Goal: Information Seeking & Learning: Learn about a topic

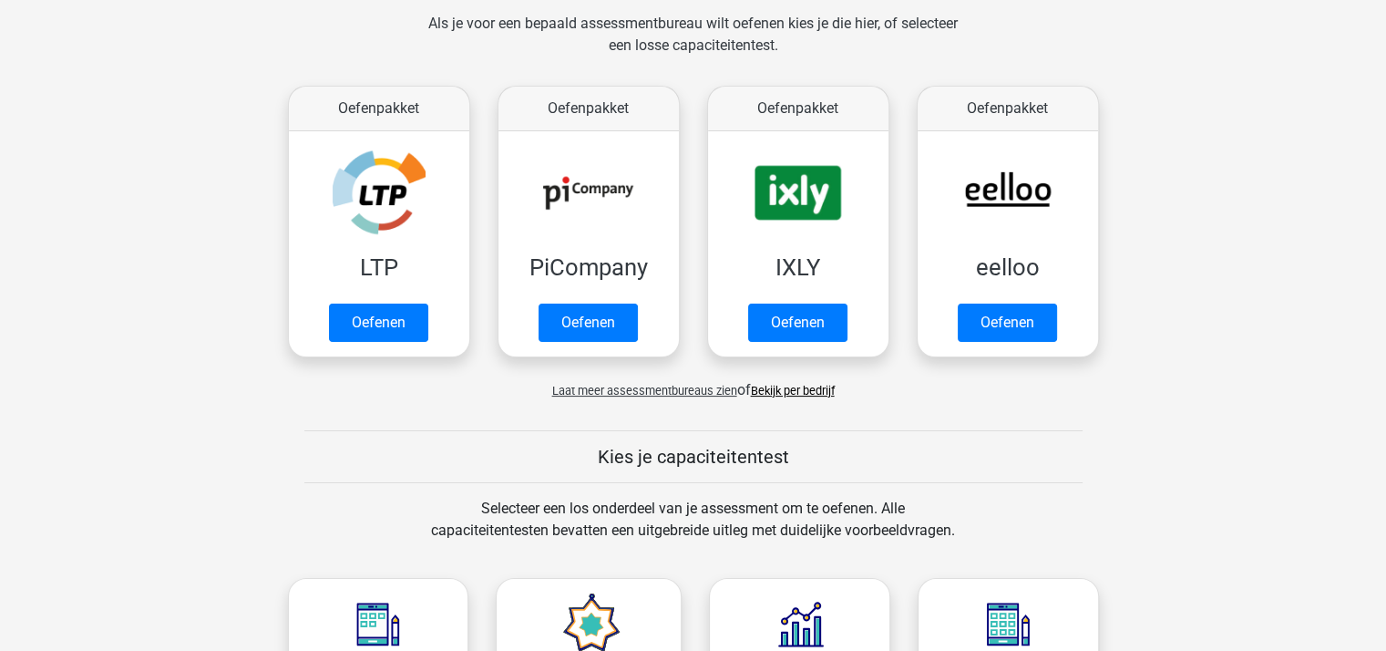
scroll to position [273, 0]
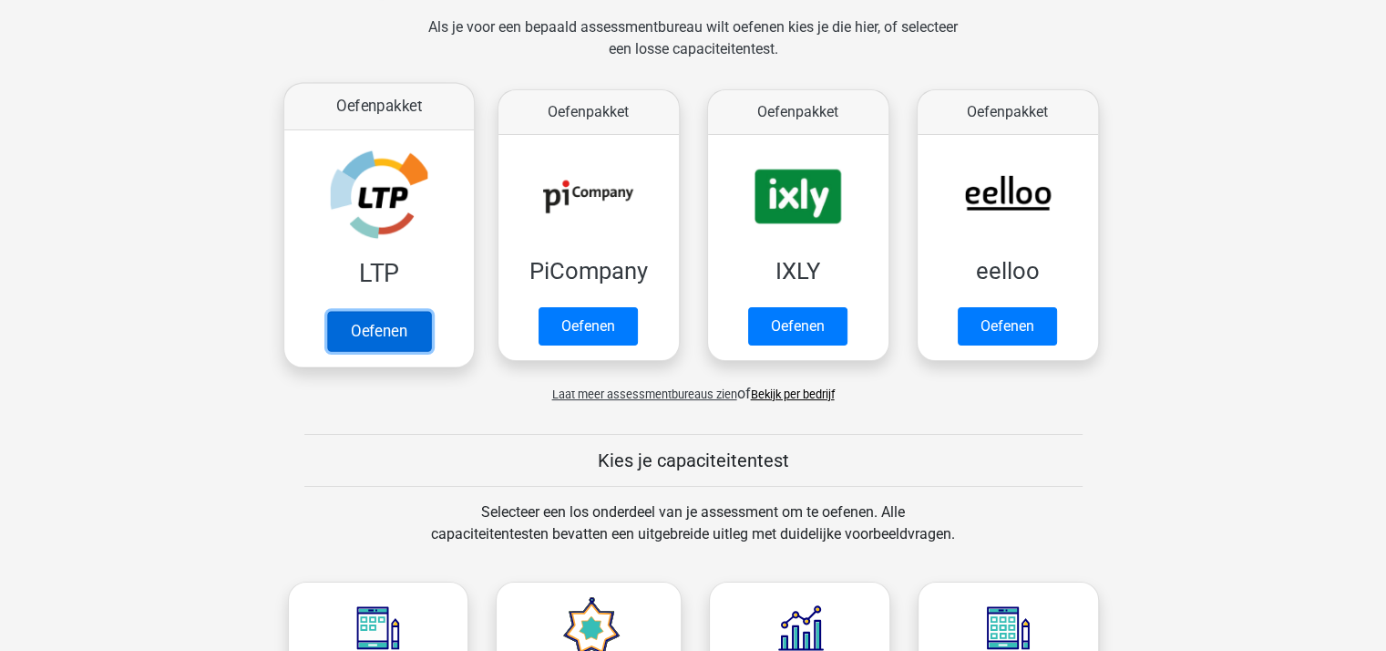
click at [382, 323] on link "Oefenen" at bounding box center [378, 331] width 104 height 40
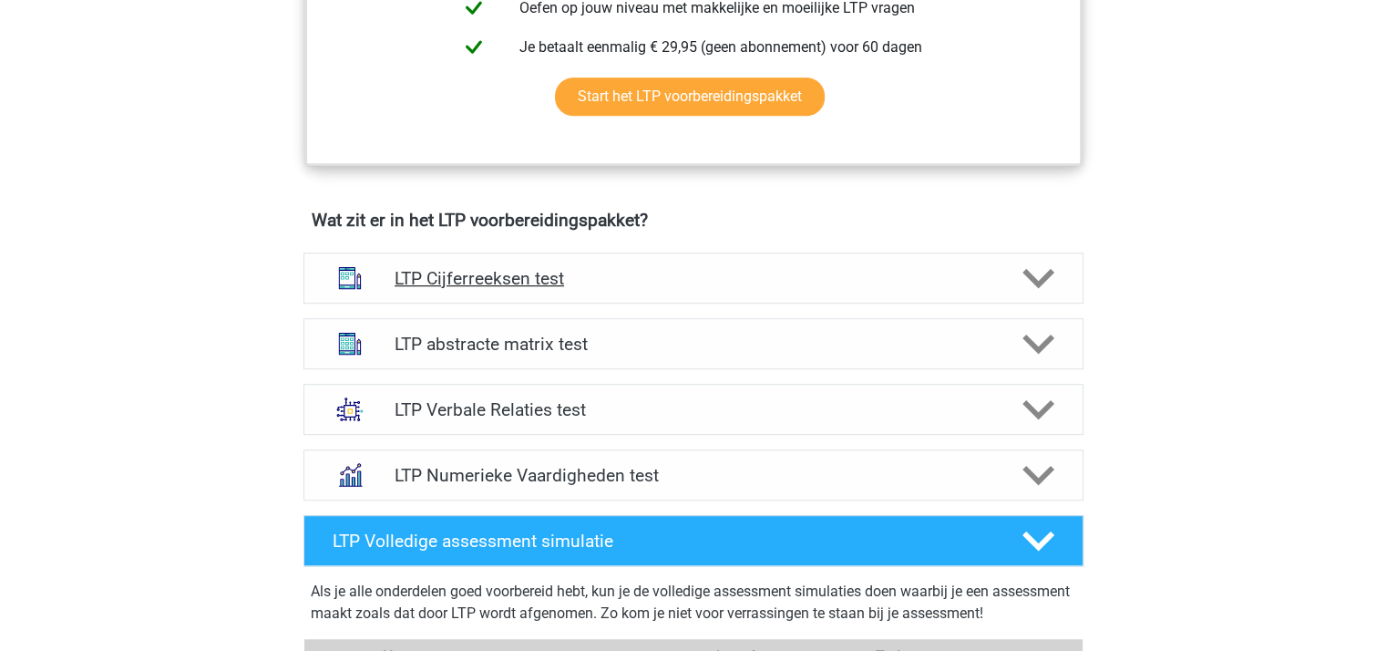
scroll to position [1002, 0]
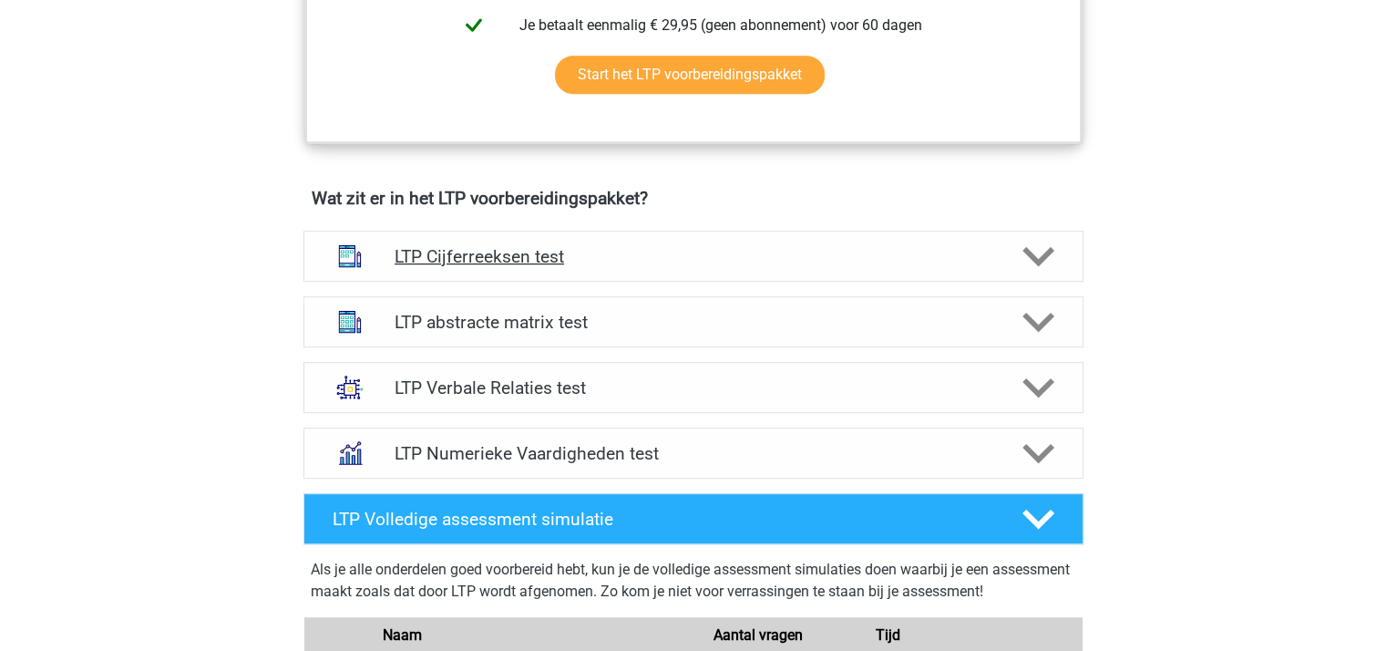
click at [1036, 251] on icon at bounding box center [1038, 257] width 32 height 32
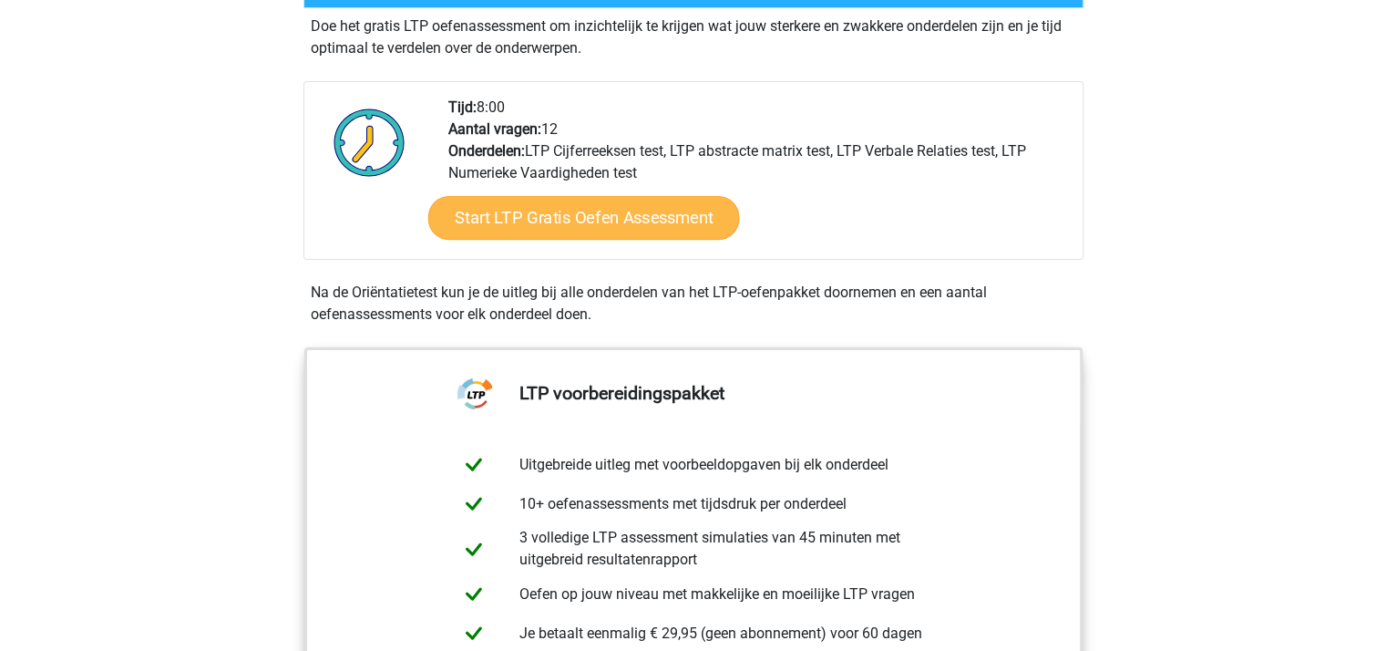
scroll to position [364, 0]
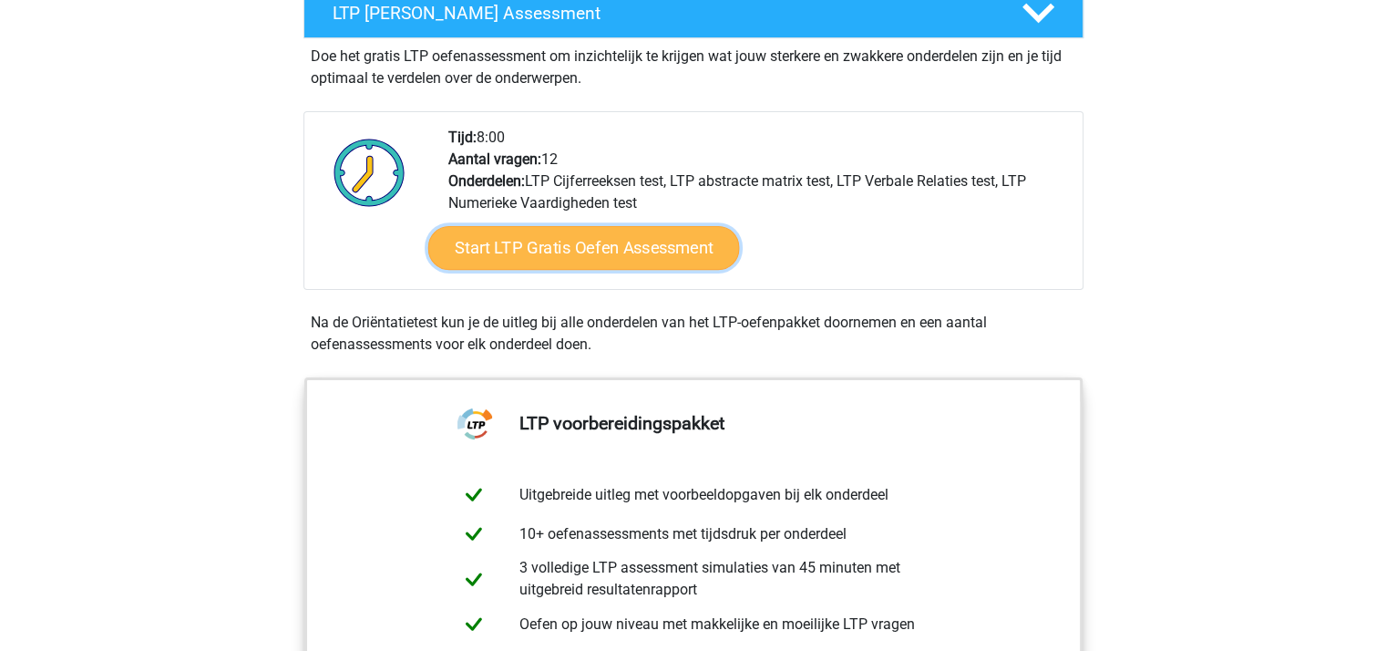
click at [613, 246] on link "Start LTP Gratis Oefen Assessment" at bounding box center [583, 248] width 312 height 44
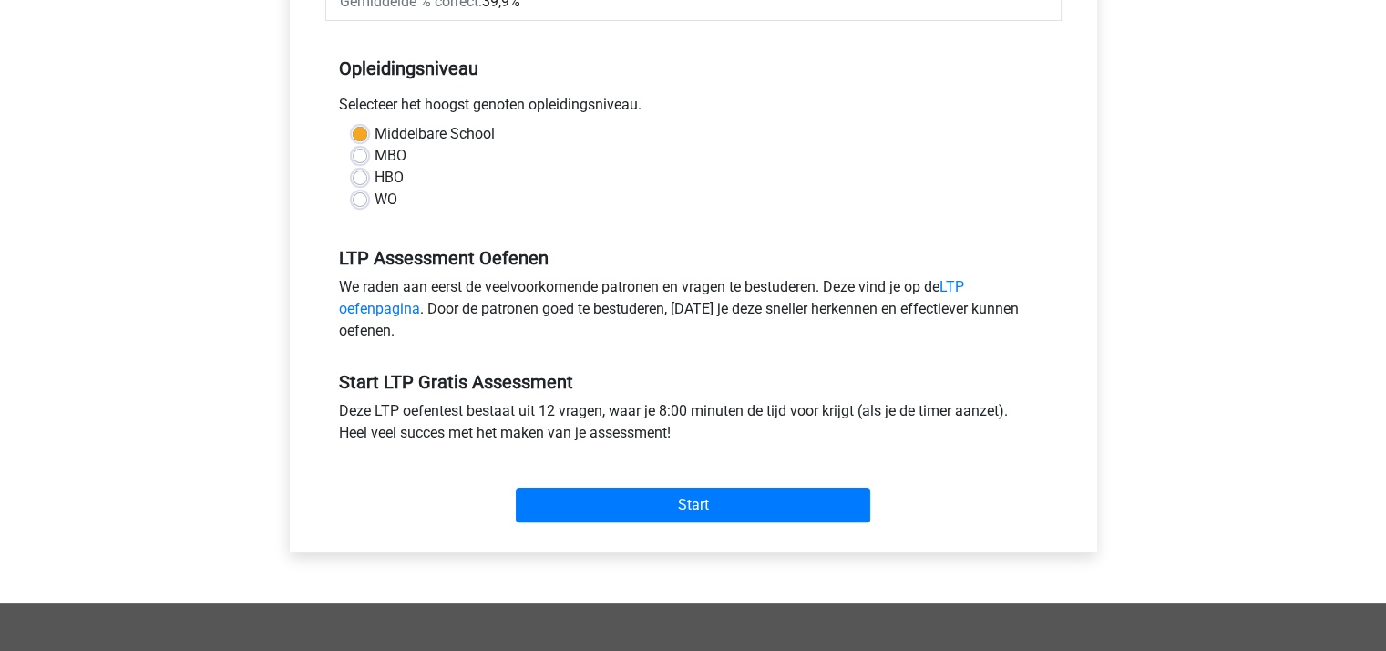
scroll to position [364, 0]
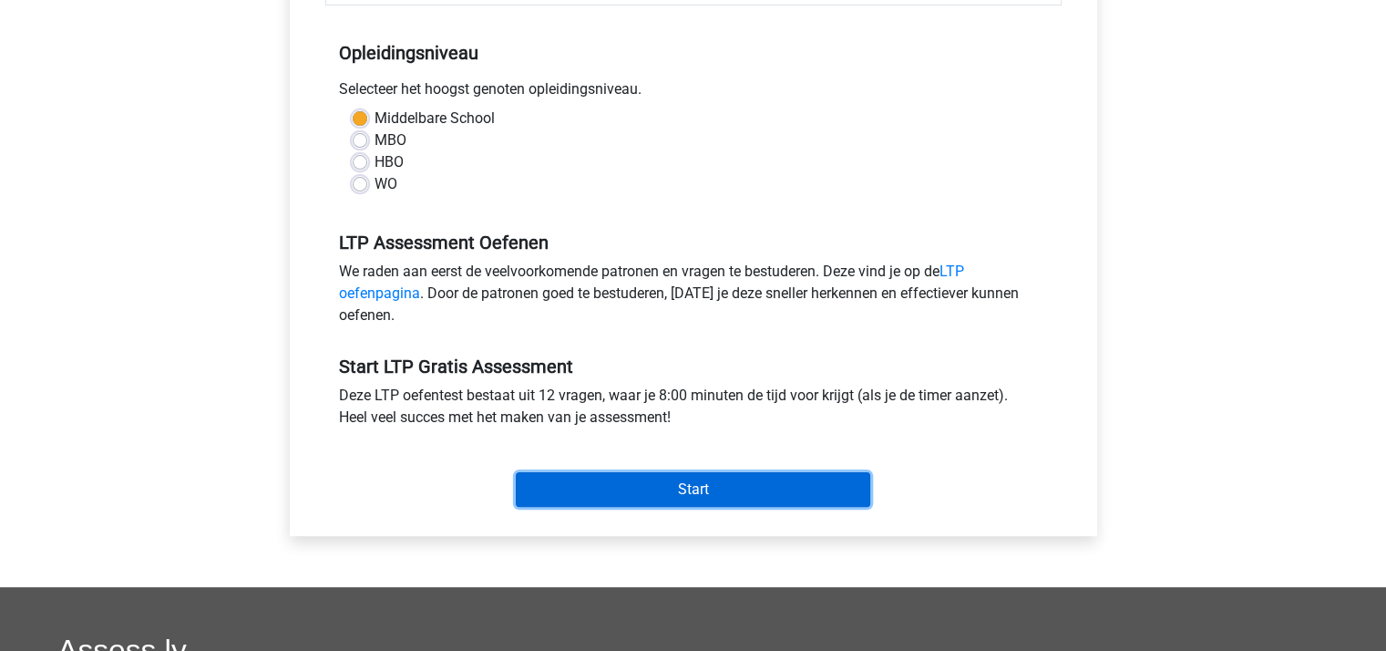
click at [724, 483] on input "Start" at bounding box center [693, 489] width 354 height 35
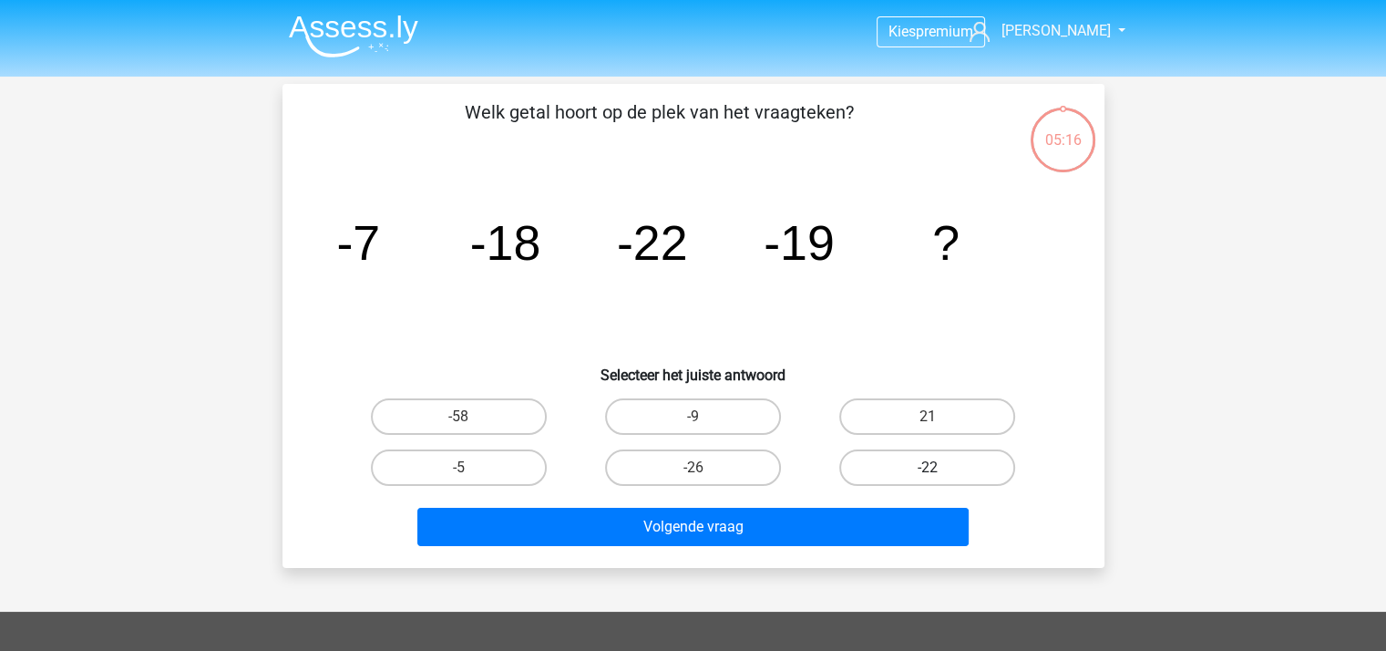
click at [900, 458] on label "-22" at bounding box center [927, 467] width 176 height 36
click at [927, 467] on input "-22" at bounding box center [933, 473] width 12 height 12
radio input "true"
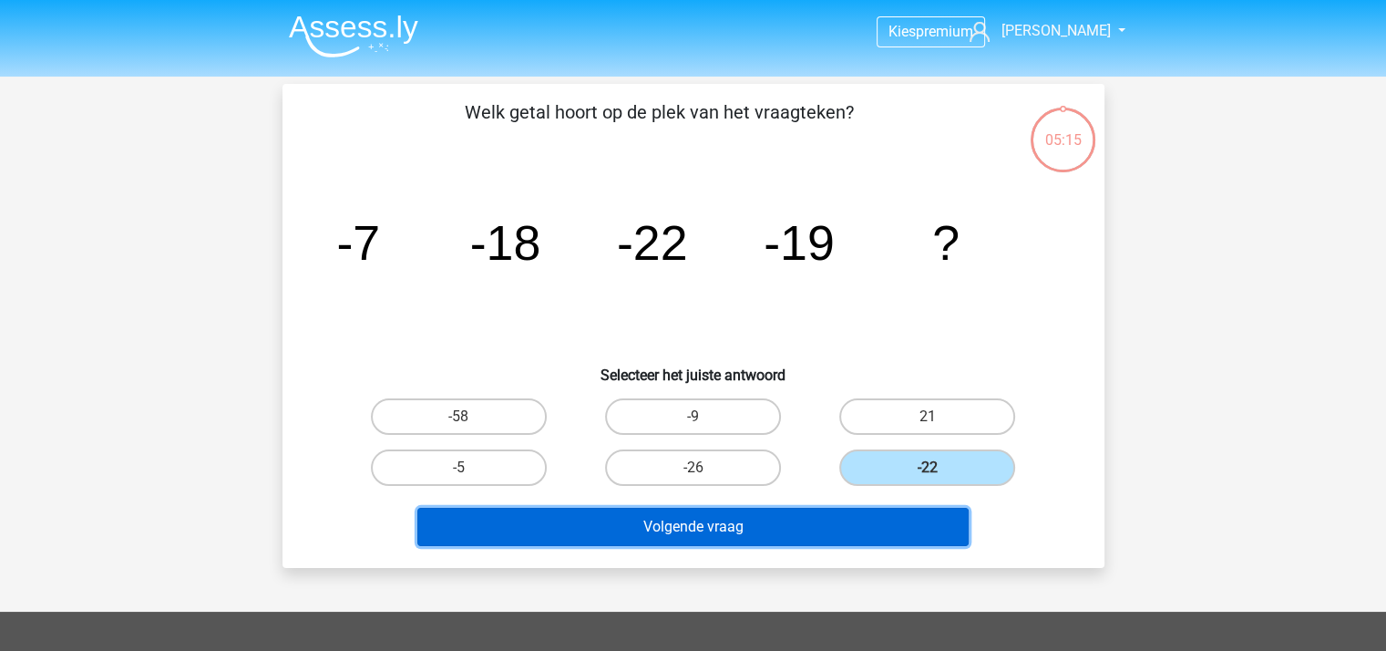
click at [743, 517] on button "Volgende vraag" at bounding box center [692, 526] width 551 height 38
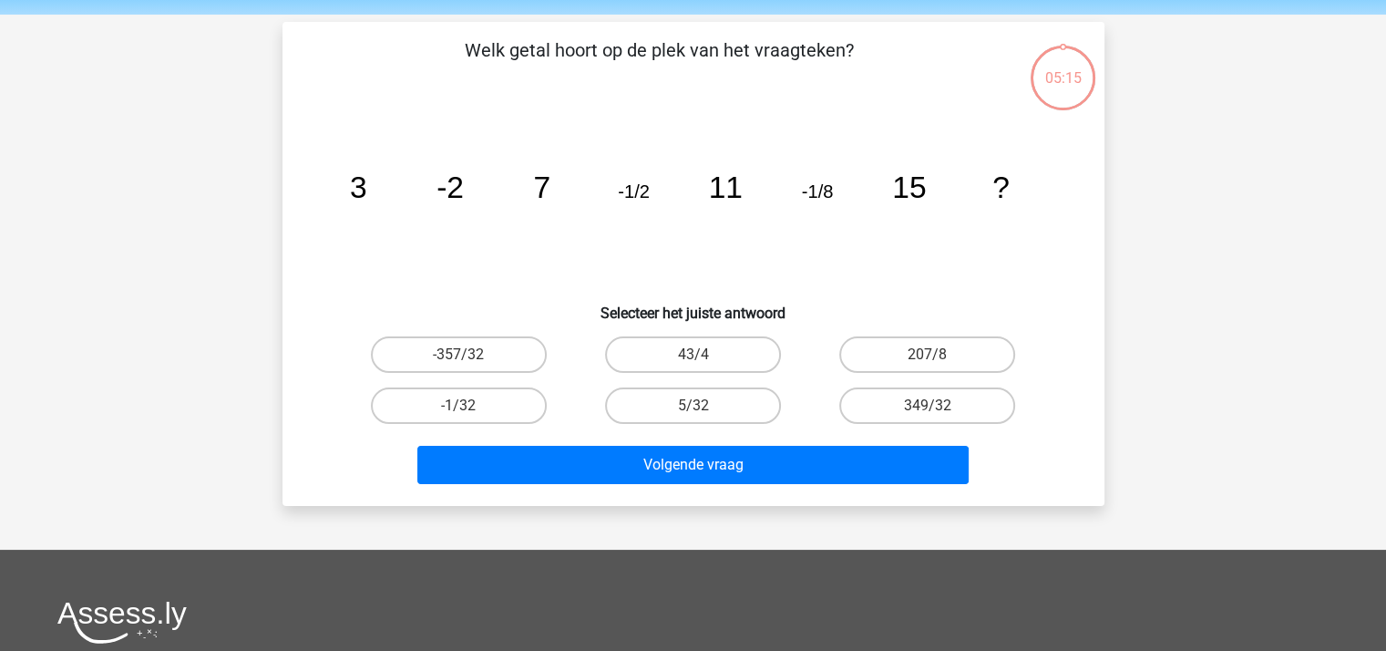
scroll to position [84, 0]
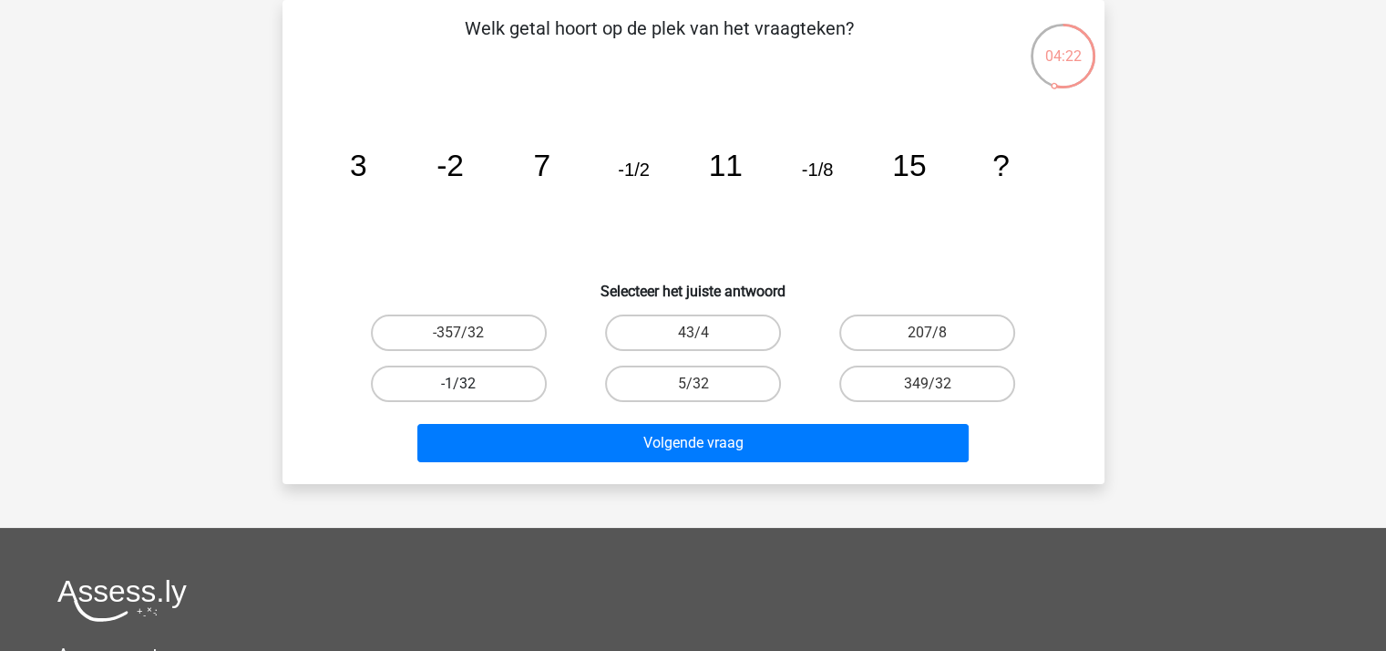
click at [490, 385] on label "-1/32" at bounding box center [459, 383] width 176 height 36
click at [470, 385] on input "-1/32" at bounding box center [464, 390] width 12 height 12
radio input "true"
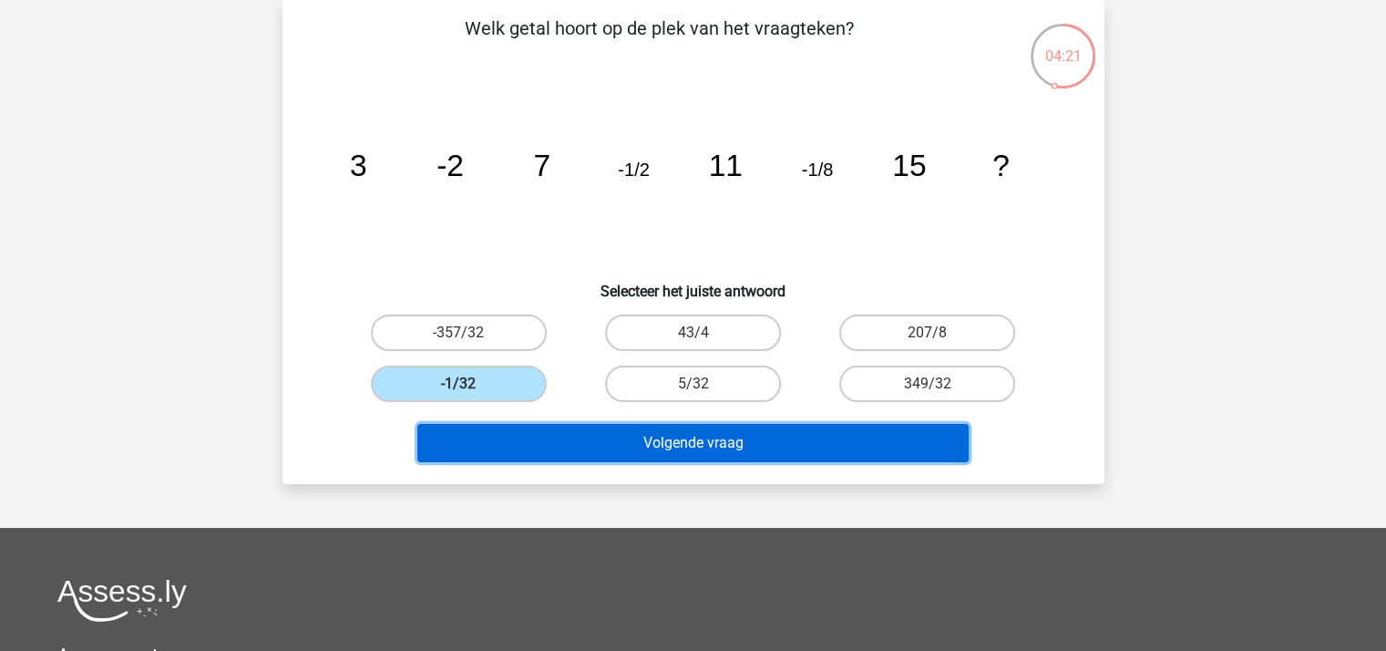
click at [688, 440] on button "Volgende vraag" at bounding box center [692, 443] width 551 height 38
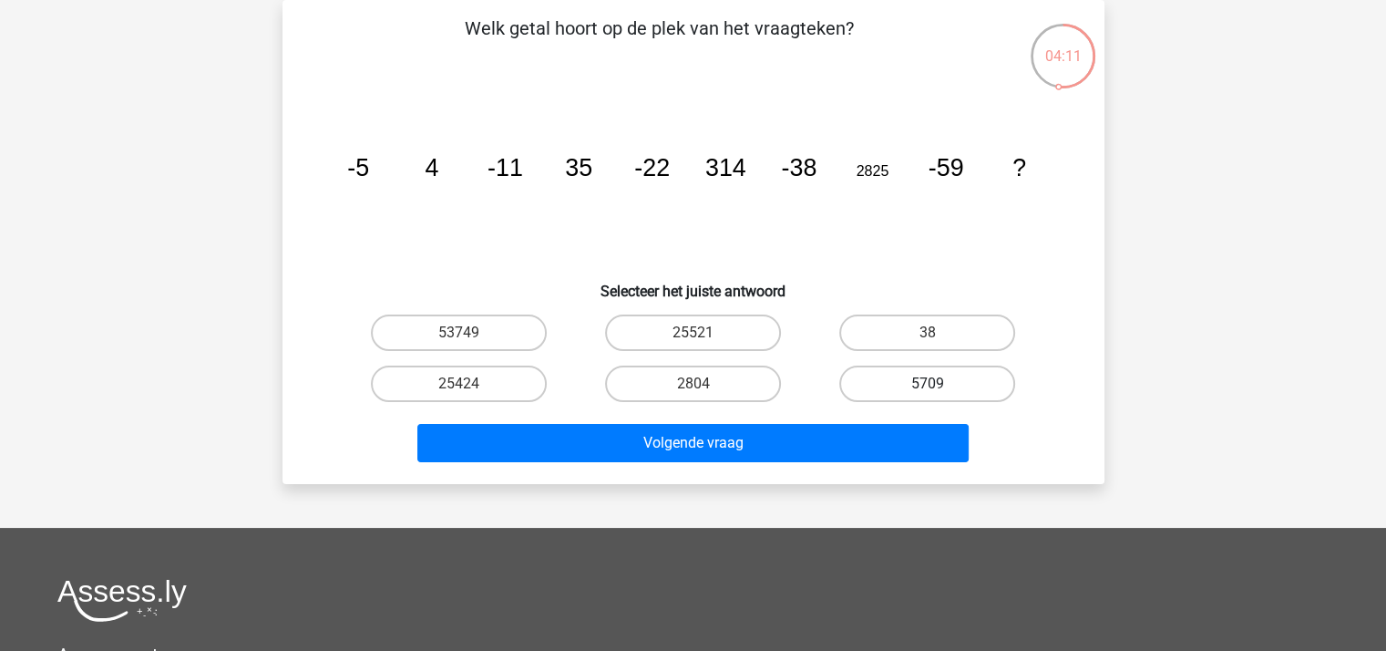
click at [873, 382] on label "5709" at bounding box center [927, 383] width 176 height 36
click at [927, 384] on input "5709" at bounding box center [933, 390] width 12 height 12
radio input "true"
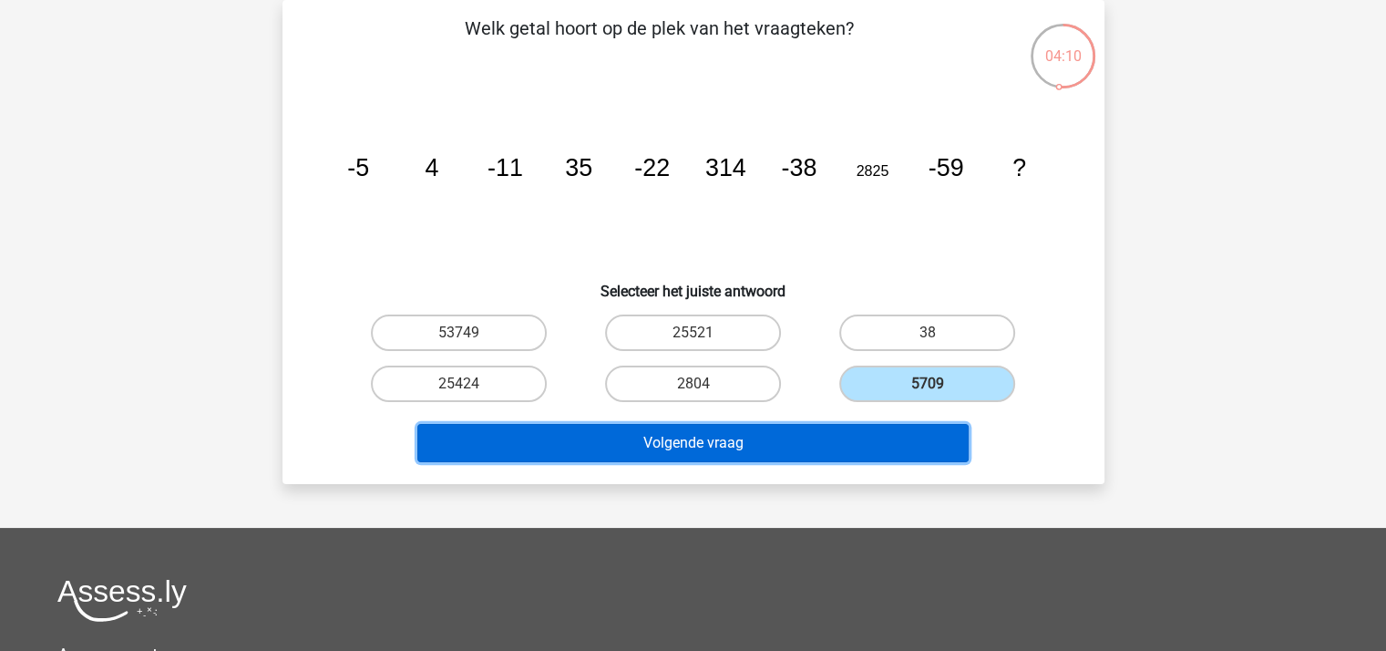
click at [769, 441] on button "Volgende vraag" at bounding box center [692, 443] width 551 height 38
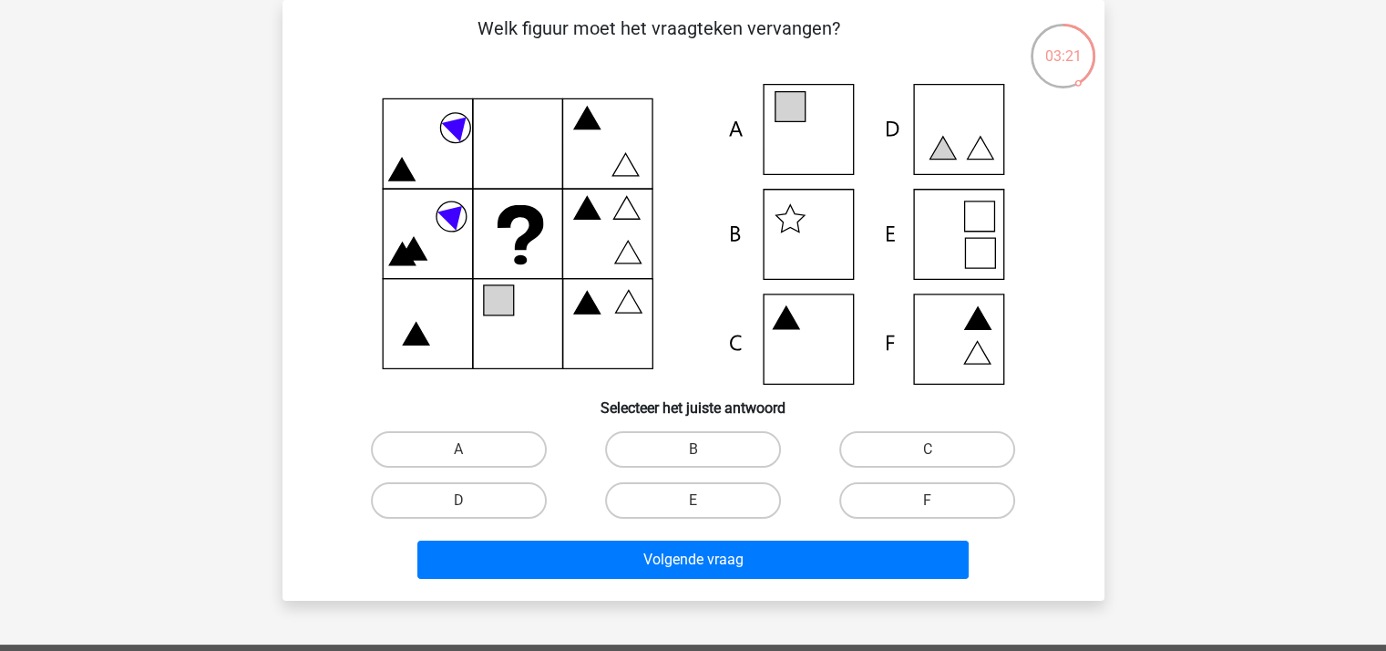
click at [977, 215] on icon at bounding box center [693, 234] width 734 height 301
click at [726, 495] on label "E" at bounding box center [693, 500] width 176 height 36
click at [704, 500] on input "E" at bounding box center [698, 506] width 12 height 12
radio input "true"
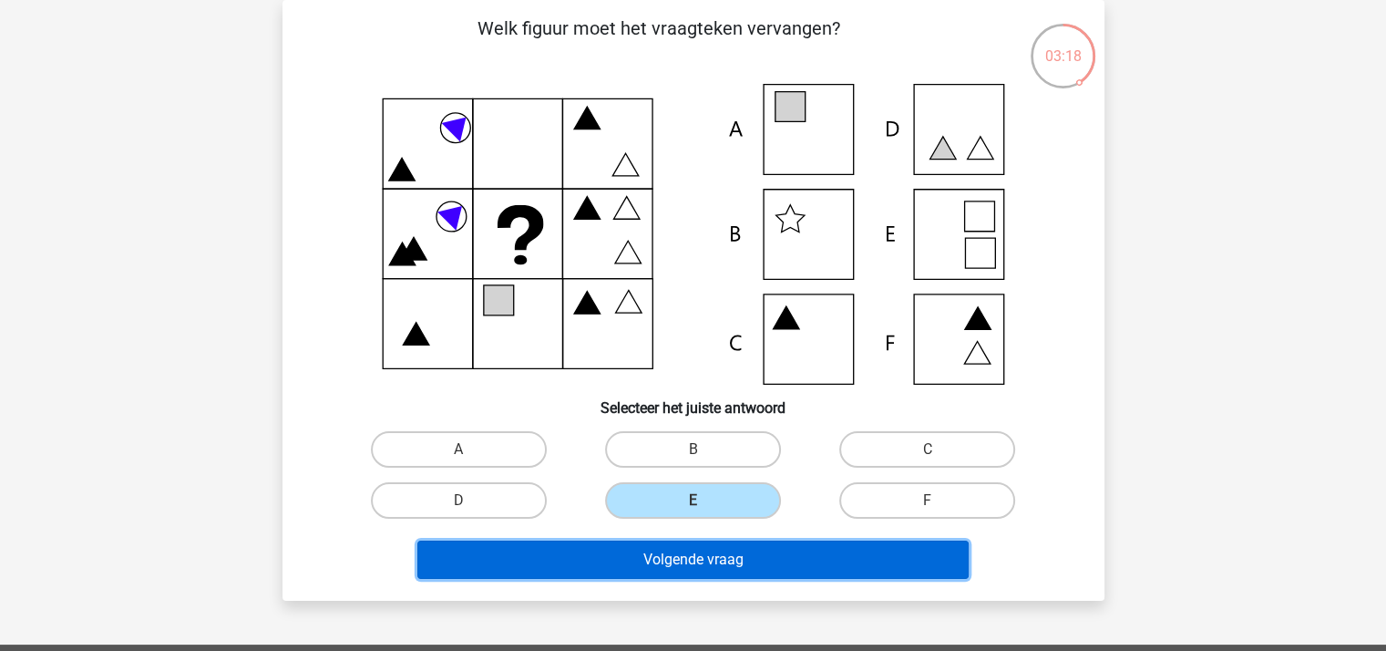
click at [707, 555] on button "Volgende vraag" at bounding box center [692, 559] width 551 height 38
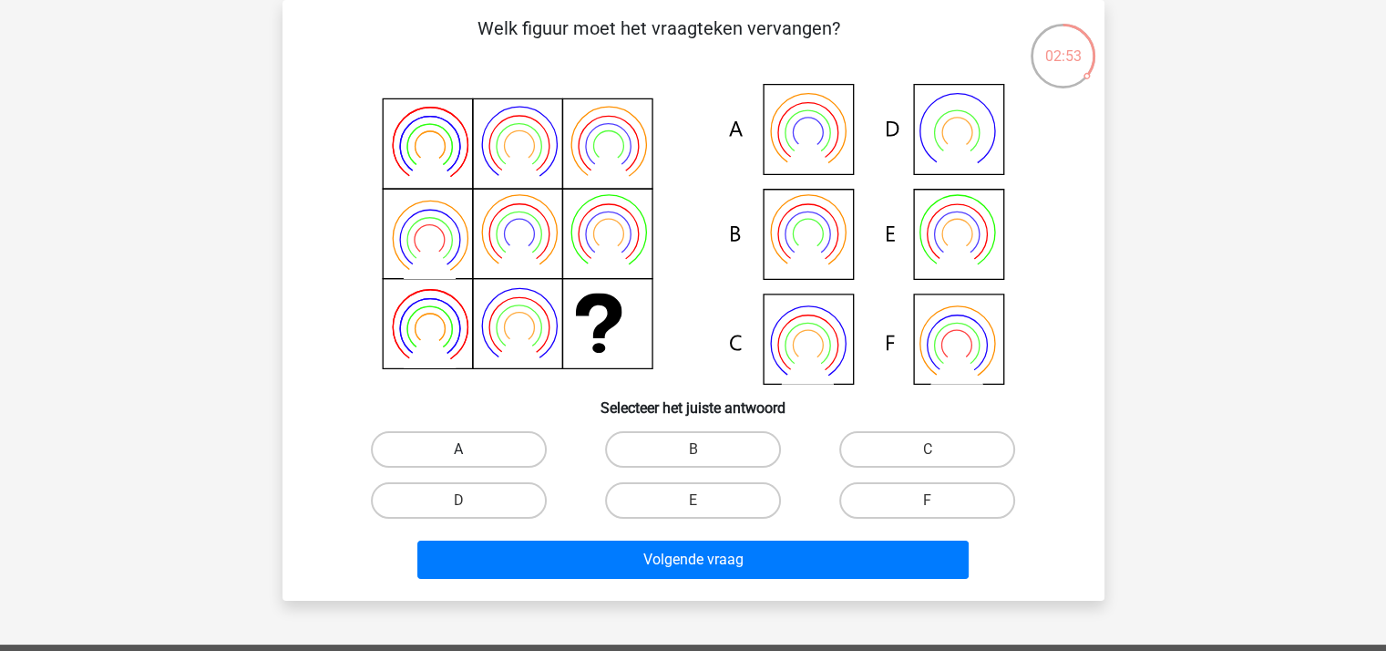
click at [507, 448] on label "A" at bounding box center [459, 449] width 176 height 36
click at [470, 449] on input "A" at bounding box center [464, 455] width 12 height 12
radio input "true"
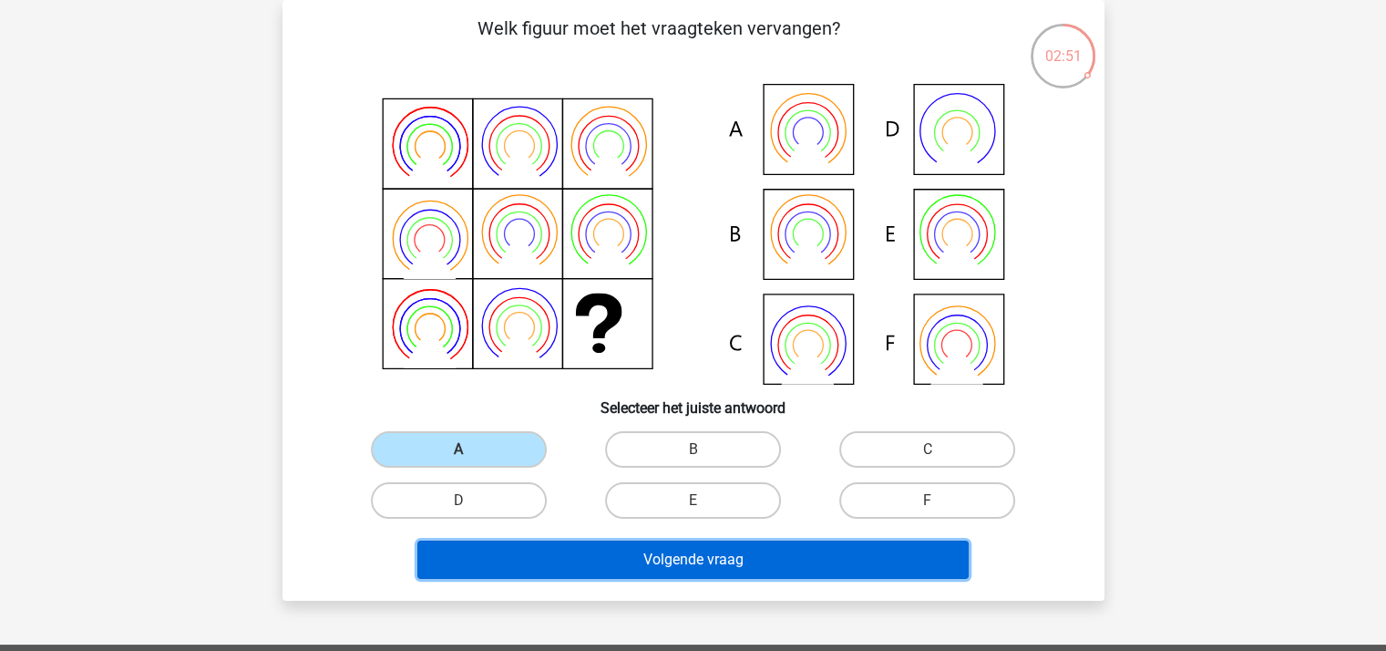
click at [689, 559] on button "Volgende vraag" at bounding box center [692, 559] width 551 height 38
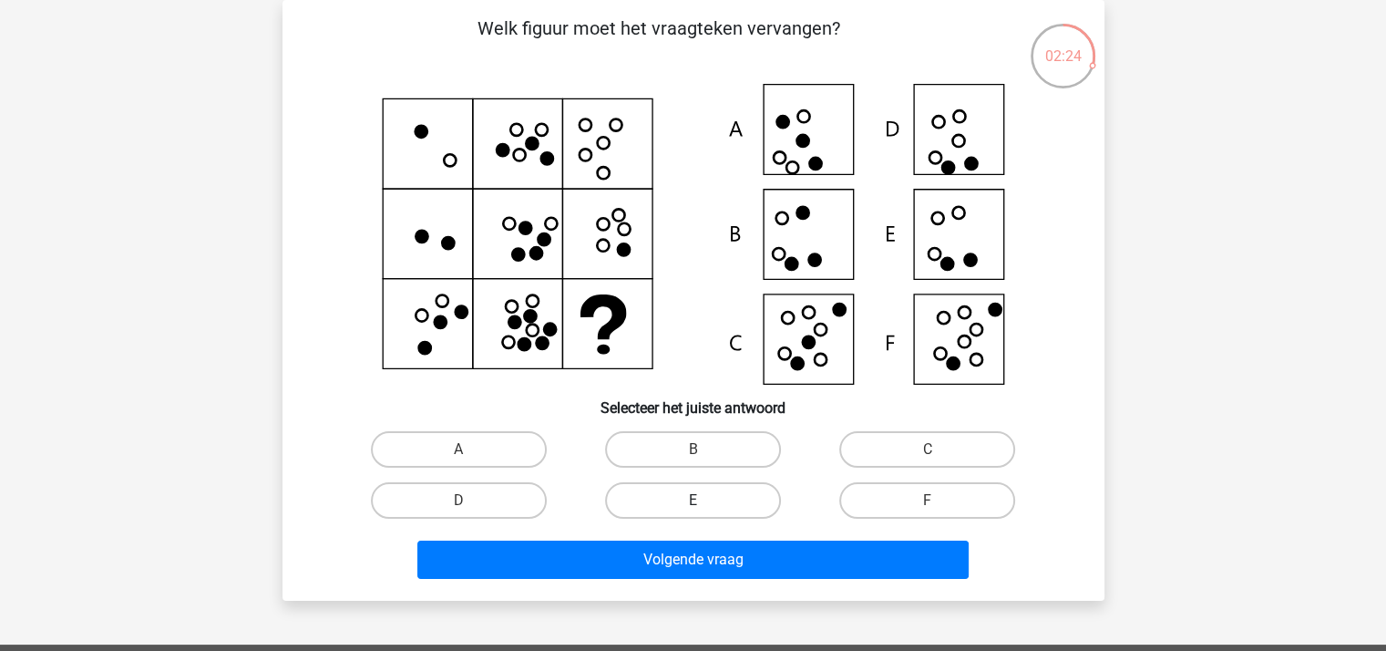
click at [718, 495] on label "E" at bounding box center [693, 500] width 176 height 36
click at [704, 500] on input "E" at bounding box center [698, 506] width 12 height 12
radio input "true"
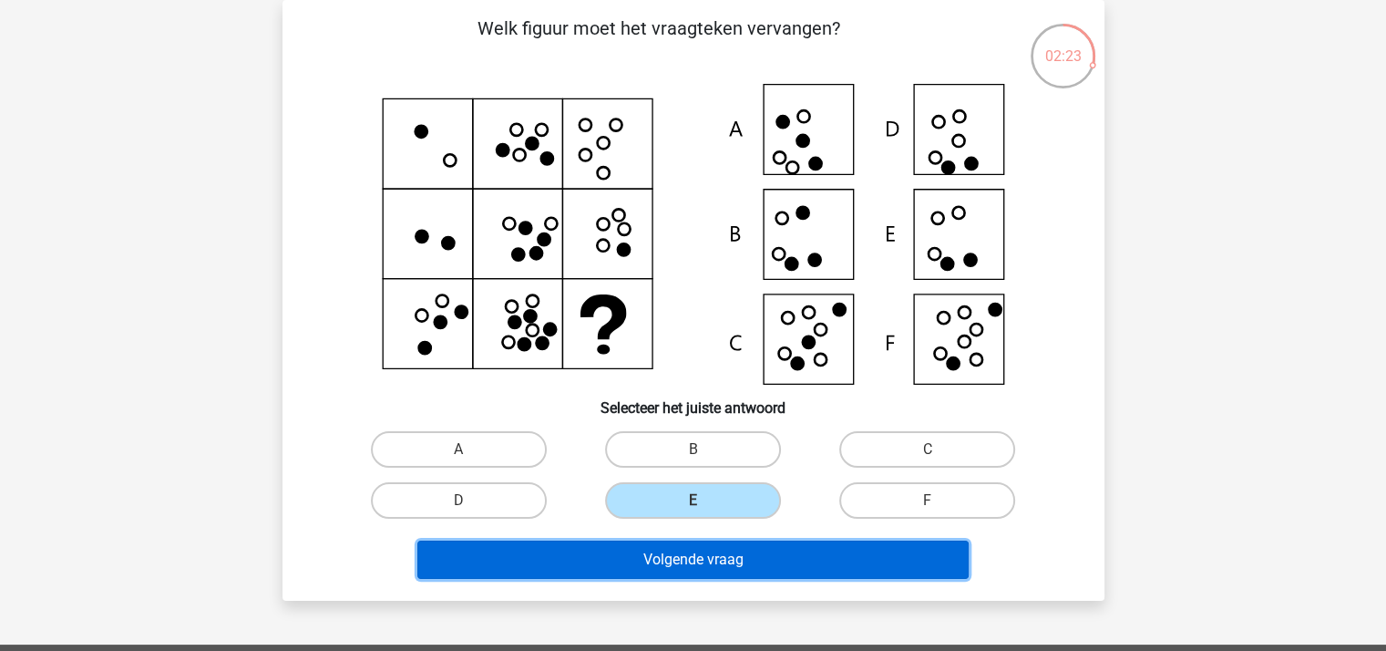
click at [710, 551] on button "Volgende vraag" at bounding box center [692, 559] width 551 height 38
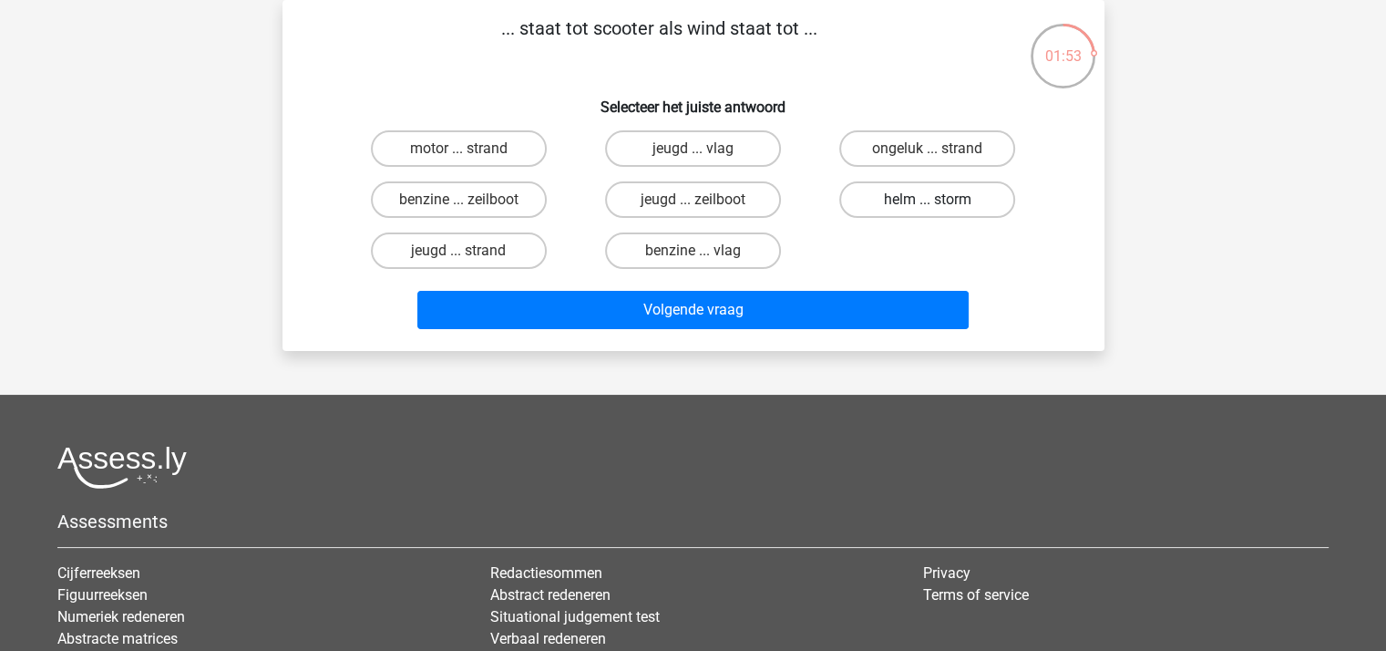
click at [869, 185] on label "helm ... storm" at bounding box center [927, 199] width 176 height 36
click at [927, 200] on input "helm ... storm" at bounding box center [933, 206] width 12 height 12
radio input "true"
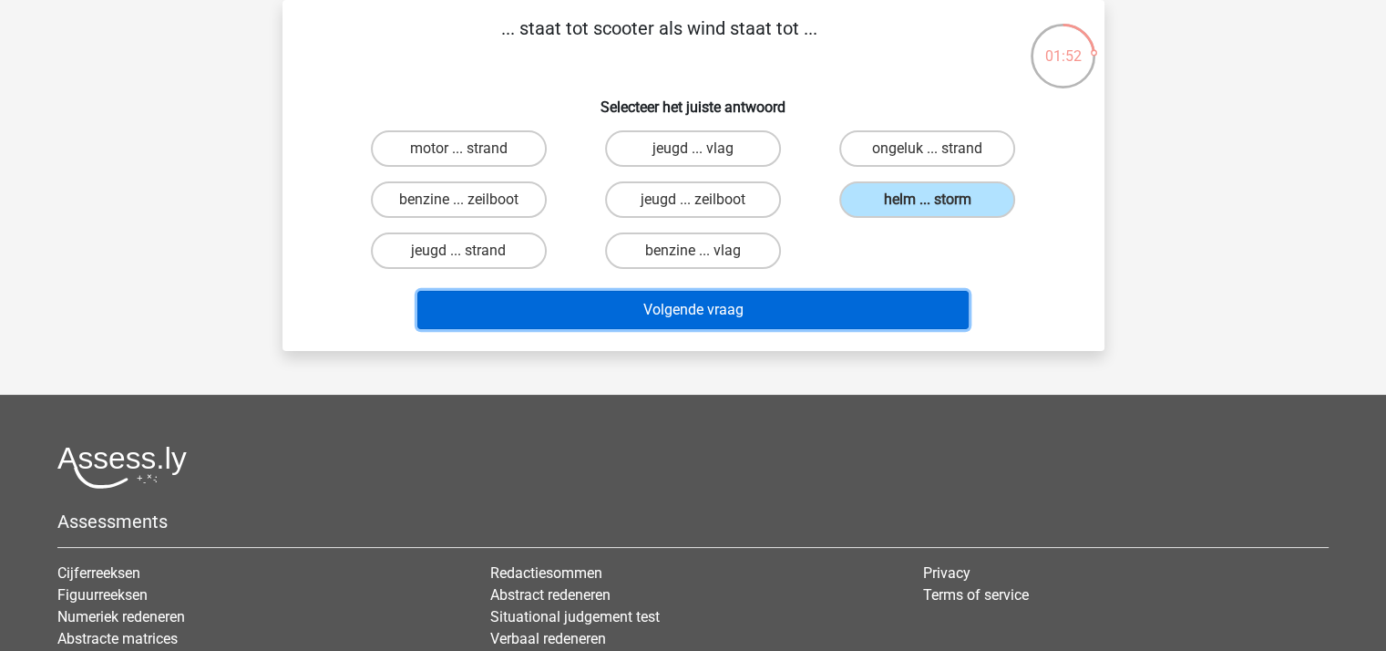
click at [737, 302] on button "Volgende vraag" at bounding box center [692, 310] width 551 height 38
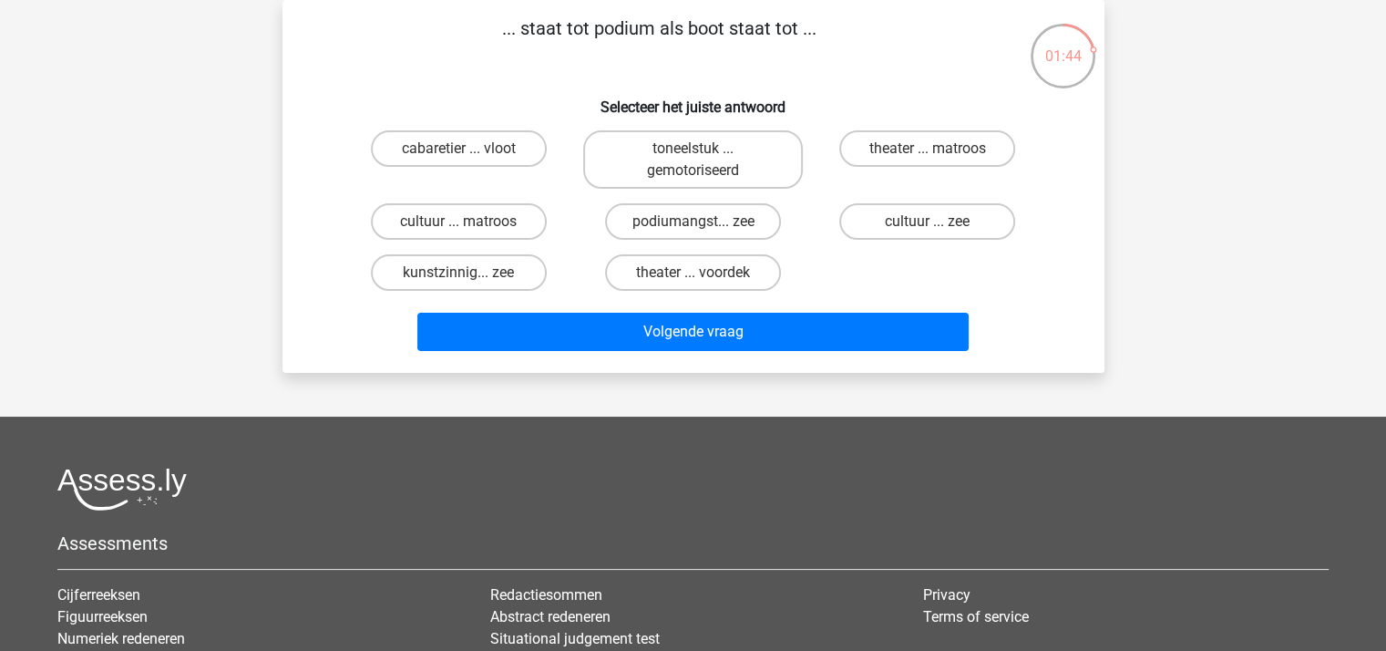
click at [737, 302] on div "Volgende vraag" at bounding box center [693, 328] width 763 height 60
click at [461, 148] on label "cabaretier ... vloot" at bounding box center [459, 148] width 176 height 36
click at [461, 149] on input "cabaretier ... vloot" at bounding box center [464, 155] width 12 height 12
radio input "true"
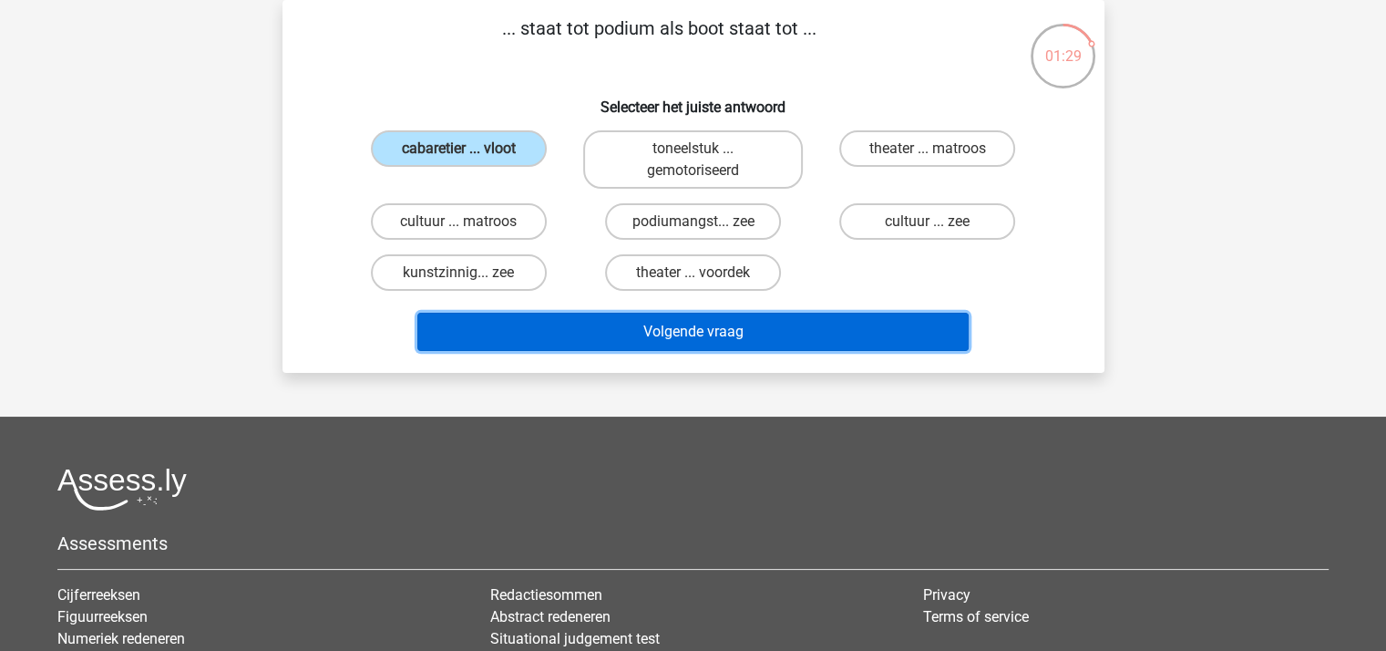
click at [633, 323] on button "Volgende vraag" at bounding box center [692, 331] width 551 height 38
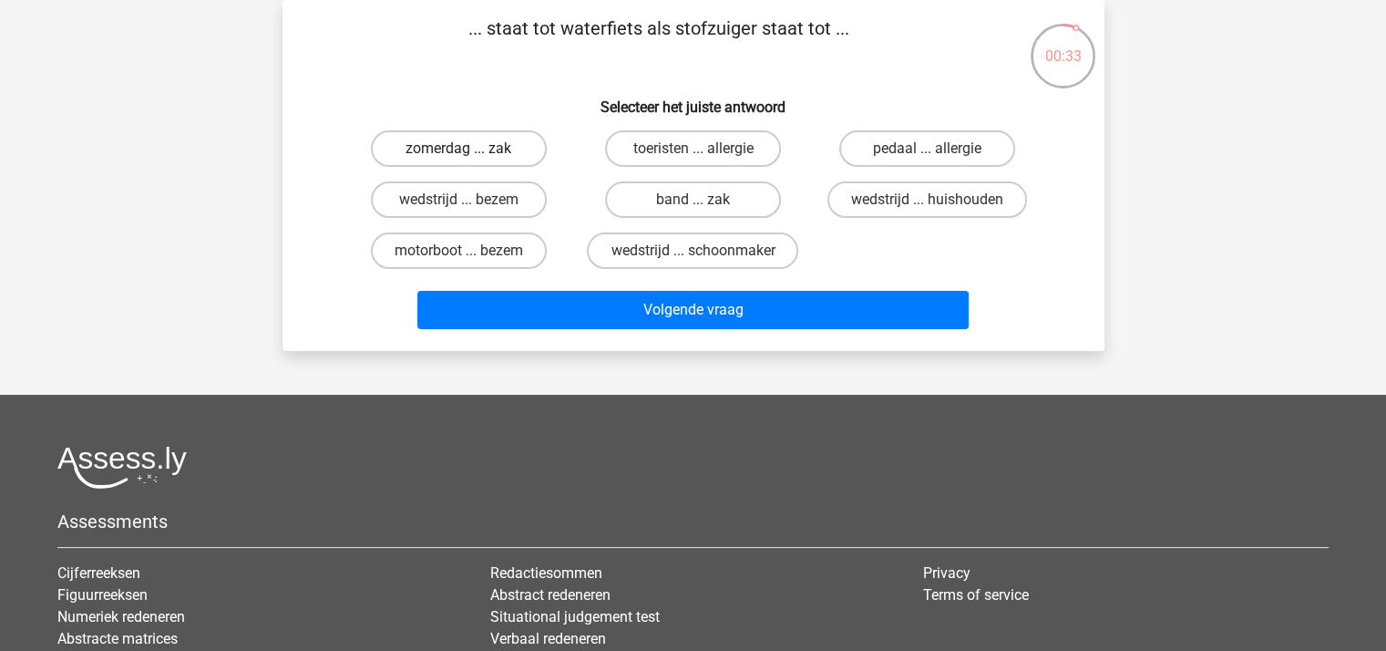
click at [497, 157] on label "zomerdag ... zak" at bounding box center [459, 148] width 176 height 36
click at [470, 157] on input "zomerdag ... zak" at bounding box center [464, 155] width 12 height 12
radio input "true"
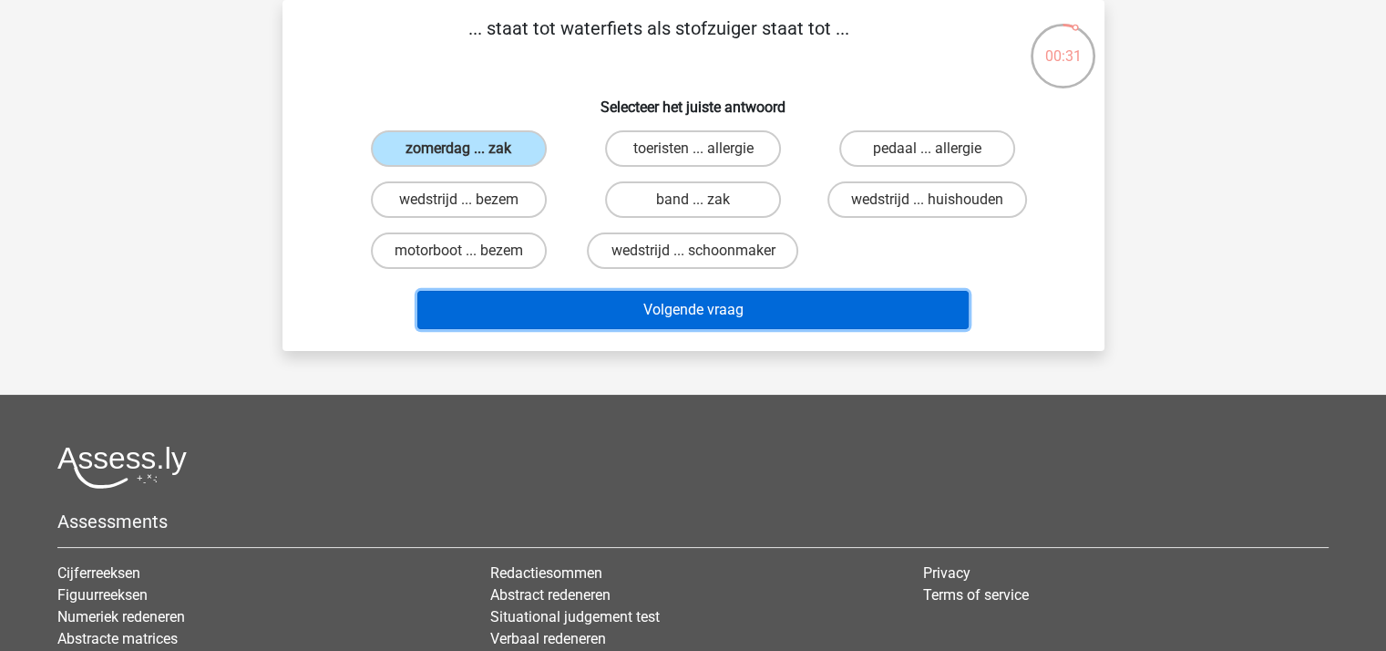
click at [674, 305] on button "Volgende vraag" at bounding box center [692, 310] width 551 height 38
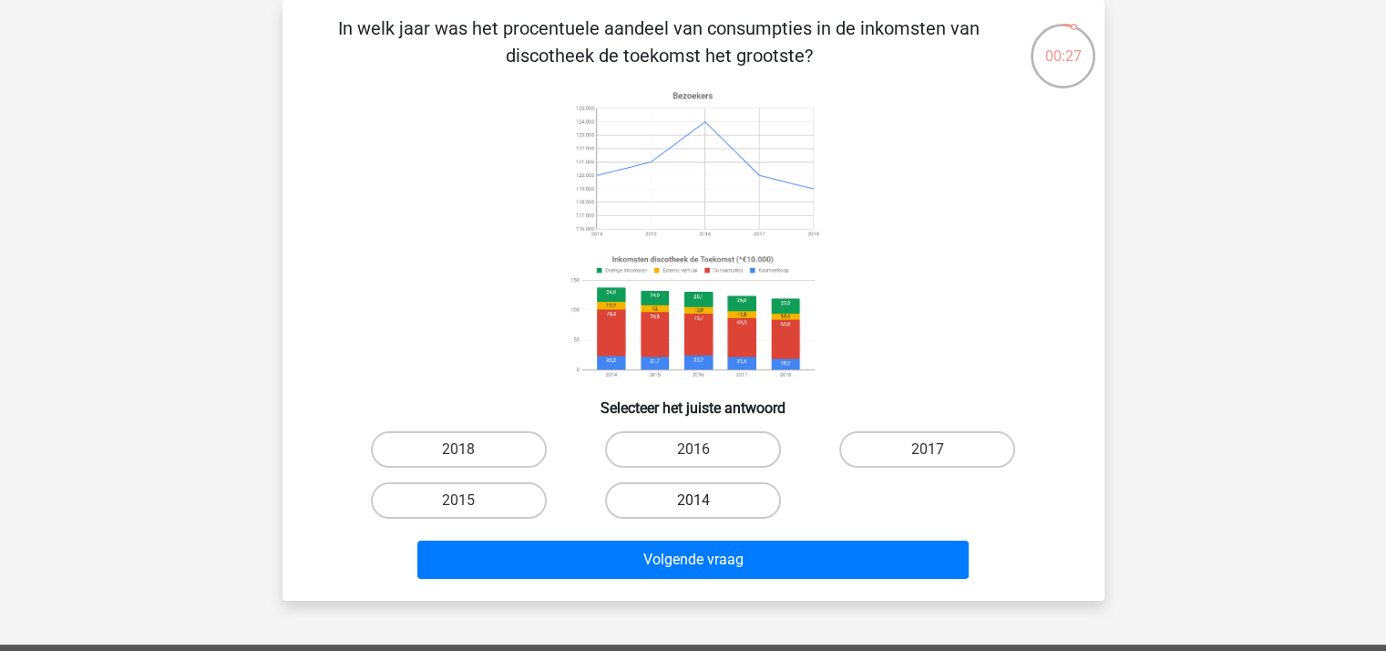
click at [710, 489] on label "2014" at bounding box center [693, 500] width 176 height 36
click at [704, 500] on input "2014" at bounding box center [698, 506] width 12 height 12
radio input "true"
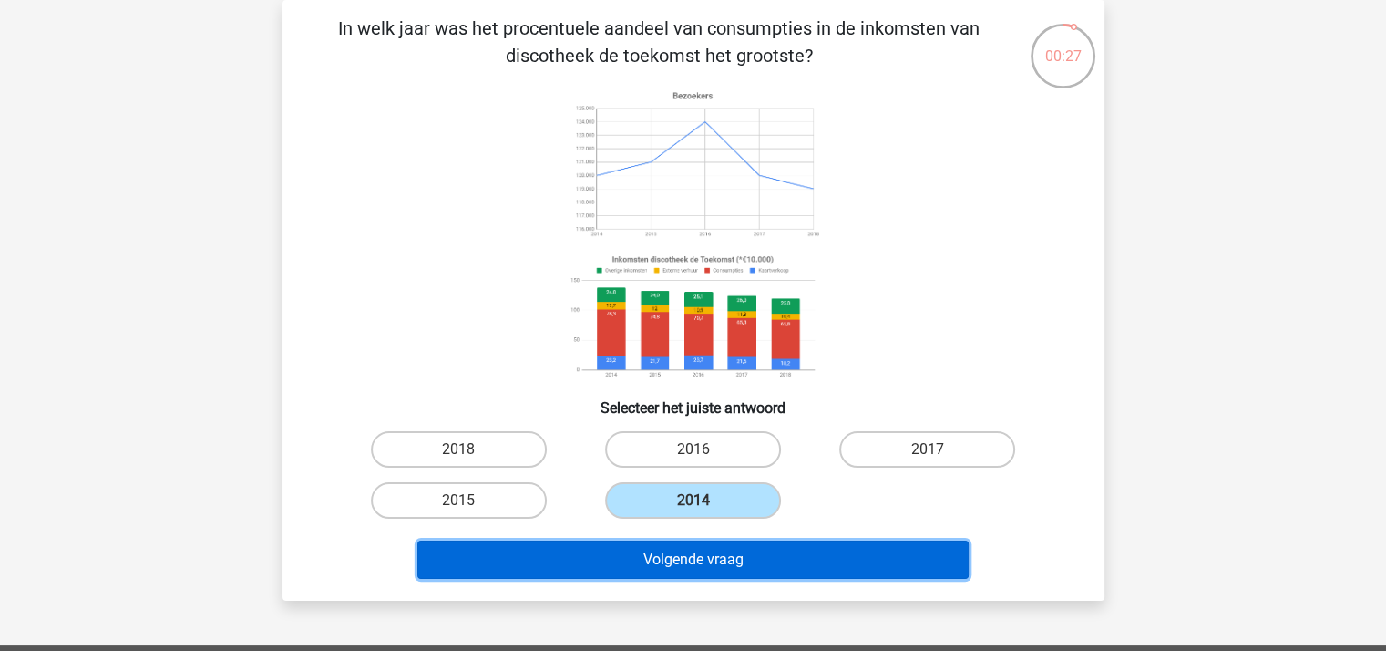
click at [722, 553] on button "Volgende vraag" at bounding box center [692, 559] width 551 height 38
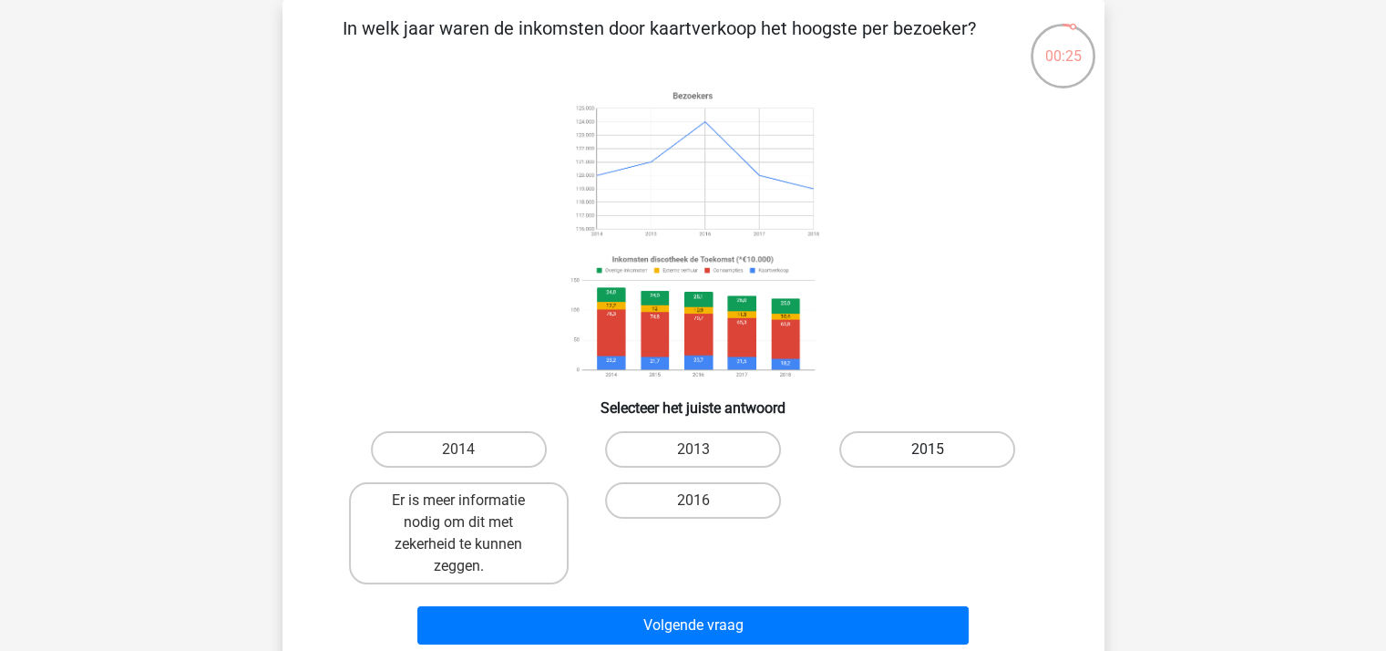
click at [896, 443] on label "2015" at bounding box center [927, 449] width 176 height 36
click at [927, 449] on input "2015" at bounding box center [933, 455] width 12 height 12
radio input "true"
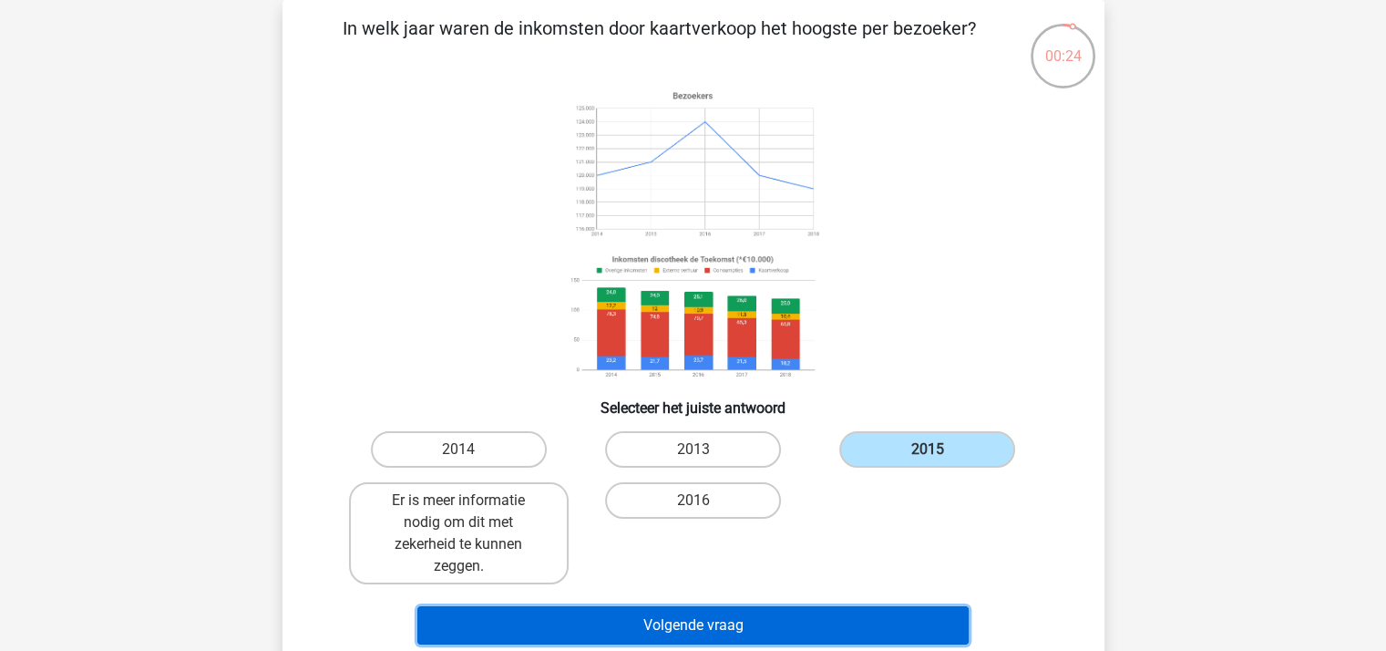
click at [774, 632] on button "Volgende vraag" at bounding box center [692, 625] width 551 height 38
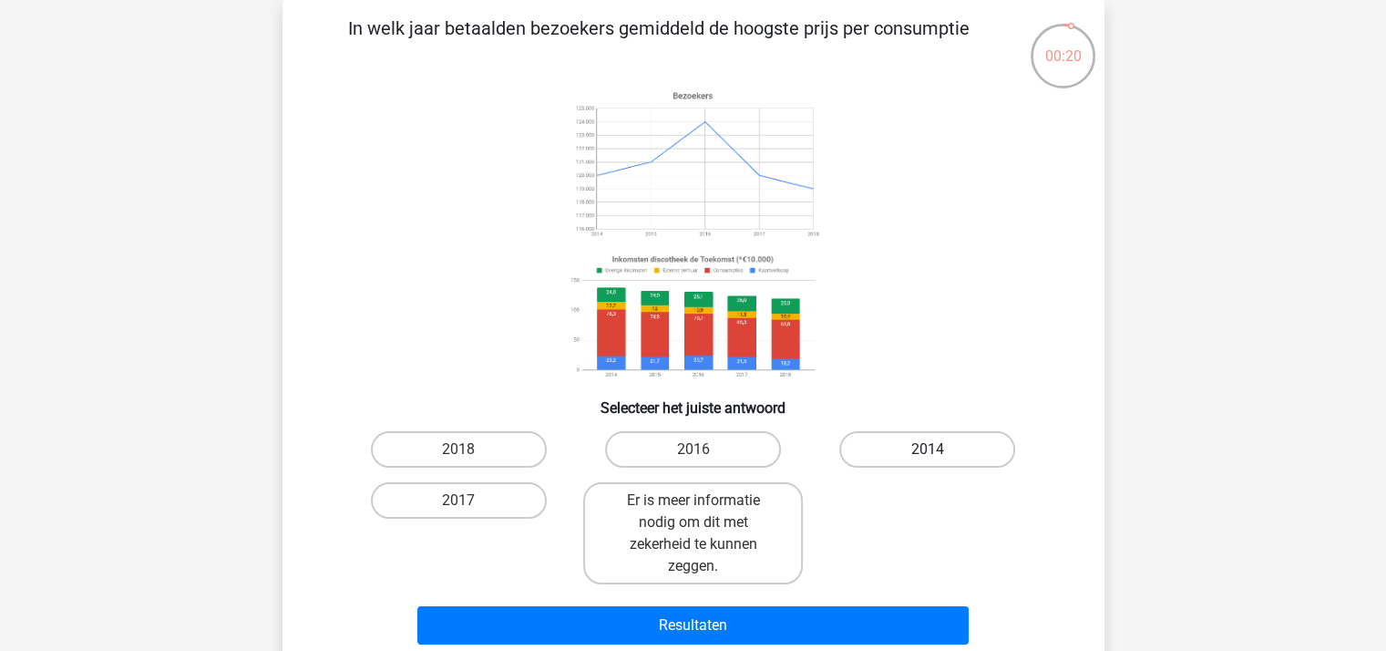
click at [895, 449] on label "2014" at bounding box center [927, 449] width 176 height 36
click at [927, 449] on input "2014" at bounding box center [933, 455] width 12 height 12
radio input "true"
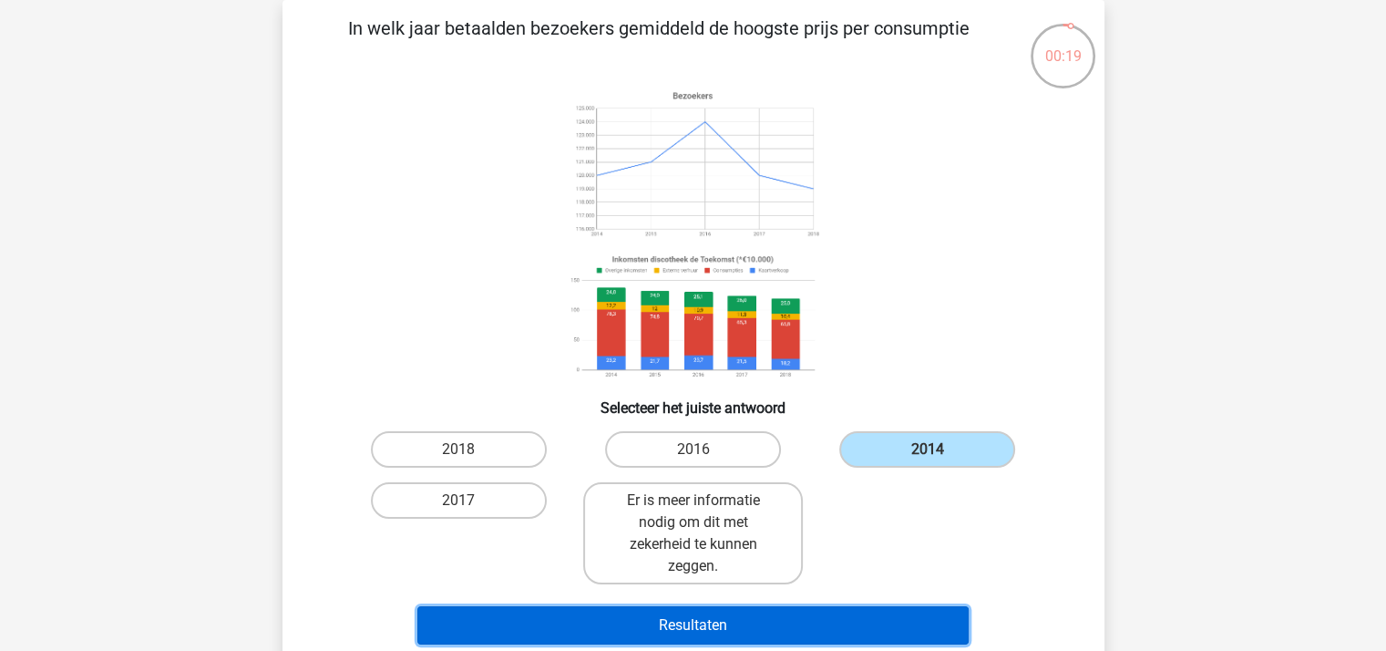
click at [835, 610] on button "Resultaten" at bounding box center [692, 625] width 551 height 38
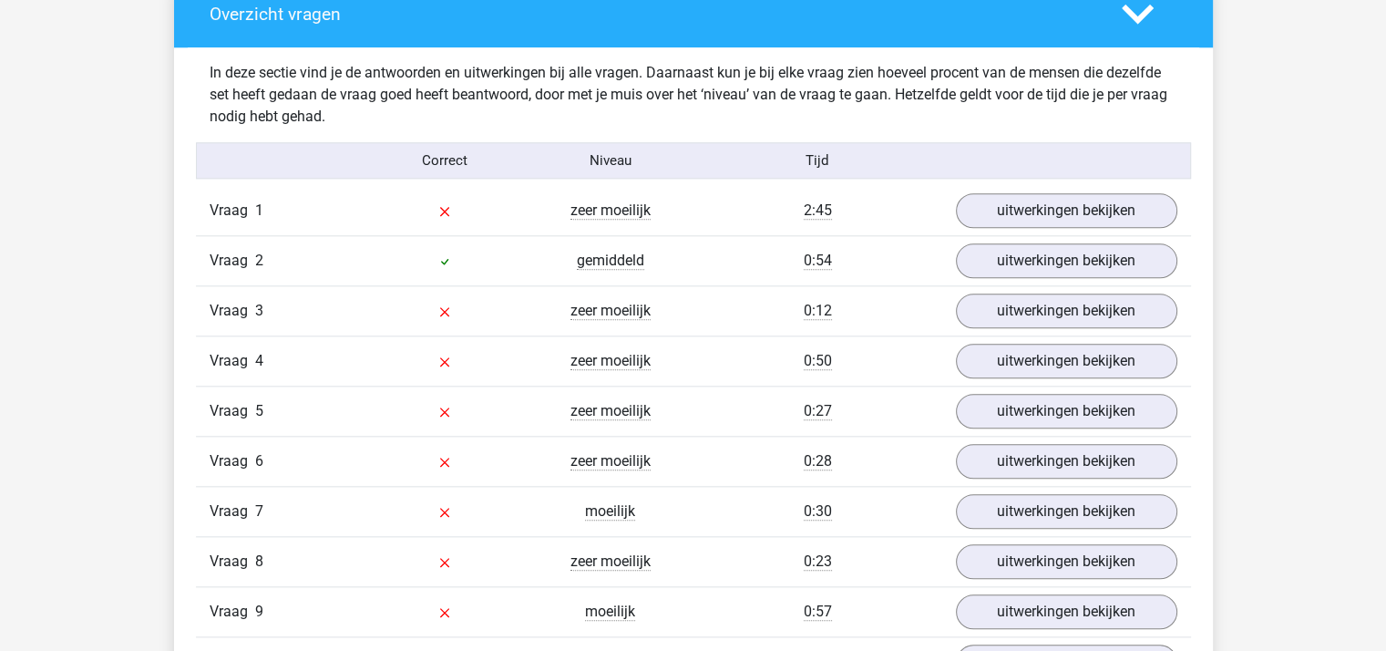
scroll to position [1913, 0]
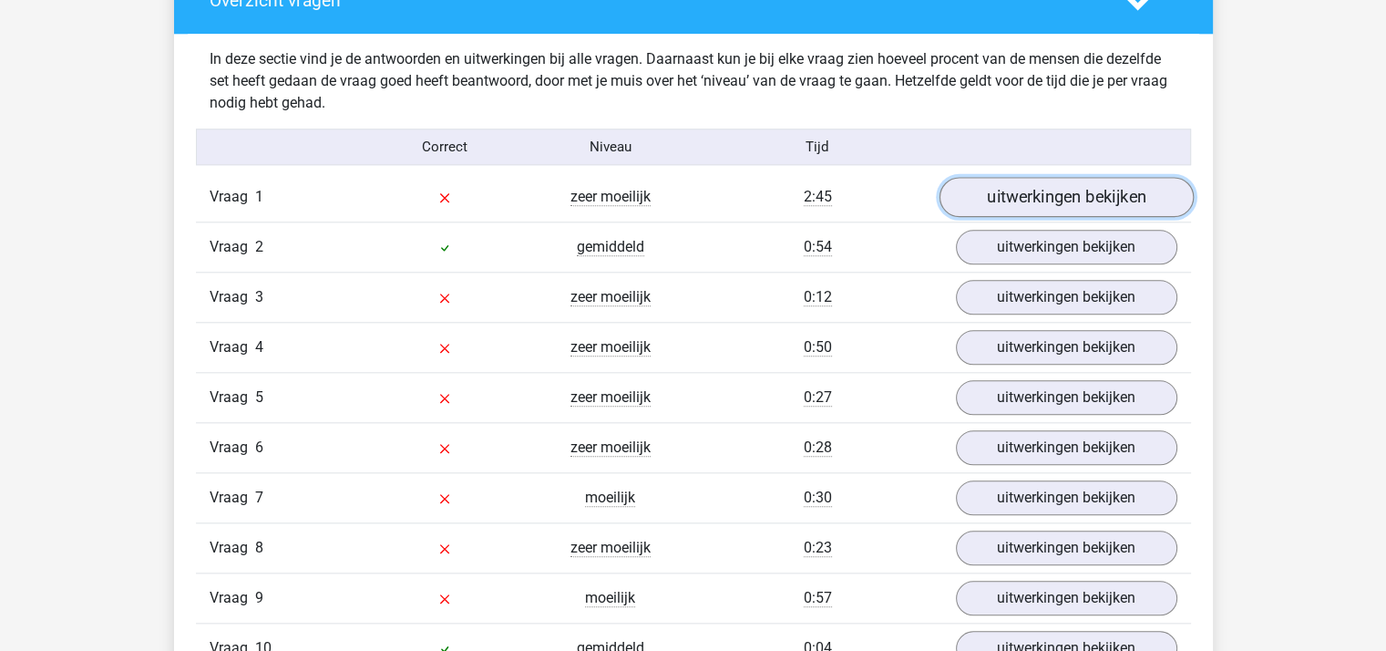
click at [1040, 187] on link "uitwerkingen bekijken" at bounding box center [1065, 197] width 254 height 40
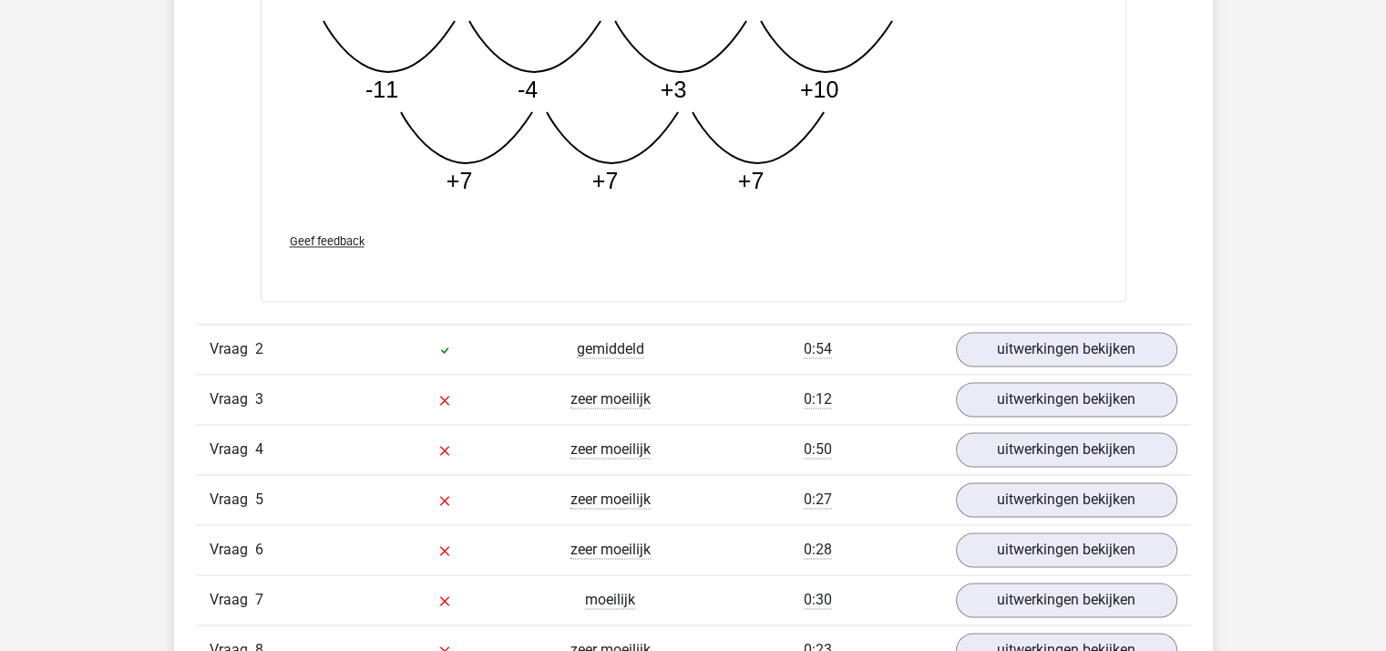
scroll to position [2915, 0]
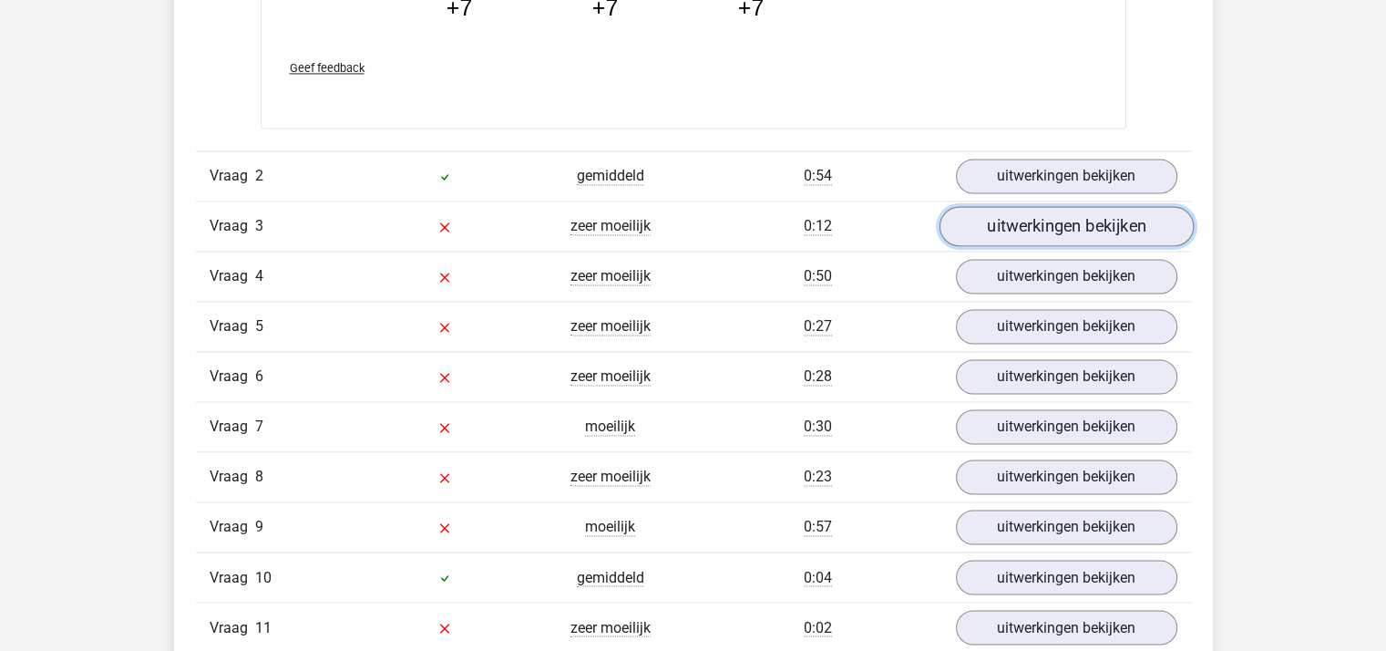
click at [1042, 222] on link "uitwerkingen bekijken" at bounding box center [1065, 226] width 254 height 40
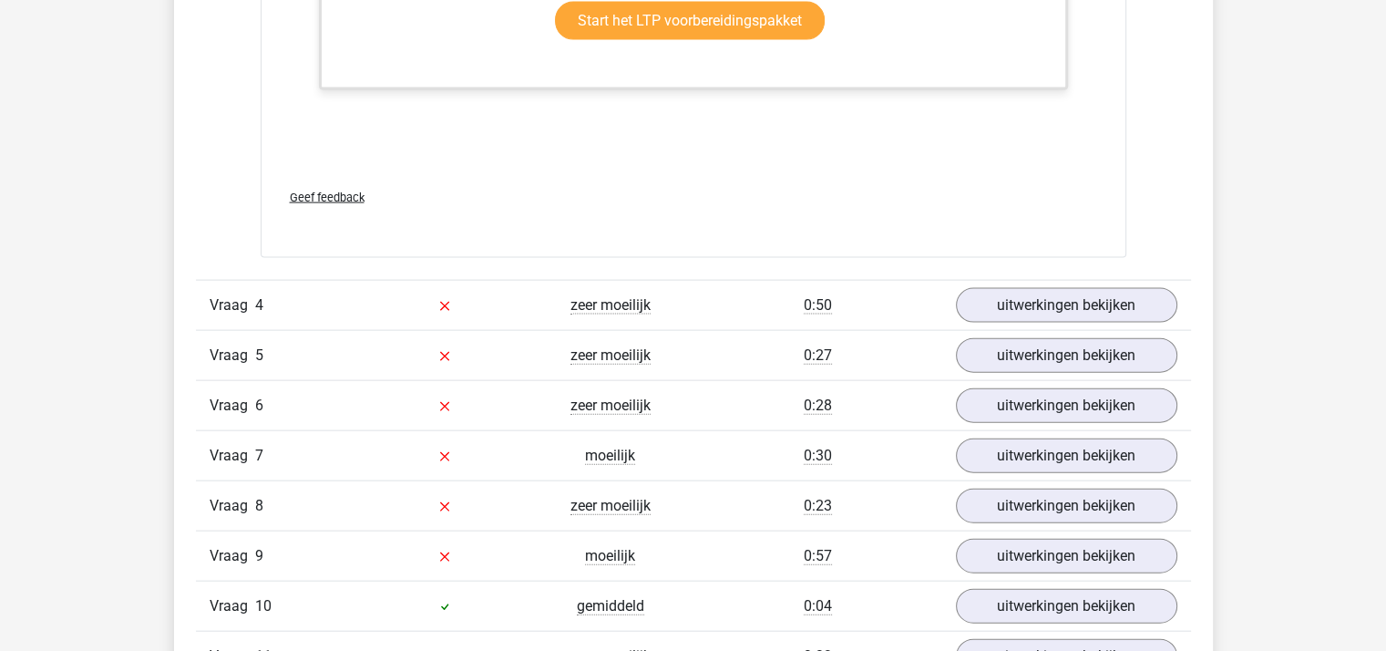
scroll to position [4009, 0]
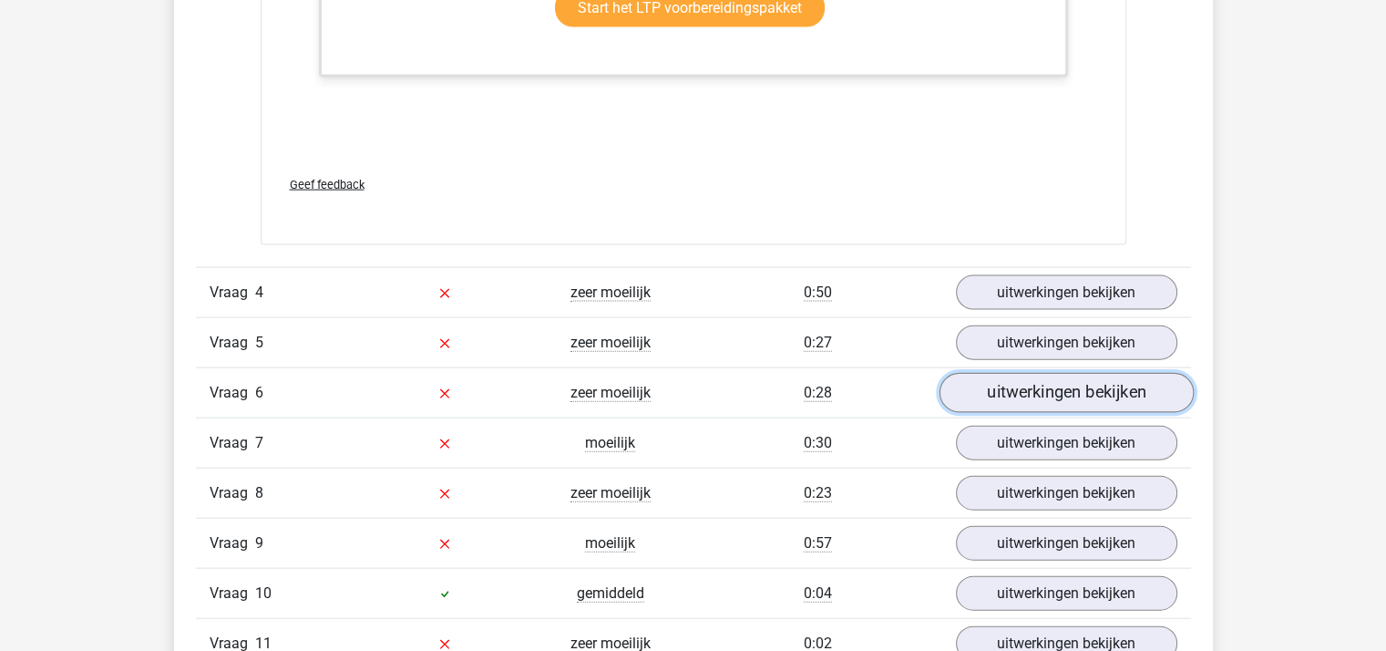
click at [1051, 388] on link "uitwerkingen bekijken" at bounding box center [1065, 393] width 254 height 40
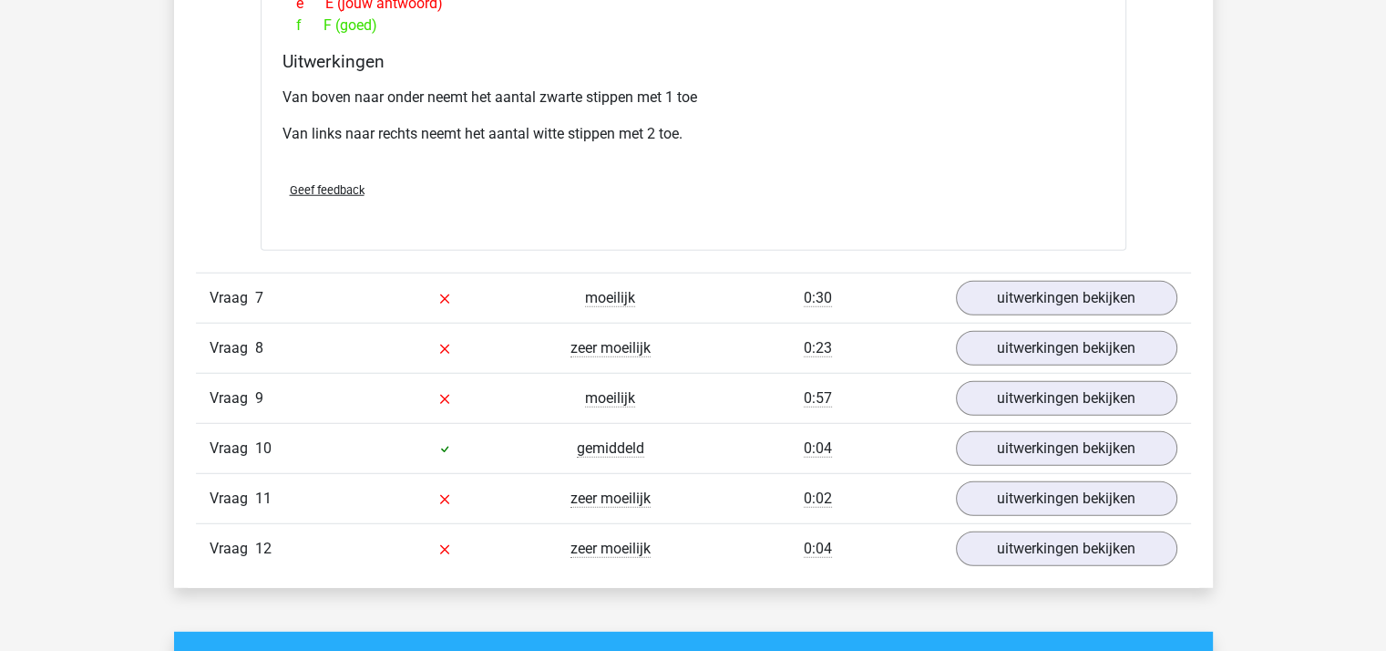
scroll to position [4920, 0]
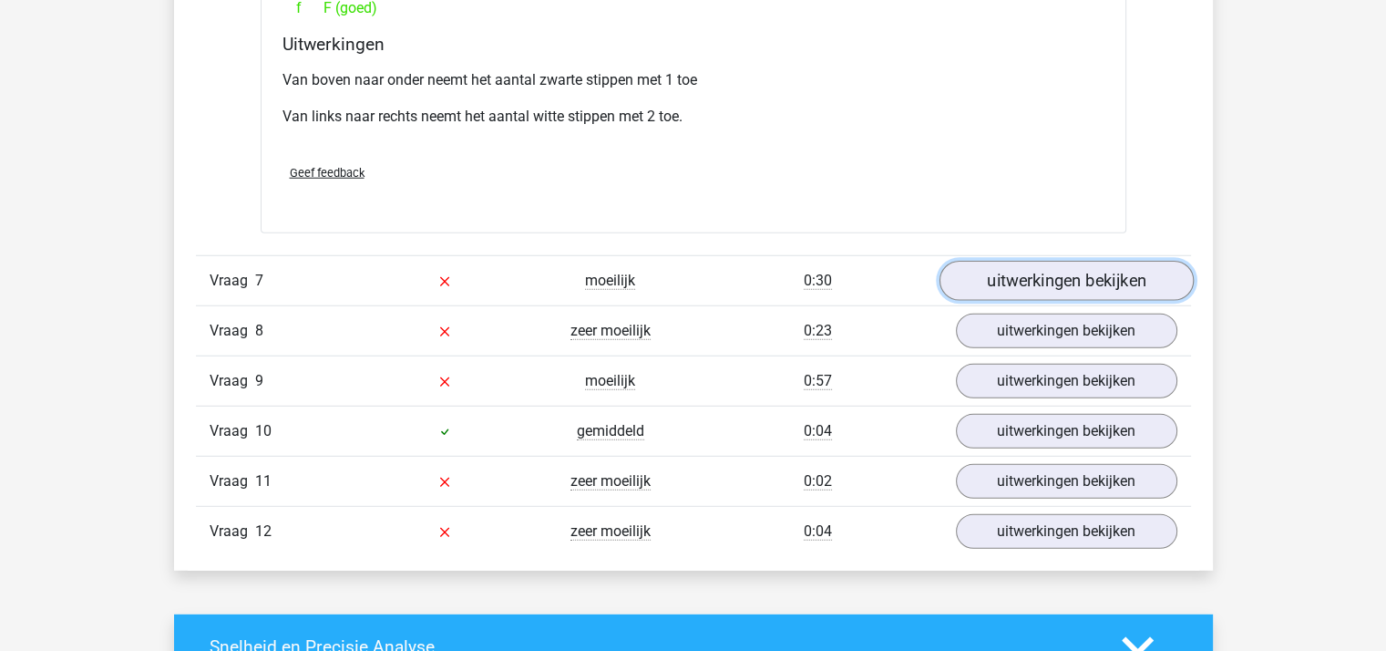
click at [1007, 271] on link "uitwerkingen bekijken" at bounding box center [1065, 281] width 254 height 40
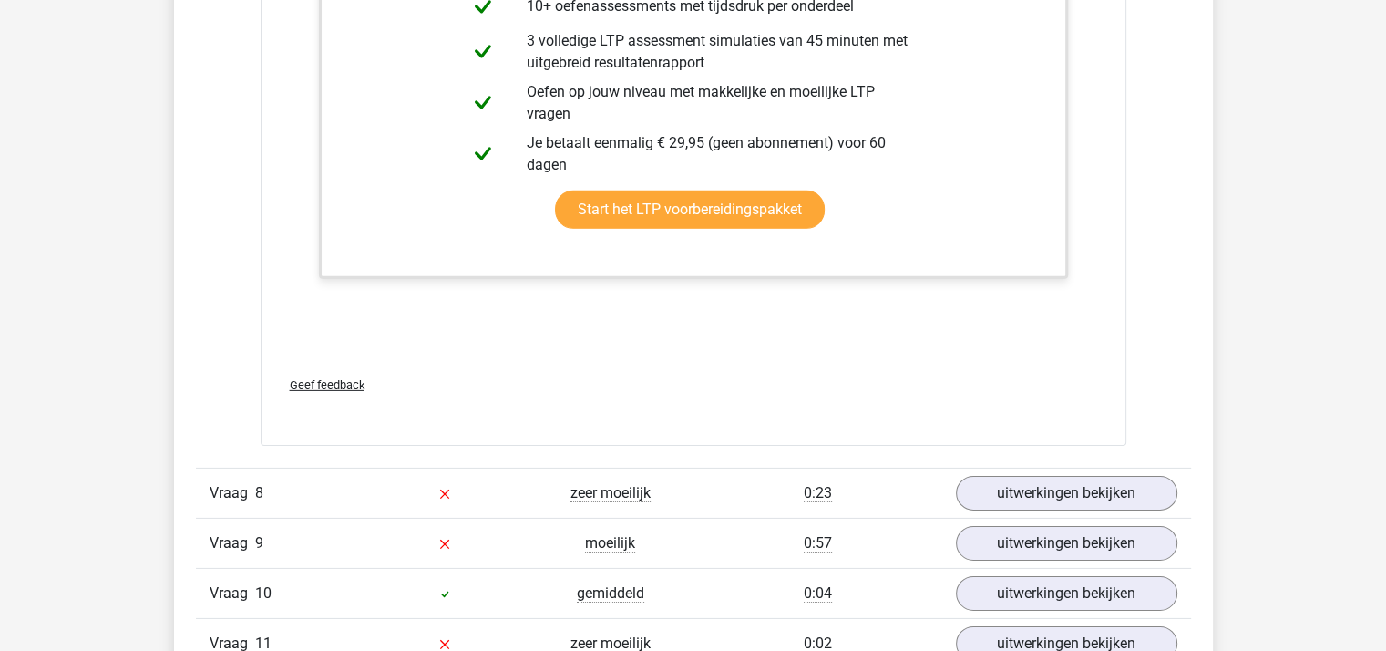
scroll to position [5922, 0]
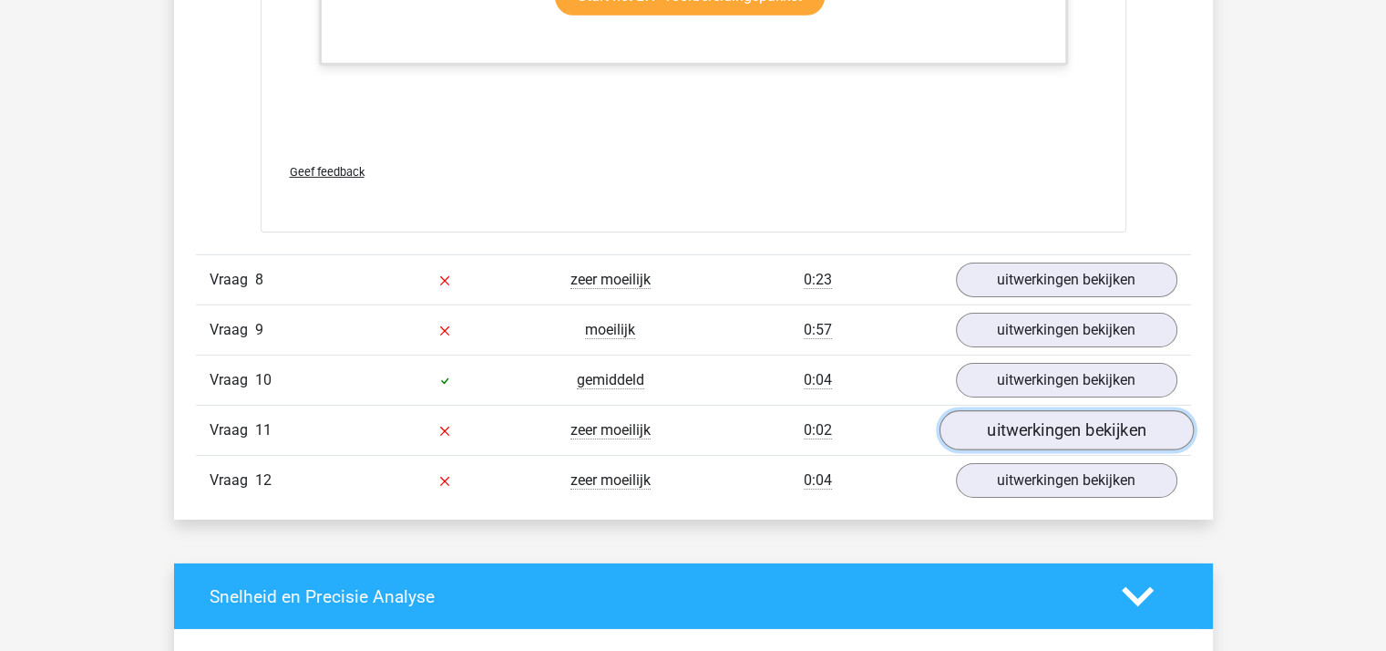
click at [1034, 419] on link "uitwerkingen bekijken" at bounding box center [1065, 430] width 254 height 40
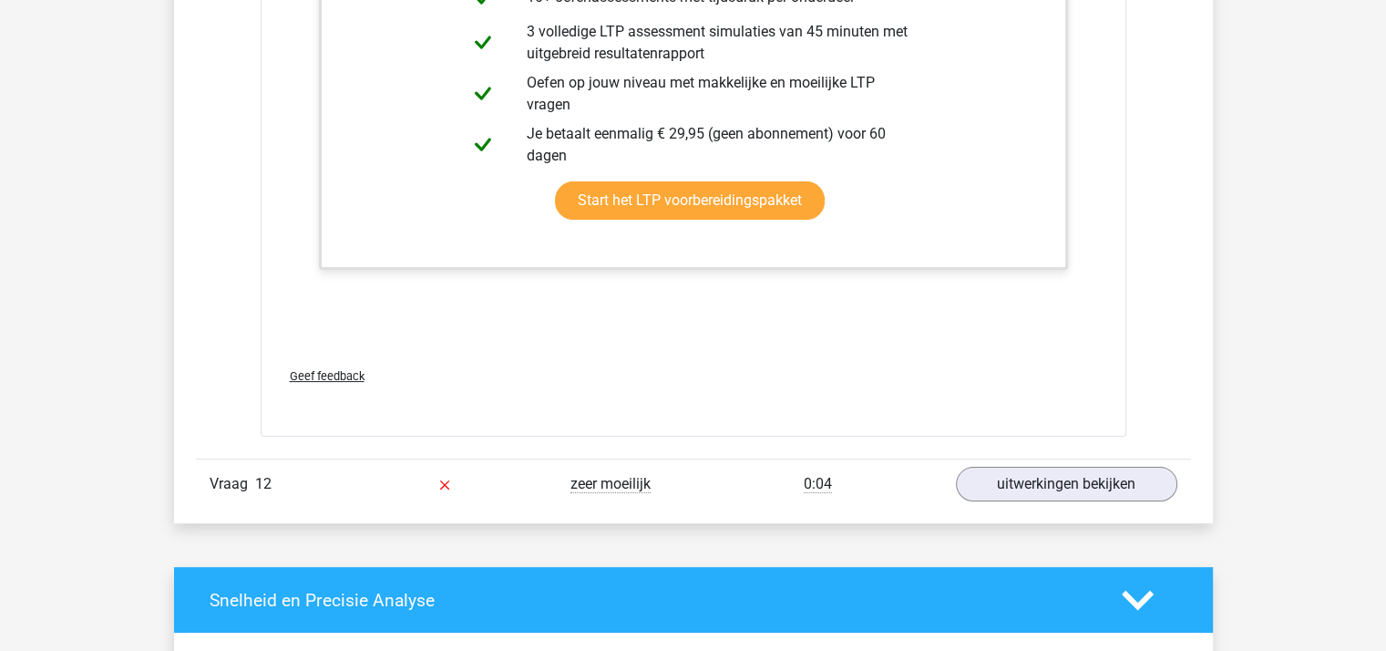
scroll to position [7197, 0]
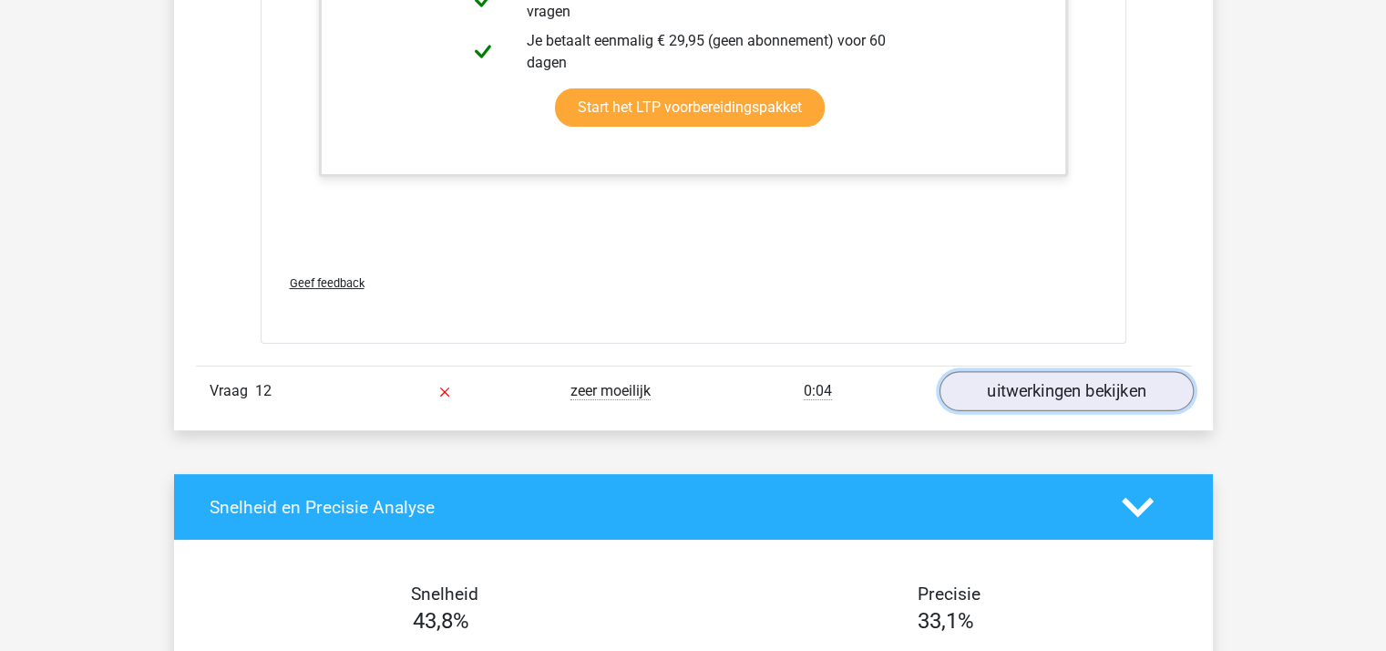
click at [1043, 392] on link "uitwerkingen bekijken" at bounding box center [1065, 392] width 254 height 40
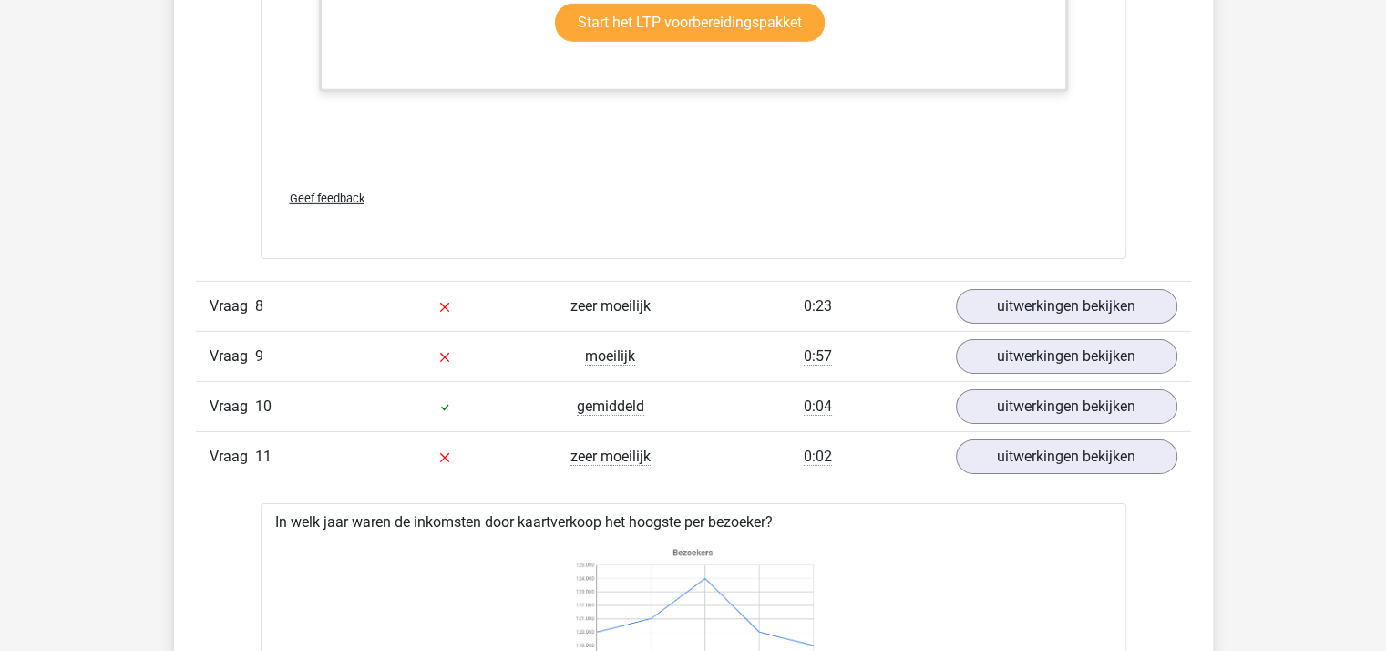
scroll to position [6104, 0]
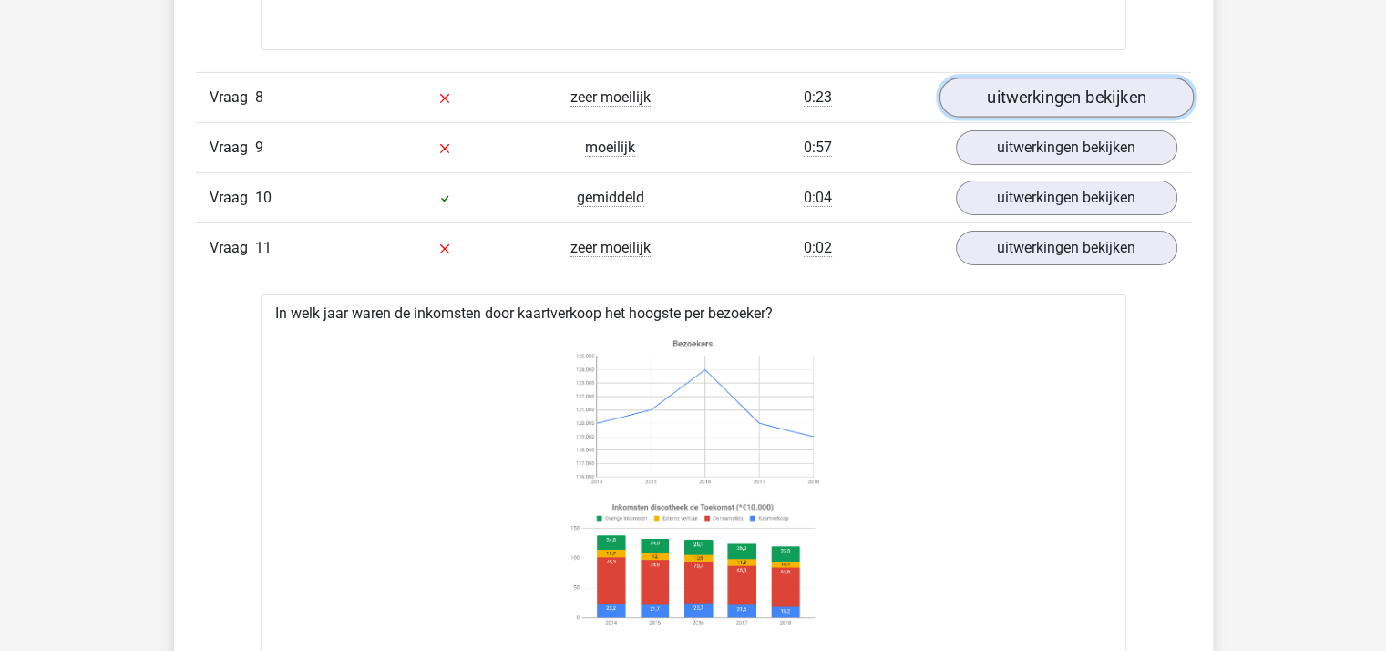
click at [1035, 89] on link "uitwerkingen bekijken" at bounding box center [1065, 97] width 254 height 40
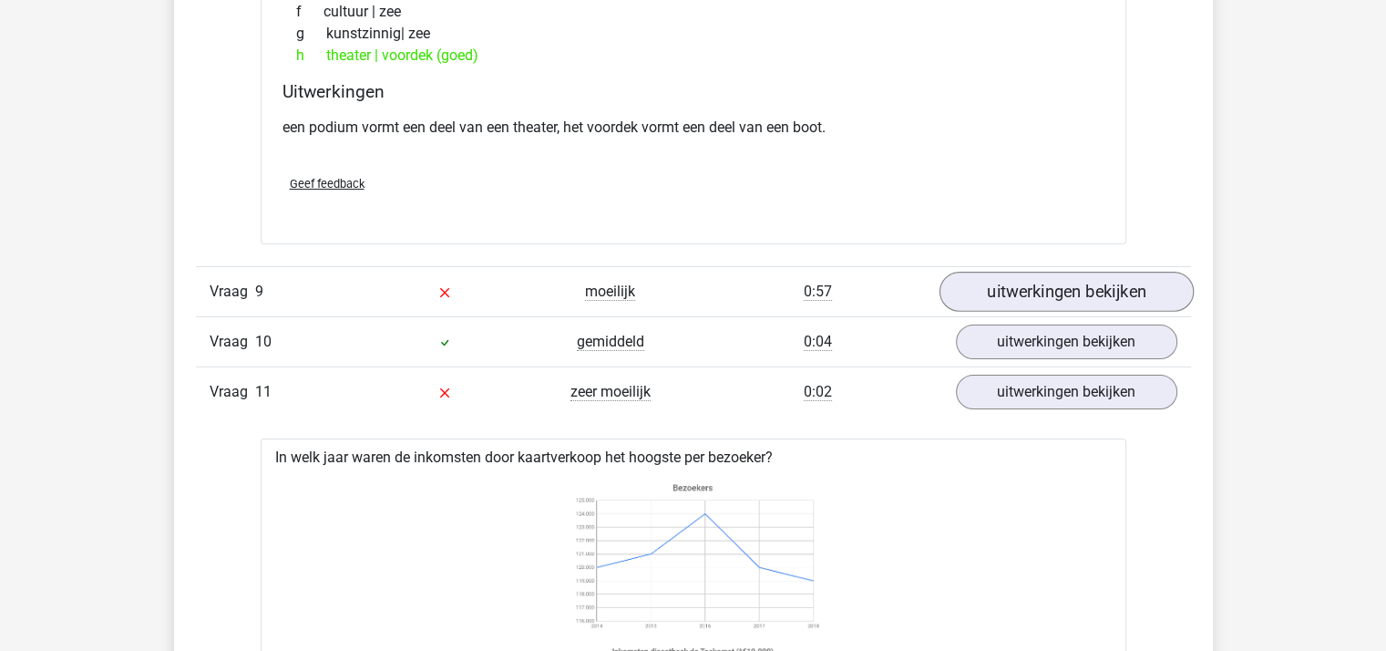
scroll to position [6469, 0]
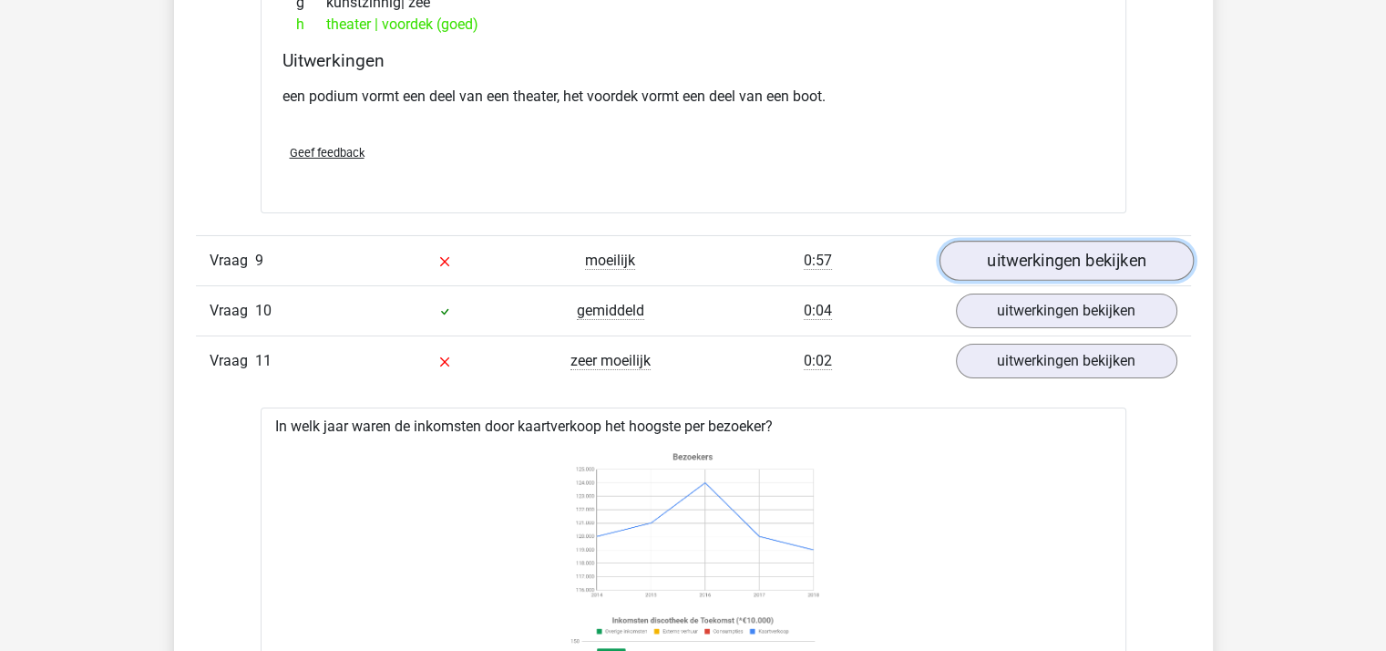
click at [1045, 251] on link "uitwerkingen bekijken" at bounding box center [1065, 261] width 254 height 40
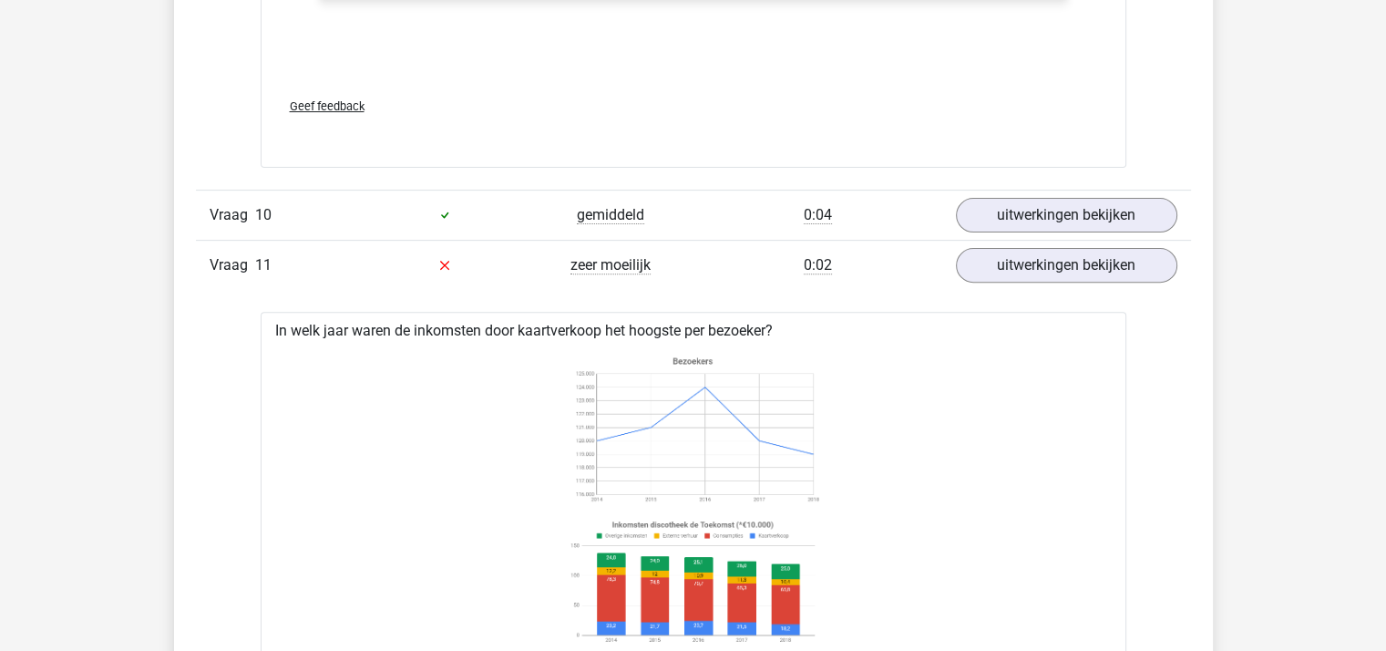
scroll to position [7562, 0]
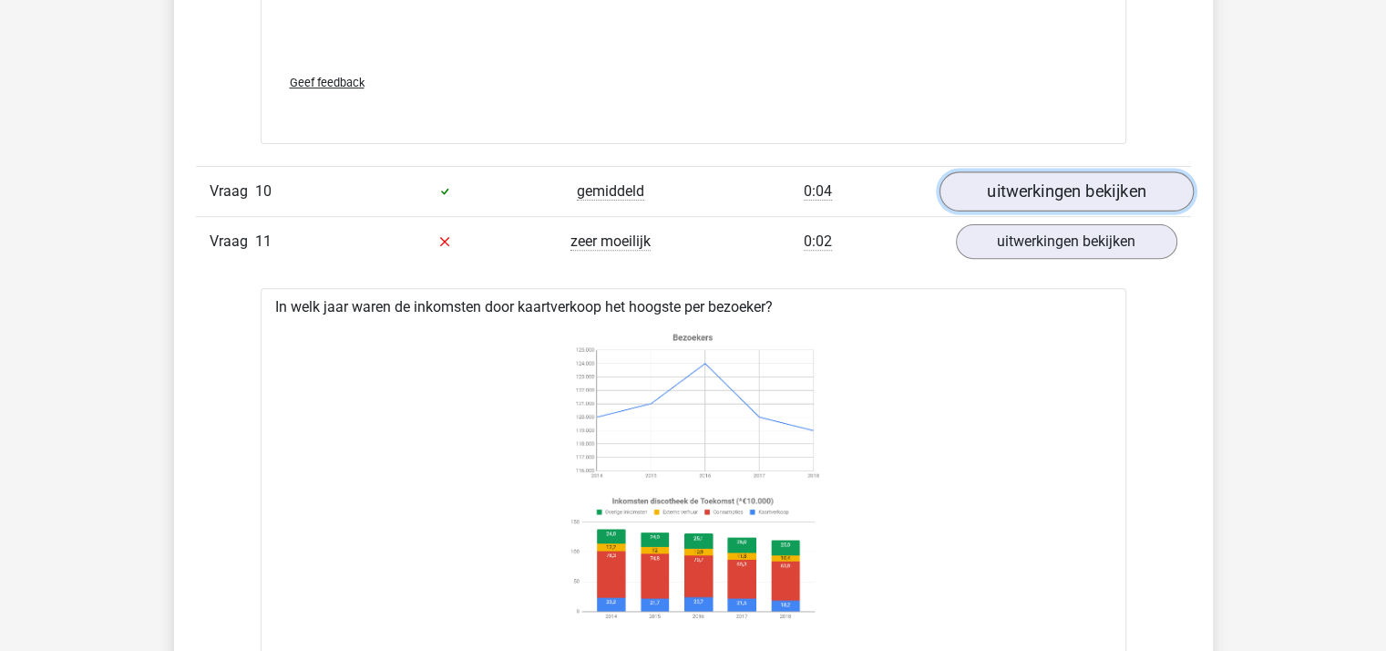
click at [1042, 171] on link "uitwerkingen bekijken" at bounding box center [1065, 191] width 254 height 40
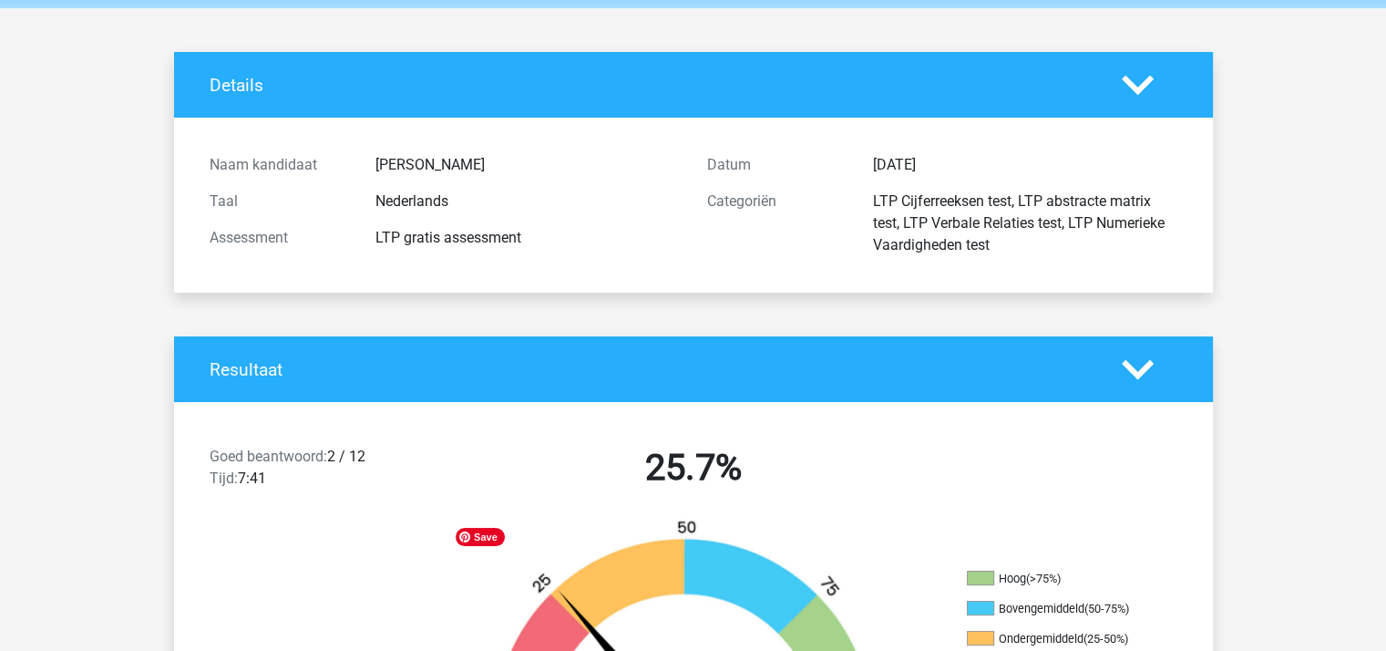
scroll to position [0, 0]
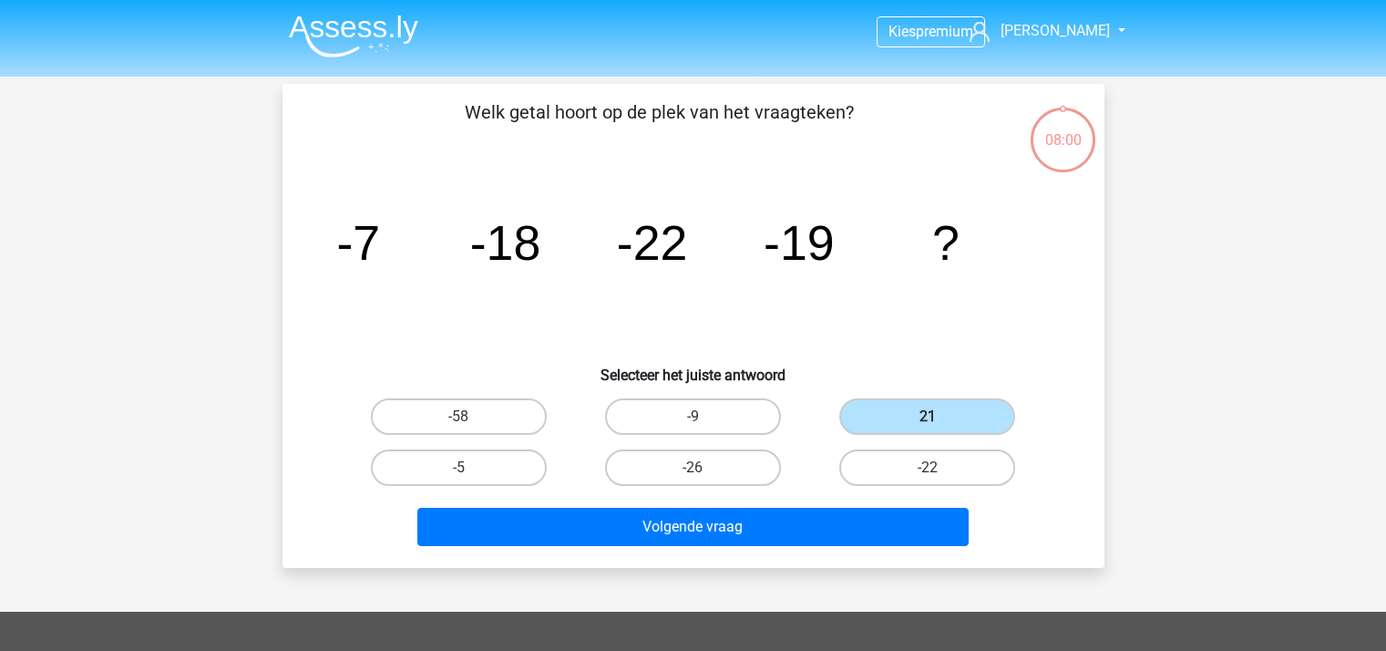
scroll to position [84, 0]
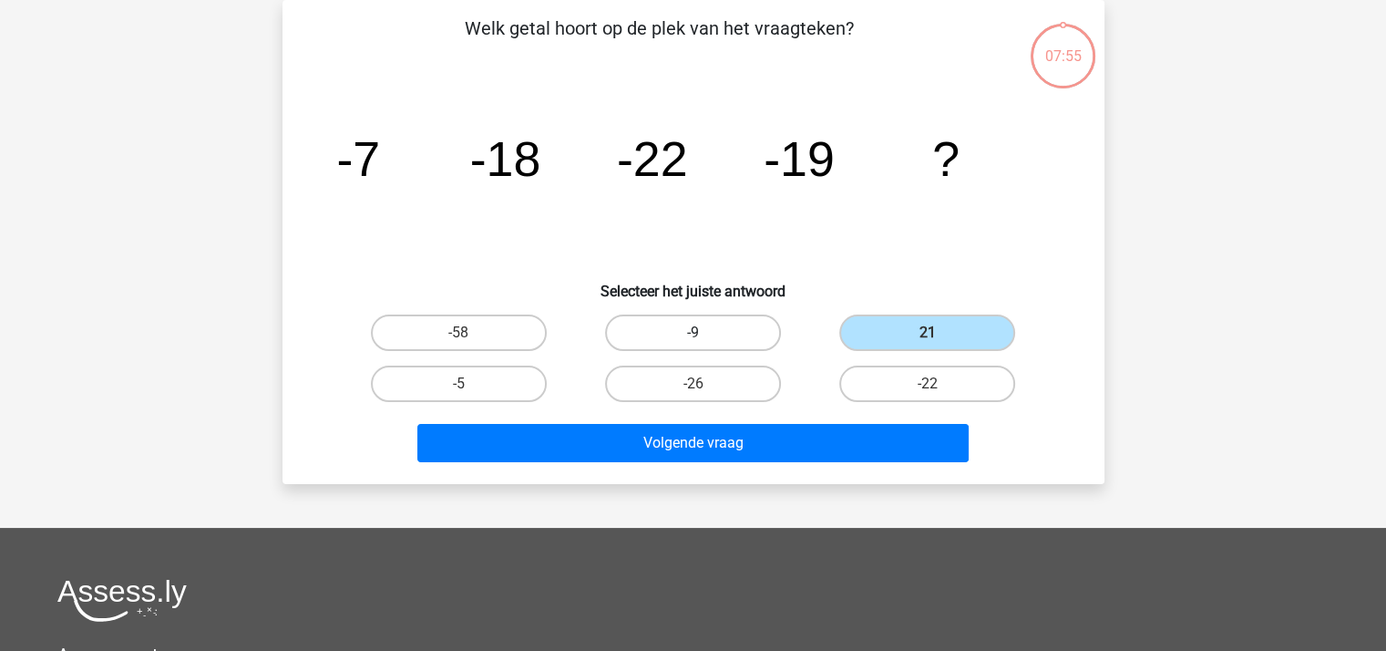
click at [671, 334] on label "-9" at bounding box center [693, 332] width 176 height 36
click at [692, 334] on input "-9" at bounding box center [698, 339] width 12 height 12
radio input "true"
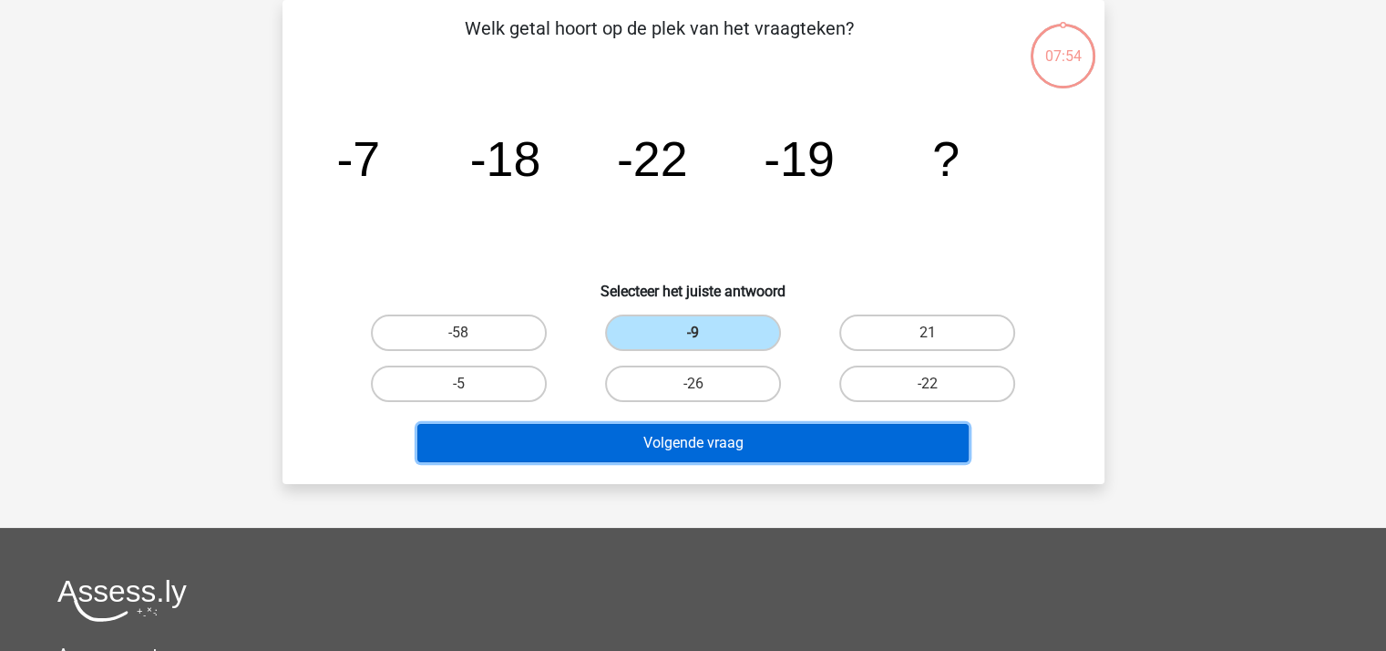
click at [703, 435] on button "Volgende vraag" at bounding box center [692, 443] width 551 height 38
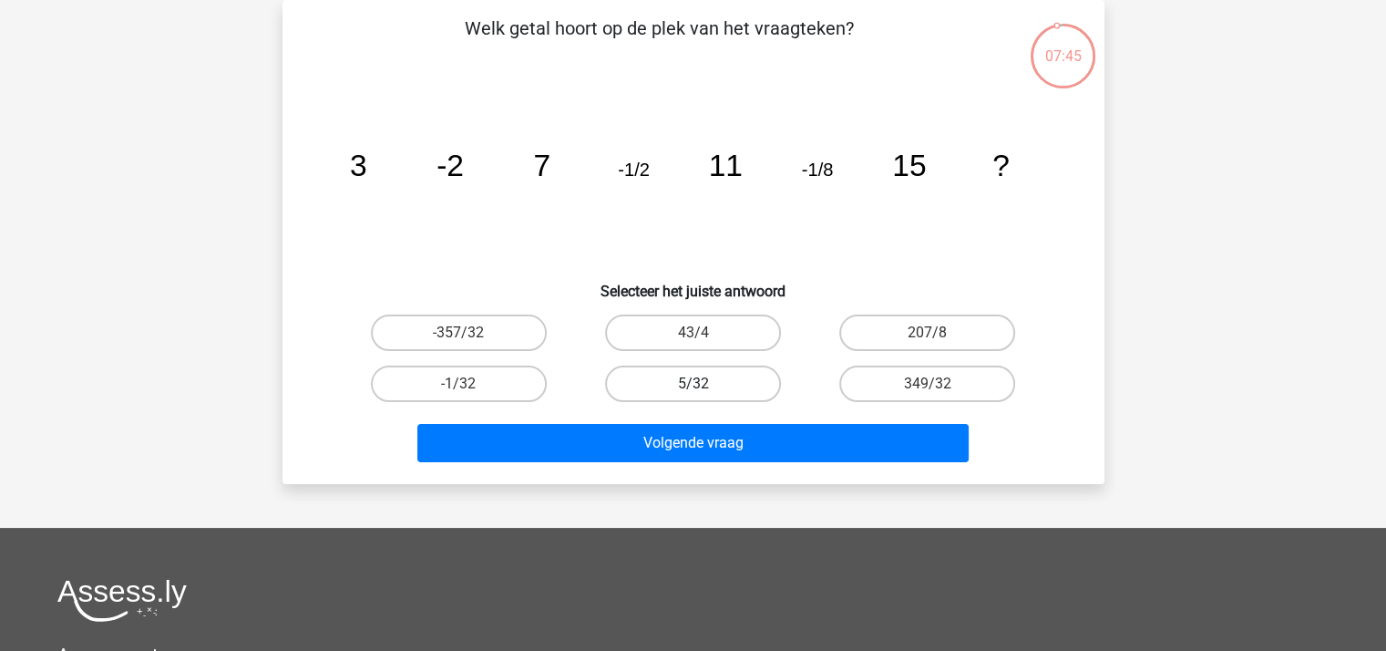
click at [671, 379] on label "5/32" at bounding box center [693, 383] width 176 height 36
click at [692, 384] on input "5/32" at bounding box center [698, 390] width 12 height 12
radio input "true"
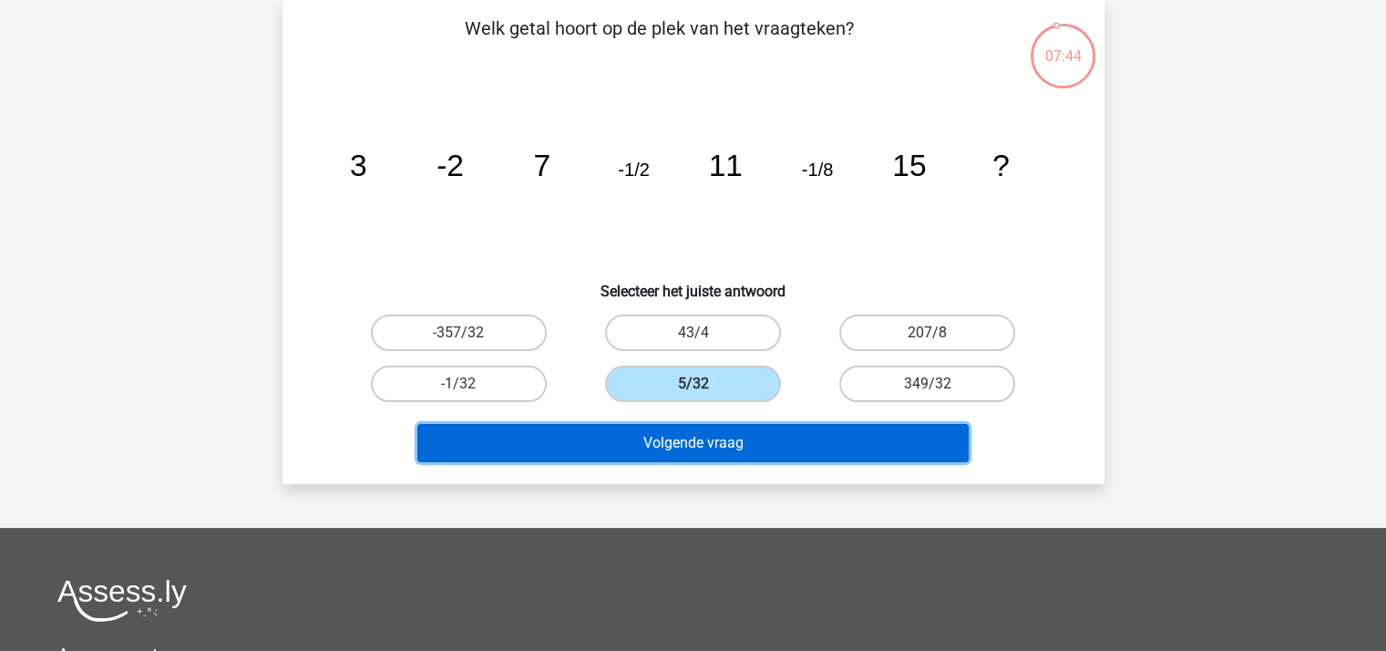
click at [706, 440] on button "Volgende vraag" at bounding box center [692, 443] width 551 height 38
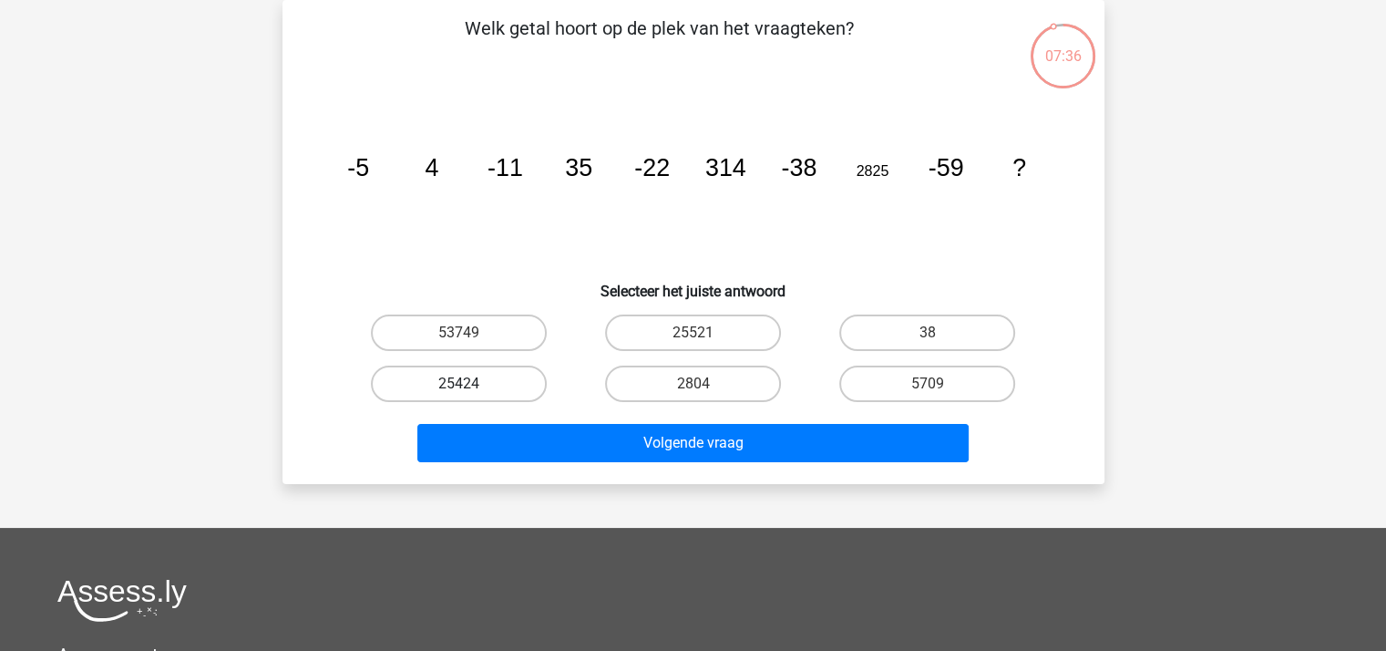
click at [527, 384] on label "25424" at bounding box center [459, 383] width 176 height 36
click at [470, 384] on input "25424" at bounding box center [464, 390] width 12 height 12
radio input "true"
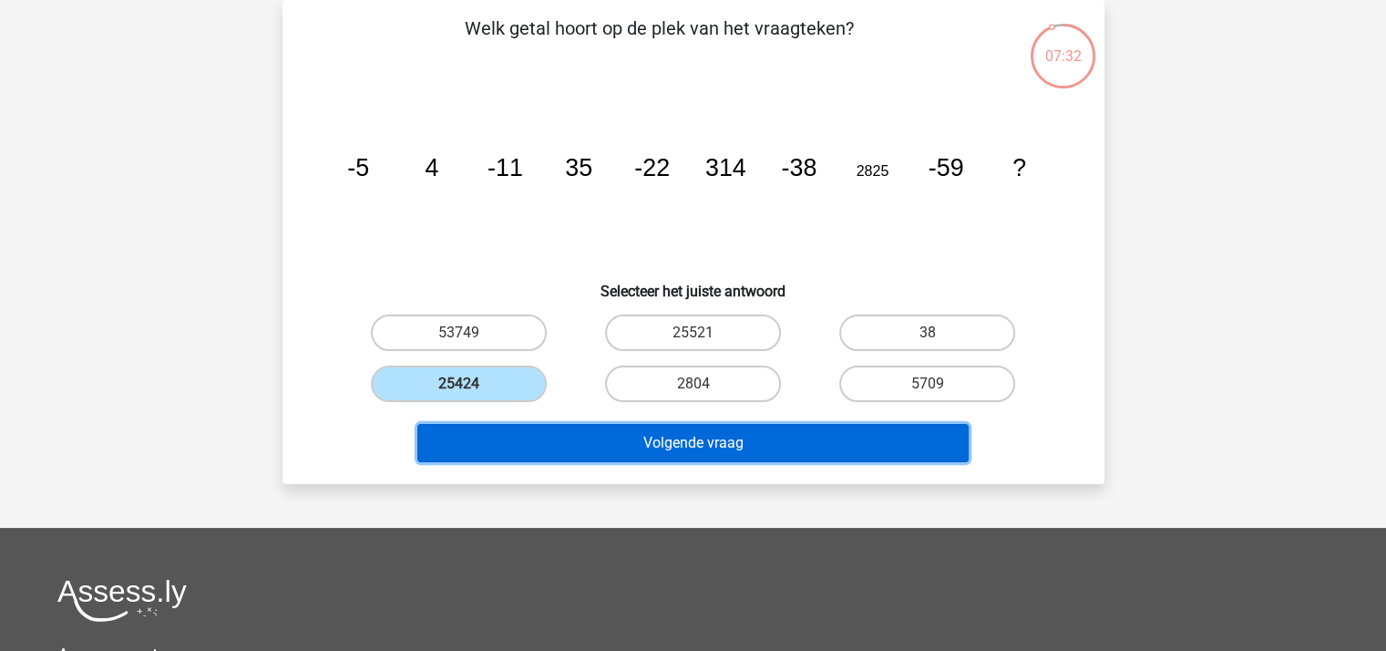
click at [711, 439] on button "Volgende vraag" at bounding box center [692, 443] width 551 height 38
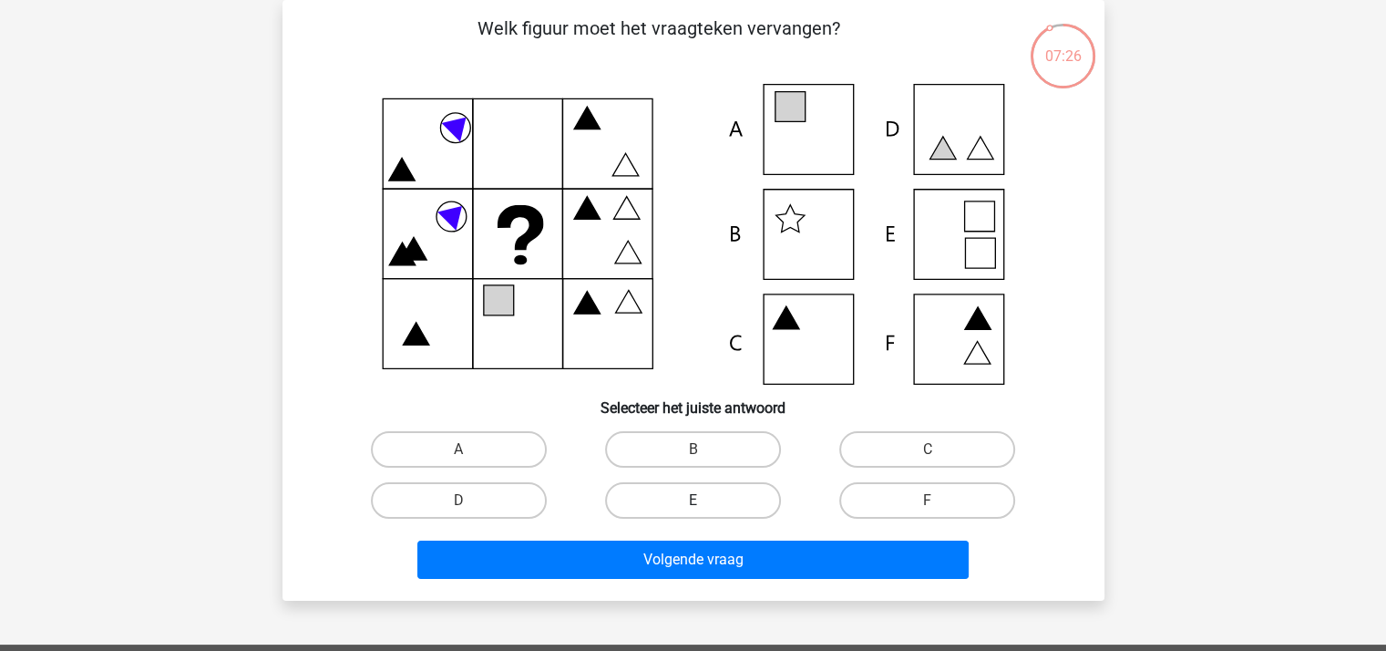
click at [712, 499] on label "E" at bounding box center [693, 500] width 176 height 36
click at [704, 500] on input "E" at bounding box center [698, 506] width 12 height 12
radio input "true"
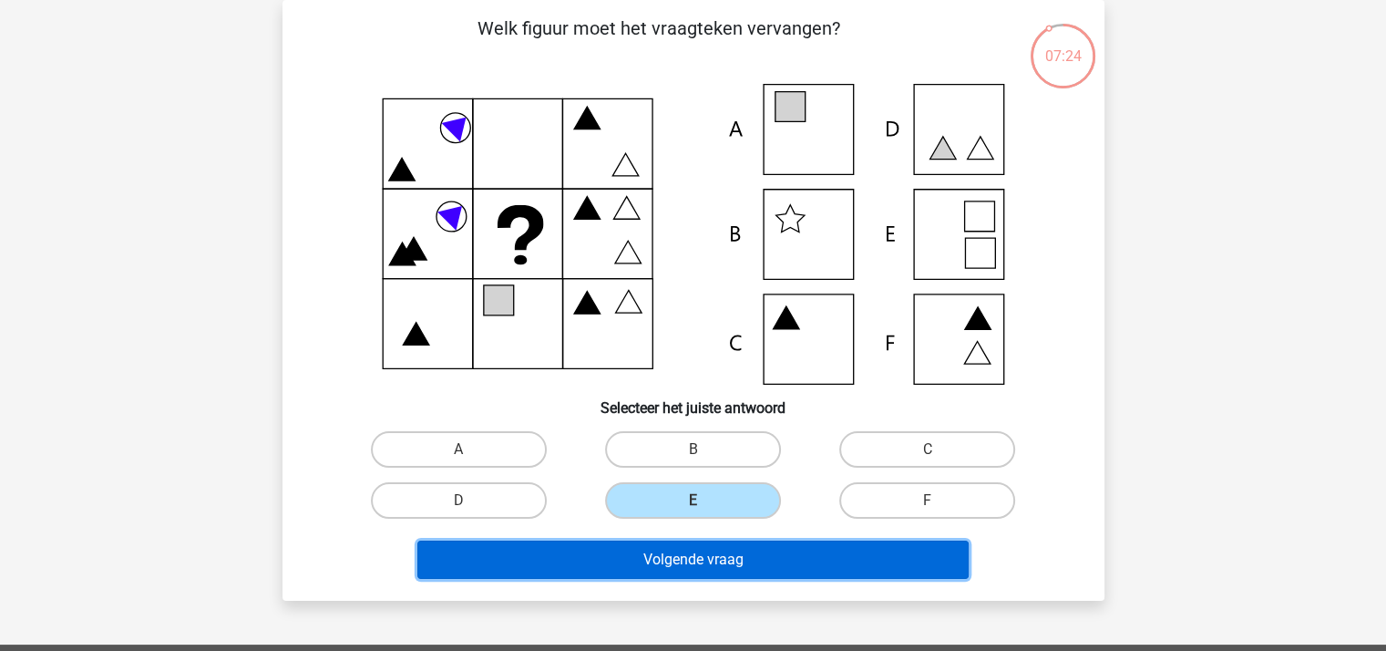
click at [731, 550] on button "Volgende vraag" at bounding box center [692, 559] width 551 height 38
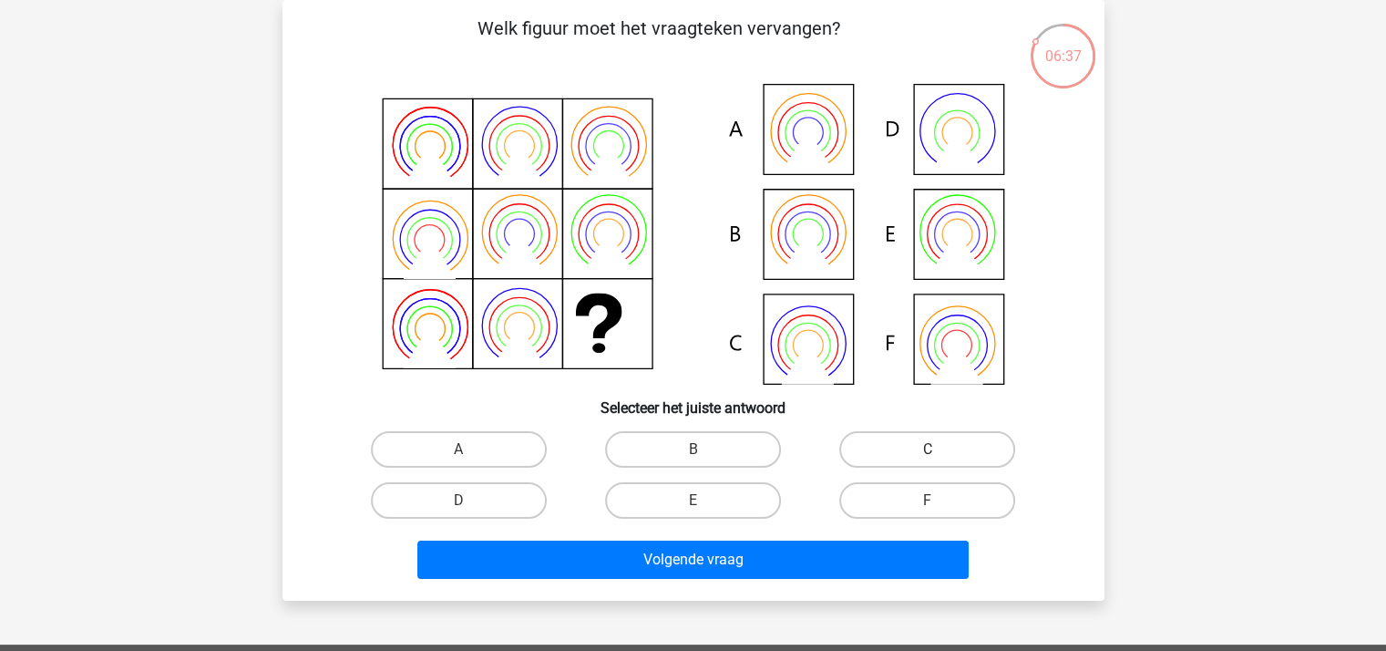
click at [883, 453] on label "C" at bounding box center [927, 449] width 176 height 36
click at [927, 453] on input "C" at bounding box center [933, 455] width 12 height 12
radio input "true"
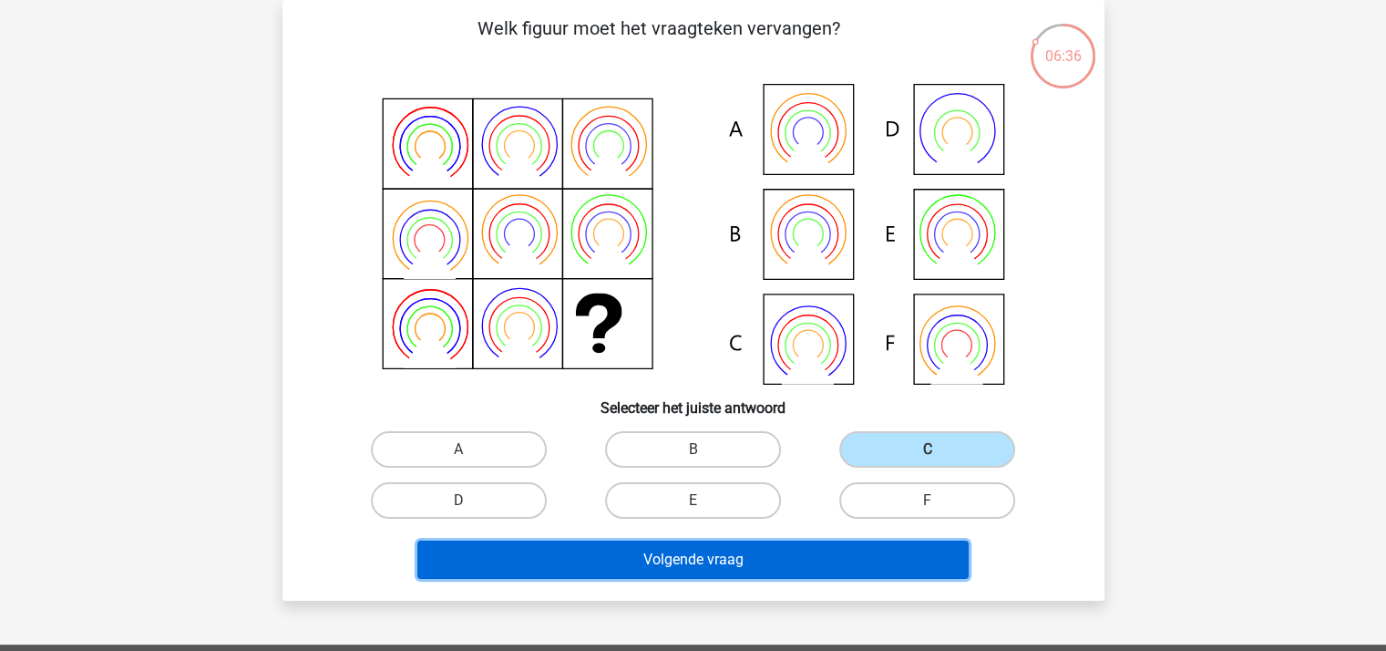
click at [736, 554] on button "Volgende vraag" at bounding box center [692, 559] width 551 height 38
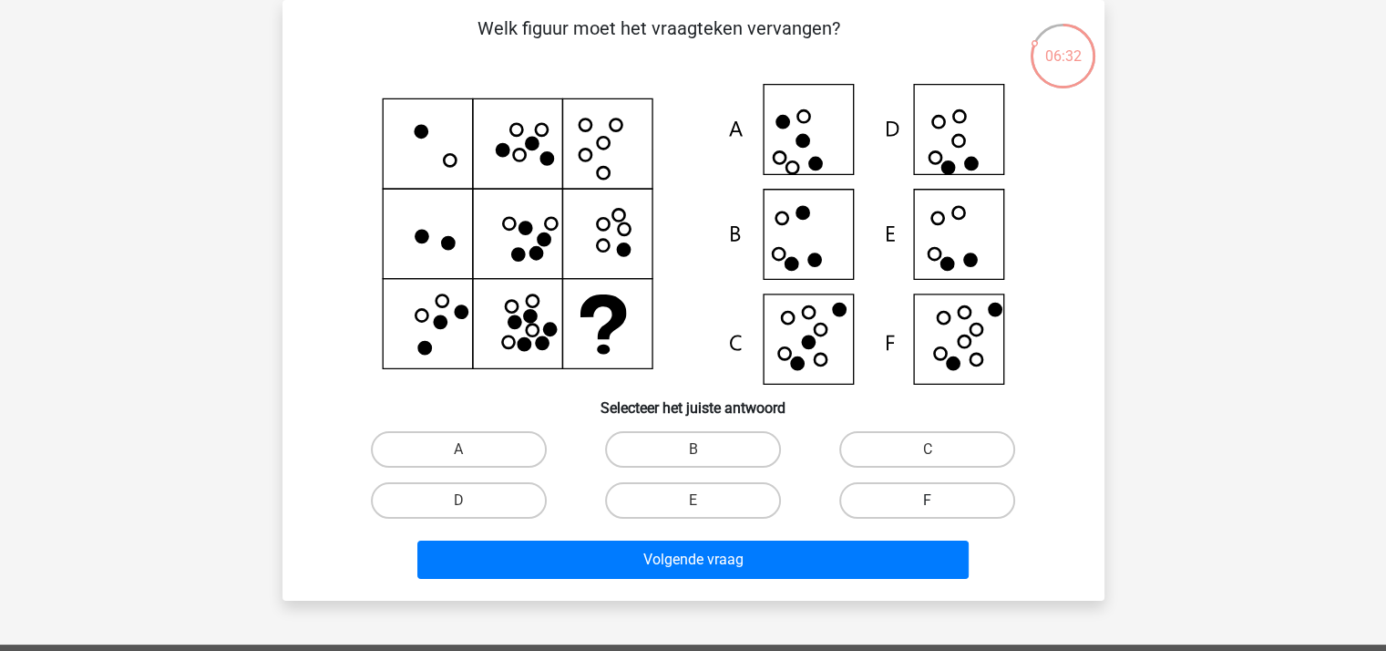
click at [895, 493] on label "F" at bounding box center [927, 500] width 176 height 36
click at [927, 500] on input "F" at bounding box center [933, 506] width 12 height 12
radio input "true"
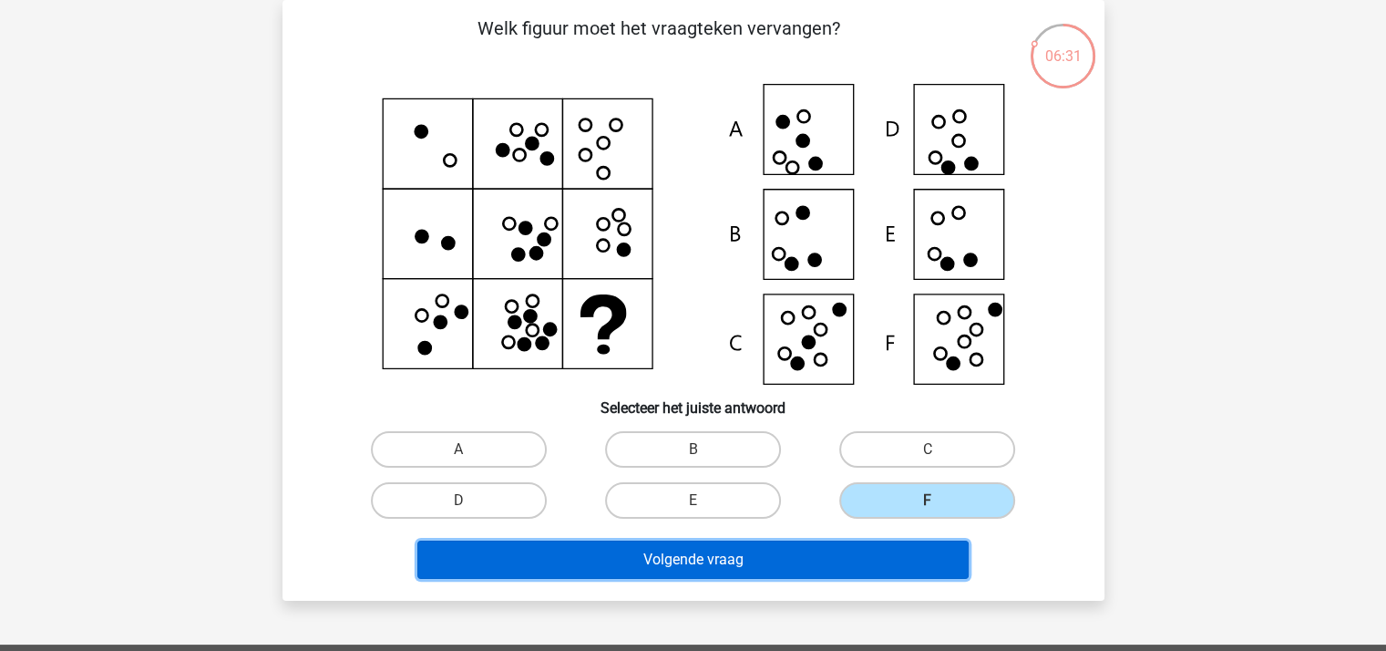
click at [721, 548] on button "Volgende vraag" at bounding box center [692, 559] width 551 height 38
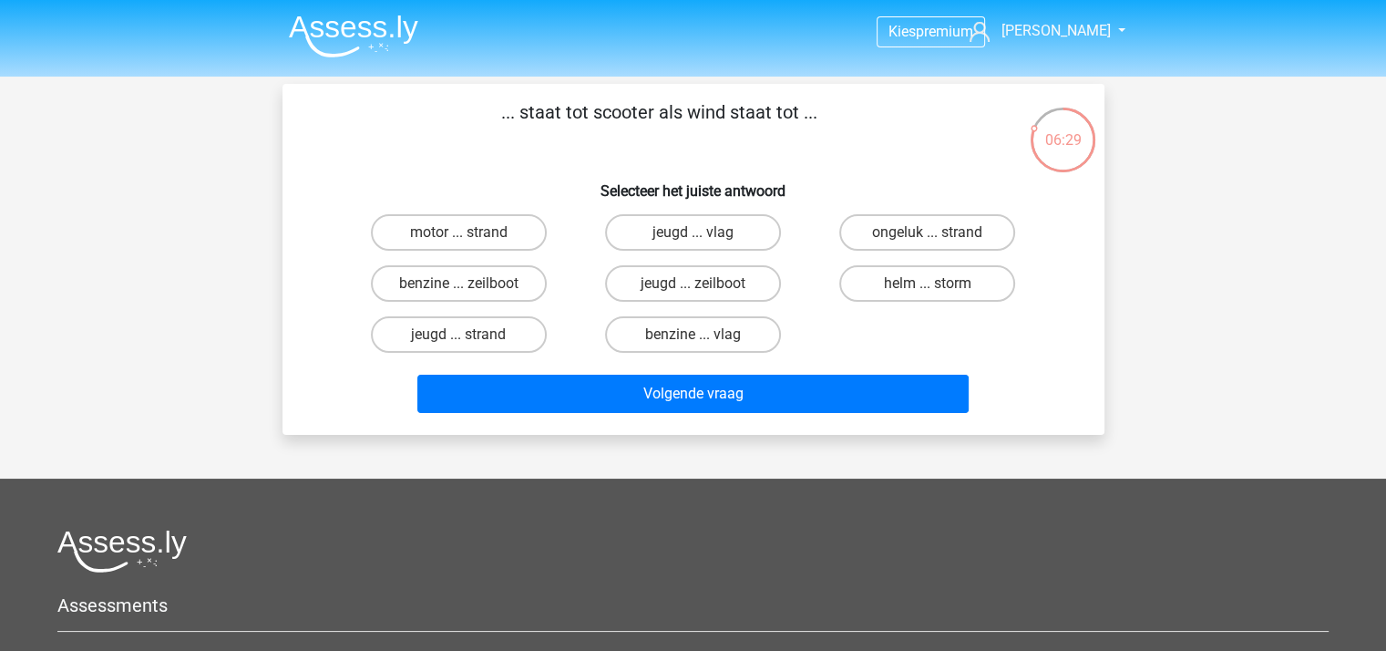
scroll to position [0, 0]
click at [448, 277] on label "benzine ... zeilboot" at bounding box center [459, 283] width 176 height 36
click at [458, 283] on input "benzine ... zeilboot" at bounding box center [464, 289] width 12 height 12
radio input "true"
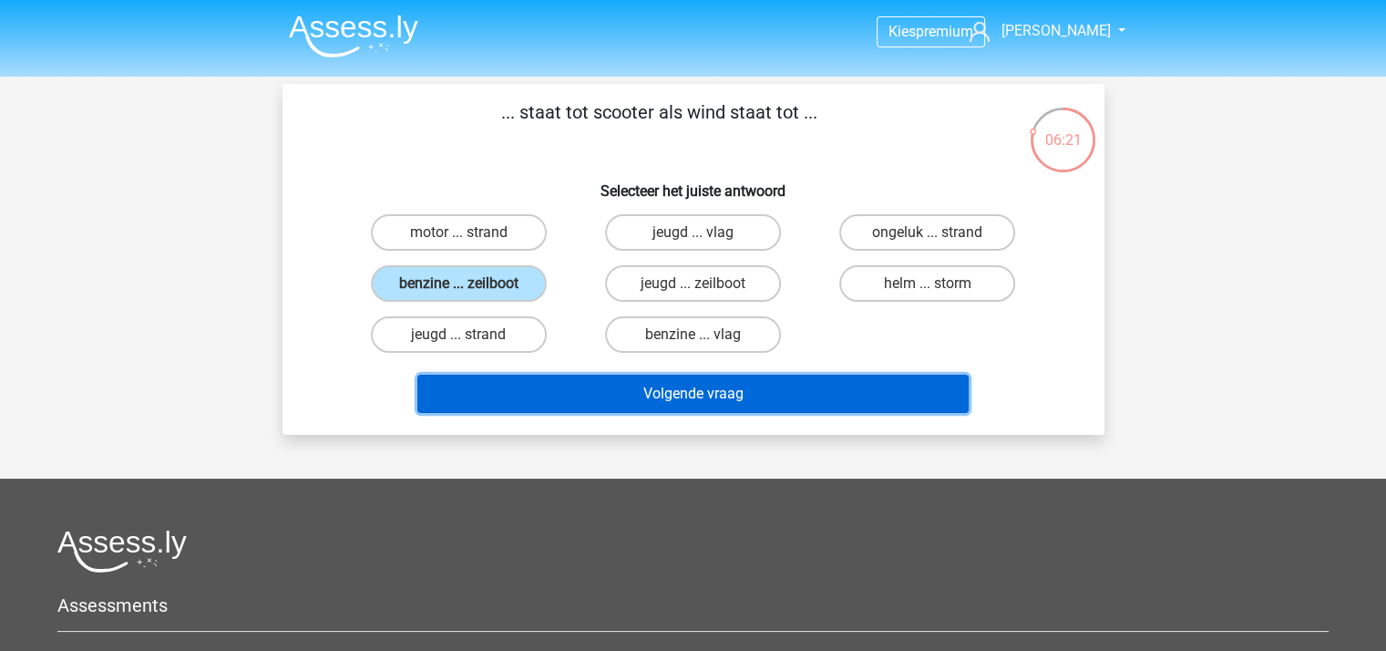
click at [640, 388] on button "Volgende vraag" at bounding box center [692, 393] width 551 height 38
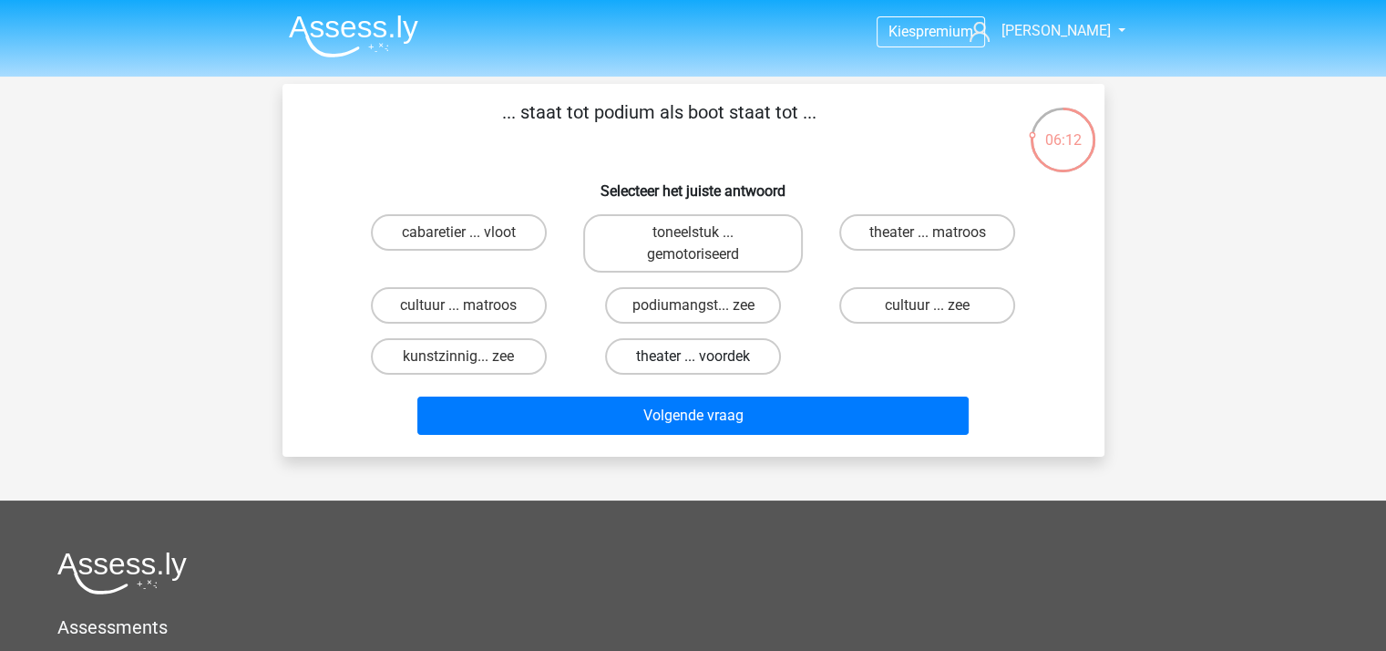
click at [674, 351] on label "theater ... voordek" at bounding box center [693, 356] width 176 height 36
click at [692, 356] on input "theater ... voordek" at bounding box center [698, 362] width 12 height 12
radio input "true"
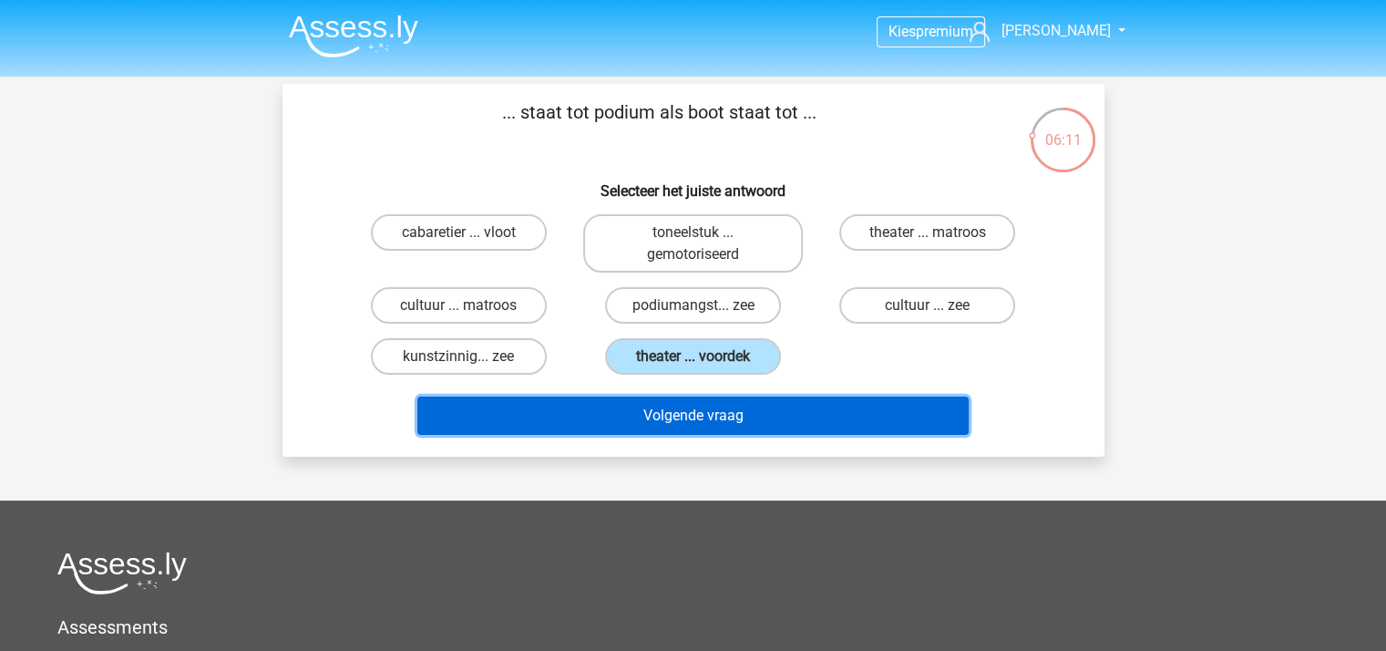
click at [702, 414] on button "Volgende vraag" at bounding box center [692, 415] width 551 height 38
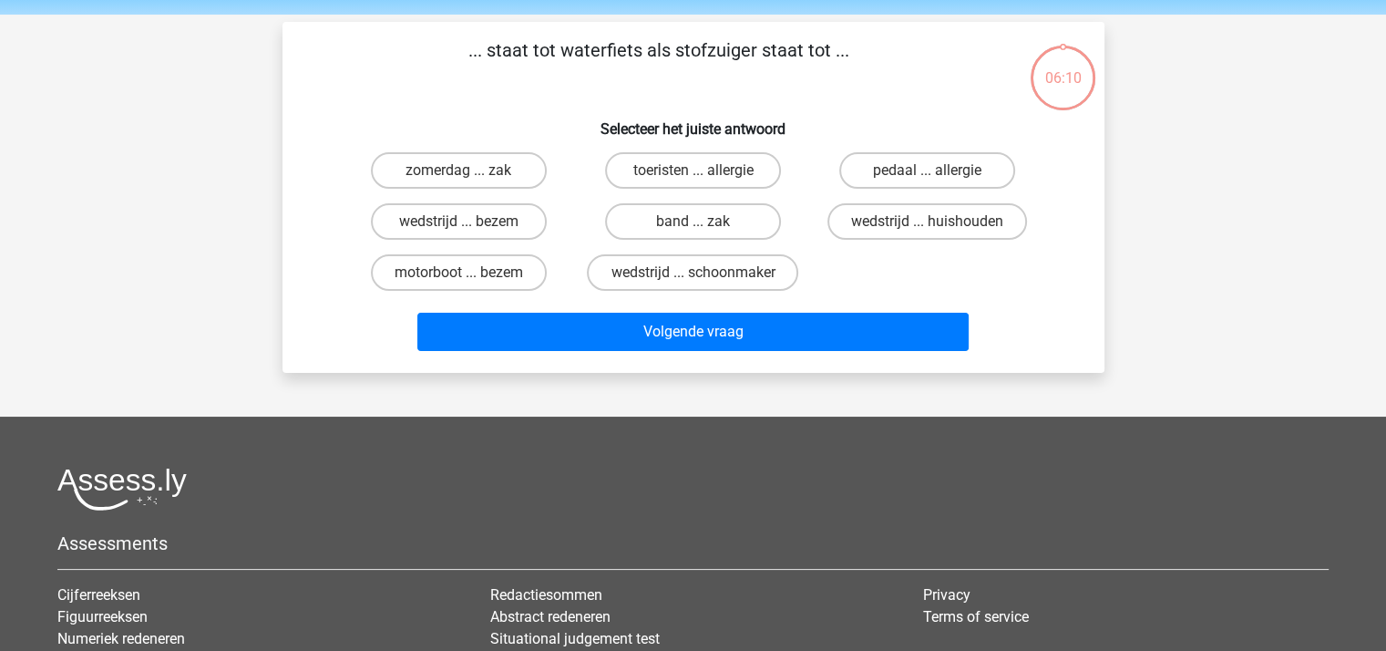
scroll to position [84, 0]
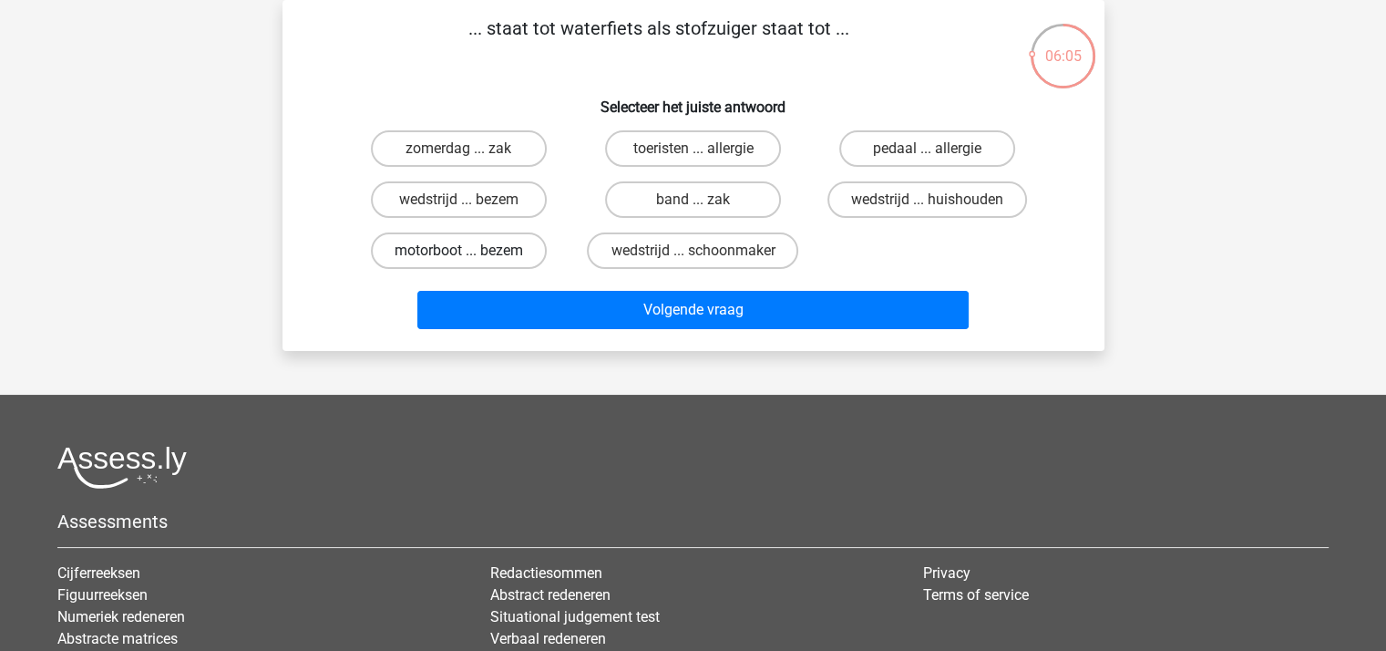
click at [476, 244] on label "motorboot ... bezem" at bounding box center [459, 250] width 176 height 36
click at [470, 251] on input "motorboot ... bezem" at bounding box center [464, 257] width 12 height 12
radio input "true"
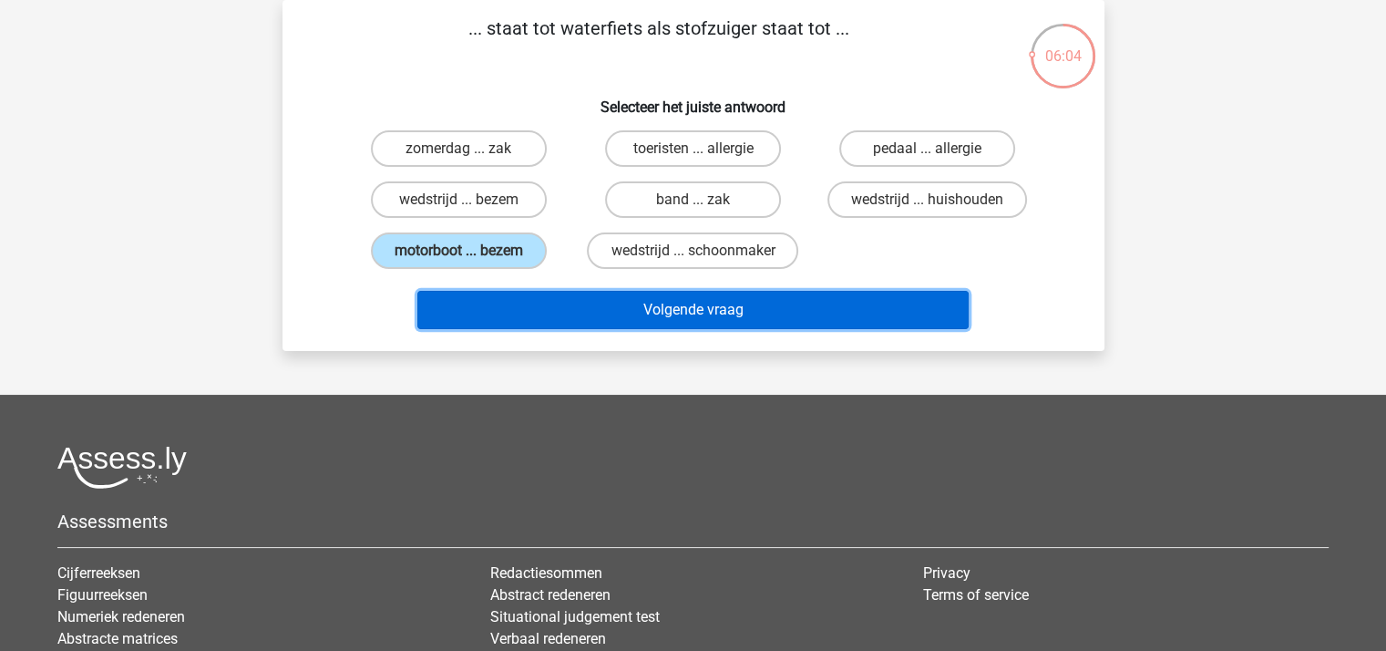
click at [614, 304] on button "Volgende vraag" at bounding box center [692, 310] width 551 height 38
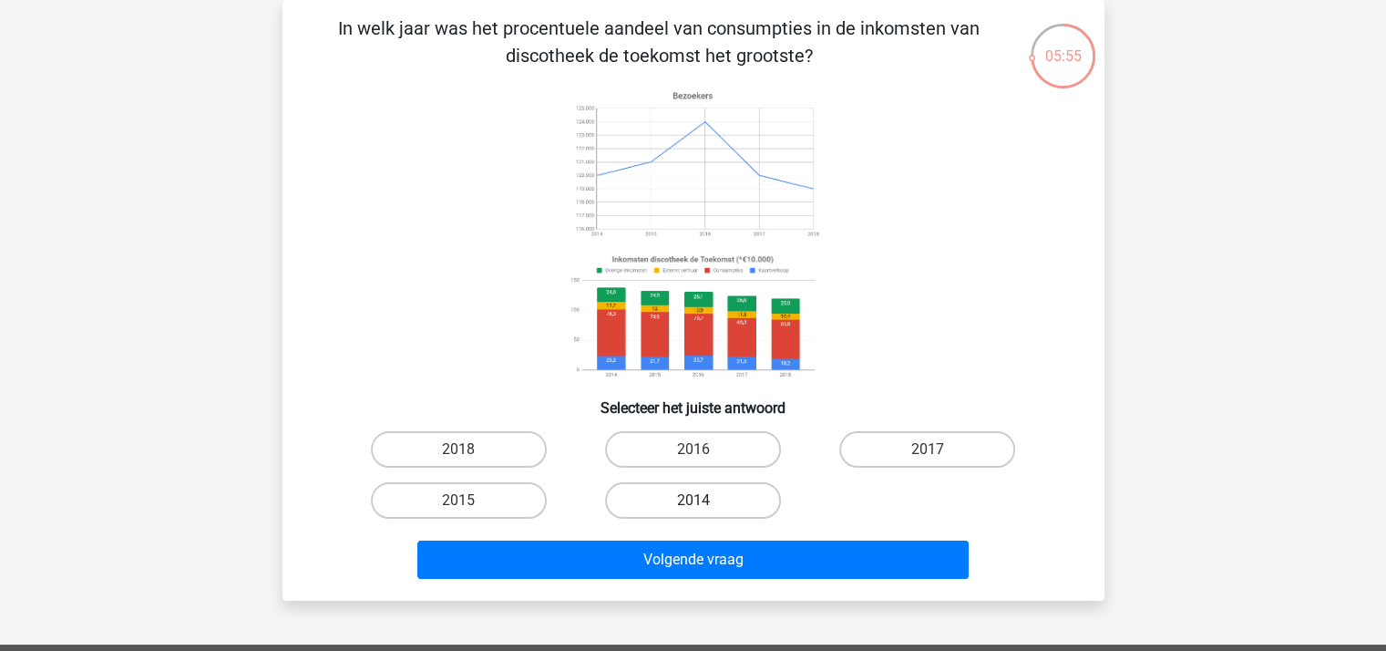
click at [627, 496] on label "2014" at bounding box center [693, 500] width 176 height 36
click at [692, 500] on input "2014" at bounding box center [698, 506] width 12 height 12
radio input "true"
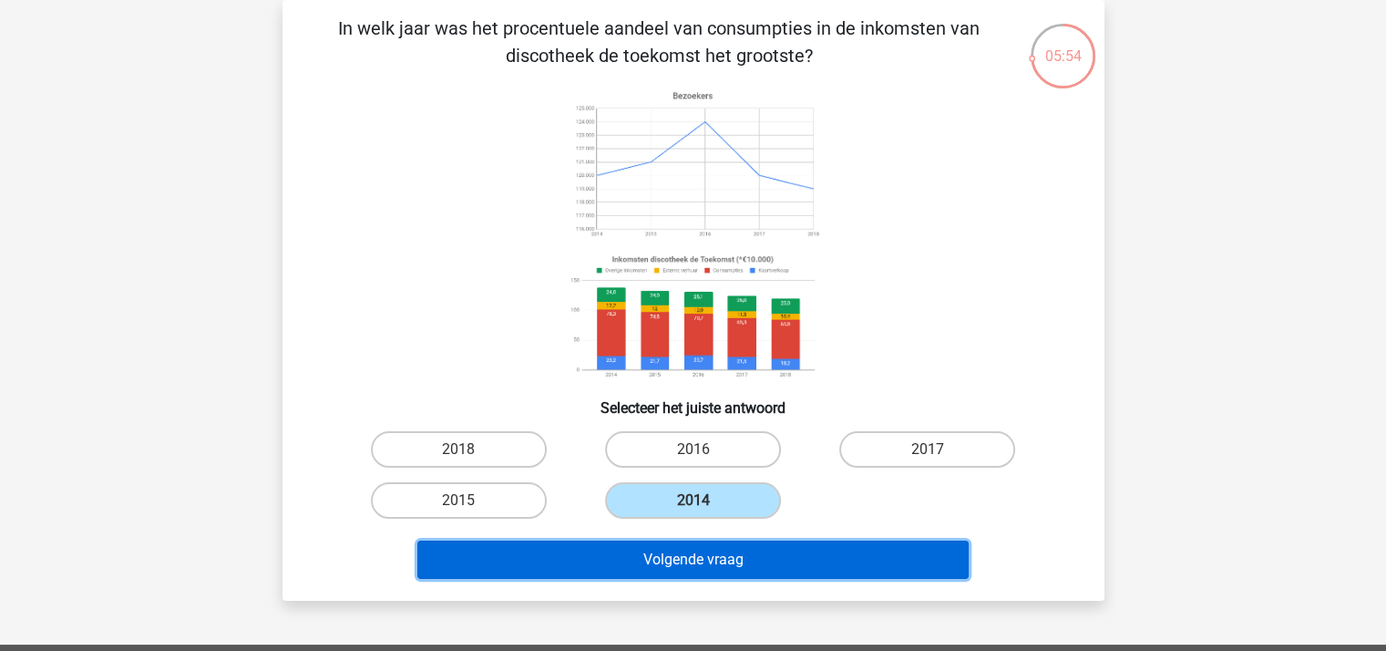
click at [660, 555] on button "Volgende vraag" at bounding box center [692, 559] width 551 height 38
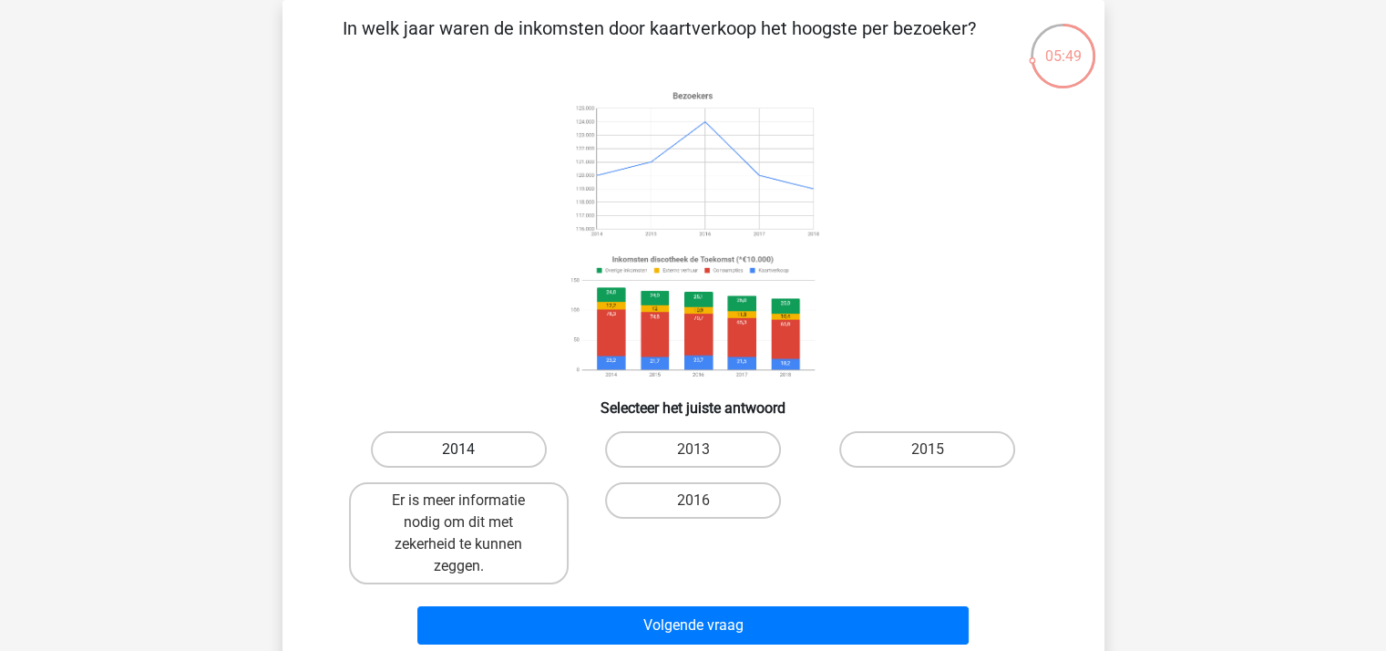
click at [504, 447] on label "2014" at bounding box center [459, 449] width 176 height 36
click at [470, 449] on input "2014" at bounding box center [464, 455] width 12 height 12
radio input "true"
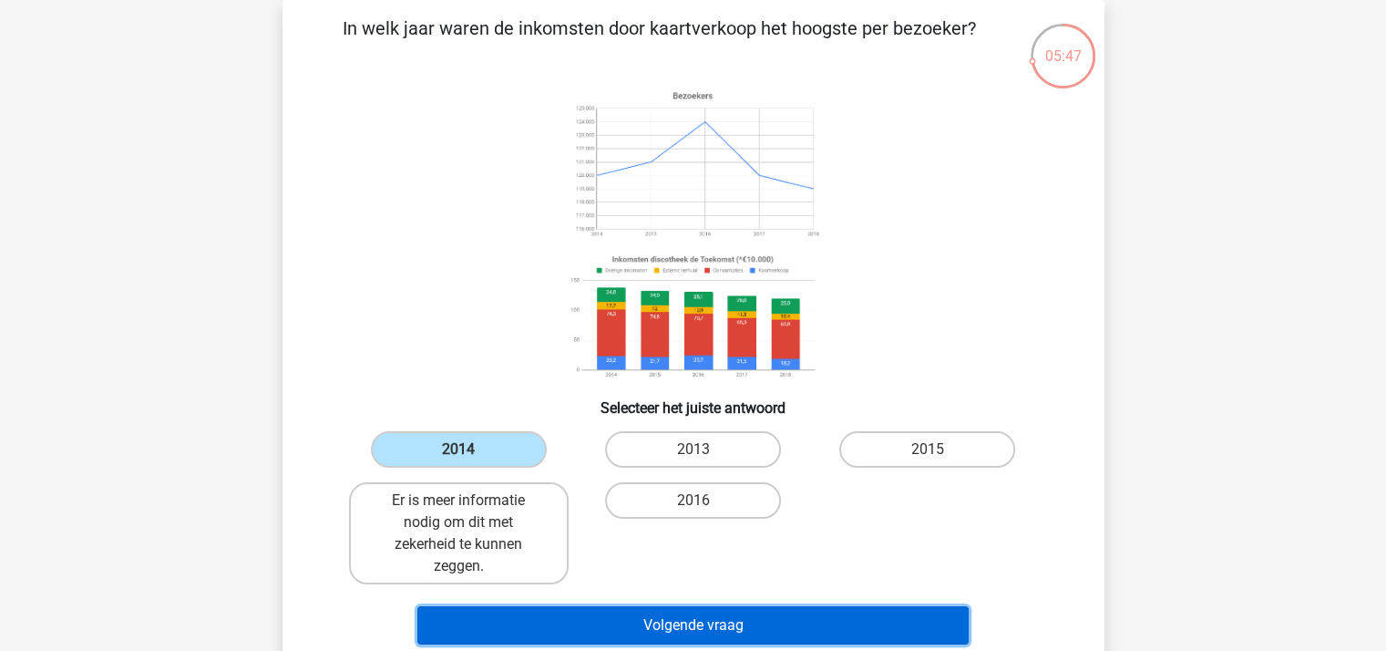
click at [707, 625] on button "Volgende vraag" at bounding box center [692, 625] width 551 height 38
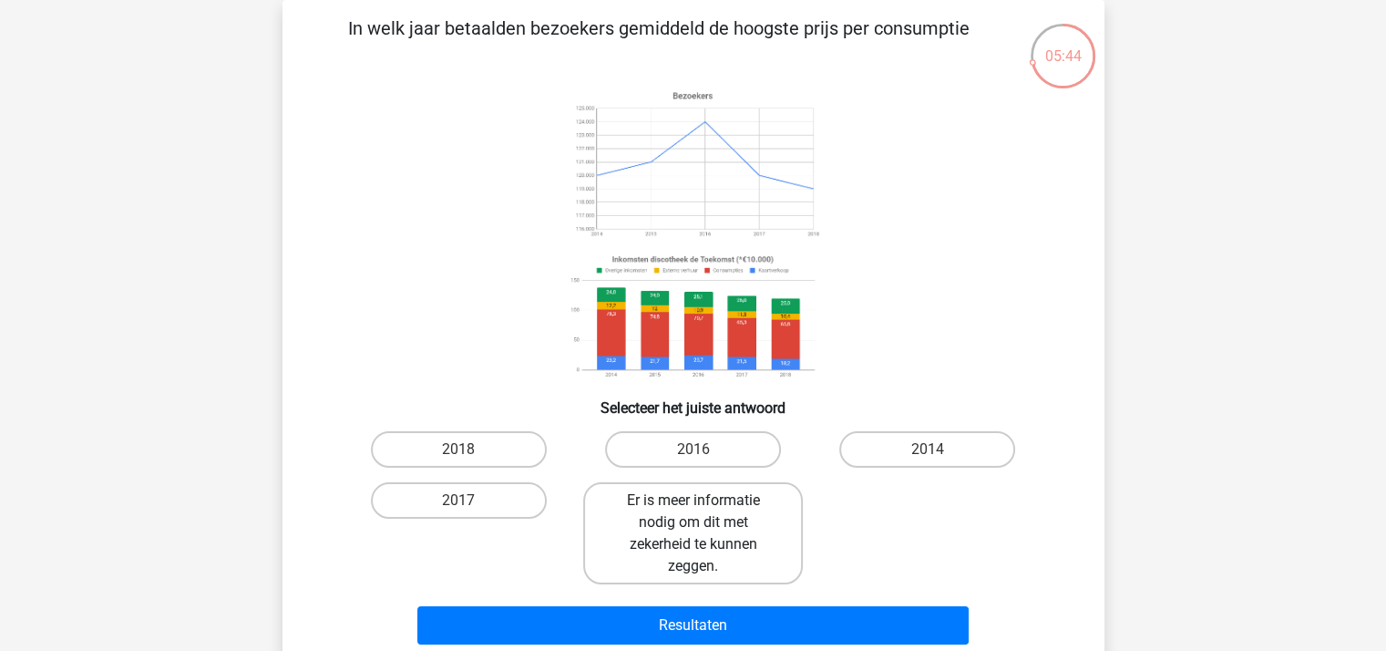
click at [678, 530] on label "Er is meer informatie nodig om dit met zekerheid te kunnen zeggen." at bounding box center [693, 533] width 220 height 102
click at [692, 512] on input "Er is meer informatie nodig om dit met zekerheid te kunnen zeggen." at bounding box center [698, 506] width 12 height 12
radio input "true"
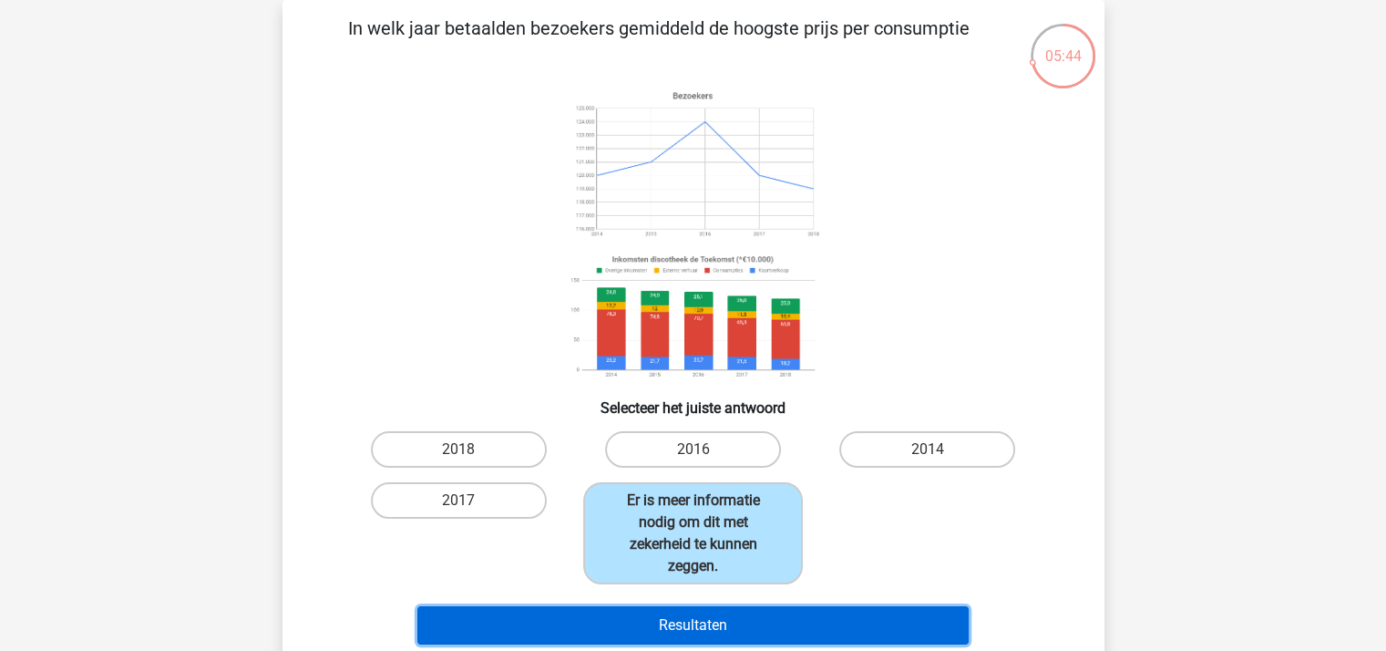
click at [720, 614] on button "Resultaten" at bounding box center [692, 625] width 551 height 38
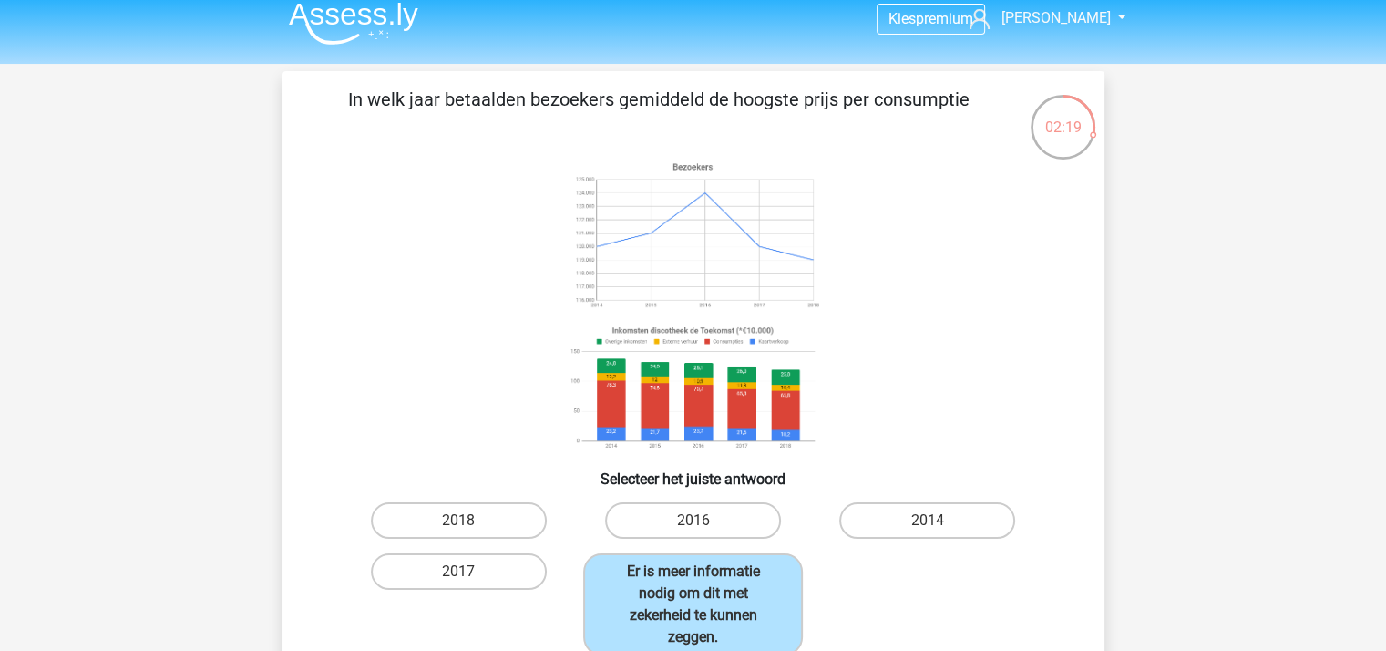
scroll to position [0, 0]
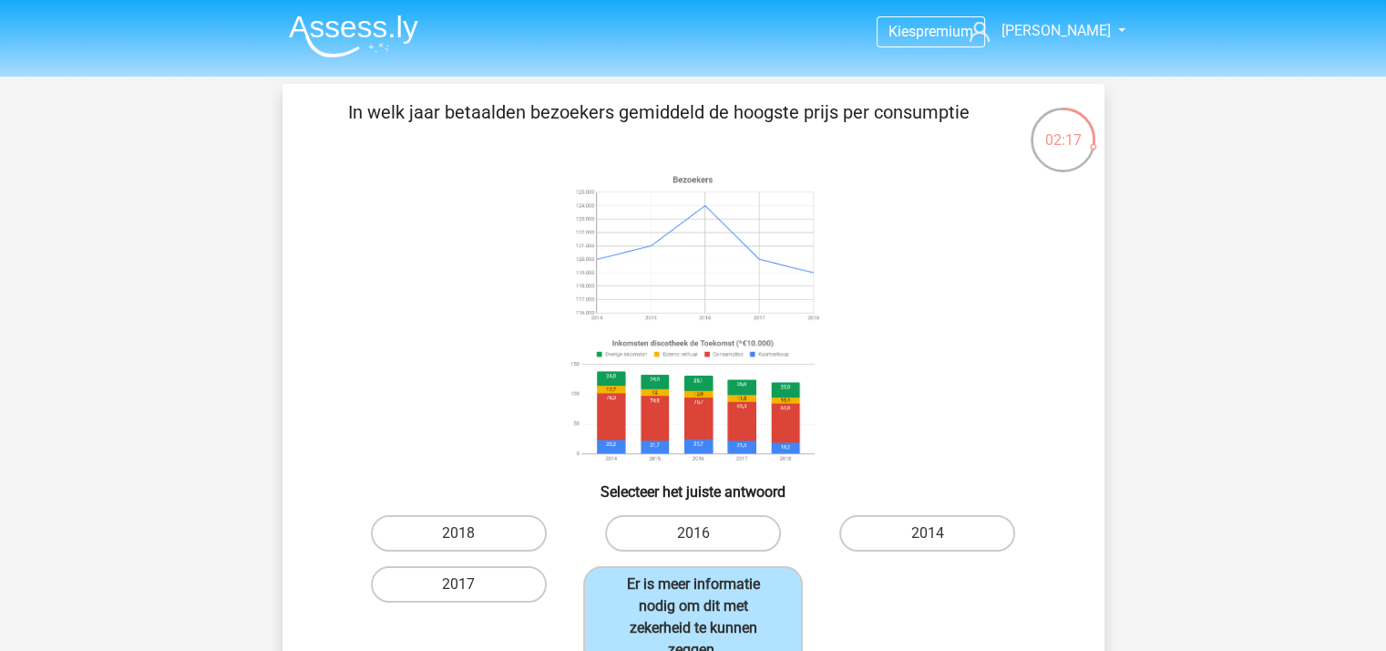
click at [315, 35] on img at bounding box center [353, 36] width 129 height 43
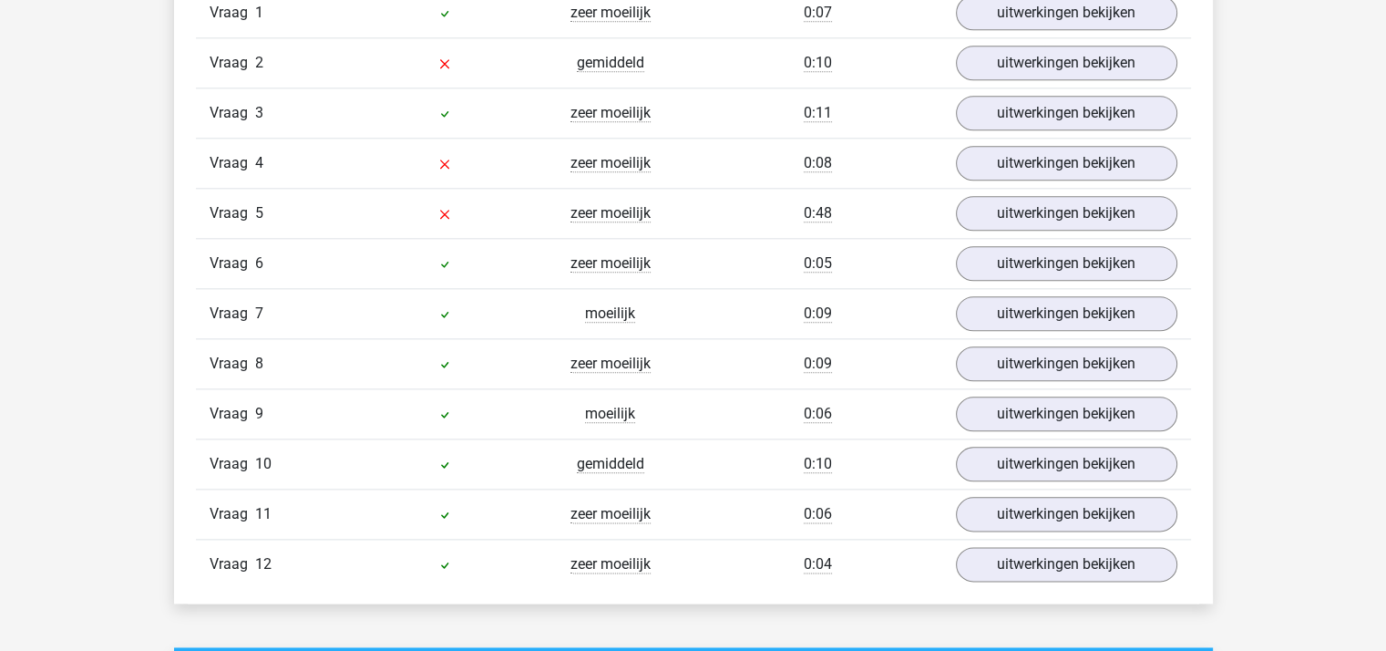
scroll to position [2004, 0]
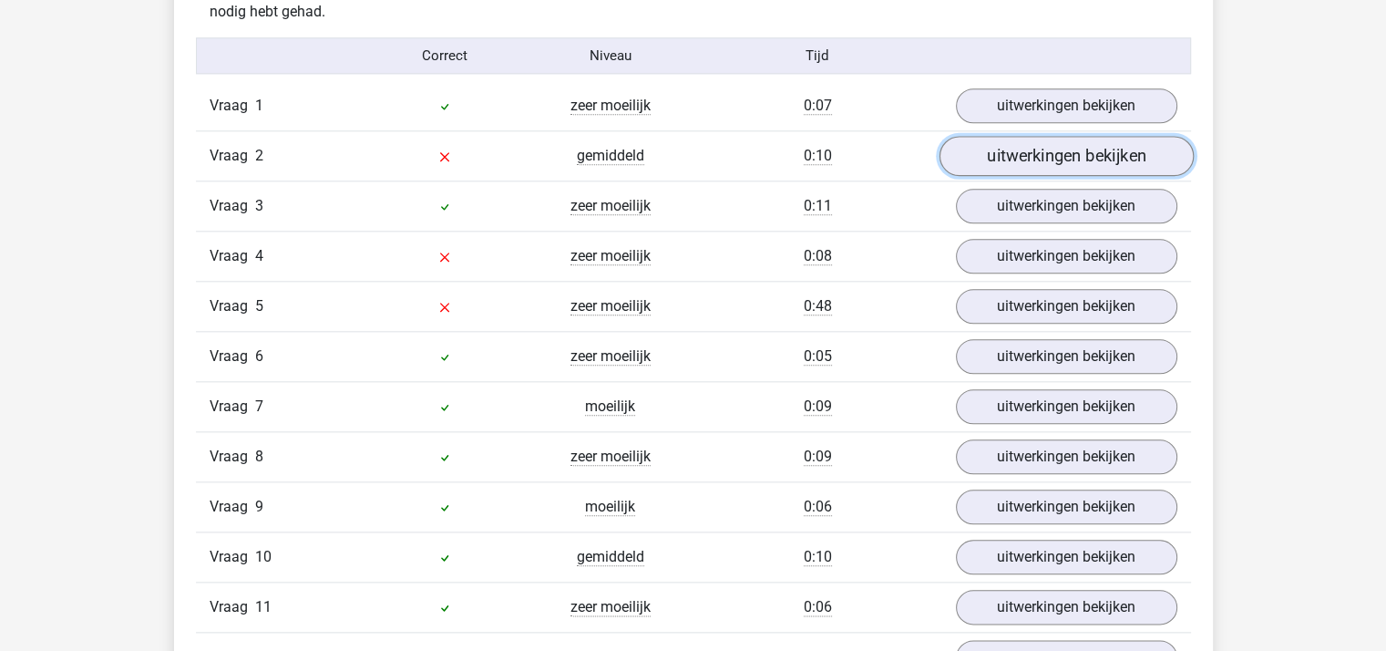
click at [1033, 153] on link "uitwerkingen bekijken" at bounding box center [1065, 156] width 254 height 40
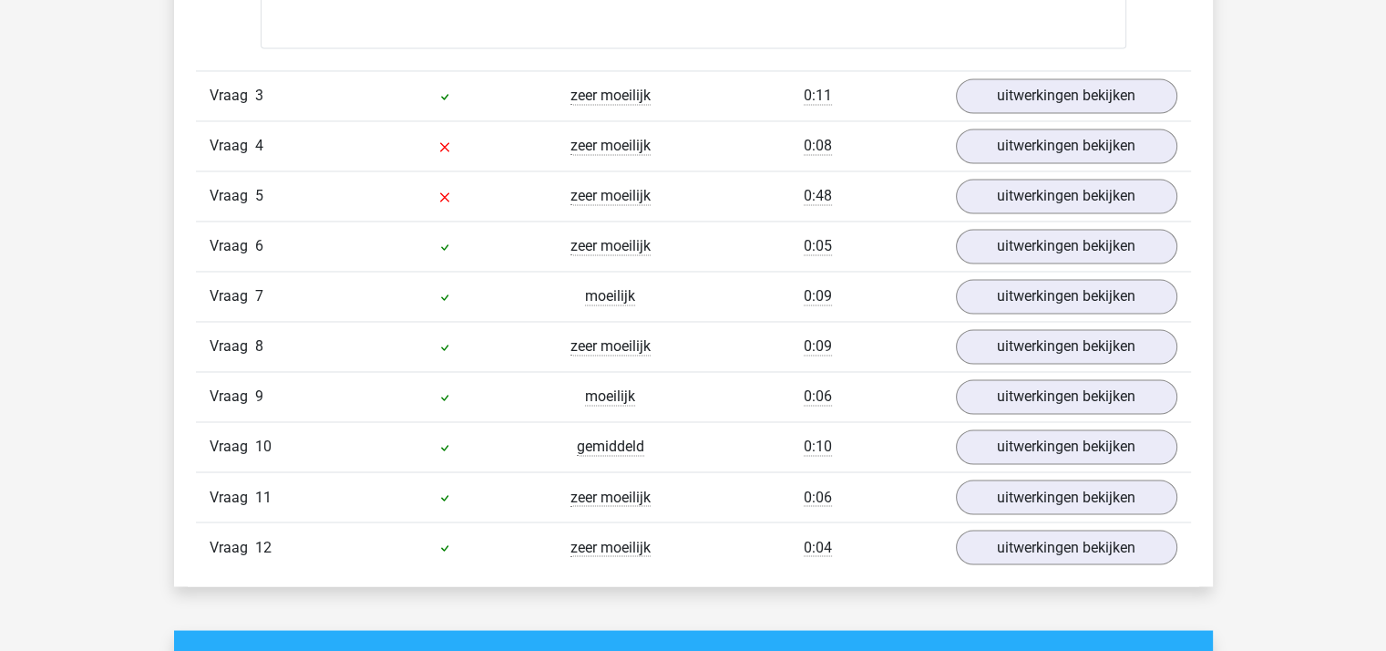
scroll to position [3007, 0]
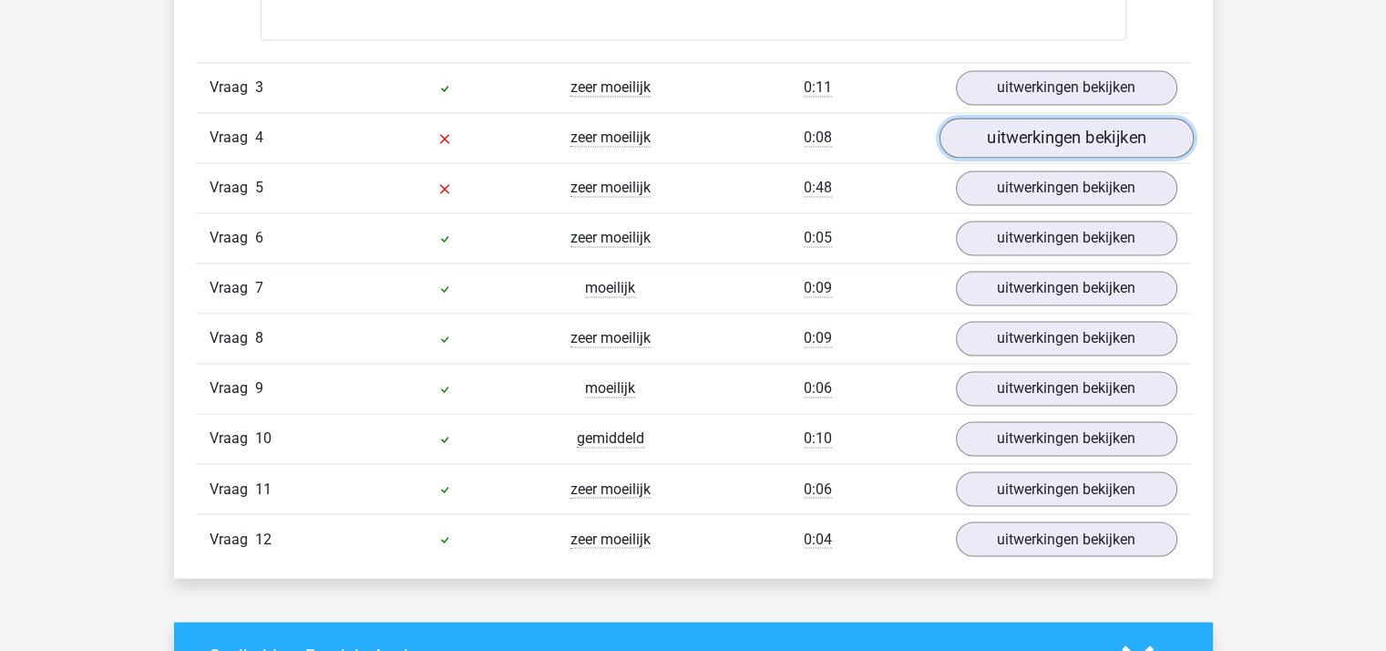
click at [1057, 132] on link "uitwerkingen bekijken" at bounding box center [1065, 138] width 254 height 40
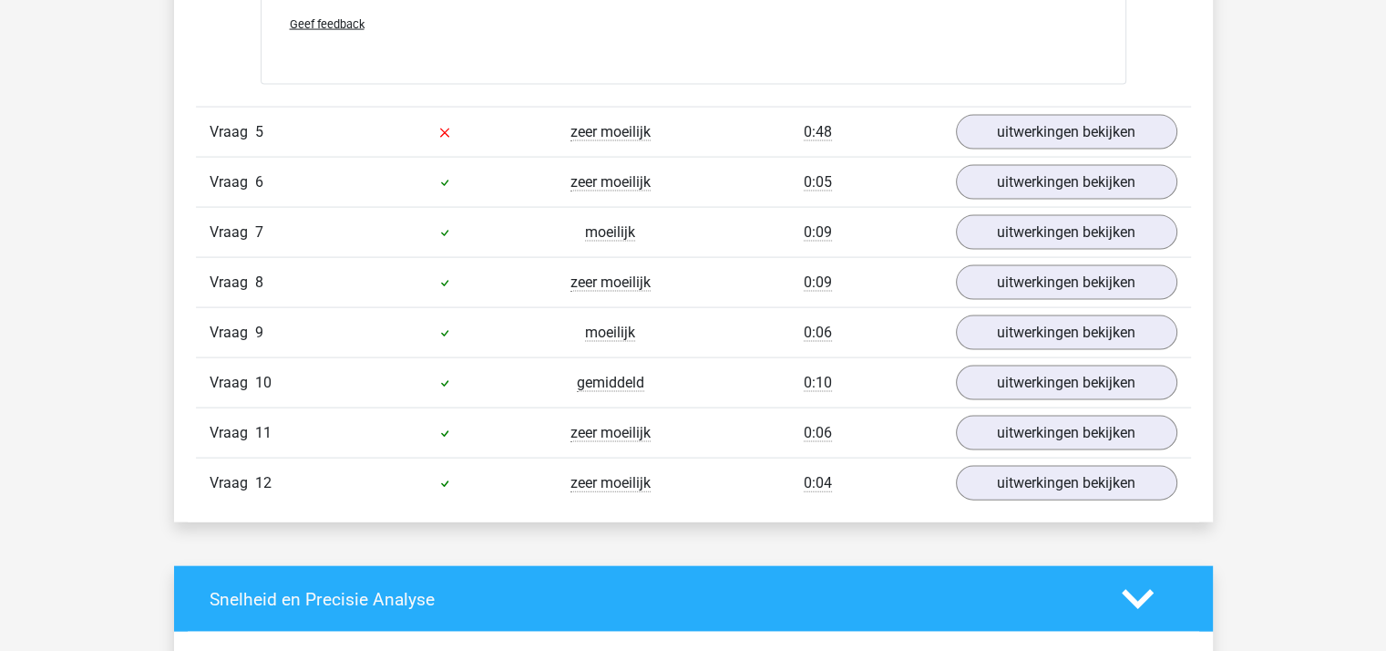
scroll to position [3827, 0]
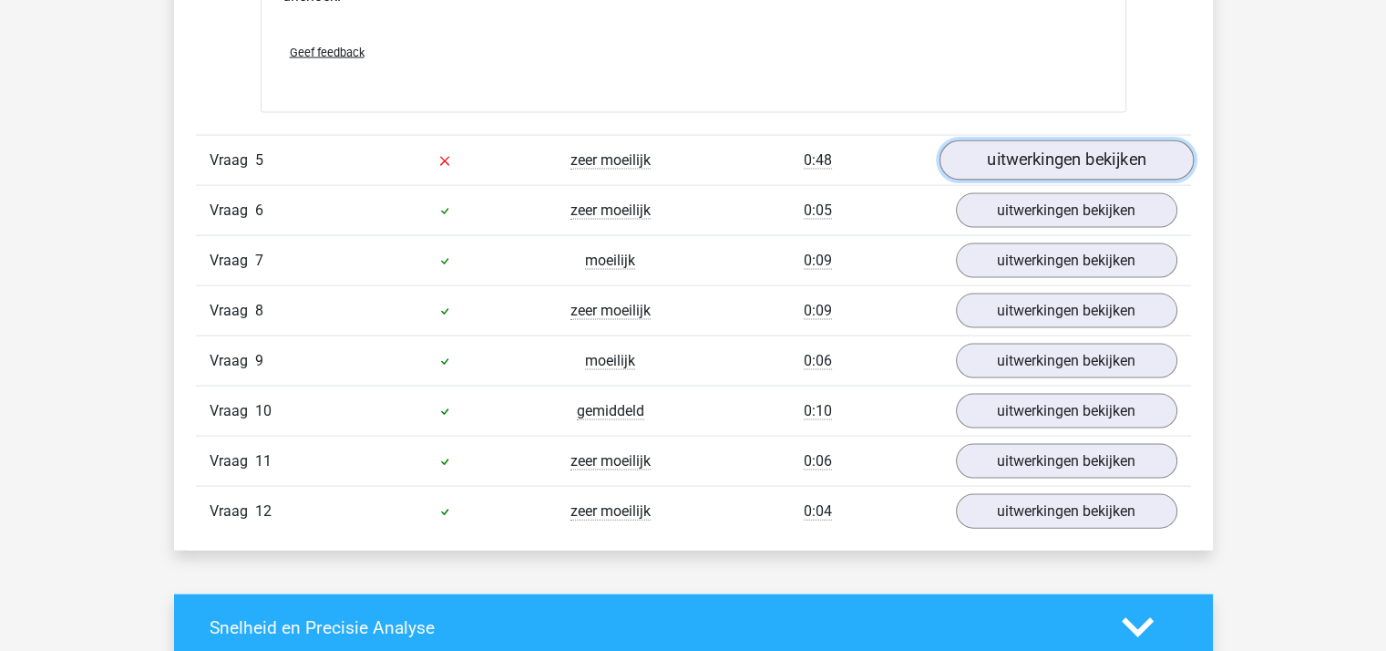
click at [994, 152] on link "uitwerkingen bekijken" at bounding box center [1065, 160] width 254 height 40
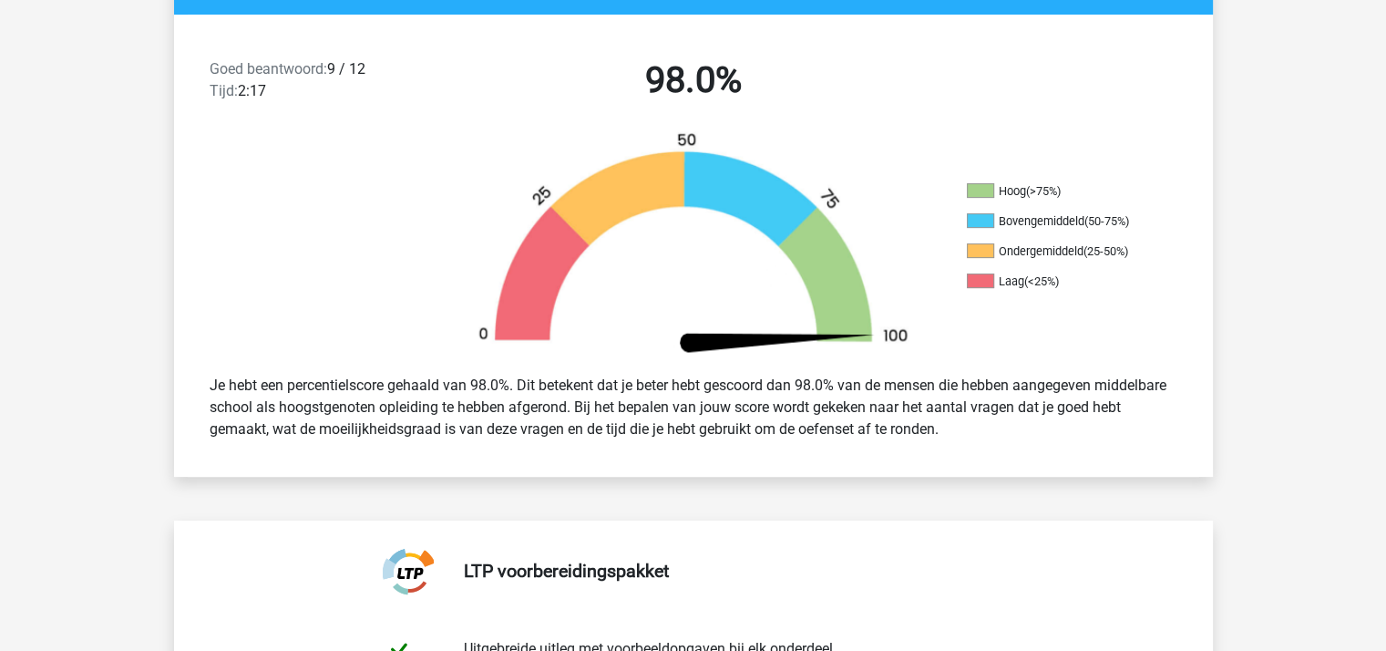
scroll to position [0, 0]
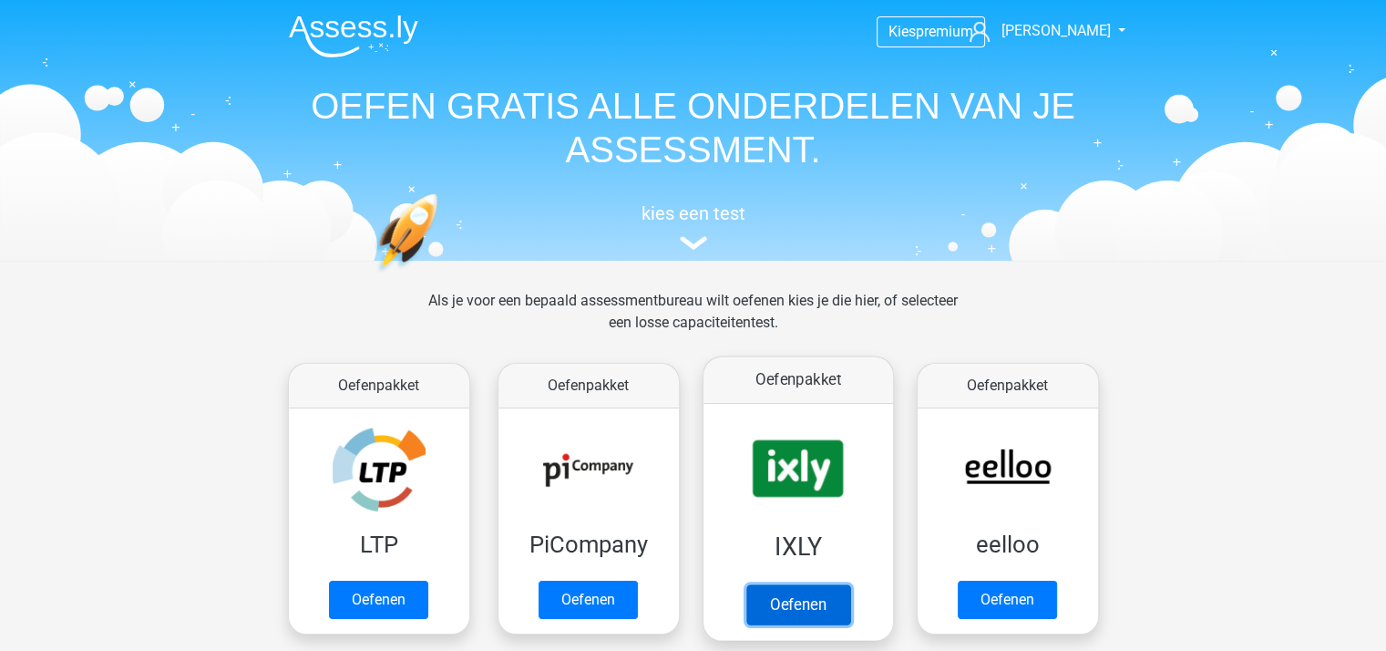
click at [784, 584] on link "Oefenen" at bounding box center [797, 604] width 104 height 40
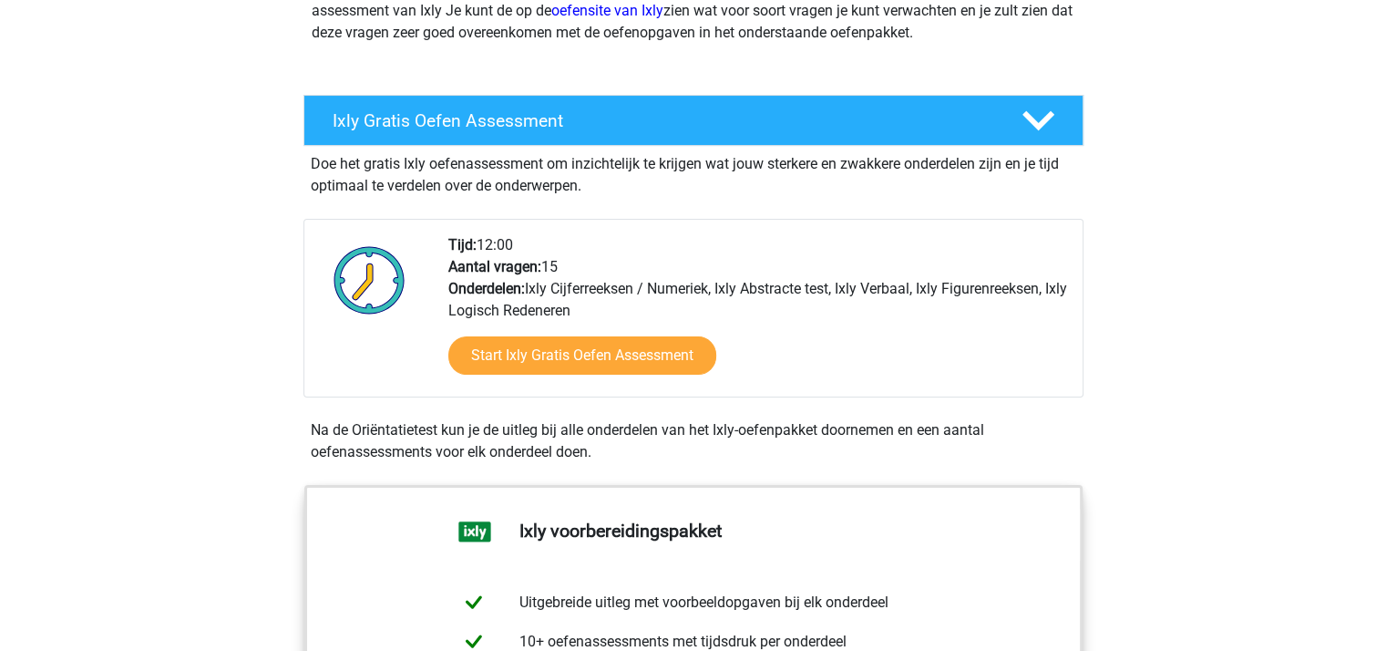
scroll to position [273, 0]
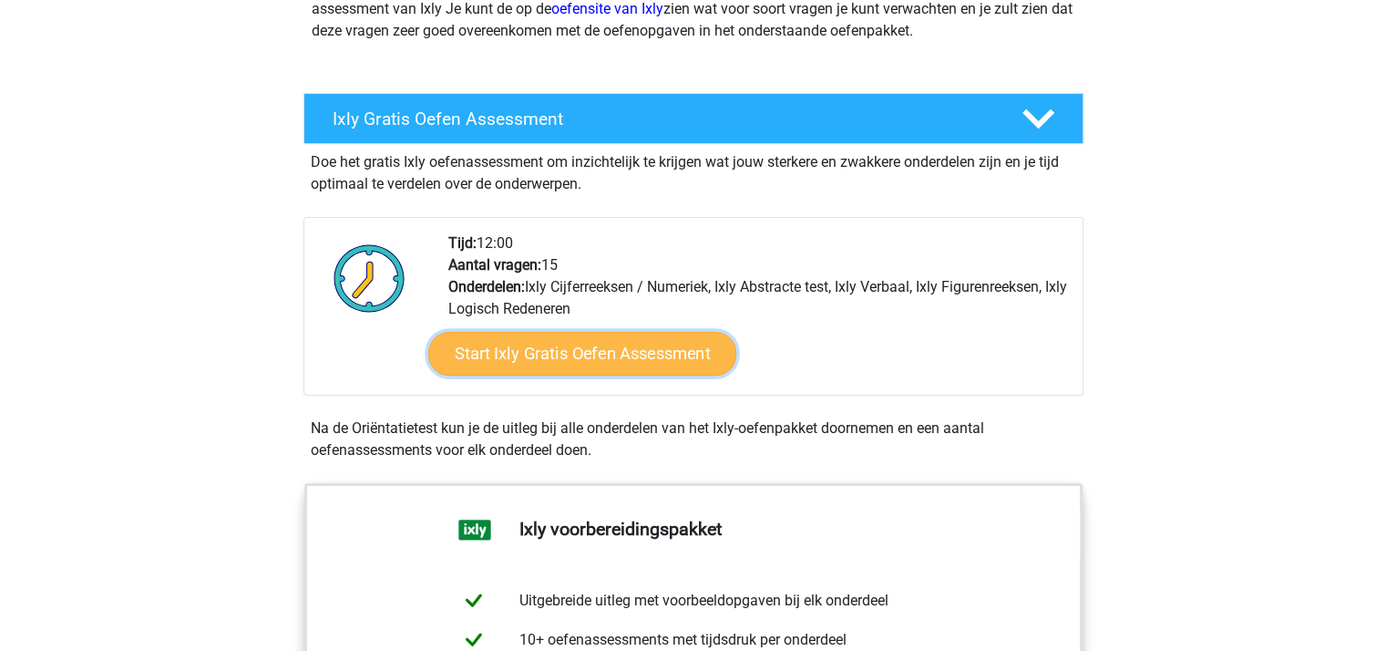
click at [599, 350] on link "Start Ixly Gratis Oefen Assessment" at bounding box center [581, 354] width 308 height 44
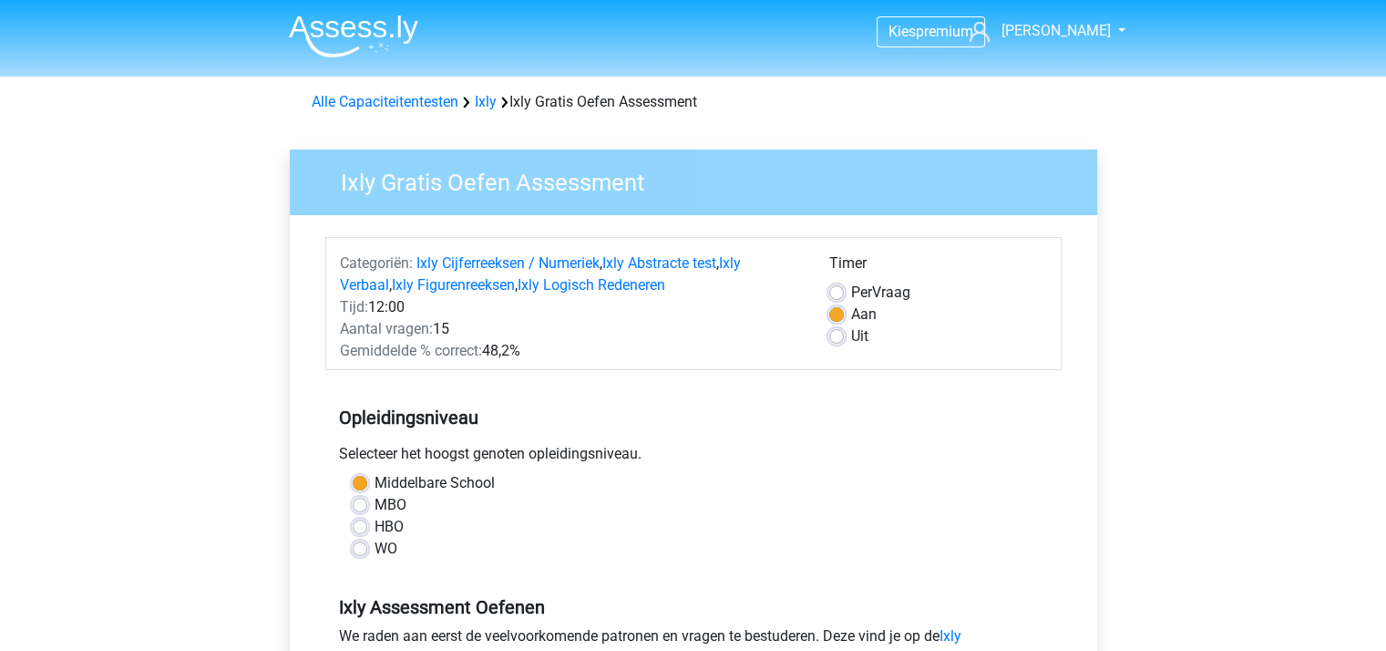
click at [851, 342] on label "Uit" at bounding box center [859, 336] width 17 height 22
click at [837, 342] on input "Uit" at bounding box center [836, 334] width 15 height 18
radio input "true"
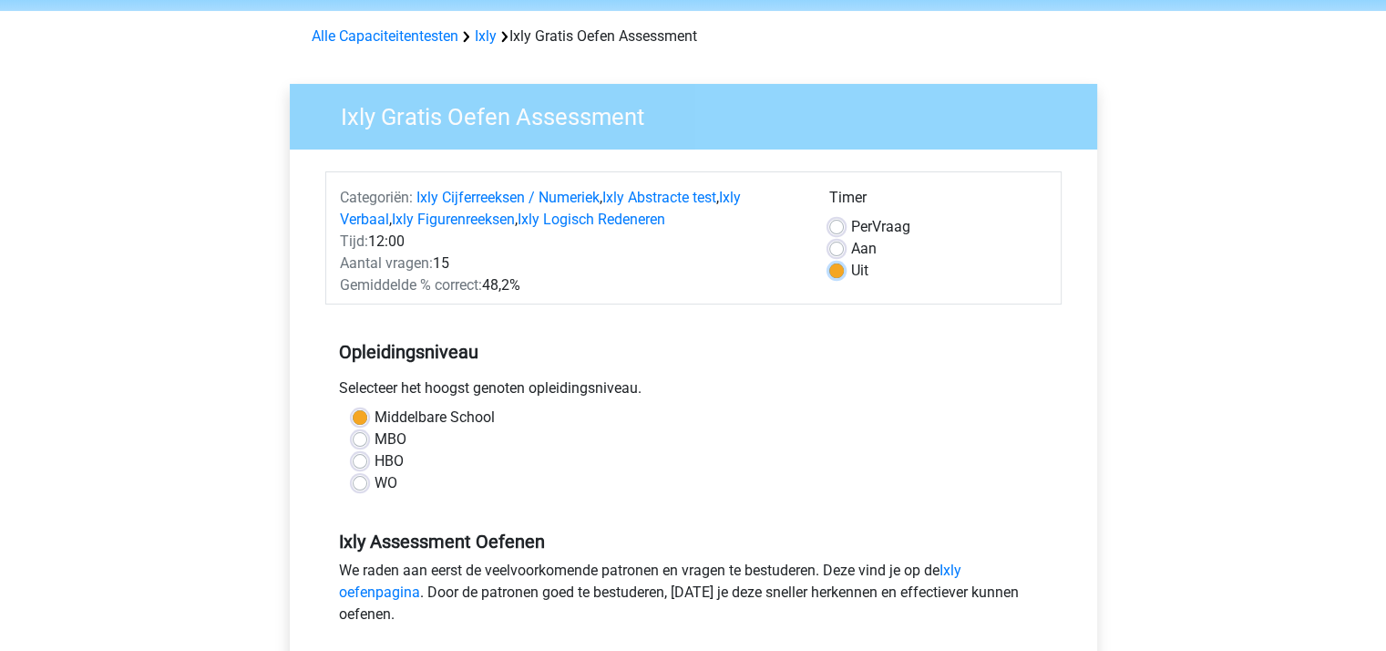
scroll to position [364, 0]
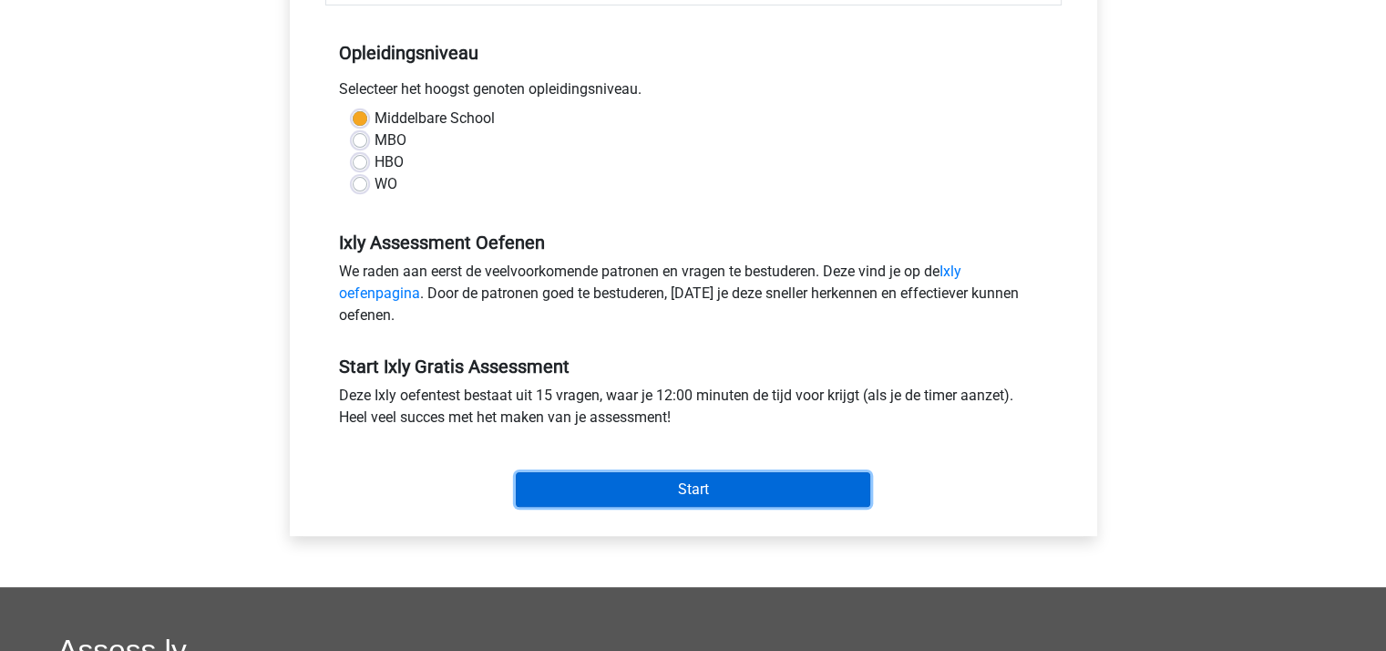
click at [714, 480] on input "Start" at bounding box center [693, 489] width 354 height 35
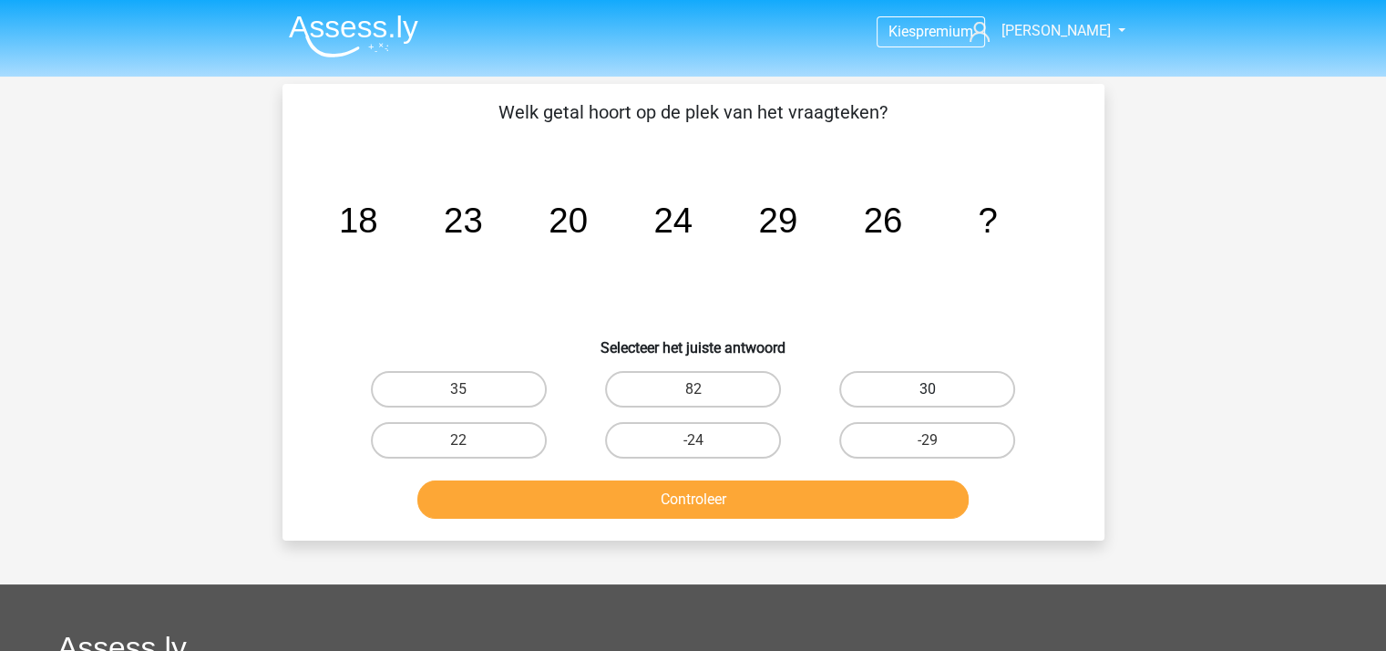
click at [953, 382] on label "30" at bounding box center [927, 389] width 176 height 36
click at [939, 389] on input "30" at bounding box center [933, 395] width 12 height 12
radio input "true"
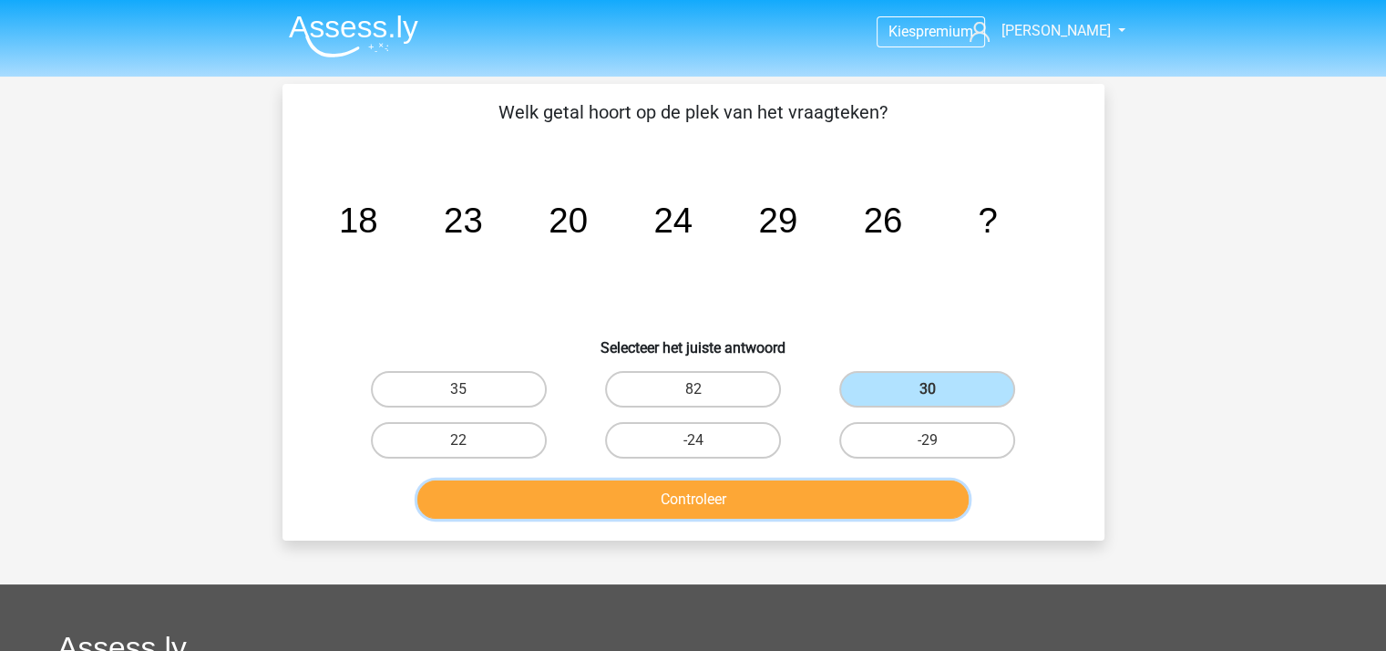
click at [656, 498] on button "Controleer" at bounding box center [692, 499] width 551 height 38
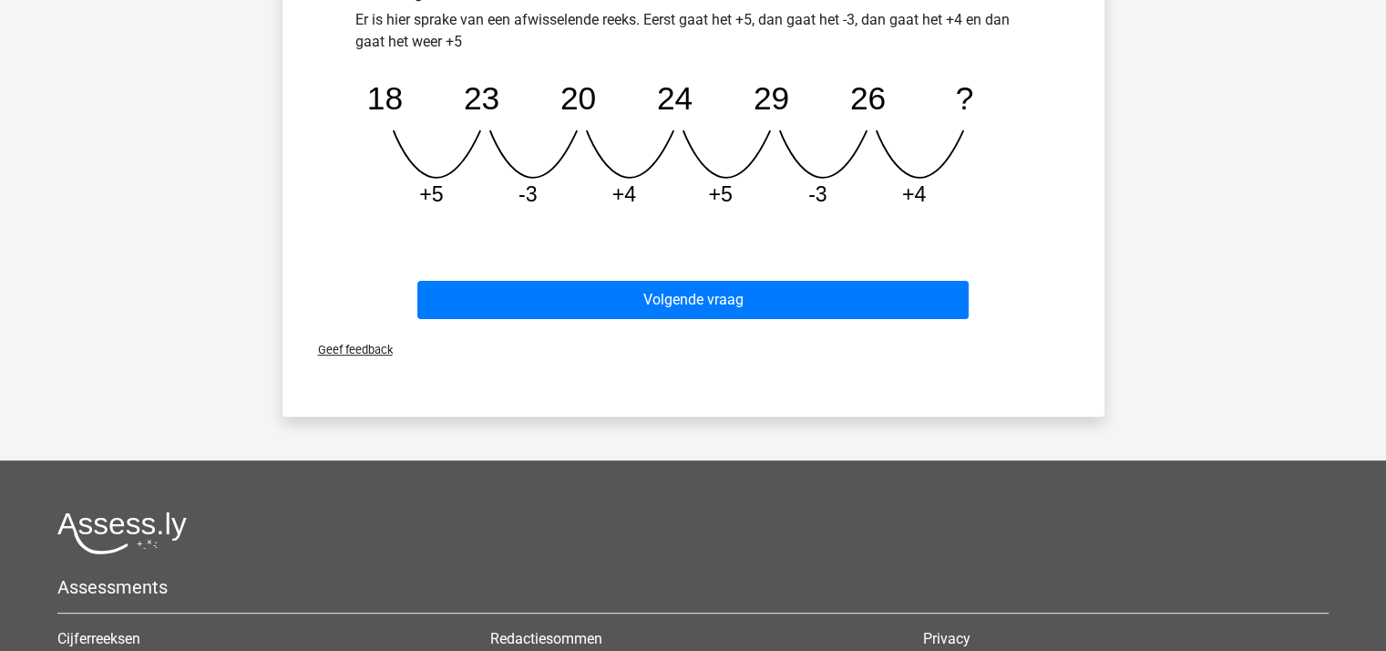
scroll to position [547, 0]
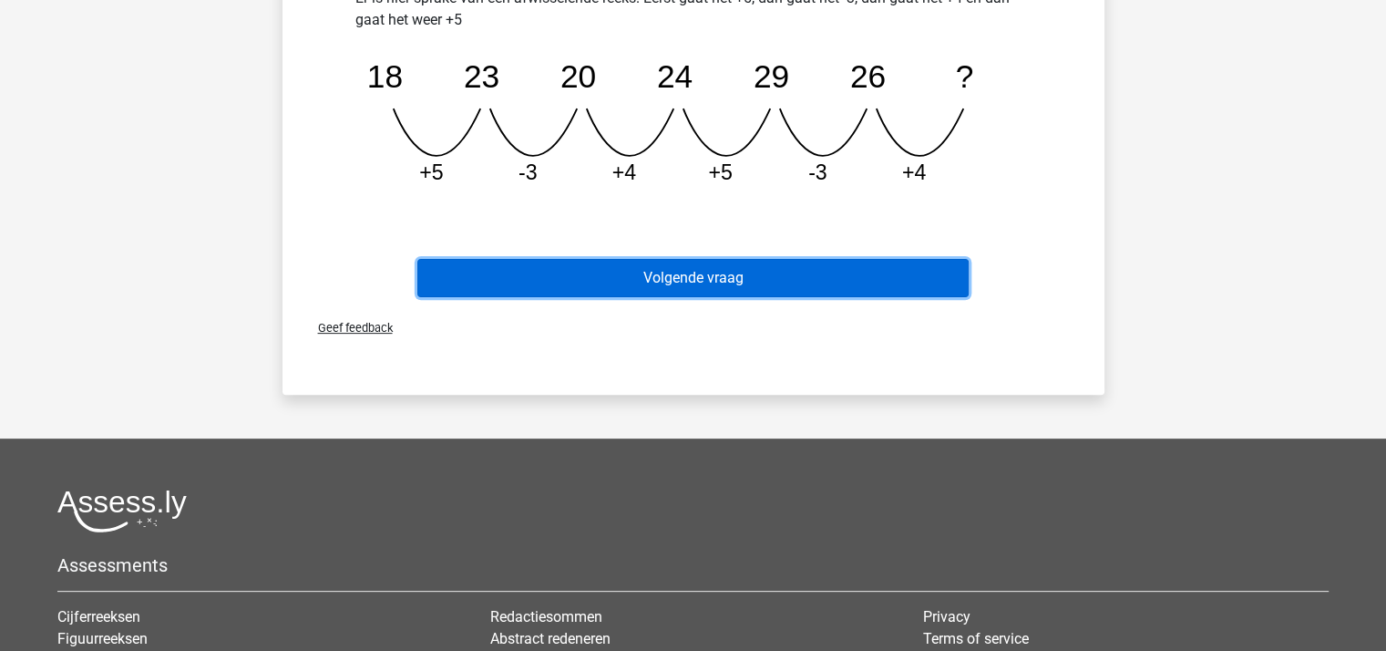
click at [681, 272] on button "Volgende vraag" at bounding box center [692, 278] width 551 height 38
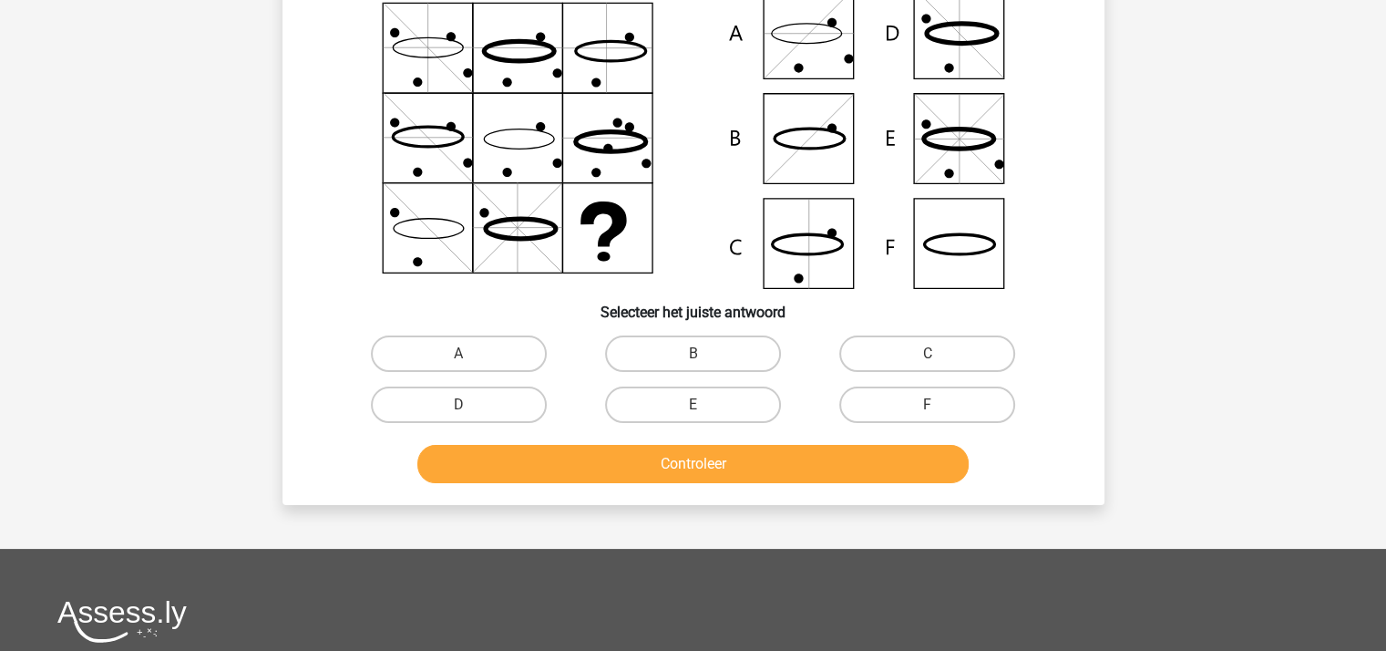
scroll to position [84, 0]
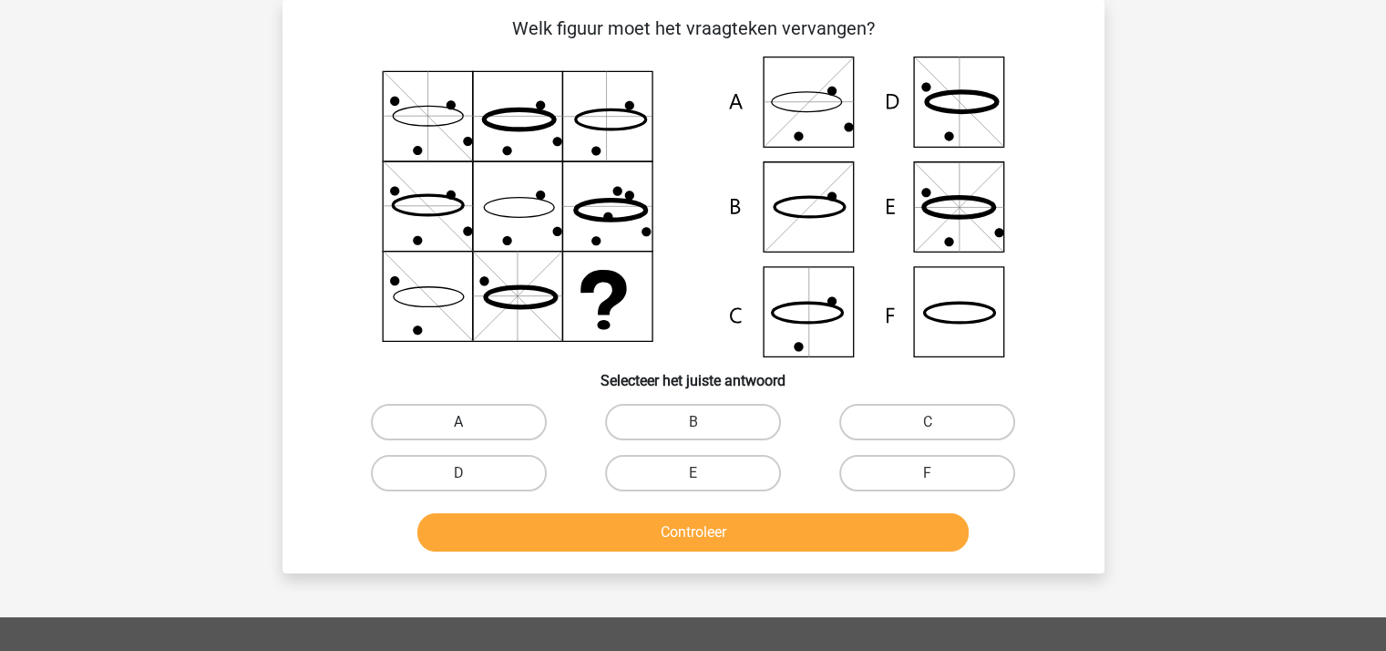
click at [480, 419] on label "A" at bounding box center [459, 422] width 176 height 36
click at [470, 422] on input "A" at bounding box center [464, 428] width 12 height 12
radio input "true"
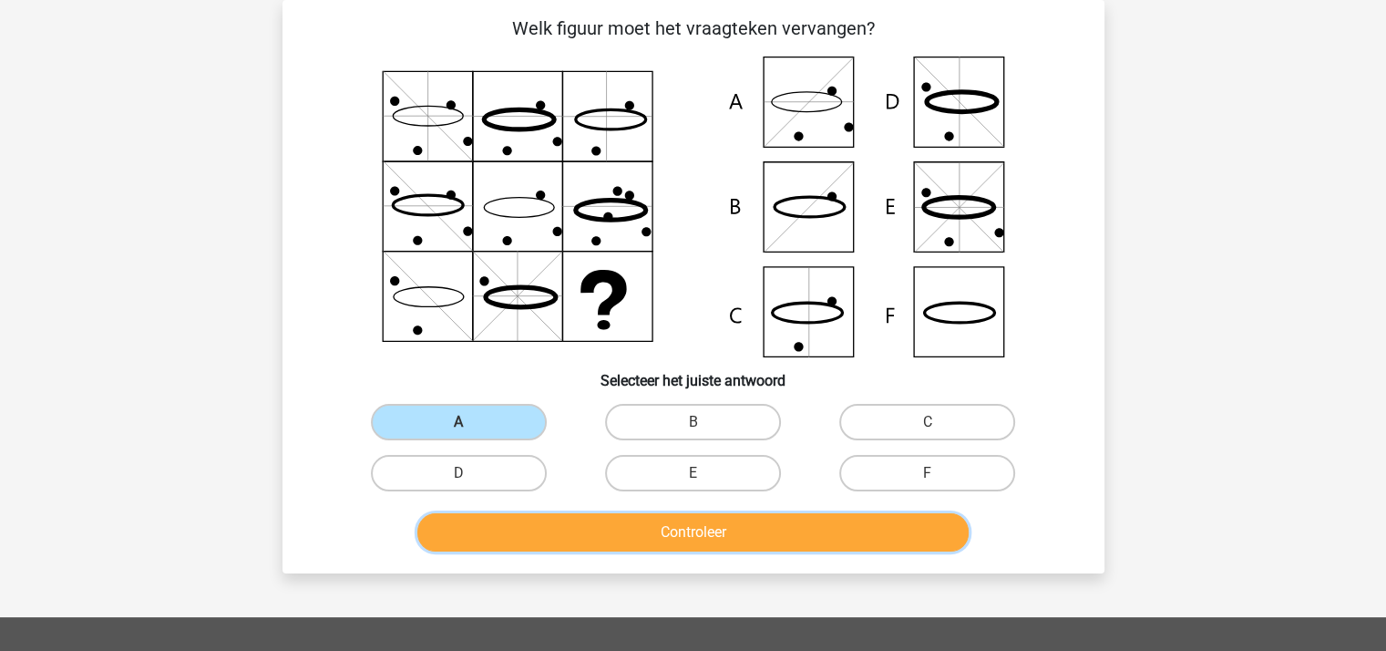
click at [593, 534] on button "Controleer" at bounding box center [692, 532] width 551 height 38
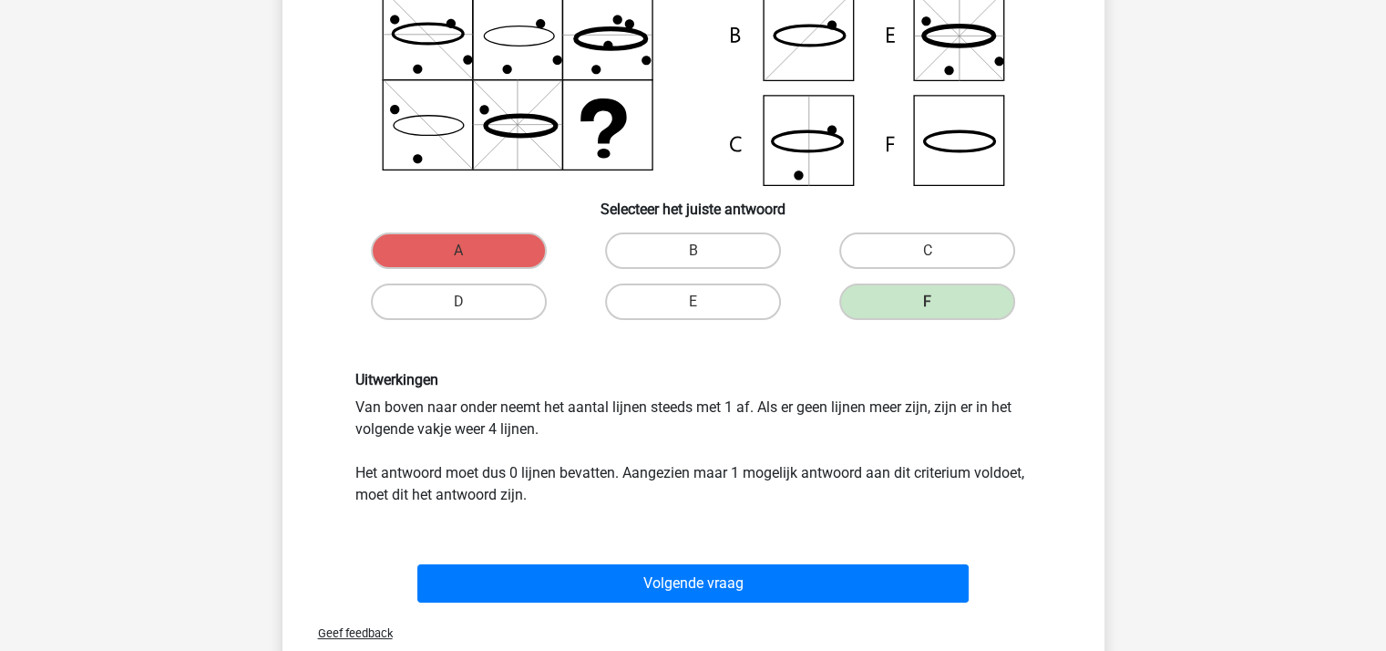
scroll to position [357, 0]
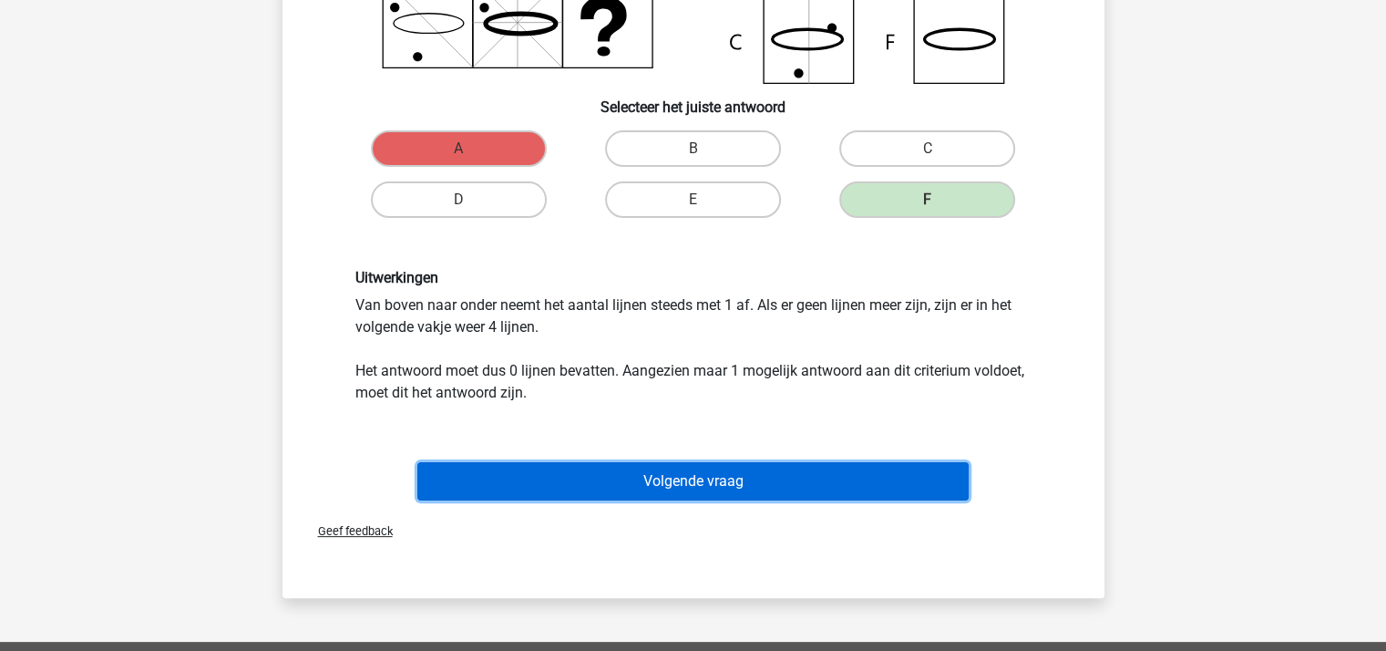
click at [701, 466] on button "Volgende vraag" at bounding box center [692, 481] width 551 height 38
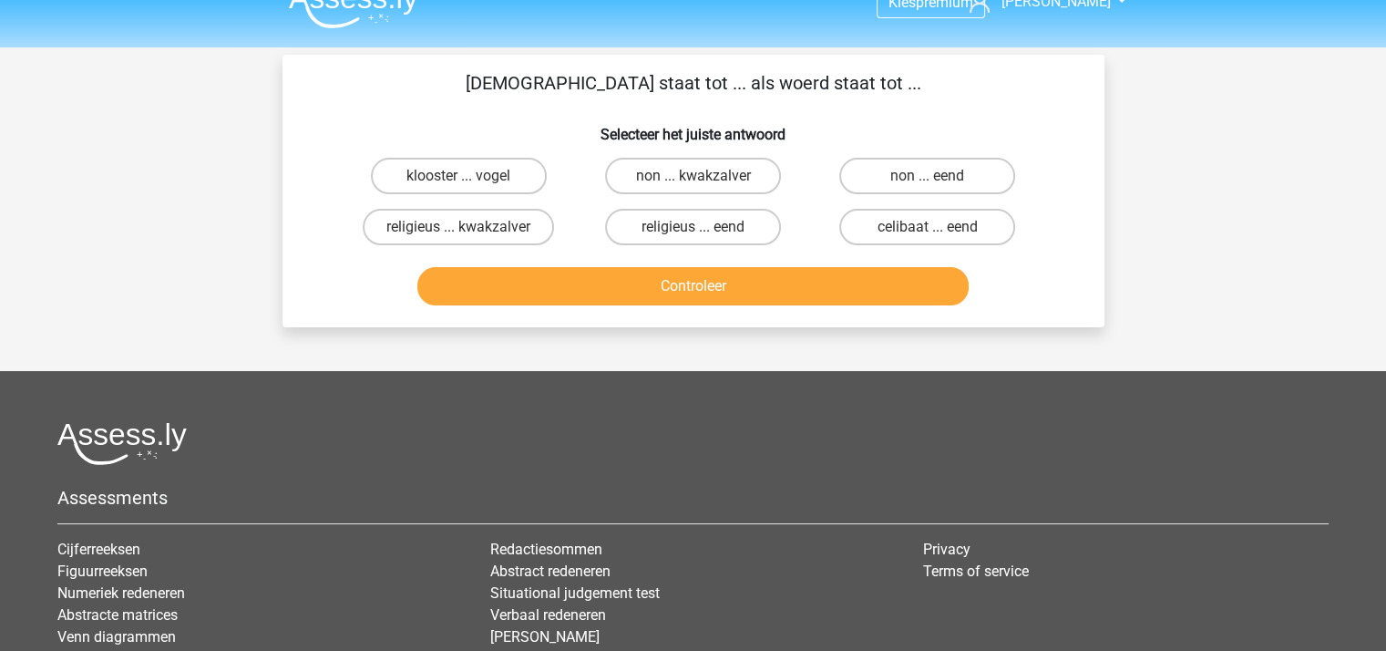
scroll to position [0, 0]
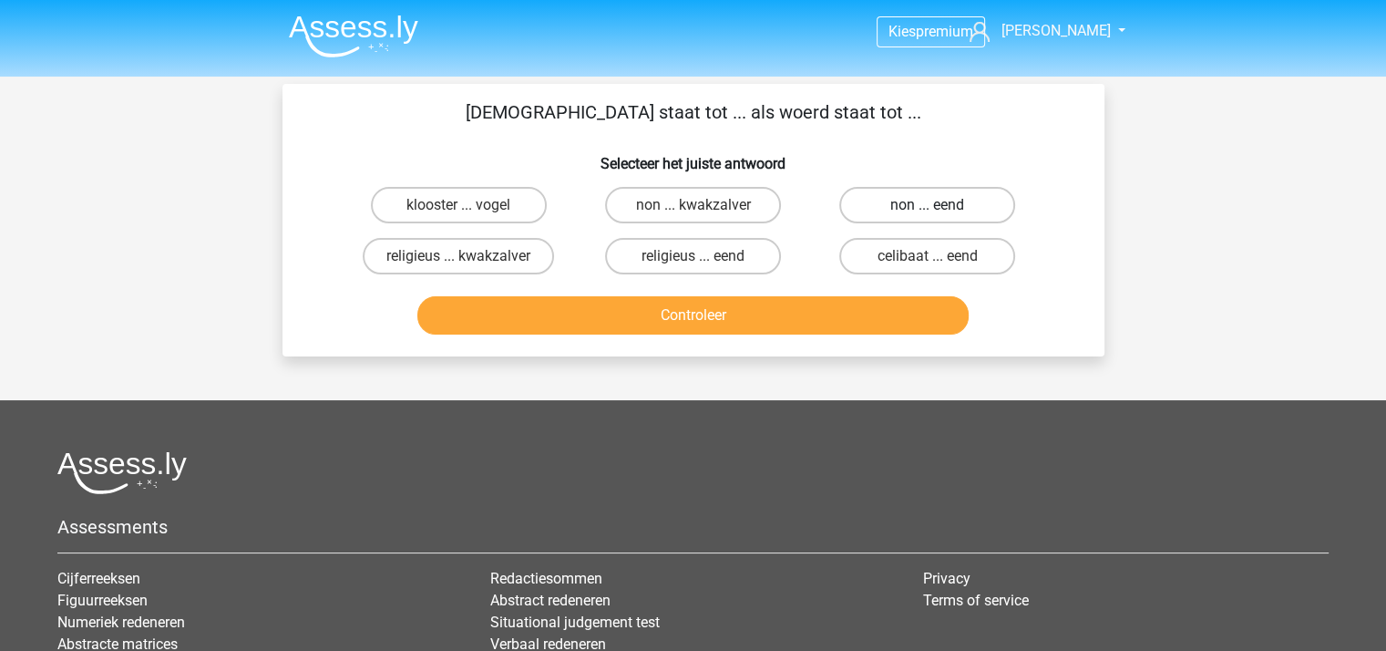
click at [879, 203] on label "non ... eend" at bounding box center [927, 205] width 176 height 36
click at [927, 205] on input "non ... eend" at bounding box center [933, 211] width 12 height 12
radio input "true"
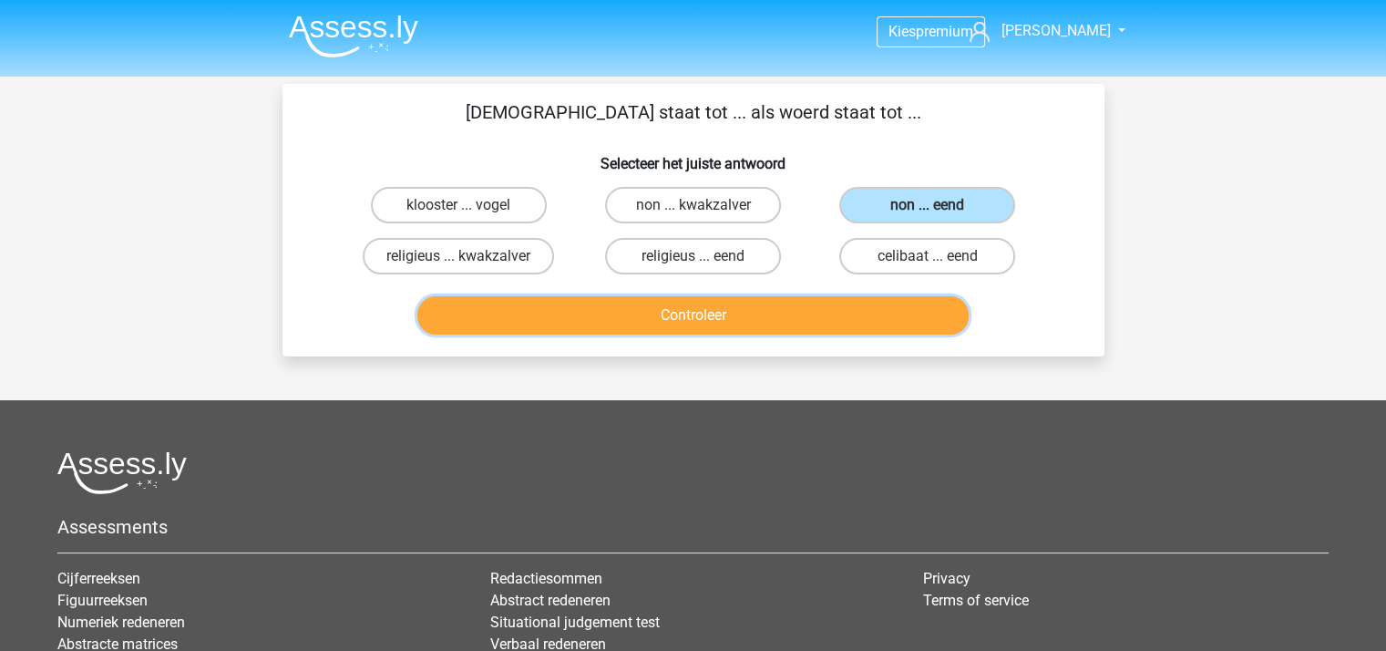
click at [695, 309] on button "Controleer" at bounding box center [692, 315] width 551 height 38
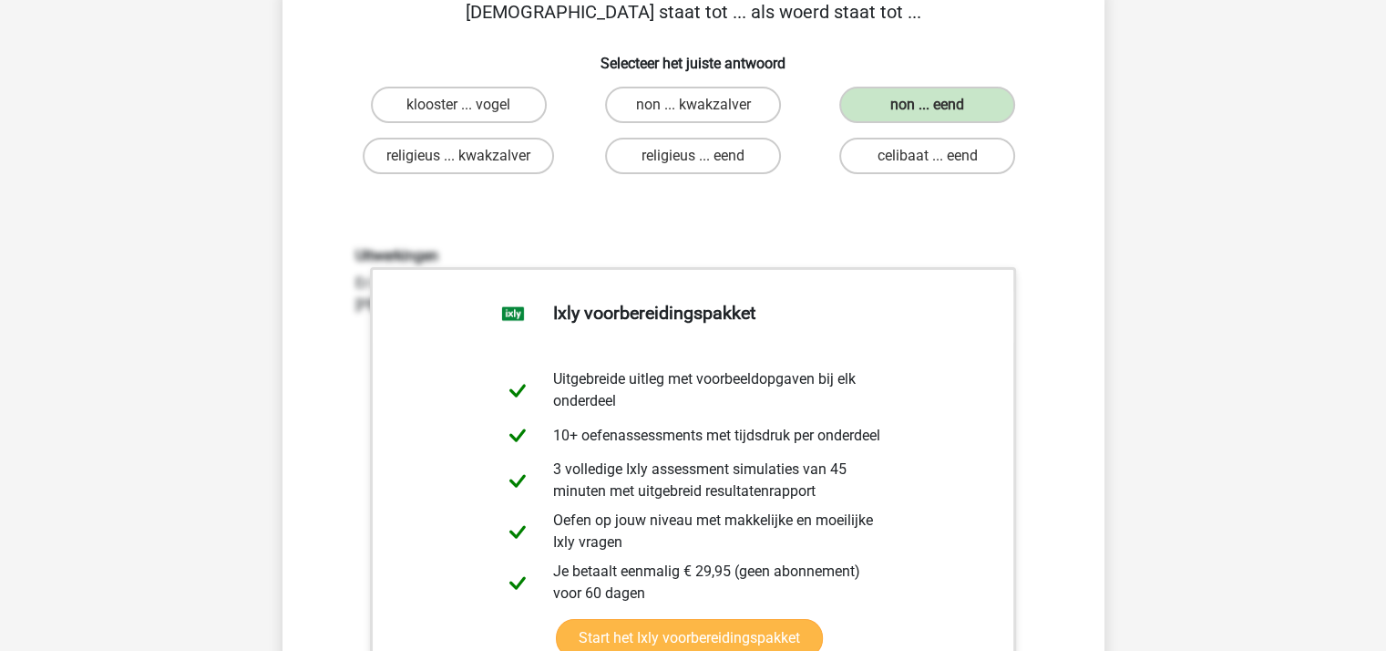
scroll to position [456, 0]
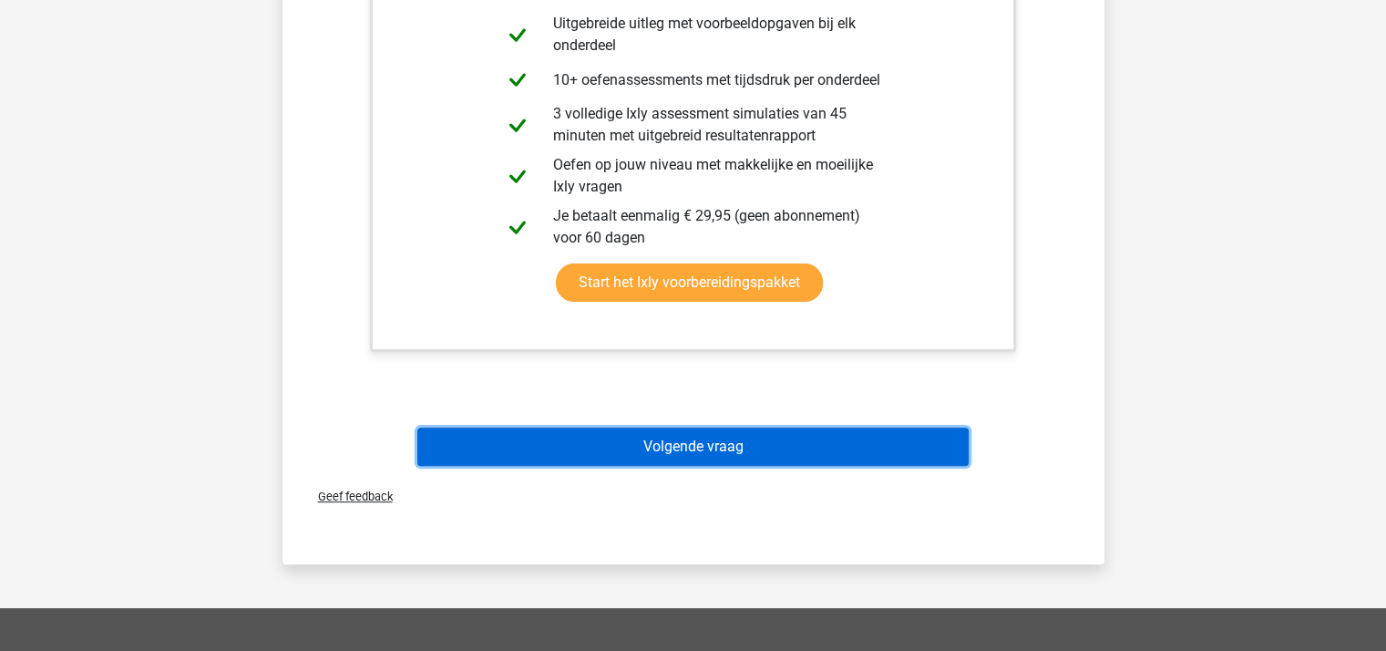
click at [697, 447] on button "Volgende vraag" at bounding box center [692, 446] width 551 height 38
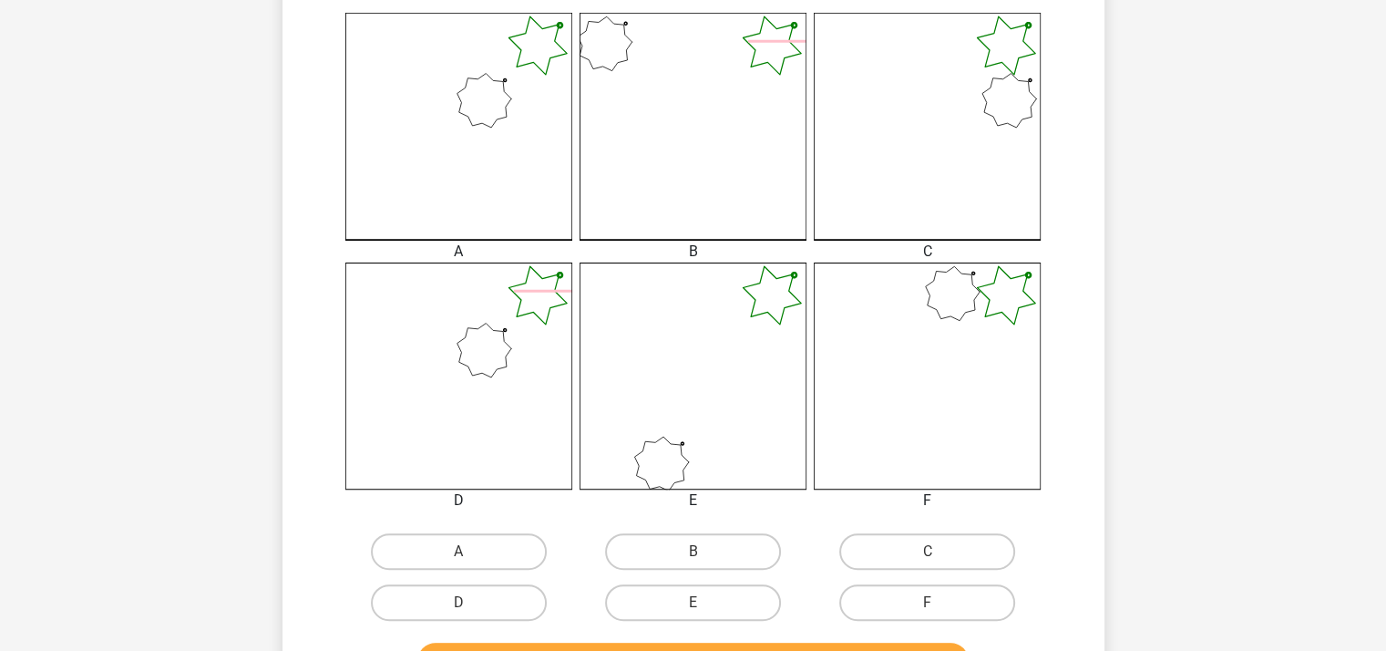
scroll to position [630, 0]
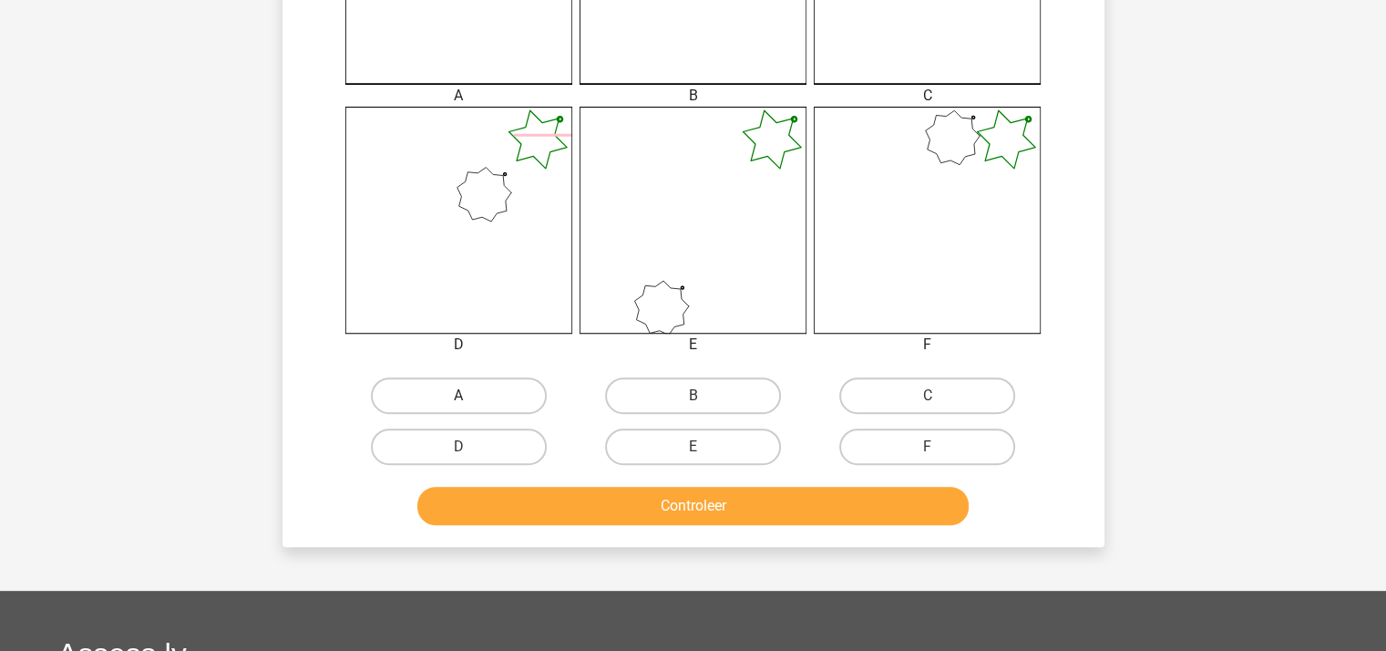
click at [489, 389] on label "A" at bounding box center [459, 395] width 176 height 36
click at [470, 395] on input "A" at bounding box center [464, 401] width 12 height 12
radio input "true"
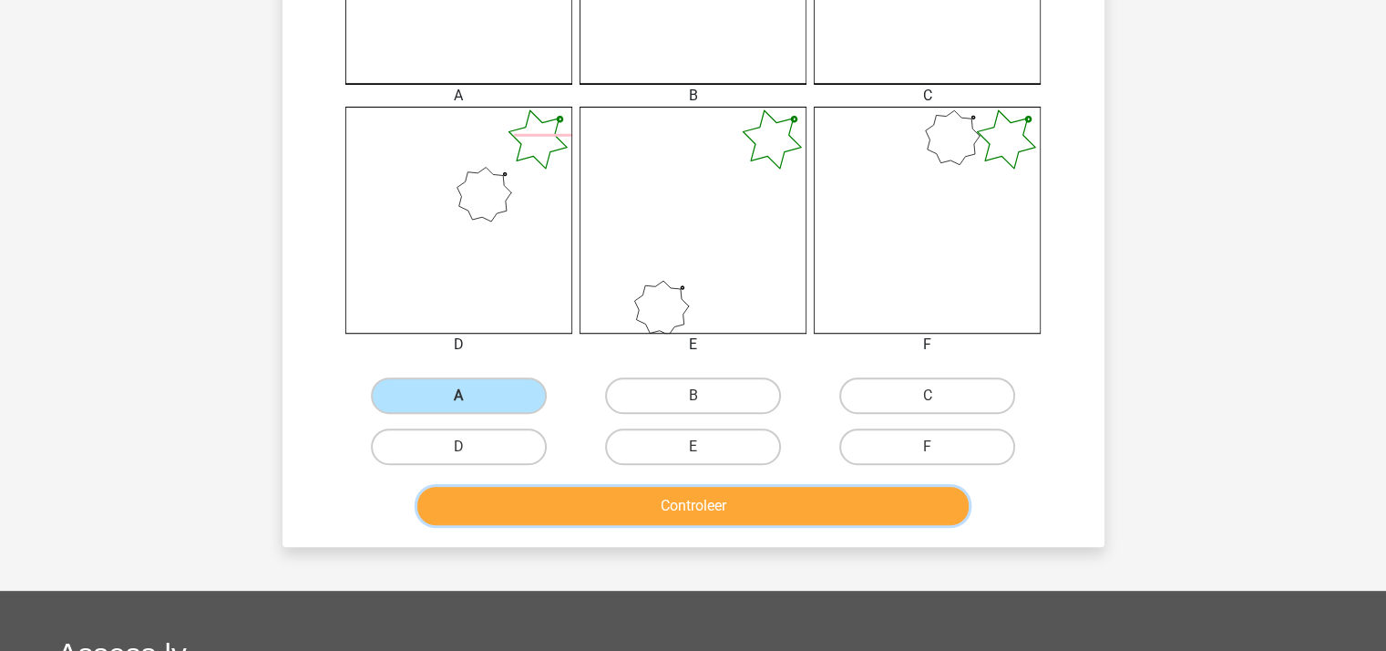
click at [644, 506] on button "Controleer" at bounding box center [692, 506] width 551 height 38
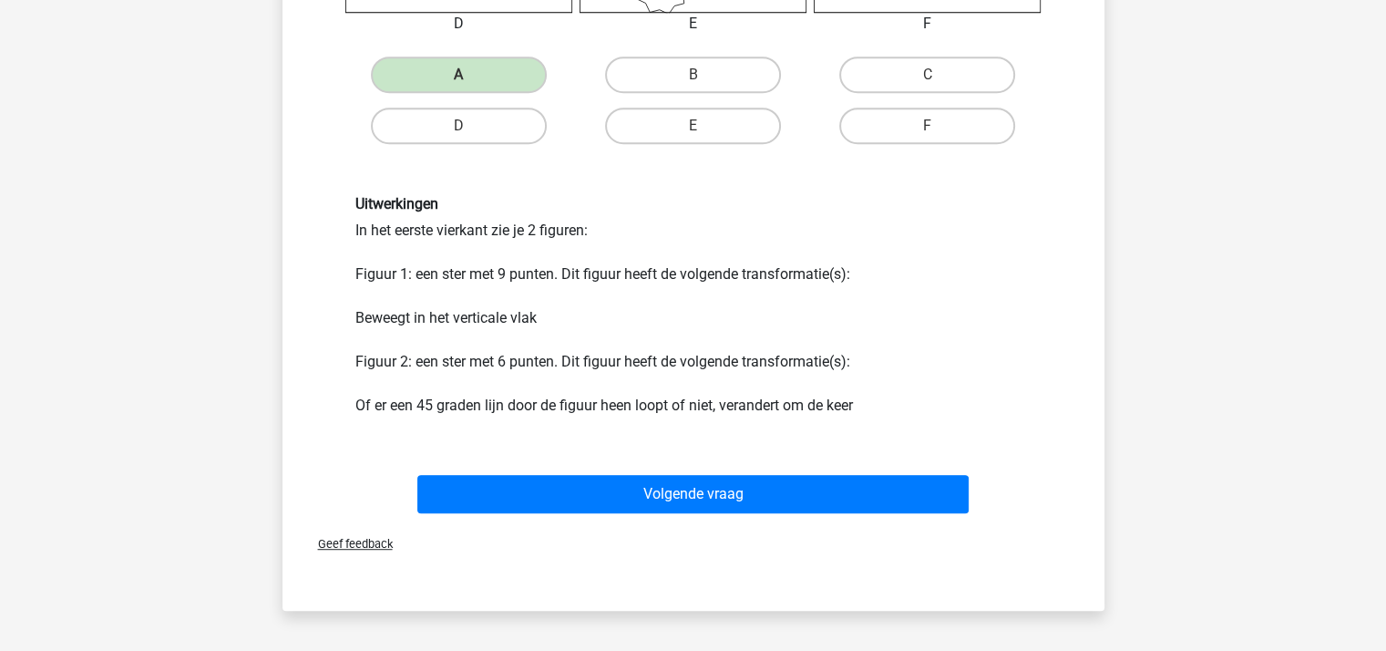
scroll to position [995, 0]
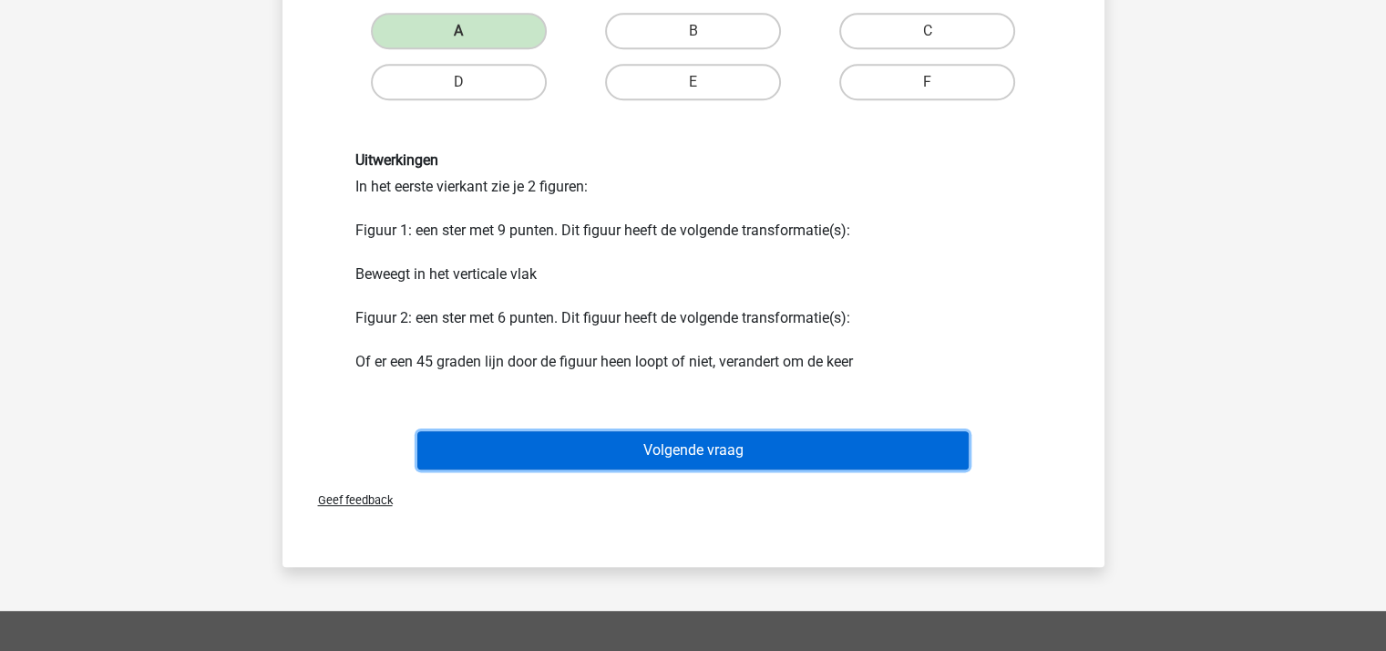
click at [636, 440] on button "Volgende vraag" at bounding box center [692, 450] width 551 height 38
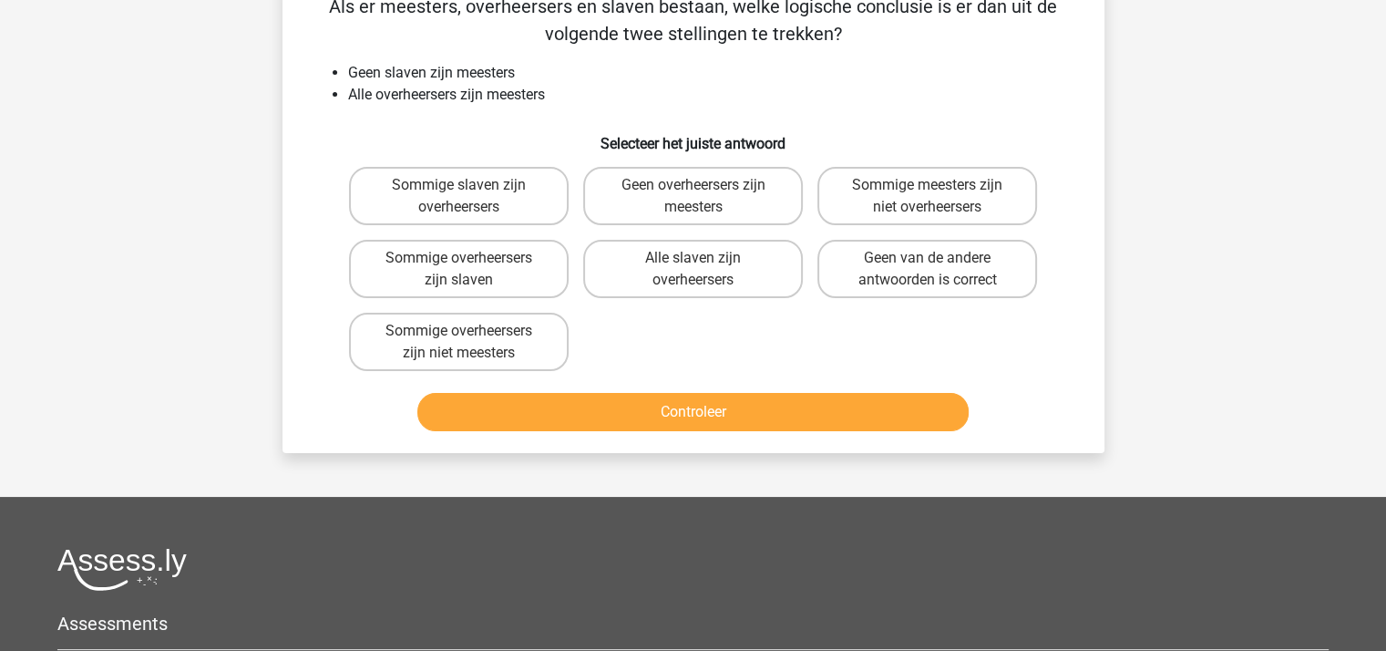
scroll to position [84, 0]
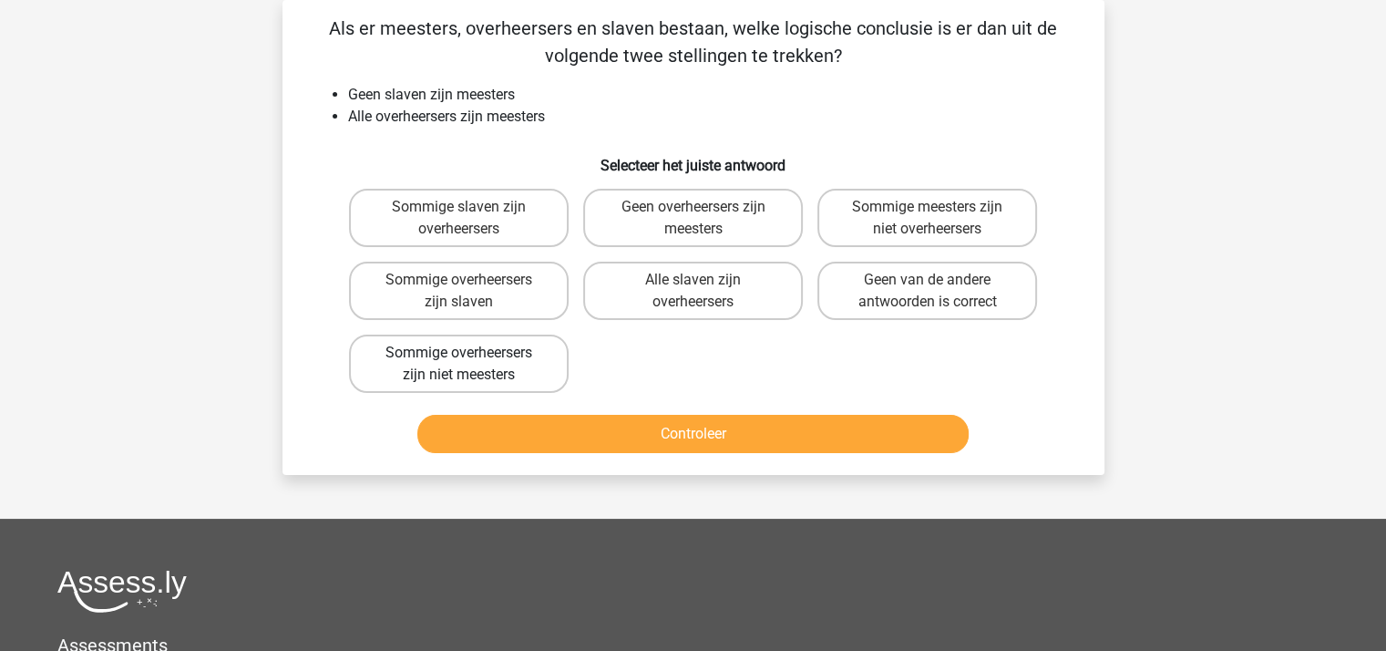
click at [451, 361] on label "Sommige overheersers zijn niet meesters" at bounding box center [459, 363] width 220 height 58
click at [458, 361] on input "Sommige overheersers zijn niet meesters" at bounding box center [464, 359] width 12 height 12
radio input "true"
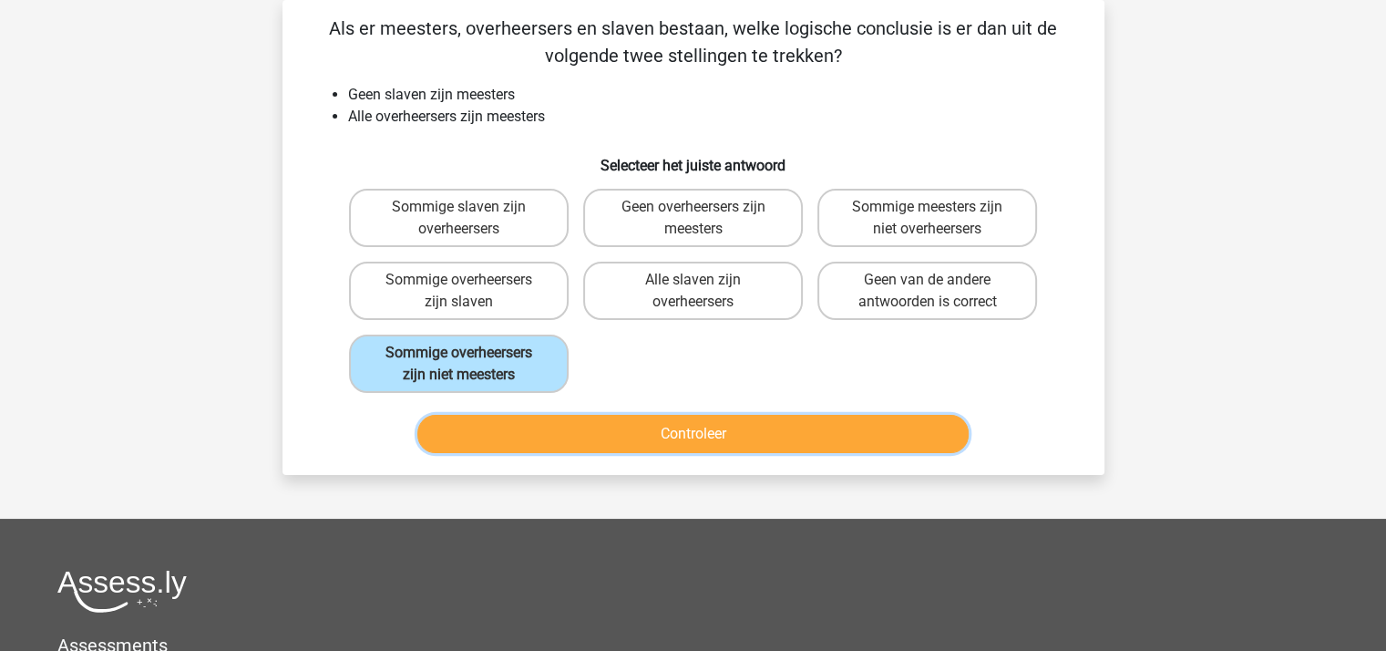
click at [555, 421] on button "Controleer" at bounding box center [692, 434] width 551 height 38
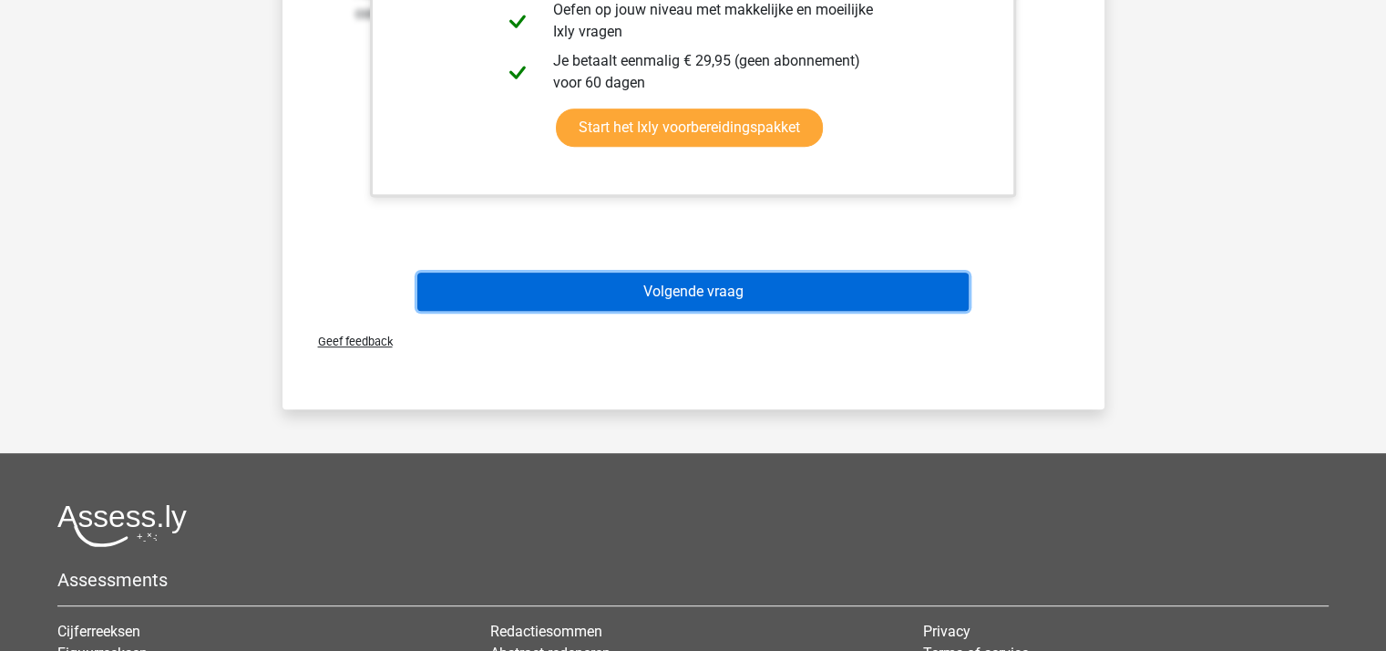
click at [641, 282] on button "Volgende vraag" at bounding box center [692, 291] width 551 height 38
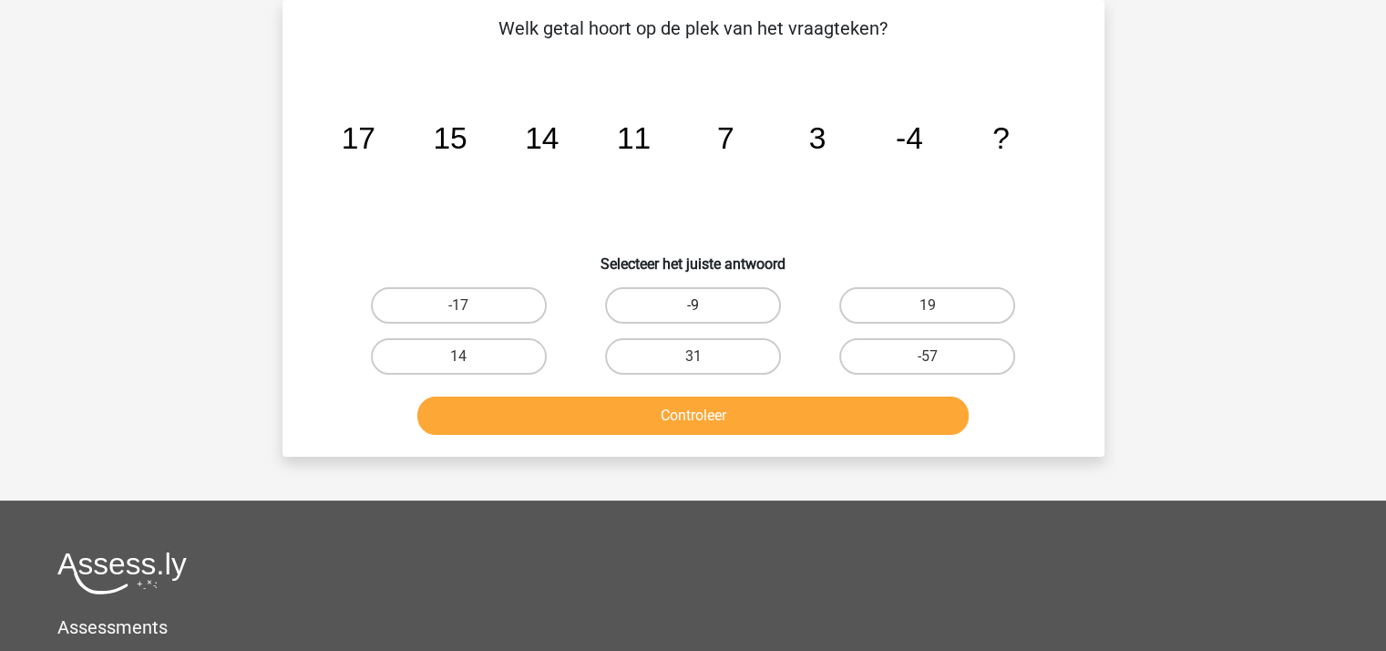
drag, startPoint x: 676, startPoint y: 302, endPoint x: 703, endPoint y: 371, distance: 74.4
click at [678, 302] on label "-9" at bounding box center [693, 305] width 176 height 36
click at [692, 305] on input "-9" at bounding box center [698, 311] width 12 height 12
radio input "true"
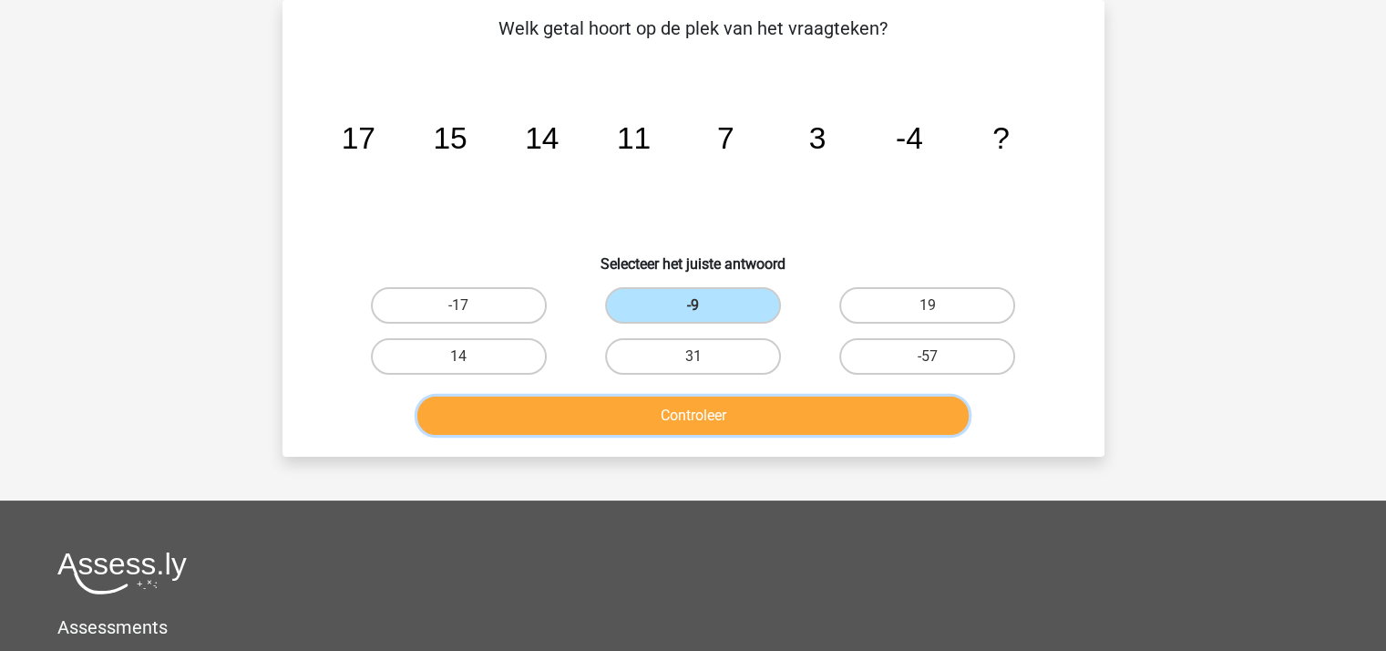
click at [716, 421] on button "Controleer" at bounding box center [692, 415] width 551 height 38
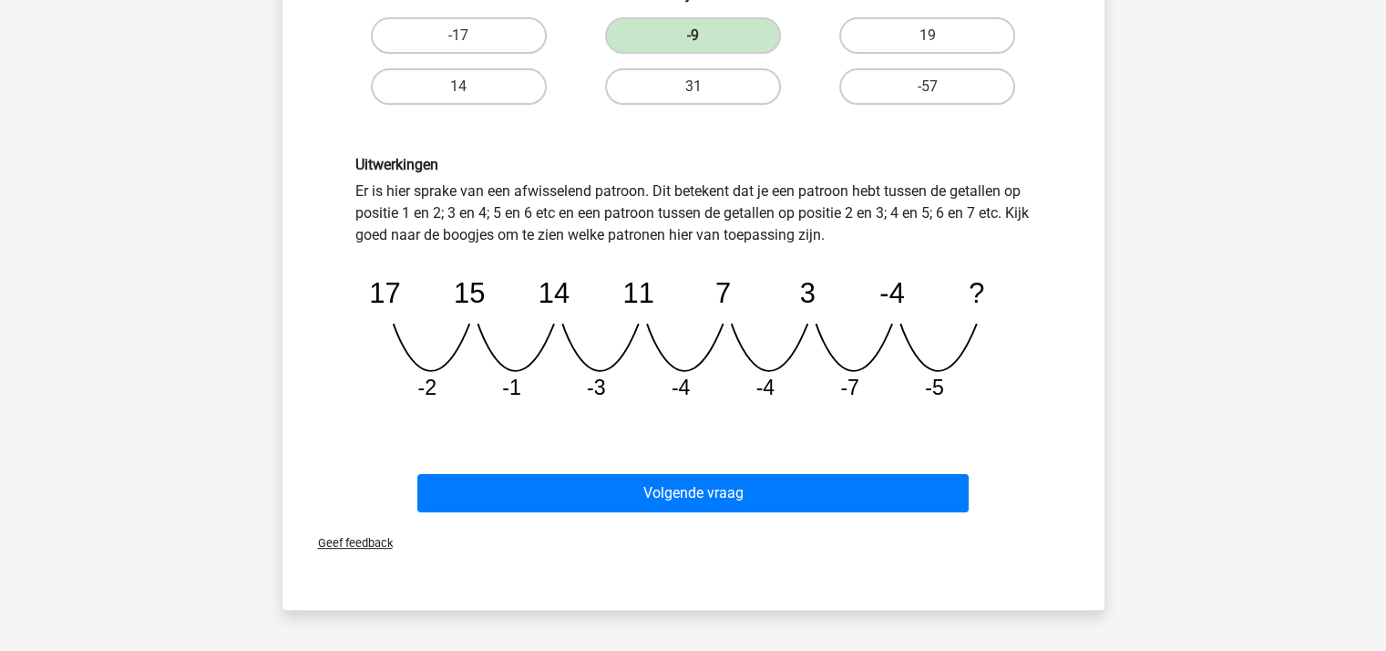
scroll to position [357, 0]
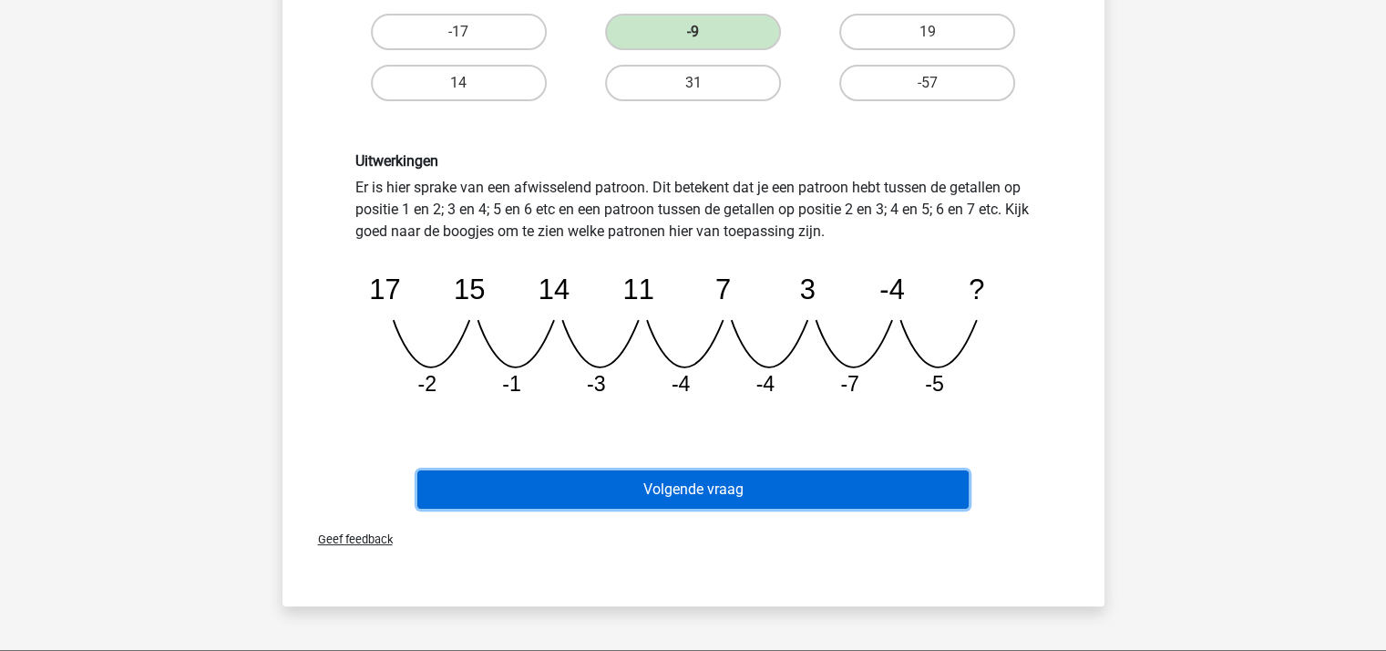
click at [680, 496] on button "Volgende vraag" at bounding box center [692, 489] width 551 height 38
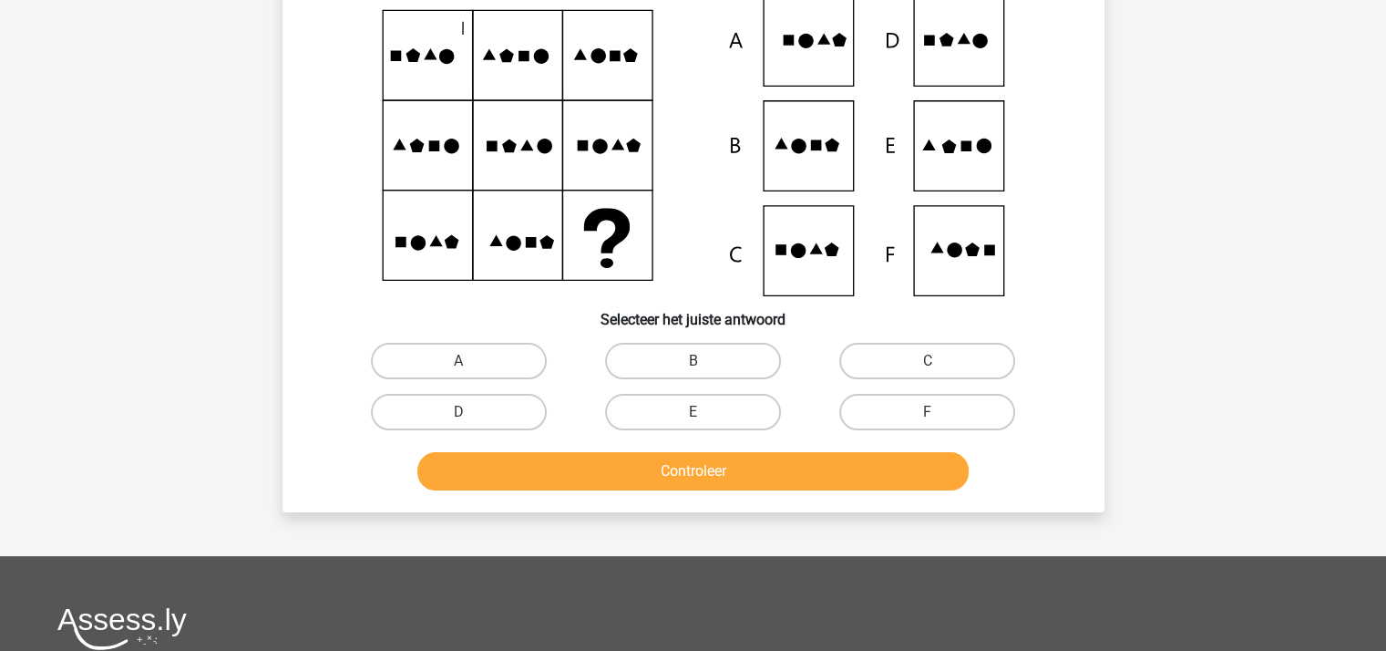
scroll to position [84, 0]
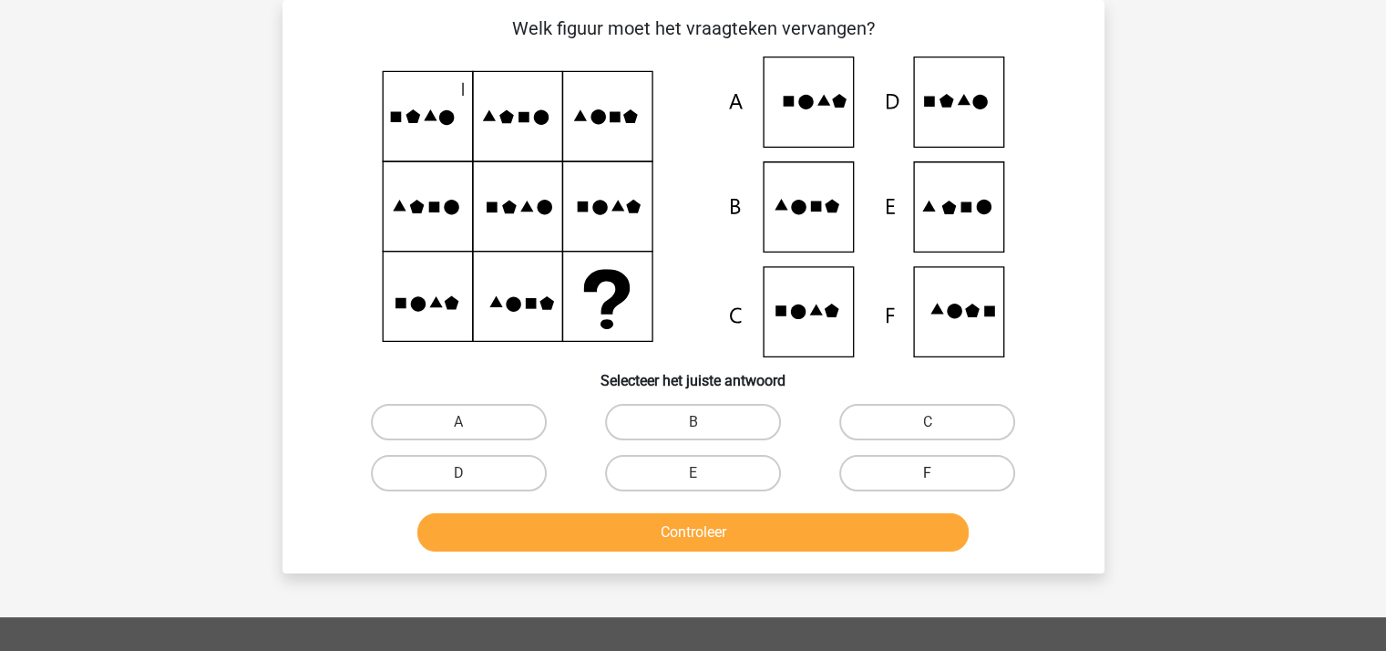
click at [871, 467] on label "F" at bounding box center [927, 473] width 176 height 36
click at [927, 473] on input "F" at bounding box center [933, 479] width 12 height 12
radio input "true"
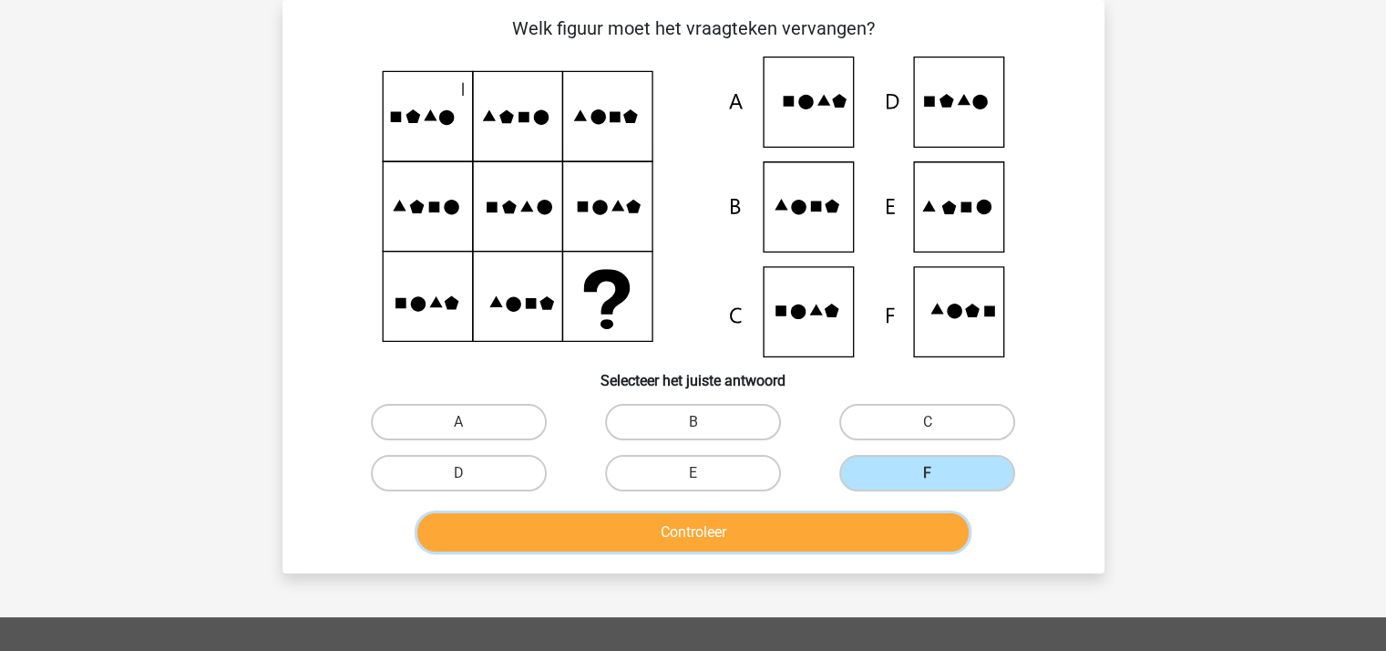
click at [739, 525] on button "Controleer" at bounding box center [692, 532] width 551 height 38
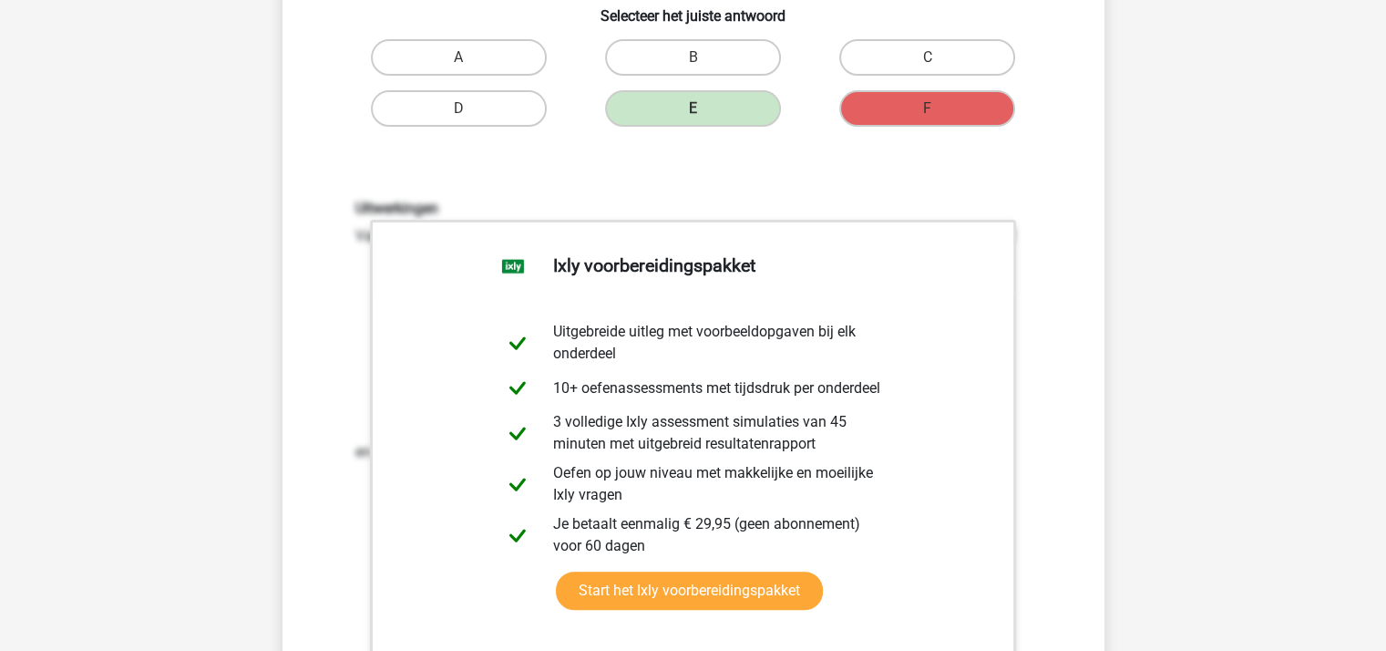
scroll to position [813, 0]
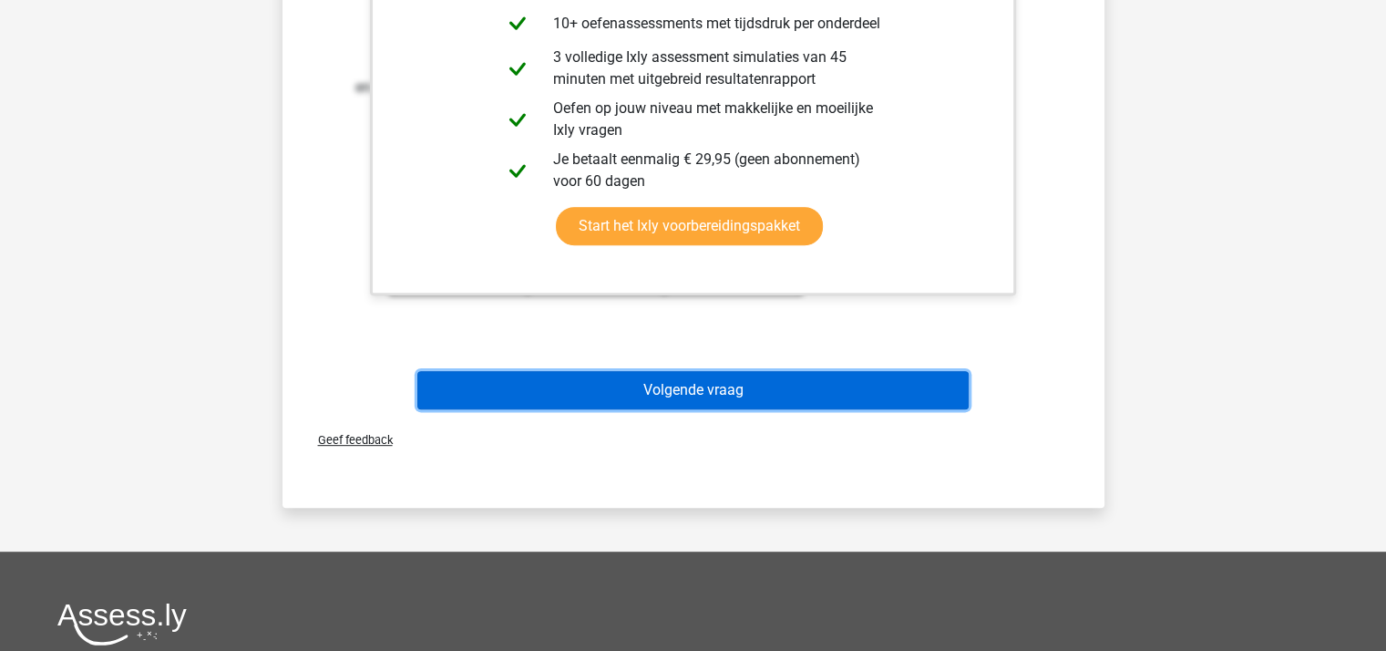
click at [711, 386] on button "Volgende vraag" at bounding box center [692, 390] width 551 height 38
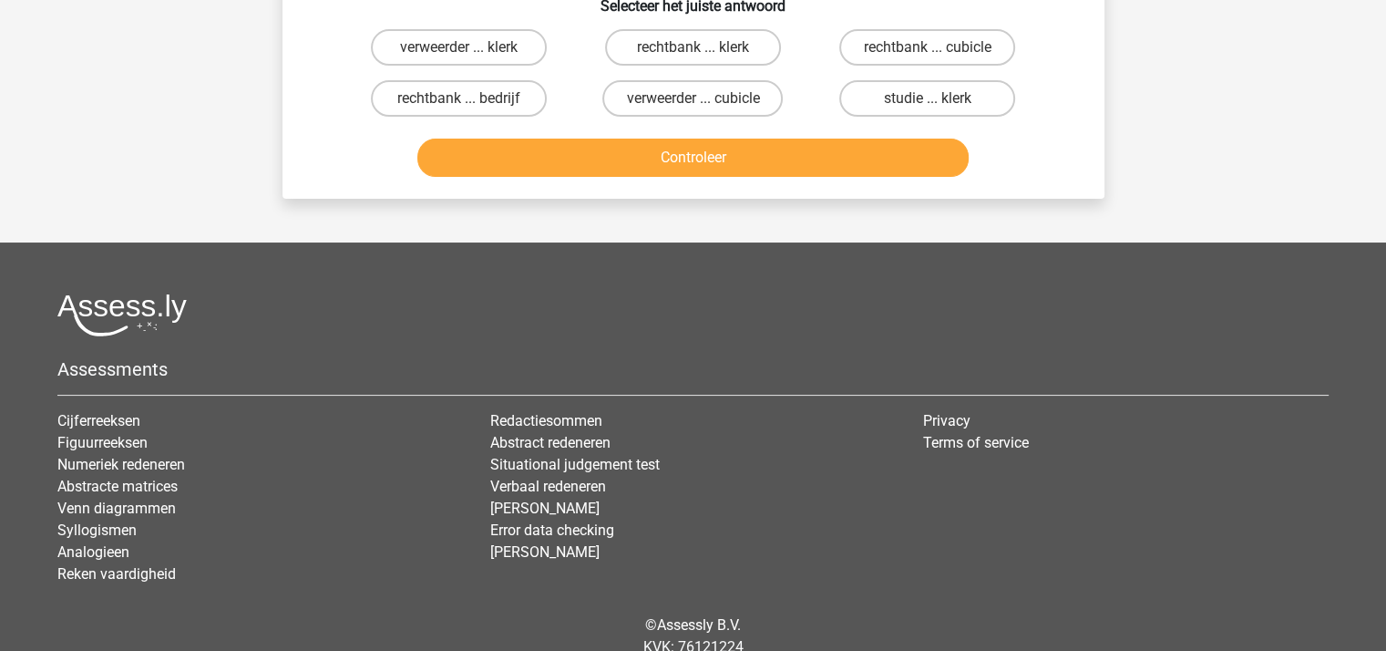
scroll to position [84, 0]
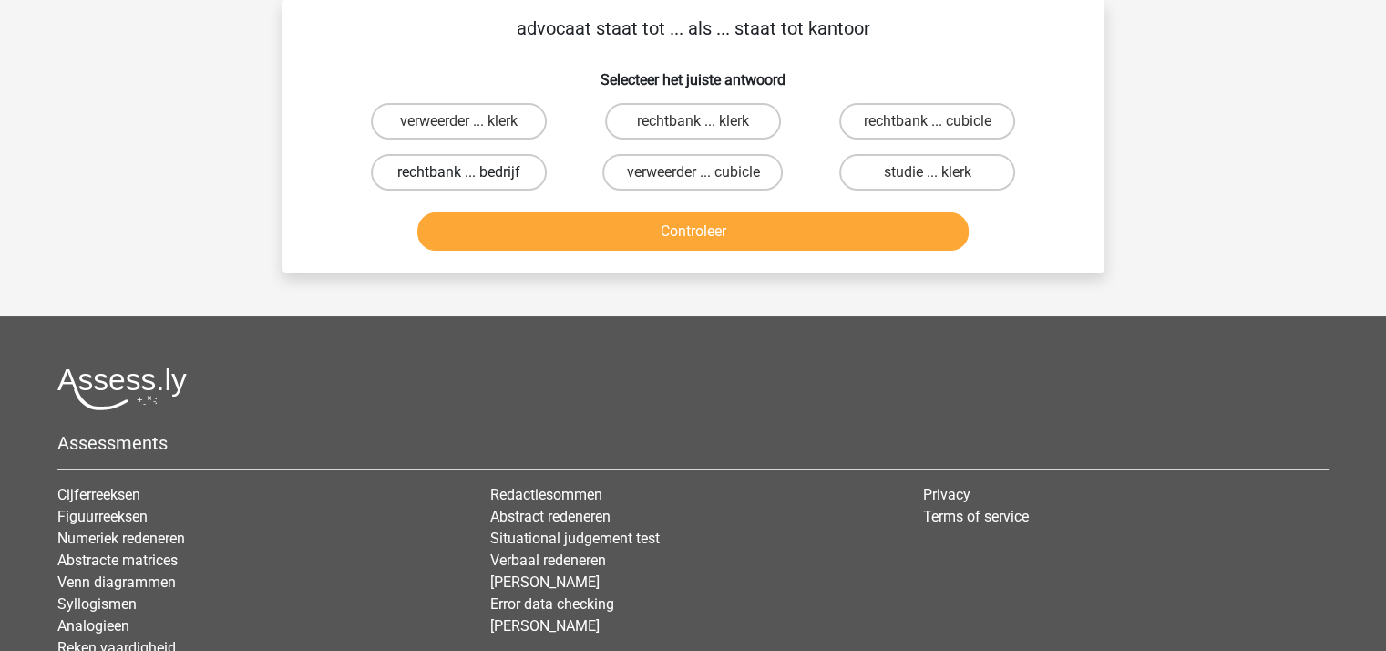
click at [457, 170] on label "rechtbank ... bedrijf" at bounding box center [459, 172] width 176 height 36
click at [458, 172] on input "rechtbank ... bedrijf" at bounding box center [464, 178] width 12 height 12
radio input "true"
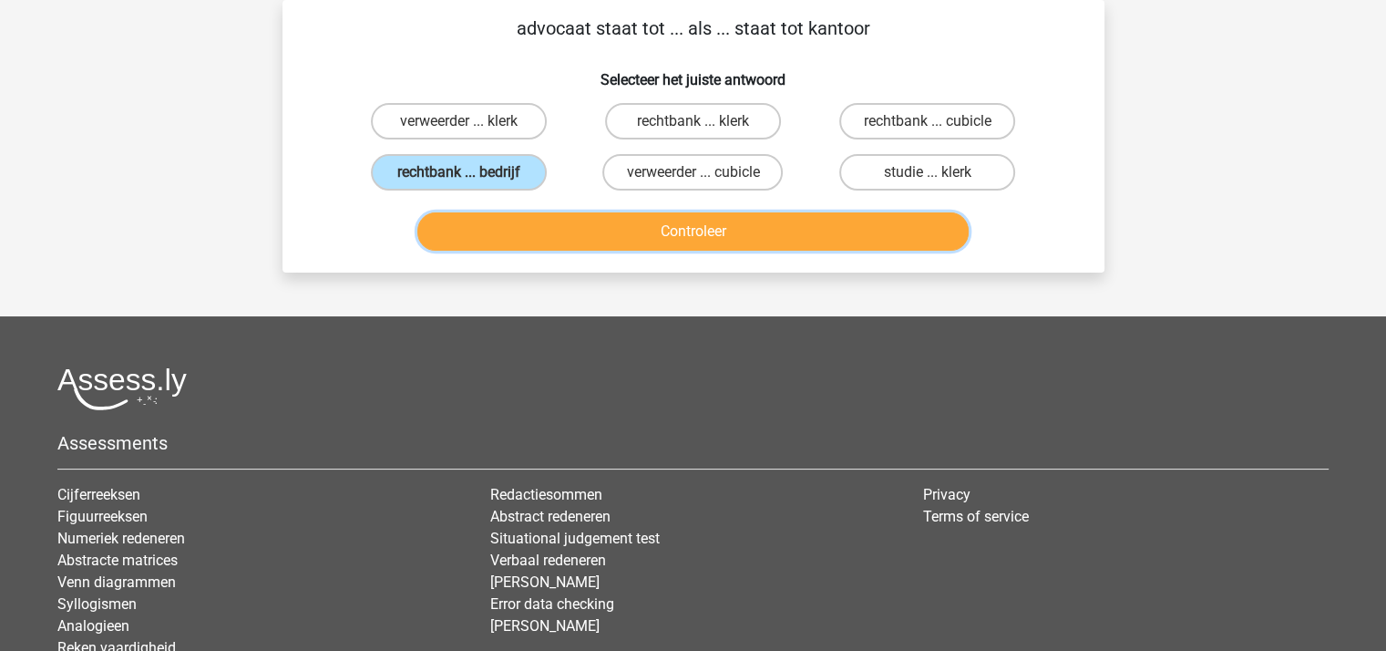
click at [700, 229] on button "Controleer" at bounding box center [692, 231] width 551 height 38
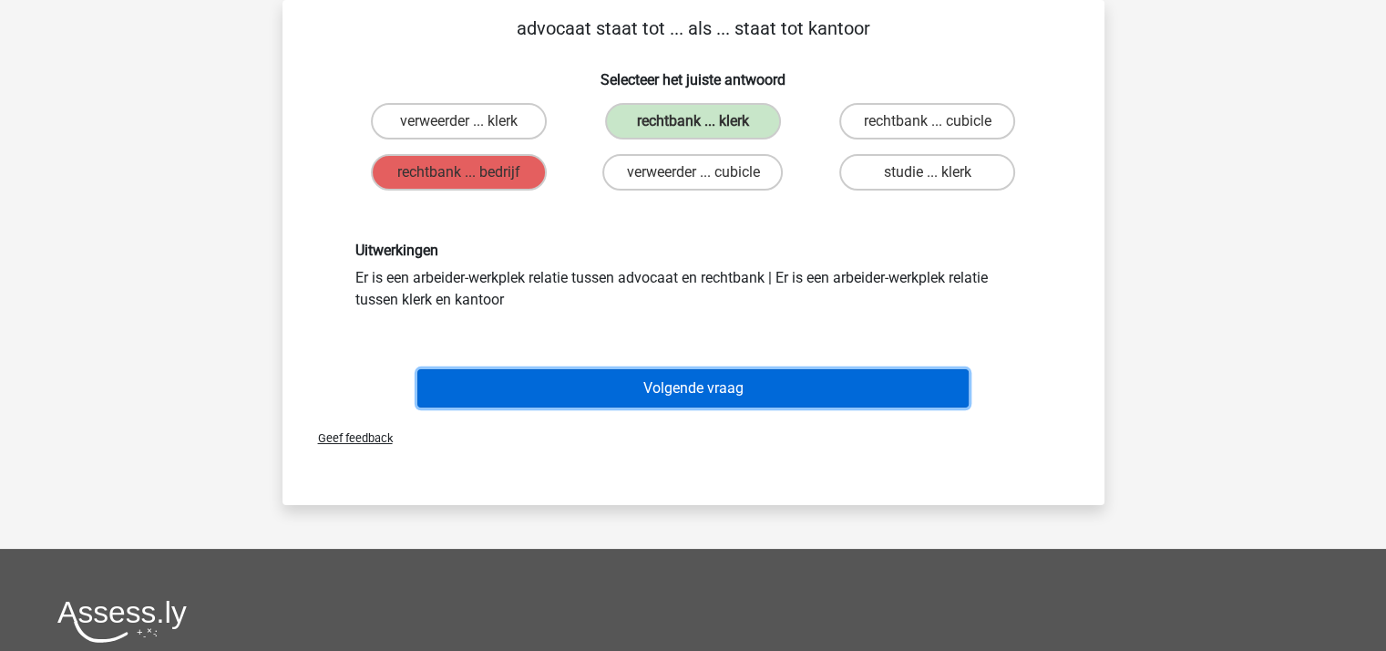
click at [729, 383] on button "Volgende vraag" at bounding box center [692, 388] width 551 height 38
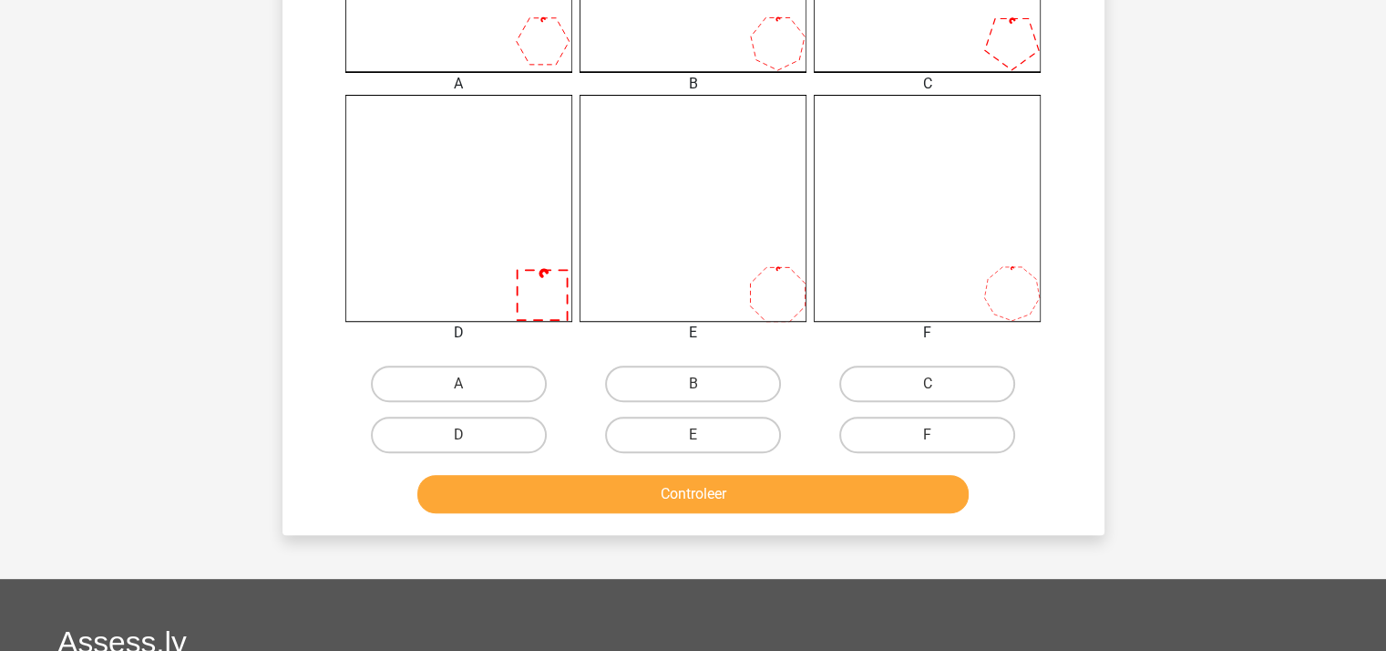
scroll to position [813, 0]
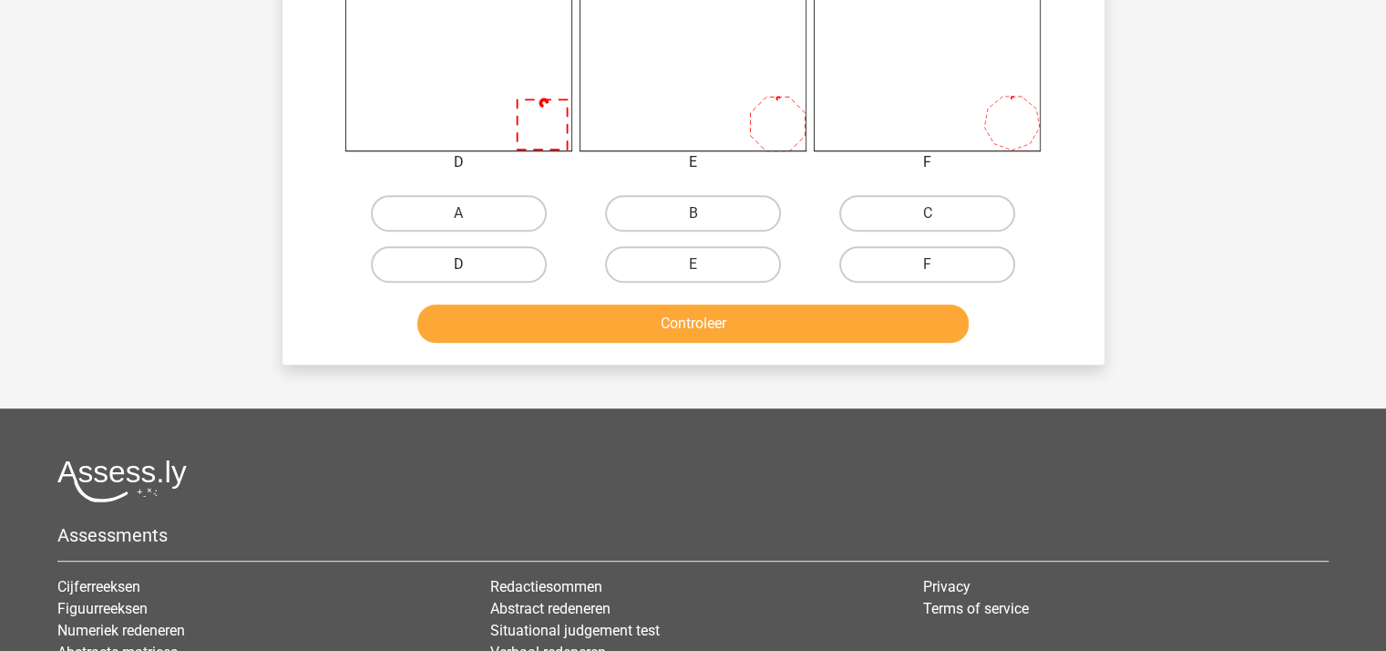
click at [507, 262] on label "D" at bounding box center [459, 264] width 176 height 36
click at [470, 264] on input "D" at bounding box center [464, 270] width 12 height 12
radio input "true"
click at [616, 315] on button "Controleer" at bounding box center [692, 323] width 551 height 38
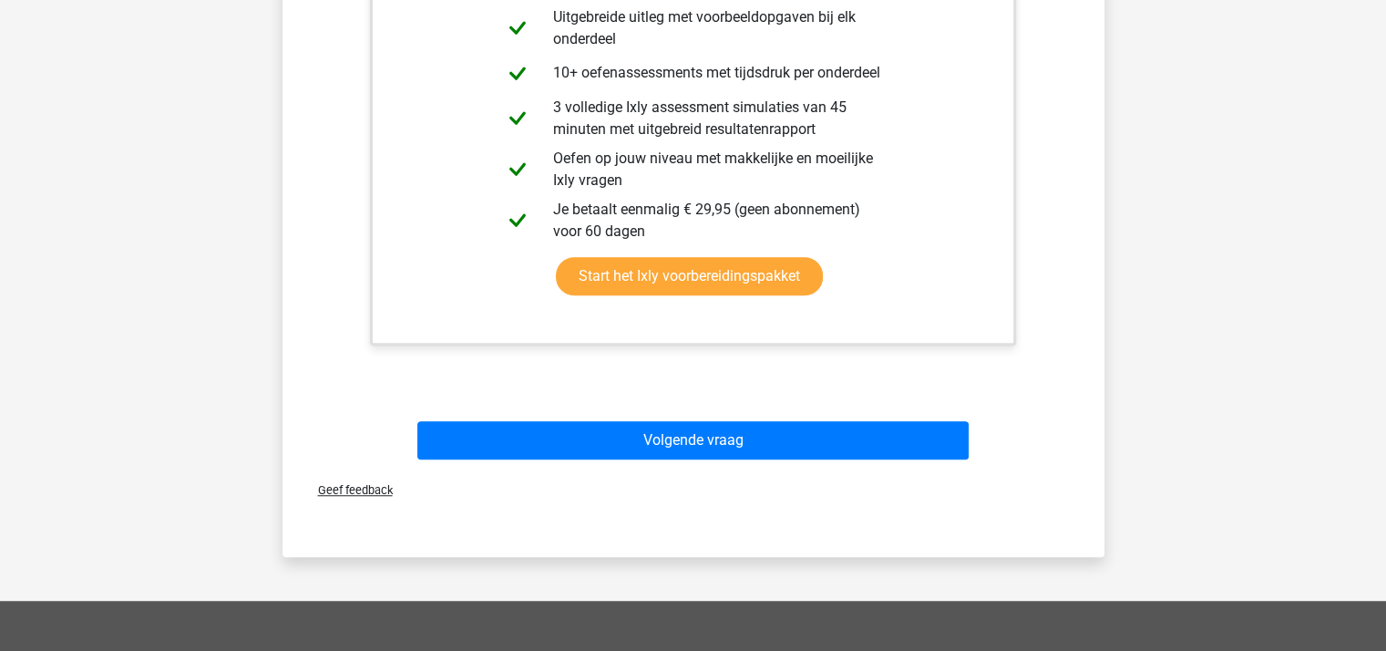
scroll to position [1450, 0]
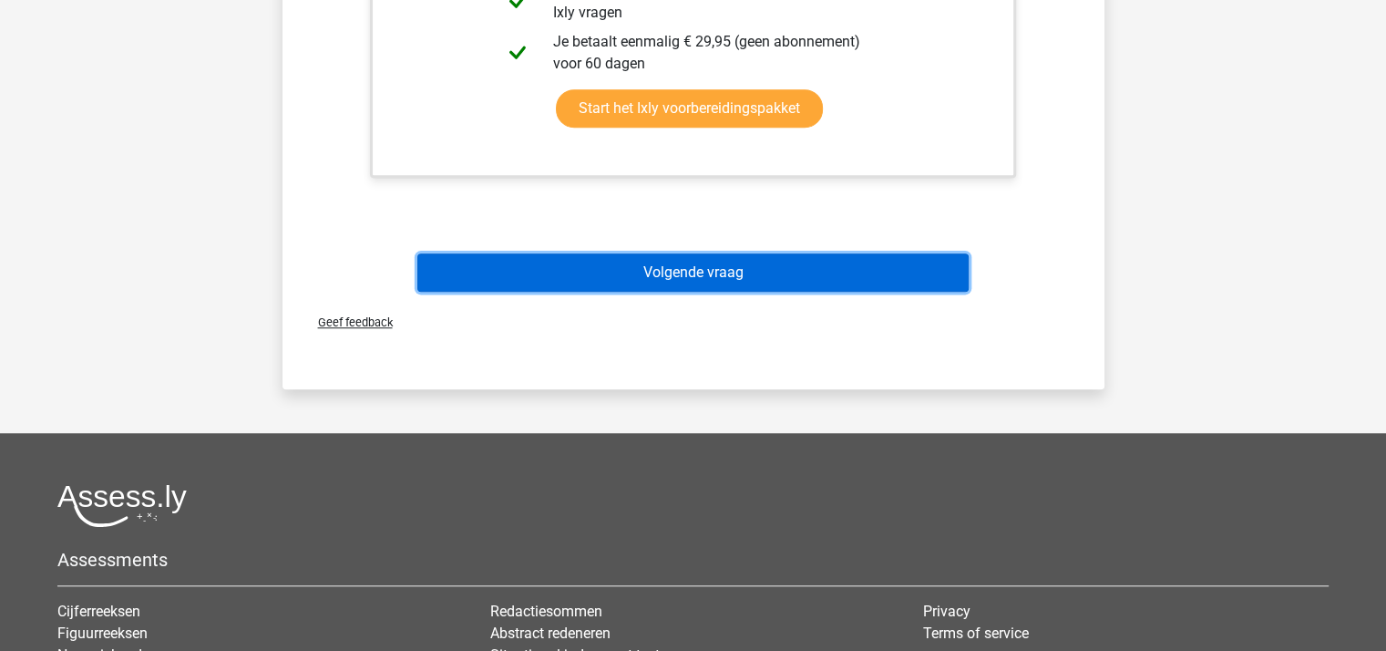
click at [671, 269] on button "Volgende vraag" at bounding box center [692, 272] width 551 height 38
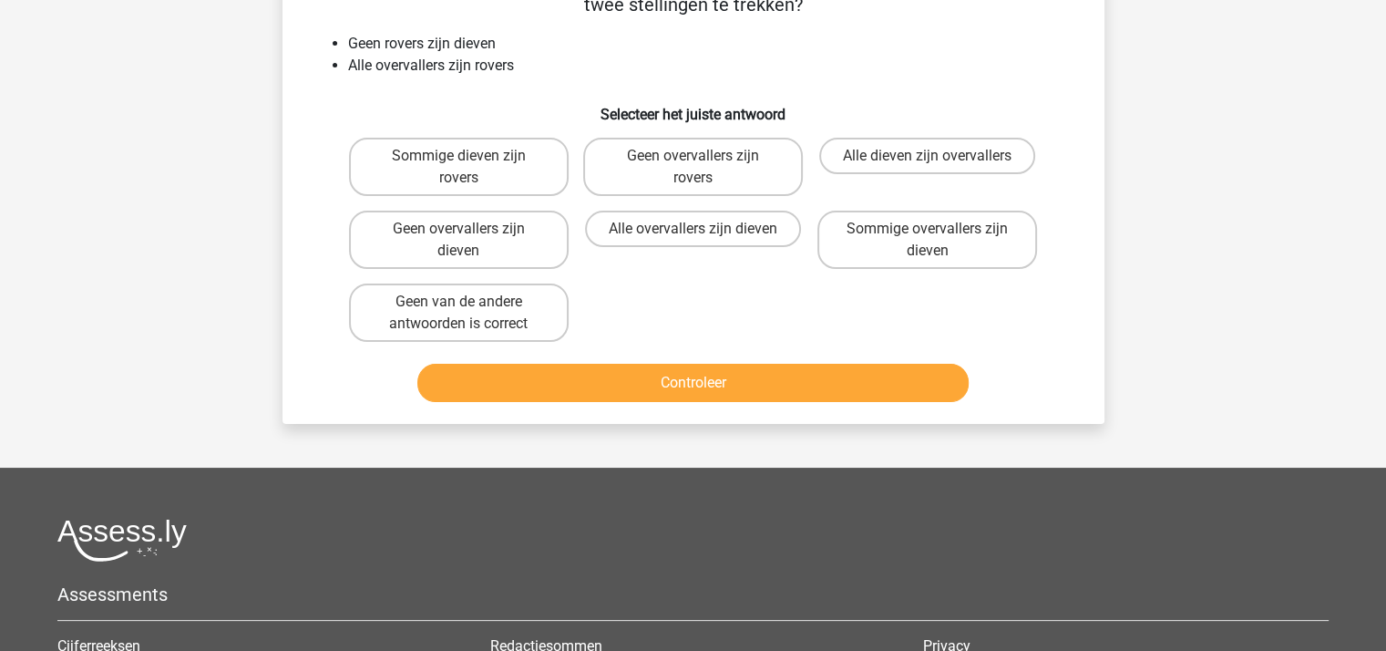
scroll to position [84, 0]
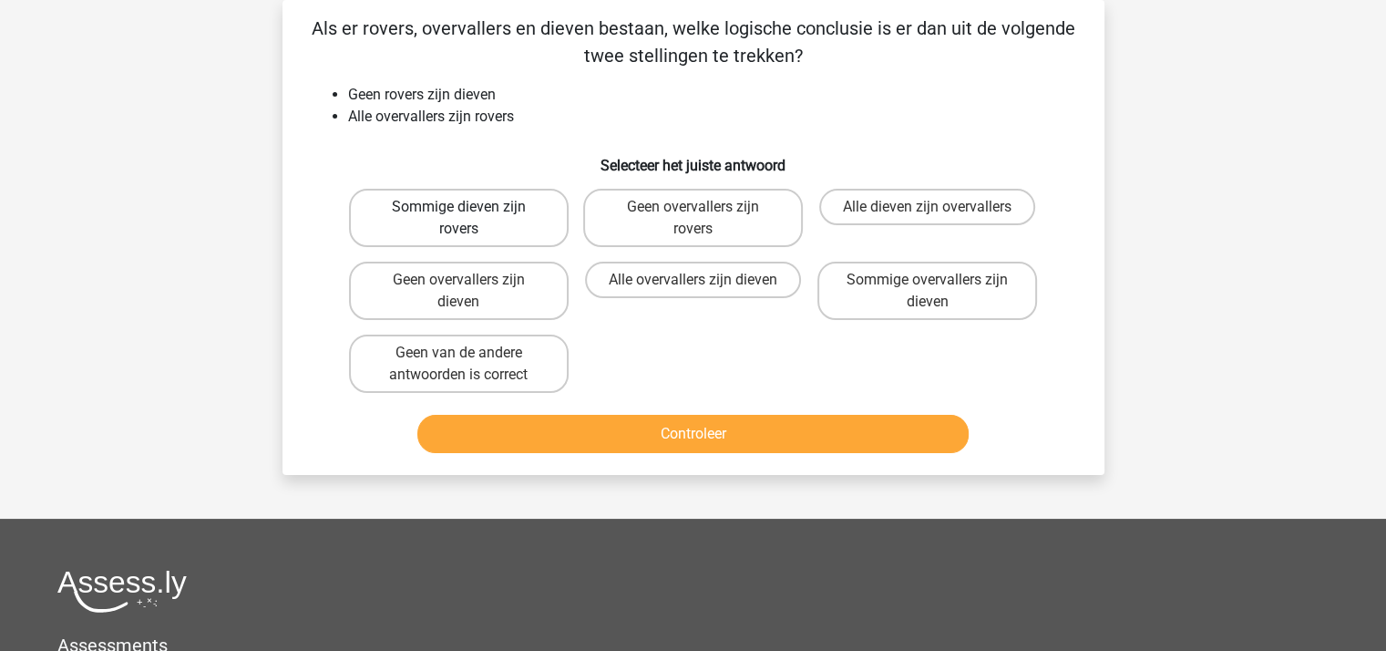
click at [488, 228] on label "Sommige dieven zijn rovers" at bounding box center [459, 218] width 220 height 58
click at [470, 219] on input "Sommige dieven zijn rovers" at bounding box center [464, 213] width 12 height 12
radio input "true"
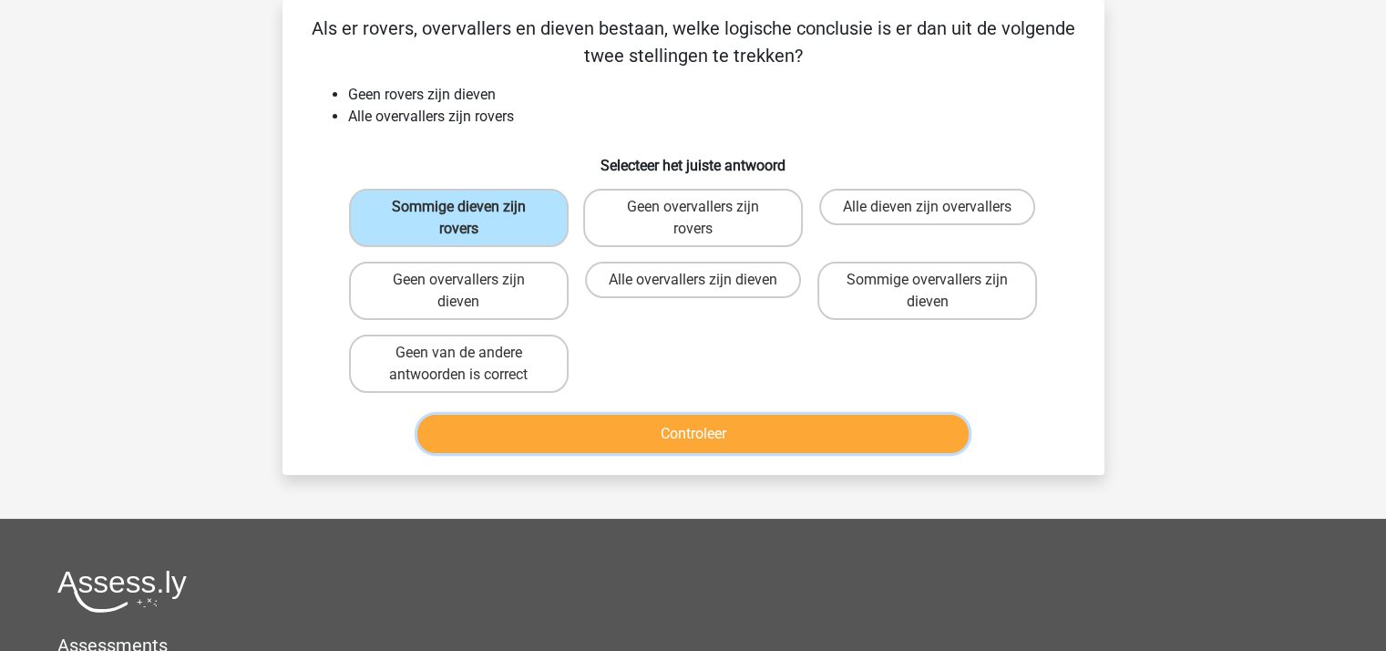
click at [640, 429] on button "Controleer" at bounding box center [692, 434] width 551 height 38
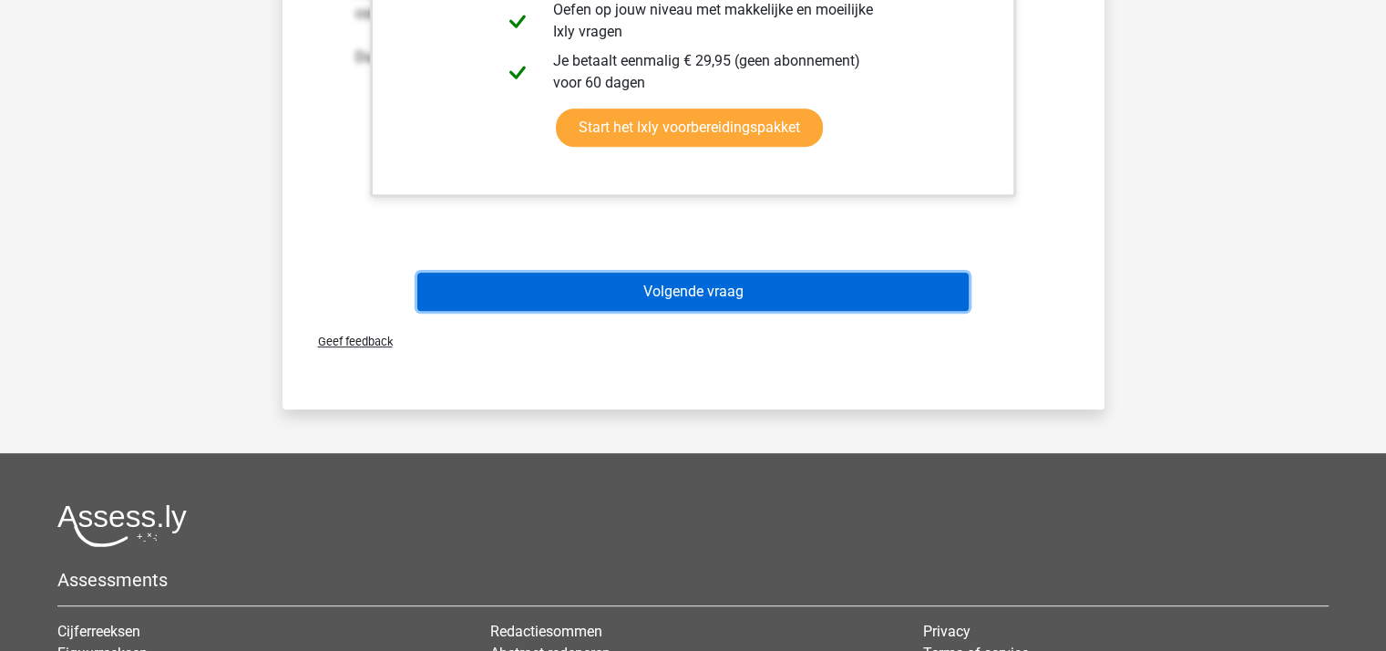
click at [697, 289] on button "Volgende vraag" at bounding box center [692, 291] width 551 height 38
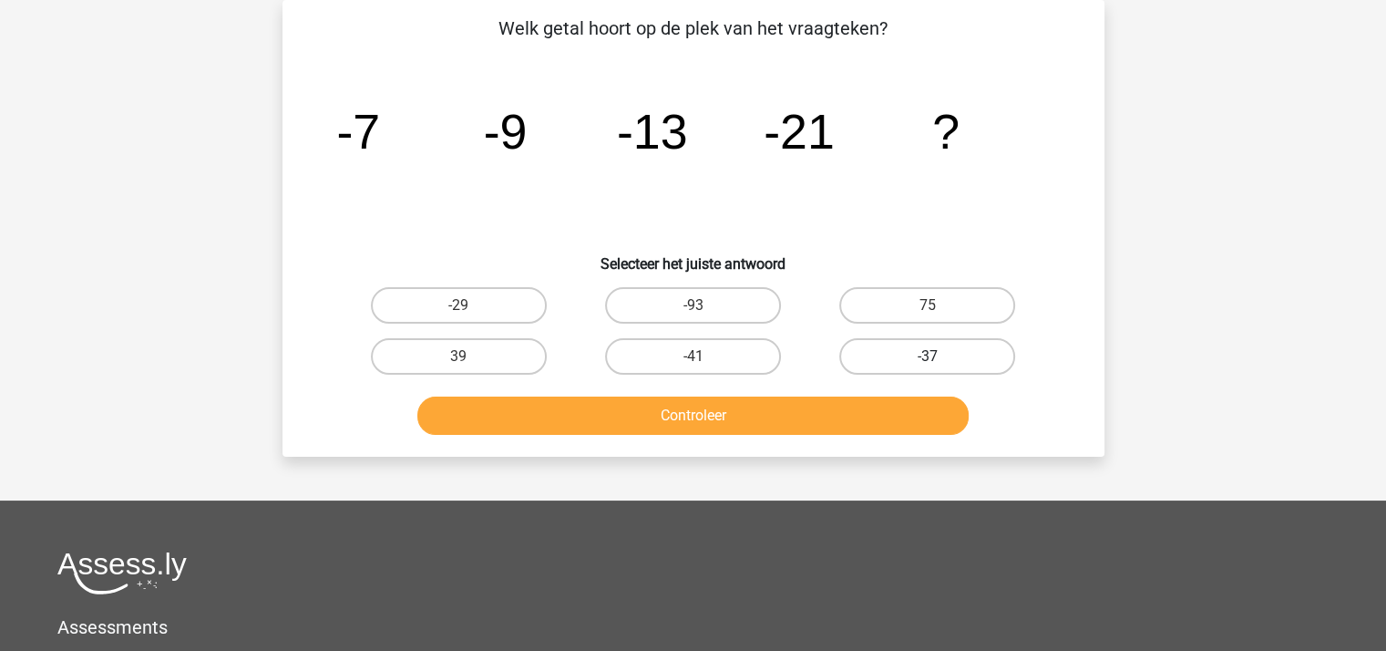
click at [898, 364] on label "-37" at bounding box center [927, 356] width 176 height 36
click at [927, 364] on input "-37" at bounding box center [933, 362] width 12 height 12
radio input "true"
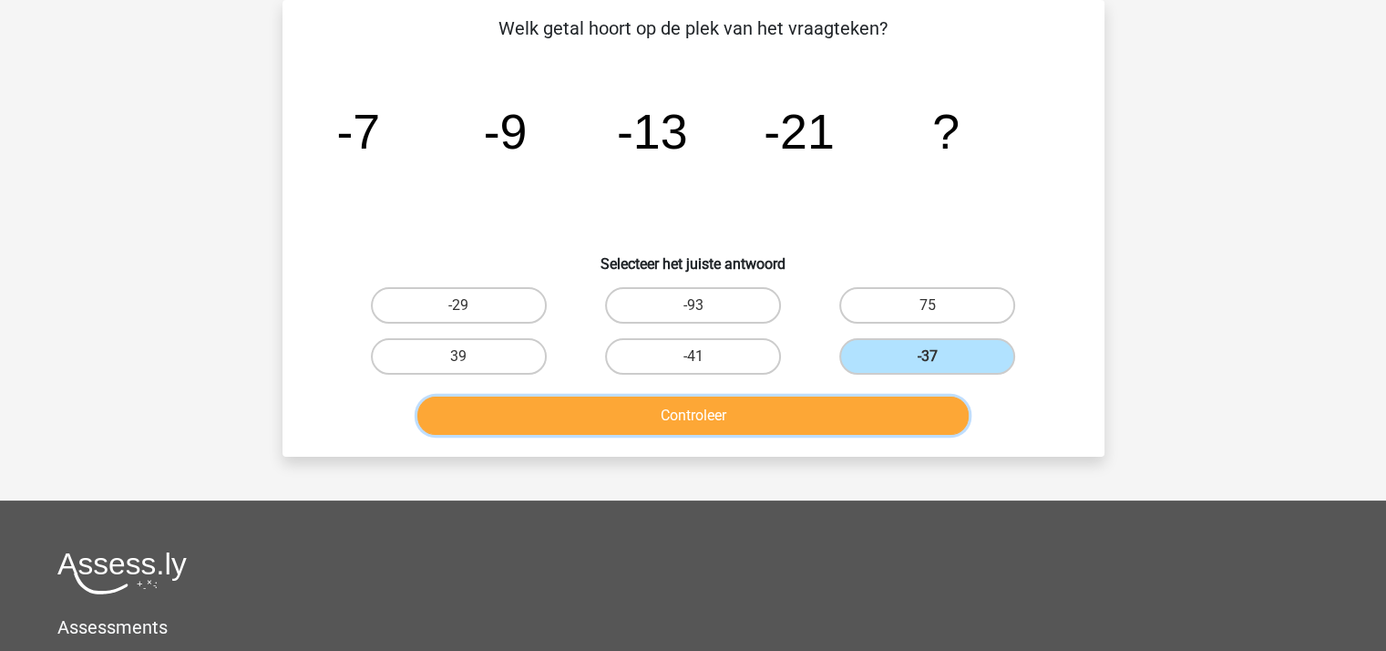
click at [840, 407] on button "Controleer" at bounding box center [692, 415] width 551 height 38
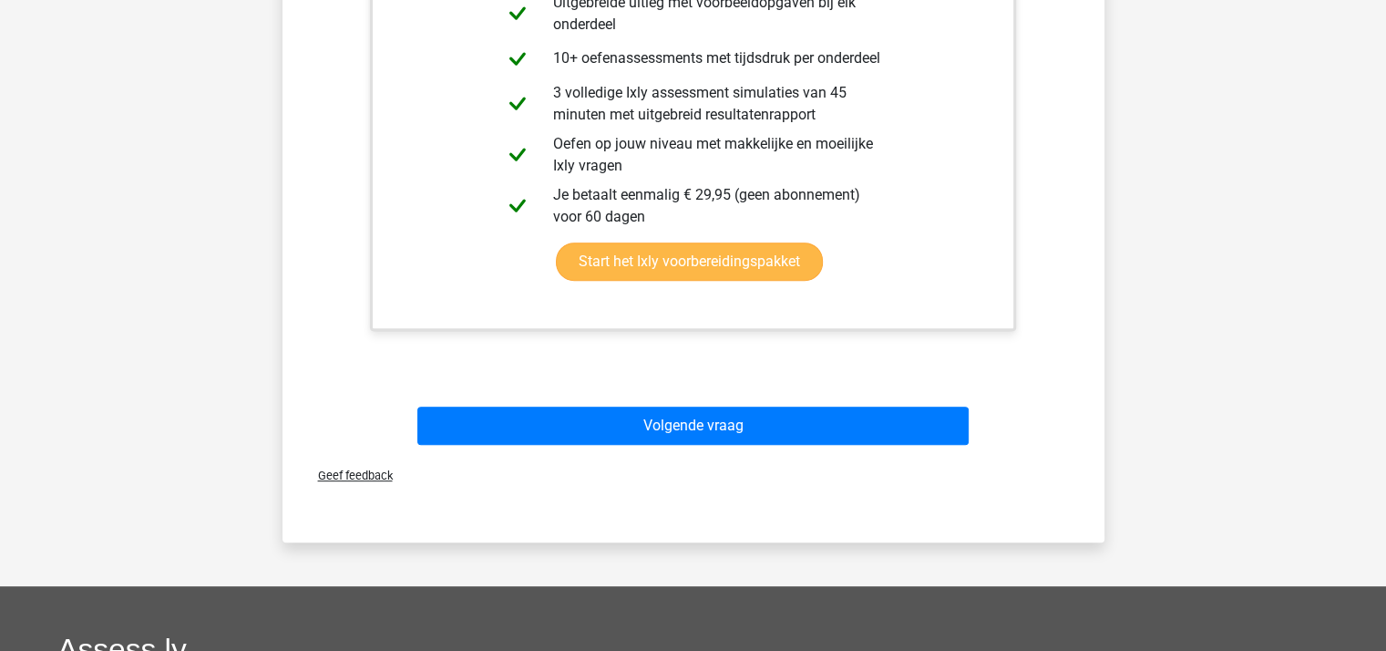
scroll to position [722, 0]
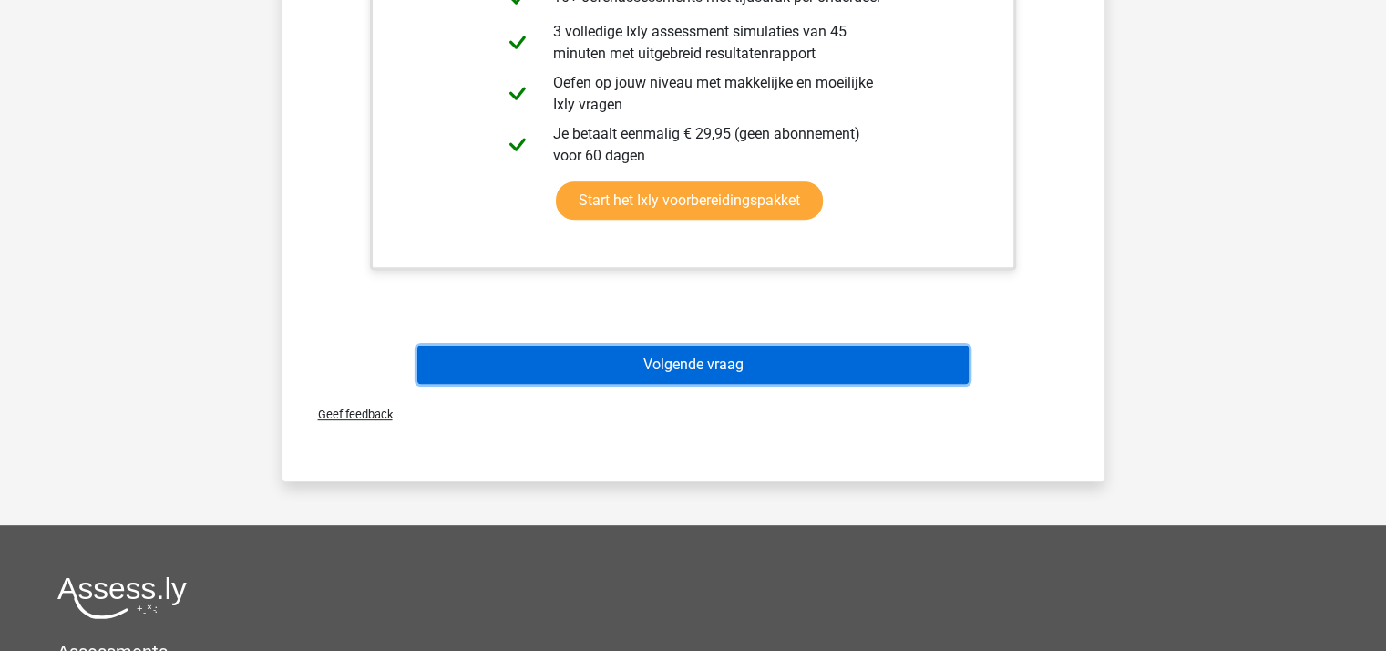
click at [706, 364] on button "Volgende vraag" at bounding box center [692, 364] width 551 height 38
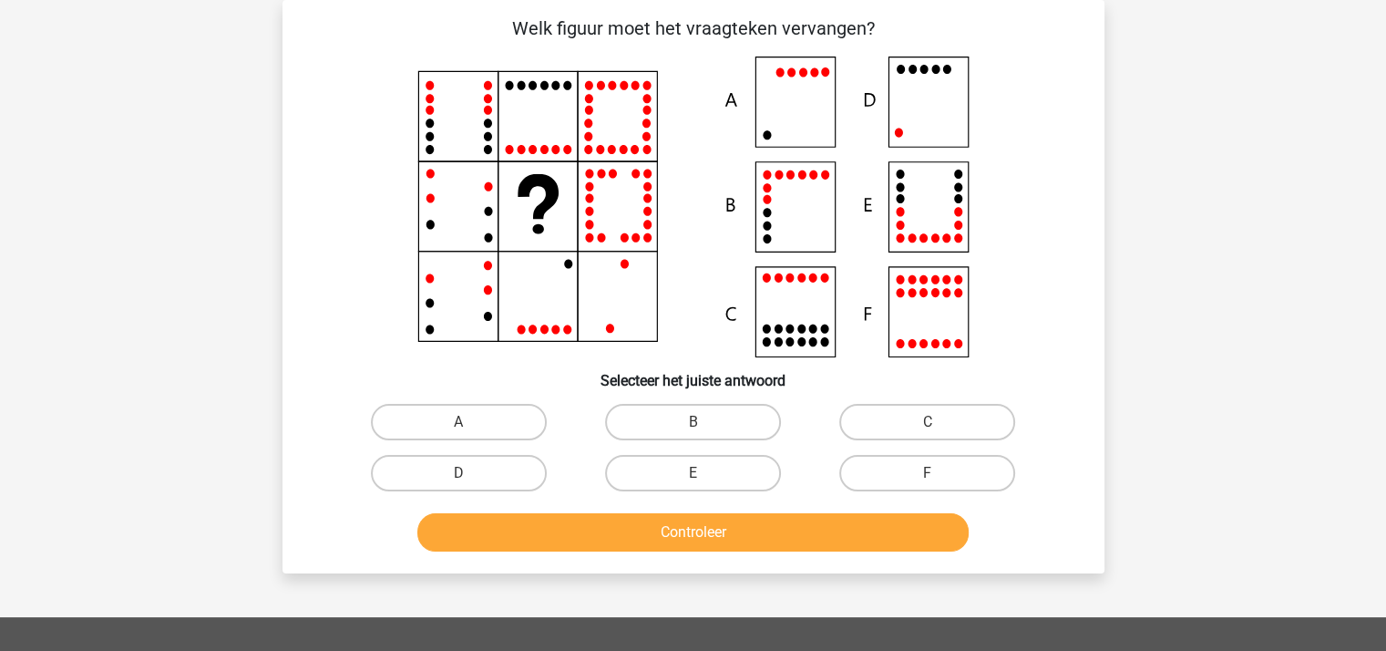
scroll to position [84, 0]
click at [678, 418] on label "B" at bounding box center [693, 422] width 176 height 36
click at [692, 422] on input "B" at bounding box center [698, 428] width 12 height 12
radio input "true"
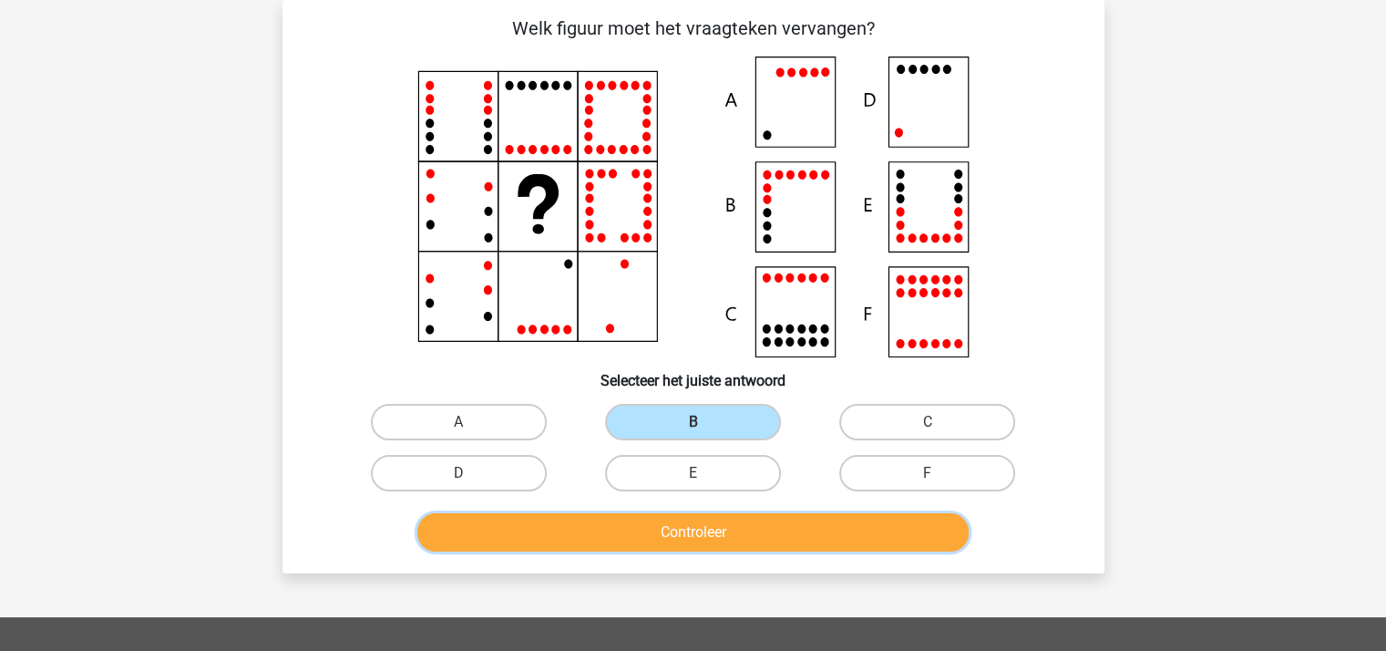
click at [683, 531] on button "Controleer" at bounding box center [692, 532] width 551 height 38
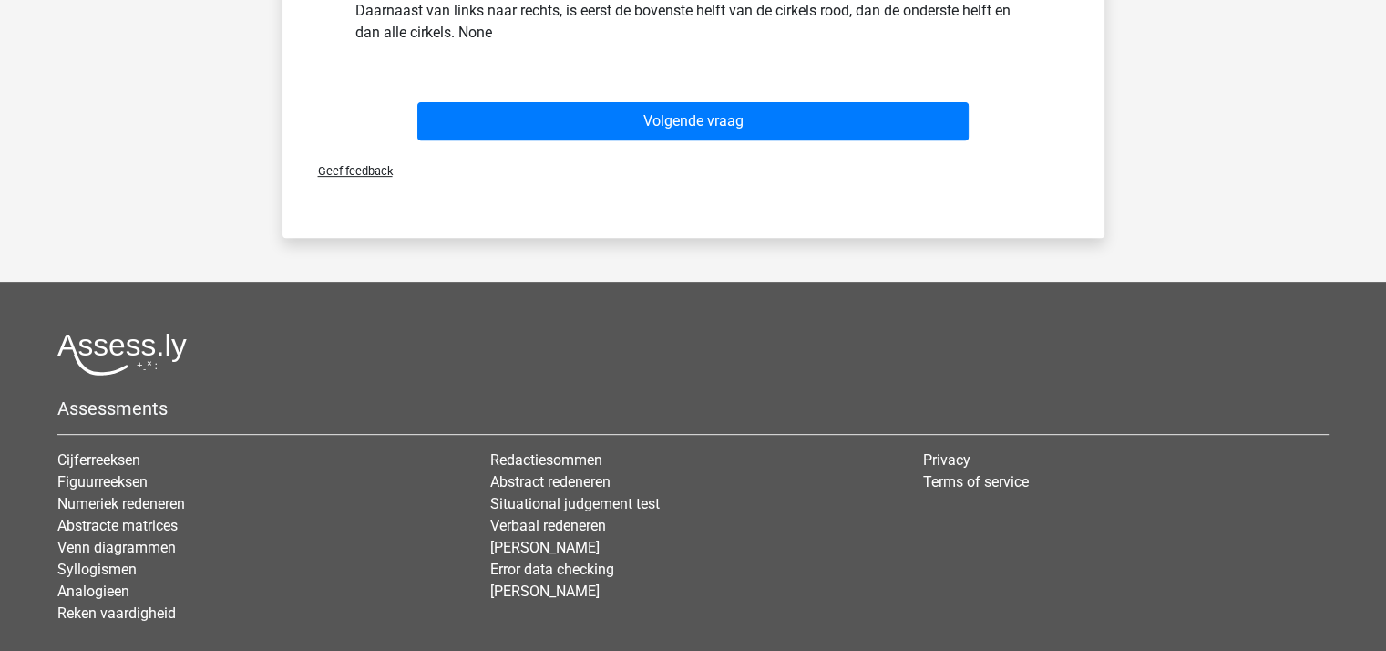
scroll to position [576, 0]
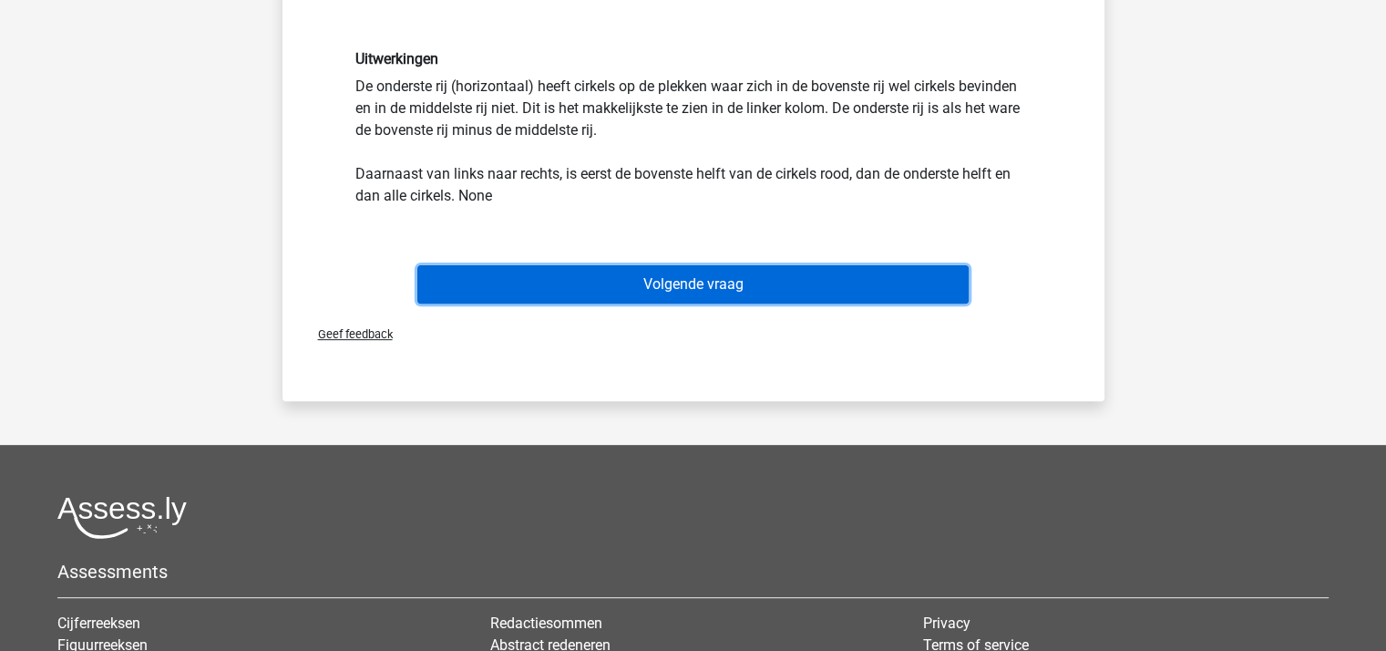
click at [702, 278] on button "Volgende vraag" at bounding box center [692, 284] width 551 height 38
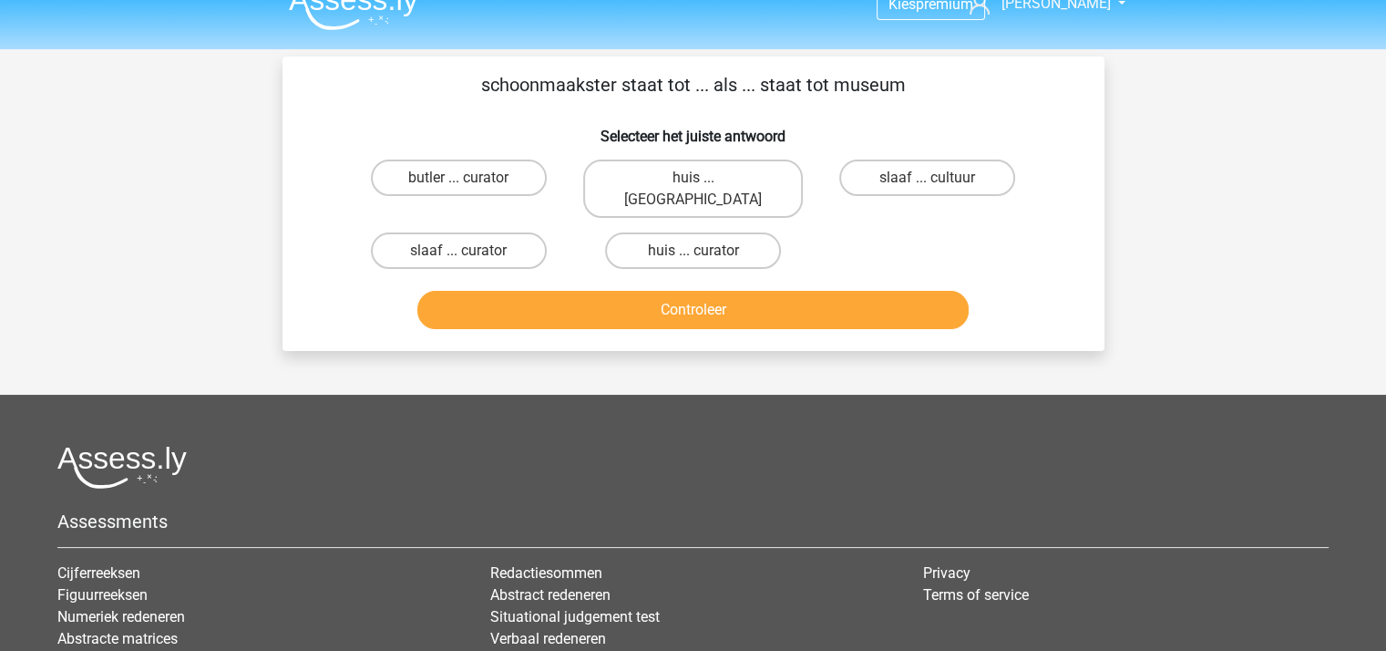
scroll to position [0, 0]
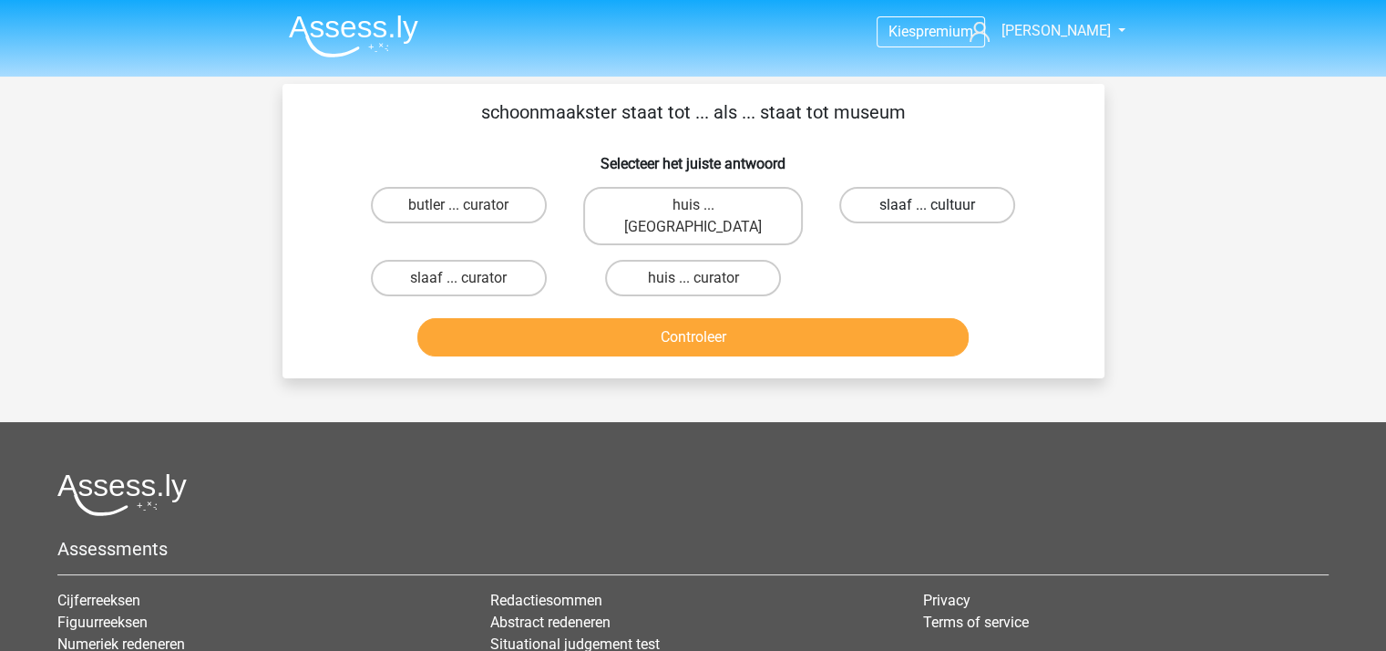
click at [897, 203] on label "slaaf ... cultuur" at bounding box center [927, 205] width 176 height 36
click at [927, 205] on input "slaaf ... cultuur" at bounding box center [933, 211] width 12 height 12
radio input "true"
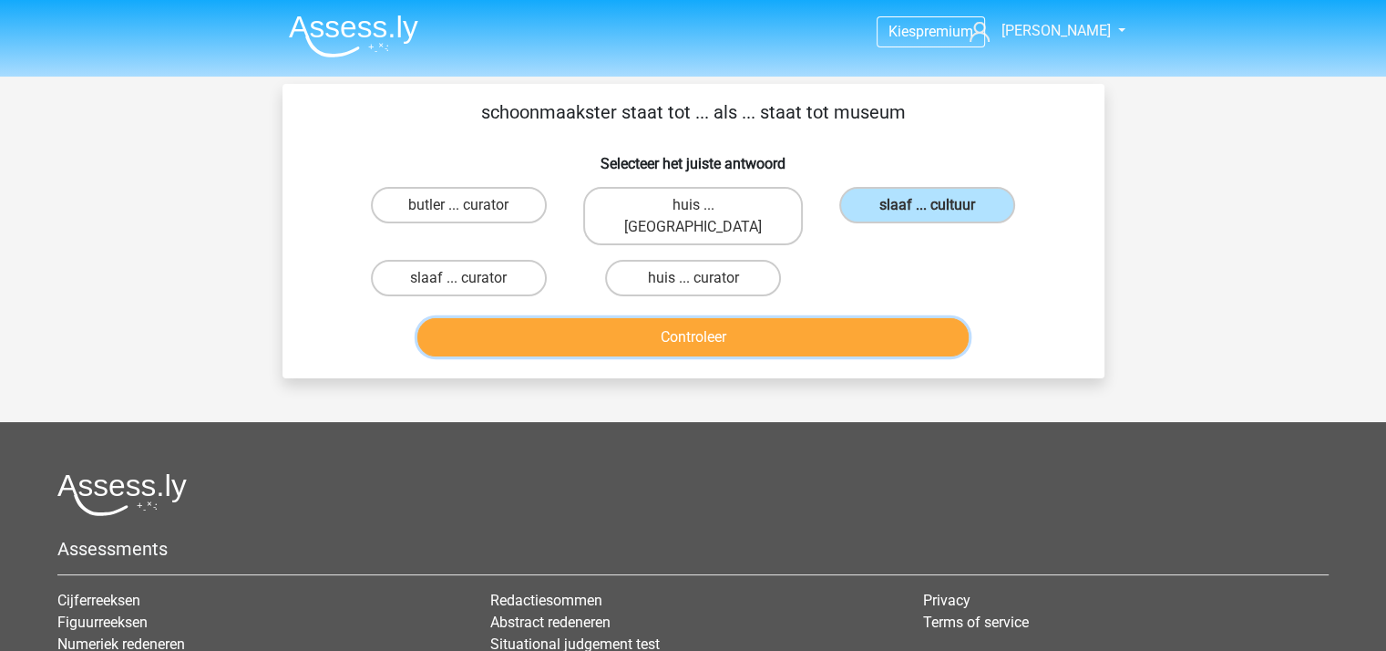
click at [808, 322] on button "Controleer" at bounding box center [692, 337] width 551 height 38
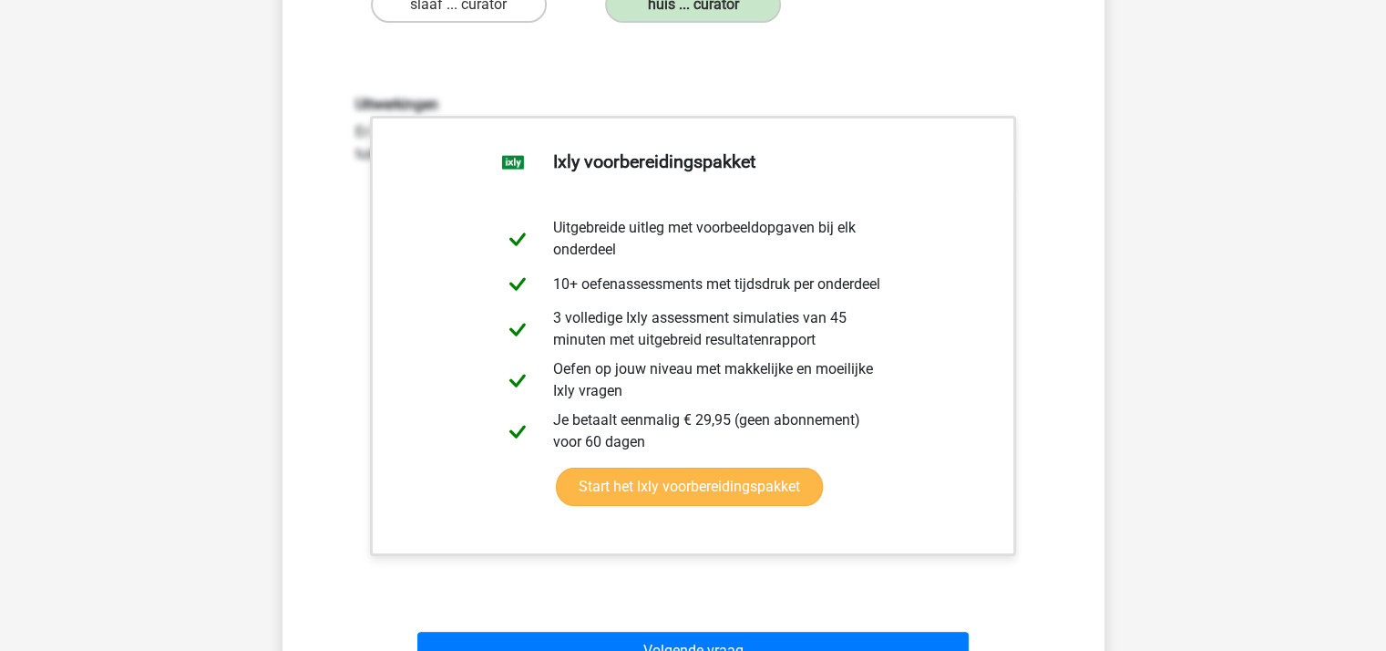
scroll to position [729, 0]
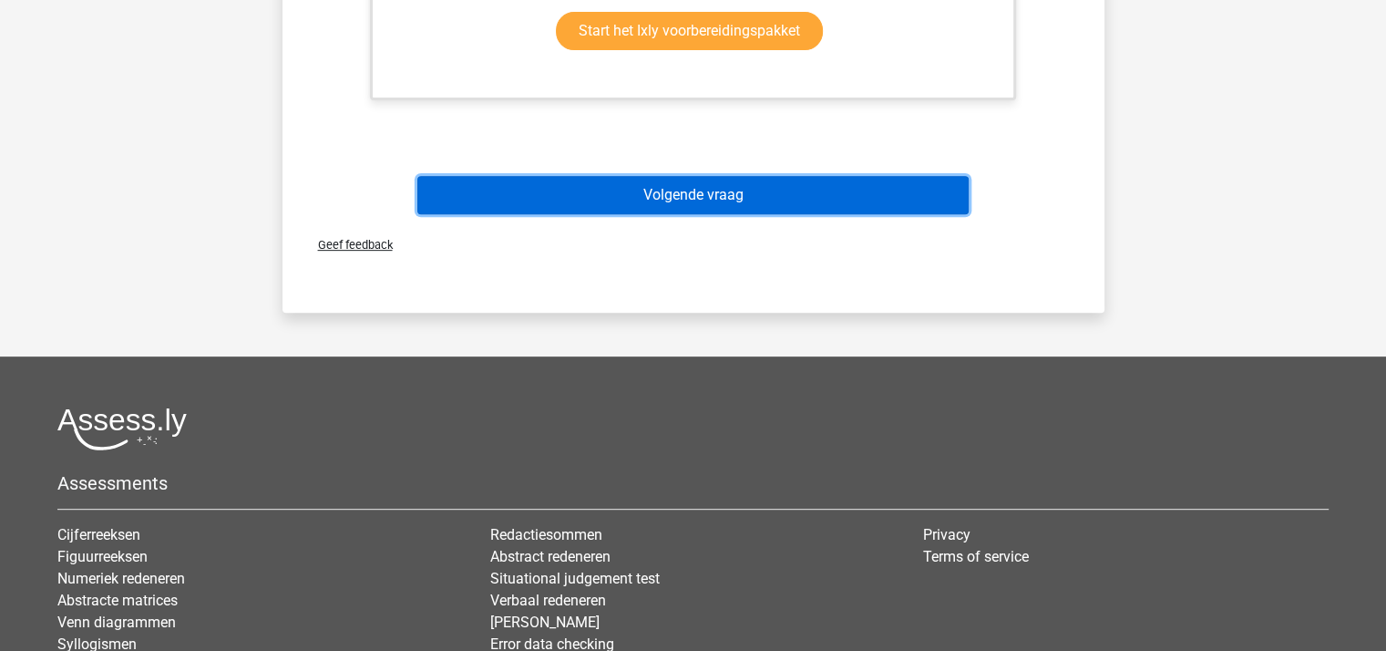
click at [789, 180] on button "Volgende vraag" at bounding box center [692, 195] width 551 height 38
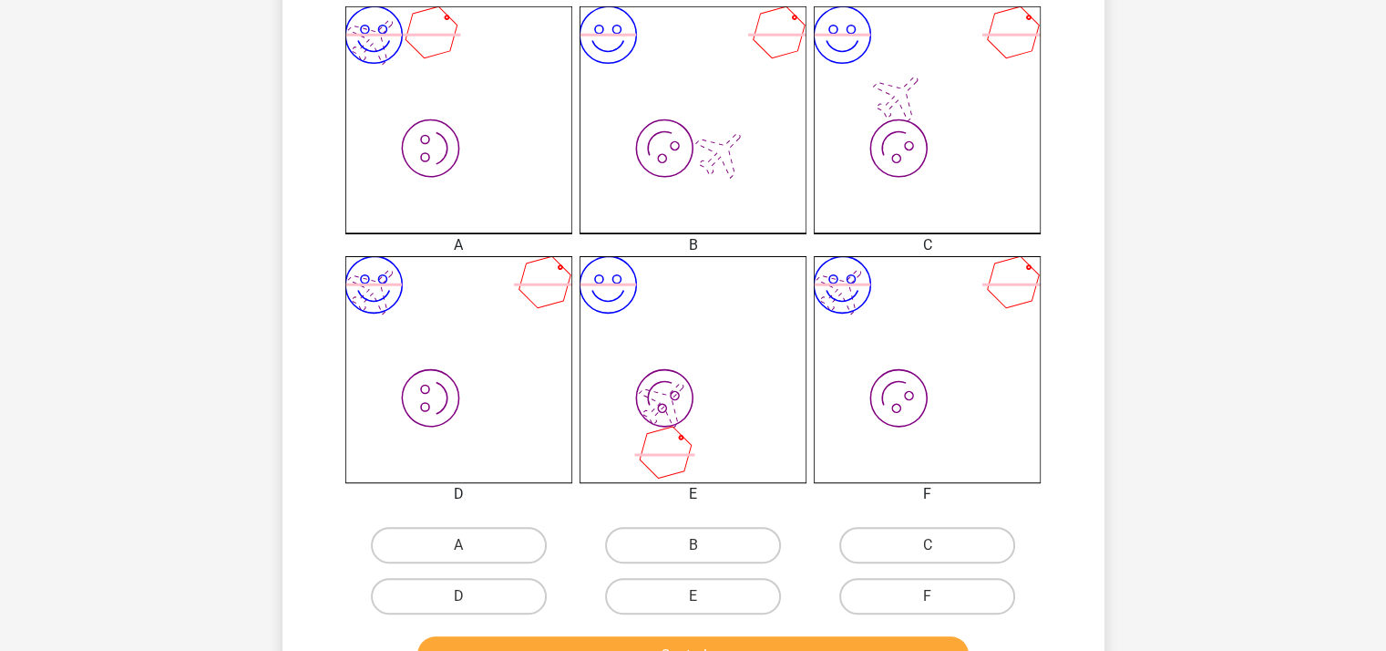
scroll to position [630, 0]
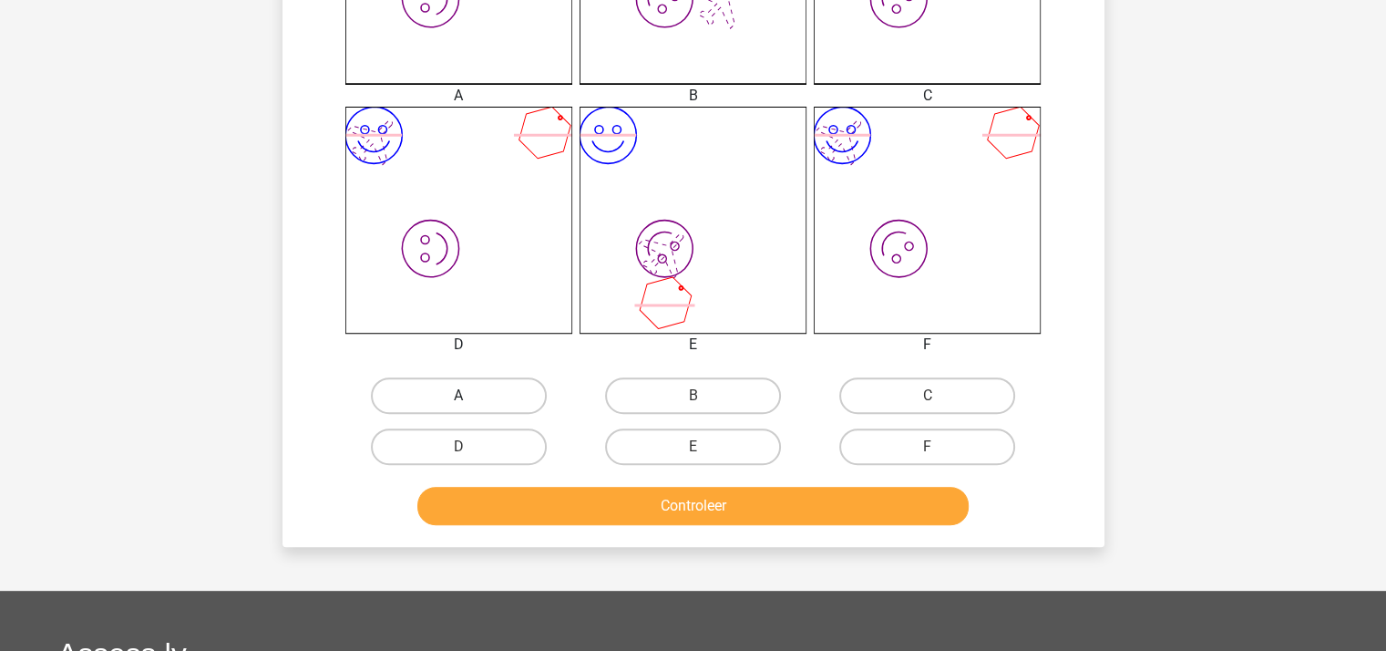
click at [510, 403] on label "A" at bounding box center [459, 395] width 176 height 36
click at [470, 403] on input "A" at bounding box center [464, 401] width 12 height 12
radio input "true"
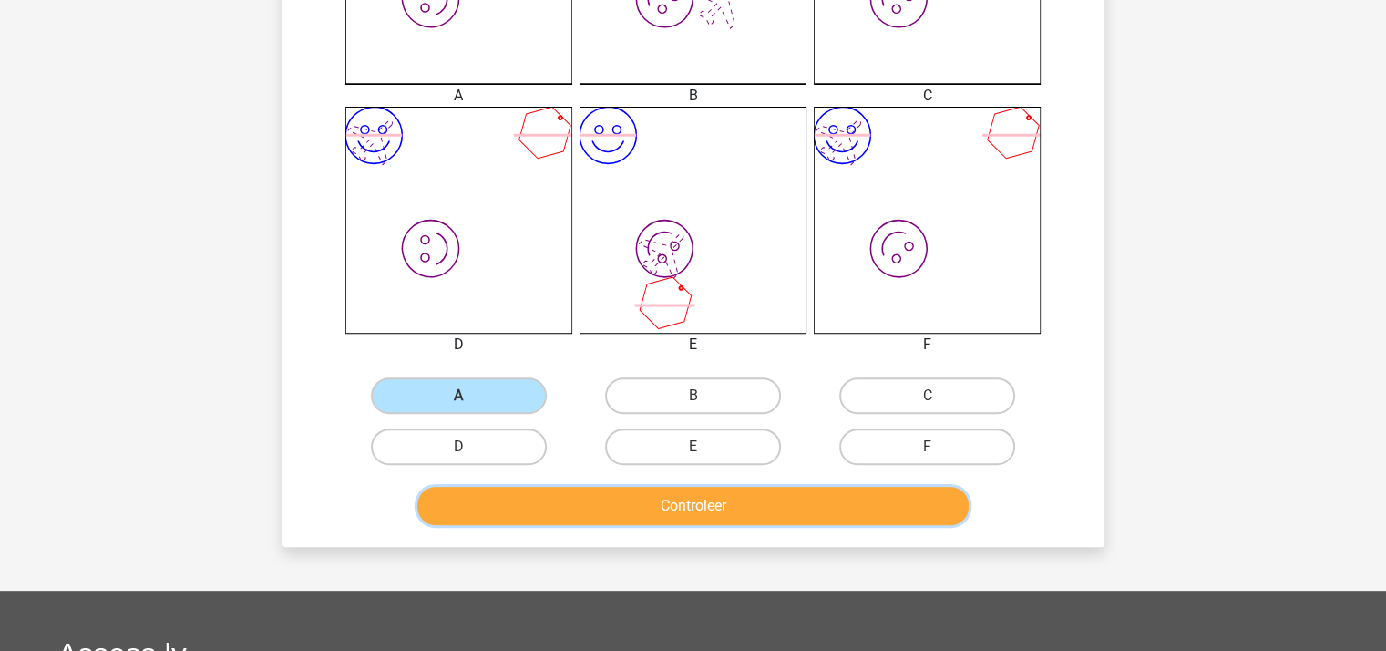
click at [638, 505] on button "Controleer" at bounding box center [692, 506] width 551 height 38
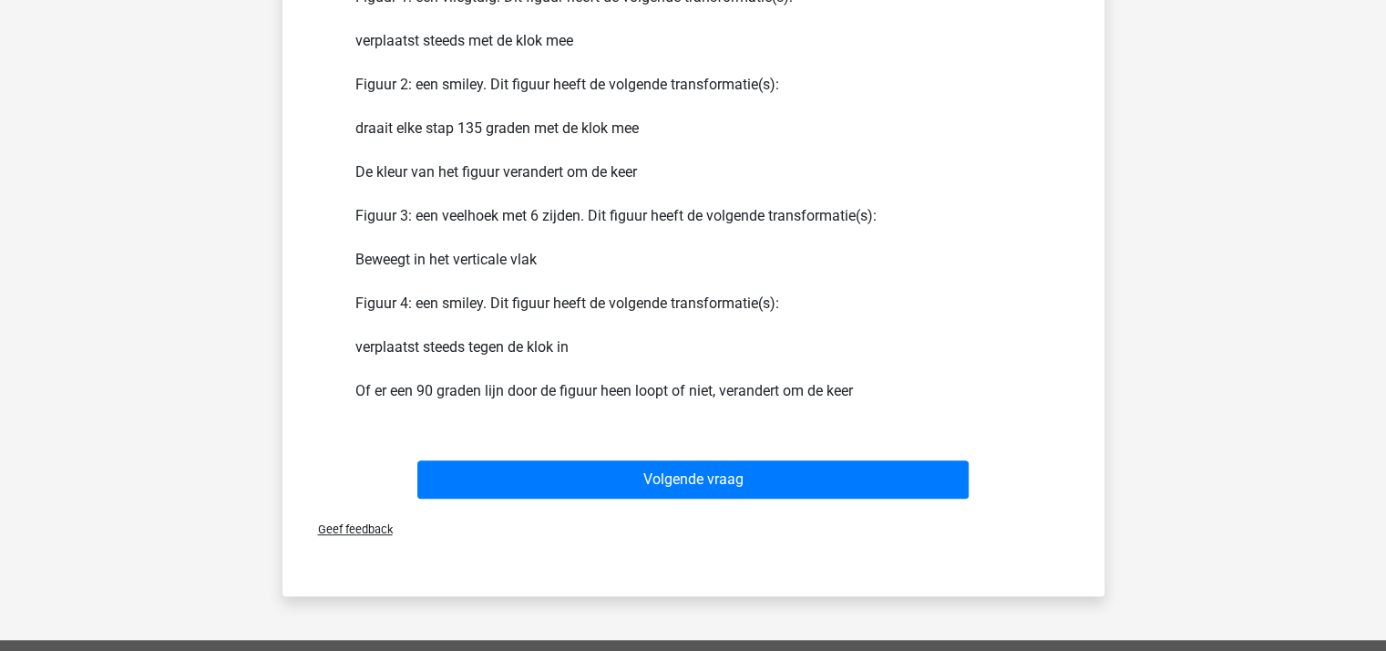
scroll to position [1151, 0]
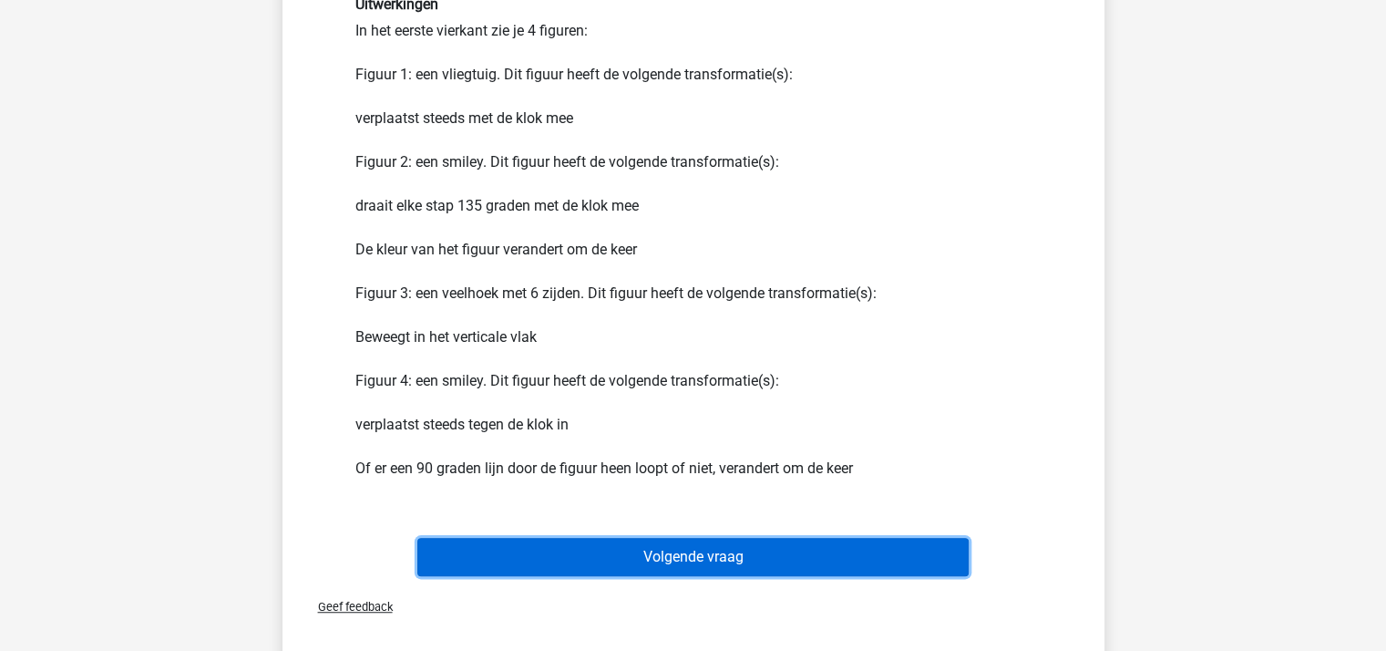
click at [717, 553] on button "Volgende vraag" at bounding box center [692, 557] width 551 height 38
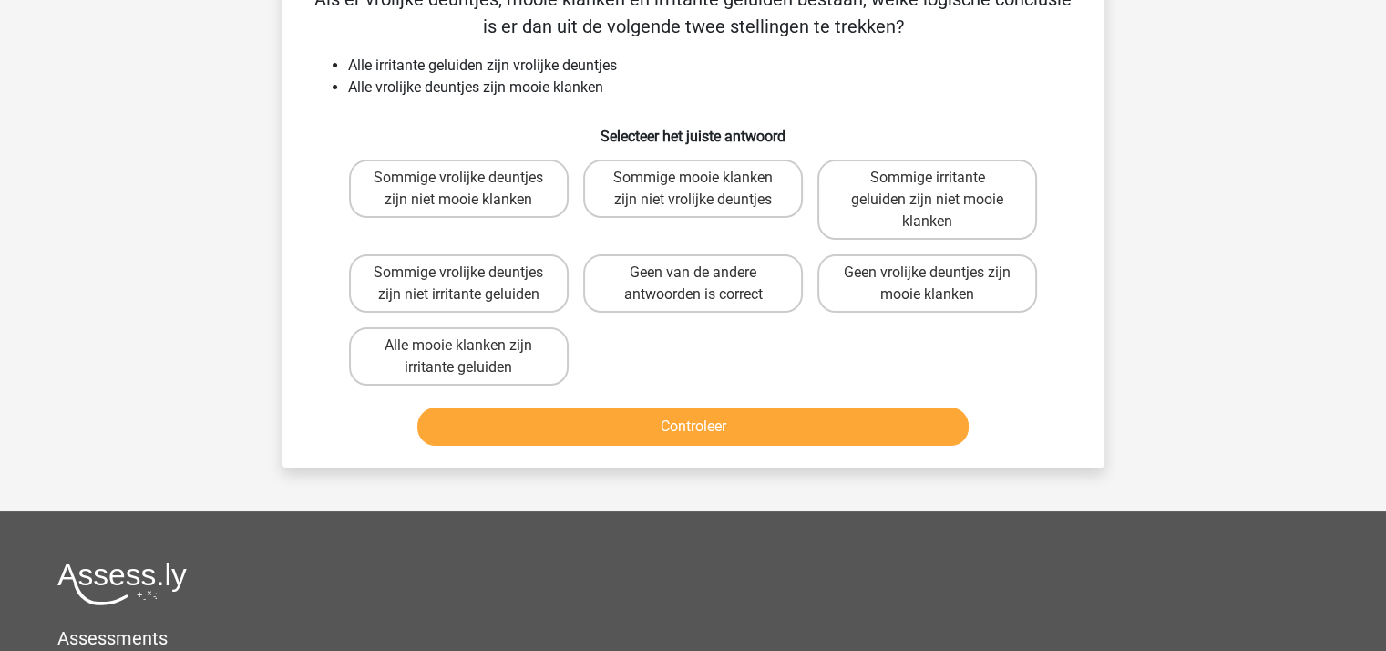
scroll to position [84, 0]
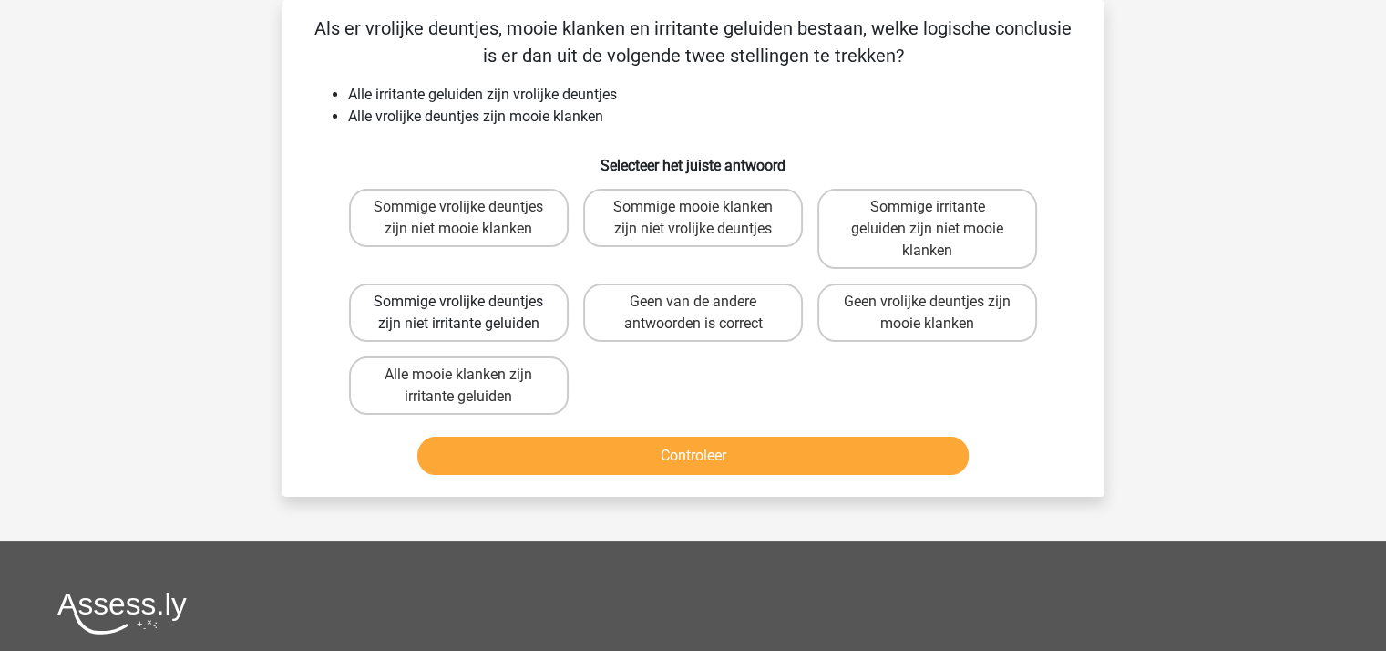
click at [507, 311] on label "Sommige vrolijke deuntjes zijn niet irritante geluiden" at bounding box center [459, 312] width 220 height 58
click at [470, 311] on input "Sommige vrolijke deuntjes zijn niet irritante geluiden" at bounding box center [464, 308] width 12 height 12
radio input "true"
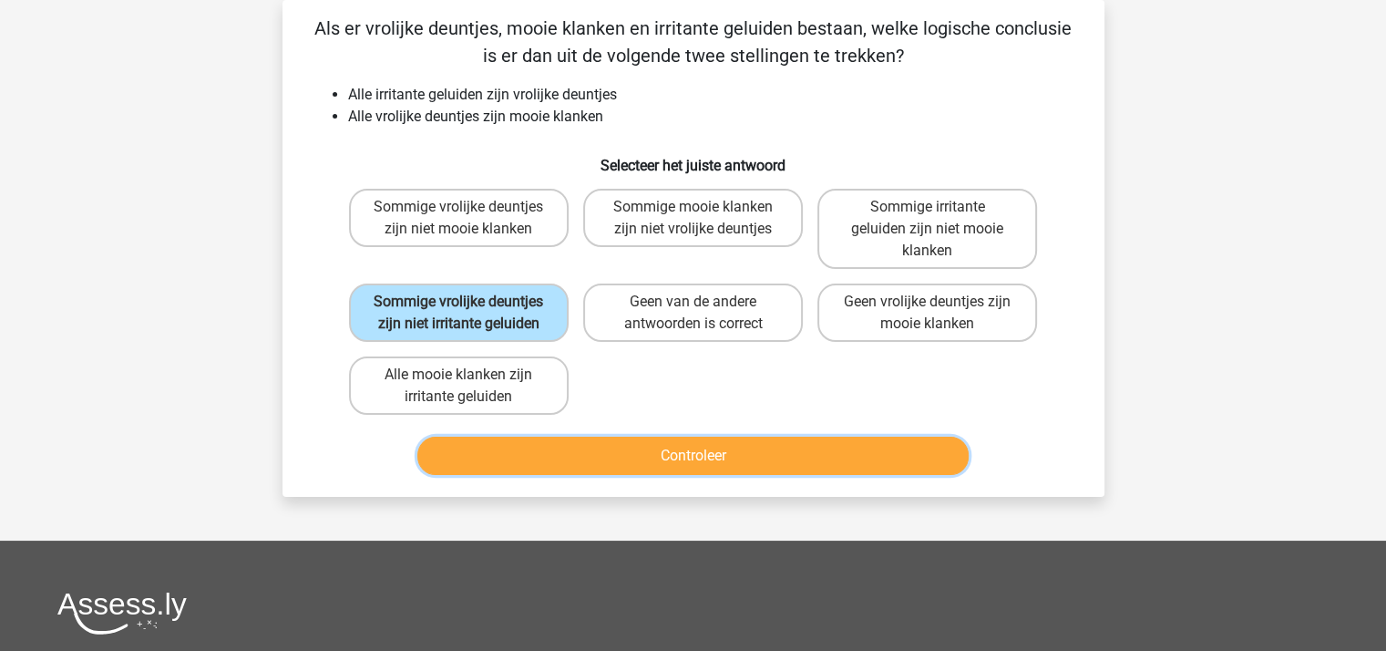
click at [668, 447] on button "Controleer" at bounding box center [692, 455] width 551 height 38
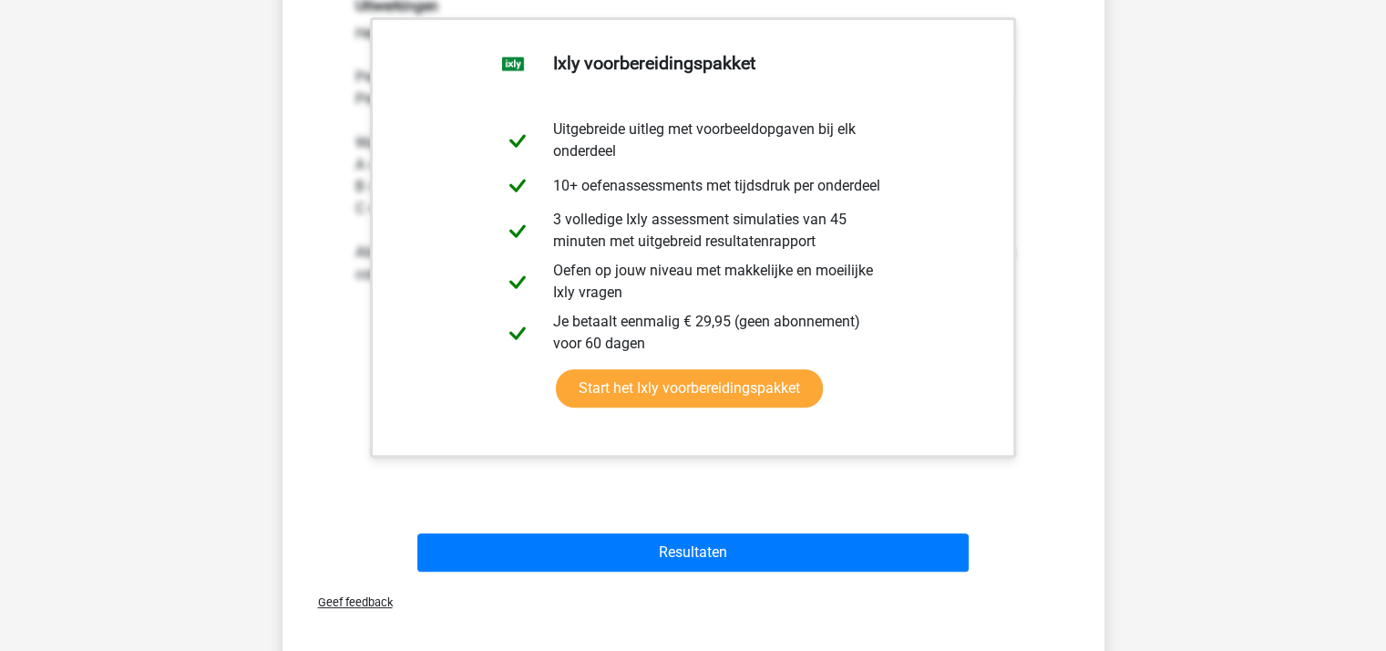
scroll to position [813, 0]
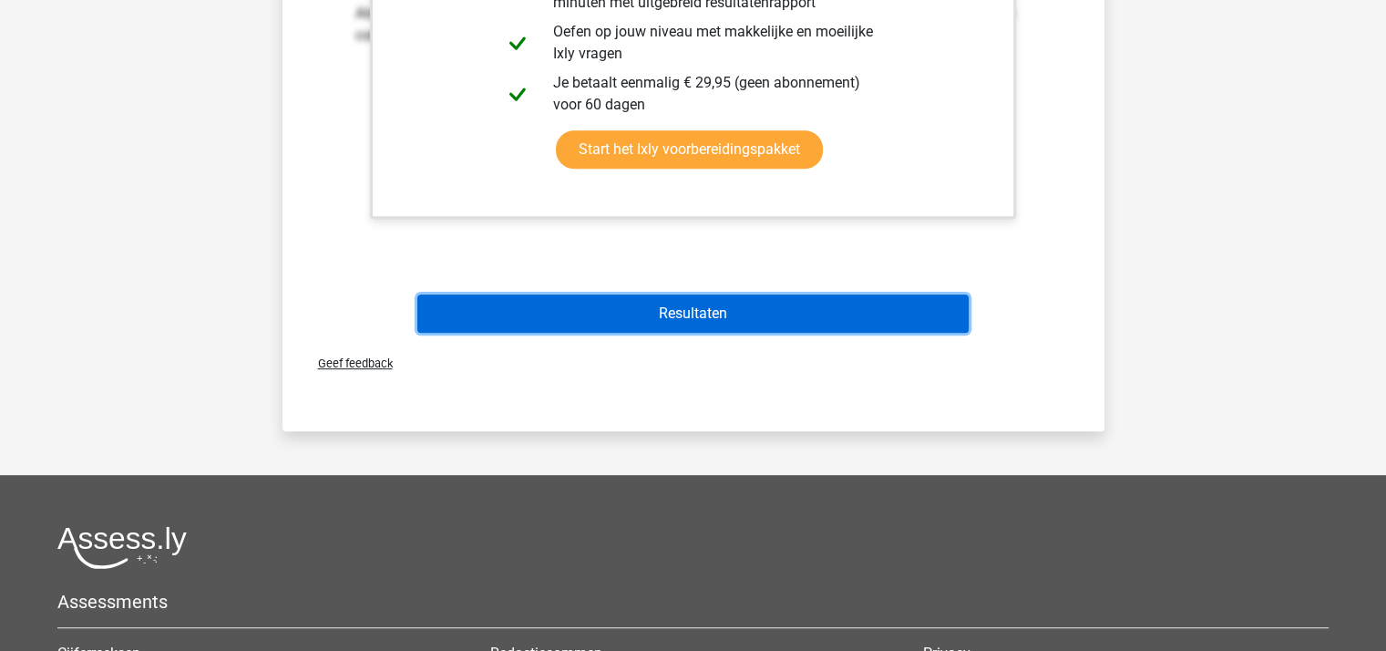
click at [710, 311] on button "Resultaten" at bounding box center [692, 313] width 551 height 38
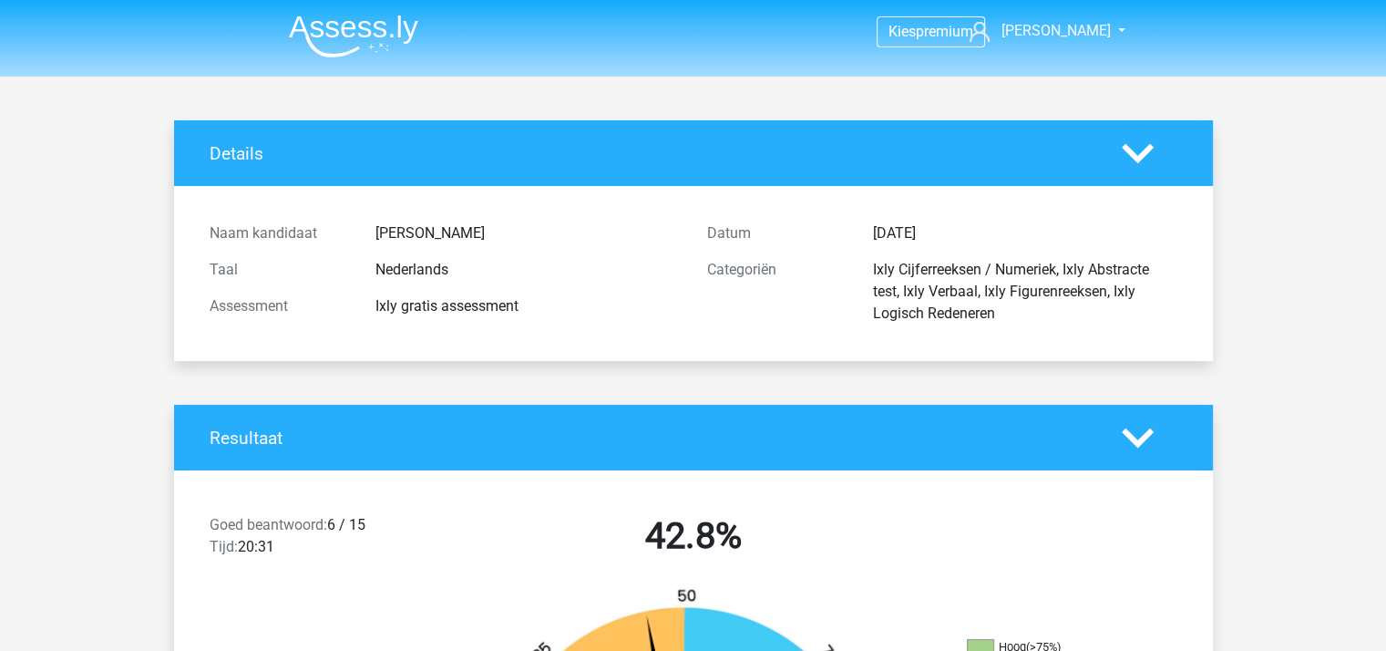
click at [366, 33] on img at bounding box center [353, 36] width 129 height 43
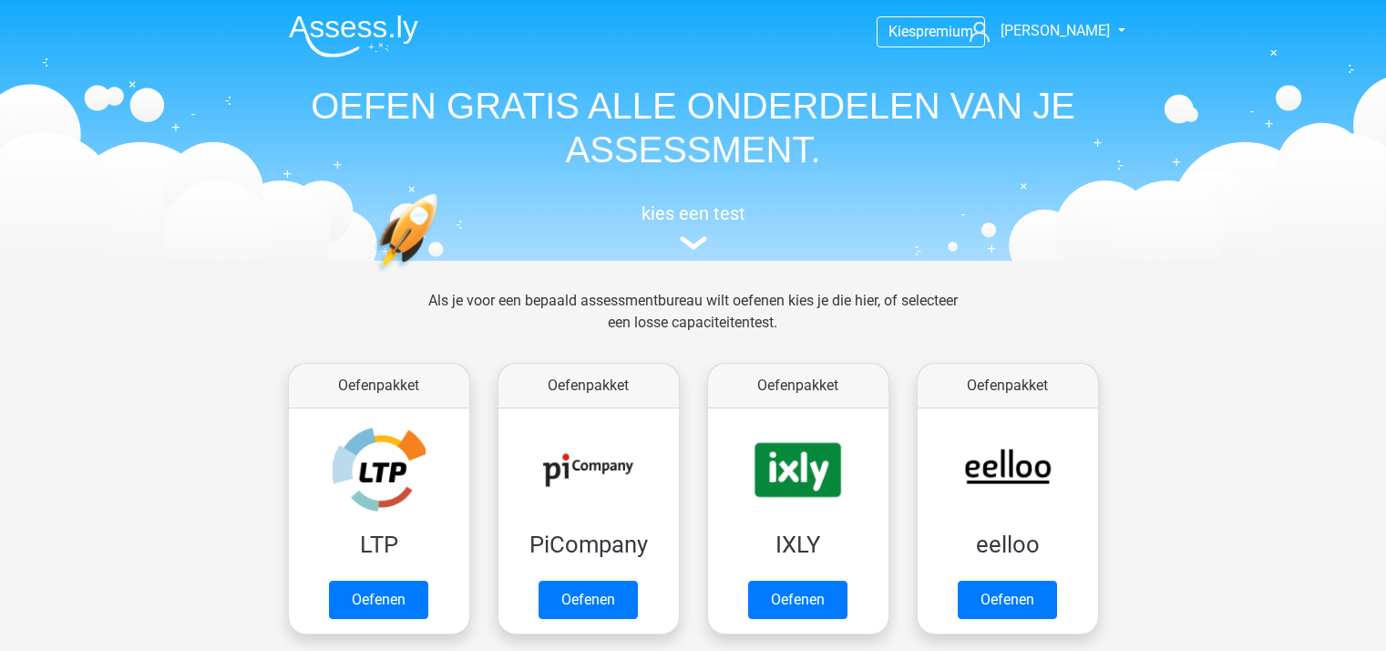
scroll to position [273, 0]
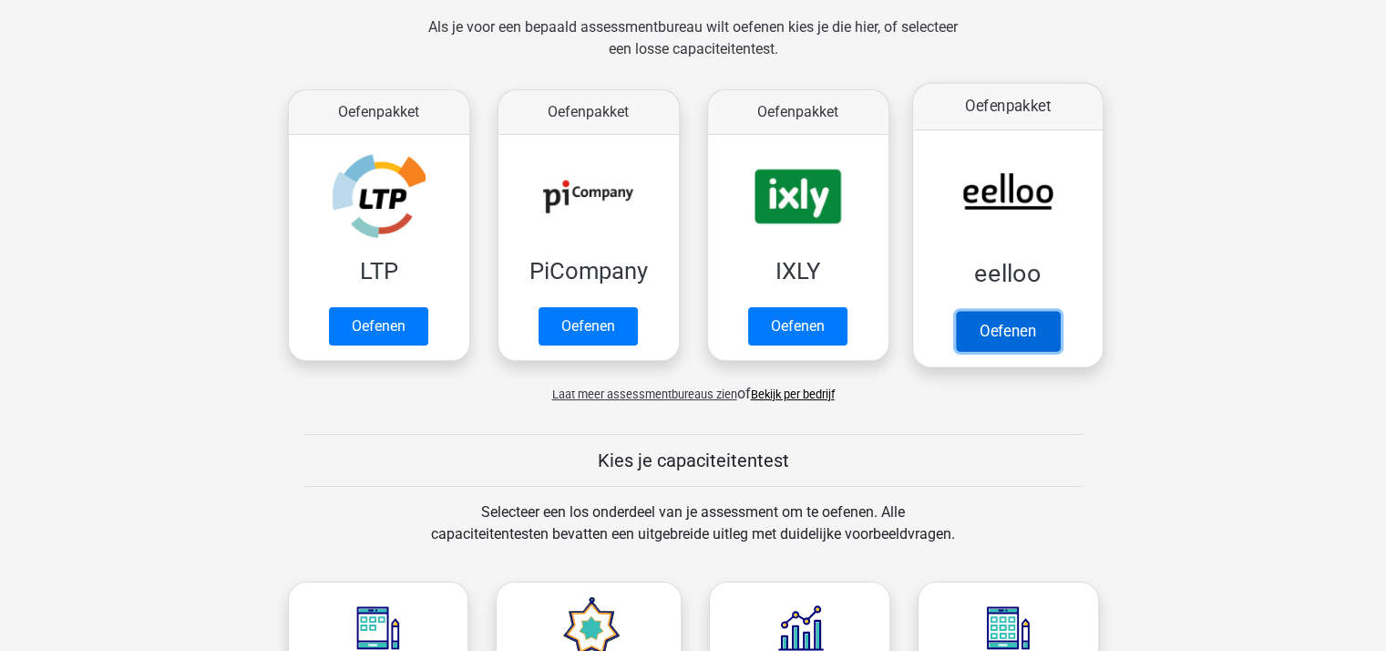
click at [1012, 324] on link "Oefenen" at bounding box center [1007, 331] width 104 height 40
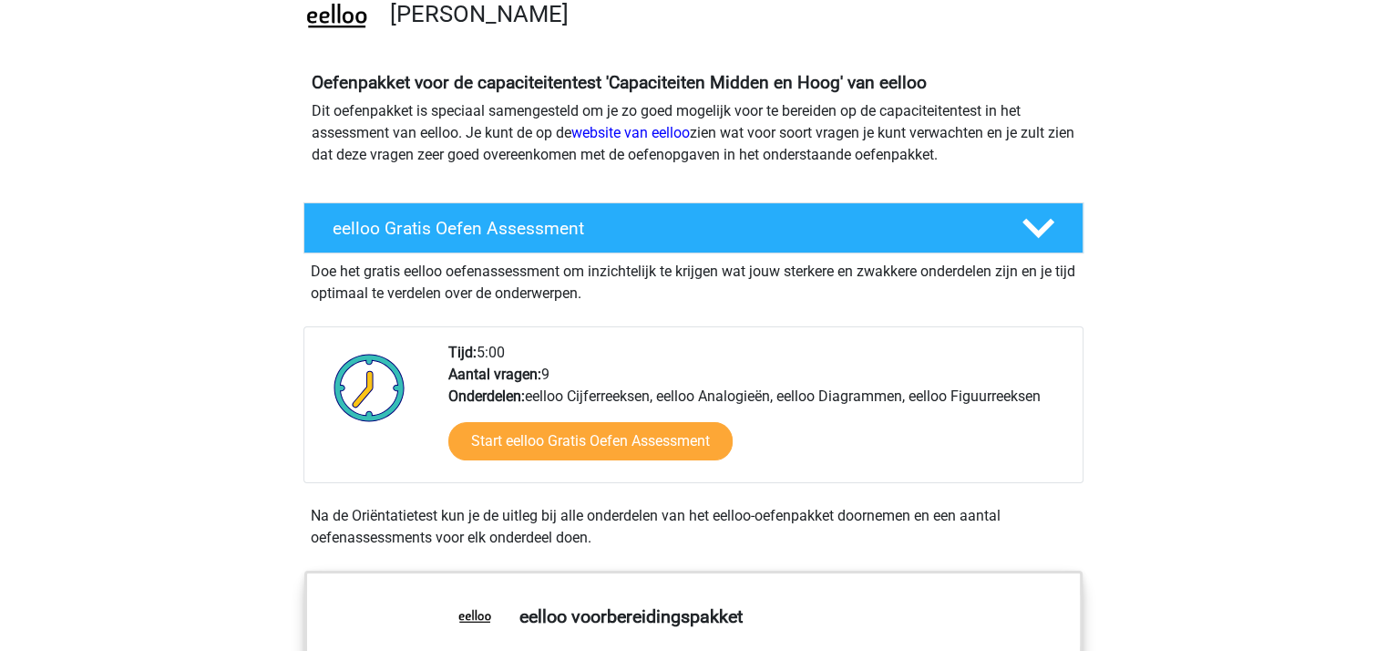
scroll to position [273, 0]
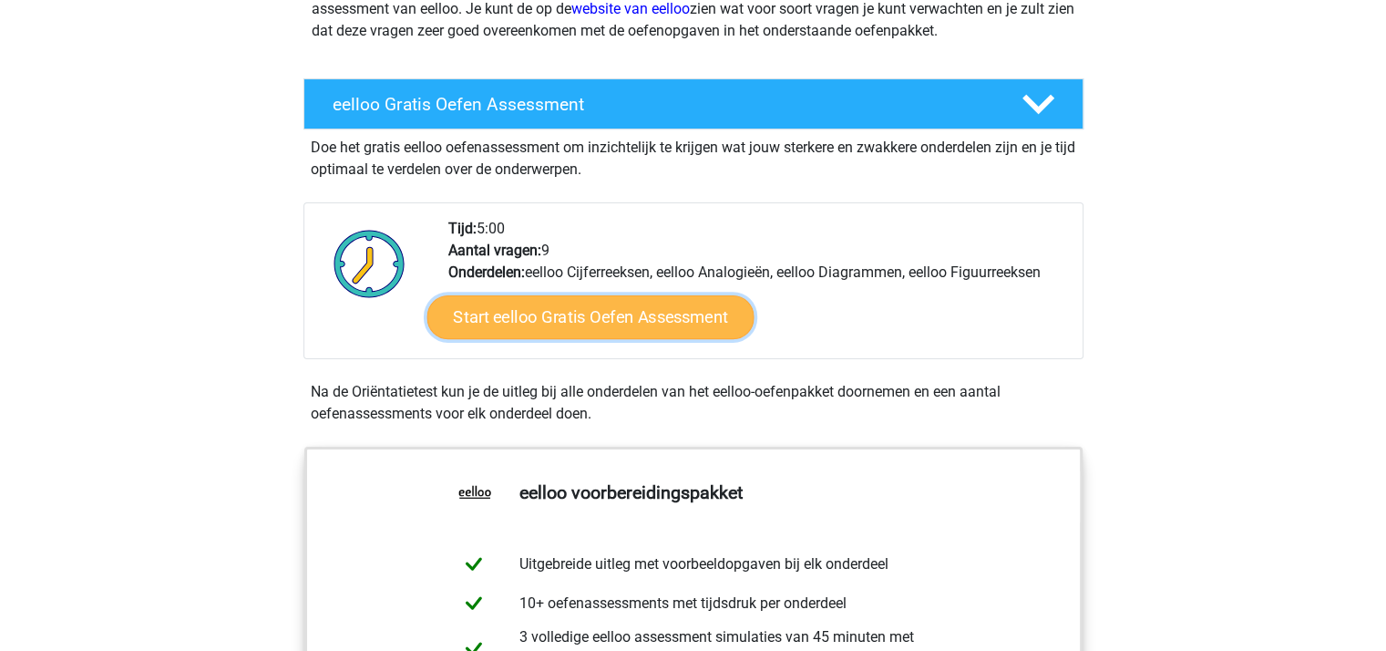
click at [610, 312] on link "Start eelloo Gratis Oefen Assessment" at bounding box center [589, 317] width 327 height 44
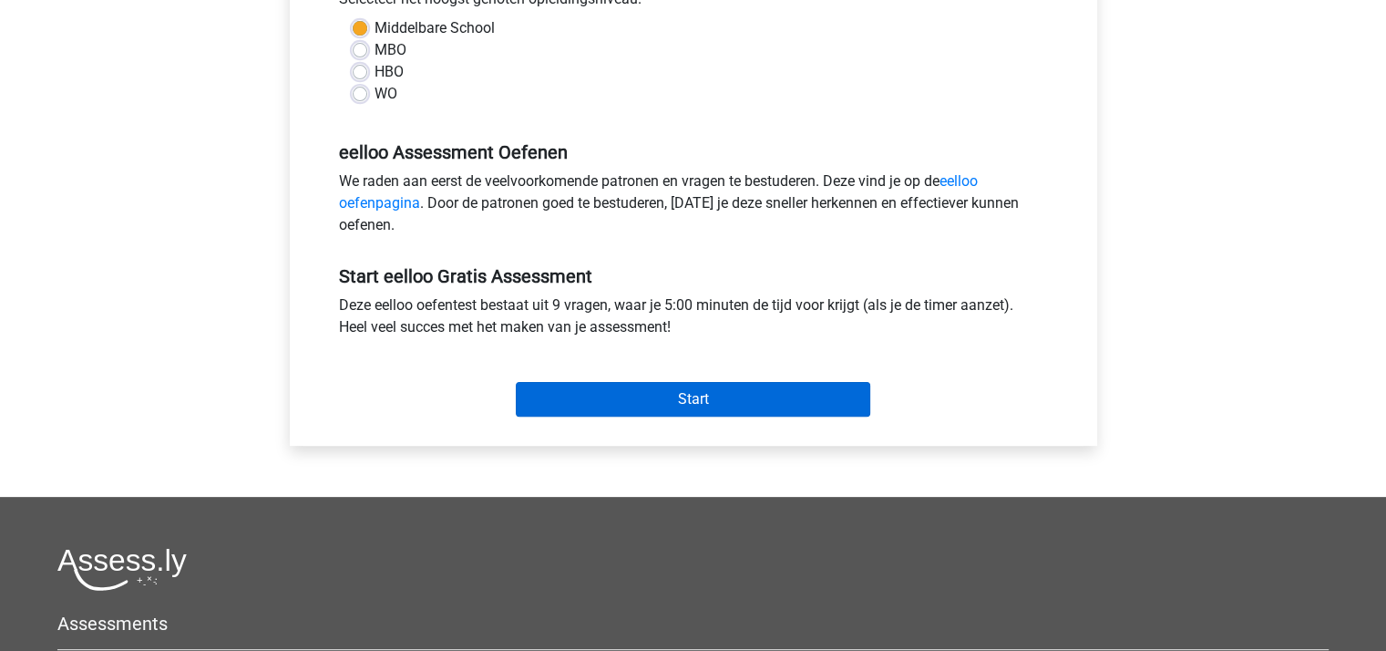
scroll to position [456, 0]
click at [725, 387] on input "Start" at bounding box center [693, 398] width 354 height 35
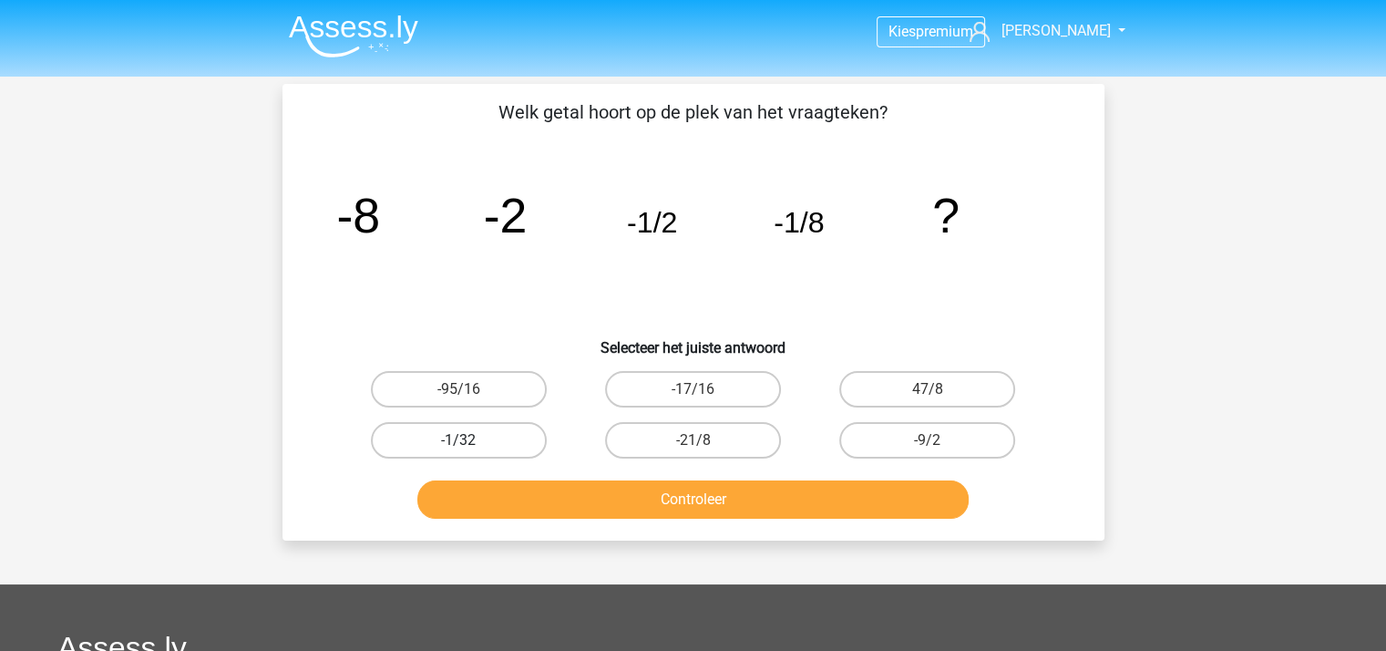
click at [467, 436] on label "-1/32" at bounding box center [459, 440] width 176 height 36
click at [467, 440] on input "-1/32" at bounding box center [464, 446] width 12 height 12
radio input "true"
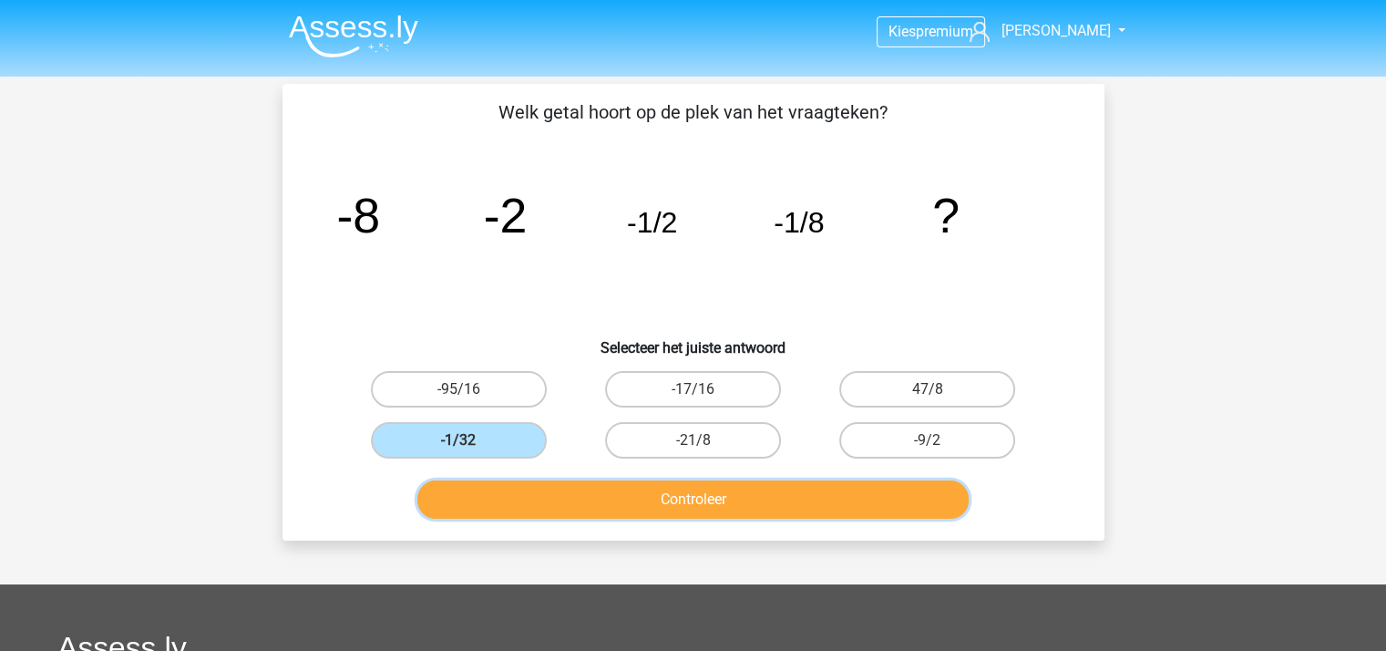
click at [716, 504] on button "Controleer" at bounding box center [692, 499] width 551 height 38
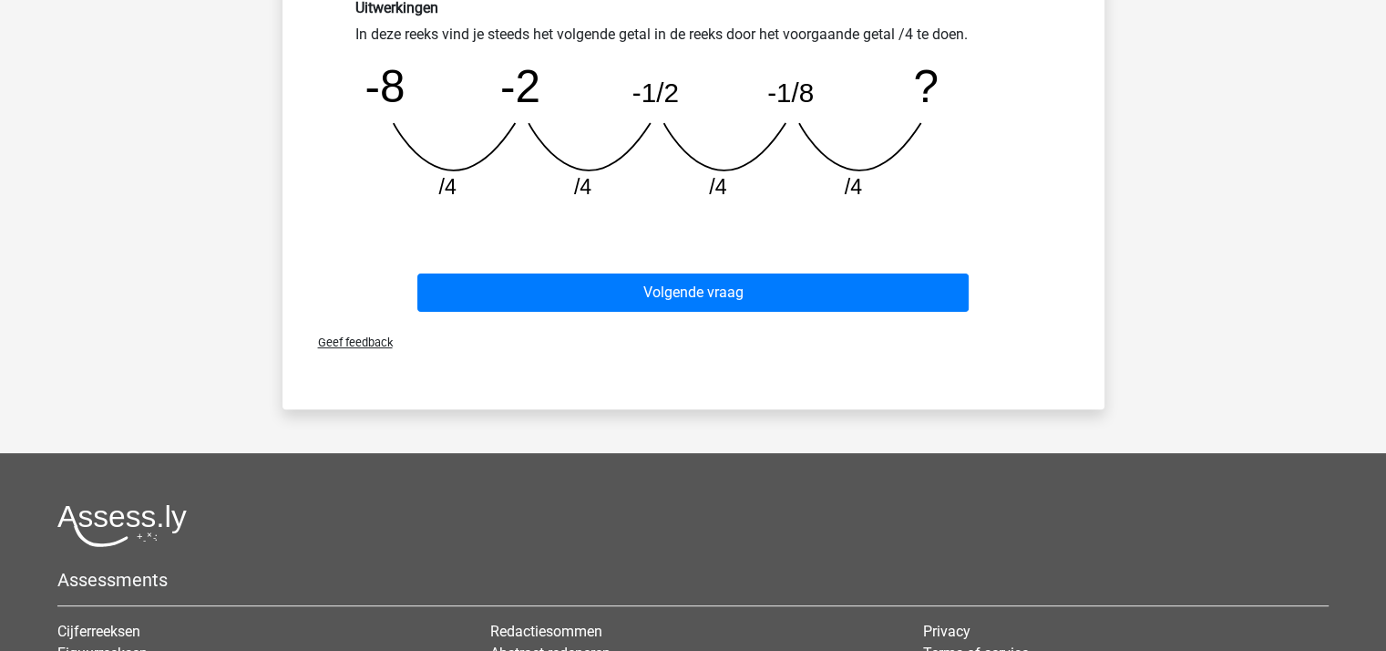
scroll to position [547, 0]
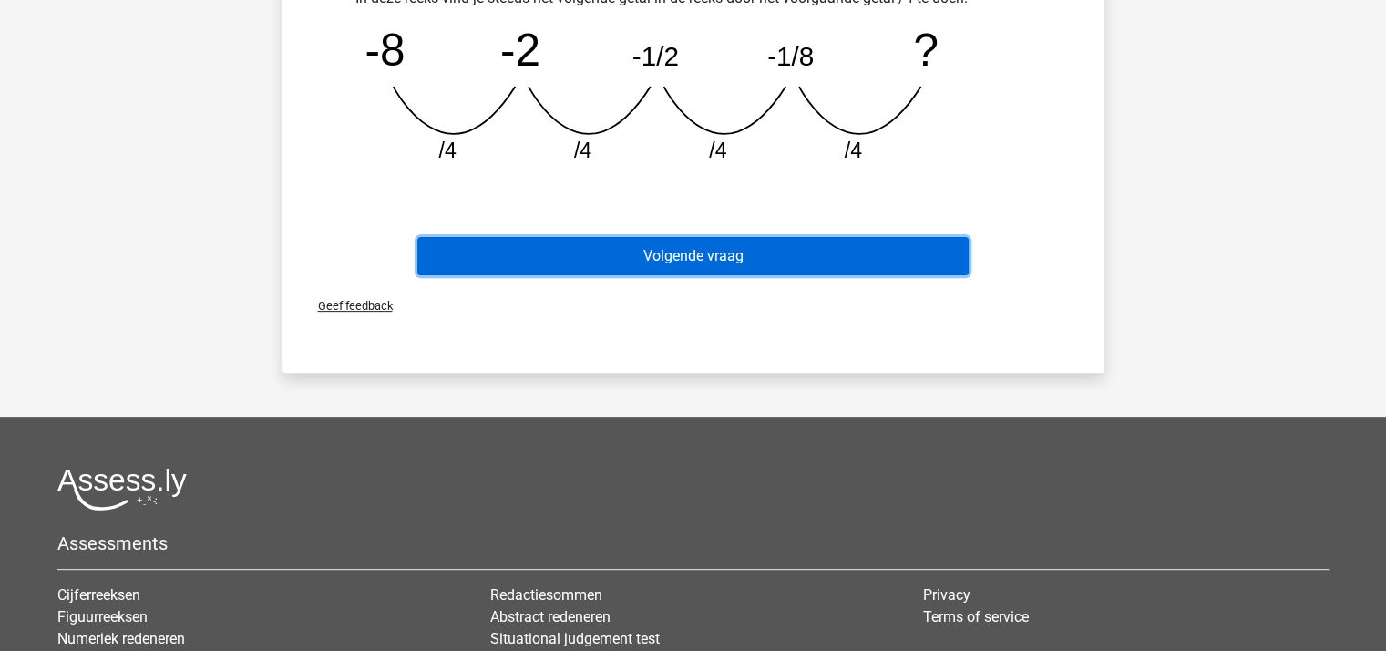
click at [665, 245] on button "Volgende vraag" at bounding box center [692, 256] width 551 height 38
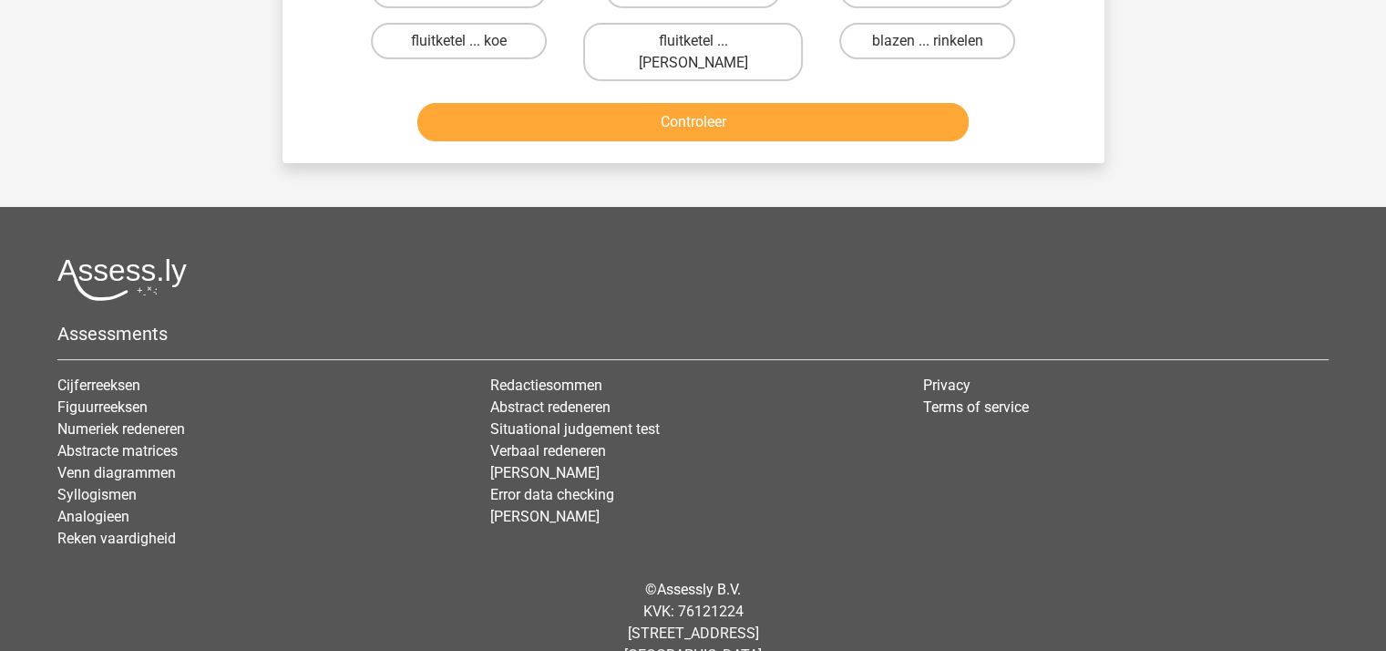
scroll to position [84, 0]
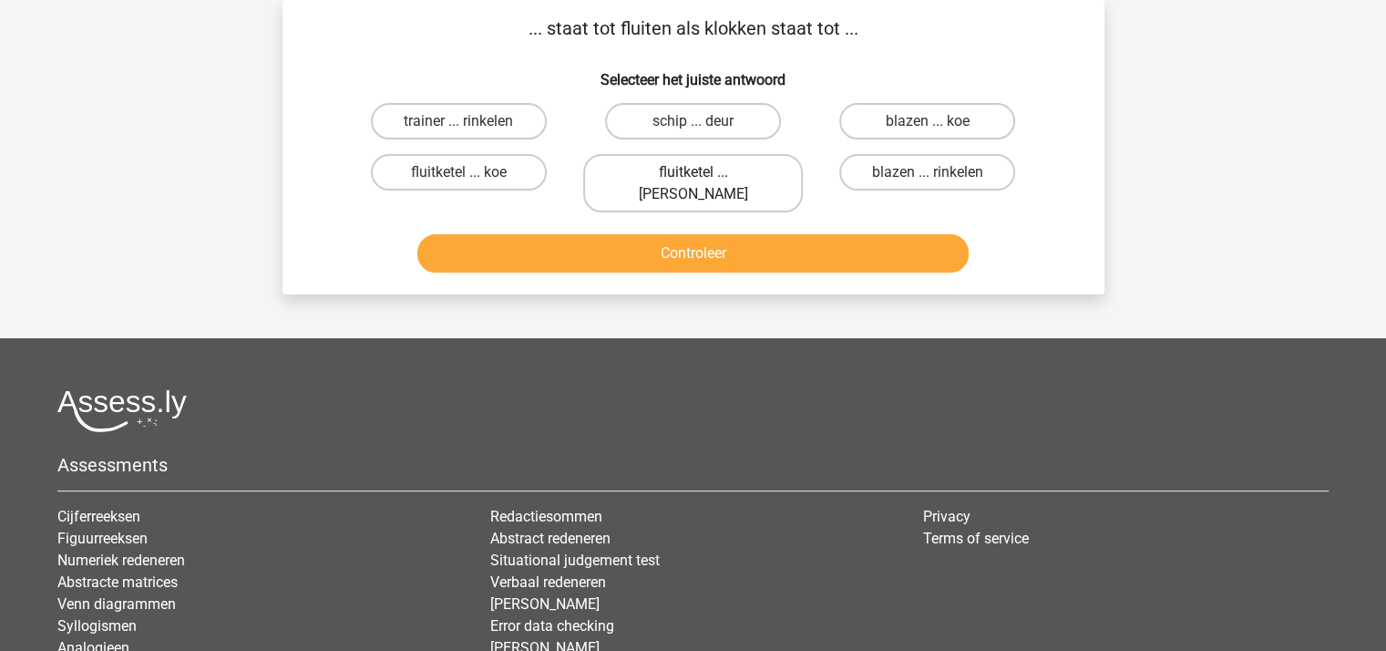
click at [693, 167] on label "fluitketel ... luiden" at bounding box center [693, 183] width 220 height 58
click at [693, 172] on input "fluitketel ... luiden" at bounding box center [698, 178] width 12 height 12
radio input "true"
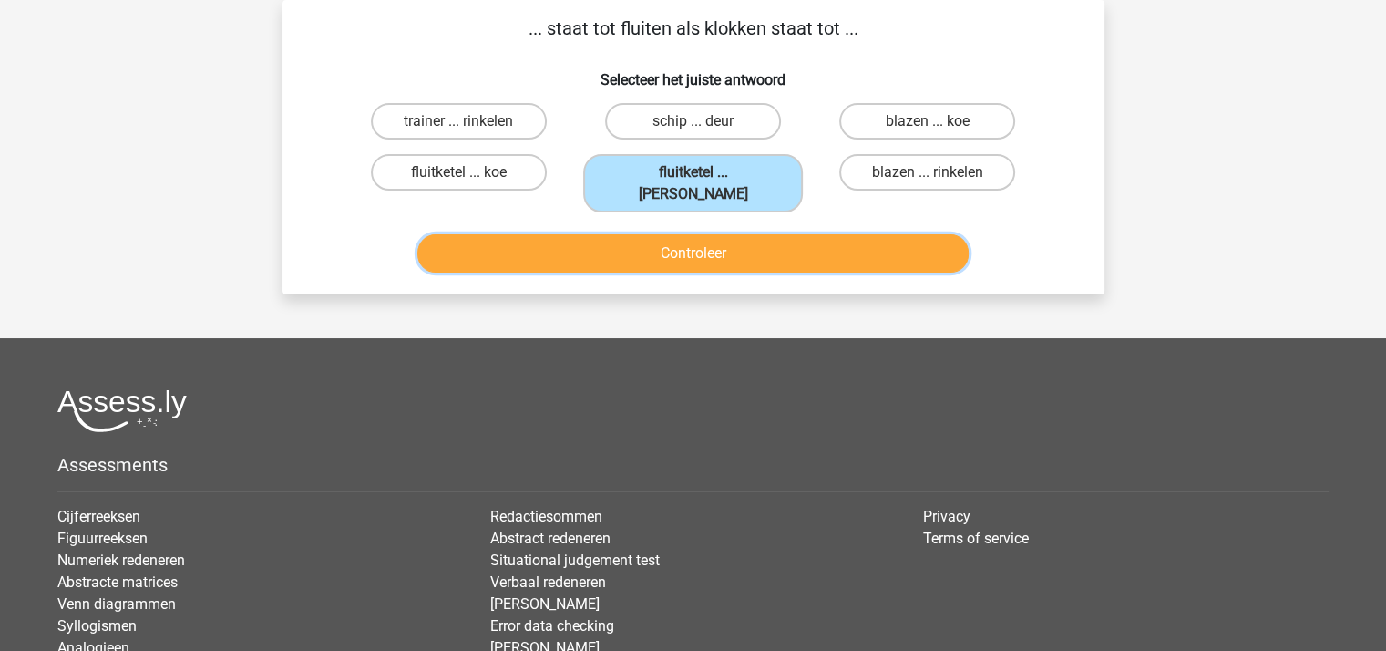
click at [707, 234] on button "Controleer" at bounding box center [692, 253] width 551 height 38
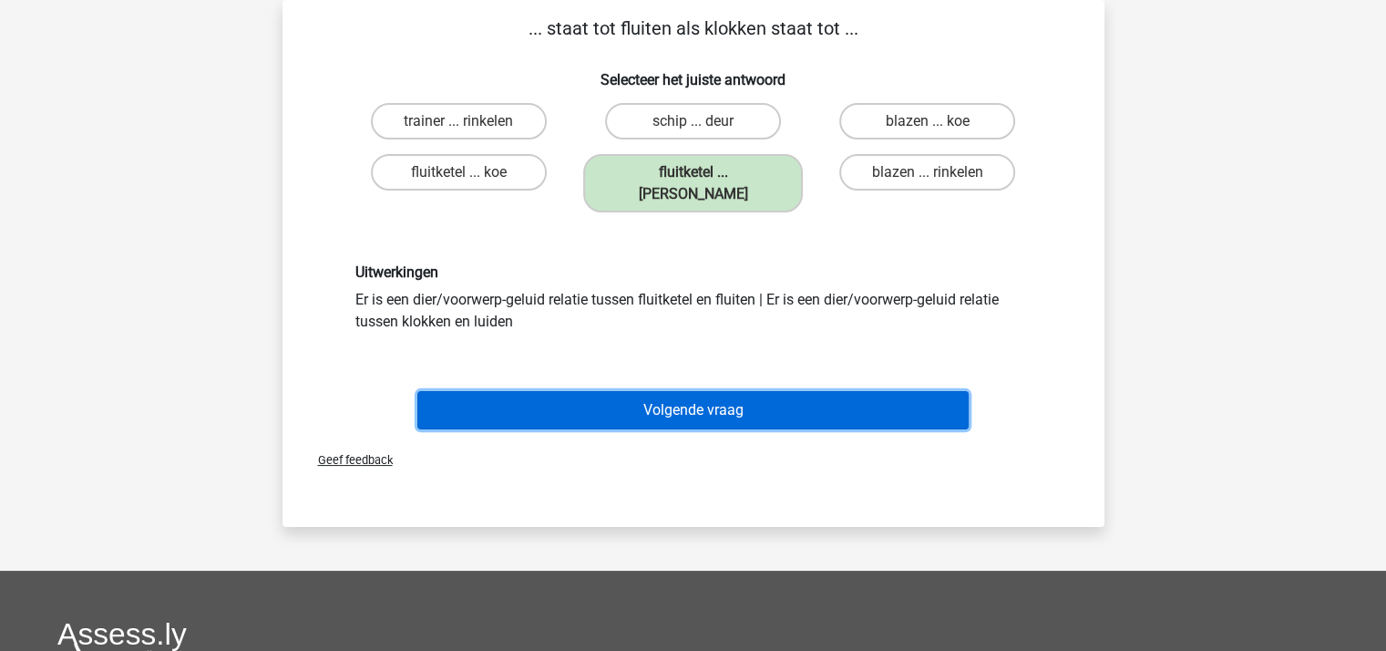
click at [703, 391] on button "Volgende vraag" at bounding box center [692, 410] width 551 height 38
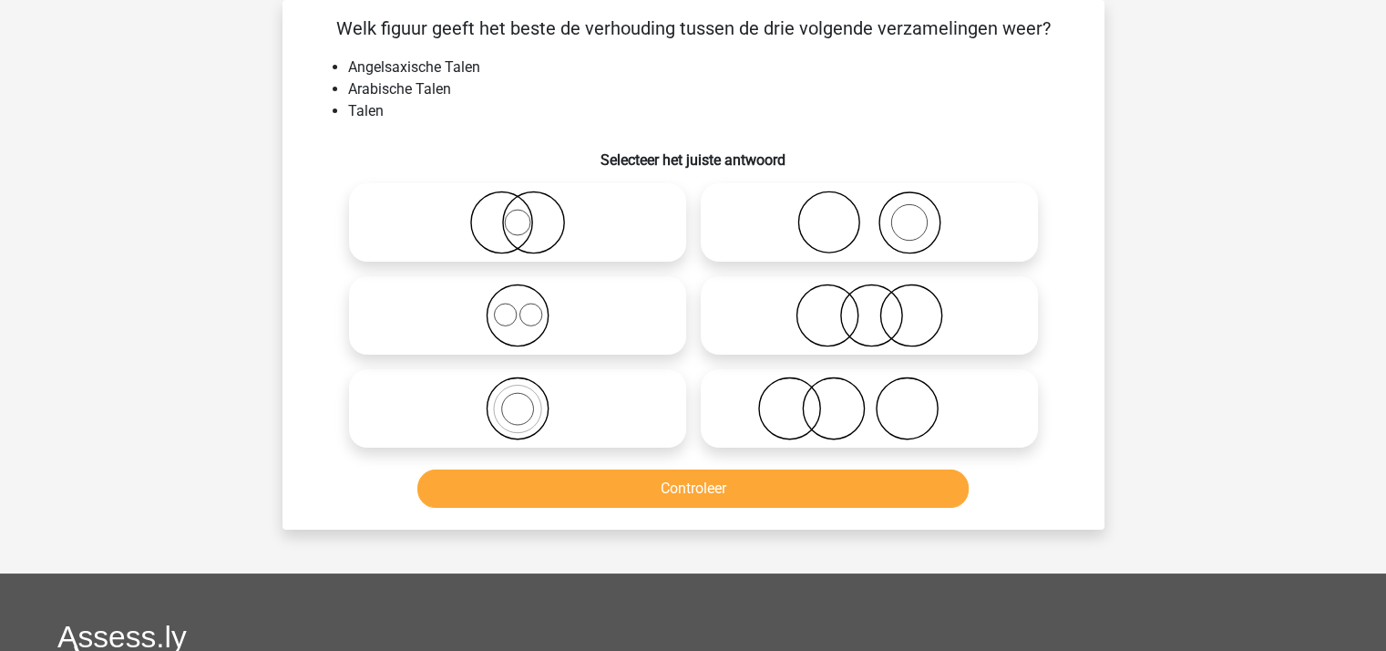
click at [515, 315] on icon at bounding box center [517, 315] width 323 height 64
click at [517, 306] on input "radio" at bounding box center [523, 300] width 12 height 12
radio input "true"
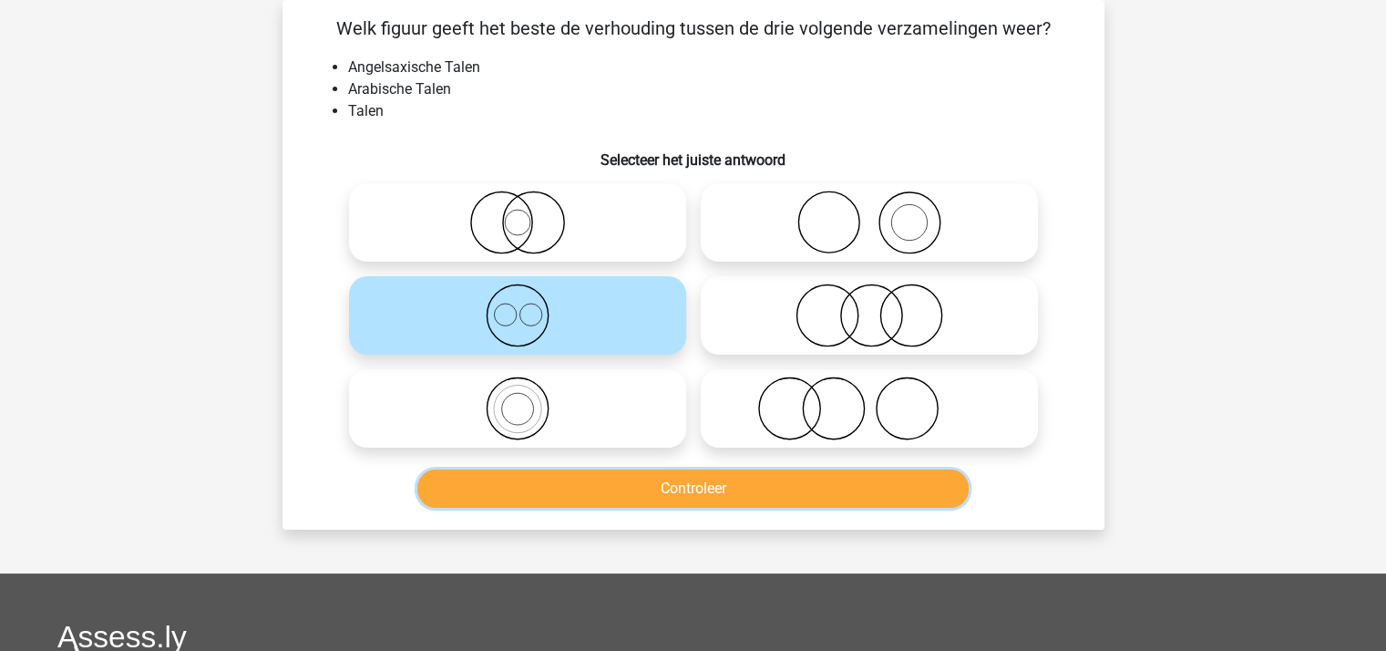
click at [656, 485] on button "Controleer" at bounding box center [692, 488] width 551 height 38
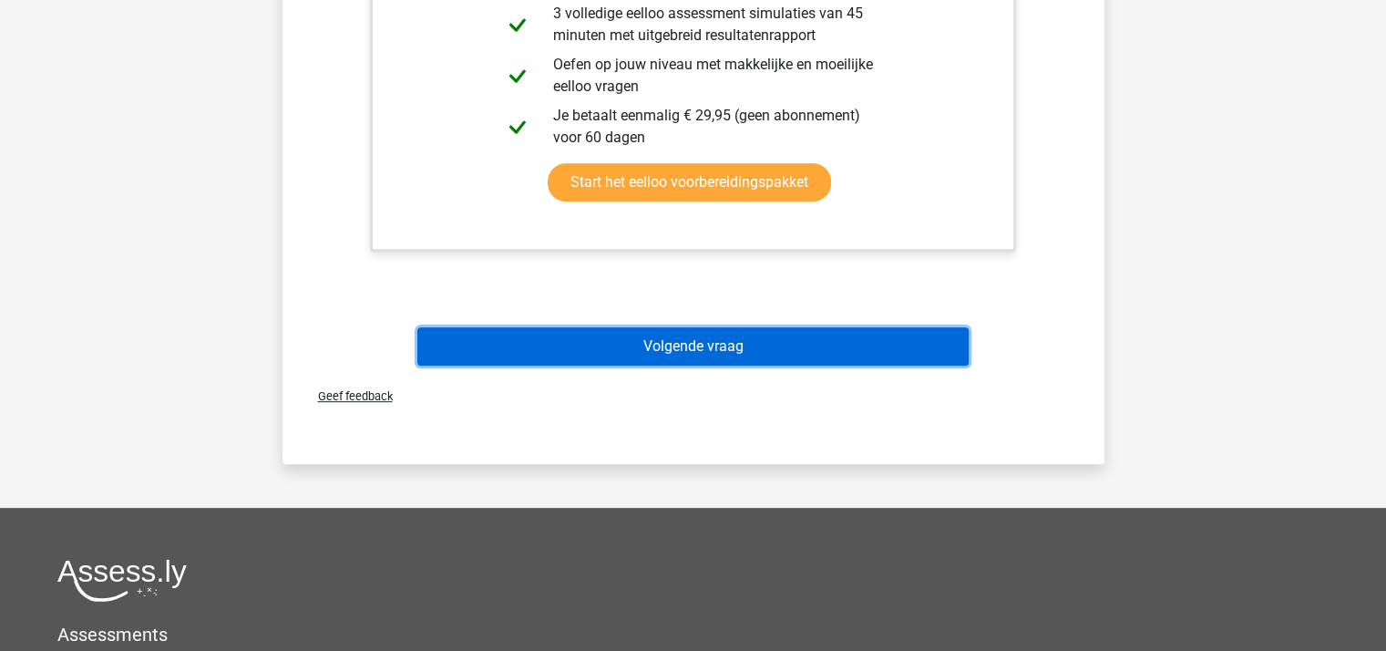
click at [642, 342] on button "Volgende vraag" at bounding box center [692, 346] width 551 height 38
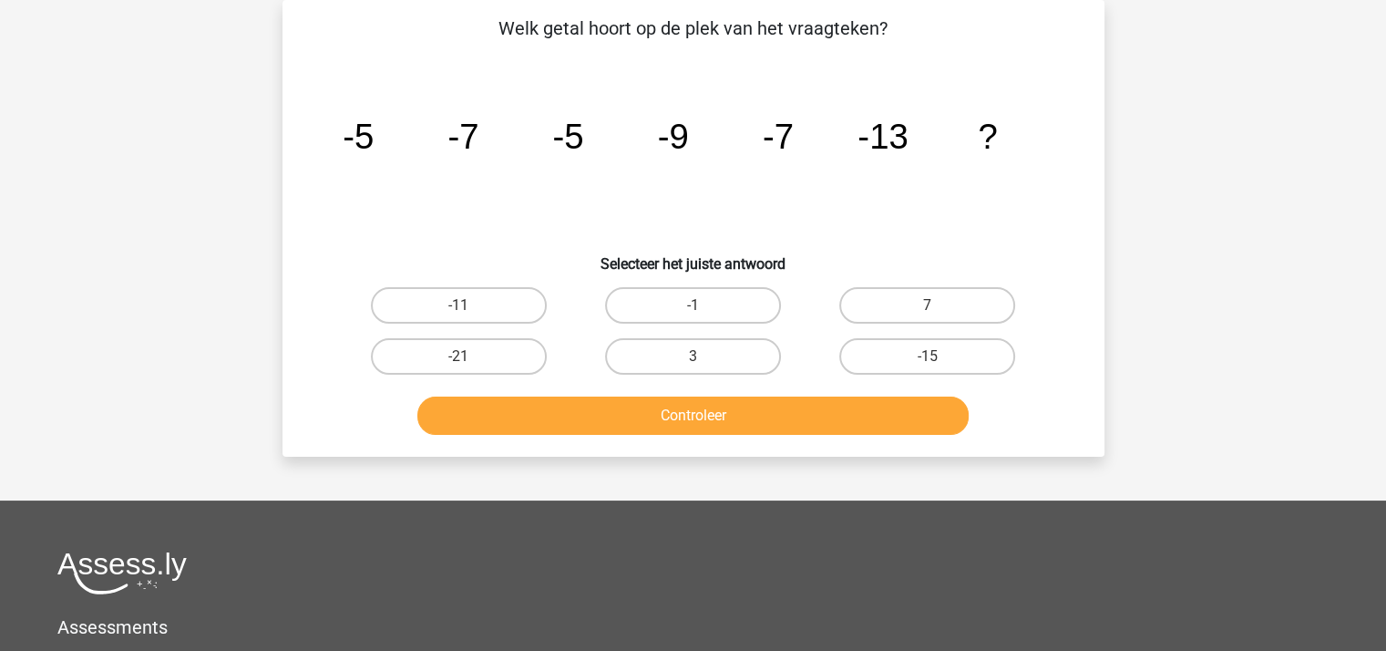
click at [459, 306] on input "-11" at bounding box center [464, 311] width 12 height 12
radio input "true"
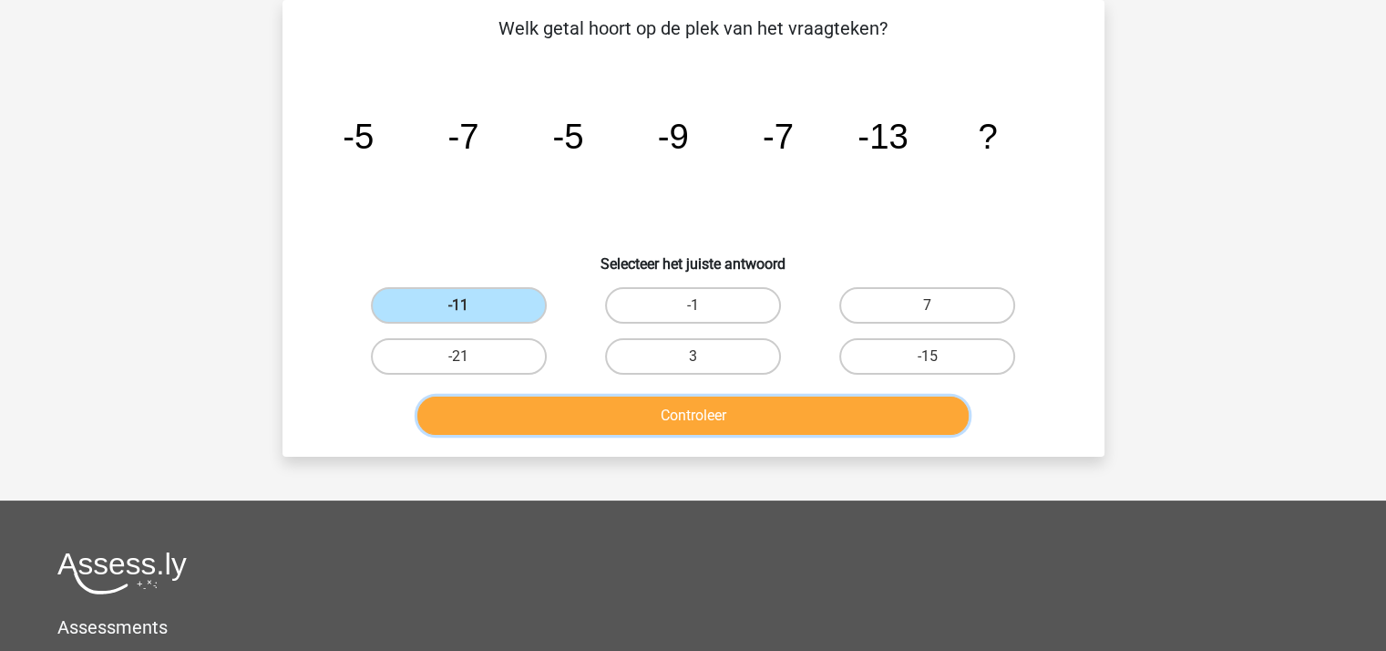
click at [634, 422] on button "Controleer" at bounding box center [692, 415] width 551 height 38
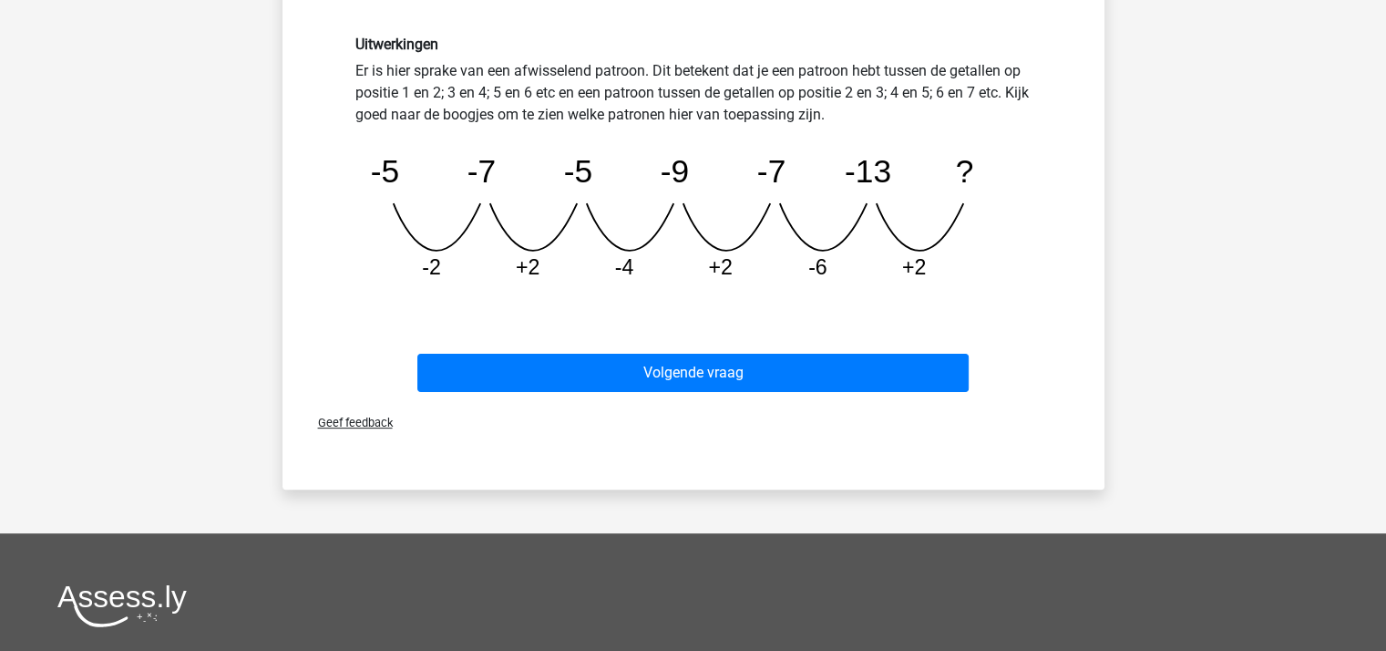
scroll to position [539, 0]
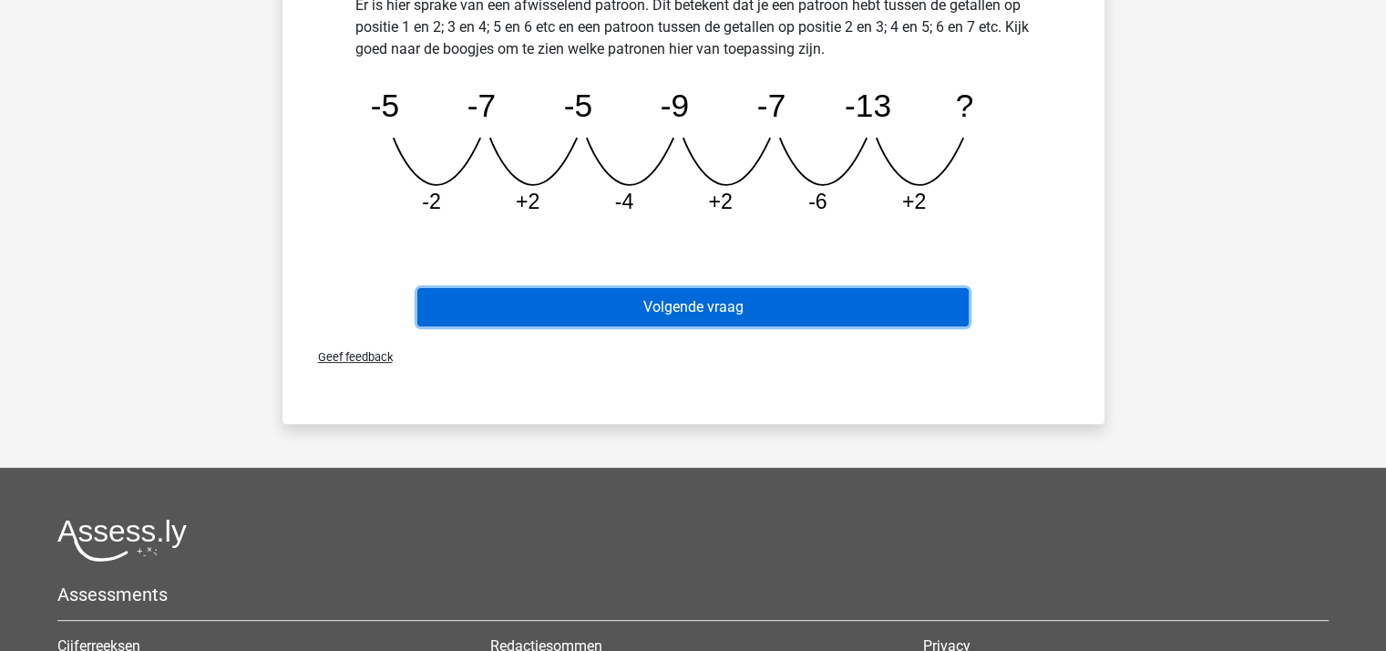
click at [689, 299] on button "Volgende vraag" at bounding box center [692, 307] width 551 height 38
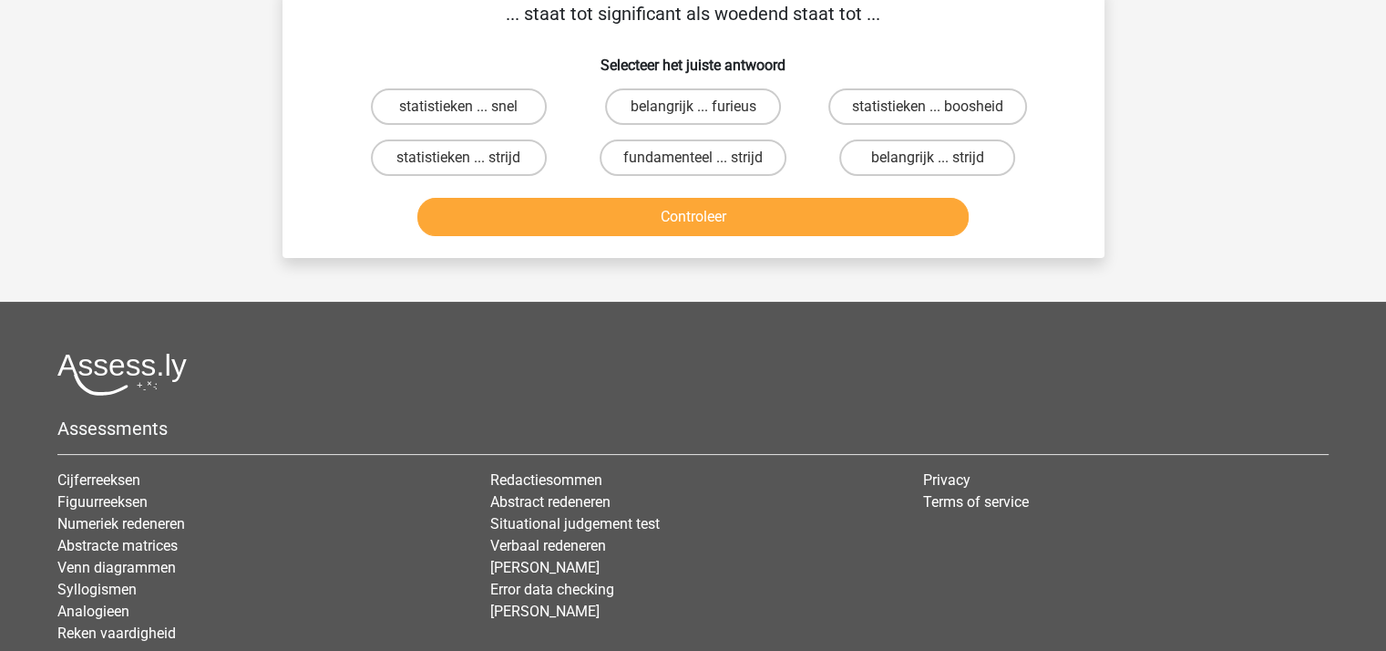
scroll to position [84, 0]
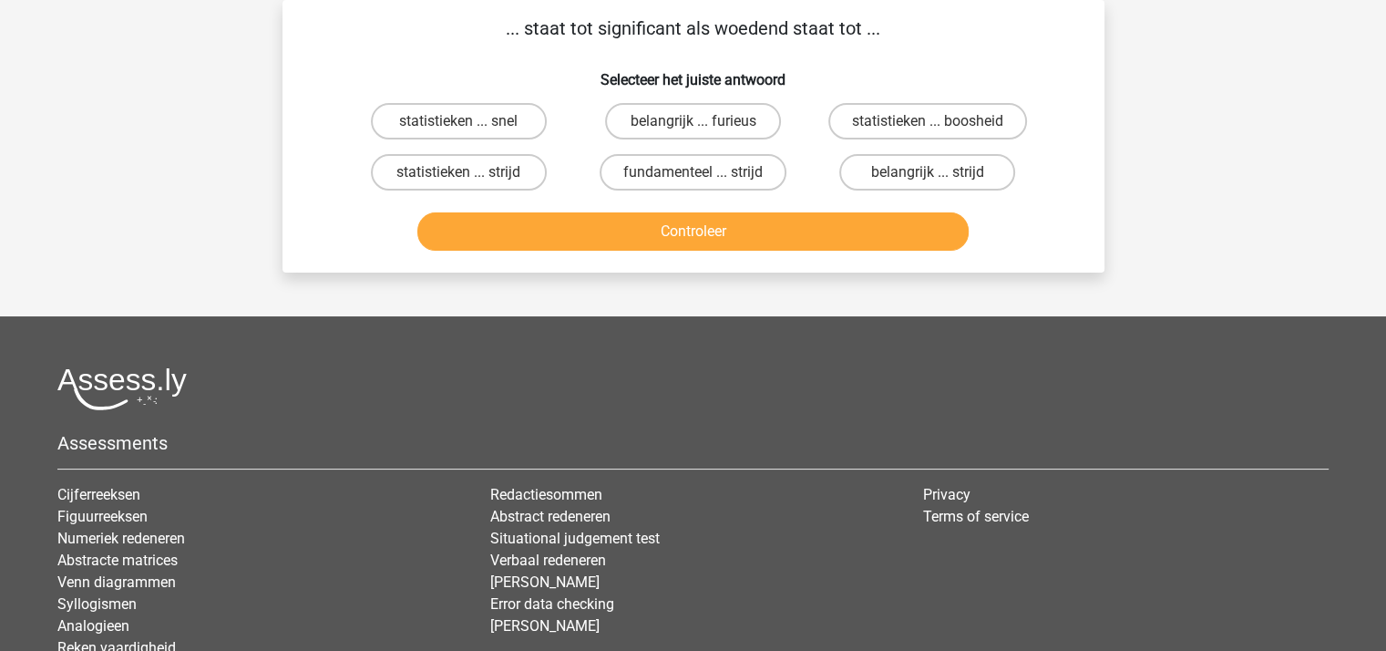
drag, startPoint x: 681, startPoint y: 22, endPoint x: 599, endPoint y: 28, distance: 82.2
click at [599, 28] on p "... staat tot significant als woedend staat tot ..." at bounding box center [693, 28] width 763 height 27
copy p "significant"
click at [935, 116] on label "statistieken ... boosheid" at bounding box center [927, 121] width 199 height 36
click at [935, 121] on input "statistieken ... boosheid" at bounding box center [933, 127] width 12 height 12
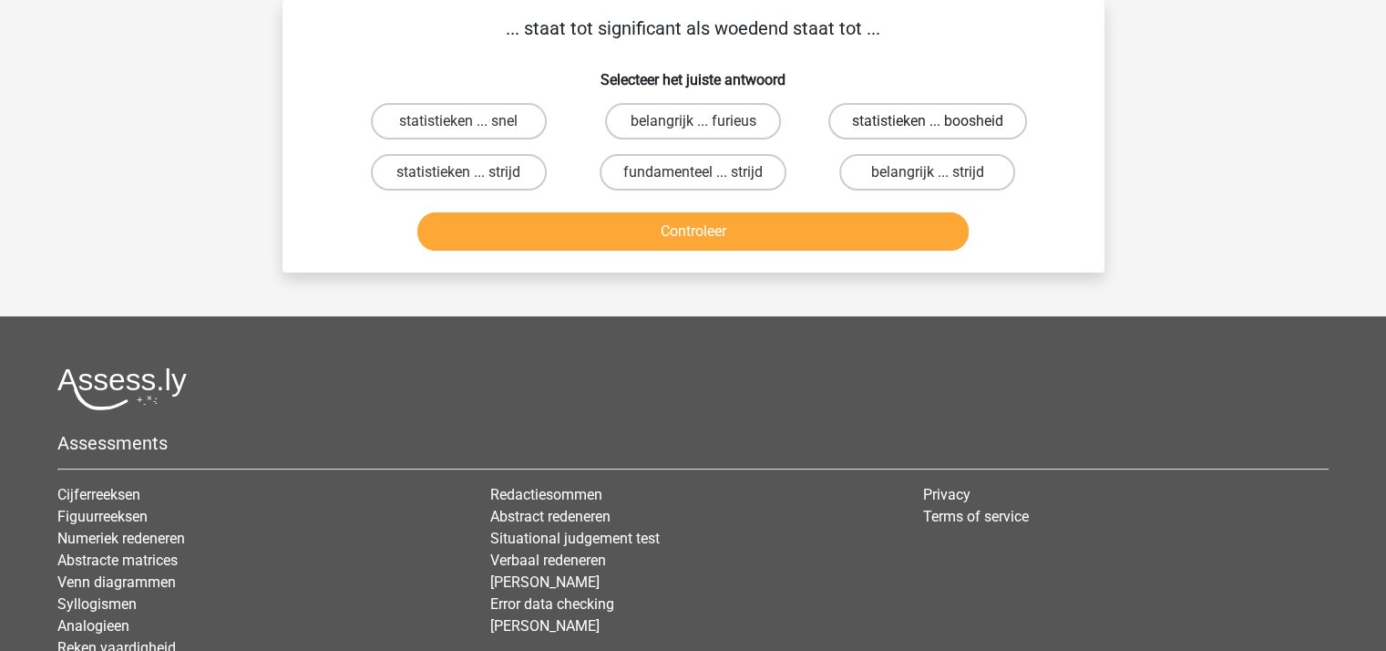
radio input "true"
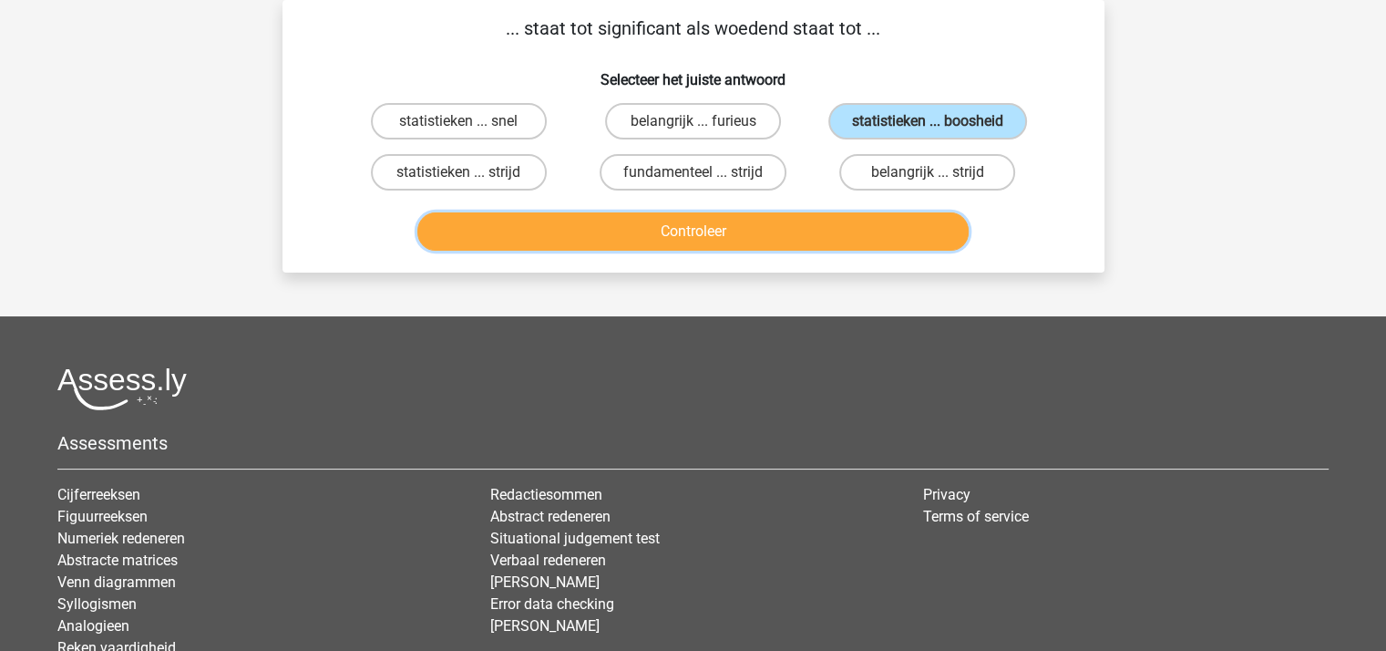
click at [827, 224] on button "Controleer" at bounding box center [692, 231] width 551 height 38
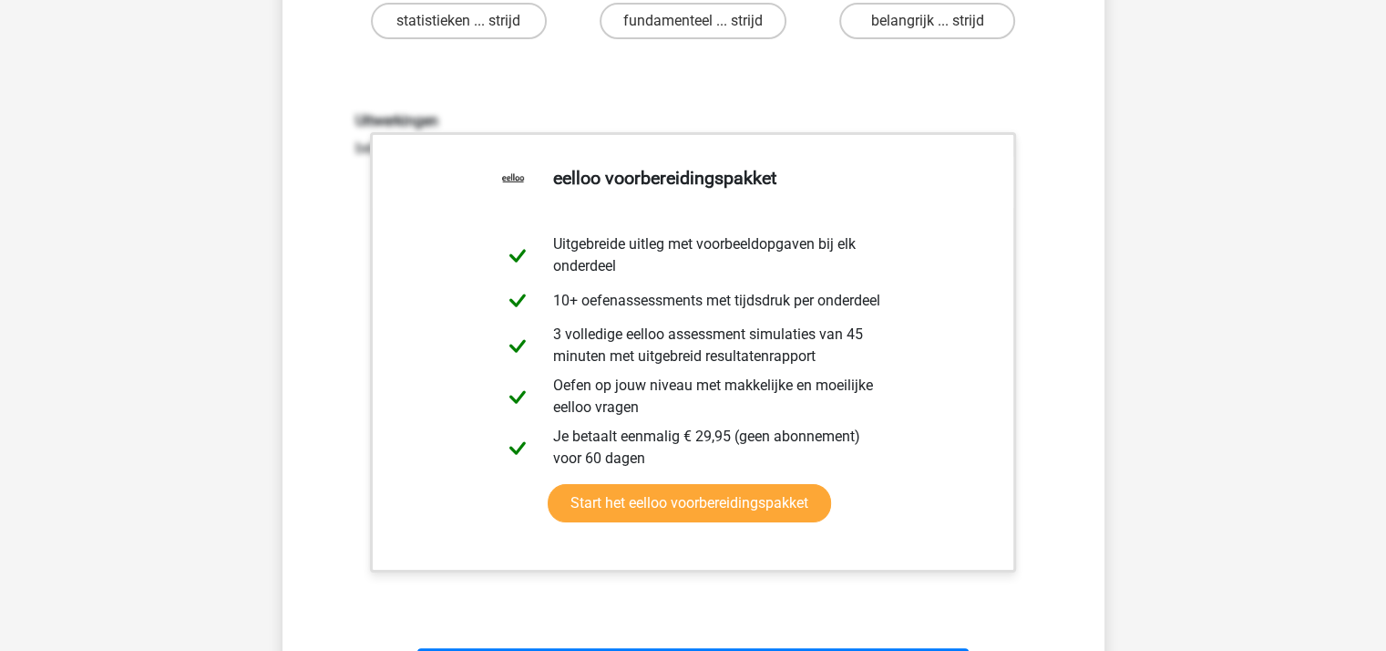
scroll to position [539, 0]
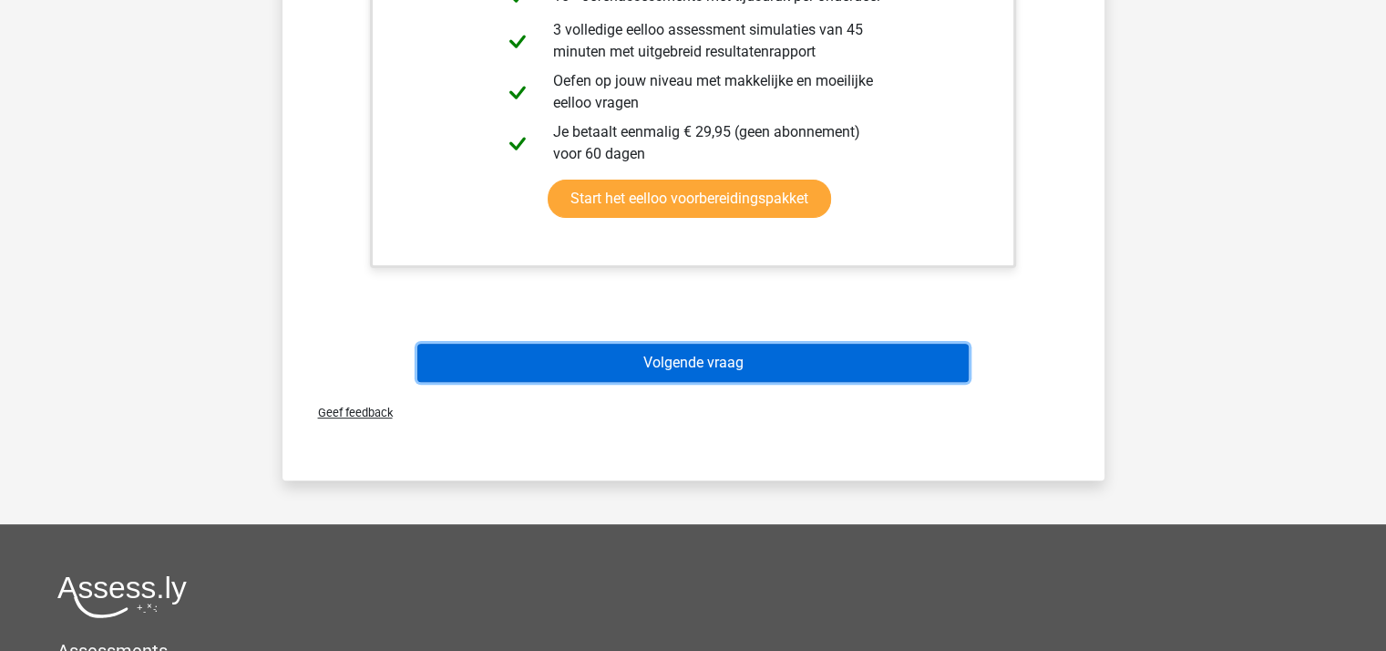
click at [721, 356] on button "Volgende vraag" at bounding box center [692, 362] width 551 height 38
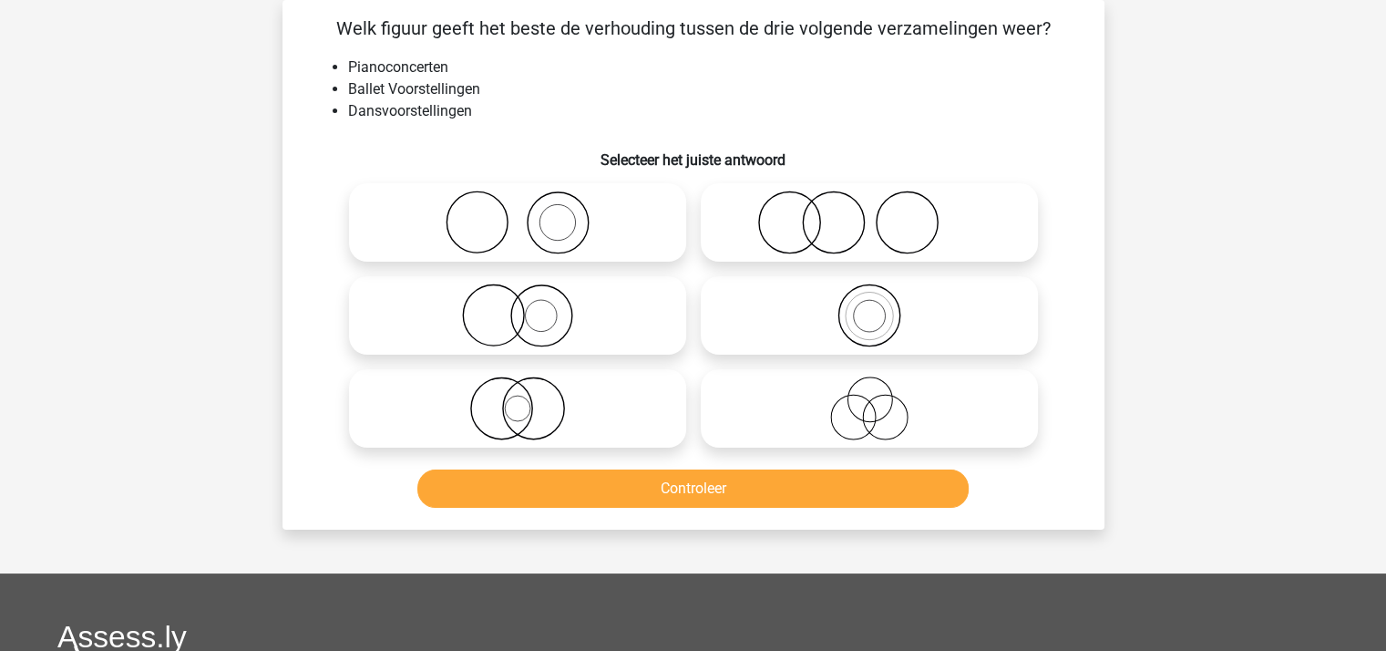
scroll to position [84, 0]
click at [511, 203] on icon at bounding box center [517, 222] width 323 height 64
click at [517, 203] on input "radio" at bounding box center [523, 207] width 12 height 12
radio input "true"
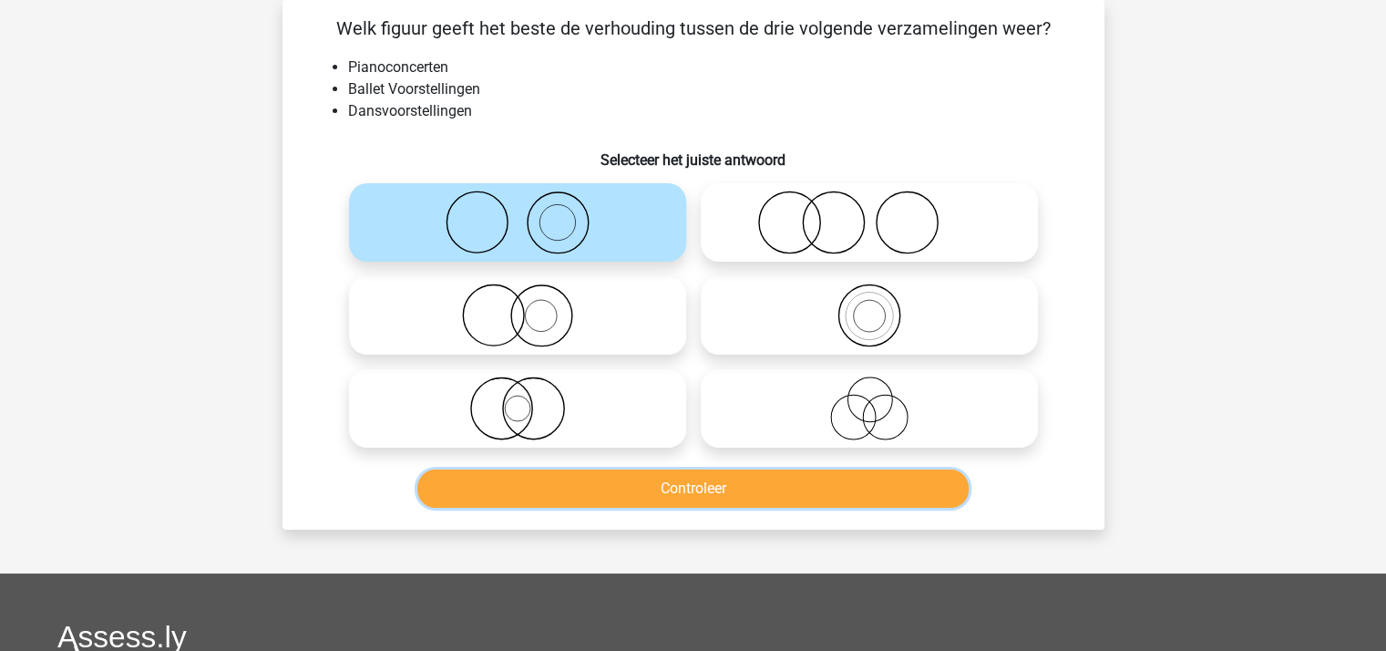
click at [686, 476] on button "Controleer" at bounding box center [692, 488] width 551 height 38
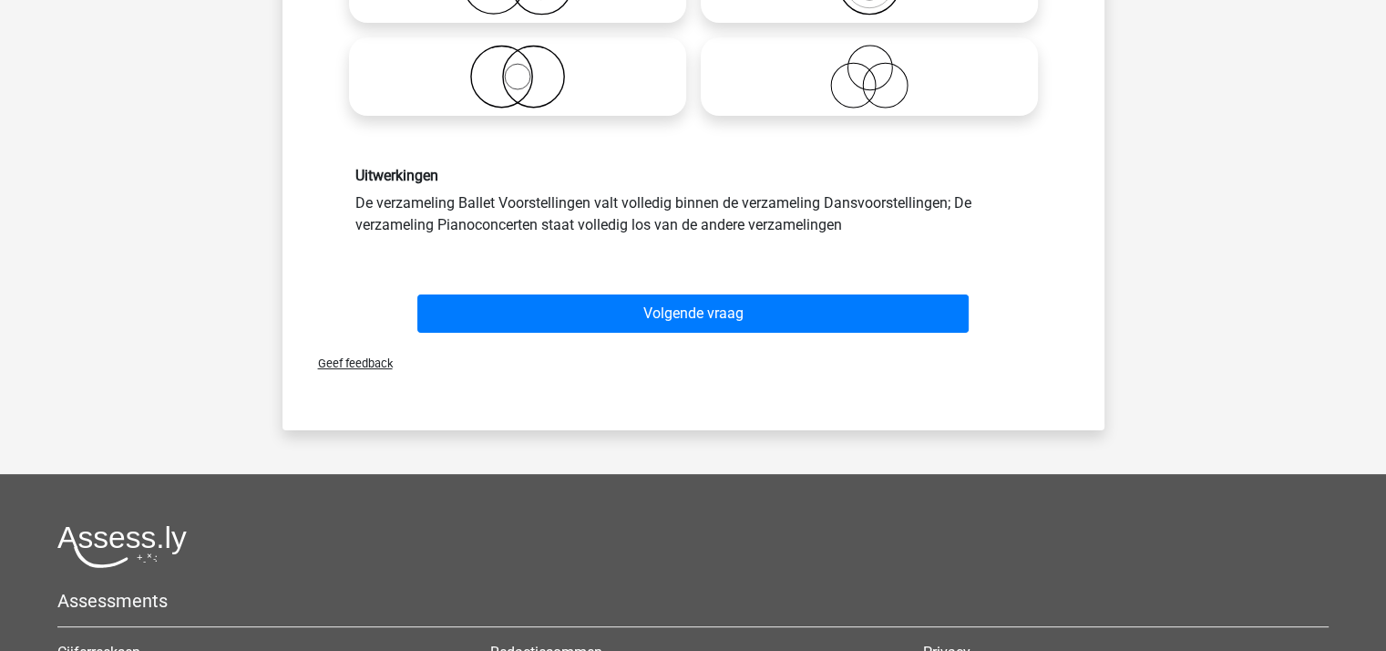
scroll to position [448, 0]
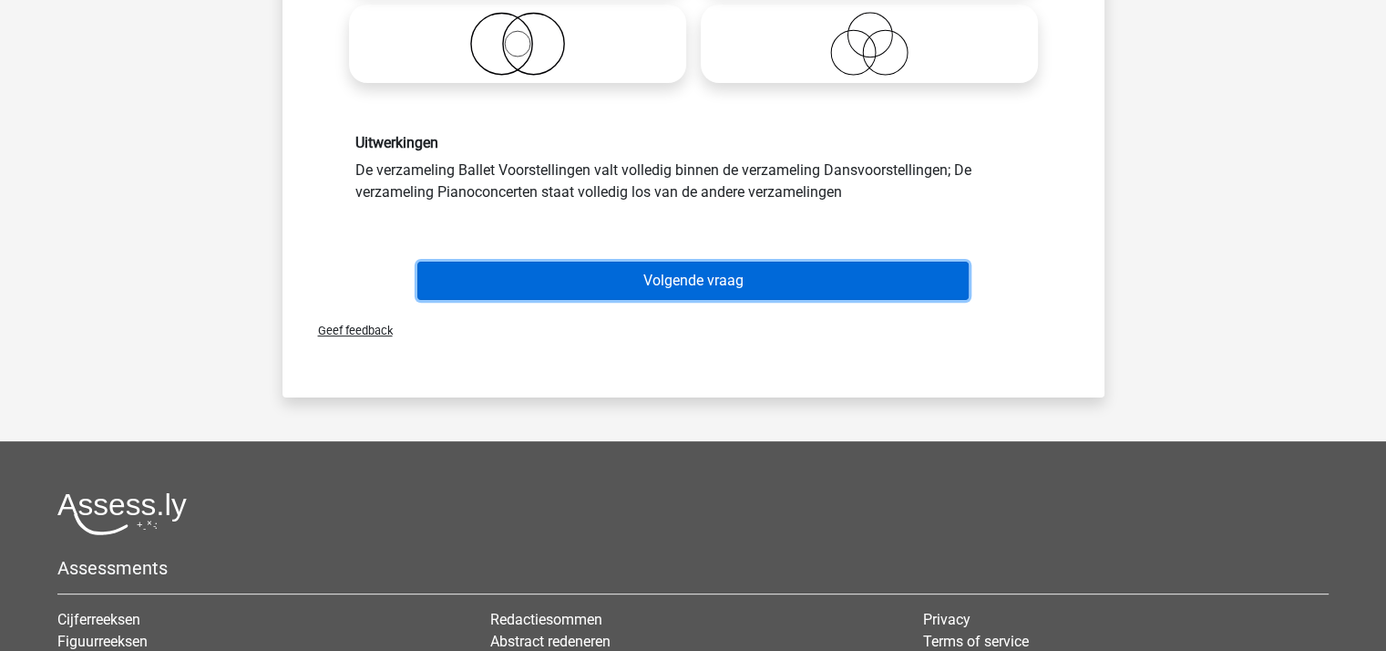
click at [665, 283] on button "Volgende vraag" at bounding box center [692, 280] width 551 height 38
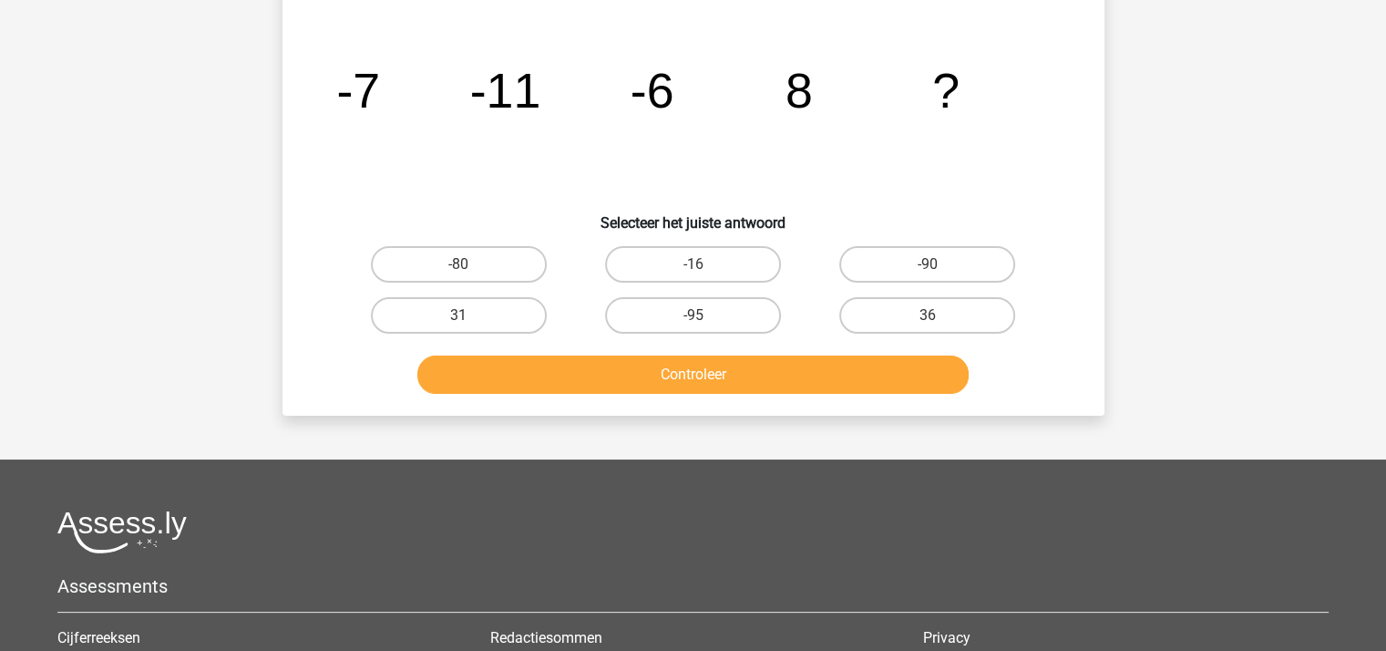
scroll to position [84, 0]
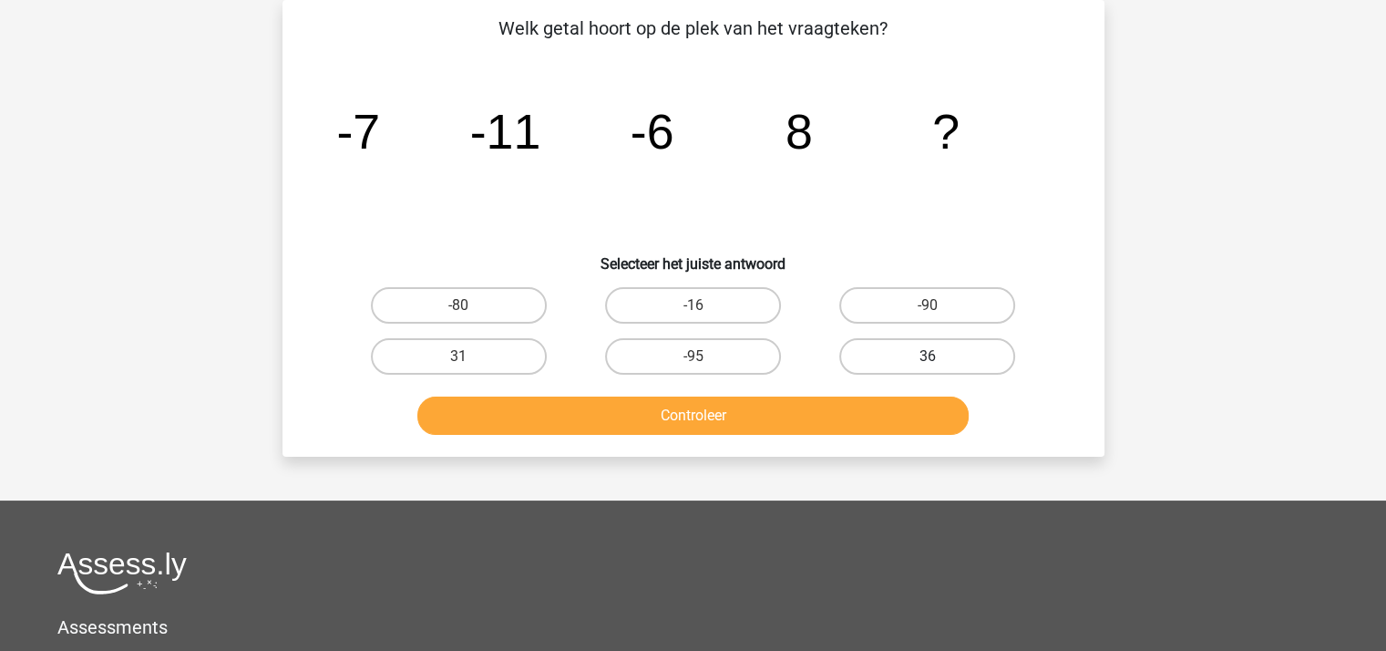
click at [893, 350] on label "36" at bounding box center [927, 356] width 176 height 36
click at [927, 356] on input "36" at bounding box center [933, 362] width 12 height 12
radio input "true"
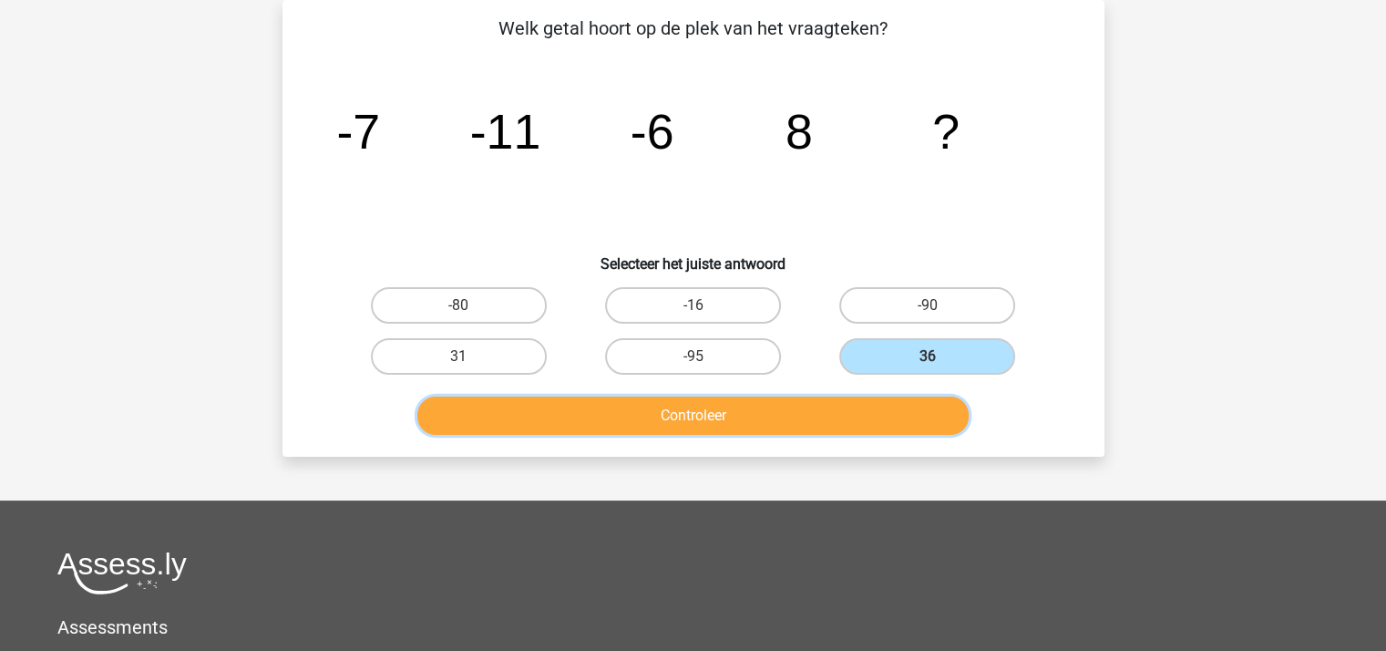
click at [829, 404] on button "Controleer" at bounding box center [692, 415] width 551 height 38
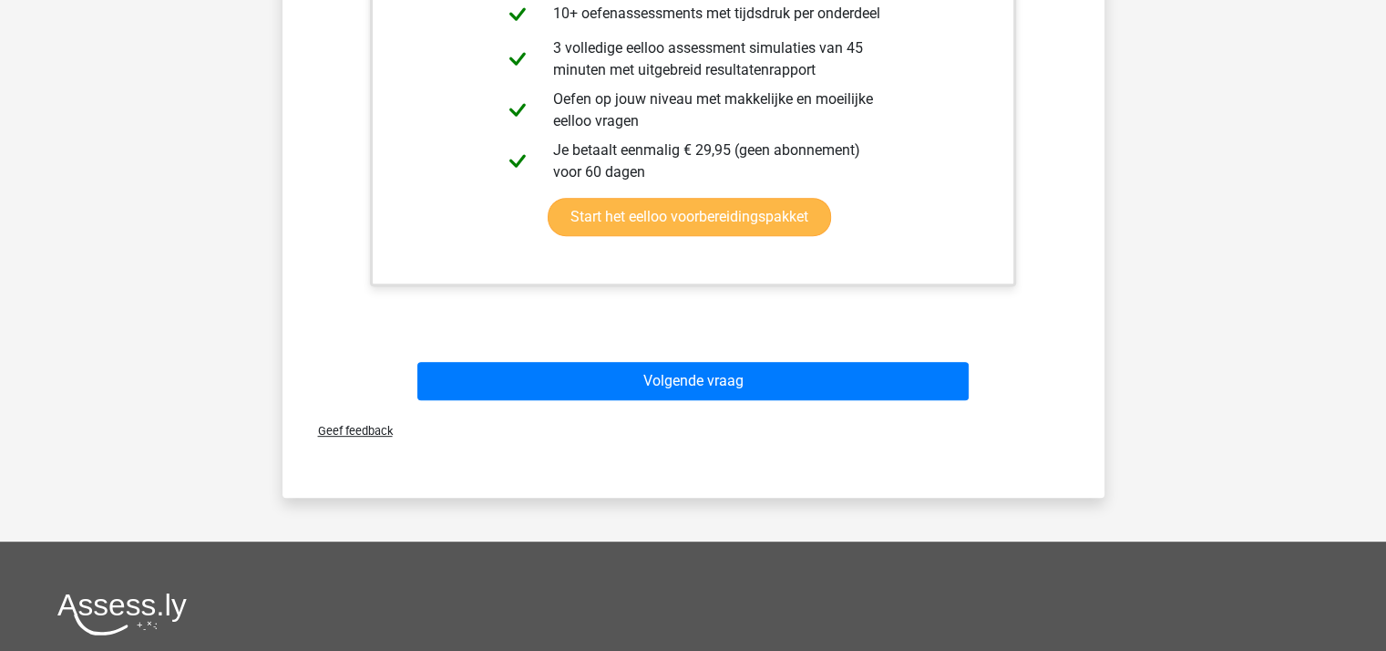
scroll to position [722, 0]
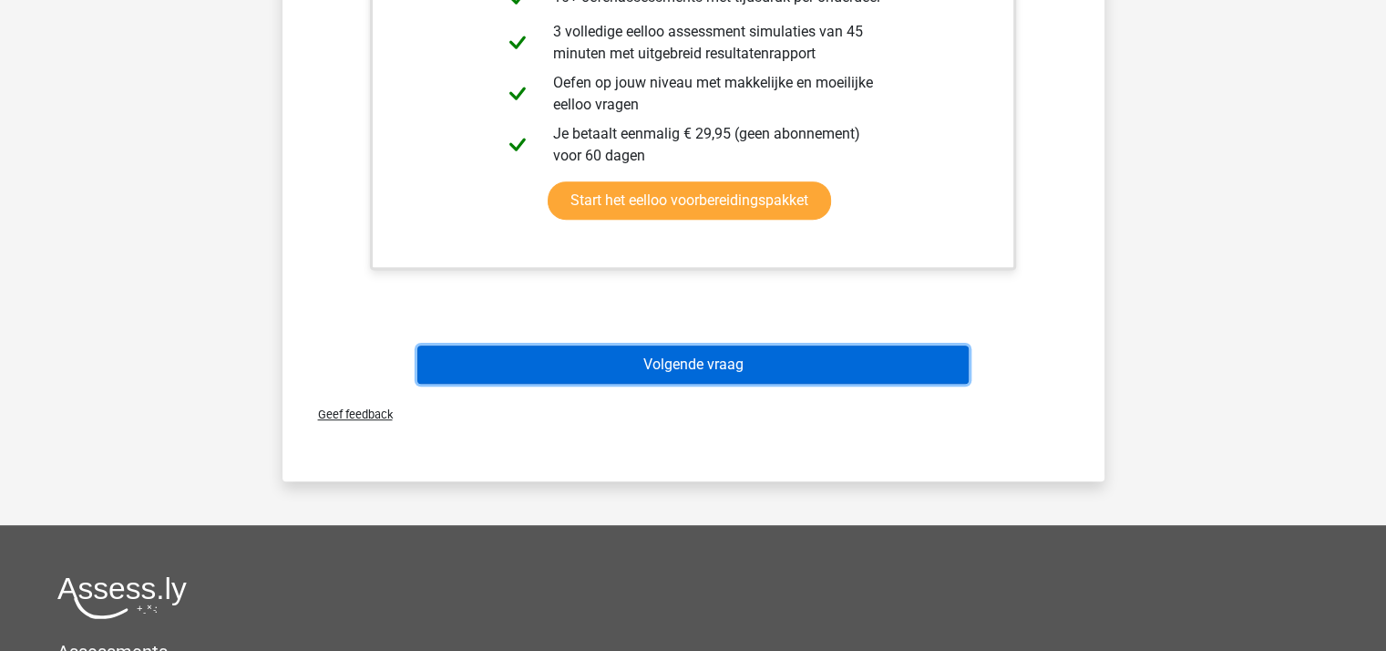
click at [678, 364] on button "Volgende vraag" at bounding box center [692, 364] width 551 height 38
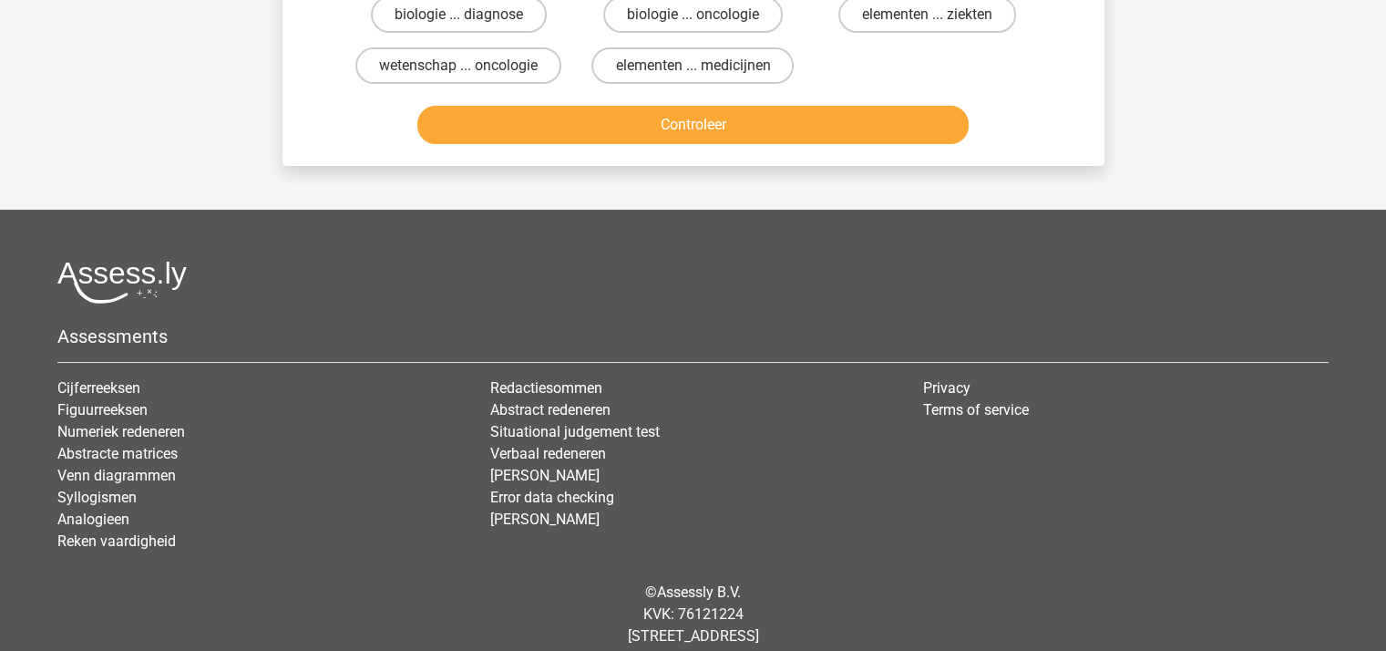
scroll to position [84, 0]
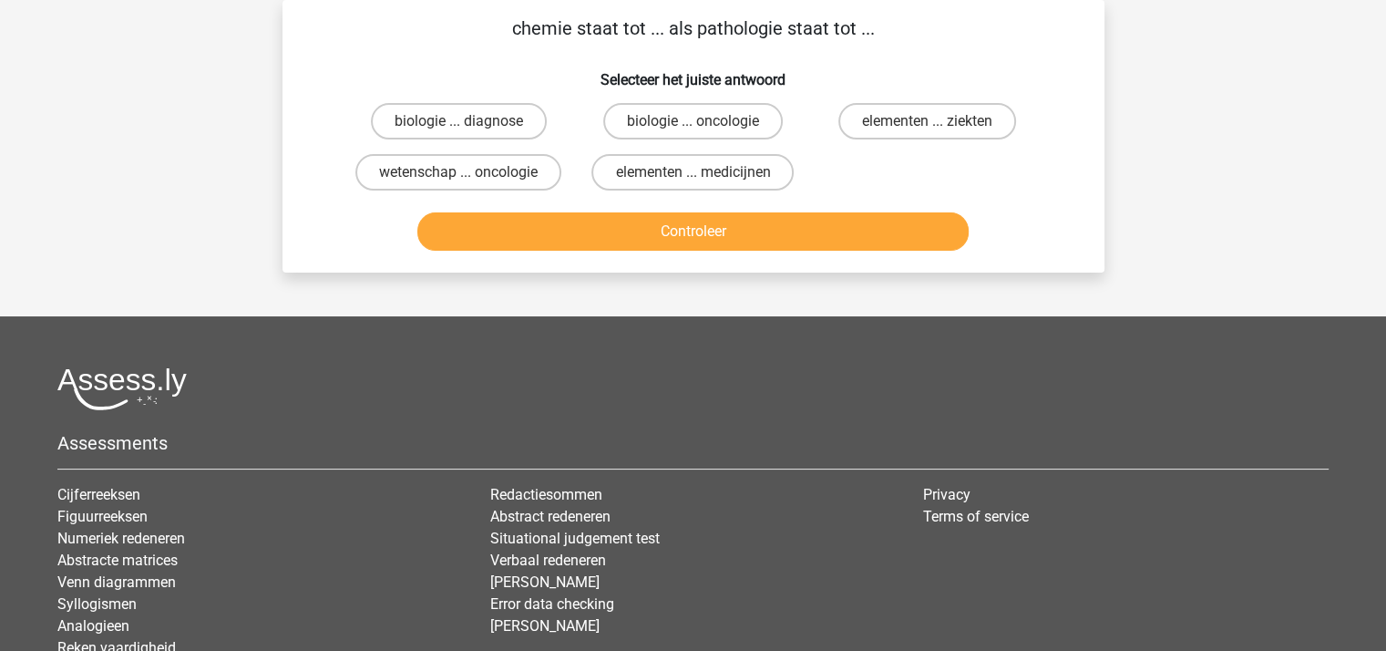
click at [463, 173] on input "wetenschap ... oncologie" at bounding box center [464, 178] width 12 height 12
radio input "true"
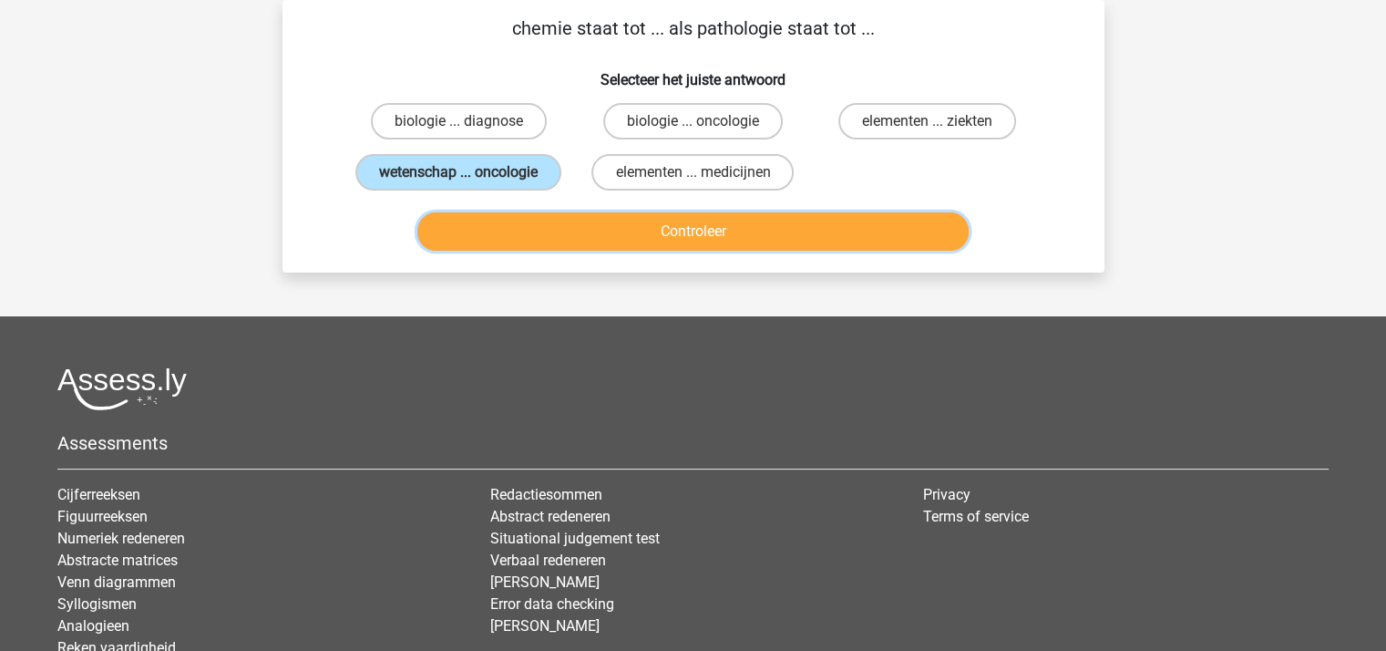
click at [594, 220] on button "Controleer" at bounding box center [692, 231] width 551 height 38
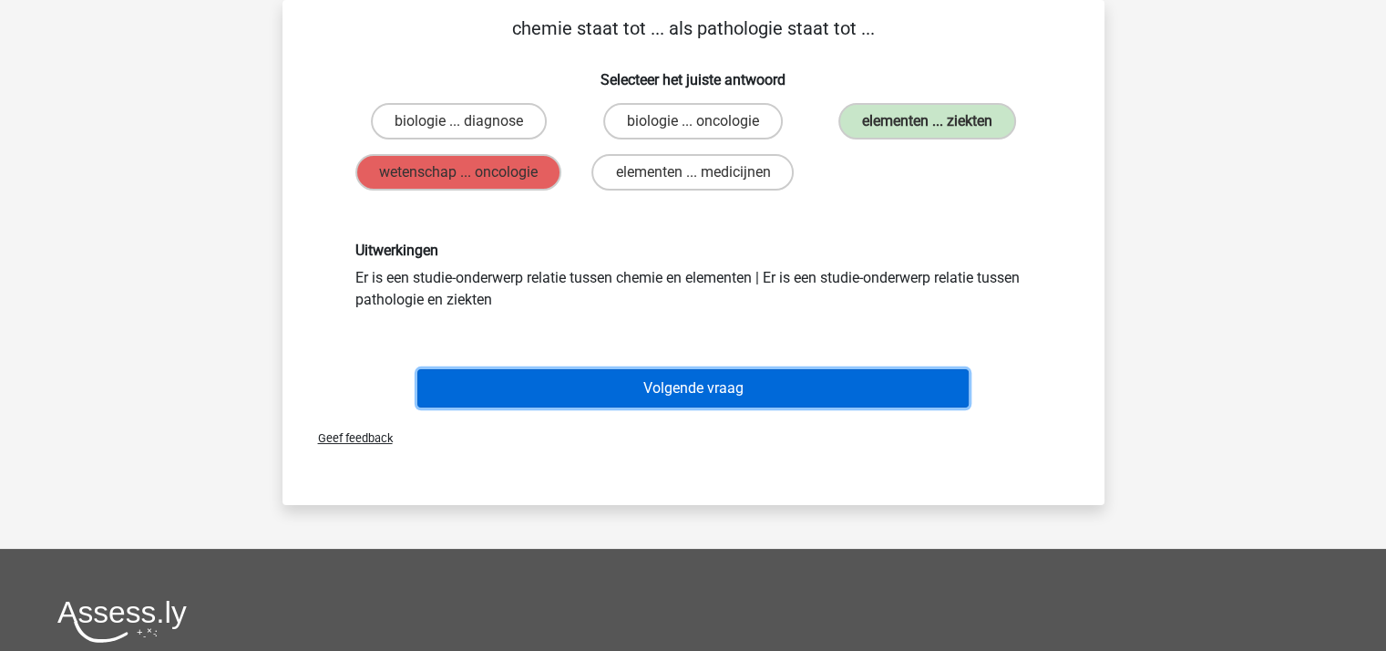
click at [672, 385] on button "Volgende vraag" at bounding box center [692, 388] width 551 height 38
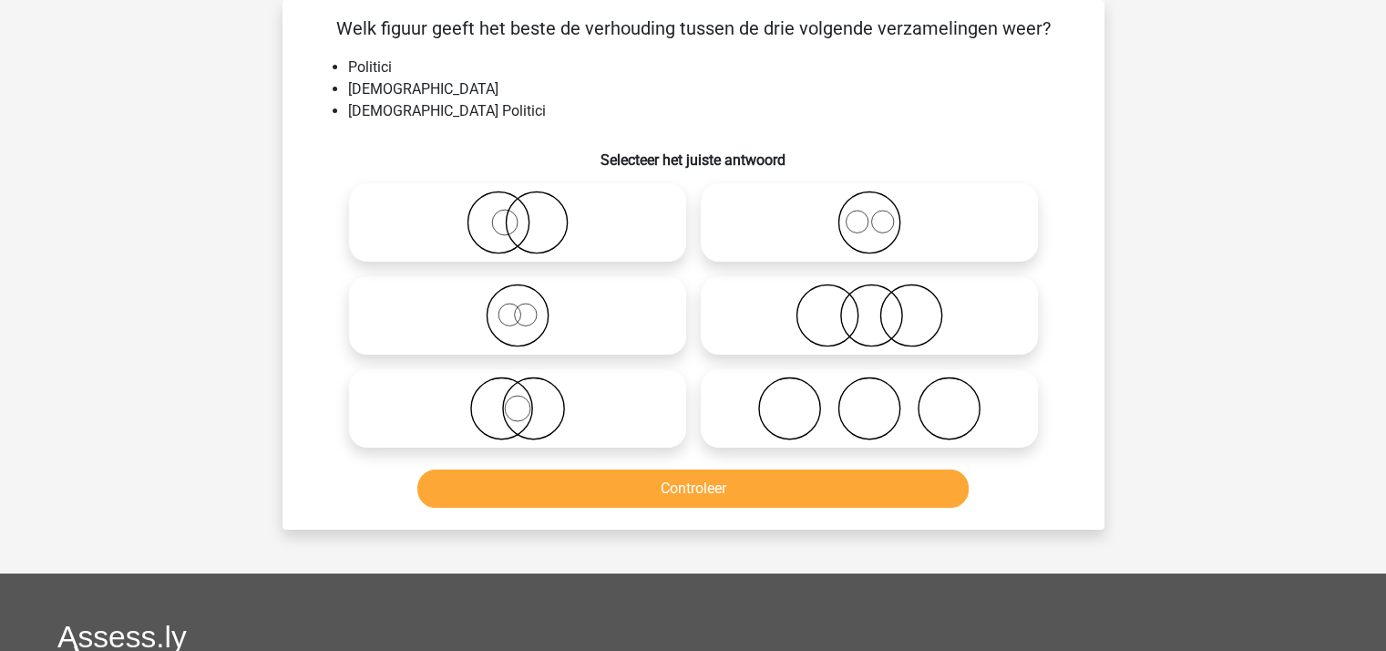
click at [568, 241] on icon at bounding box center [517, 222] width 323 height 64
click at [529, 213] on input "radio" at bounding box center [523, 207] width 12 height 12
radio input "true"
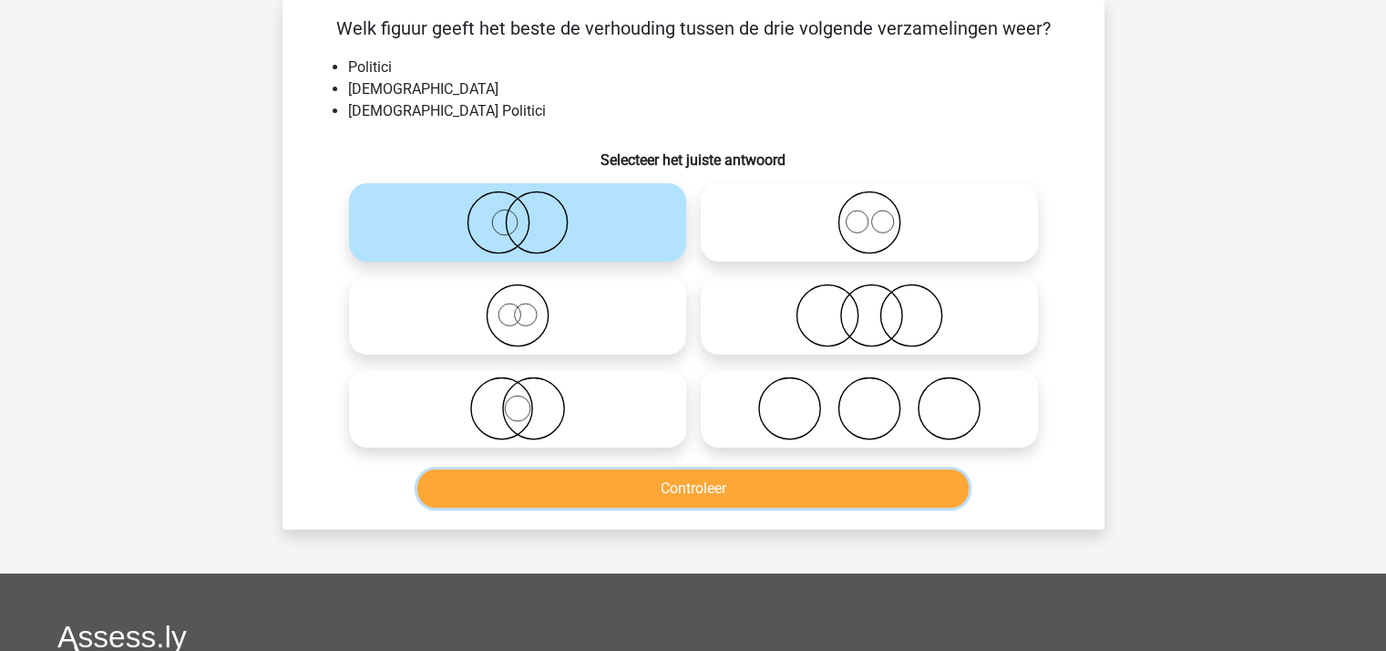
click at [601, 475] on button "Controleer" at bounding box center [692, 488] width 551 height 38
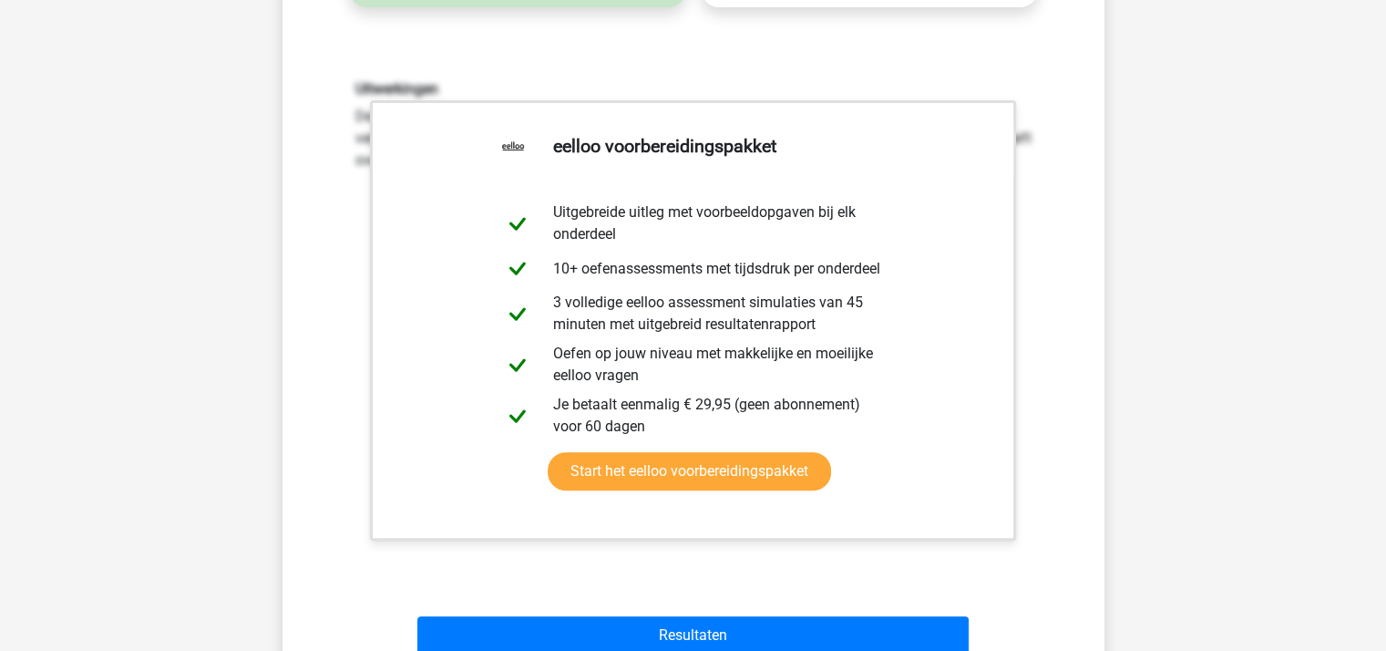
scroll to position [539, 0]
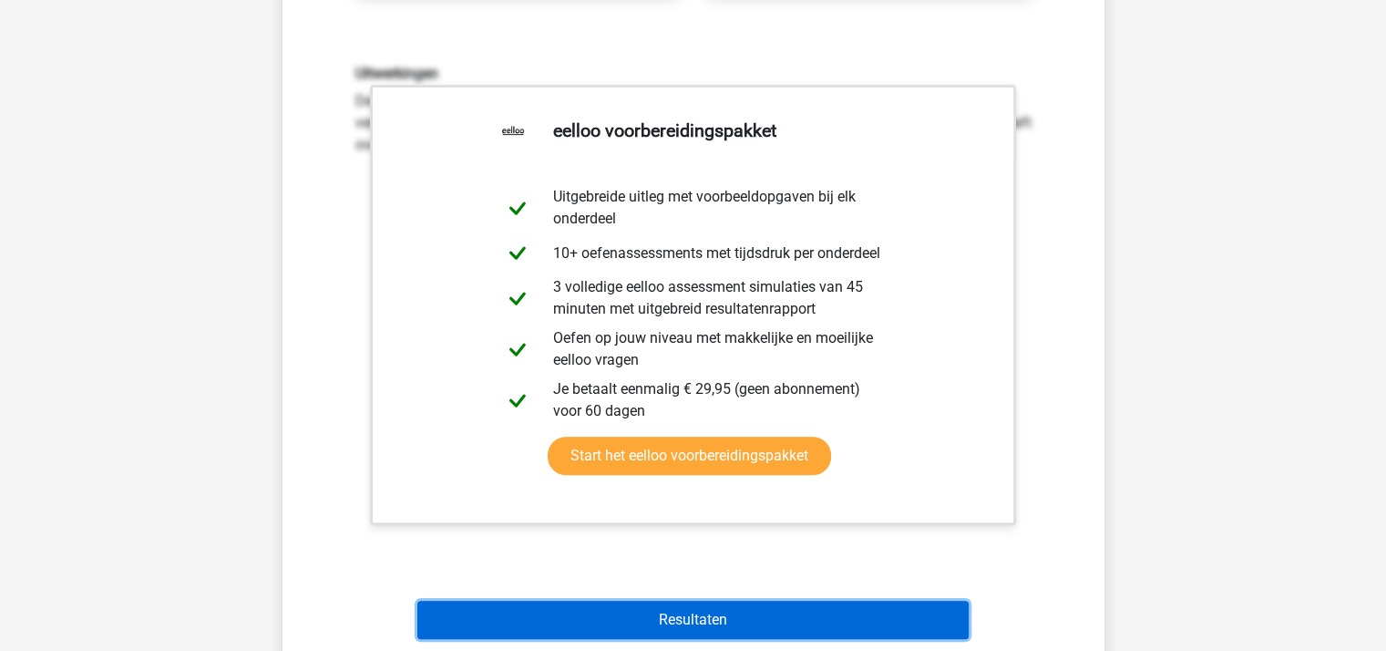
click at [671, 615] on button "Resultaten" at bounding box center [692, 619] width 551 height 38
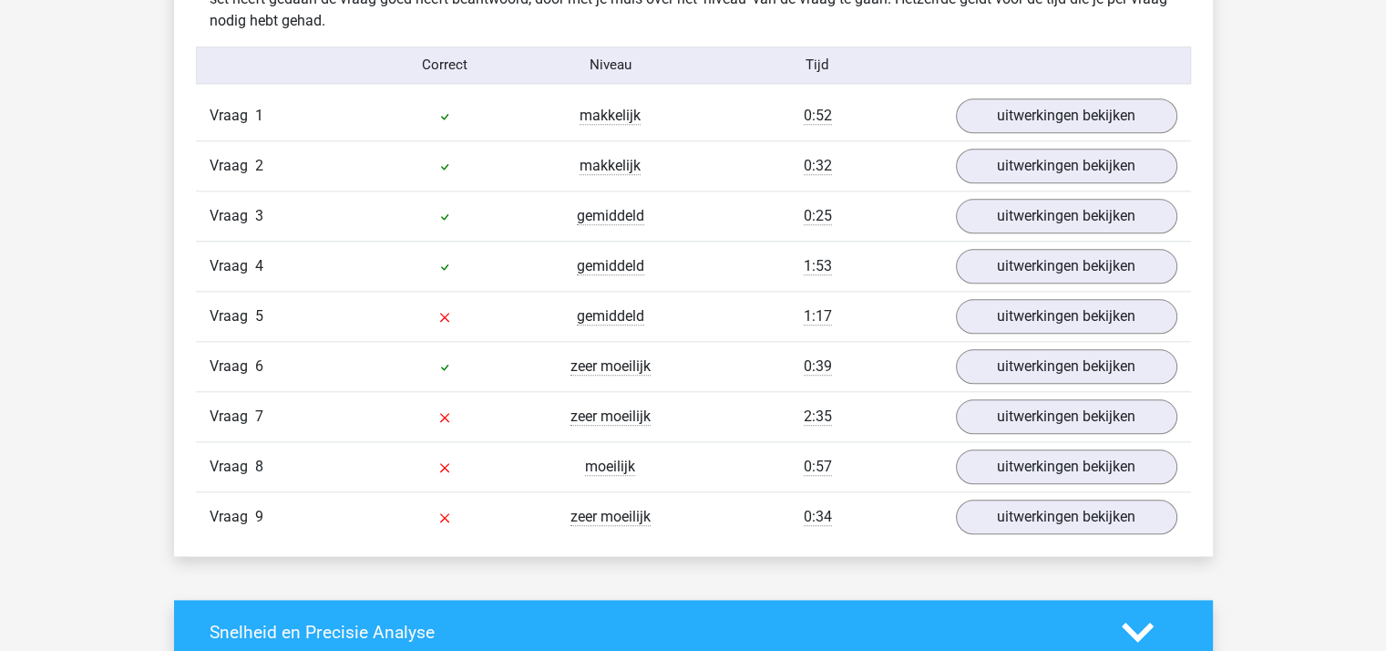
scroll to position [2004, 0]
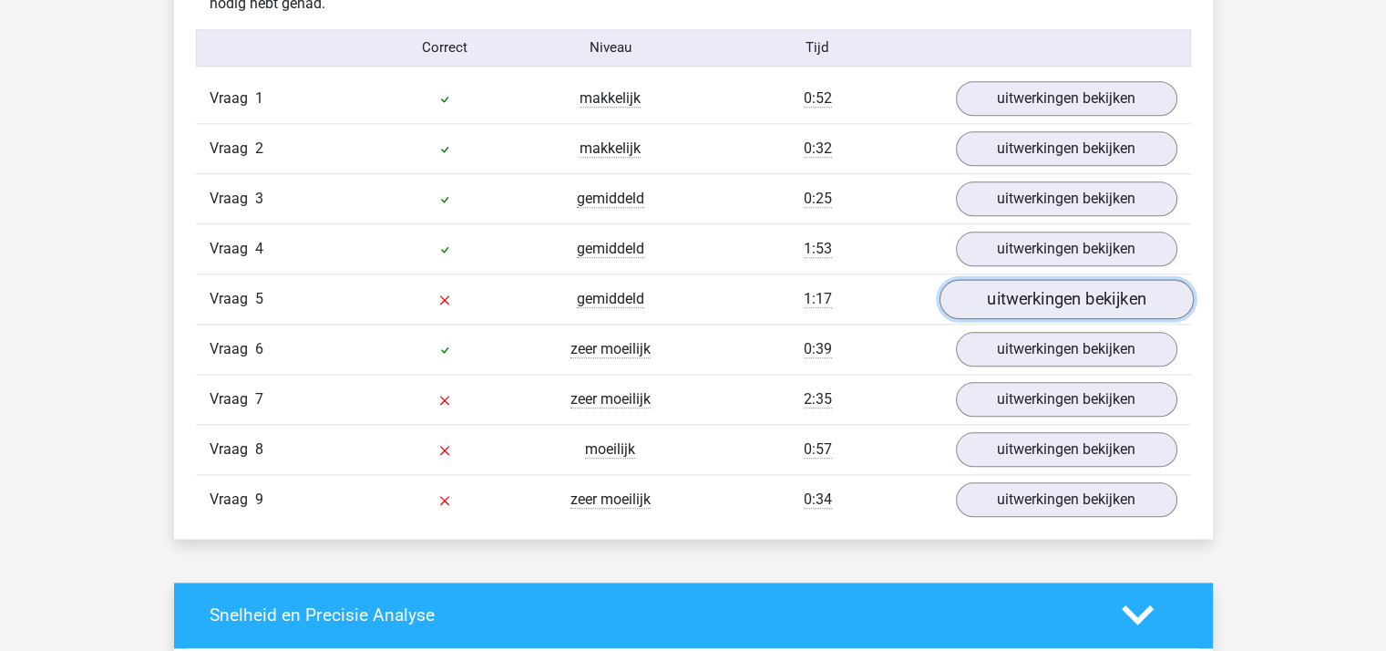
click at [1038, 291] on link "uitwerkingen bekijken" at bounding box center [1065, 299] width 254 height 40
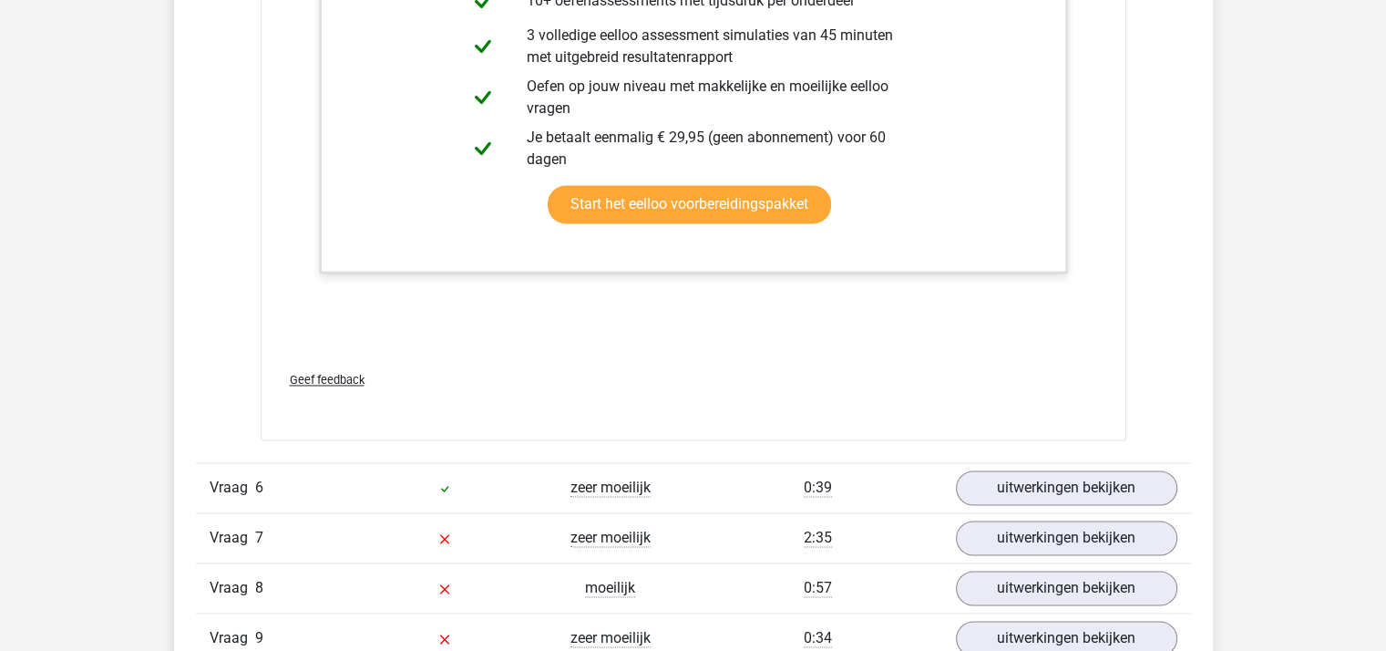
scroll to position [2915, 0]
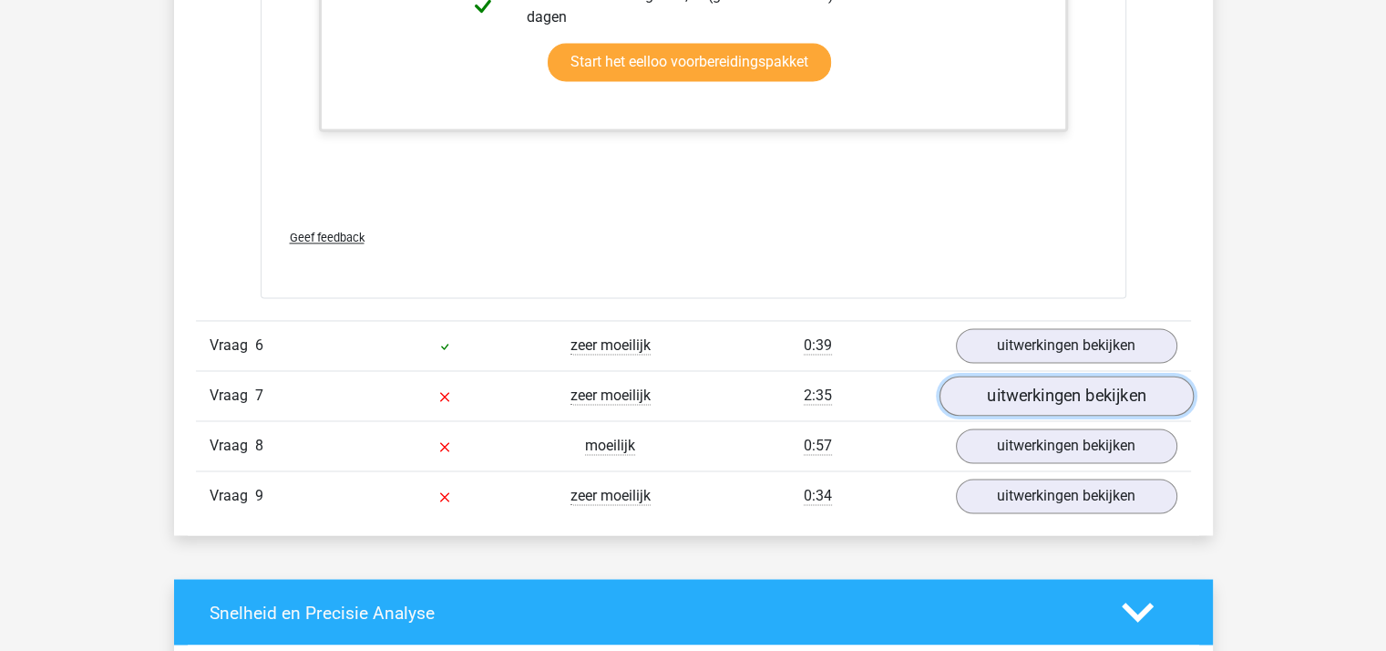
click at [1004, 394] on link "uitwerkingen bekijken" at bounding box center [1065, 395] width 254 height 40
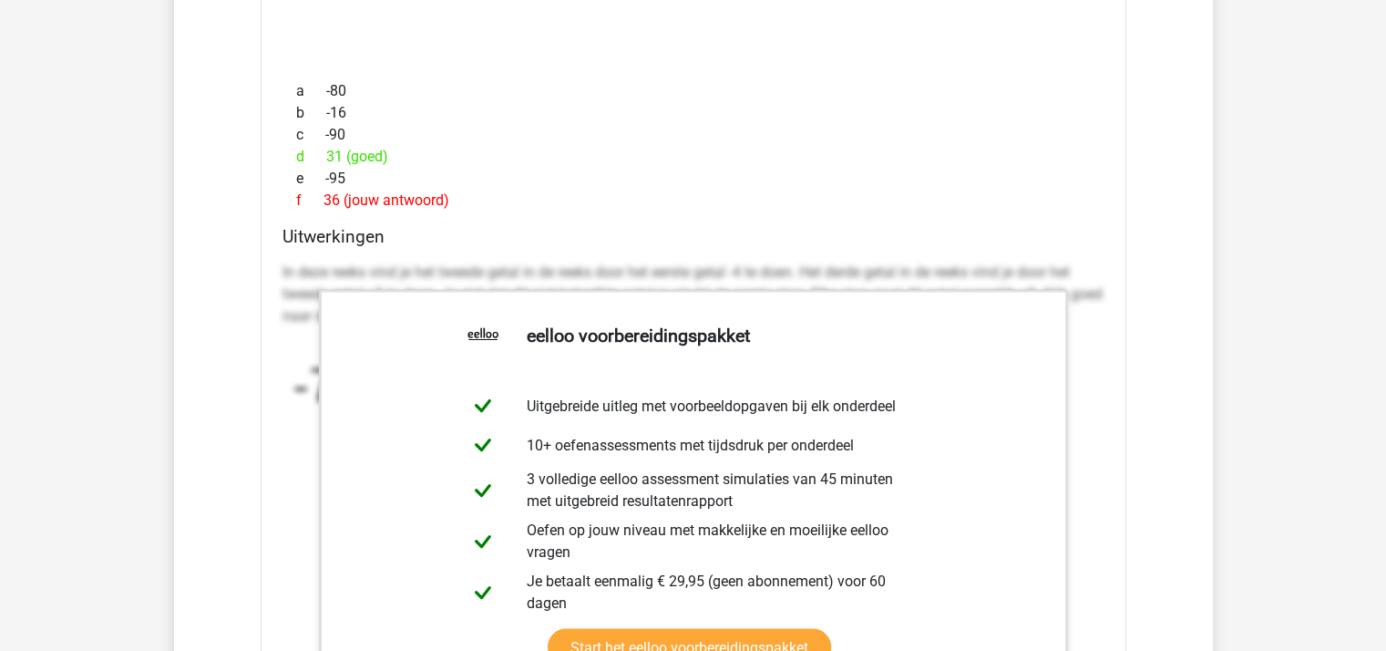
scroll to position [3553, 0]
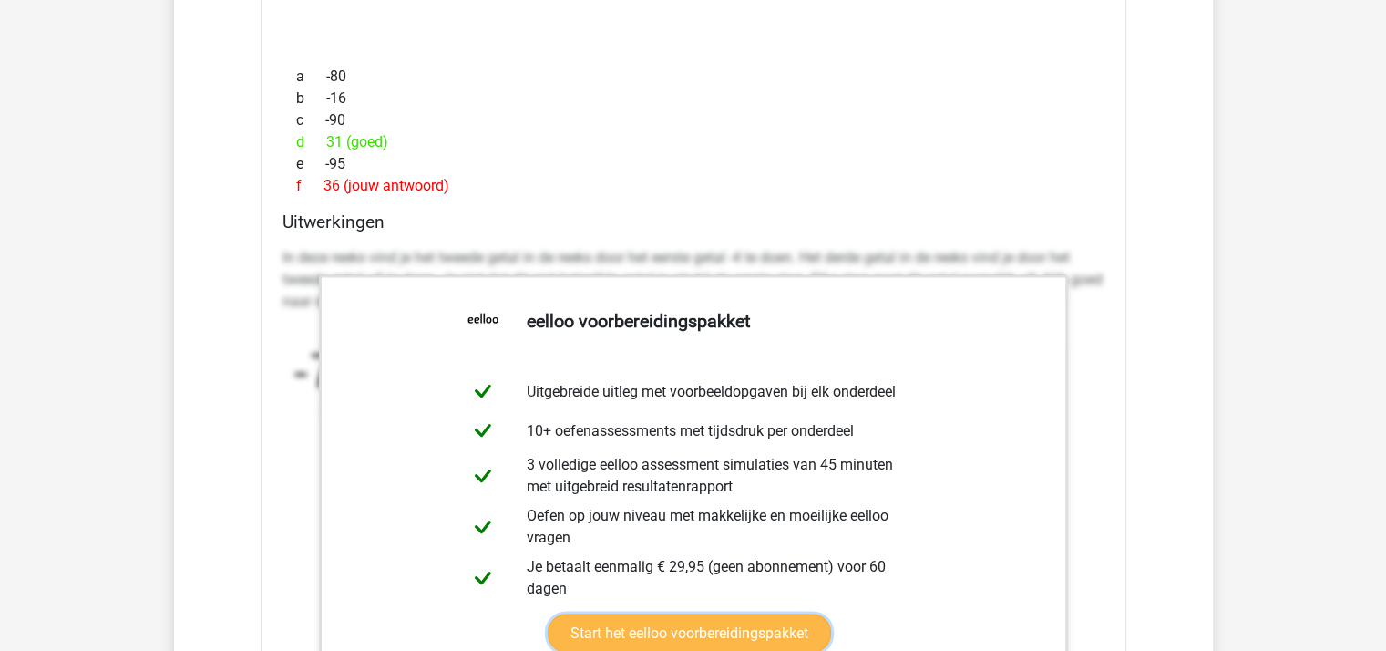
click at [831, 614] on link "Start het eelloo voorbereidingspakket" at bounding box center [689, 633] width 283 height 38
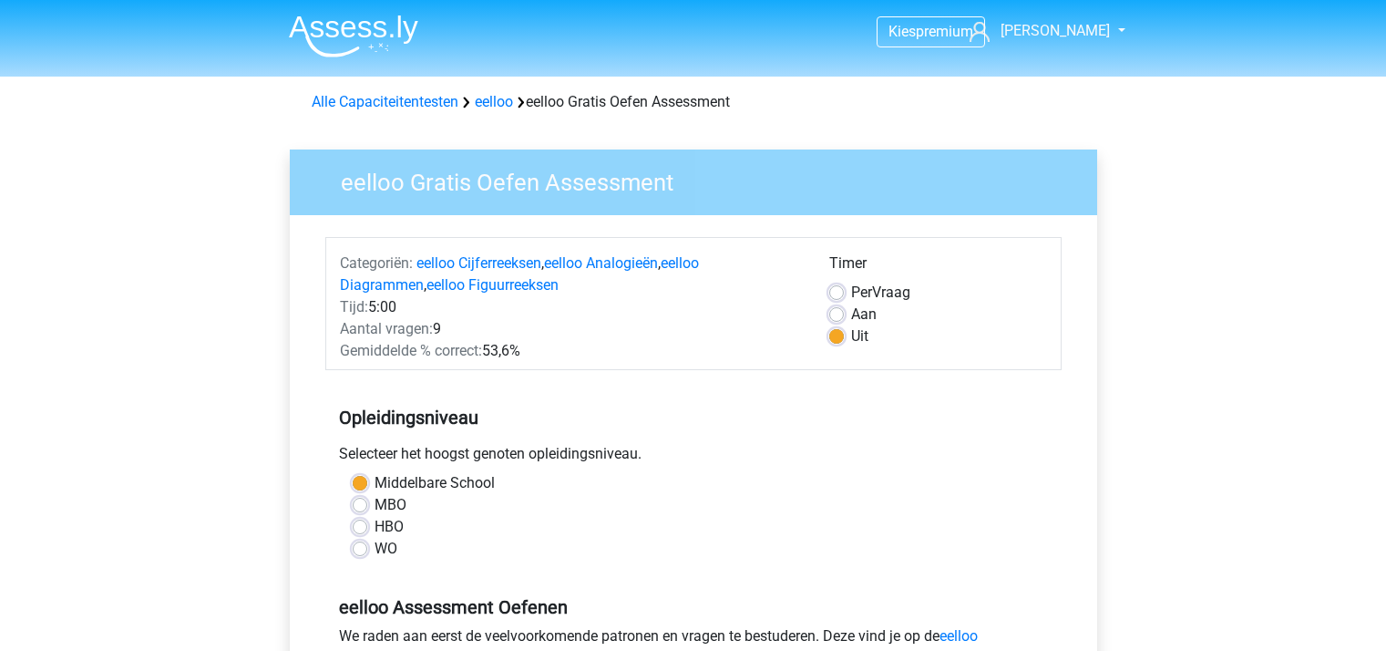
scroll to position [456, 0]
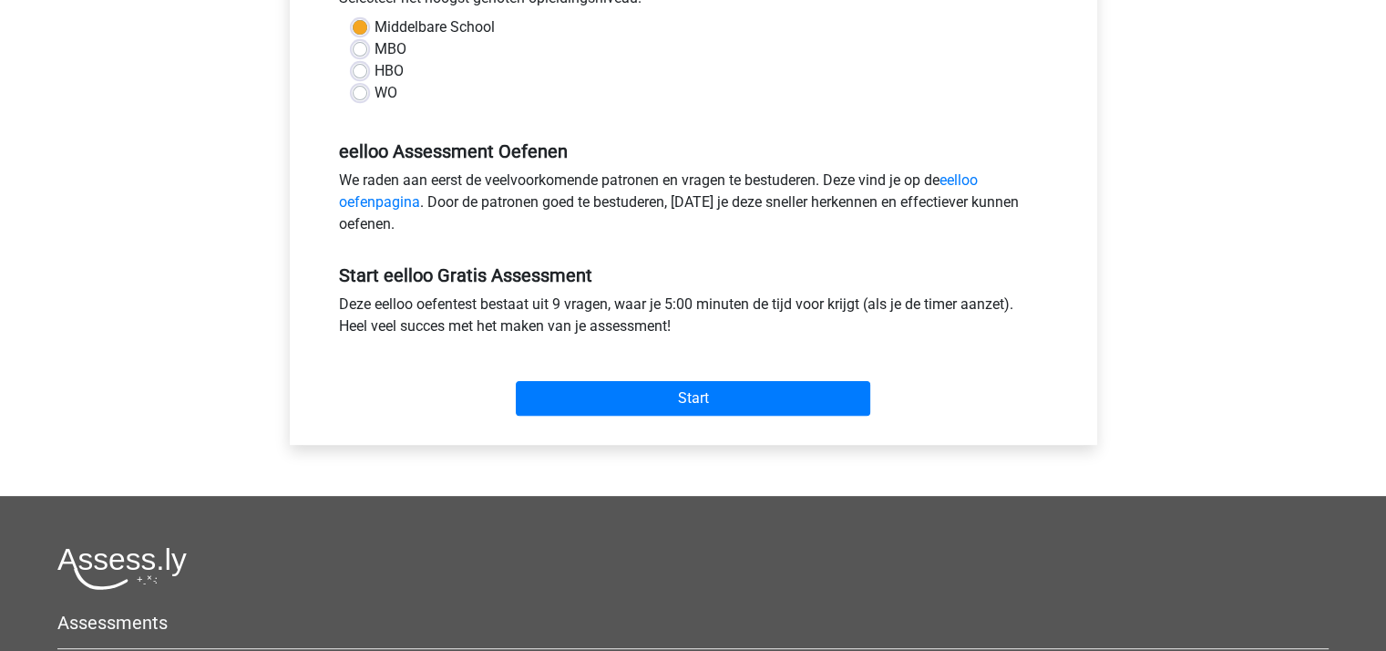
click at [374, 46] on label "MBO" at bounding box center [390, 49] width 32 height 22
click at [361, 46] on input "MBO" at bounding box center [360, 47] width 15 height 18
radio input "true"
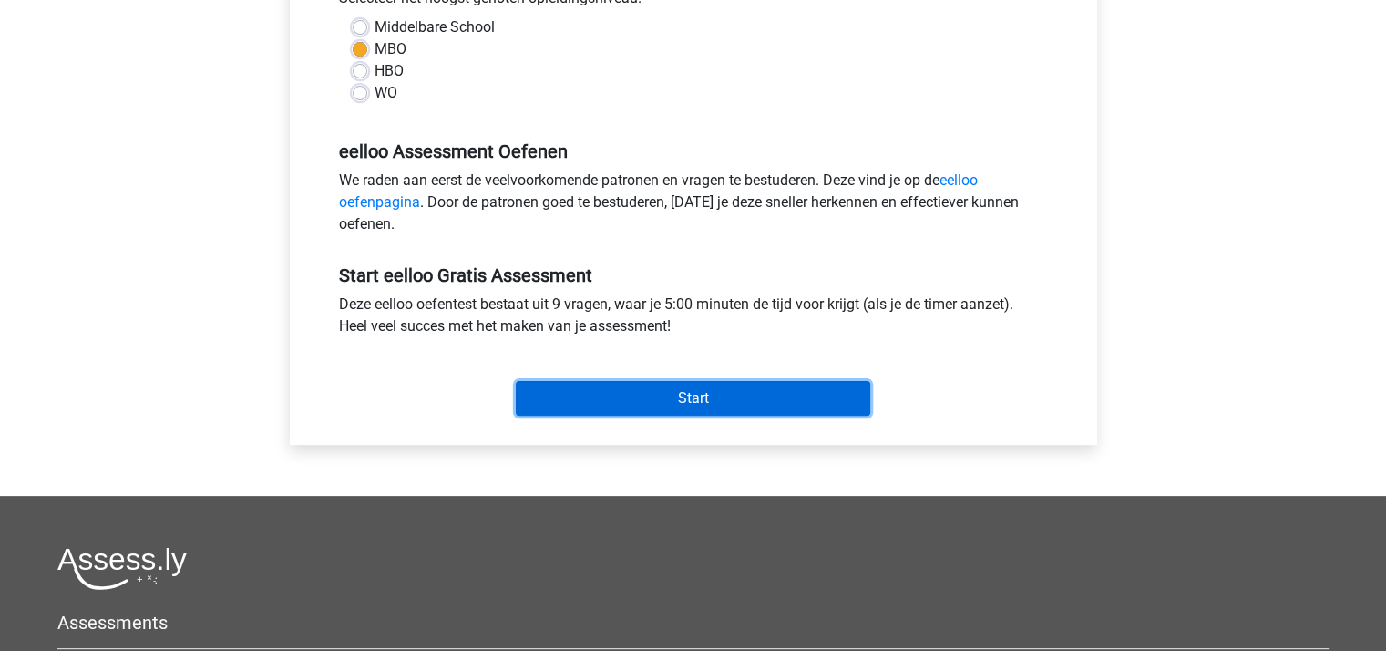
click at [726, 392] on input "Start" at bounding box center [693, 398] width 354 height 35
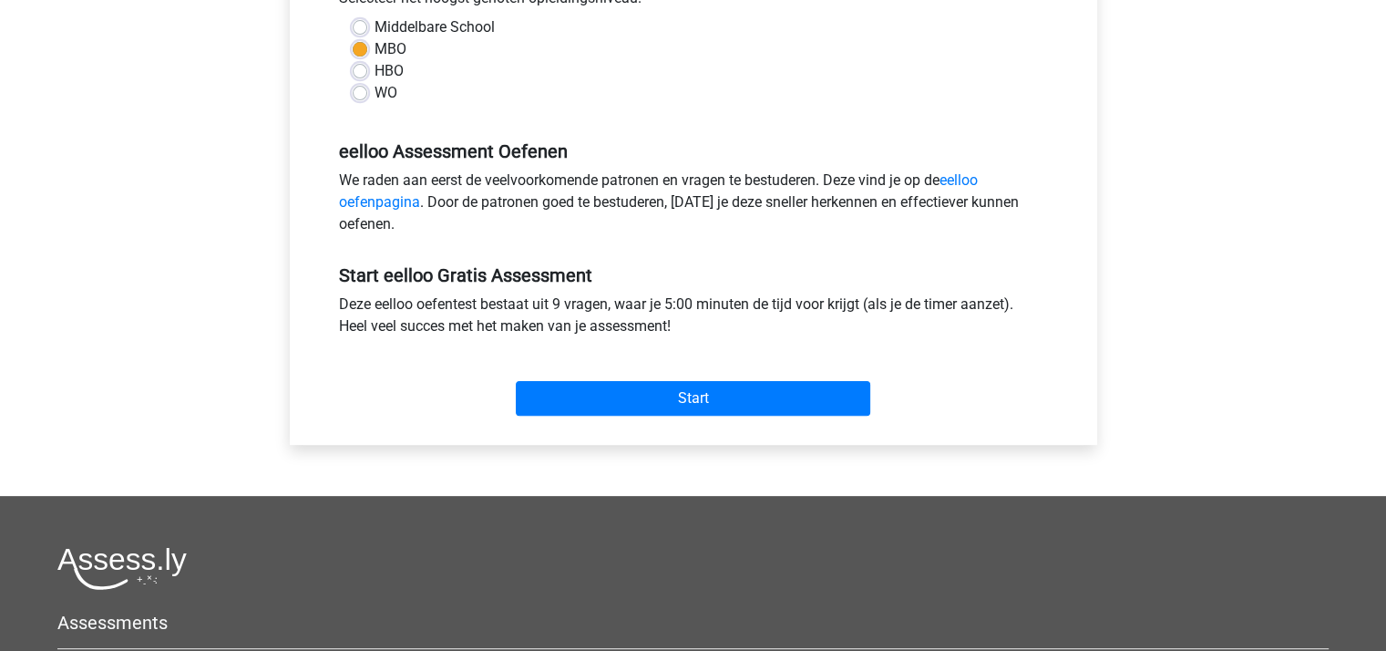
click at [374, 68] on label "HBO" at bounding box center [388, 71] width 29 height 22
click at [360, 68] on input "HBO" at bounding box center [360, 69] width 15 height 18
radio input "true"
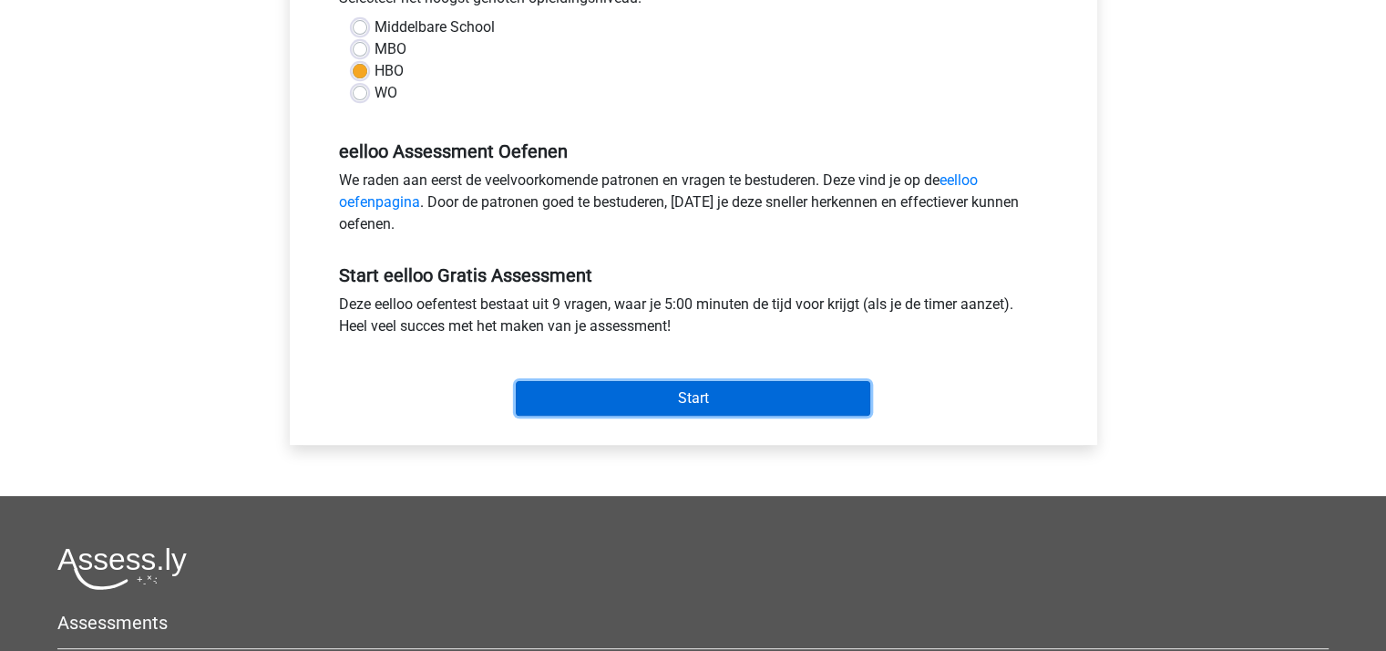
click at [677, 402] on input "Start" at bounding box center [693, 398] width 354 height 35
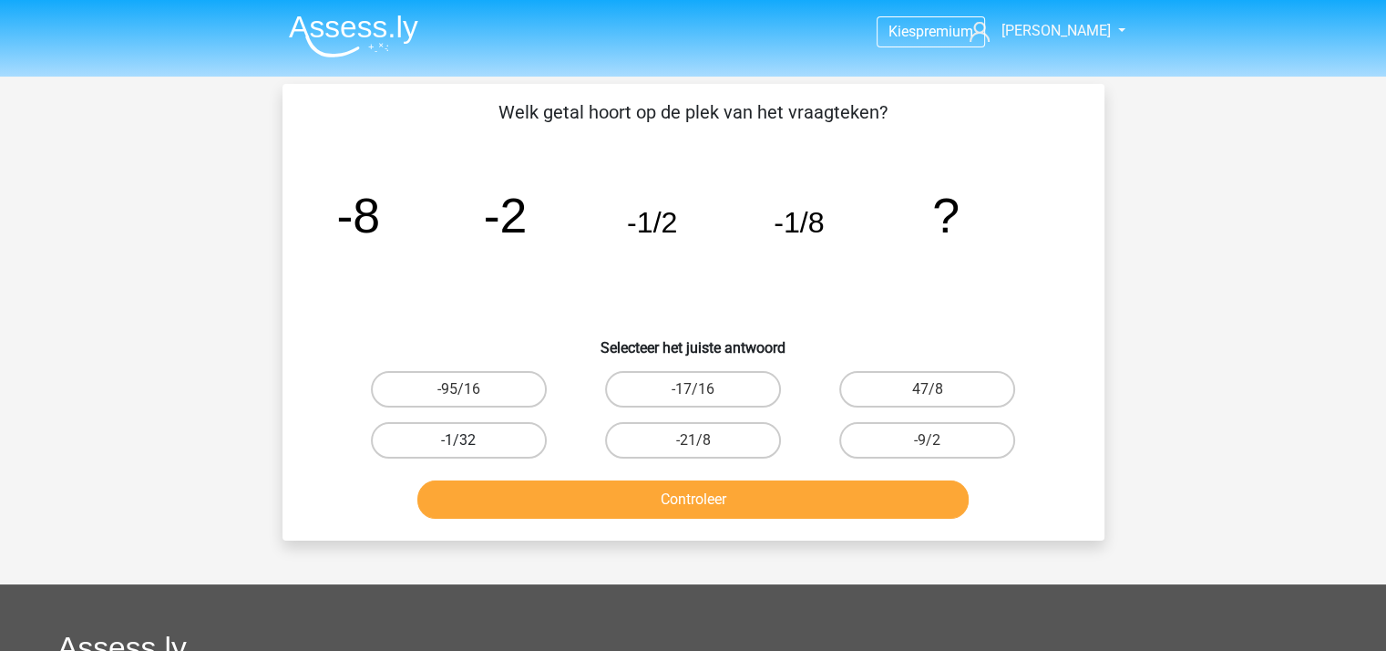
click at [414, 436] on label "-1/32" at bounding box center [459, 440] width 176 height 36
click at [458, 440] on input "-1/32" at bounding box center [464, 446] width 12 height 12
radio input "true"
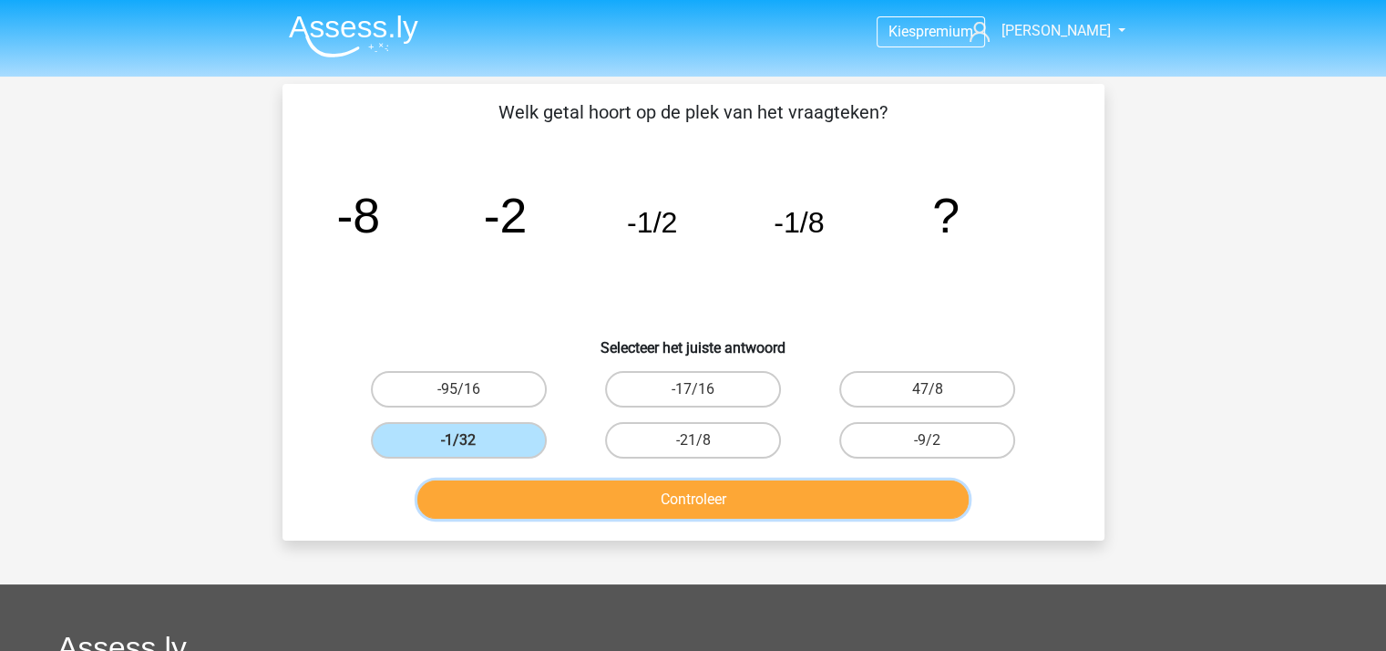
click at [594, 506] on button "Controleer" at bounding box center [692, 499] width 551 height 38
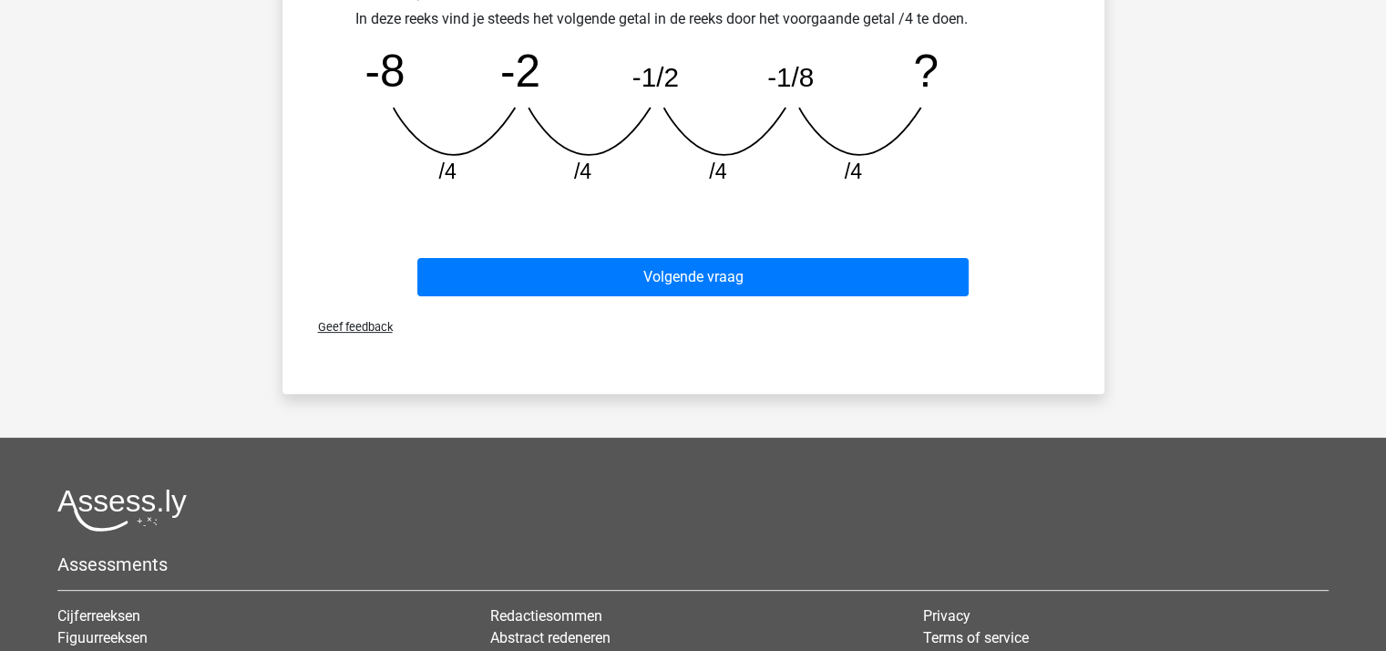
scroll to position [547, 0]
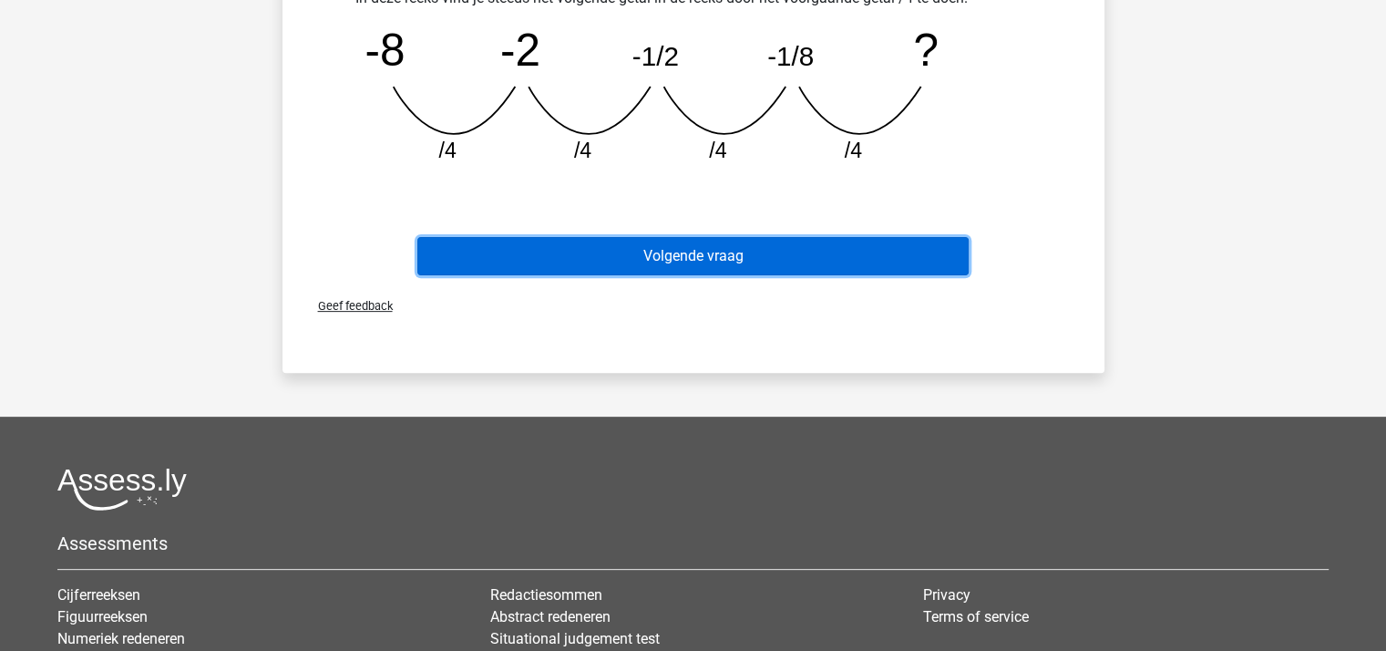
click at [718, 250] on button "Volgende vraag" at bounding box center [692, 256] width 551 height 38
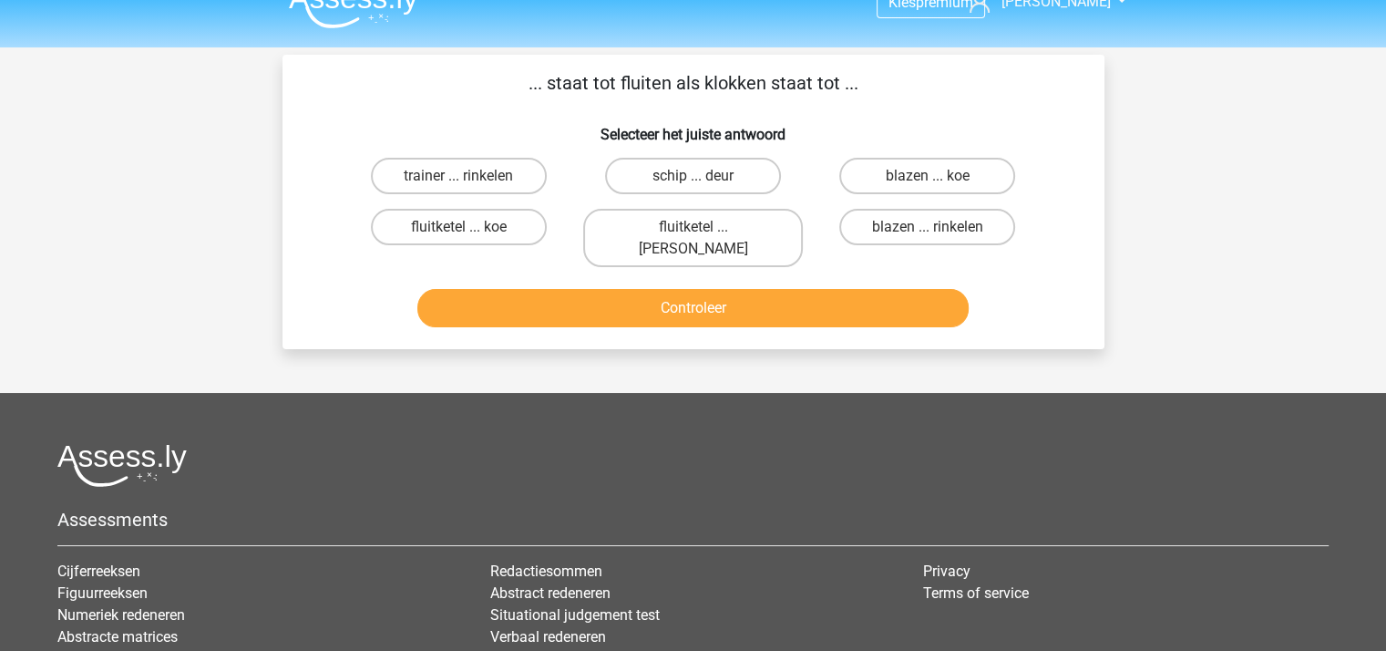
scroll to position [0, 0]
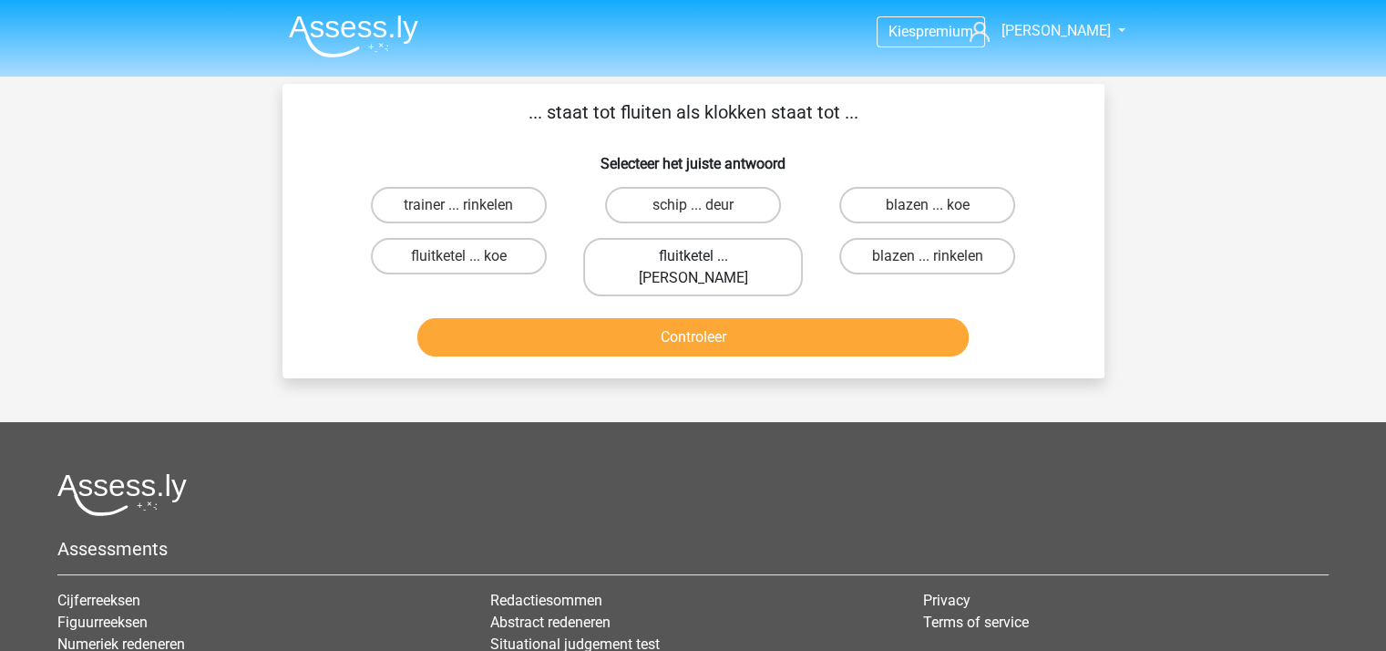
click at [686, 254] on label "fluitketel ... [PERSON_NAME]" at bounding box center [693, 267] width 220 height 58
click at [692, 256] on input "fluitketel ... [PERSON_NAME]" at bounding box center [698, 262] width 12 height 12
radio input "true"
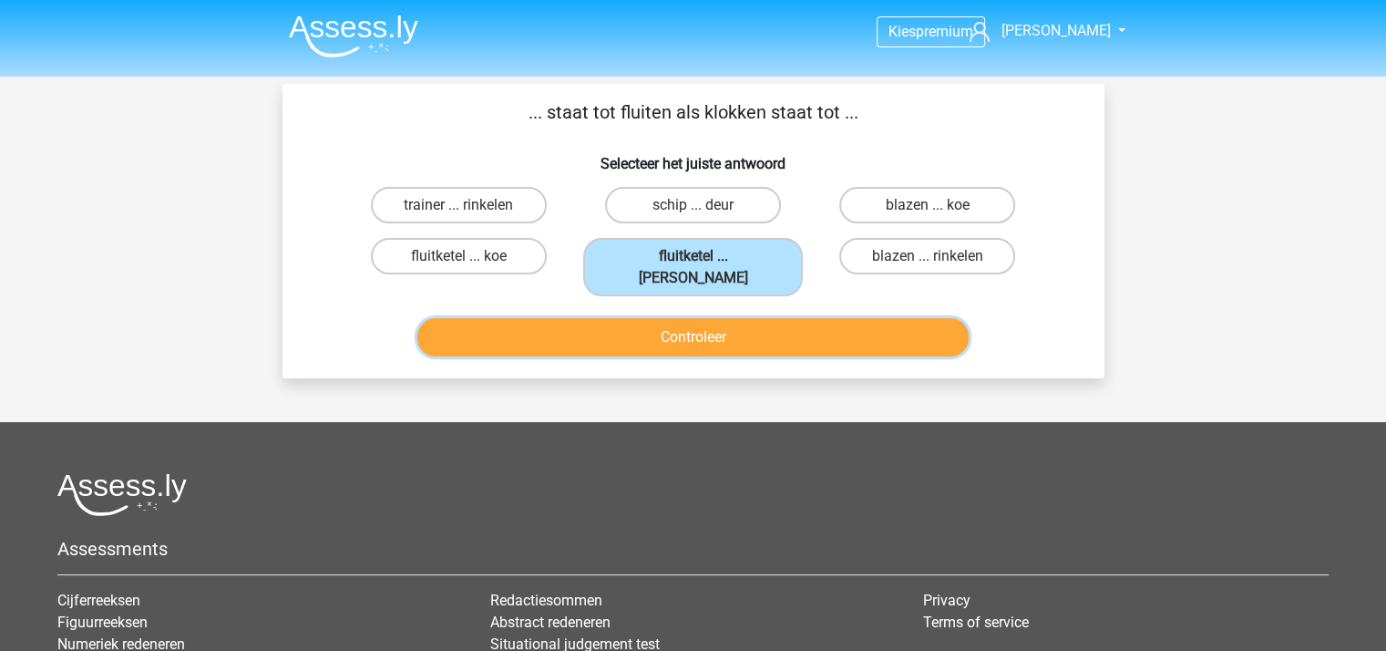
click at [696, 318] on button "Controleer" at bounding box center [692, 337] width 551 height 38
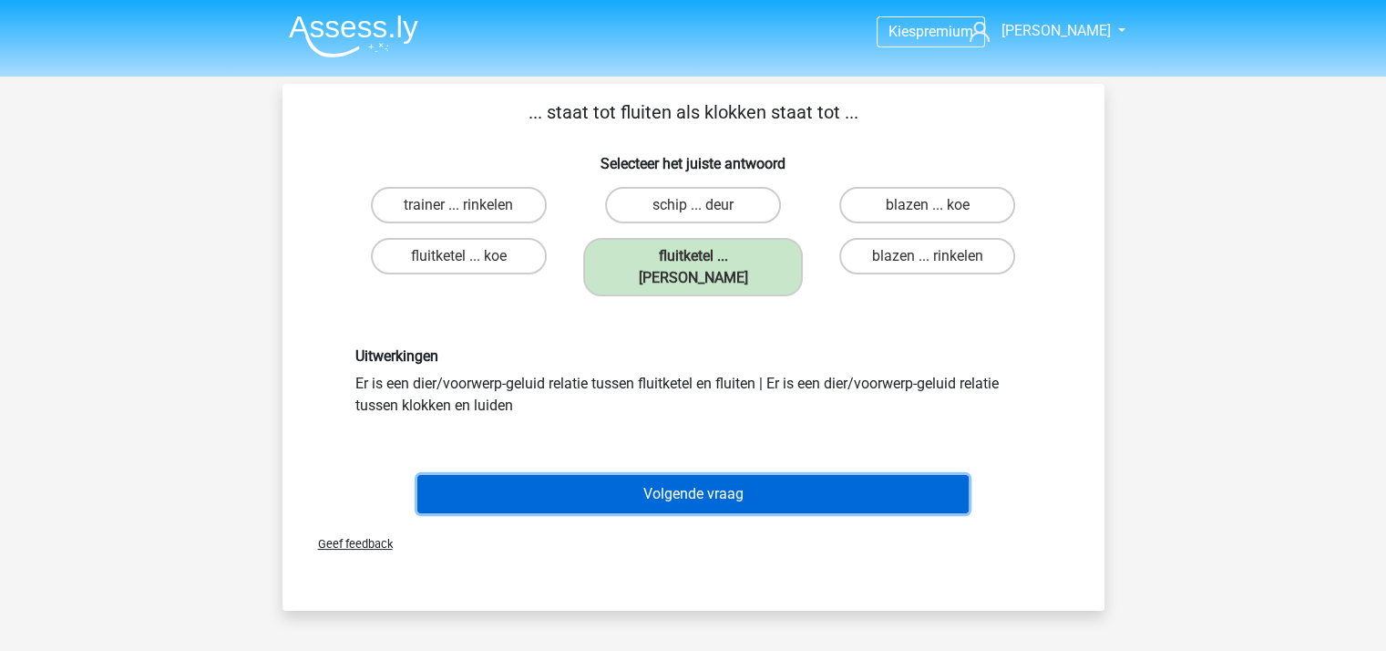
click at [701, 475] on button "Volgende vraag" at bounding box center [692, 494] width 551 height 38
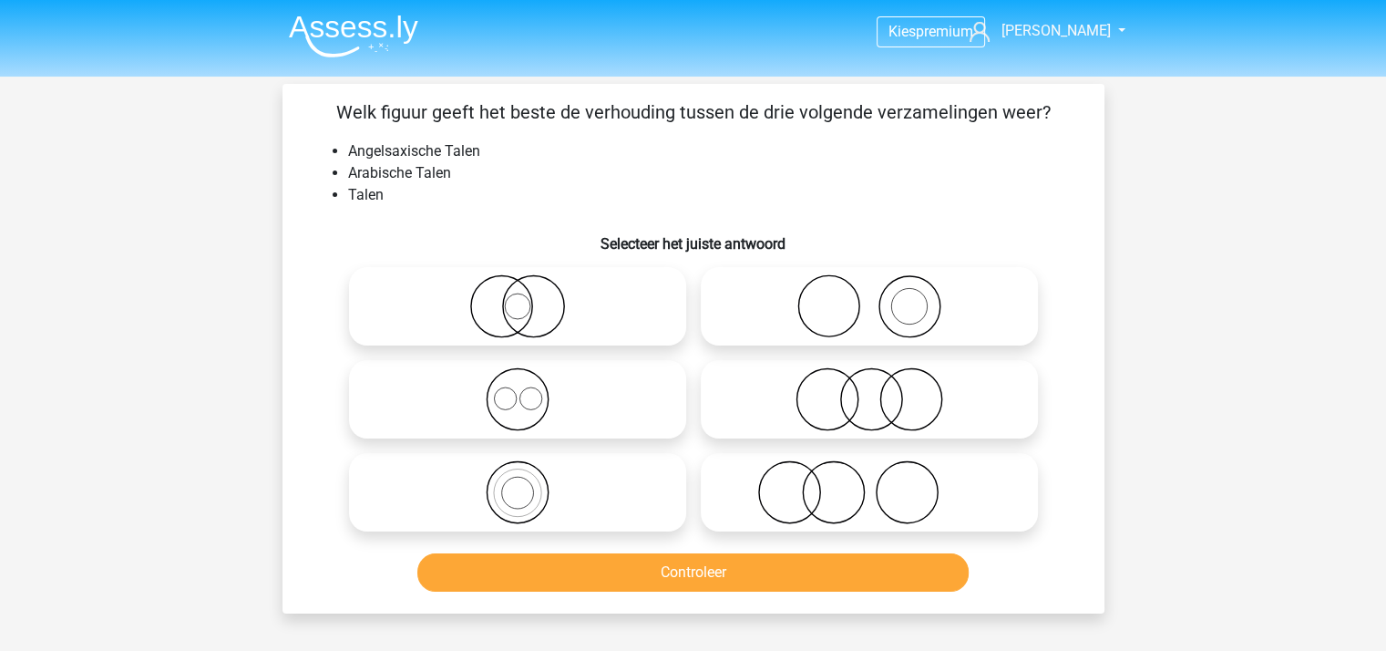
scroll to position [84, 0]
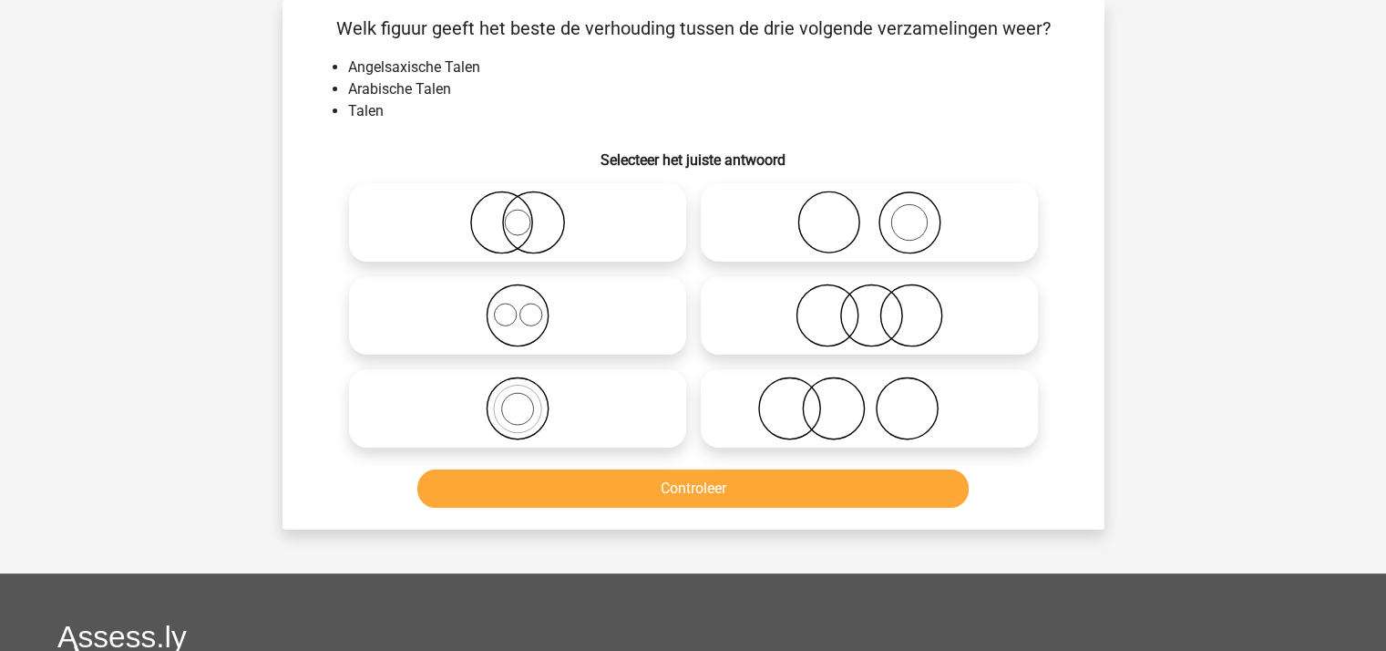
click at [519, 312] on circle at bounding box center [530, 314] width 22 height 22
click at [518, 306] on input "radio" at bounding box center [523, 300] width 12 height 12
radio input "true"
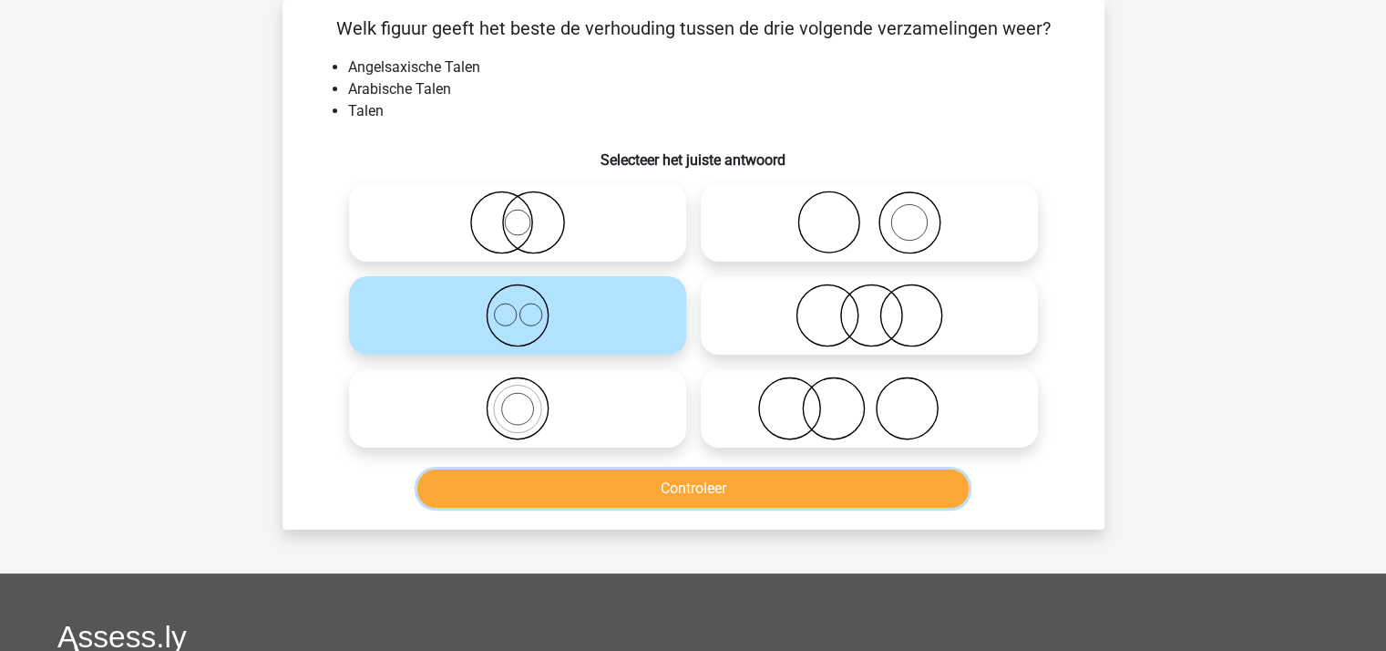
click at [605, 492] on button "Controleer" at bounding box center [692, 488] width 551 height 38
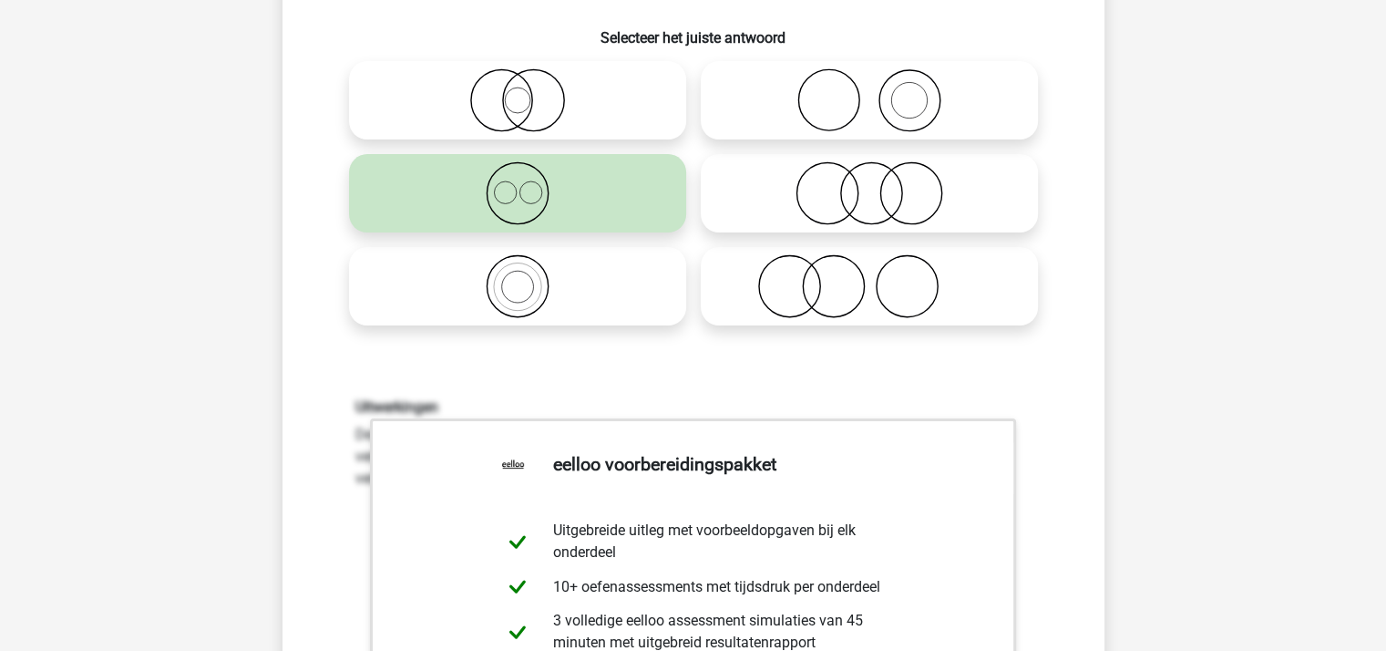
scroll to position [448, 0]
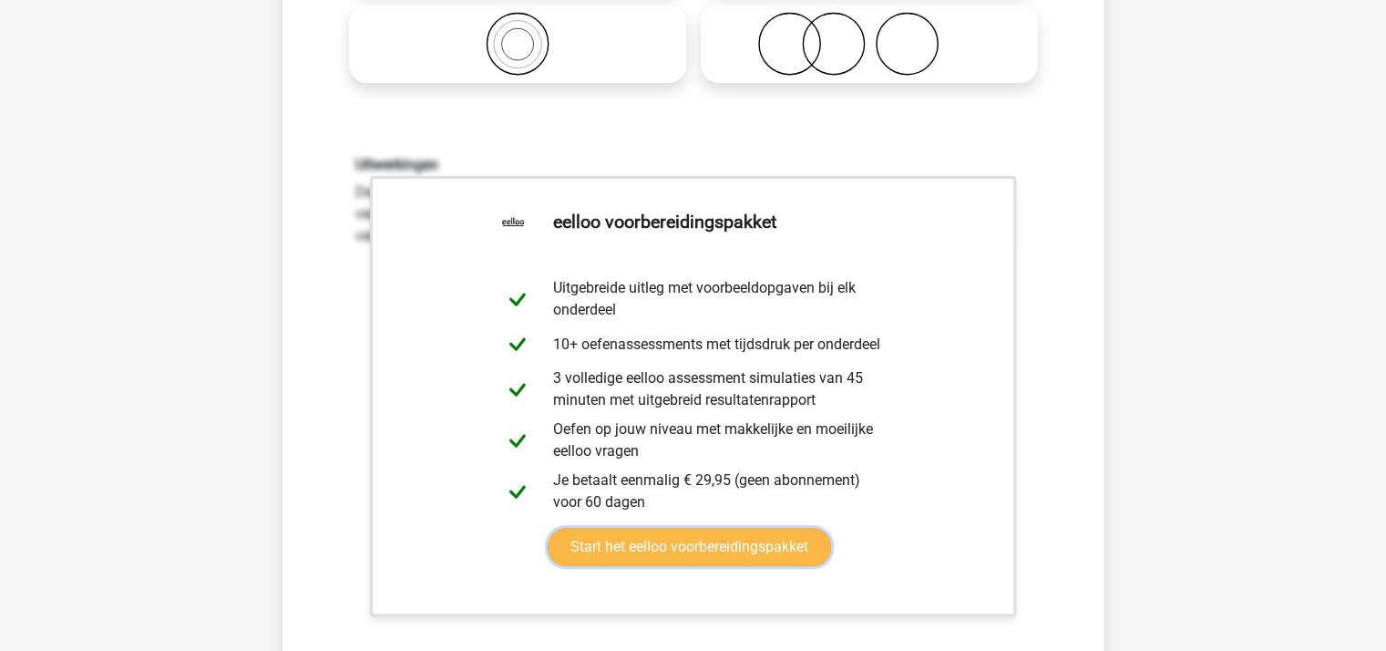
click at [641, 546] on link "Start het eelloo voorbereidingspakket" at bounding box center [689, 547] width 283 height 38
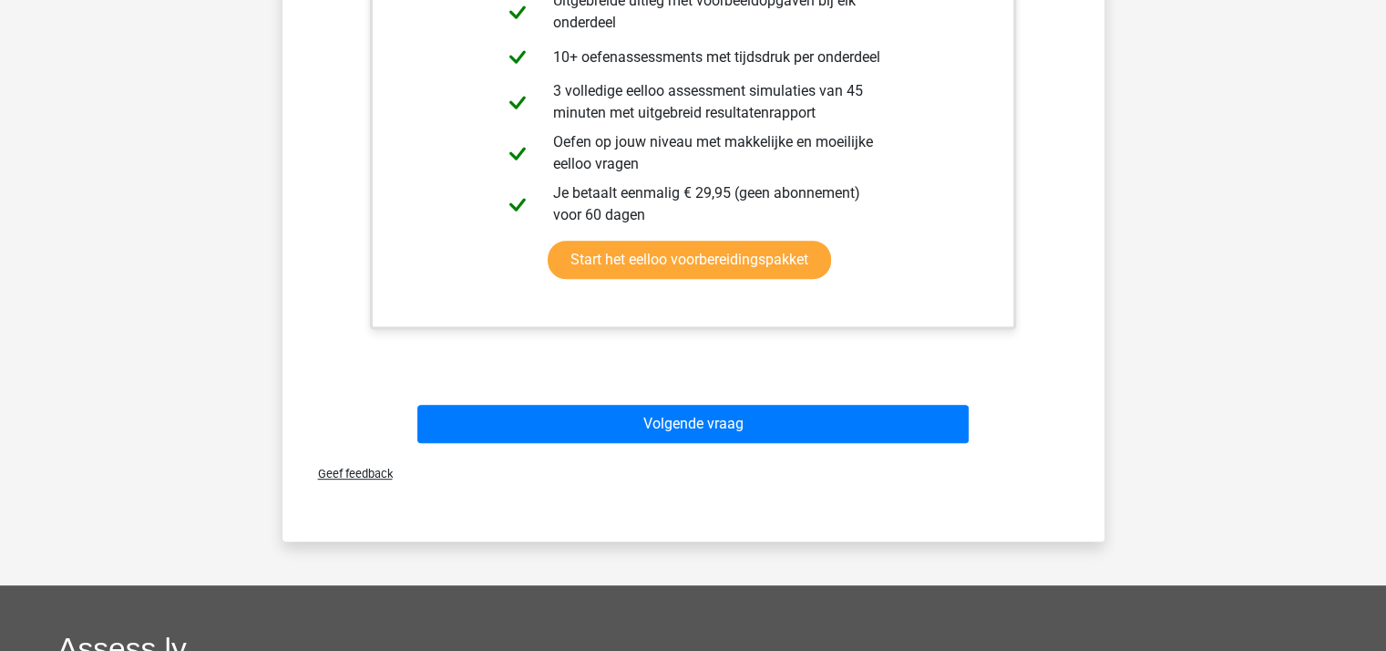
scroll to position [904, 0]
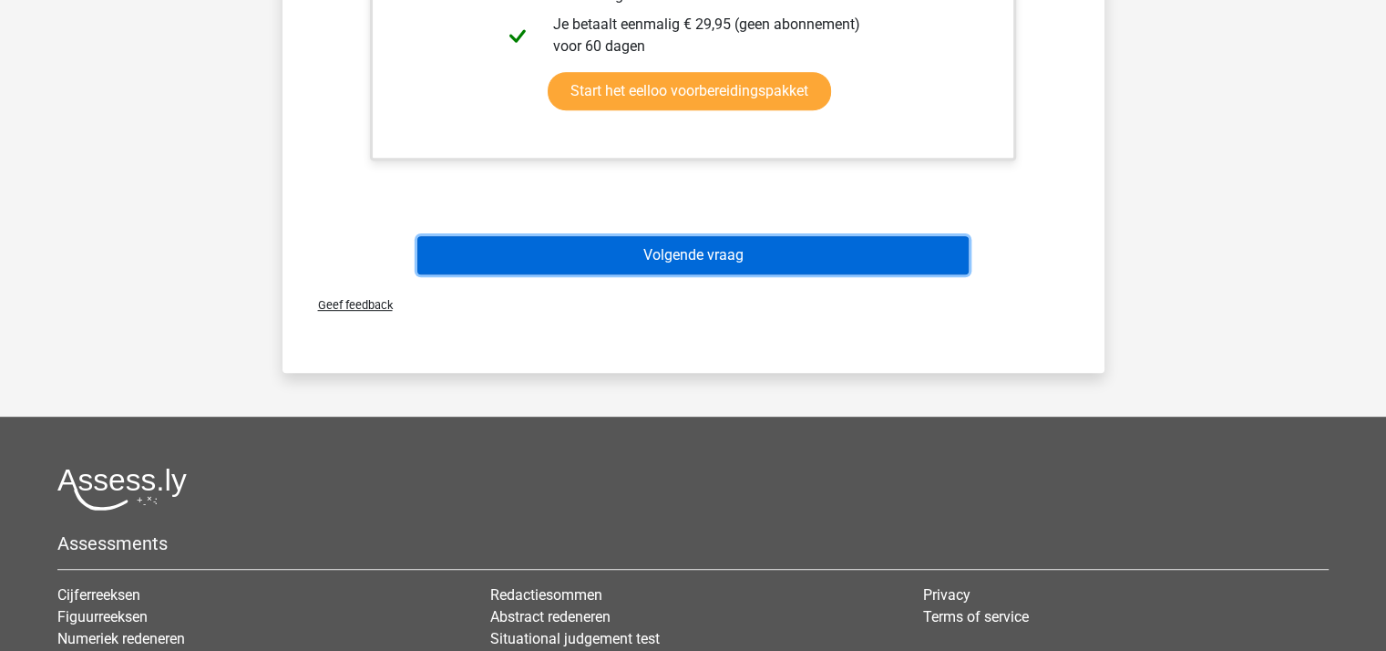
click at [678, 253] on button "Volgende vraag" at bounding box center [692, 255] width 551 height 38
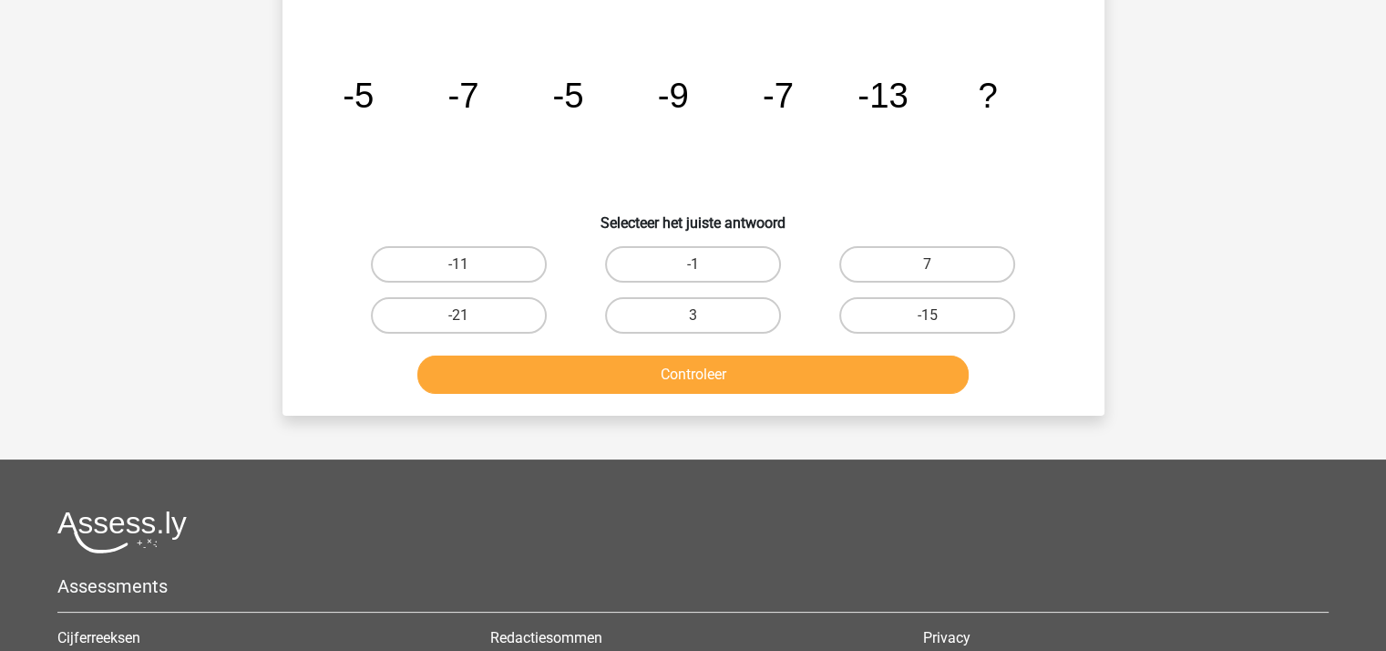
scroll to position [84, 0]
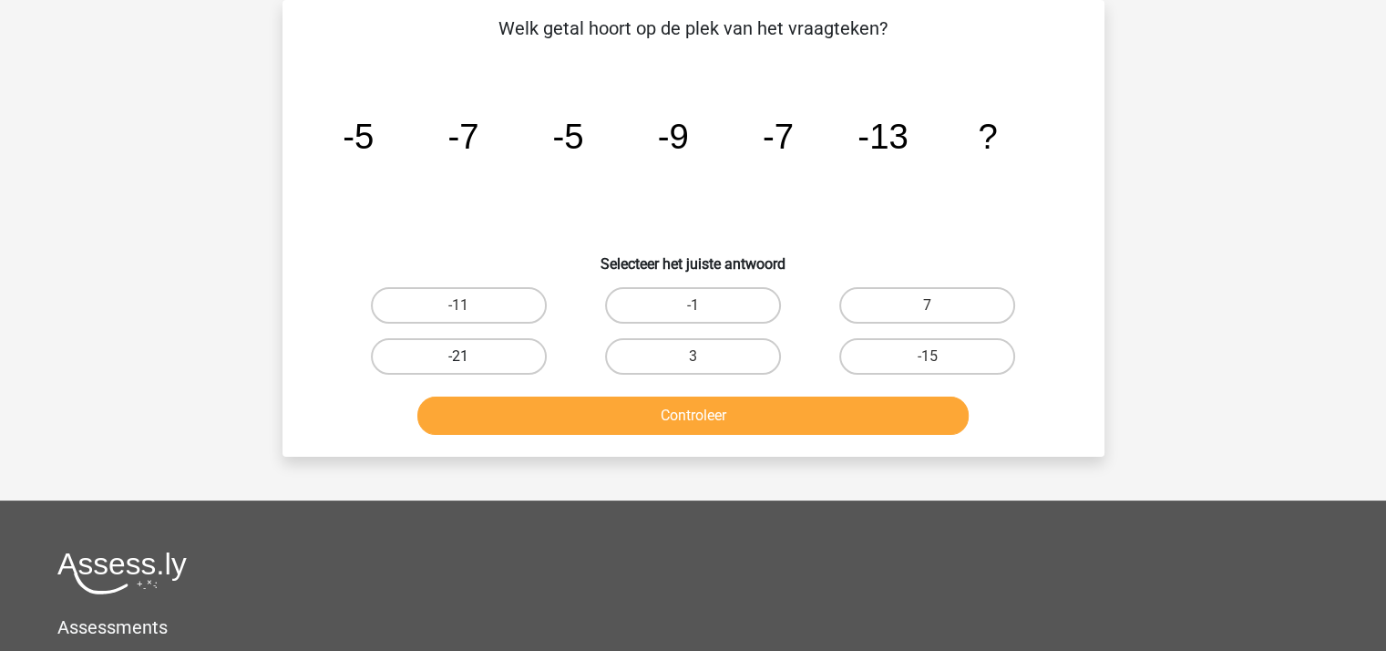
click at [480, 357] on label "-21" at bounding box center [459, 356] width 176 height 36
click at [470, 357] on input "-21" at bounding box center [464, 362] width 12 height 12
radio input "true"
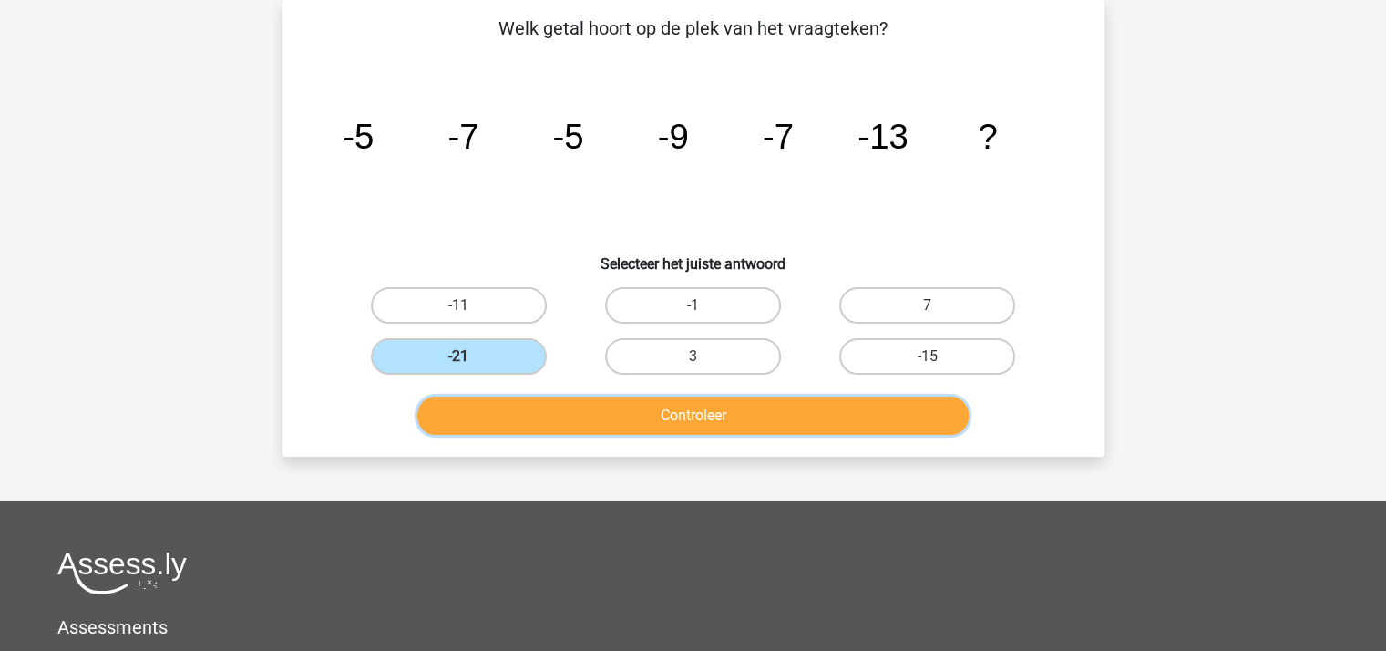
click at [565, 415] on button "Controleer" at bounding box center [692, 415] width 551 height 38
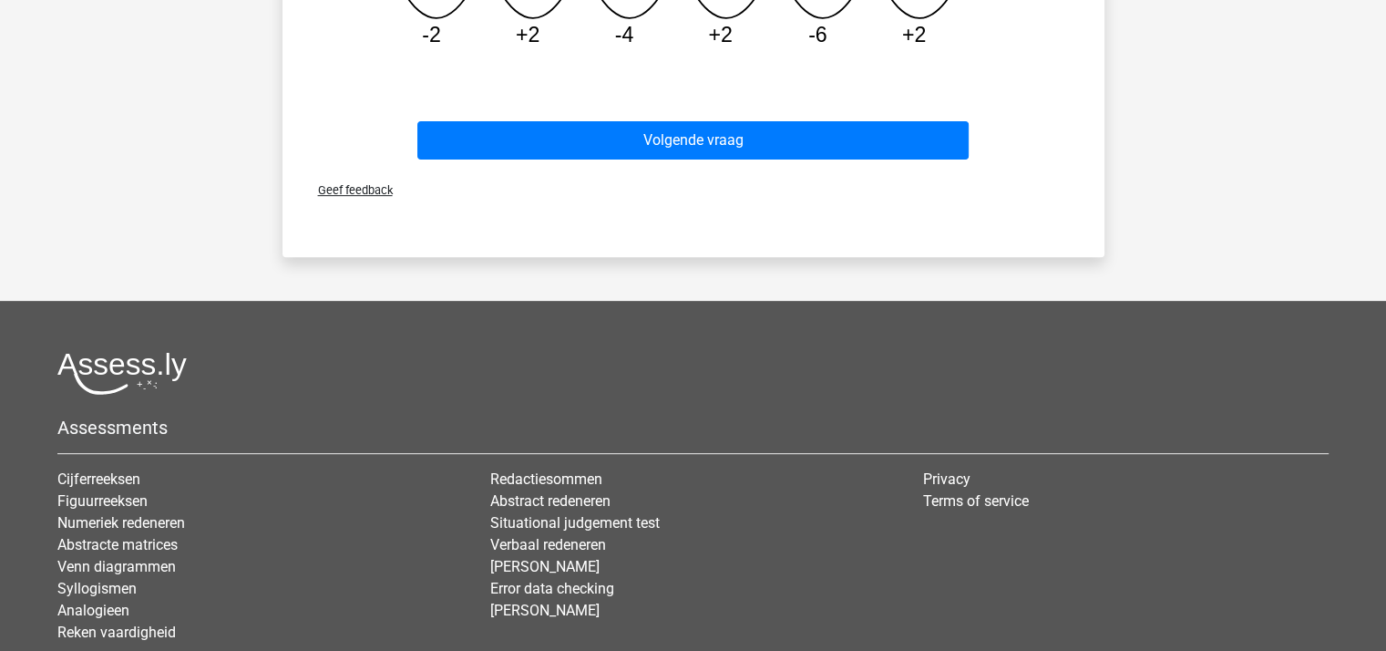
scroll to position [562, 0]
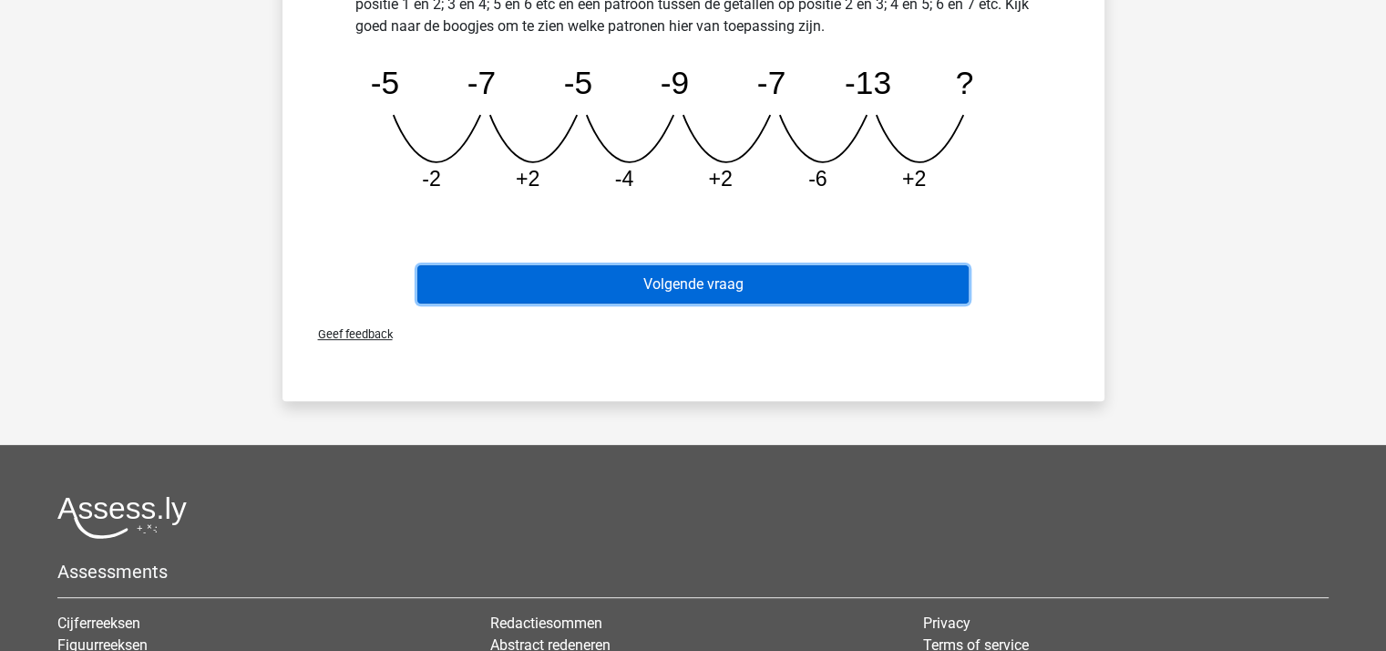
click at [668, 274] on button "Volgende vraag" at bounding box center [692, 284] width 551 height 38
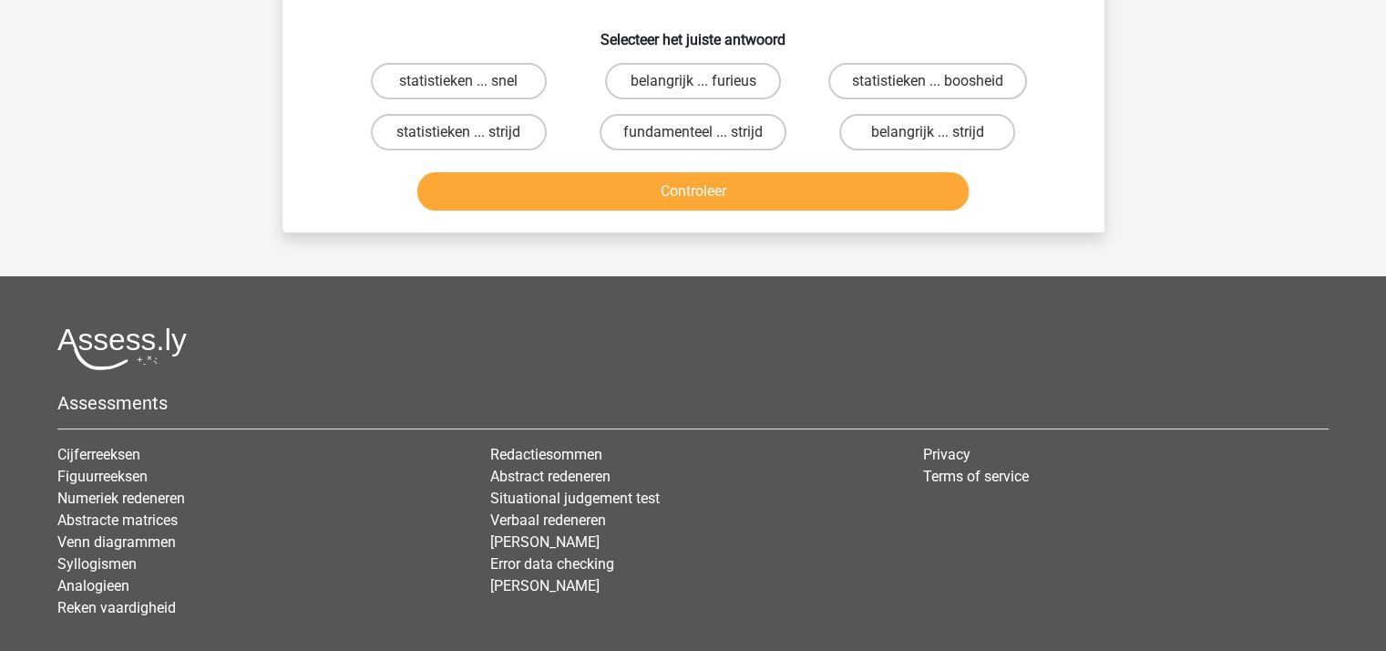
scroll to position [84, 0]
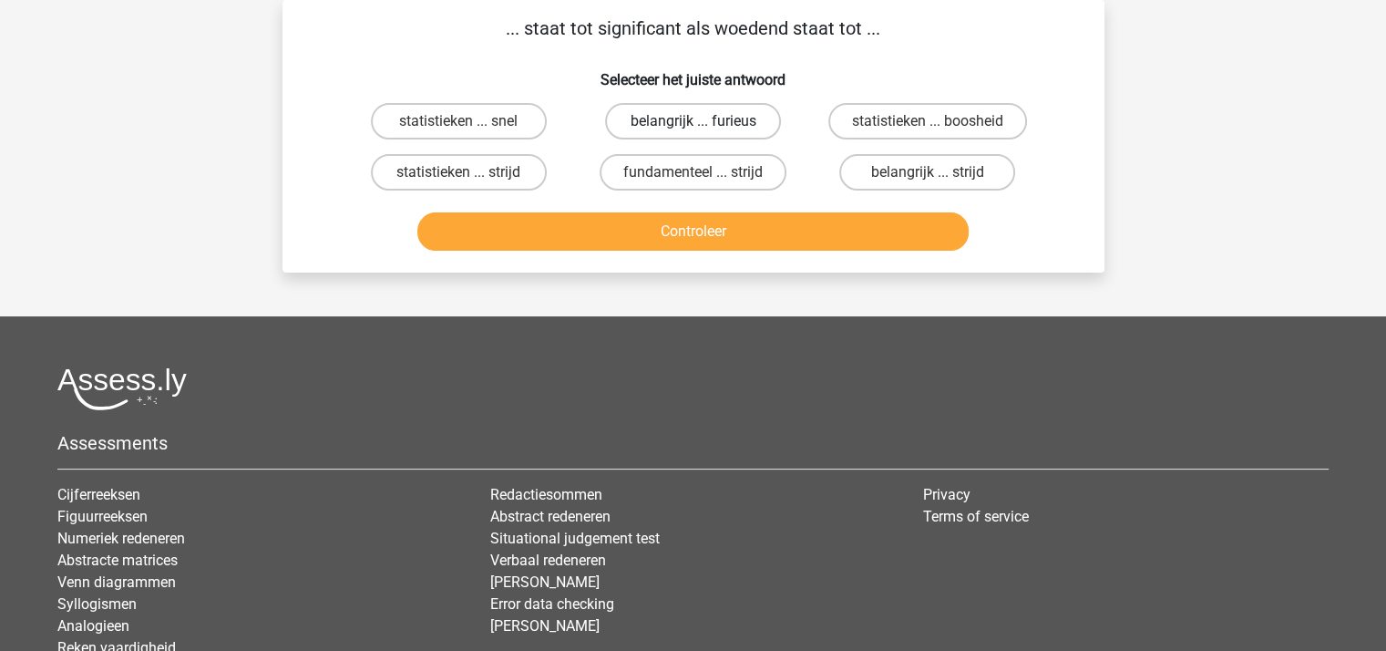
click at [685, 119] on label "belangrijk ... furieus" at bounding box center [693, 121] width 176 height 36
click at [692, 121] on input "belangrijk ... furieus" at bounding box center [698, 127] width 12 height 12
radio input "true"
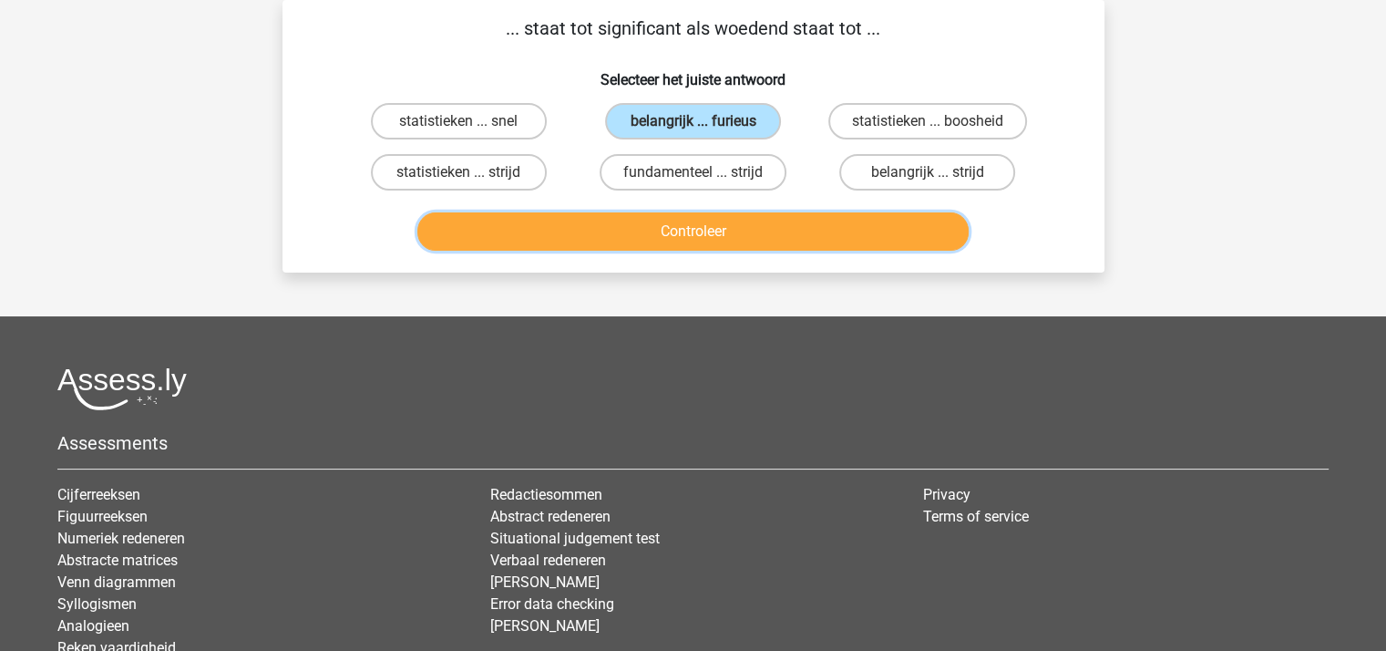
click at [700, 229] on button "Controleer" at bounding box center [692, 231] width 551 height 38
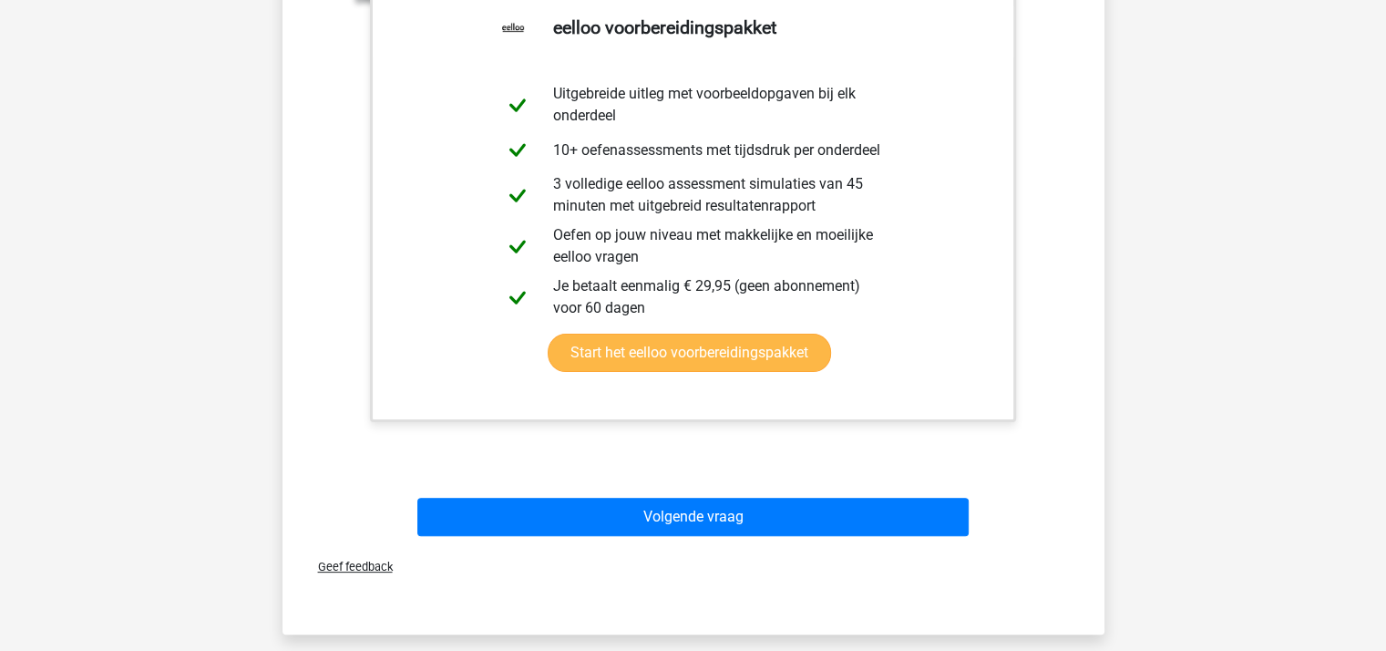
scroll to position [448, 0]
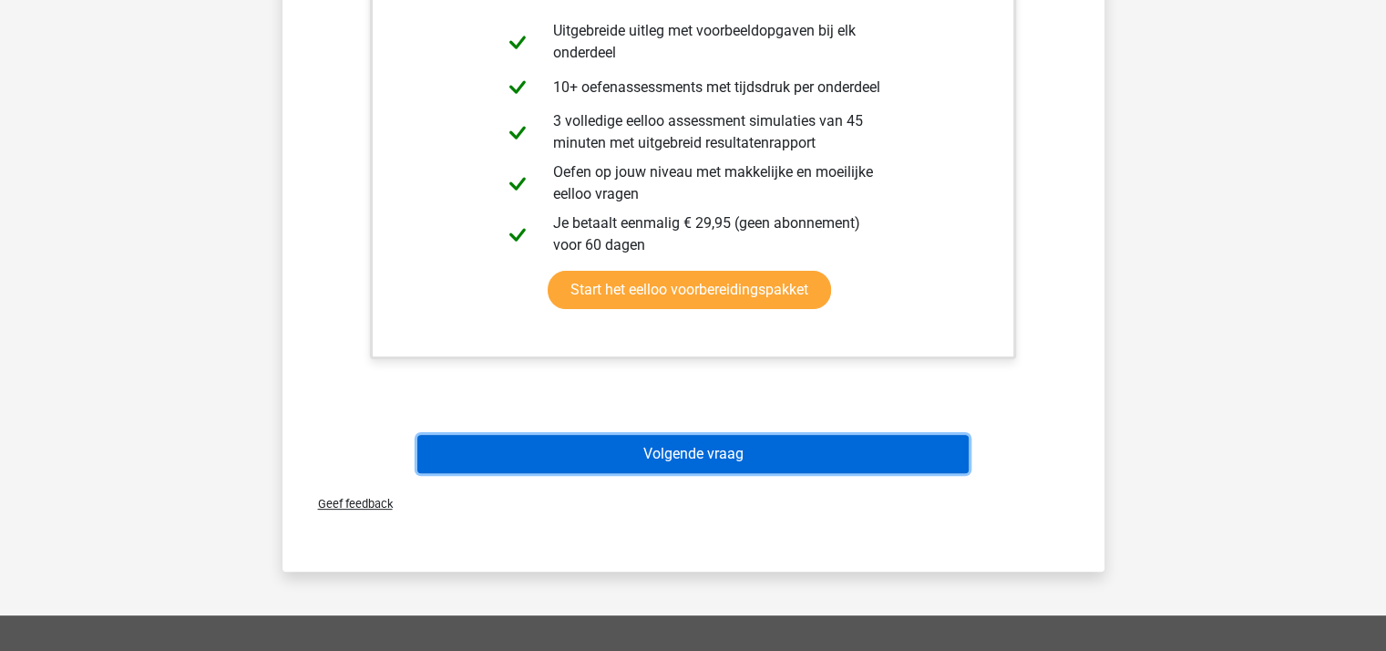
click at [682, 442] on button "Volgende vraag" at bounding box center [692, 454] width 551 height 38
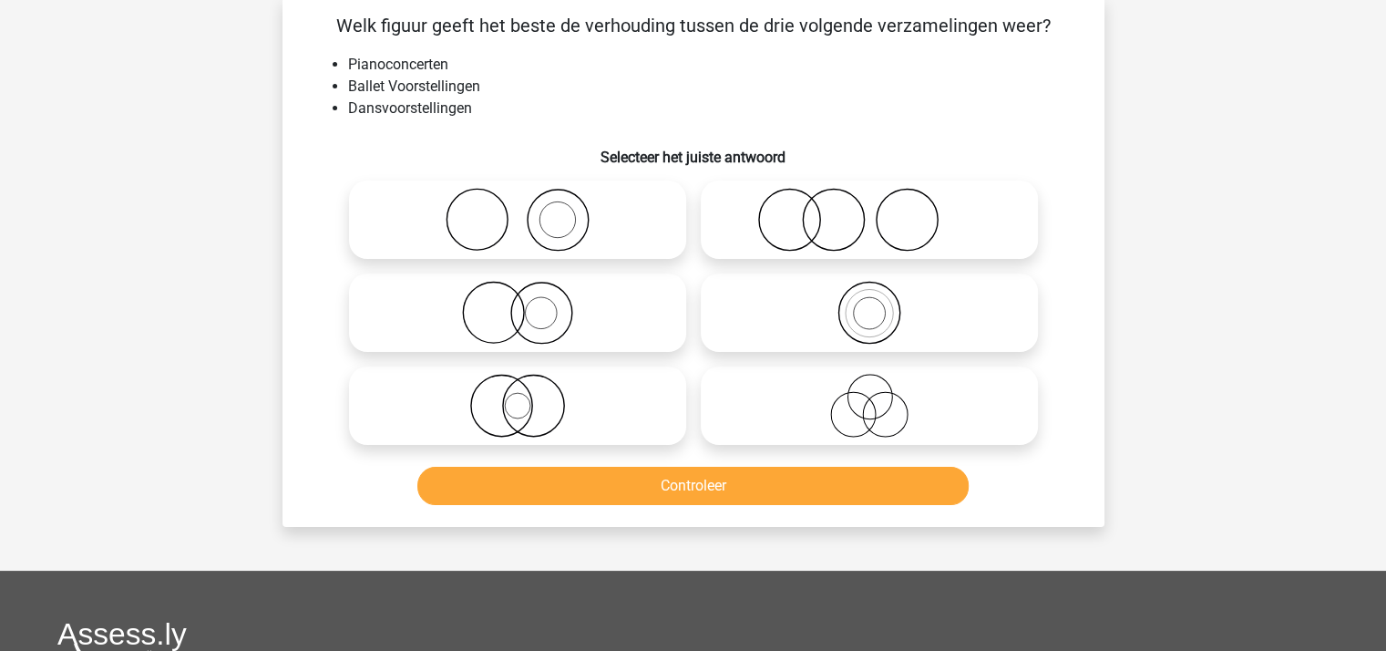
scroll to position [84, 0]
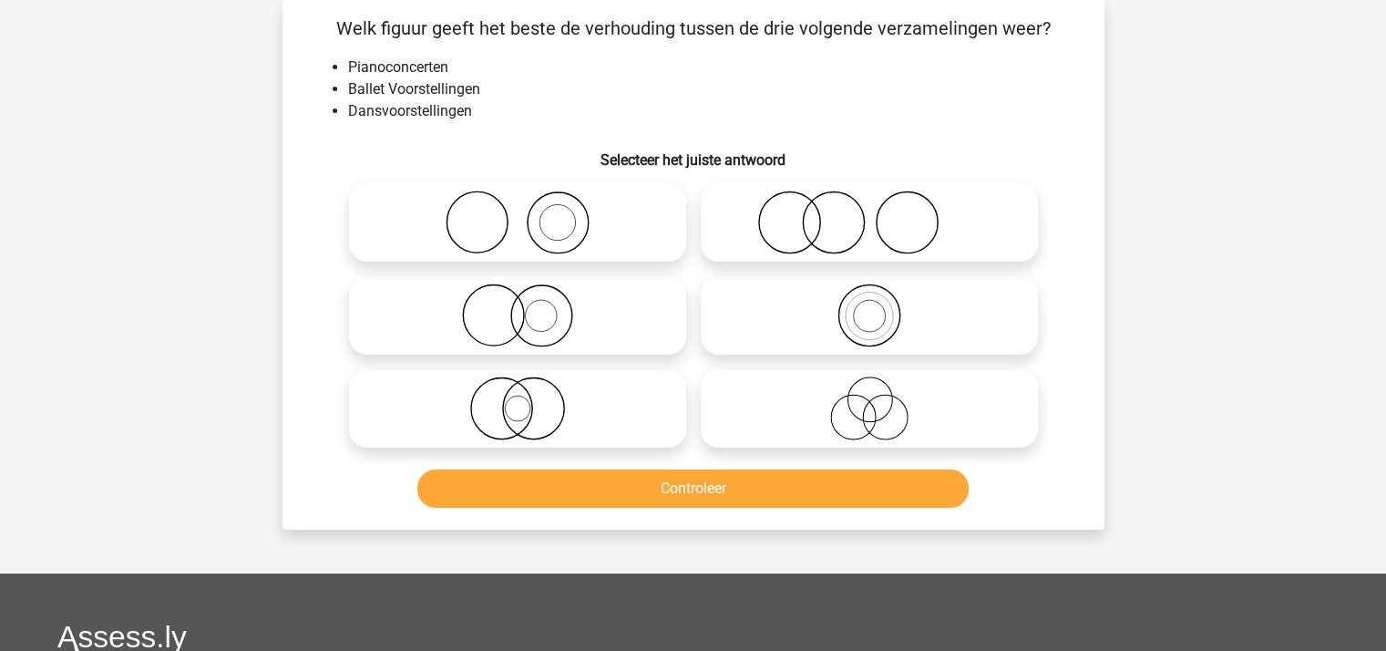
click at [550, 236] on icon at bounding box center [517, 222] width 323 height 64
click at [529, 213] on input "radio" at bounding box center [523, 207] width 12 height 12
radio input "true"
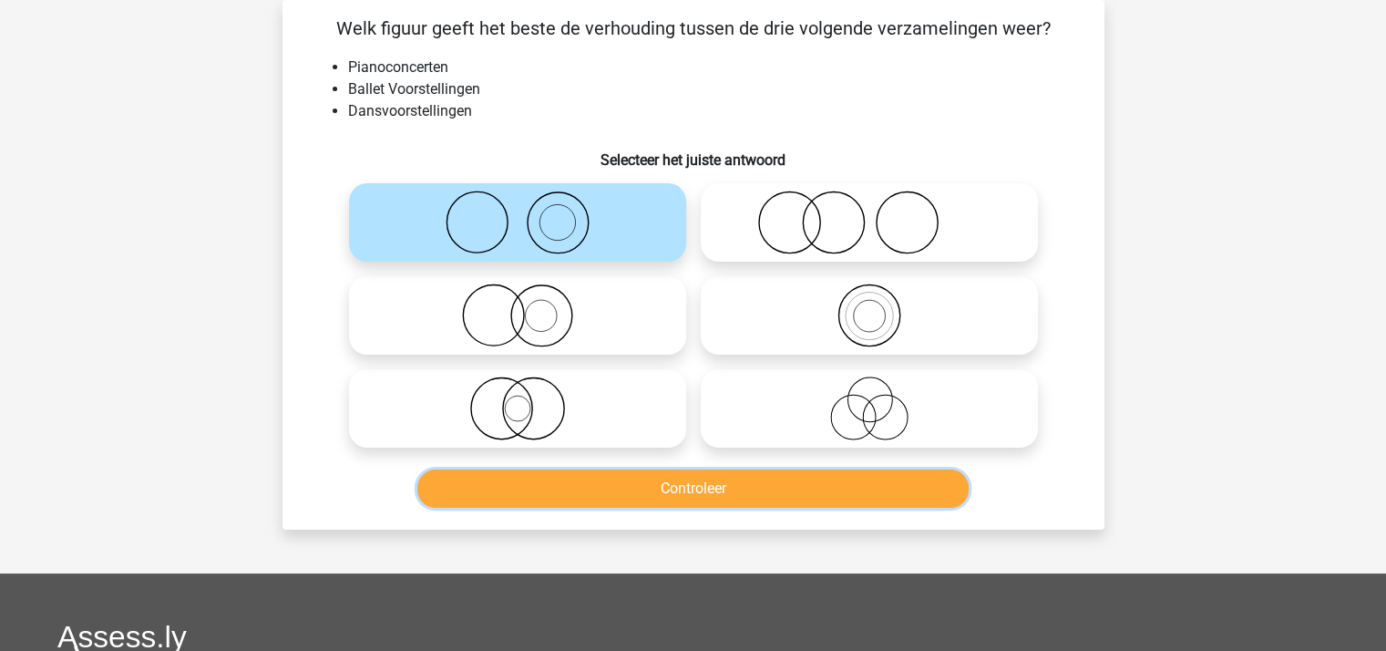
click at [609, 478] on button "Controleer" at bounding box center [692, 488] width 551 height 38
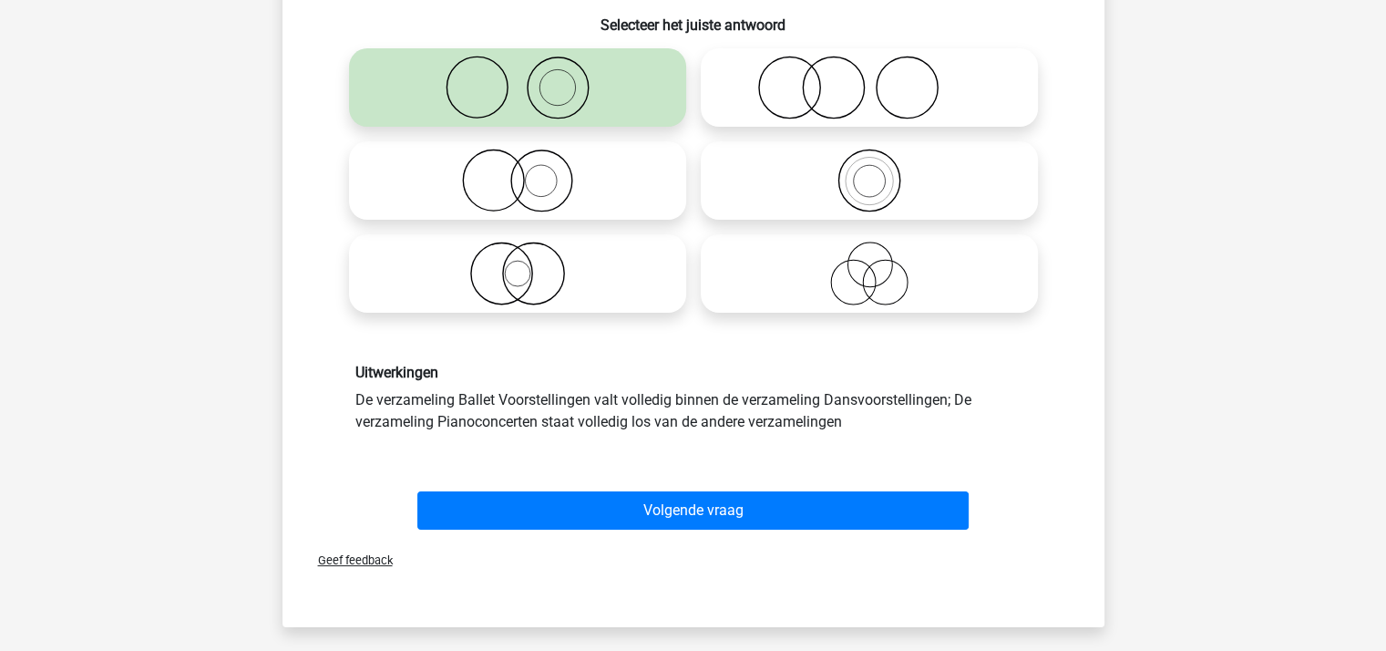
scroll to position [448, 0]
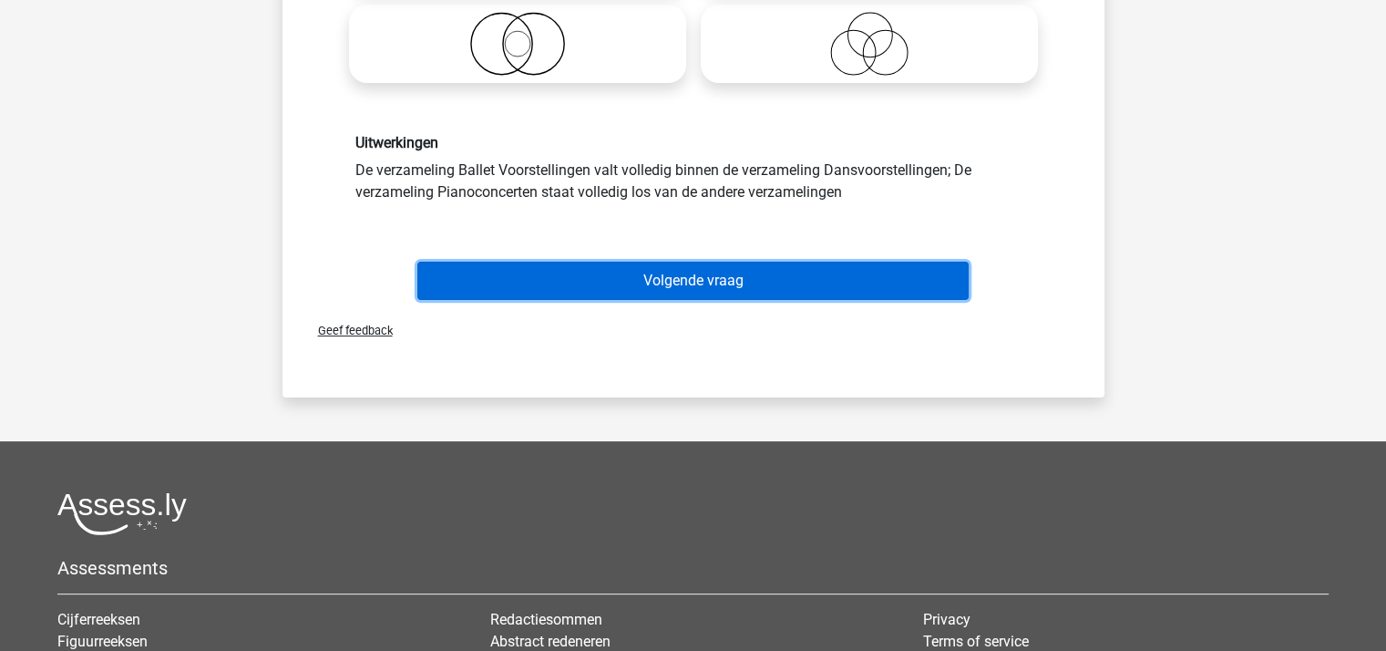
click at [687, 276] on button "Volgende vraag" at bounding box center [692, 280] width 551 height 38
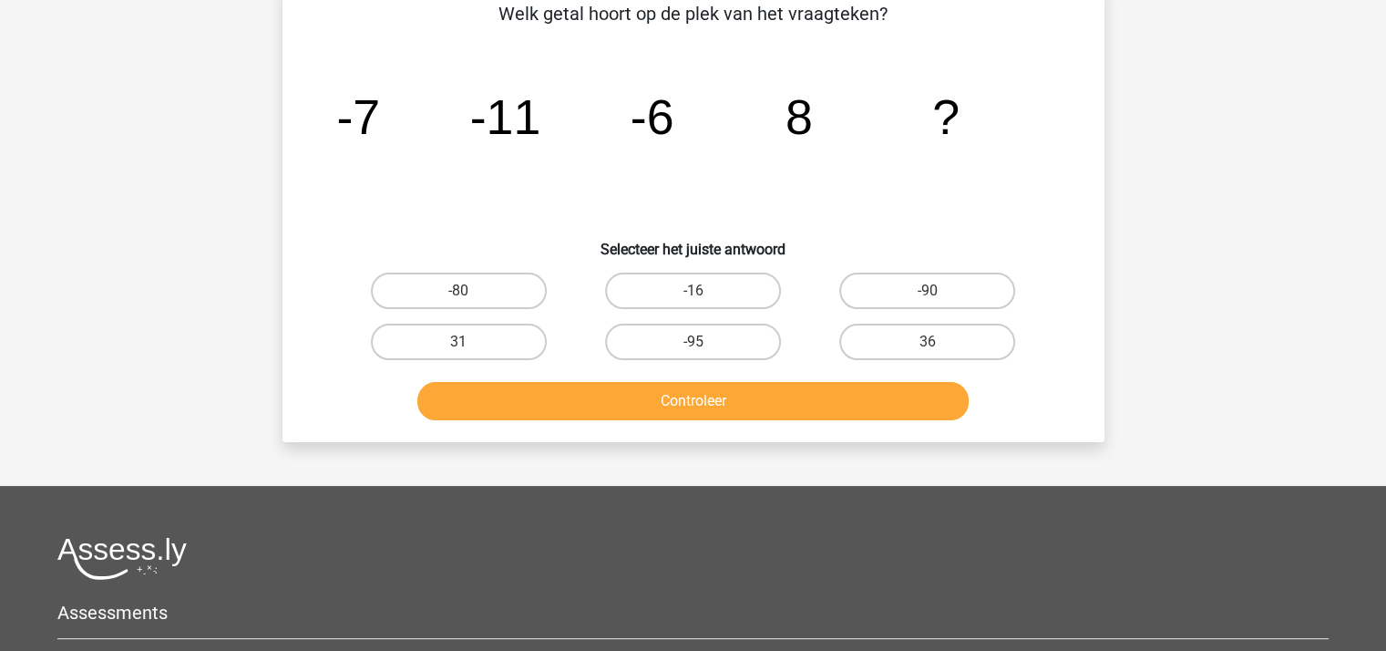
scroll to position [84, 0]
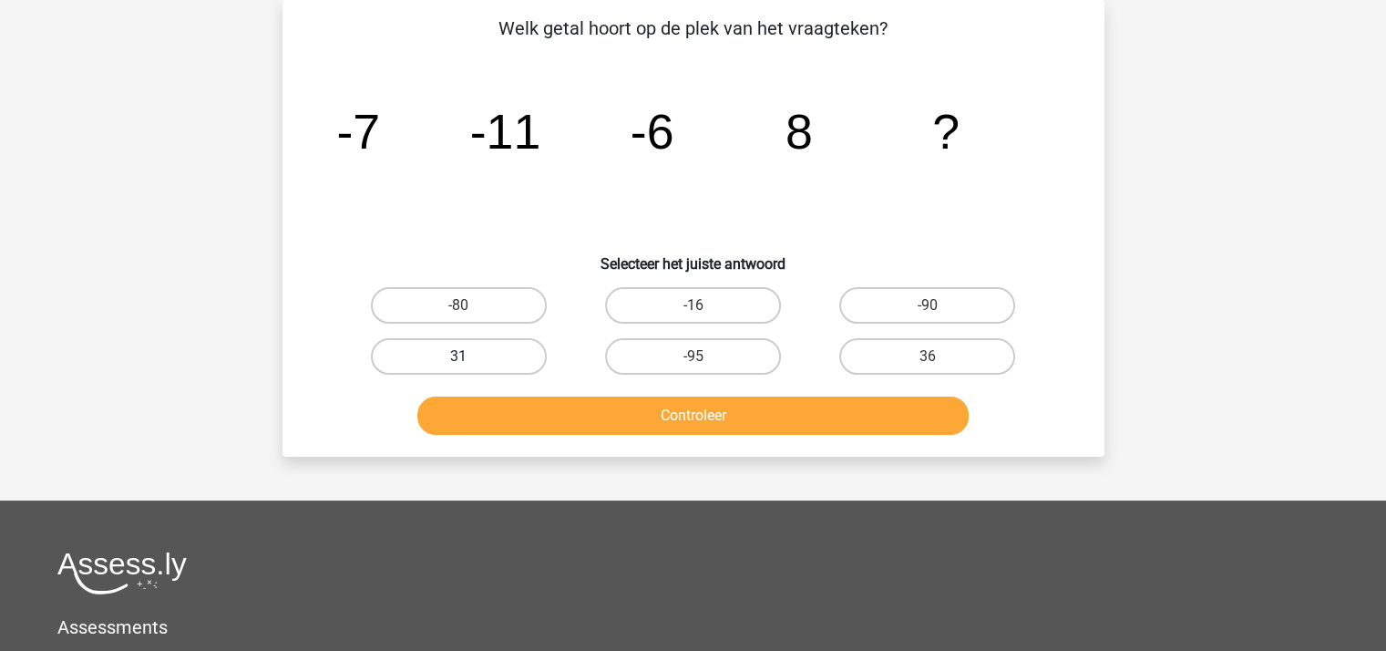
click at [483, 345] on label "31" at bounding box center [459, 356] width 176 height 36
click at [470, 356] on input "31" at bounding box center [464, 362] width 12 height 12
radio input "true"
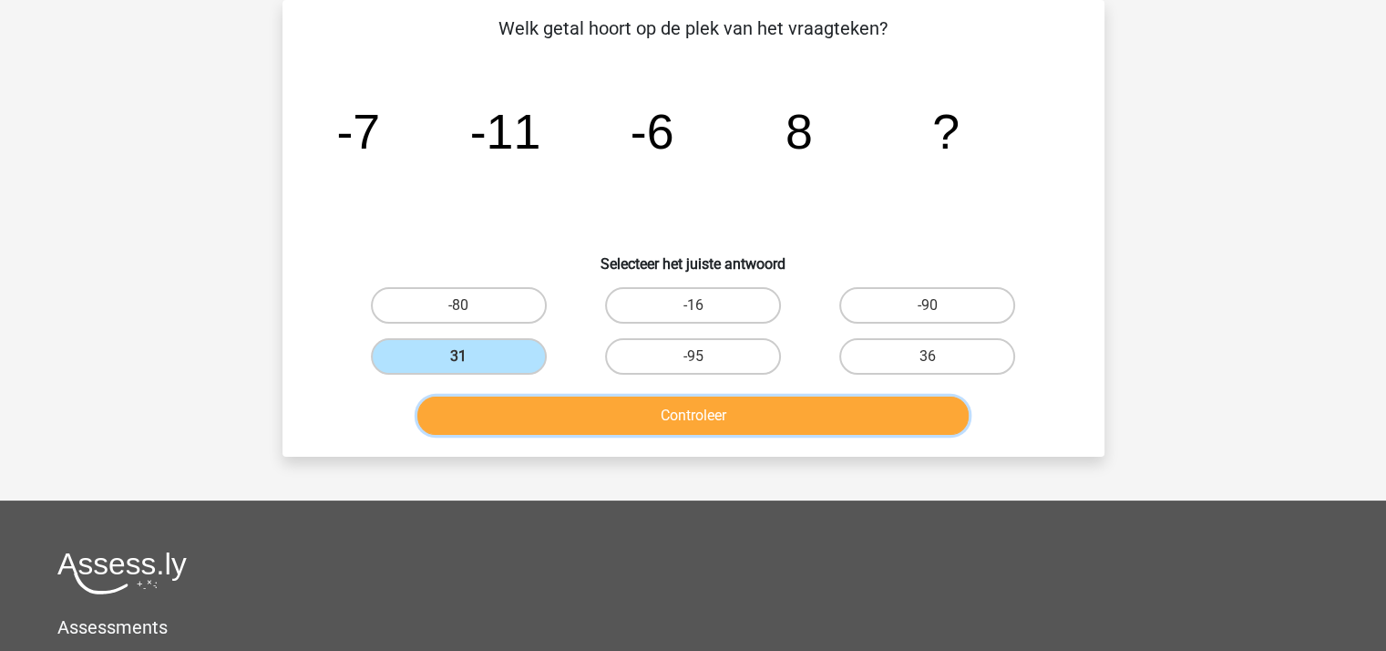
click at [589, 409] on button "Controleer" at bounding box center [692, 415] width 551 height 38
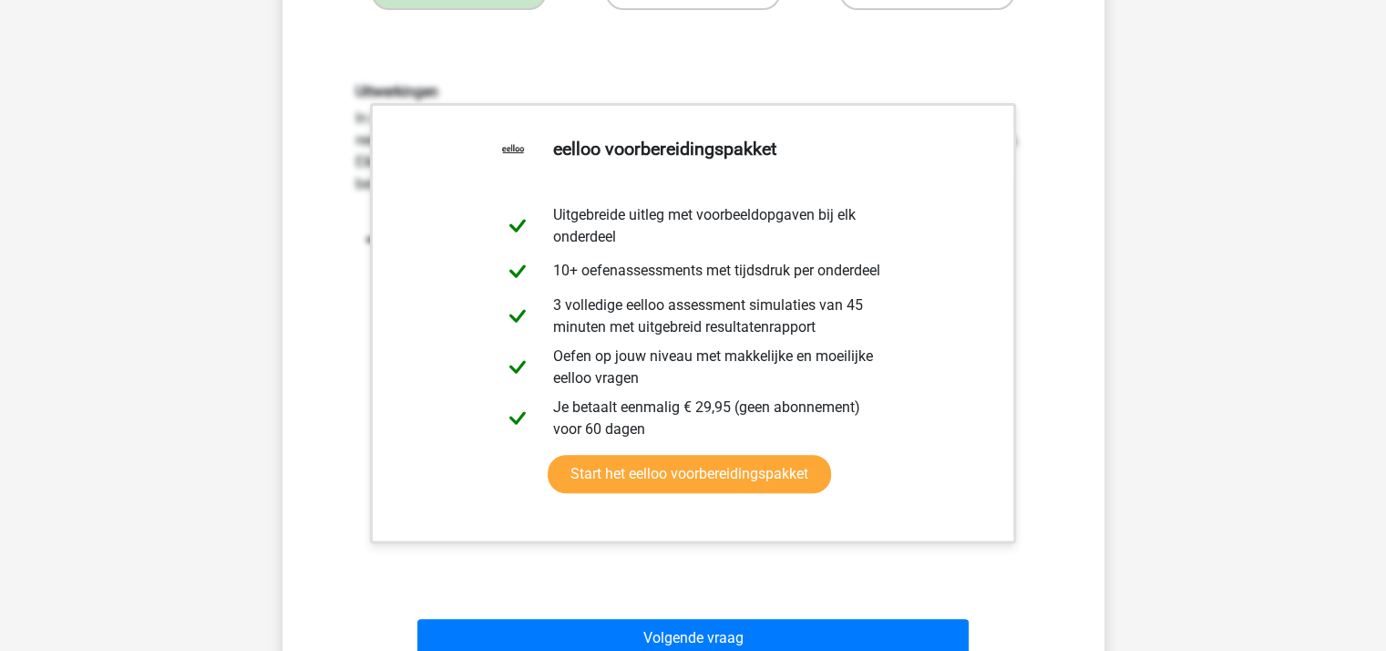
scroll to position [813, 0]
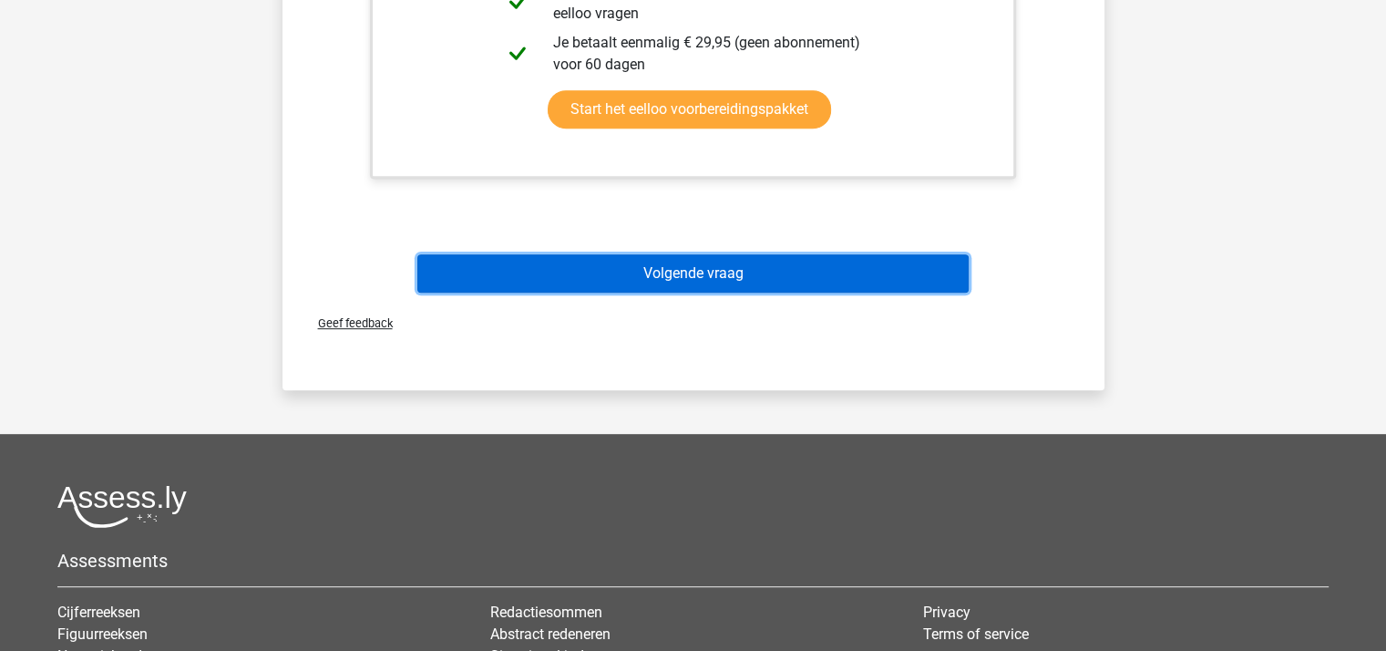
click at [663, 270] on button "Volgende vraag" at bounding box center [692, 273] width 551 height 38
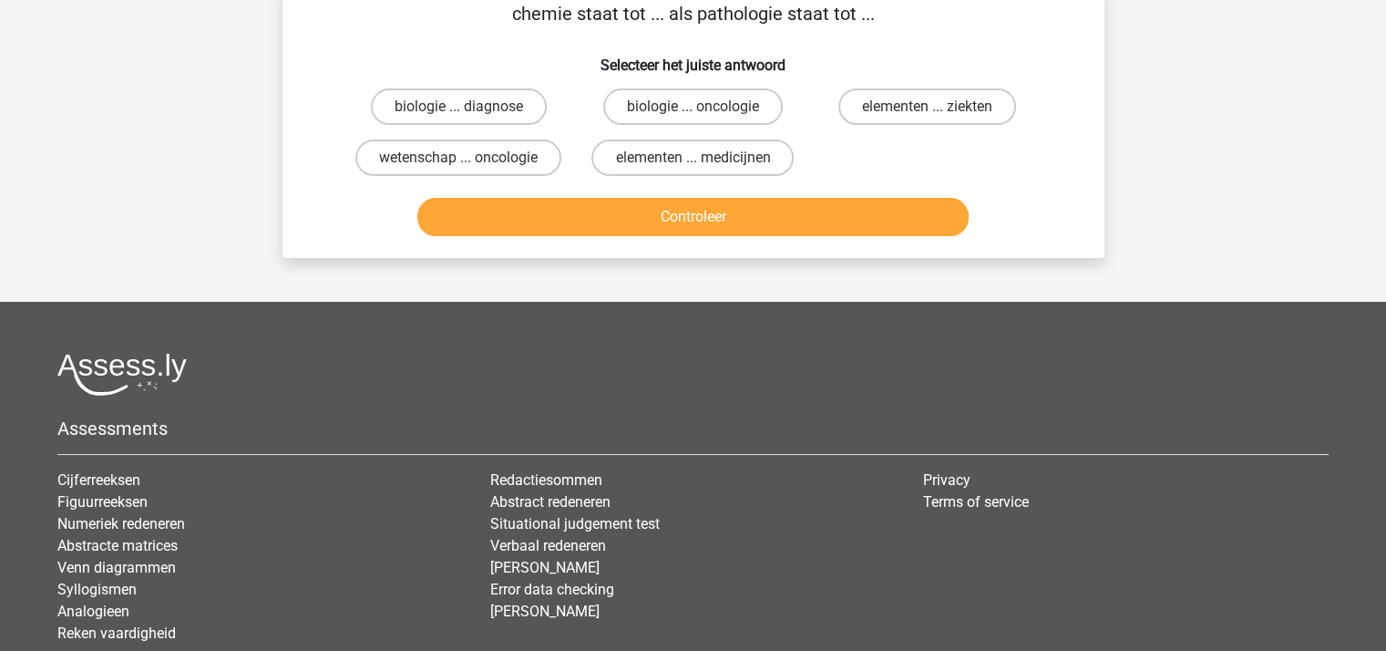
scroll to position [84, 0]
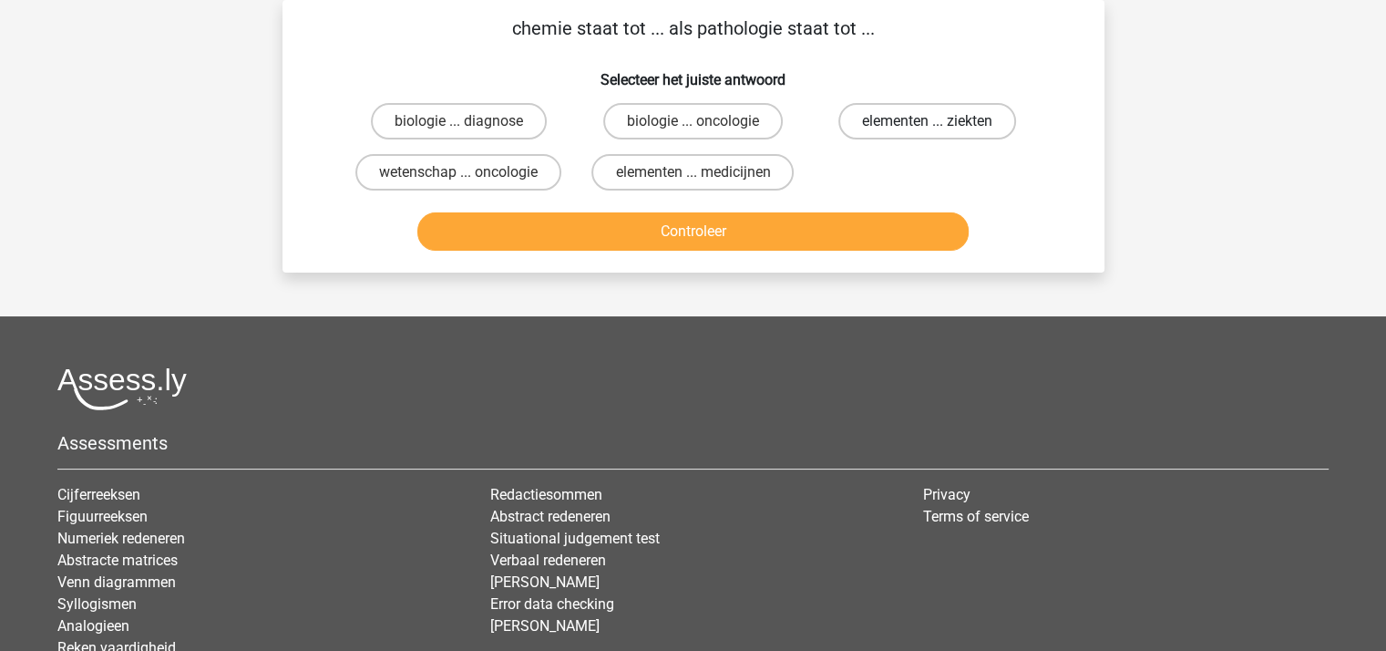
click at [944, 122] on label "elementen ... ziekten" at bounding box center [927, 121] width 178 height 36
click at [939, 122] on input "elementen ... ziekten" at bounding box center [933, 127] width 12 height 12
radio input "true"
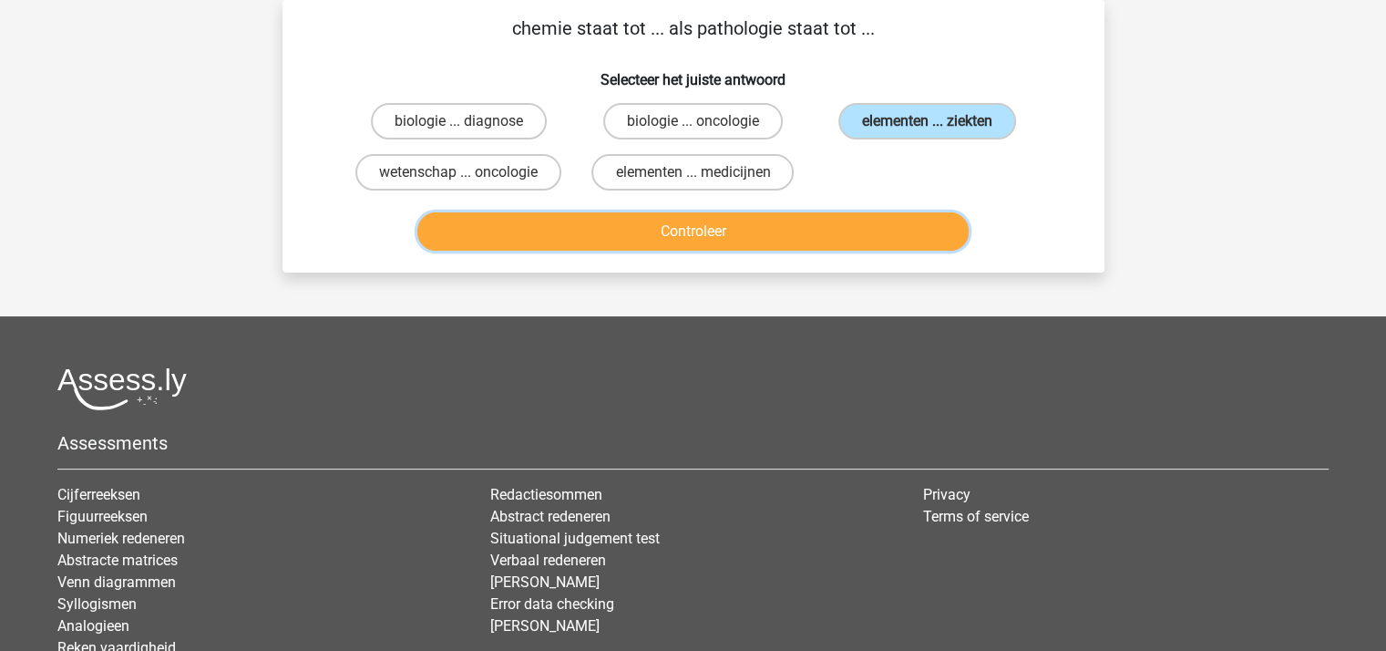
click at [835, 221] on button "Controleer" at bounding box center [692, 231] width 551 height 38
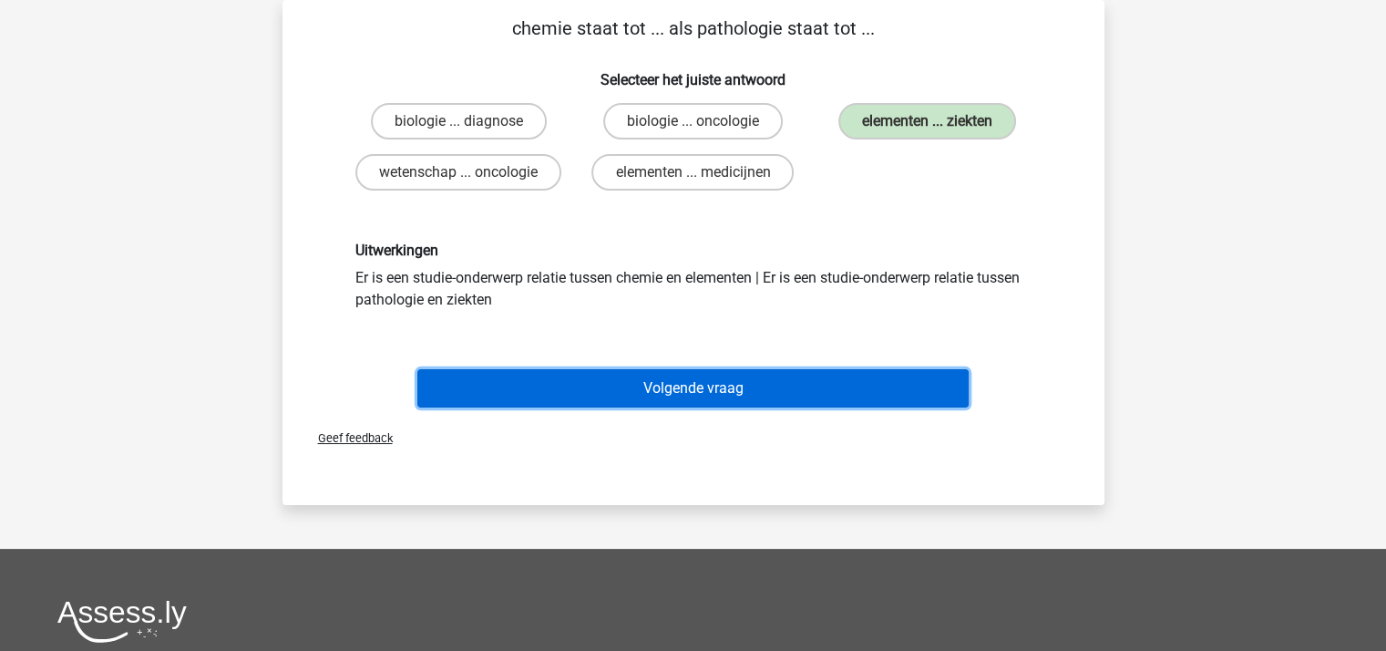
click at [725, 380] on button "Volgende vraag" at bounding box center [692, 388] width 551 height 38
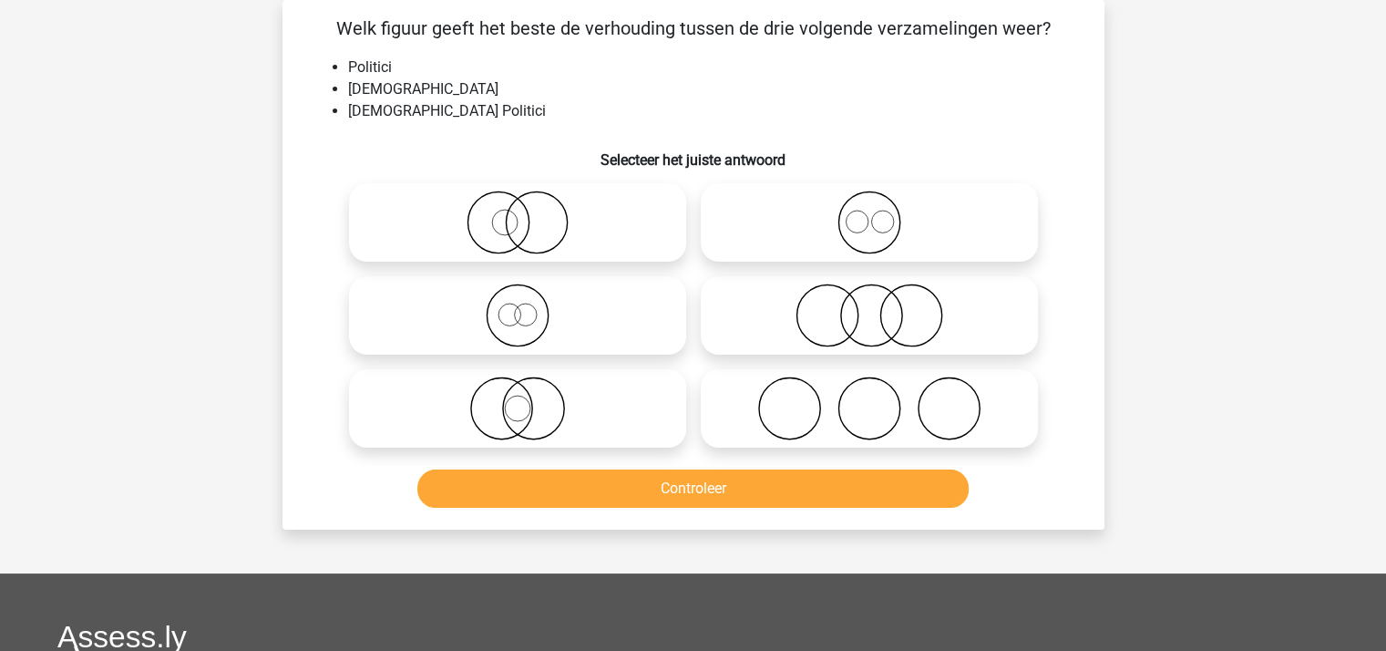
click at [524, 406] on icon at bounding box center [517, 408] width 323 height 64
click at [524, 399] on input "radio" at bounding box center [523, 393] width 12 height 12
radio input "true"
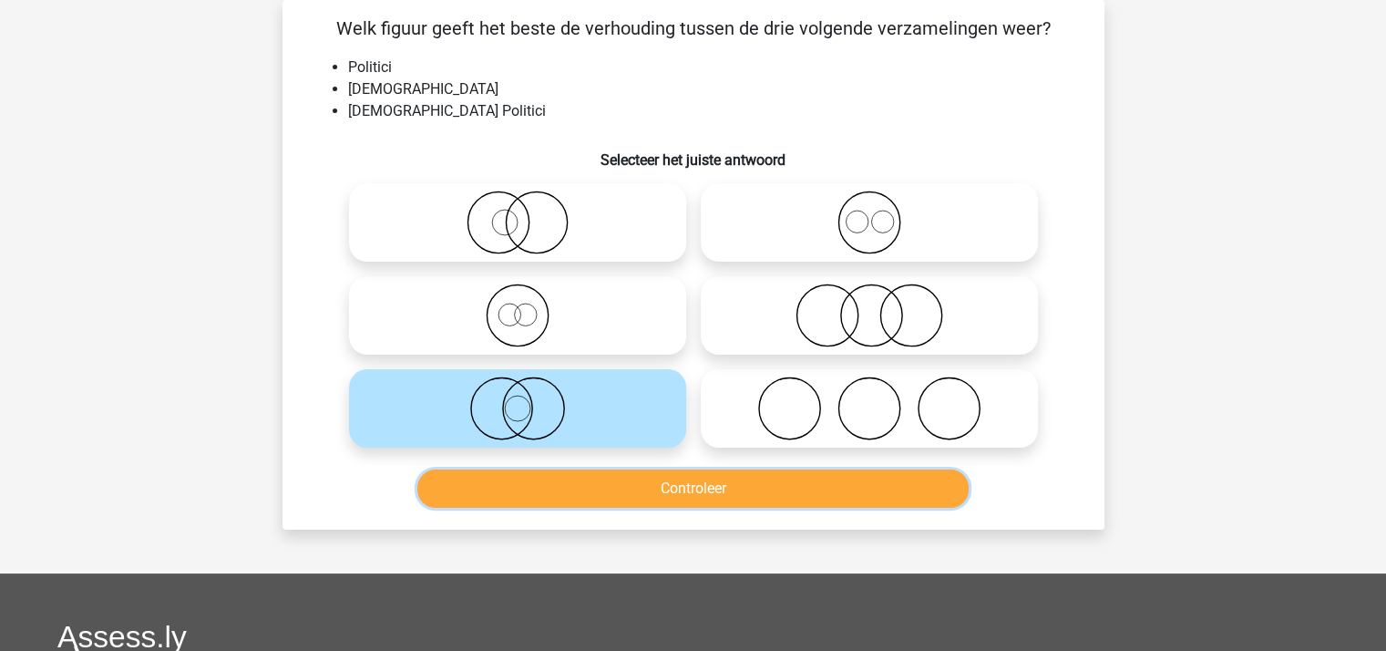
click at [617, 487] on button "Controleer" at bounding box center [692, 488] width 551 height 38
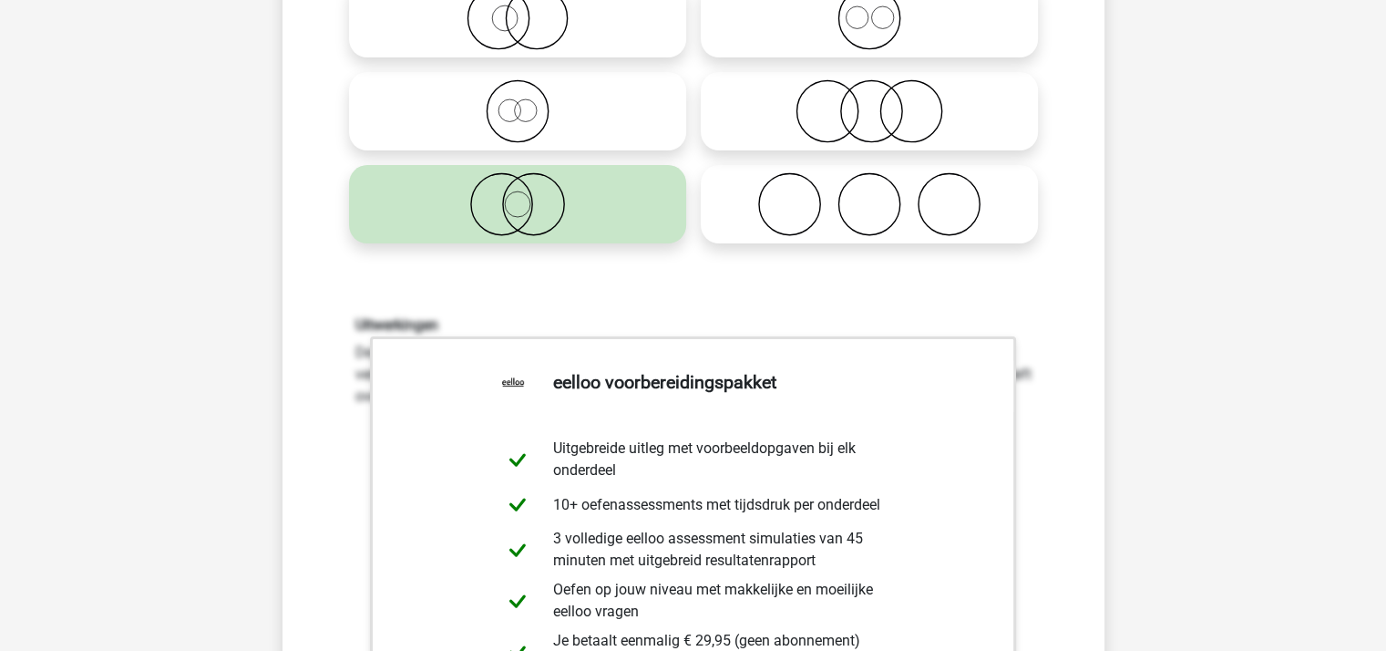
scroll to position [630, 0]
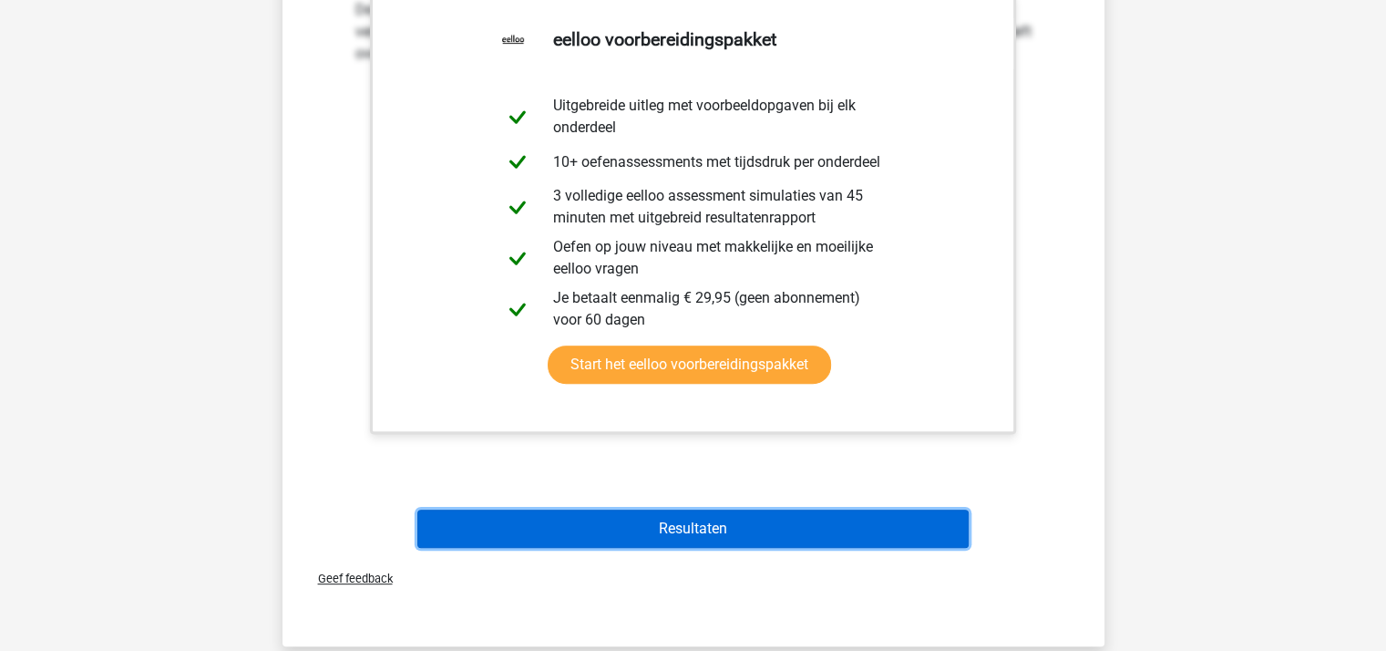
click at [688, 527] on button "Resultaten" at bounding box center [692, 528] width 551 height 38
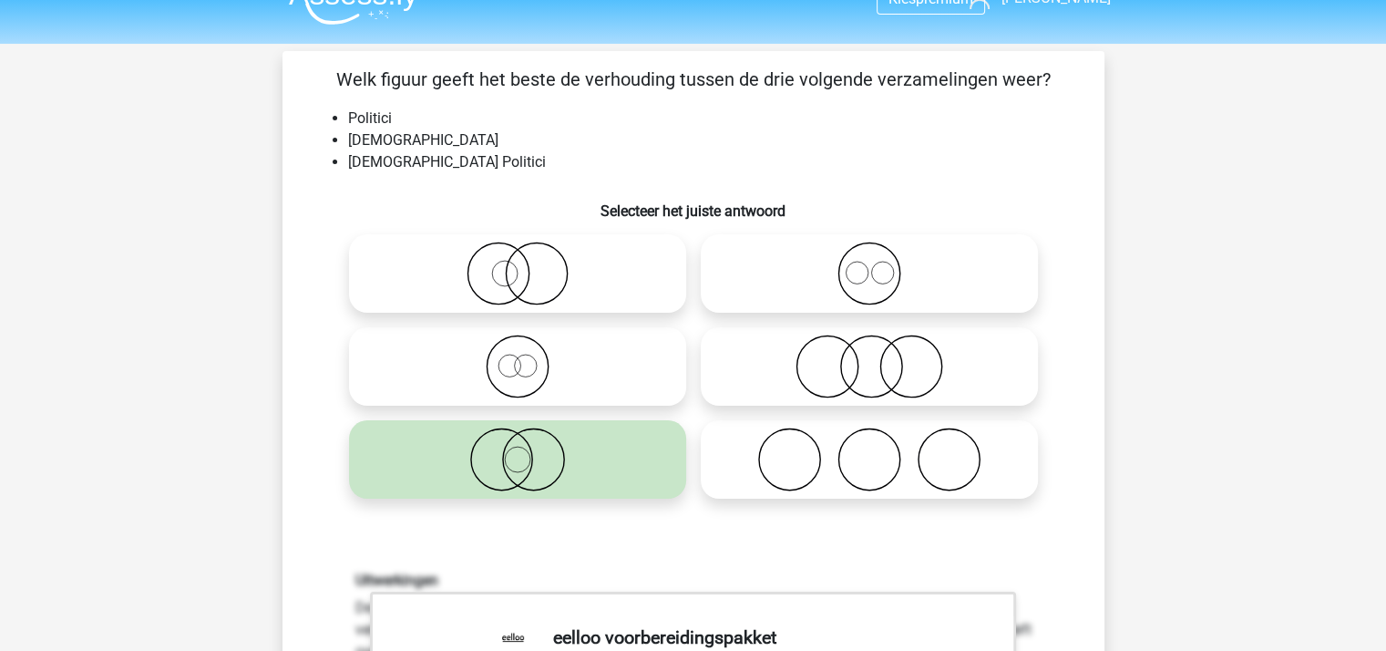
scroll to position [0, 0]
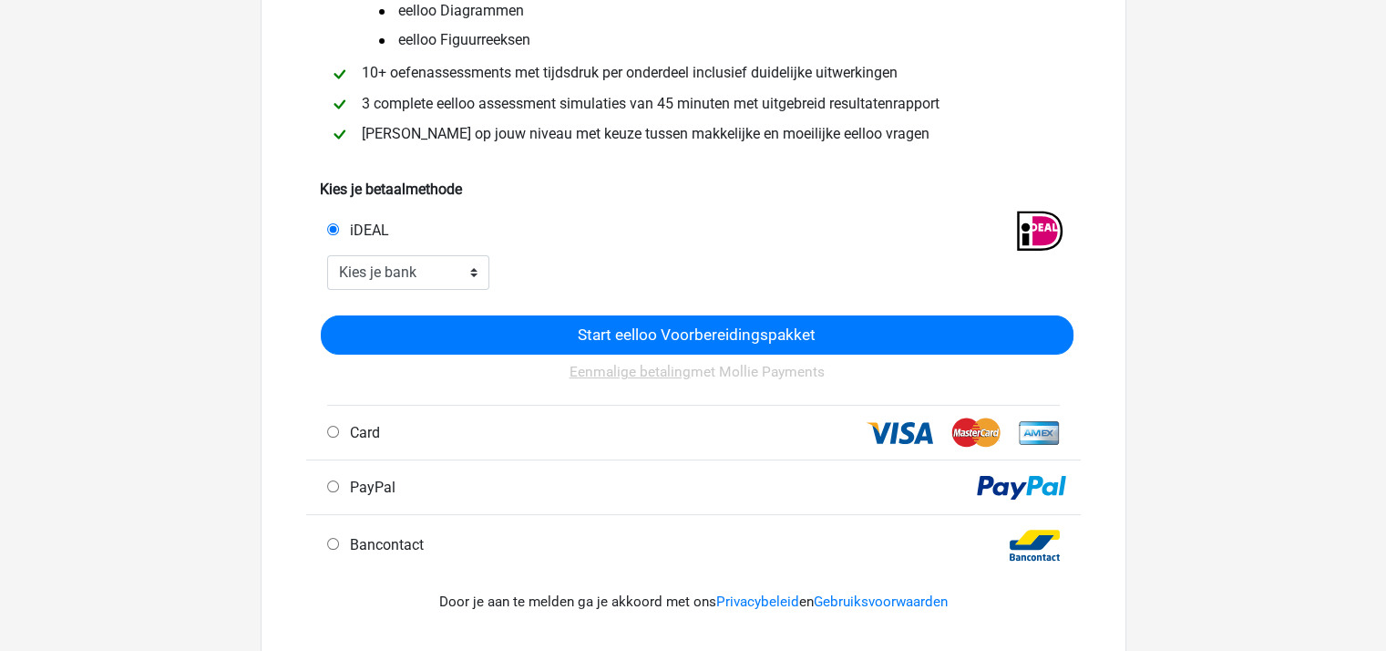
scroll to position [91, 0]
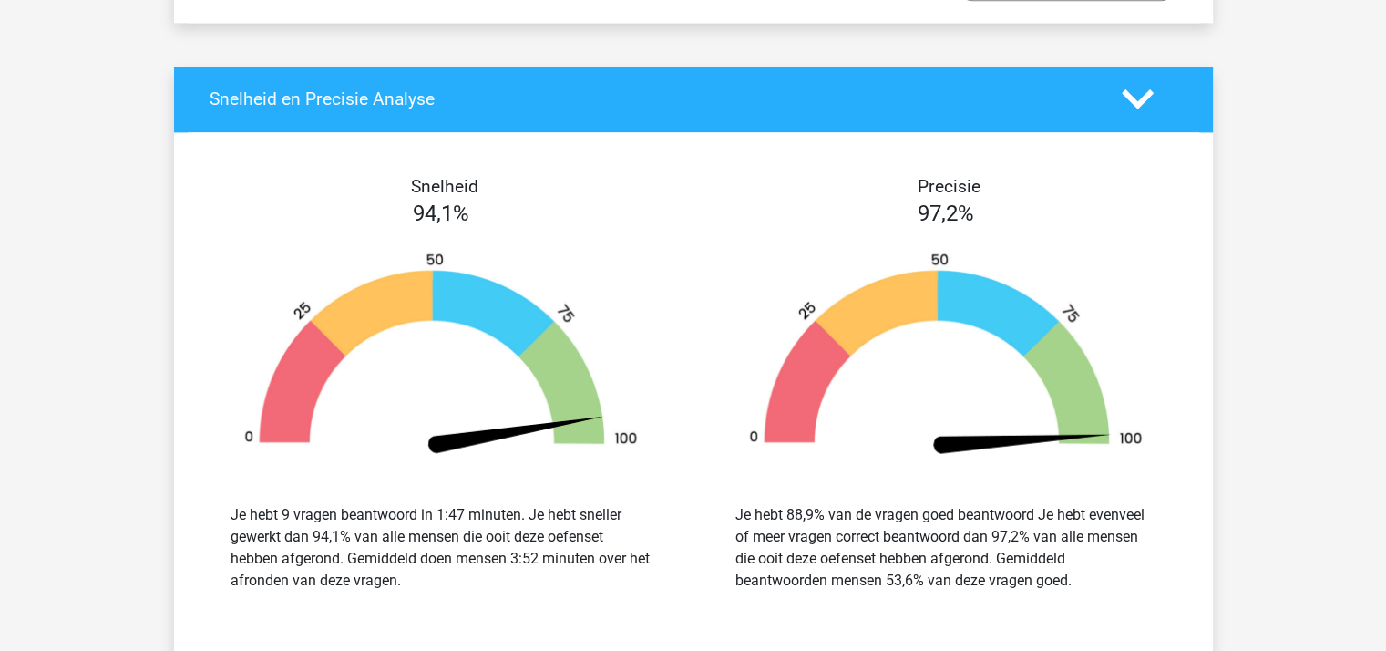
scroll to position [2642, 0]
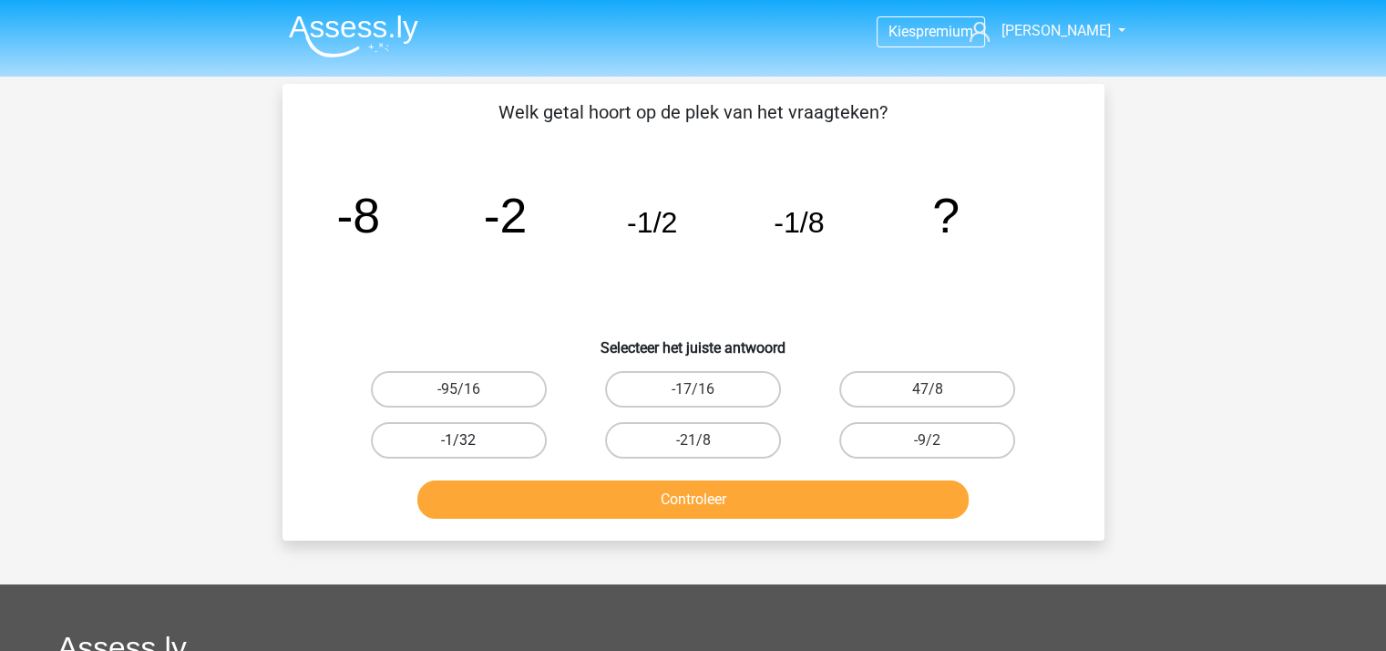
click at [492, 436] on label "-1/32" at bounding box center [459, 440] width 176 height 36
click at [470, 440] on input "-1/32" at bounding box center [464, 446] width 12 height 12
radio input "true"
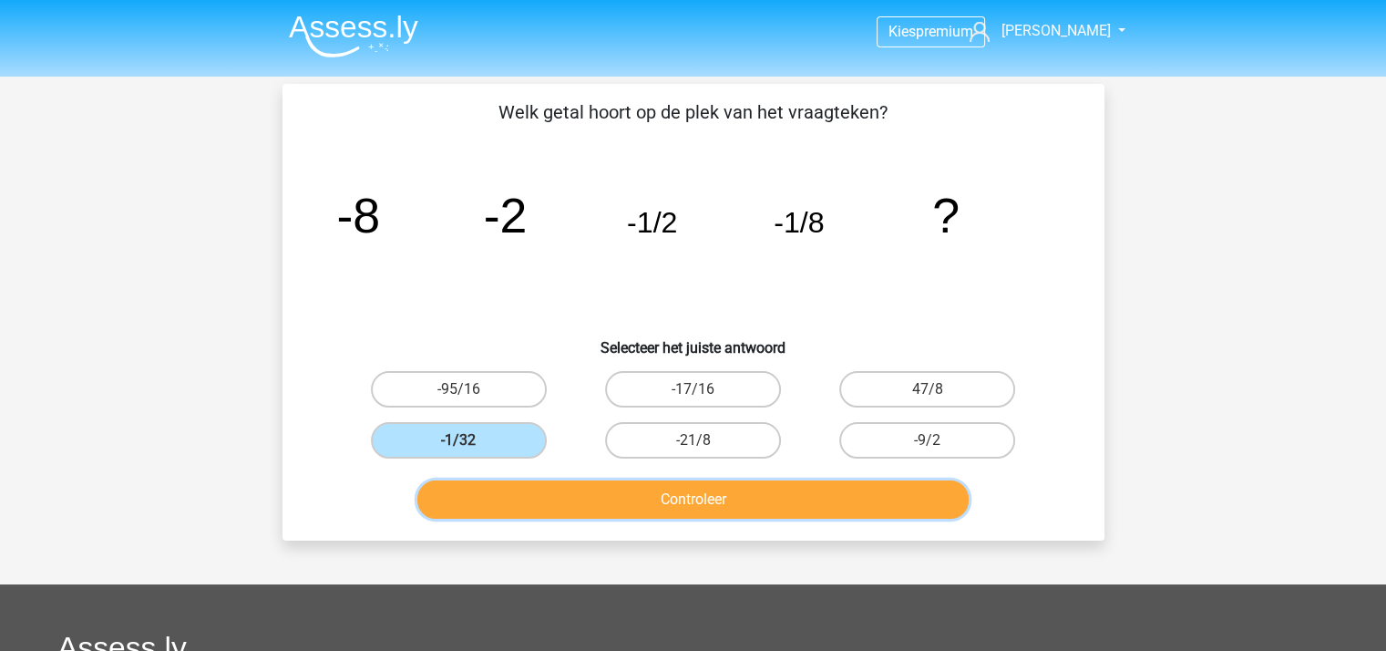
click at [630, 492] on button "Controleer" at bounding box center [692, 499] width 551 height 38
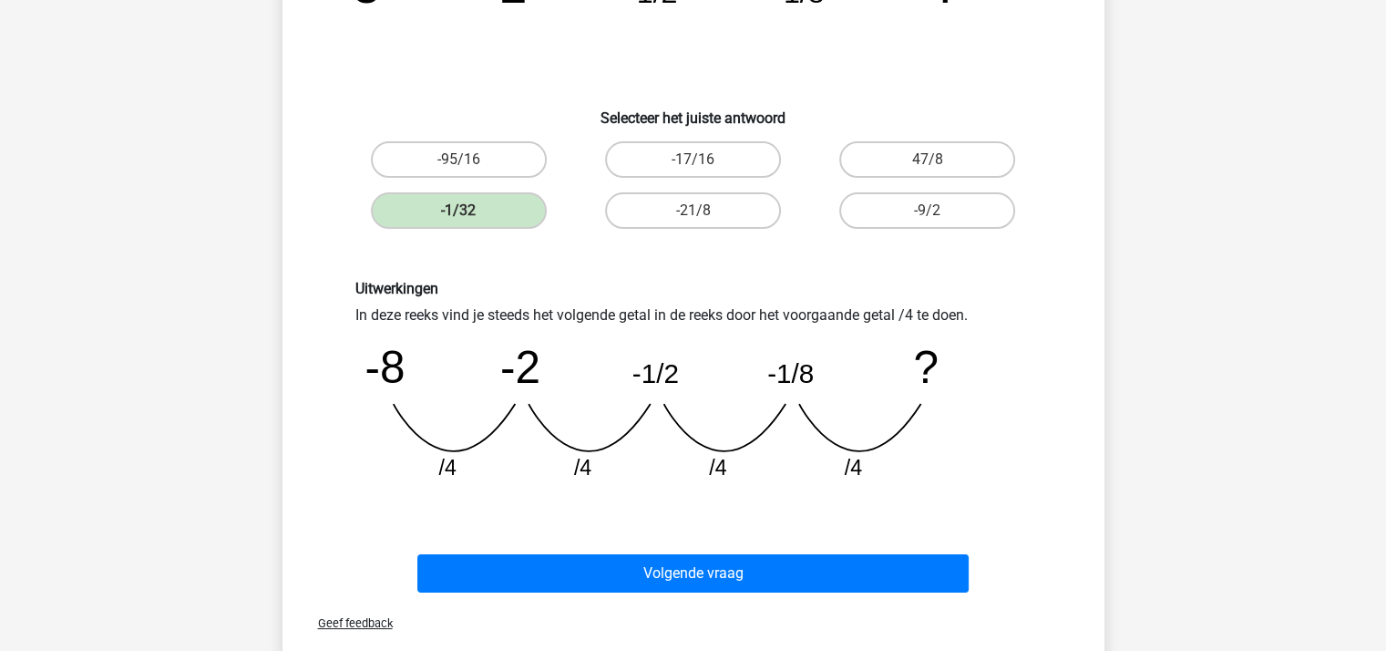
scroll to position [456, 0]
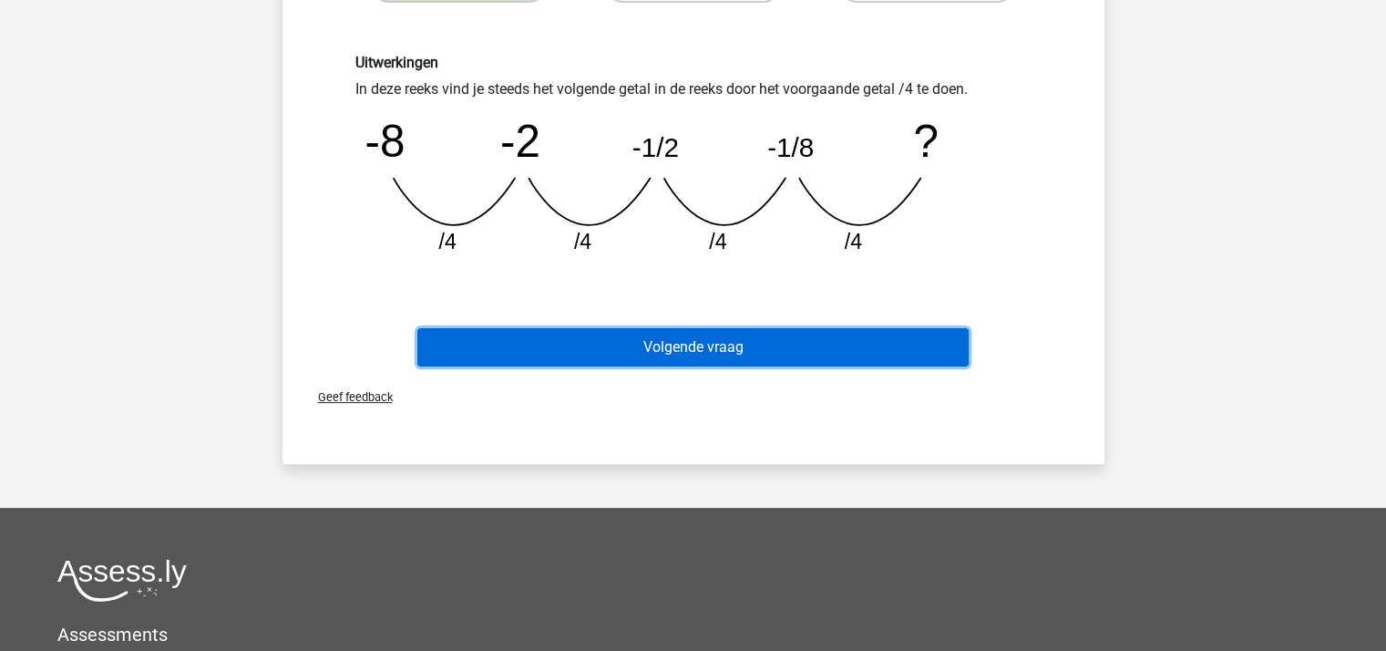
click at [707, 345] on button "Volgende vraag" at bounding box center [692, 347] width 551 height 38
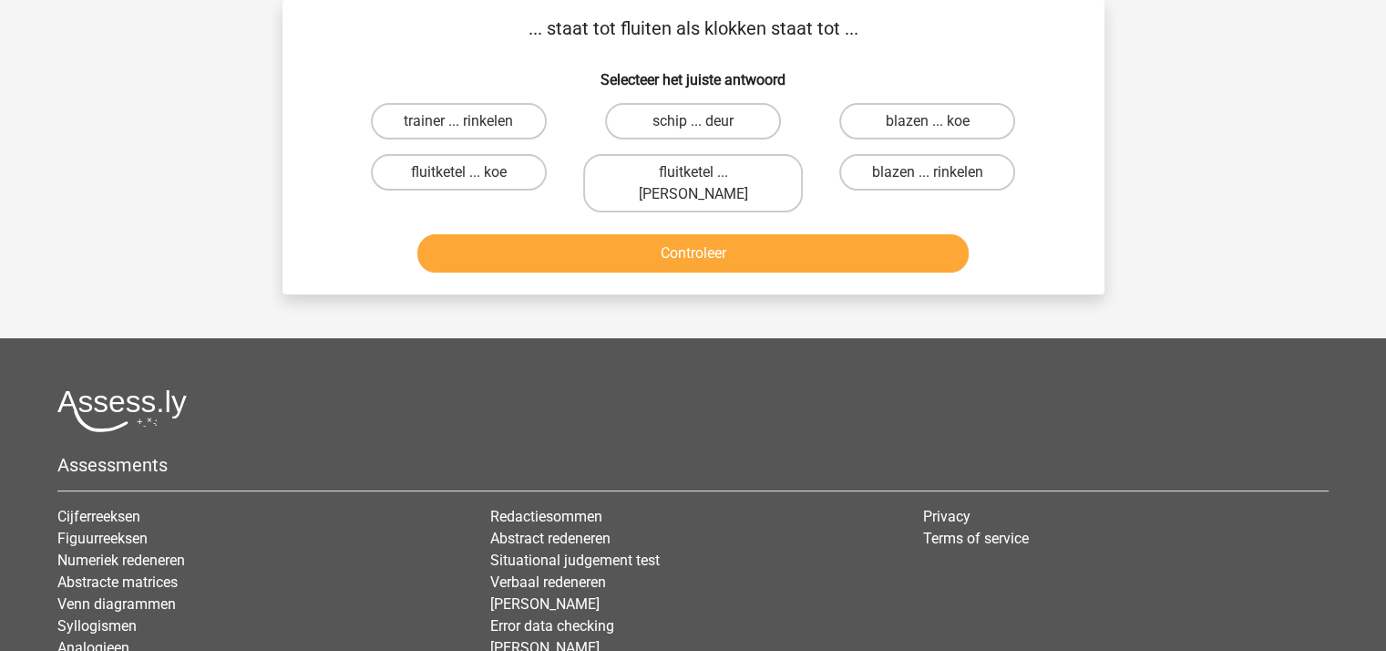
scroll to position [0, 0]
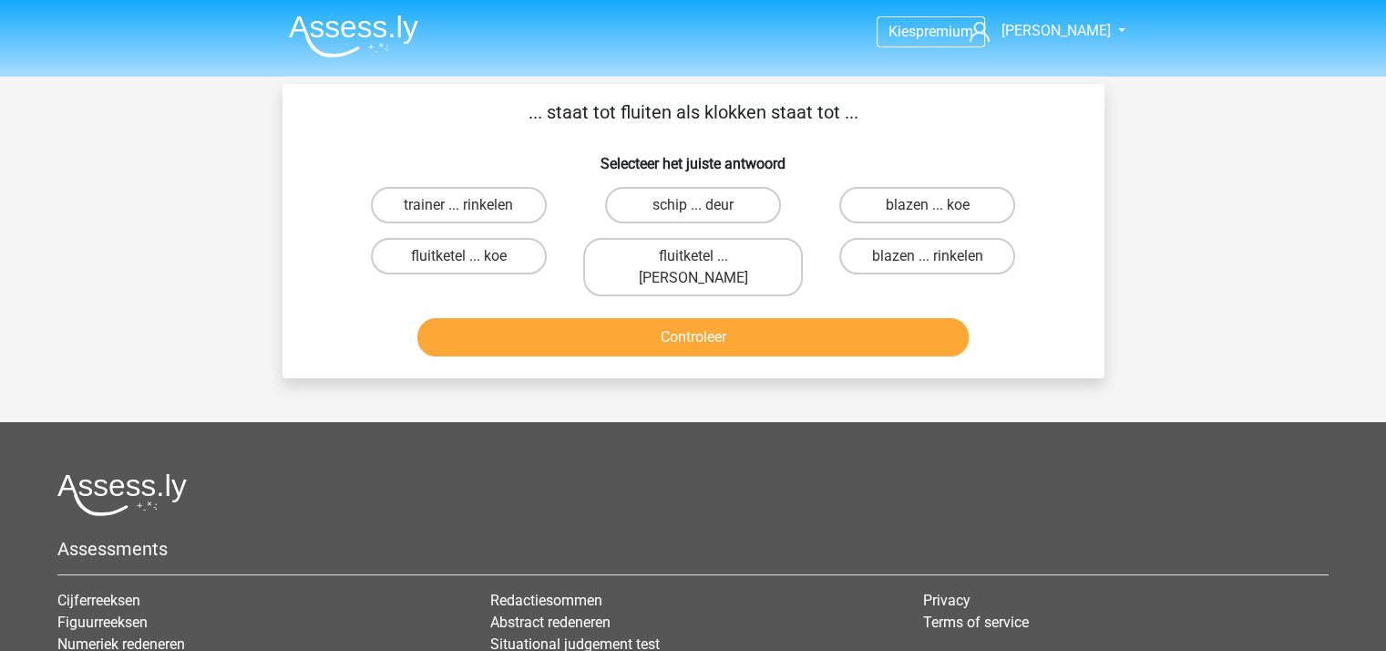
click at [692, 256] on input "fluitketel ... [PERSON_NAME]" at bounding box center [698, 262] width 12 height 12
radio input "true"
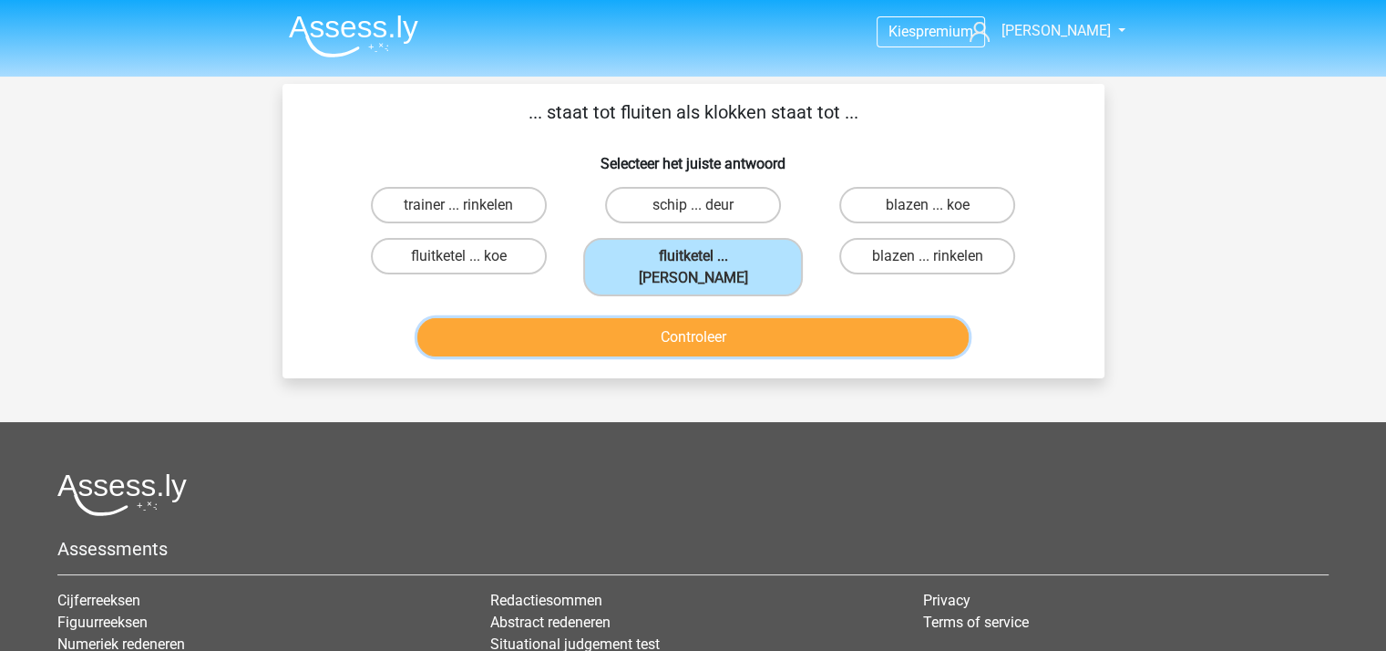
click at [705, 318] on button "Controleer" at bounding box center [692, 337] width 551 height 38
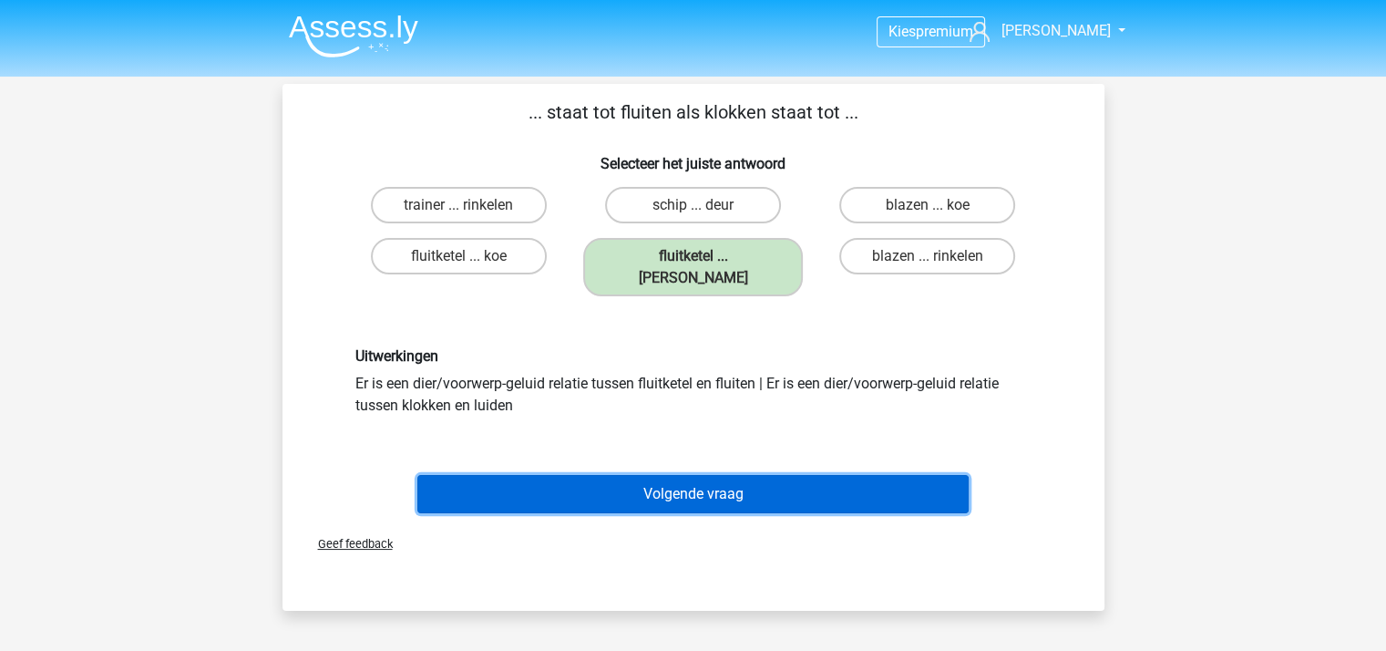
click at [689, 475] on button "Volgende vraag" at bounding box center [692, 494] width 551 height 38
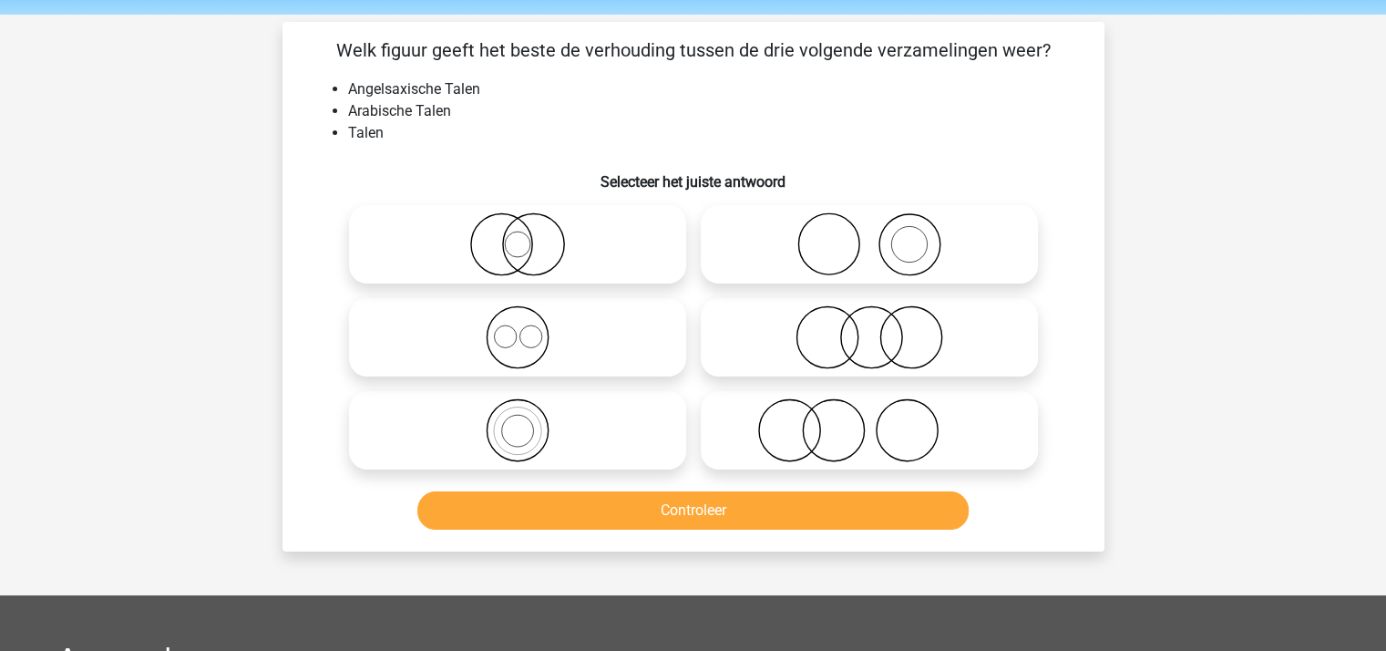
scroll to position [84, 0]
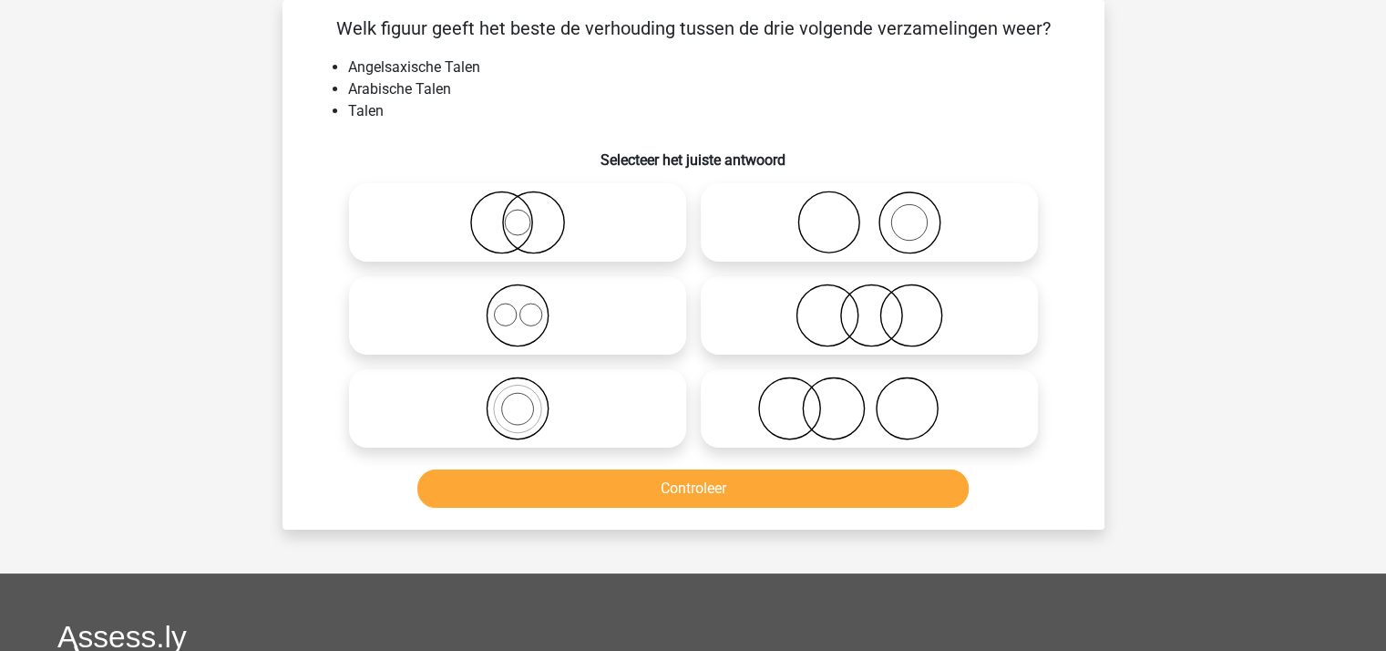
click at [536, 227] on icon at bounding box center [517, 222] width 323 height 64
click at [529, 213] on input "radio" at bounding box center [523, 207] width 12 height 12
radio input "true"
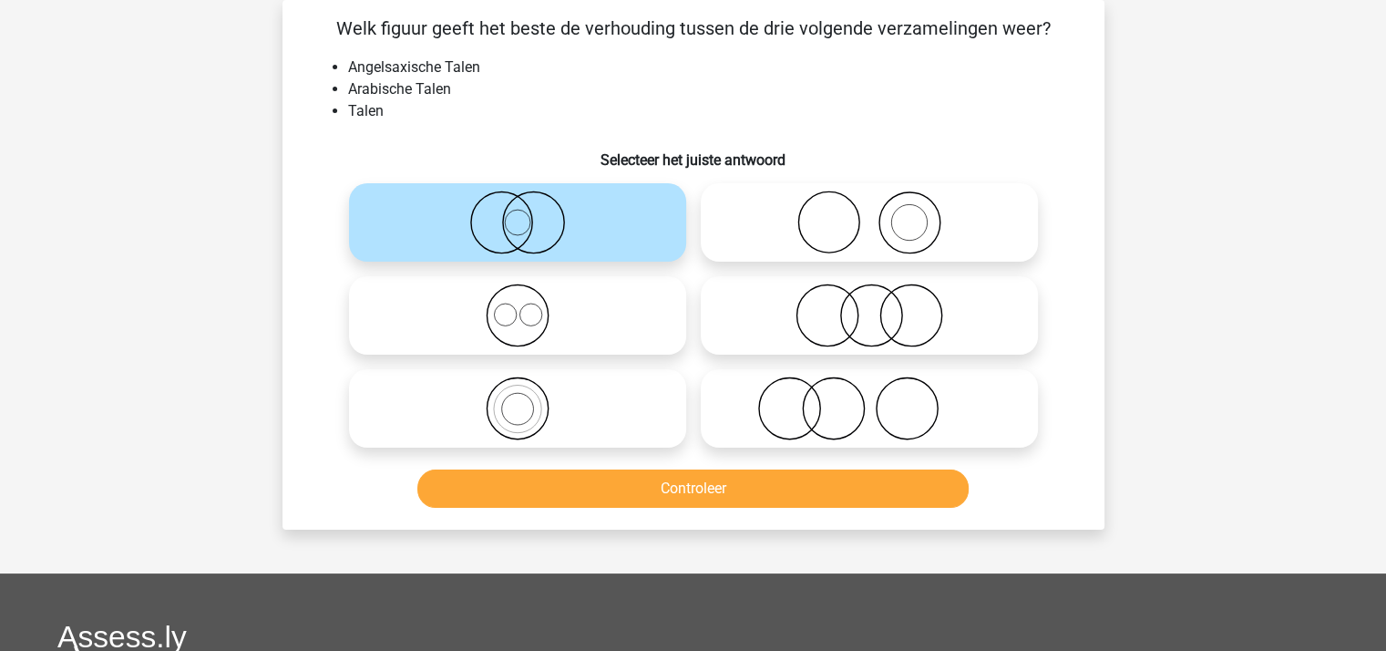
click at [508, 312] on icon at bounding box center [517, 315] width 323 height 64
click at [517, 306] on input "radio" at bounding box center [523, 300] width 12 height 12
radio input "true"
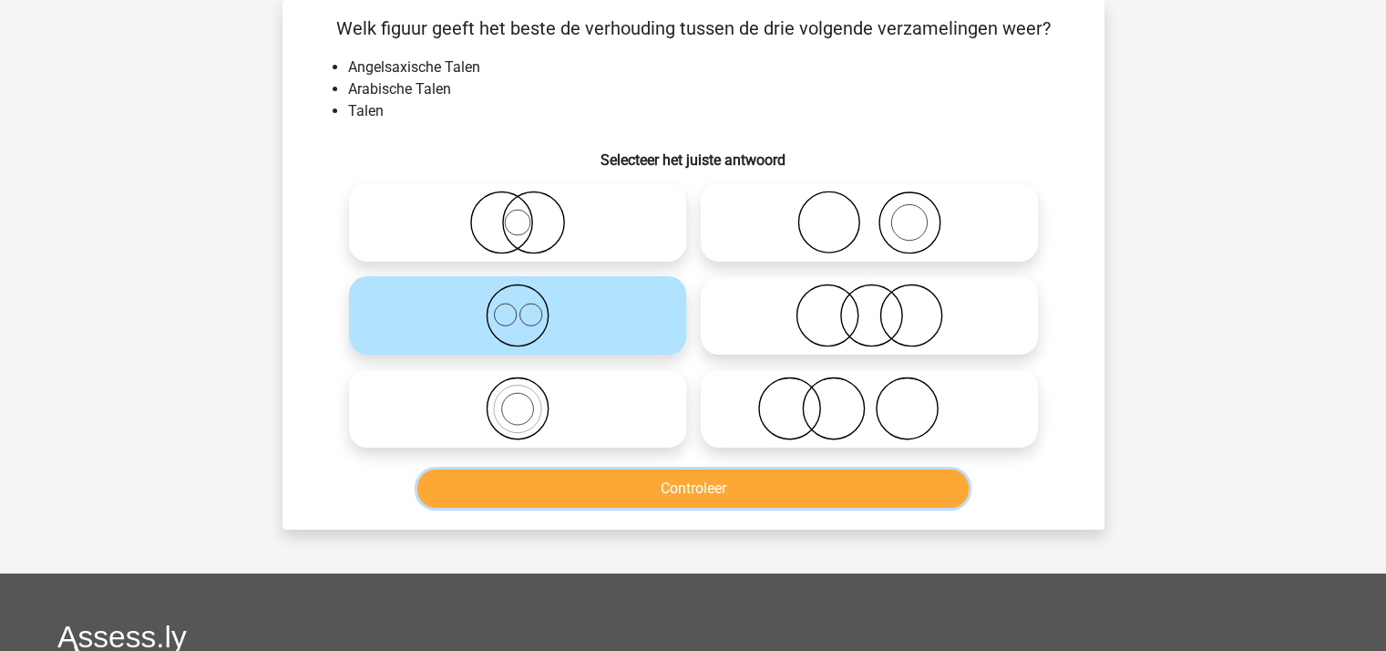
click at [620, 477] on button "Controleer" at bounding box center [692, 488] width 551 height 38
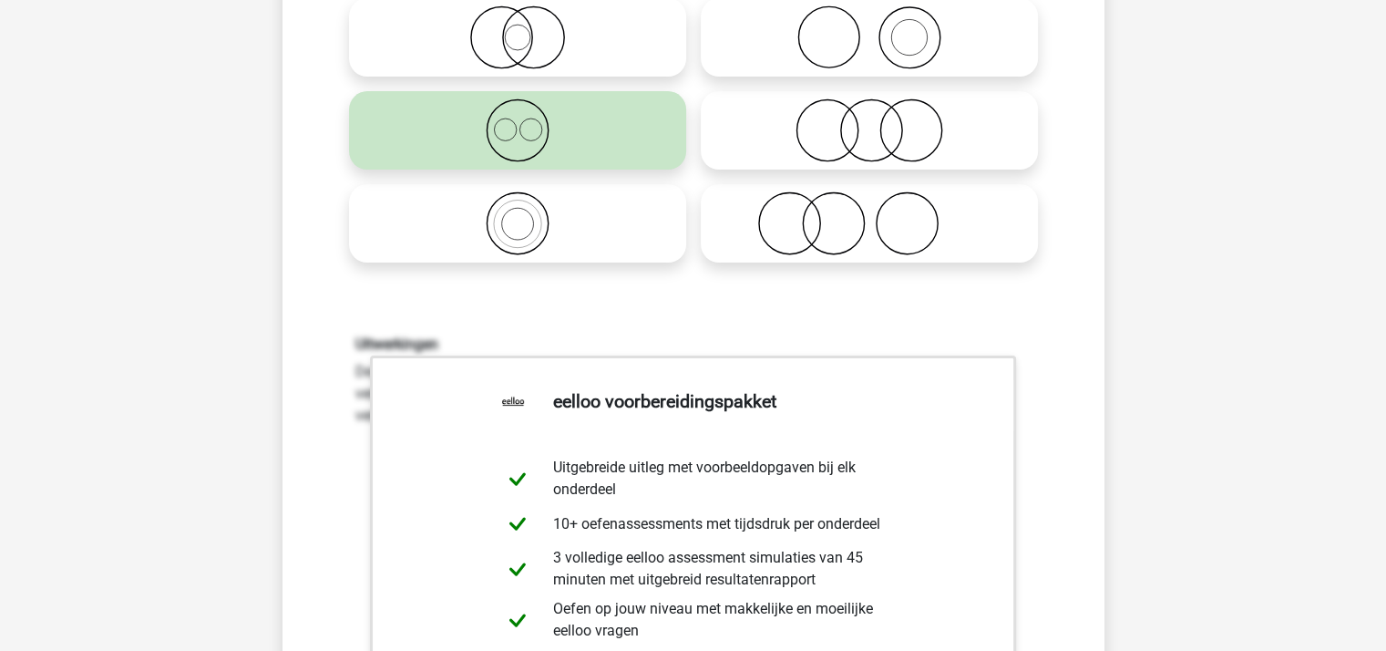
scroll to position [539, 0]
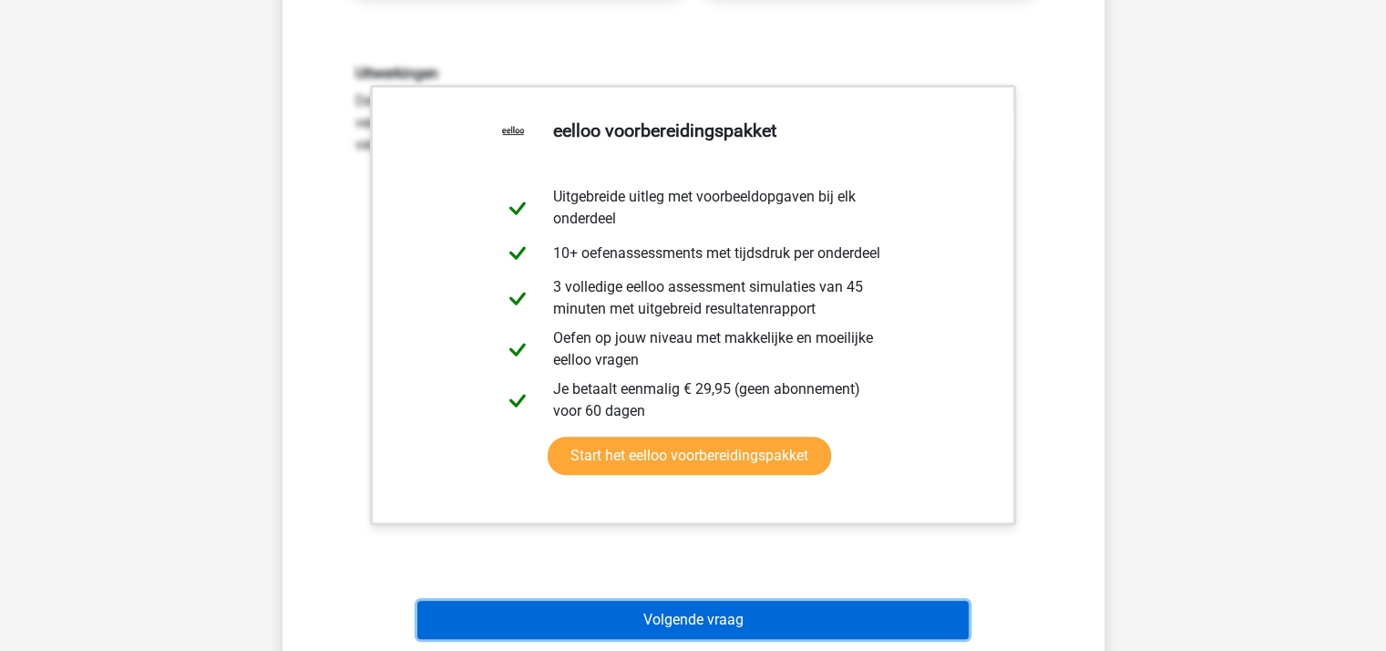
click at [680, 619] on button "Volgende vraag" at bounding box center [692, 619] width 551 height 38
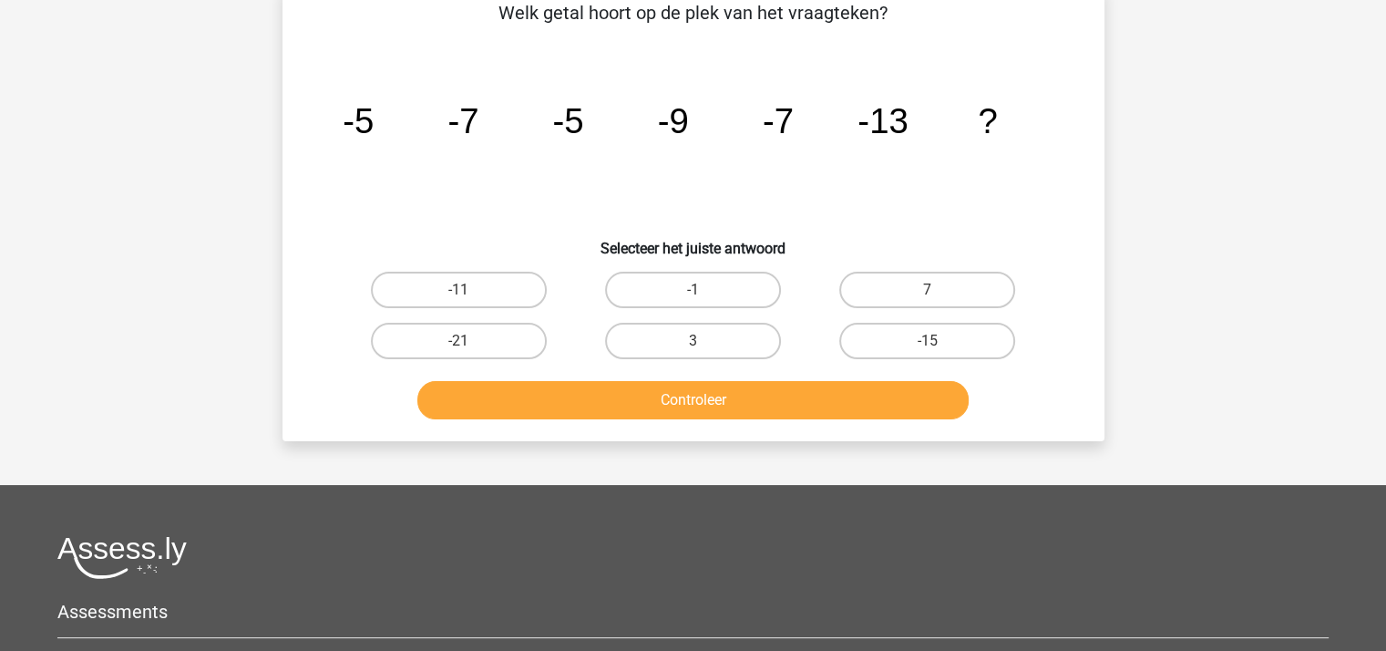
scroll to position [84, 0]
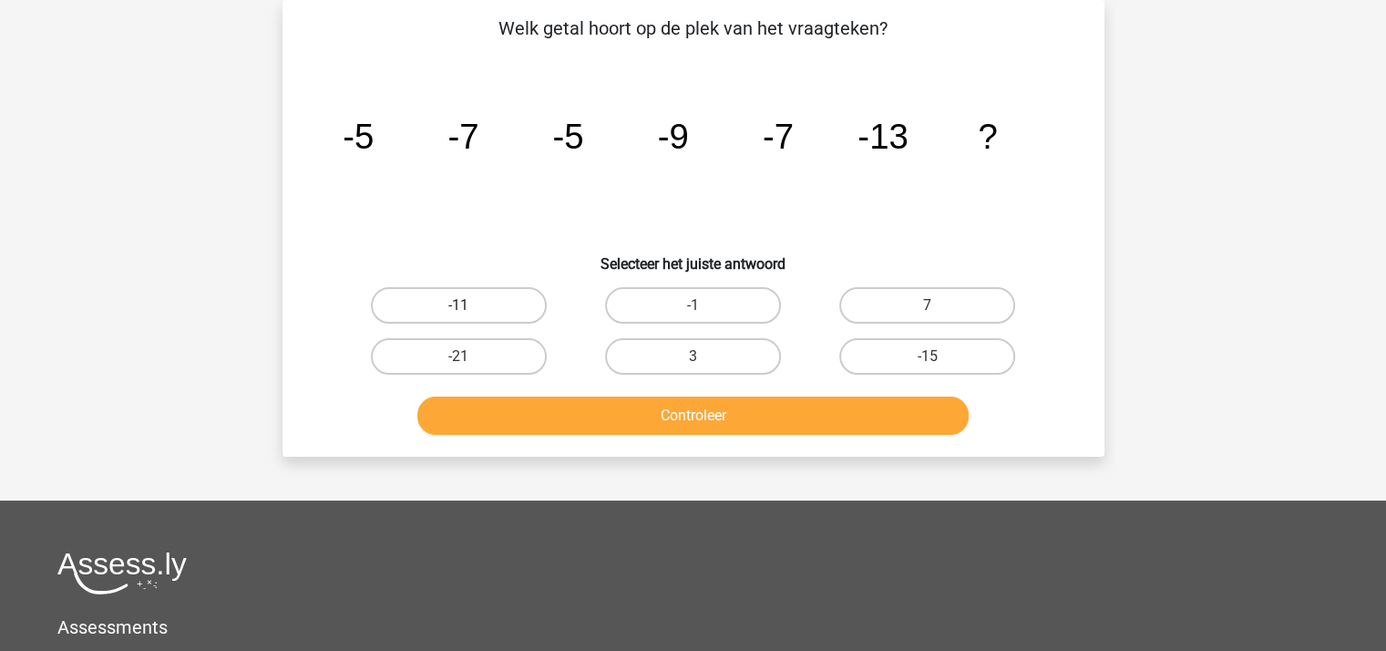
click at [480, 297] on label "-11" at bounding box center [459, 305] width 176 height 36
click at [470, 305] on input "-11" at bounding box center [464, 311] width 12 height 12
radio input "true"
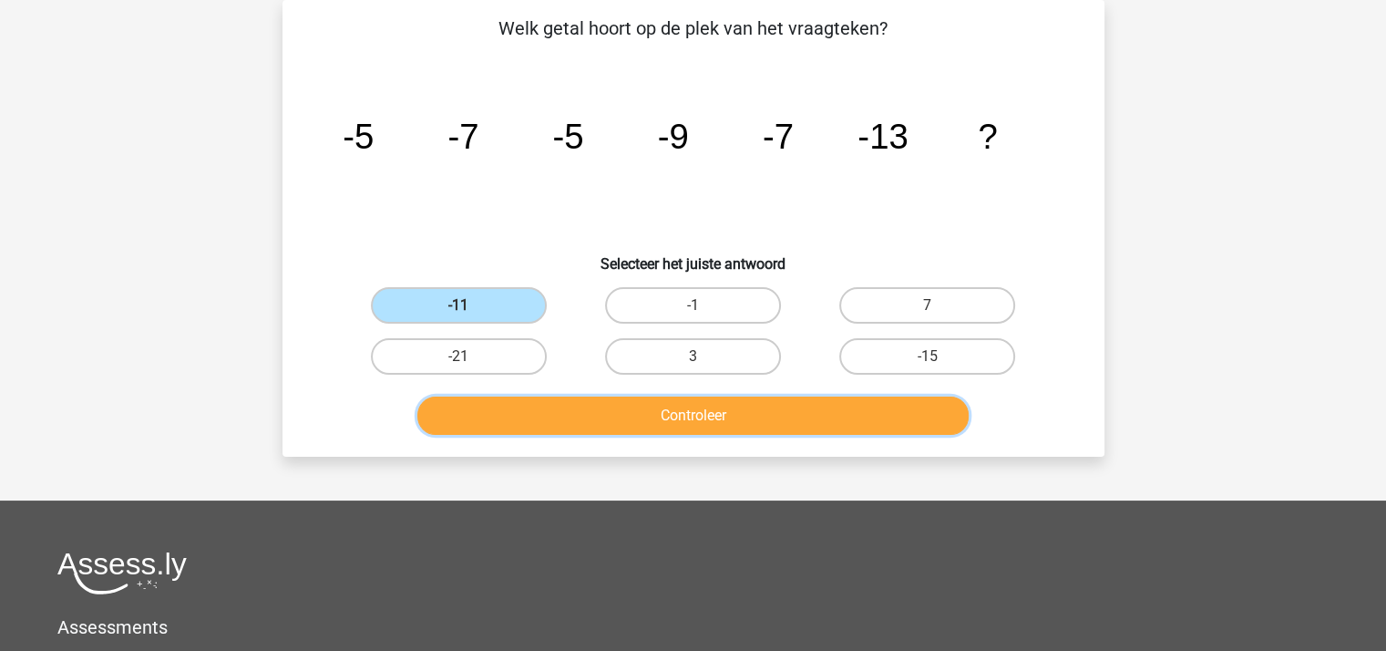
click at [661, 407] on button "Controleer" at bounding box center [692, 415] width 551 height 38
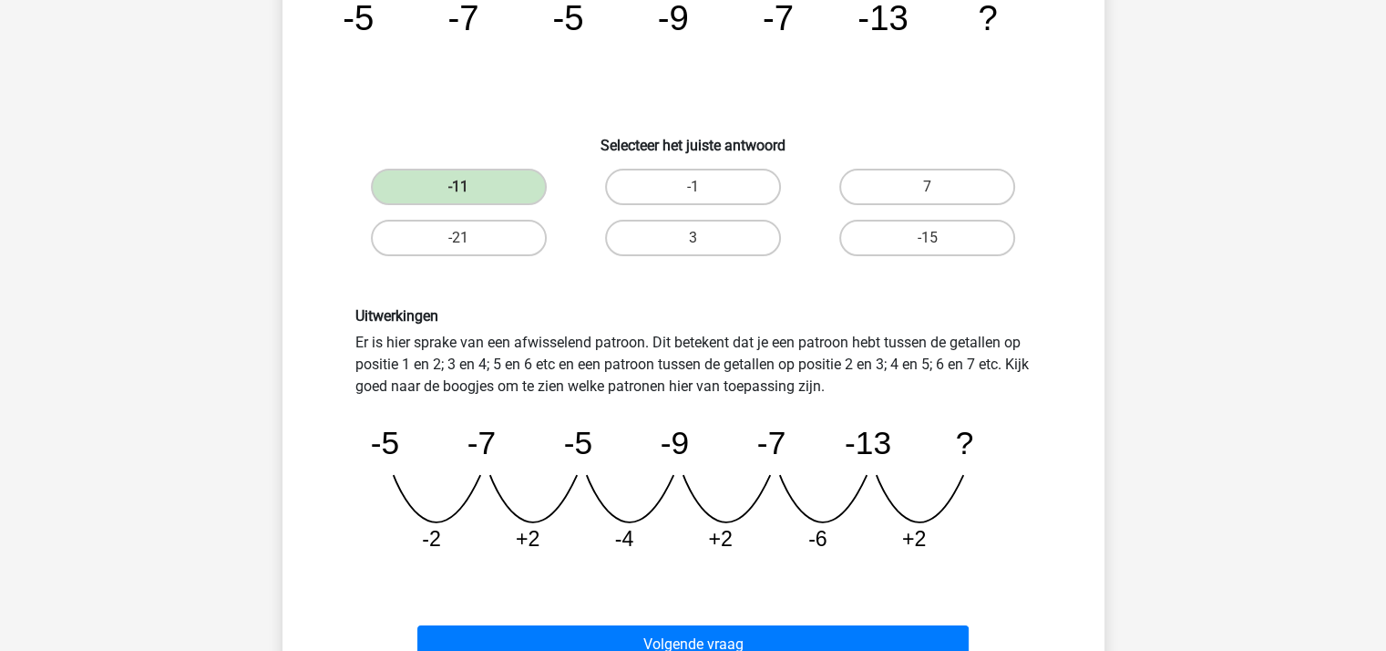
scroll to position [448, 0]
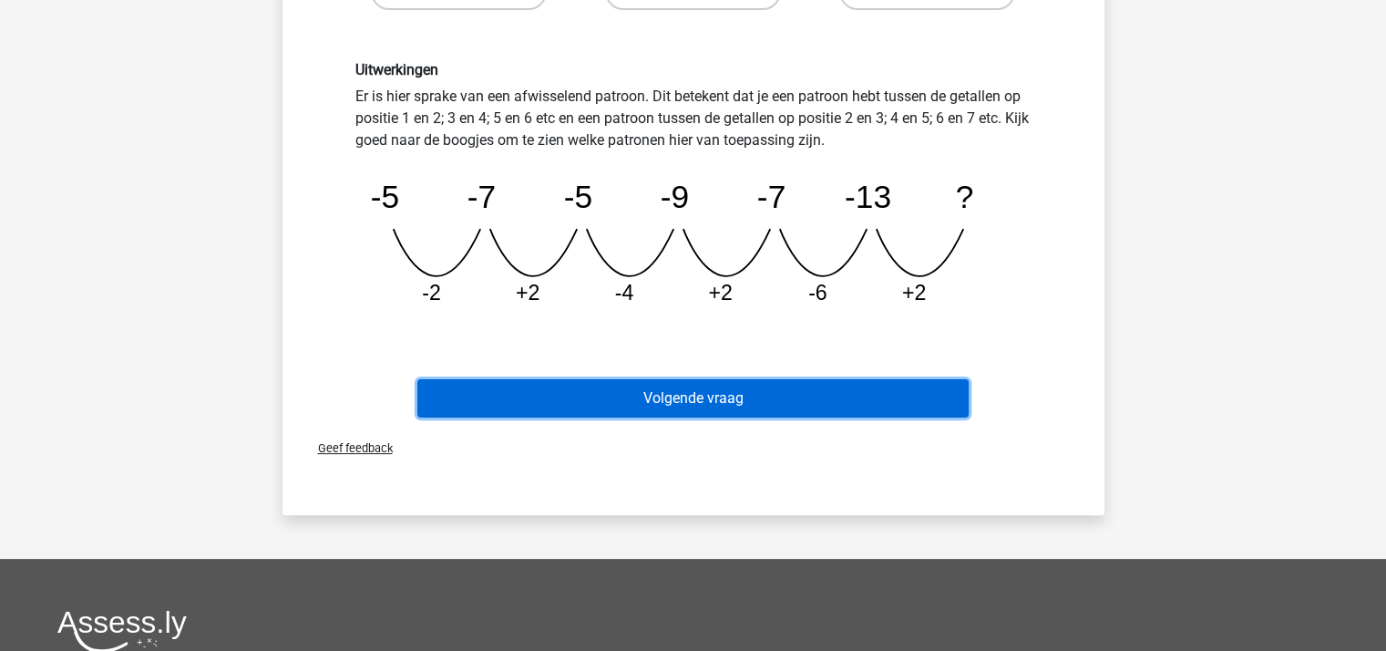
click at [664, 394] on button "Volgende vraag" at bounding box center [692, 398] width 551 height 38
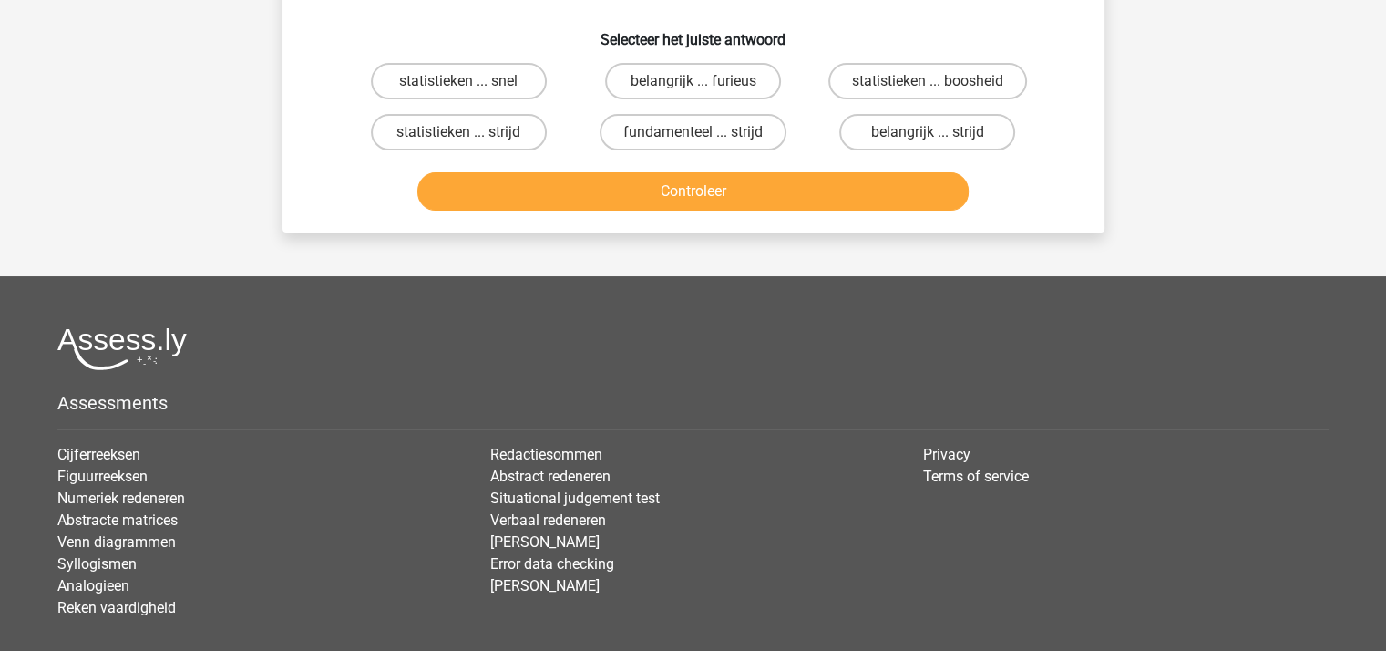
scroll to position [84, 0]
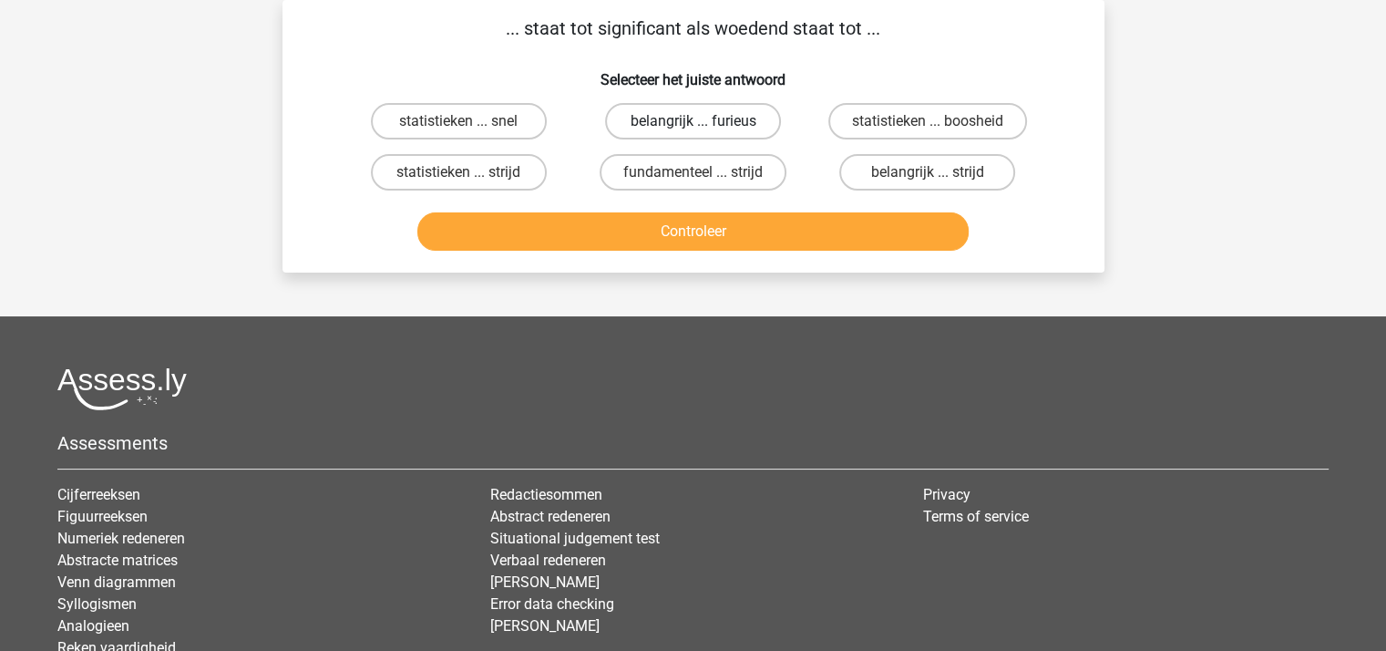
click at [679, 115] on label "belangrijk ... furieus" at bounding box center [693, 121] width 176 height 36
click at [692, 121] on input "belangrijk ... furieus" at bounding box center [698, 127] width 12 height 12
radio input "true"
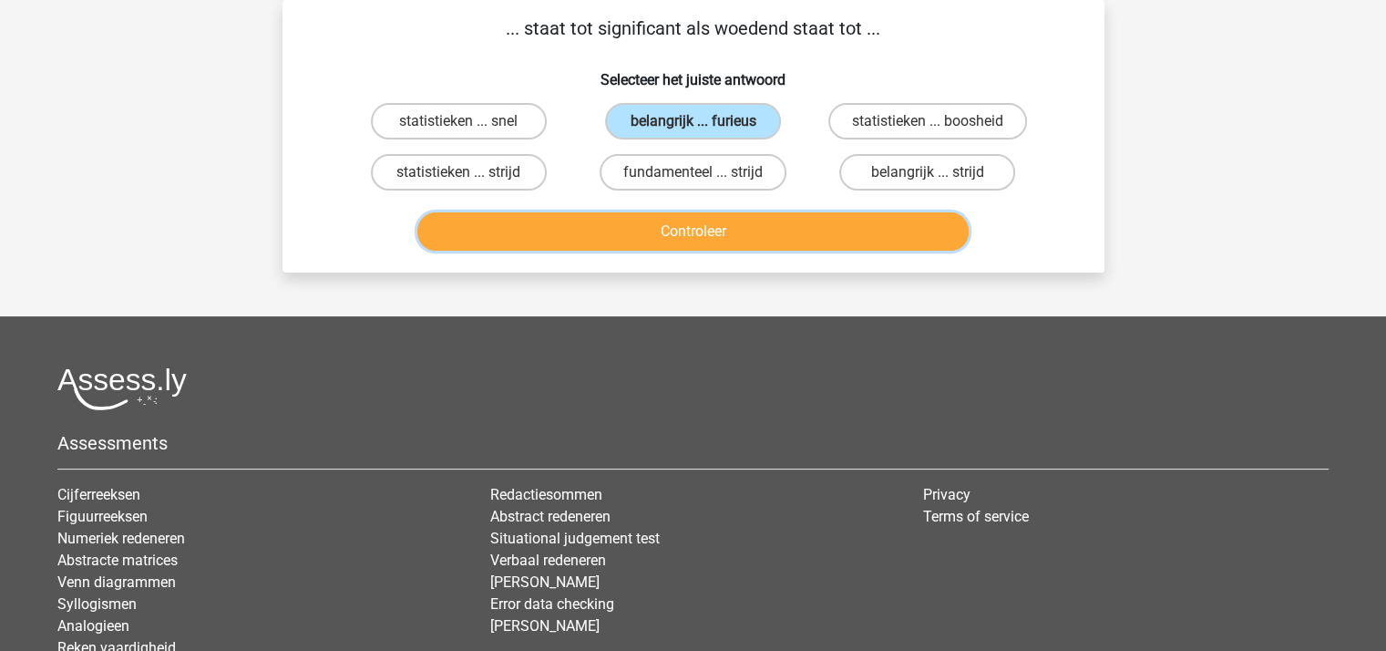
click at [722, 236] on button "Controleer" at bounding box center [692, 231] width 551 height 38
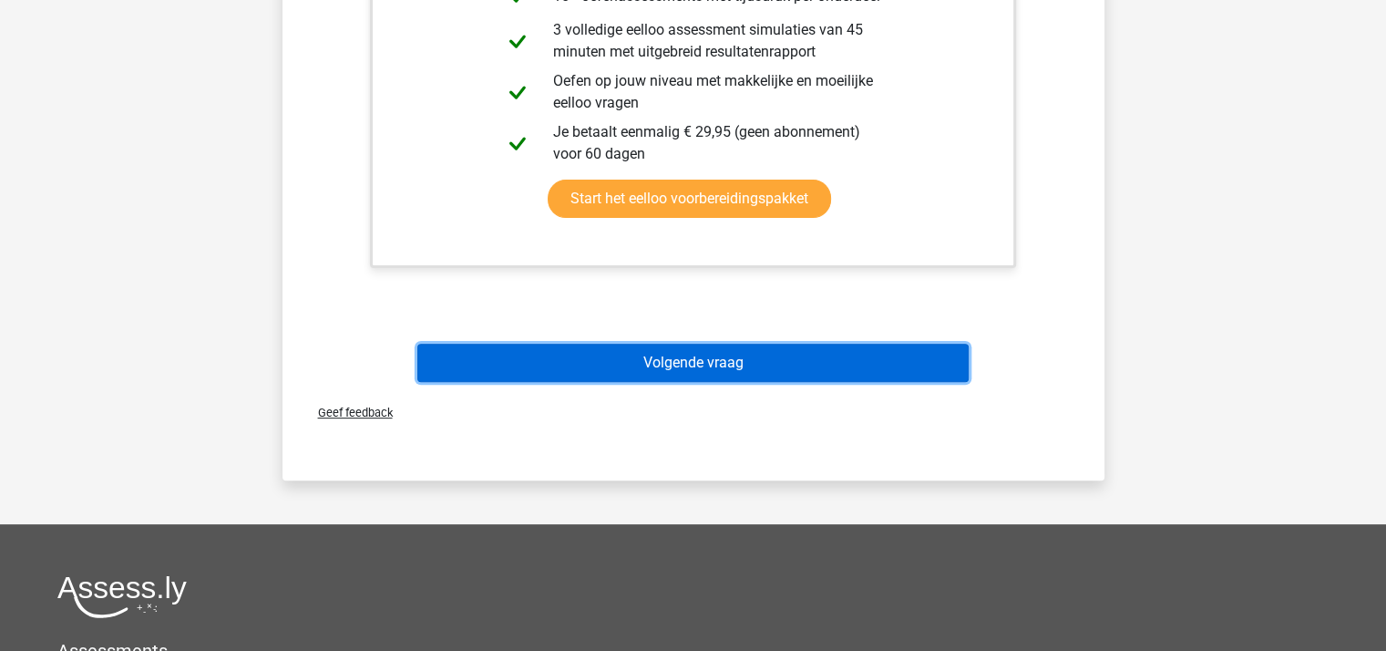
click at [667, 356] on button "Volgende vraag" at bounding box center [692, 362] width 551 height 38
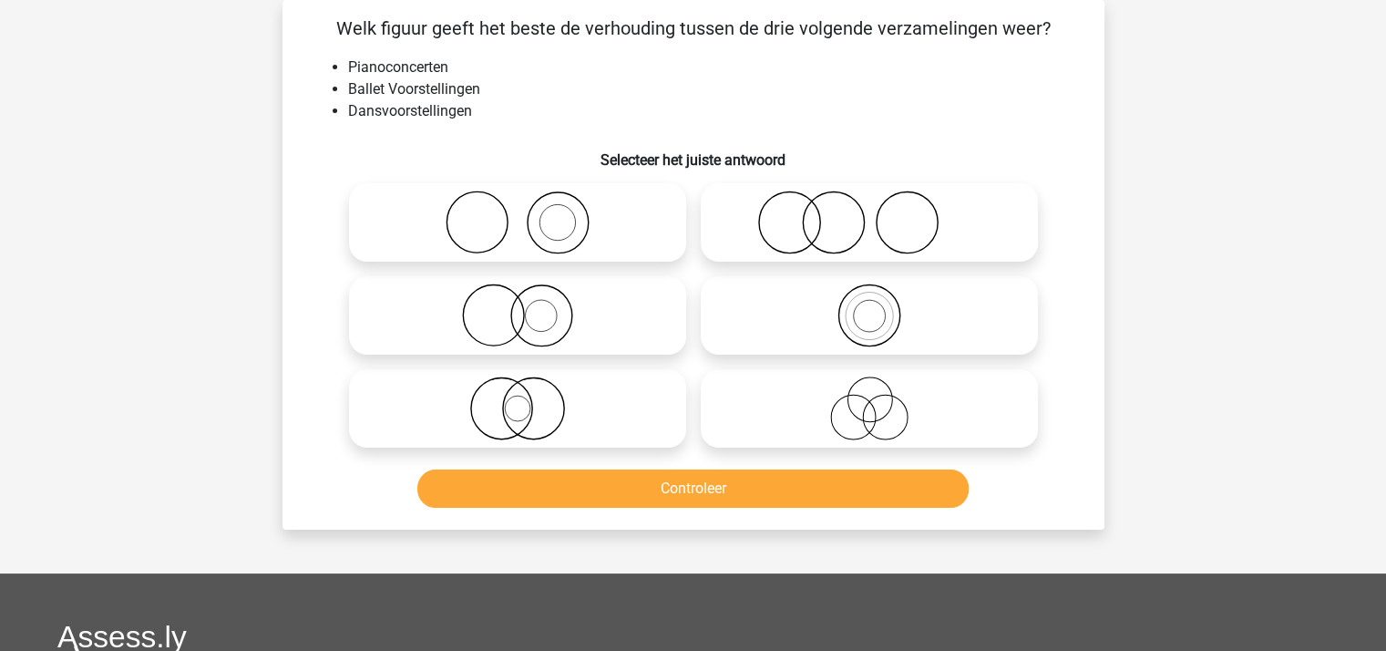
click at [536, 225] on icon at bounding box center [517, 222] width 323 height 64
click at [529, 213] on input "radio" at bounding box center [523, 207] width 12 height 12
radio input "true"
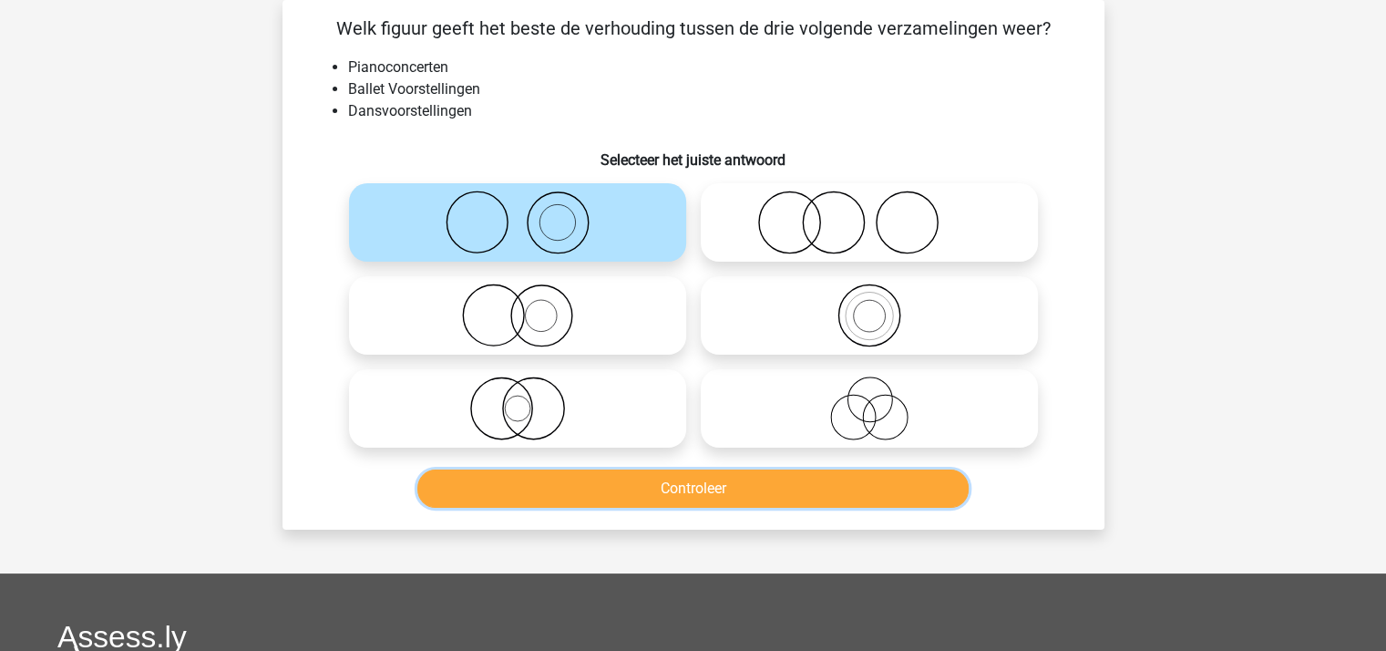
click at [681, 487] on button "Controleer" at bounding box center [692, 488] width 551 height 38
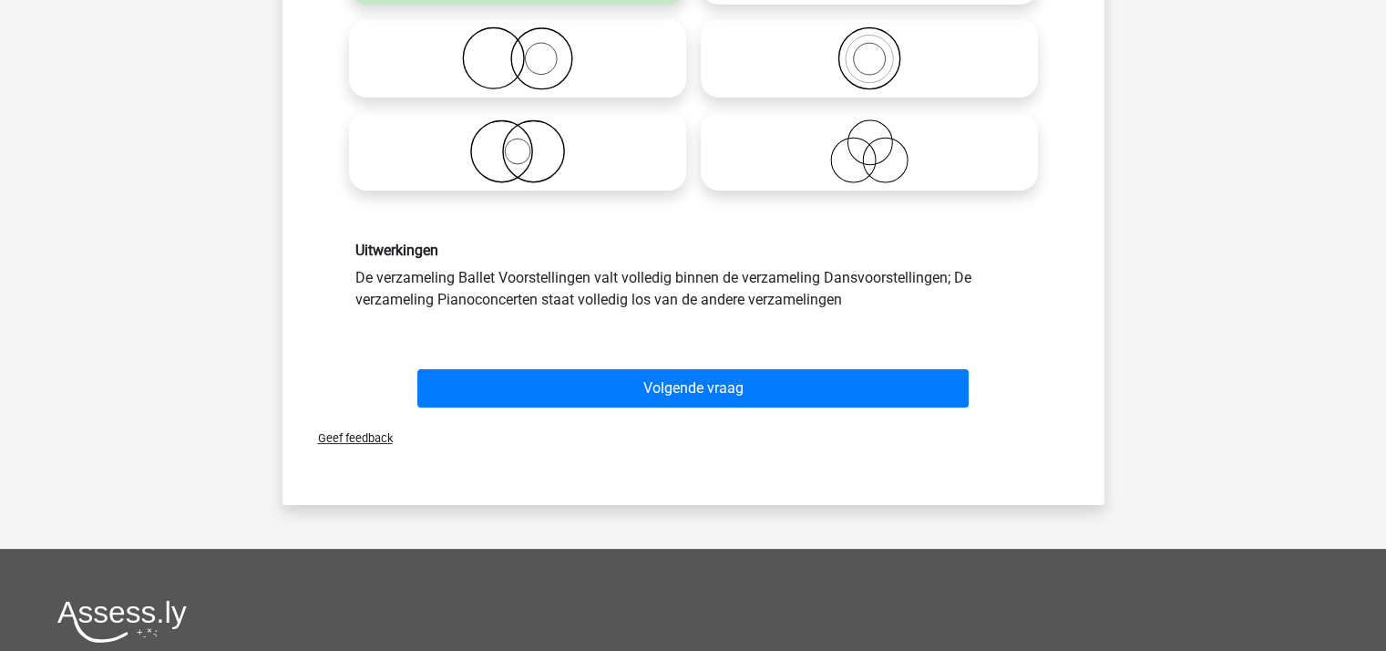
scroll to position [357, 0]
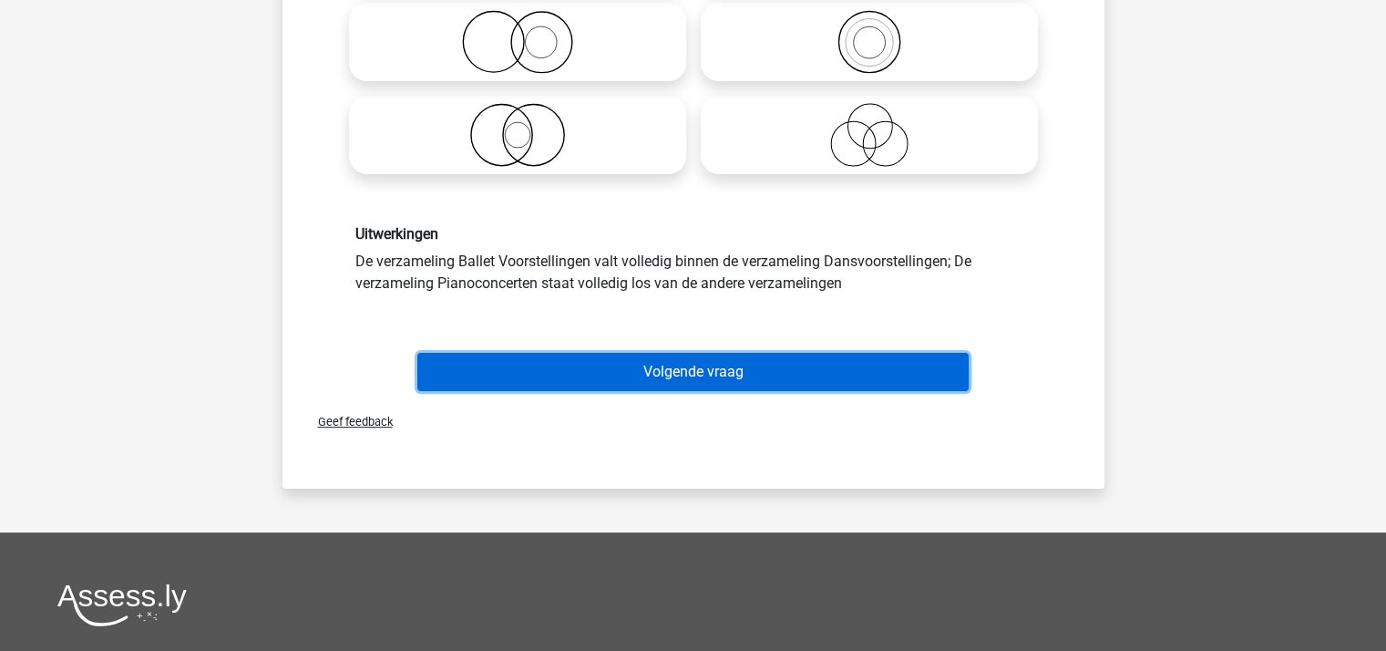
click at [674, 363] on button "Volgende vraag" at bounding box center [692, 372] width 551 height 38
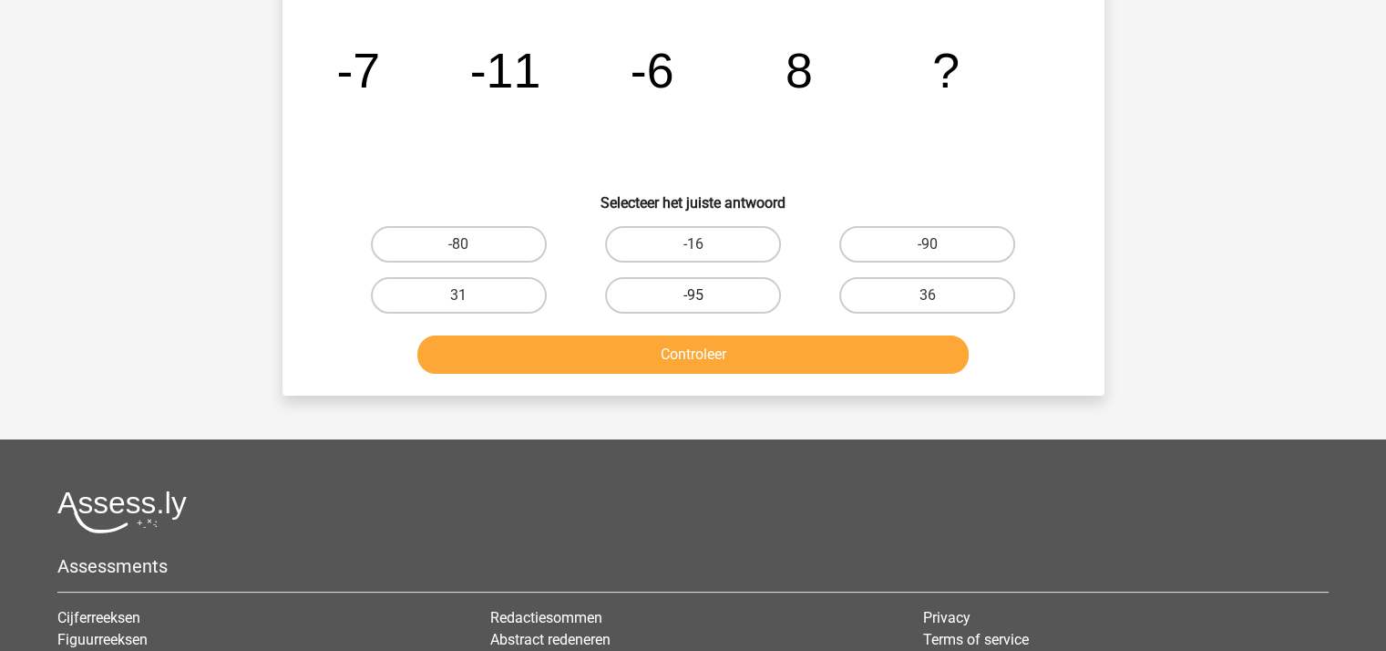
scroll to position [84, 0]
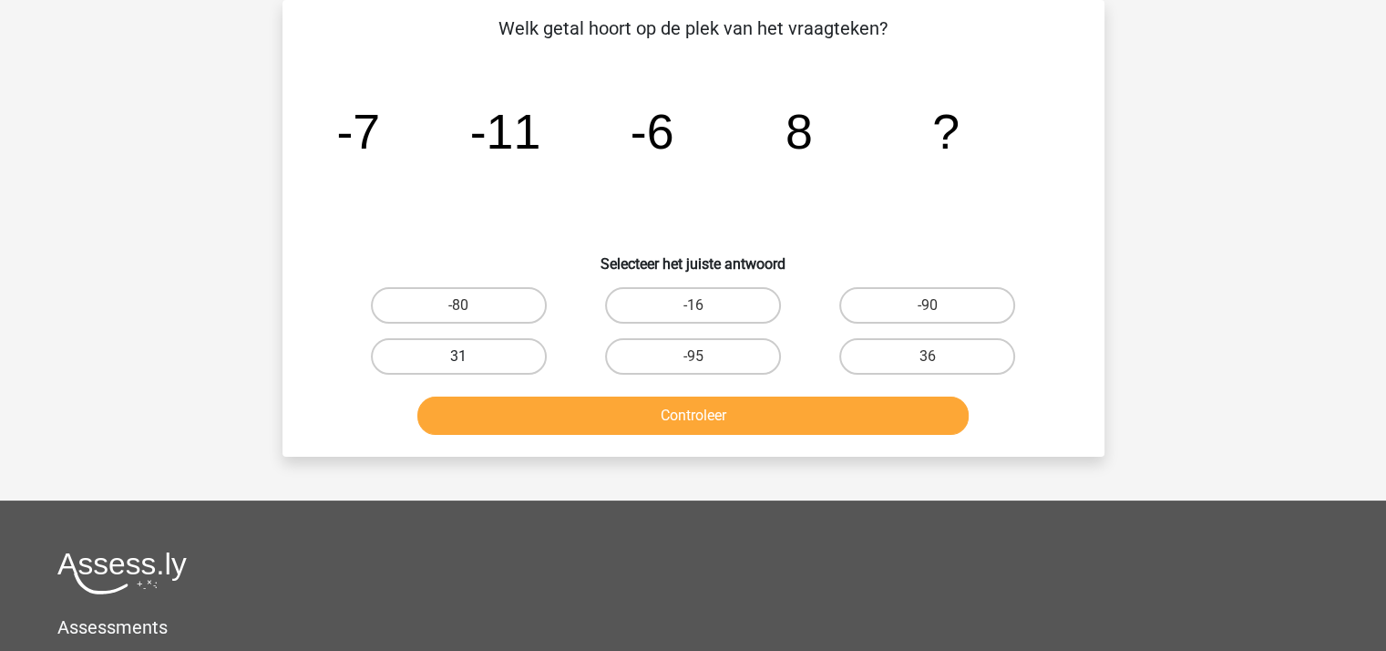
click at [448, 351] on label "31" at bounding box center [459, 356] width 176 height 36
click at [458, 356] on input "31" at bounding box center [464, 362] width 12 height 12
radio input "true"
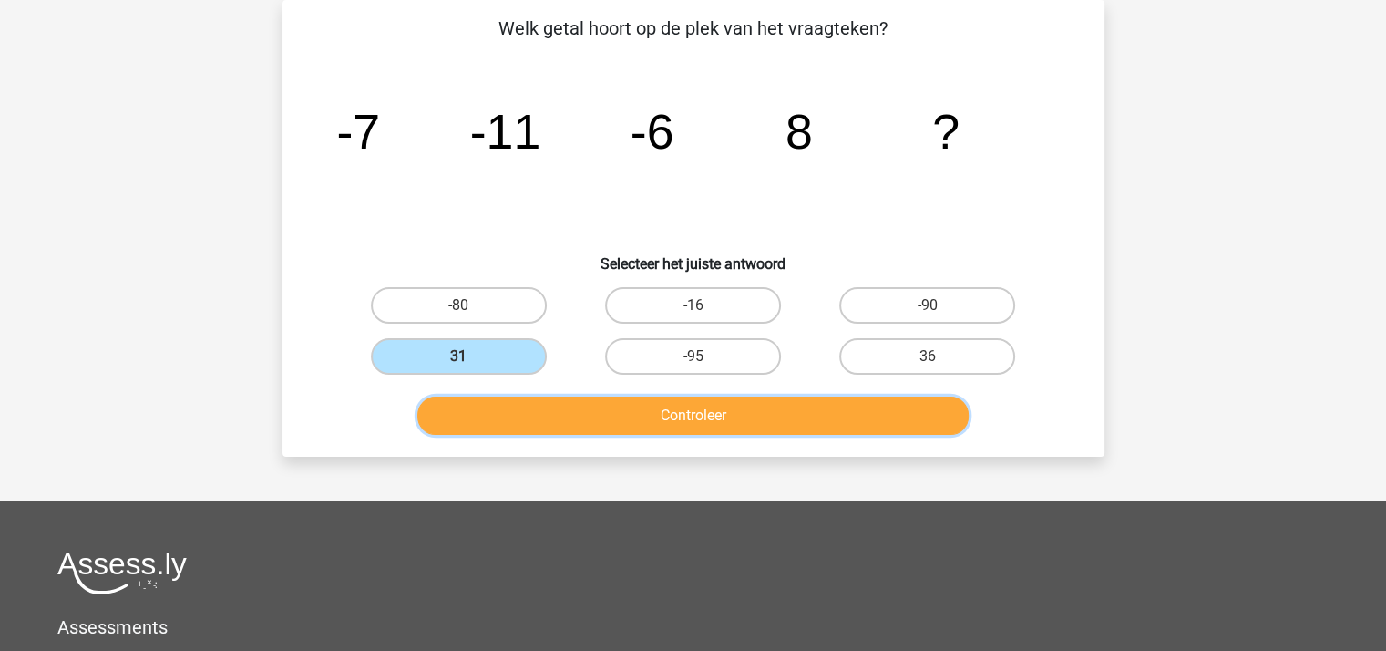
click at [568, 415] on button "Controleer" at bounding box center [692, 415] width 551 height 38
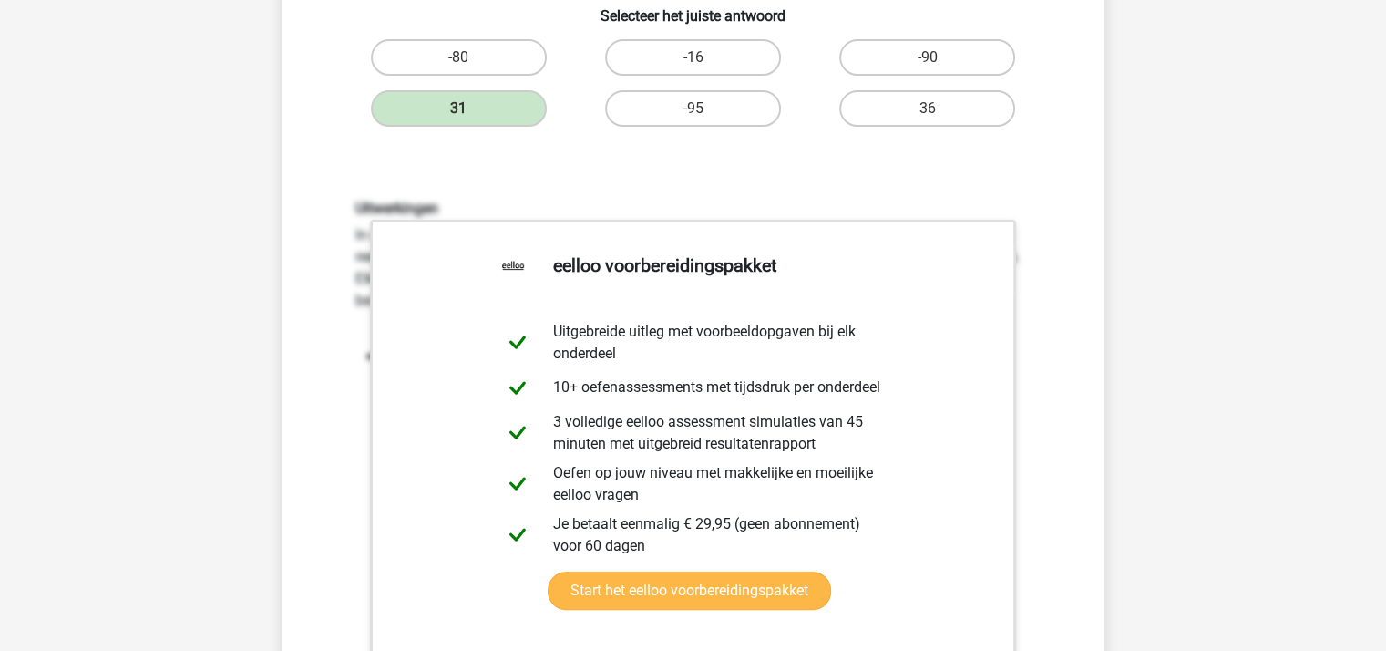
scroll to position [630, 0]
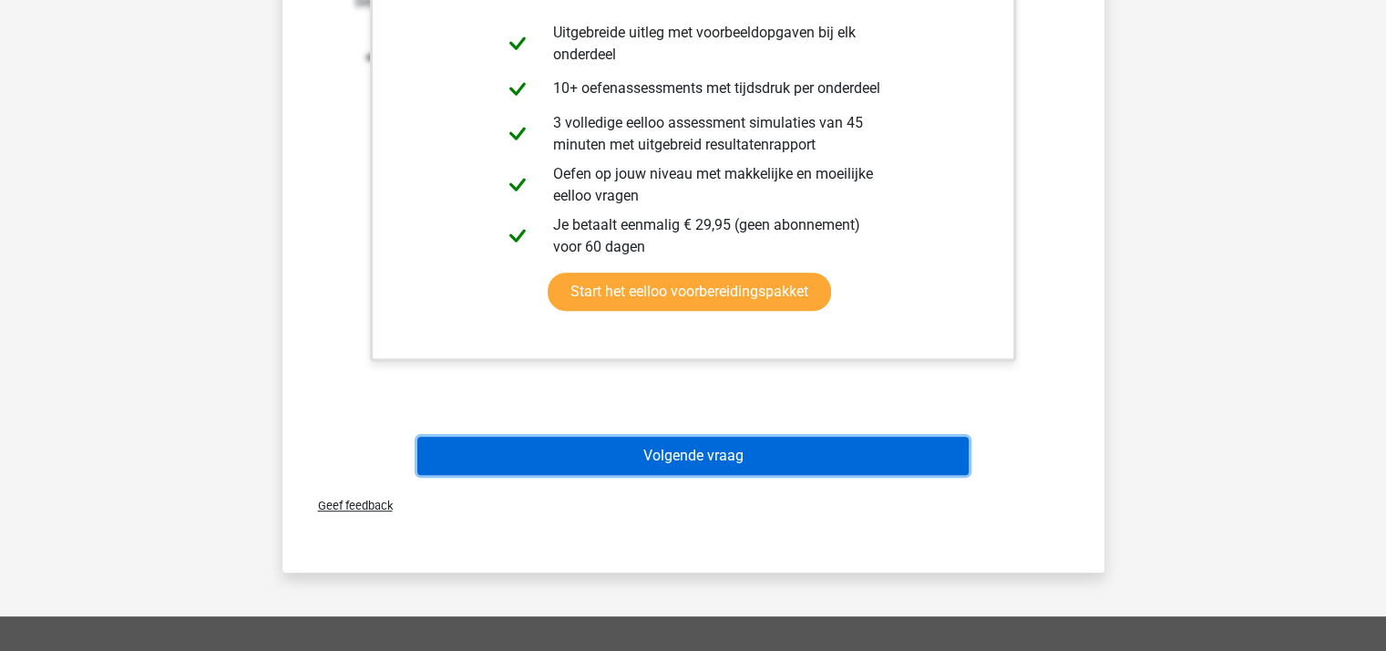
click at [609, 446] on button "Volgende vraag" at bounding box center [692, 455] width 551 height 38
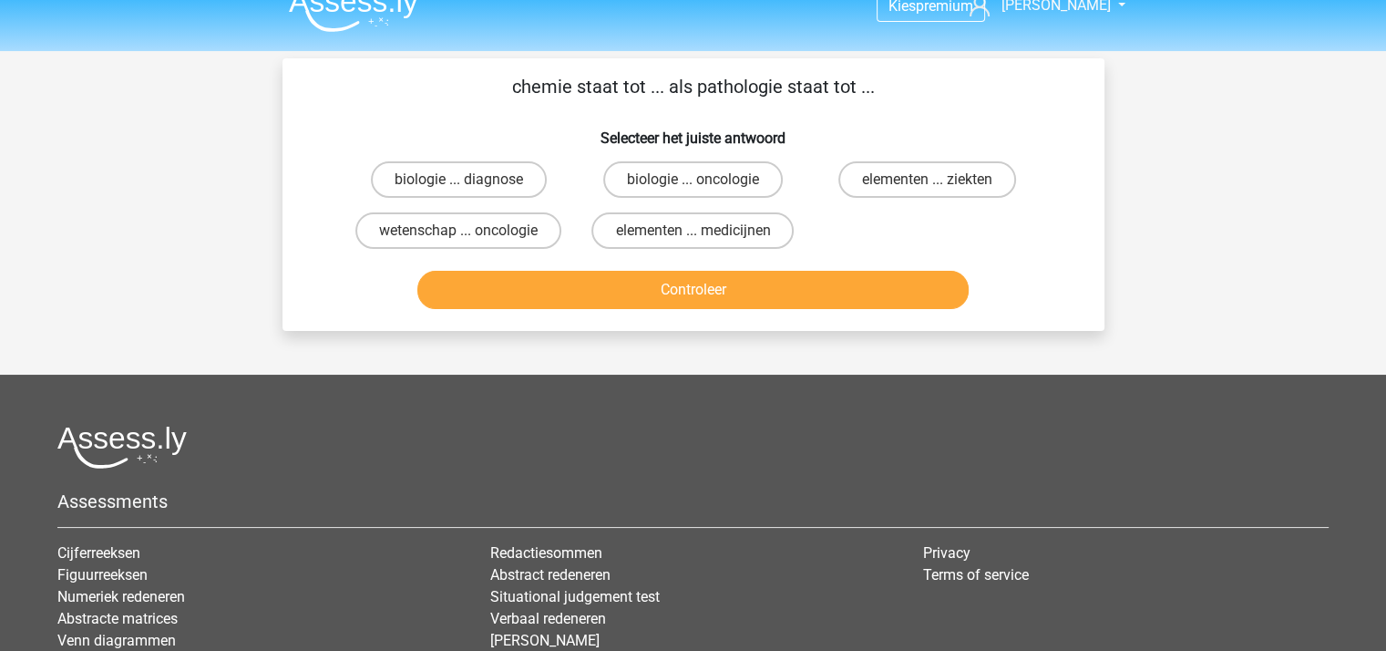
scroll to position [0, 0]
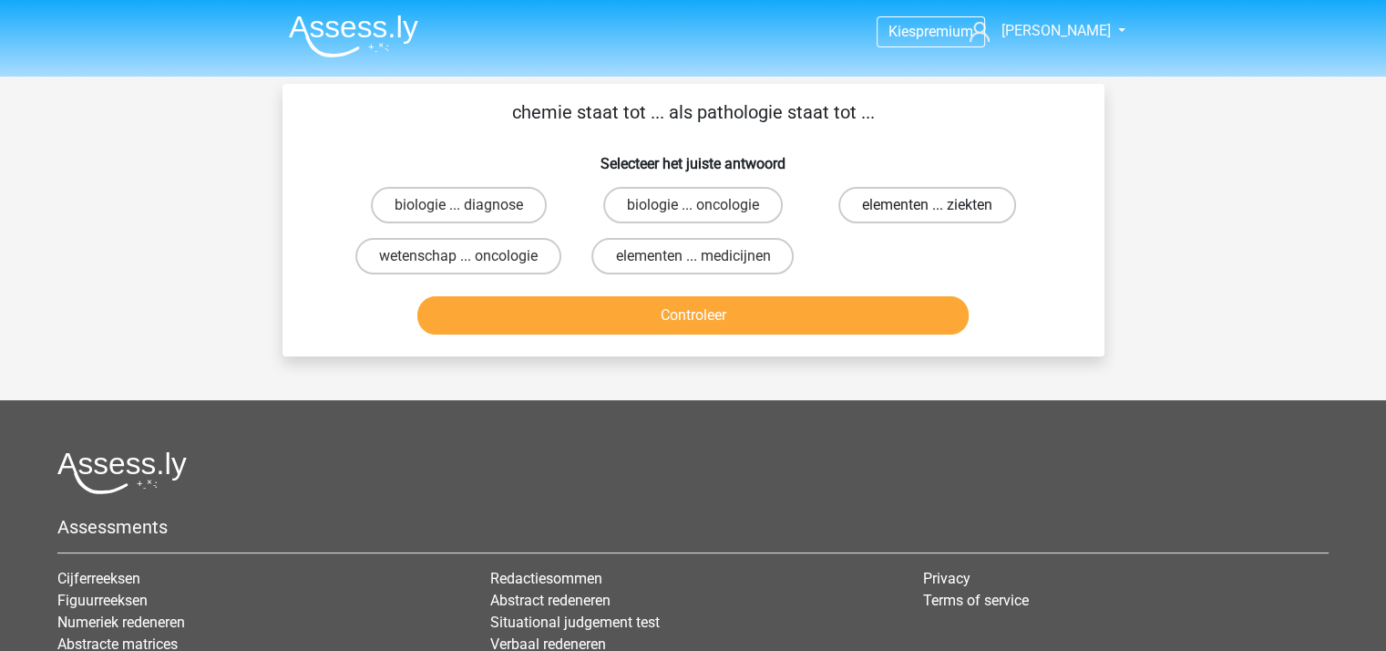
click at [905, 197] on label "elementen ... ziekten" at bounding box center [927, 205] width 178 height 36
click at [927, 205] on input "elementen ... ziekten" at bounding box center [933, 211] width 12 height 12
radio input "true"
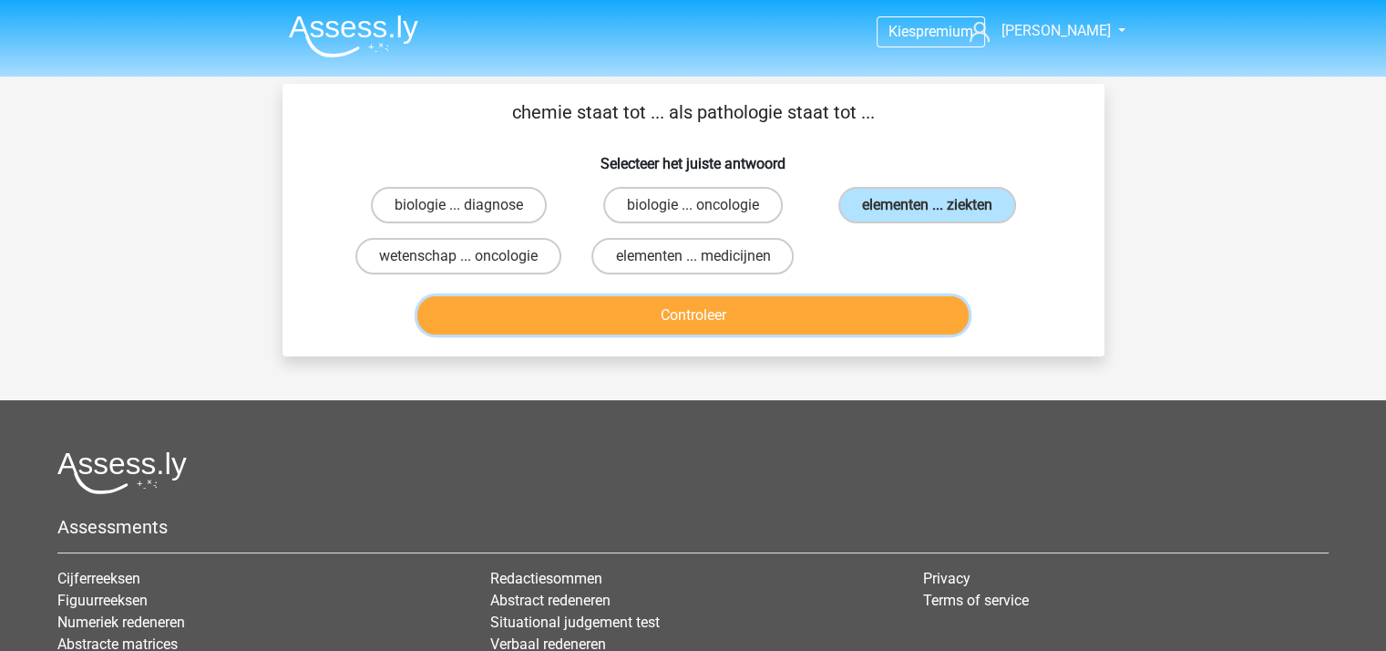
click at [782, 307] on button "Controleer" at bounding box center [692, 315] width 551 height 38
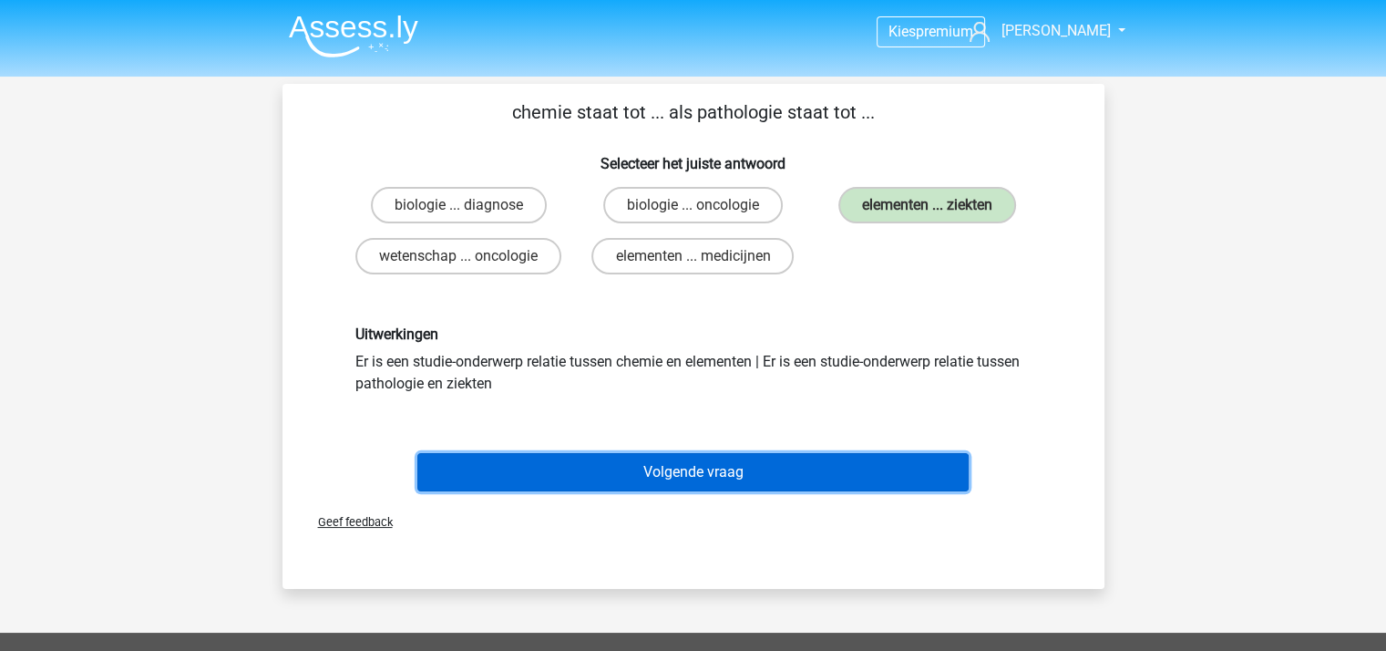
click at [705, 467] on button "Volgende vraag" at bounding box center [692, 472] width 551 height 38
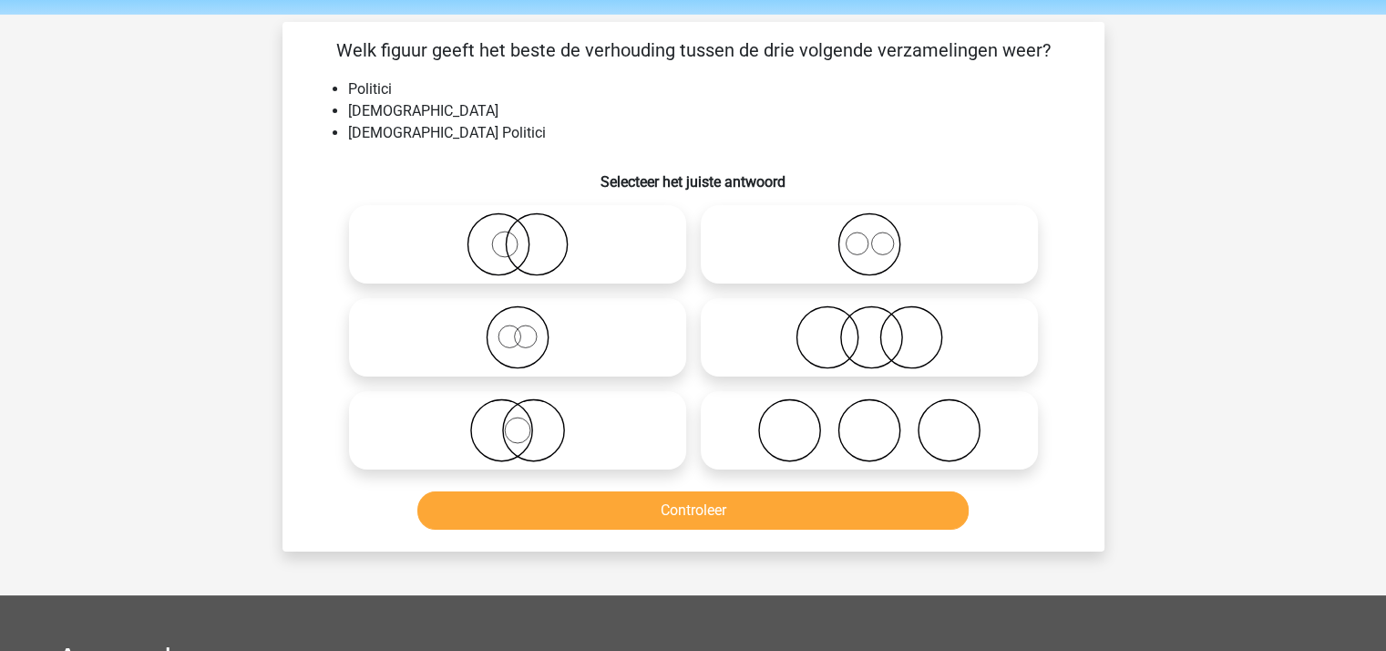
scroll to position [84, 0]
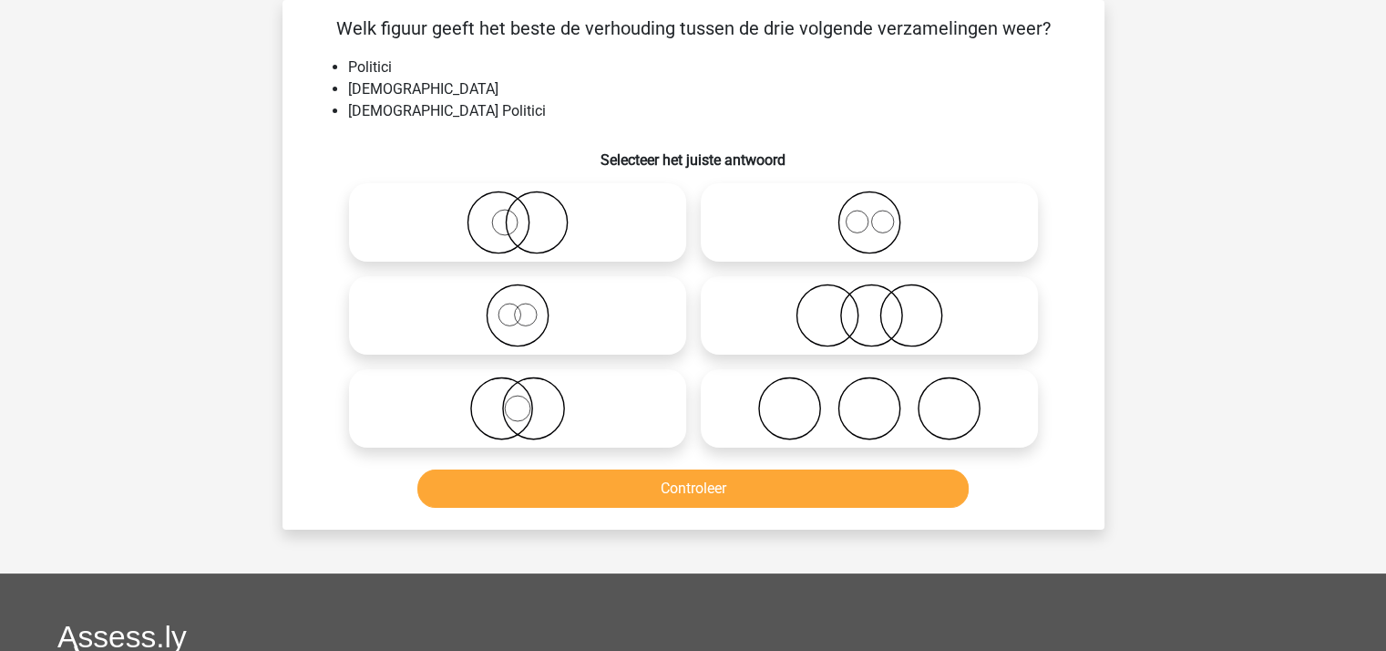
click at [526, 407] on icon at bounding box center [517, 408] width 323 height 64
click at [526, 399] on input "radio" at bounding box center [523, 393] width 12 height 12
radio input "true"
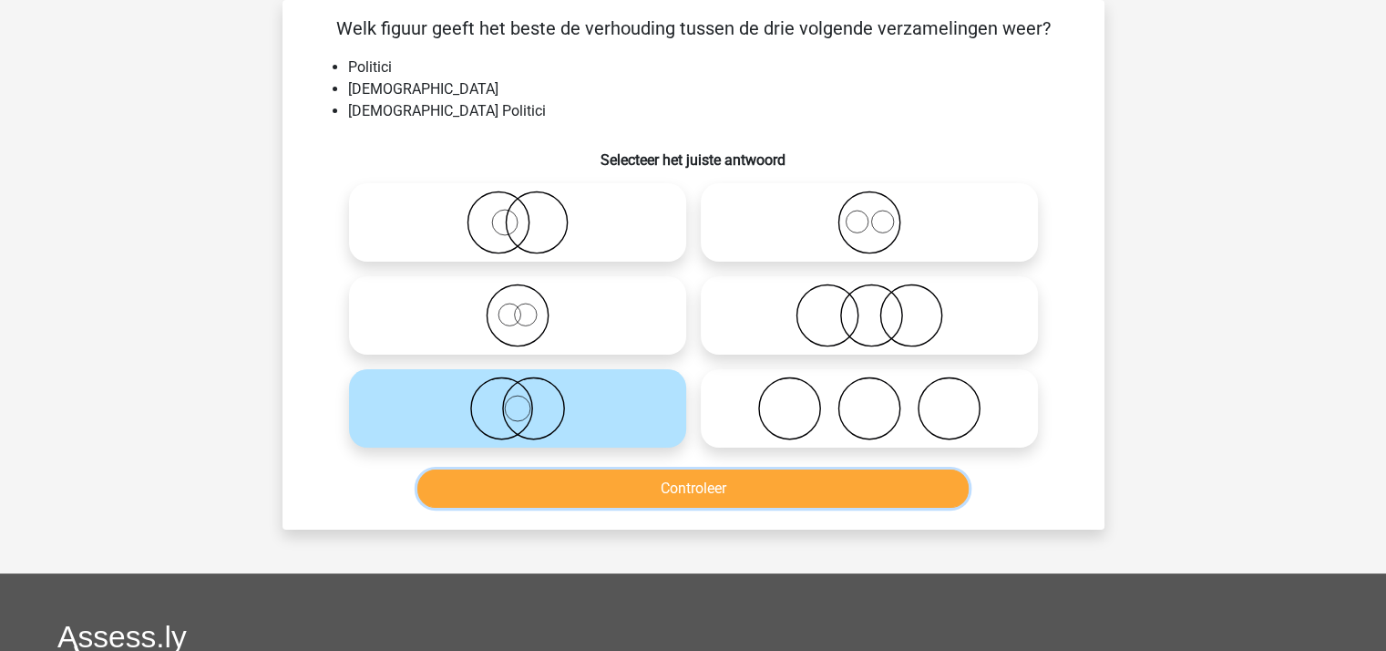
click at [619, 481] on button "Controleer" at bounding box center [692, 488] width 551 height 38
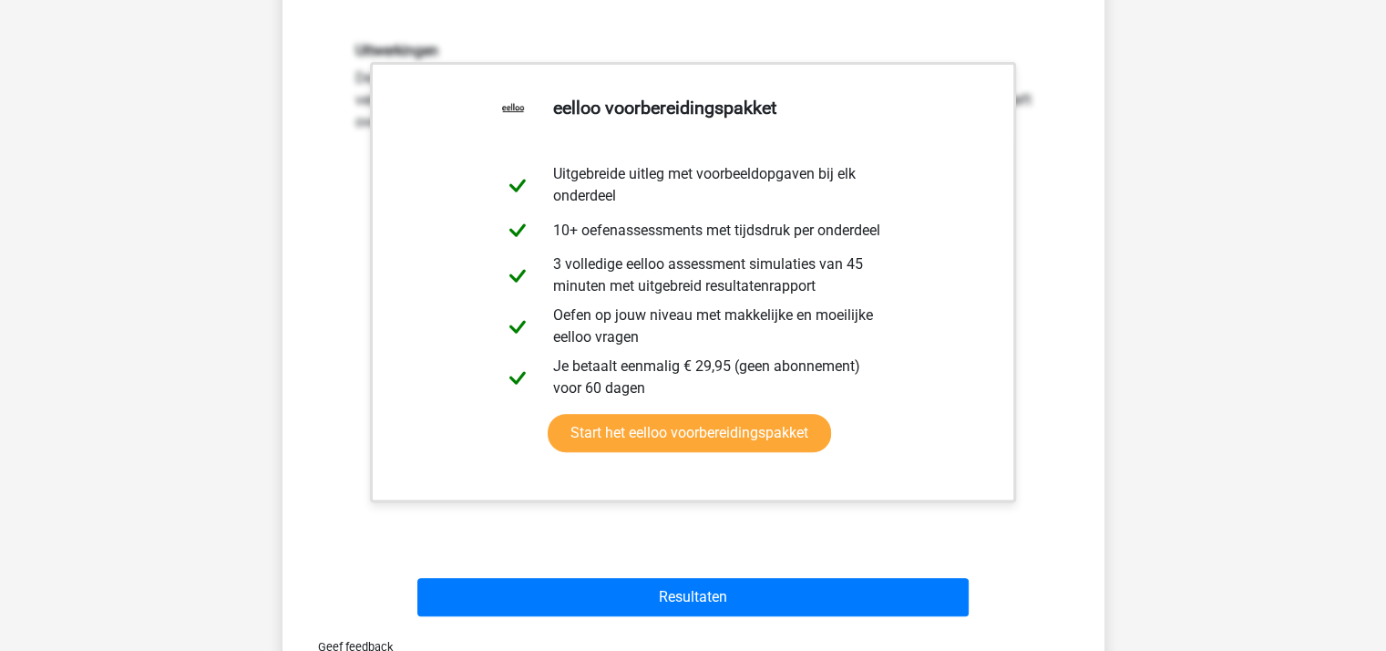
scroll to position [813, 0]
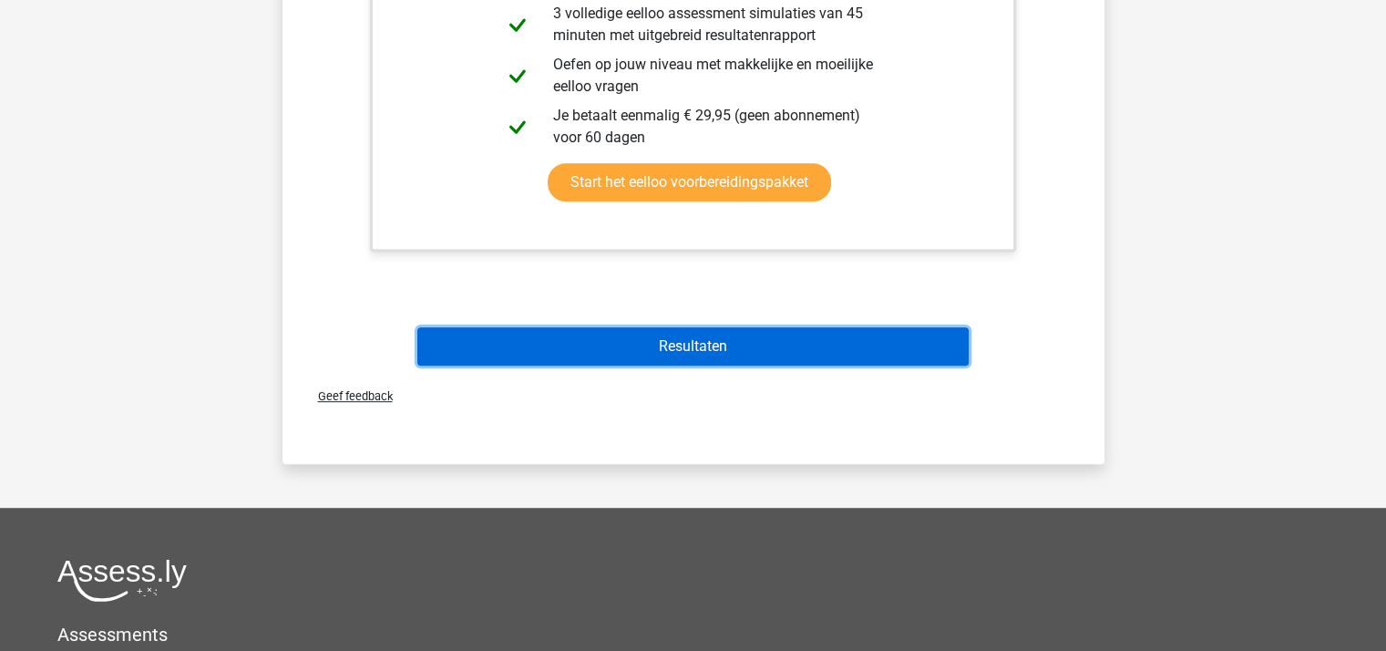
click at [678, 343] on button "Resultaten" at bounding box center [692, 346] width 551 height 38
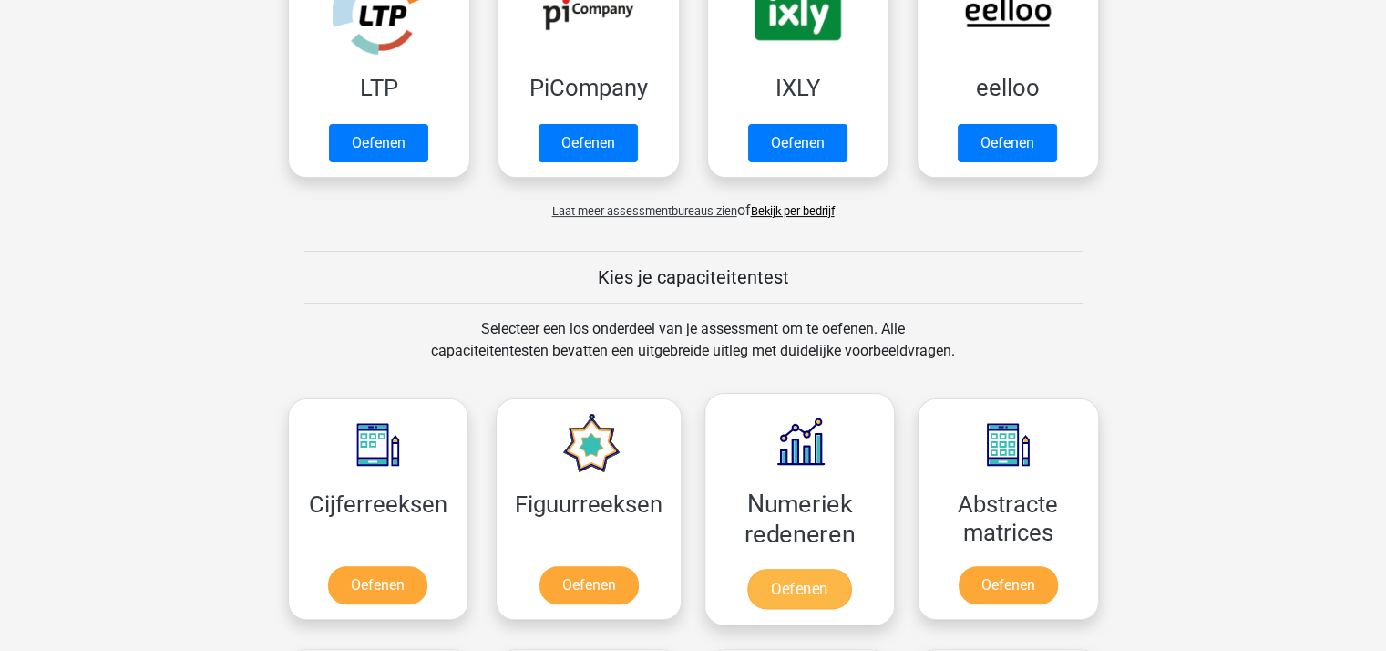
scroll to position [364, 0]
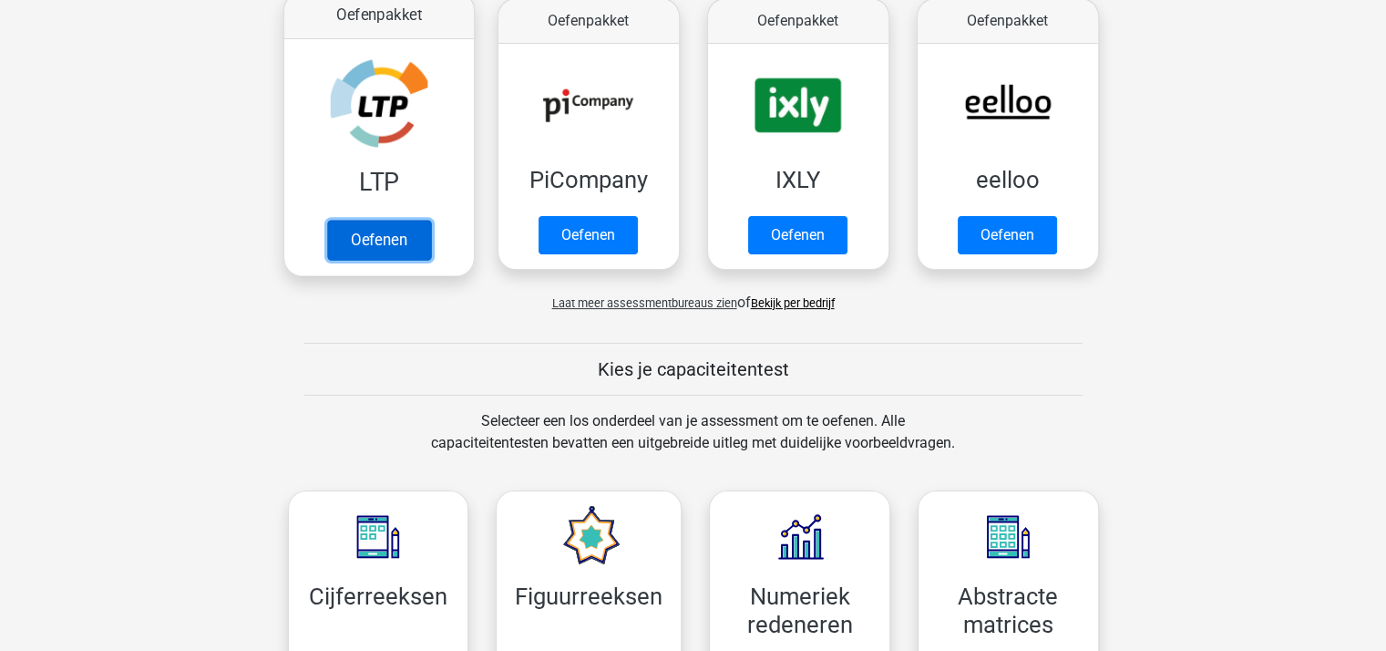
click at [385, 239] on link "Oefenen" at bounding box center [378, 240] width 104 height 40
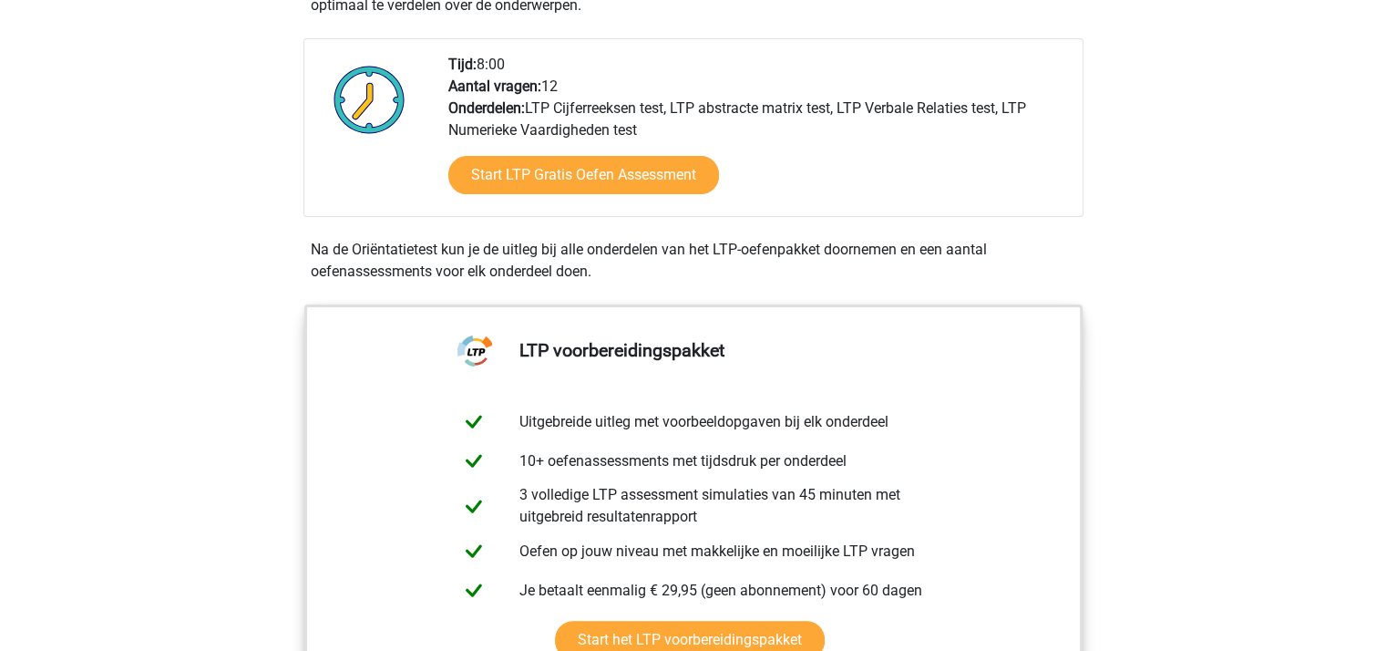
scroll to position [456, 0]
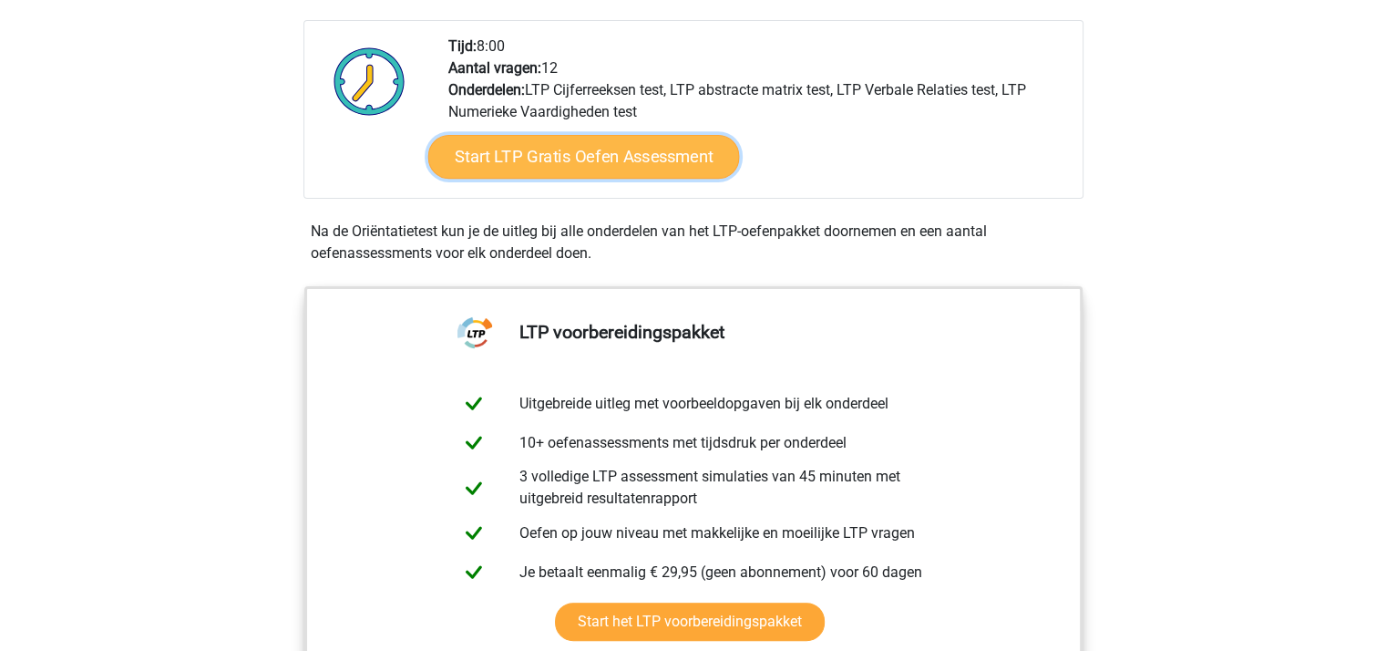
click at [589, 160] on link "Start LTP Gratis Oefen Assessment" at bounding box center [583, 157] width 312 height 44
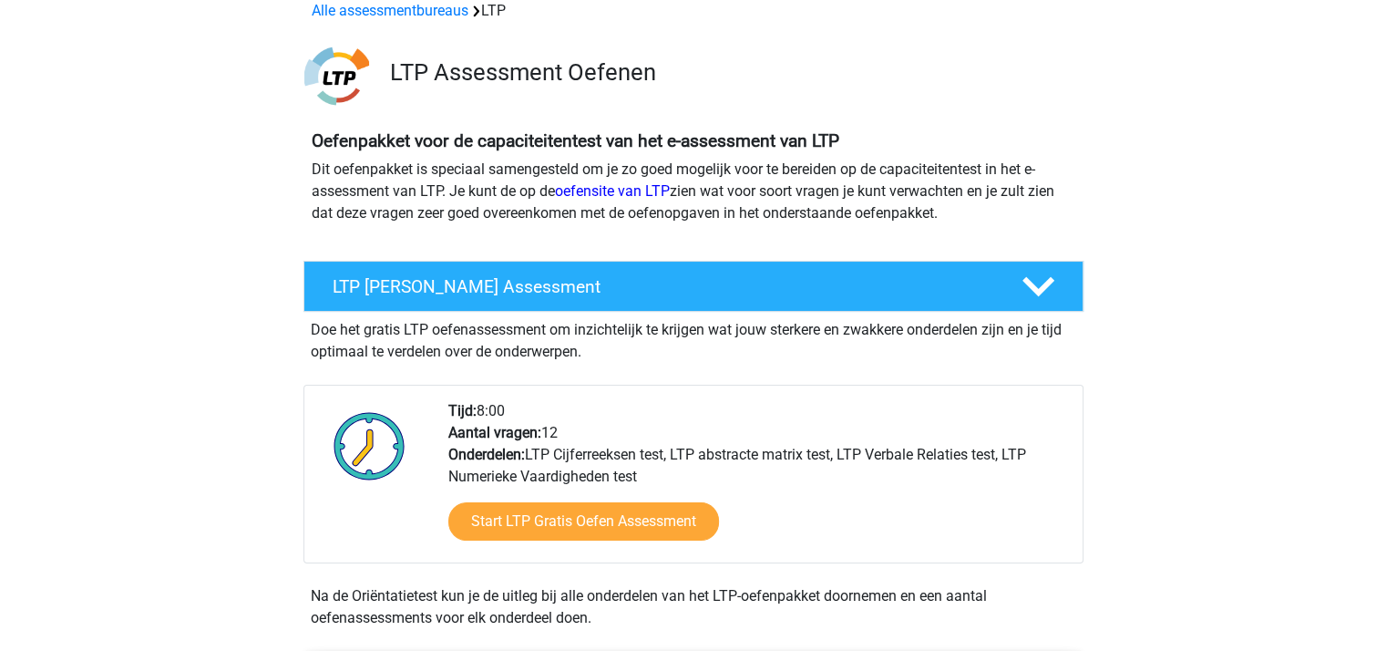
scroll to position [0, 0]
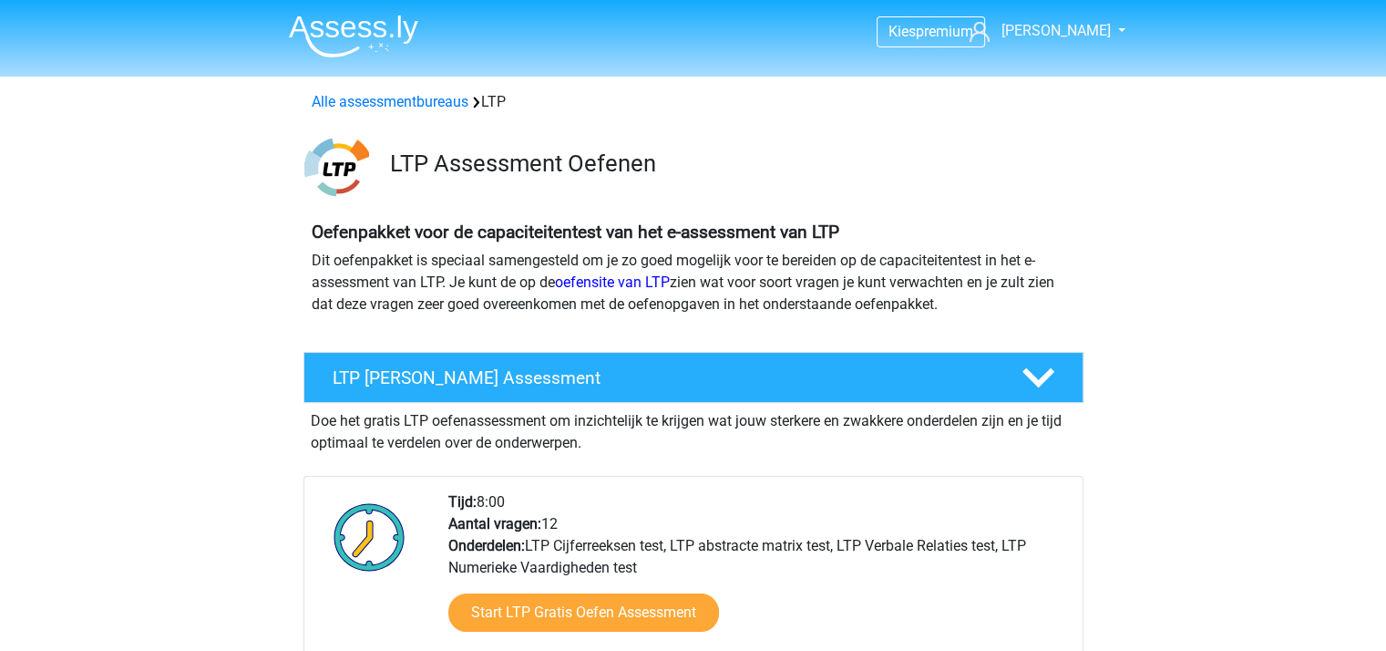
click at [346, 44] on img at bounding box center [353, 36] width 129 height 43
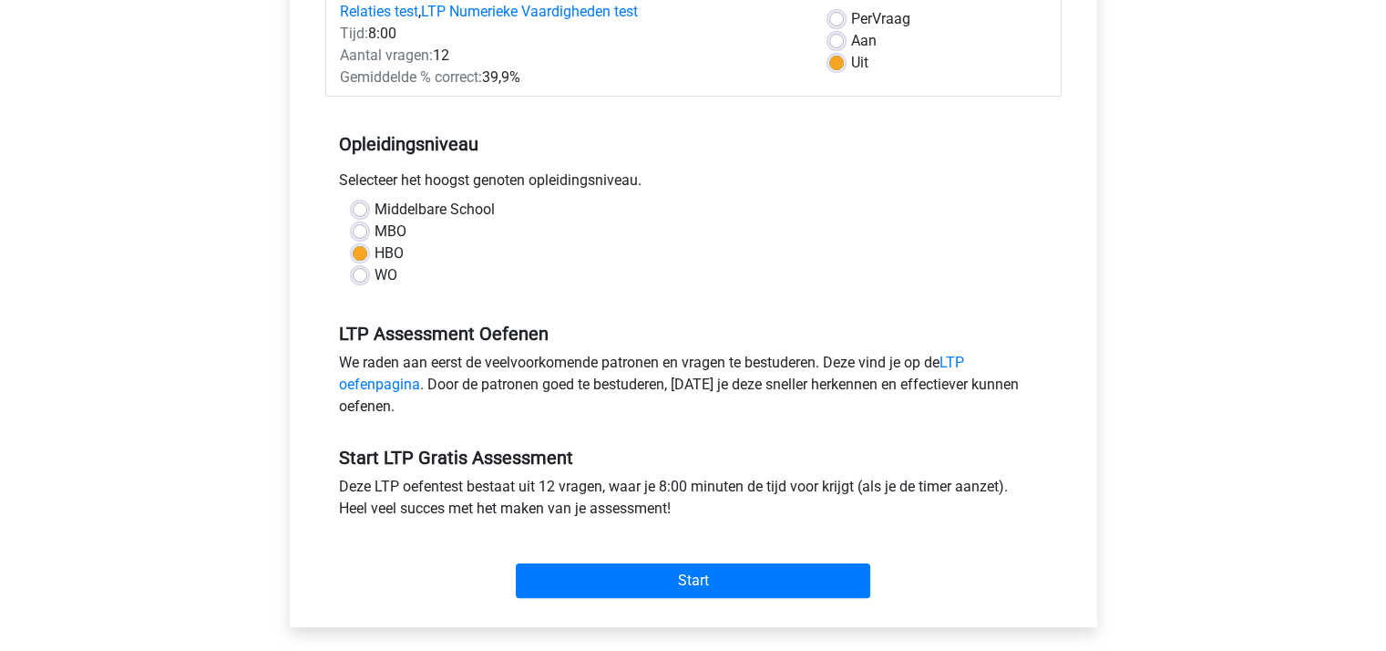
scroll to position [456, 0]
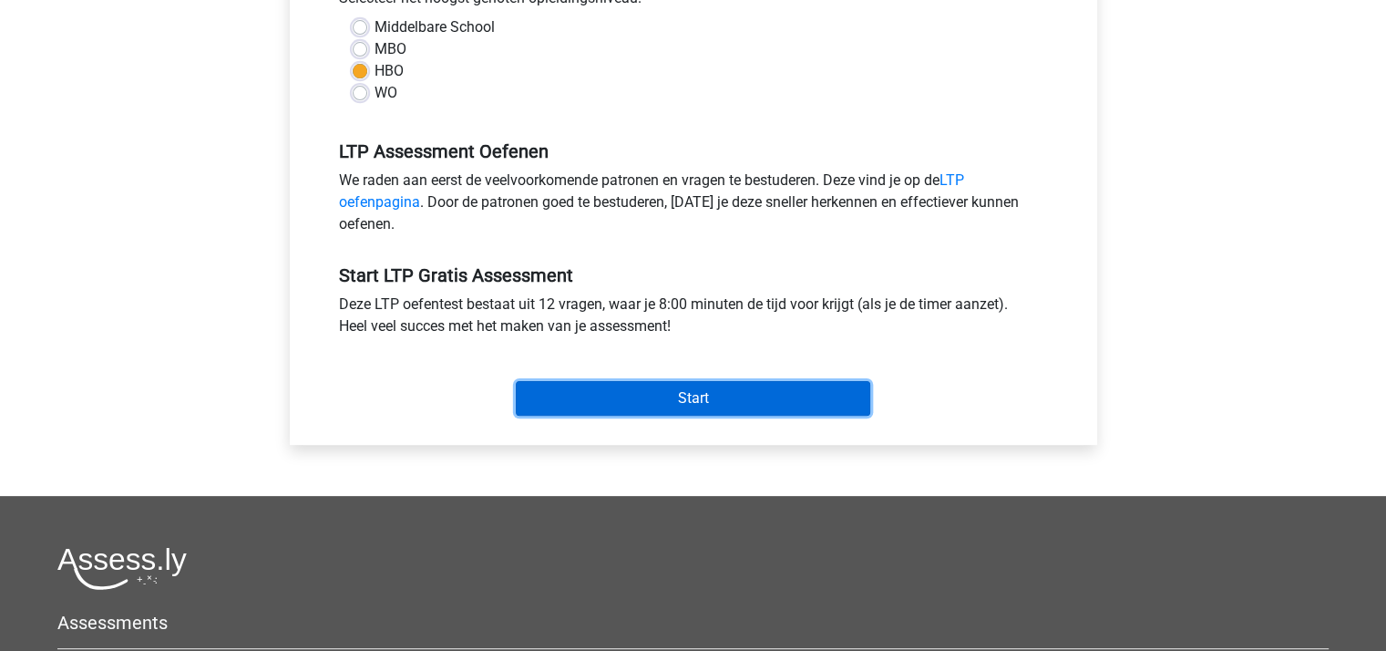
click at [671, 390] on input "Start" at bounding box center [693, 398] width 354 height 35
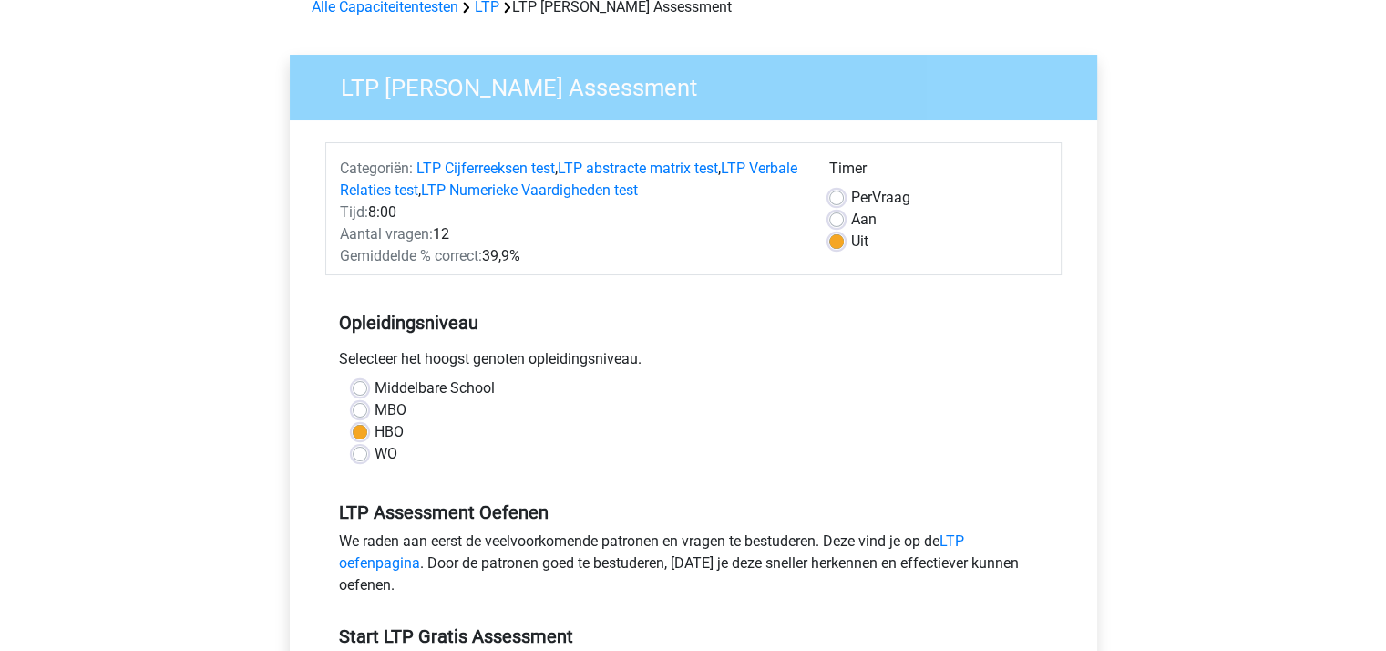
scroll to position [91, 0]
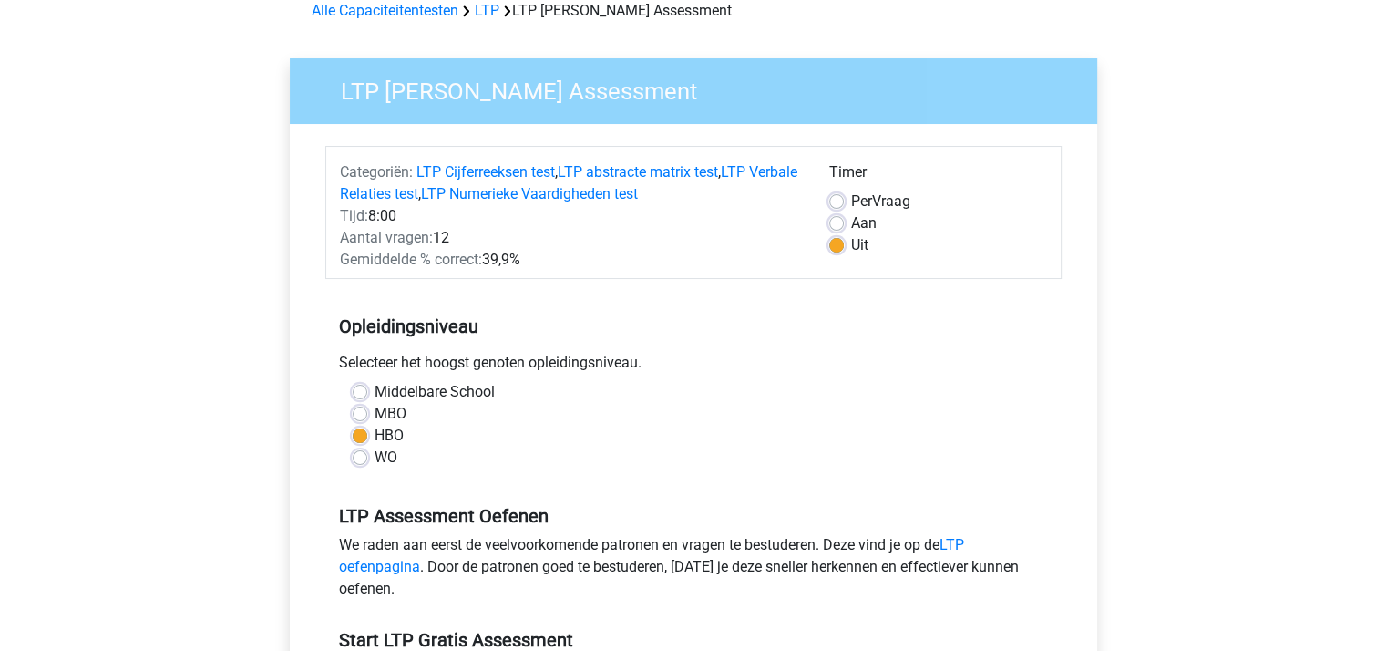
click at [368, 416] on div "MBO" at bounding box center [693, 414] width 681 height 22
click at [374, 415] on label "MBO" at bounding box center [390, 414] width 32 height 22
click at [362, 415] on input "MBO" at bounding box center [360, 412] width 15 height 18
radio input "true"
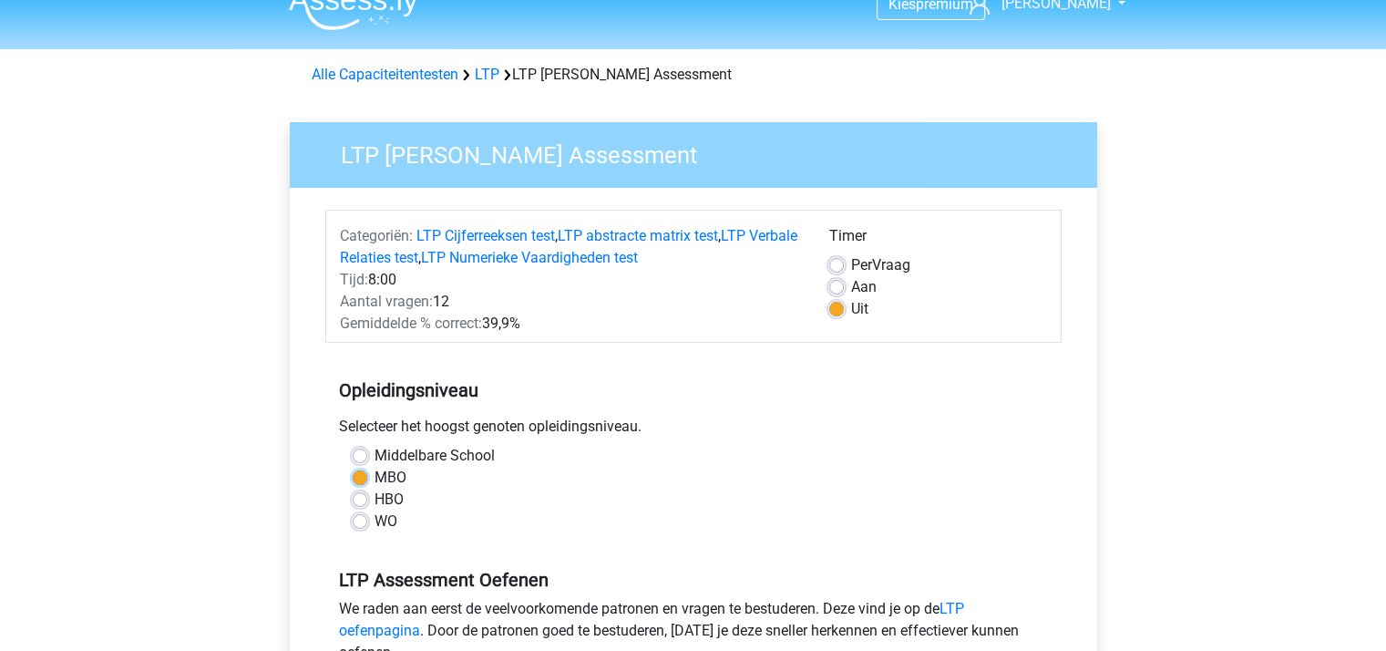
scroll to position [0, 0]
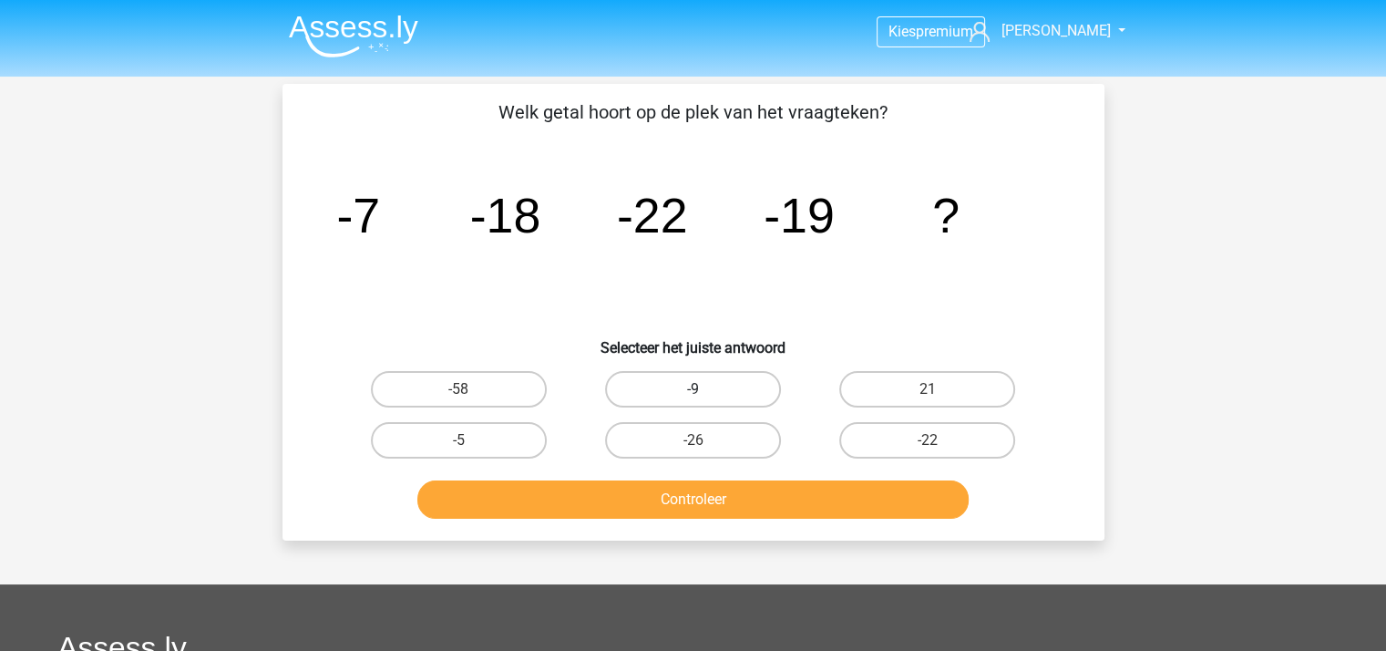
click at [692, 382] on label "-9" at bounding box center [693, 389] width 176 height 36
click at [692, 389] on input "-9" at bounding box center [698, 395] width 12 height 12
radio input "true"
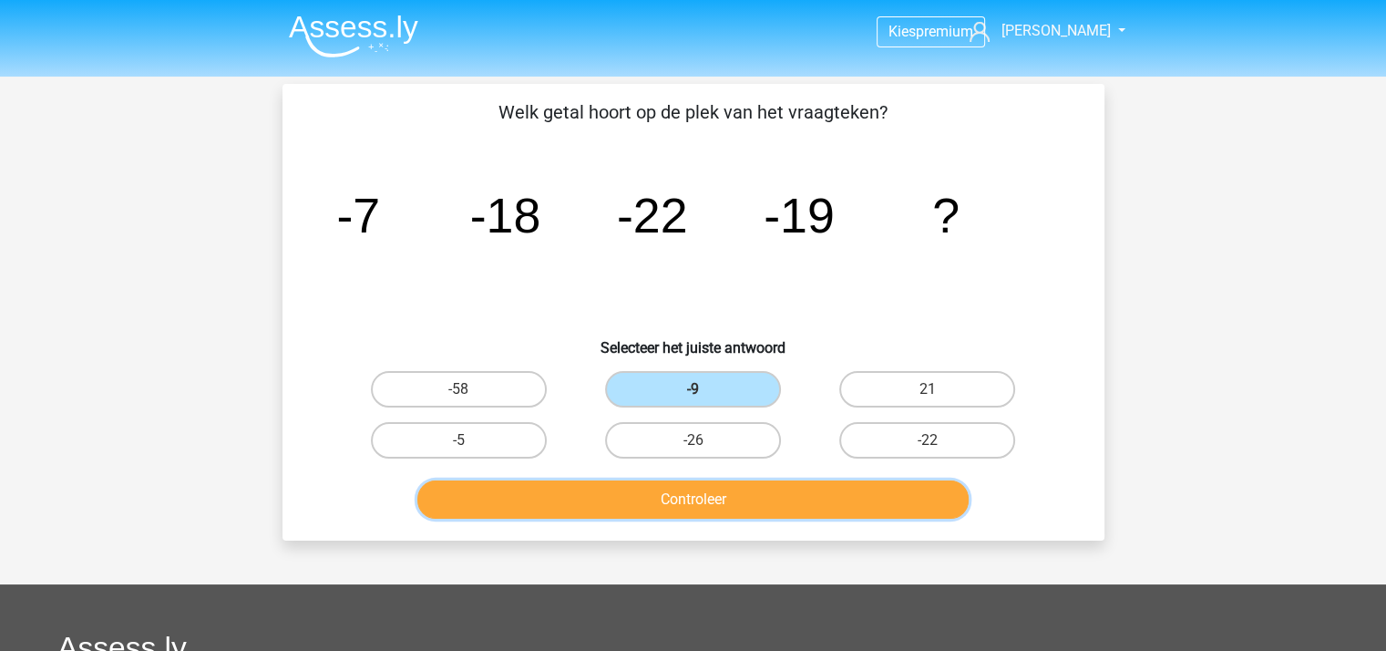
click at [718, 496] on button "Controleer" at bounding box center [692, 499] width 551 height 38
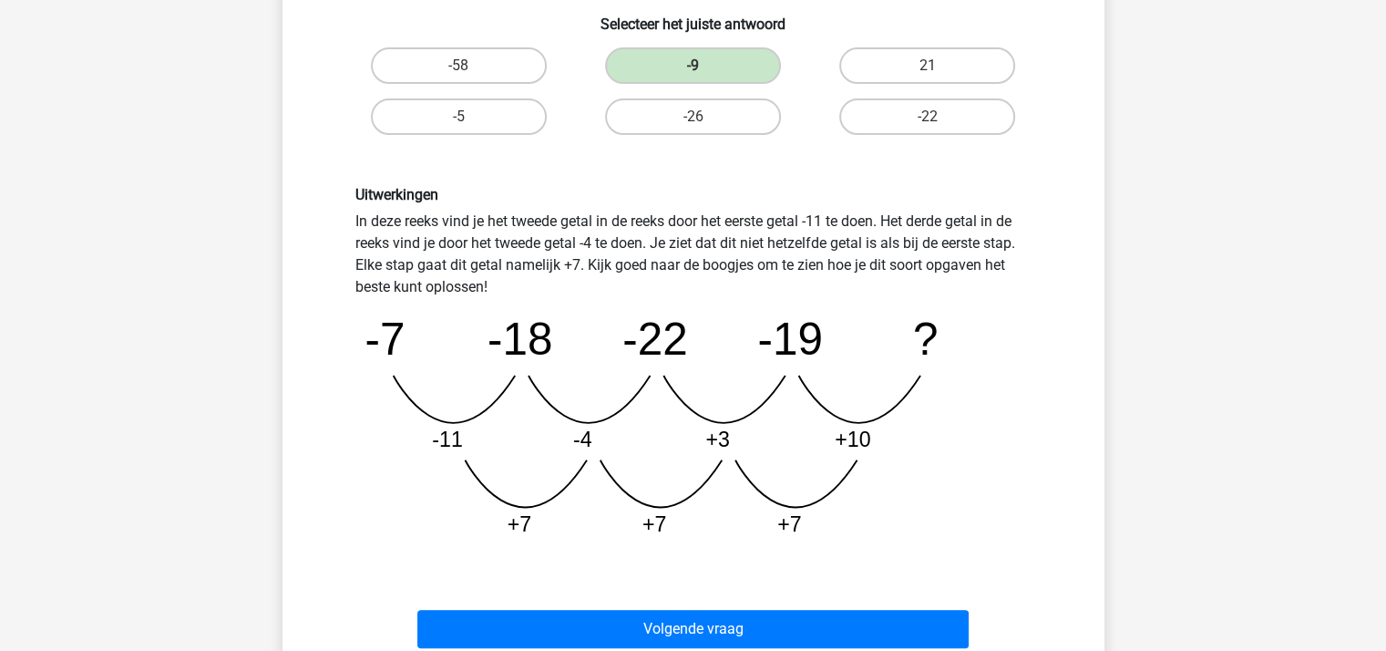
scroll to position [364, 0]
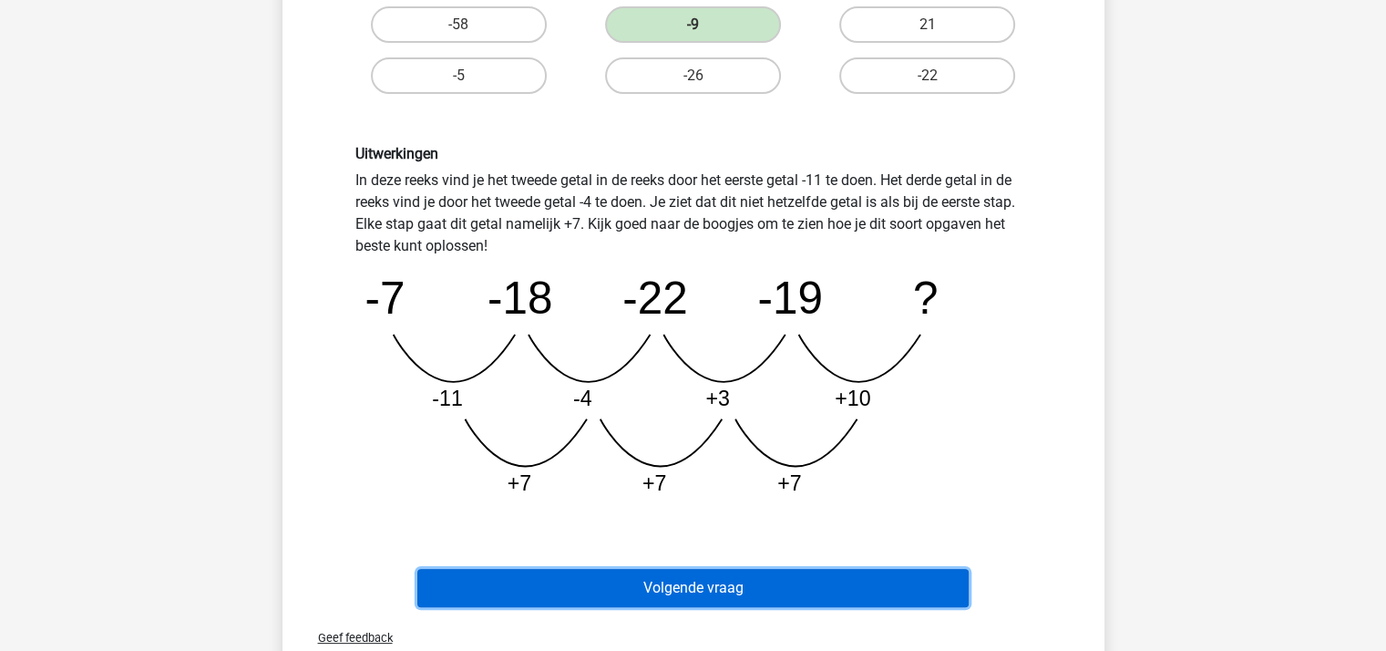
click at [696, 586] on button "Volgende vraag" at bounding box center [692, 588] width 551 height 38
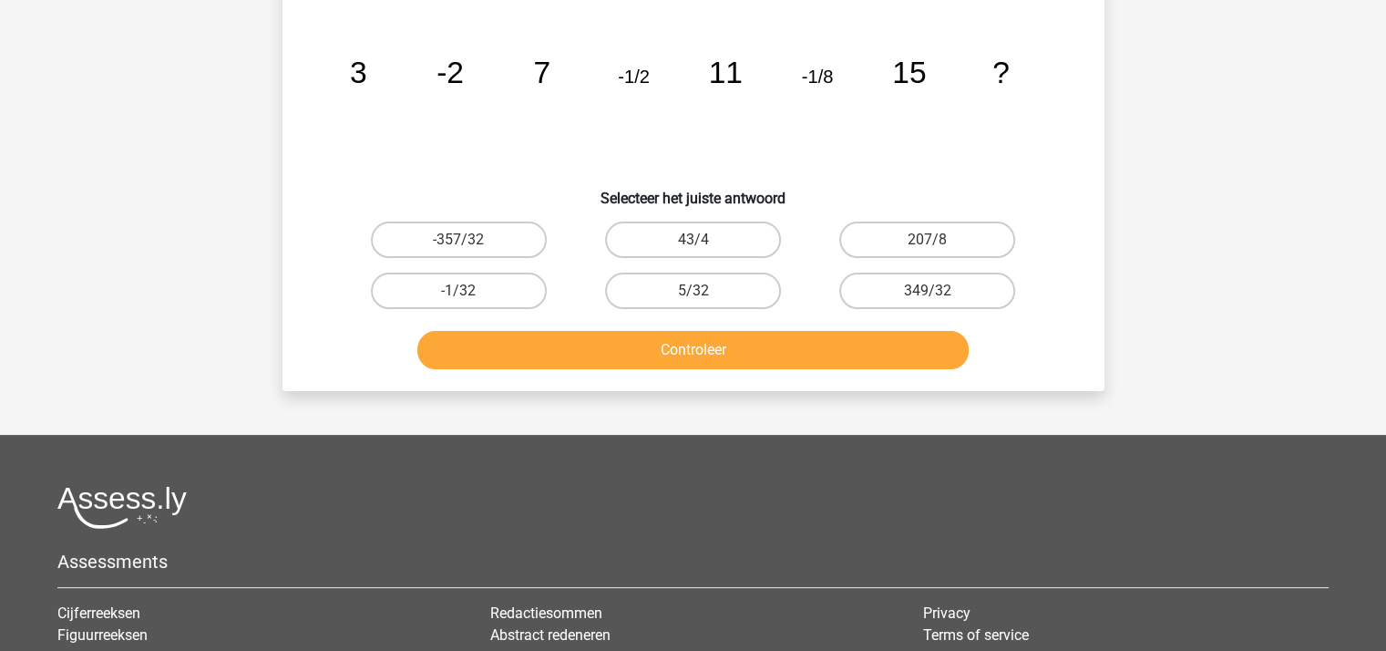
scroll to position [84, 0]
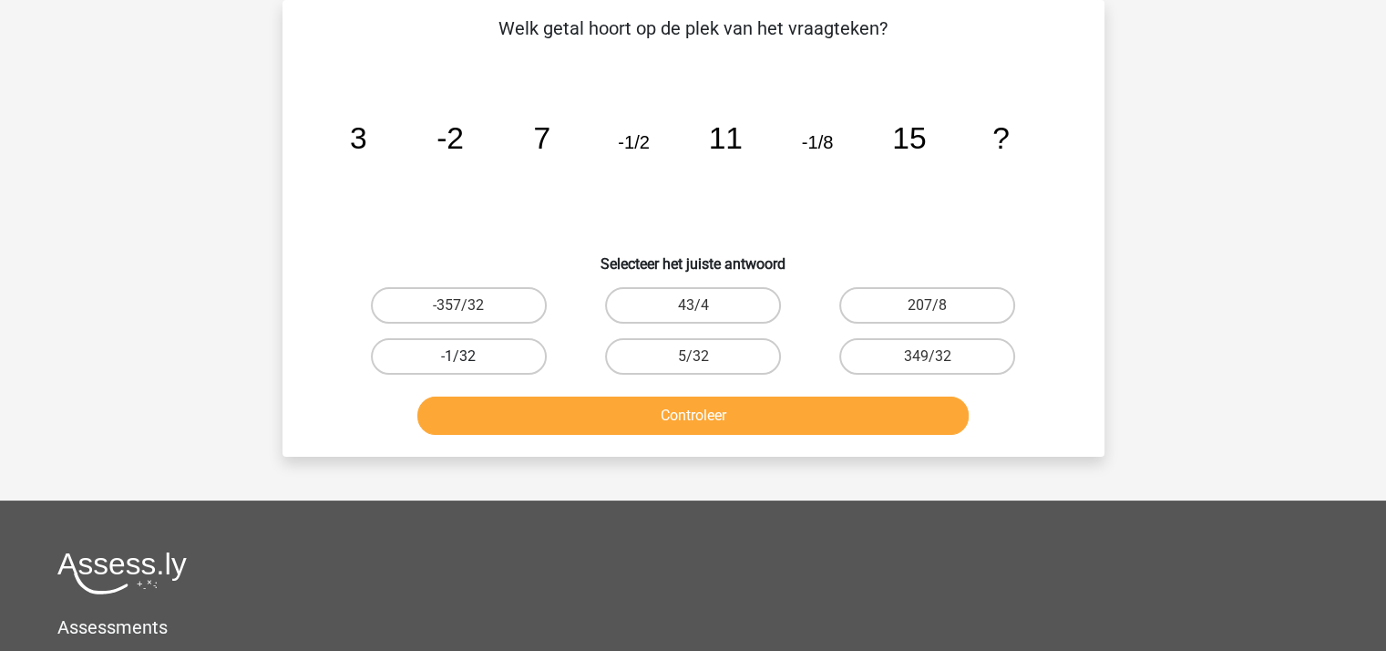
click at [487, 353] on label "-1/32" at bounding box center [459, 356] width 176 height 36
click at [470, 356] on input "-1/32" at bounding box center [464, 362] width 12 height 12
radio input "true"
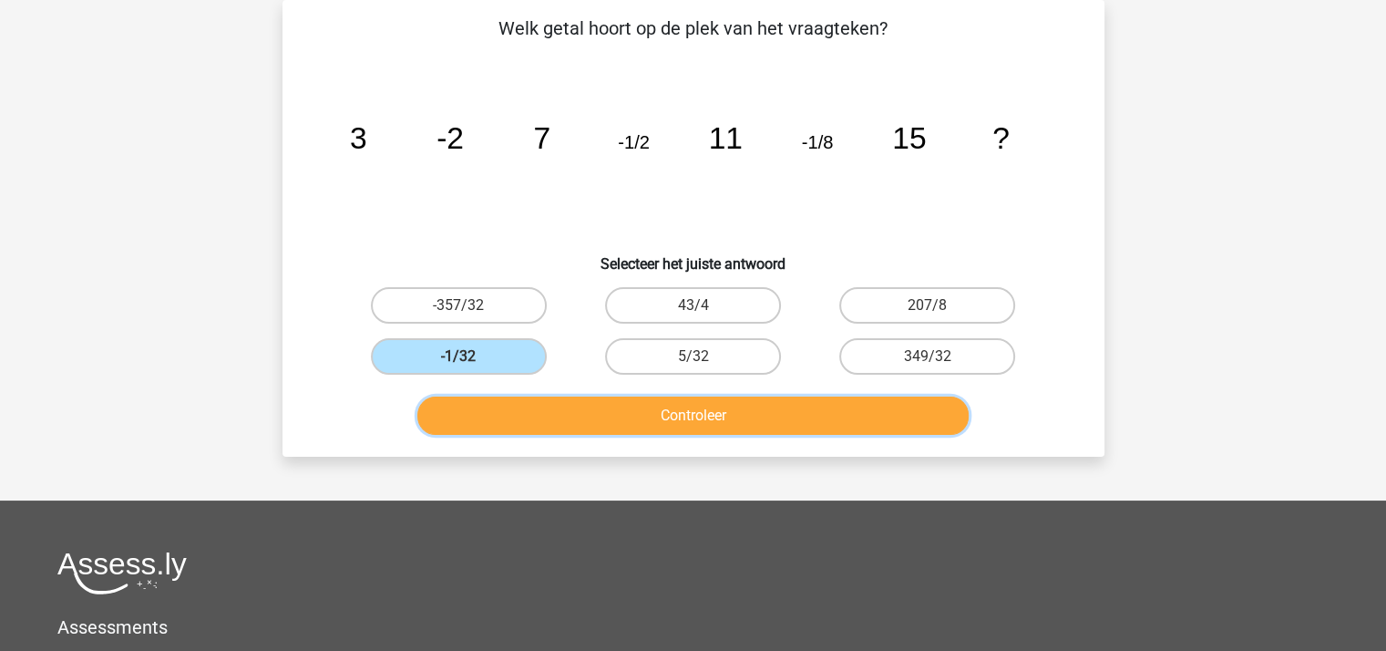
click at [569, 402] on button "Controleer" at bounding box center [692, 415] width 551 height 38
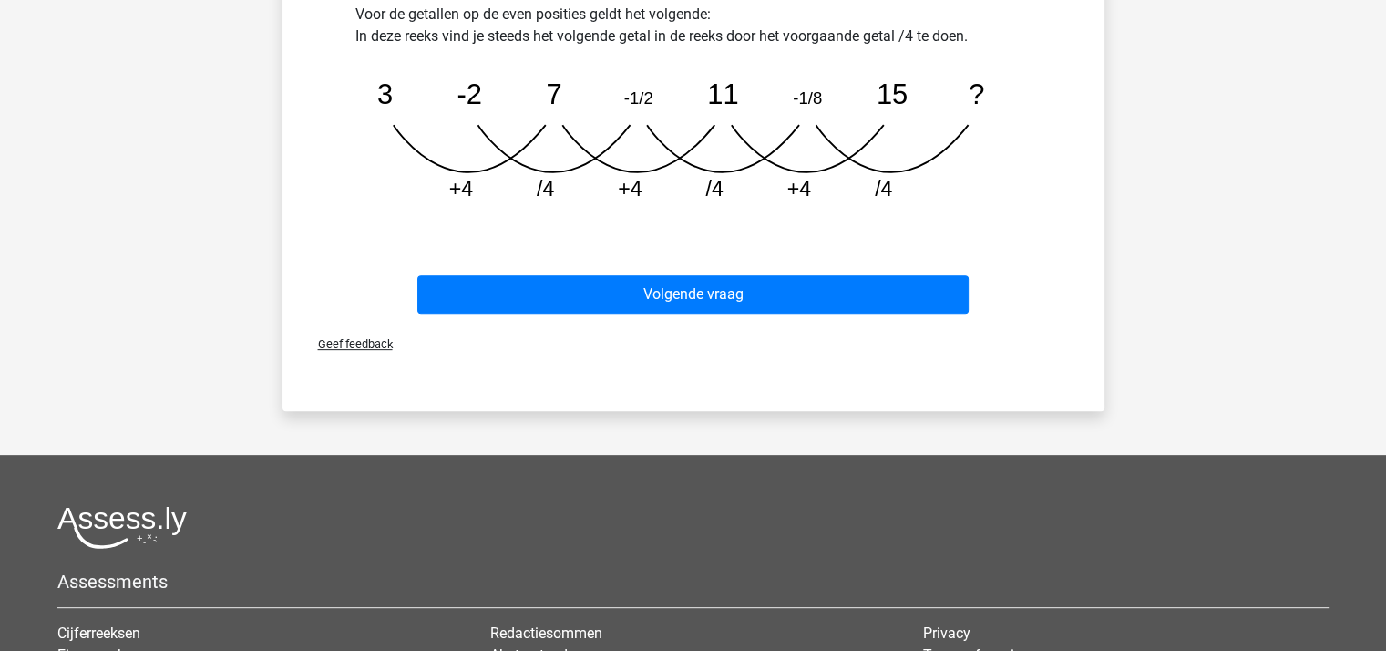
scroll to position [630, 0]
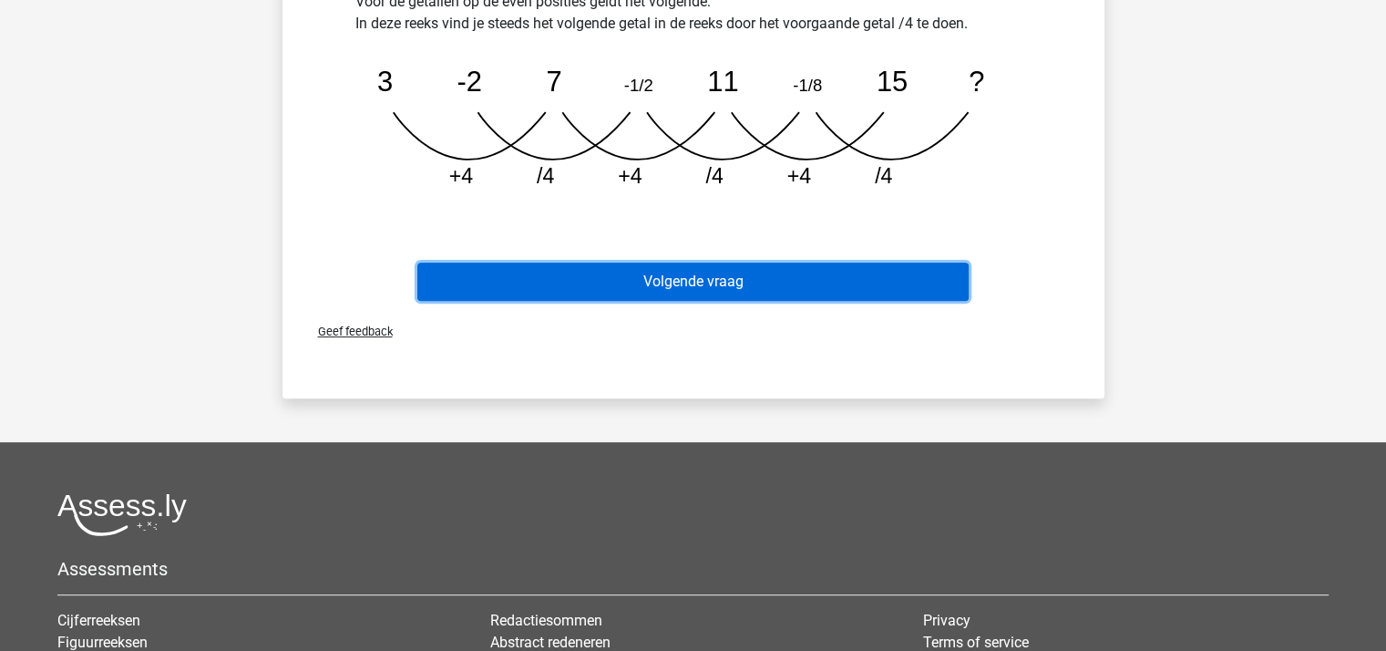
click at [699, 273] on button "Volgende vraag" at bounding box center [692, 281] width 551 height 38
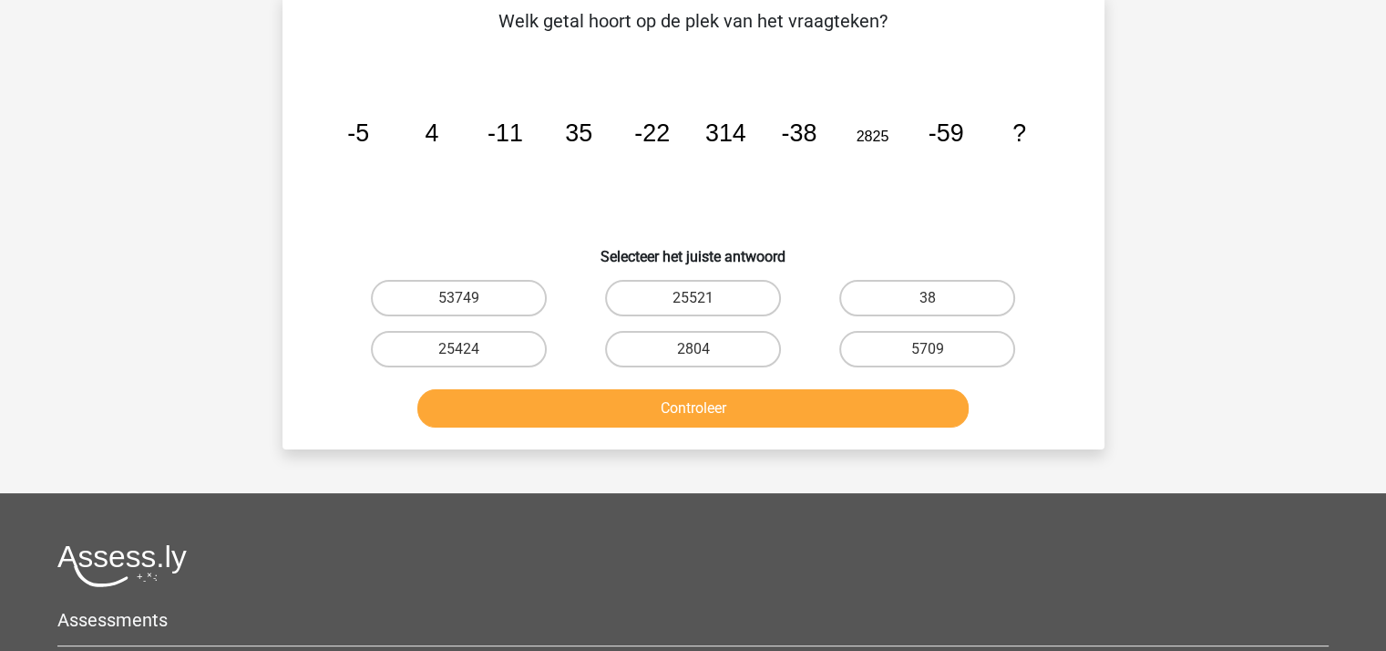
scroll to position [84, 0]
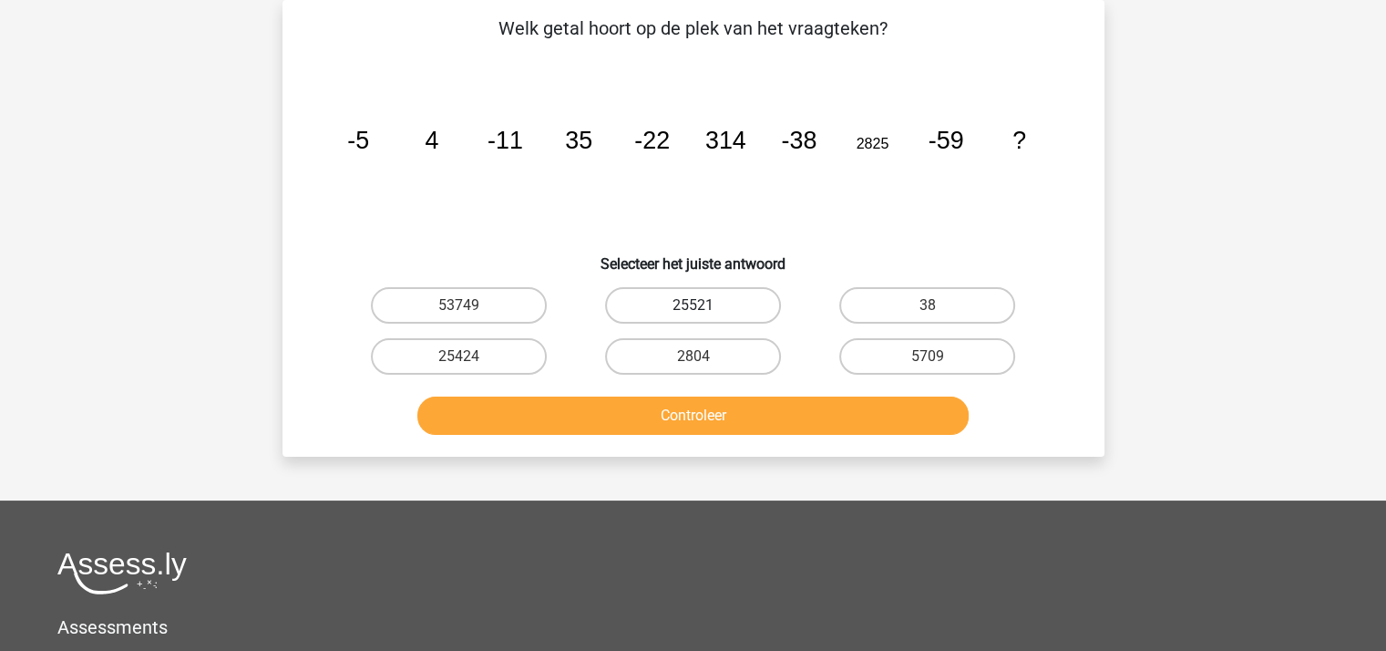
click at [663, 302] on label "25521" at bounding box center [693, 305] width 176 height 36
click at [692, 305] on input "25521" at bounding box center [698, 311] width 12 height 12
radio input "true"
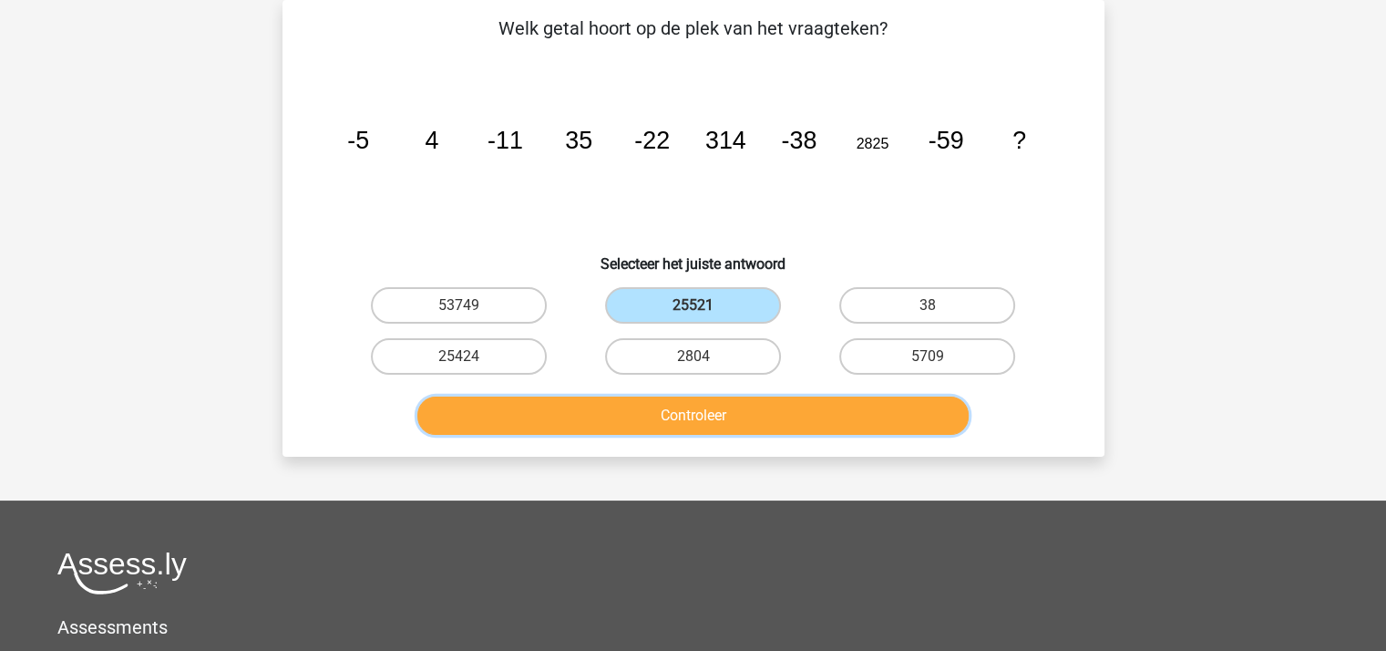
click at [695, 408] on button "Controleer" at bounding box center [692, 415] width 551 height 38
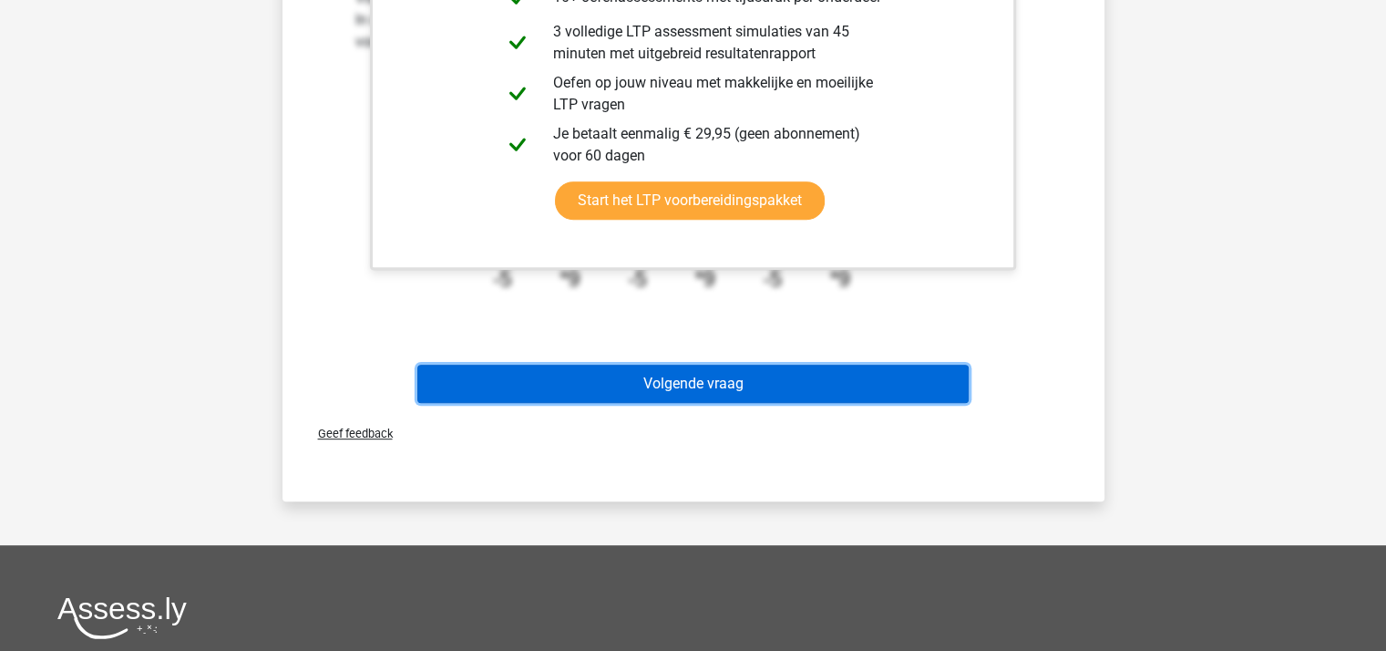
click at [695, 382] on button "Volgende vraag" at bounding box center [692, 383] width 551 height 38
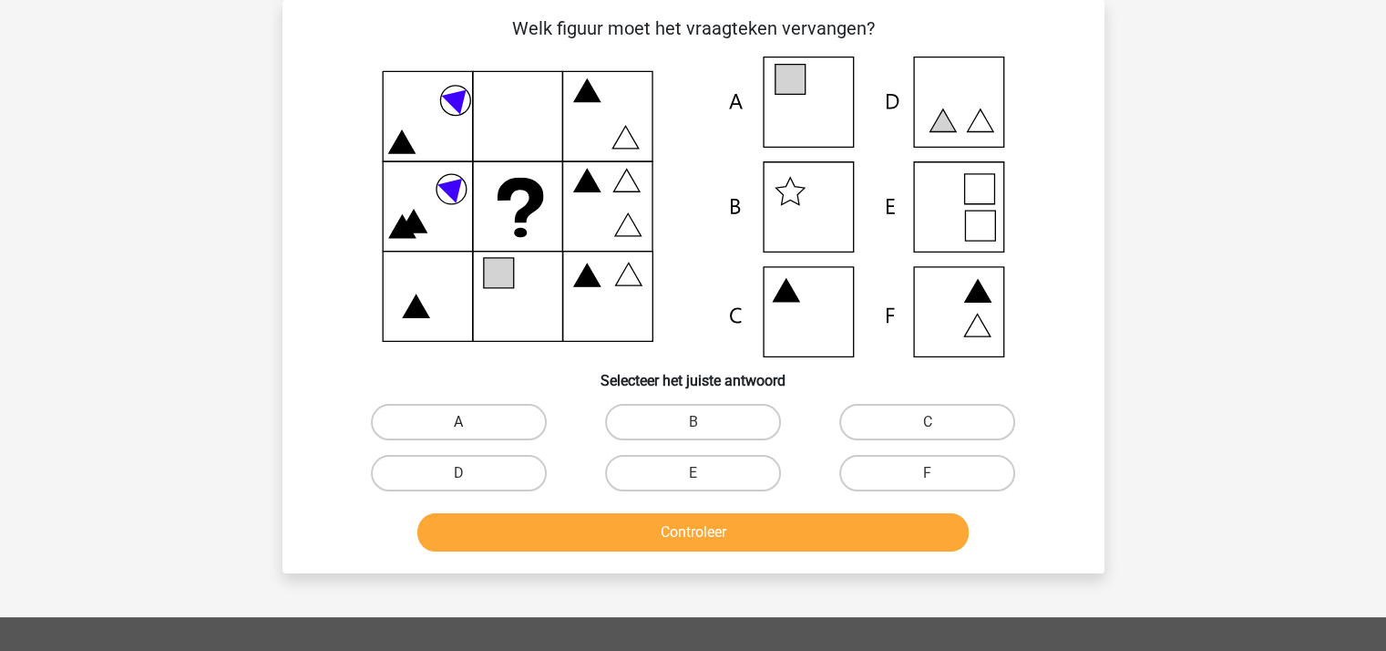
drag, startPoint x: 485, startPoint y: 425, endPoint x: 500, endPoint y: 436, distance: 19.5
click at [485, 424] on label "A" at bounding box center [459, 422] width 176 height 36
click at [470, 424] on input "A" at bounding box center [464, 428] width 12 height 12
radio input "true"
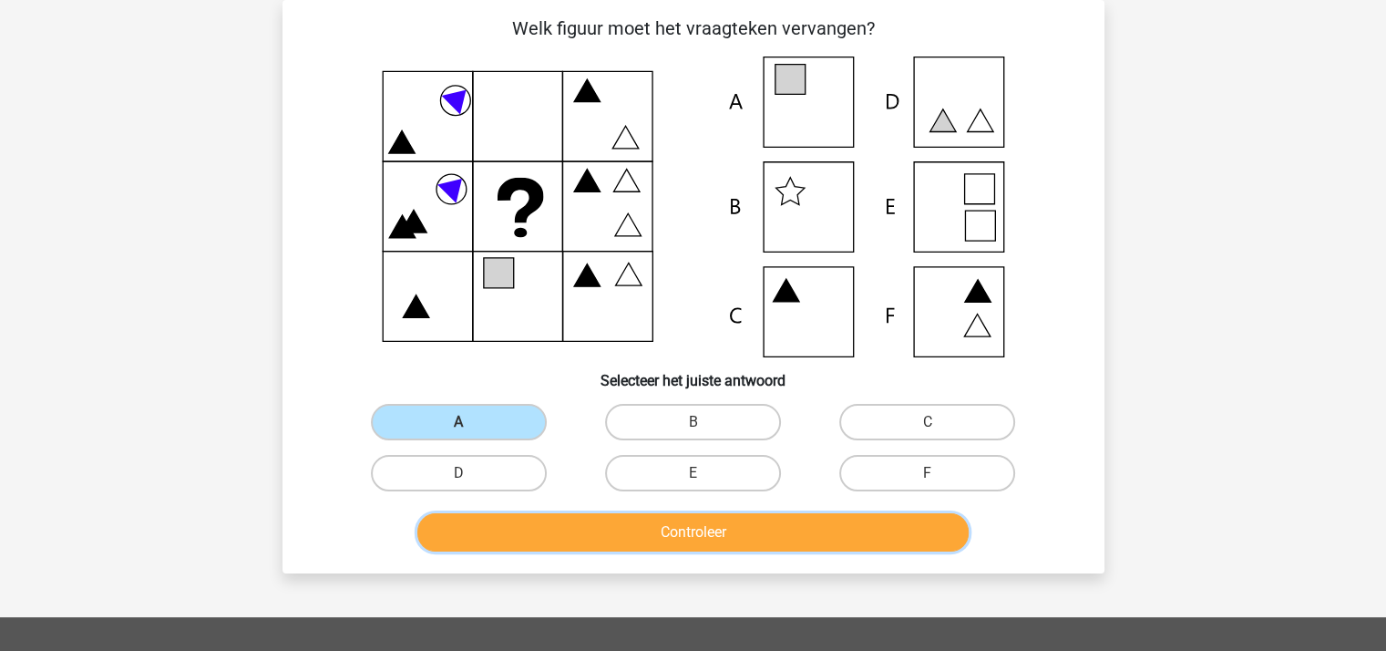
click at [617, 535] on button "Controleer" at bounding box center [692, 532] width 551 height 38
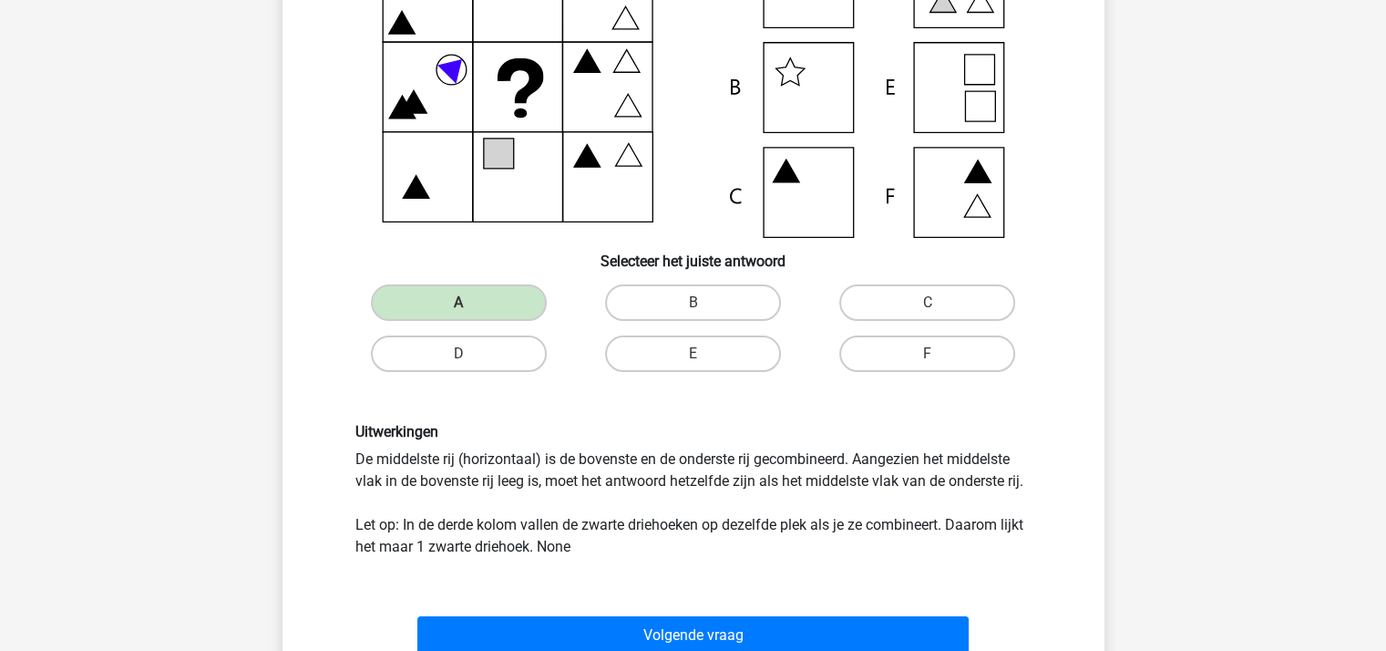
scroll to position [448, 0]
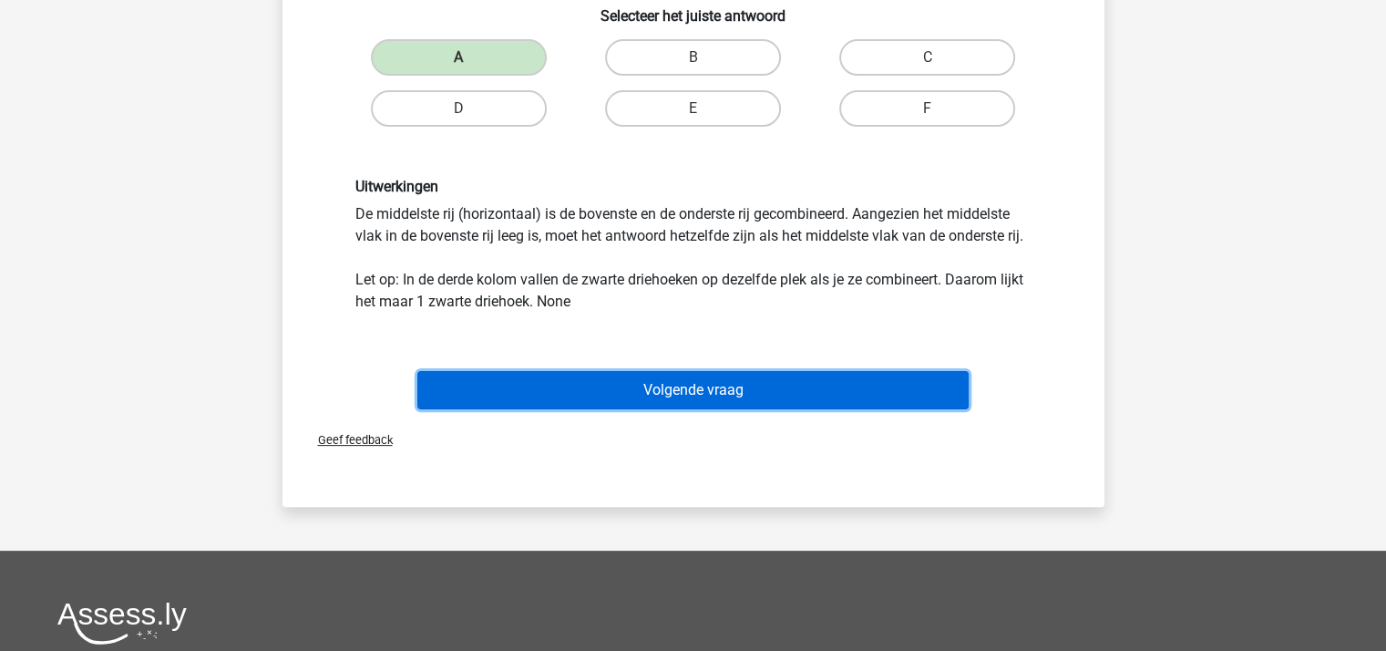
click at [623, 393] on button "Volgende vraag" at bounding box center [692, 390] width 551 height 38
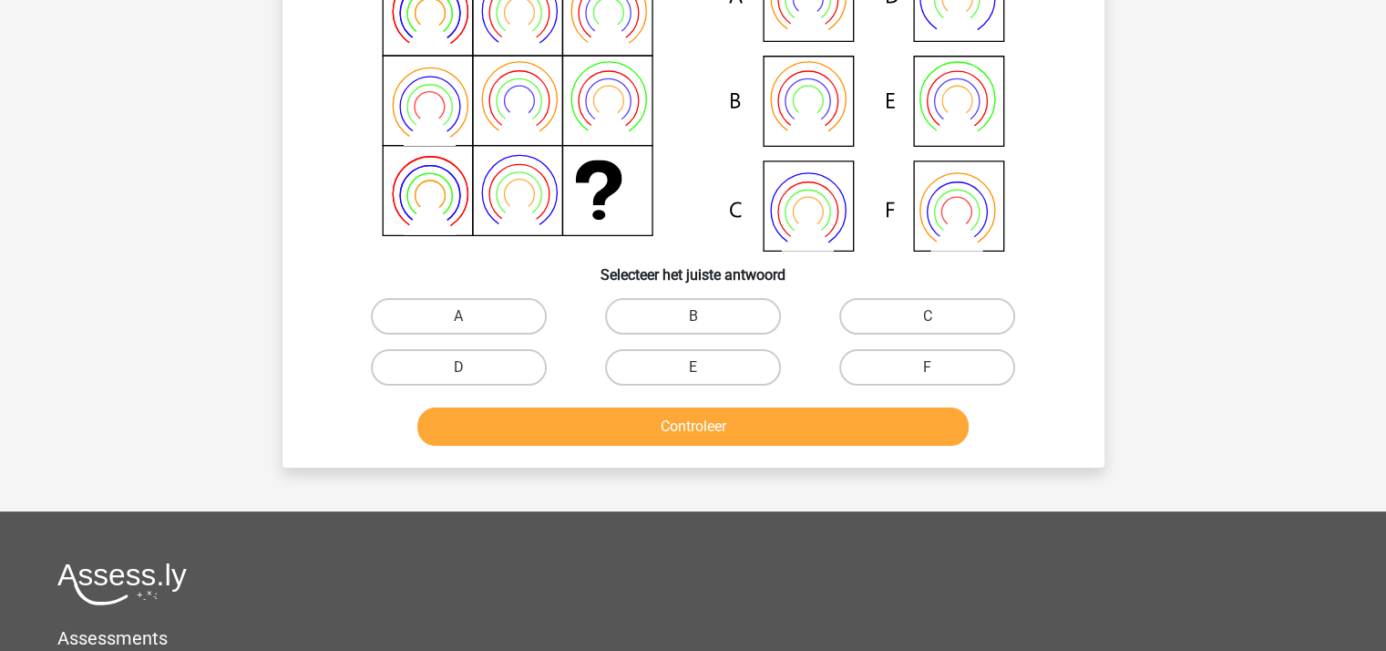
scroll to position [84, 0]
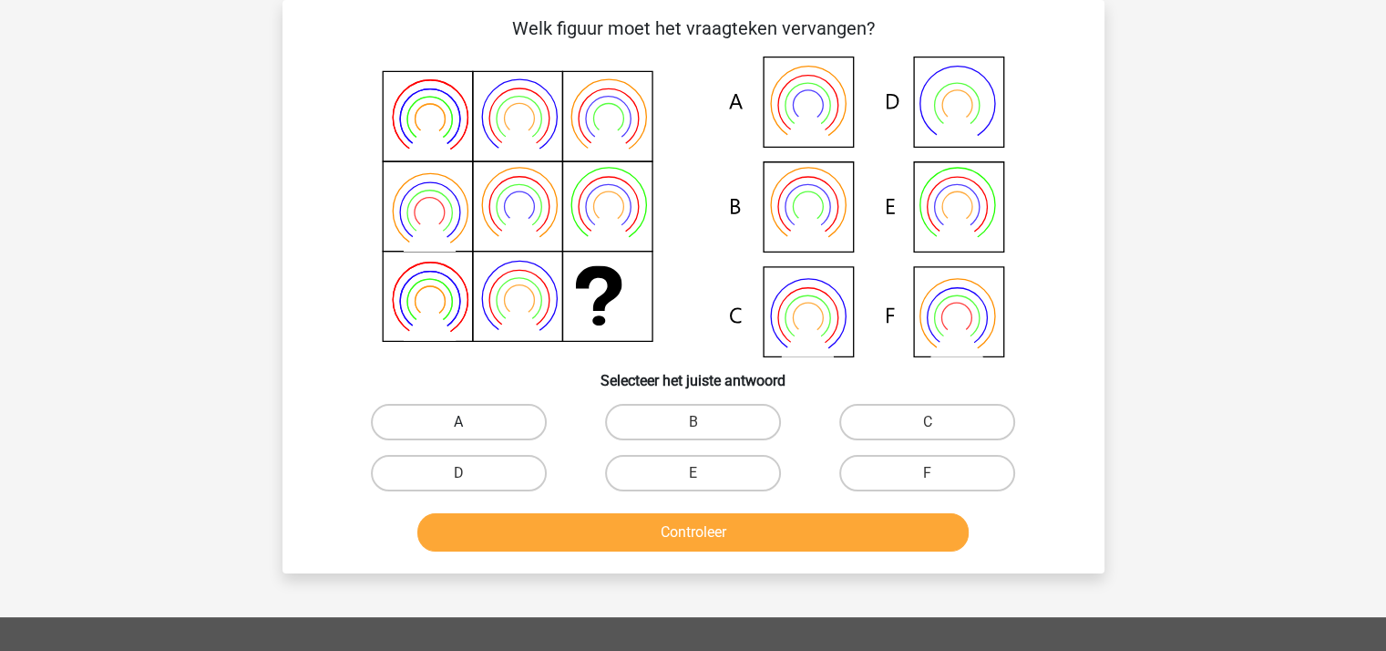
click at [484, 410] on label "A" at bounding box center [459, 422] width 176 height 36
click at [470, 422] on input "A" at bounding box center [464, 428] width 12 height 12
radio input "true"
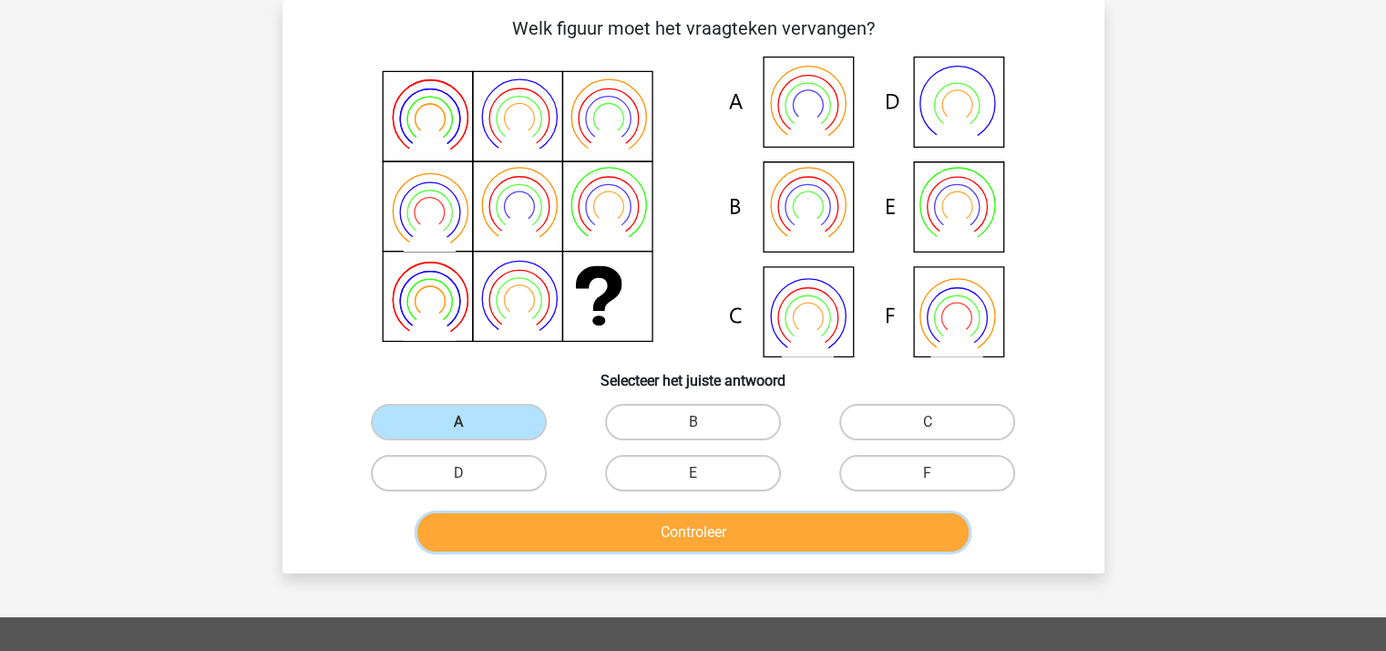
click at [623, 529] on button "Controleer" at bounding box center [692, 532] width 551 height 38
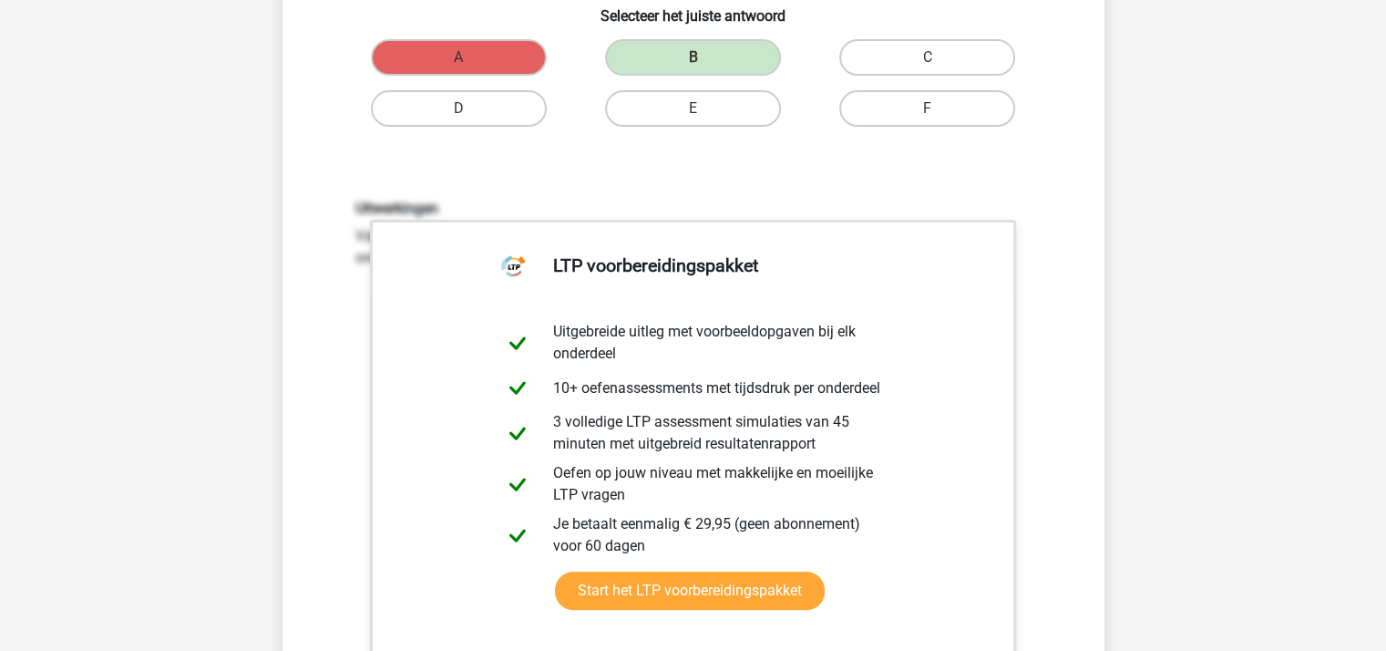
scroll to position [813, 0]
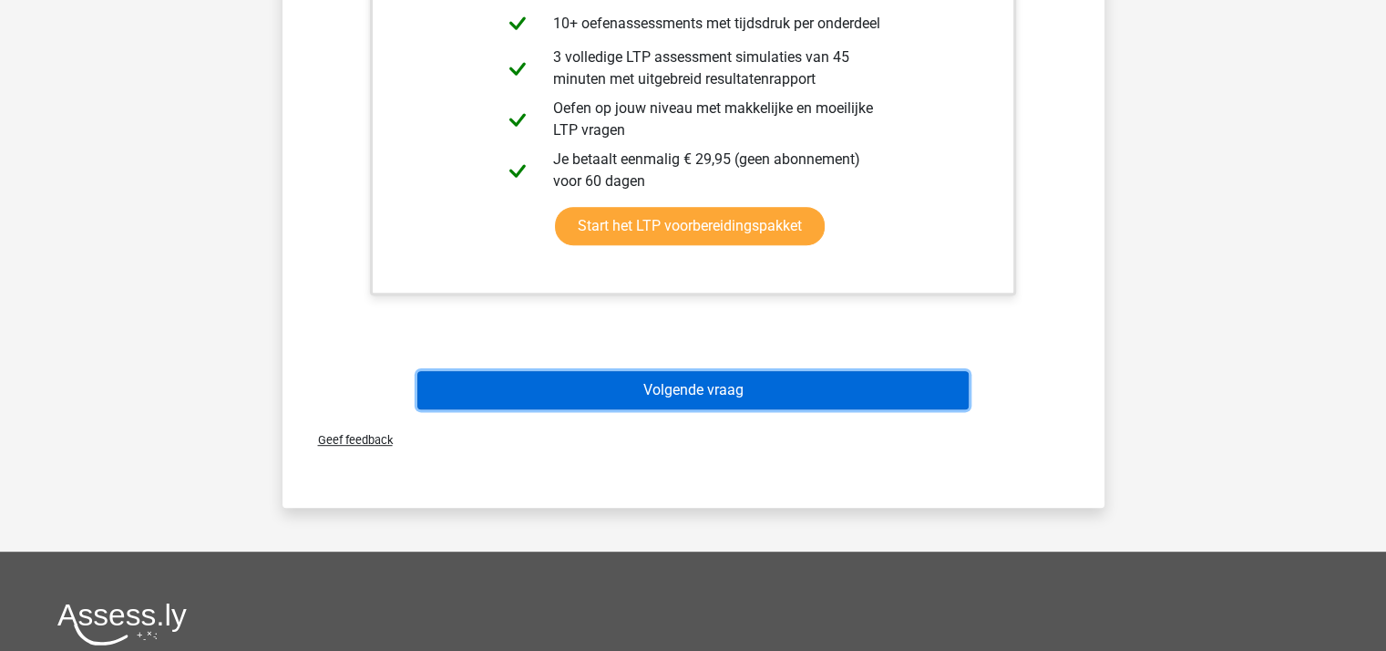
click at [656, 384] on button "Volgende vraag" at bounding box center [692, 390] width 551 height 38
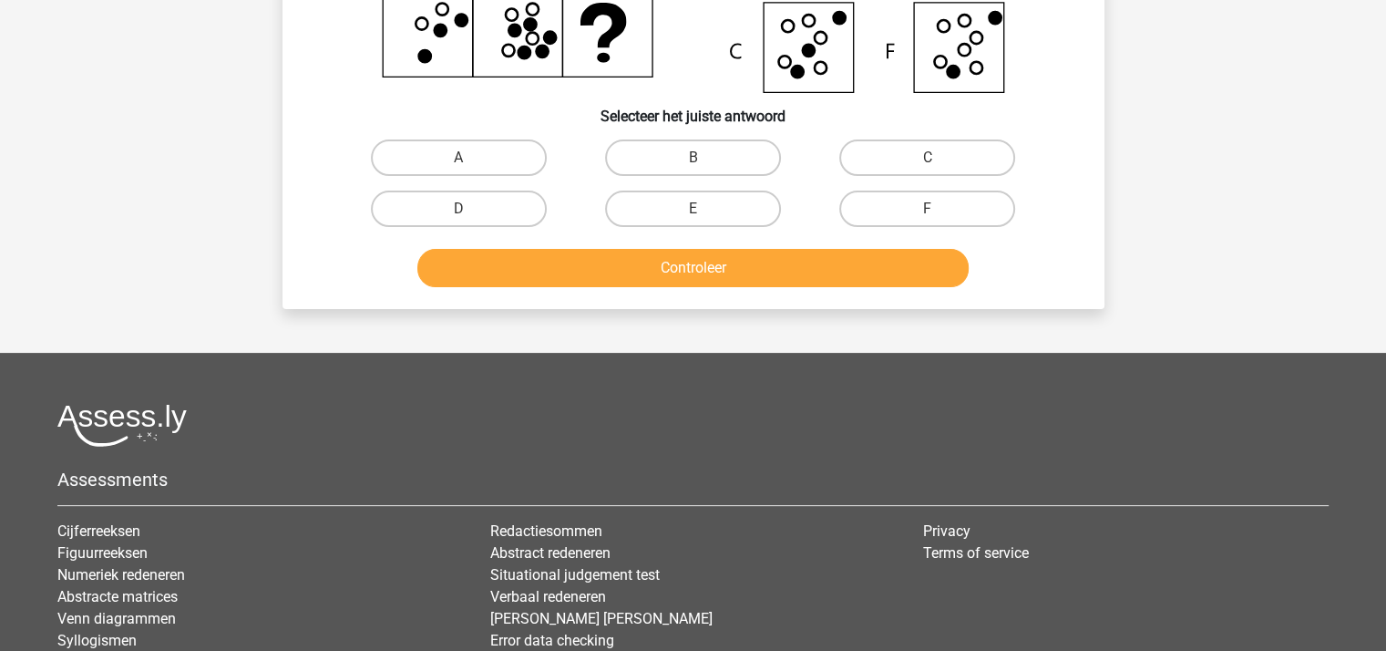
scroll to position [84, 0]
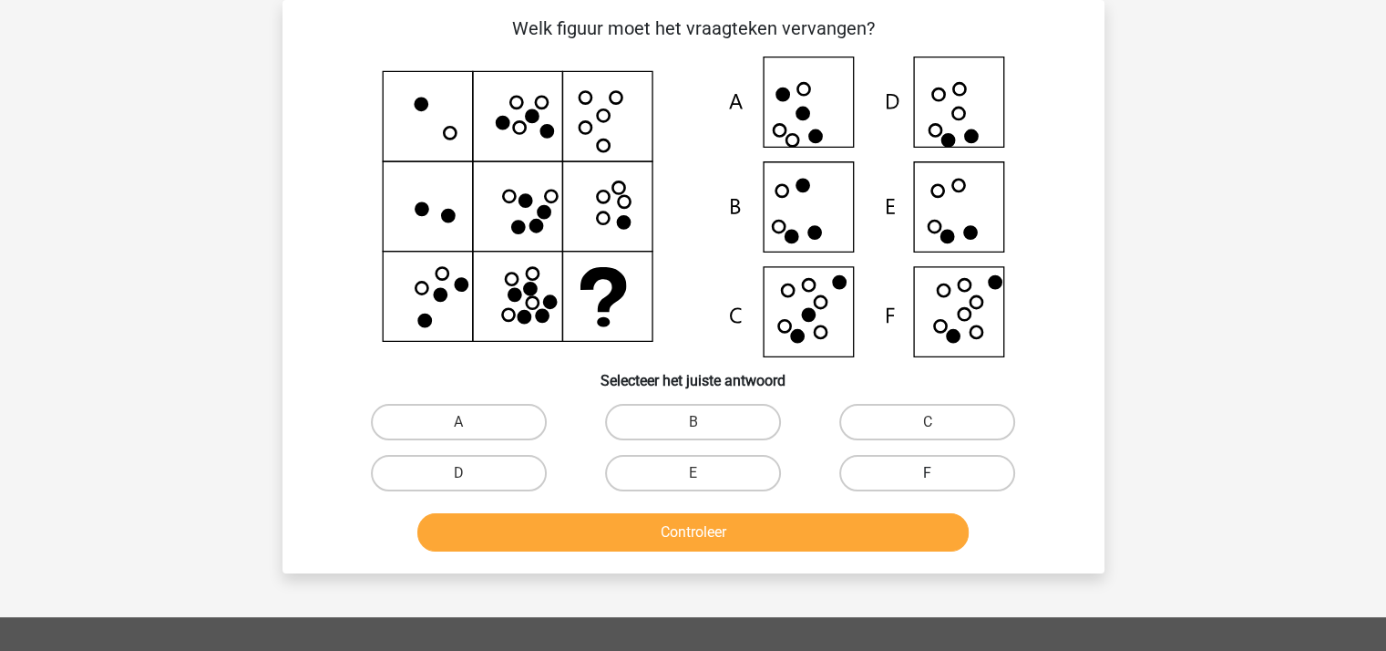
click at [882, 466] on label "F" at bounding box center [927, 473] width 176 height 36
click at [927, 473] on input "F" at bounding box center [933, 479] width 12 height 12
radio input "true"
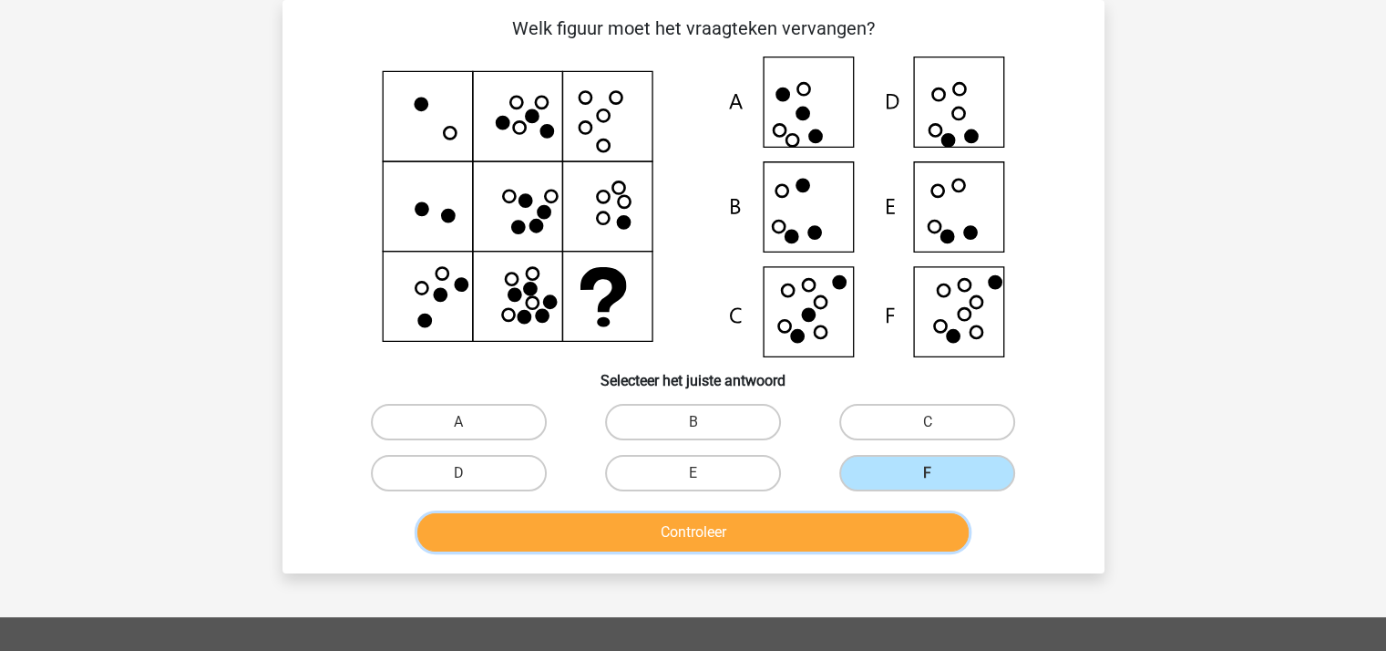
click at [845, 528] on button "Controleer" at bounding box center [692, 532] width 551 height 38
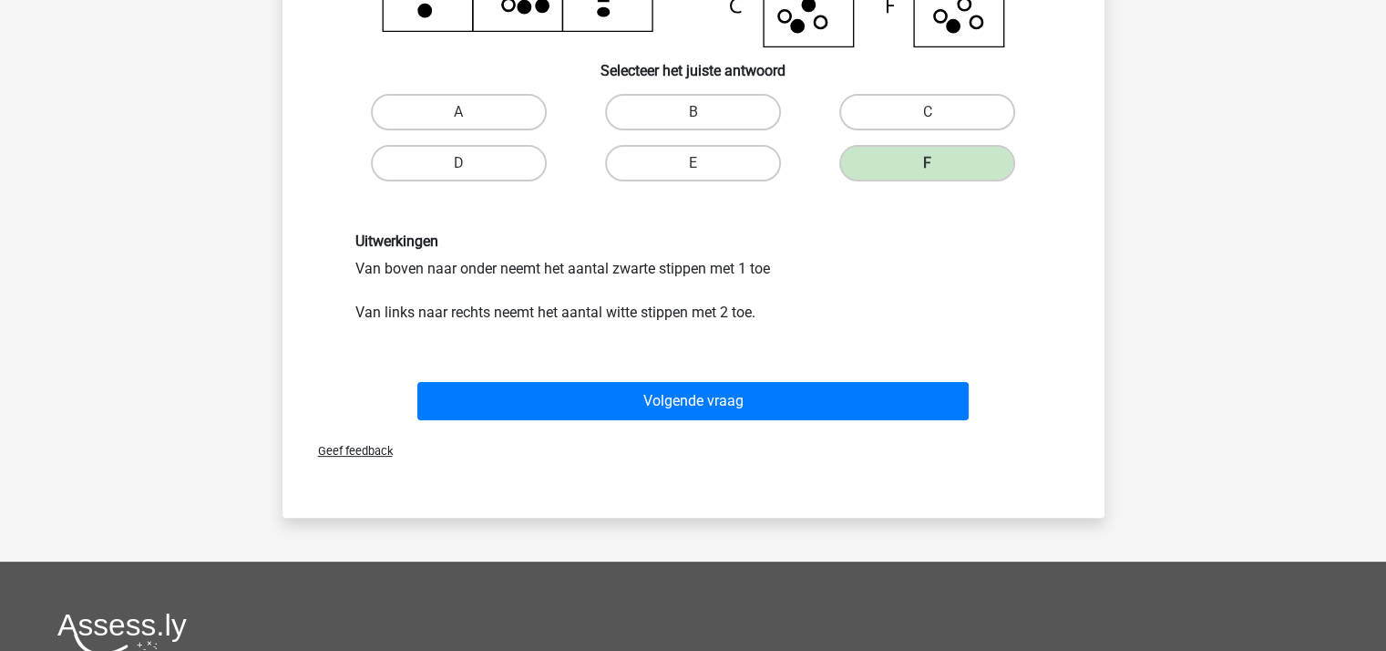
scroll to position [448, 0]
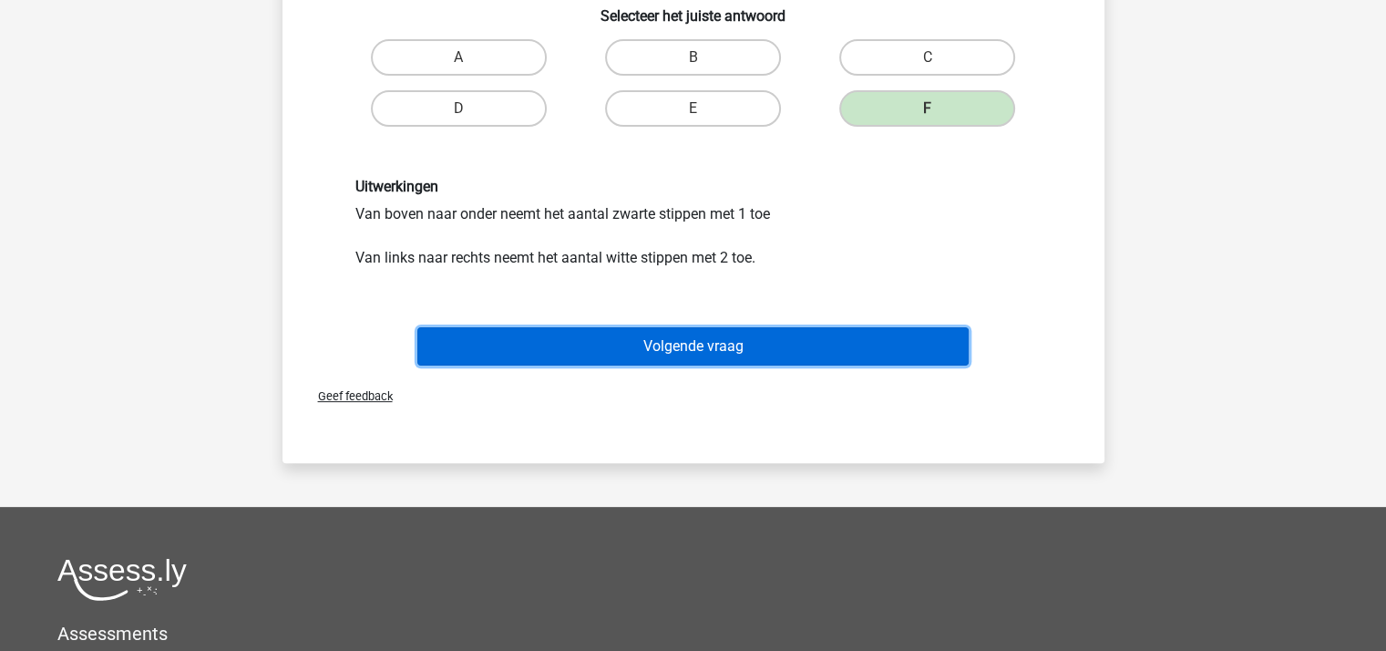
click at [715, 351] on button "Volgende vraag" at bounding box center [692, 346] width 551 height 38
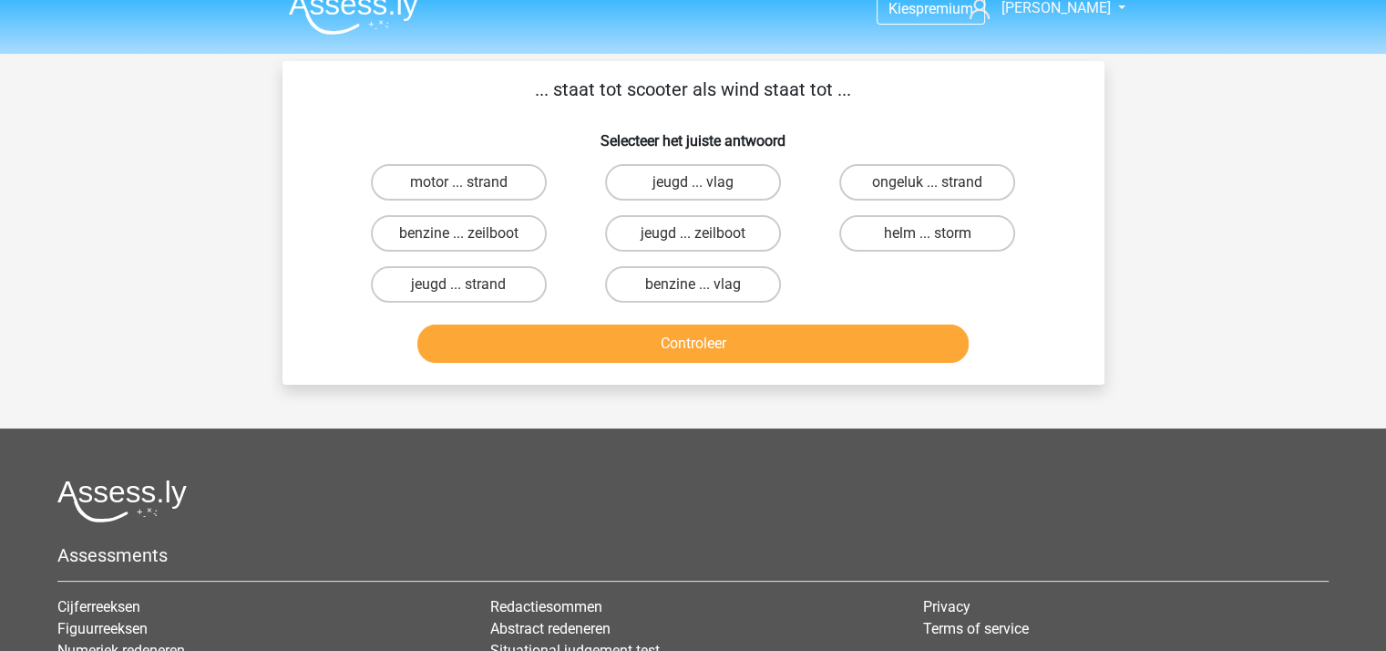
scroll to position [0, 0]
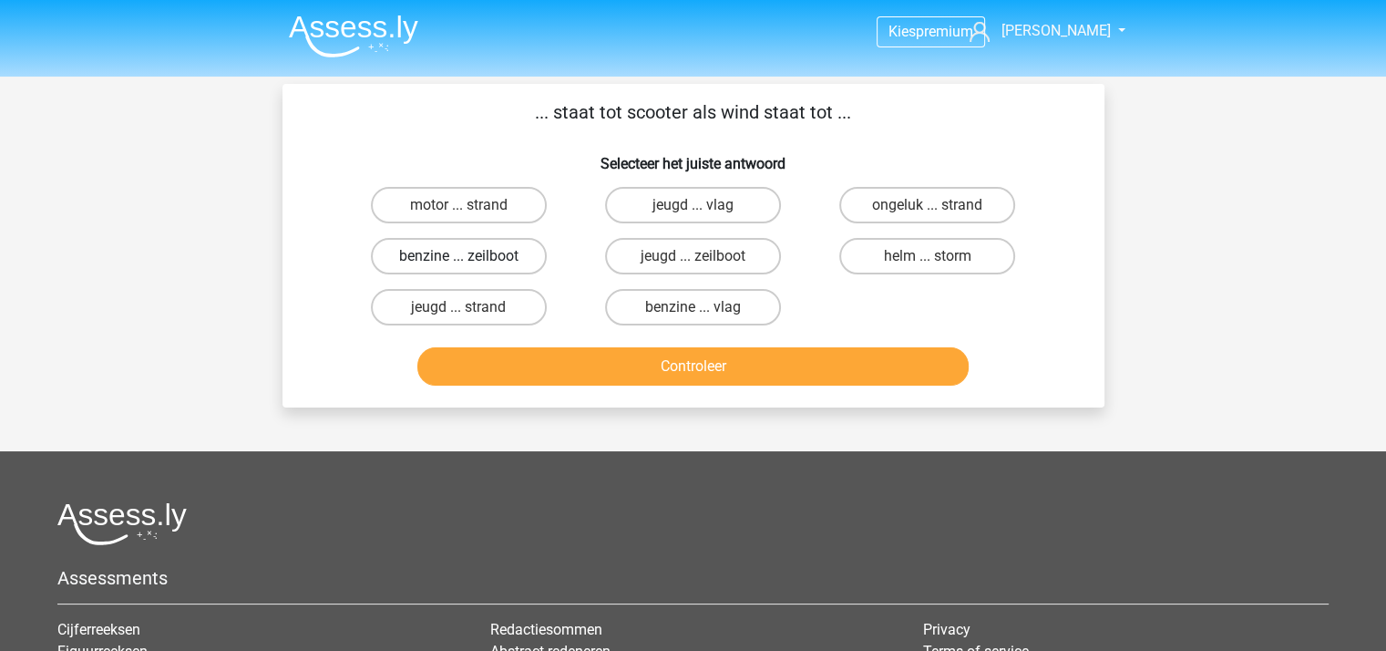
click at [467, 248] on label "benzine ... zeilboot" at bounding box center [459, 256] width 176 height 36
click at [467, 256] on input "benzine ... zeilboot" at bounding box center [464, 262] width 12 height 12
radio input "true"
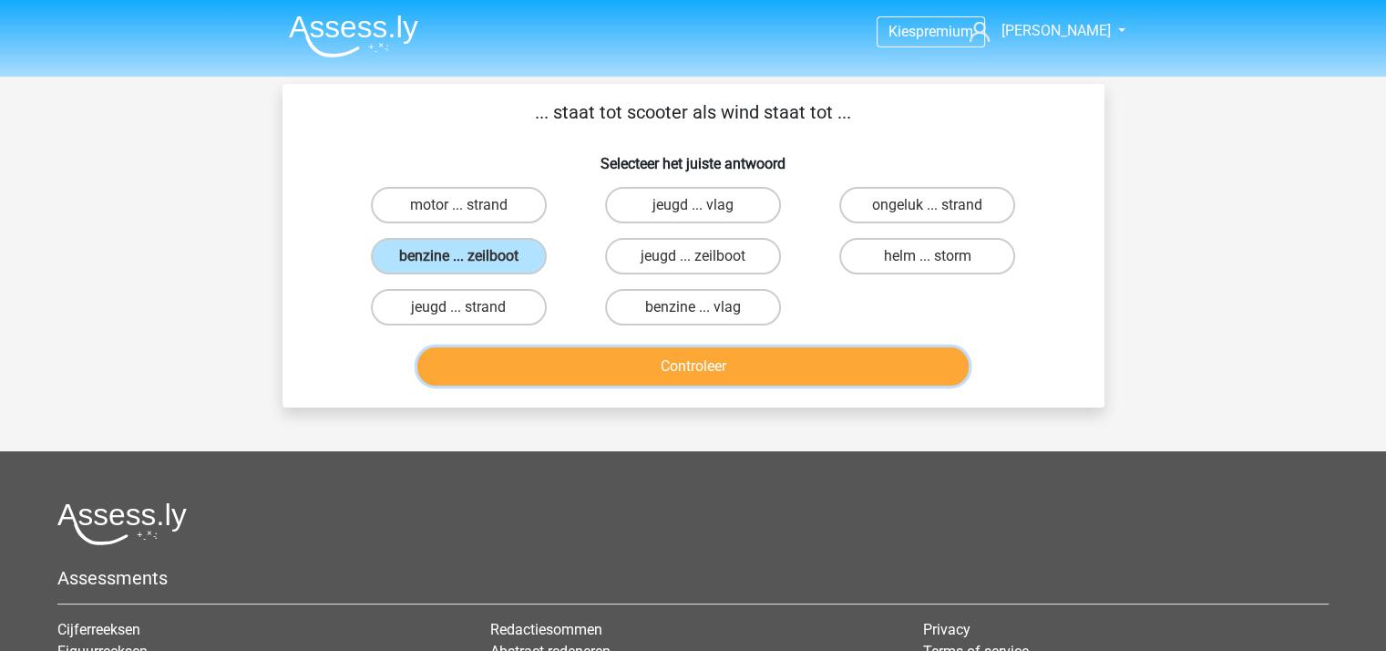
click at [684, 357] on button "Controleer" at bounding box center [692, 366] width 551 height 38
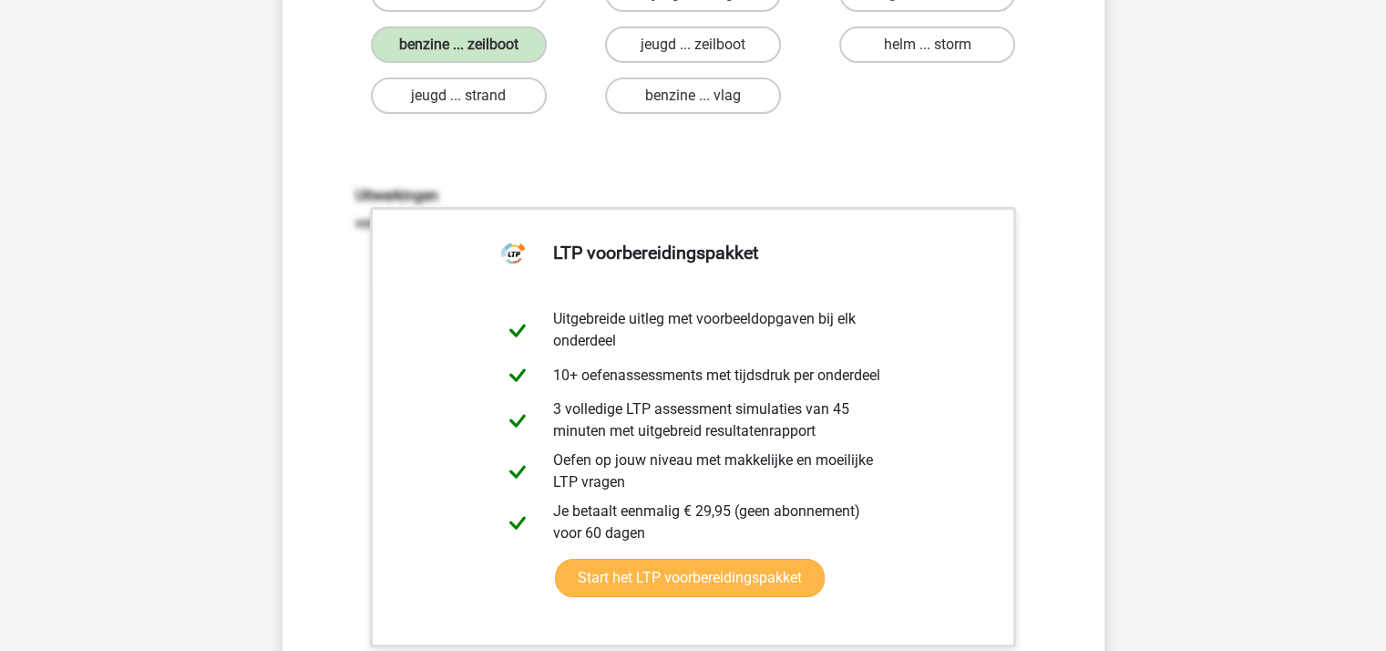
scroll to position [364, 0]
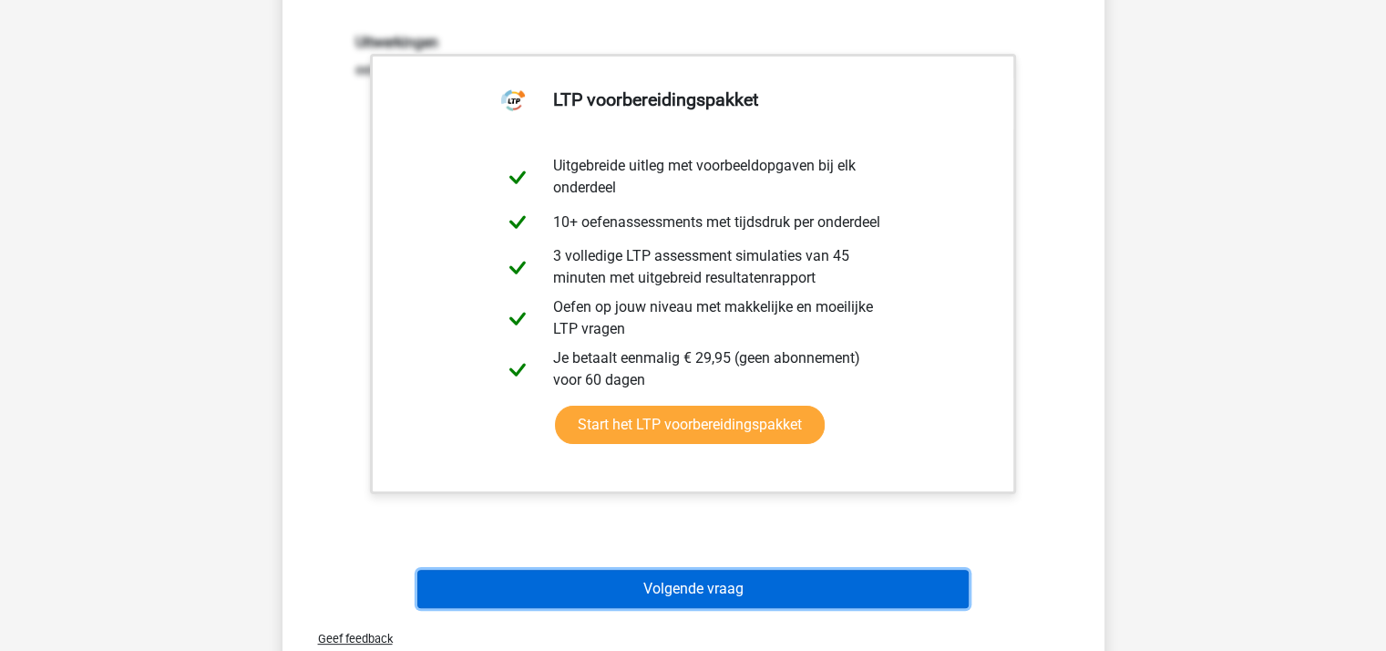
click at [708, 589] on button "Volgende vraag" at bounding box center [692, 588] width 551 height 38
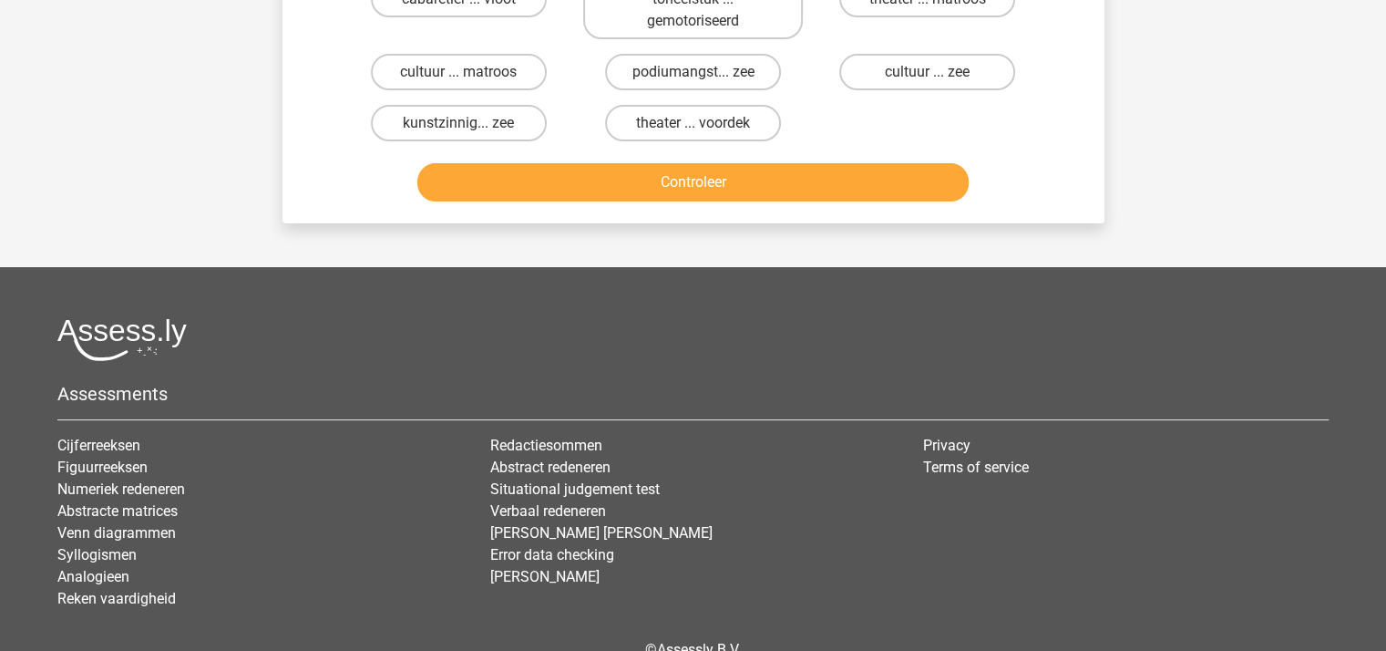
scroll to position [84, 0]
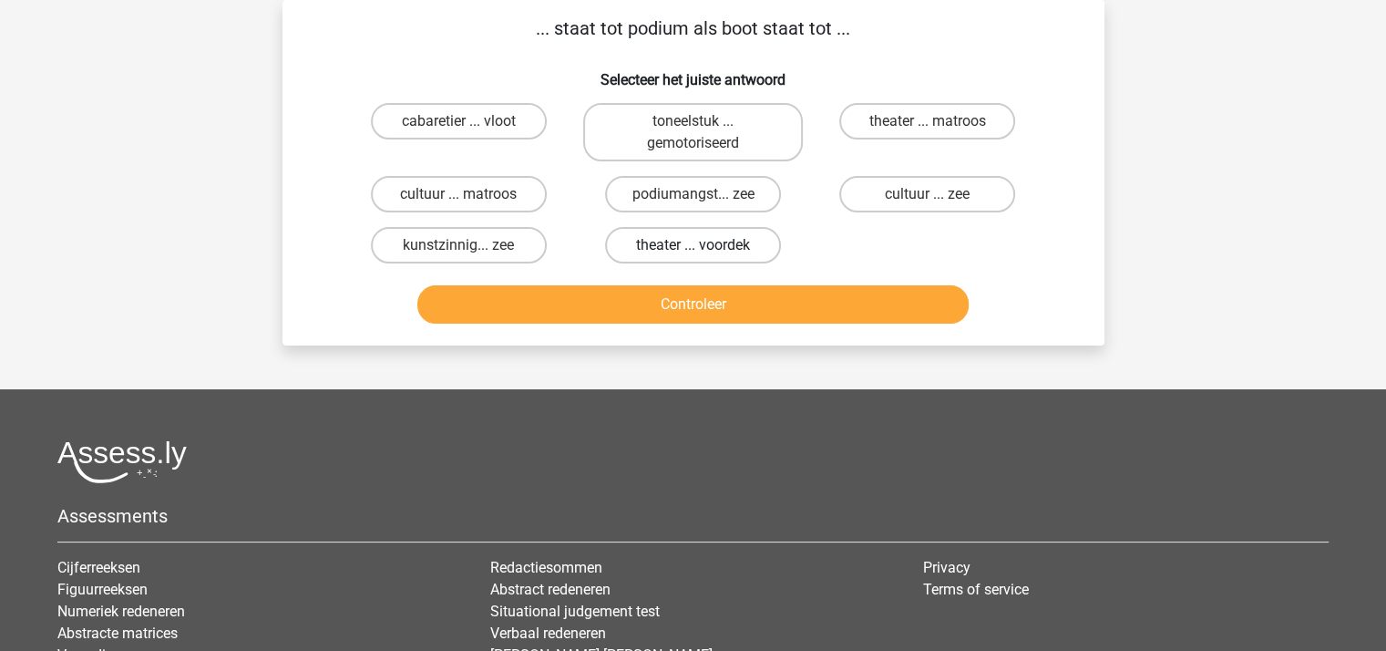
click at [667, 241] on label "theater ... voordek" at bounding box center [693, 245] width 176 height 36
click at [692, 245] on input "theater ... voordek" at bounding box center [698, 251] width 12 height 12
radio input "true"
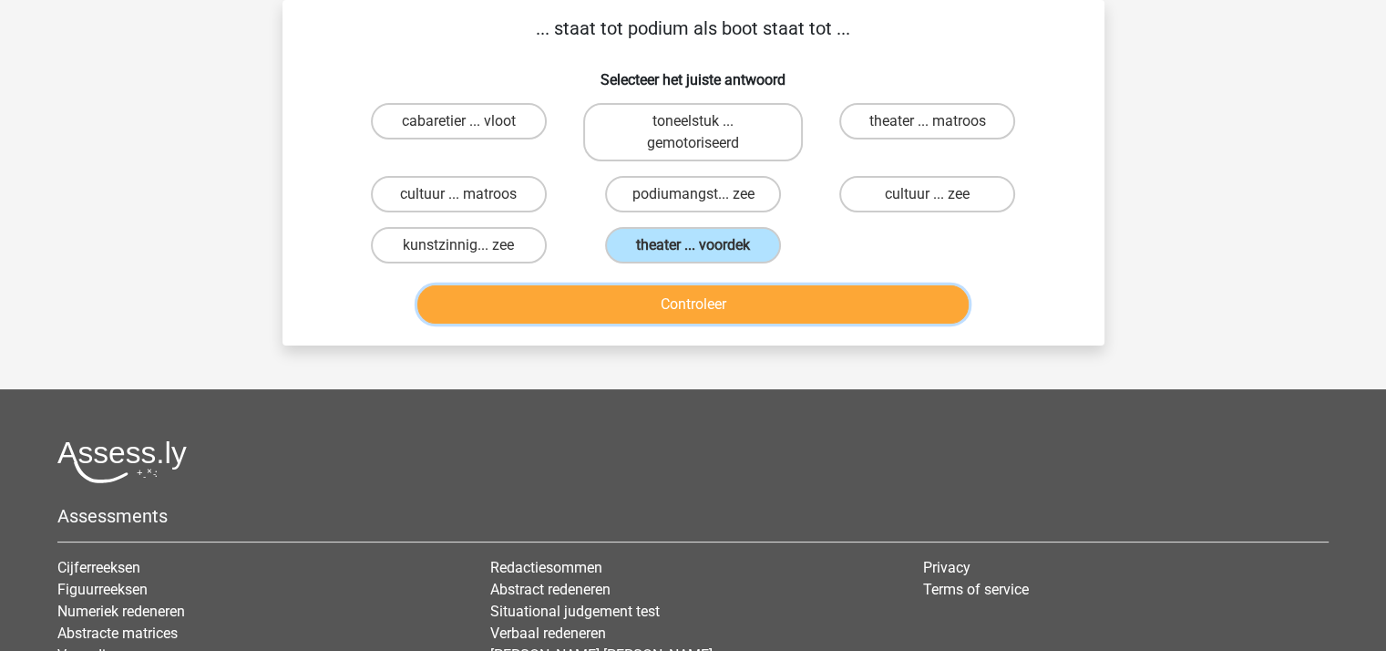
click at [703, 298] on button "Controleer" at bounding box center [692, 304] width 551 height 38
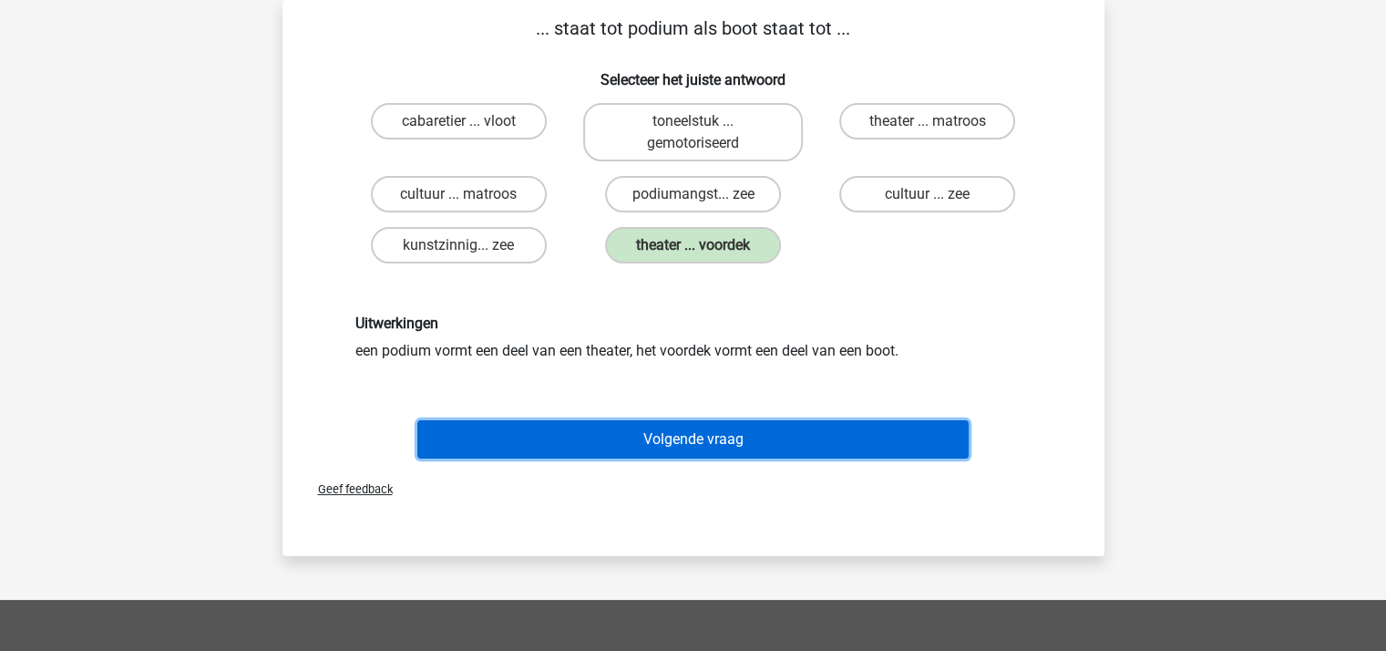
click at [686, 436] on button "Volgende vraag" at bounding box center [692, 439] width 551 height 38
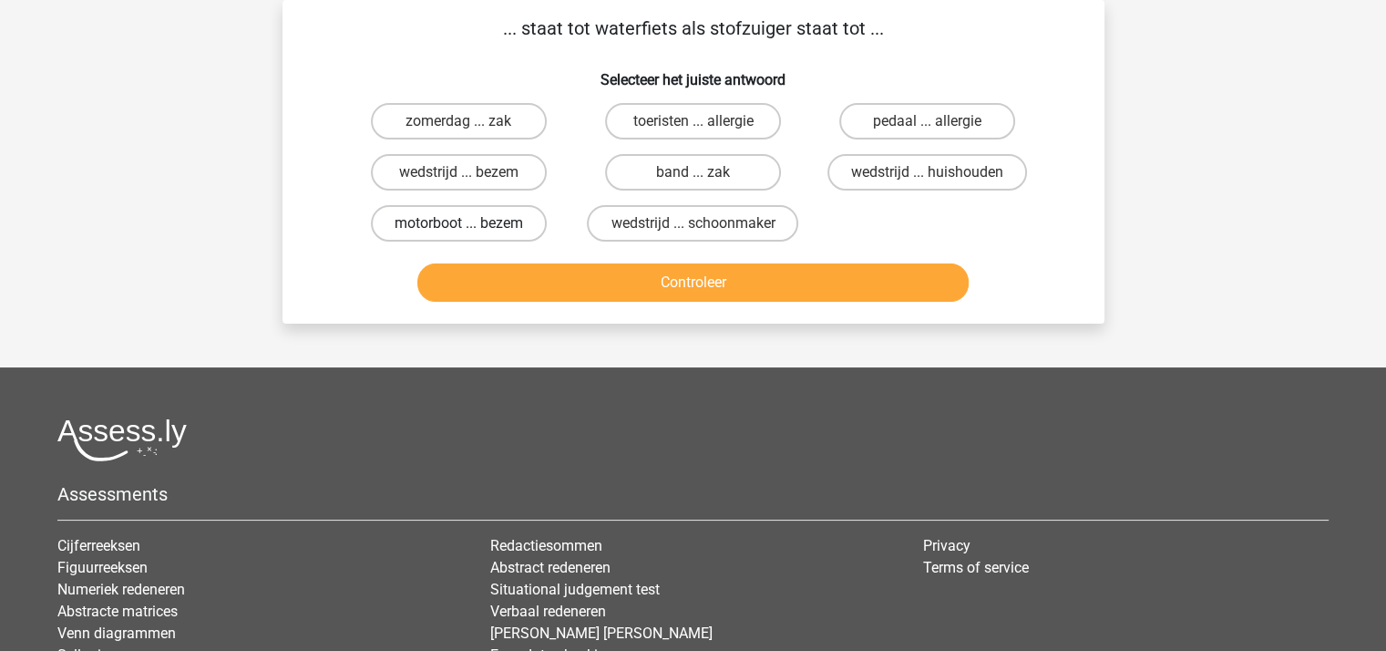
click at [512, 221] on label "motorboot ... bezem" at bounding box center [459, 223] width 176 height 36
click at [470, 223] on input "motorboot ... bezem" at bounding box center [464, 229] width 12 height 12
radio input "true"
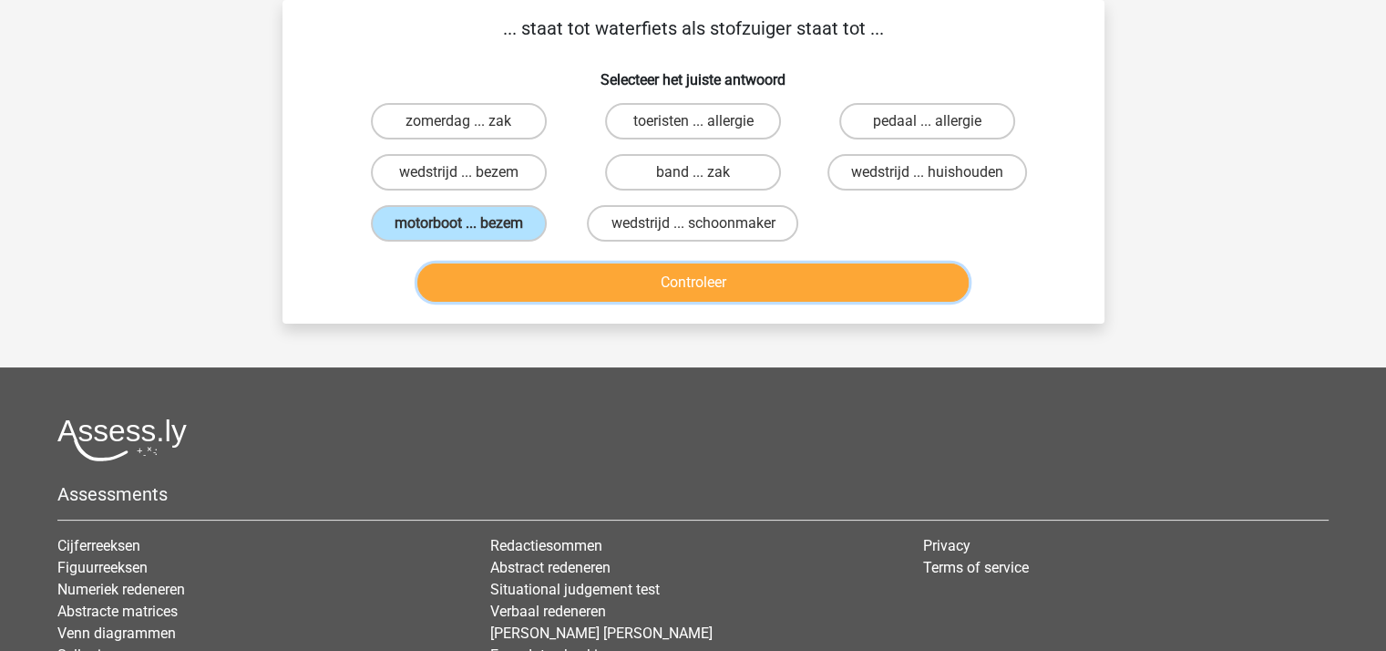
click at [607, 272] on button "Controleer" at bounding box center [692, 282] width 551 height 38
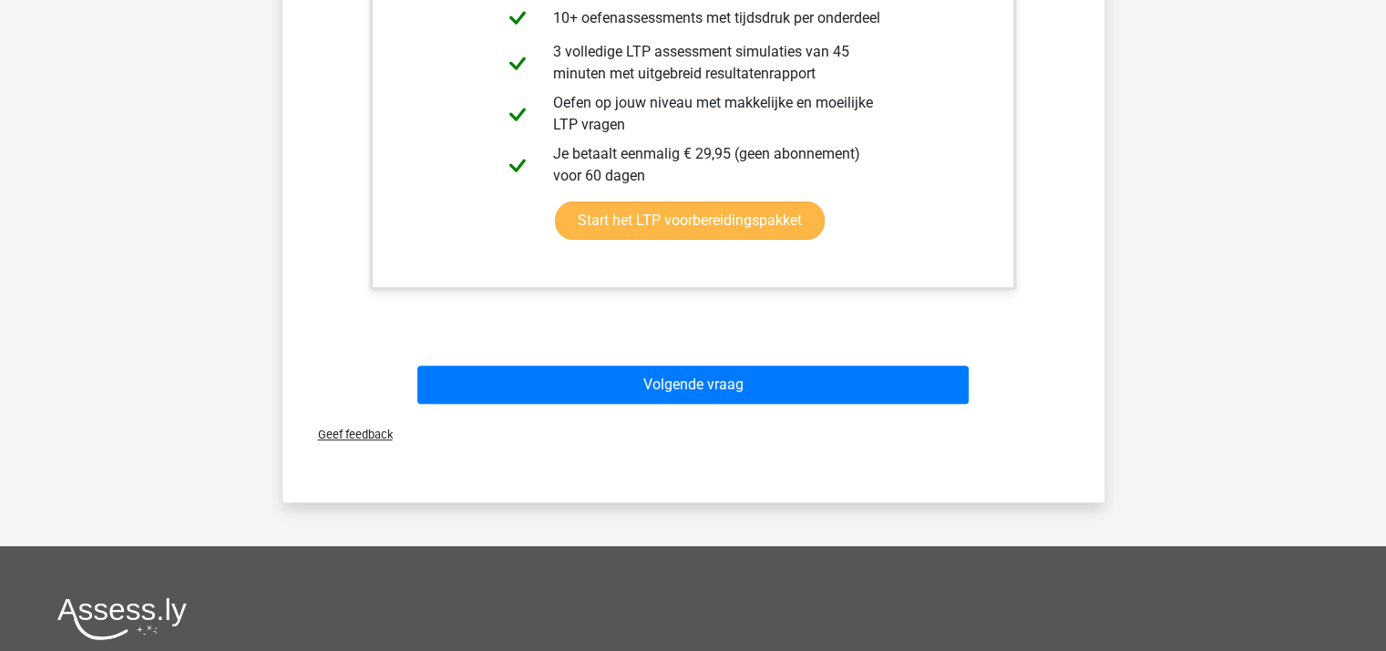
scroll to position [722, 0]
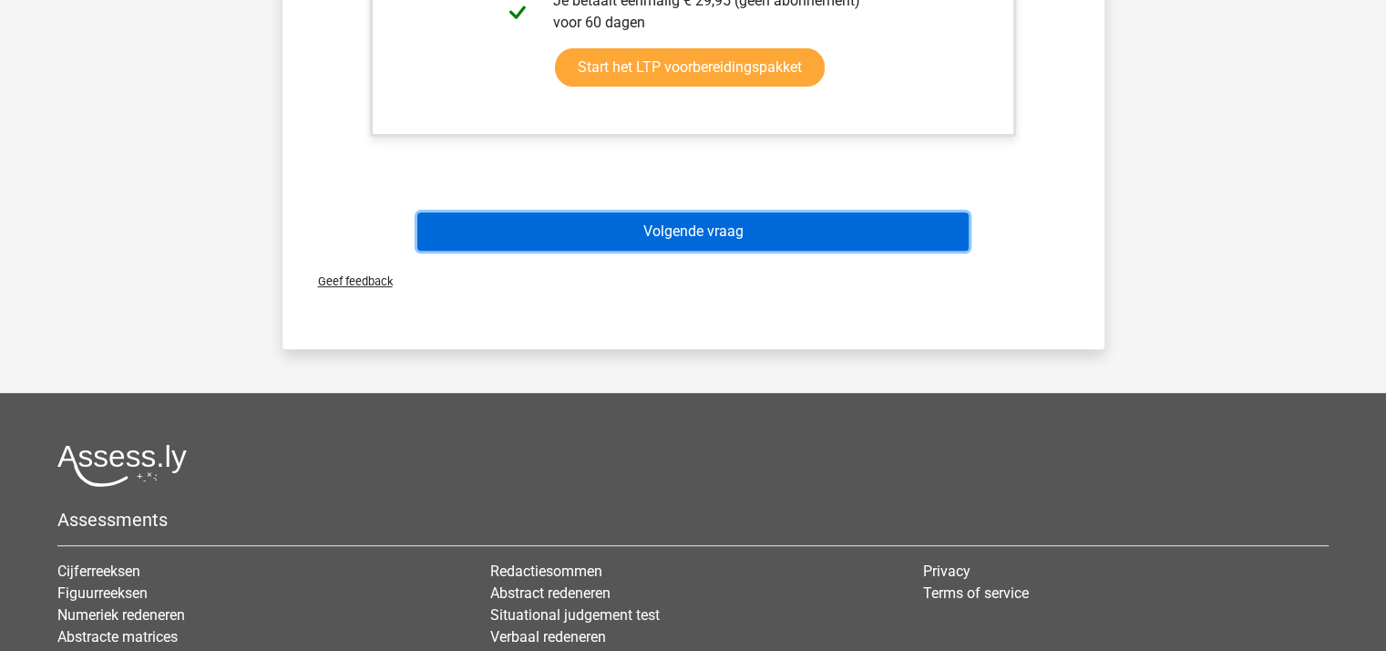
click at [616, 231] on button "Volgende vraag" at bounding box center [692, 231] width 551 height 38
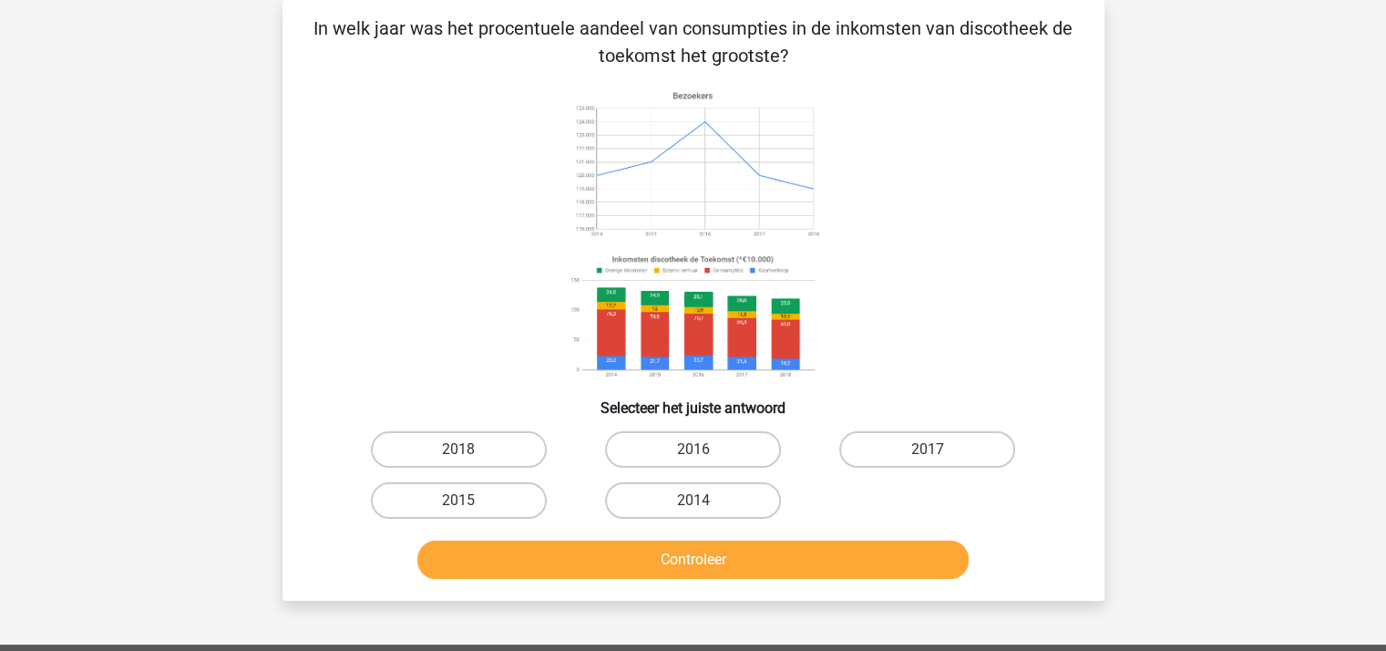
scroll to position [84, 0]
click at [730, 497] on label "2014" at bounding box center [693, 500] width 176 height 36
click at [704, 500] on input "2014" at bounding box center [698, 506] width 12 height 12
radio input "true"
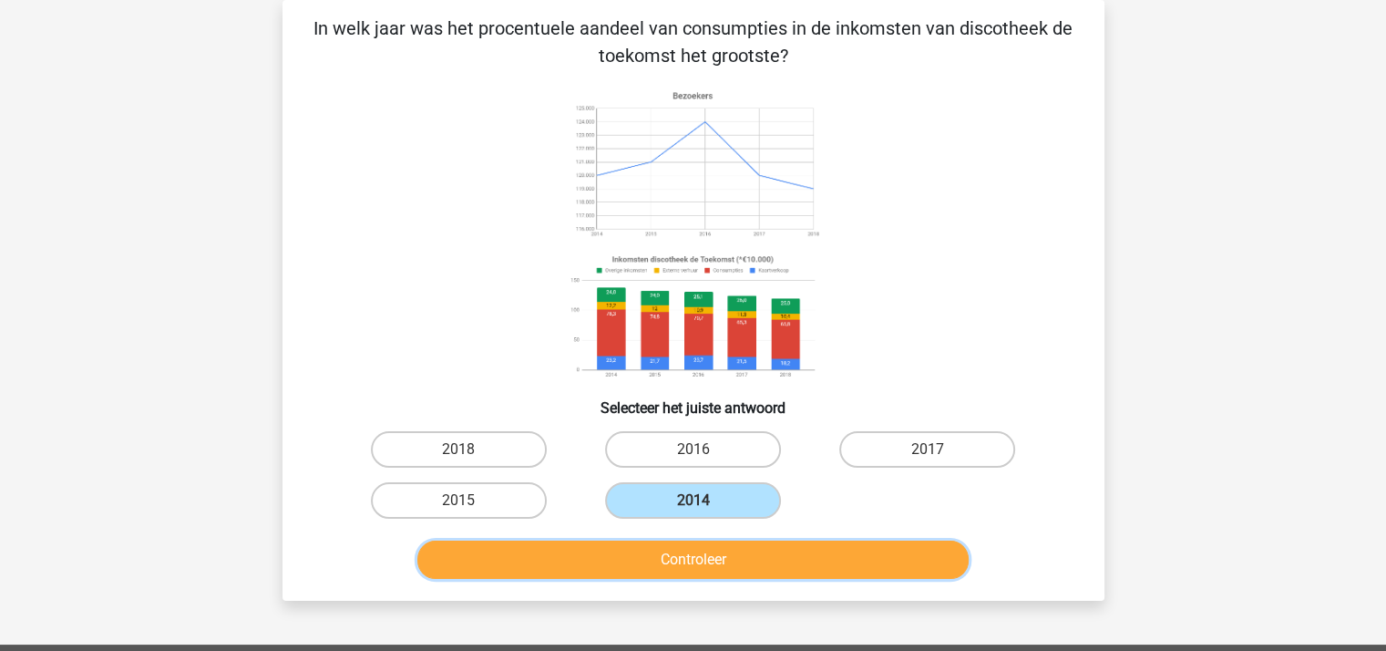
click at [726, 551] on button "Controleer" at bounding box center [692, 559] width 551 height 38
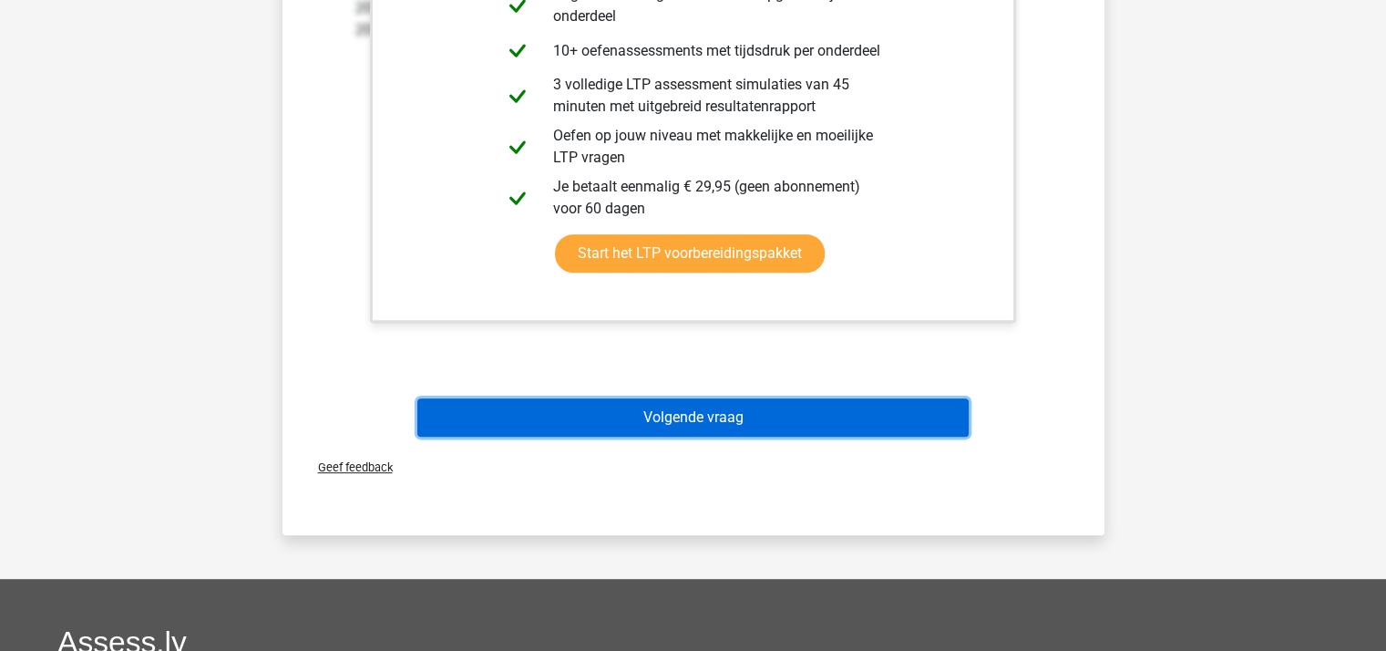
click at [654, 415] on button "Volgende vraag" at bounding box center [692, 417] width 551 height 38
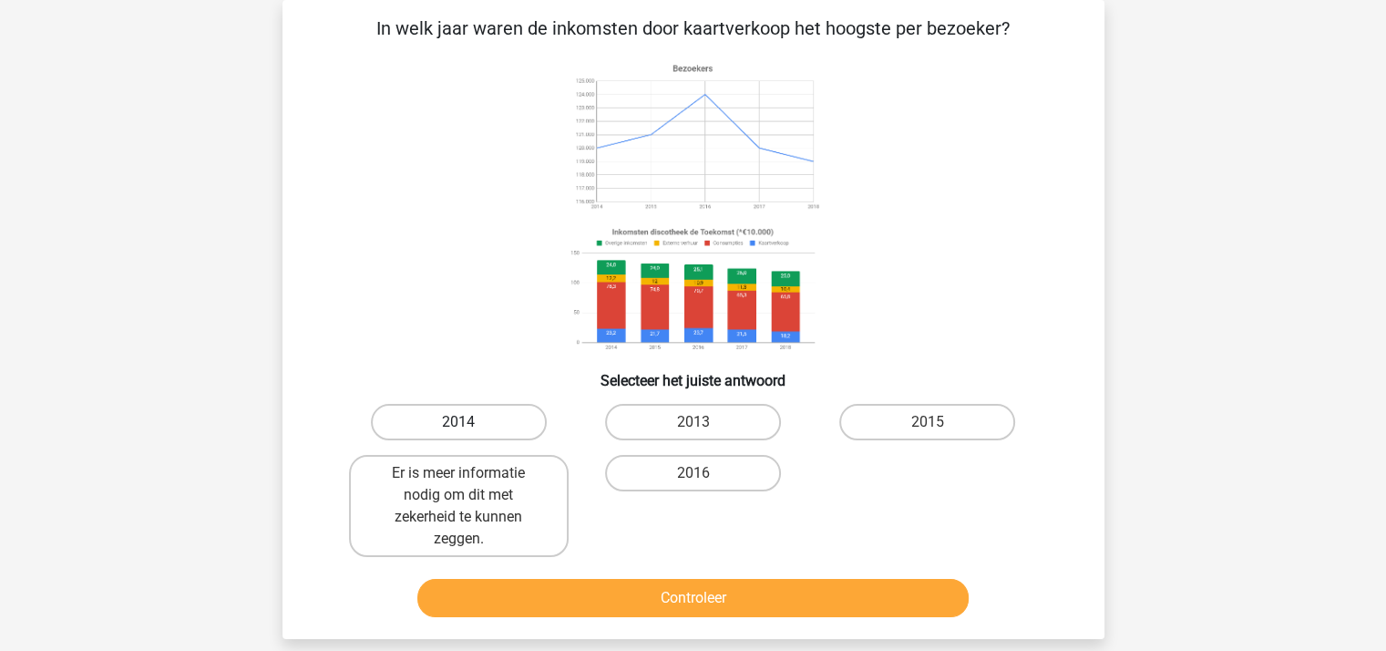
click at [480, 415] on label "2014" at bounding box center [459, 422] width 176 height 36
click at [470, 422] on input "2014" at bounding box center [464, 428] width 12 height 12
radio input "true"
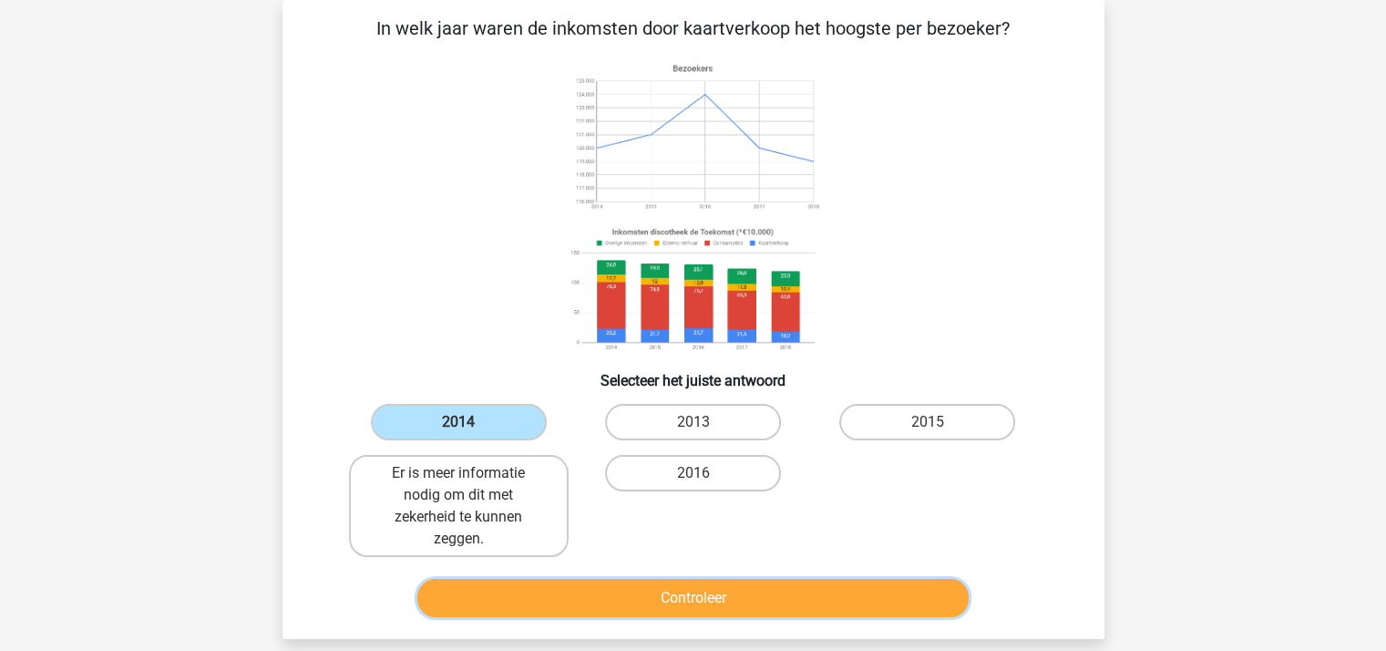
click at [700, 591] on button "Controleer" at bounding box center [692, 598] width 551 height 38
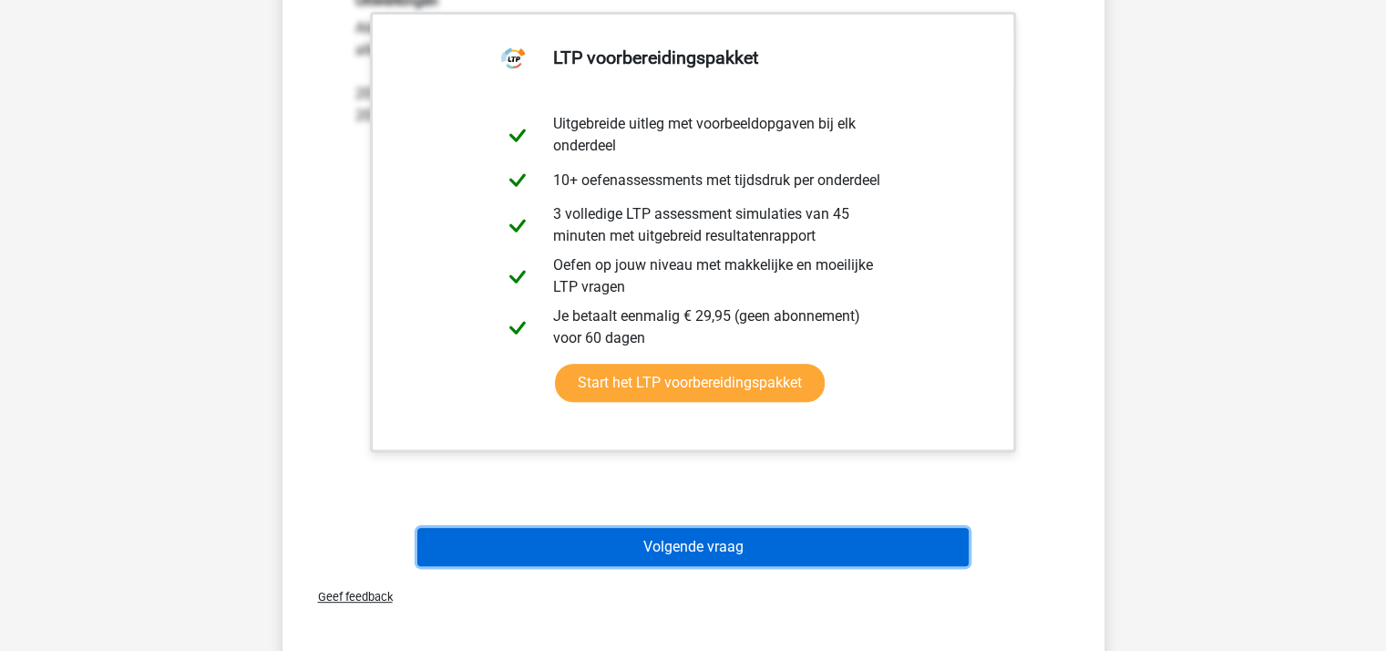
click at [668, 546] on button "Volgende vraag" at bounding box center [692, 547] width 551 height 38
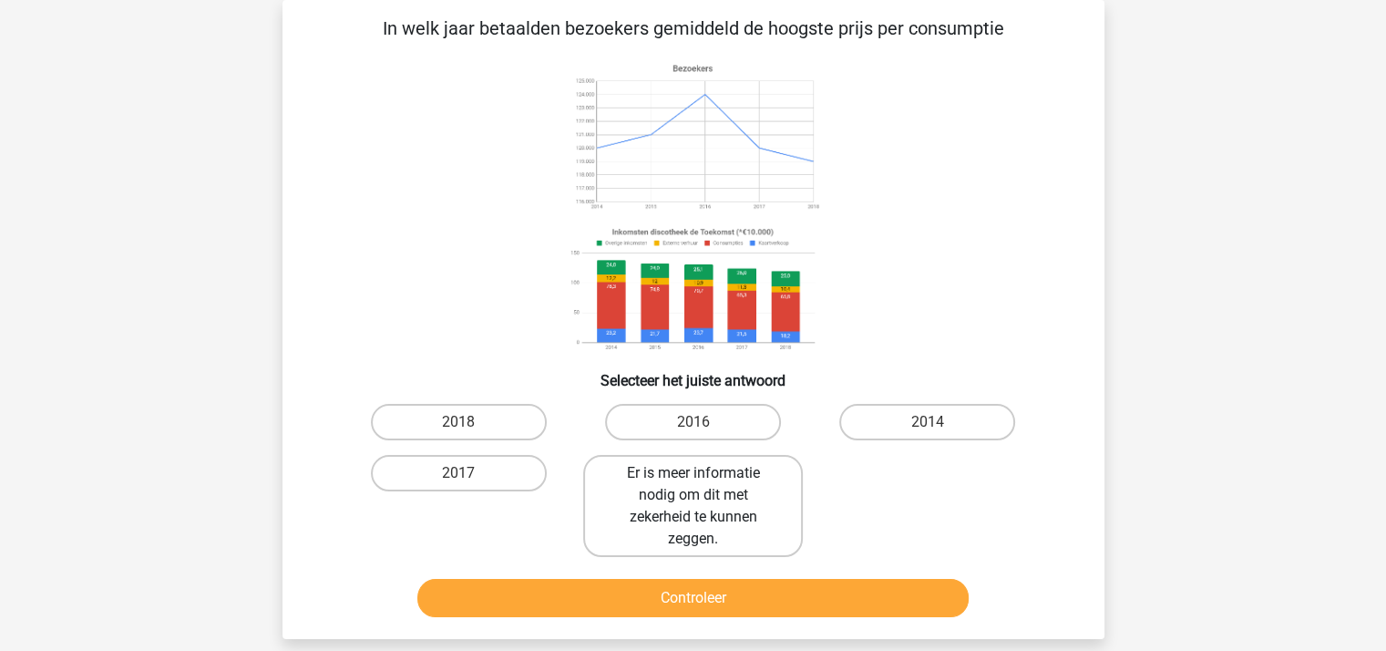
click at [672, 509] on label "Er is meer informatie nodig om dit met zekerheid te kunnen zeggen." at bounding box center [693, 506] width 220 height 102
click at [692, 485] on input "Er is meer informatie nodig om dit met zekerheid te kunnen zeggen." at bounding box center [698, 479] width 12 height 12
radio input "true"
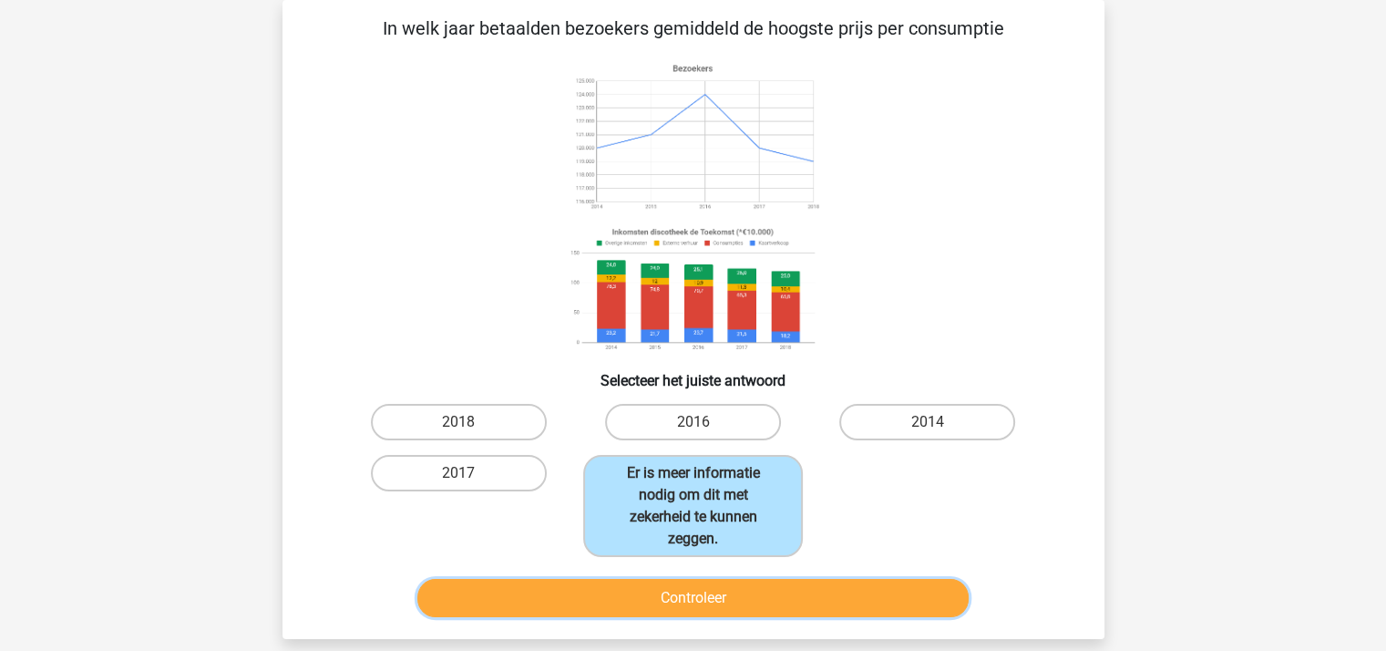
click at [699, 593] on button "Controleer" at bounding box center [692, 598] width 551 height 38
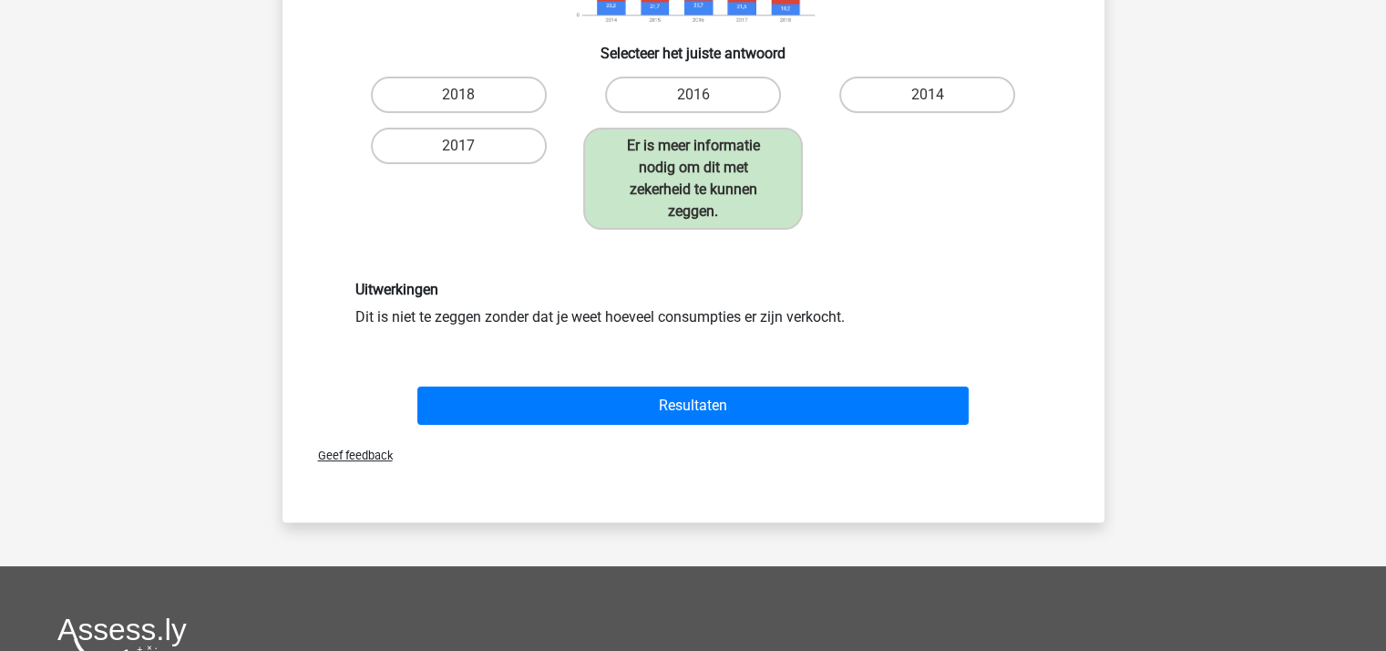
scroll to position [448, 0]
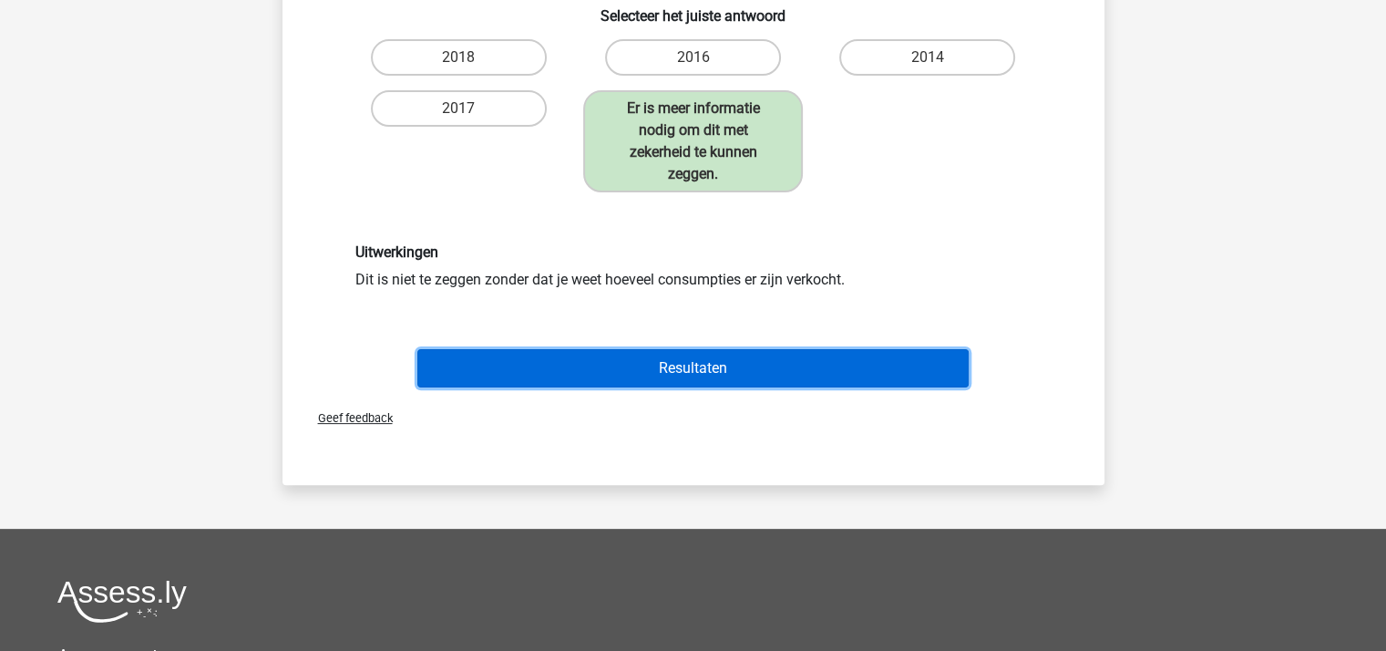
click at [674, 362] on button "Resultaten" at bounding box center [692, 368] width 551 height 38
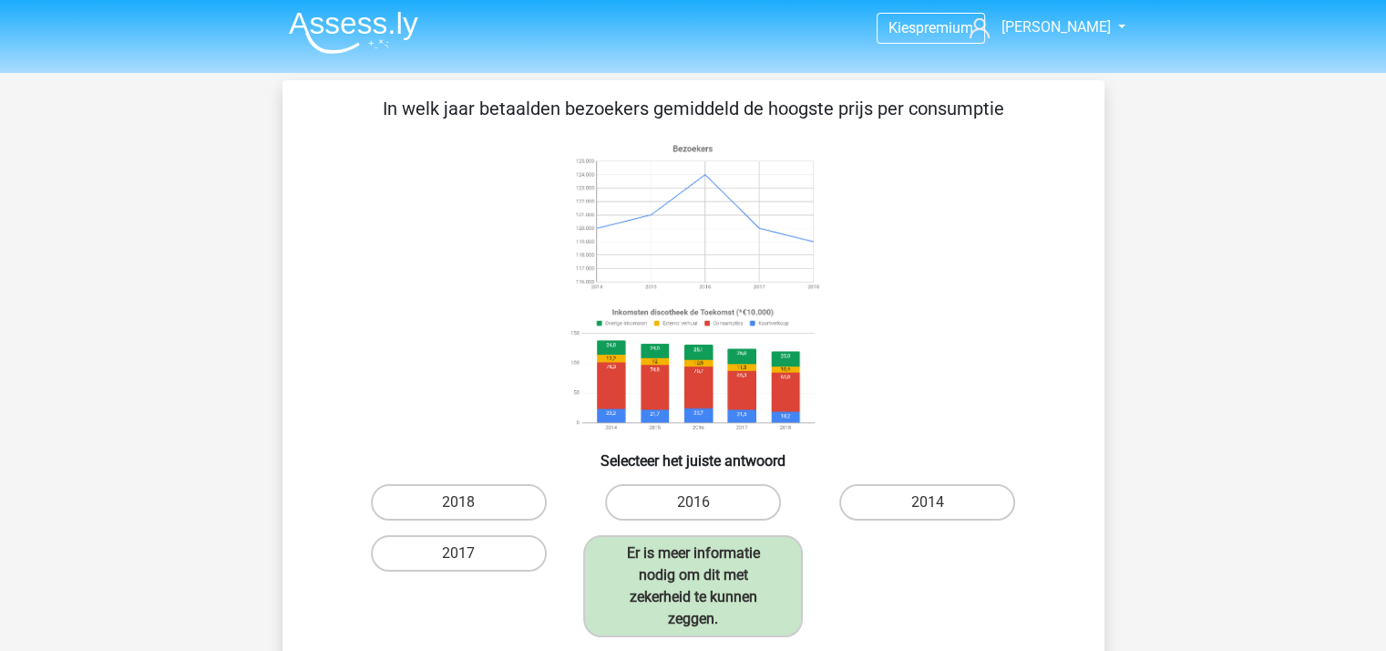
scroll to position [0, 0]
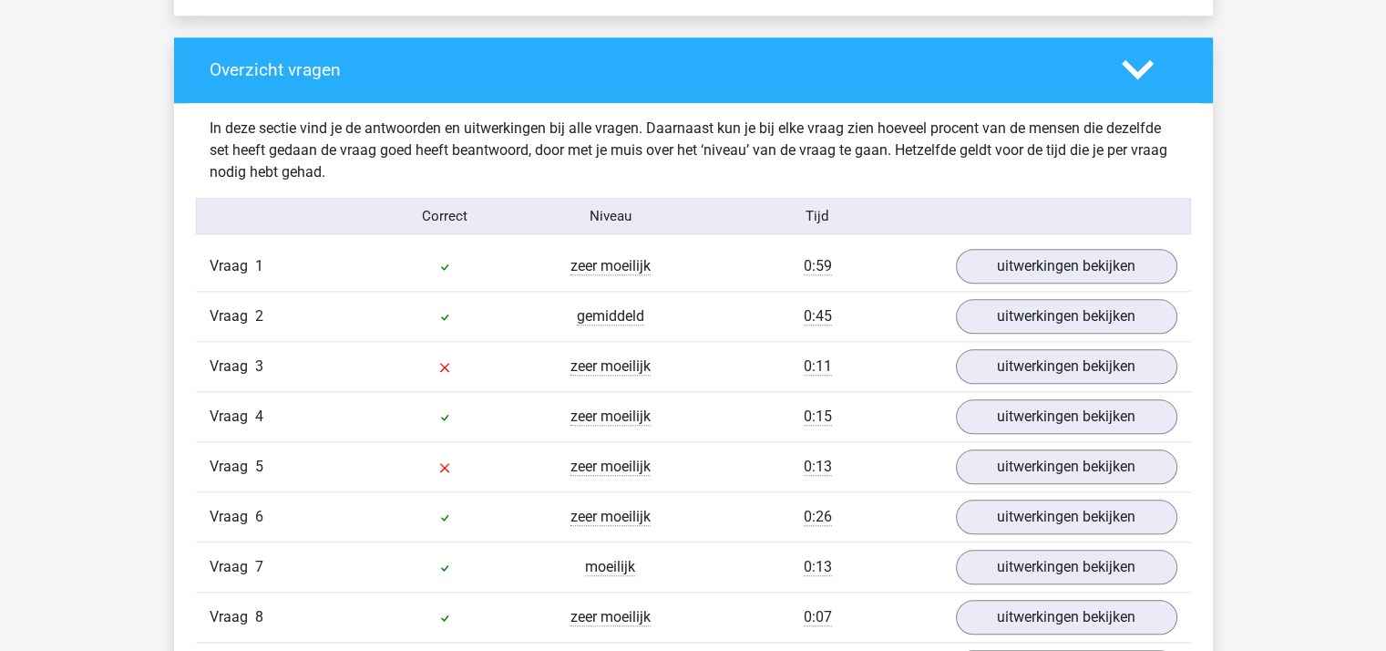
scroll to position [2004, 0]
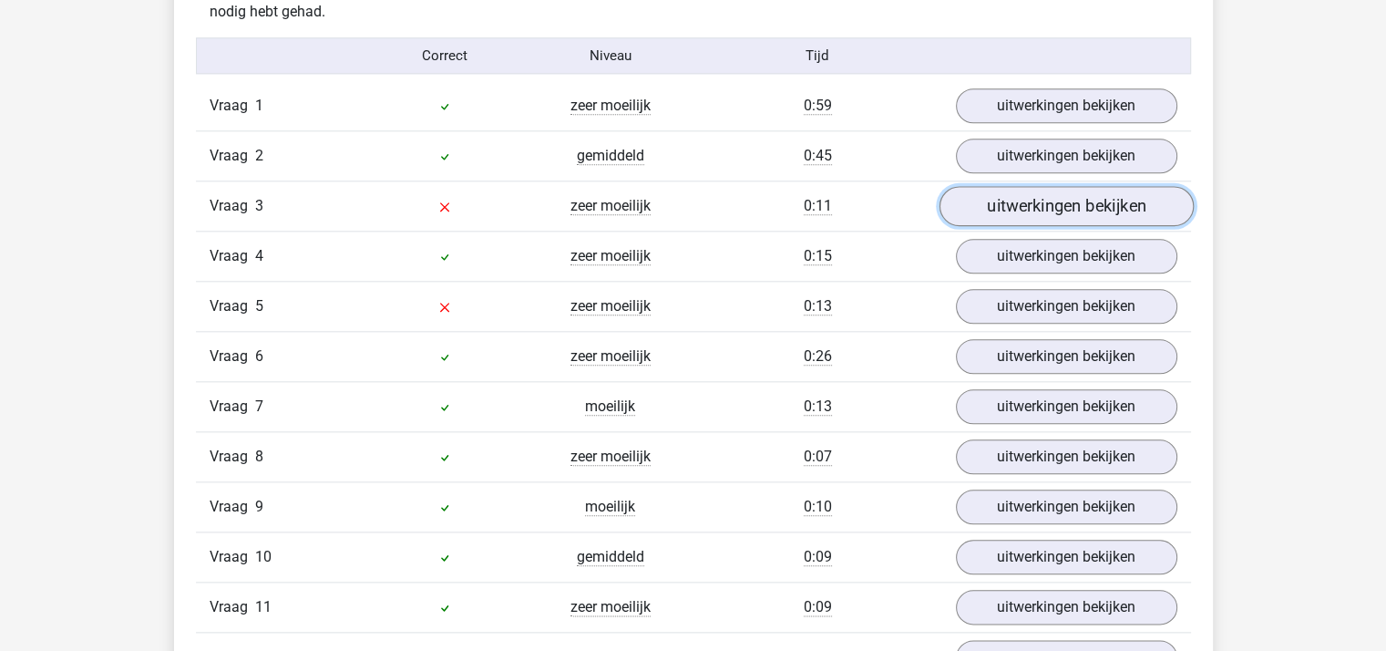
click at [997, 201] on link "uitwerkingen bekijken" at bounding box center [1065, 206] width 254 height 40
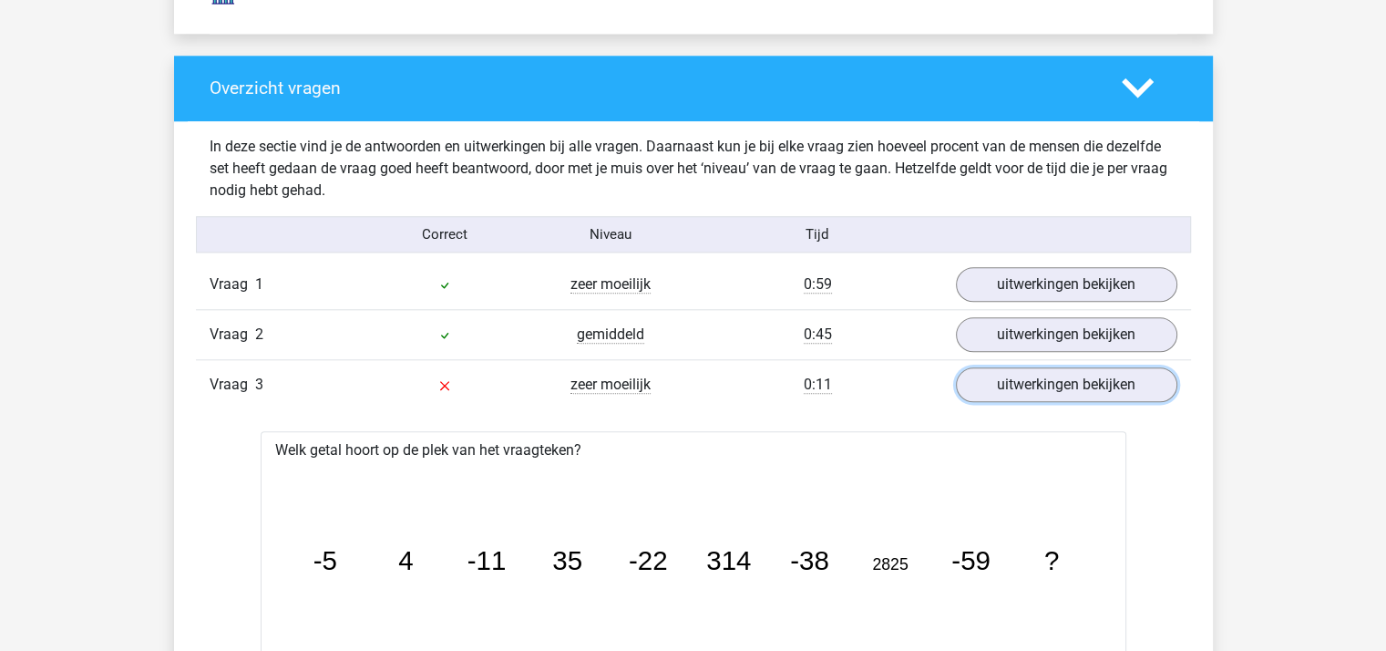
scroll to position [1822, 0]
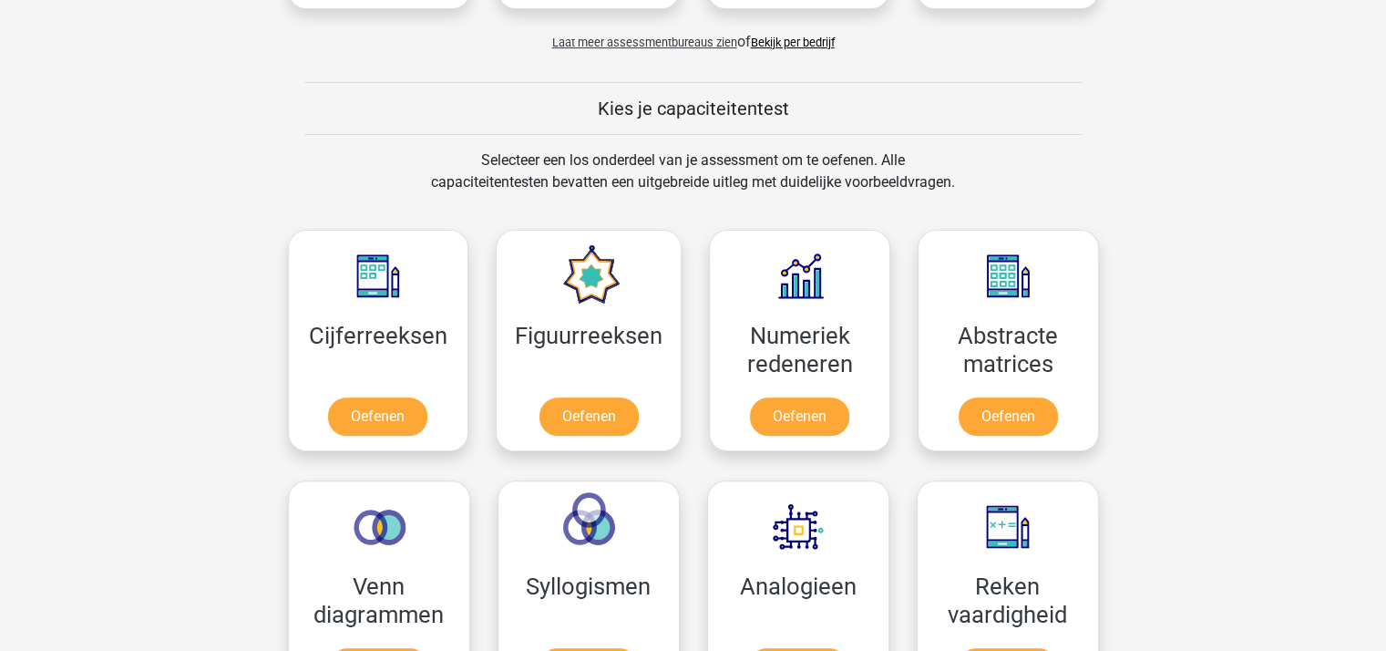
scroll to position [638, 0]
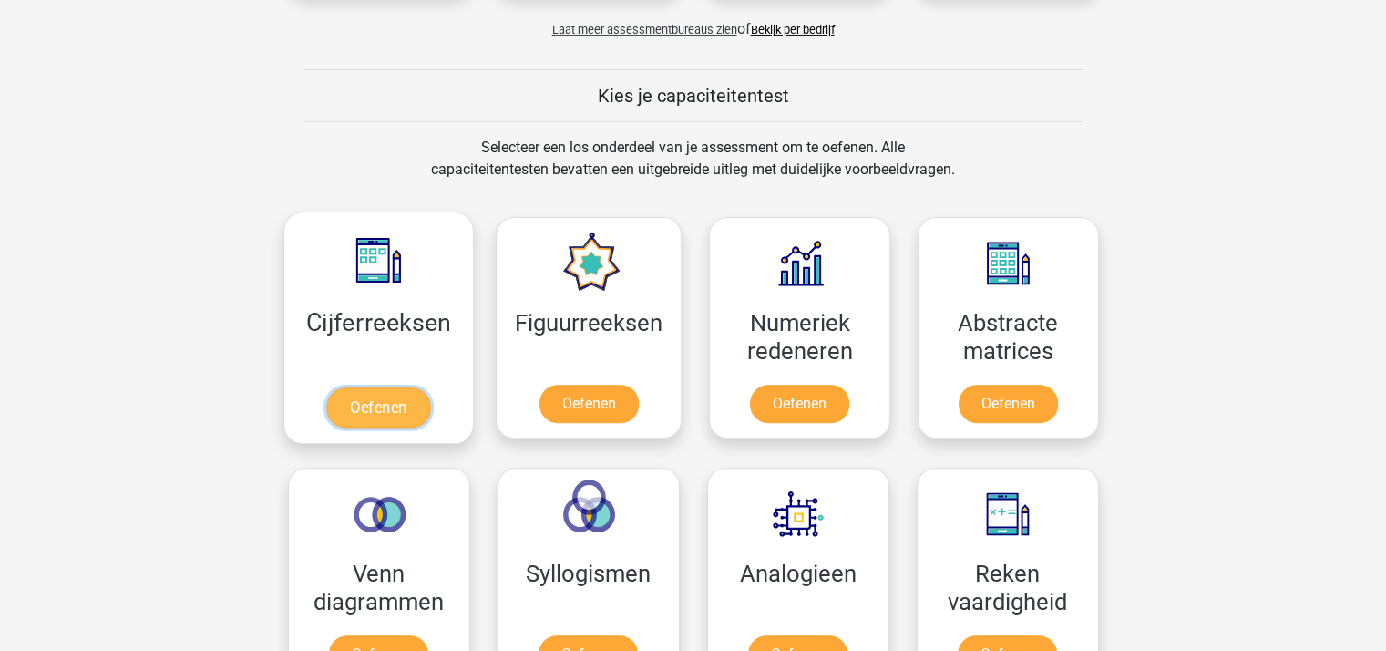
click at [384, 402] on link "Oefenen" at bounding box center [378, 407] width 104 height 40
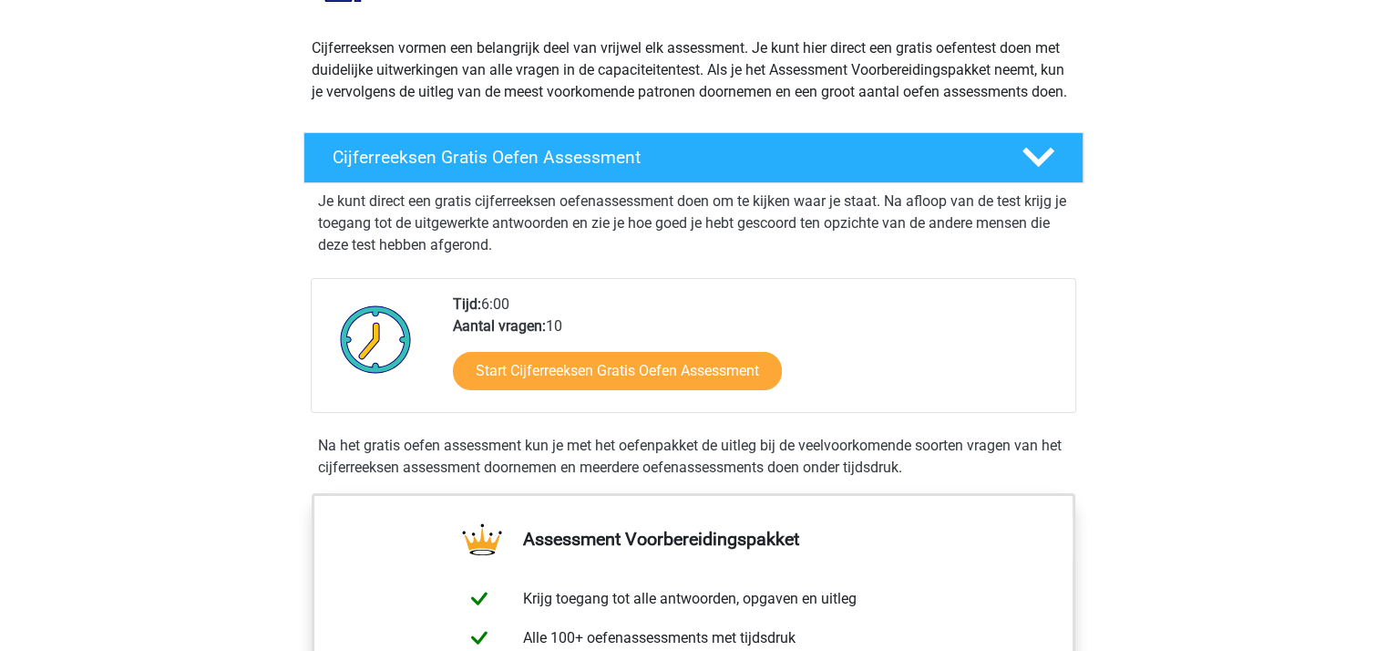
scroll to position [273, 0]
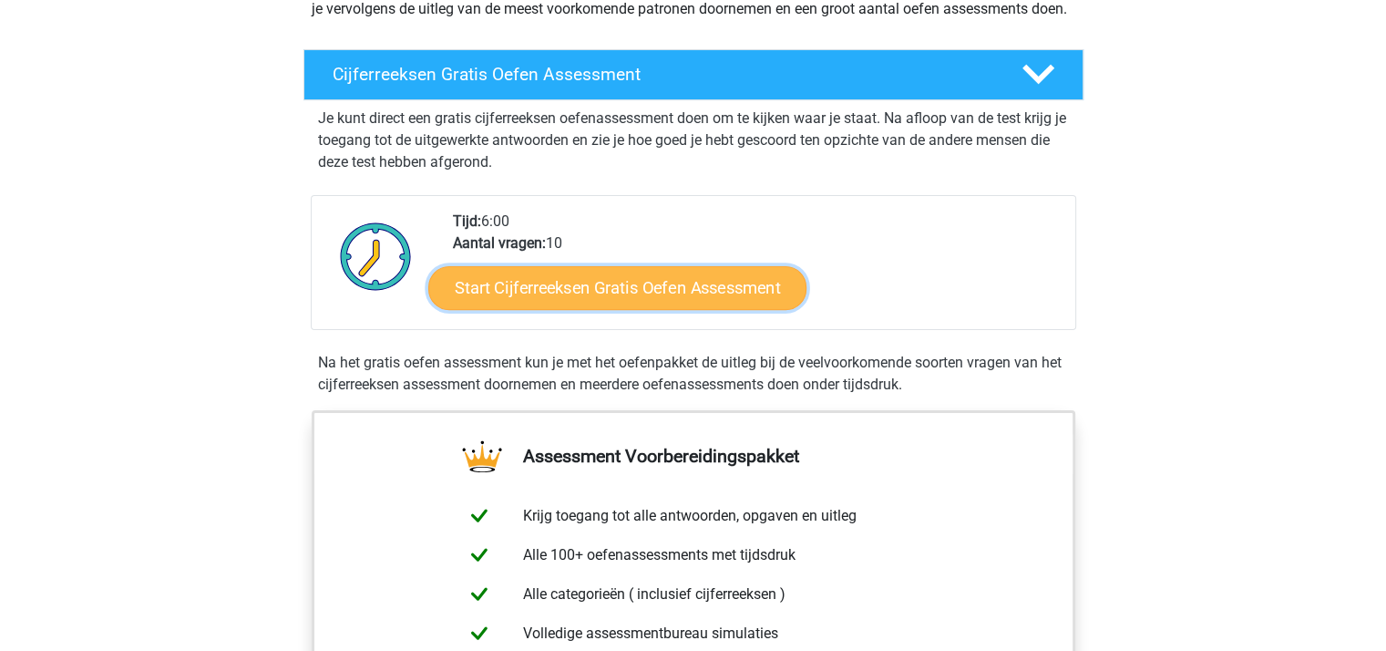
click at [589, 308] on link "Start Cijferreeksen Gratis Oefen Assessment" at bounding box center [617, 287] width 378 height 44
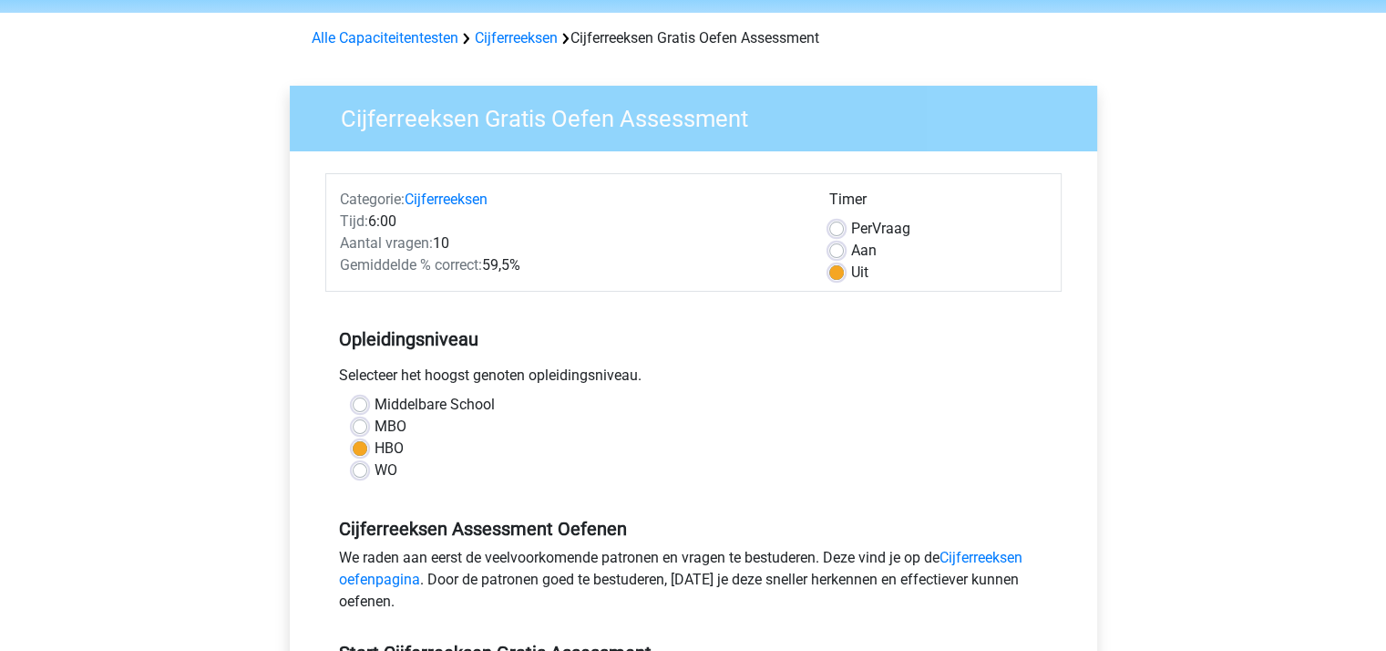
scroll to position [91, 0]
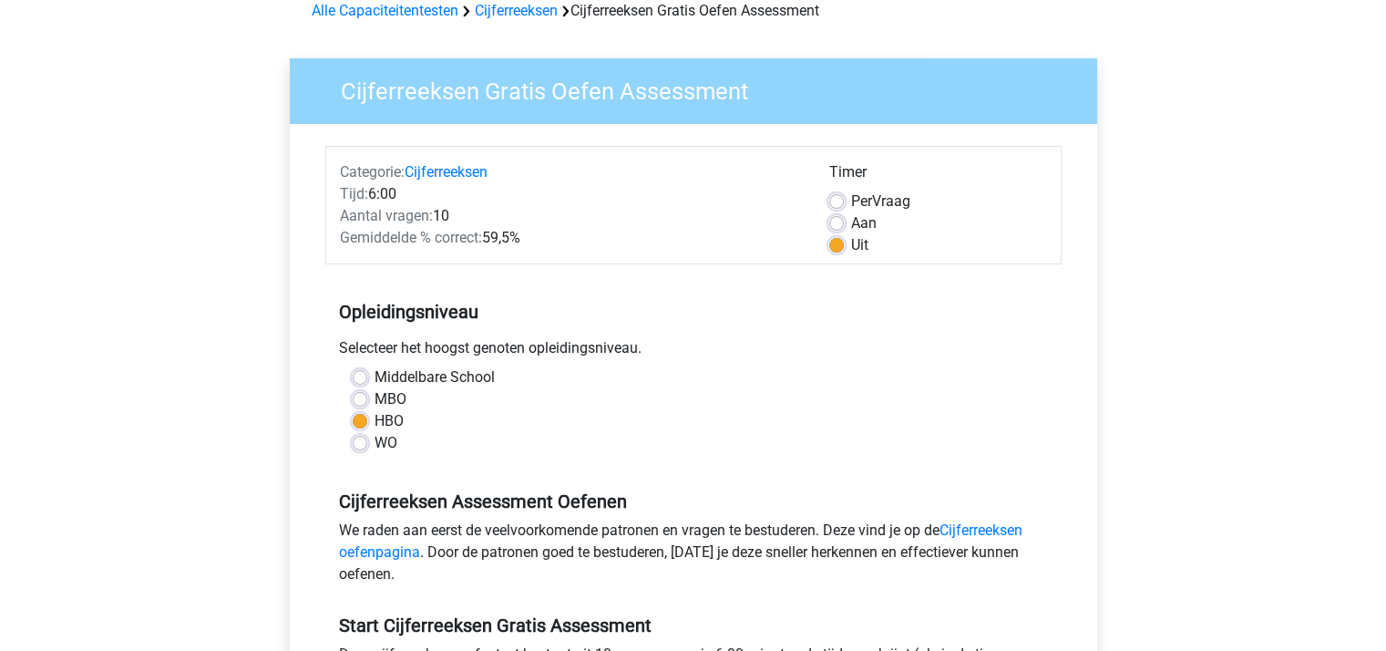
click at [374, 394] on label "MBO" at bounding box center [390, 399] width 32 height 22
click at [361, 394] on input "MBO" at bounding box center [360, 397] width 15 height 18
radio input "true"
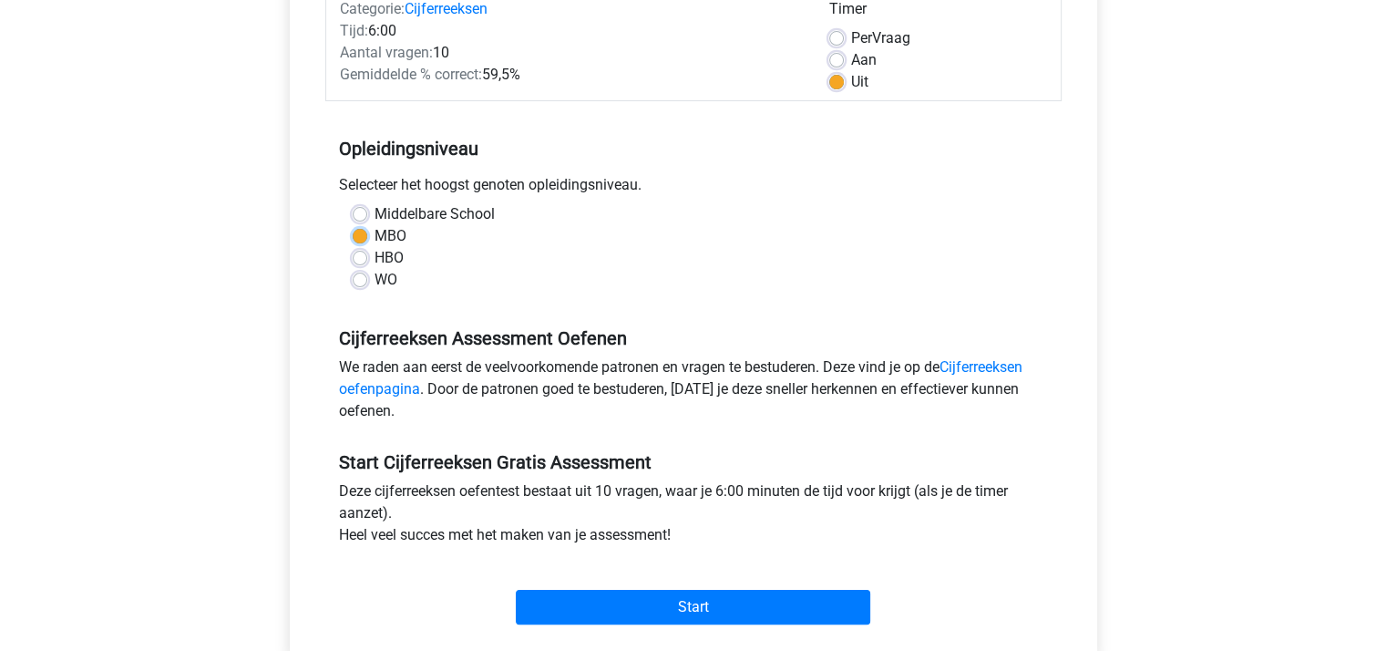
scroll to position [456, 0]
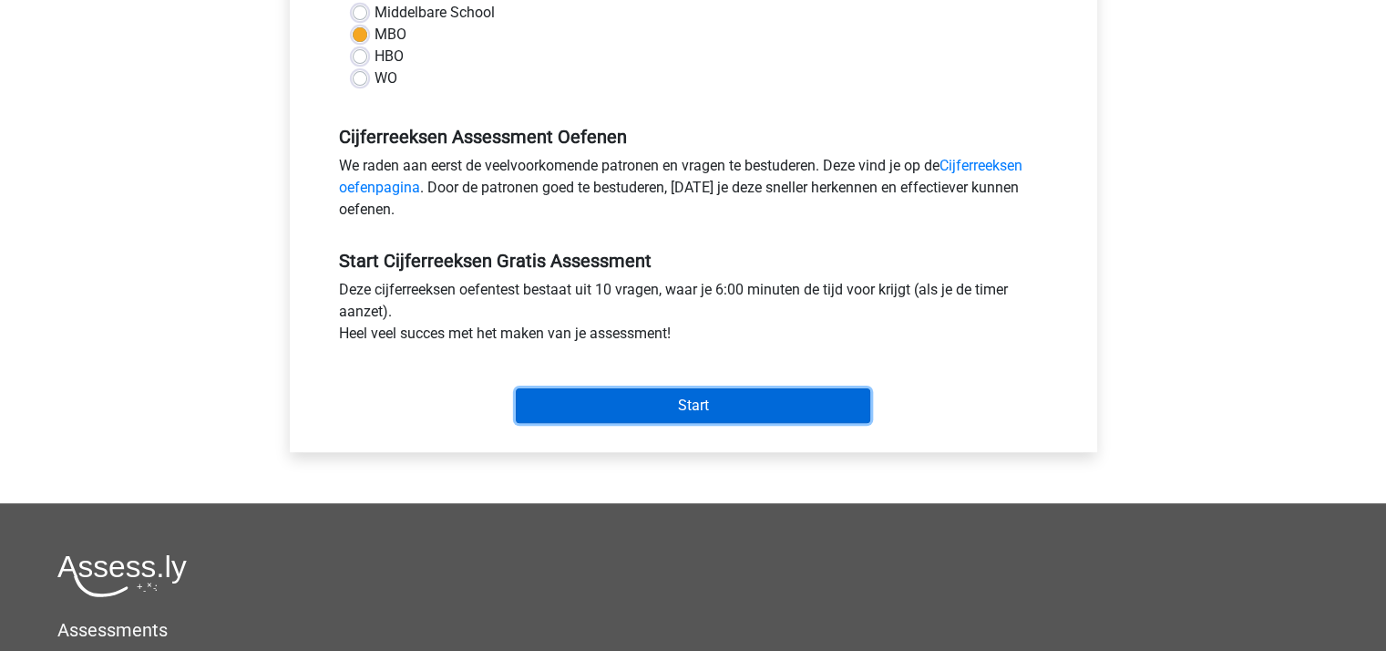
click at [595, 408] on input "Start" at bounding box center [693, 405] width 354 height 35
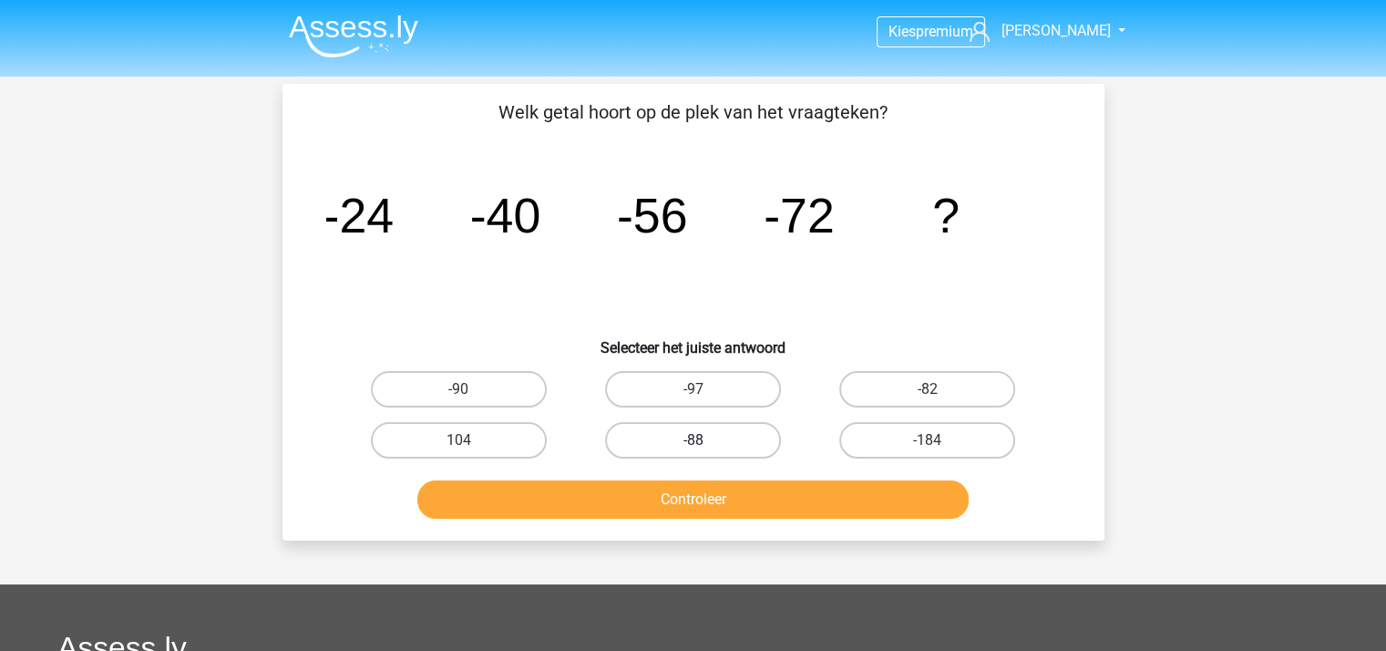
click at [671, 428] on label "-88" at bounding box center [693, 440] width 176 height 36
click at [692, 440] on input "-88" at bounding box center [698, 446] width 12 height 12
radio input "true"
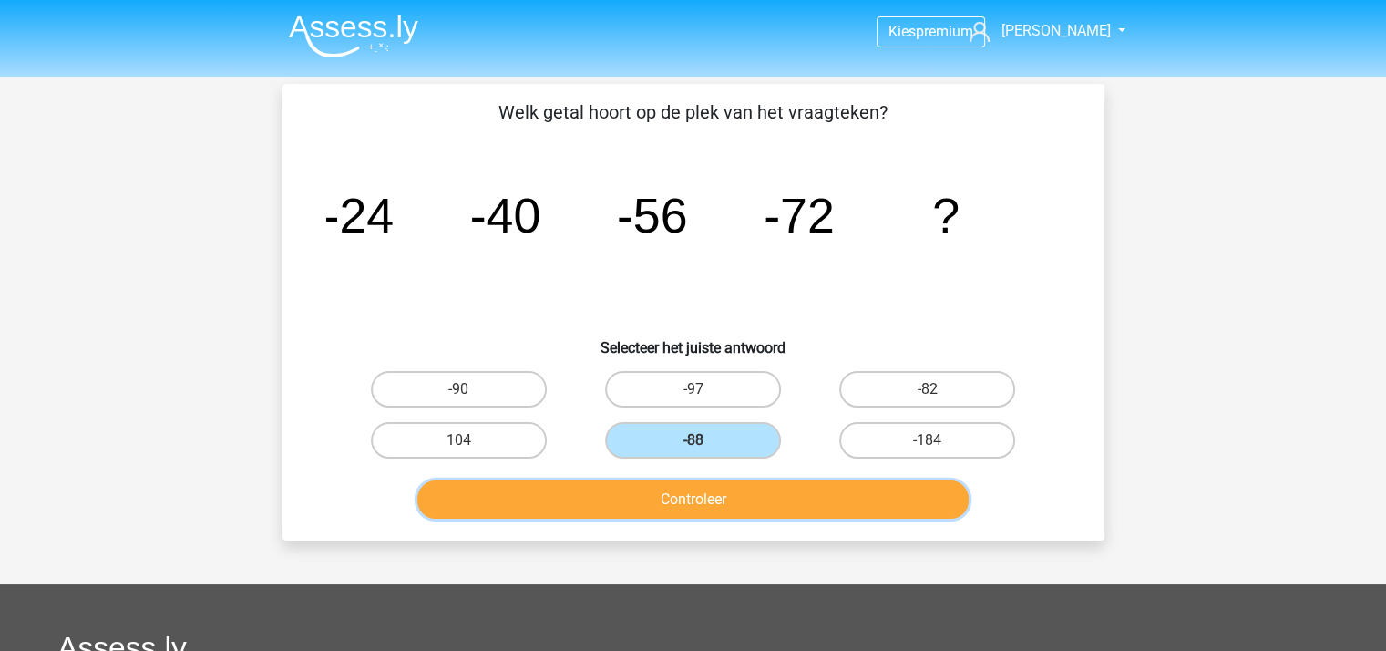
click at [681, 491] on button "Controleer" at bounding box center [692, 499] width 551 height 38
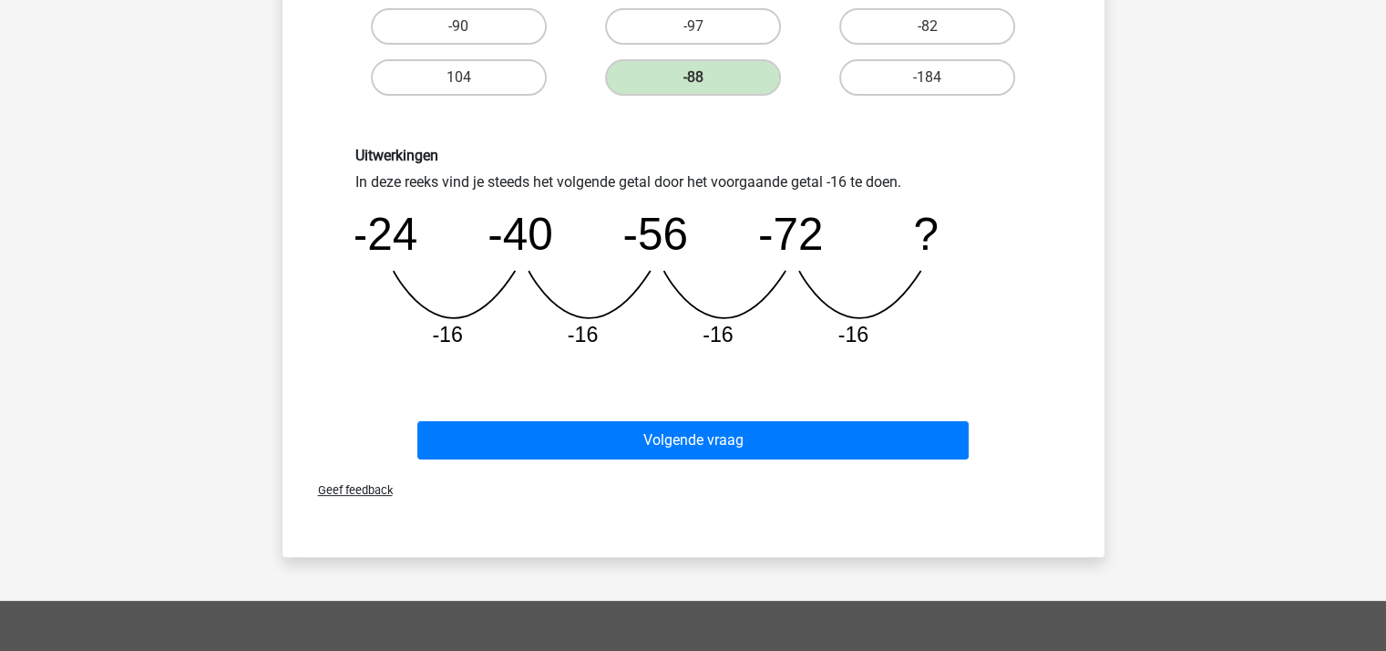
scroll to position [364, 0]
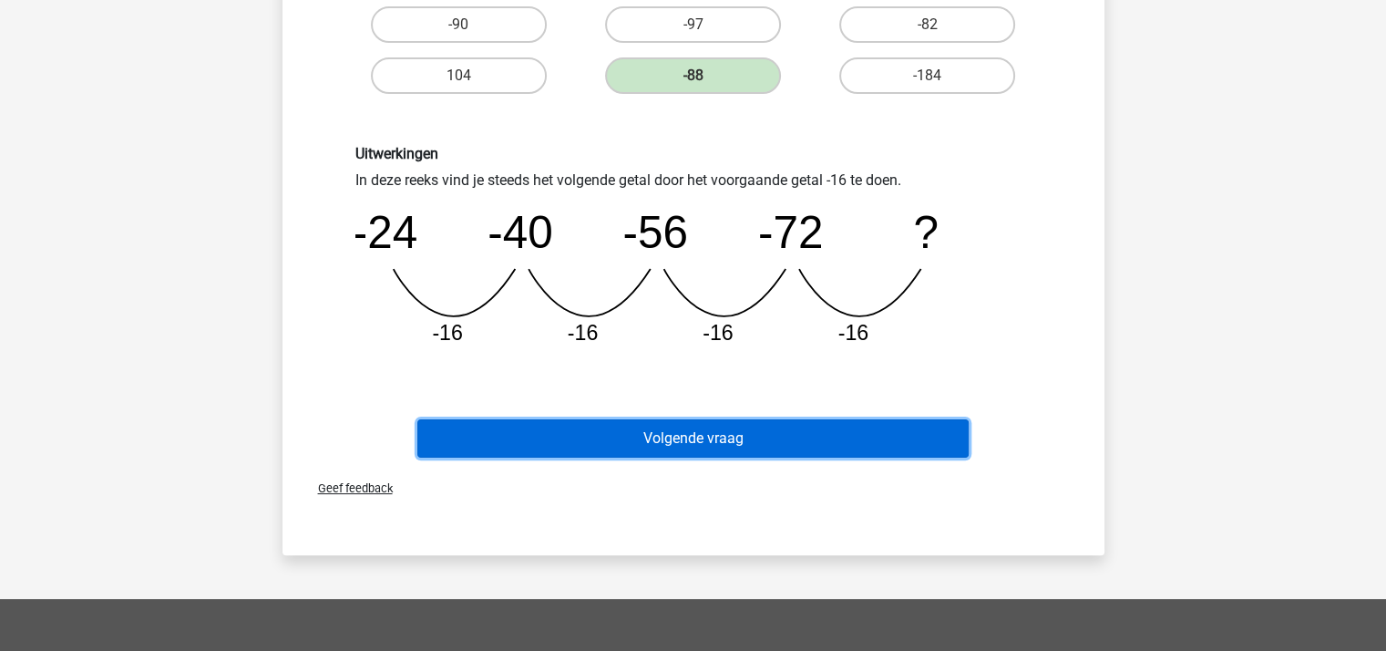
click at [674, 429] on button "Volgende vraag" at bounding box center [692, 438] width 551 height 38
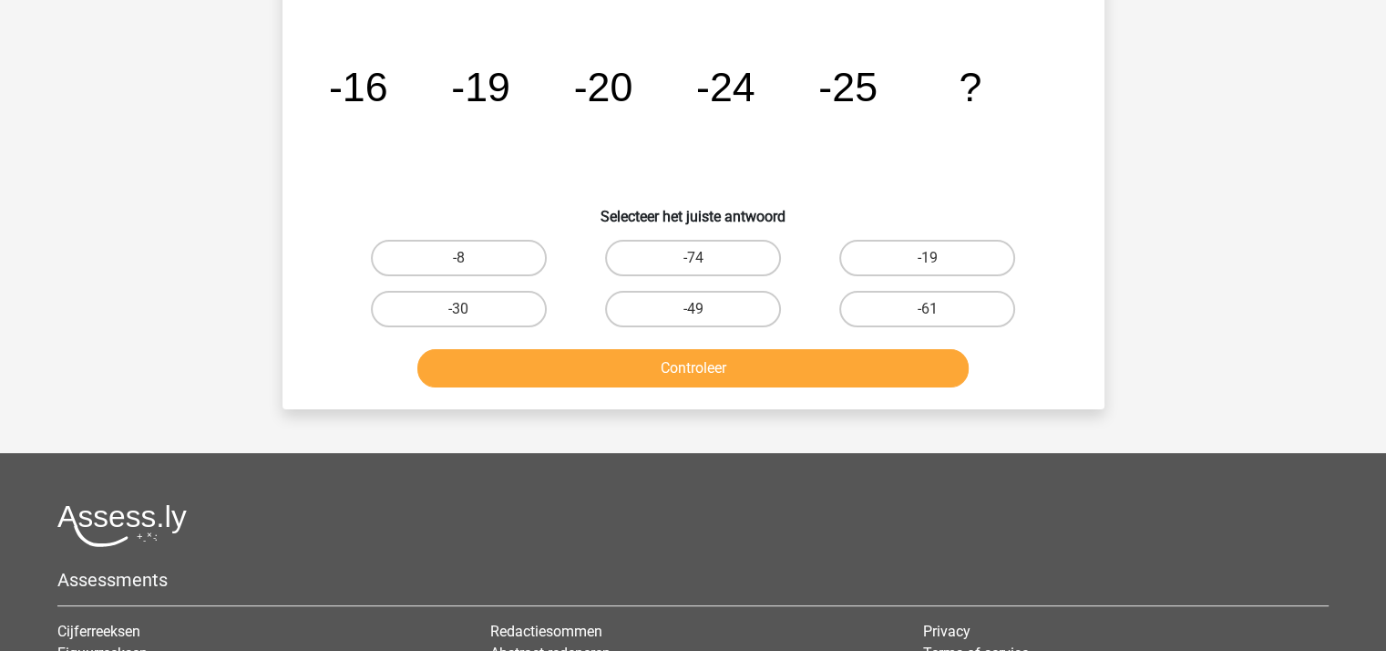
scroll to position [84, 0]
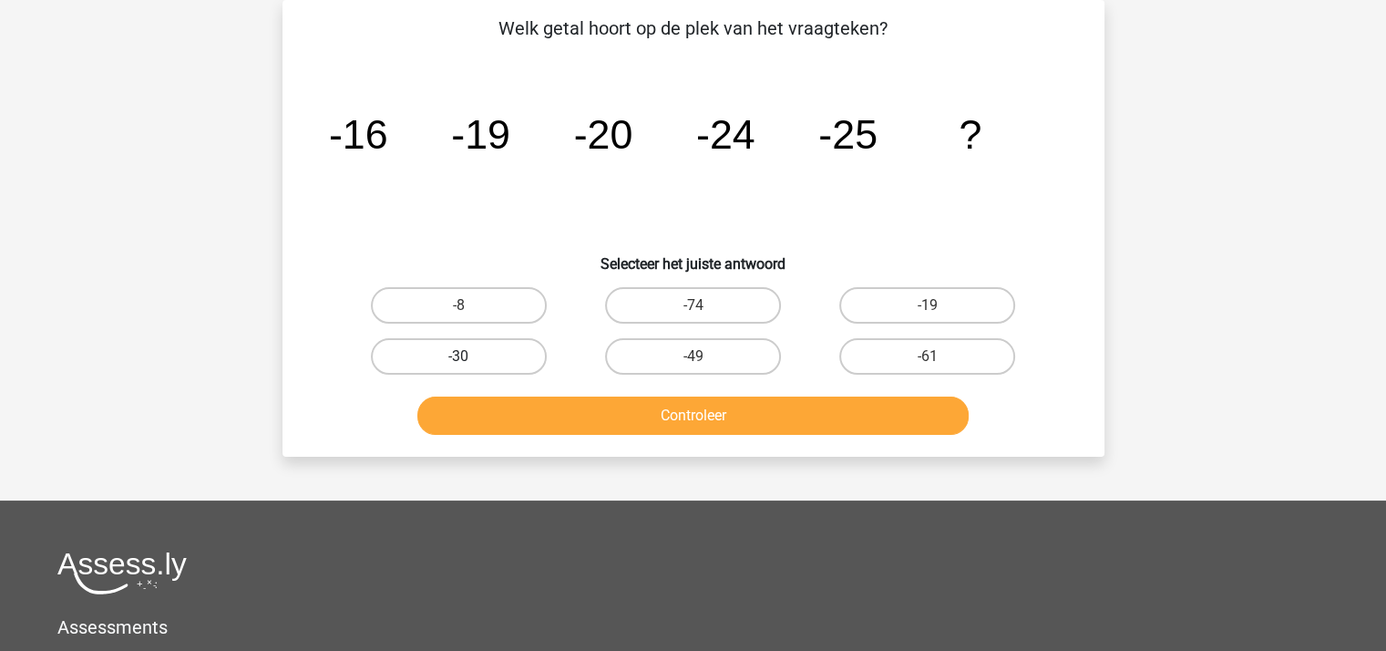
click at [442, 360] on label "-30" at bounding box center [459, 356] width 176 height 36
click at [458, 360] on input "-30" at bounding box center [464, 362] width 12 height 12
radio input "true"
click at [680, 436] on div "Controleer" at bounding box center [693, 419] width 703 height 46
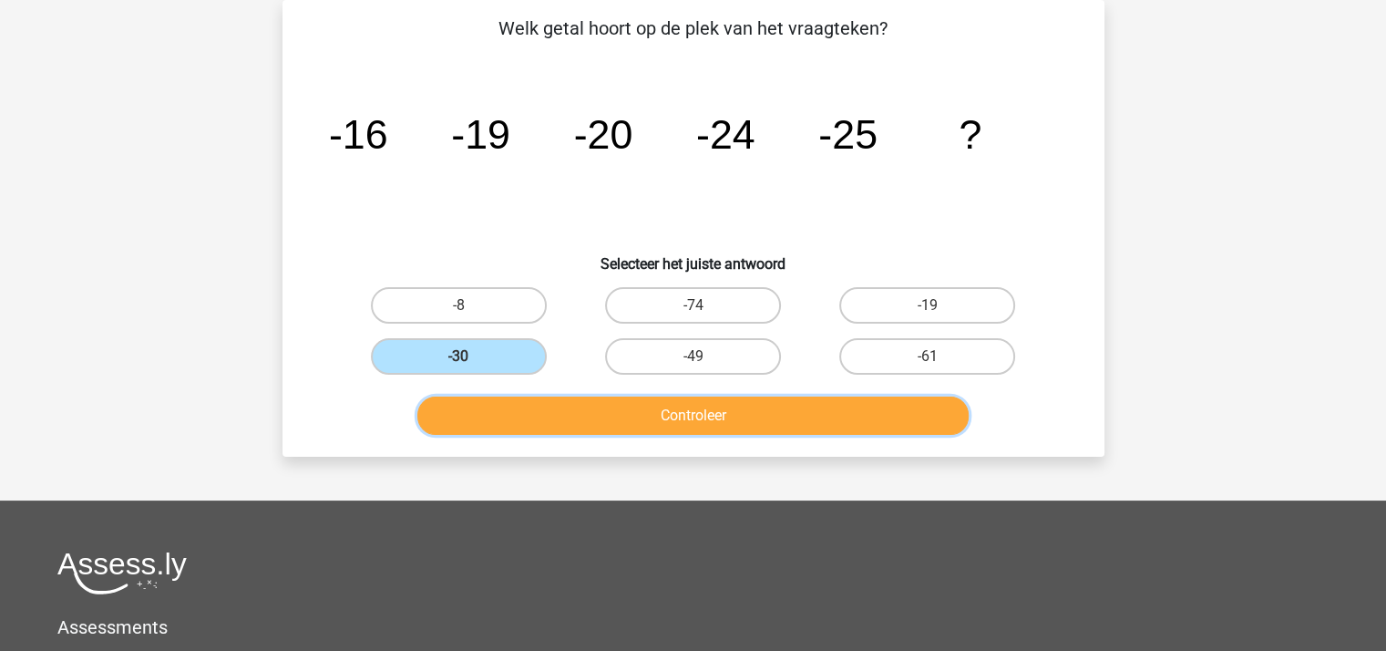
click at [681, 421] on button "Controleer" at bounding box center [692, 415] width 551 height 38
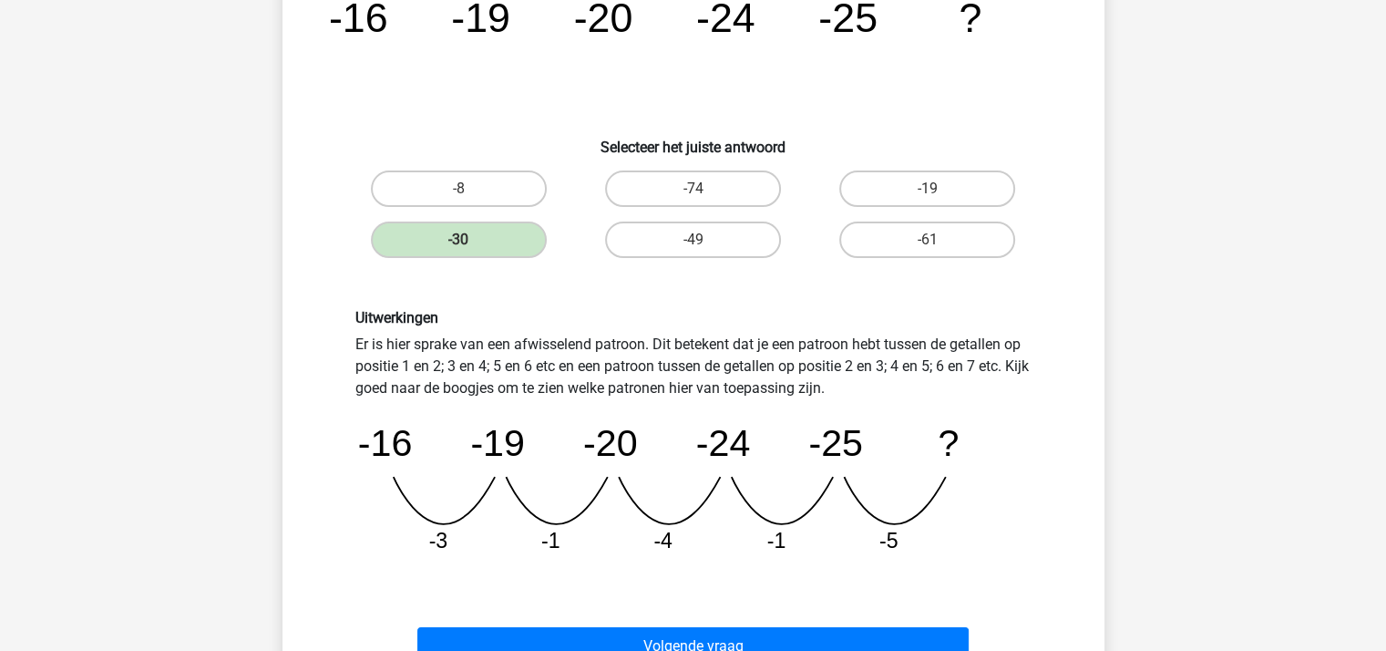
scroll to position [448, 0]
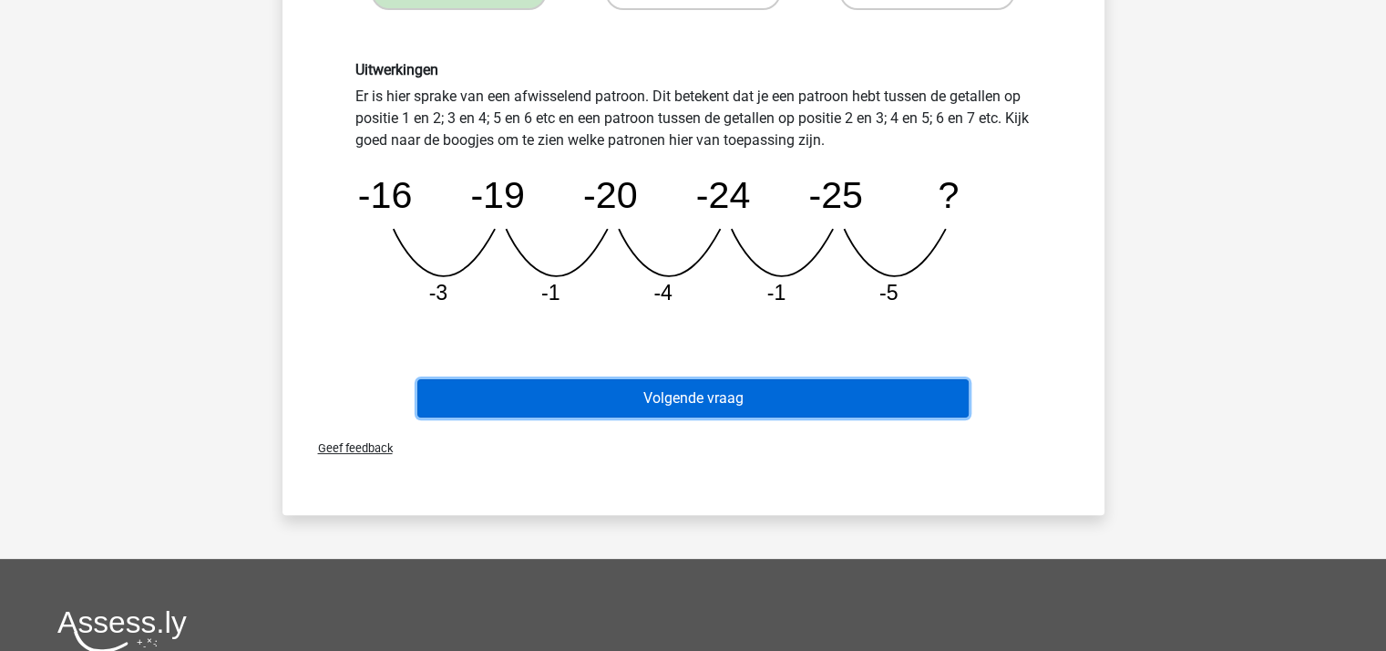
click at [689, 393] on button "Volgende vraag" at bounding box center [692, 398] width 551 height 38
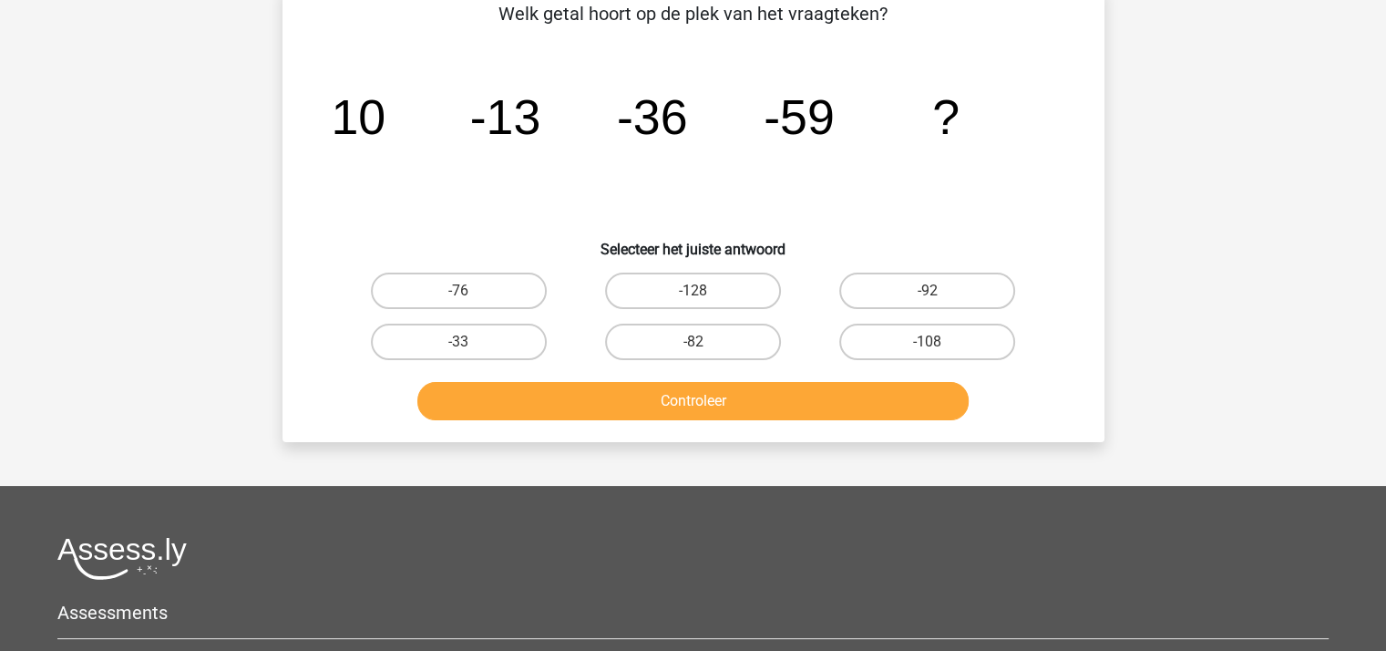
scroll to position [84, 0]
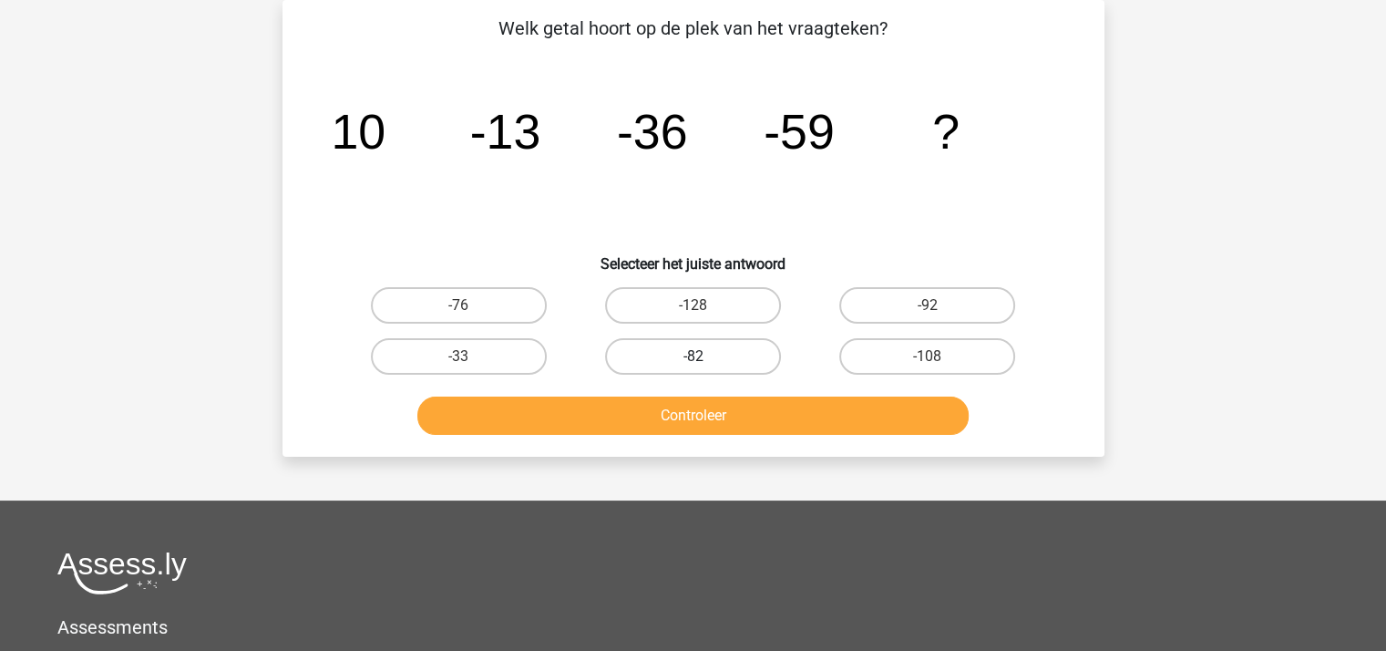
click at [706, 353] on label "-82" at bounding box center [693, 356] width 176 height 36
click at [704, 356] on input "-82" at bounding box center [698, 362] width 12 height 12
radio input "true"
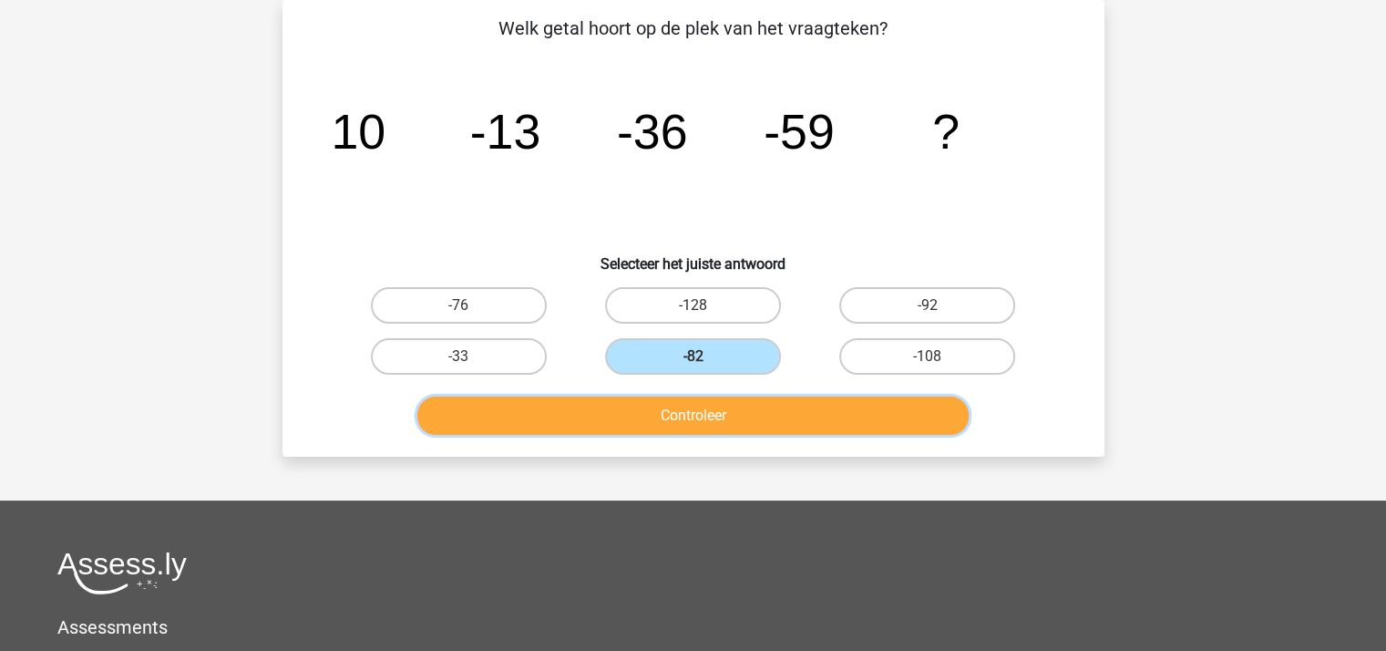
click at [700, 404] on button "Controleer" at bounding box center [692, 415] width 551 height 38
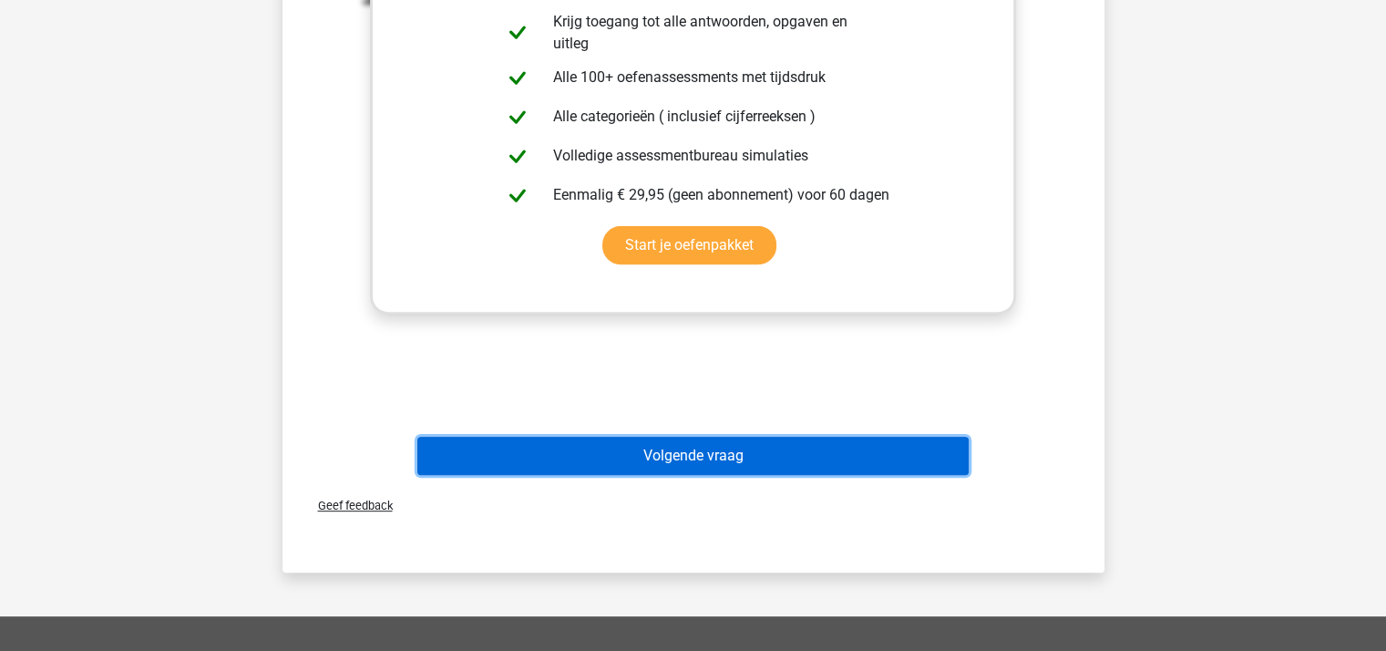
click at [680, 451] on button "Volgende vraag" at bounding box center [692, 455] width 551 height 38
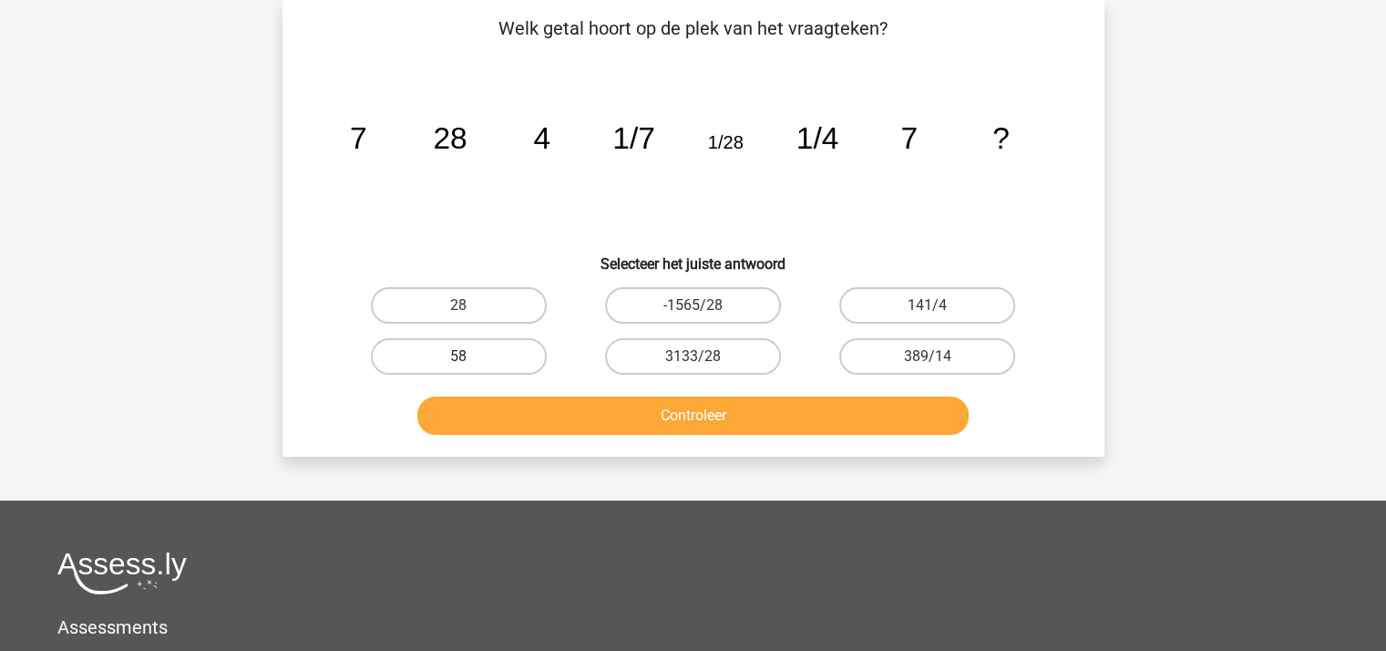
click at [470, 349] on label "58" at bounding box center [459, 356] width 176 height 36
click at [470, 356] on input "58" at bounding box center [464, 362] width 12 height 12
radio input "true"
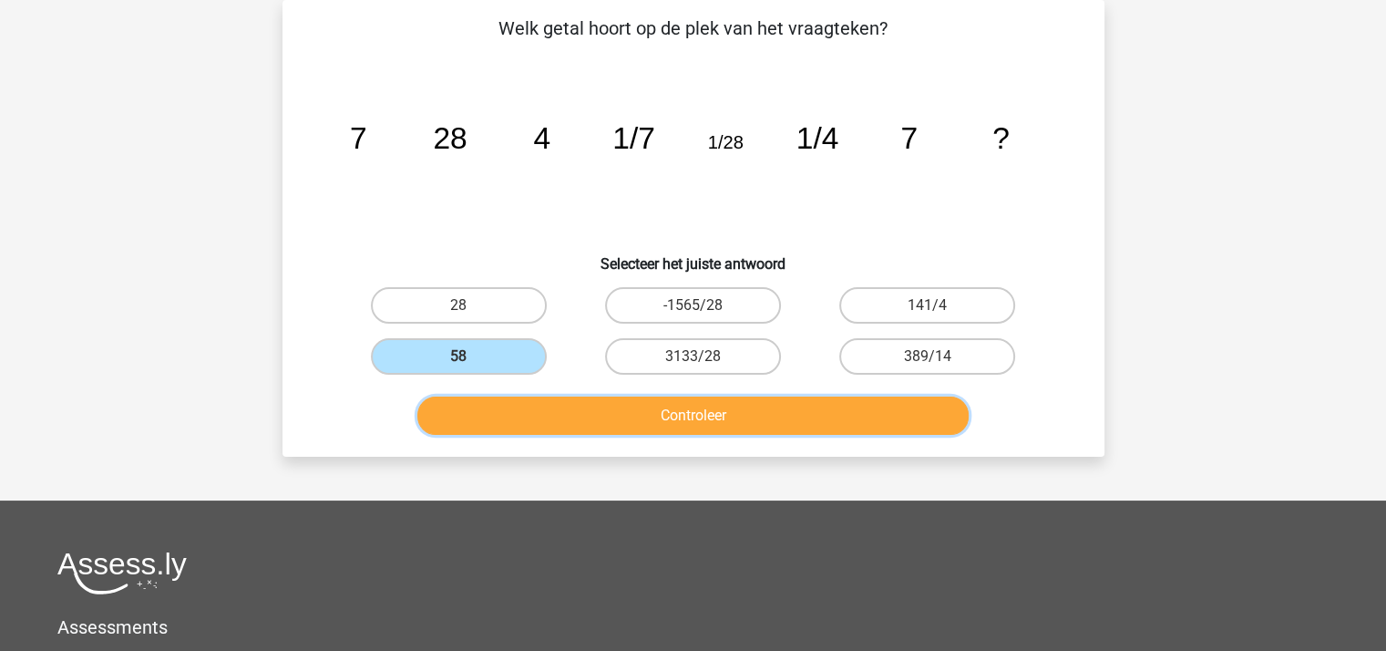
click at [608, 413] on button "Controleer" at bounding box center [692, 415] width 551 height 38
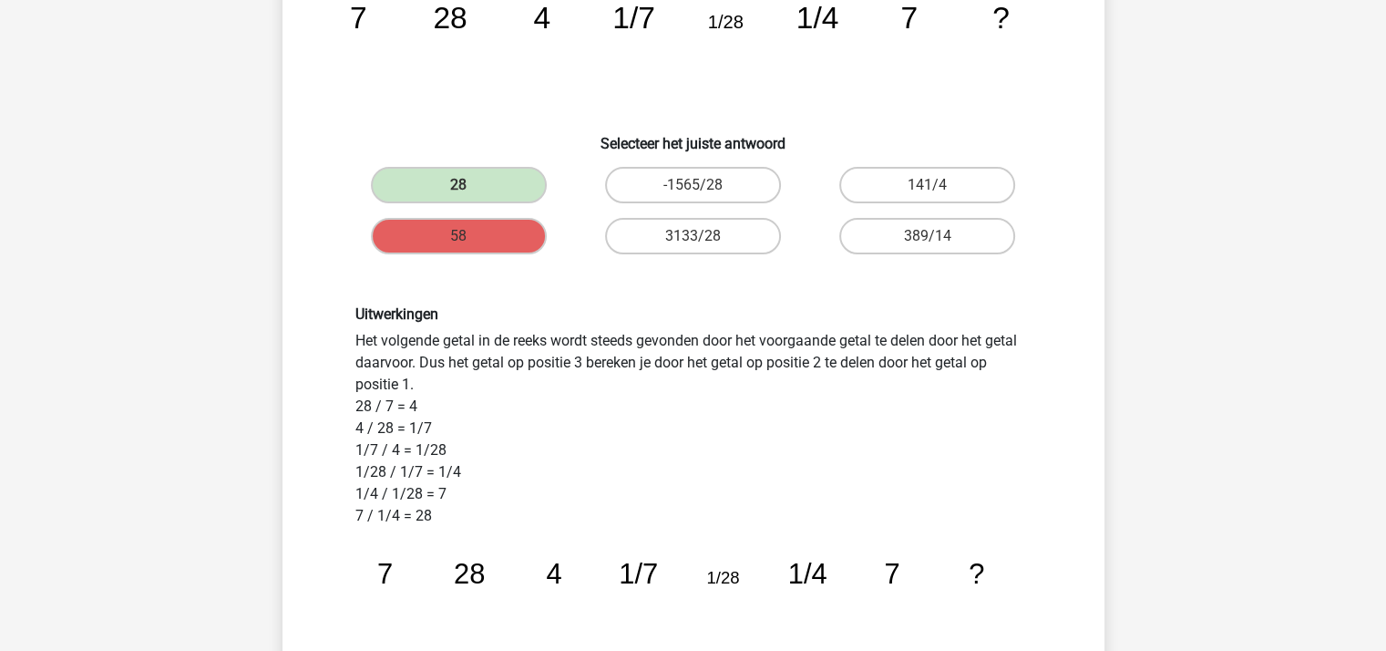
scroll to position [456, 0]
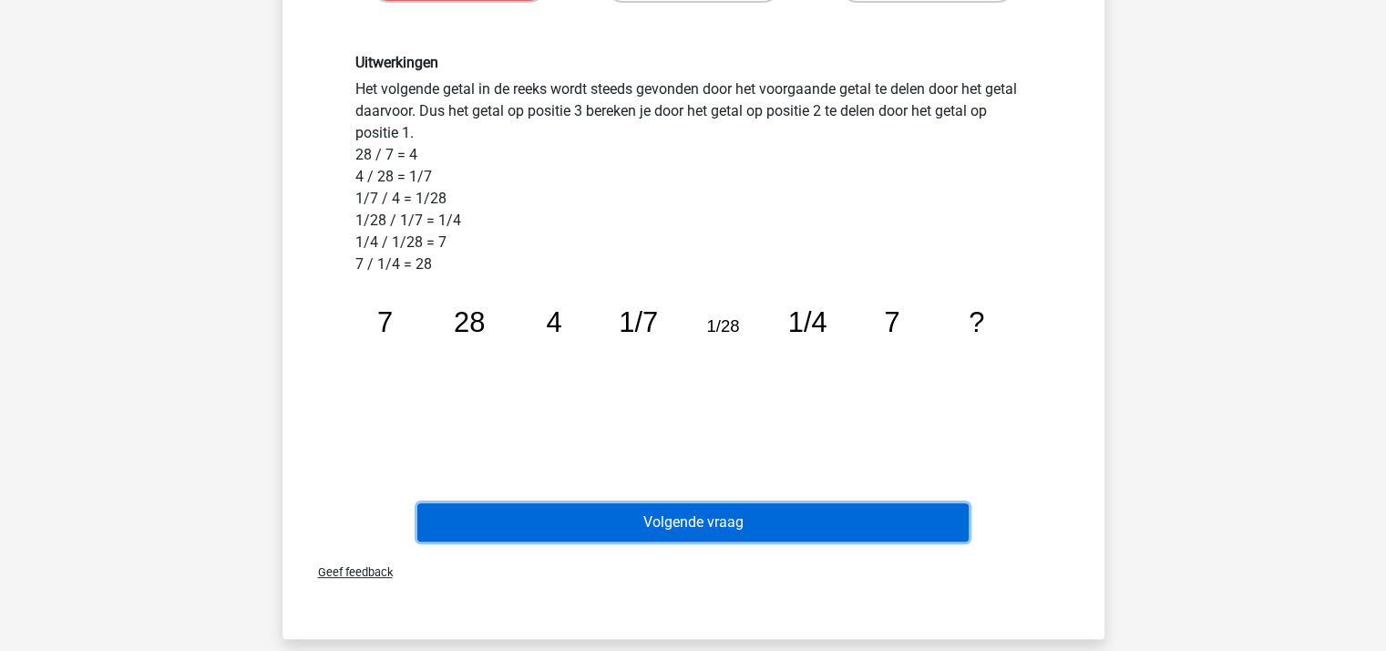
click at [671, 513] on button "Volgende vraag" at bounding box center [692, 522] width 551 height 38
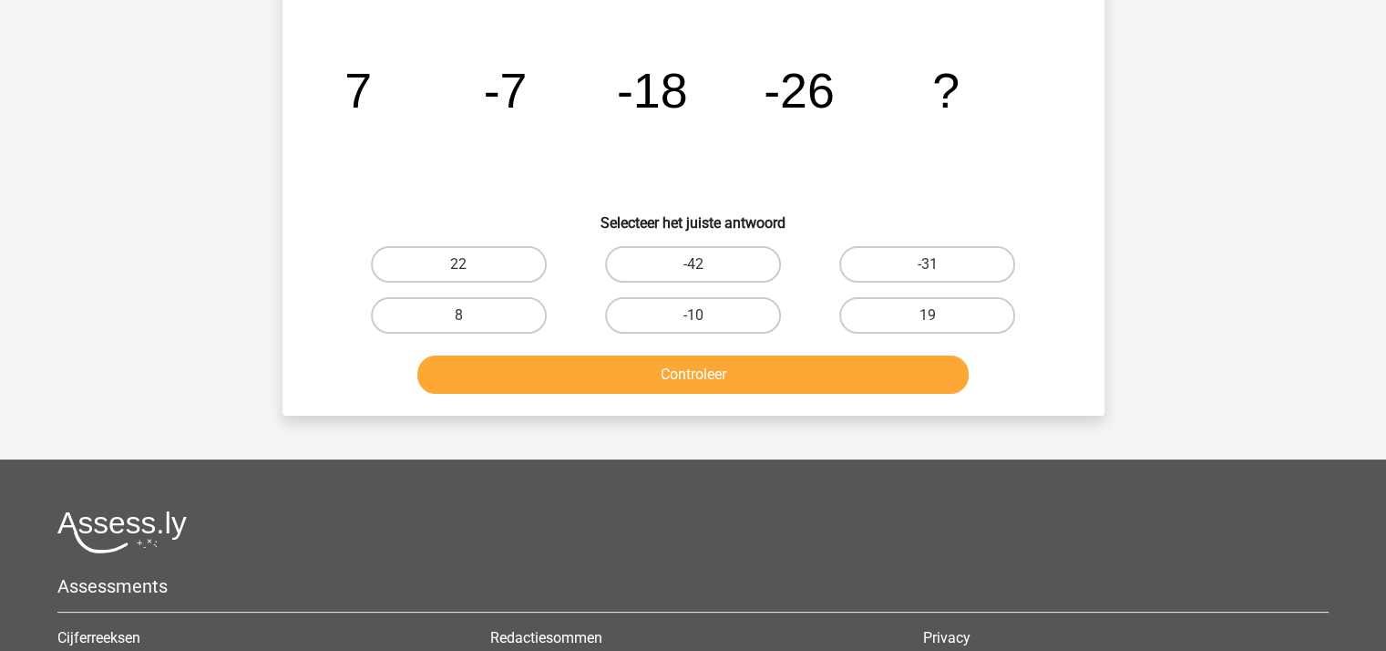
scroll to position [84, 0]
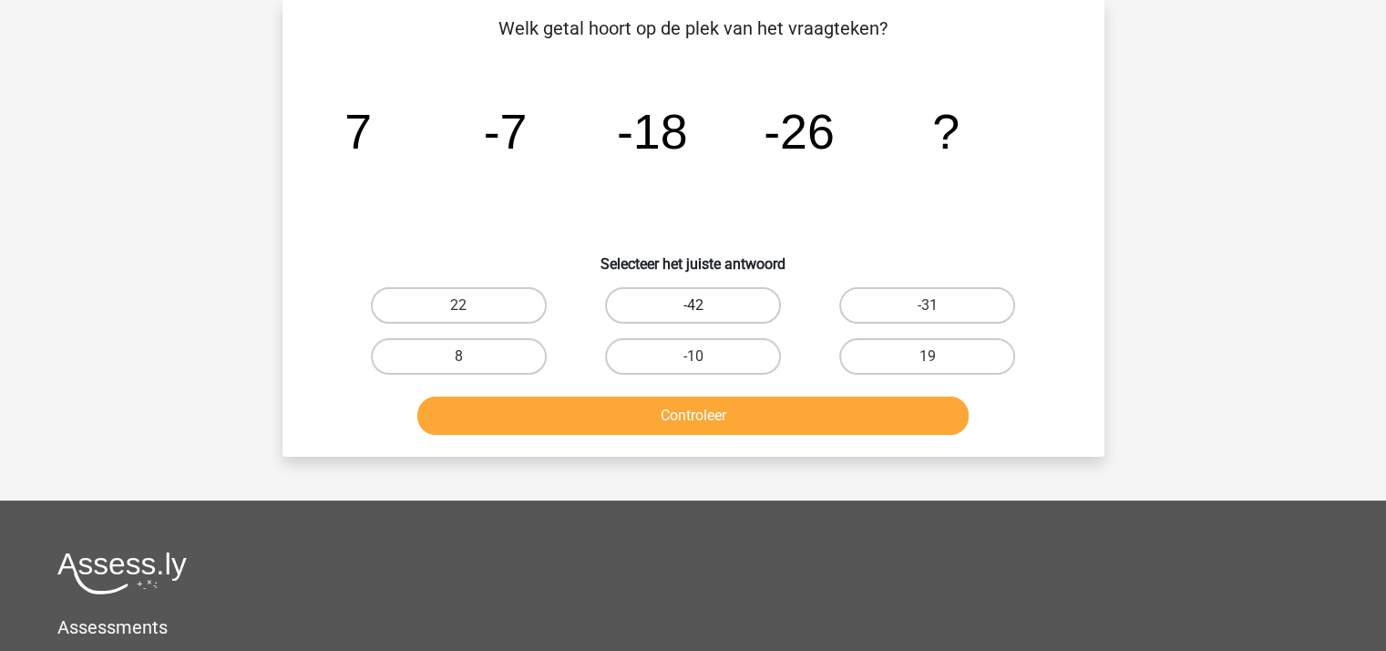
click at [689, 302] on label "-42" at bounding box center [693, 305] width 176 height 36
click at [692, 305] on input "-42" at bounding box center [698, 311] width 12 height 12
radio input "true"
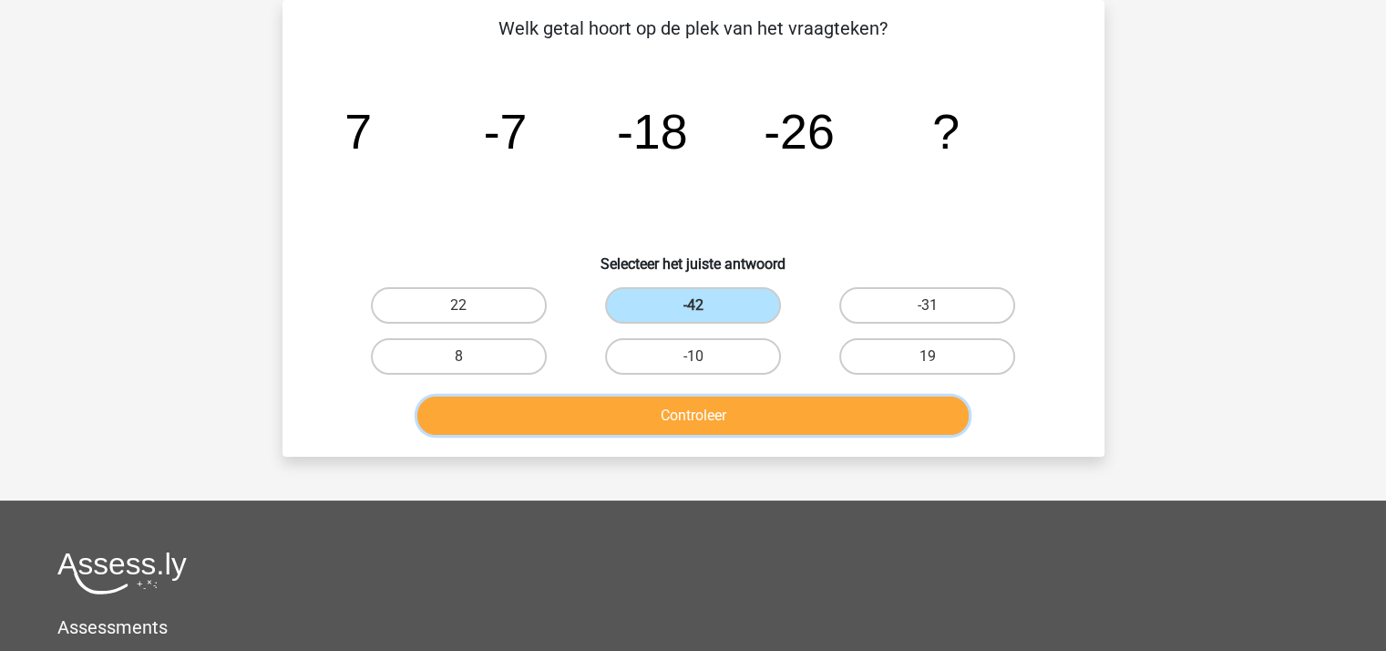
click at [691, 411] on button "Controleer" at bounding box center [692, 415] width 551 height 38
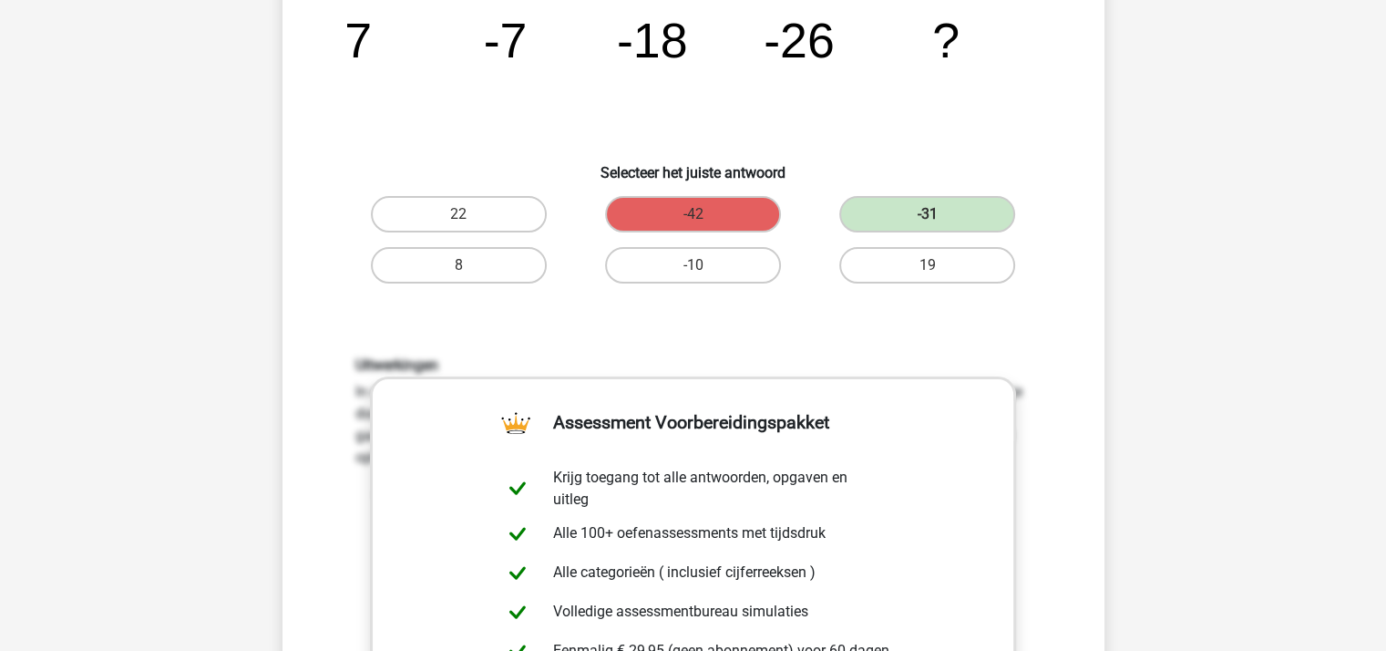
scroll to position [539, 0]
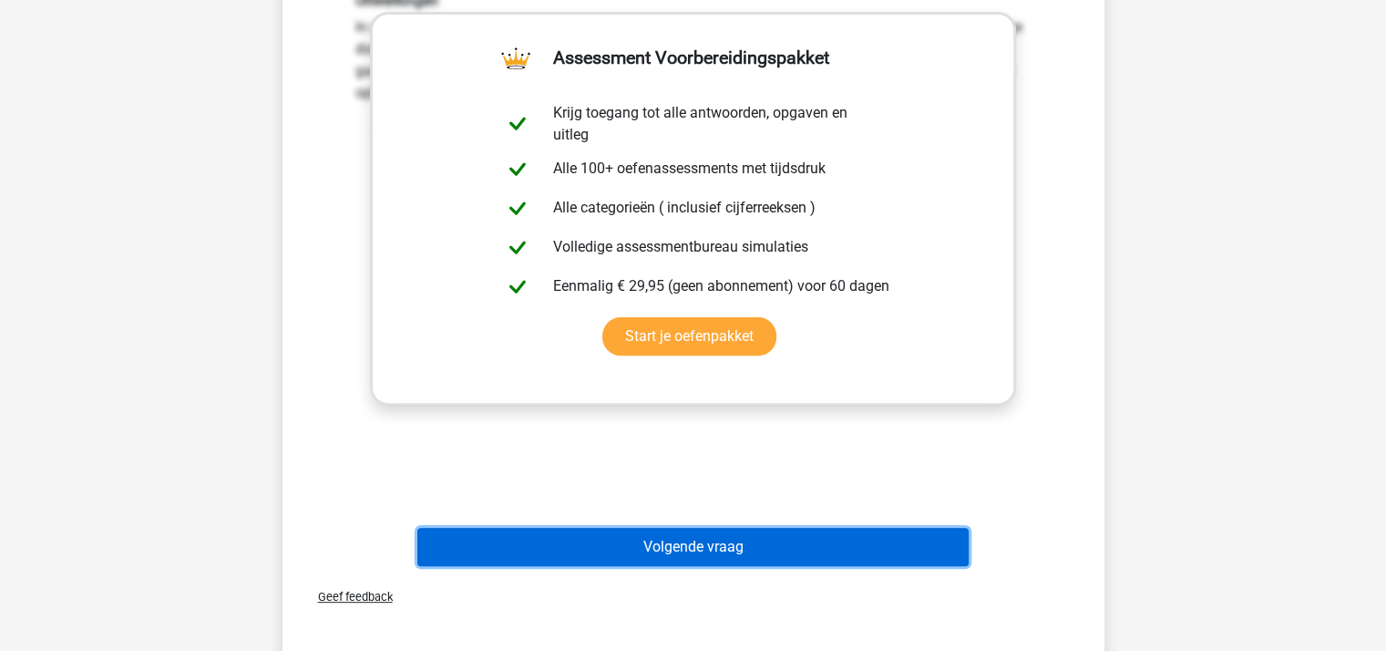
click at [711, 547] on button "Volgende vraag" at bounding box center [692, 547] width 551 height 38
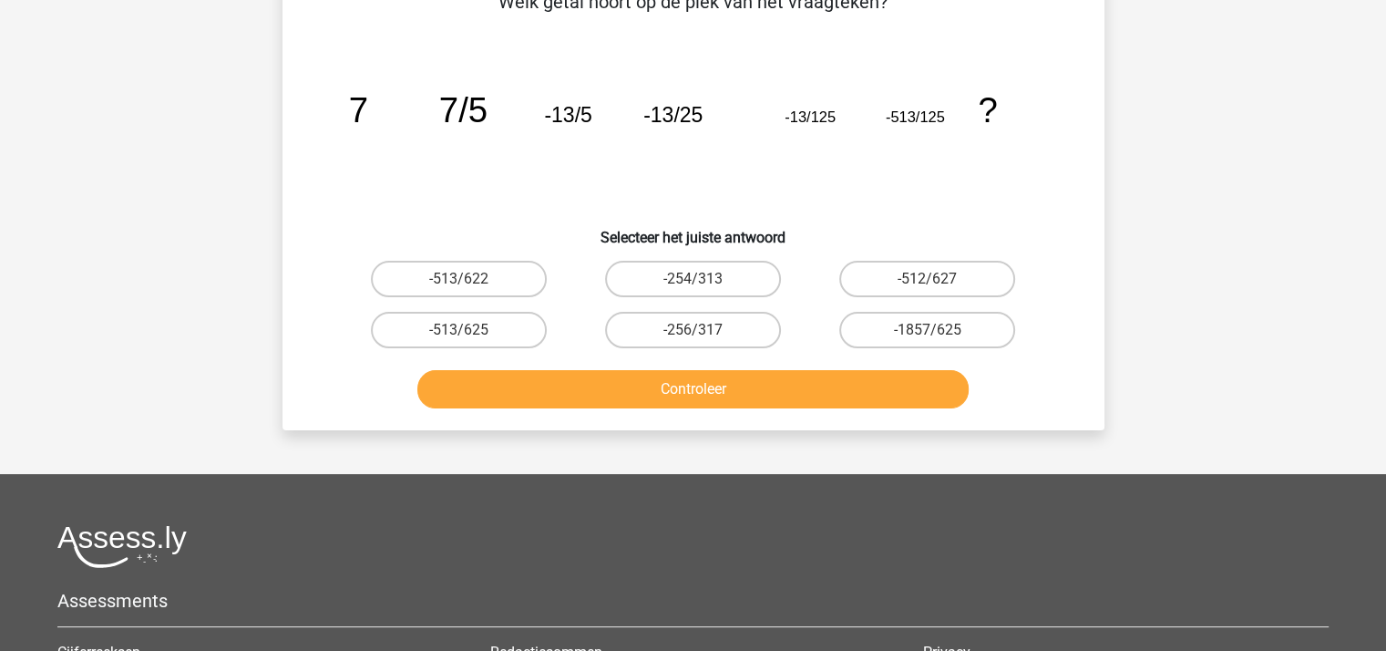
scroll to position [84, 0]
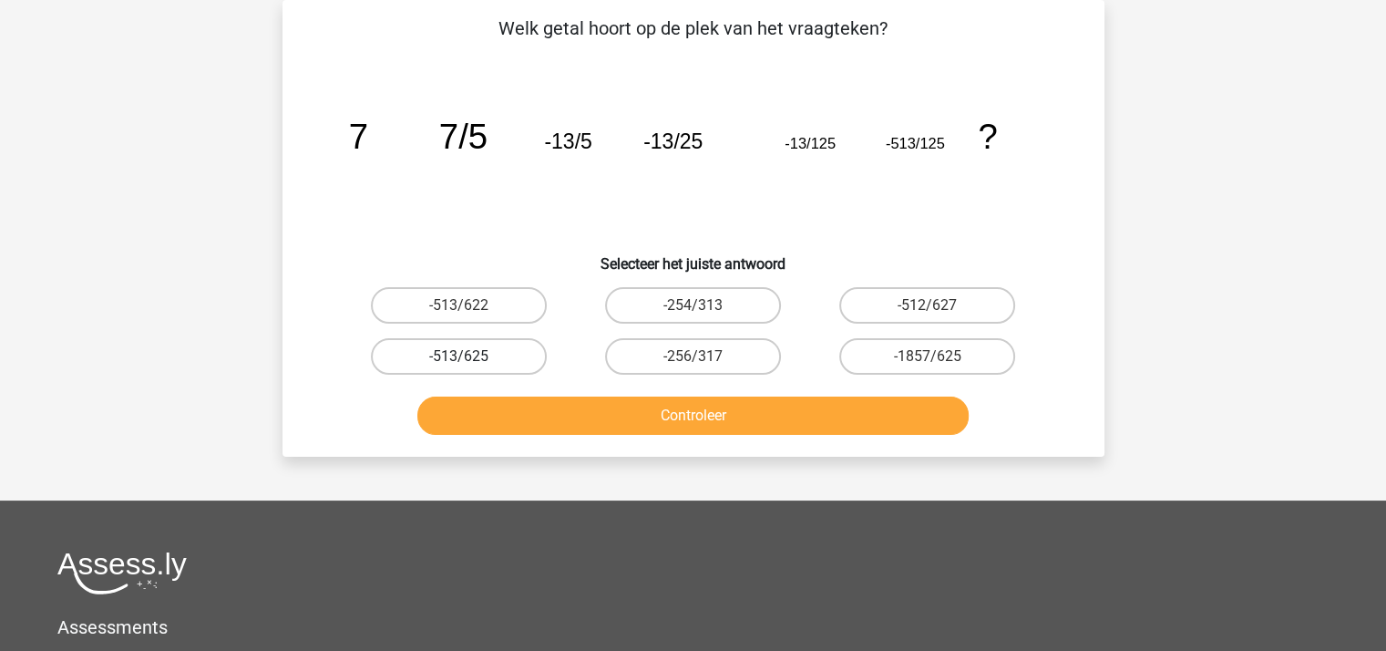
click at [476, 355] on label "-513/625" at bounding box center [459, 356] width 176 height 36
click at [470, 356] on input "-513/625" at bounding box center [464, 362] width 12 height 12
radio input "true"
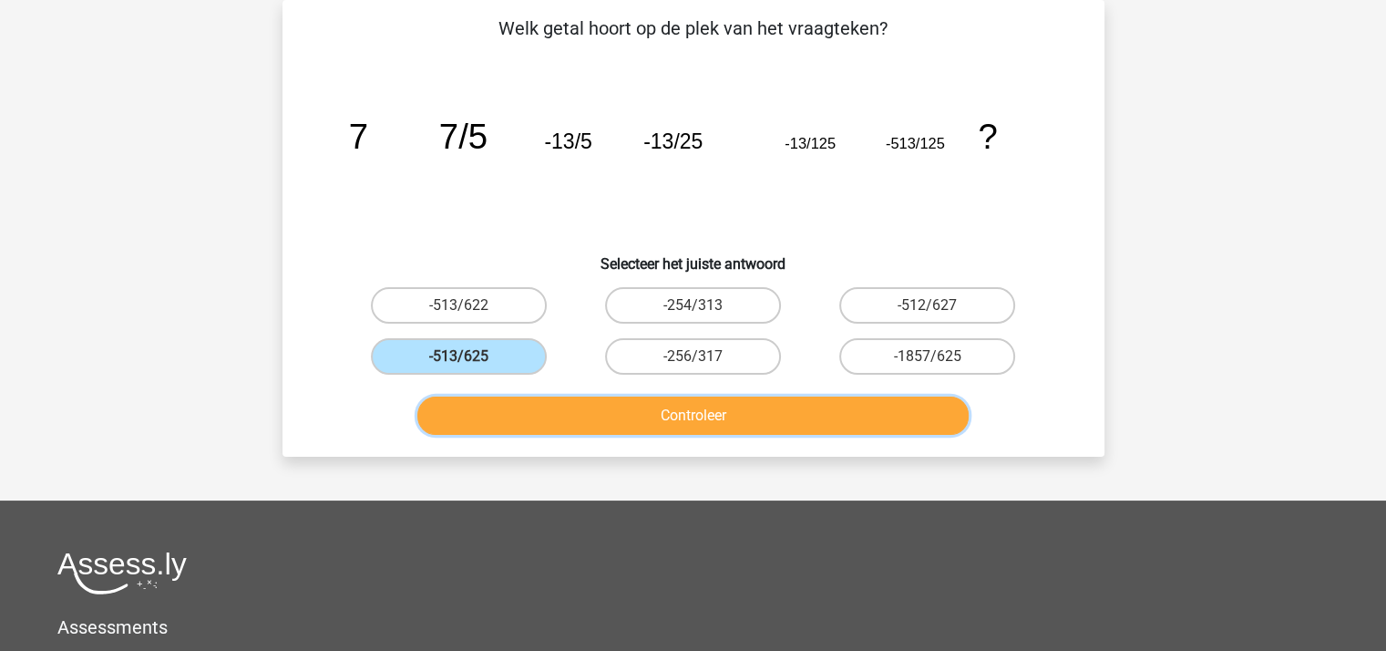
click at [548, 416] on button "Controleer" at bounding box center [692, 415] width 551 height 38
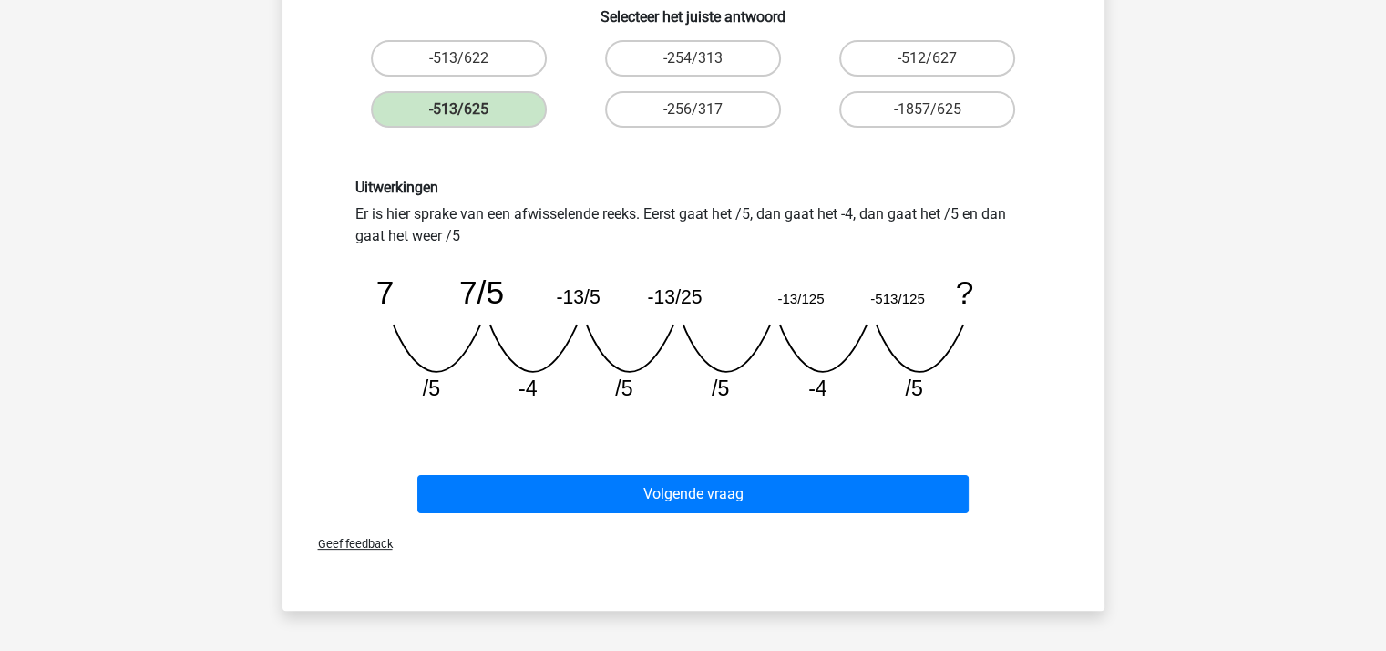
scroll to position [448, 0]
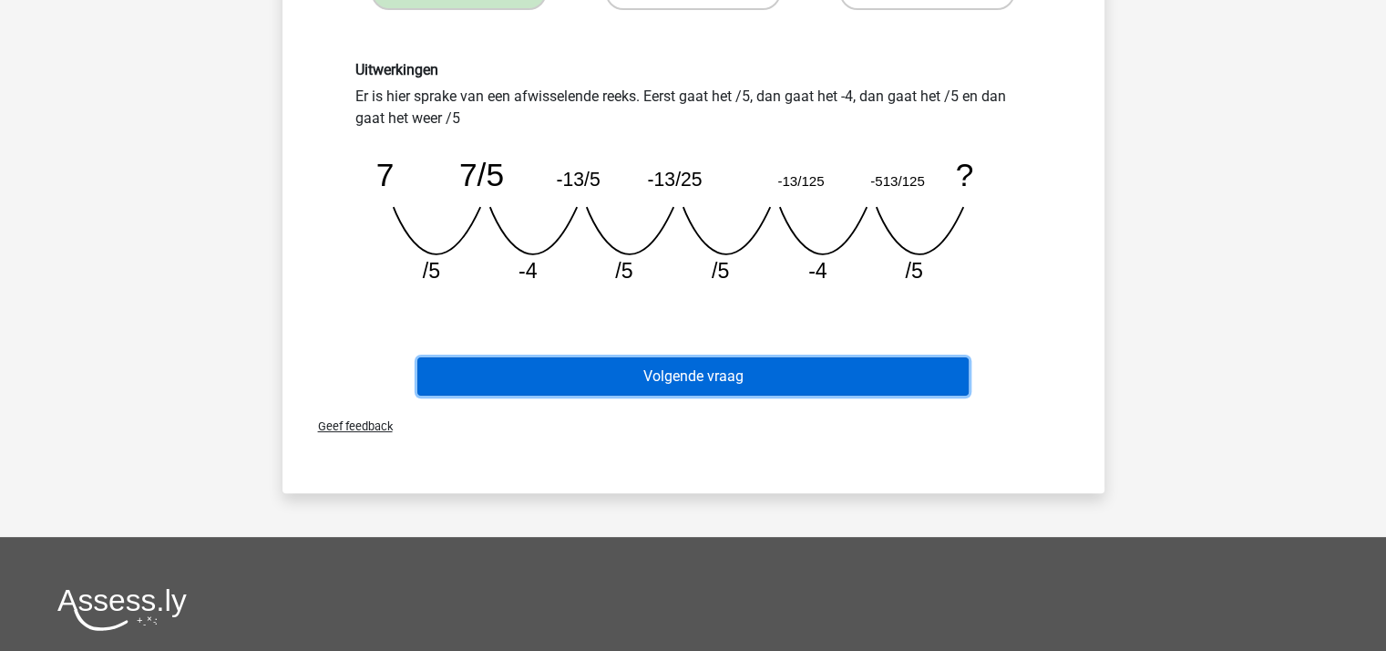
click at [667, 378] on button "Volgende vraag" at bounding box center [692, 376] width 551 height 38
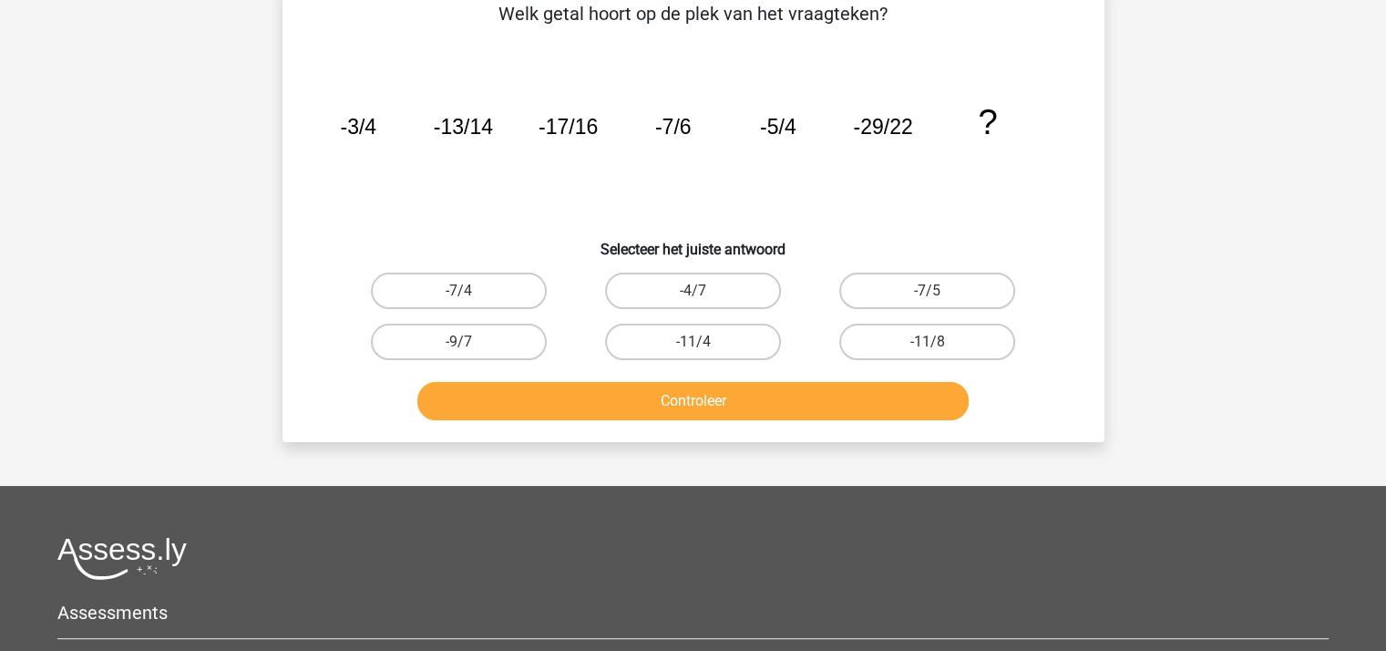
scroll to position [84, 0]
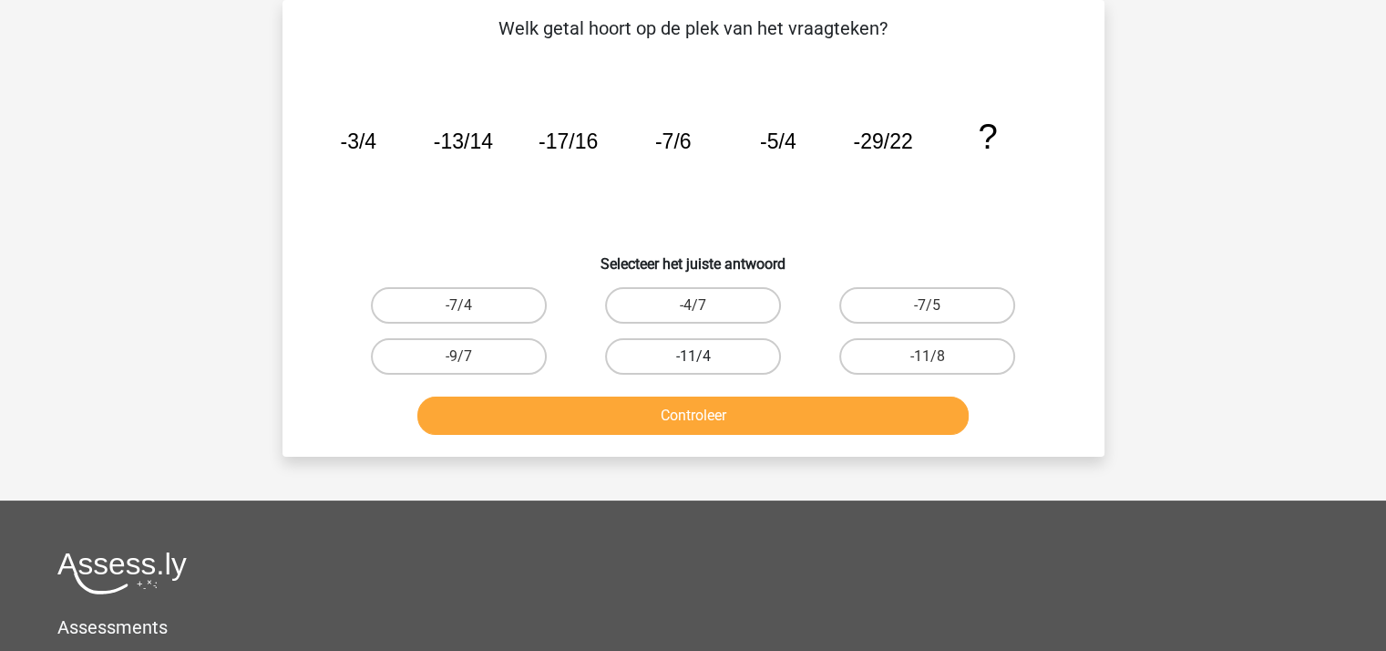
click at [678, 349] on label "-11/4" at bounding box center [693, 356] width 176 height 36
click at [692, 356] on input "-11/4" at bounding box center [698, 362] width 12 height 12
radio input "true"
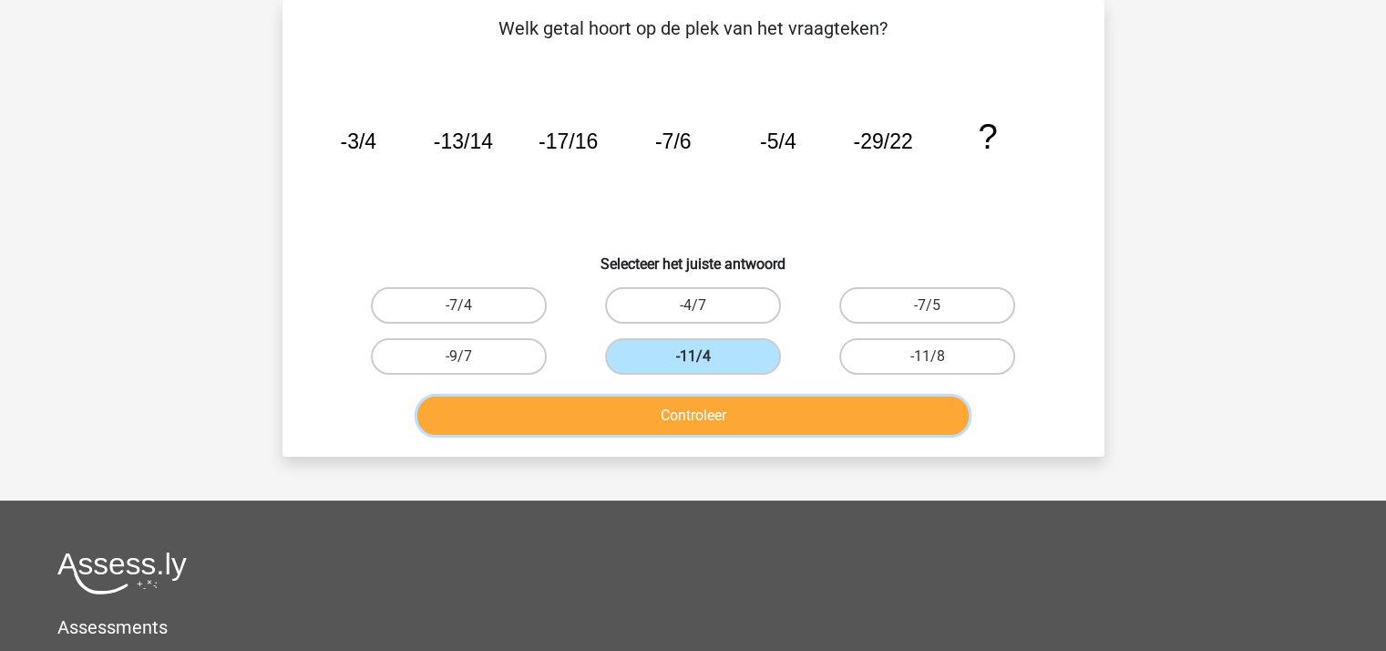
click at [689, 415] on button "Controleer" at bounding box center [692, 415] width 551 height 38
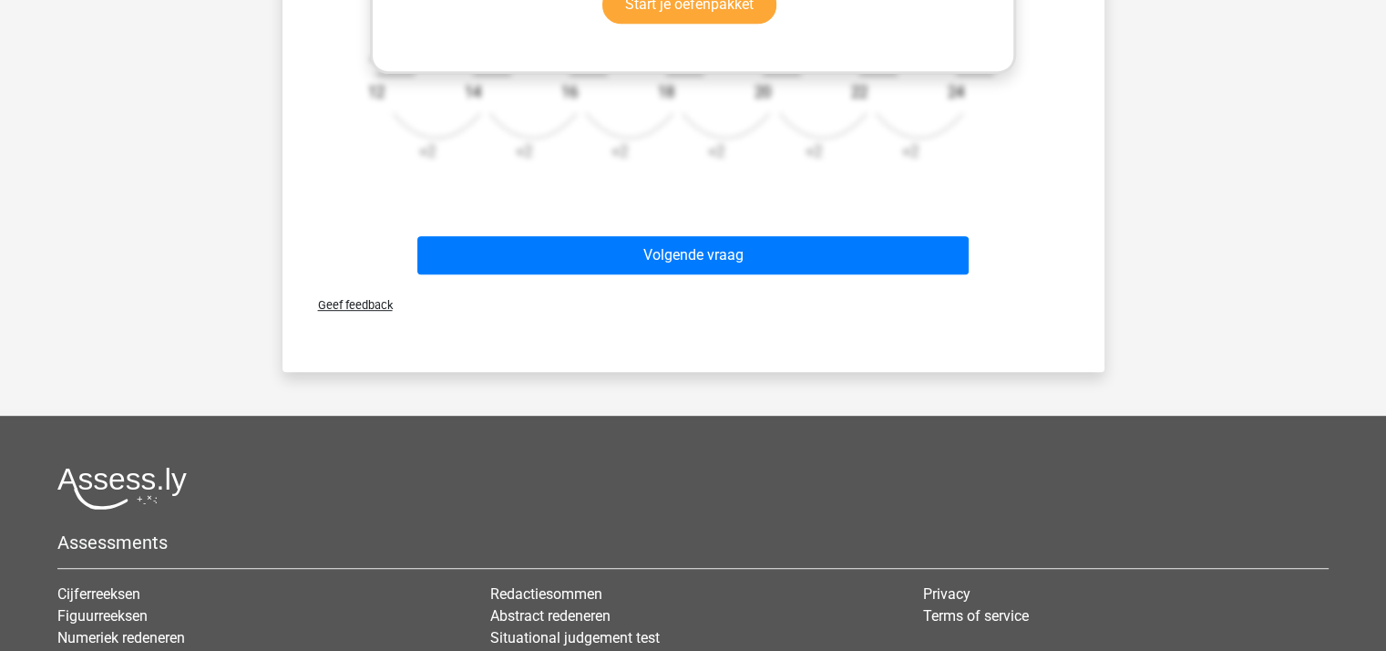
scroll to position [904, 0]
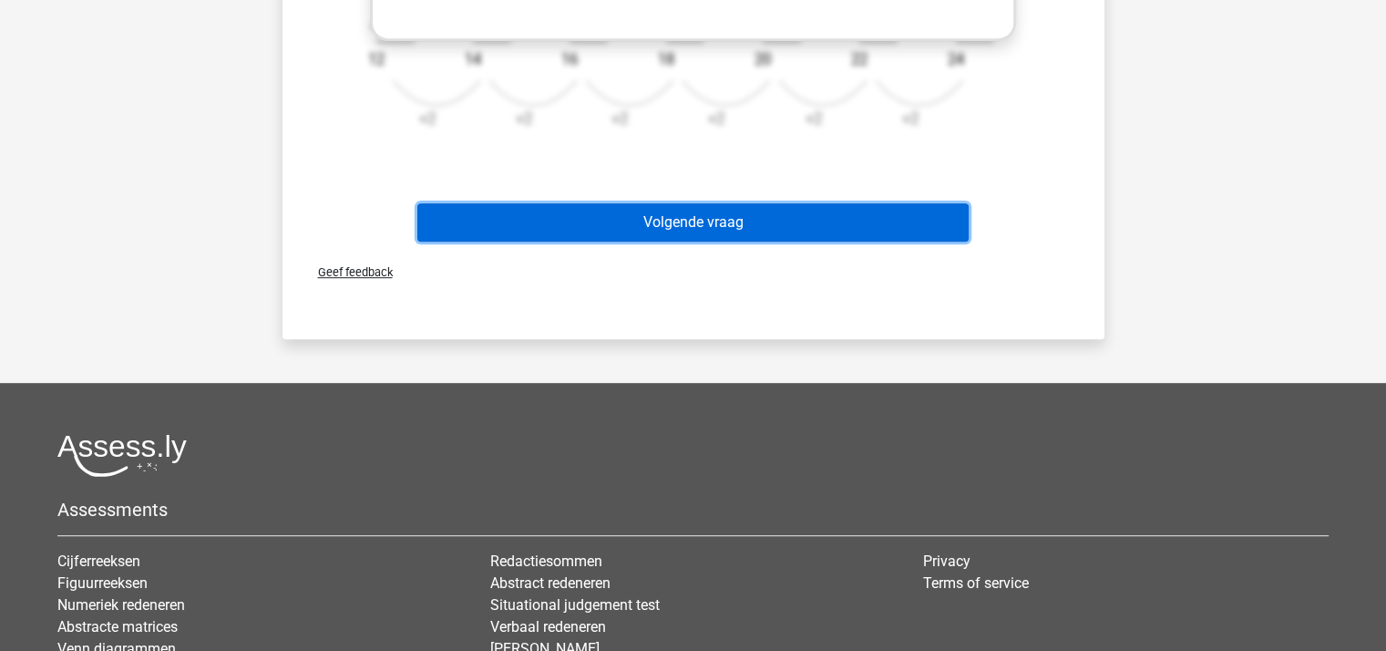
click at [672, 220] on button "Volgende vraag" at bounding box center [692, 222] width 551 height 38
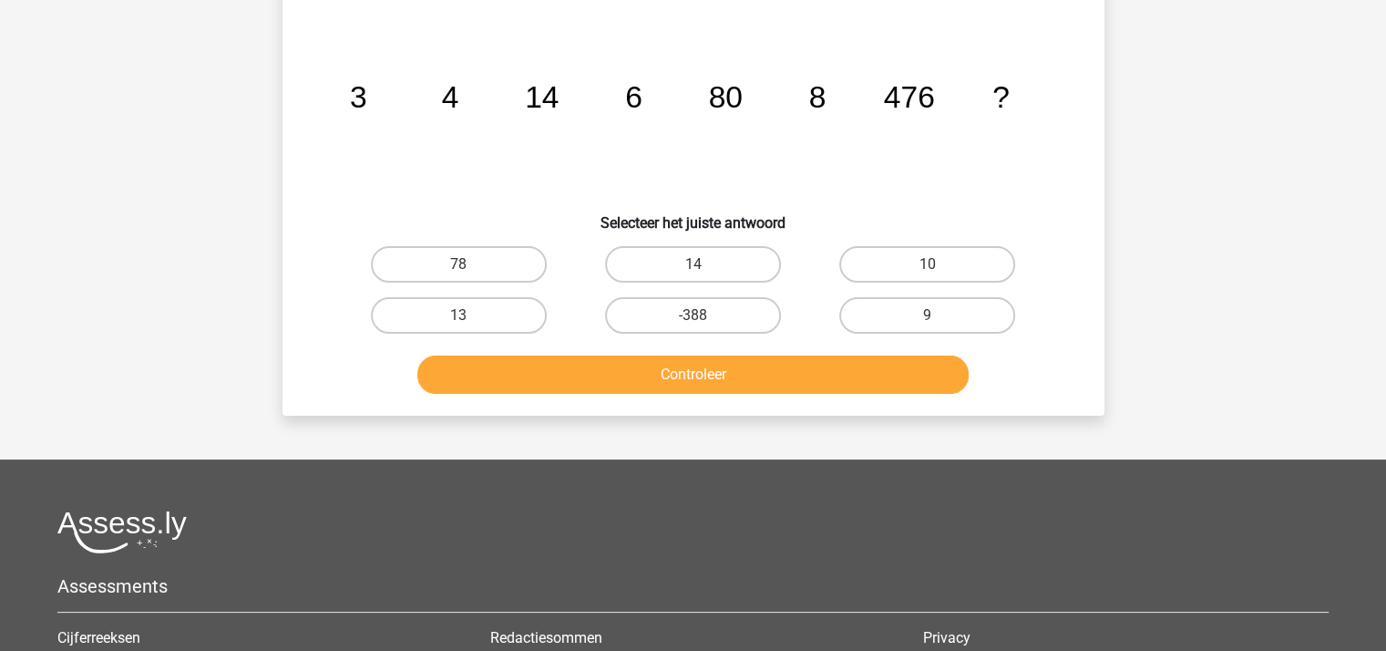
scroll to position [84, 0]
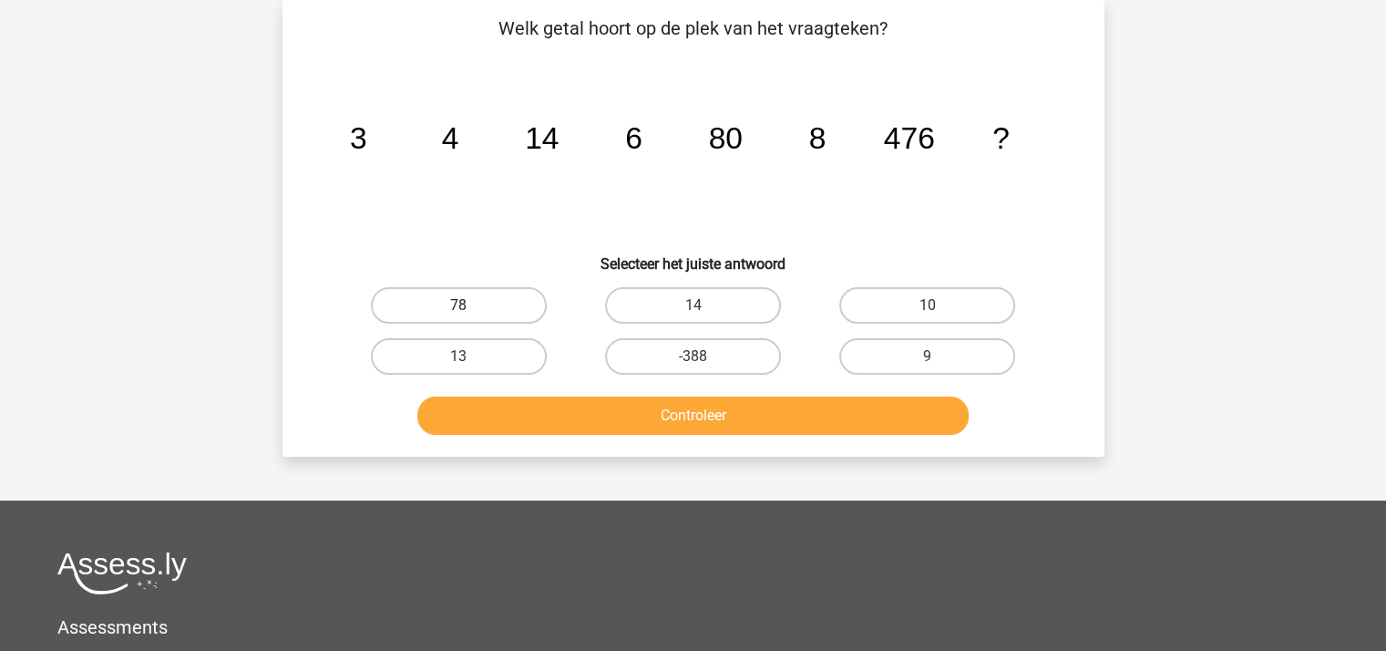
click at [497, 305] on label "78" at bounding box center [459, 305] width 176 height 36
click at [470, 305] on input "78" at bounding box center [464, 311] width 12 height 12
radio input "true"
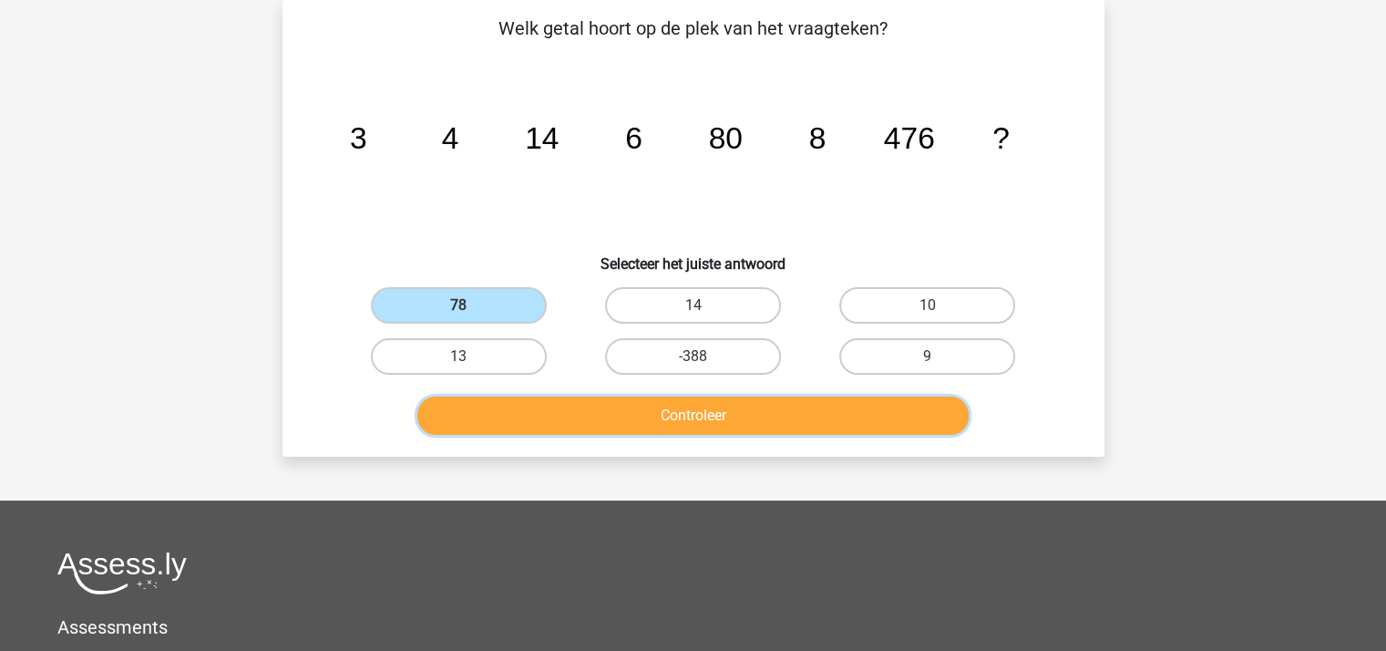
click at [568, 413] on button "Controleer" at bounding box center [692, 415] width 551 height 38
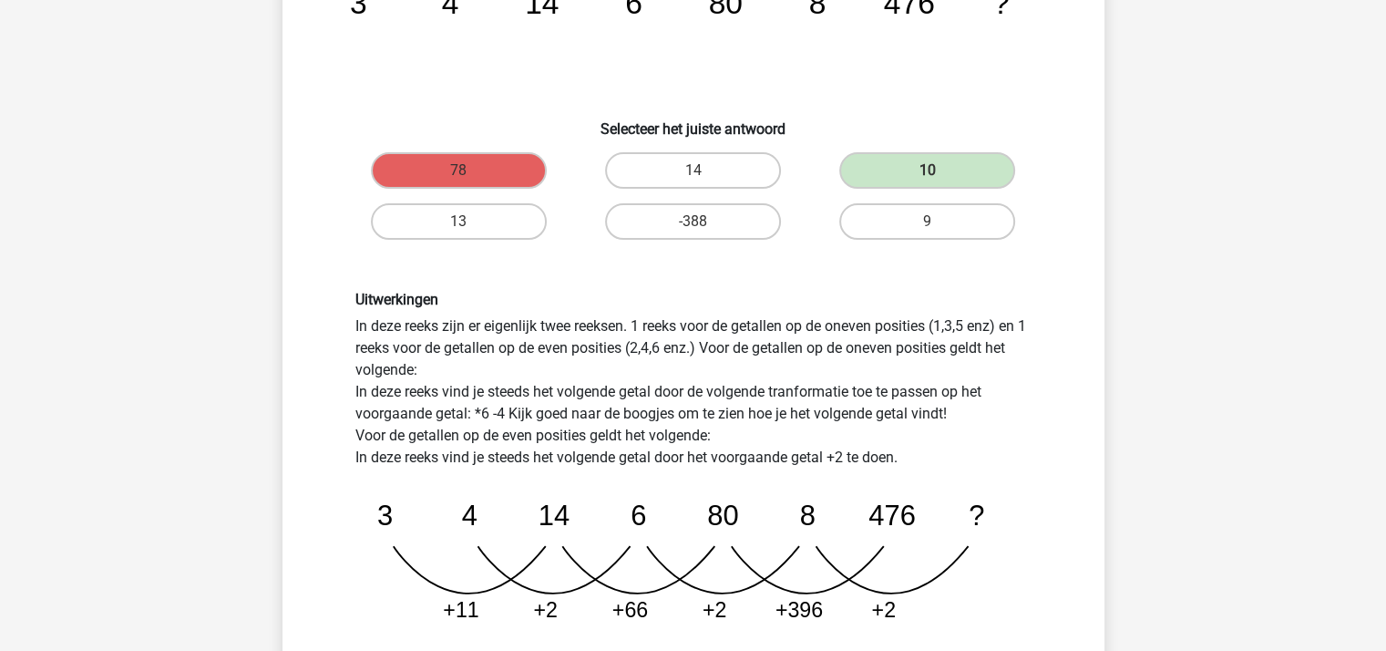
scroll to position [357, 0]
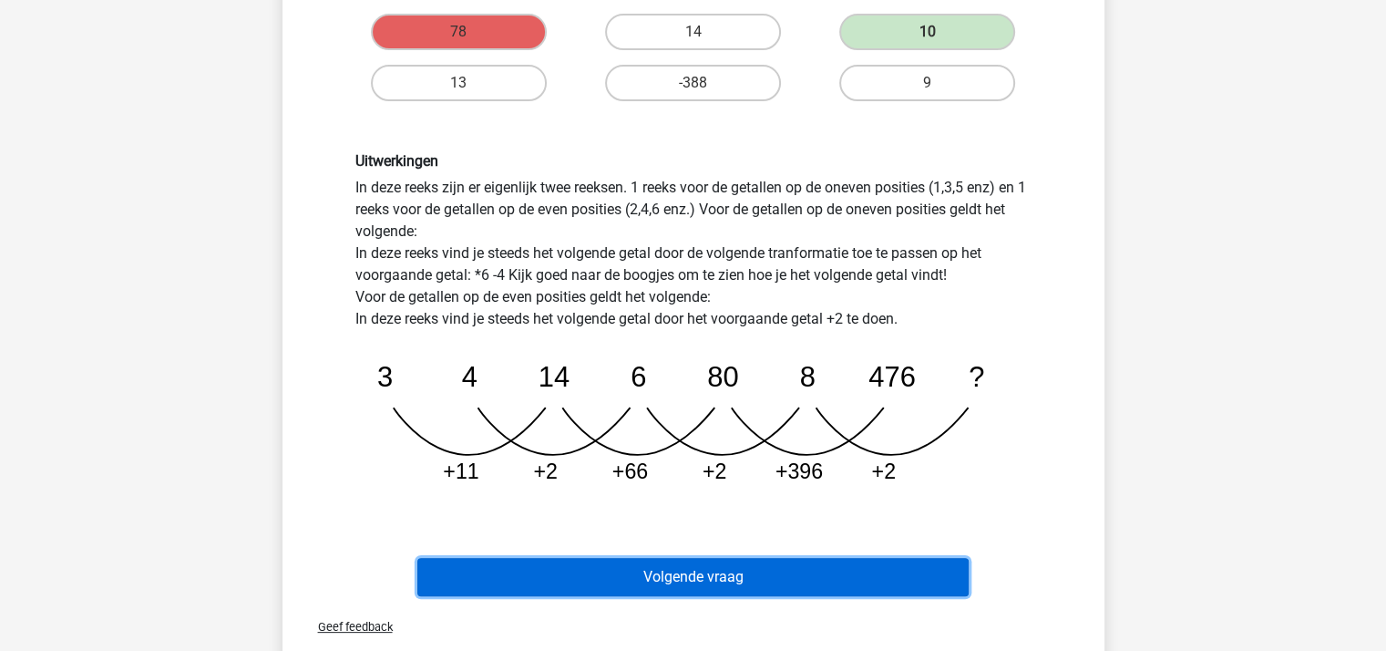
click at [726, 569] on button "Volgende vraag" at bounding box center [692, 577] width 551 height 38
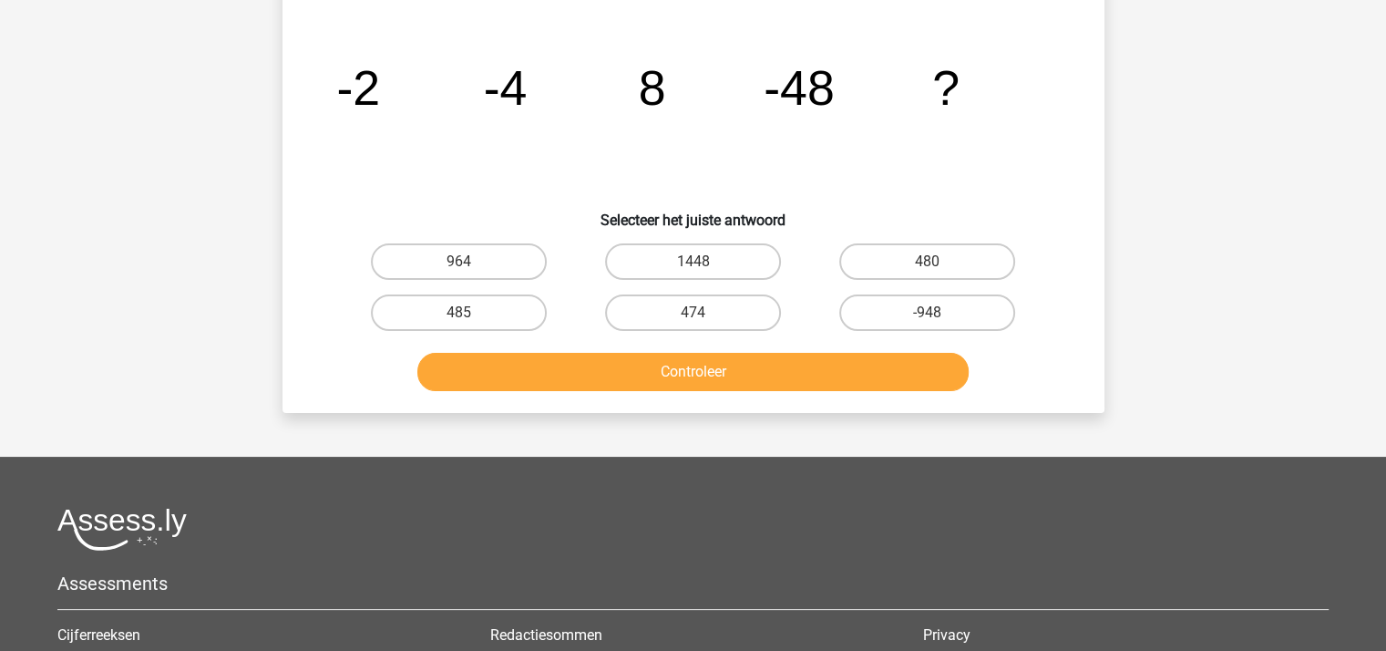
scroll to position [84, 0]
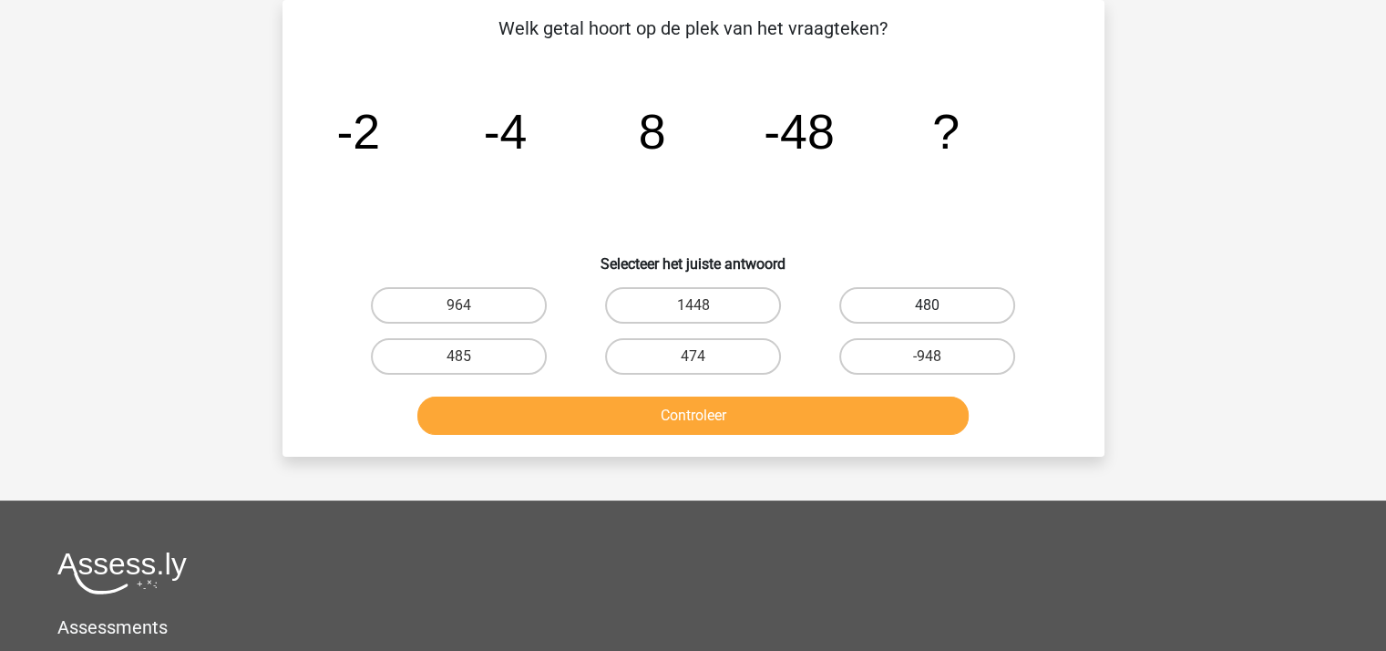
click at [958, 310] on label "480" at bounding box center [927, 305] width 176 height 36
click at [939, 310] on input "480" at bounding box center [933, 311] width 12 height 12
radio input "true"
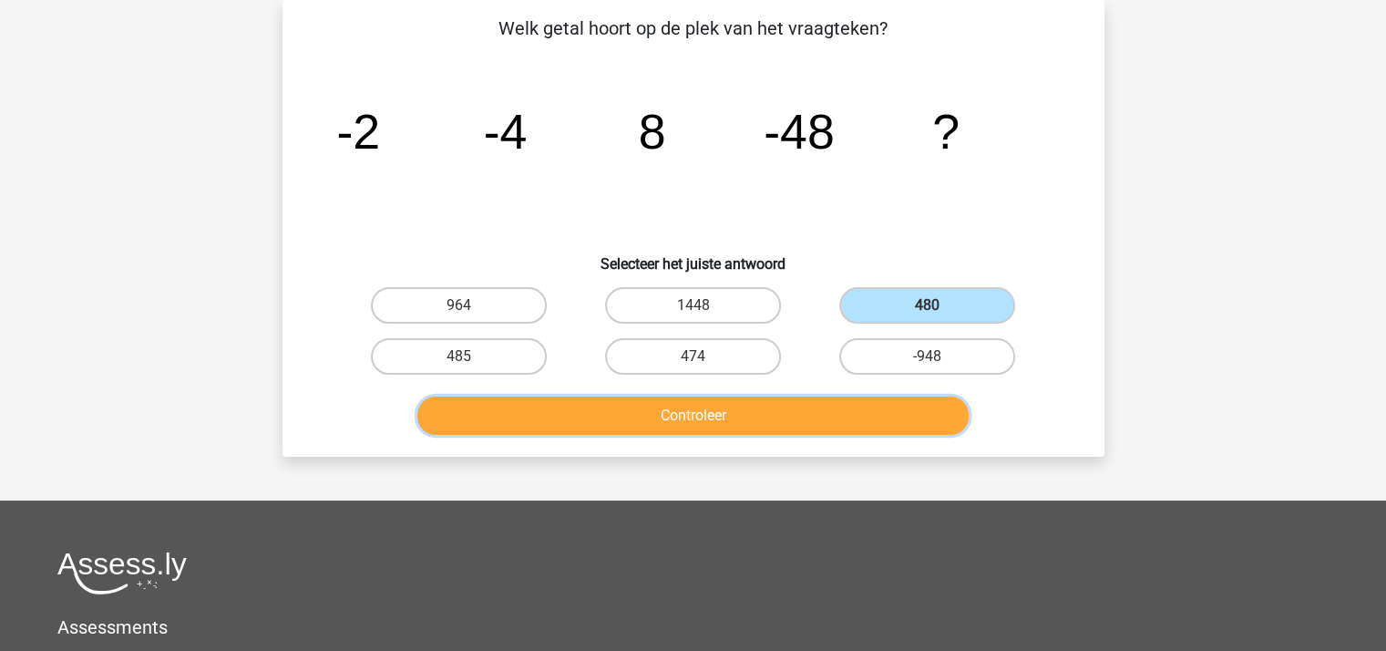
click at [751, 405] on button "Controleer" at bounding box center [692, 415] width 551 height 38
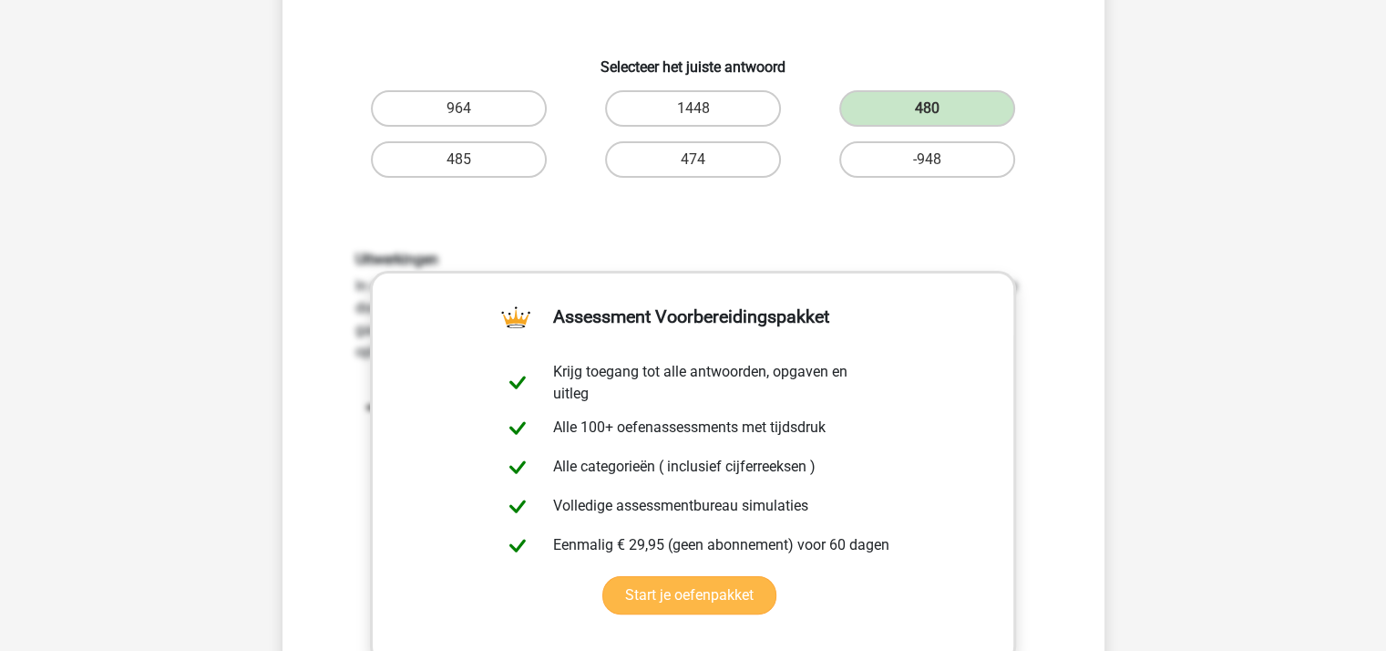
scroll to position [539, 0]
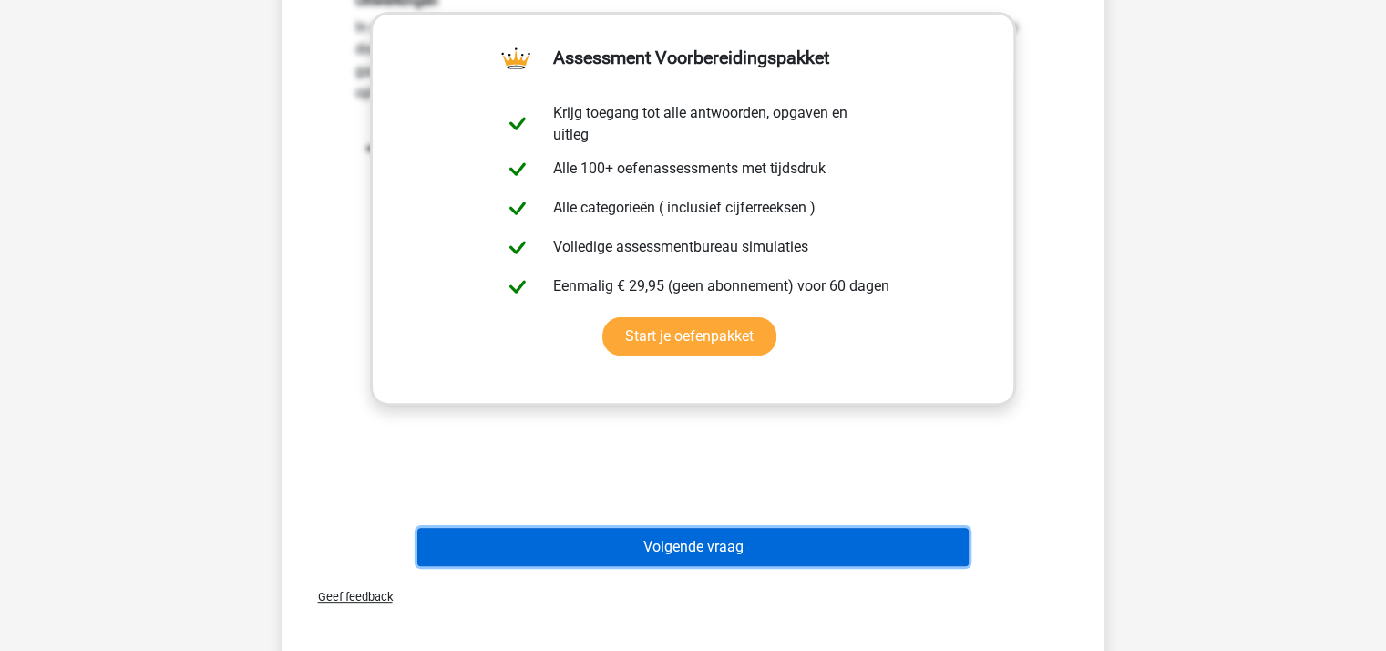
click at [724, 541] on button "Volgende vraag" at bounding box center [692, 547] width 551 height 38
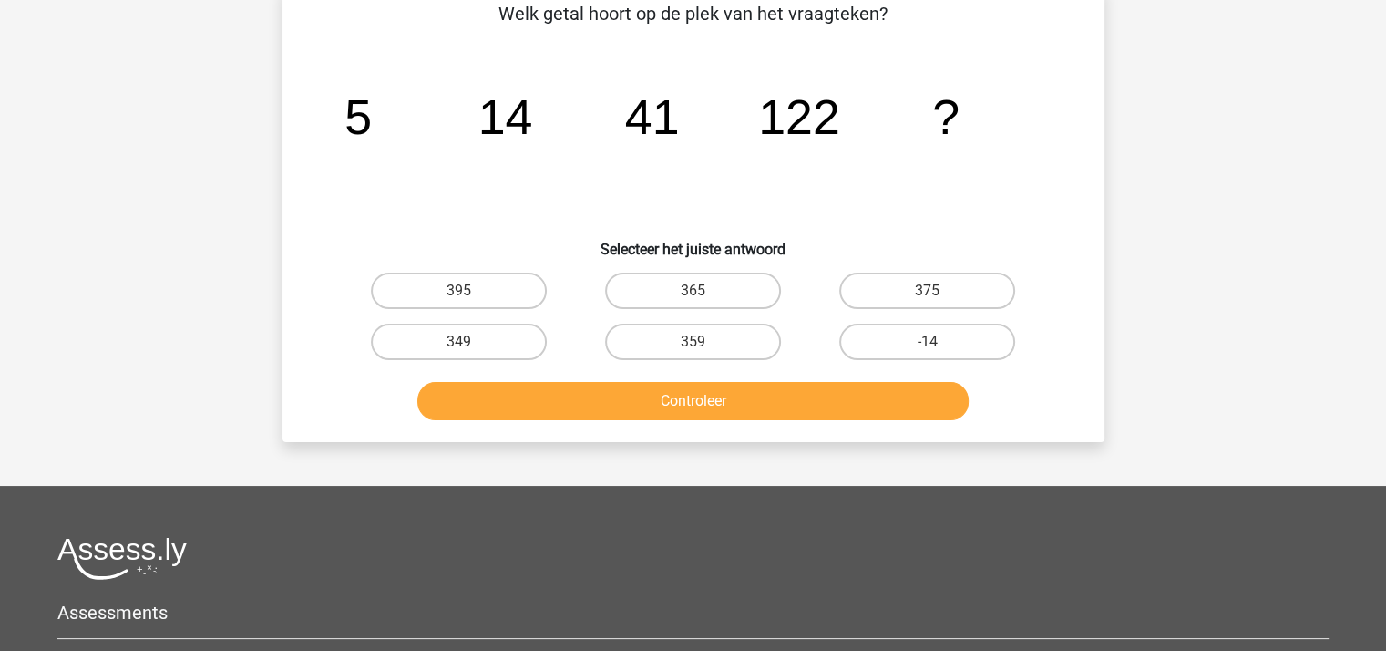
scroll to position [84, 0]
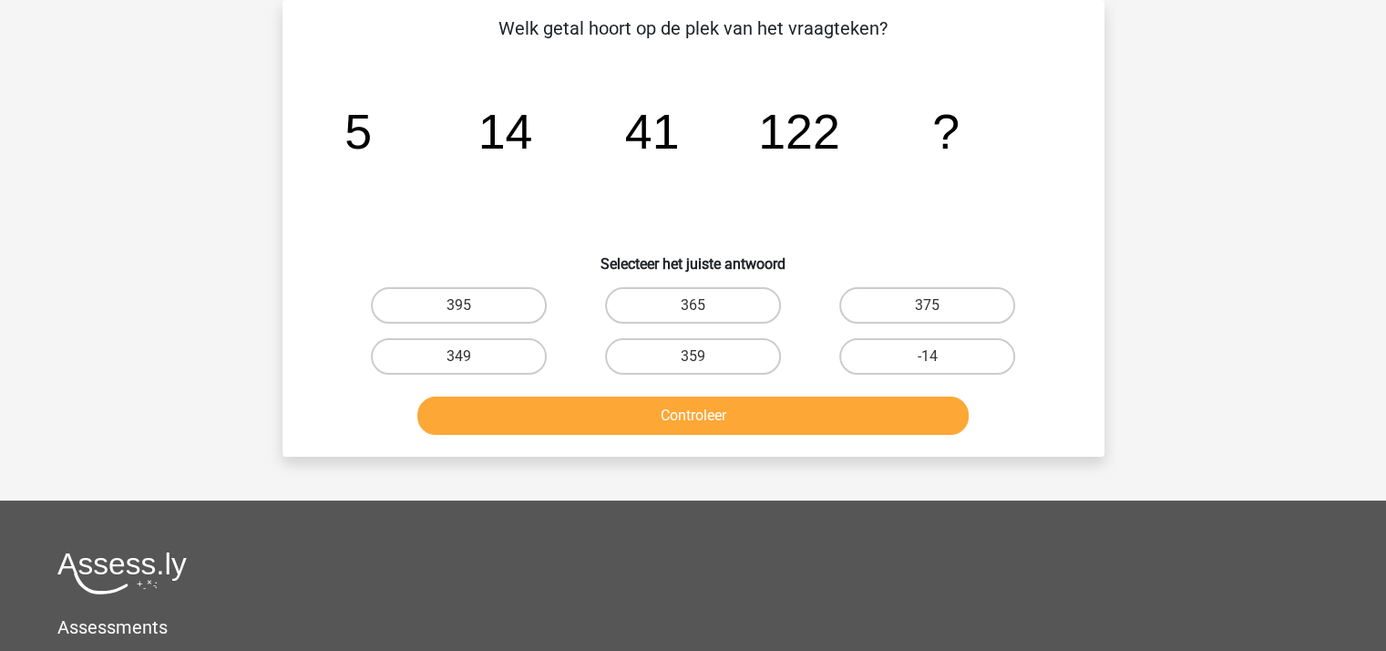
click at [703, 309] on input "365" at bounding box center [698, 311] width 12 height 12
radio input "true"
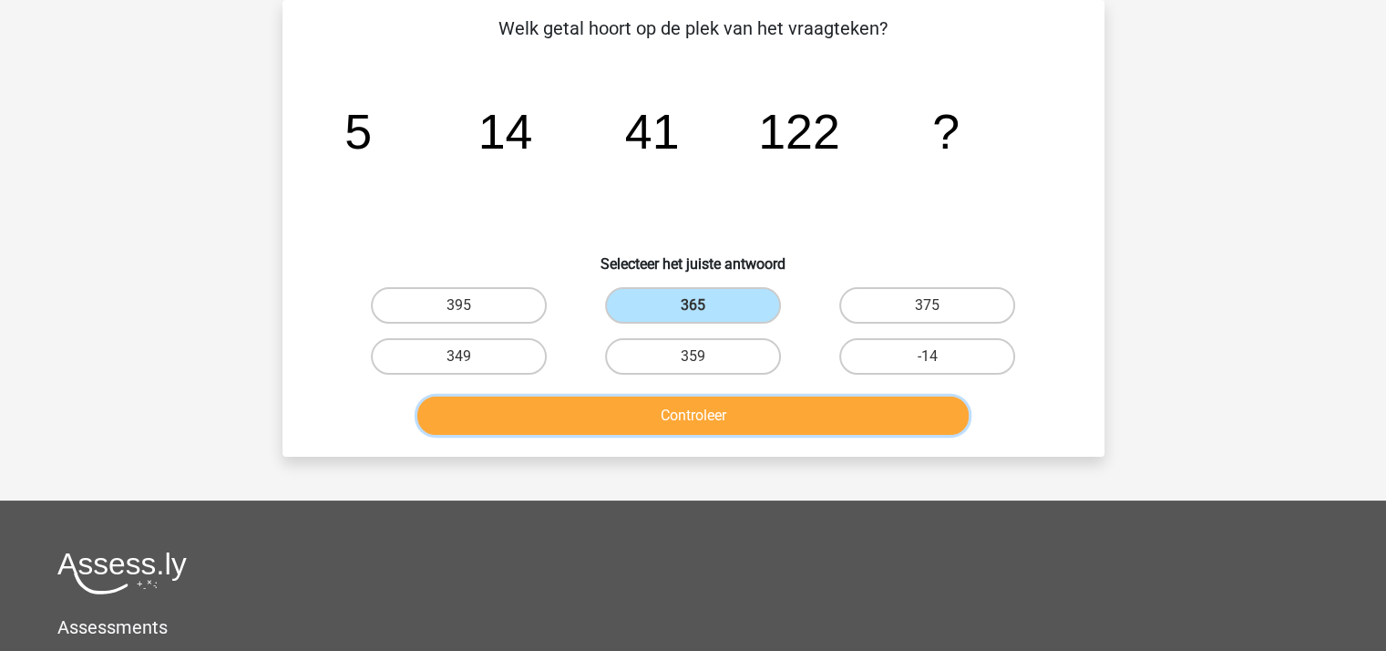
click at [702, 409] on button "Controleer" at bounding box center [692, 415] width 551 height 38
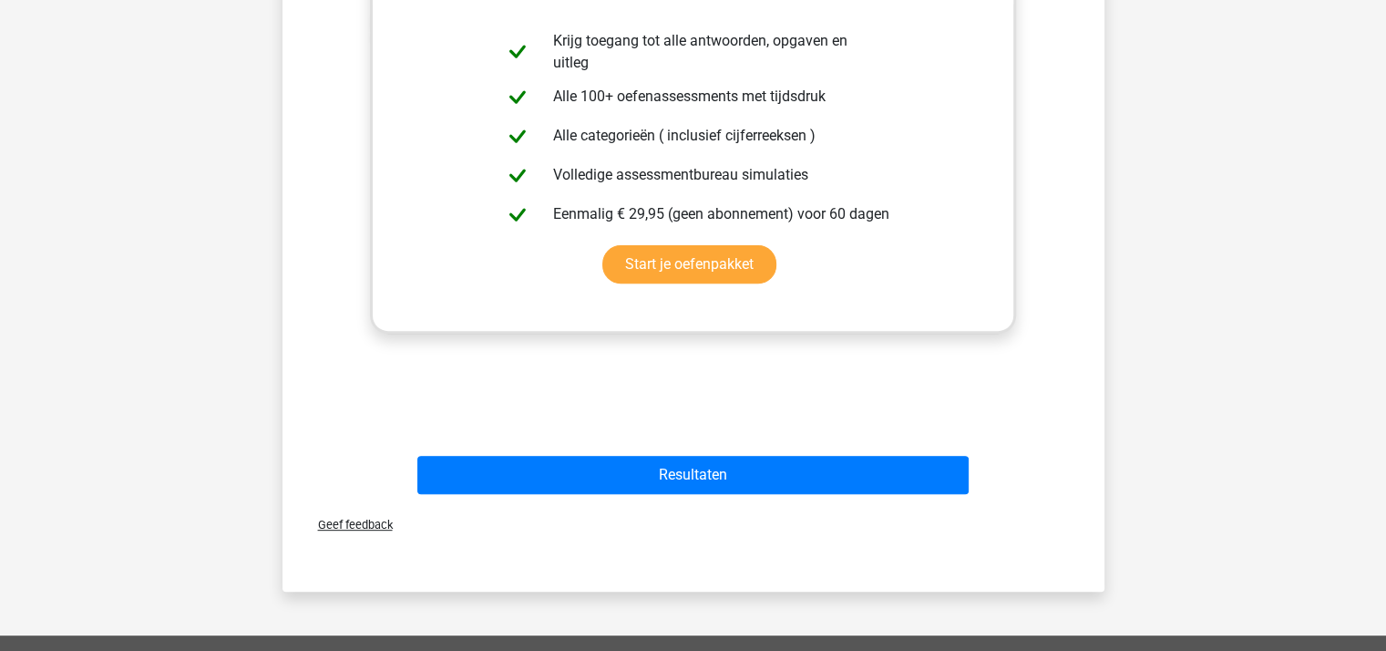
scroll to position [722, 0]
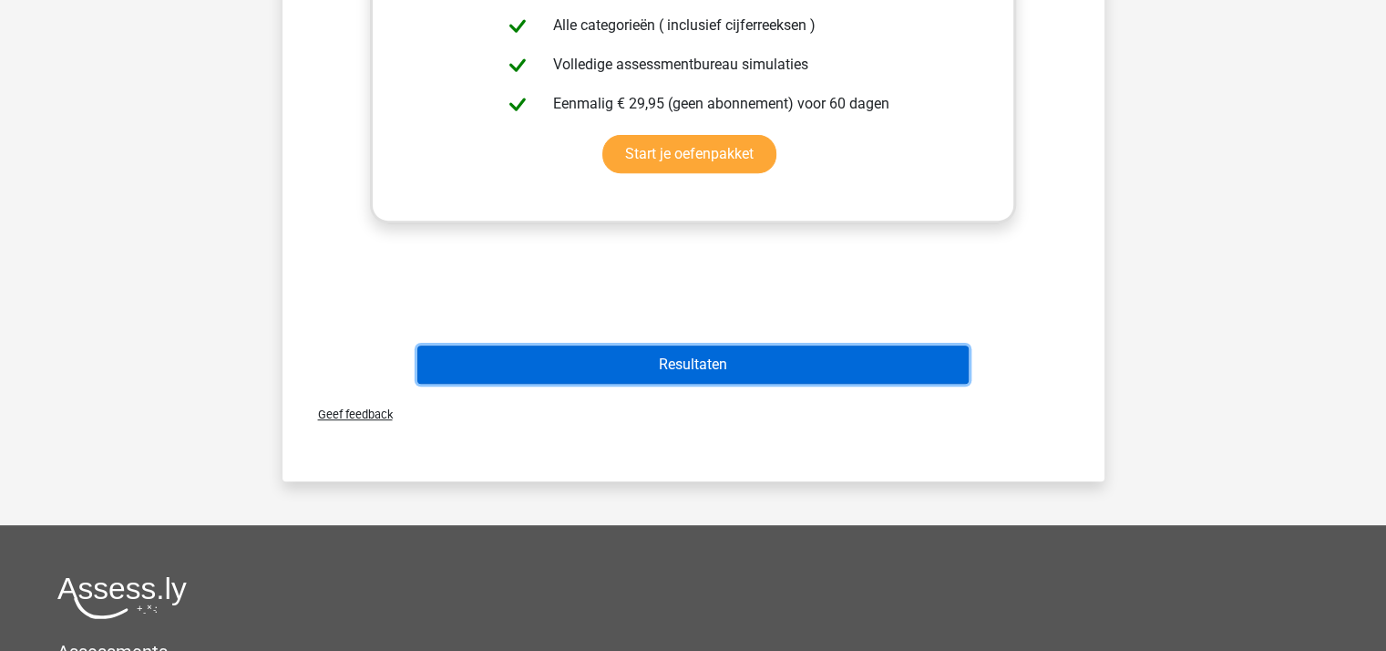
click at [700, 360] on button "Resultaten" at bounding box center [692, 364] width 551 height 38
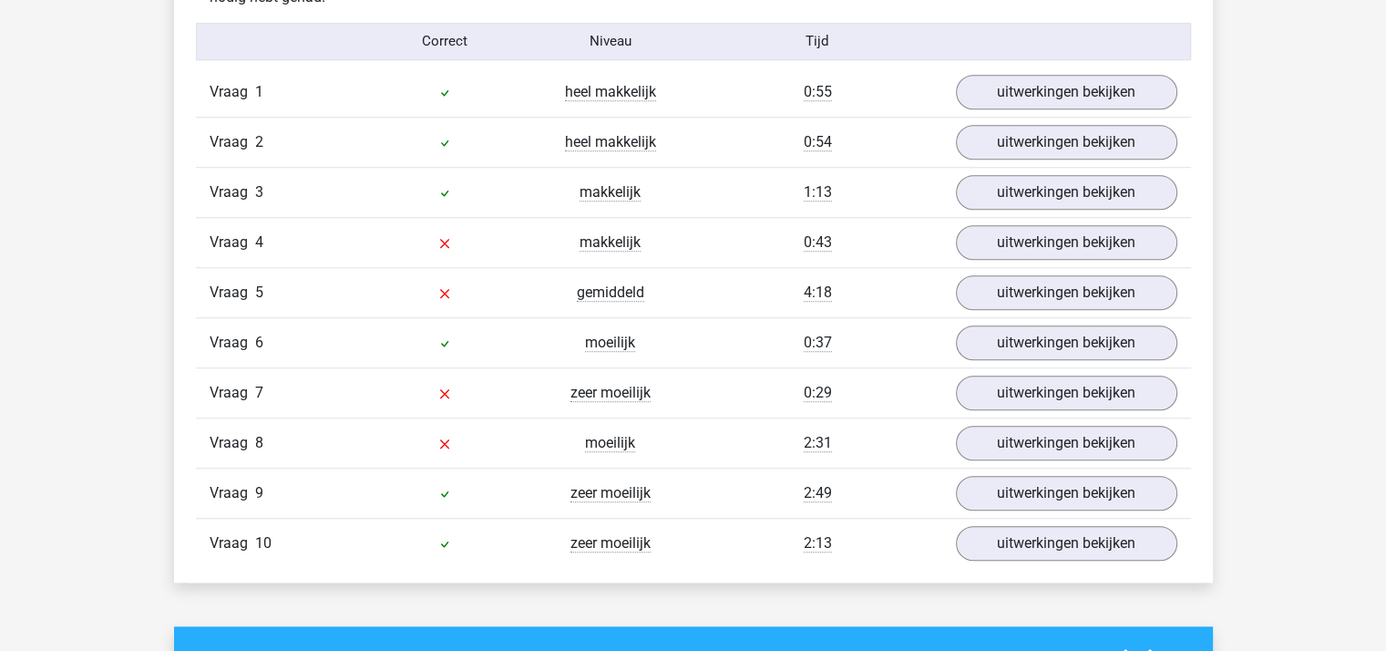
scroll to position [1458, 0]
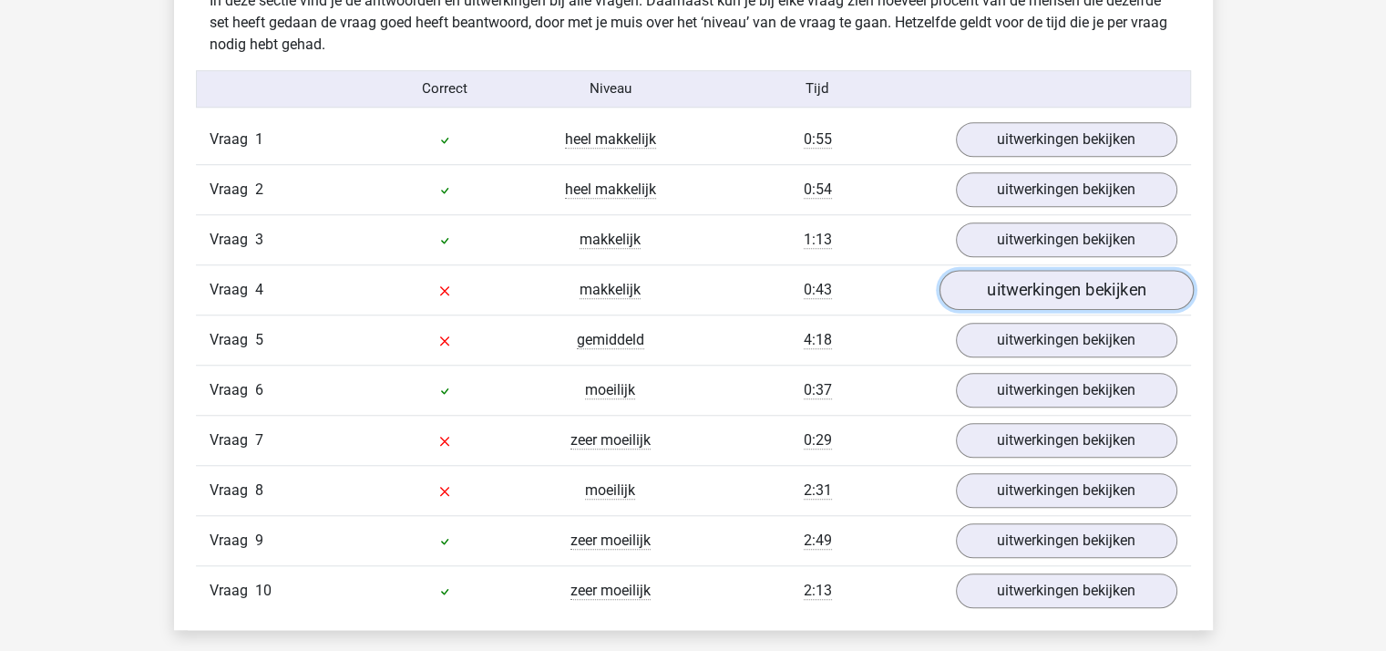
click at [1014, 291] on link "uitwerkingen bekijken" at bounding box center [1065, 290] width 254 height 40
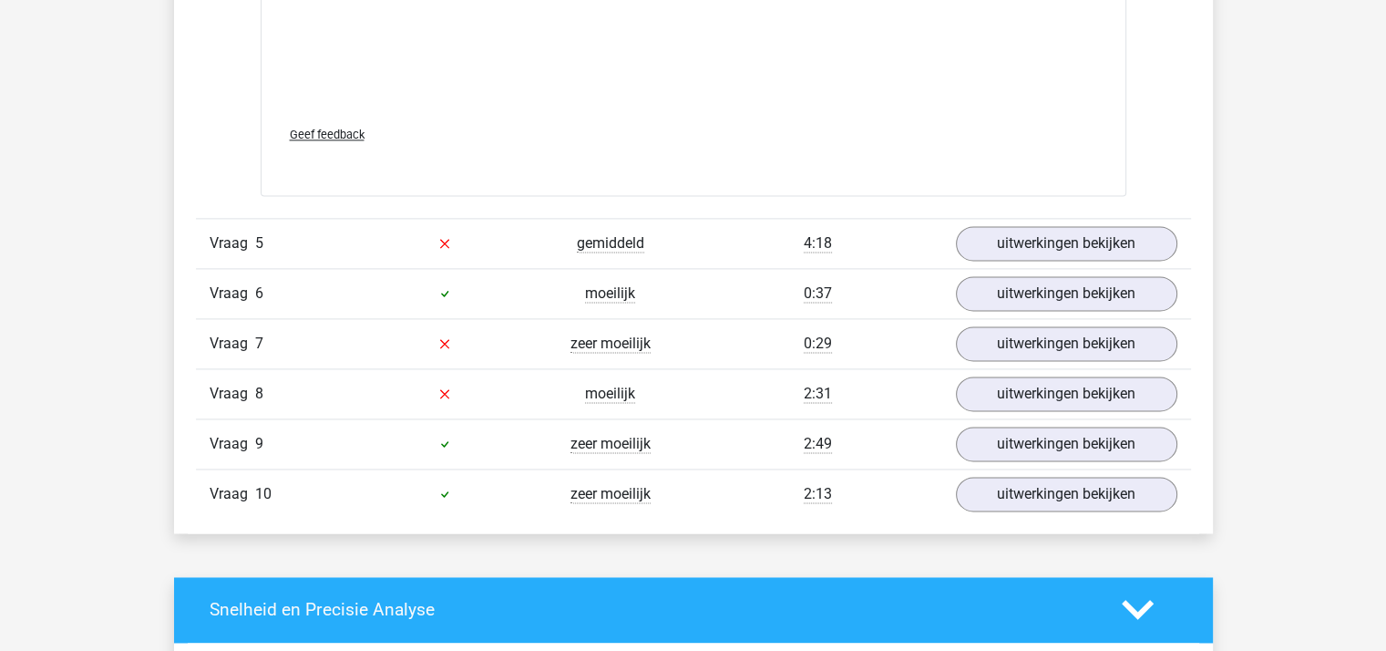
scroll to position [2551, 0]
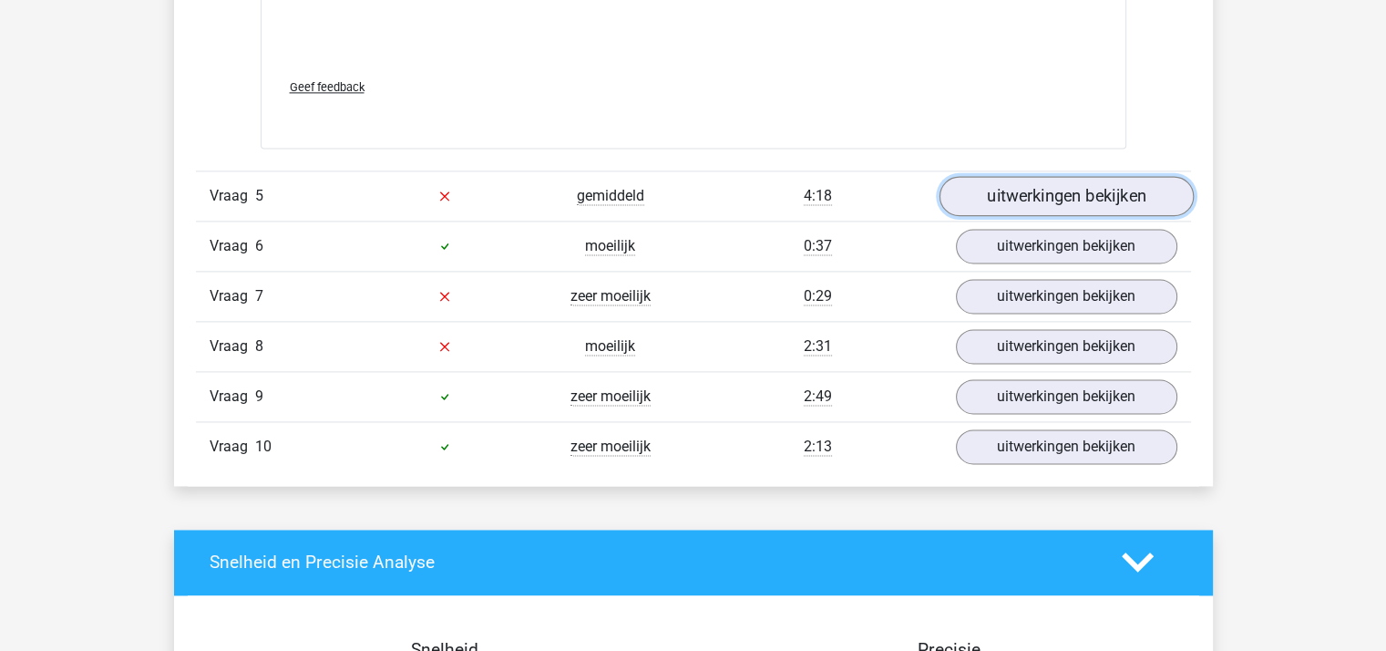
click at [1037, 189] on link "uitwerkingen bekijken" at bounding box center [1065, 196] width 254 height 40
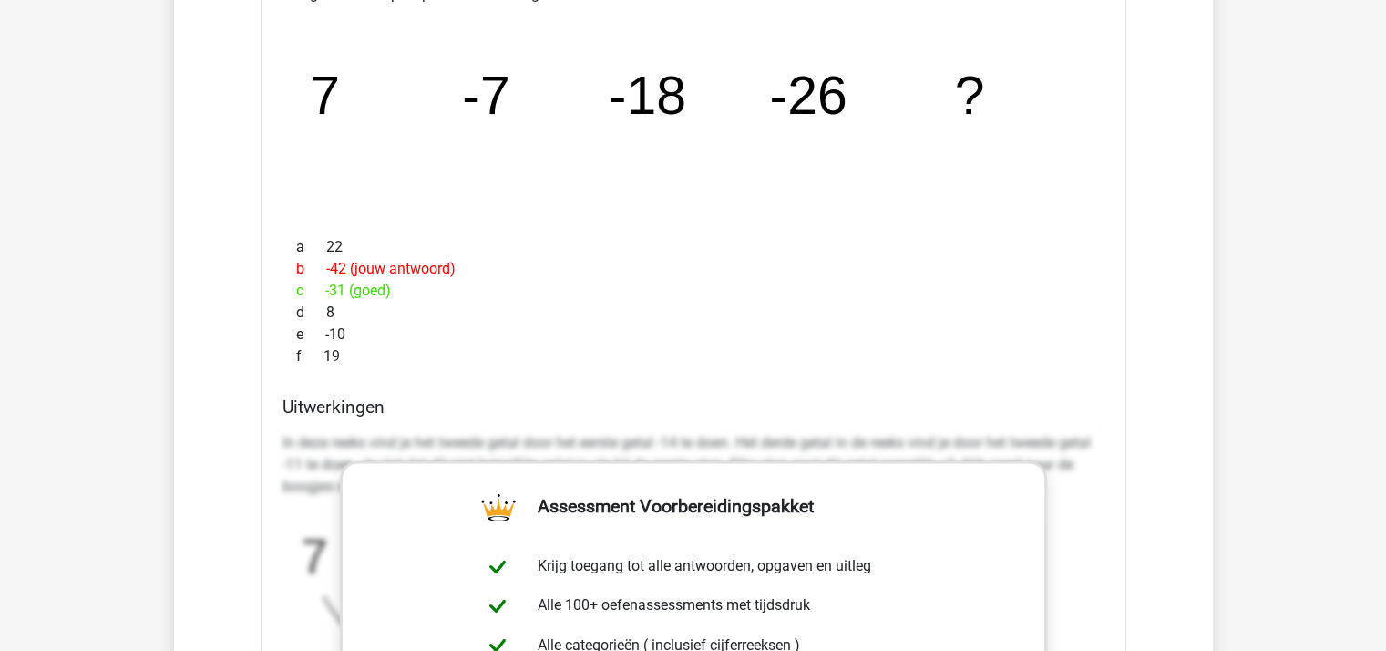
scroll to position [2824, 0]
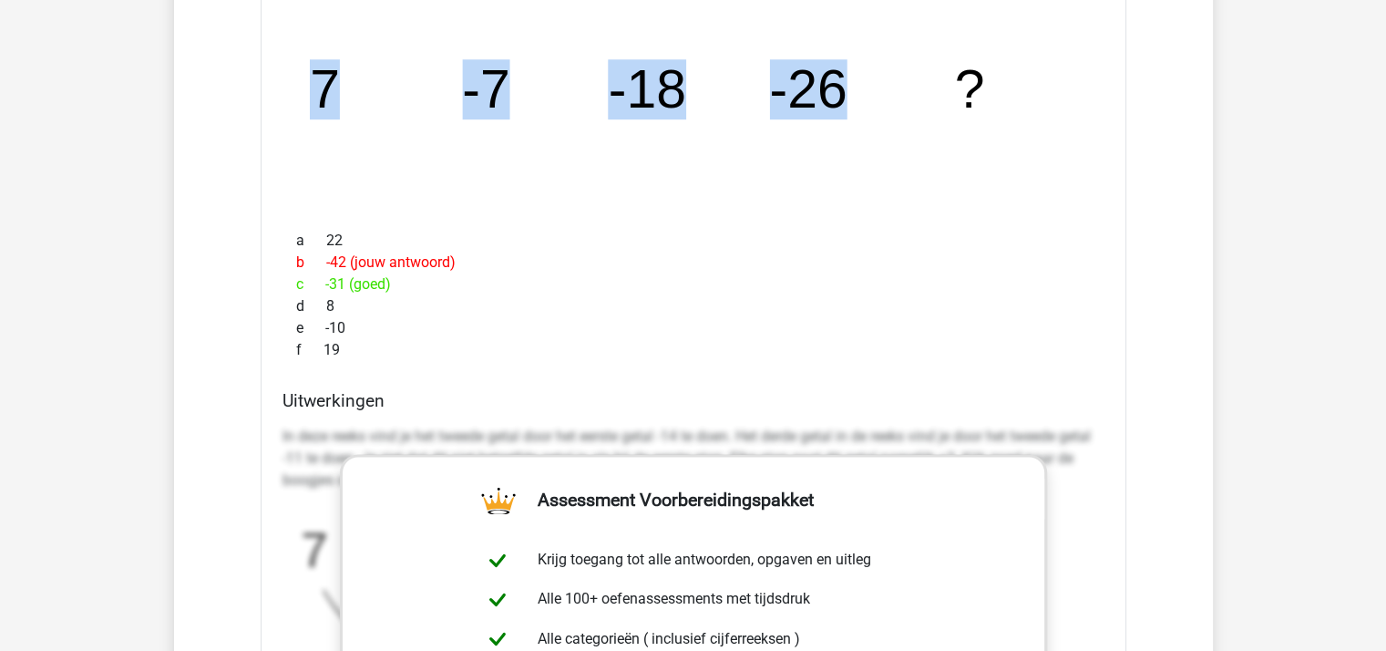
drag, startPoint x: 865, startPoint y: 76, endPoint x: 311, endPoint y: 71, distance: 554.0
click at [311, 73] on icon "image/svg+xml 7 -7 -18 -26 ?" at bounding box center [693, 107] width 807 height 202
copy g "7 -7 -18 -26"
click at [713, 192] on icon "image/svg+xml 7 -7 -18 -26 ?" at bounding box center [693, 107] width 807 height 202
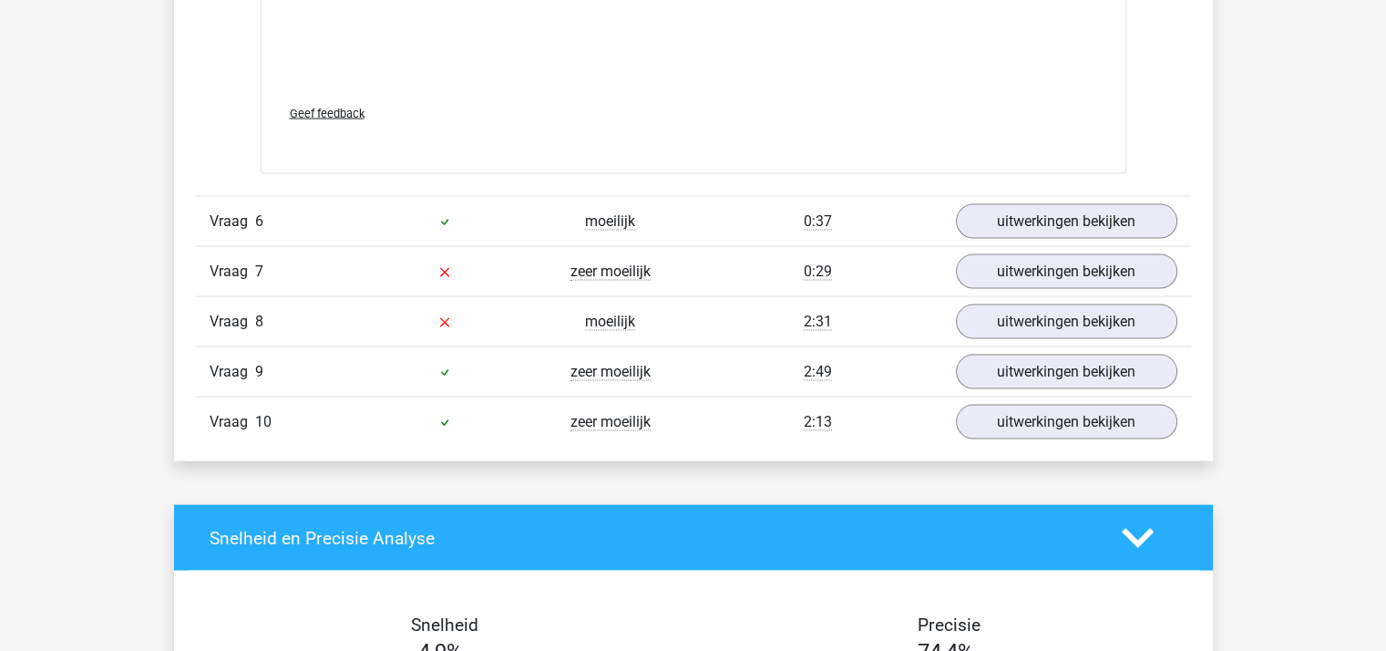
scroll to position [3827, 0]
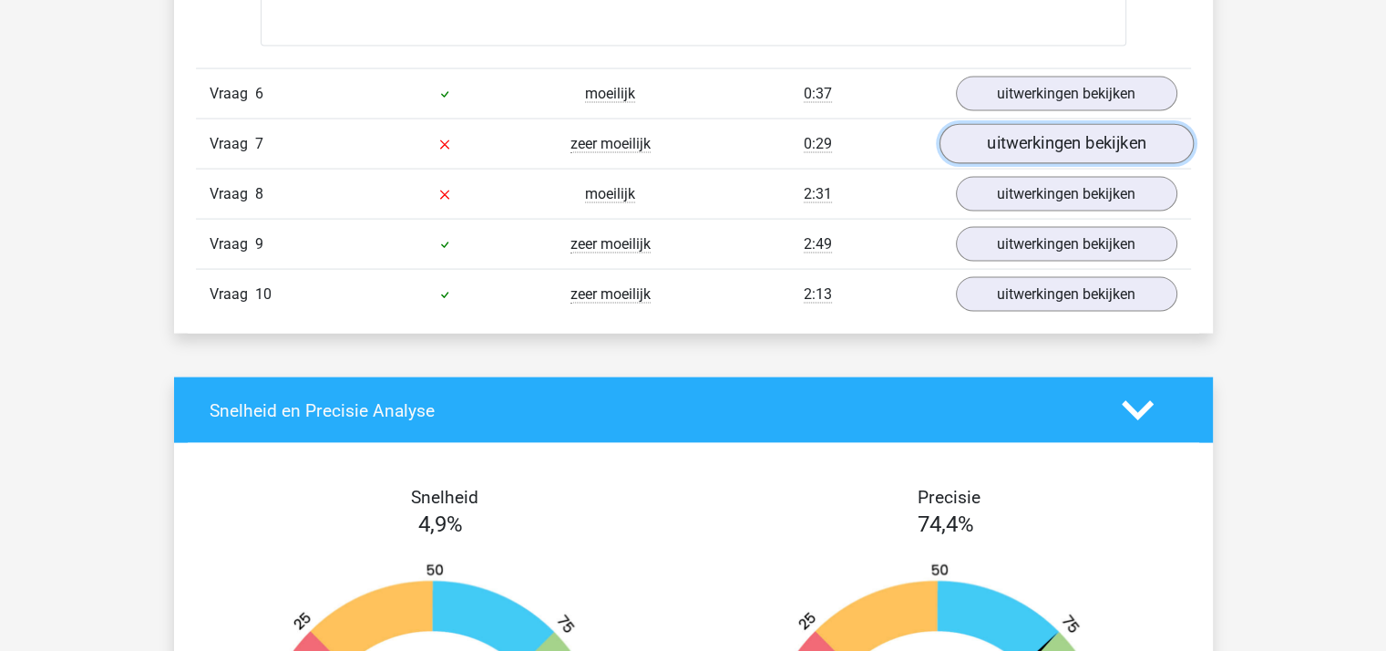
click at [1017, 137] on link "uitwerkingen bekijken" at bounding box center [1065, 144] width 254 height 40
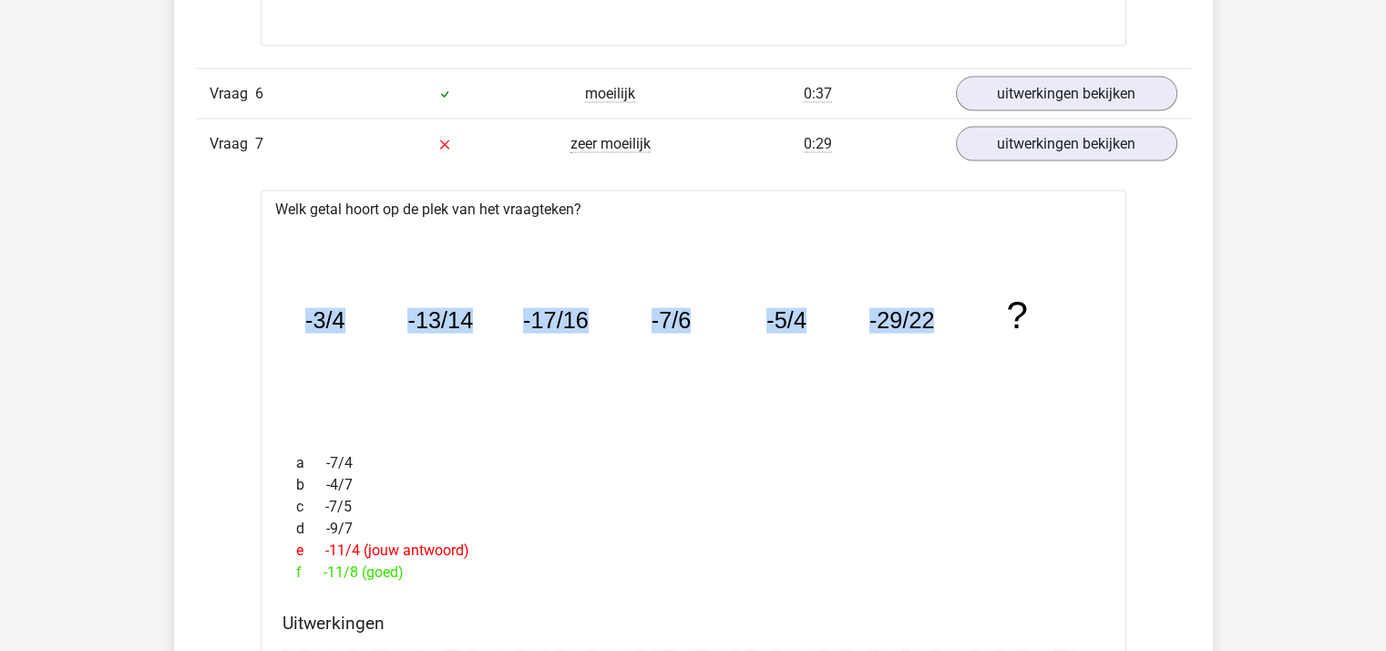
drag, startPoint x: 302, startPoint y: 307, endPoint x: 968, endPoint y: 301, distance: 666.9
click at [968, 301] on icon "image/svg+xml -3/4 -13/14 -17/16 -7/6 -5/4 -29/22 ?" at bounding box center [693, 329] width 807 height 202
copy g "-3/4 -13/14 -17/16 -7/6 -5/4 -29/22"
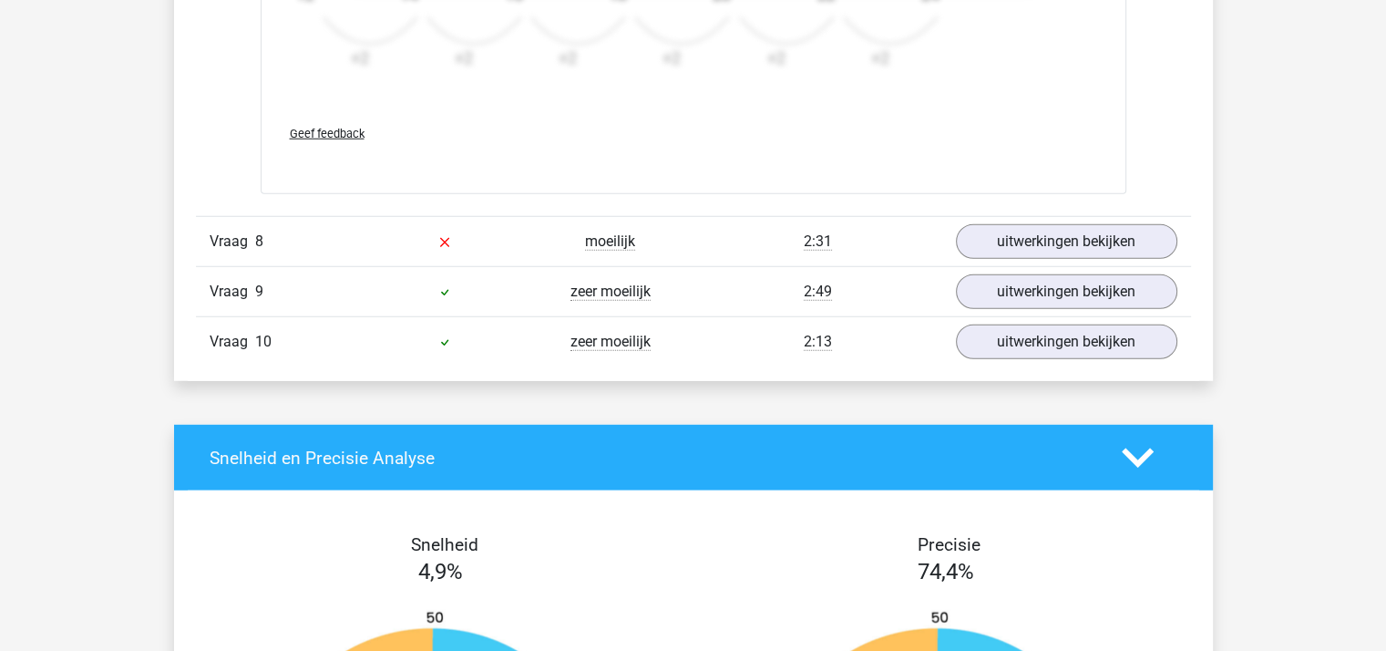
scroll to position [4920, 0]
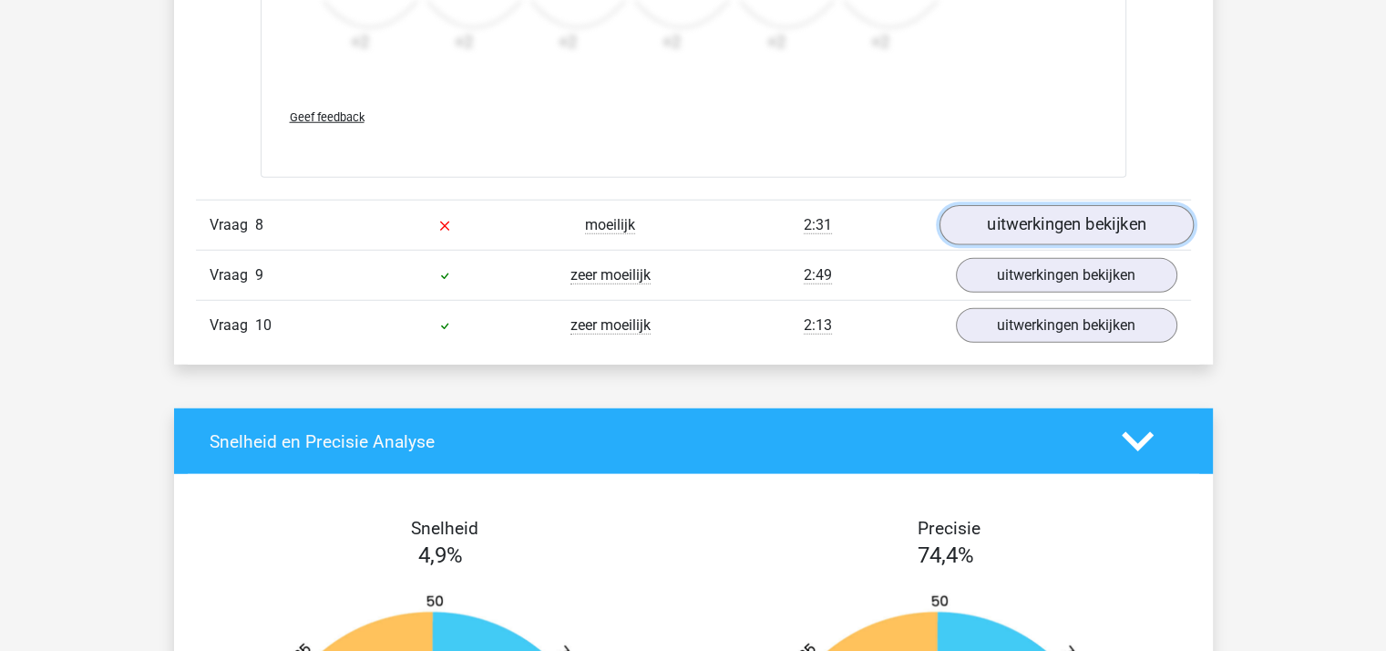
click at [998, 213] on link "uitwerkingen bekijken" at bounding box center [1065, 225] width 254 height 40
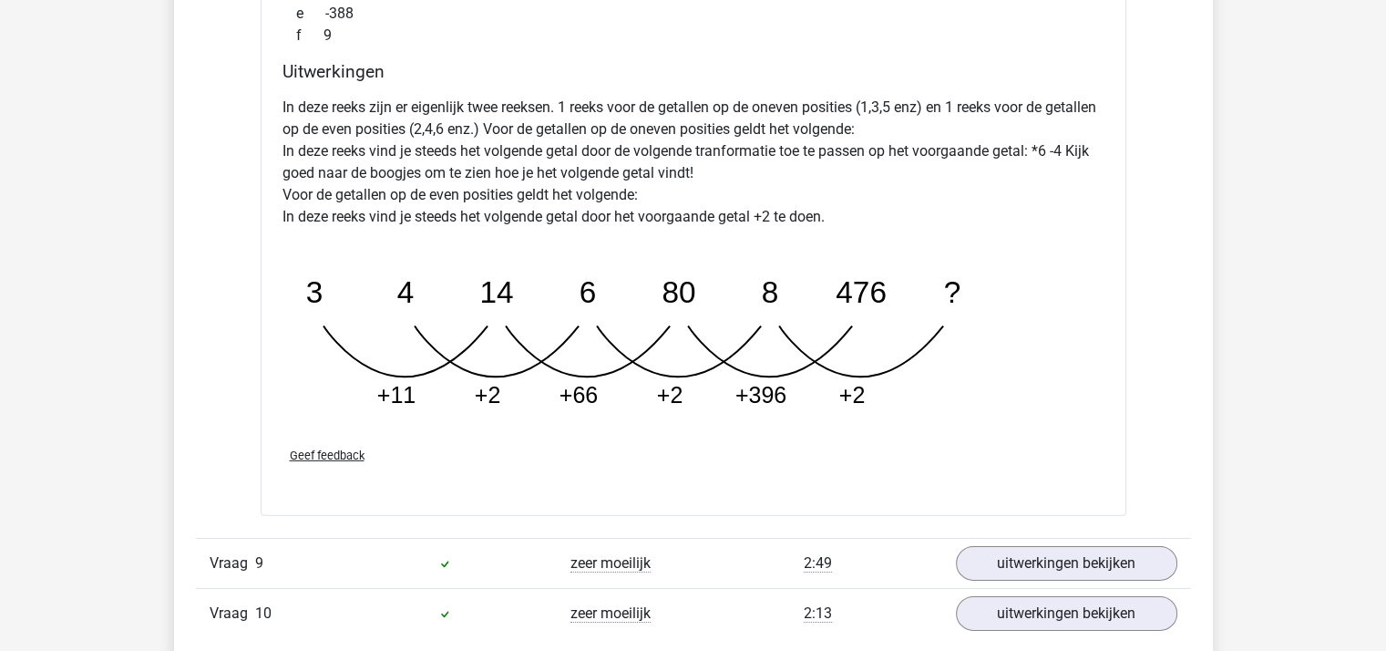
scroll to position [5375, 0]
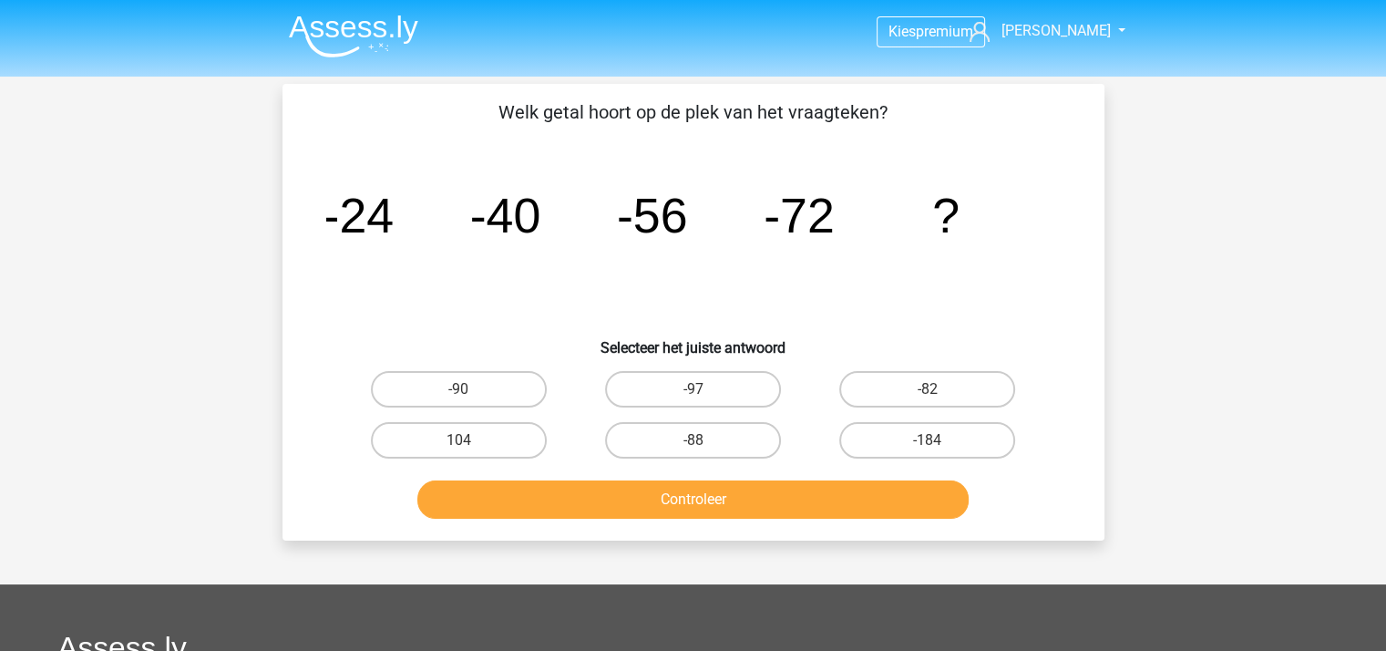
click at [703, 443] on input "-88" at bounding box center [698, 446] width 12 height 12
radio input "true"
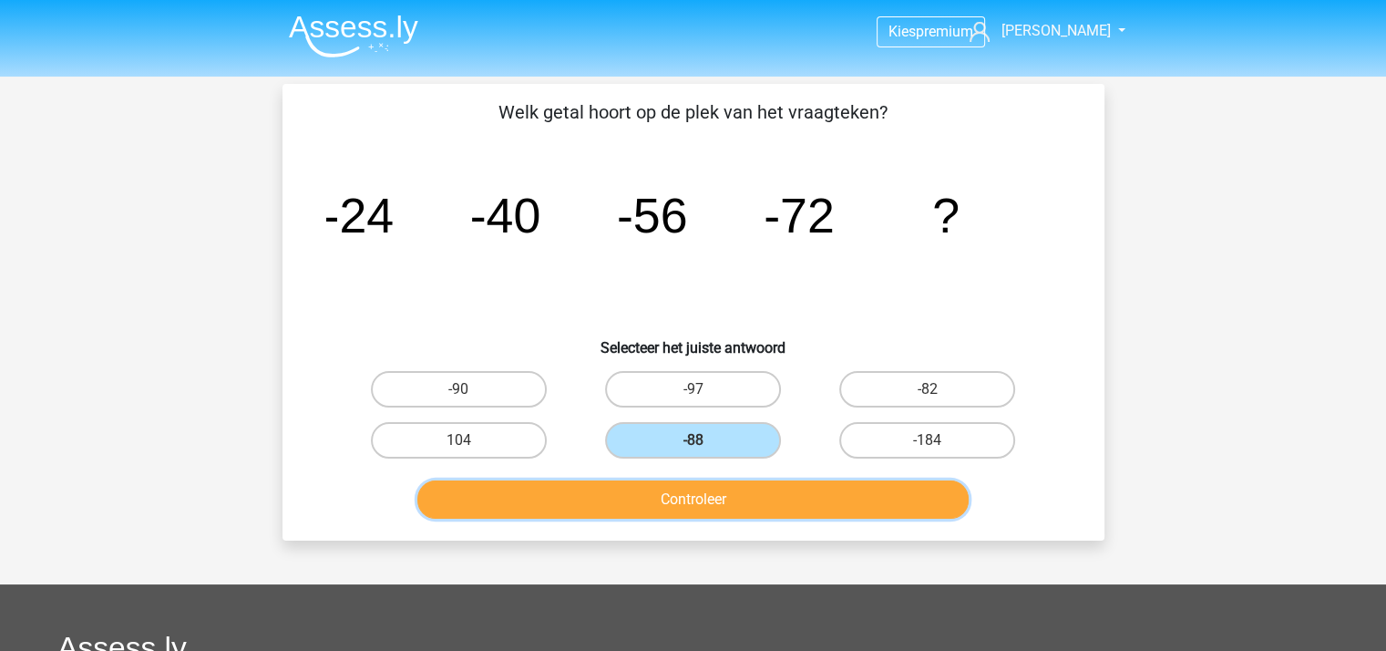
click at [696, 500] on button "Controleer" at bounding box center [692, 499] width 551 height 38
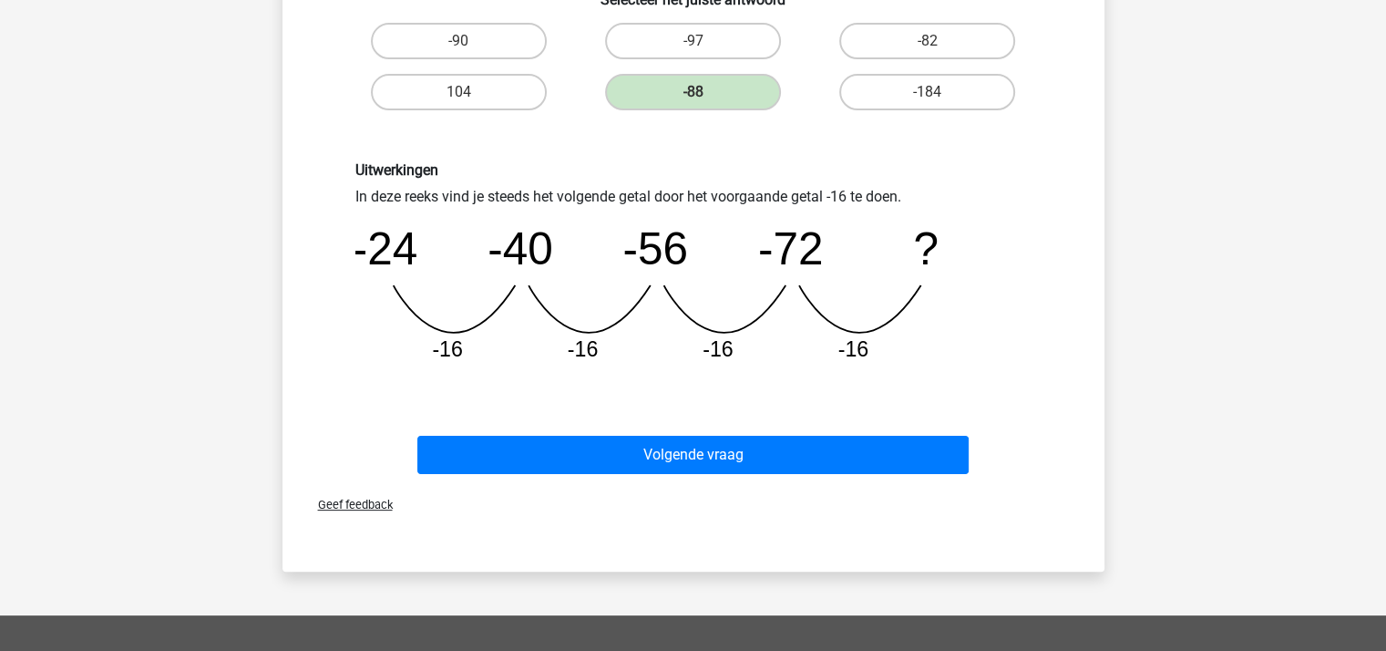
scroll to position [547, 0]
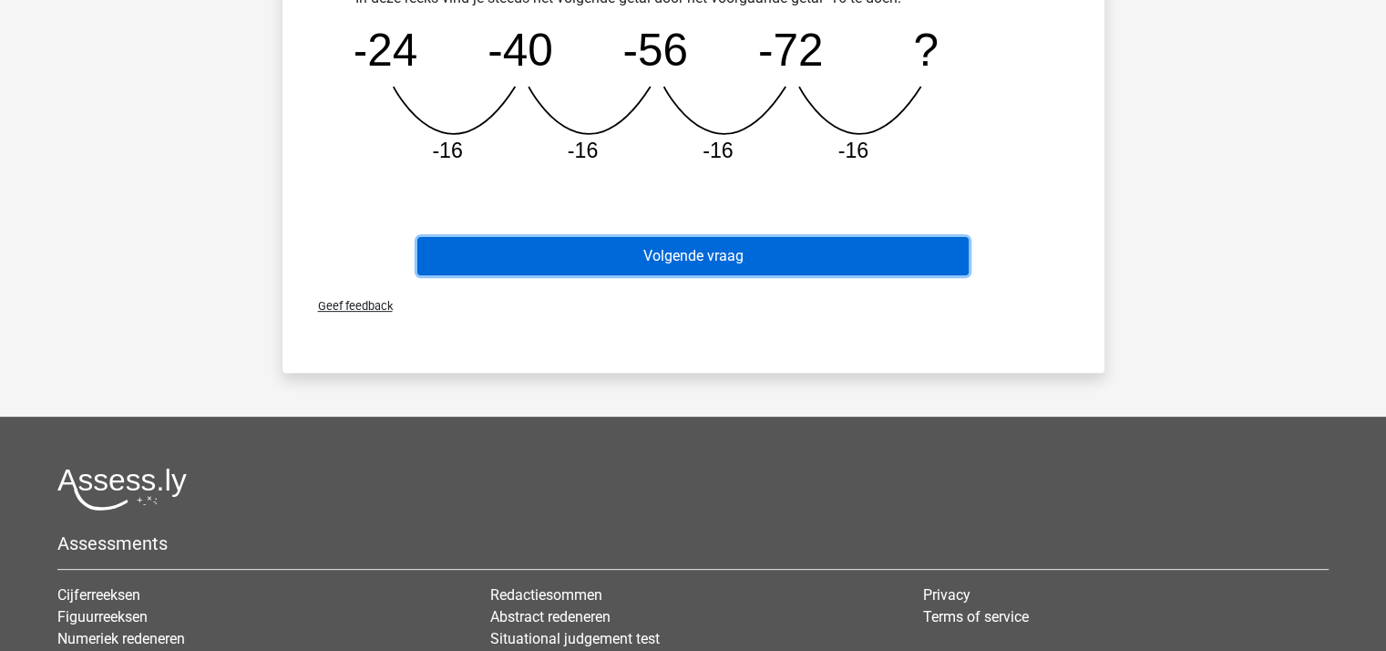
click at [737, 258] on button "Volgende vraag" at bounding box center [692, 256] width 551 height 38
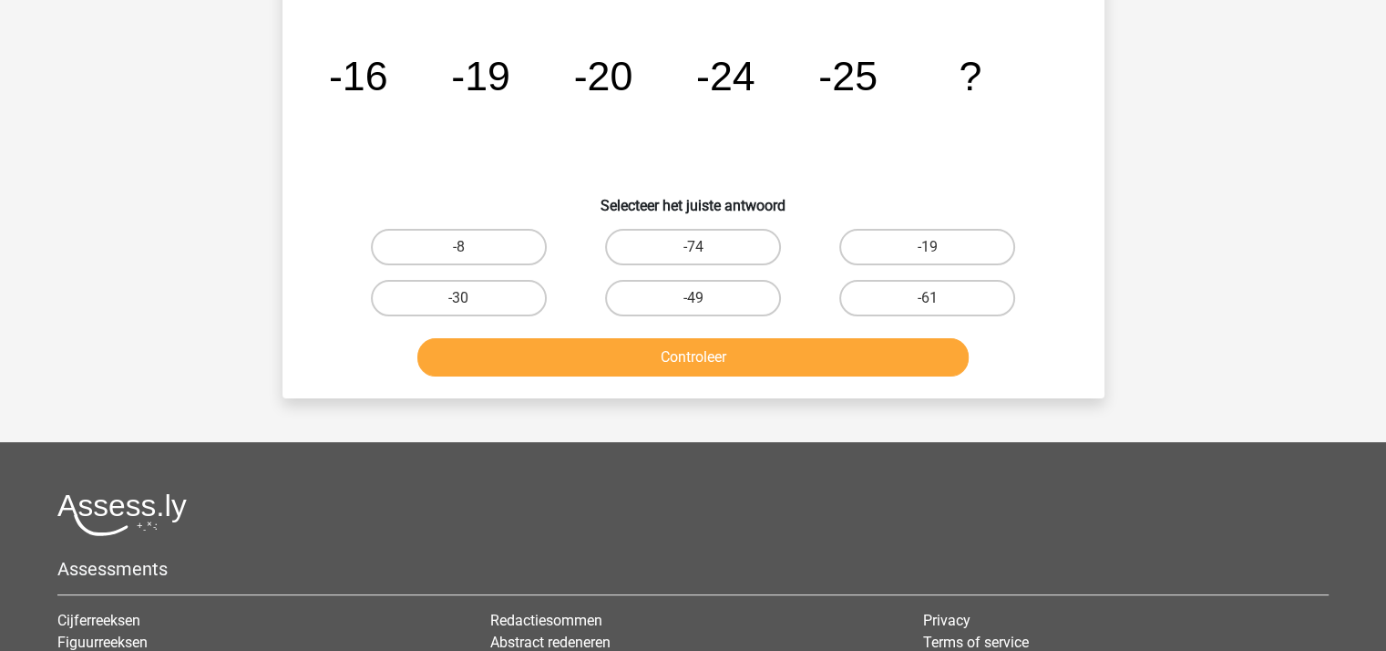
scroll to position [84, 0]
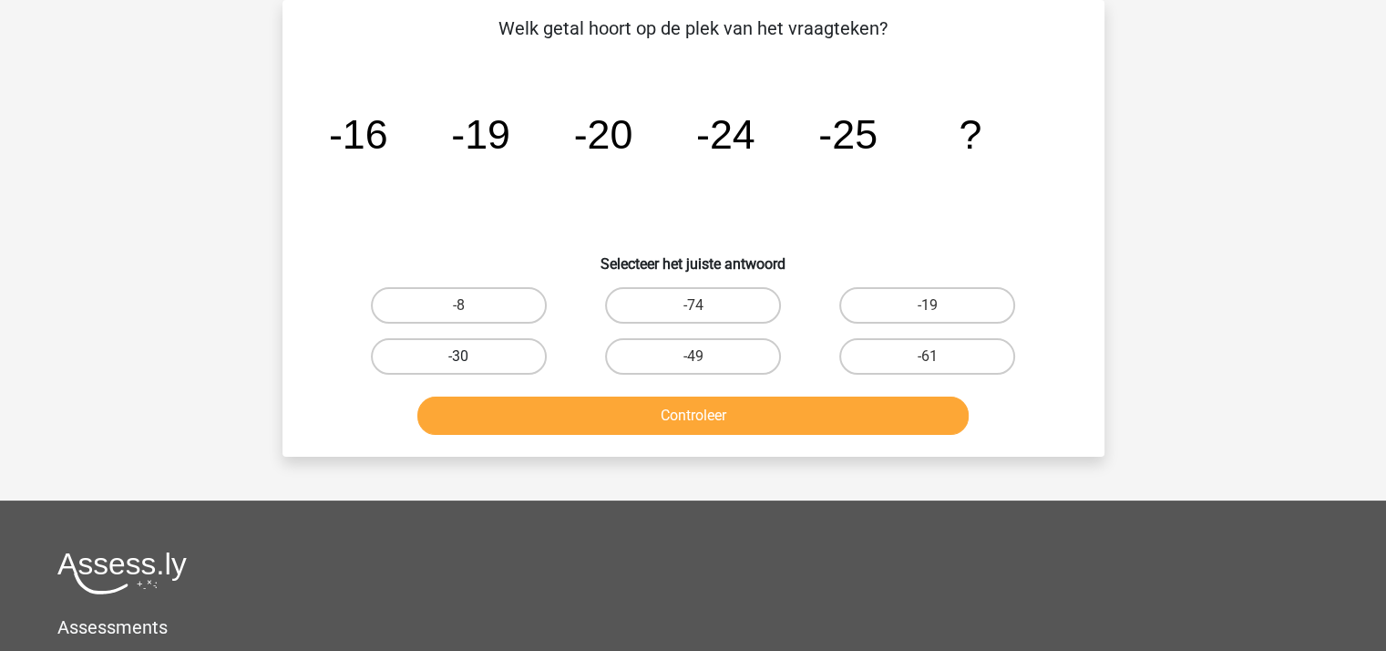
click at [509, 353] on label "-30" at bounding box center [459, 356] width 176 height 36
click at [470, 356] on input "-30" at bounding box center [464, 362] width 12 height 12
radio input "true"
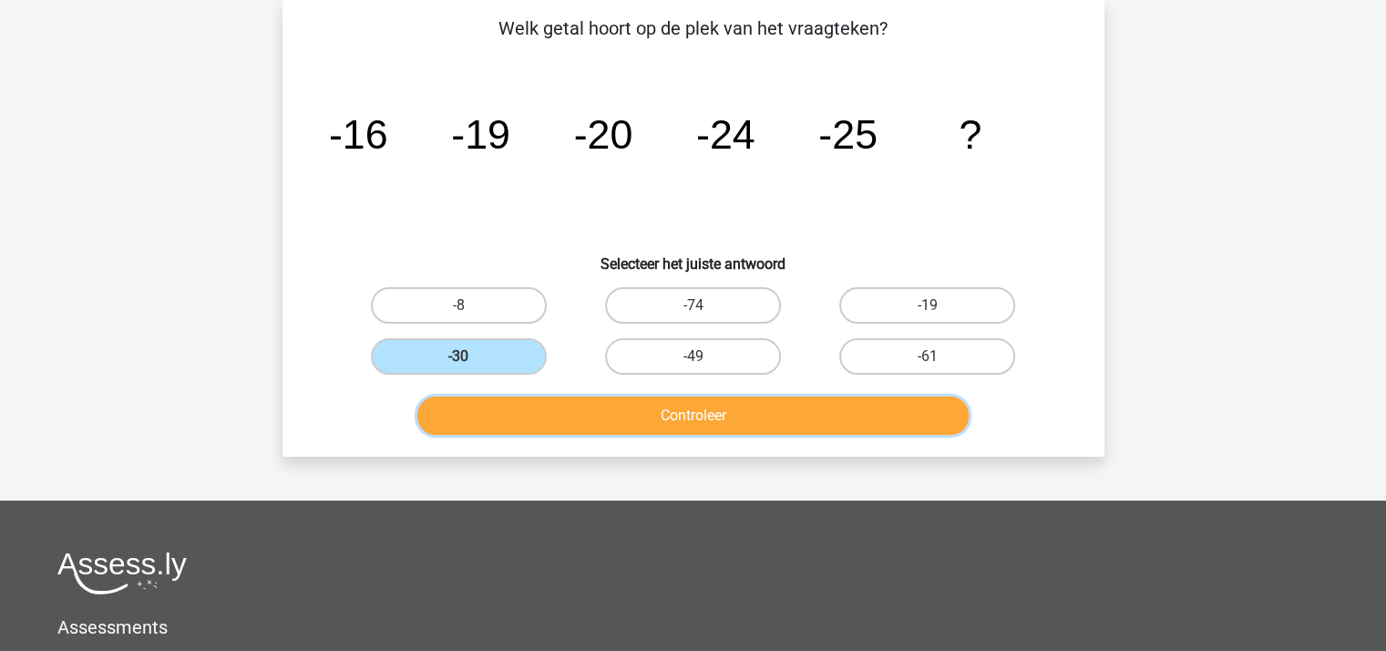
click at [557, 413] on button "Controleer" at bounding box center [692, 415] width 551 height 38
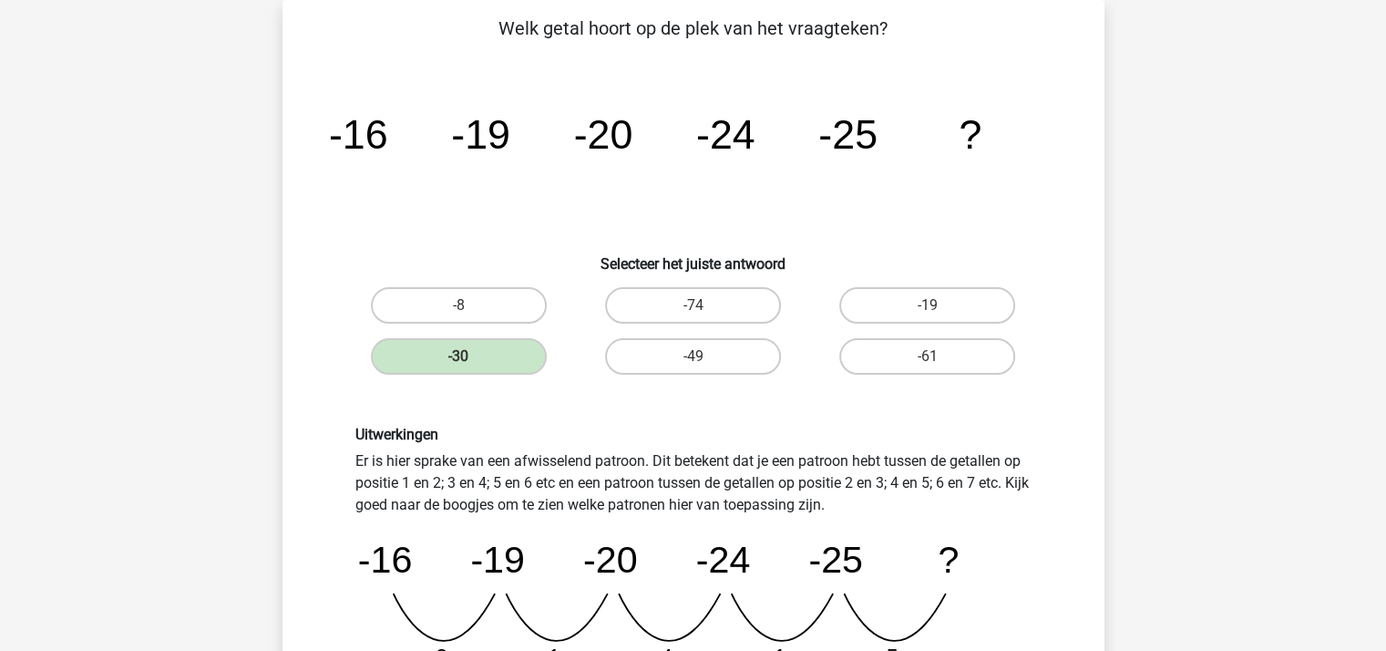
scroll to position [448, 0]
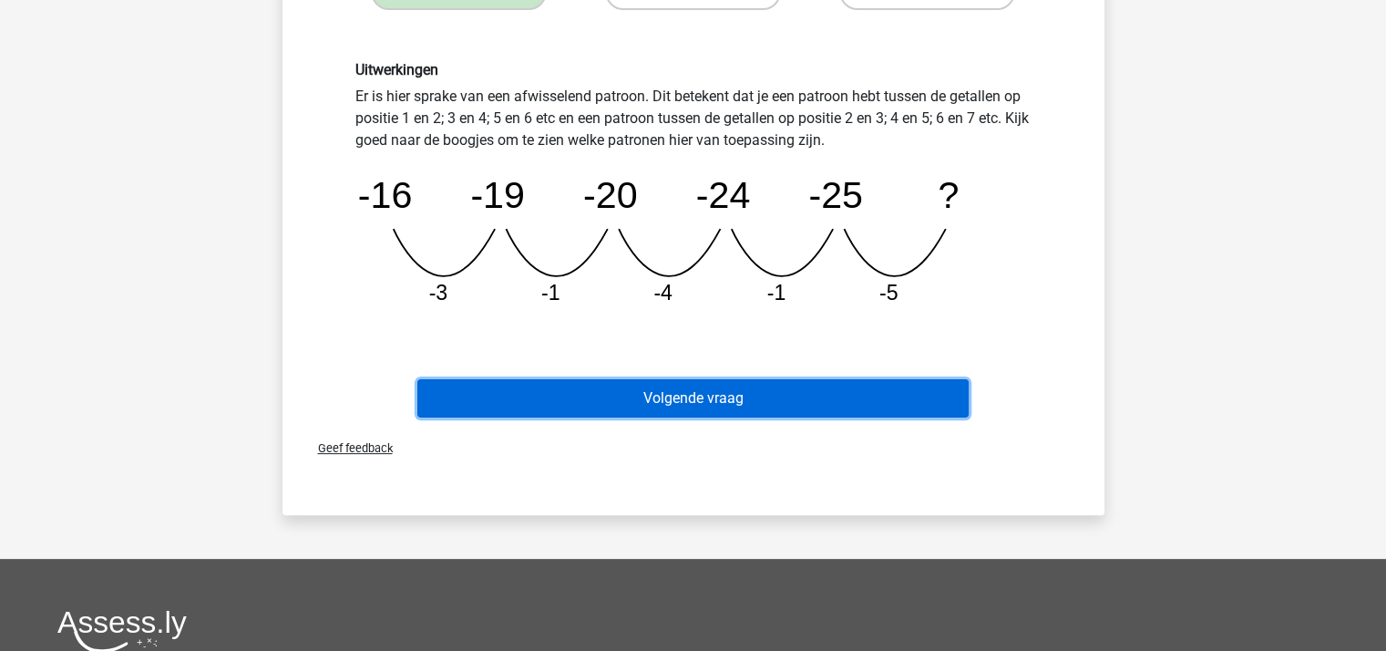
click at [598, 396] on button "Volgende vraag" at bounding box center [692, 398] width 551 height 38
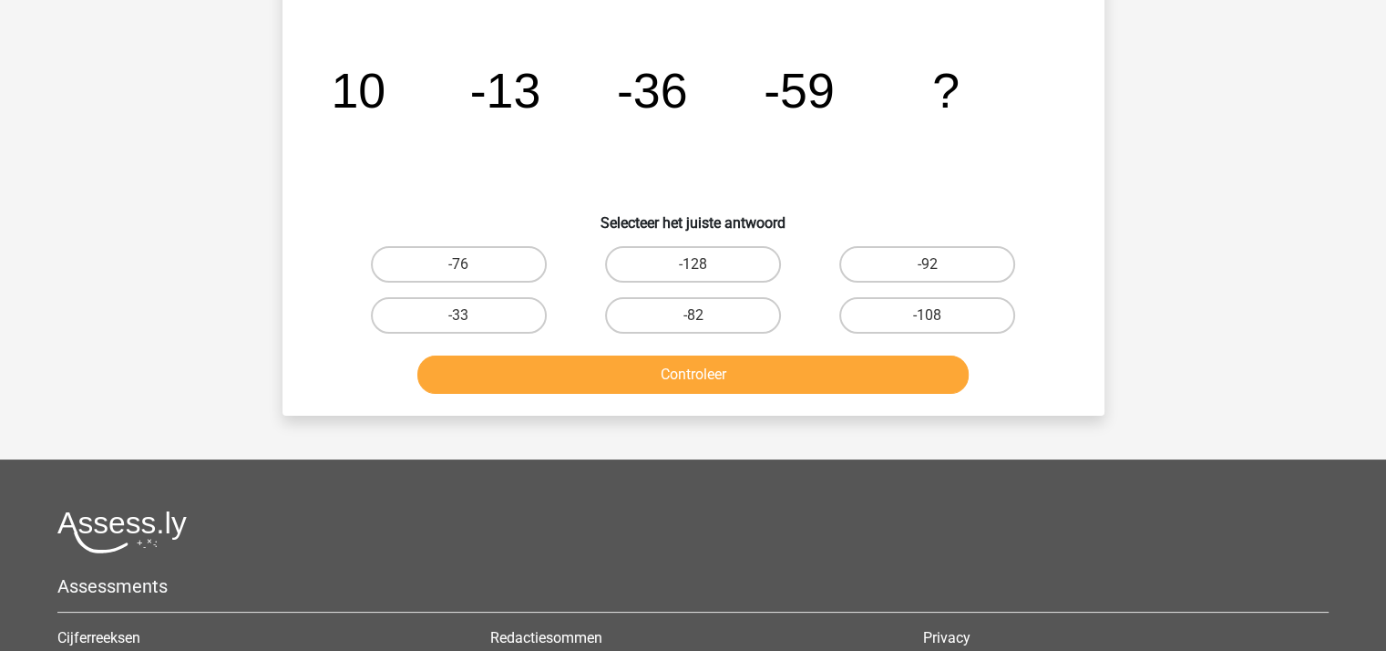
scroll to position [84, 0]
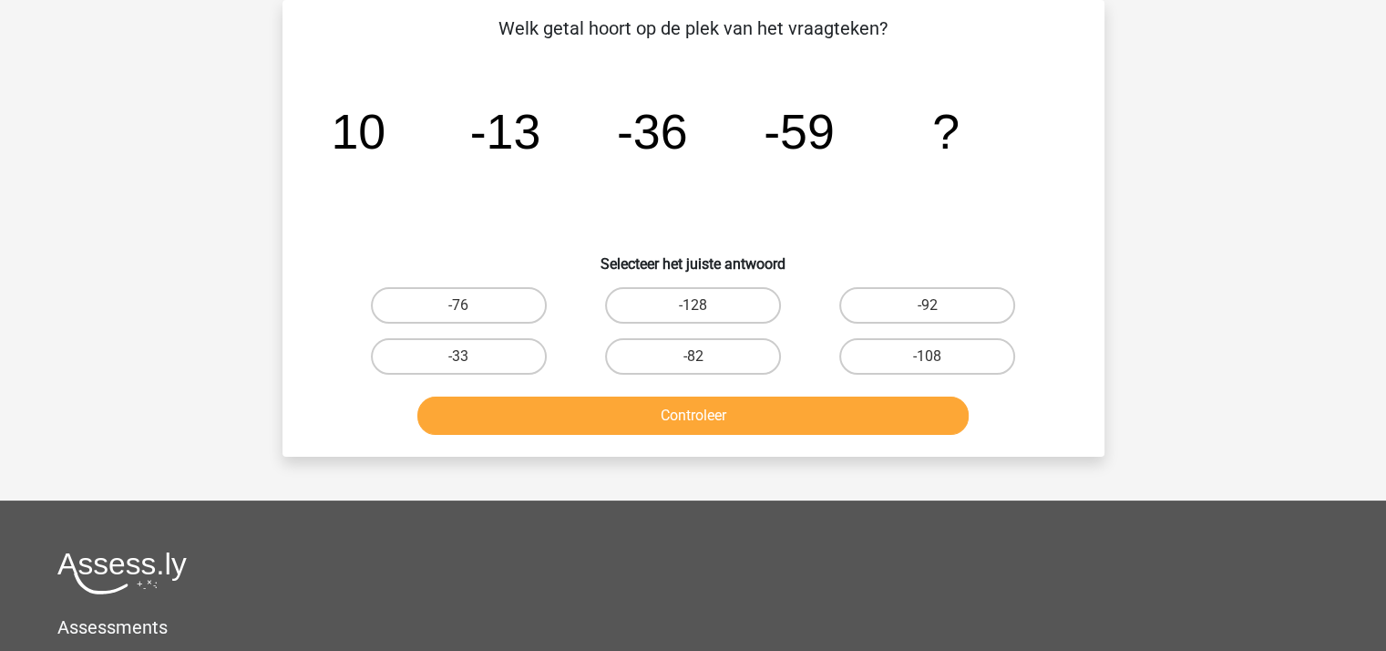
click at [697, 358] on input "-82" at bounding box center [698, 362] width 12 height 12
radio input "true"
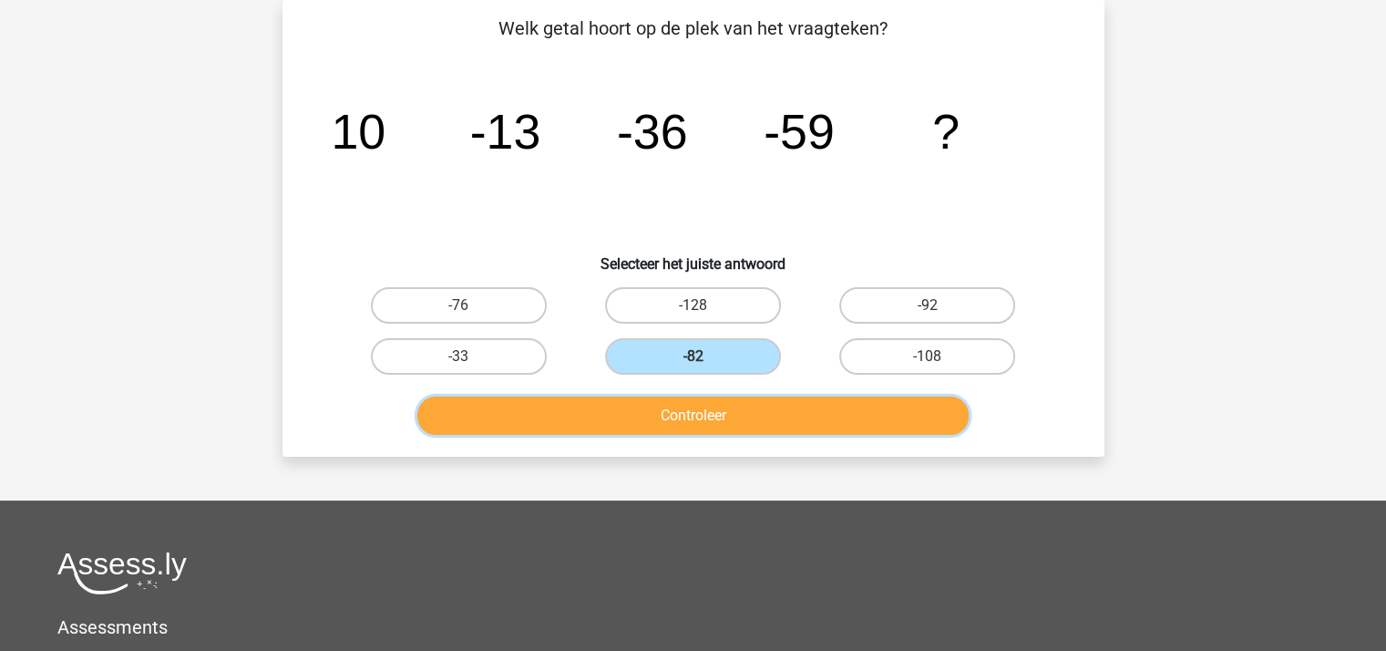
click at [686, 407] on button "Controleer" at bounding box center [692, 415] width 551 height 38
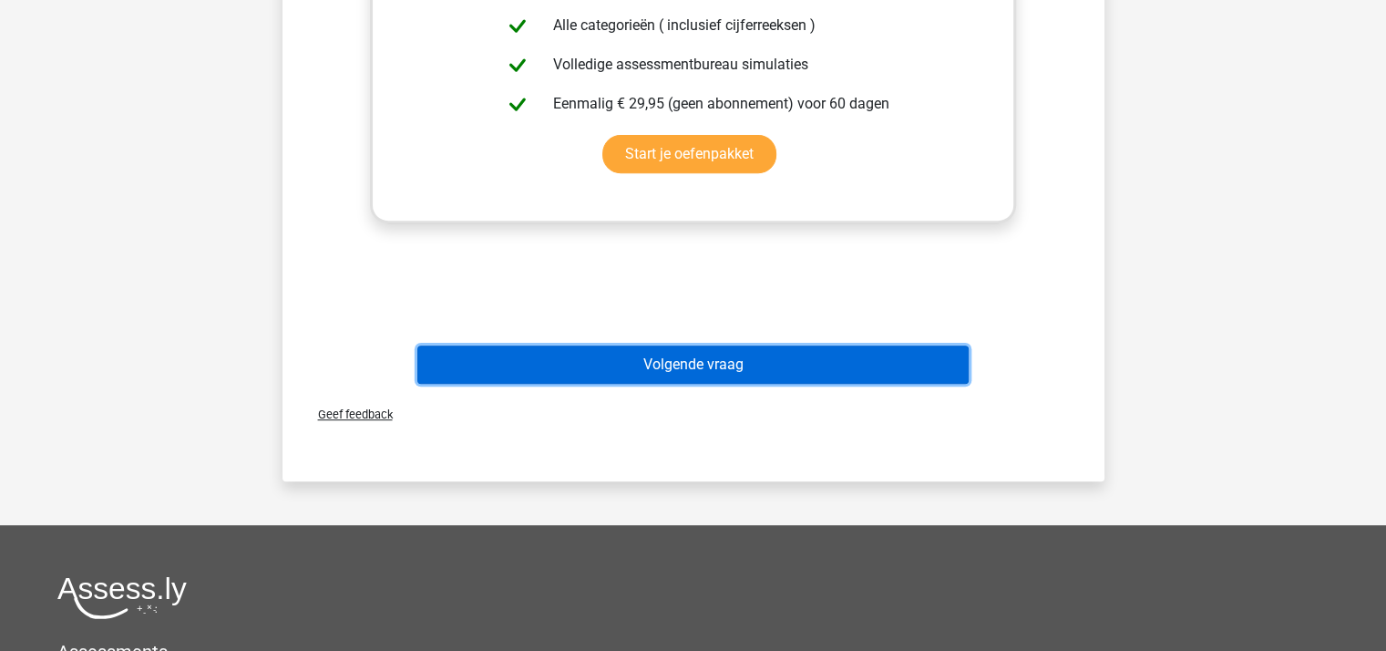
click at [685, 364] on button "Volgende vraag" at bounding box center [692, 364] width 551 height 38
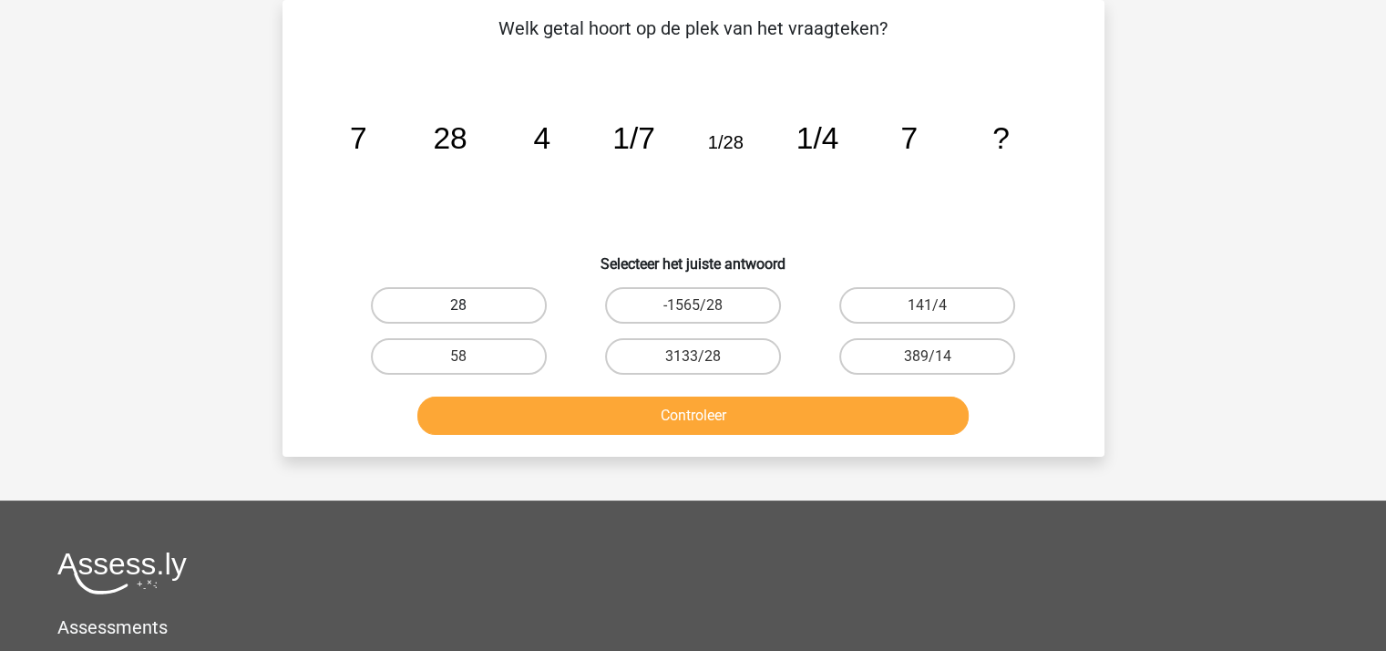
click at [481, 300] on label "28" at bounding box center [459, 305] width 176 height 36
click at [470, 305] on input "28" at bounding box center [464, 311] width 12 height 12
radio input "true"
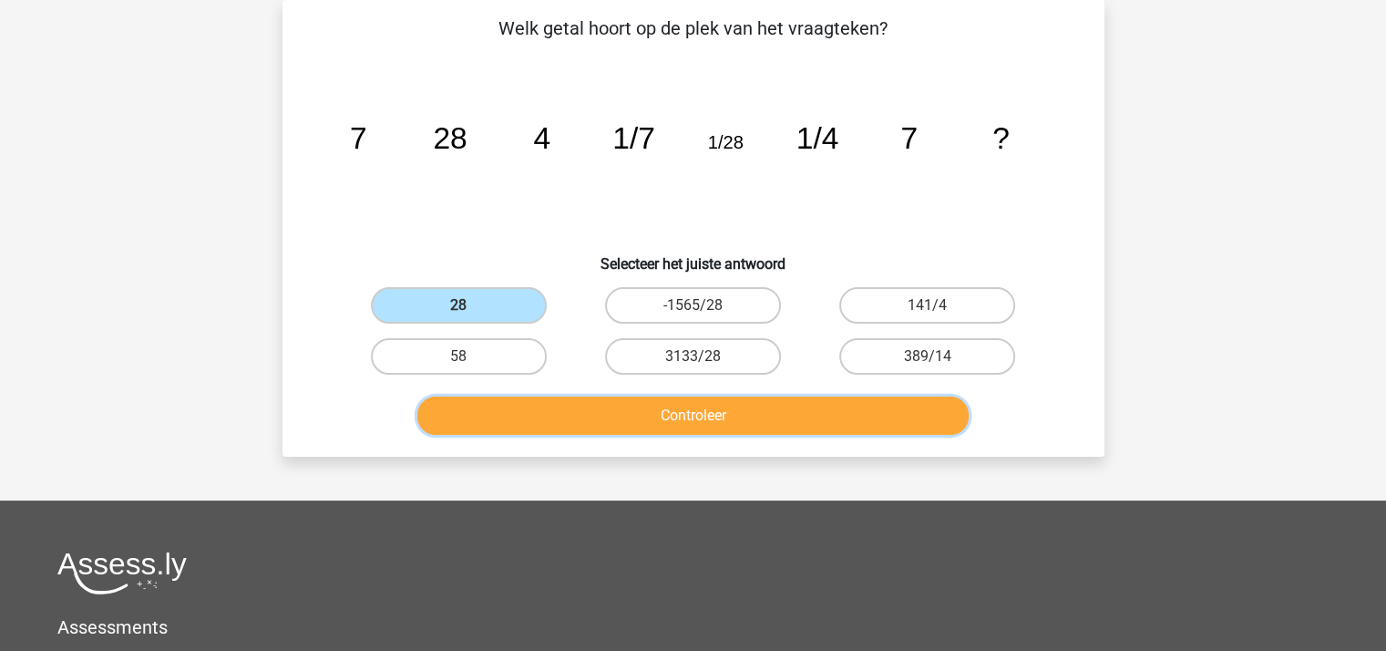
click at [573, 405] on button "Controleer" at bounding box center [692, 415] width 551 height 38
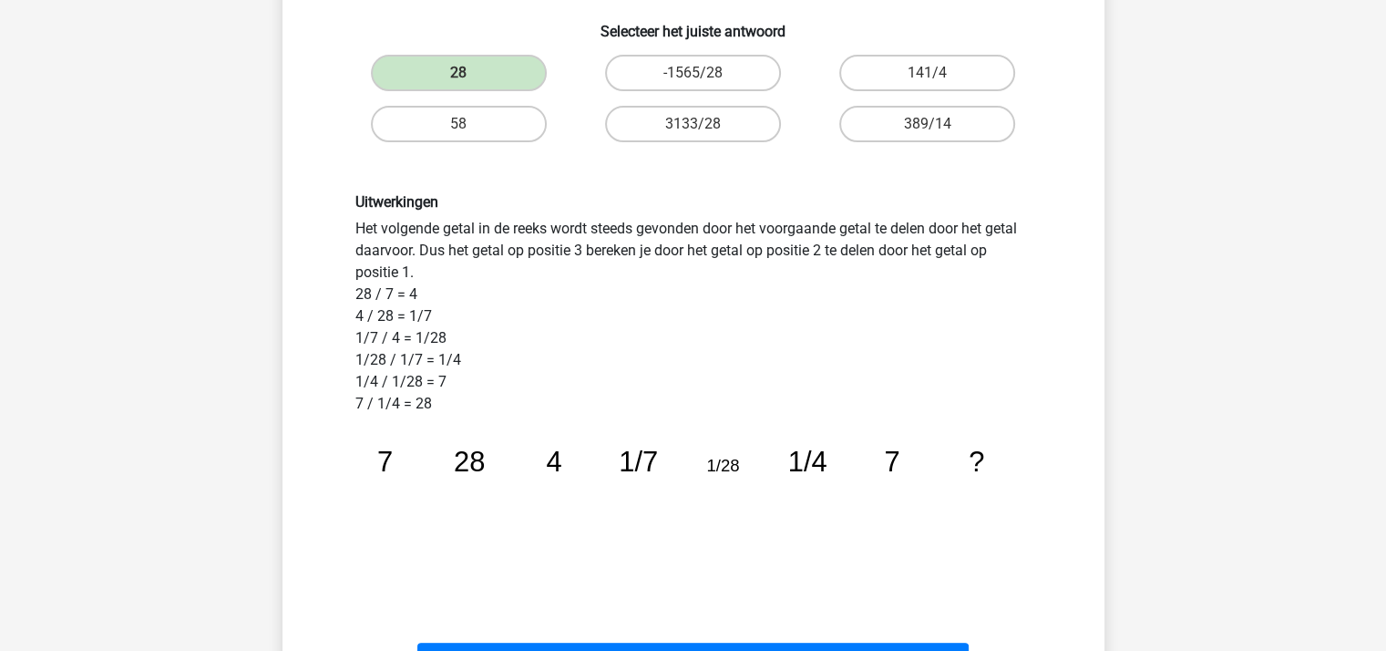
scroll to position [448, 0]
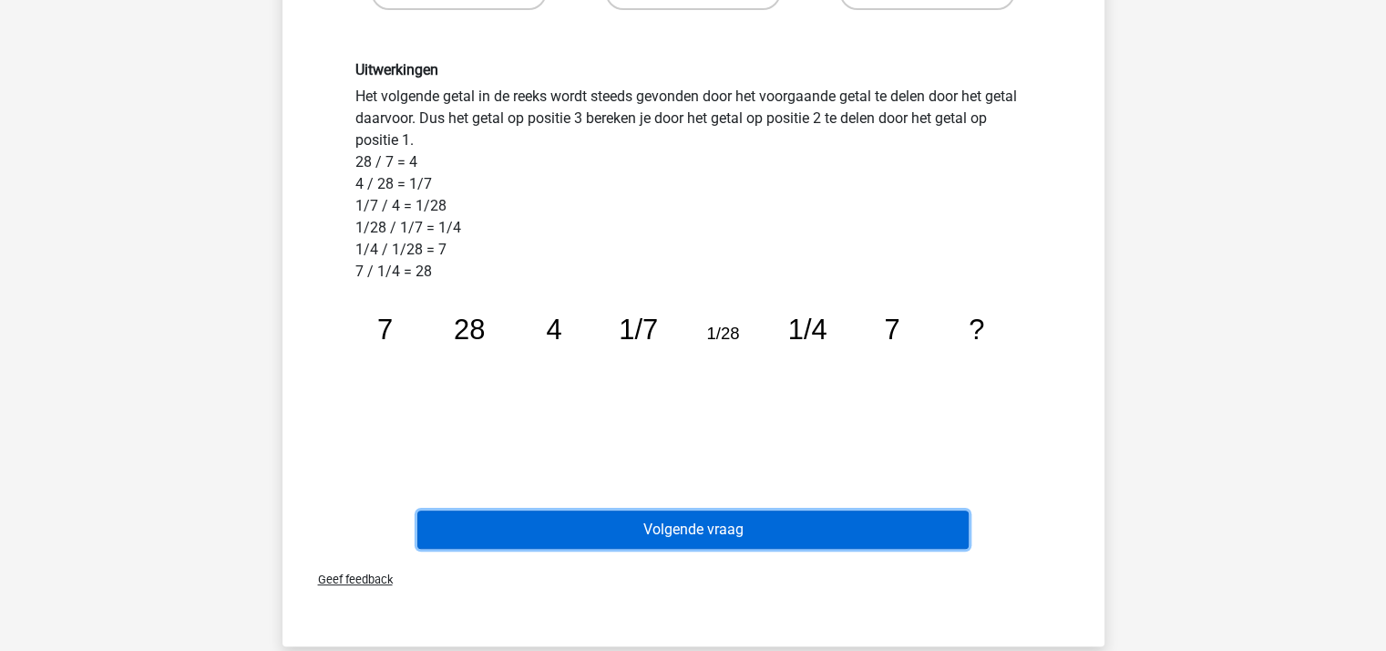
click at [649, 531] on button "Volgende vraag" at bounding box center [692, 529] width 551 height 38
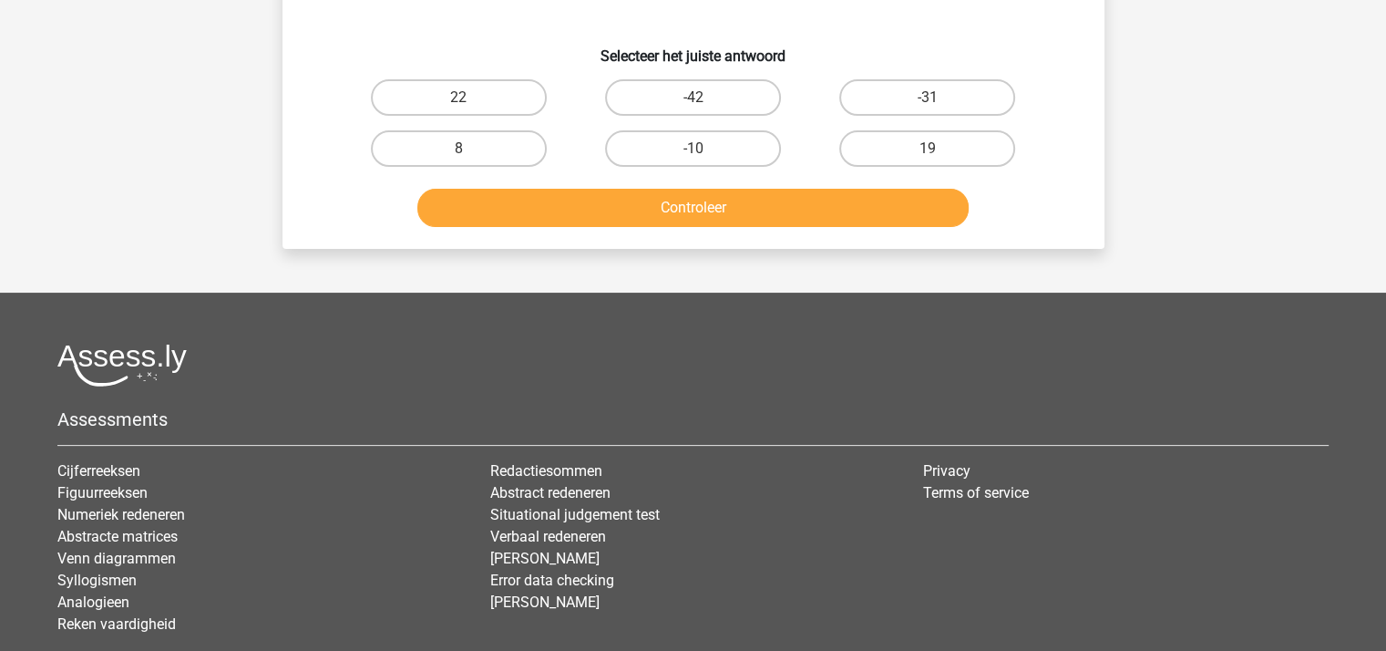
scroll to position [84, 0]
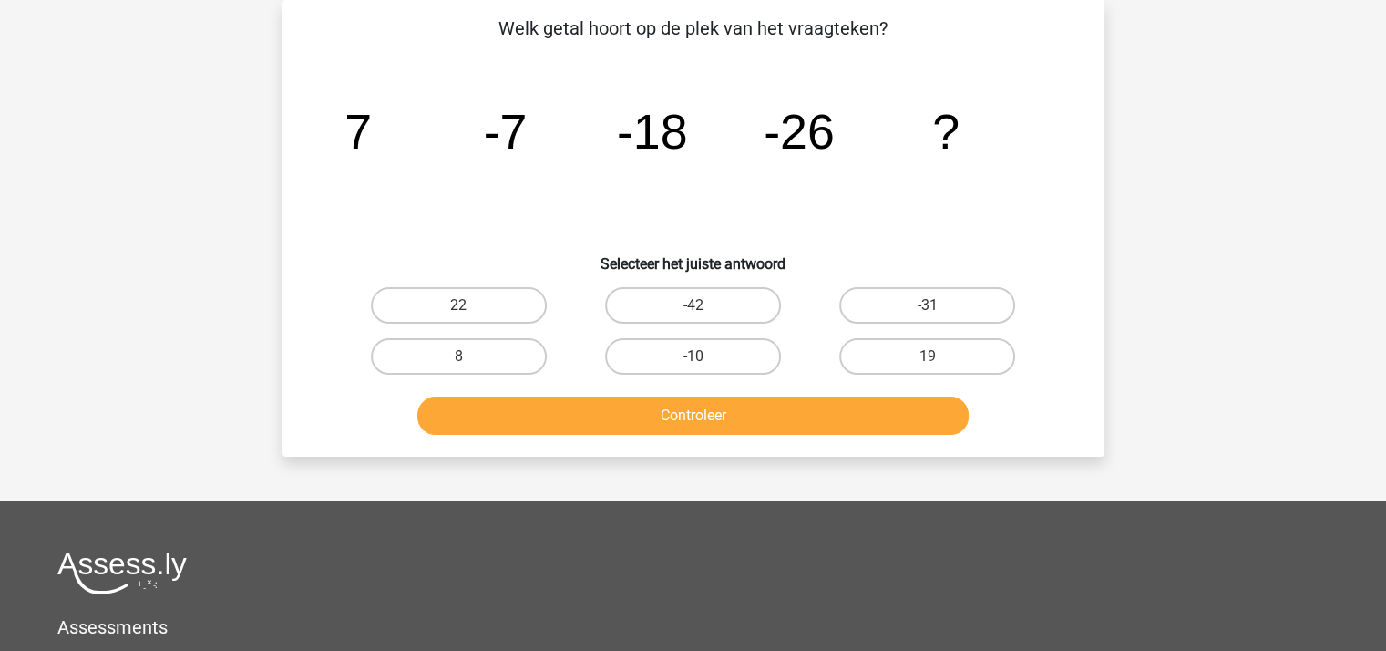
click at [927, 305] on input "-31" at bounding box center [933, 311] width 12 height 12
radio input "true"
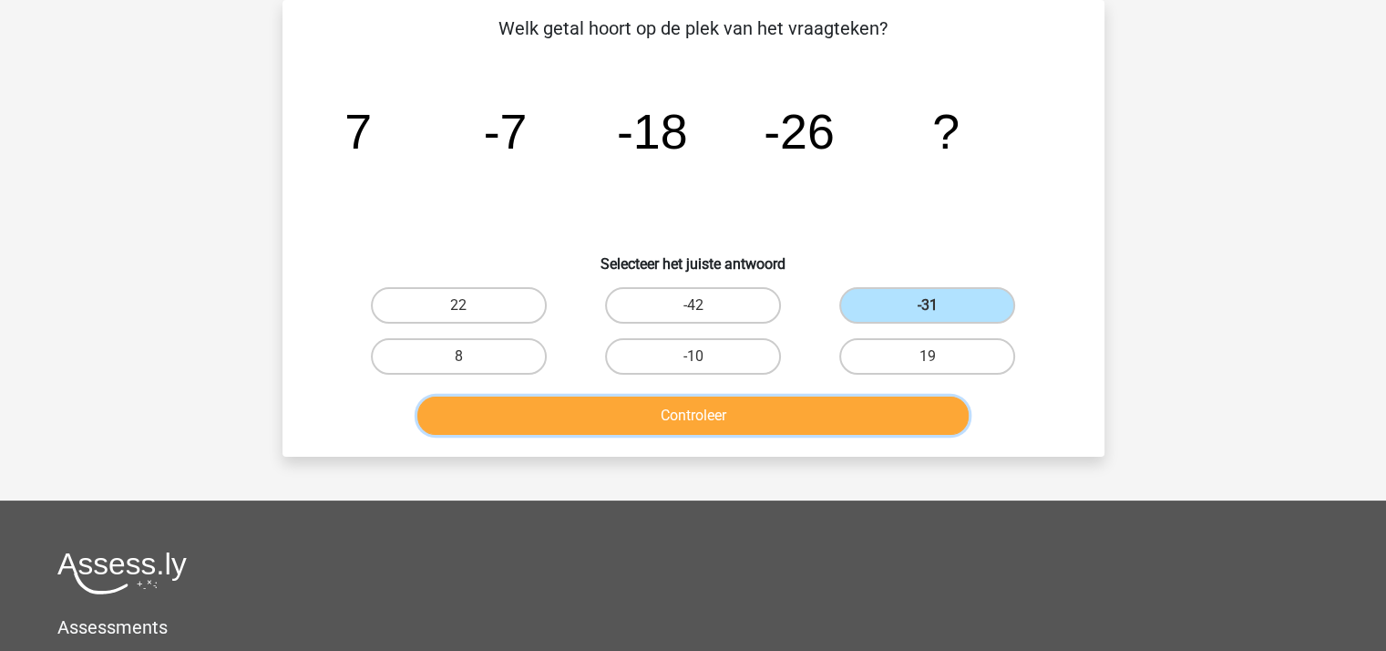
click at [815, 407] on button "Controleer" at bounding box center [692, 415] width 551 height 38
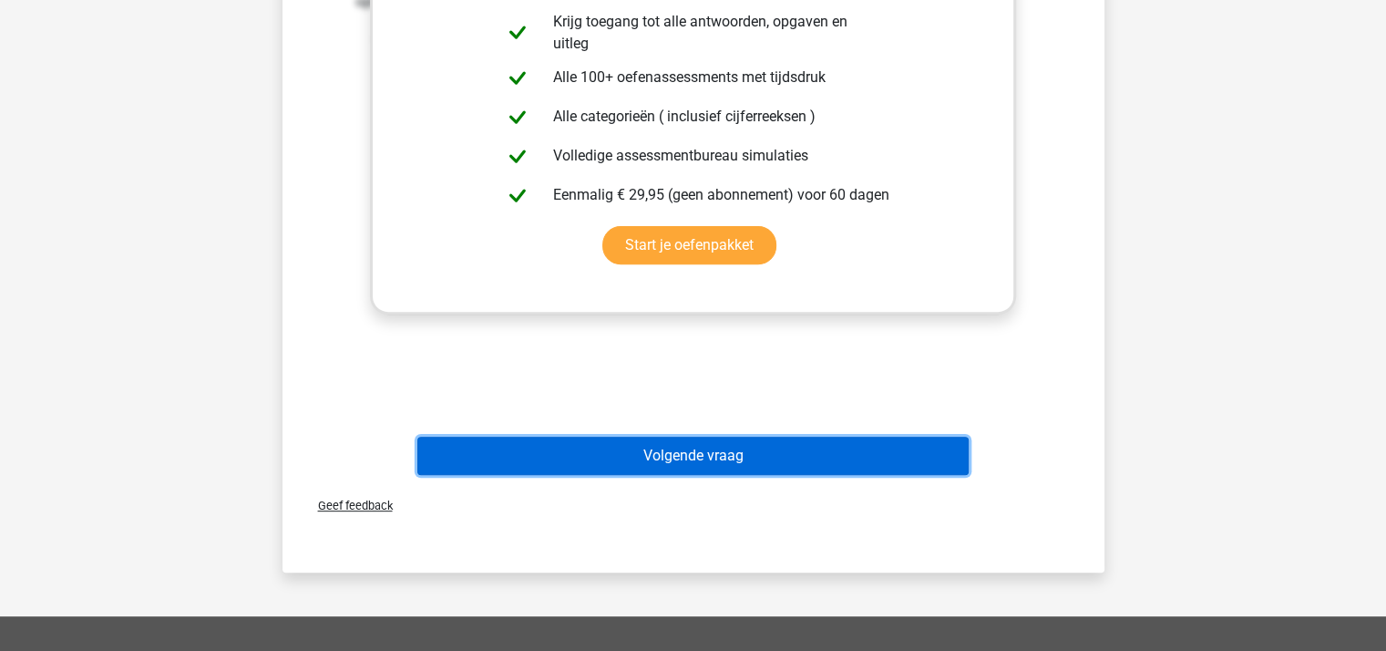
click at [774, 445] on button "Volgende vraag" at bounding box center [692, 455] width 551 height 38
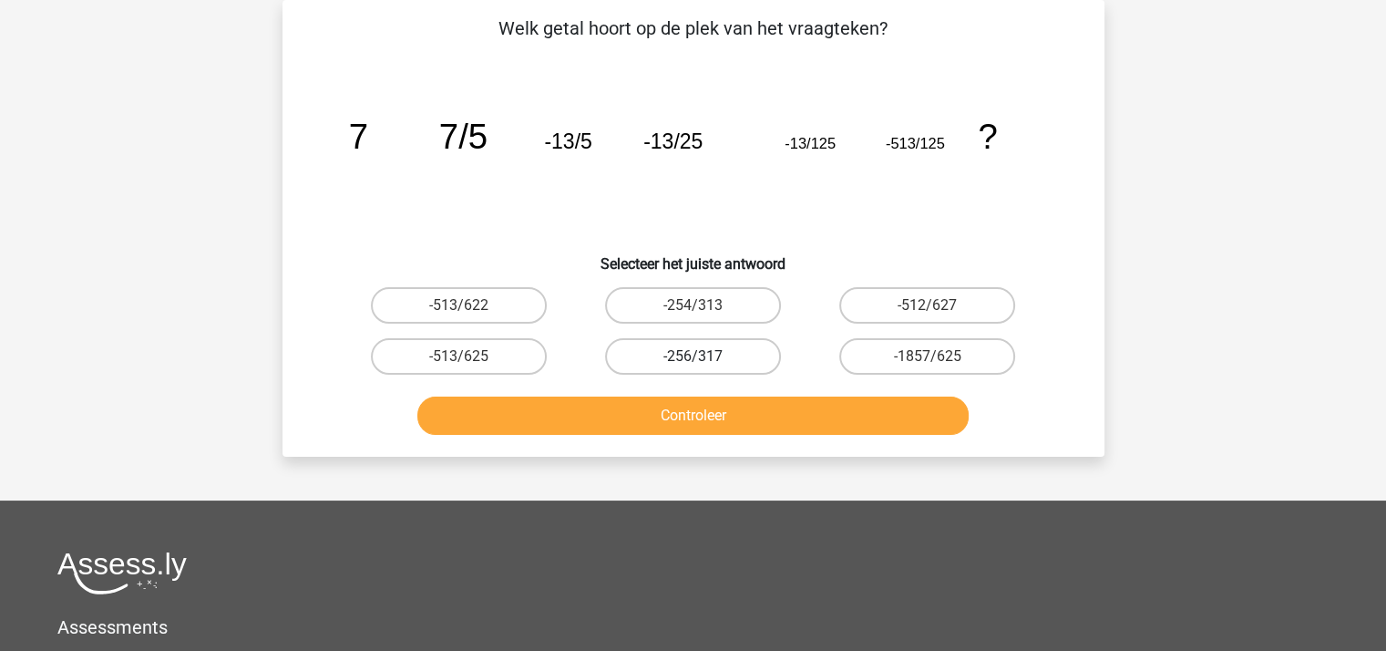
click at [692, 349] on label "-256/317" at bounding box center [693, 356] width 176 height 36
click at [692, 356] on input "-256/317" at bounding box center [698, 362] width 12 height 12
radio input "true"
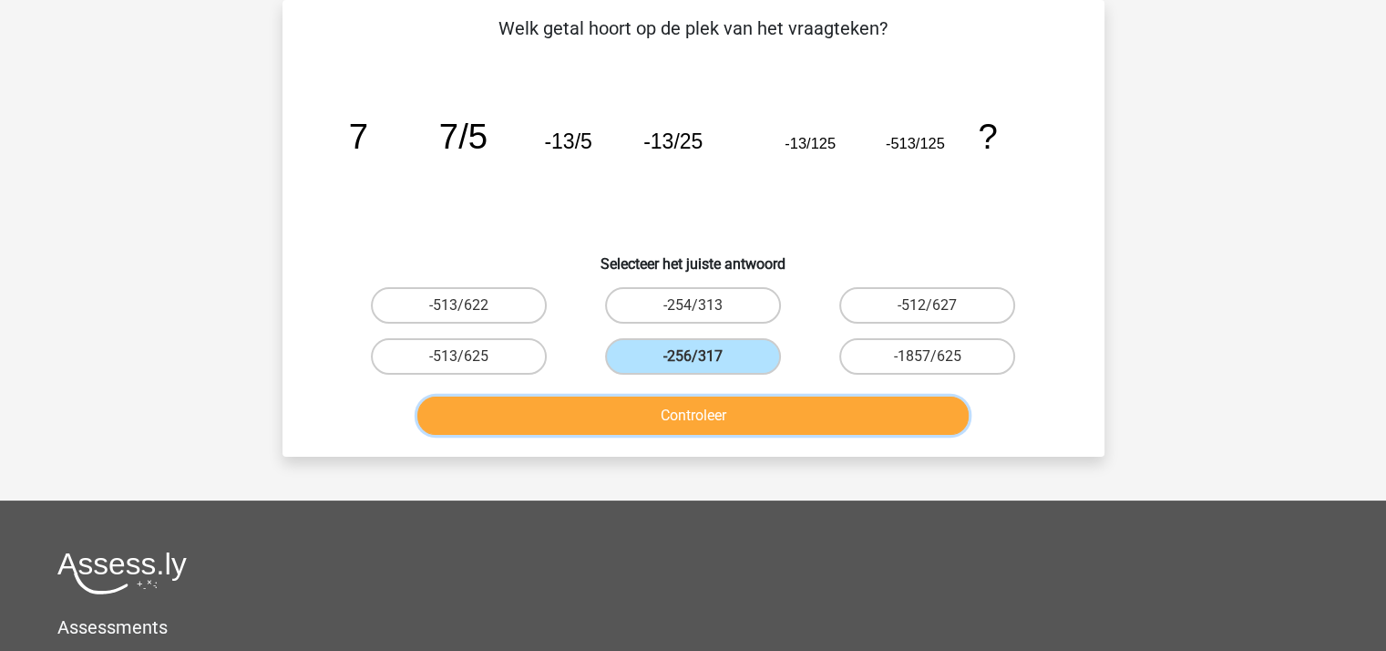
click at [692, 412] on button "Controleer" at bounding box center [692, 415] width 551 height 38
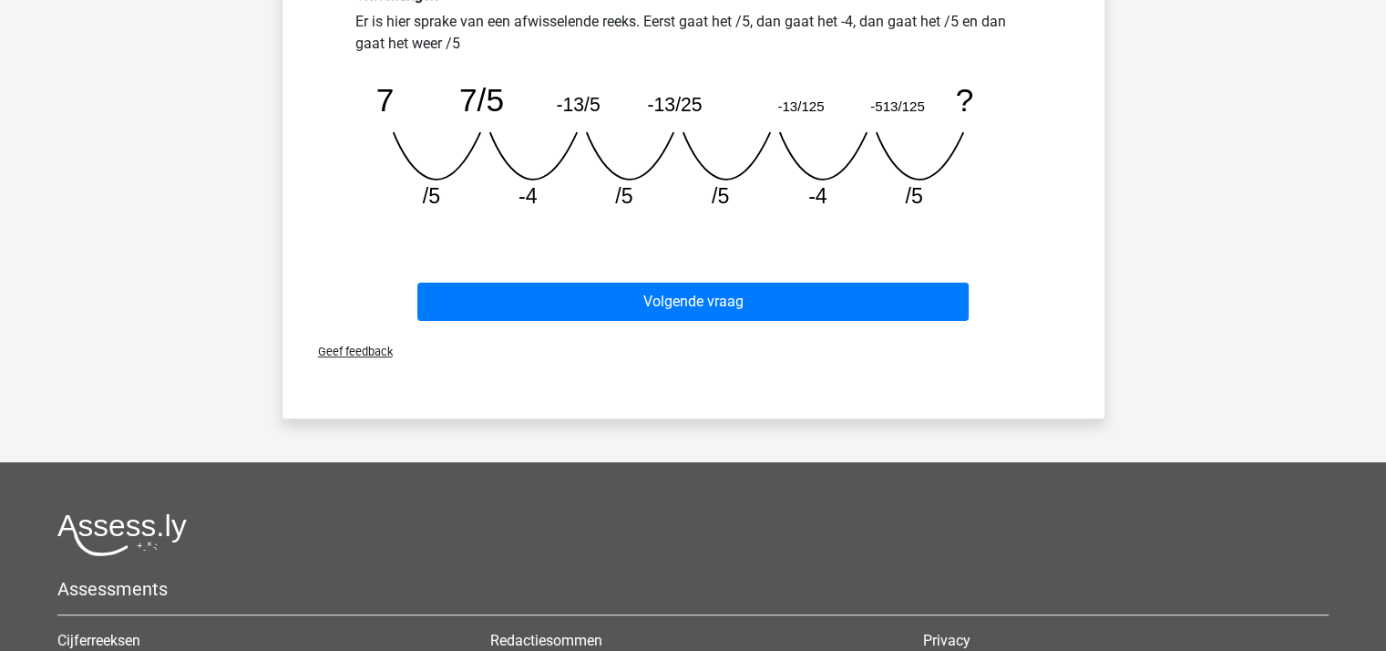
scroll to position [539, 0]
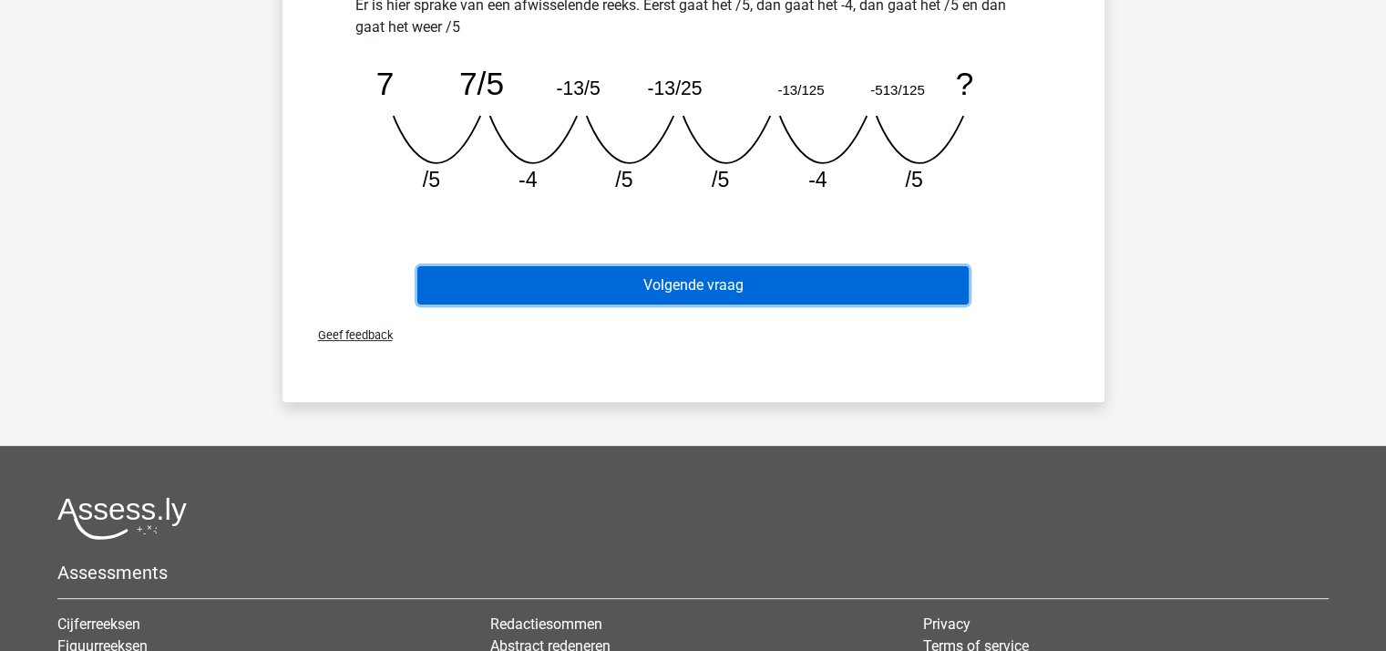
click at [714, 287] on button "Volgende vraag" at bounding box center [692, 285] width 551 height 38
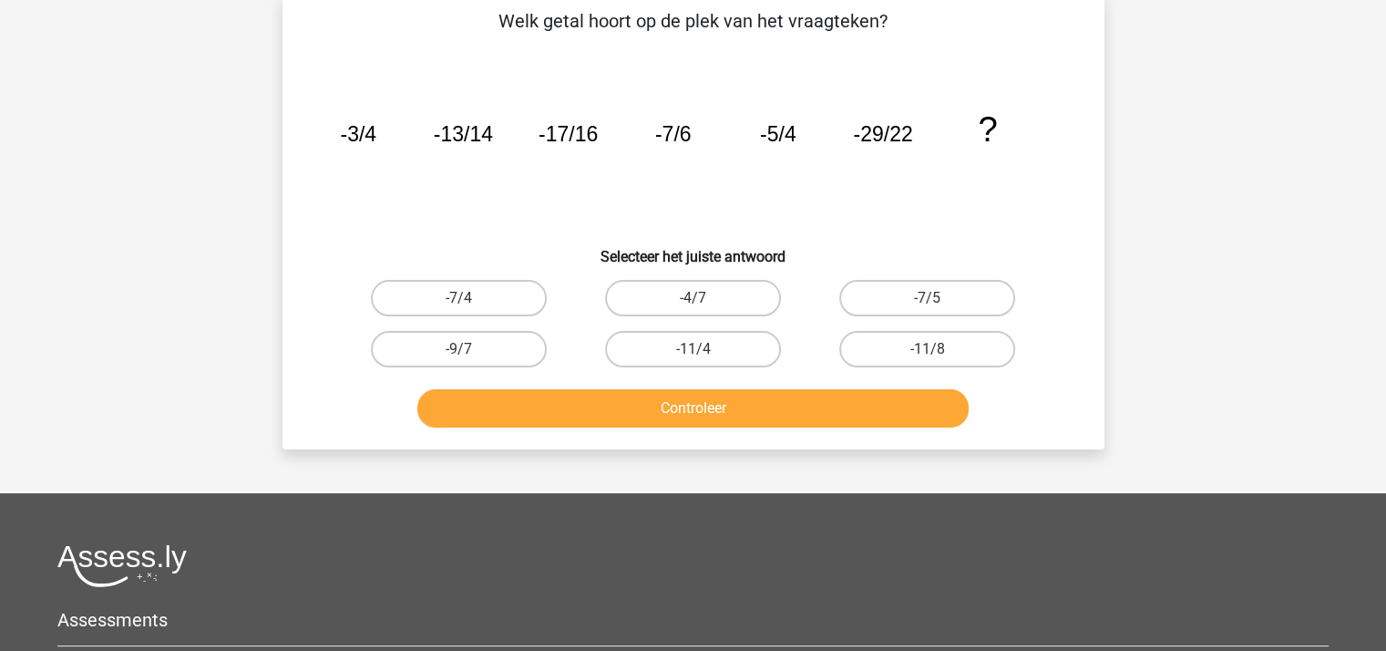
scroll to position [84, 0]
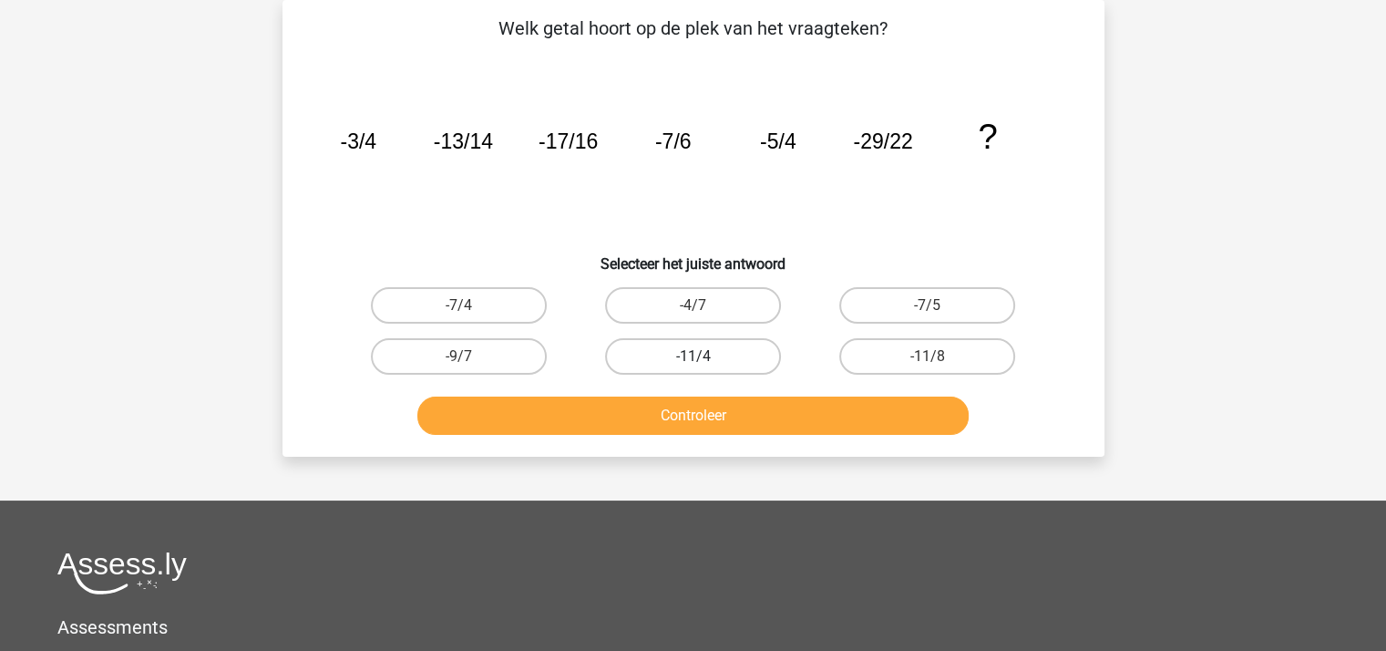
click at [709, 353] on label "-11/4" at bounding box center [693, 356] width 176 height 36
click at [704, 356] on input "-11/4" at bounding box center [698, 362] width 12 height 12
radio input "true"
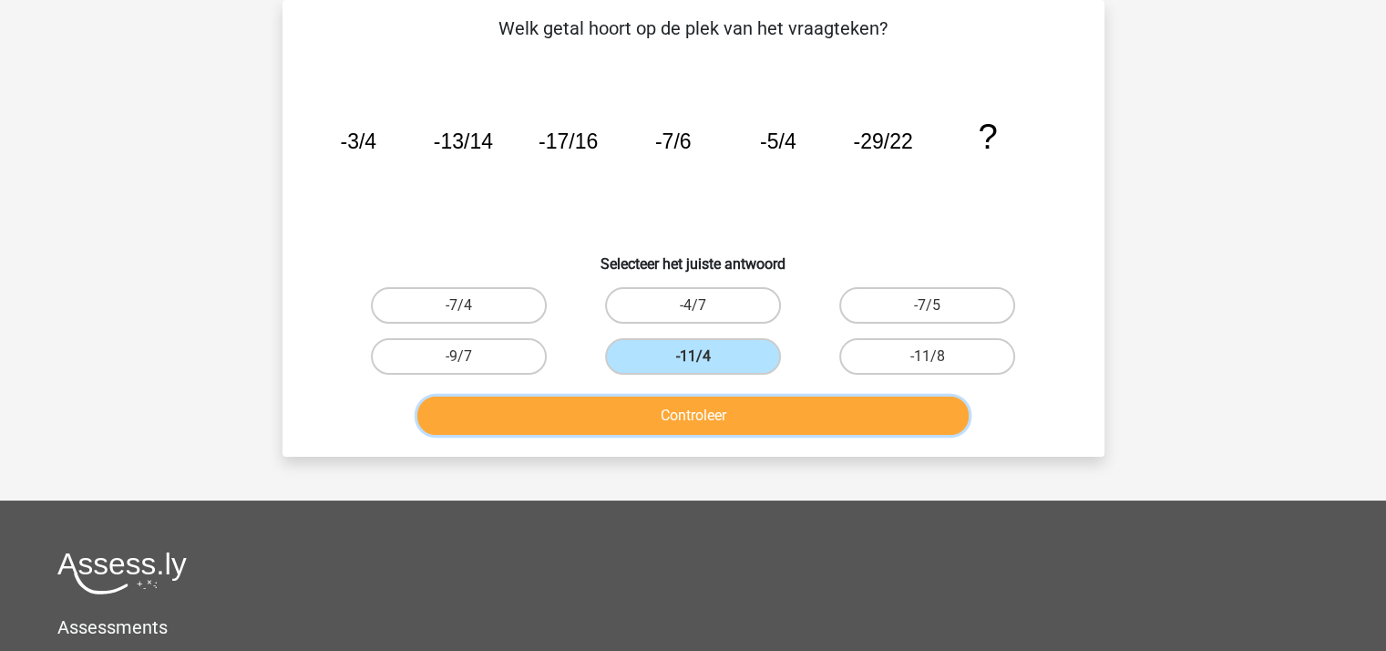
click at [714, 413] on button "Controleer" at bounding box center [692, 415] width 551 height 38
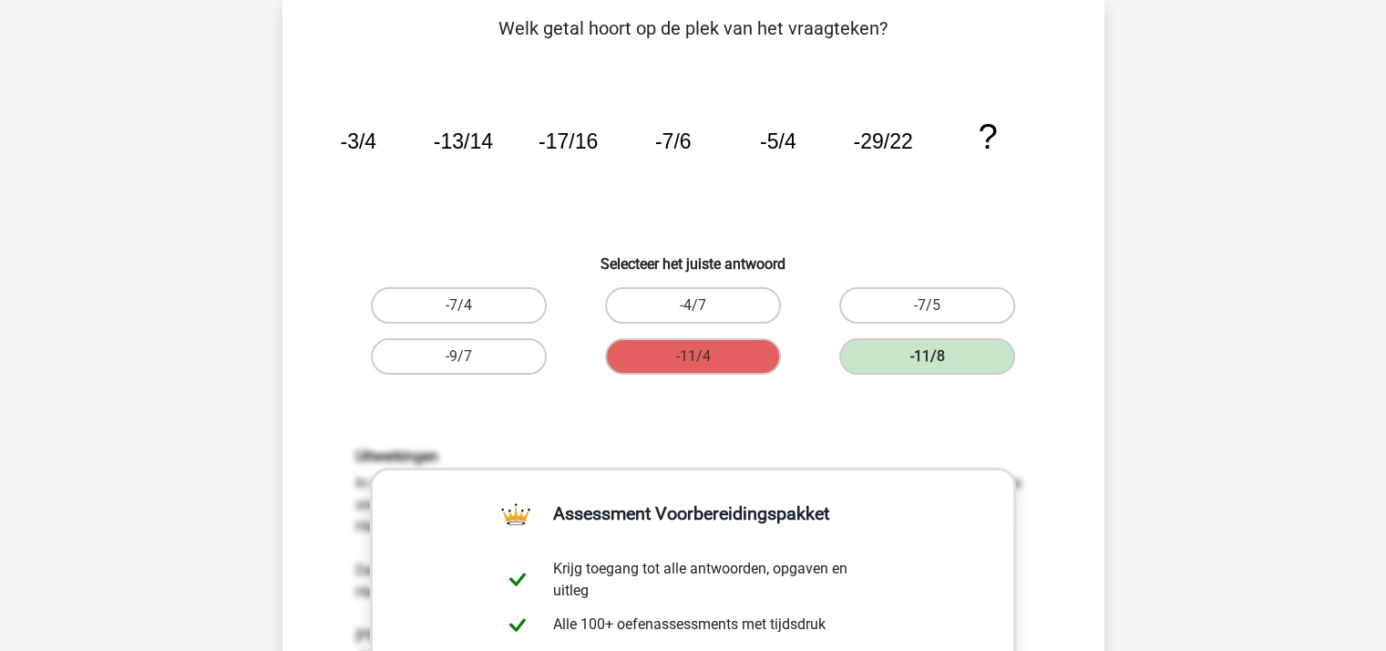
scroll to position [539, 0]
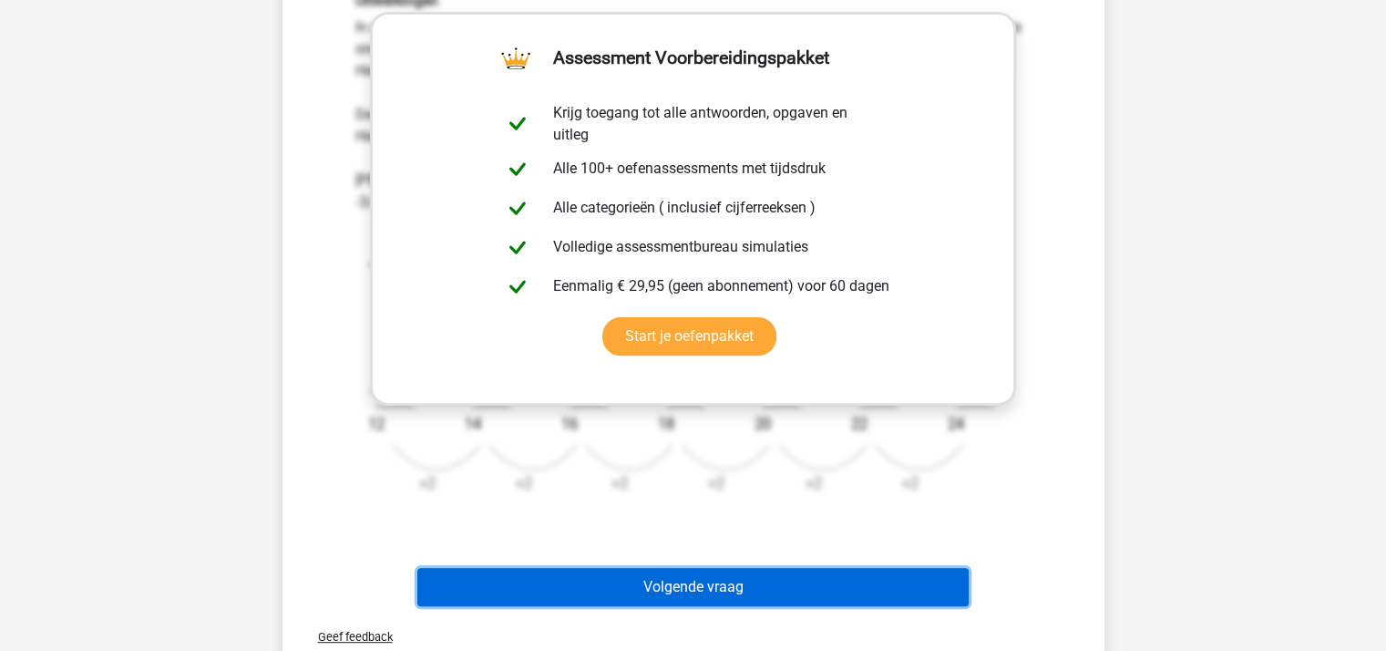
click at [707, 582] on button "Volgende vraag" at bounding box center [692, 587] width 551 height 38
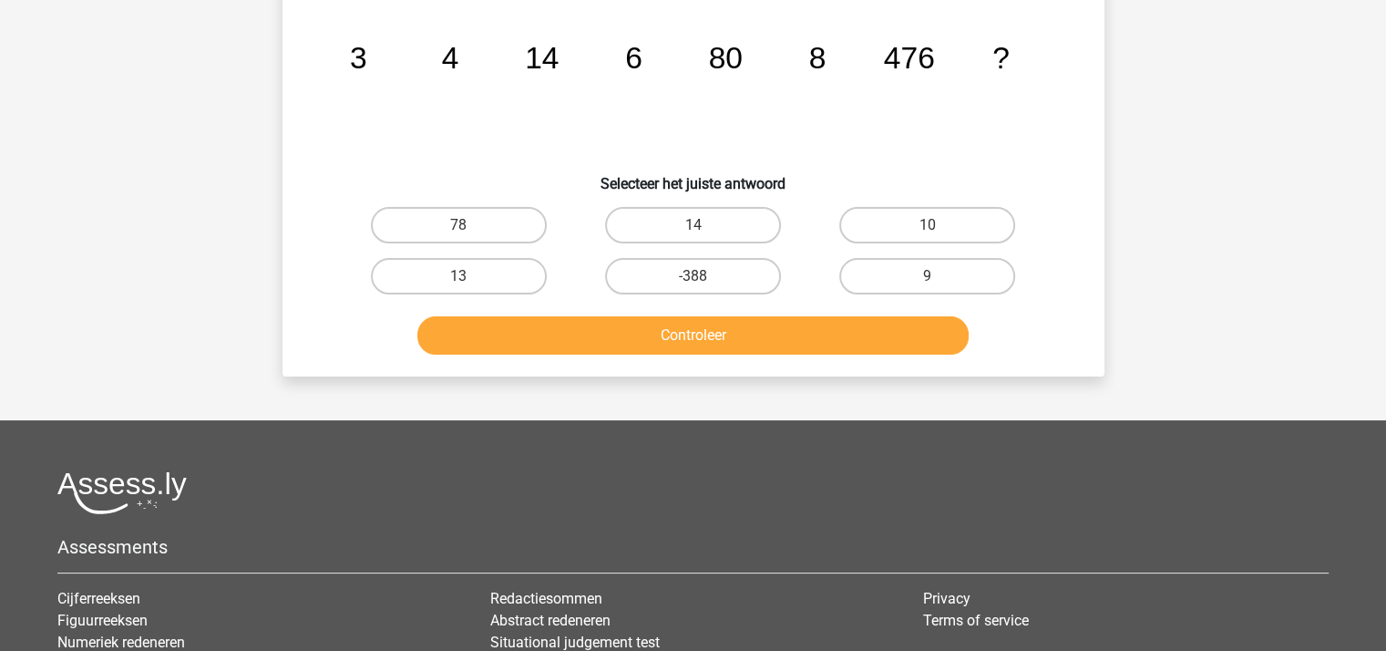
scroll to position [84, 0]
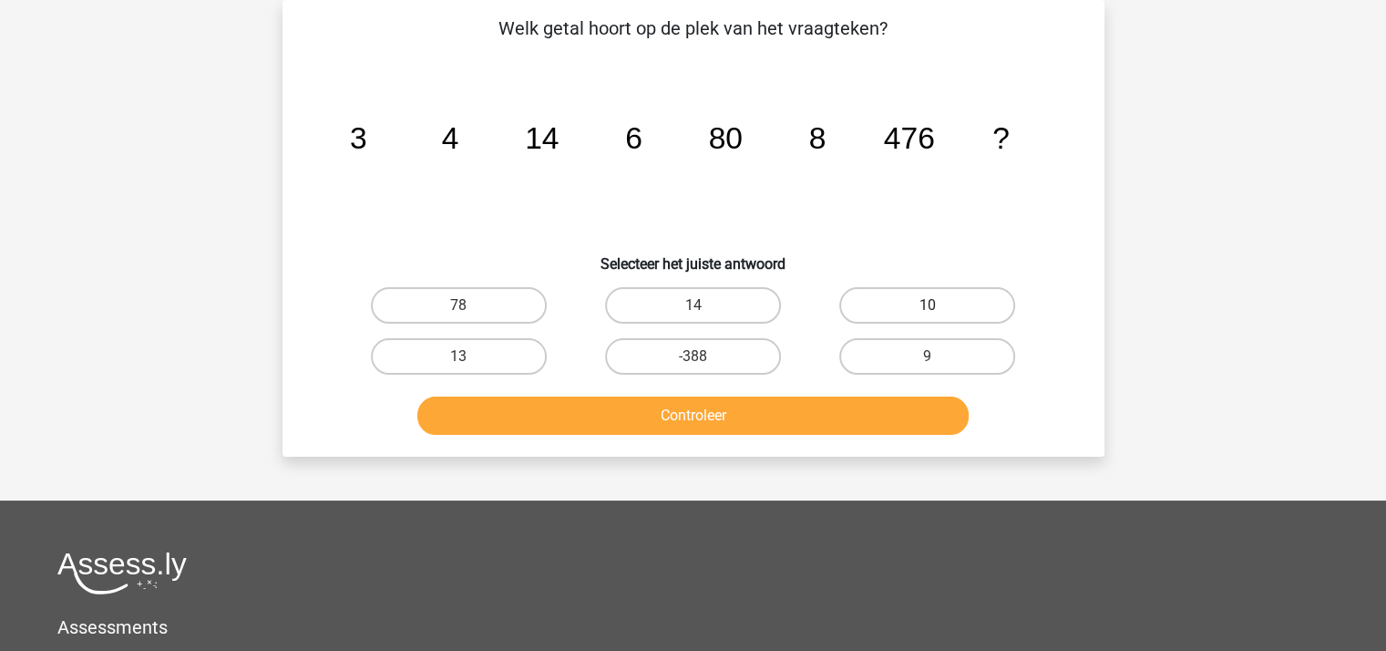
click at [896, 302] on label "10" at bounding box center [927, 305] width 176 height 36
click at [927, 305] on input "10" at bounding box center [933, 311] width 12 height 12
radio input "true"
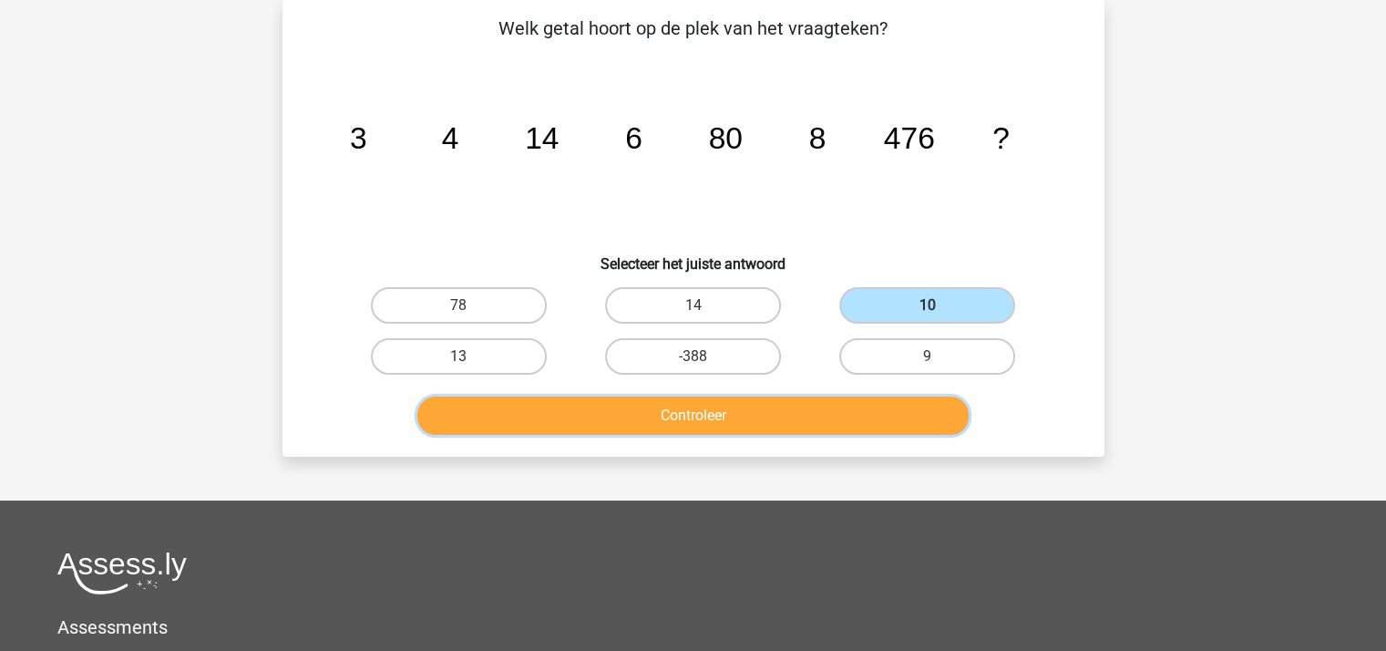
click at [791, 416] on button "Controleer" at bounding box center [692, 415] width 551 height 38
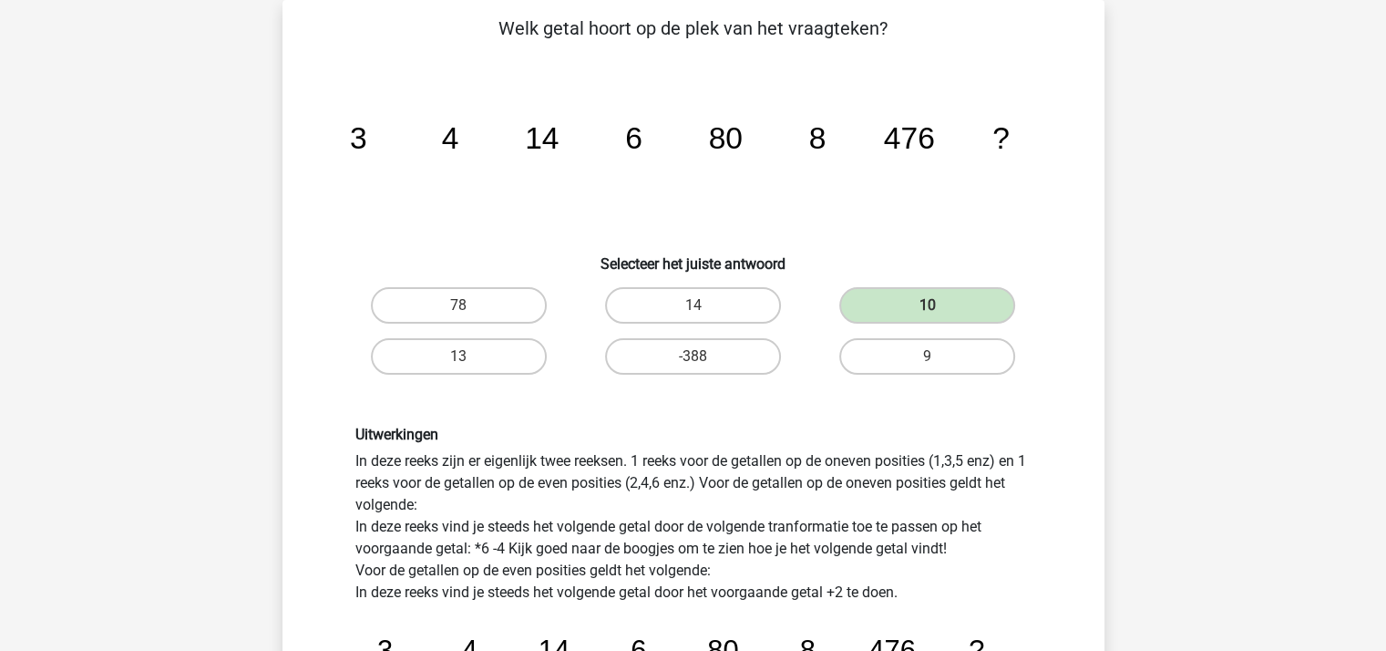
scroll to position [448, 0]
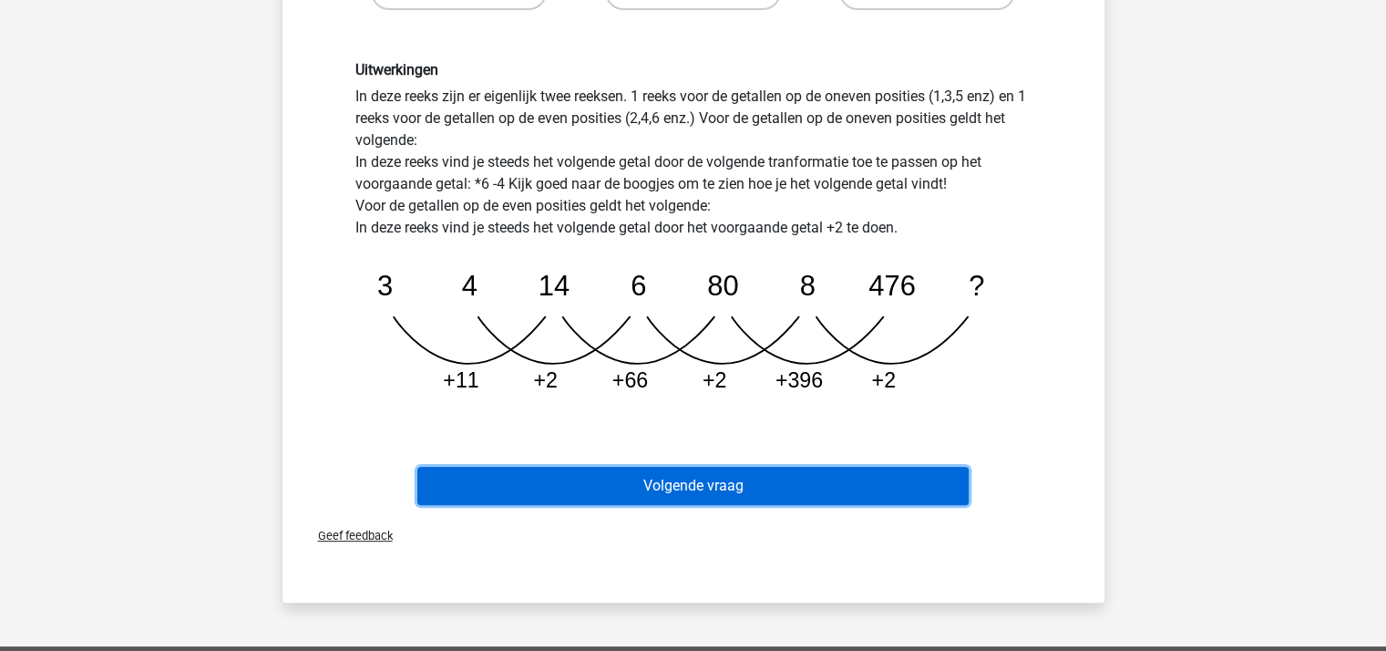
click at [764, 476] on button "Volgende vraag" at bounding box center [692, 485] width 551 height 38
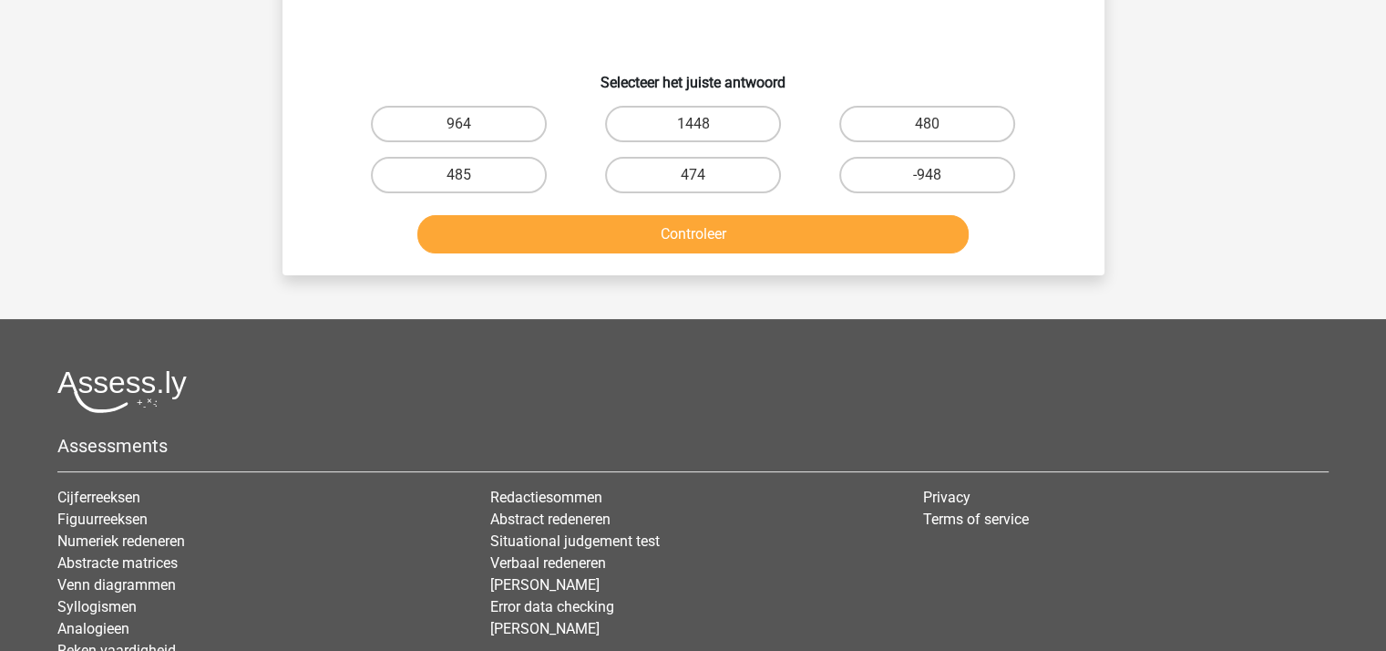
scroll to position [84, 0]
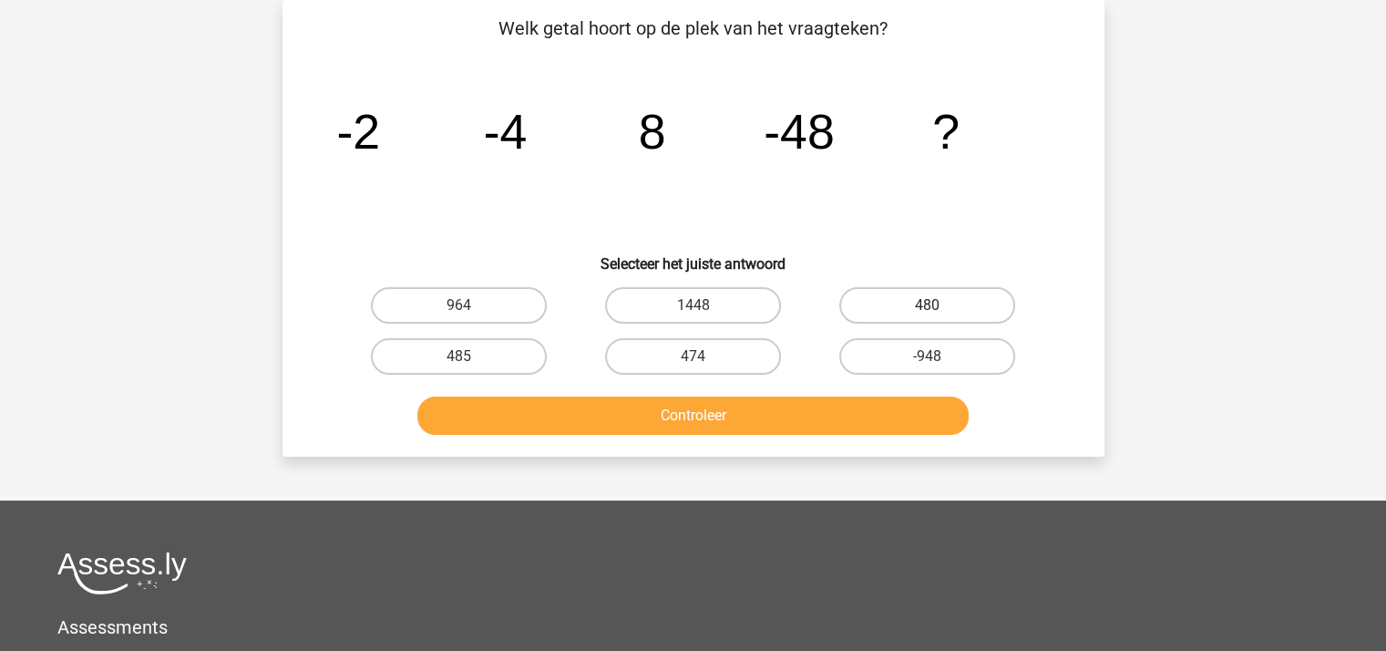
click at [898, 300] on label "480" at bounding box center [927, 305] width 176 height 36
click at [927, 305] on input "480" at bounding box center [933, 311] width 12 height 12
radio input "true"
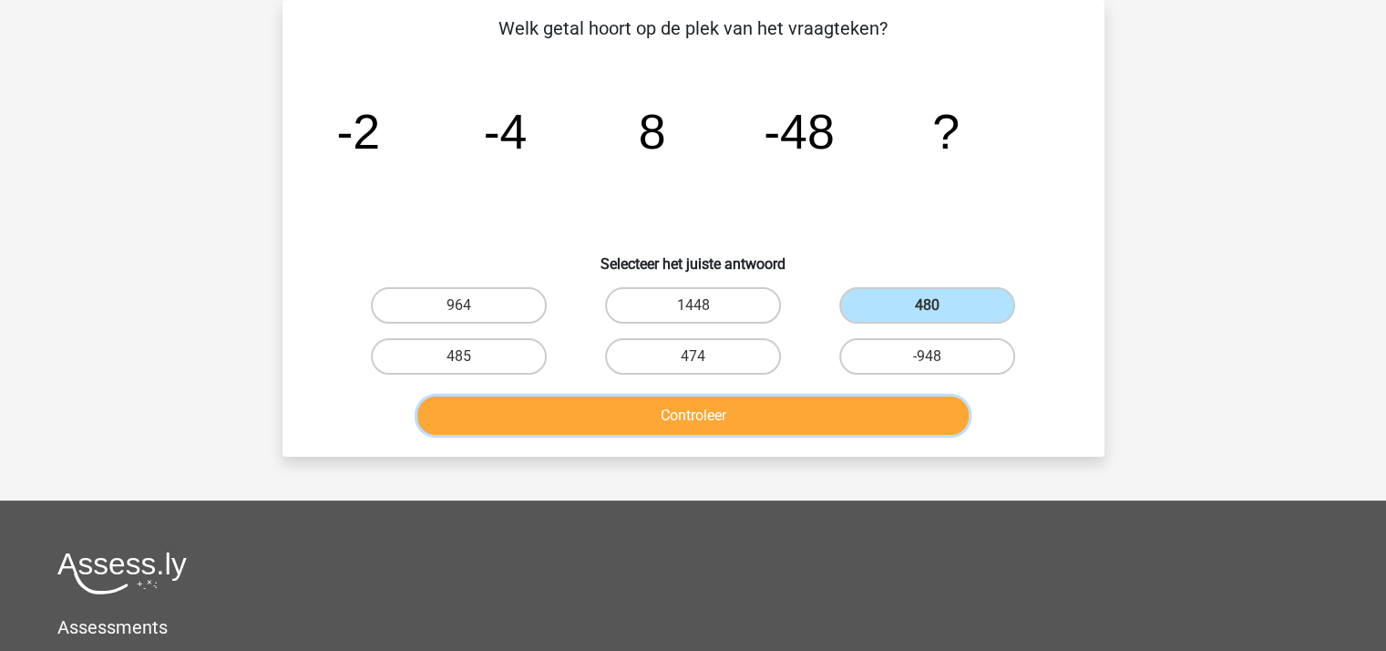
click at [756, 407] on button "Controleer" at bounding box center [692, 415] width 551 height 38
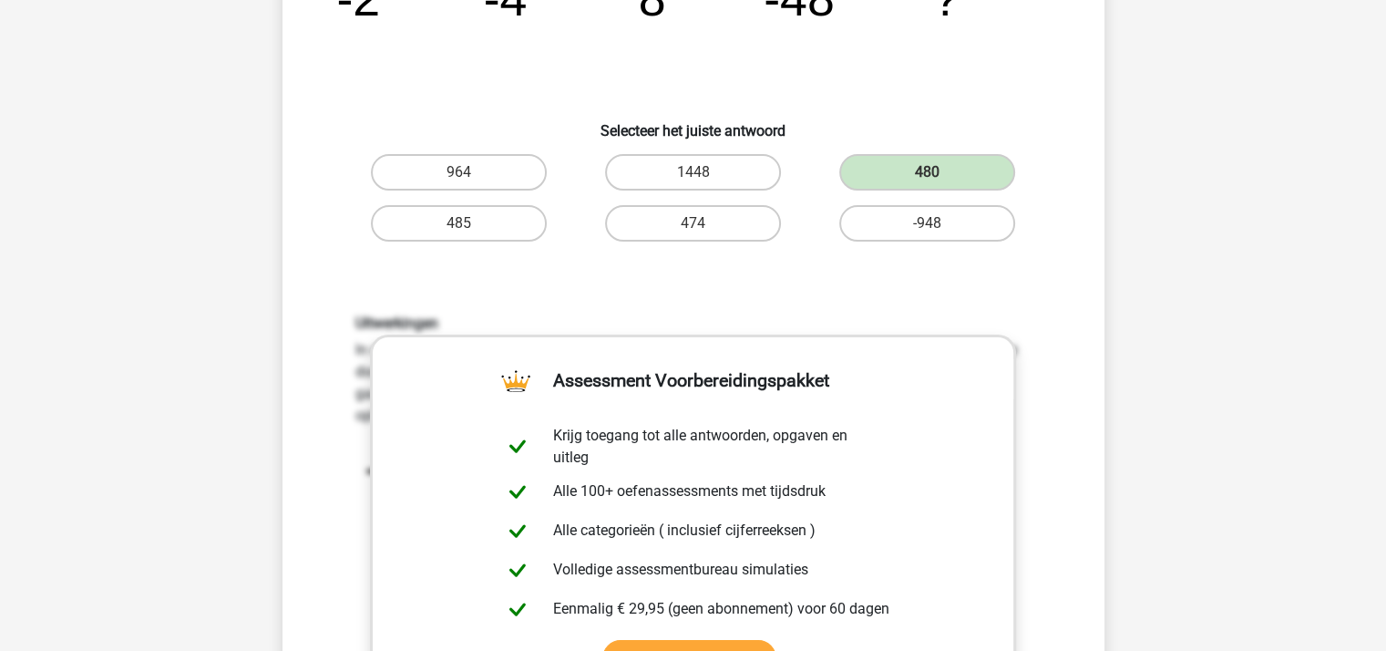
scroll to position [539, 0]
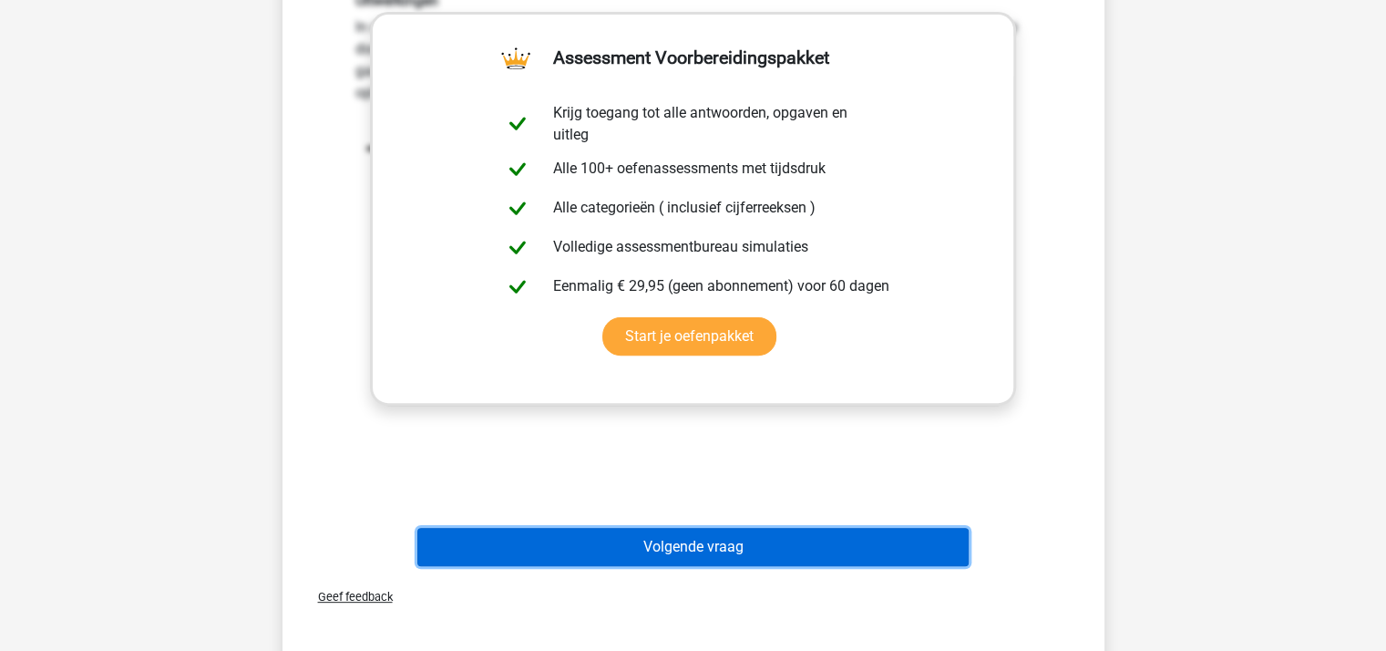
click at [714, 535] on button "Volgende vraag" at bounding box center [692, 547] width 551 height 38
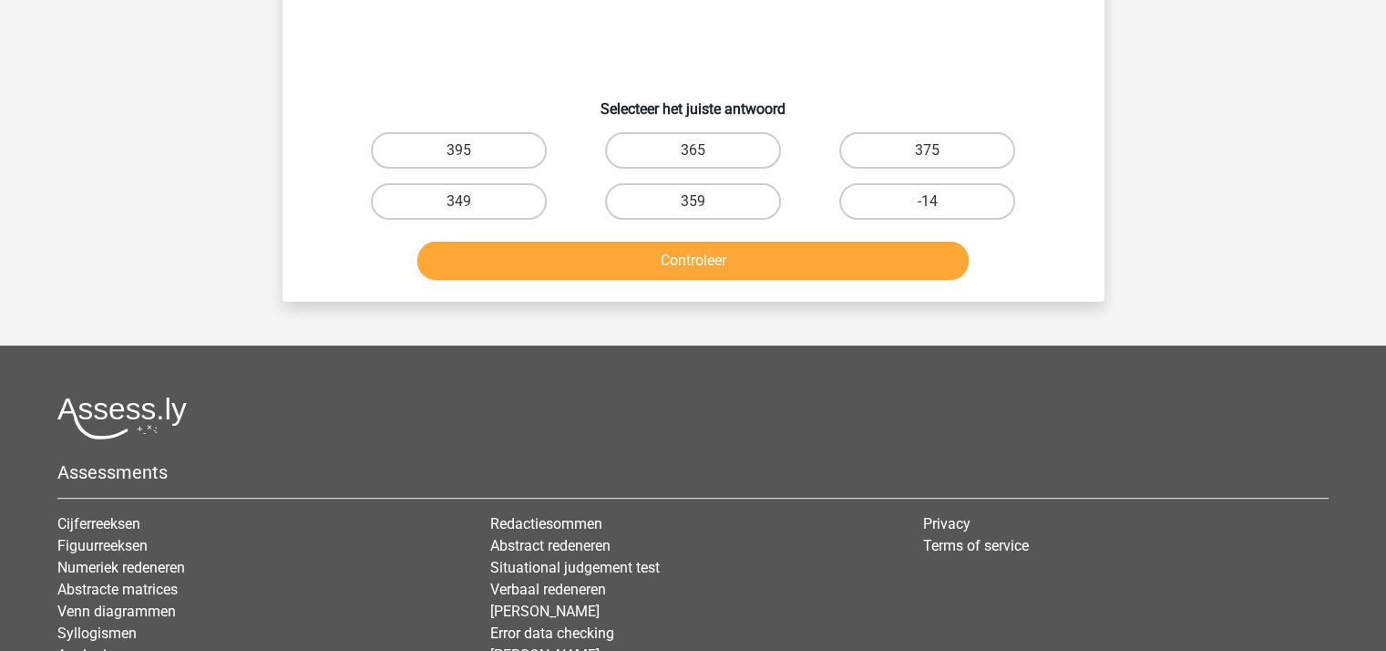
scroll to position [84, 0]
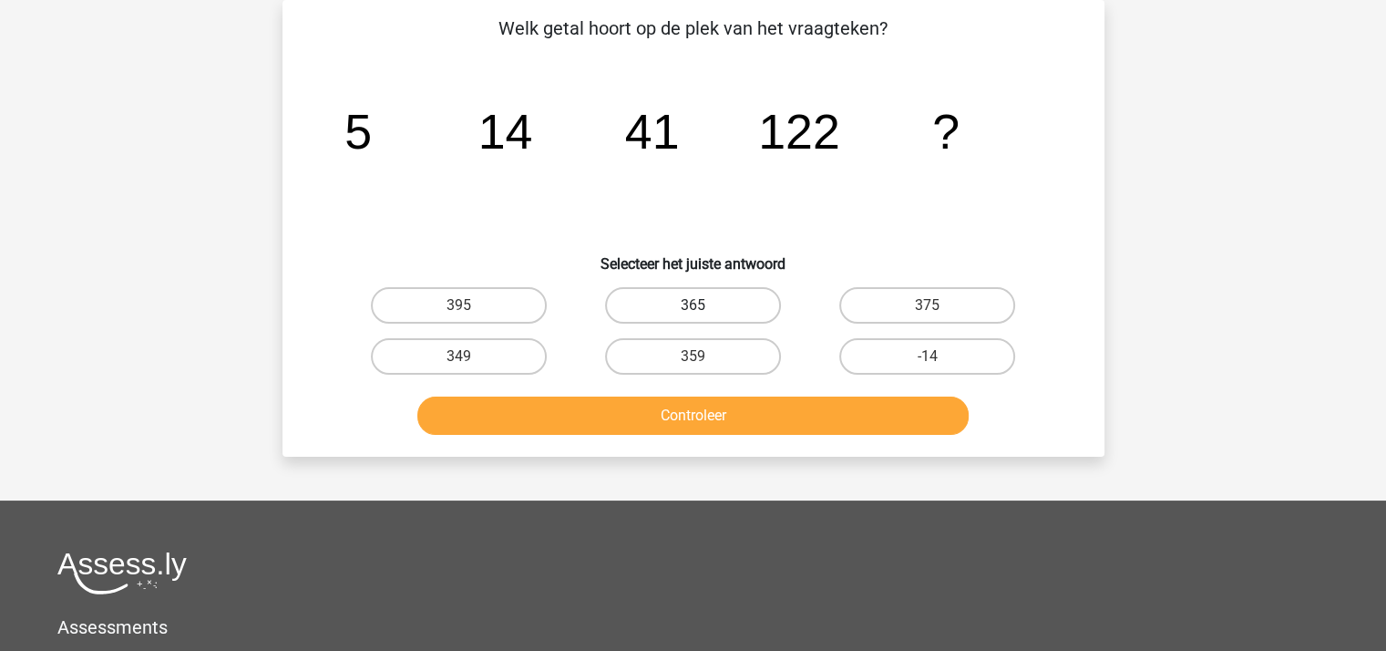
click at [691, 301] on label "365" at bounding box center [693, 305] width 176 height 36
click at [692, 305] on input "365" at bounding box center [698, 311] width 12 height 12
radio input "true"
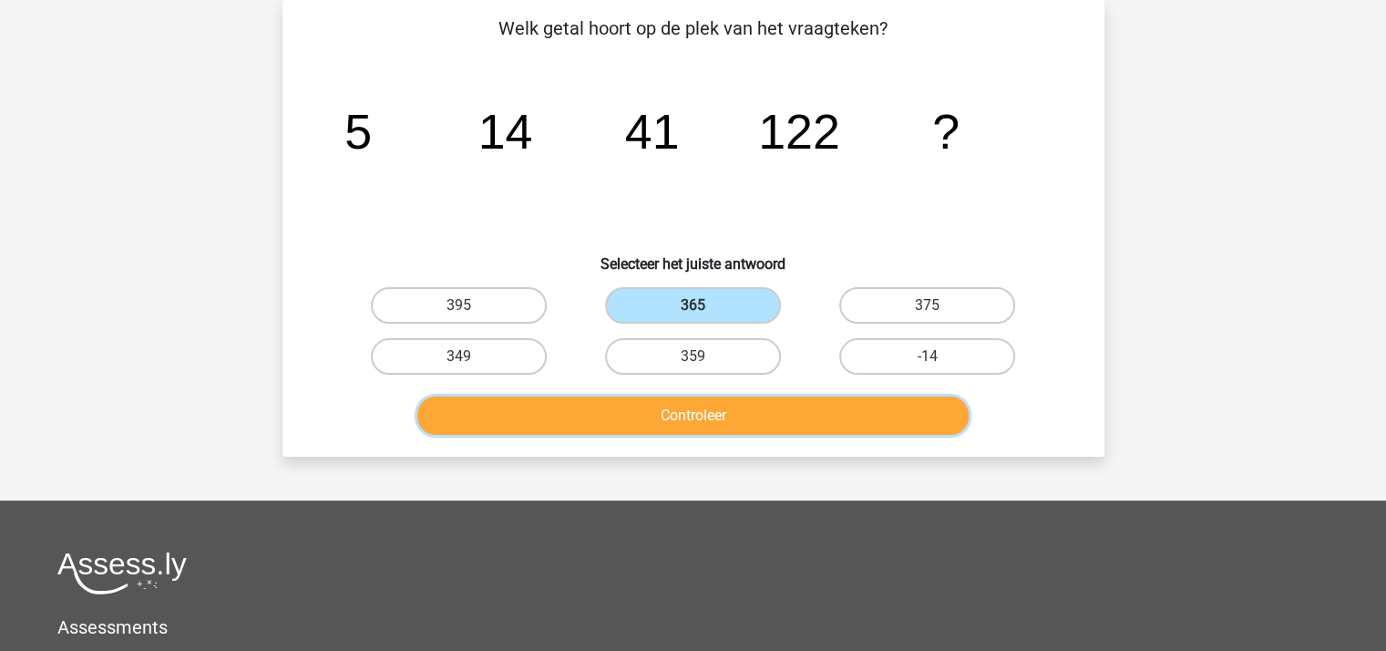
click at [696, 407] on button "Controleer" at bounding box center [692, 415] width 551 height 38
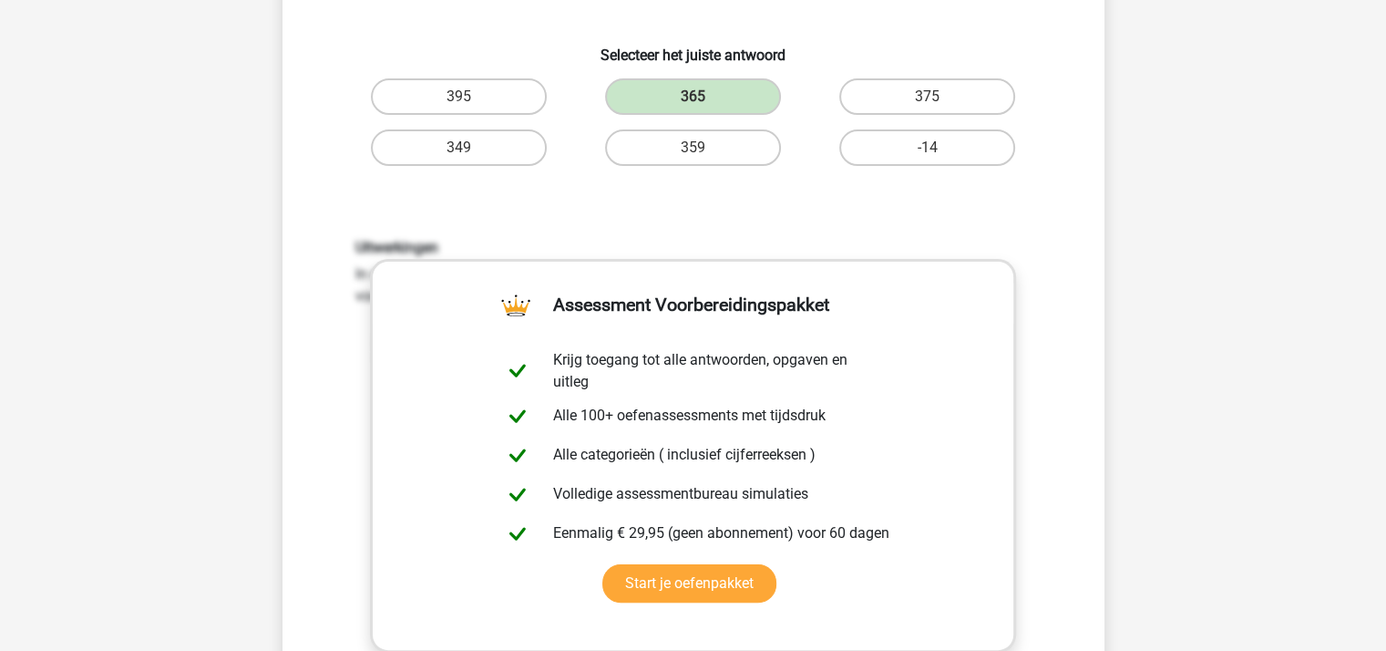
scroll to position [539, 0]
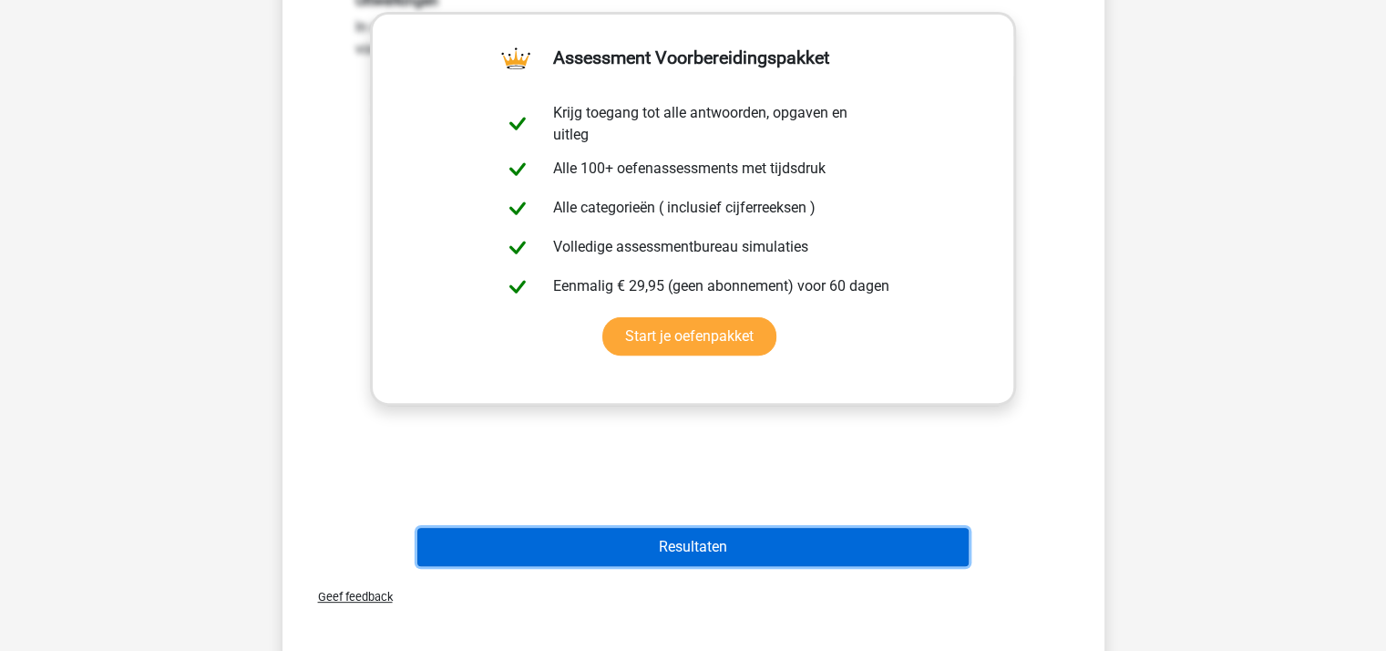
click at [698, 545] on button "Resultaten" at bounding box center [692, 547] width 551 height 38
click at [699, 543] on button "Resultaten" at bounding box center [692, 547] width 551 height 38
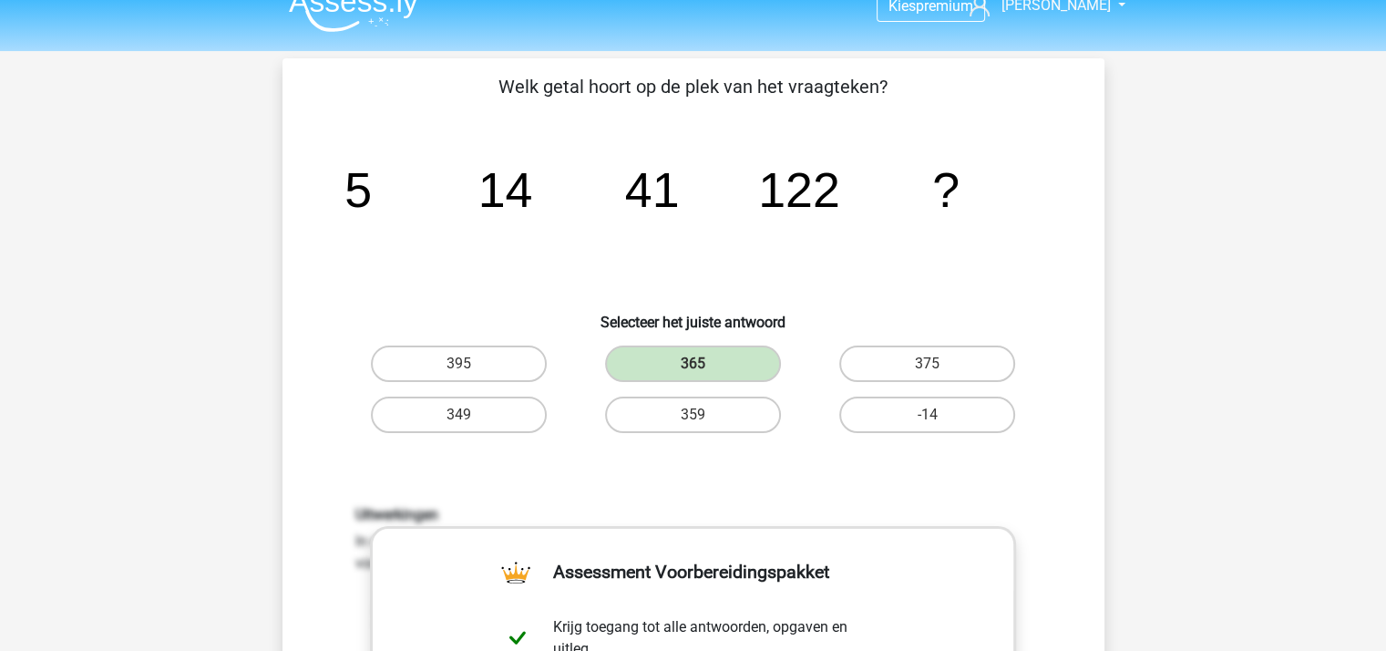
scroll to position [0, 0]
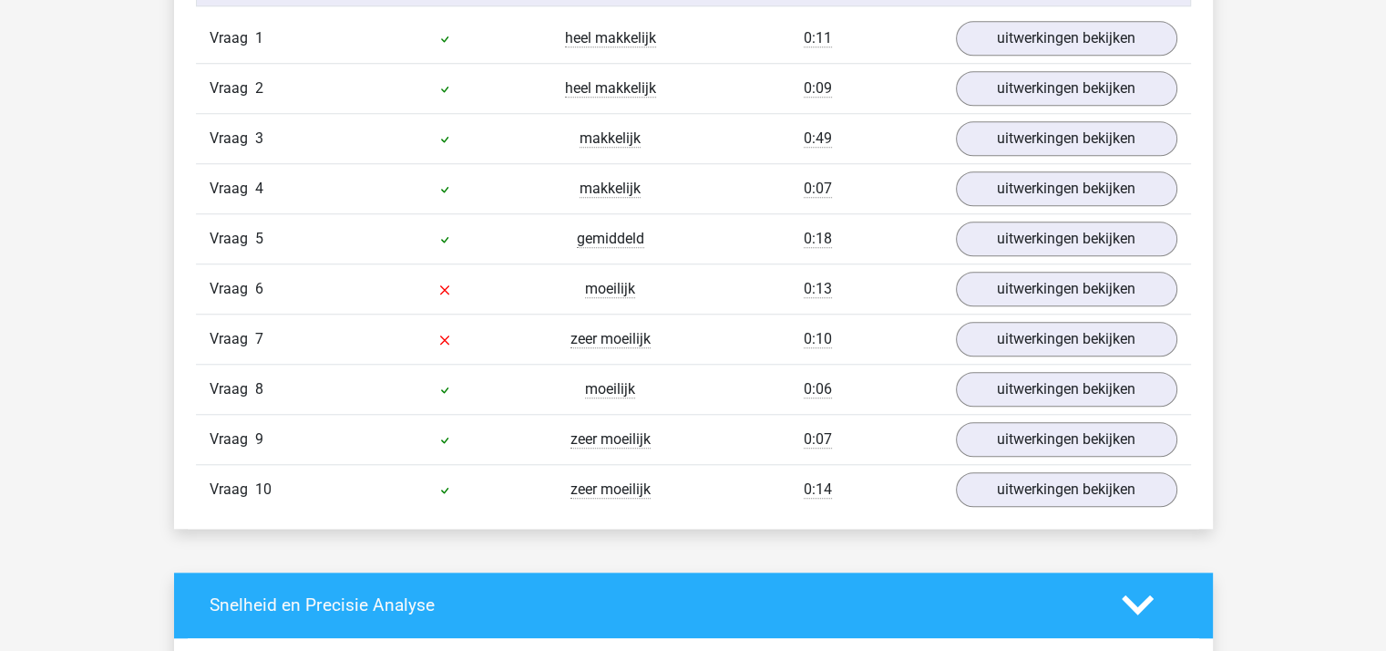
scroll to position [1458, 0]
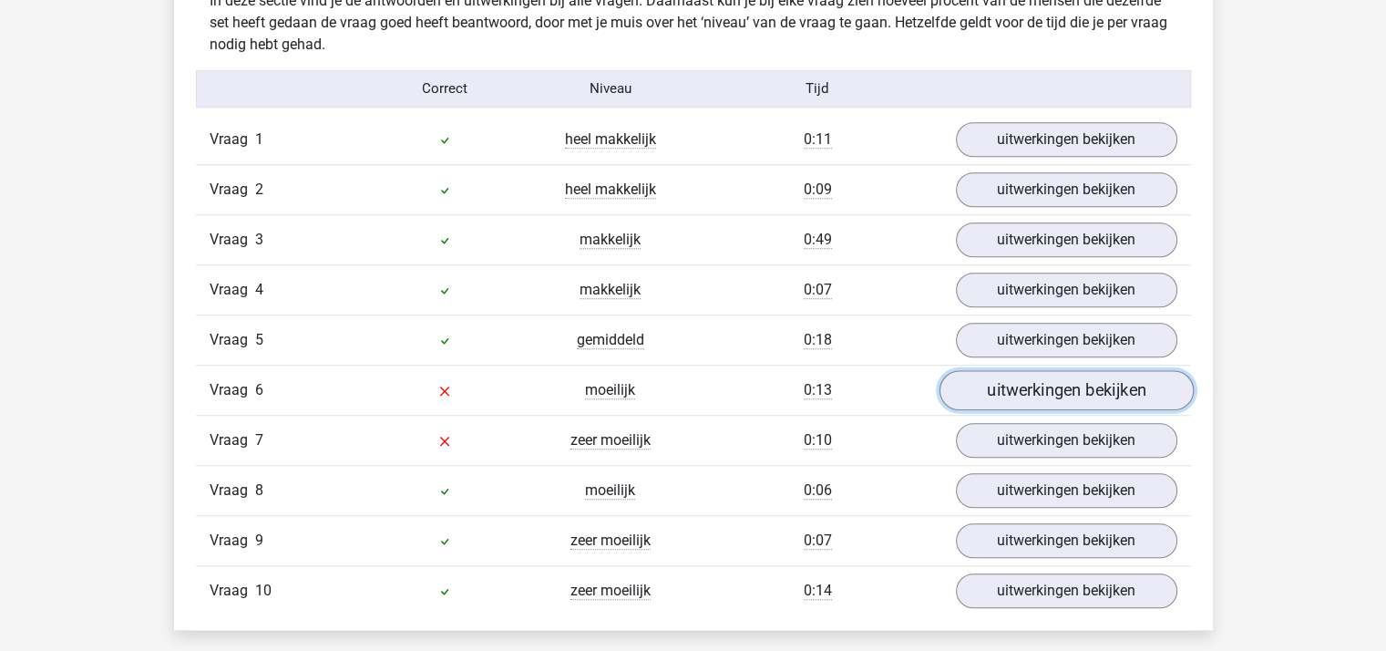
click at [1049, 383] on link "uitwerkingen bekijken" at bounding box center [1065, 390] width 254 height 40
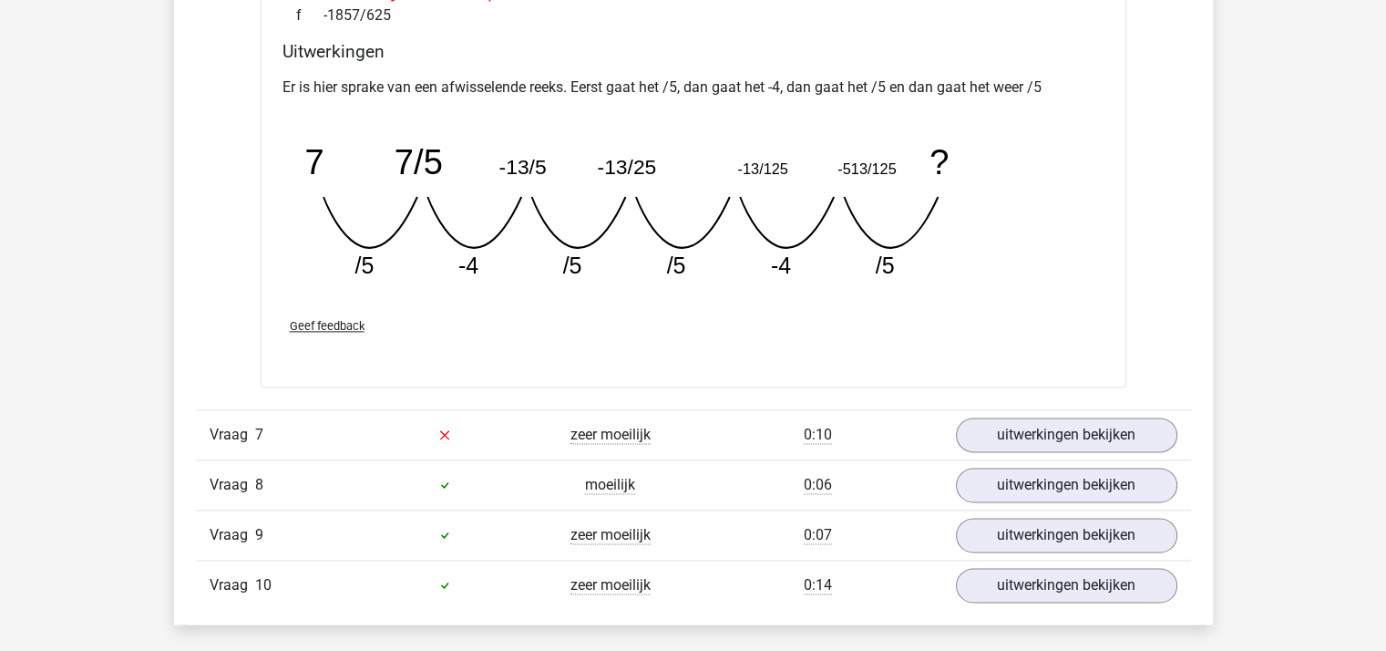
scroll to position [2460, 0]
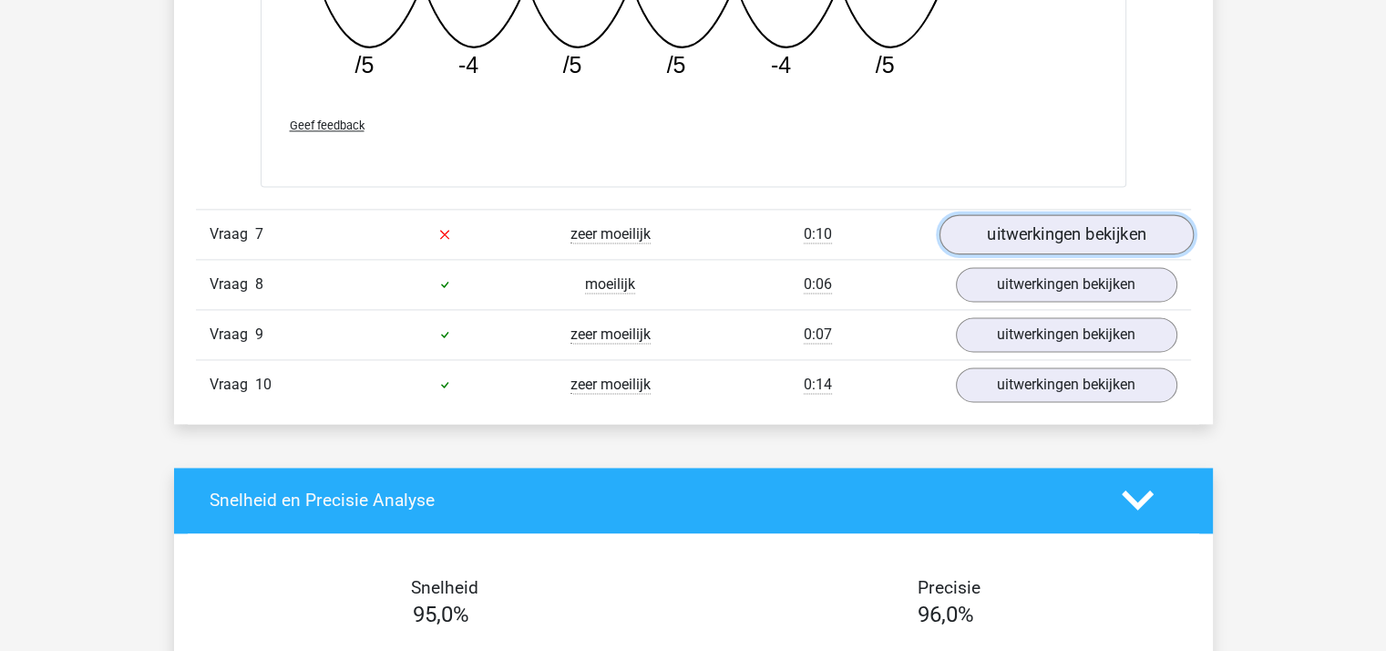
click at [1079, 229] on link "uitwerkingen bekijken" at bounding box center [1065, 234] width 254 height 40
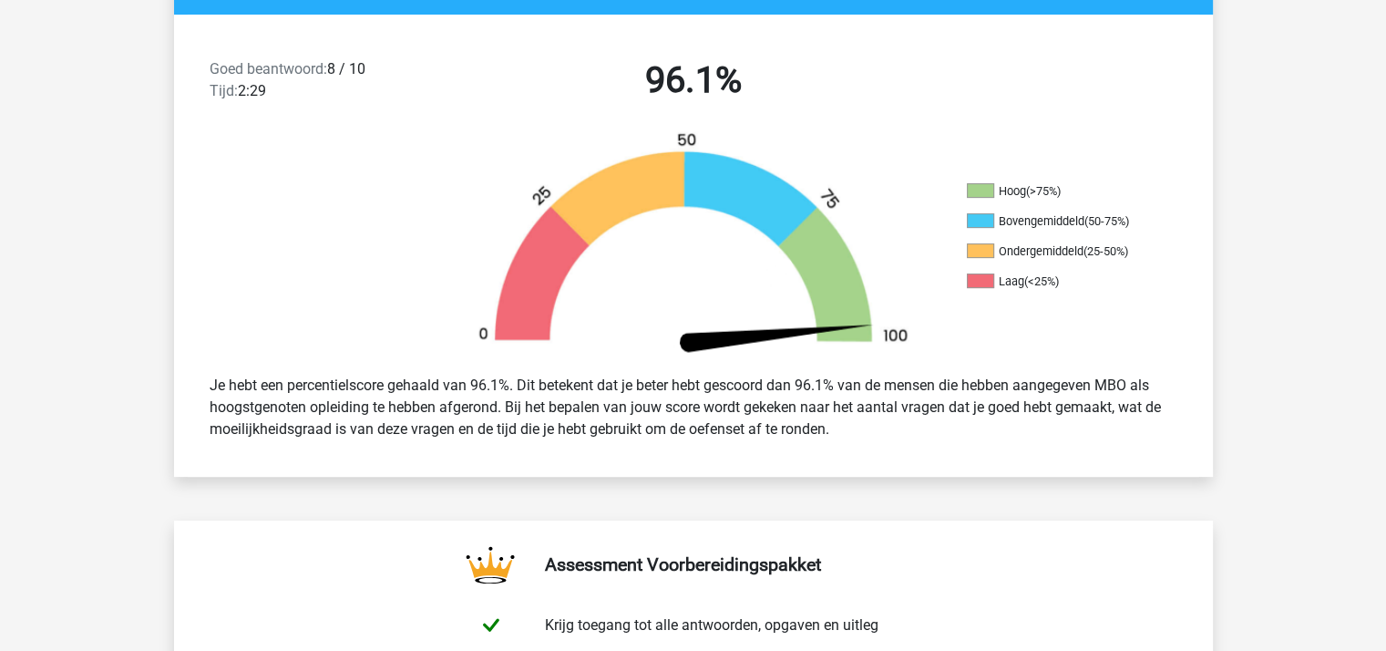
scroll to position [0, 0]
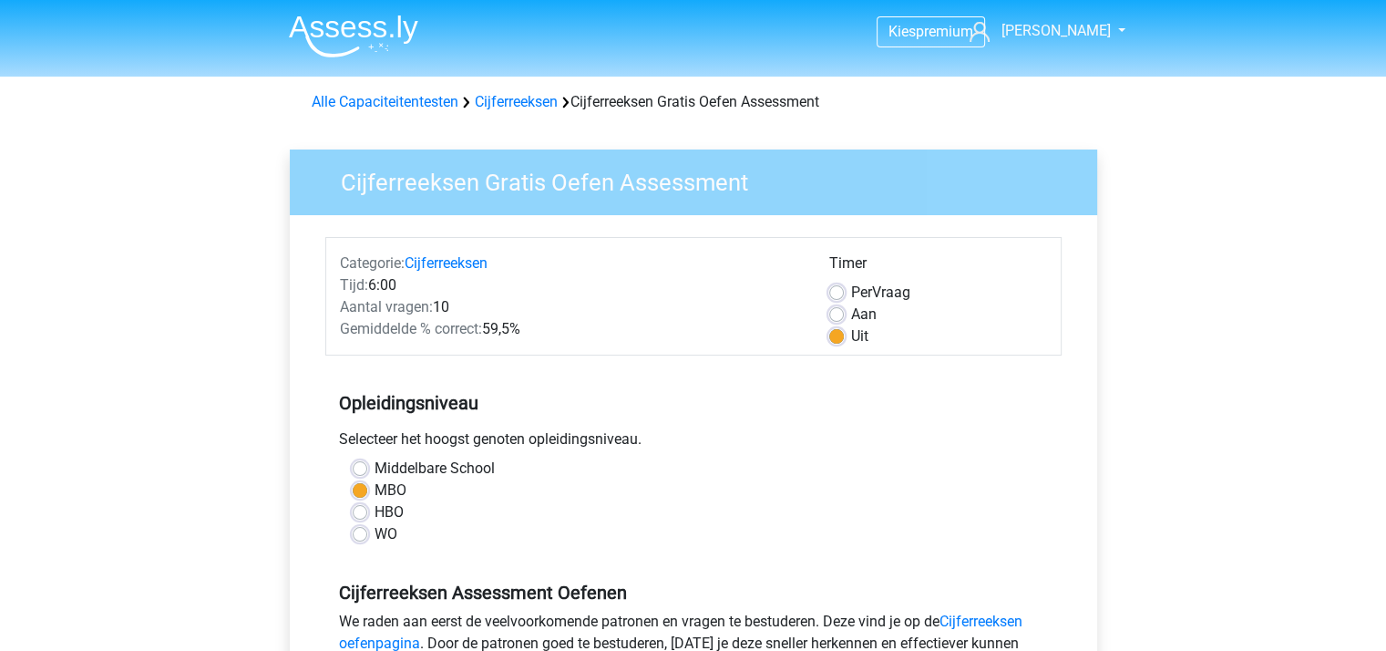
click at [372, 31] on img at bounding box center [353, 36] width 129 height 43
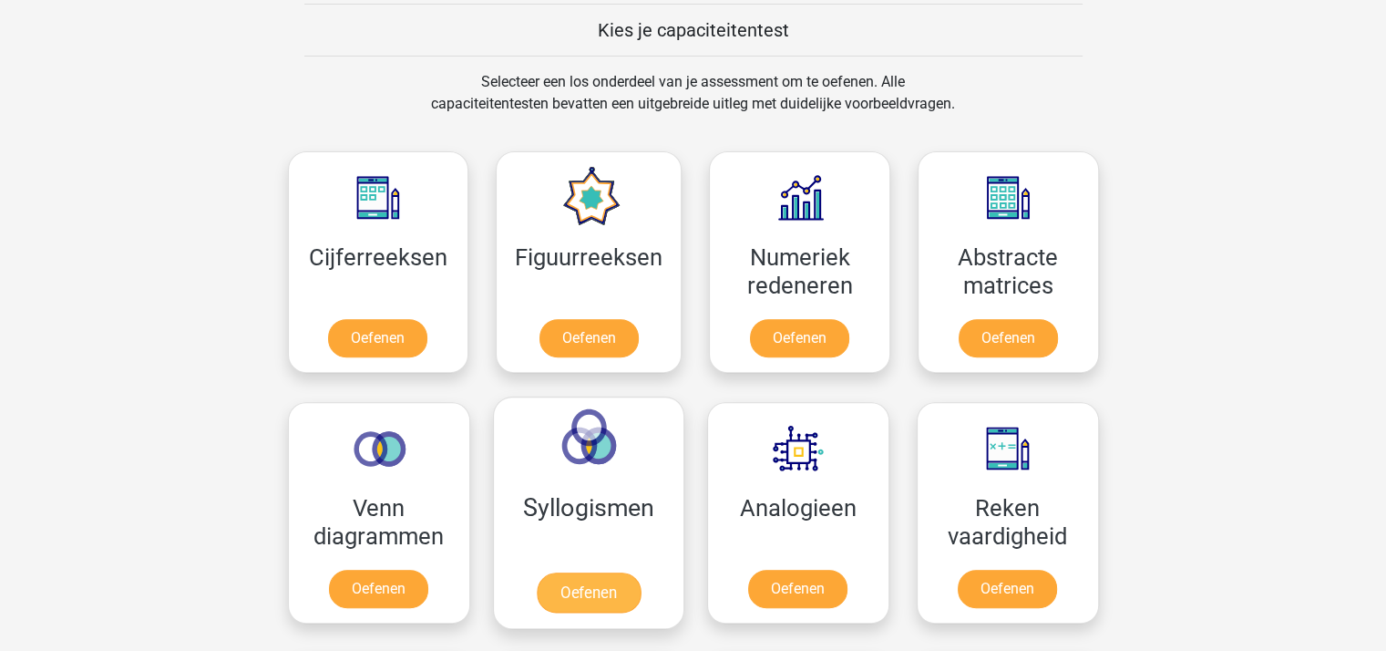
scroll to position [729, 0]
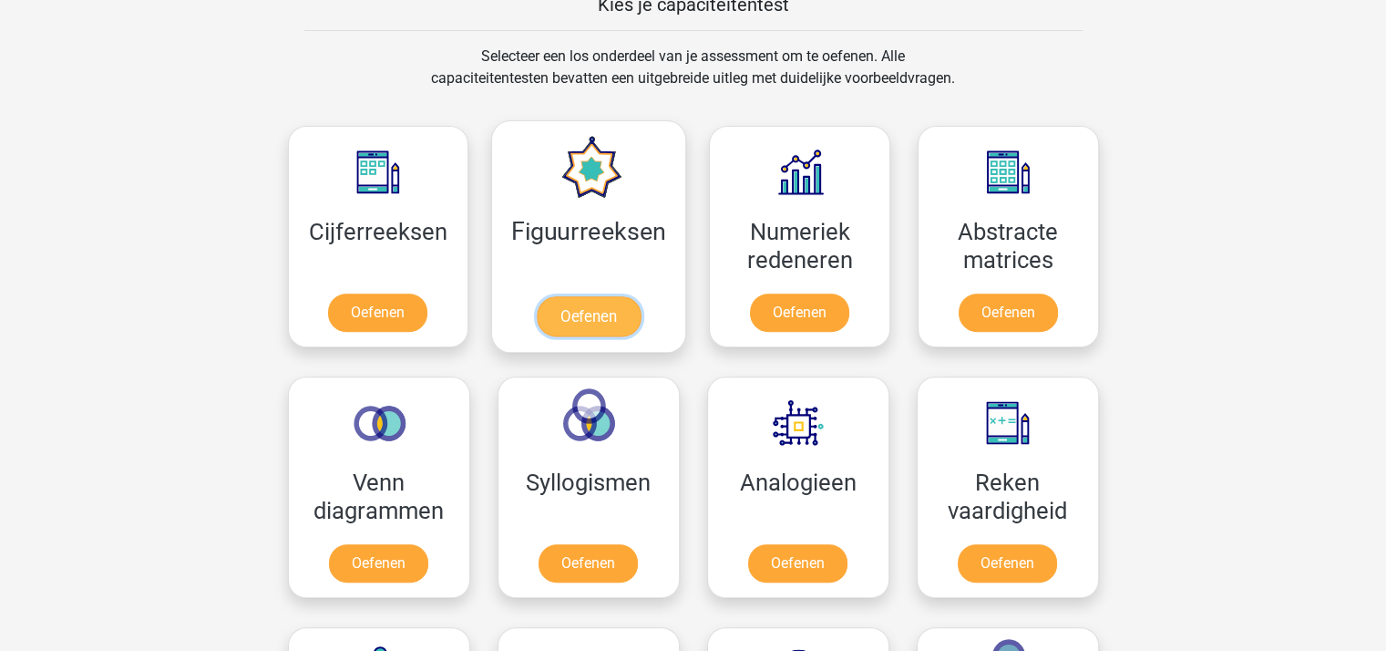
click at [590, 312] on link "Oefenen" at bounding box center [589, 316] width 104 height 40
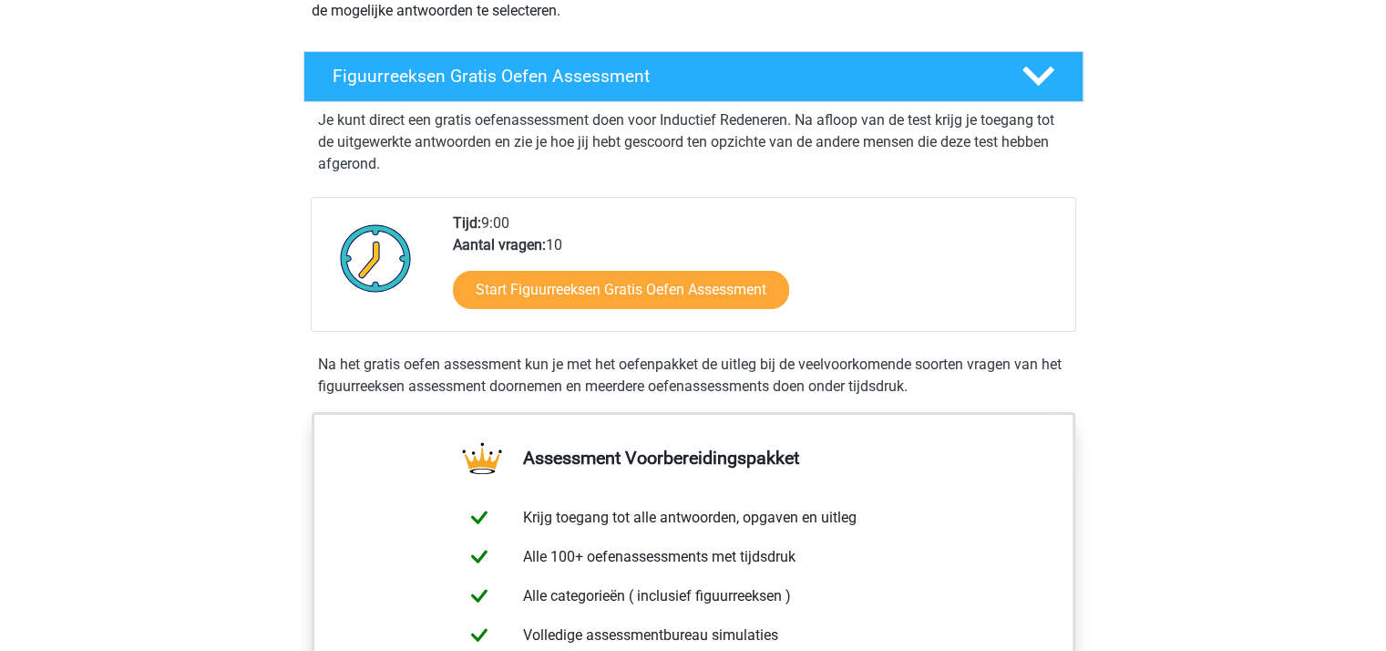
scroll to position [364, 0]
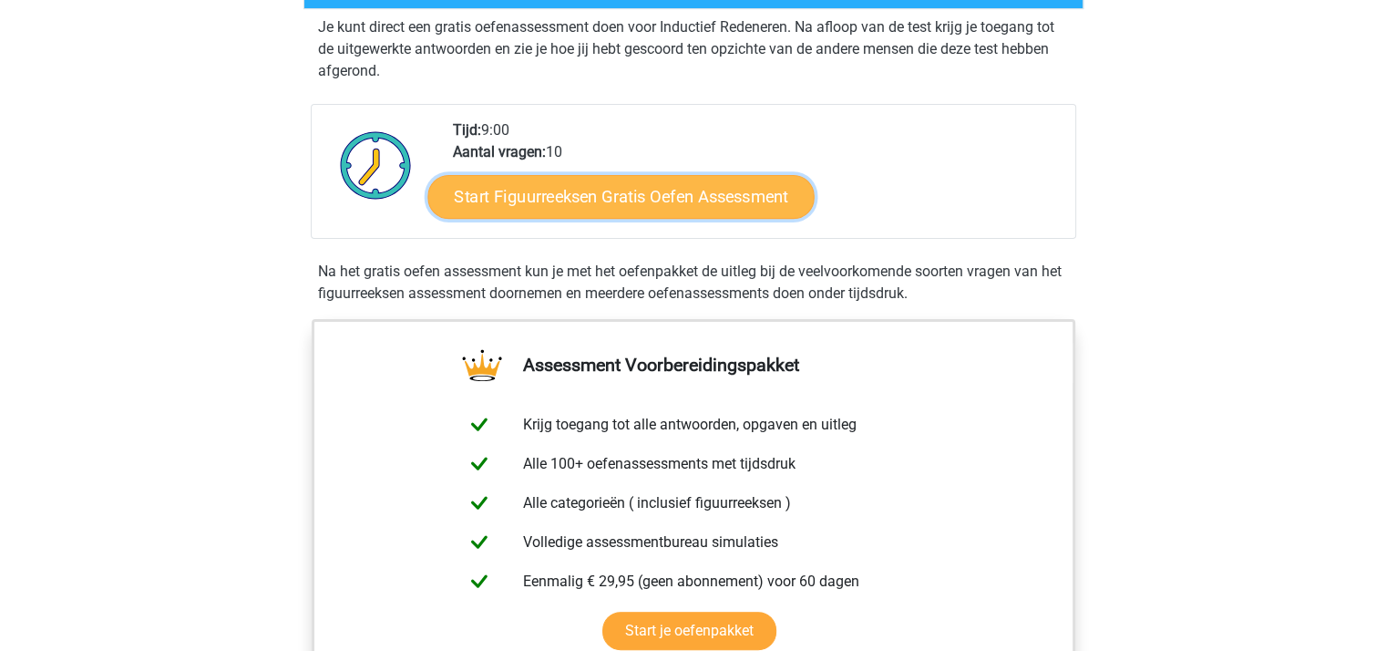
click at [640, 196] on link "Start Figuurreeksen Gratis Oefen Assessment" at bounding box center [620, 196] width 386 height 44
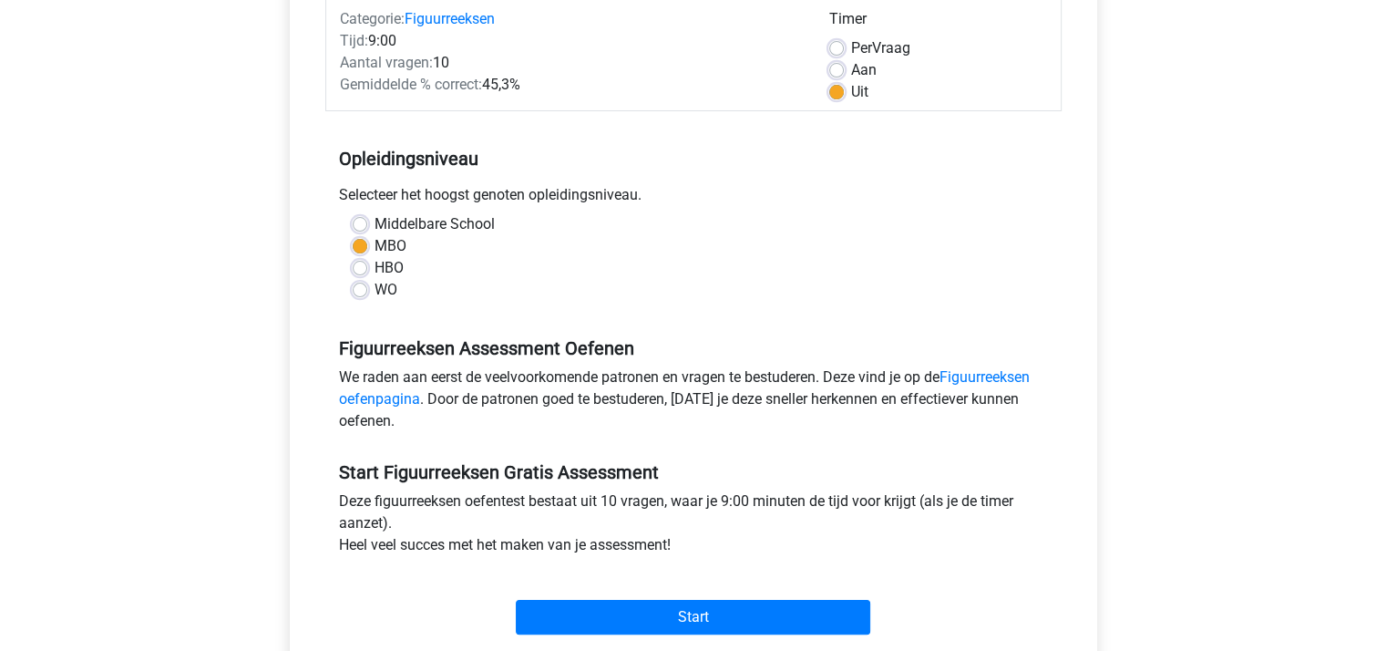
scroll to position [364, 0]
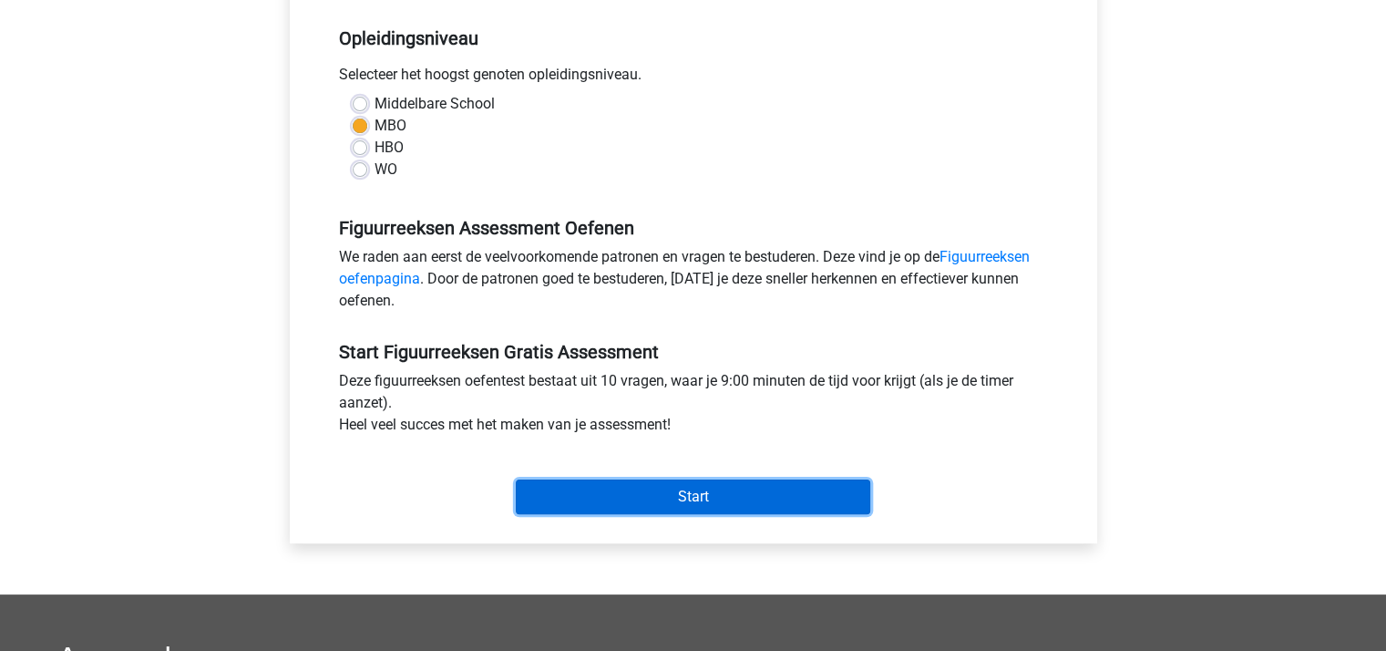
click at [735, 492] on input "Start" at bounding box center [693, 496] width 354 height 35
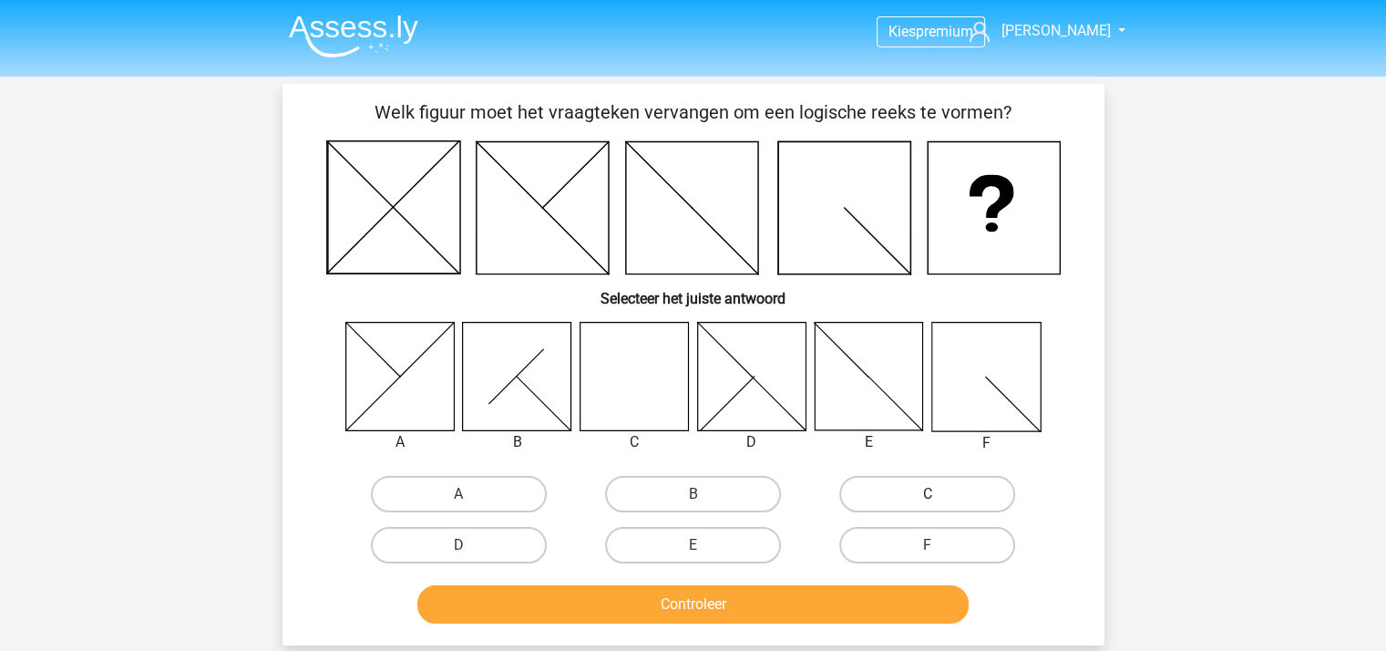
click at [880, 495] on label "C" at bounding box center [927, 494] width 176 height 36
click at [927, 495] on input "C" at bounding box center [933, 500] width 12 height 12
radio input "true"
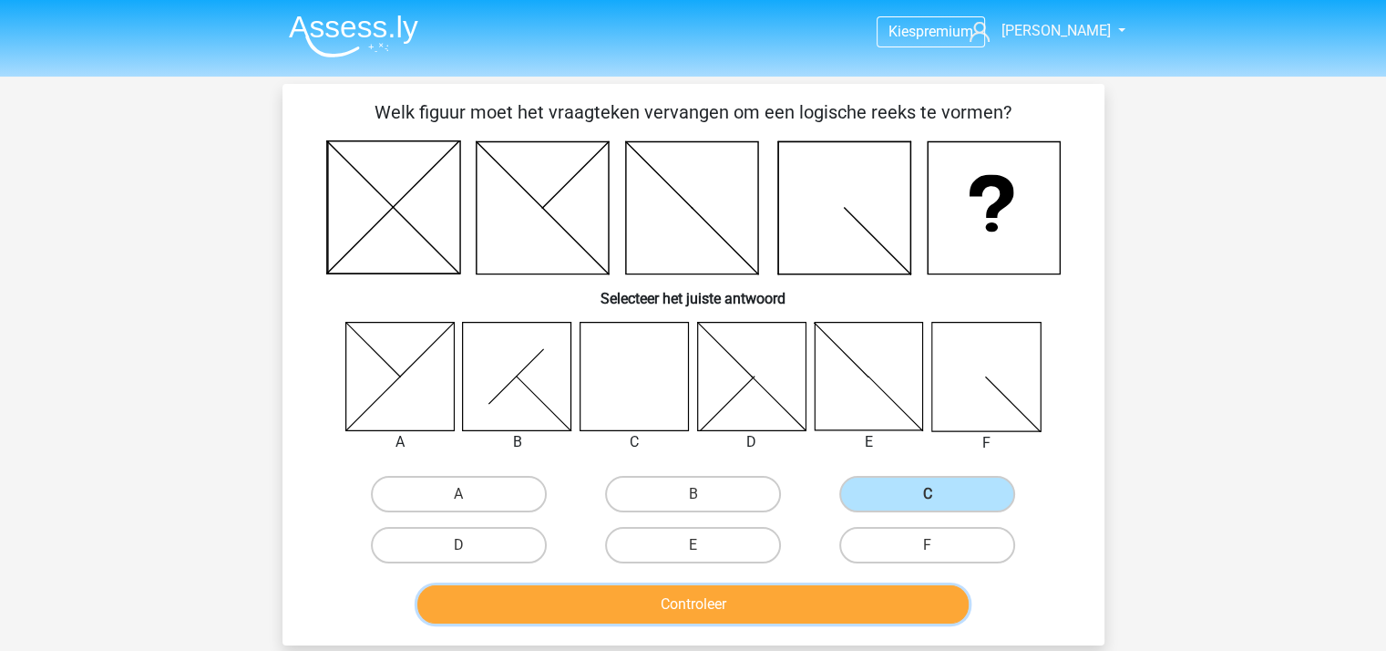
click at [759, 615] on button "Controleer" at bounding box center [692, 604] width 551 height 38
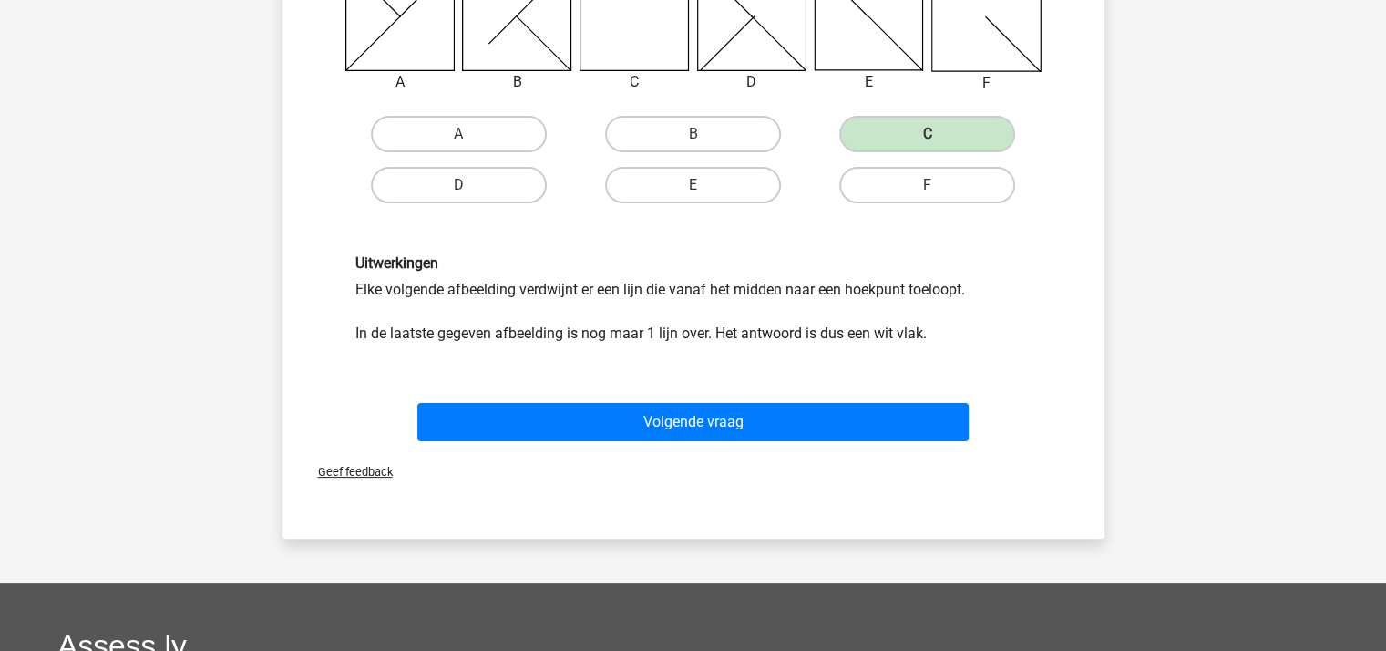
scroll to position [364, 0]
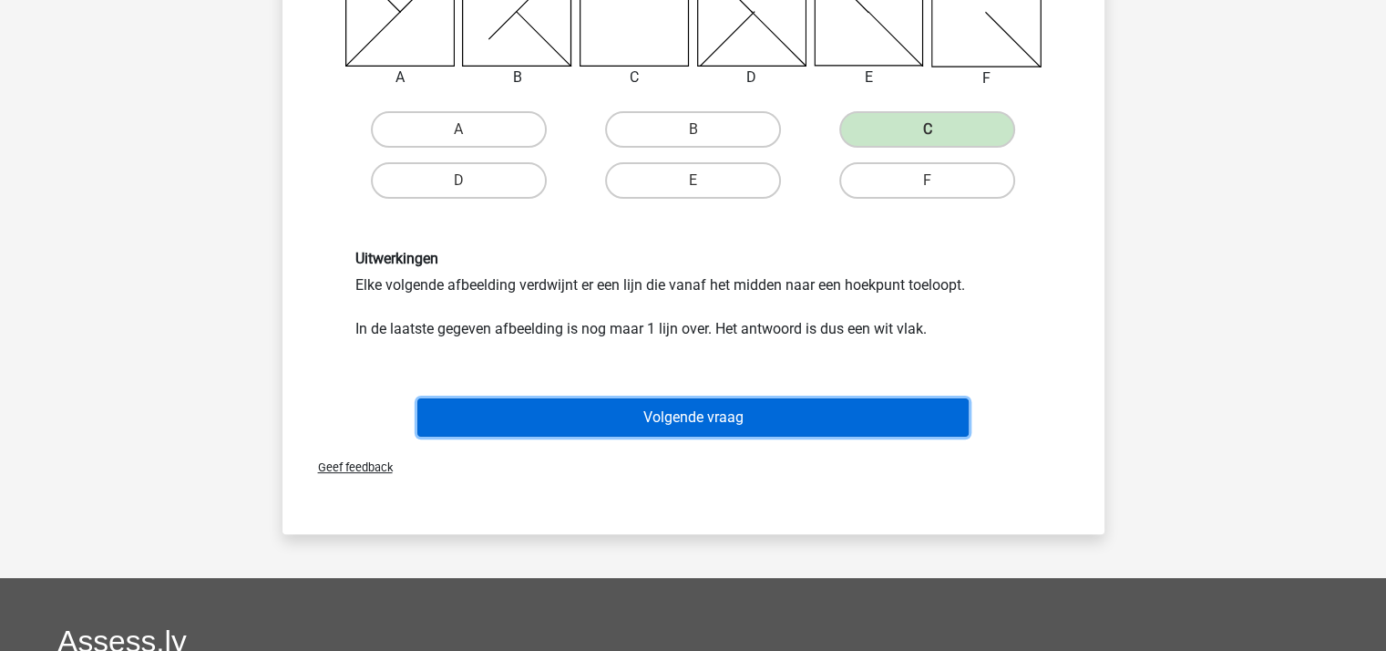
click at [681, 411] on button "Volgende vraag" at bounding box center [692, 417] width 551 height 38
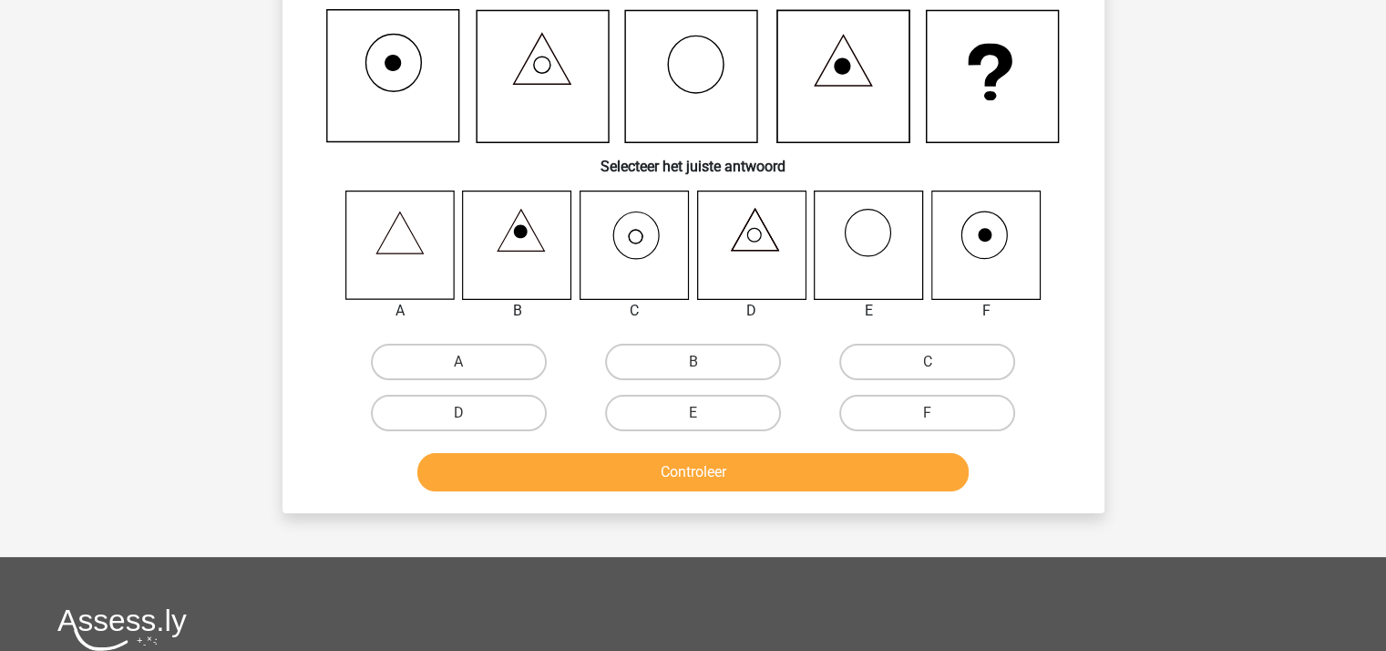
scroll to position [84, 0]
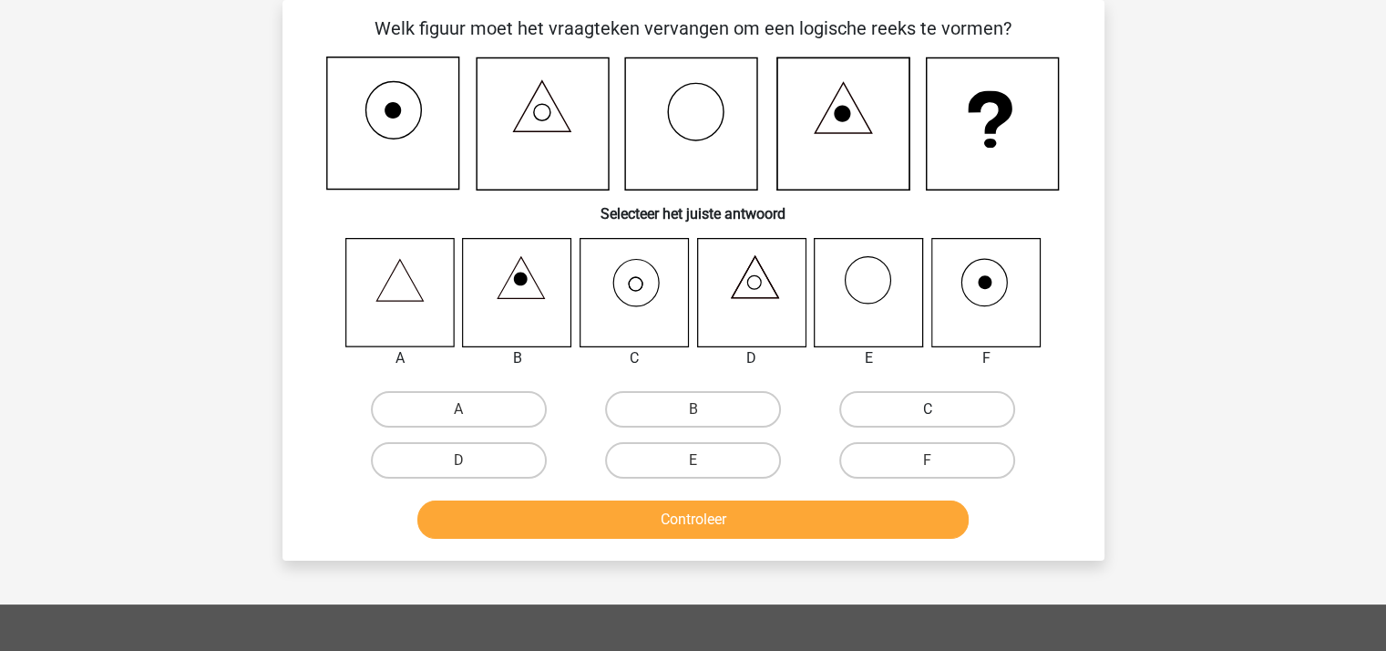
click at [917, 409] on label "C" at bounding box center [927, 409] width 176 height 36
click at [927, 409] on input "C" at bounding box center [933, 415] width 12 height 12
radio input "true"
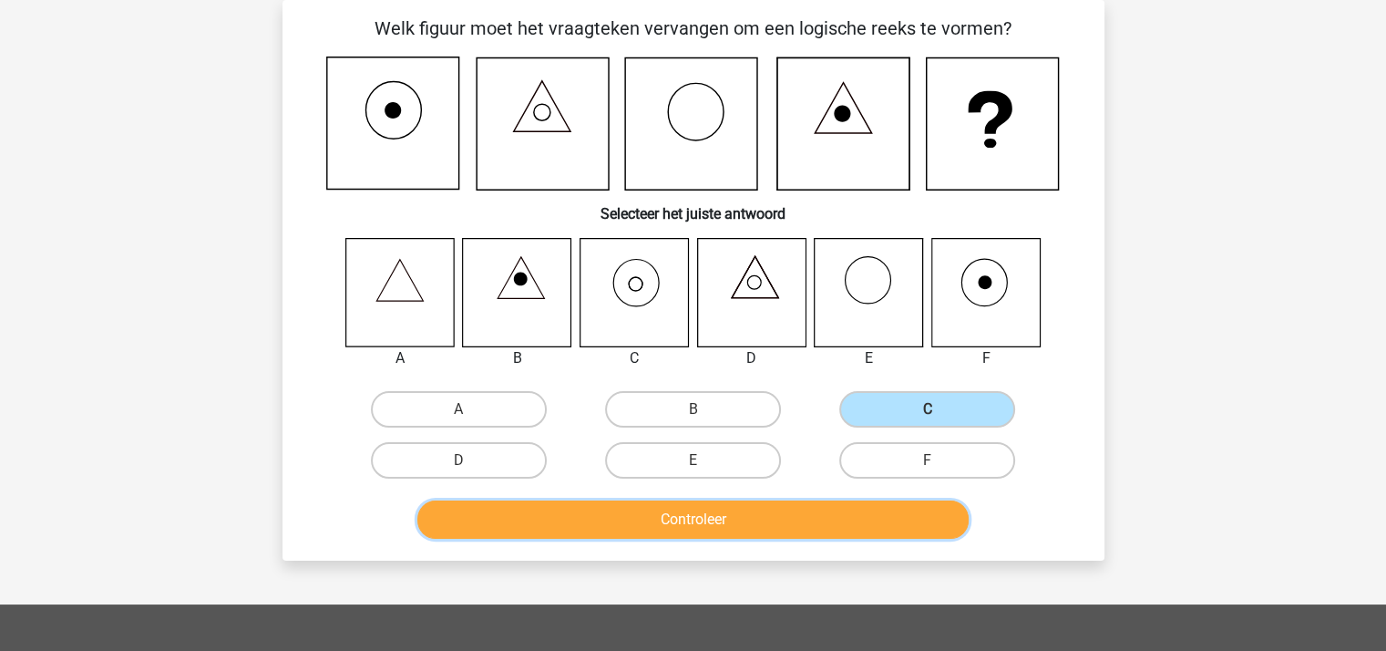
click at [815, 508] on button "Controleer" at bounding box center [692, 519] width 551 height 38
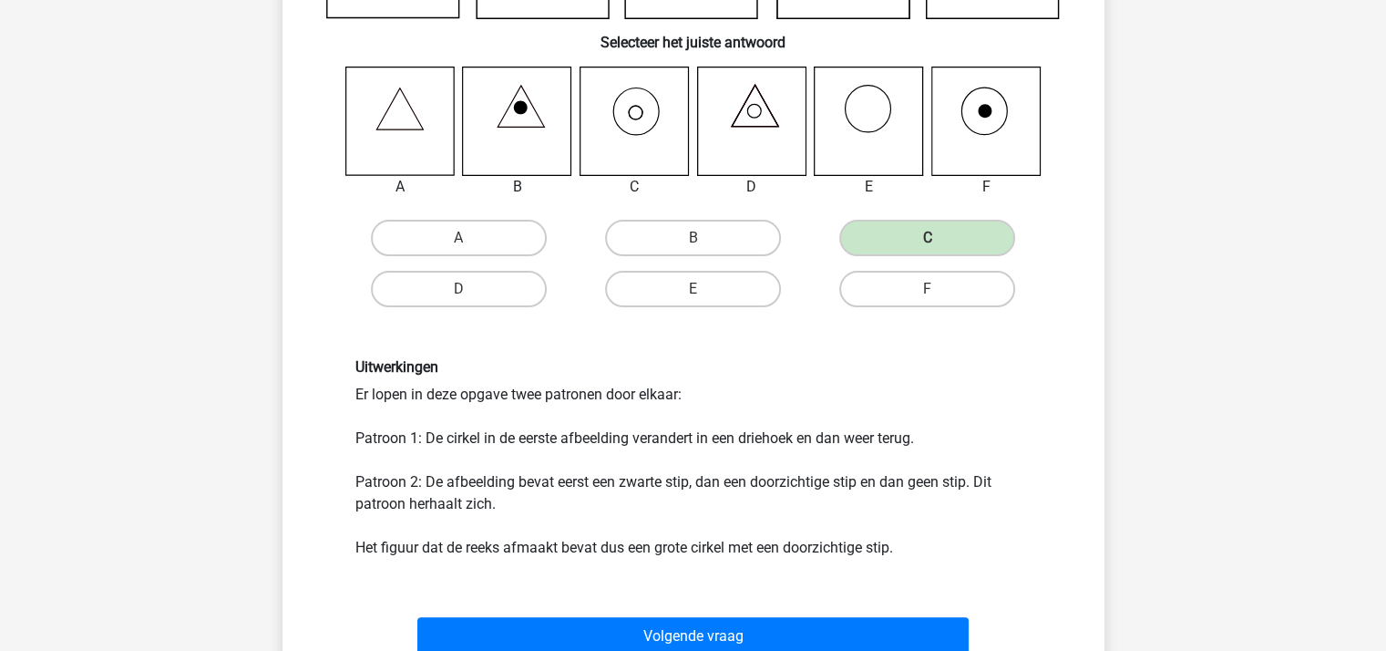
scroll to position [539, 0]
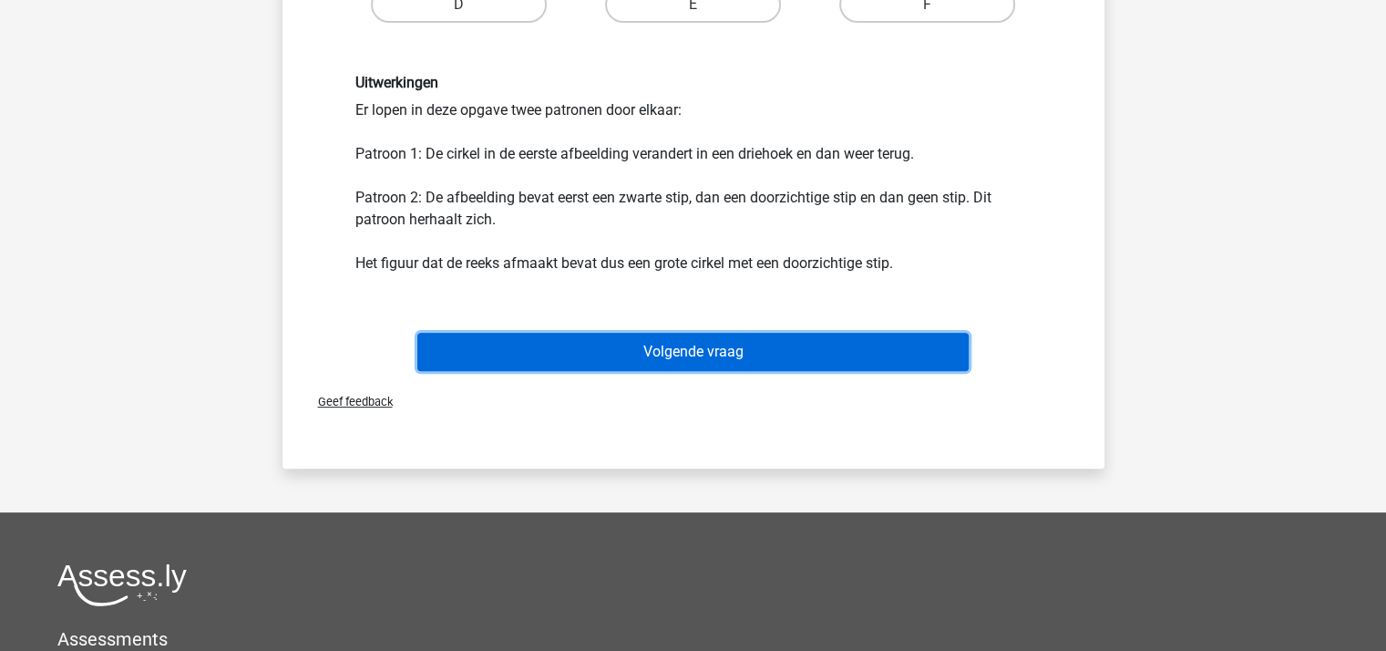
click at [729, 343] on button "Volgende vraag" at bounding box center [692, 352] width 551 height 38
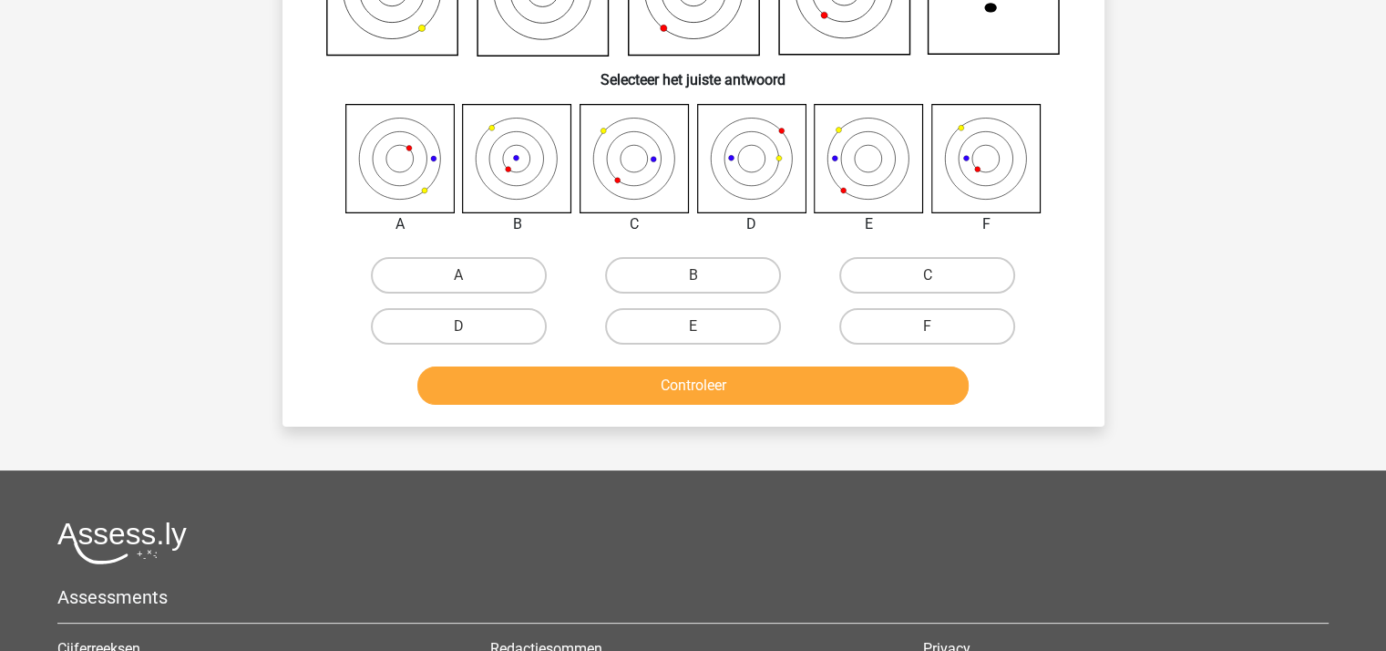
scroll to position [84, 0]
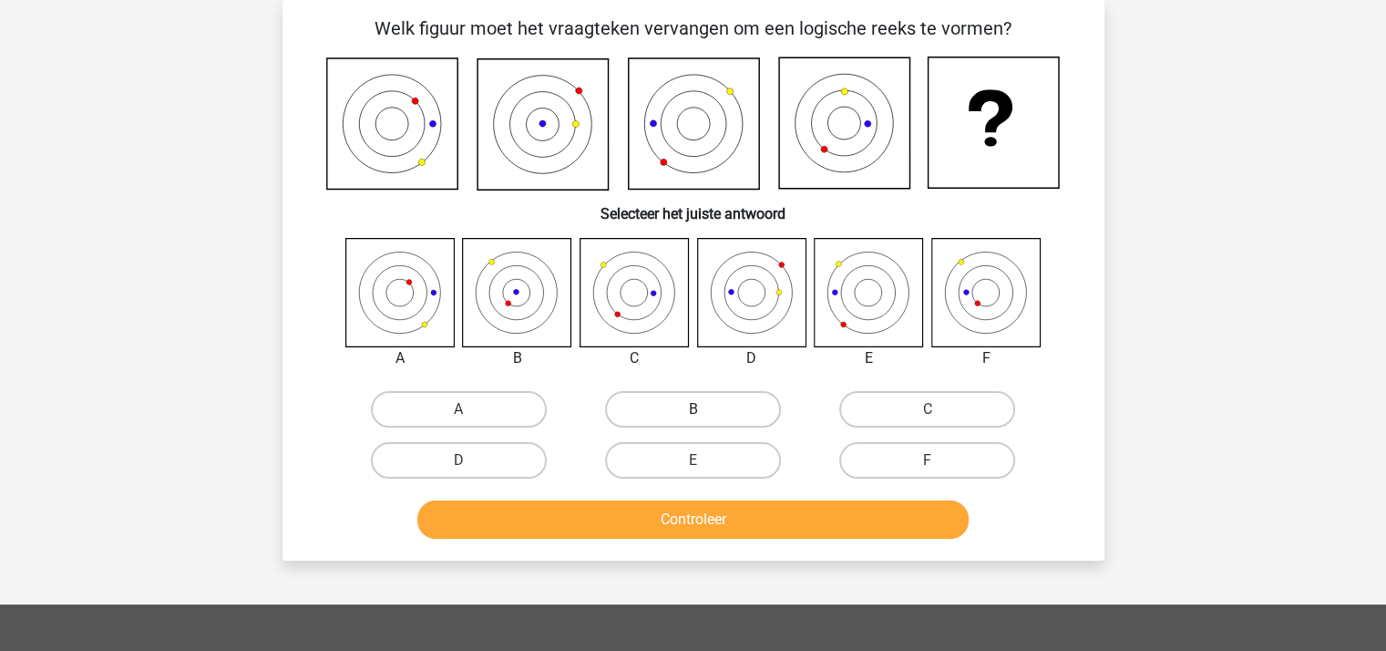
click at [694, 405] on label "B" at bounding box center [693, 409] width 176 height 36
click at [694, 409] on input "B" at bounding box center [698, 415] width 12 height 12
radio input "true"
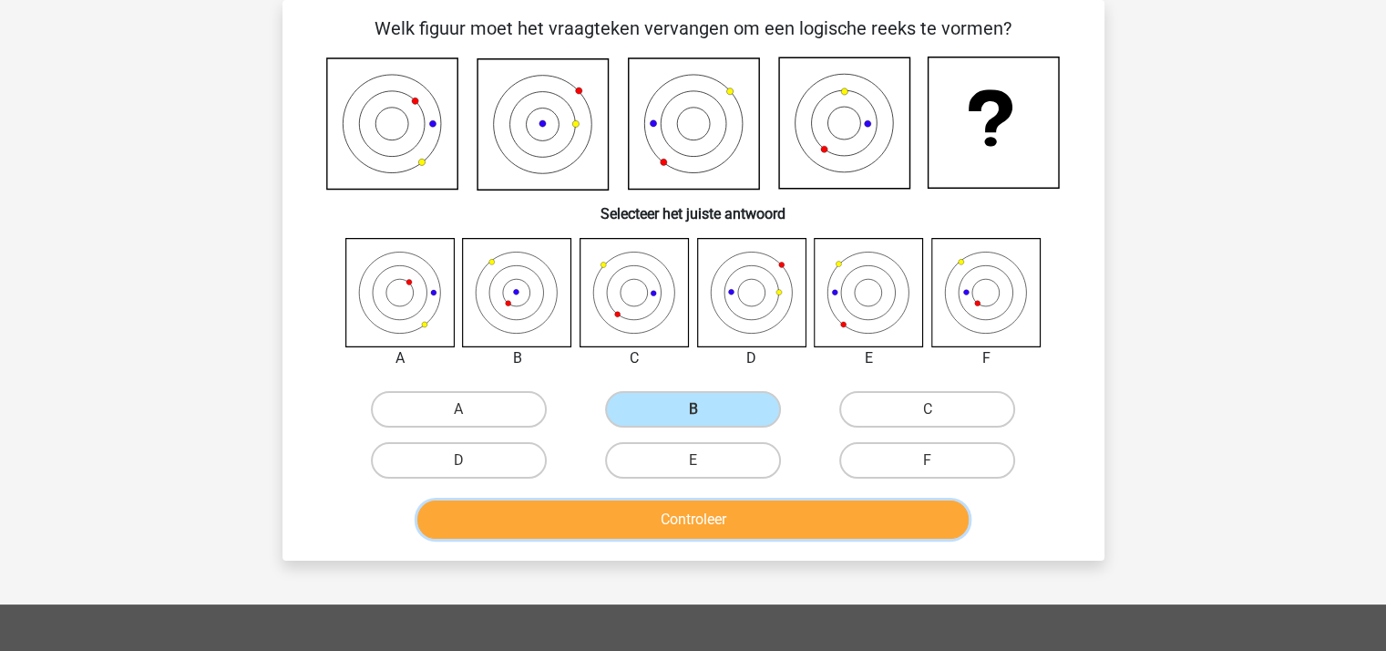
click at [696, 511] on button "Controleer" at bounding box center [692, 519] width 551 height 38
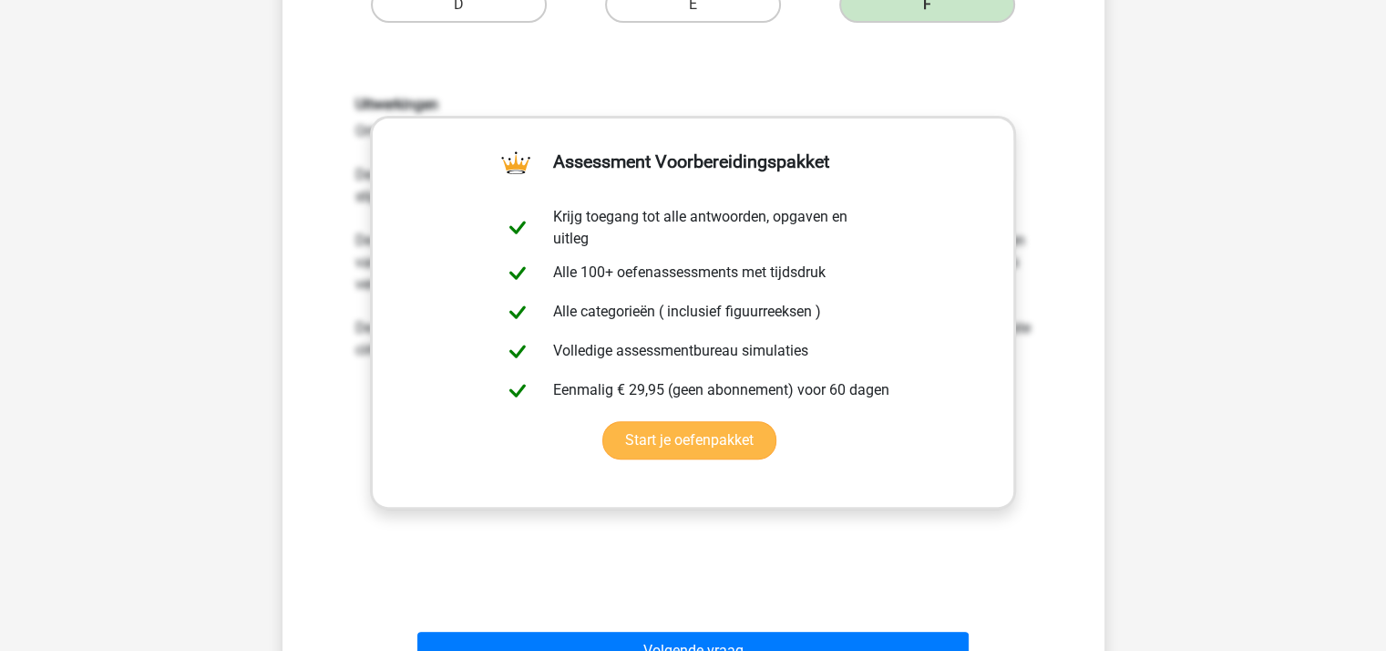
scroll to position [904, 0]
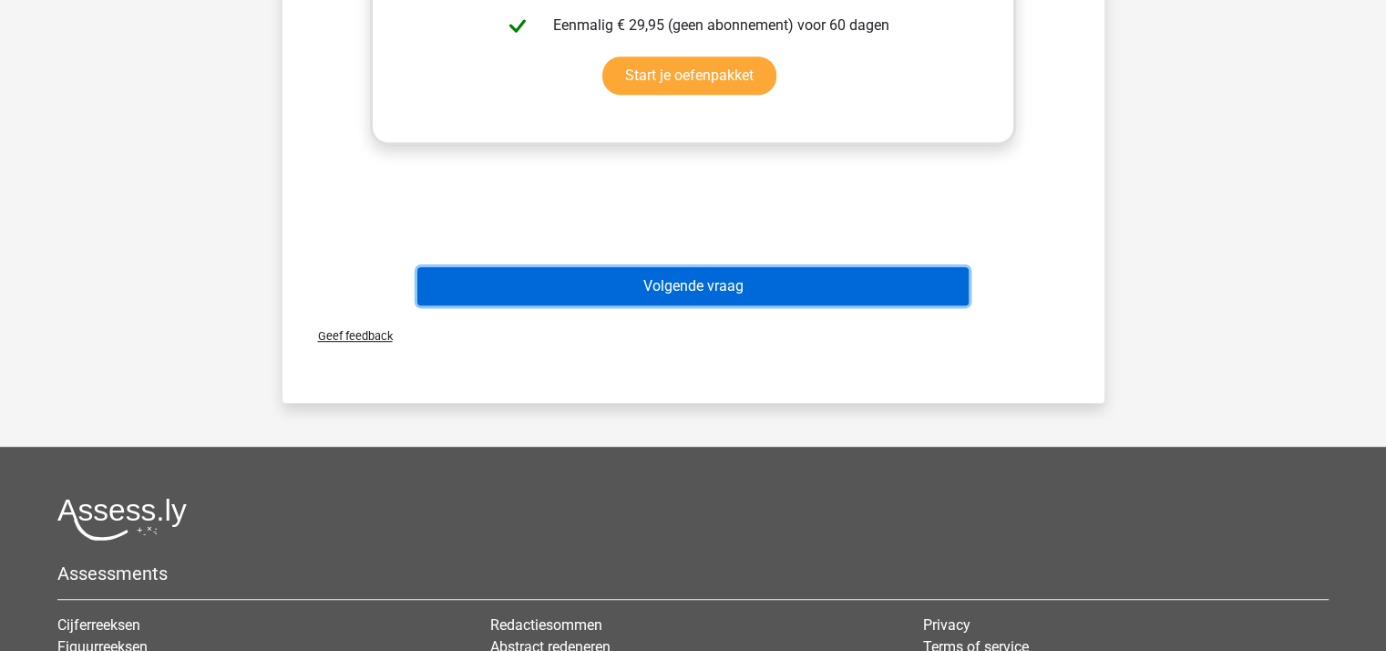
click at [703, 289] on button "Volgende vraag" at bounding box center [692, 286] width 551 height 38
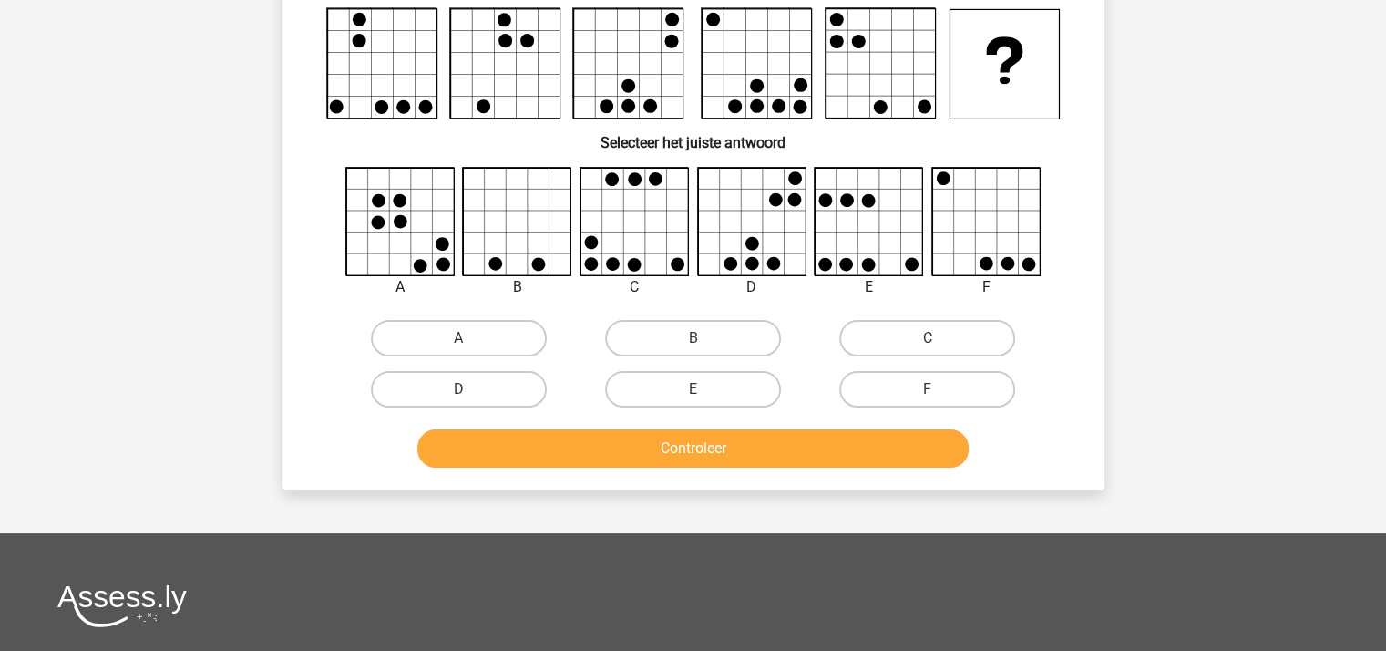
scroll to position [84, 0]
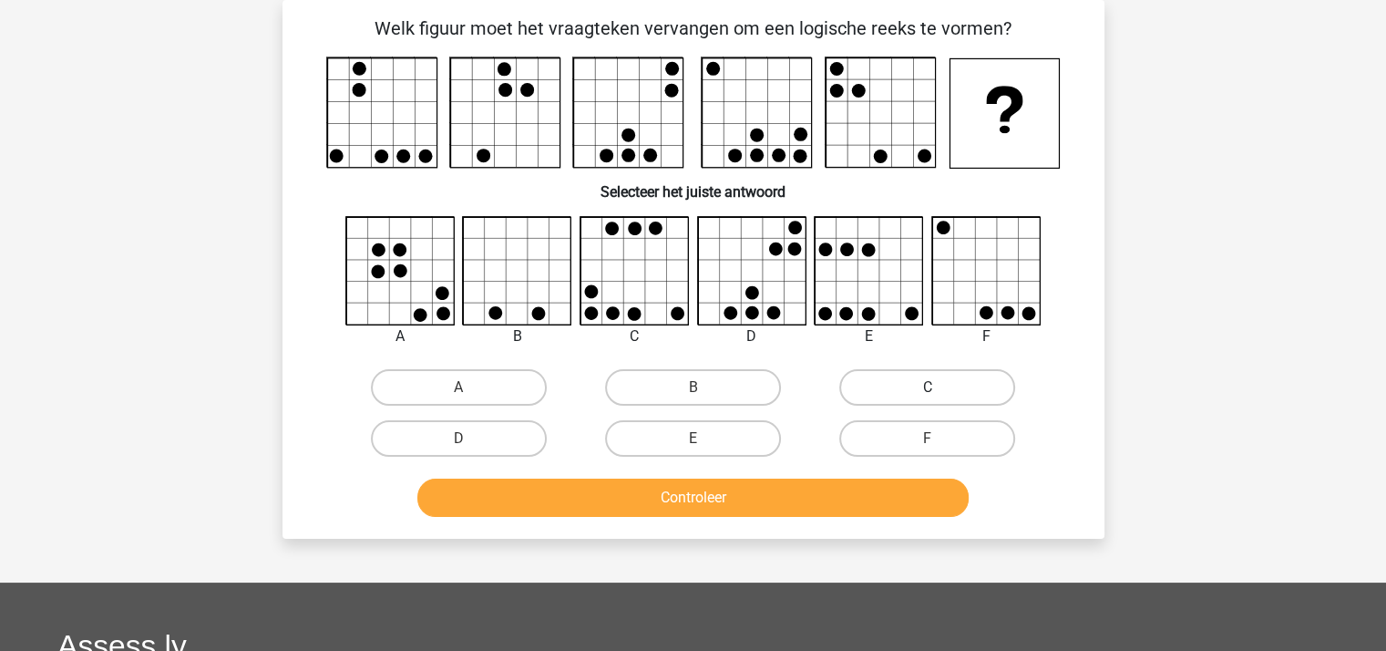
drag, startPoint x: 894, startPoint y: 385, endPoint x: 844, endPoint y: 403, distance: 53.0
click at [893, 385] on label "C" at bounding box center [927, 387] width 176 height 36
click at [927, 387] on input "C" at bounding box center [933, 393] width 12 height 12
radio input "true"
click at [723, 494] on button "Controleer" at bounding box center [692, 497] width 551 height 38
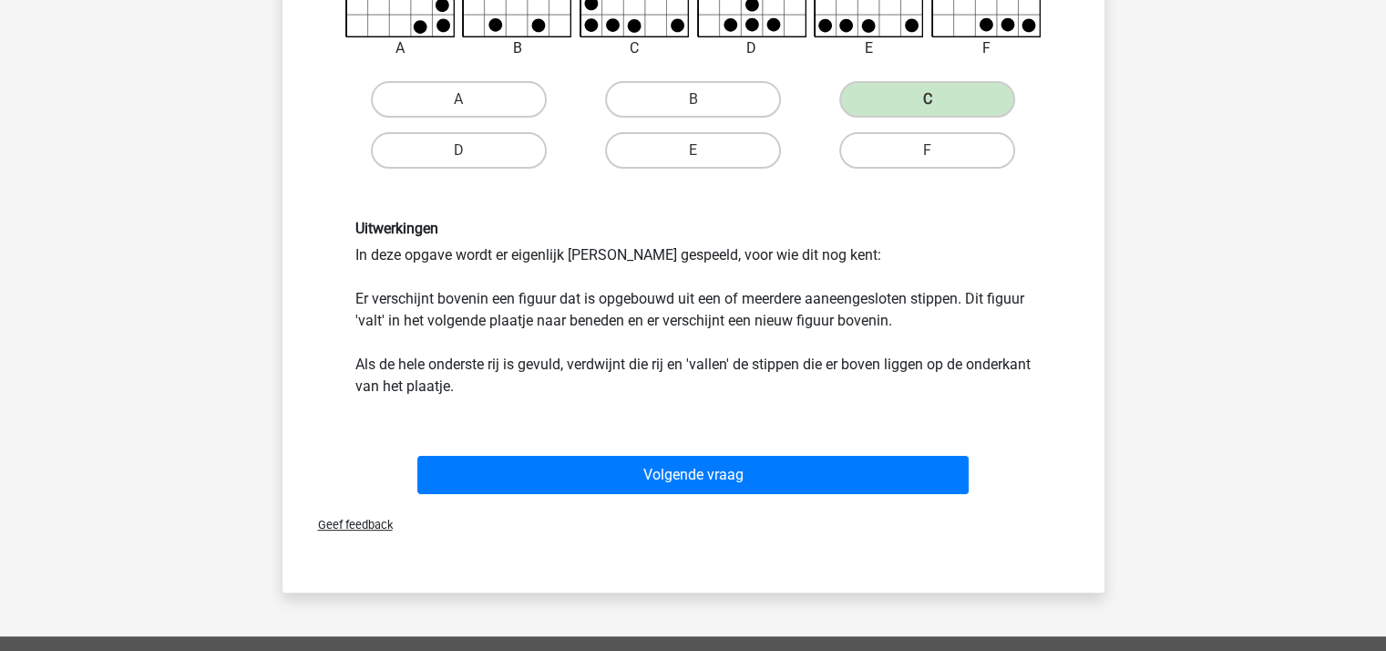
scroll to position [630, 0]
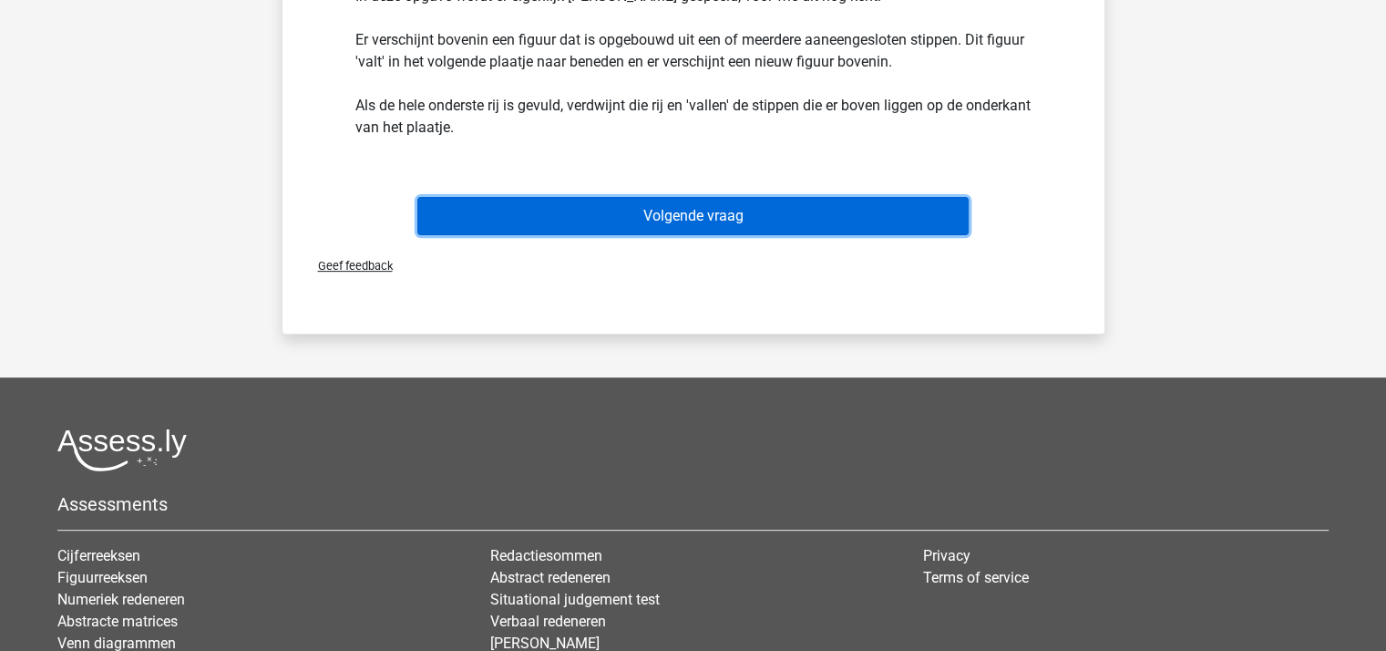
click at [671, 214] on button "Volgende vraag" at bounding box center [692, 216] width 551 height 38
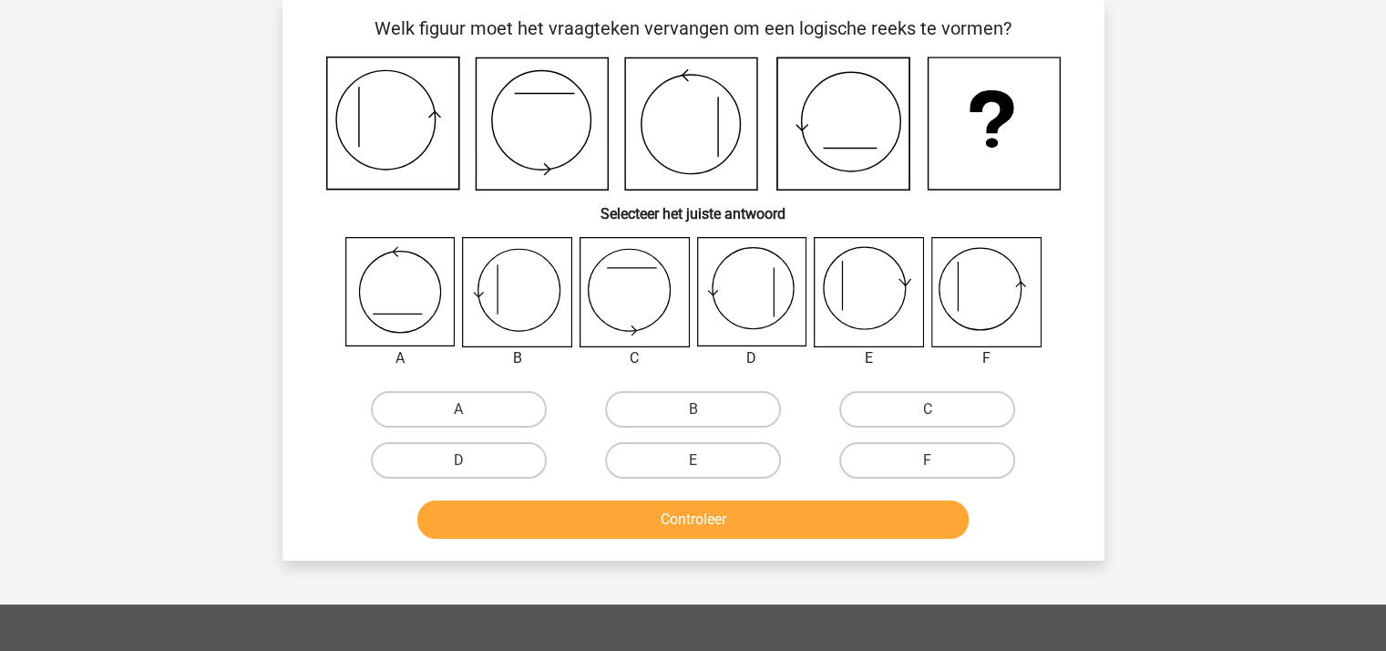
scroll to position [84, 0]
click at [678, 401] on label "B" at bounding box center [693, 409] width 176 height 36
click at [692, 409] on input "B" at bounding box center [698, 415] width 12 height 12
radio input "true"
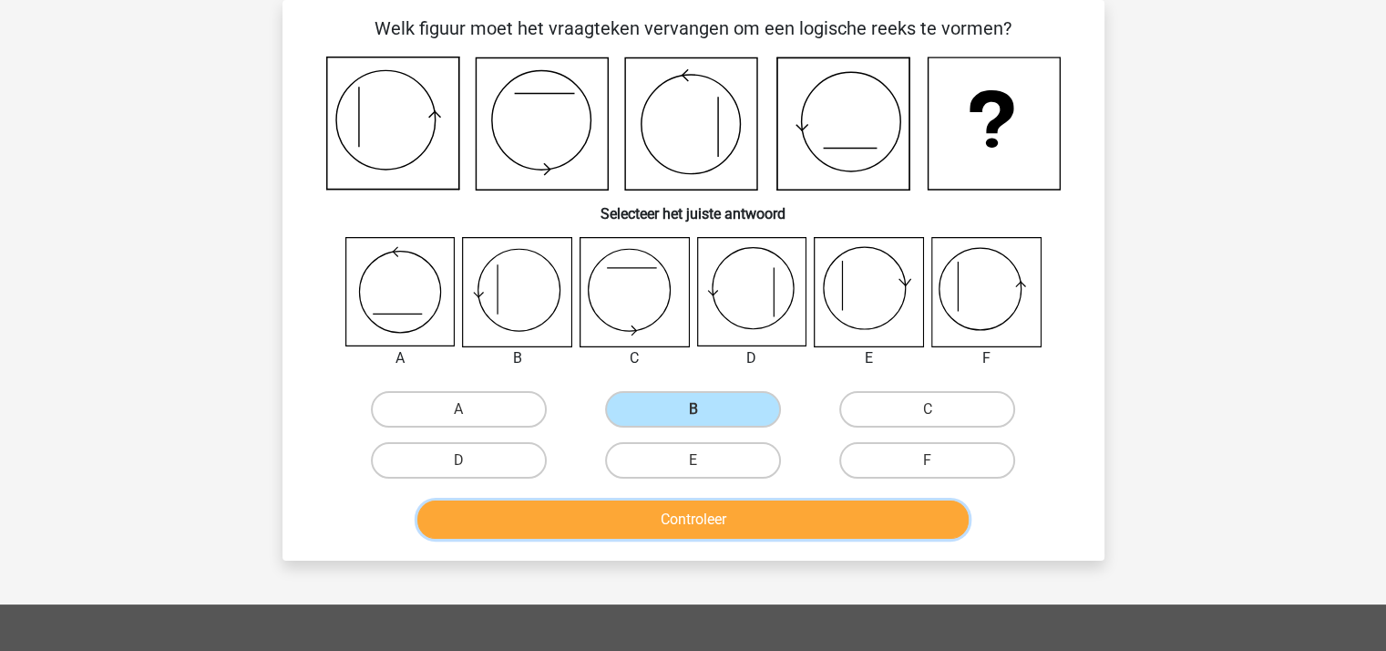
click at [676, 513] on button "Controleer" at bounding box center [692, 519] width 551 height 38
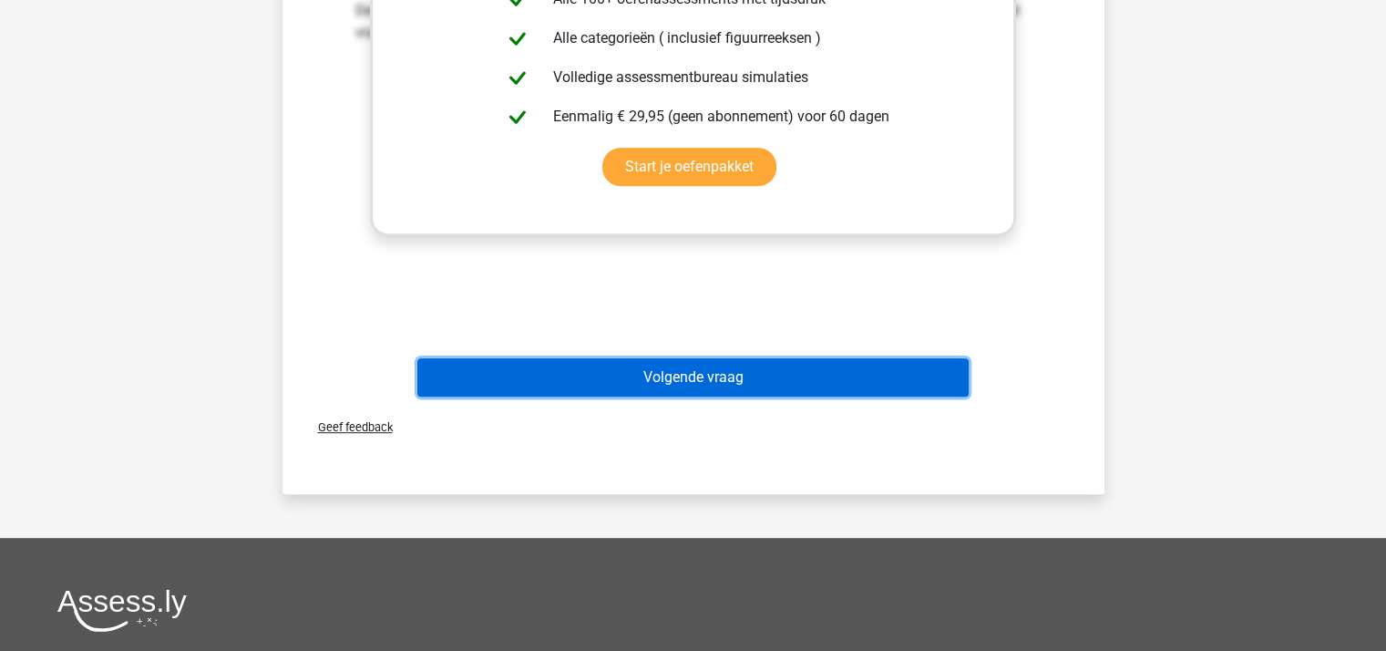
click at [672, 377] on button "Volgende vraag" at bounding box center [692, 377] width 551 height 38
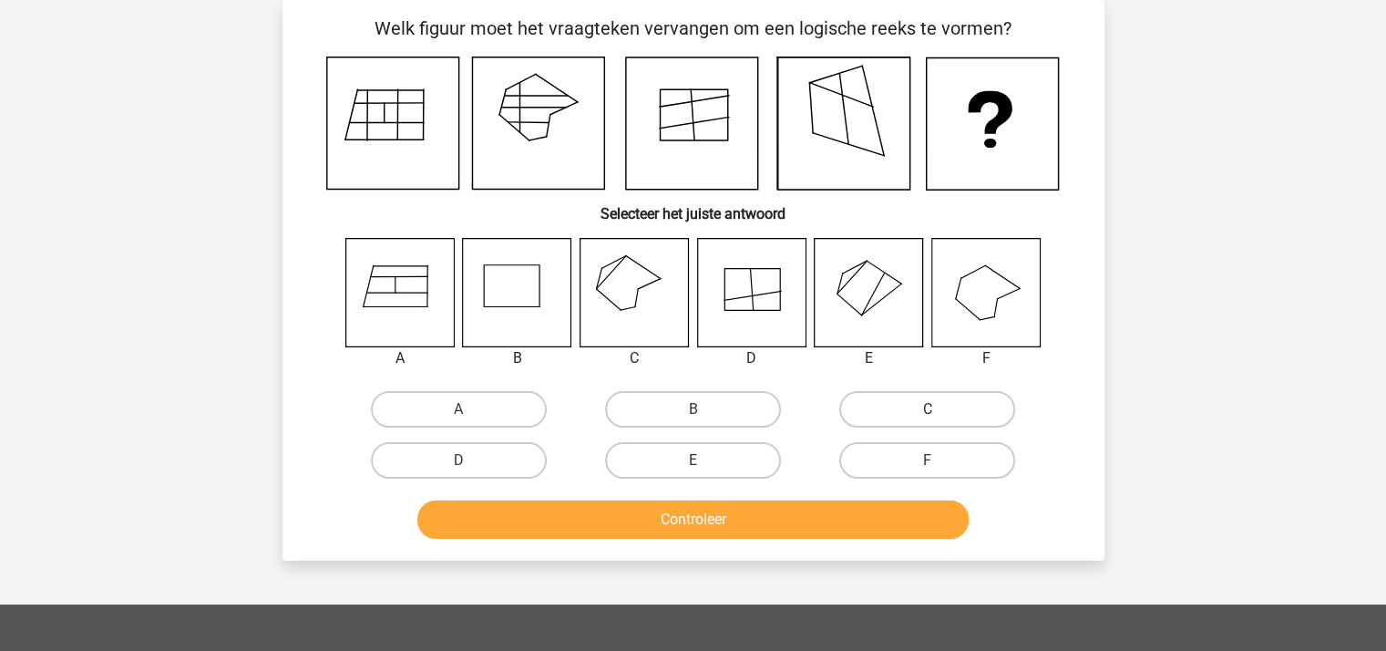
click at [933, 407] on label "C" at bounding box center [927, 409] width 176 height 36
click at [933, 409] on input "C" at bounding box center [933, 415] width 12 height 12
radio input "true"
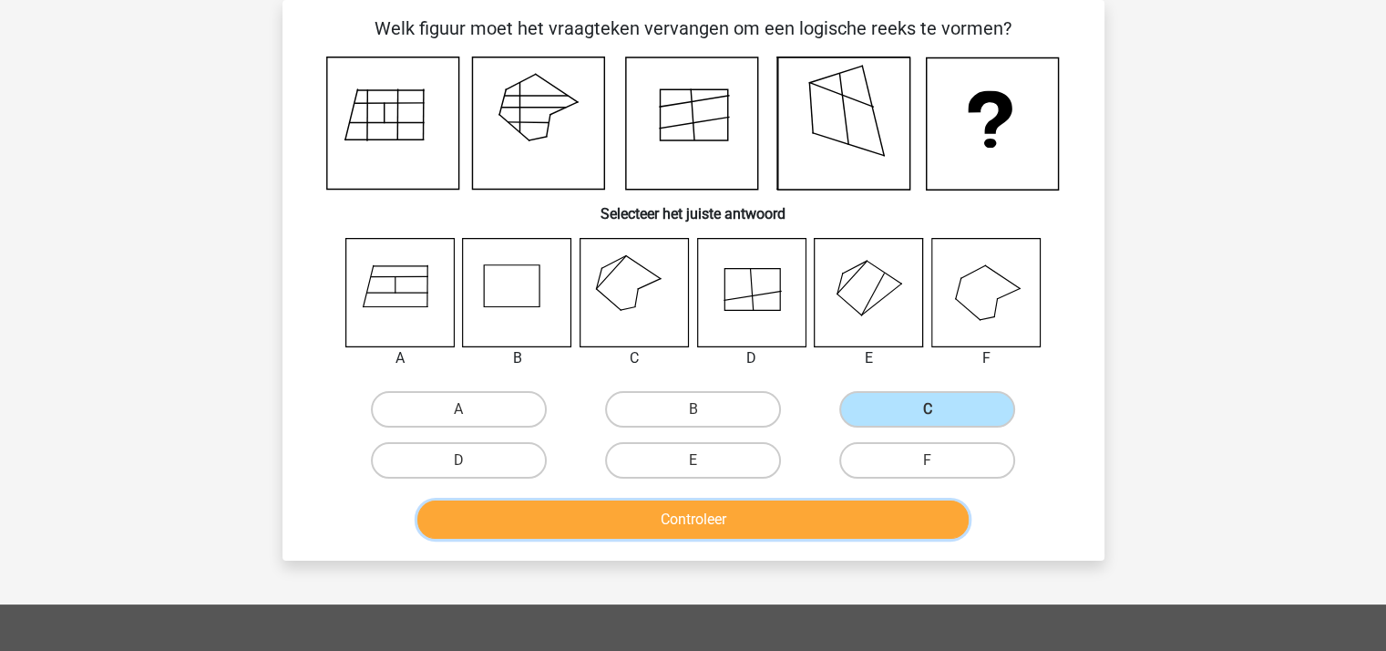
click at [827, 523] on button "Controleer" at bounding box center [692, 519] width 551 height 38
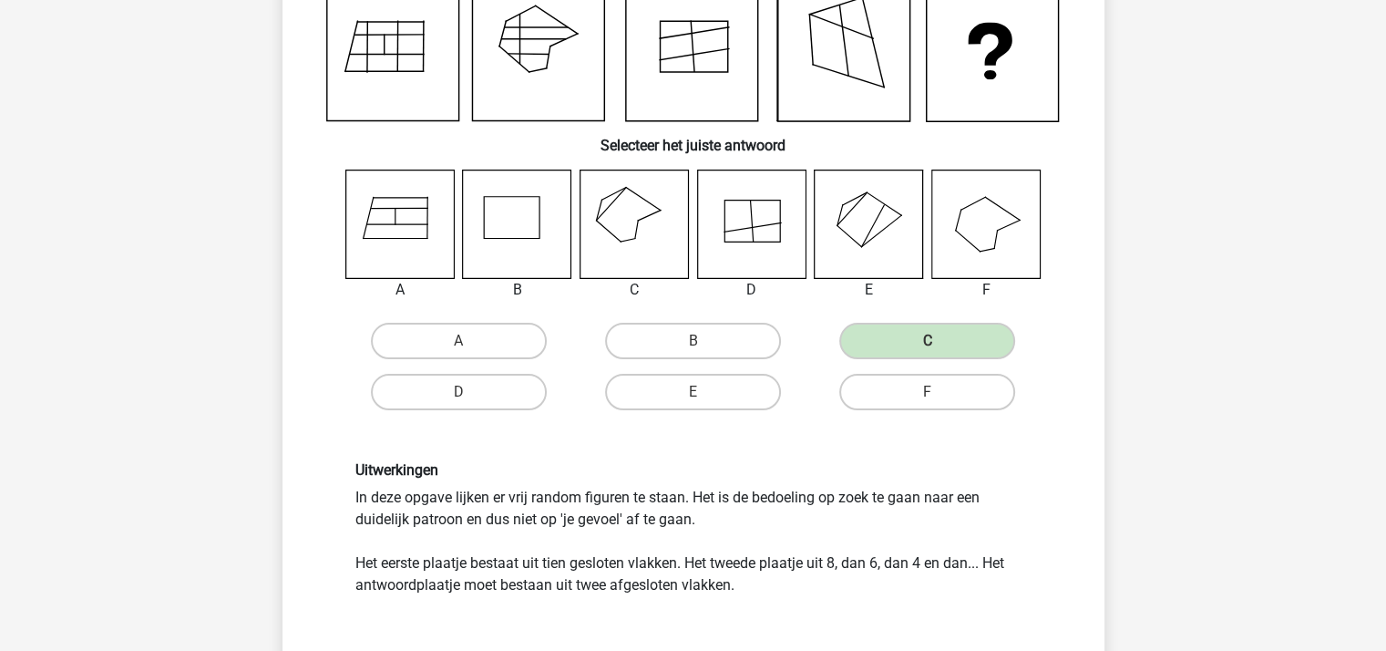
scroll to position [357, 0]
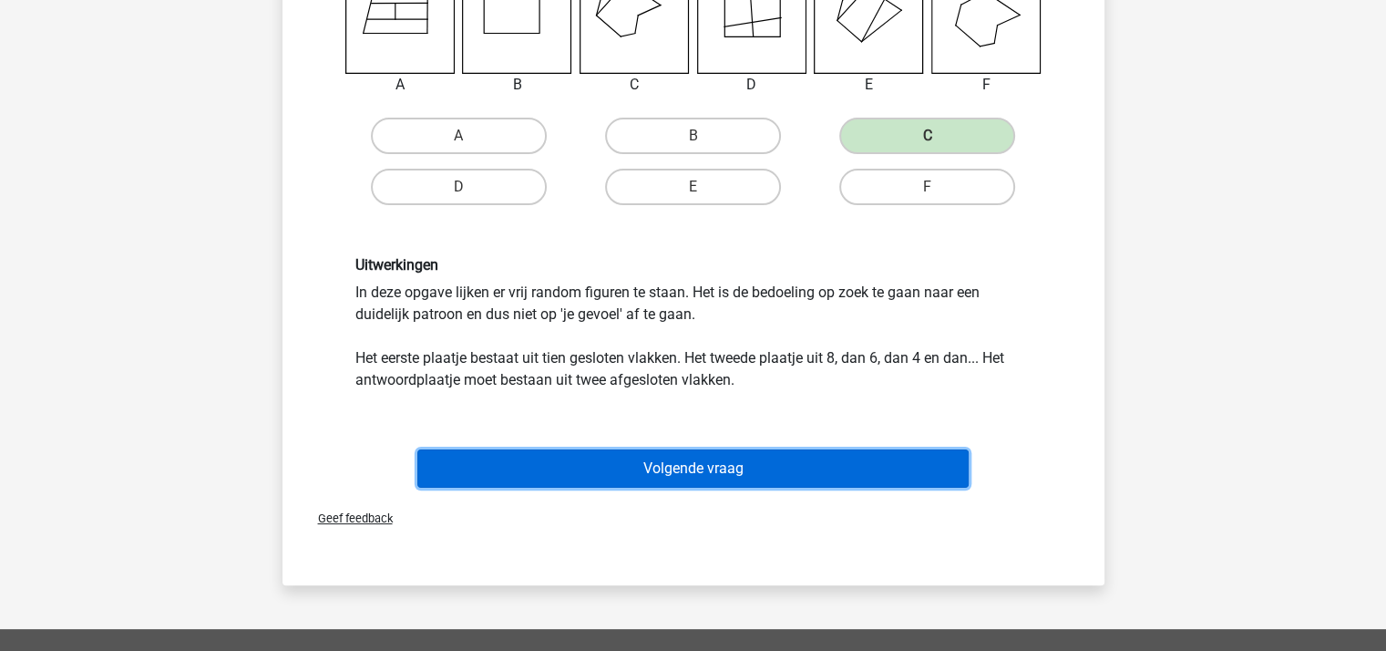
click at [689, 464] on button "Volgende vraag" at bounding box center [692, 468] width 551 height 38
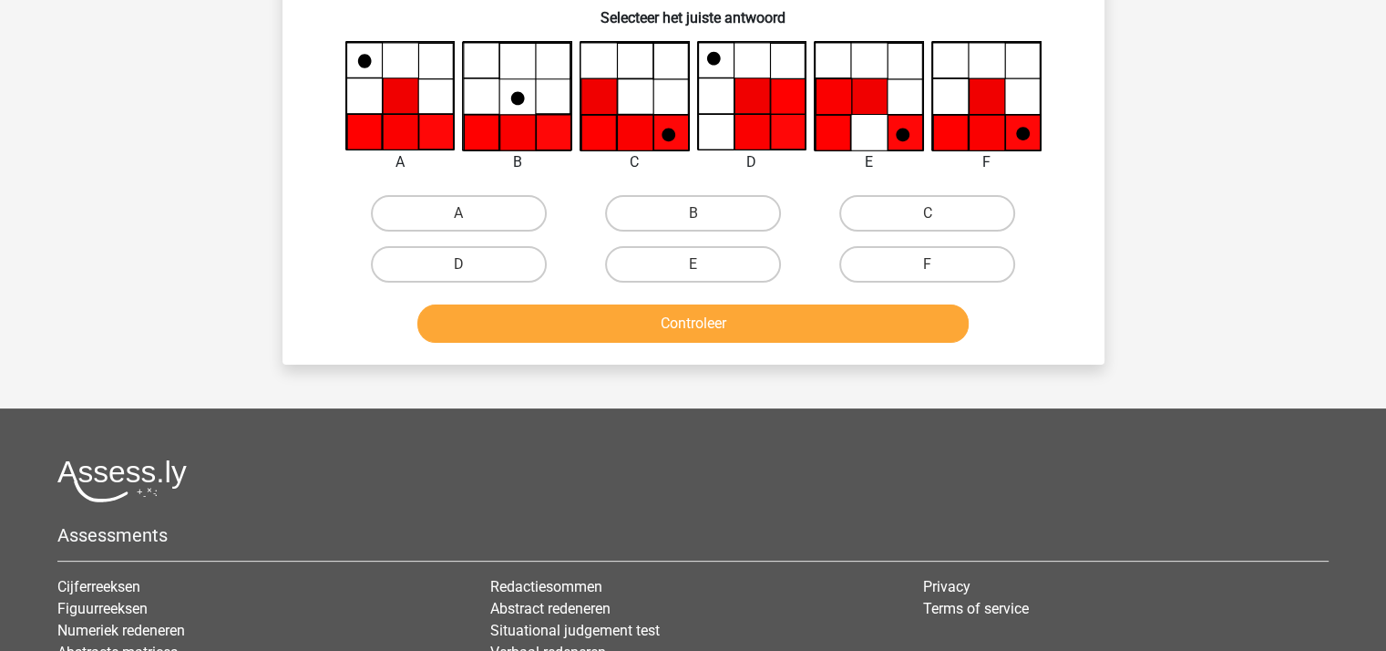
scroll to position [84, 0]
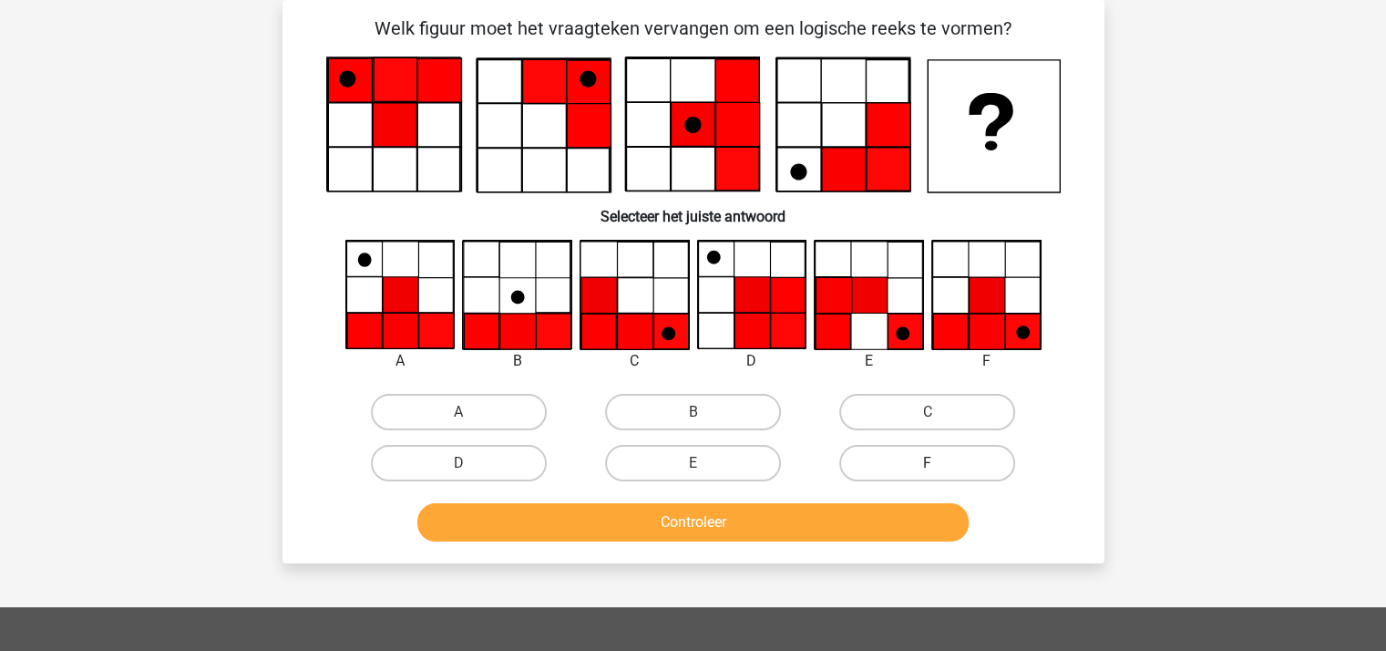
click at [919, 458] on label "F" at bounding box center [927, 463] width 176 height 36
click at [927, 463] on input "F" at bounding box center [933, 469] width 12 height 12
radio input "true"
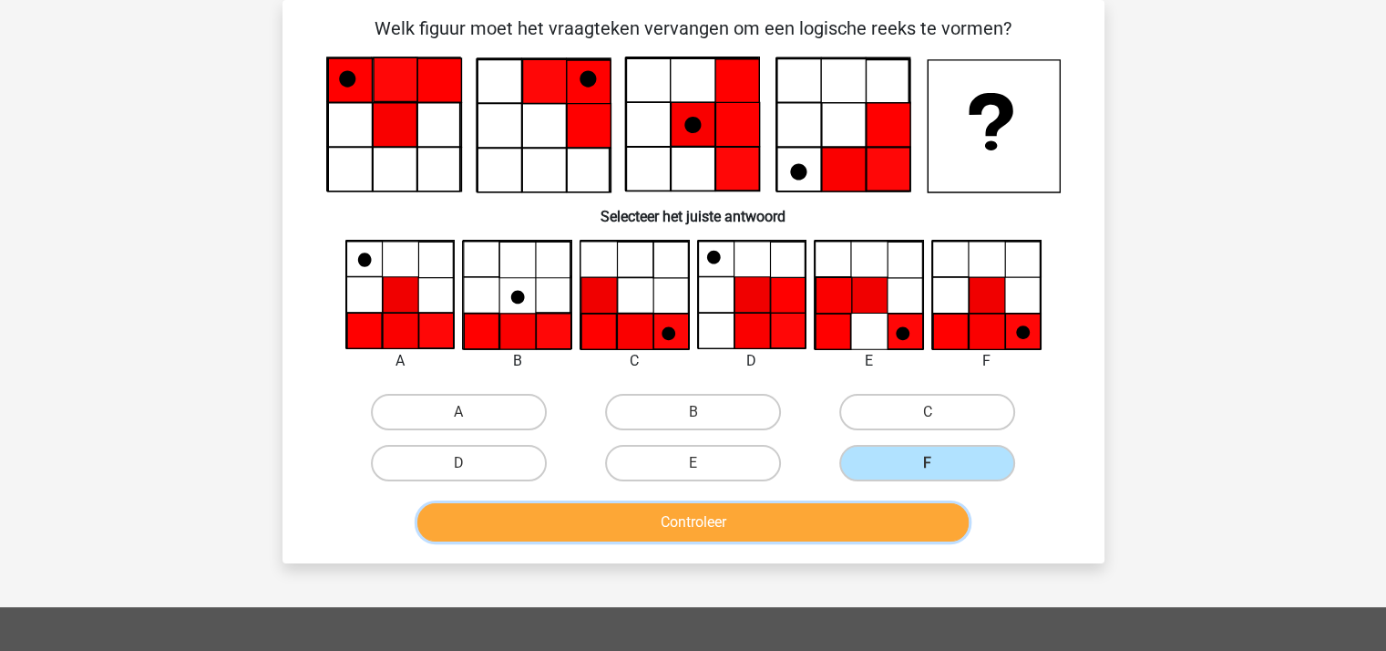
click at [809, 517] on button "Controleer" at bounding box center [692, 522] width 551 height 38
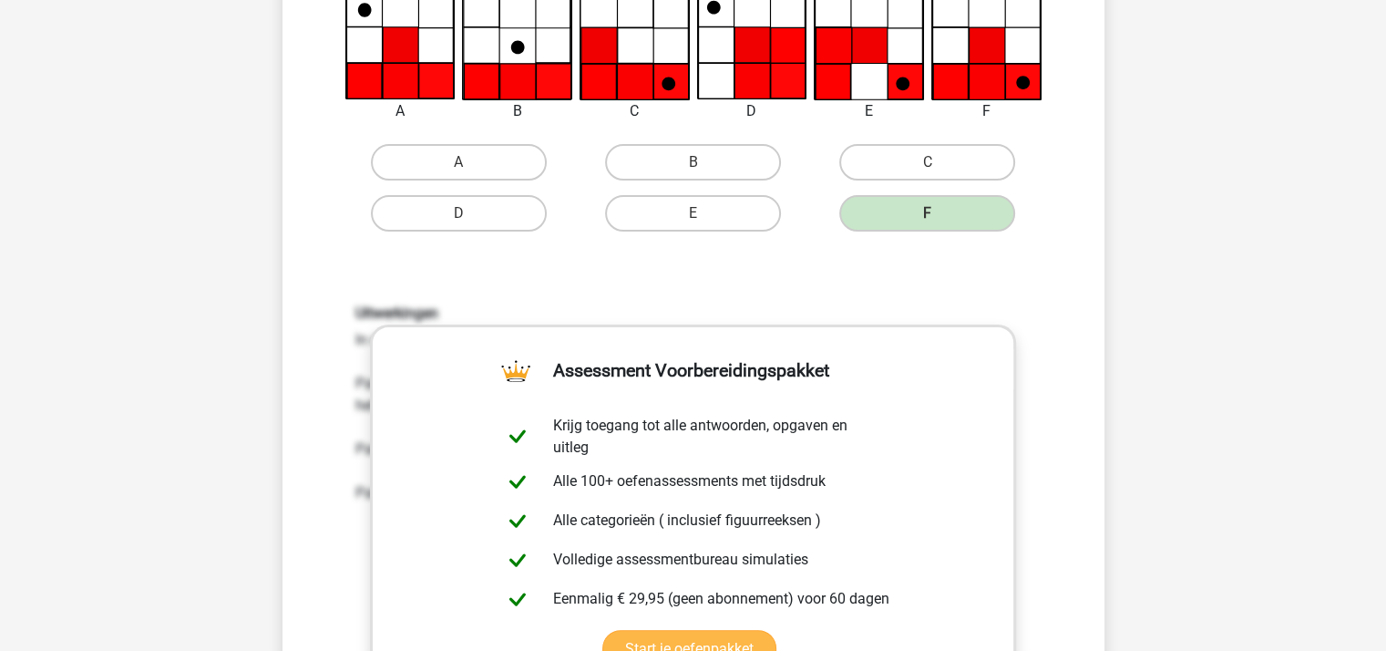
scroll to position [630, 0]
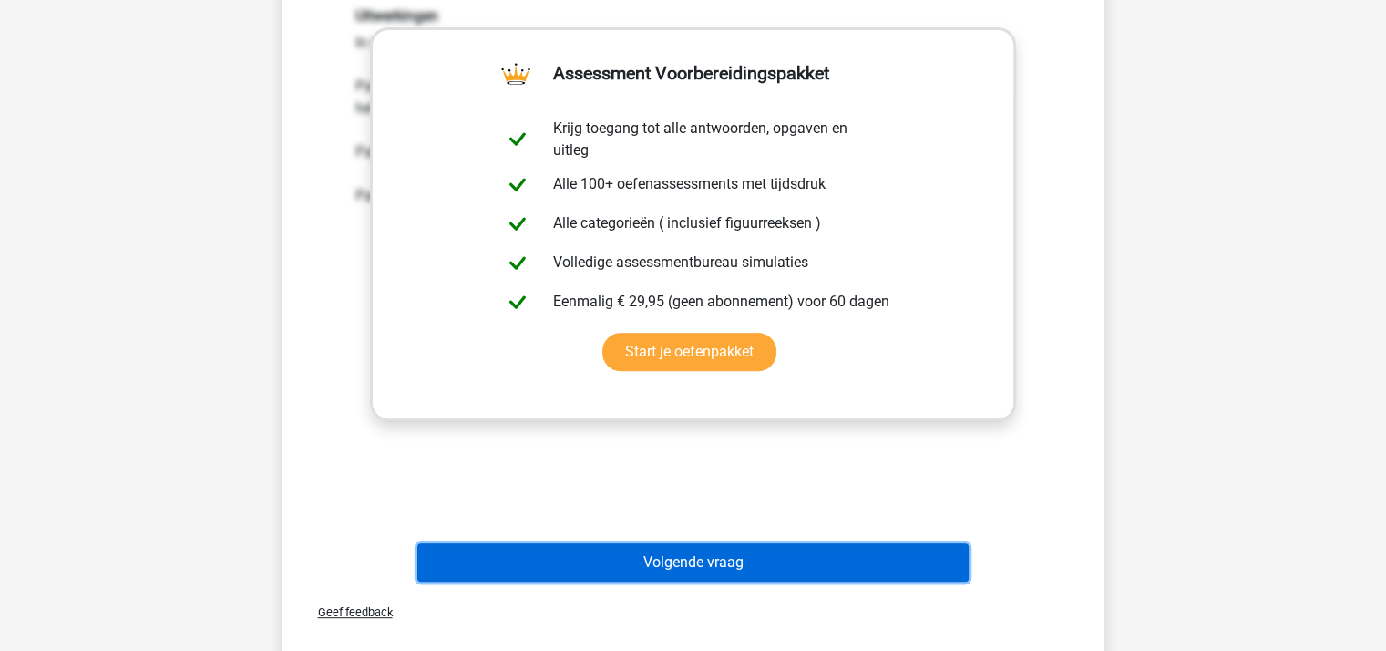
click at [747, 554] on button "Volgende vraag" at bounding box center [692, 562] width 551 height 38
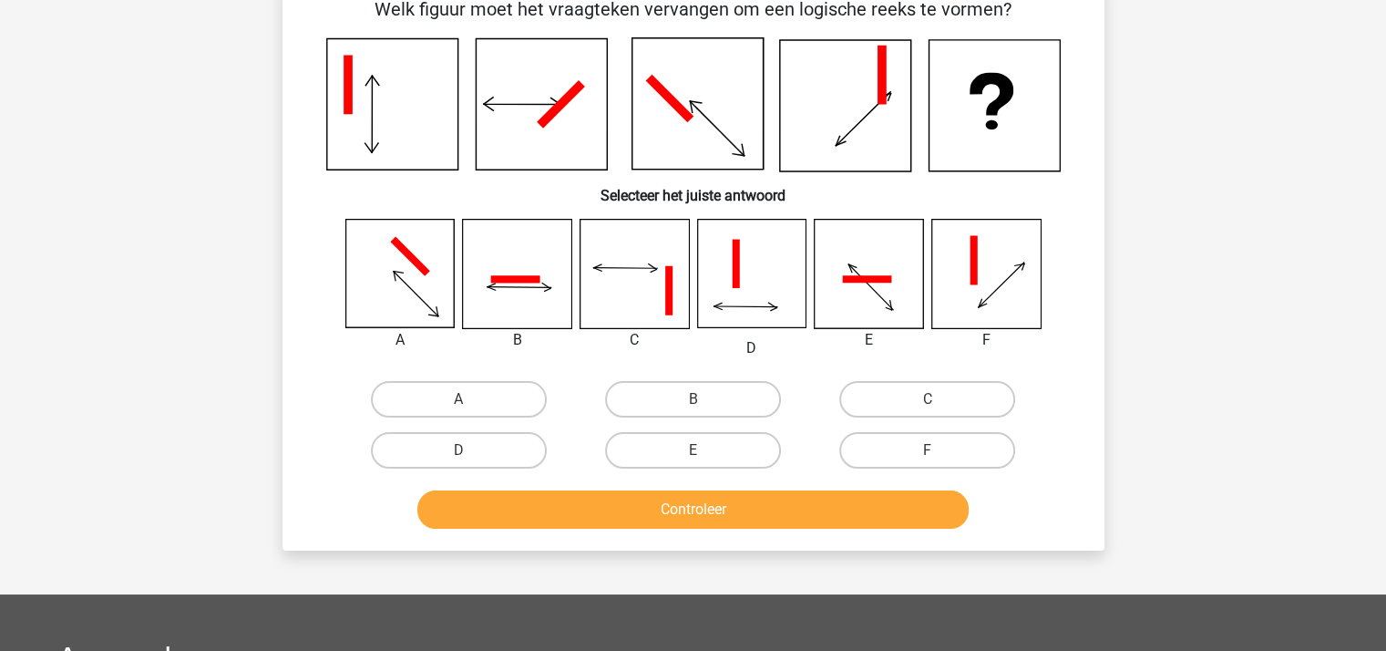
scroll to position [84, 0]
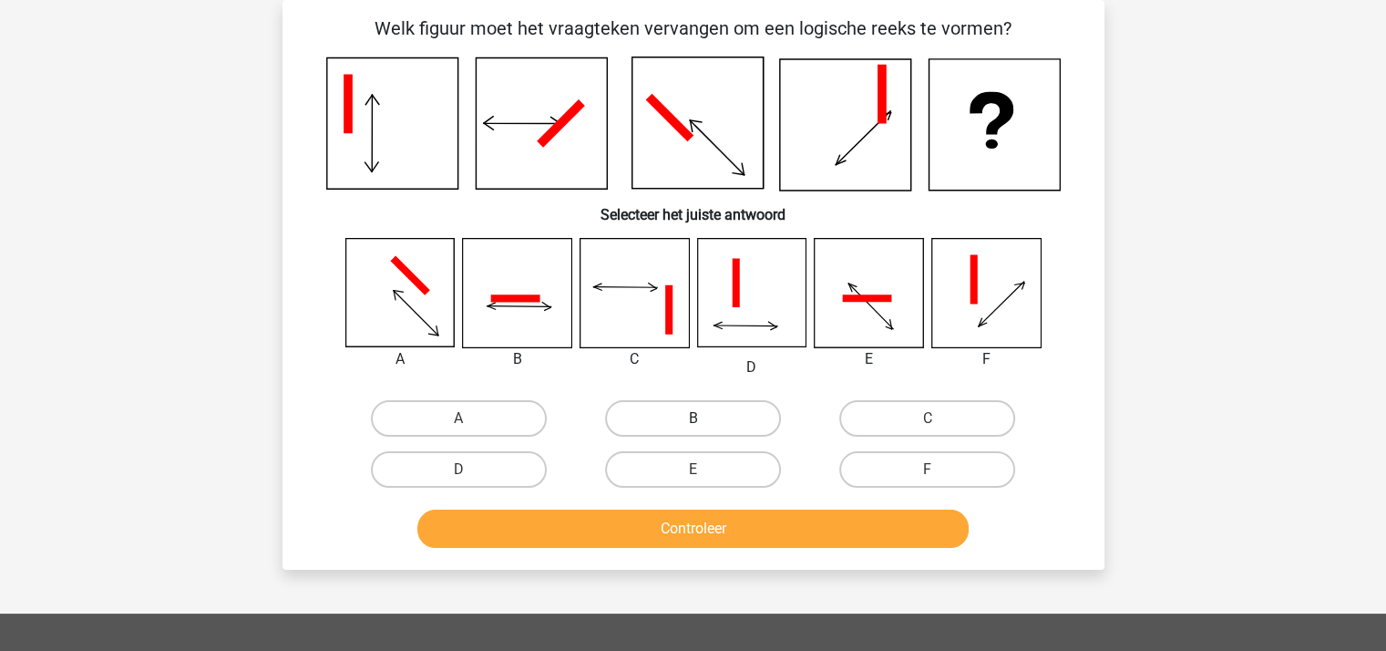
click at [657, 412] on label "B" at bounding box center [693, 418] width 176 height 36
click at [692, 418] on input "B" at bounding box center [698, 424] width 12 height 12
radio input "true"
click at [702, 529] on button "Controleer" at bounding box center [692, 528] width 551 height 38
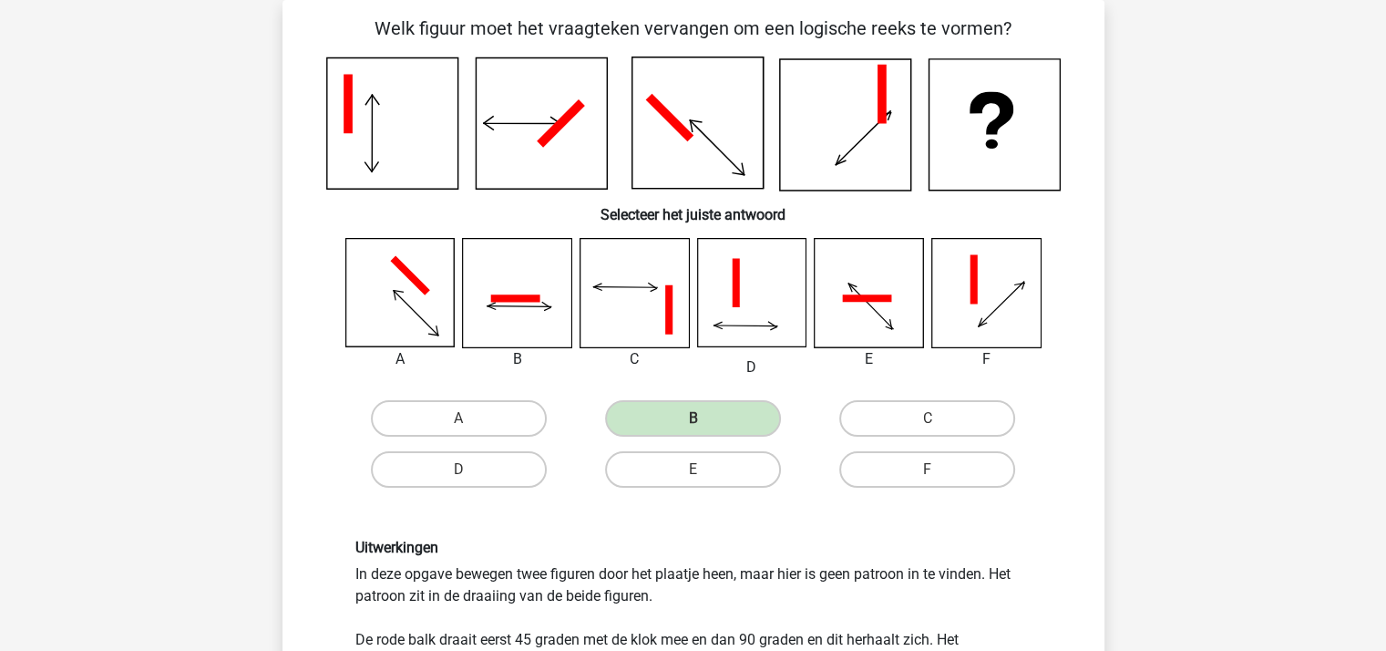
scroll to position [539, 0]
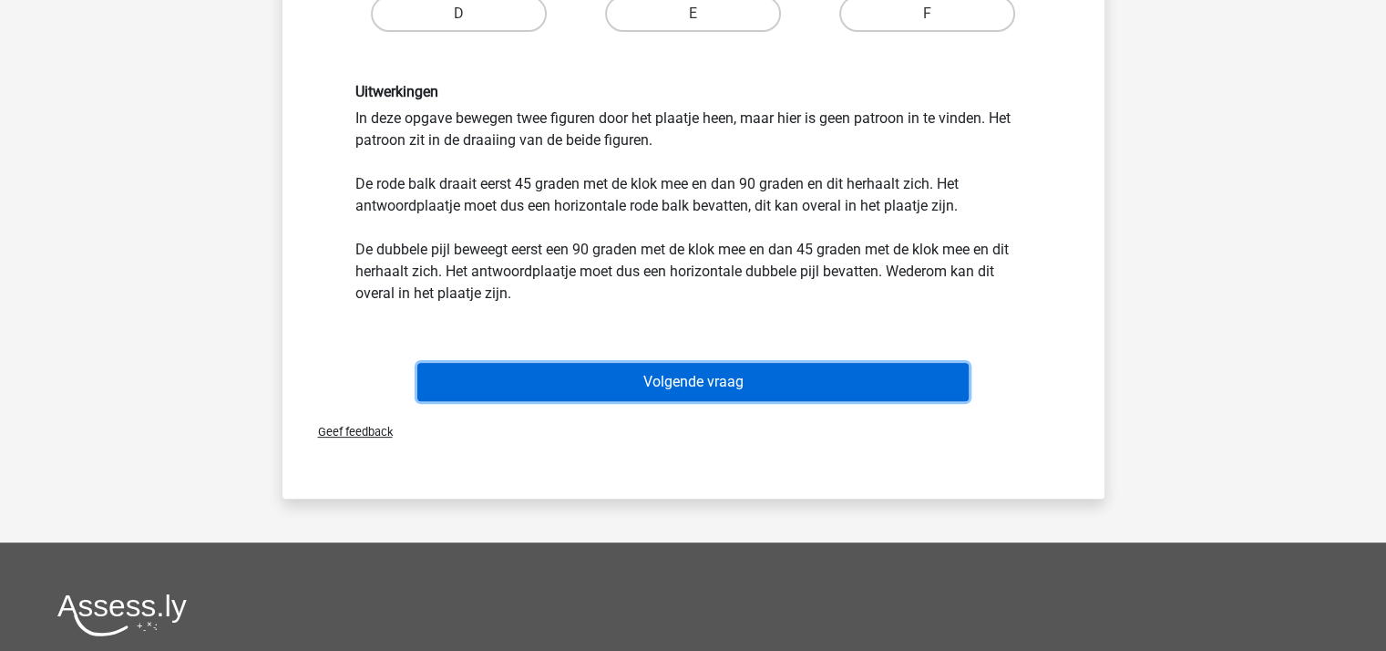
click at [685, 377] on button "Volgende vraag" at bounding box center [692, 382] width 551 height 38
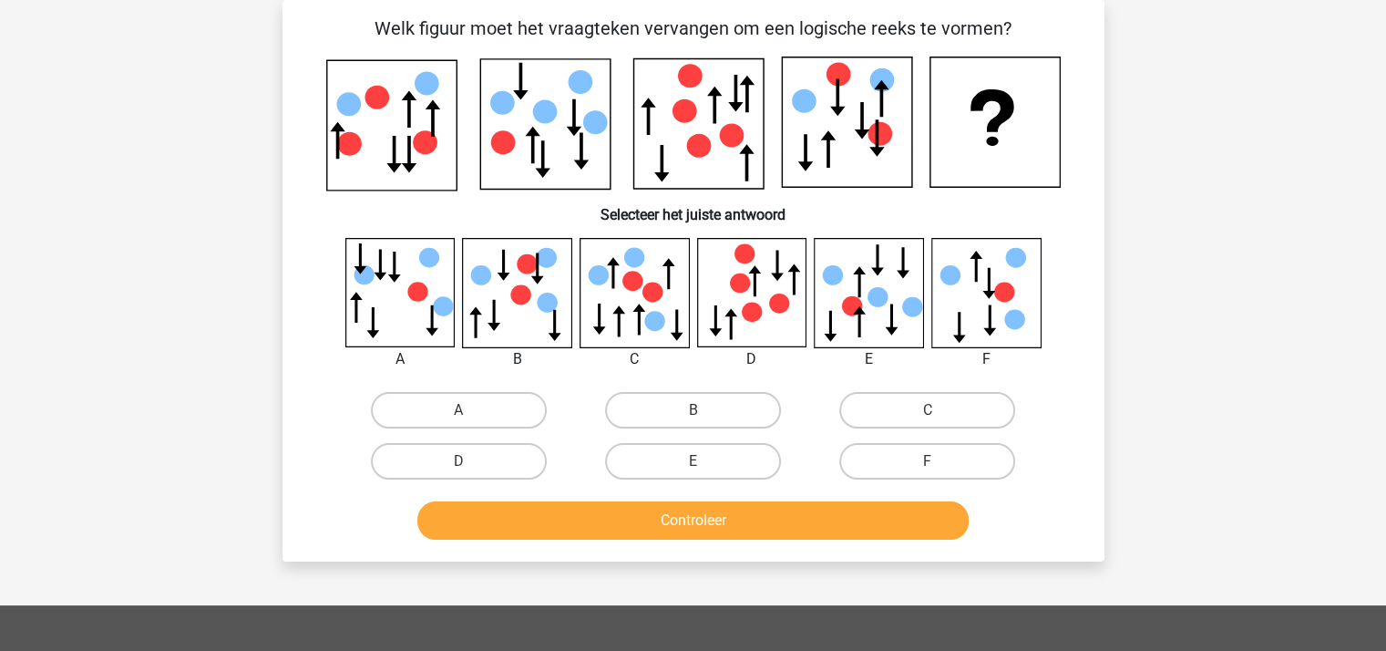
scroll to position [84, 0]
click at [940, 399] on label "C" at bounding box center [927, 410] width 176 height 36
click at [939, 410] on input "C" at bounding box center [933, 416] width 12 height 12
radio input "true"
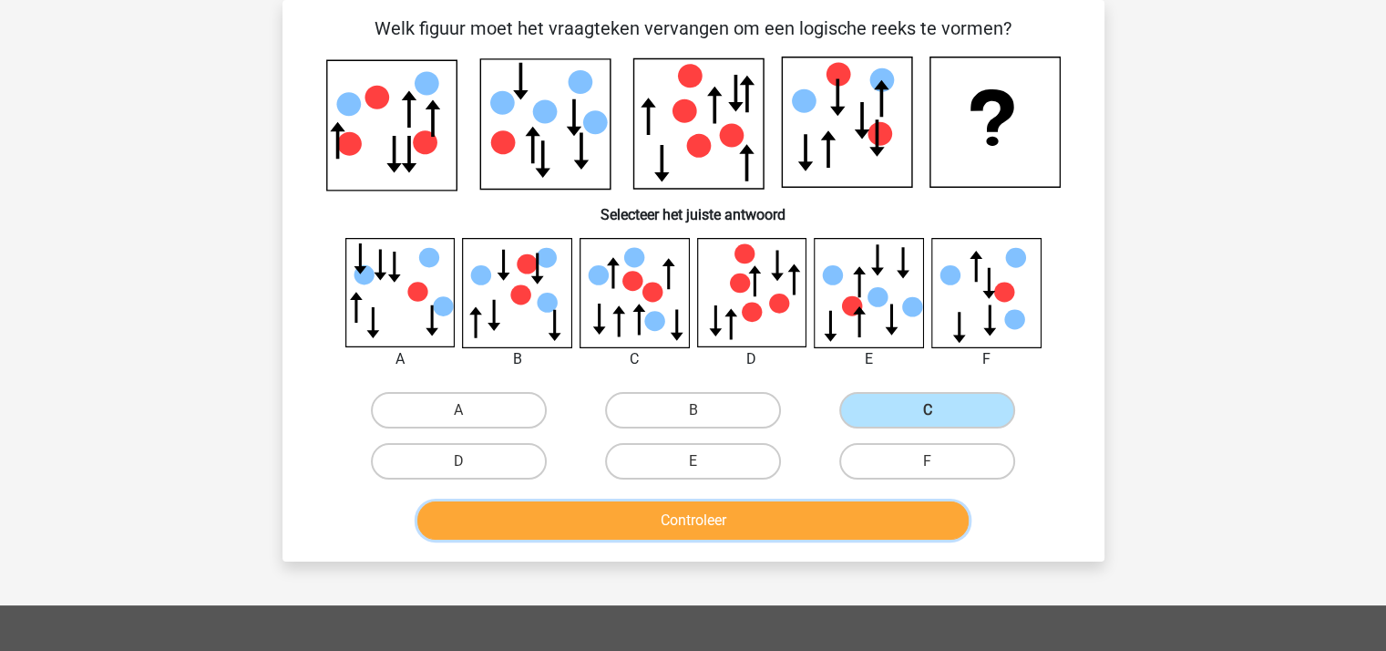
click at [798, 517] on button "Controleer" at bounding box center [692, 520] width 551 height 38
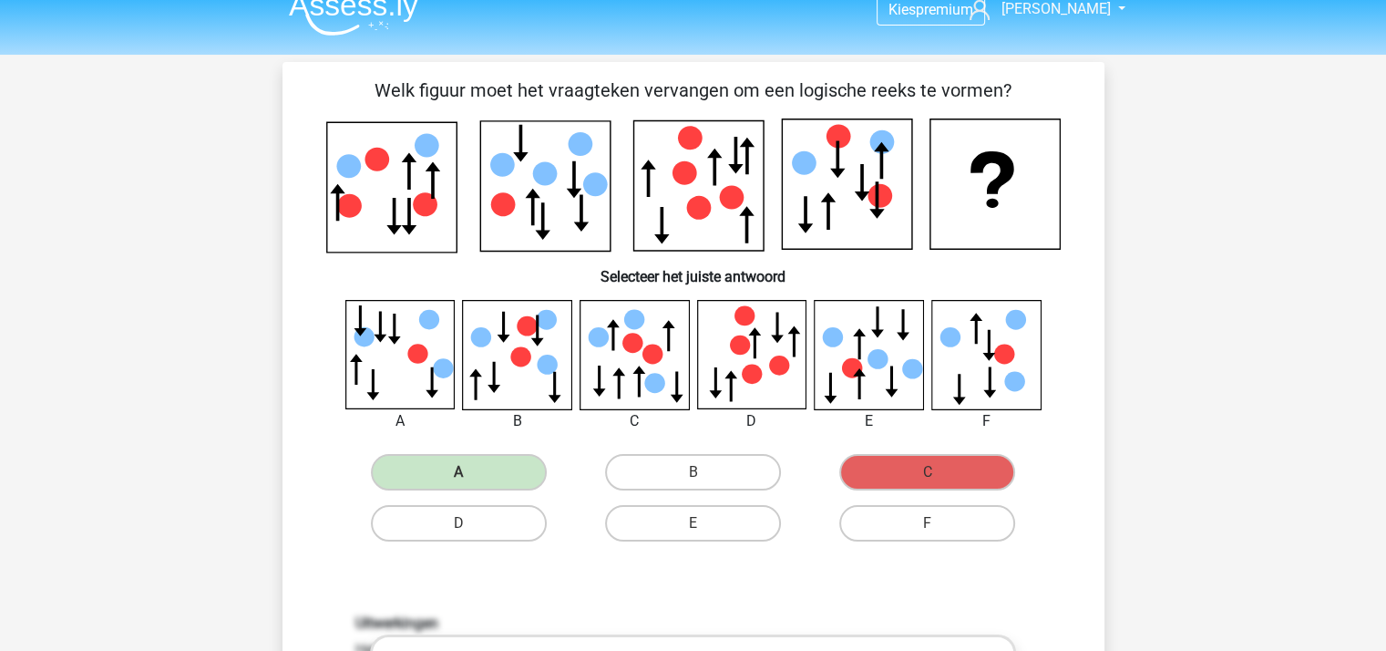
scroll to position [0, 0]
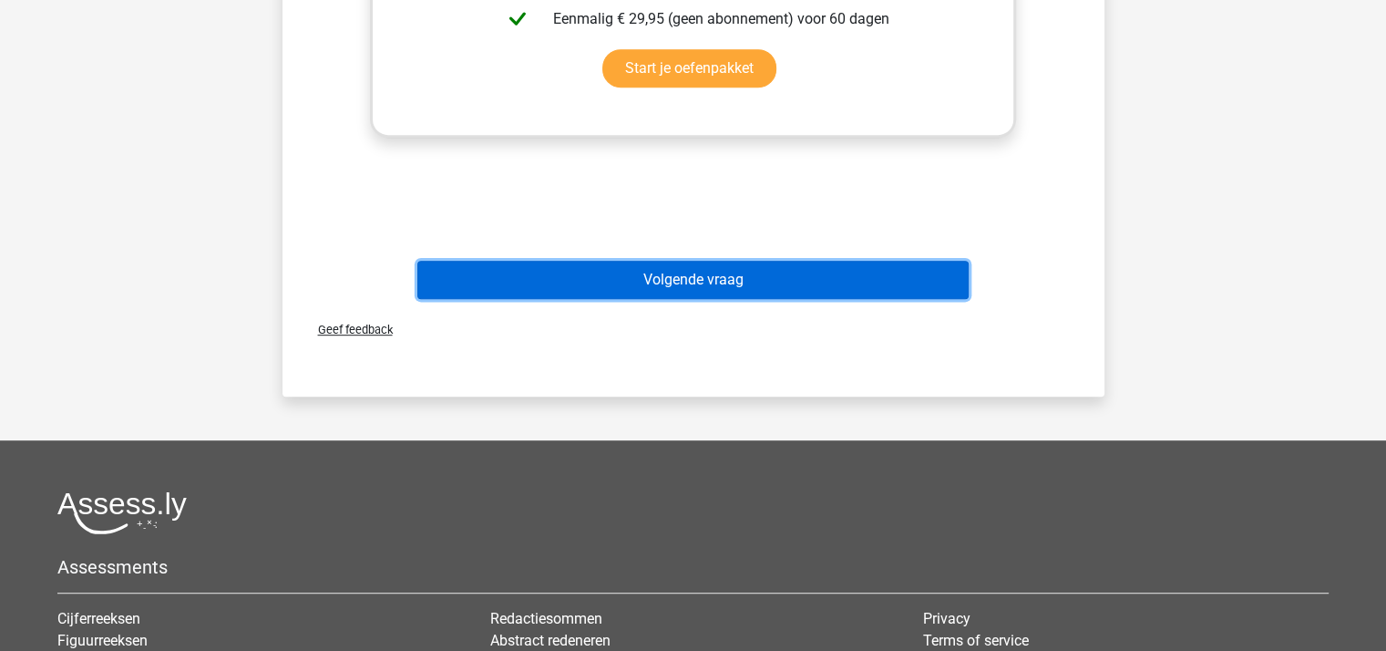
click at [699, 276] on button "Volgende vraag" at bounding box center [692, 280] width 551 height 38
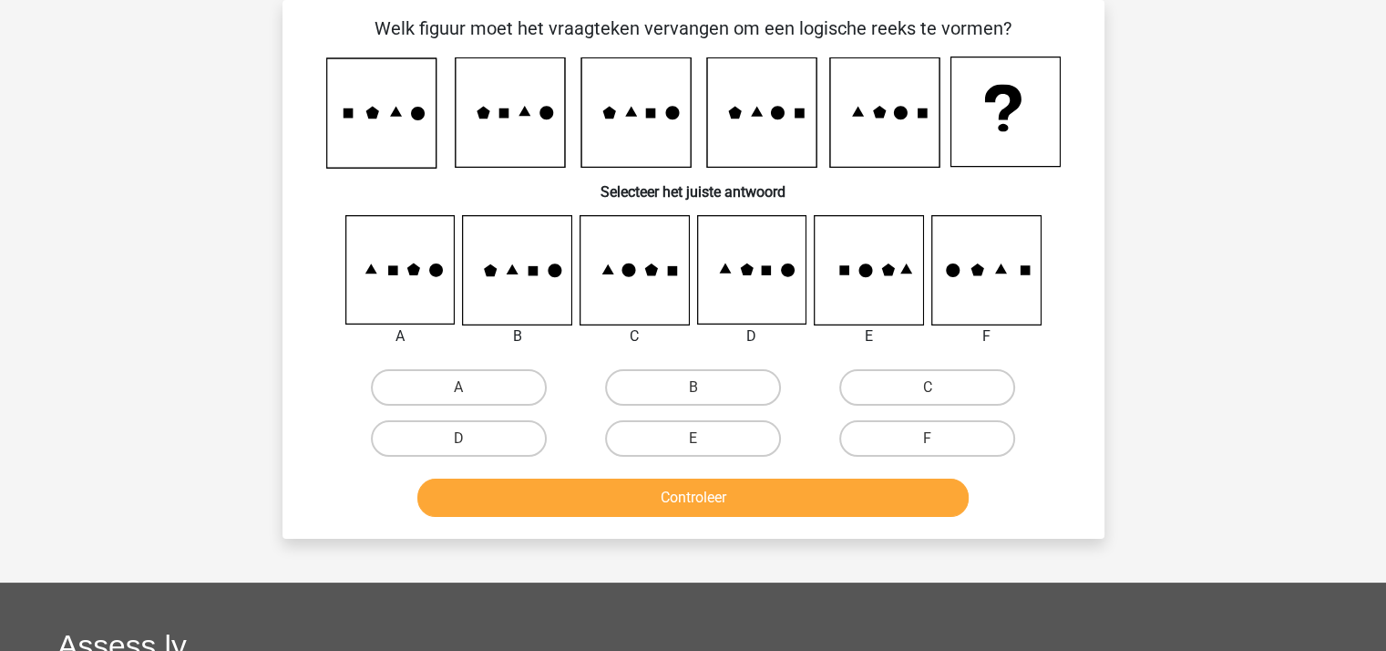
scroll to position [84, 0]
click at [898, 382] on label "C" at bounding box center [927, 387] width 176 height 36
click at [927, 387] on input "C" at bounding box center [933, 393] width 12 height 12
radio input "true"
click at [781, 489] on button "Controleer" at bounding box center [692, 497] width 551 height 38
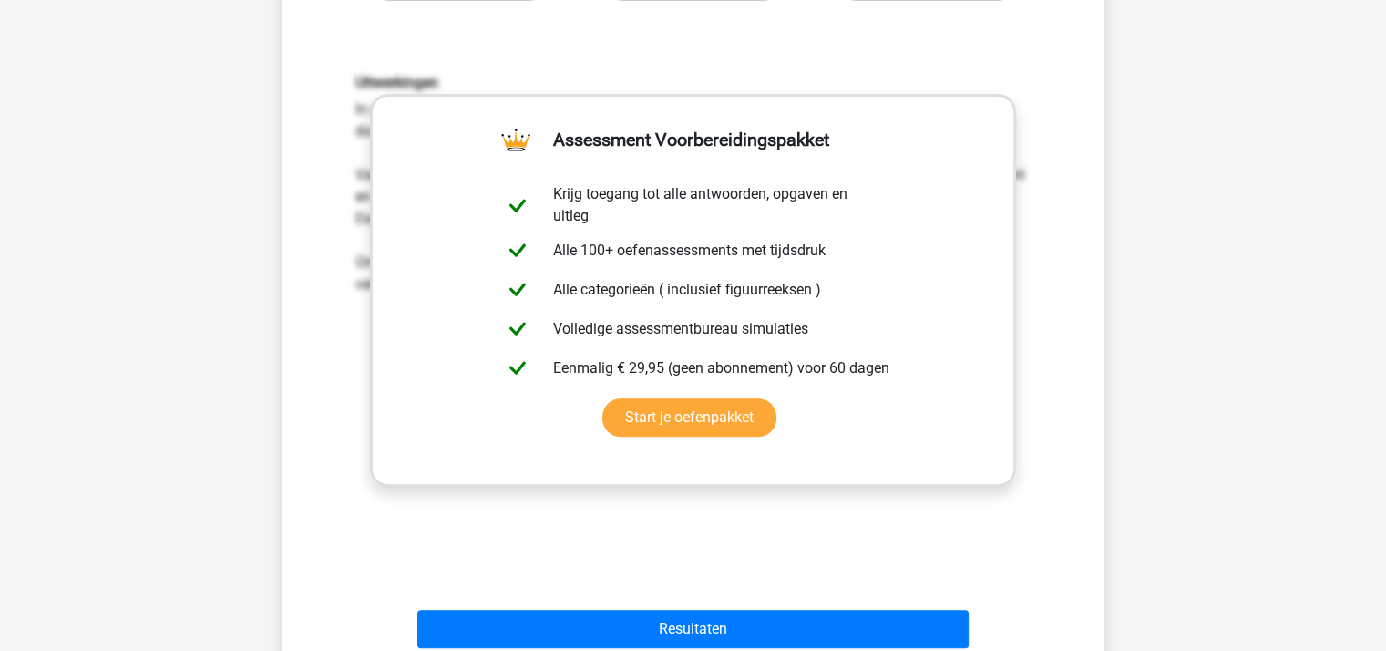
scroll to position [813, 0]
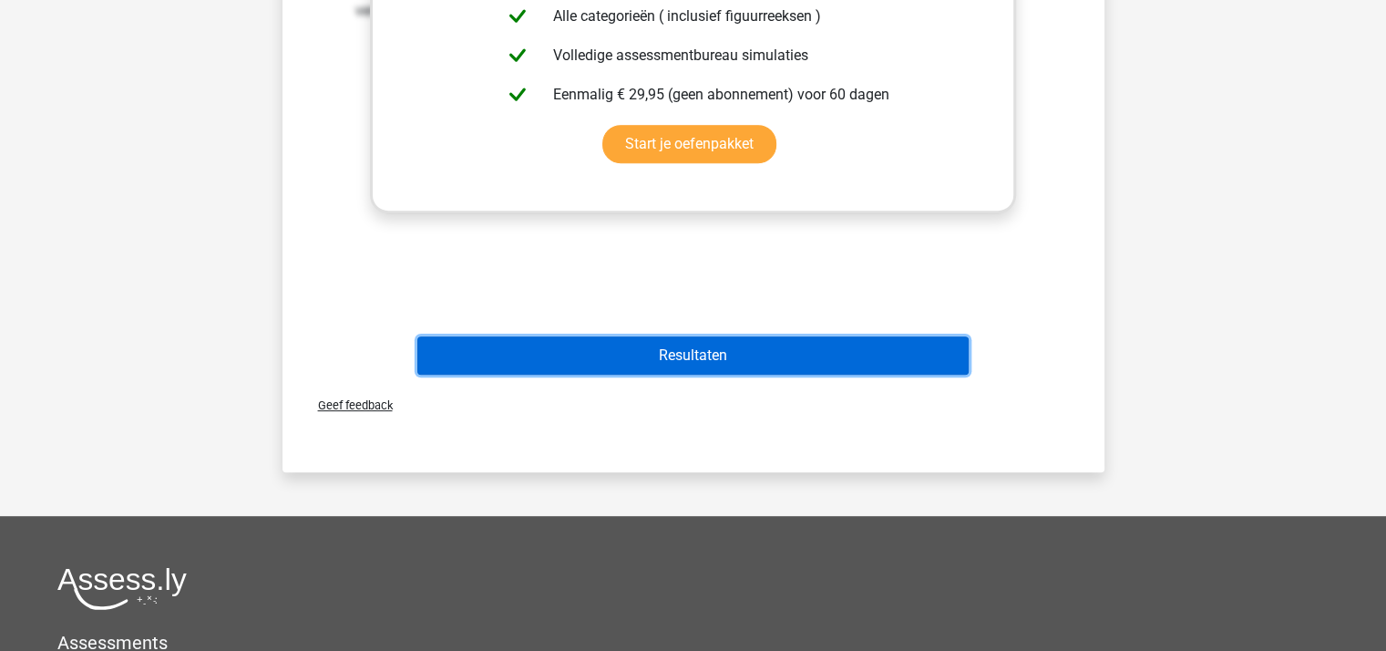
click at [674, 353] on button "Resultaten" at bounding box center [692, 355] width 551 height 38
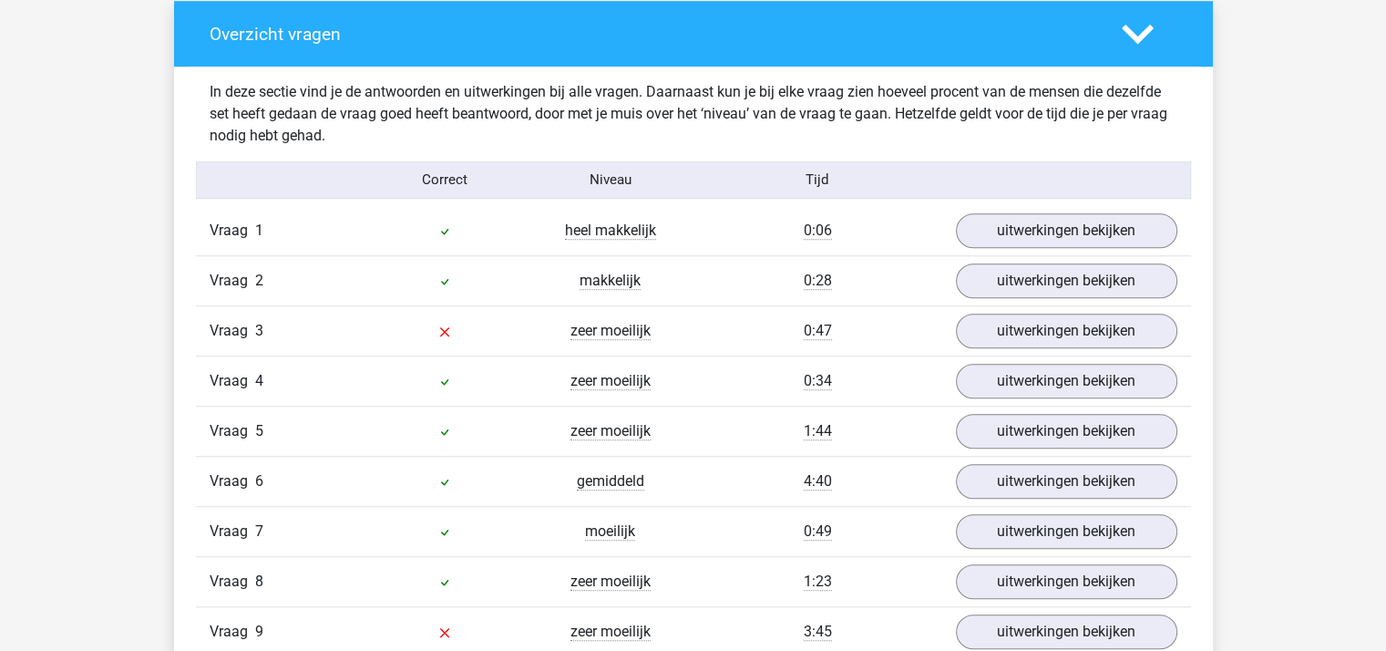
scroll to position [1458, 0]
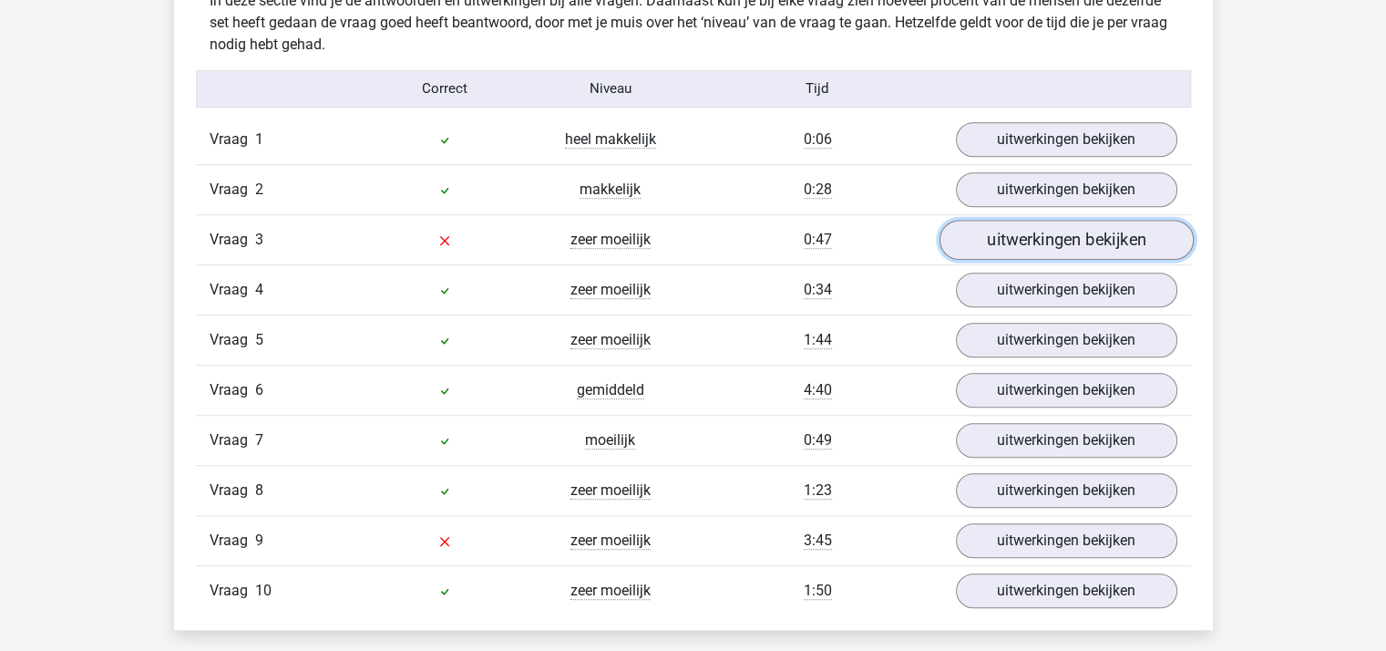
click at [1018, 231] on link "uitwerkingen bekijken" at bounding box center [1065, 240] width 254 height 40
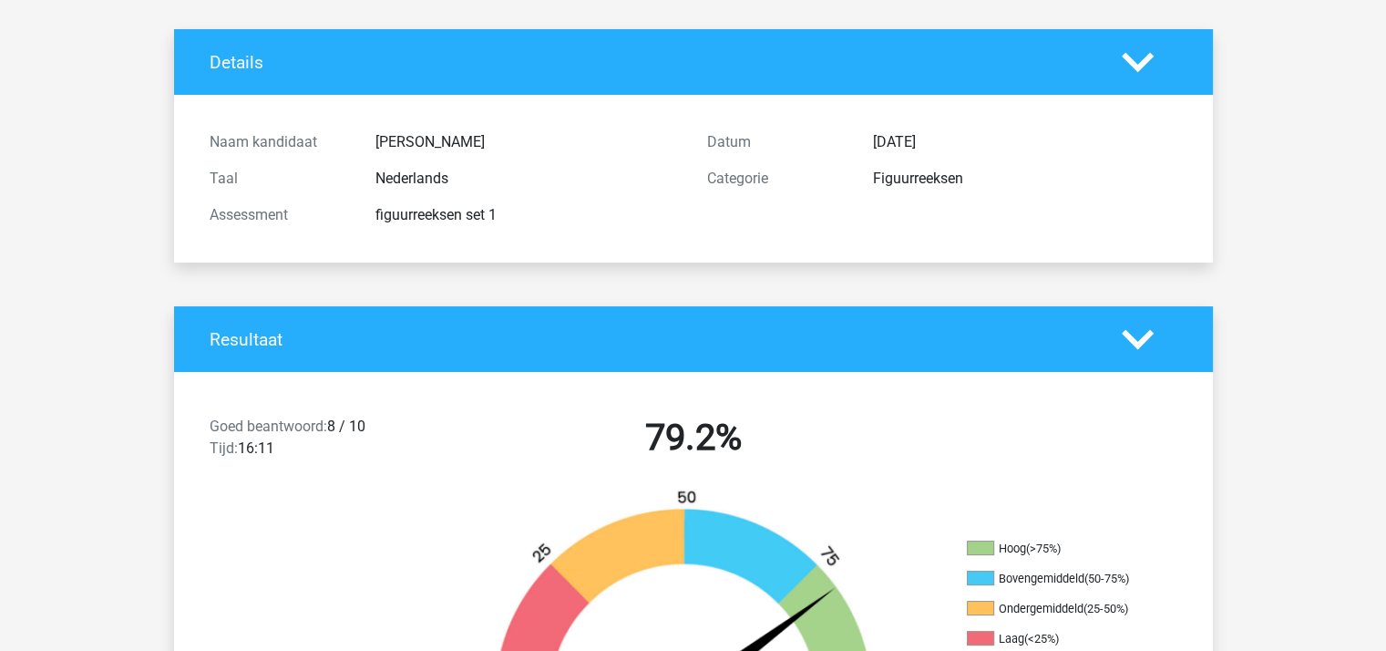
scroll to position [0, 0]
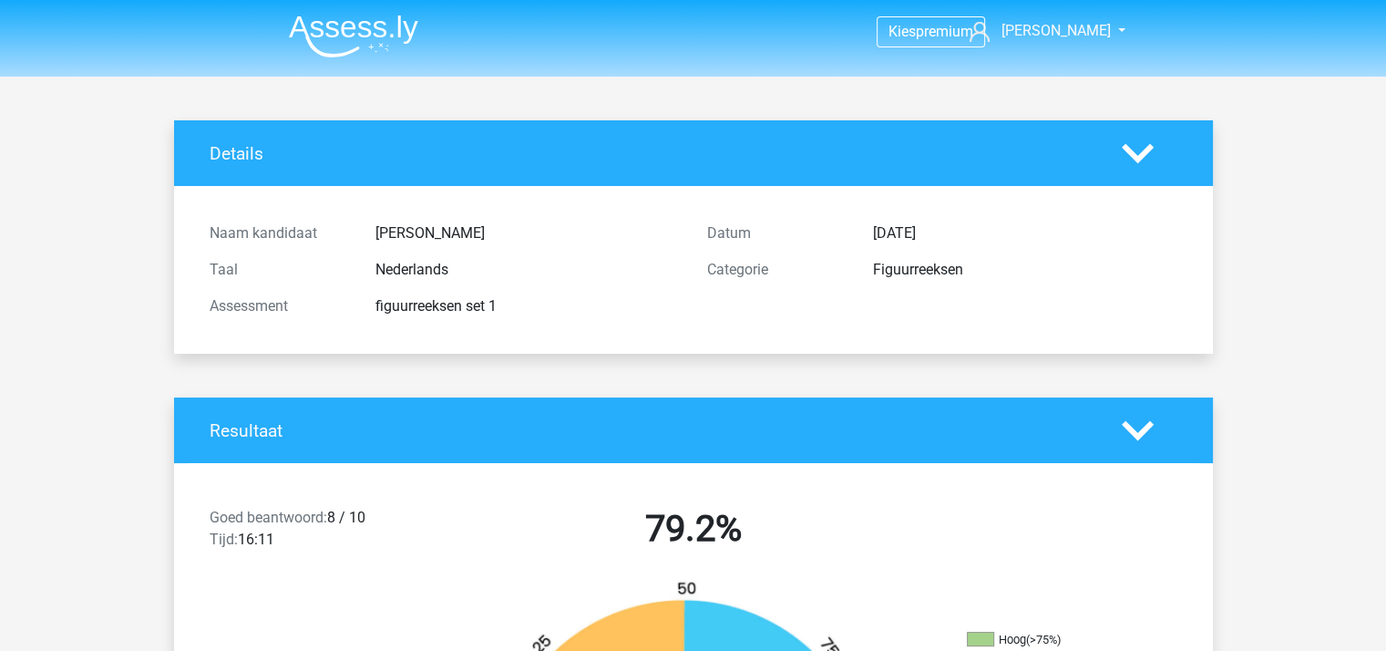
click at [334, 36] on img at bounding box center [353, 36] width 129 height 43
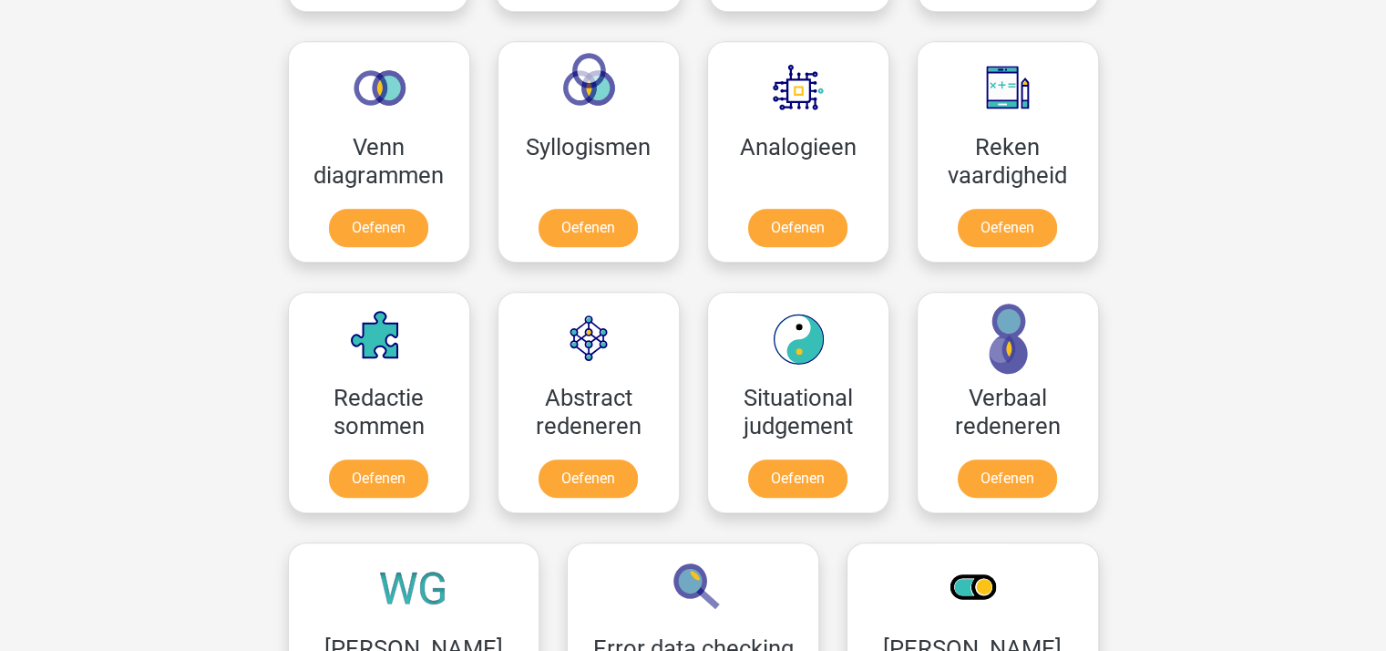
scroll to position [1093, 0]
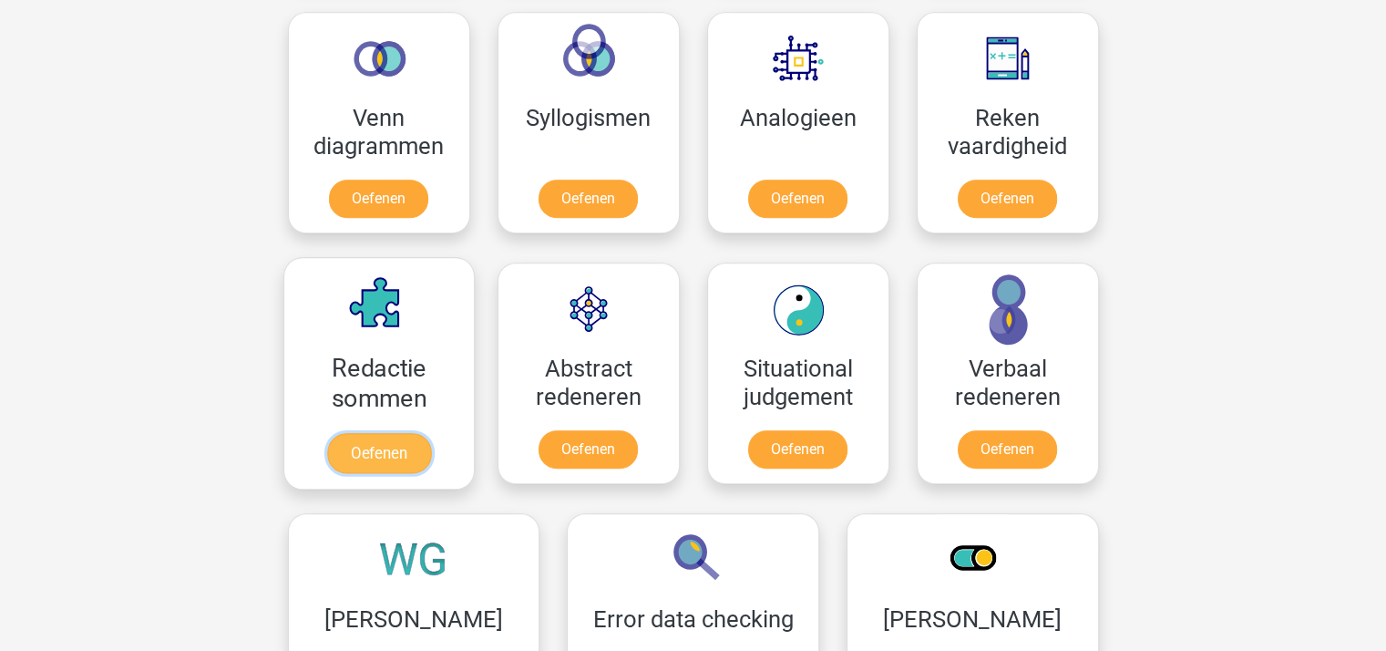
click at [384, 453] on link "Oefenen" at bounding box center [378, 453] width 104 height 40
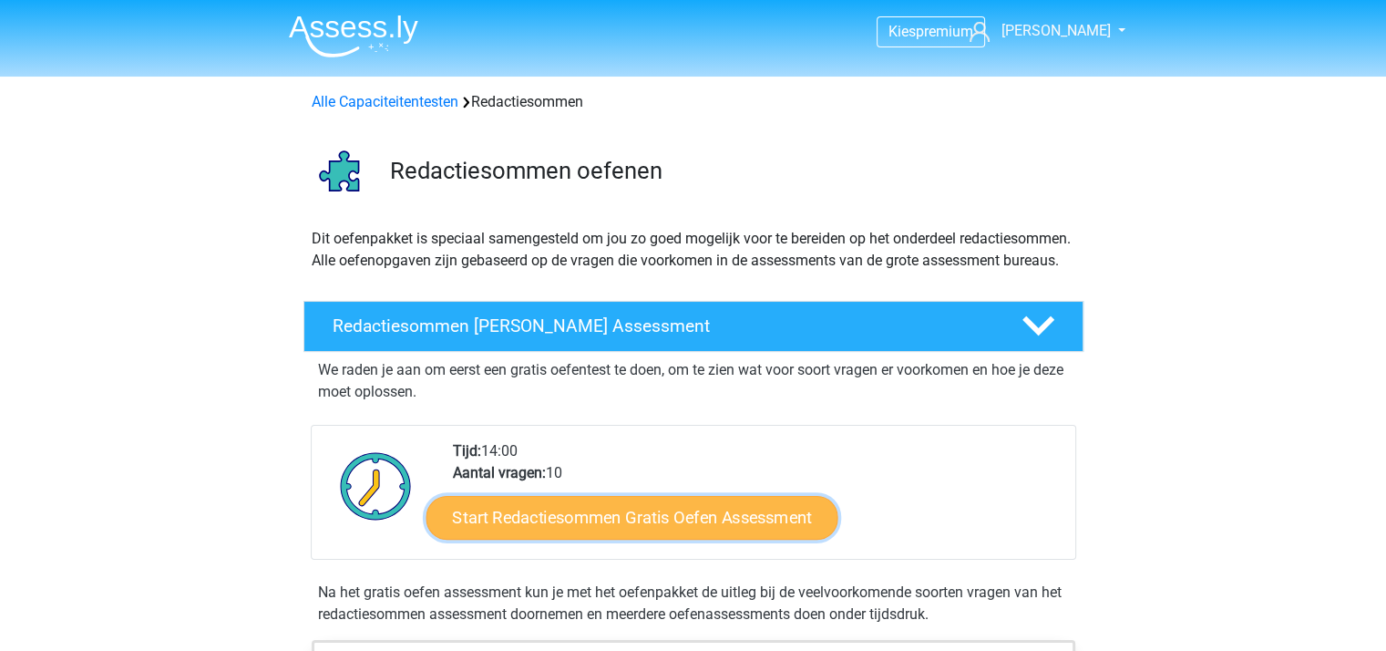
click at [594, 537] on link "Start Redactiesommen Gratis Oefen Assessment" at bounding box center [631, 517] width 412 height 44
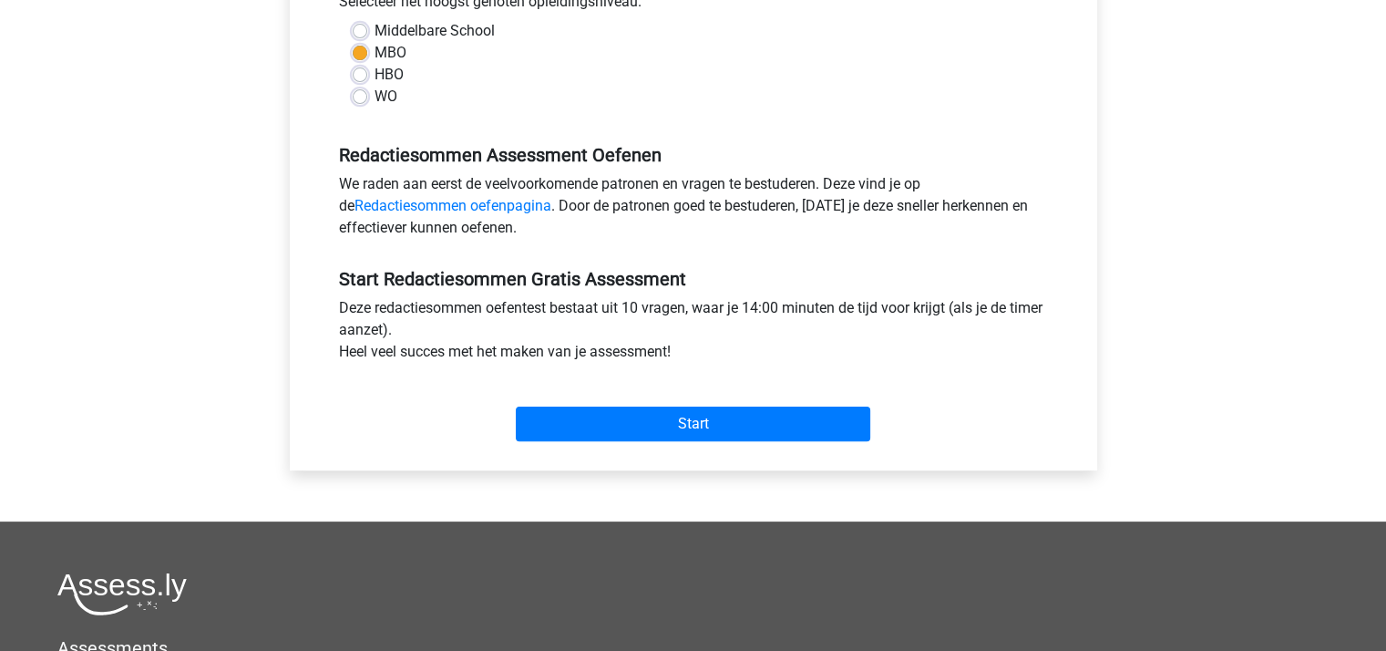
scroll to position [547, 0]
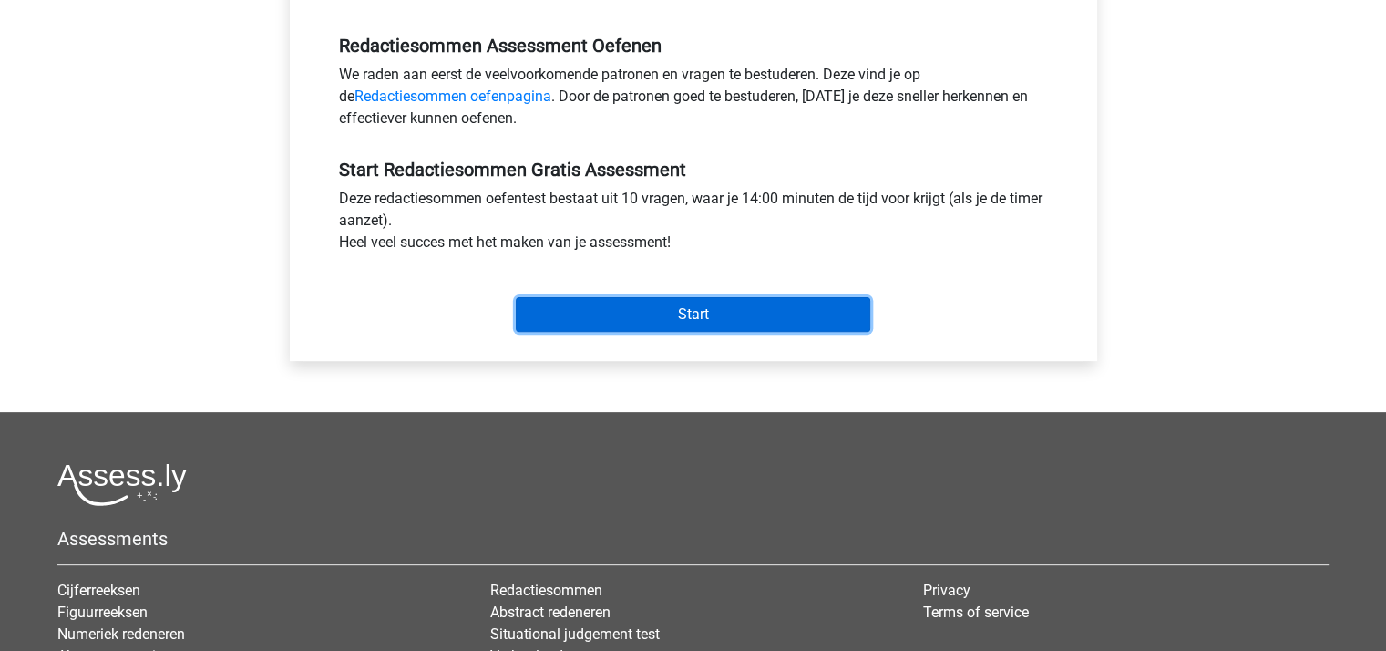
click at [650, 312] on input "Start" at bounding box center [693, 314] width 354 height 35
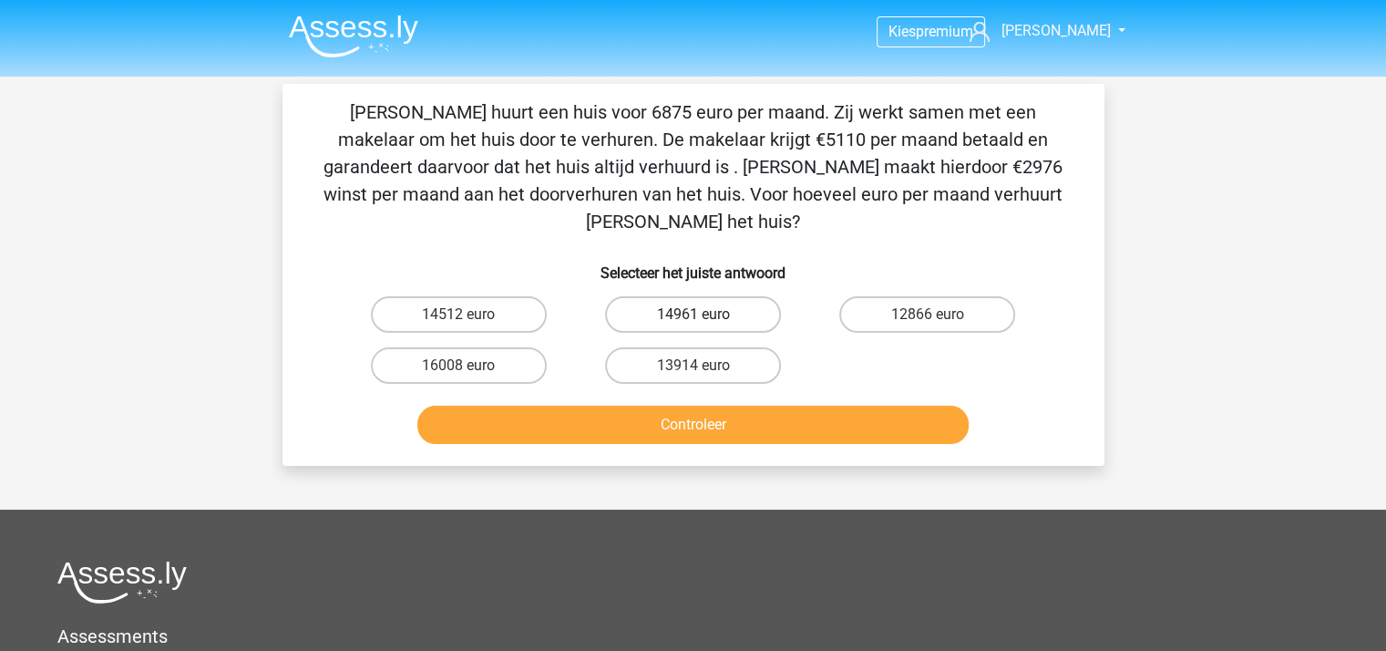
click at [722, 296] on label "14961 euro" at bounding box center [693, 314] width 176 height 36
click at [704, 314] on input "14961 euro" at bounding box center [698, 320] width 12 height 12
radio input "true"
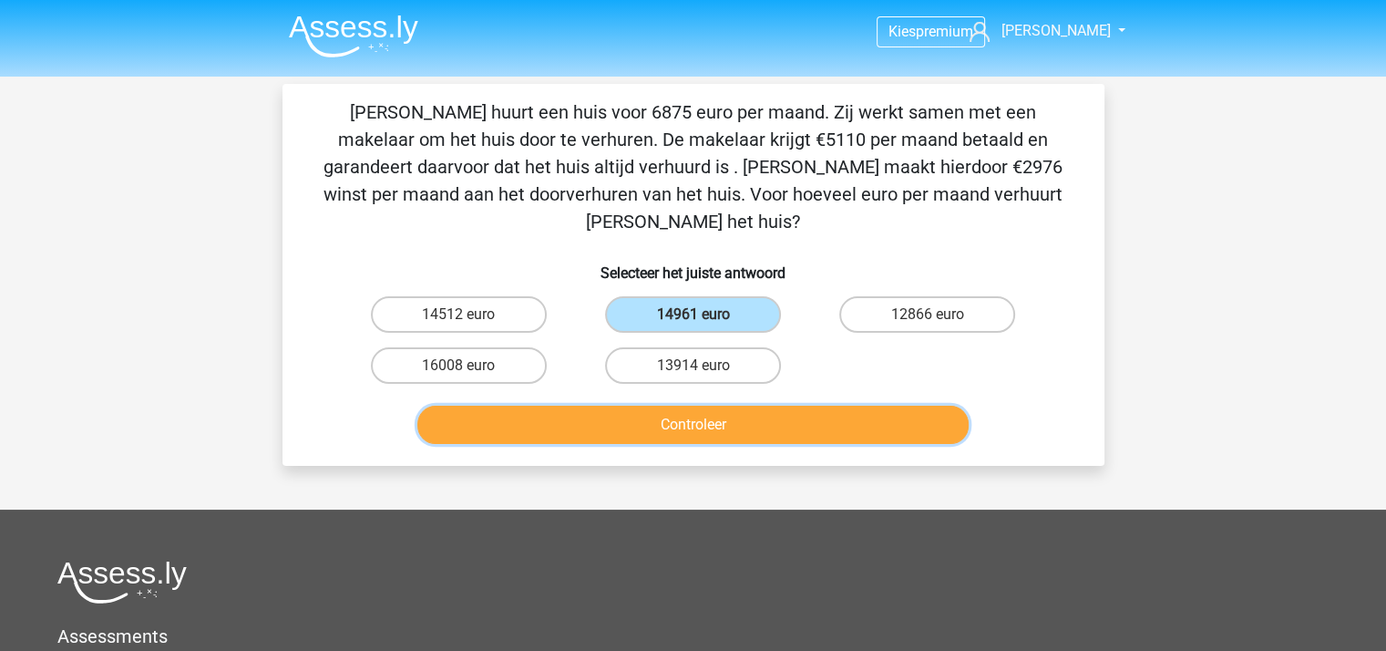
click at [733, 405] on button "Controleer" at bounding box center [692, 424] width 551 height 38
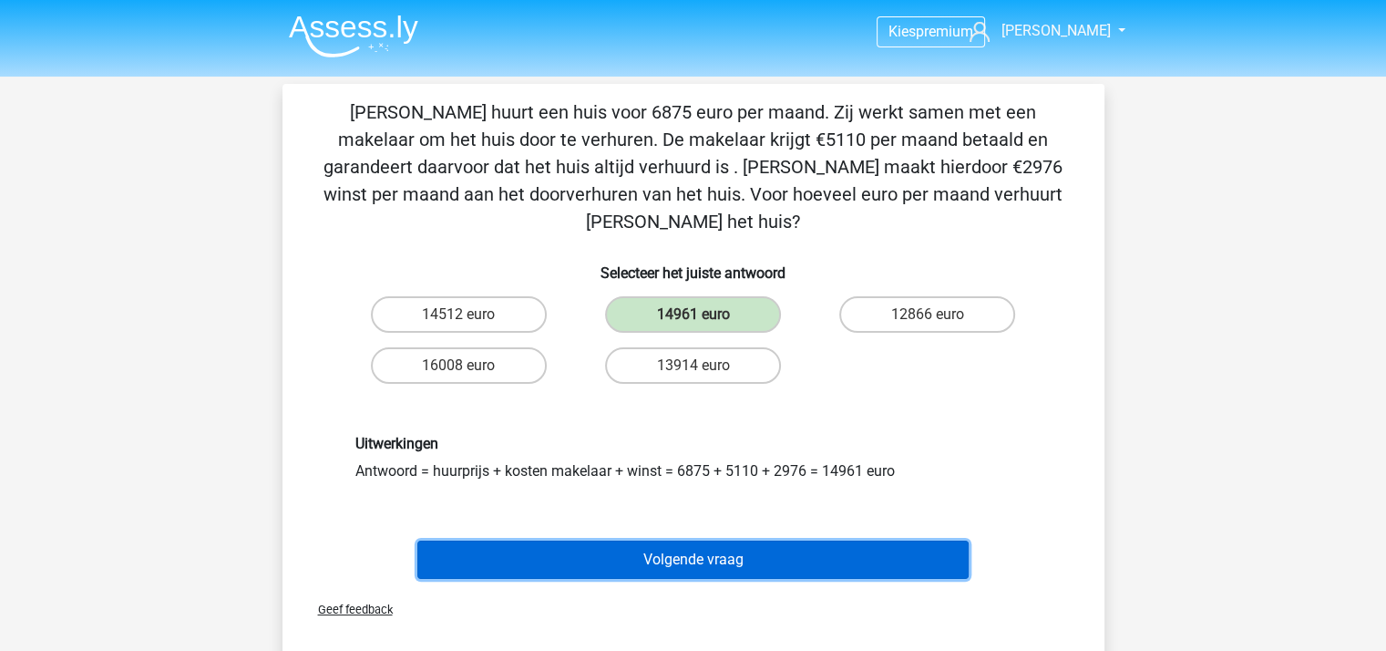
click at [722, 540] on button "Volgende vraag" at bounding box center [692, 559] width 551 height 38
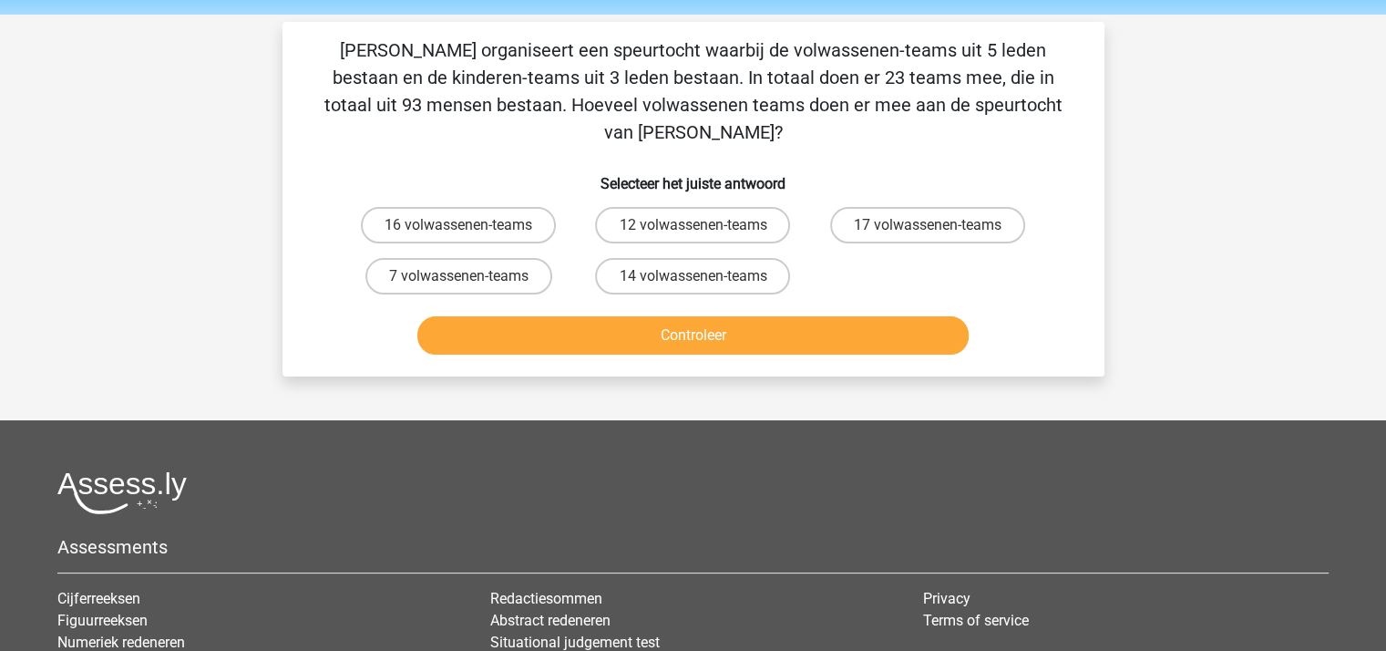
scroll to position [84, 0]
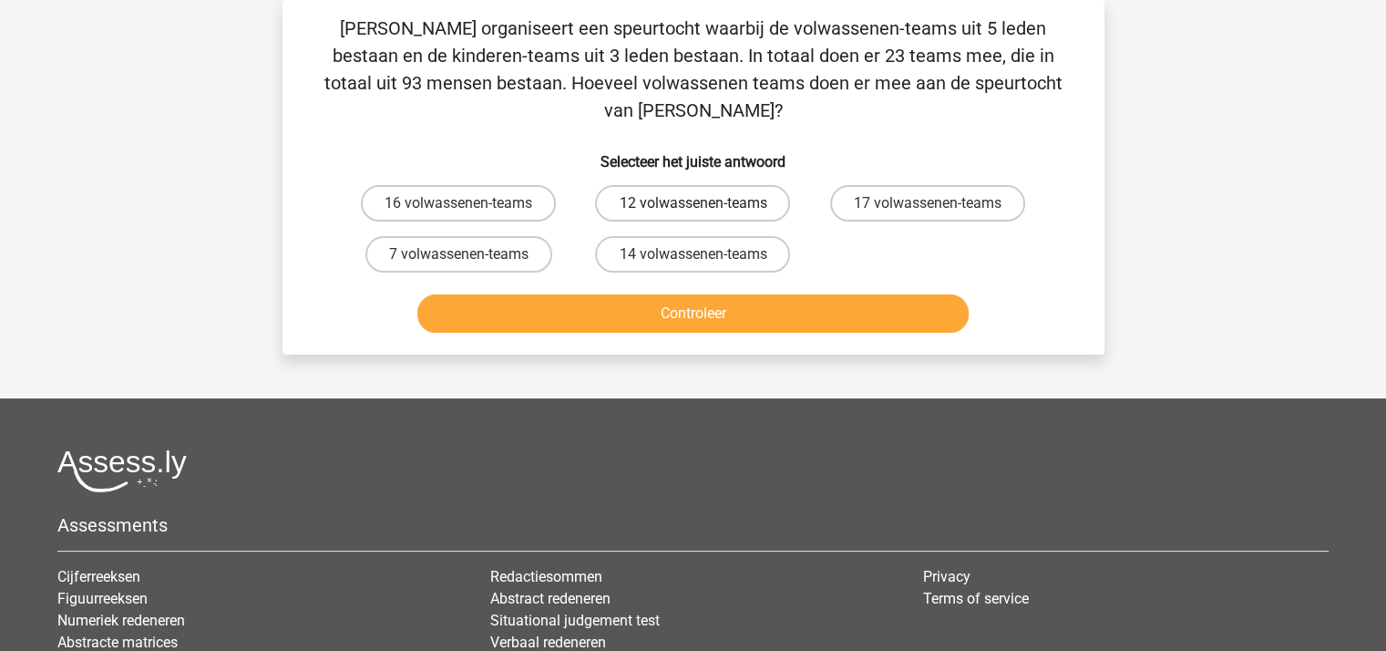
drag, startPoint x: 643, startPoint y: 167, endPoint x: 643, endPoint y: 192, distance: 25.5
click at [644, 185] on label "12 volwassenen-teams" at bounding box center [692, 203] width 195 height 36
click at [692, 203] on input "12 volwassenen-teams" at bounding box center [698, 209] width 12 height 12
radio input "true"
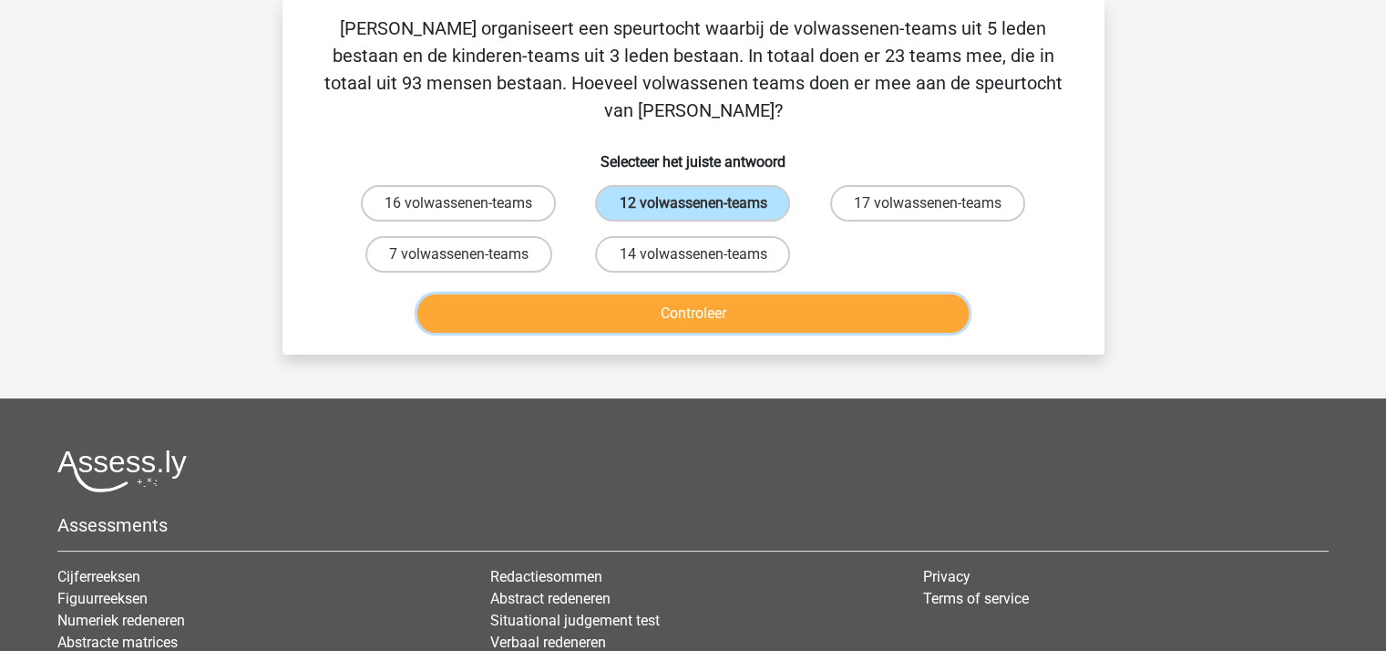
click at [665, 294] on button "Controleer" at bounding box center [692, 313] width 551 height 38
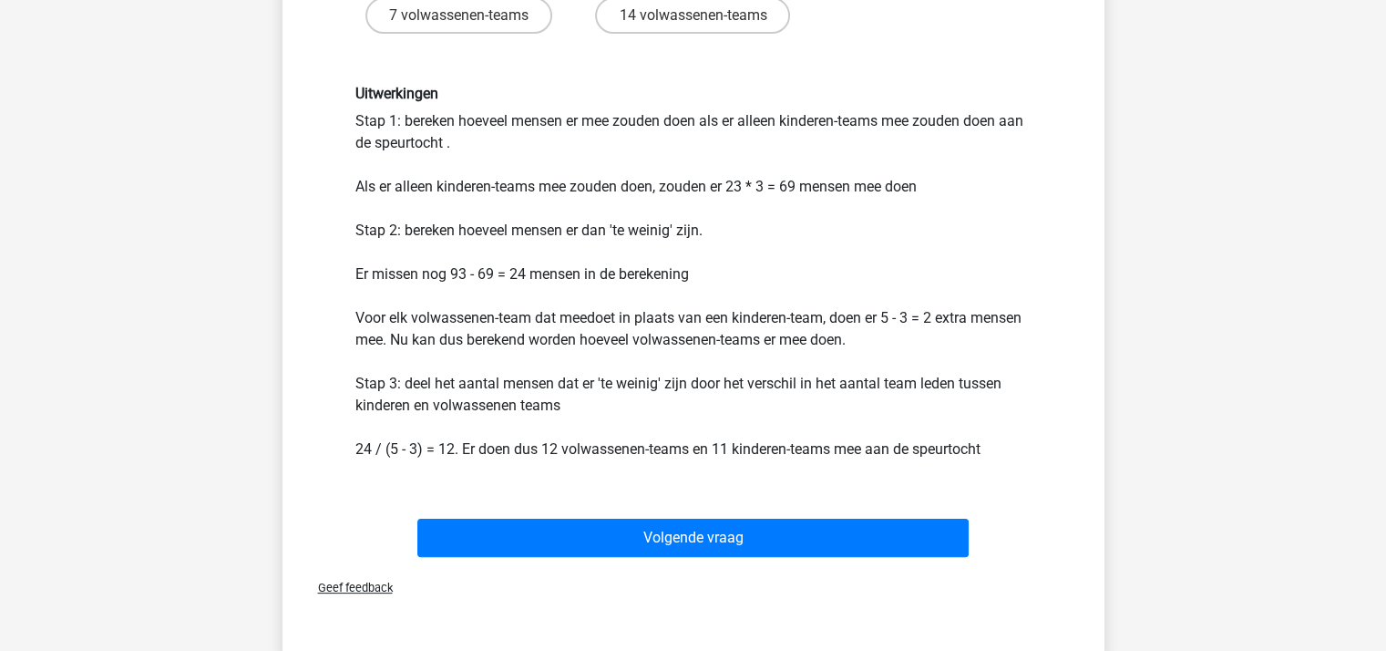
scroll to position [364, 0]
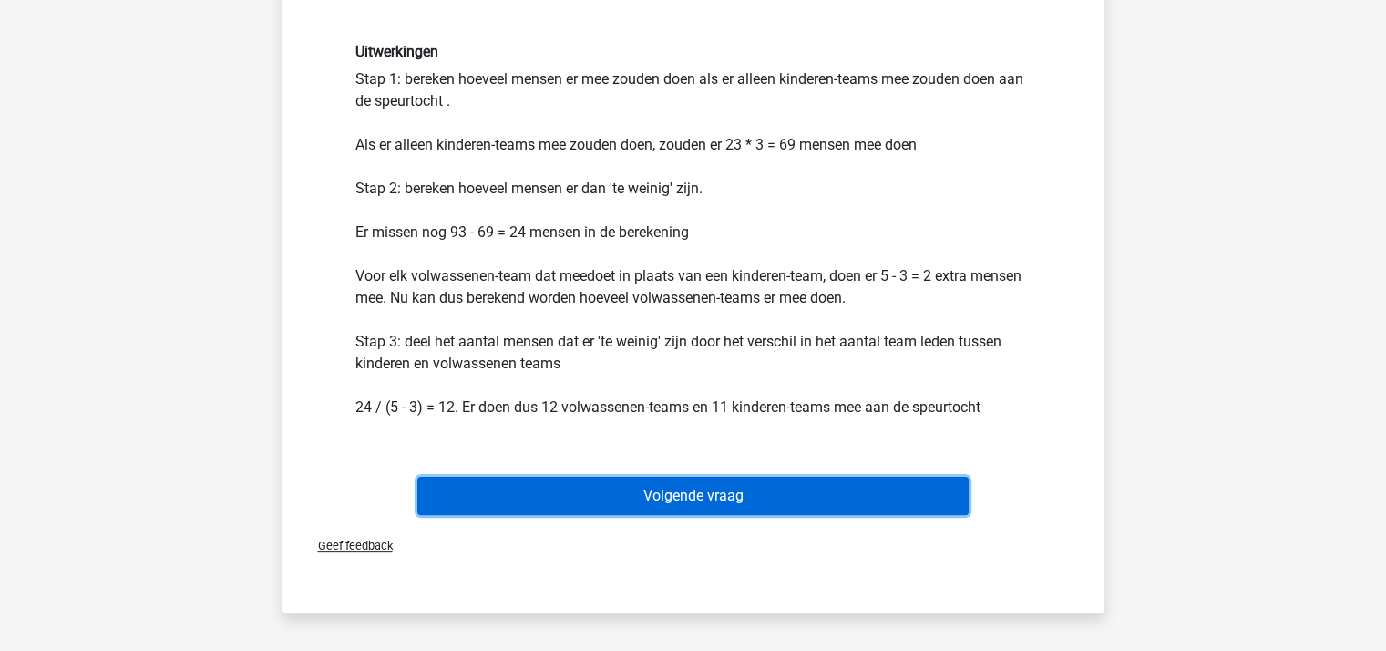
click at [668, 476] on button "Volgende vraag" at bounding box center [692, 495] width 551 height 38
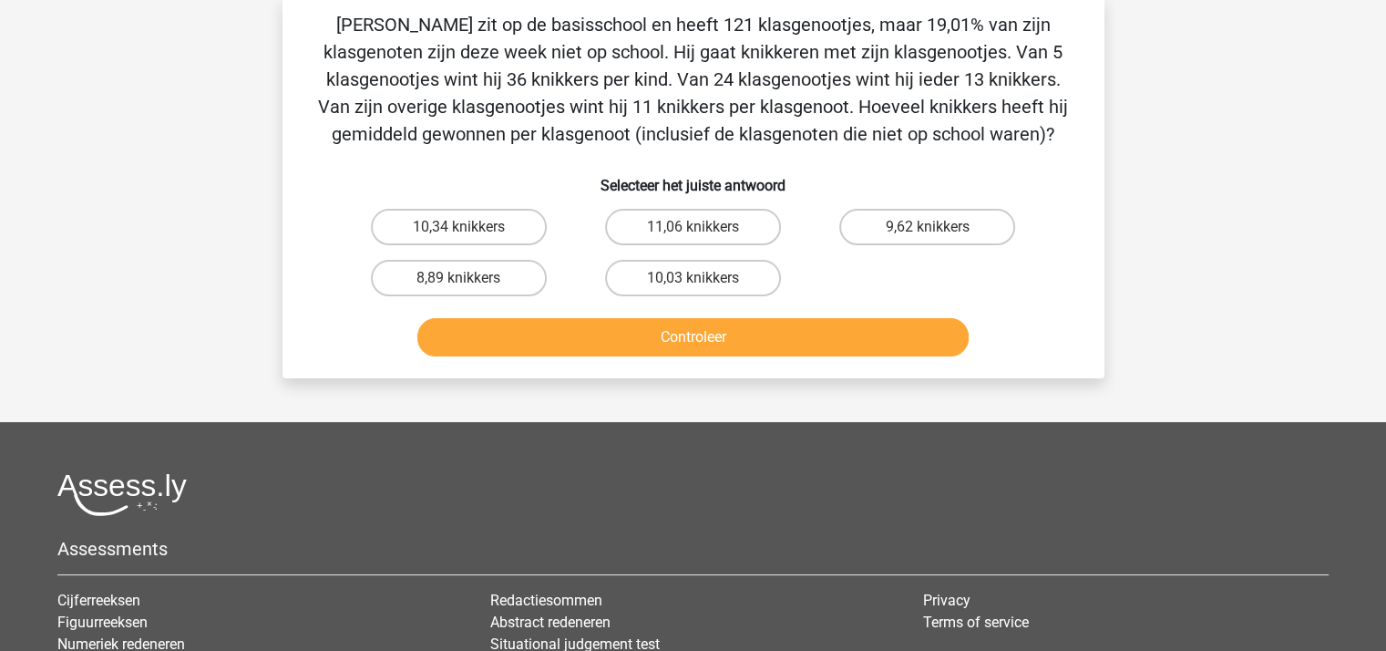
scroll to position [84, 0]
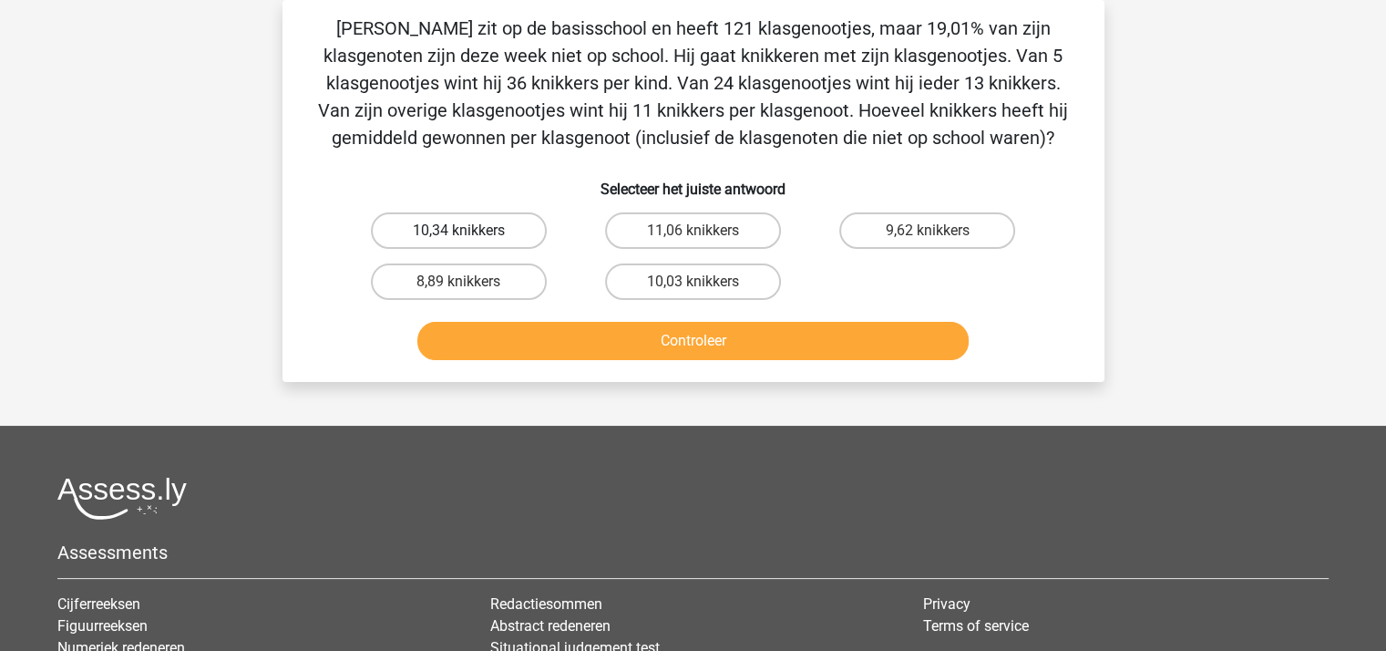
click at [513, 229] on label "10,34 knikkers" at bounding box center [459, 230] width 176 height 36
click at [470, 231] on input "10,34 knikkers" at bounding box center [464, 237] width 12 height 12
radio input "true"
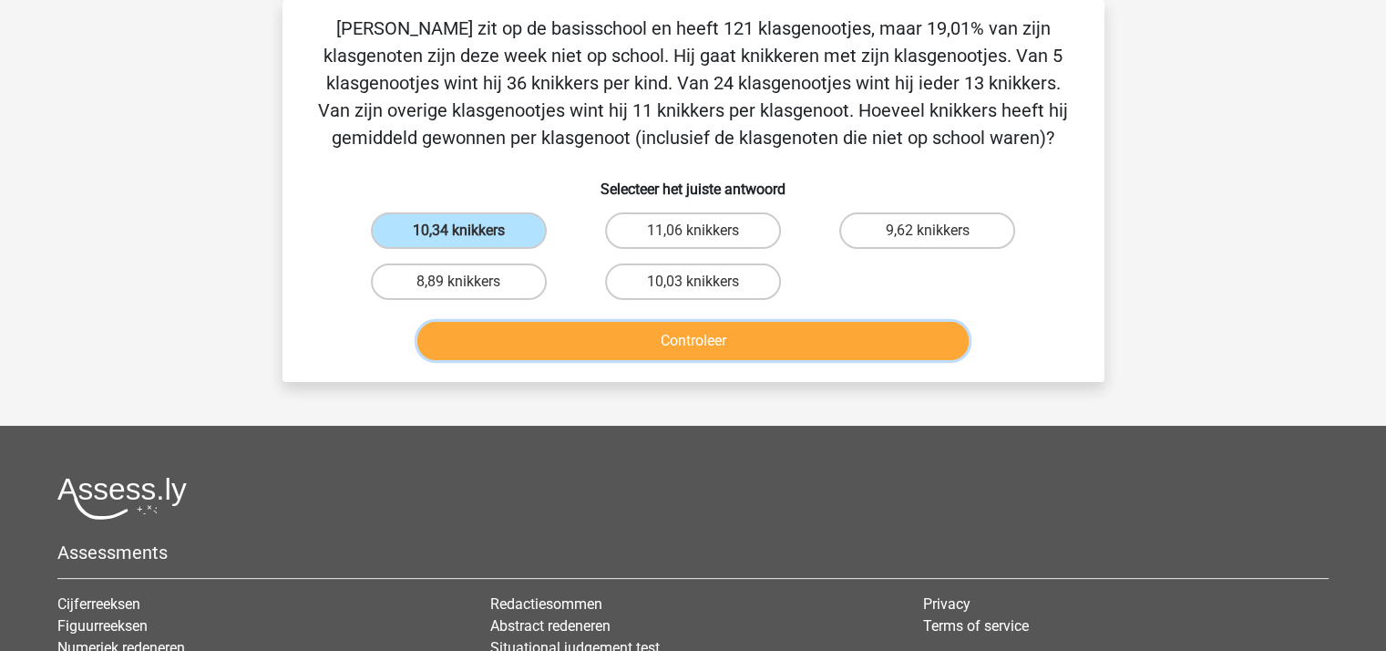
click at [616, 343] on button "Controleer" at bounding box center [692, 341] width 551 height 38
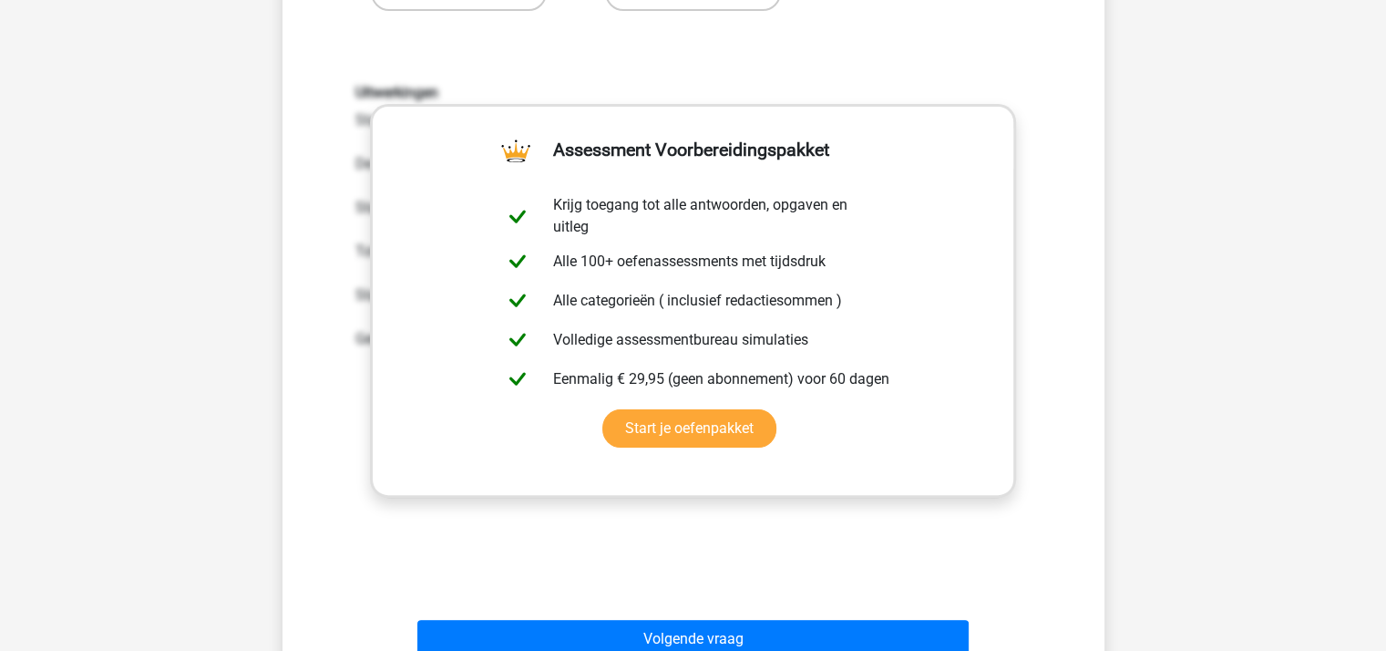
scroll to position [539, 0]
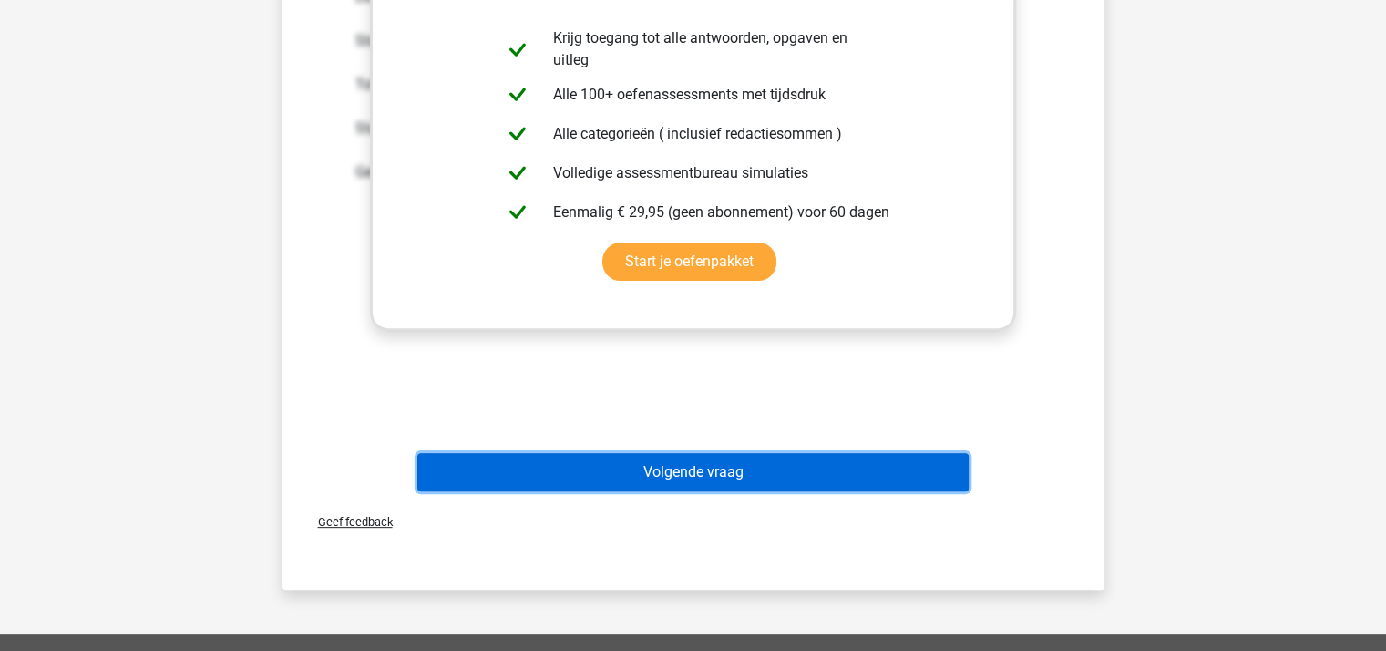
click at [726, 463] on button "Volgende vraag" at bounding box center [692, 472] width 551 height 38
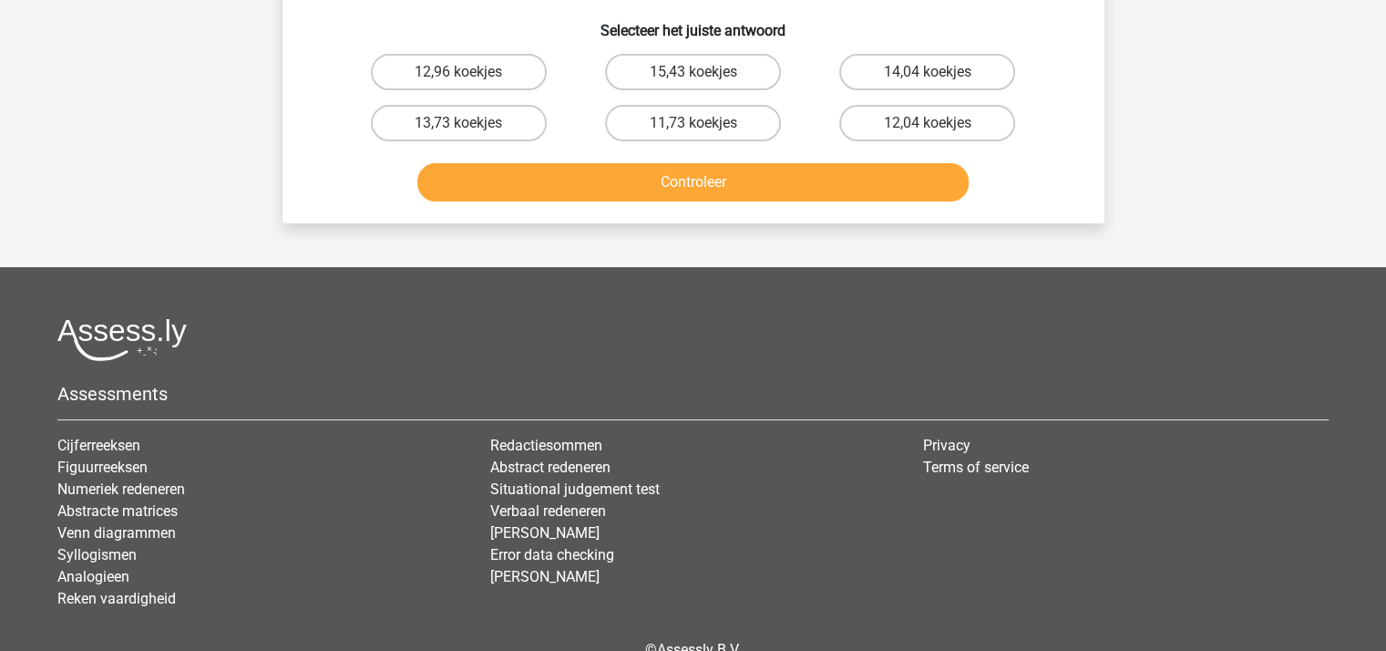
scroll to position [84, 0]
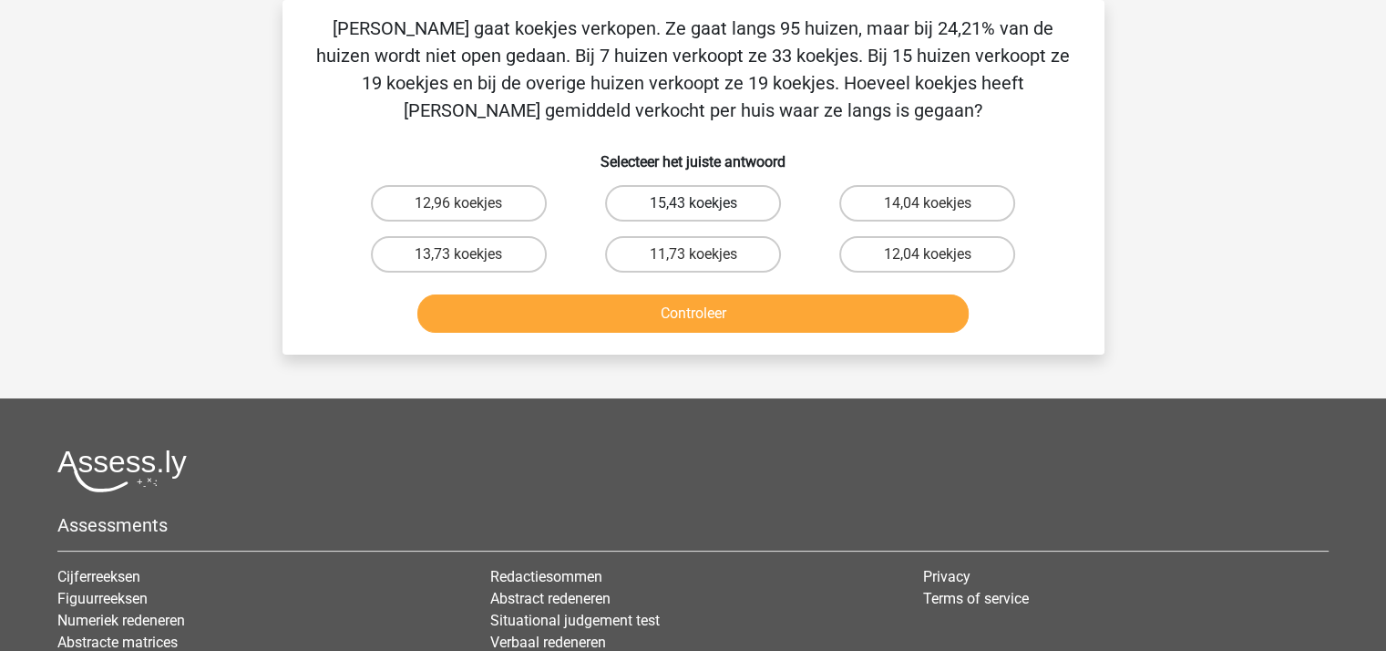
click at [652, 203] on label "15,43 koekjes" at bounding box center [693, 203] width 176 height 36
click at [692, 203] on input "15,43 koekjes" at bounding box center [698, 209] width 12 height 12
radio input "true"
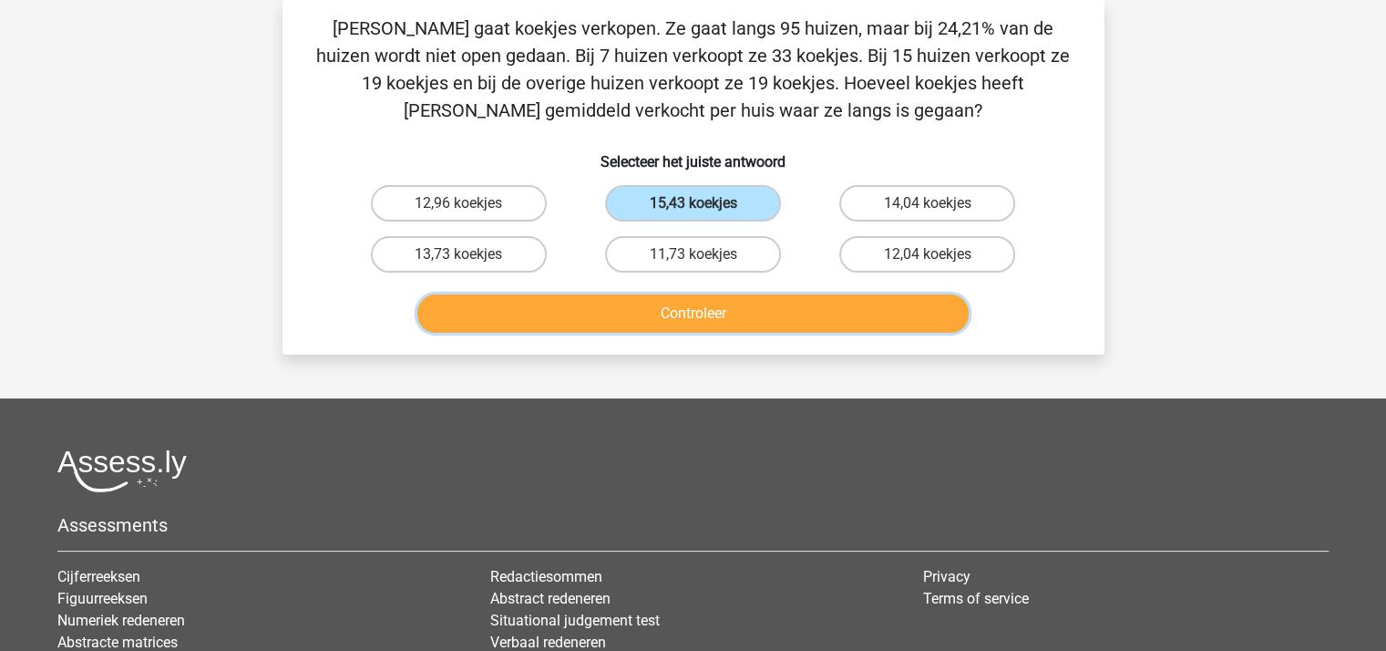
click at [628, 306] on button "Controleer" at bounding box center [692, 313] width 551 height 38
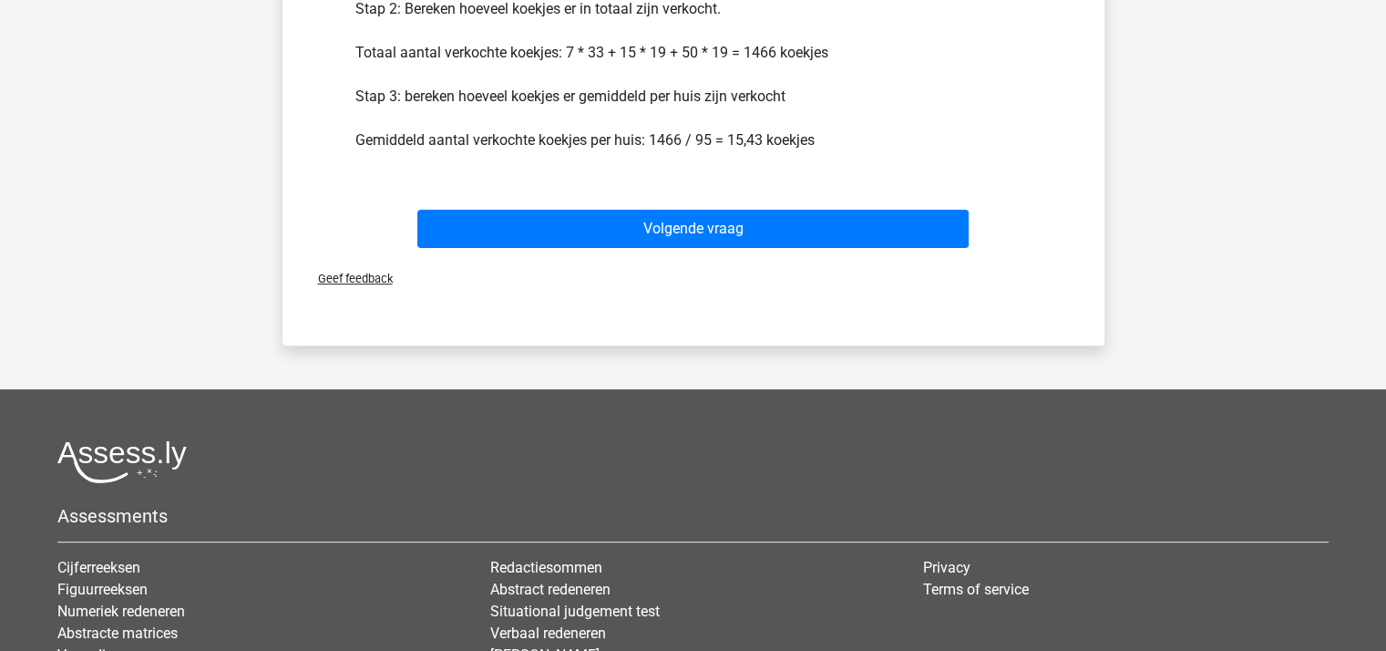
scroll to position [539, 0]
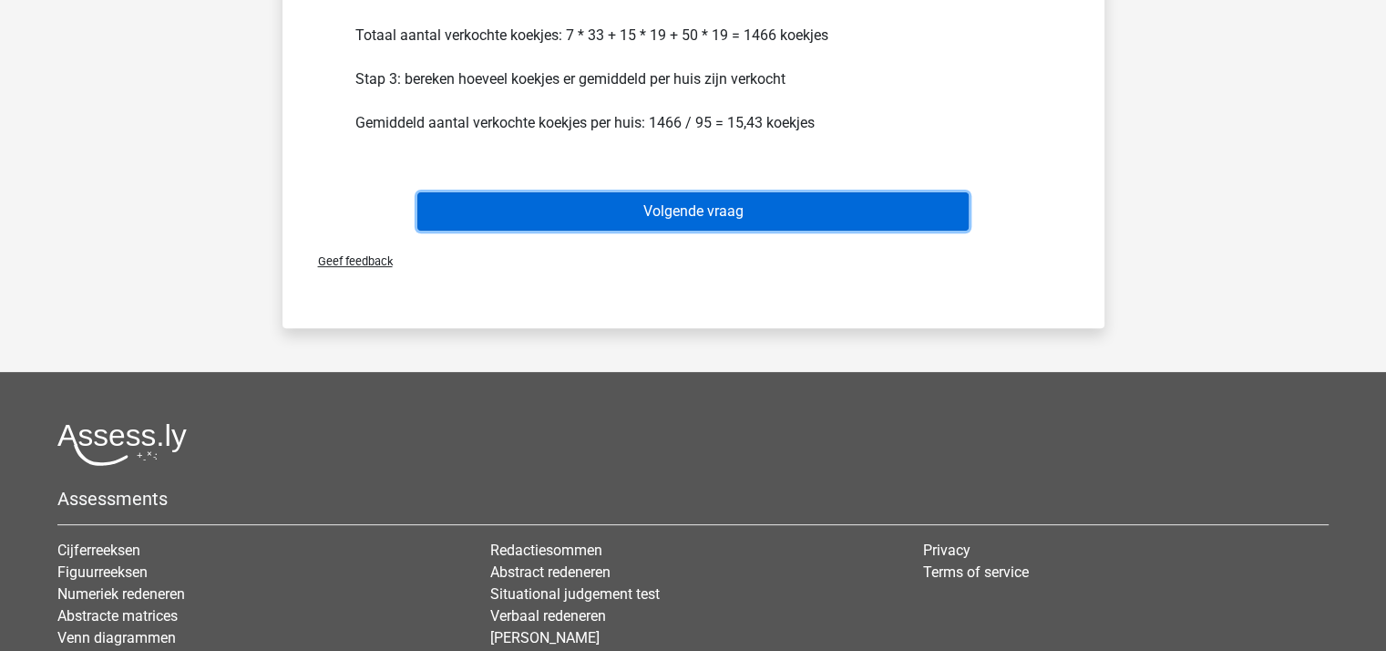
click at [661, 203] on button "Volgende vraag" at bounding box center [692, 211] width 551 height 38
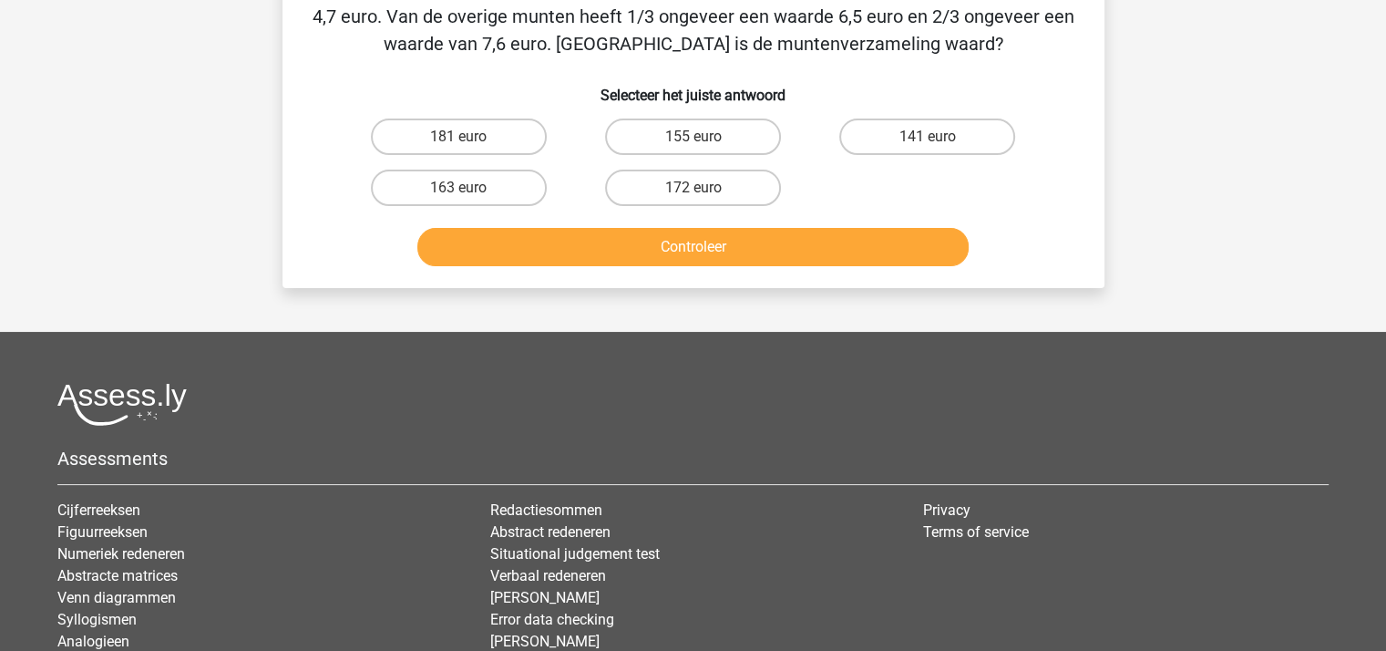
scroll to position [84, 0]
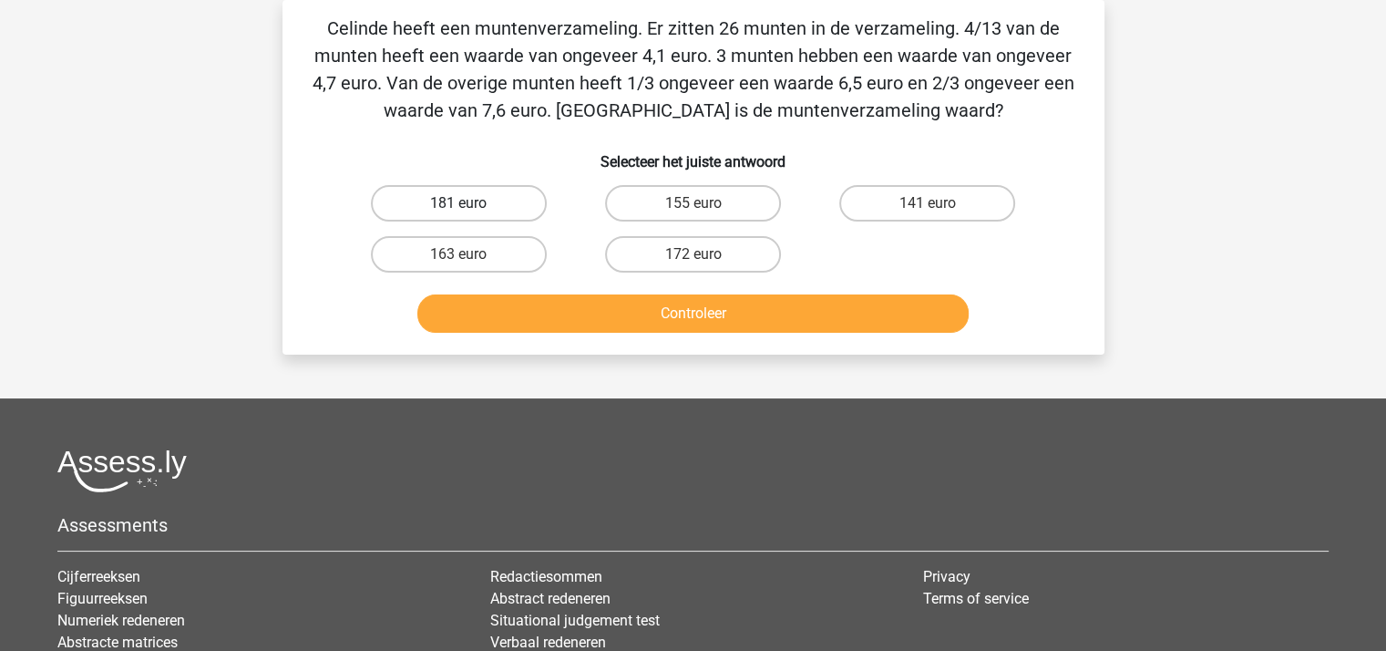
click at [494, 198] on label "181 euro" at bounding box center [459, 203] width 176 height 36
click at [470, 203] on input "181 euro" at bounding box center [464, 209] width 12 height 12
radio input "true"
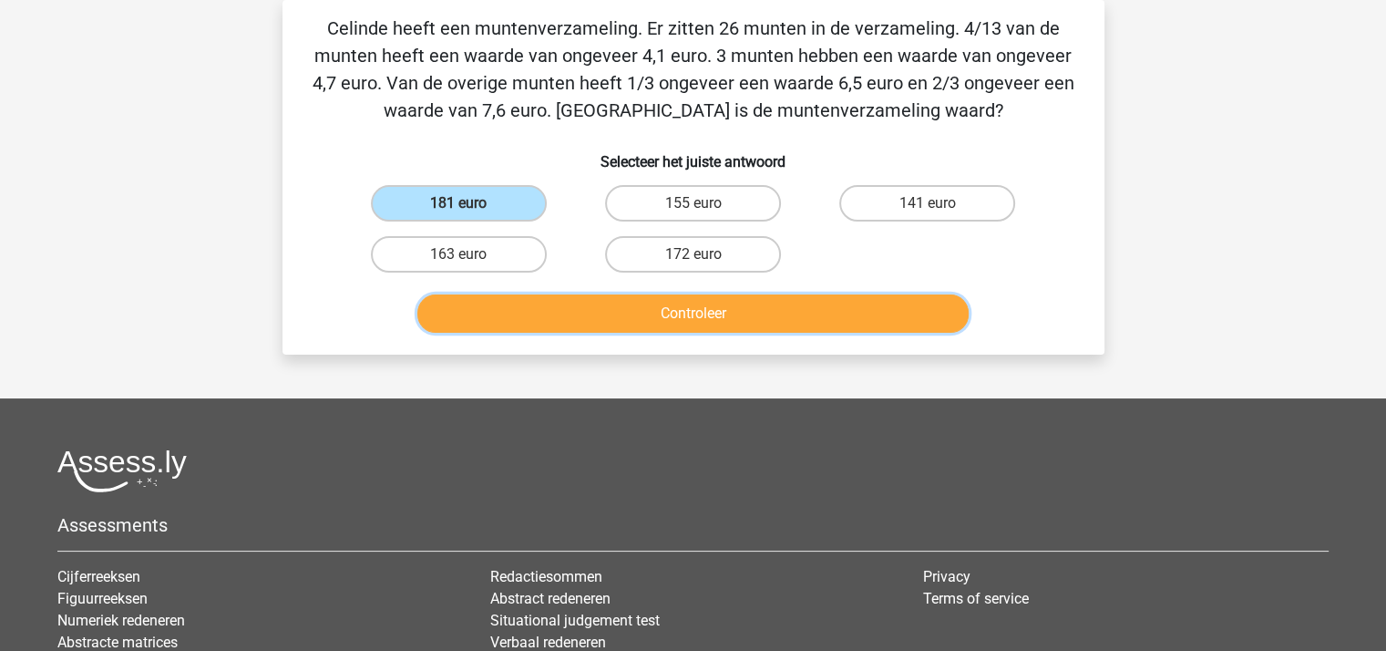
click at [663, 307] on button "Controleer" at bounding box center [692, 313] width 551 height 38
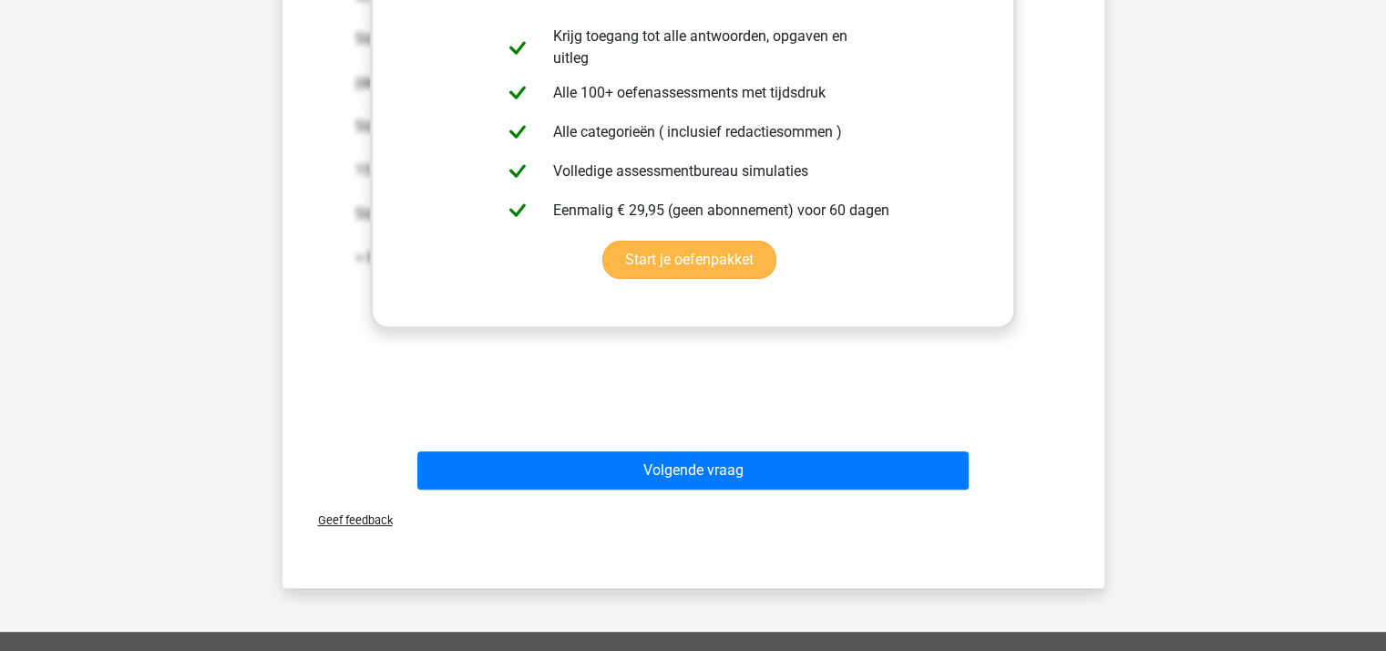
scroll to position [539, 0]
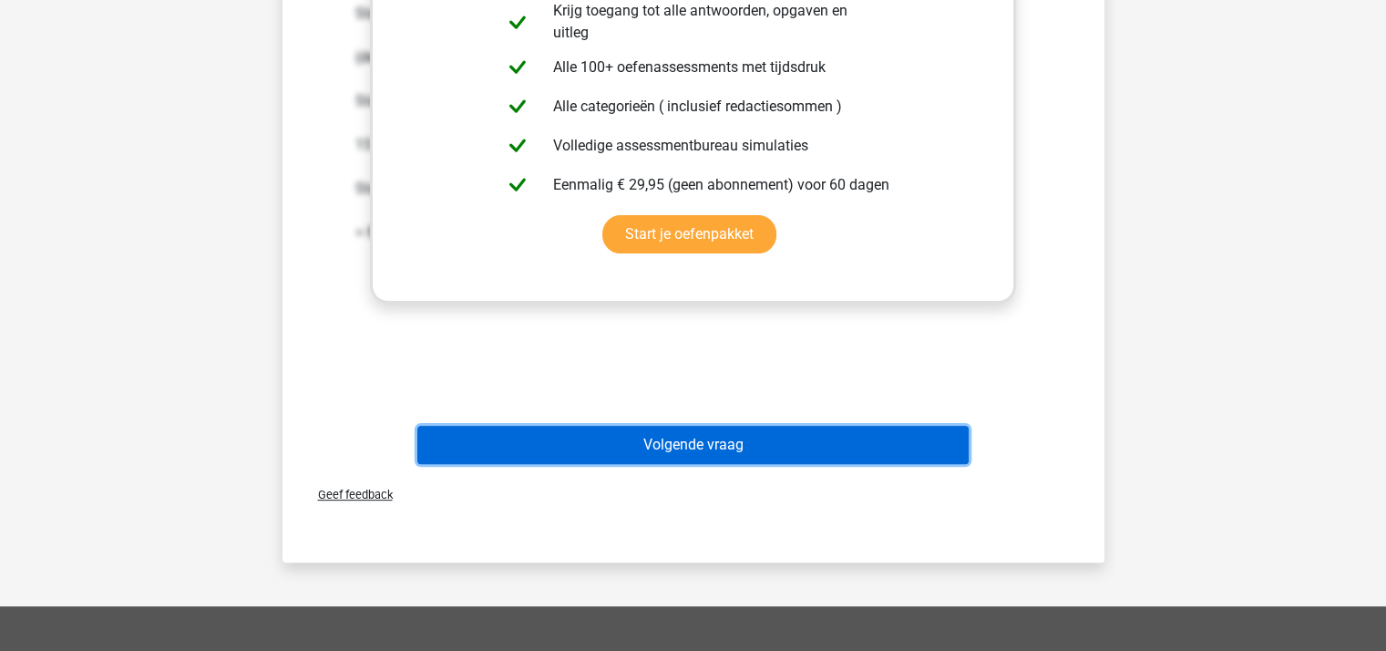
click at [705, 440] on button "Volgende vraag" at bounding box center [692, 444] width 551 height 38
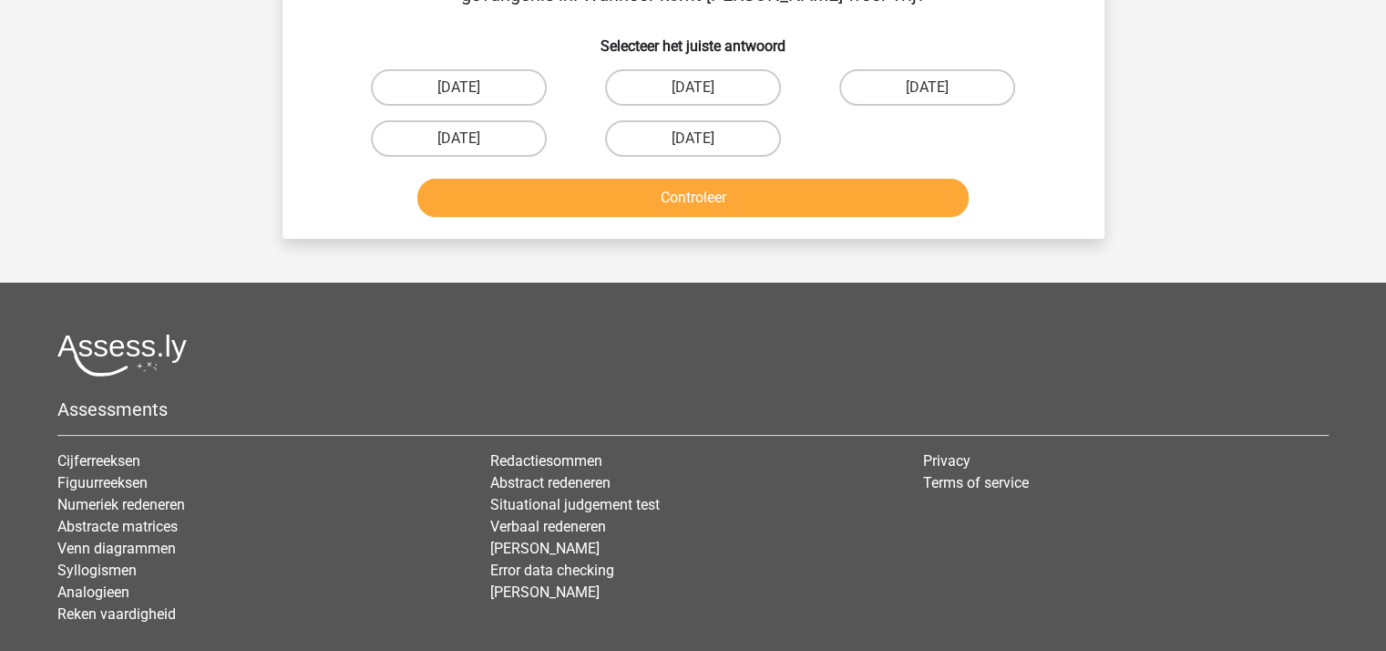
scroll to position [84, 0]
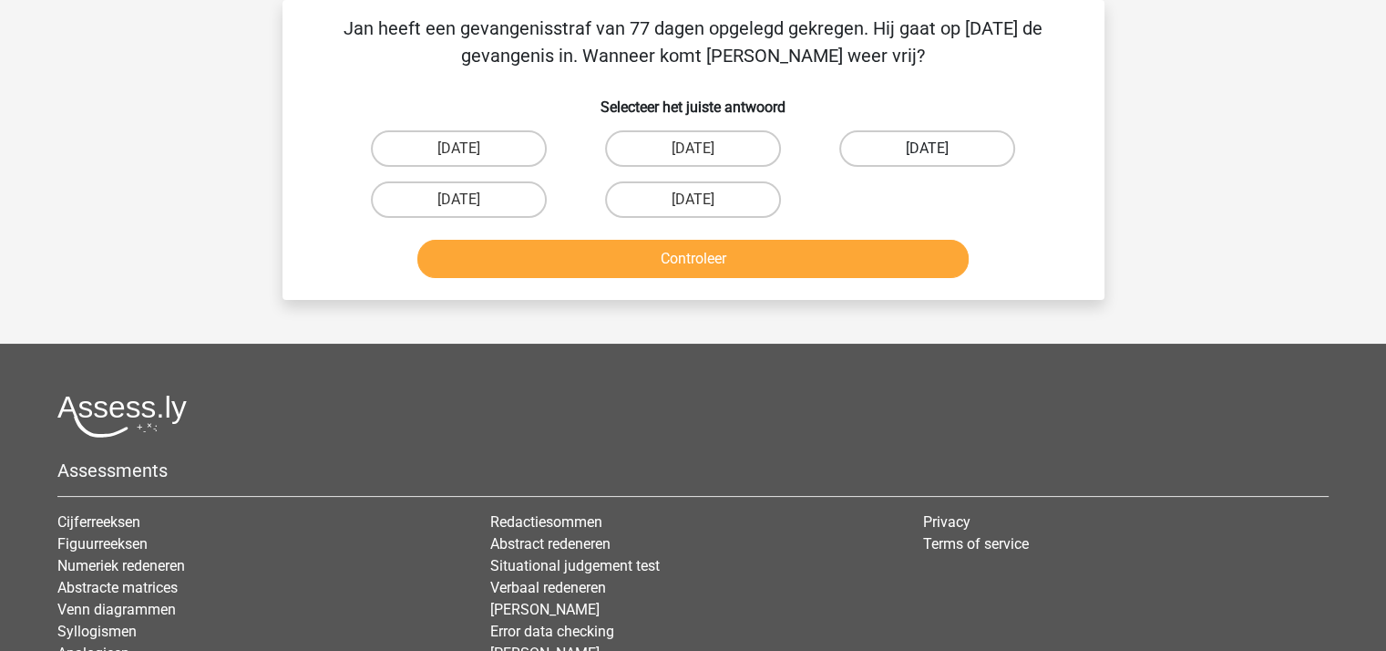
click at [910, 147] on label "13 augustus" at bounding box center [927, 148] width 176 height 36
click at [927, 149] on input "13 augustus" at bounding box center [933, 155] width 12 height 12
radio input "true"
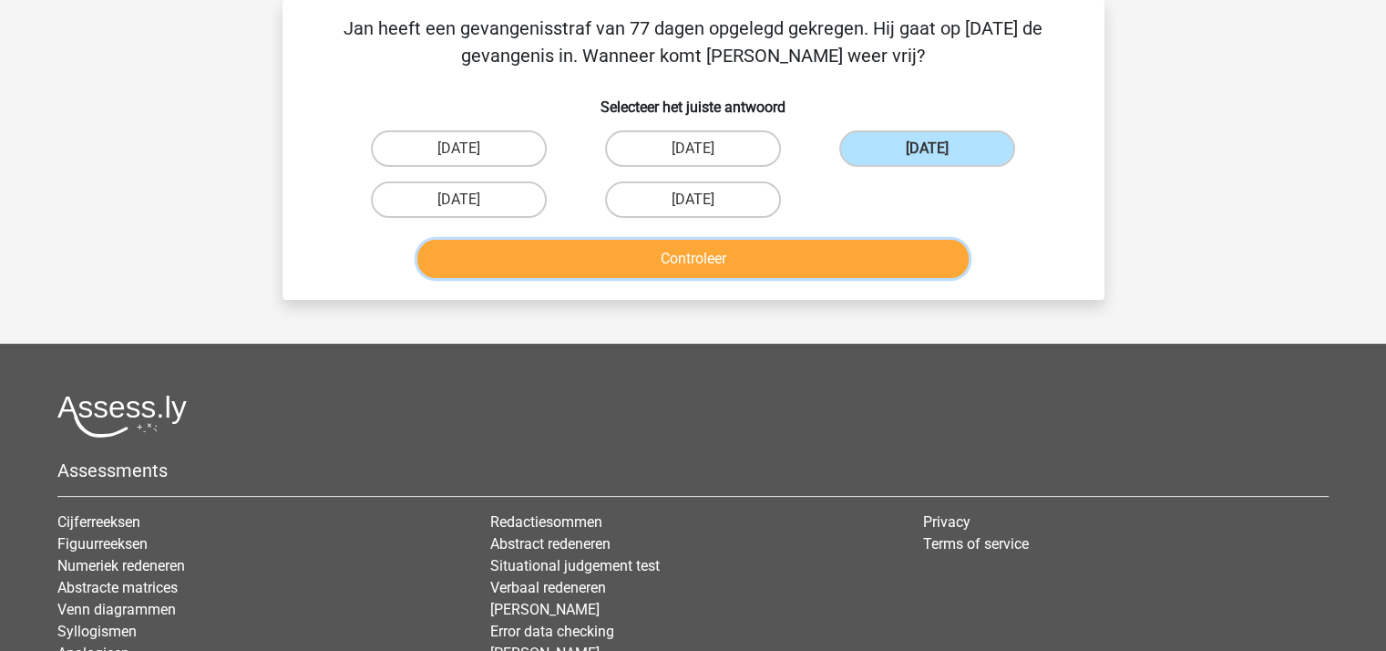
click at [834, 251] on button "Controleer" at bounding box center [692, 259] width 551 height 38
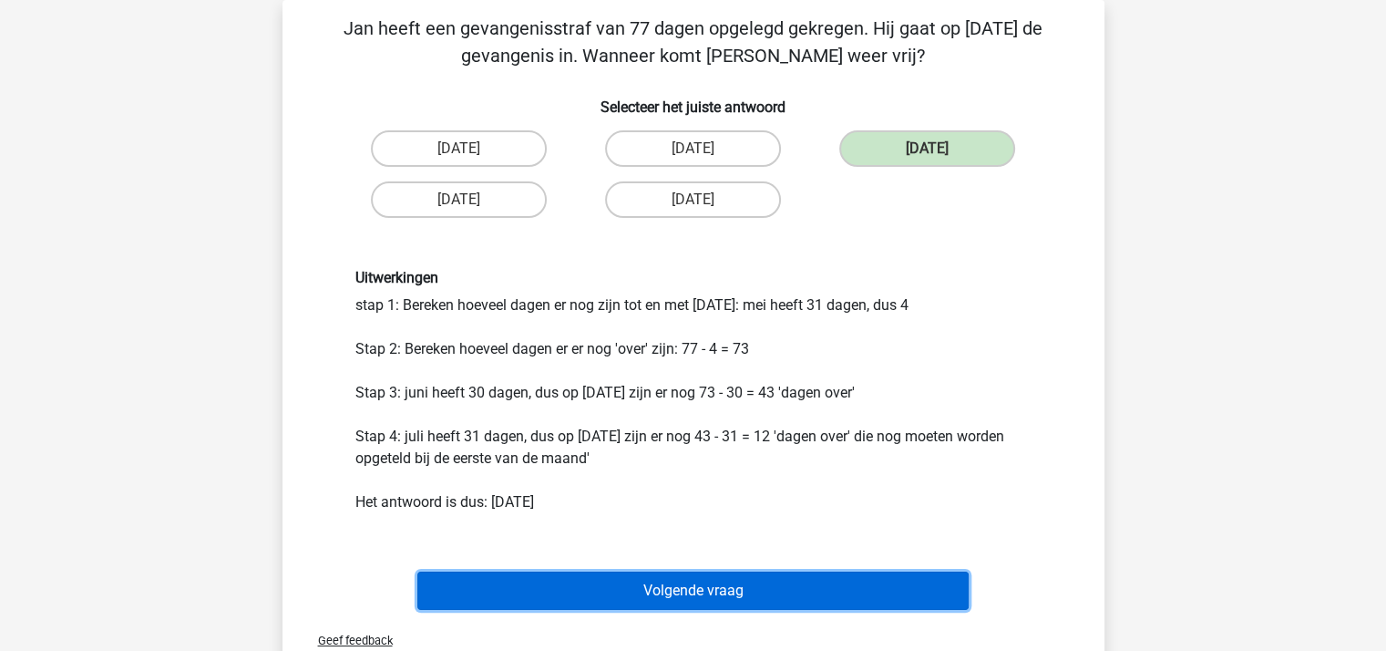
click at [740, 582] on button "Volgende vraag" at bounding box center [692, 590] width 551 height 38
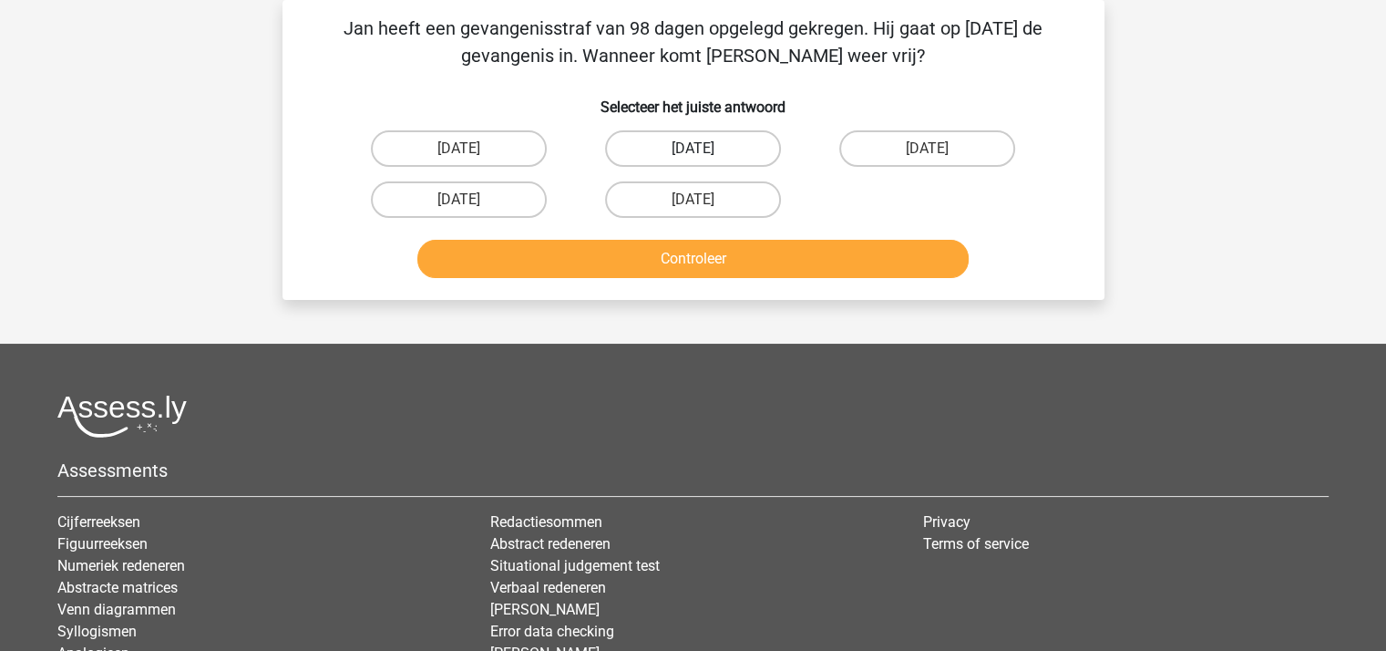
click at [692, 150] on label "22 augustus" at bounding box center [693, 148] width 176 height 36
click at [692, 150] on input "22 augustus" at bounding box center [698, 155] width 12 height 12
radio input "true"
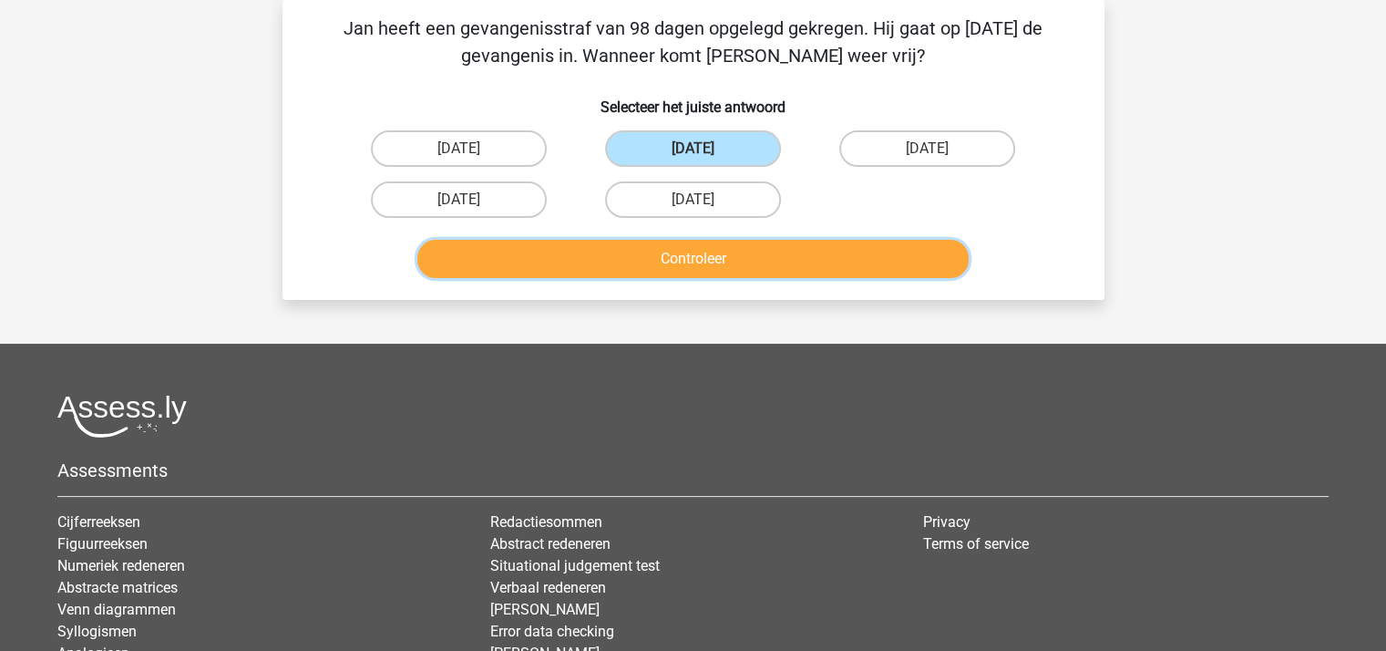
click at [696, 254] on button "Controleer" at bounding box center [692, 259] width 551 height 38
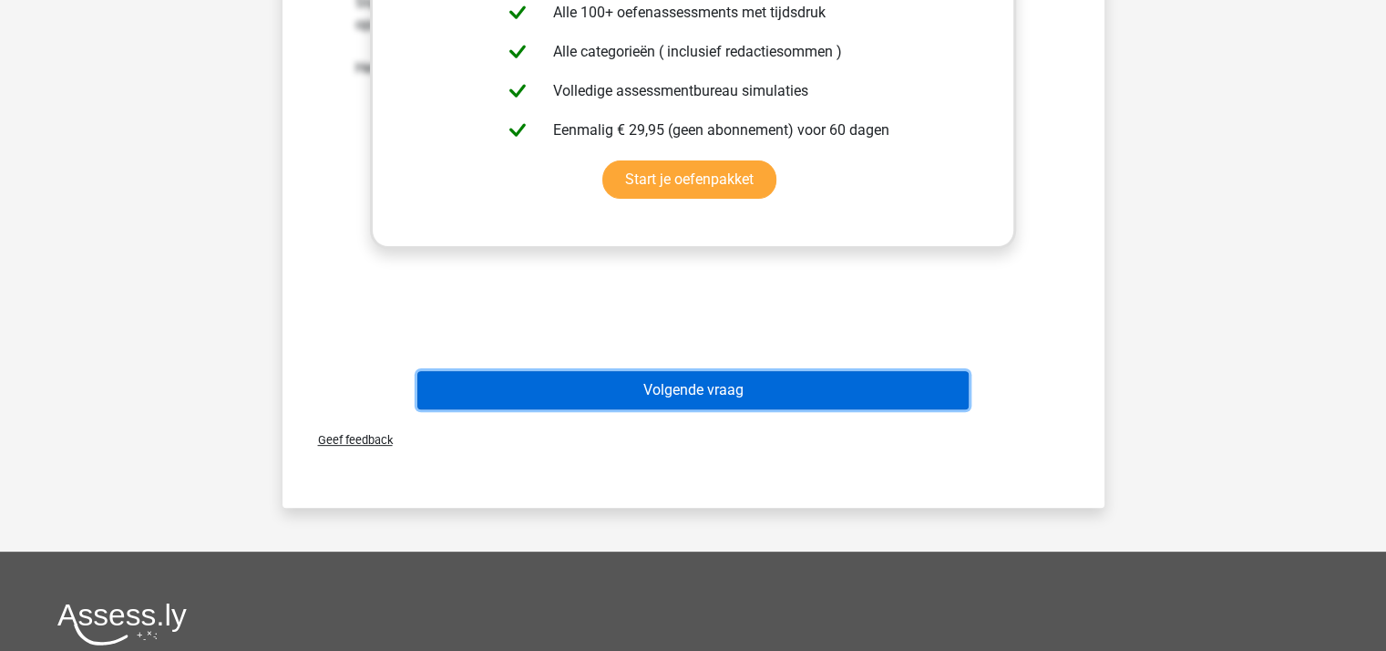
click at [693, 387] on button "Volgende vraag" at bounding box center [692, 390] width 551 height 38
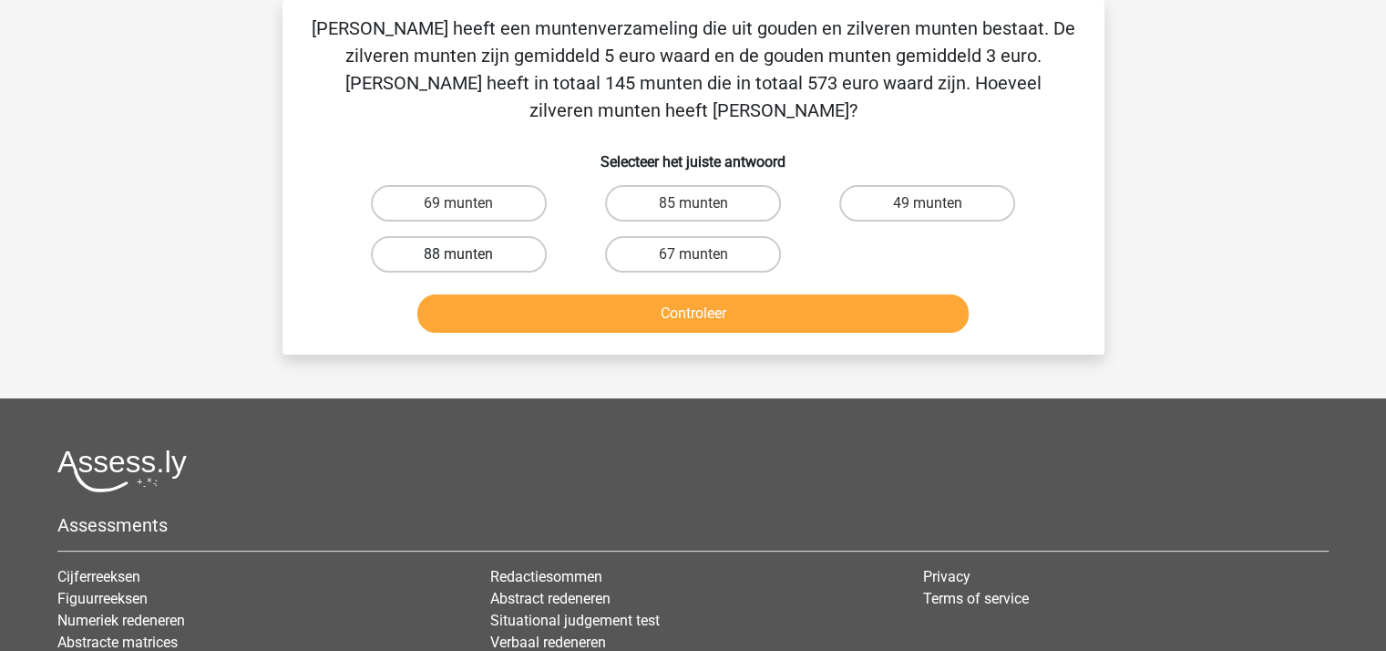
click at [461, 236] on label "88 munten" at bounding box center [459, 254] width 176 height 36
click at [461, 254] on input "88 munten" at bounding box center [464, 260] width 12 height 12
radio input "true"
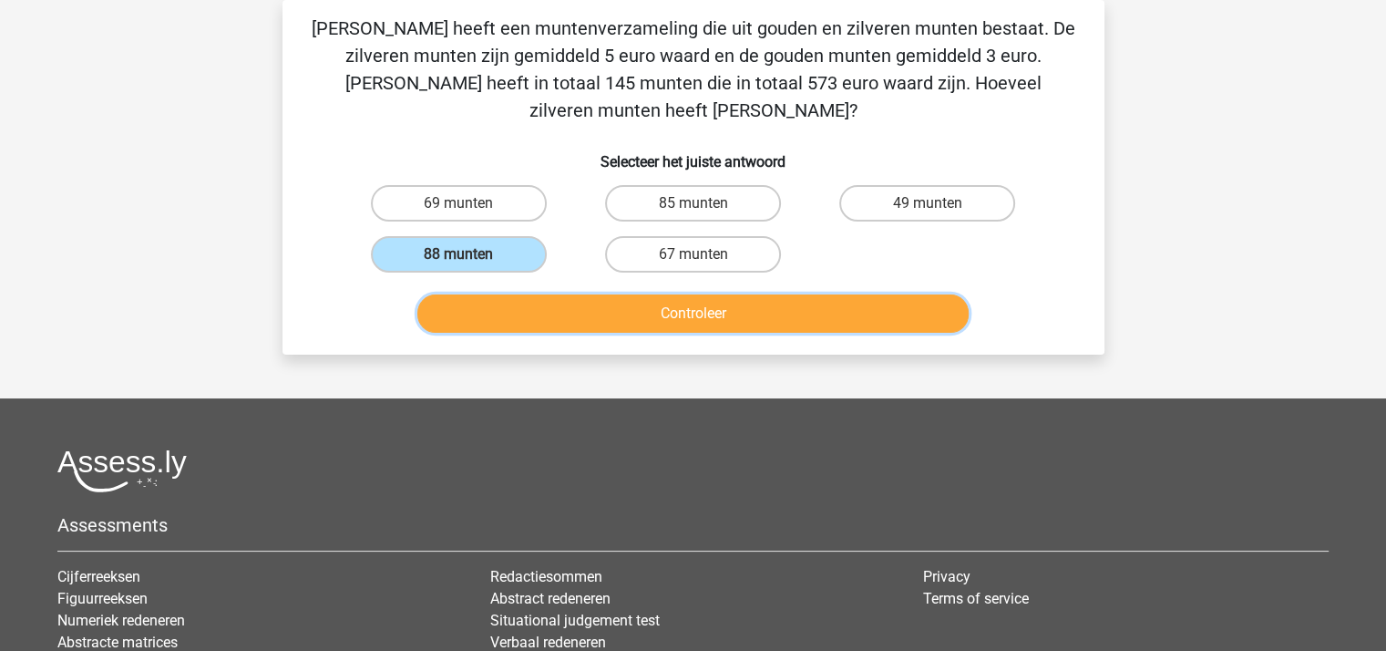
click at [563, 294] on button "Controleer" at bounding box center [692, 313] width 551 height 38
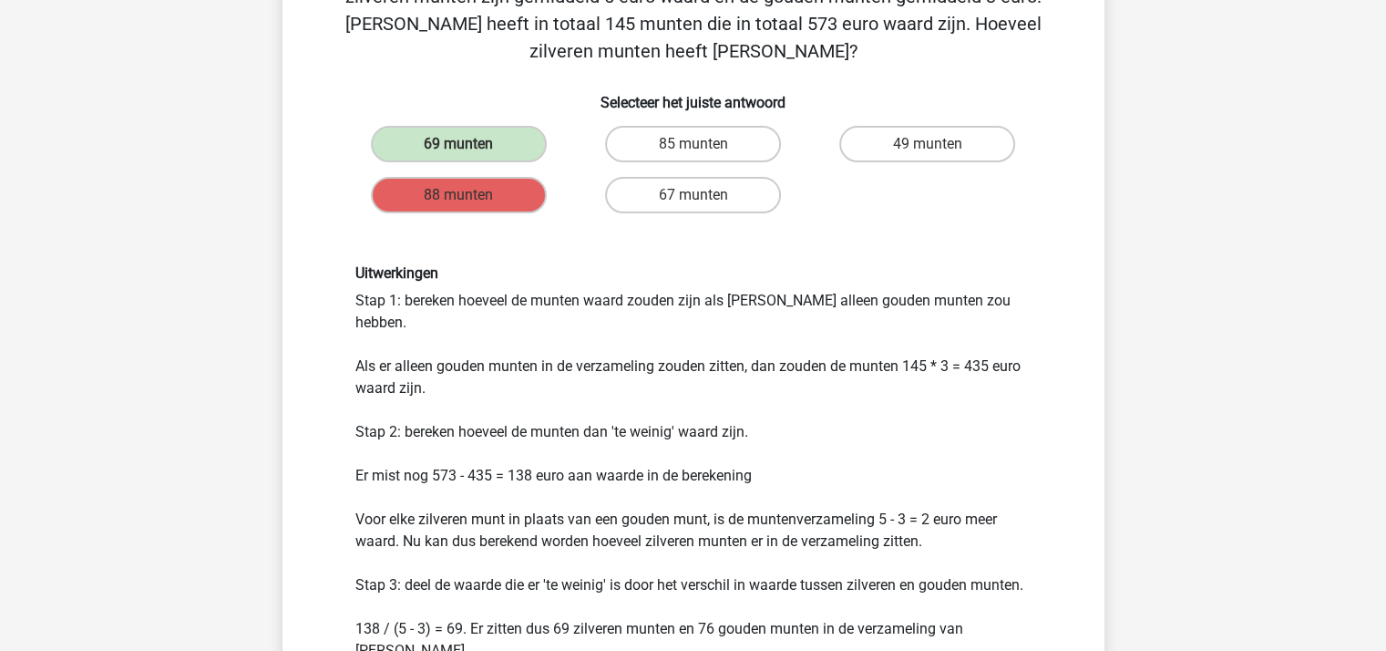
scroll to position [364, 0]
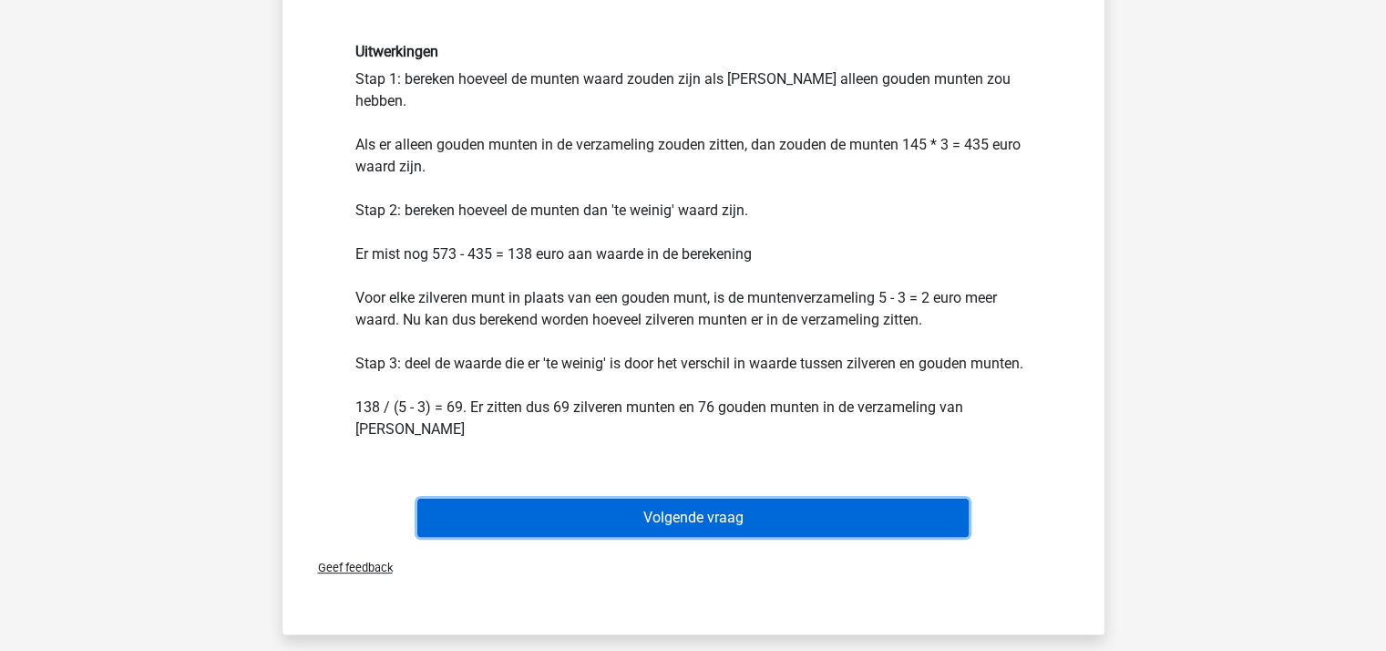
click at [665, 498] on button "Volgende vraag" at bounding box center [692, 517] width 551 height 38
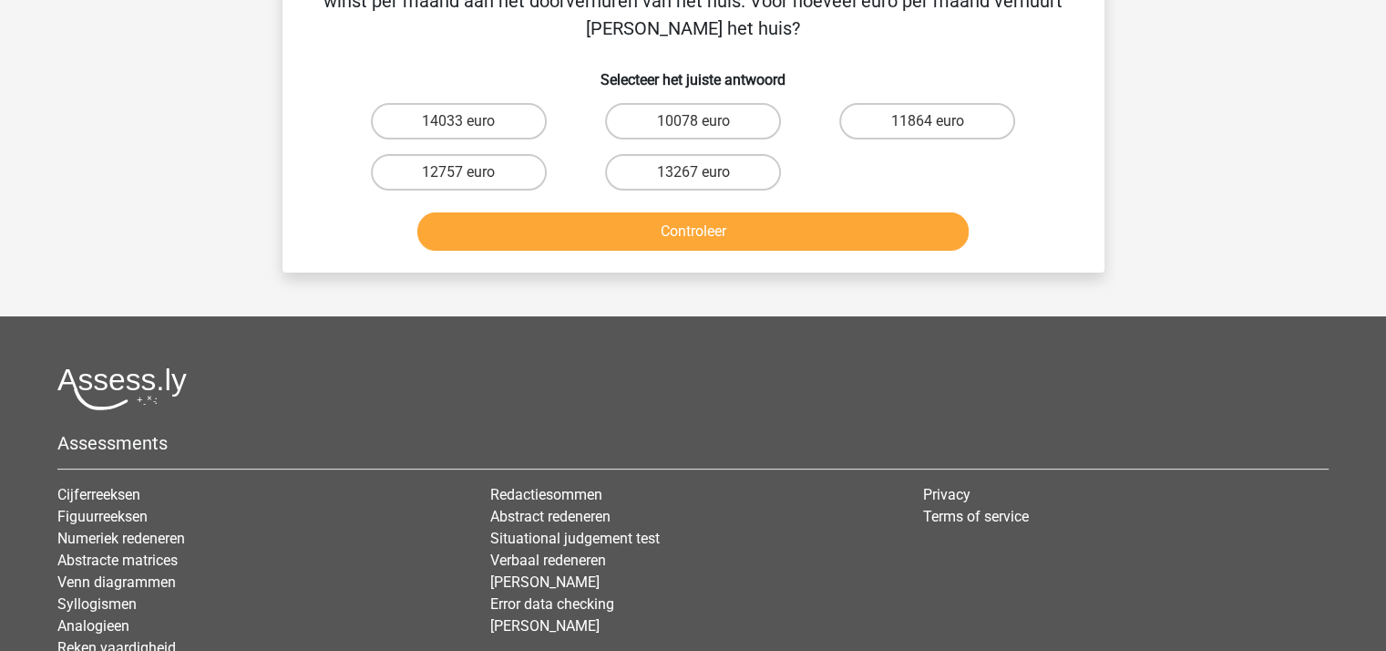
scroll to position [84, 0]
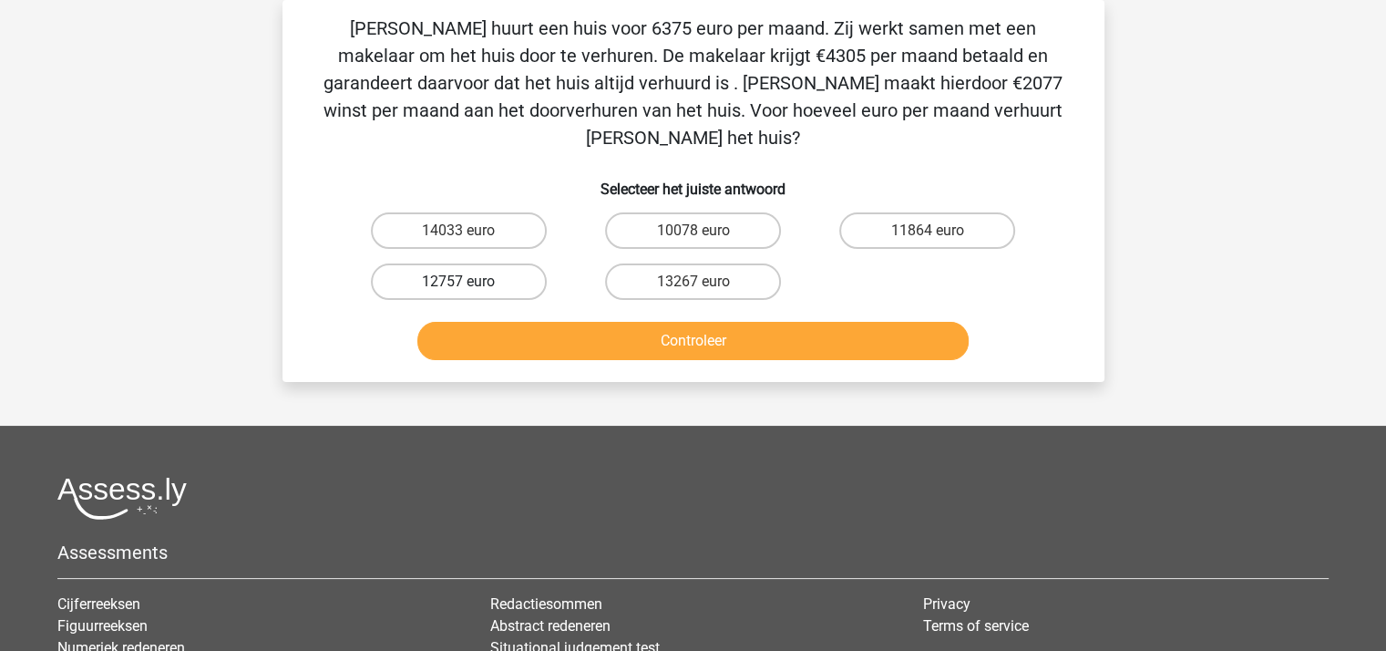
click at [481, 263] on label "12757 euro" at bounding box center [459, 281] width 176 height 36
click at [470, 282] on input "12757 euro" at bounding box center [464, 288] width 12 height 12
radio input "true"
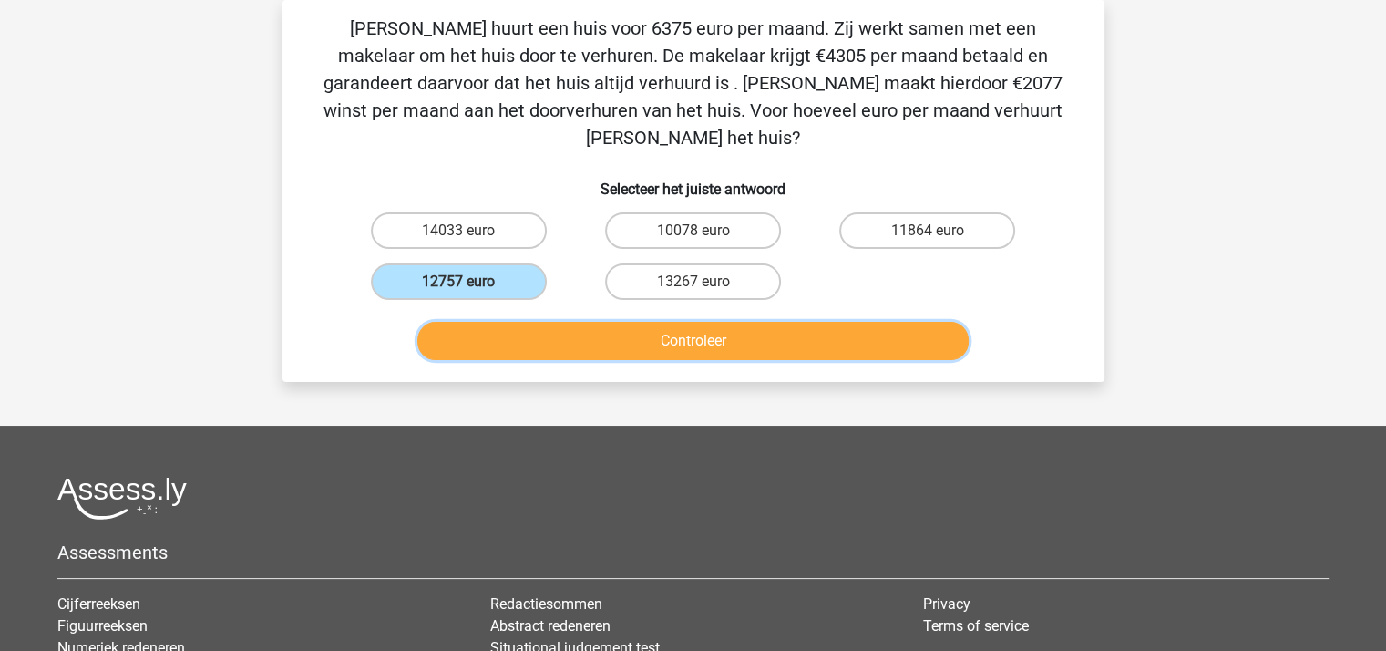
click at [569, 322] on button "Controleer" at bounding box center [692, 341] width 551 height 38
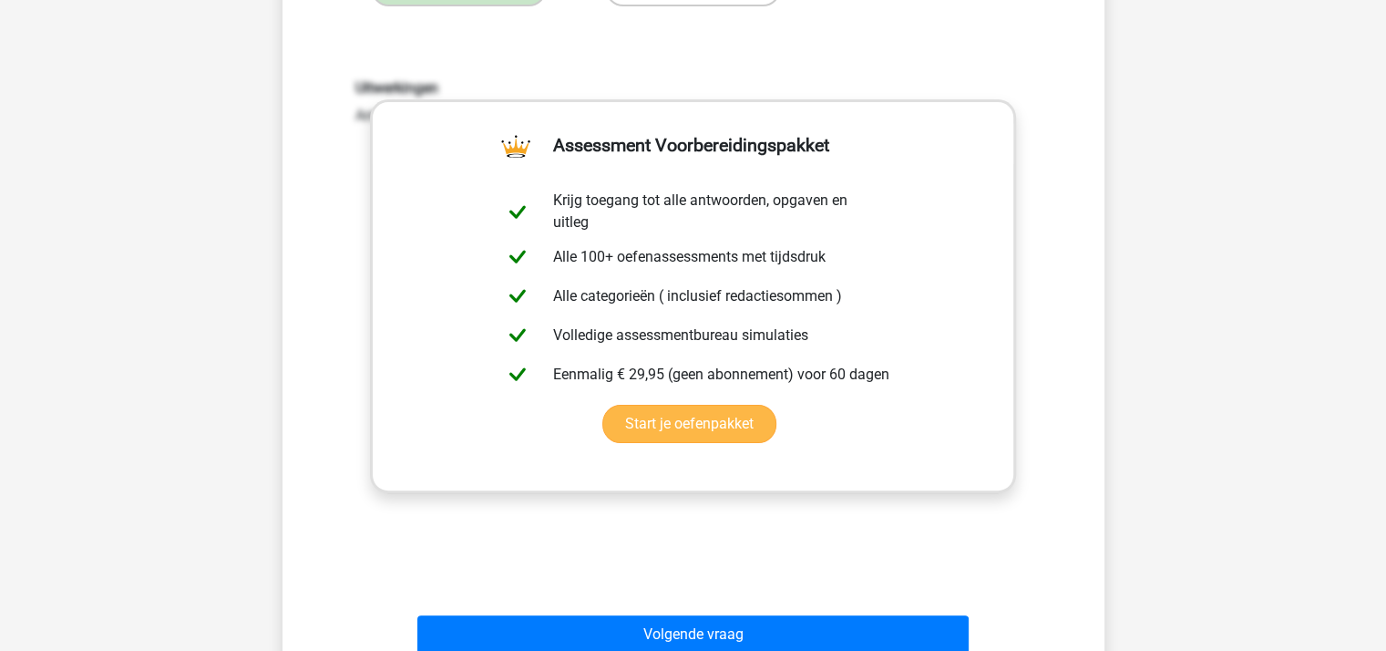
scroll to position [539, 0]
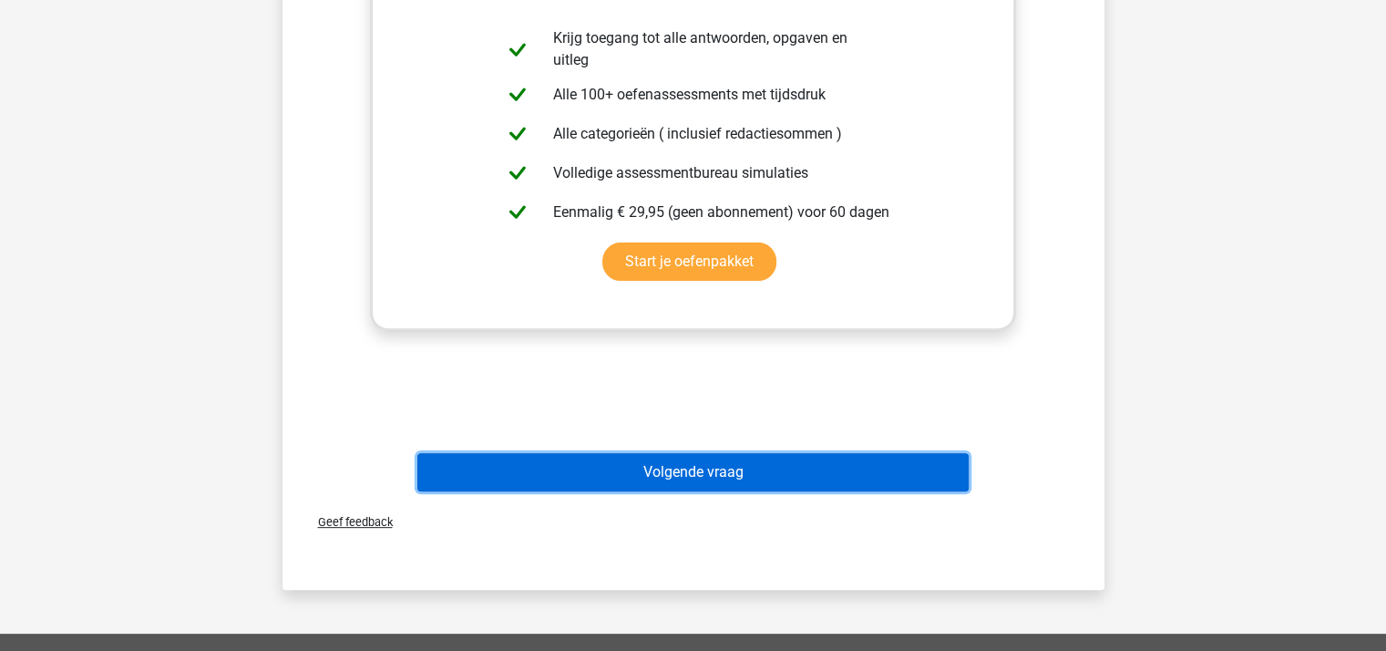
click at [655, 453] on button "Volgende vraag" at bounding box center [692, 472] width 551 height 38
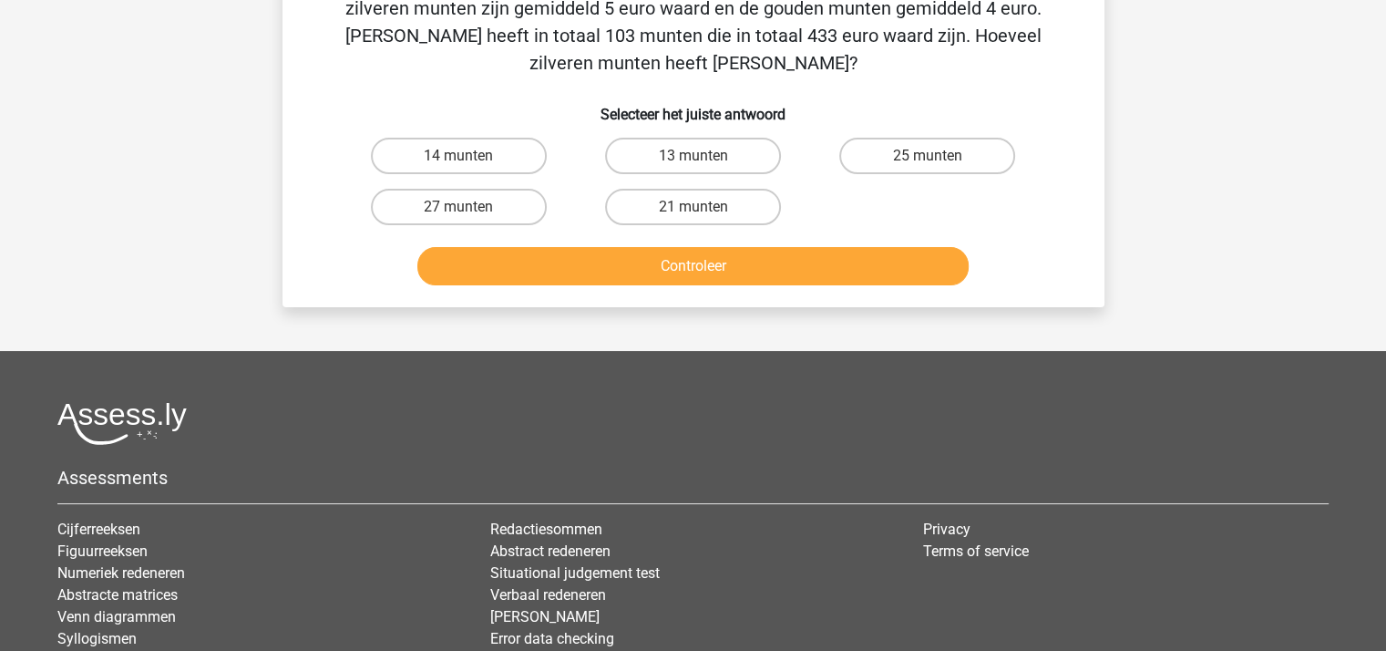
scroll to position [84, 0]
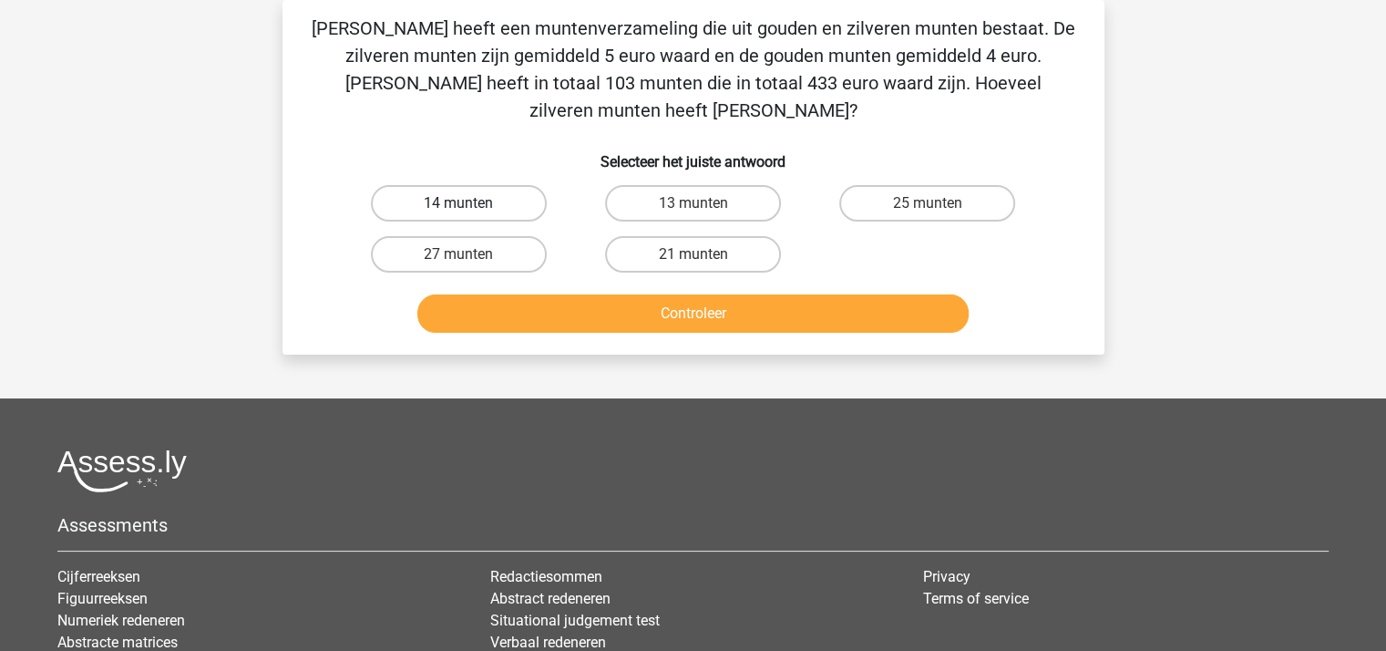
click at [476, 185] on label "14 munten" at bounding box center [459, 203] width 176 height 36
click at [470, 203] on input "14 munten" at bounding box center [464, 209] width 12 height 12
radio input "true"
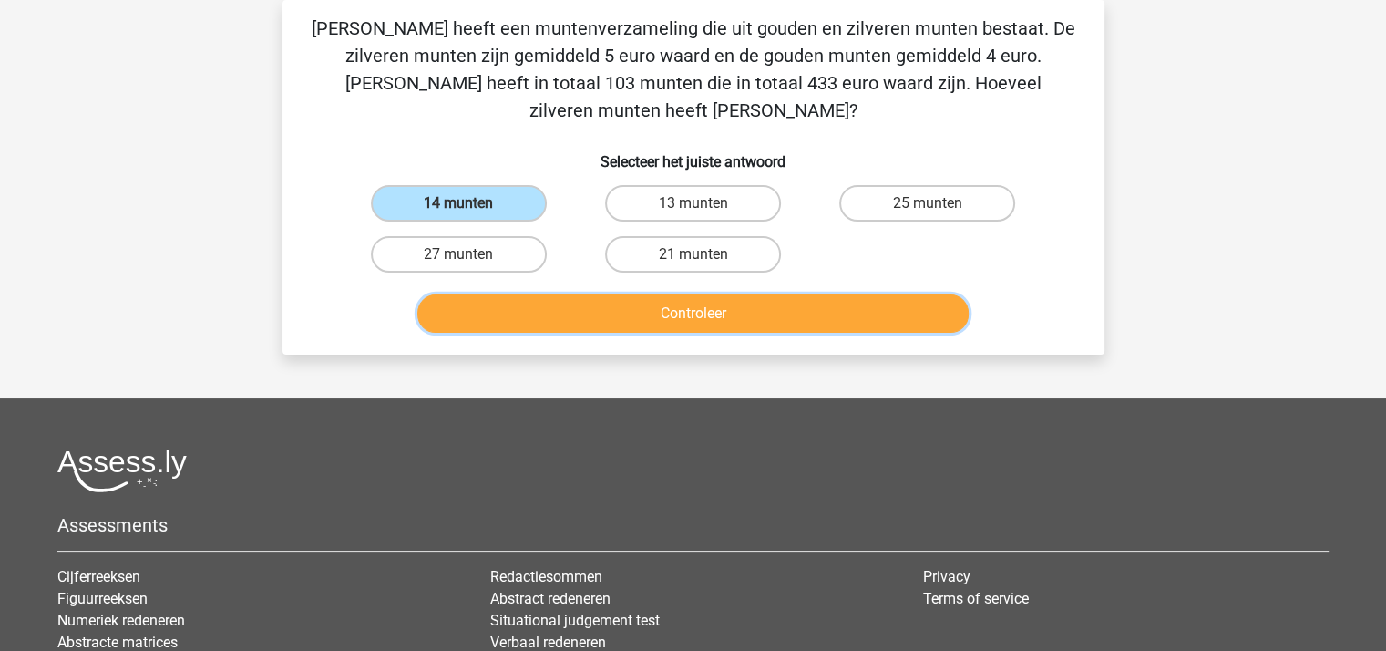
click at [551, 298] on button "Controleer" at bounding box center [692, 313] width 551 height 38
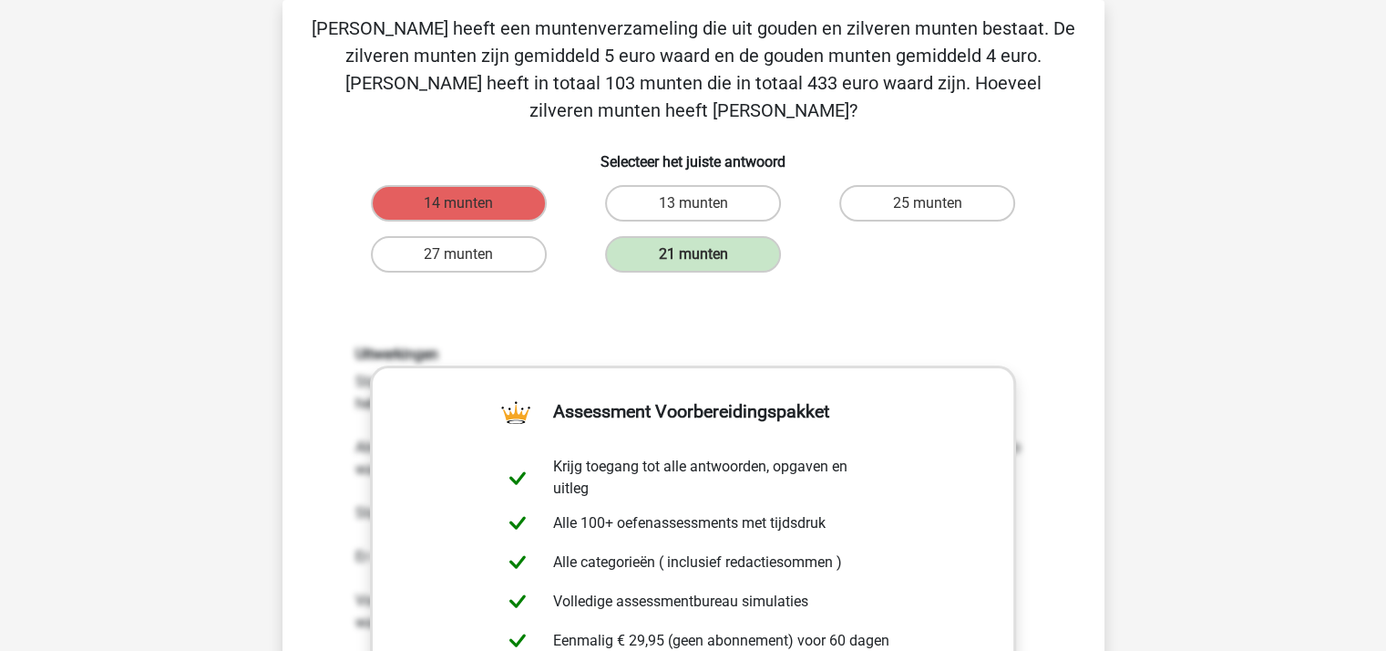
scroll to position [448, 0]
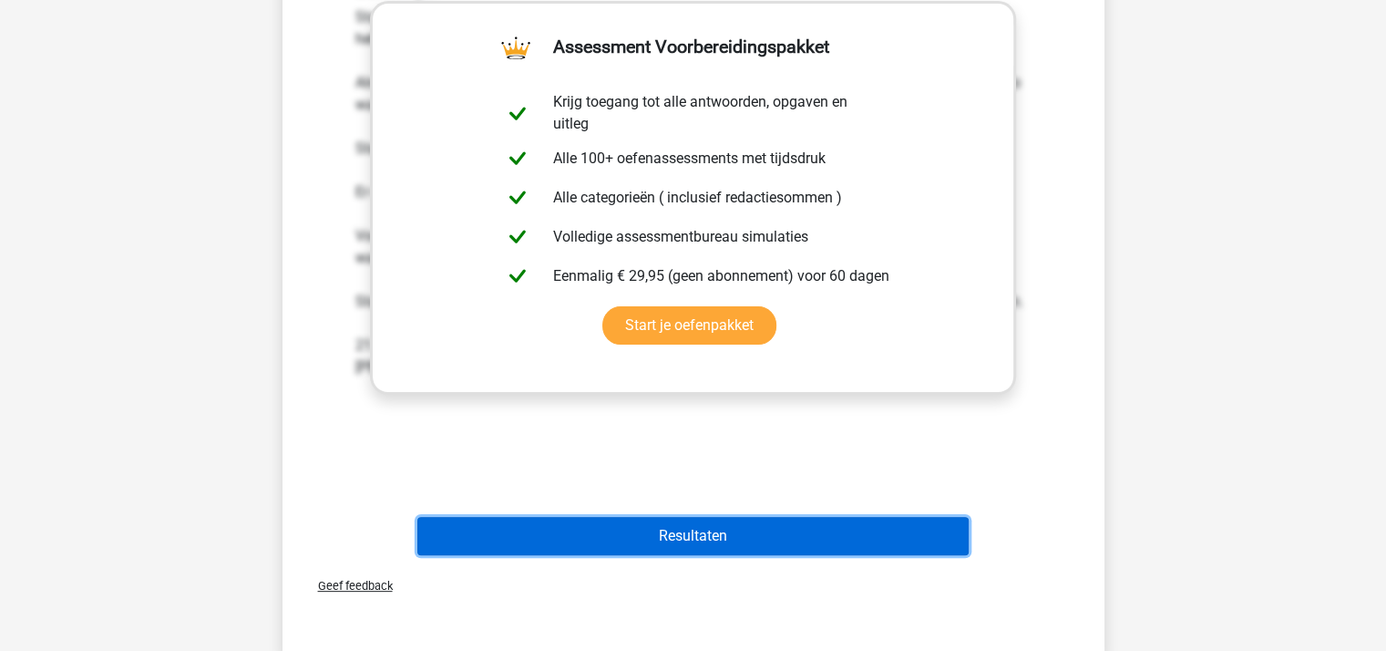
click at [689, 517] on button "Resultaten" at bounding box center [692, 536] width 551 height 38
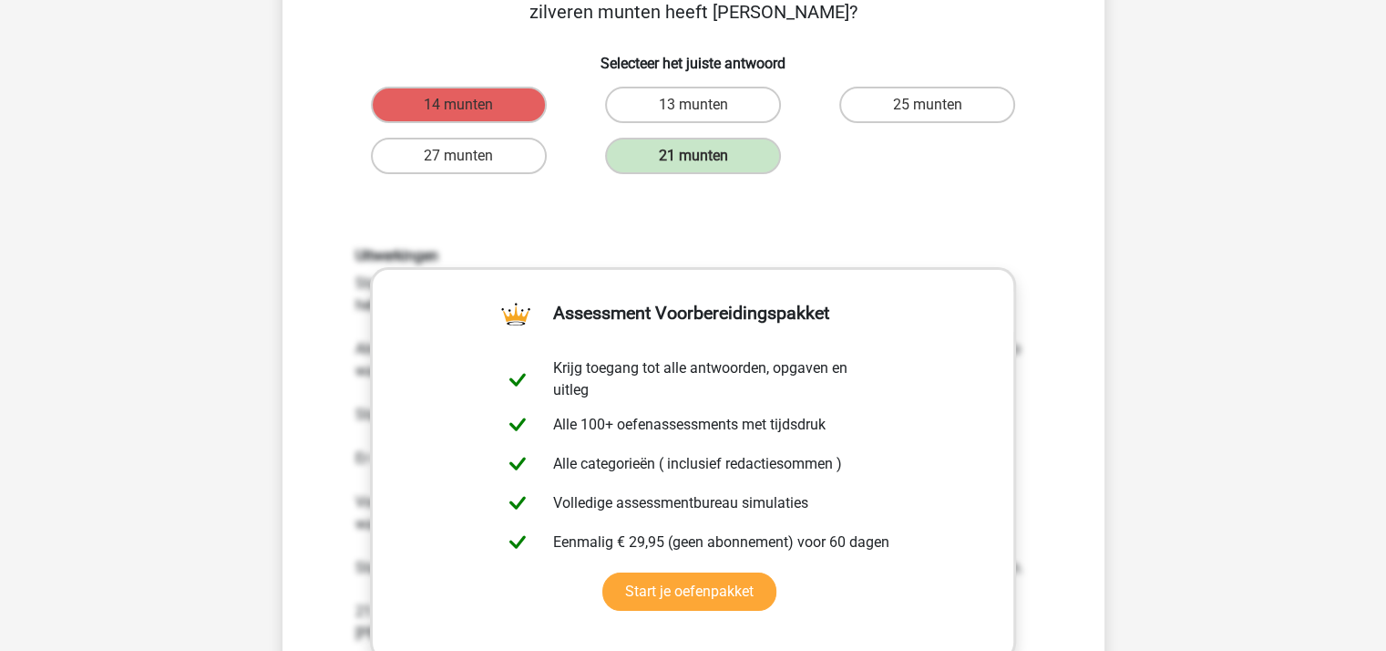
scroll to position [0, 0]
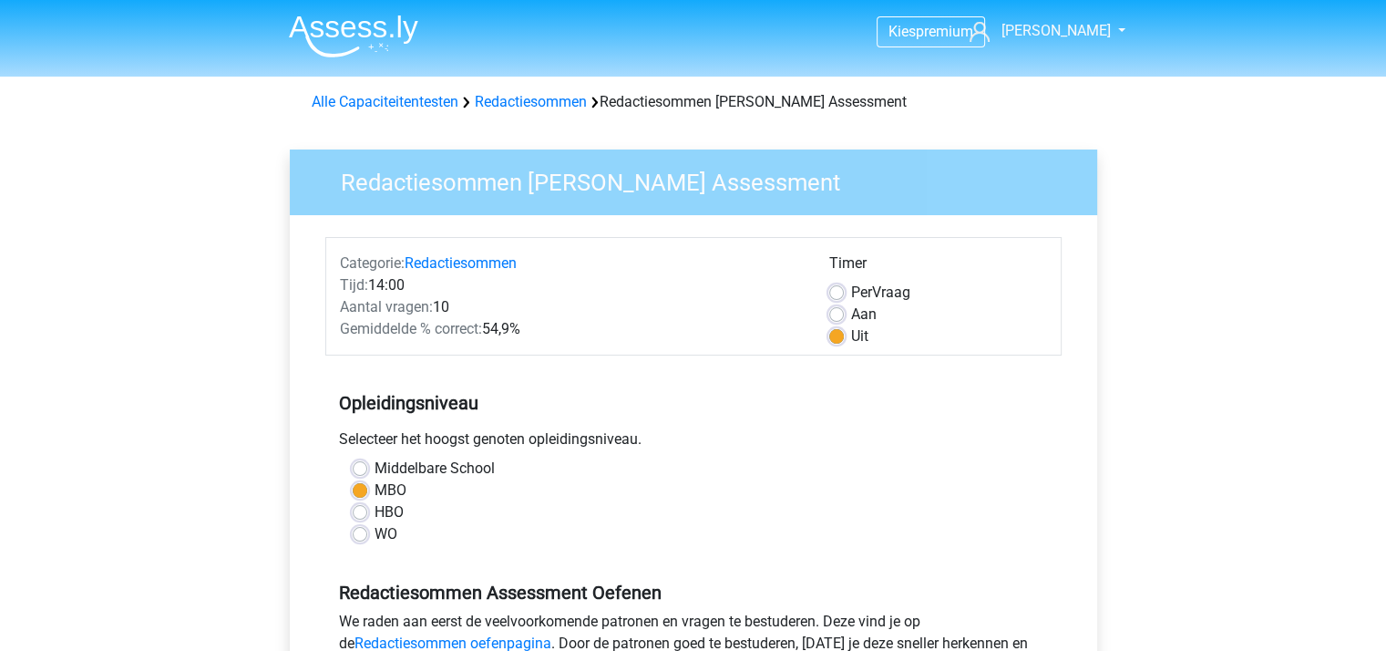
click at [338, 26] on img at bounding box center [353, 36] width 129 height 43
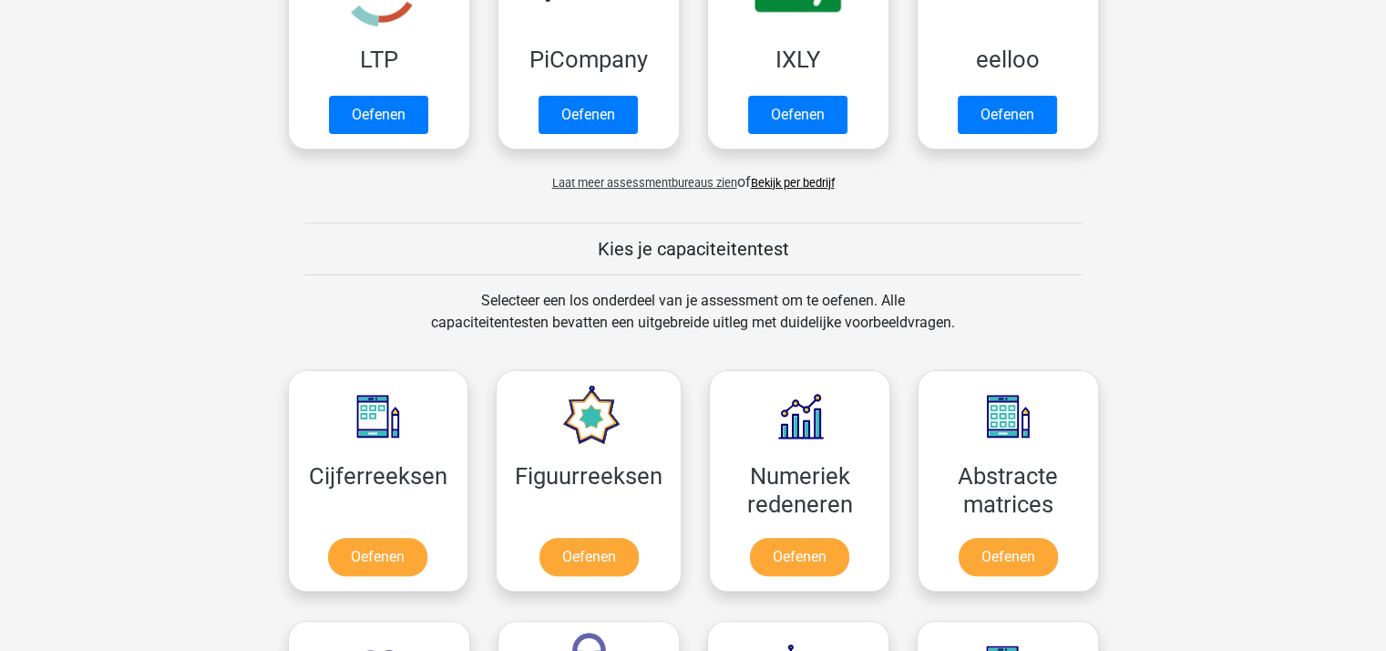
scroll to position [638, 0]
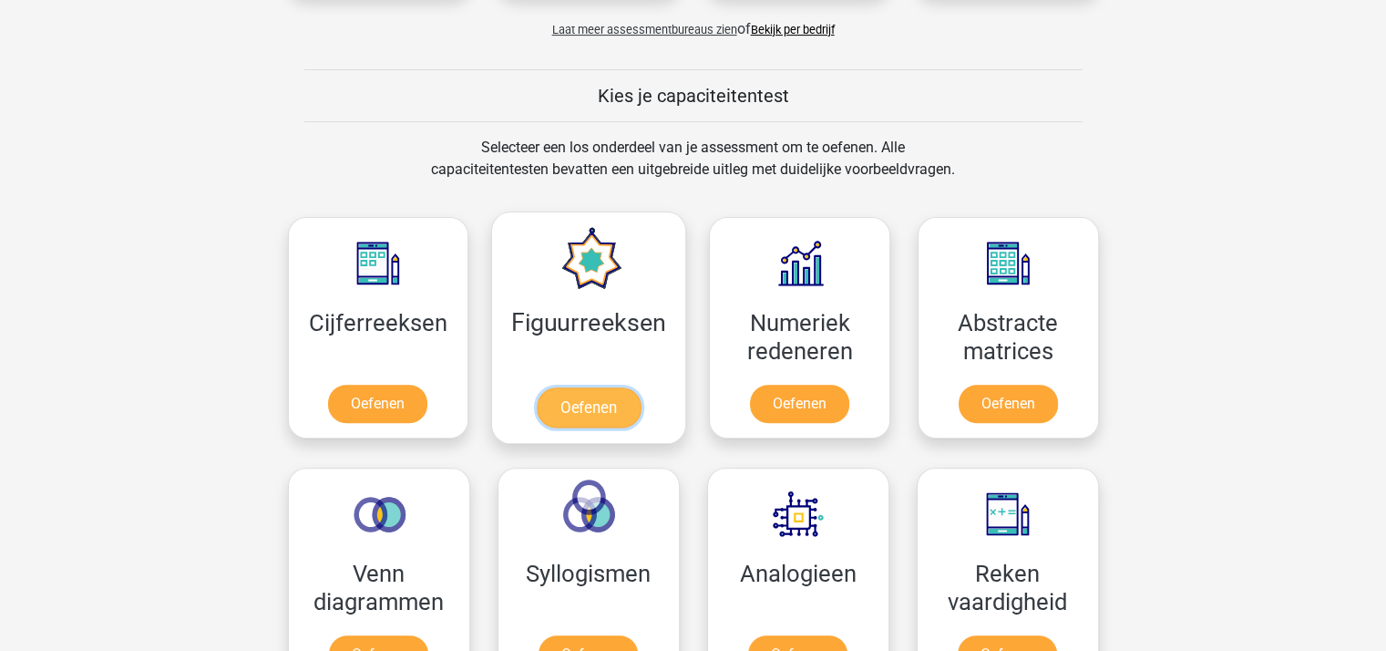
click at [594, 404] on link "Oefenen" at bounding box center [589, 407] width 104 height 40
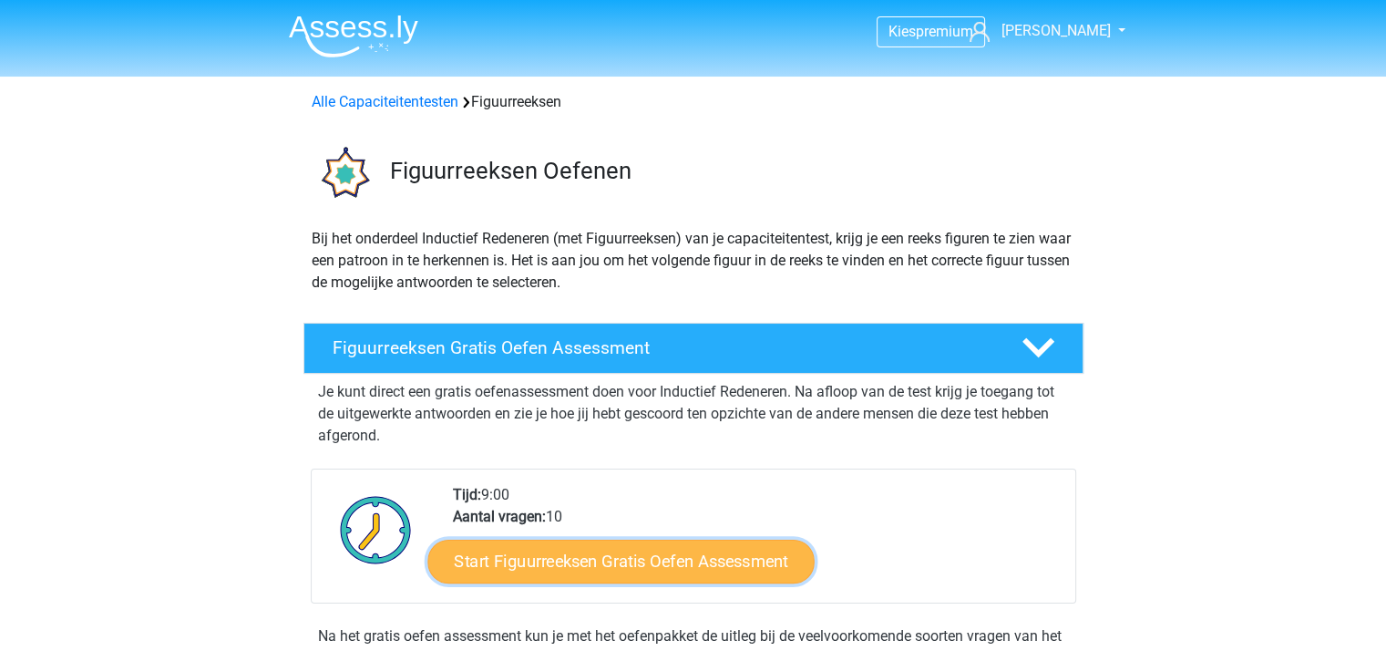
click at [645, 553] on link "Start Figuurreeksen Gratis Oefen Assessment" at bounding box center [620, 560] width 386 height 44
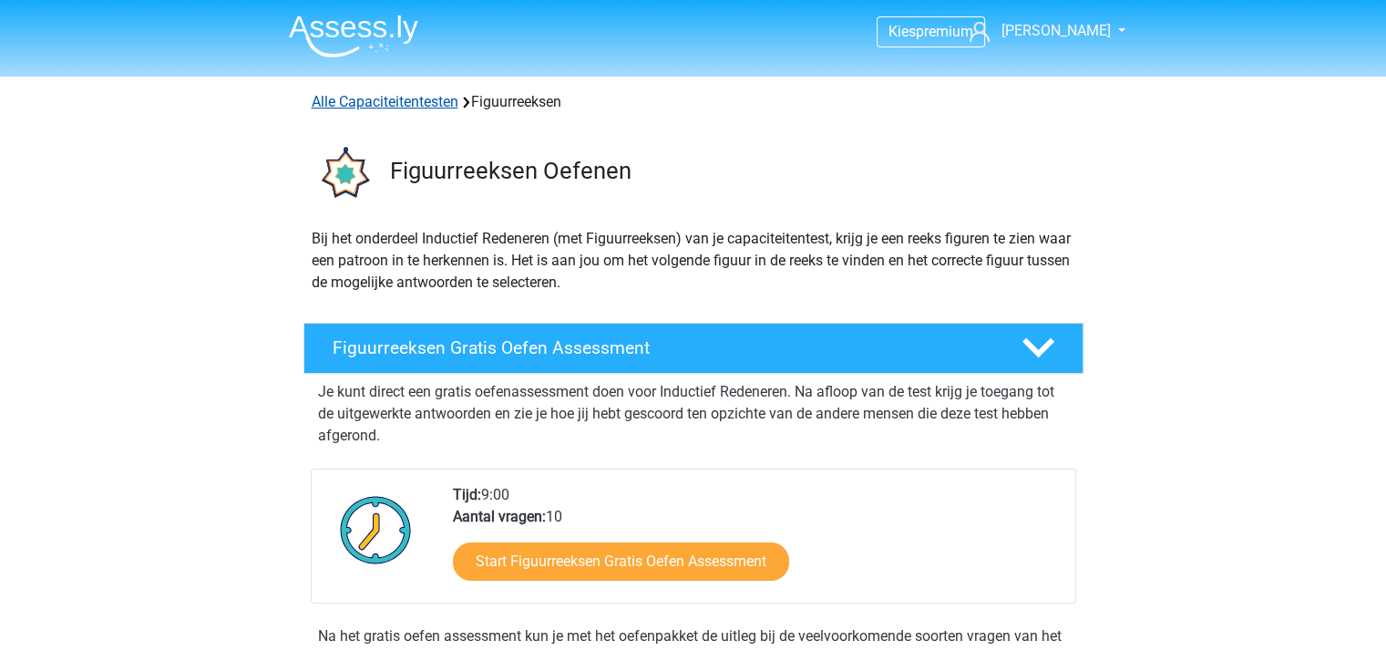
click at [397, 97] on link "Alle Capaciteitentesten" at bounding box center [385, 101] width 147 height 17
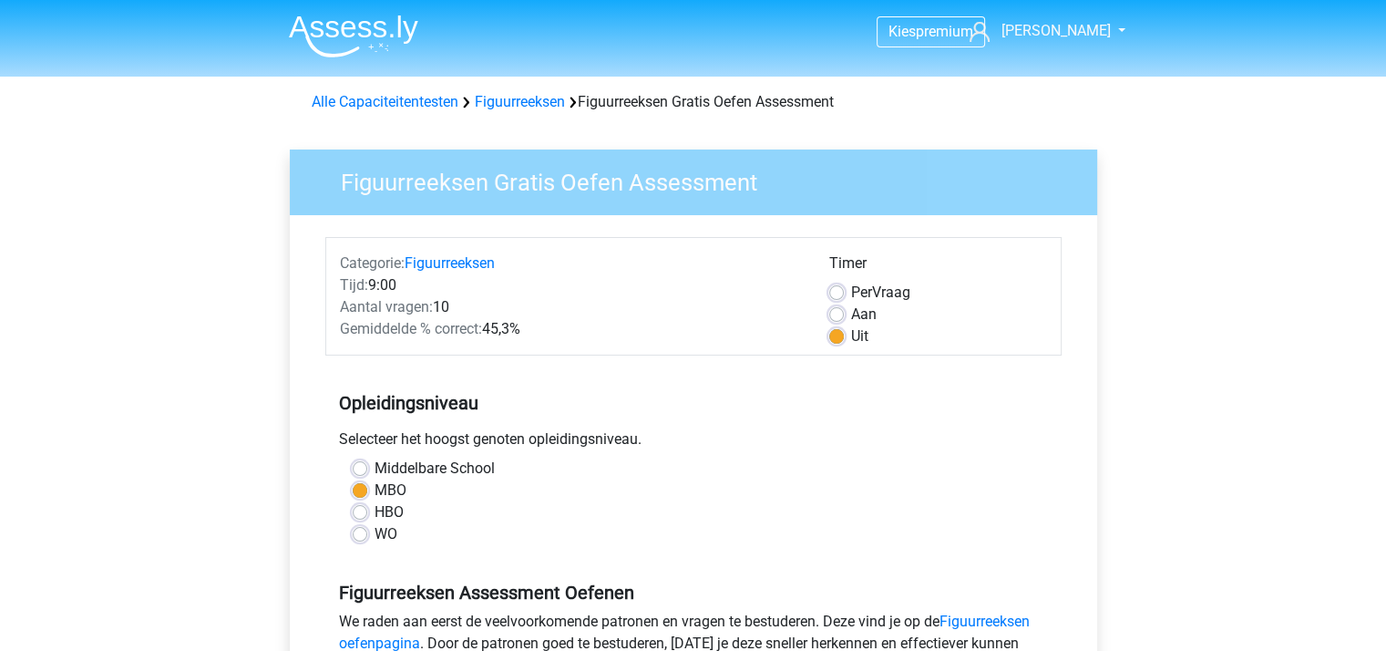
click at [851, 284] on label "Per Vraag" at bounding box center [880, 293] width 59 height 22
click at [839, 284] on input "Per Vraag" at bounding box center [836, 291] width 15 height 18
radio input "true"
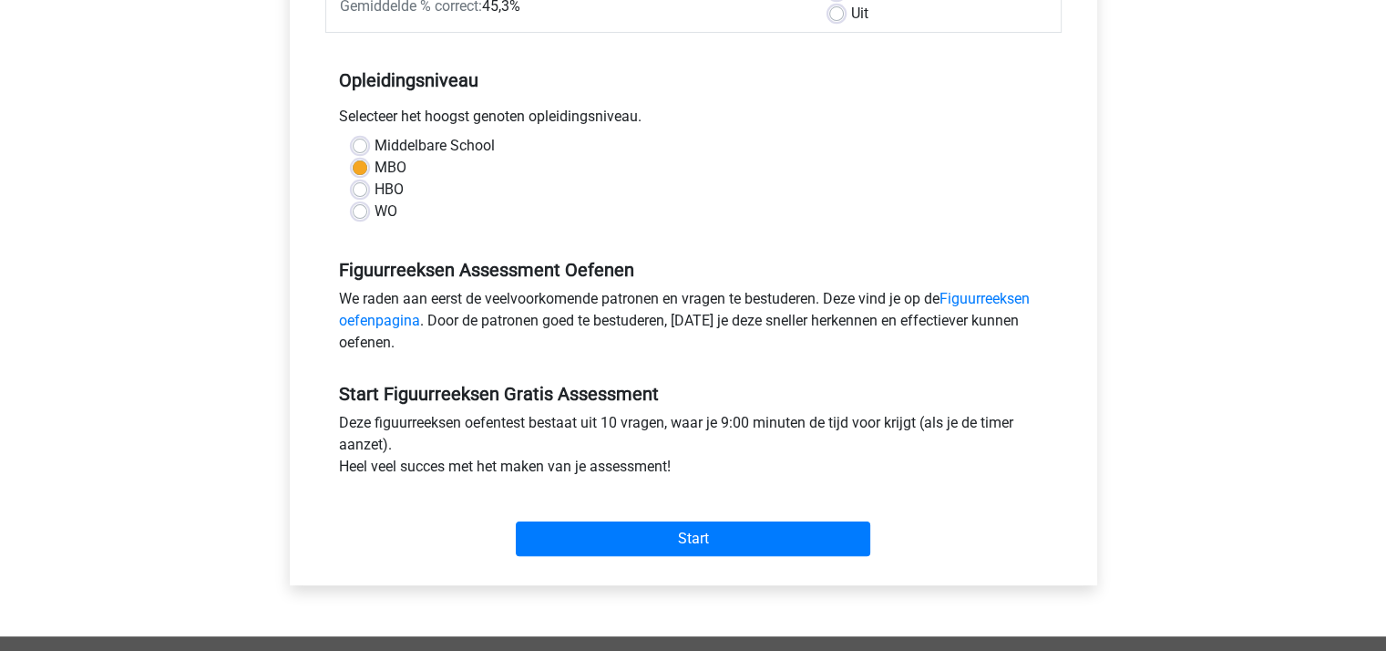
scroll to position [364, 0]
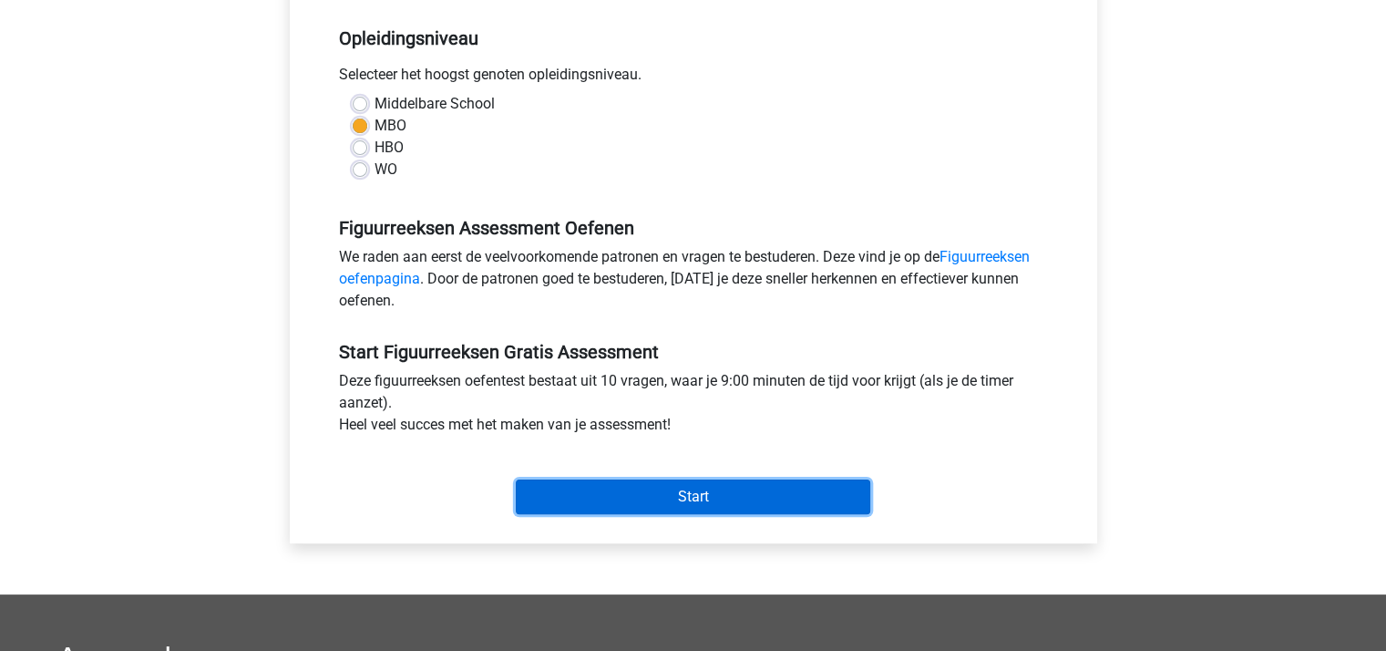
click at [681, 484] on input "Start" at bounding box center [693, 496] width 354 height 35
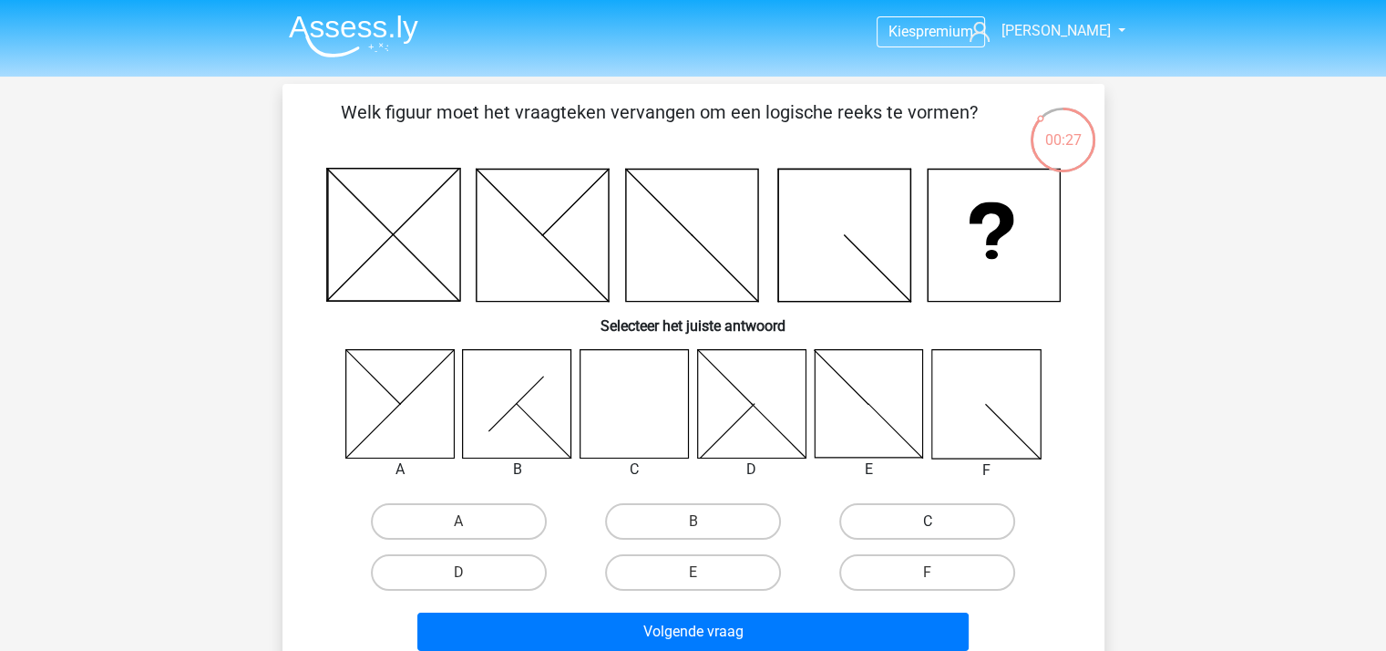
click at [860, 522] on label "C" at bounding box center [927, 521] width 176 height 36
click at [927, 522] on input "C" at bounding box center [933, 527] width 12 height 12
radio input "true"
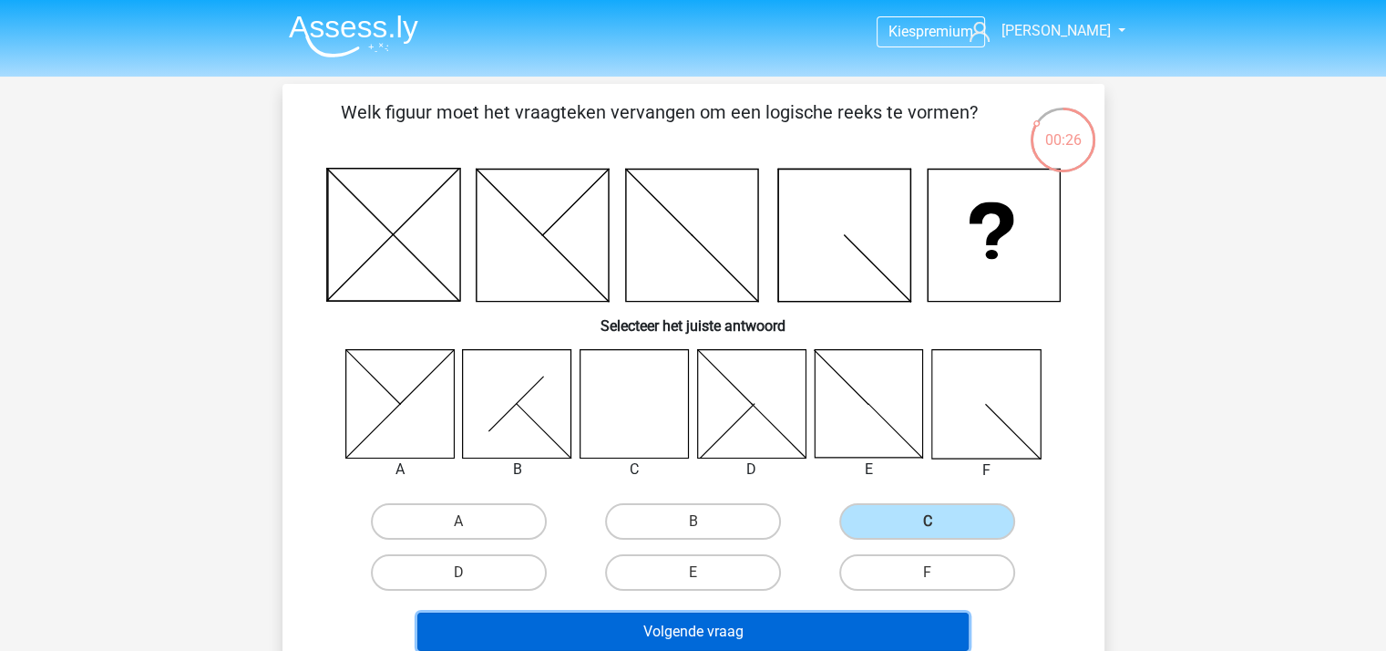
click at [763, 623] on button "Volgende vraag" at bounding box center [692, 631] width 551 height 38
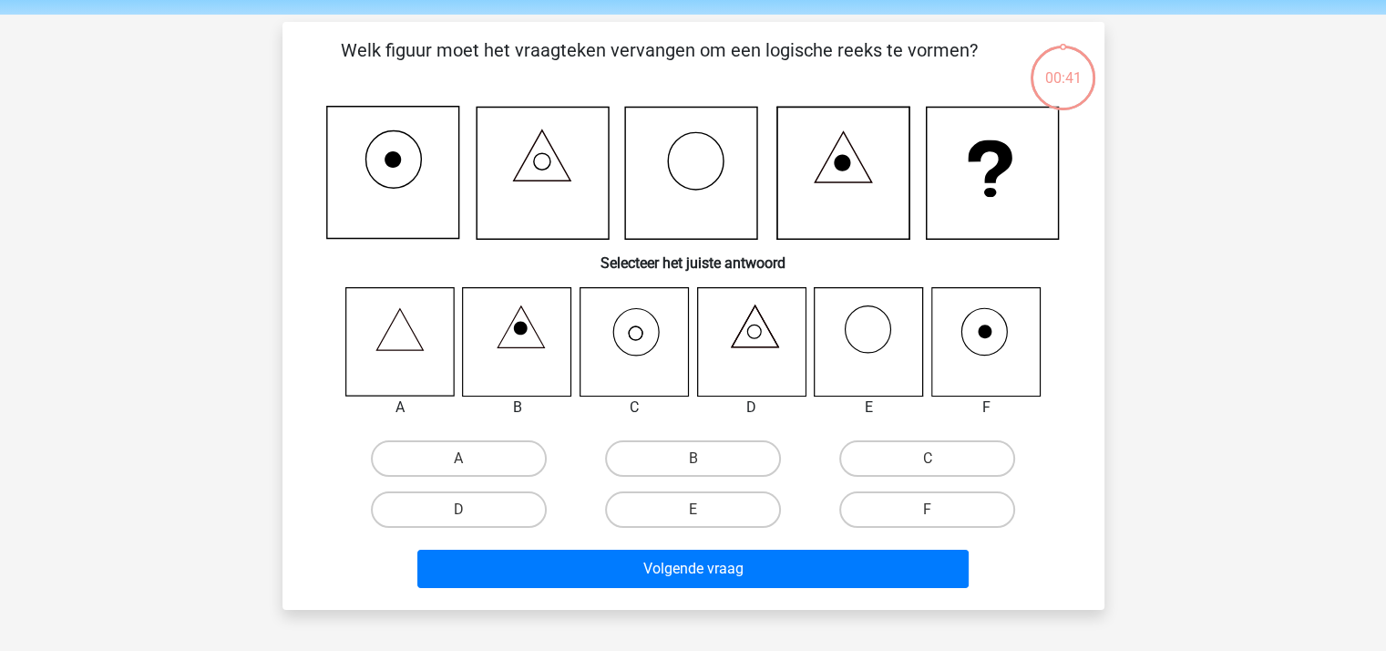
scroll to position [84, 0]
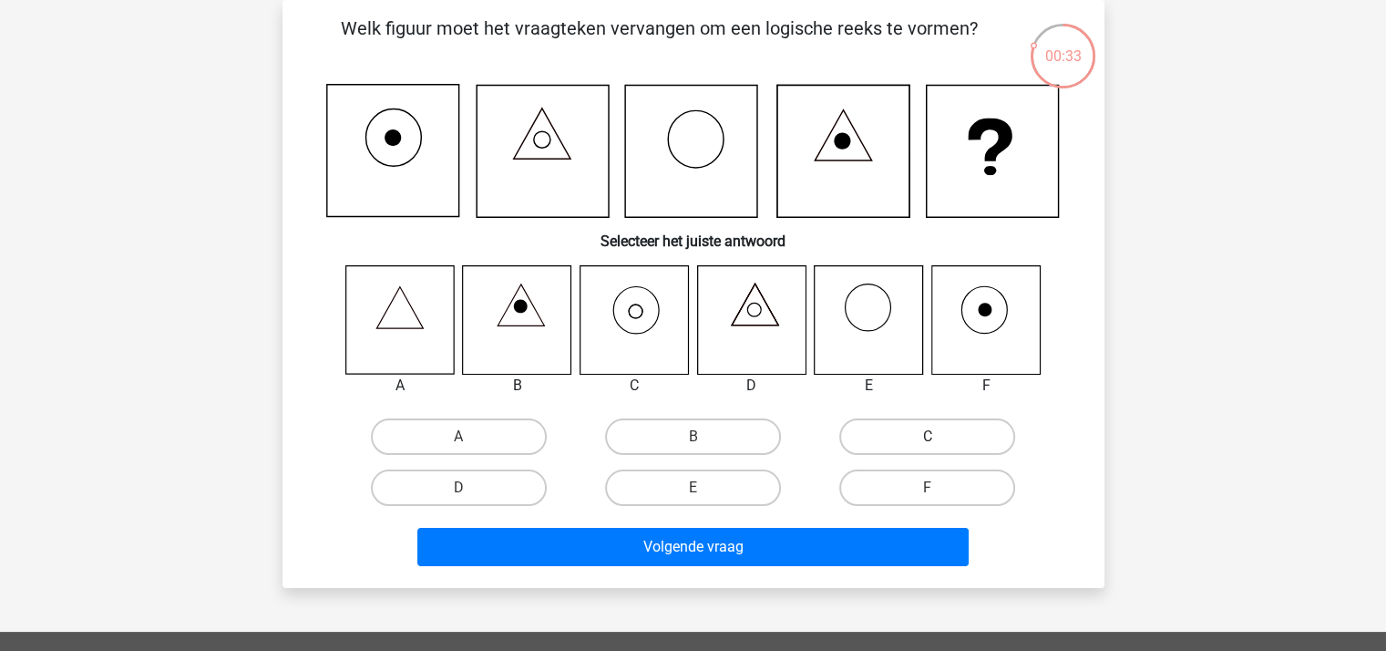
click at [878, 433] on label "C" at bounding box center [927, 436] width 176 height 36
click at [927, 436] on input "C" at bounding box center [933, 442] width 12 height 12
radio input "true"
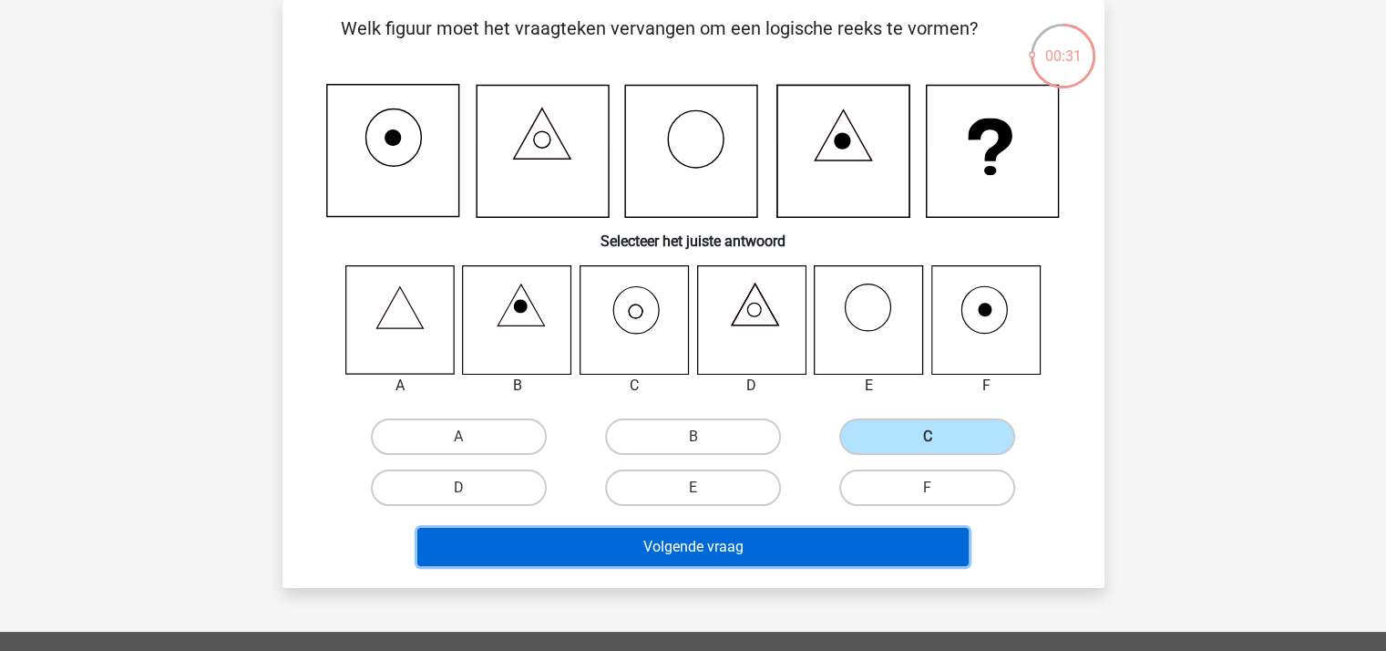
click at [815, 546] on button "Volgende vraag" at bounding box center [692, 547] width 551 height 38
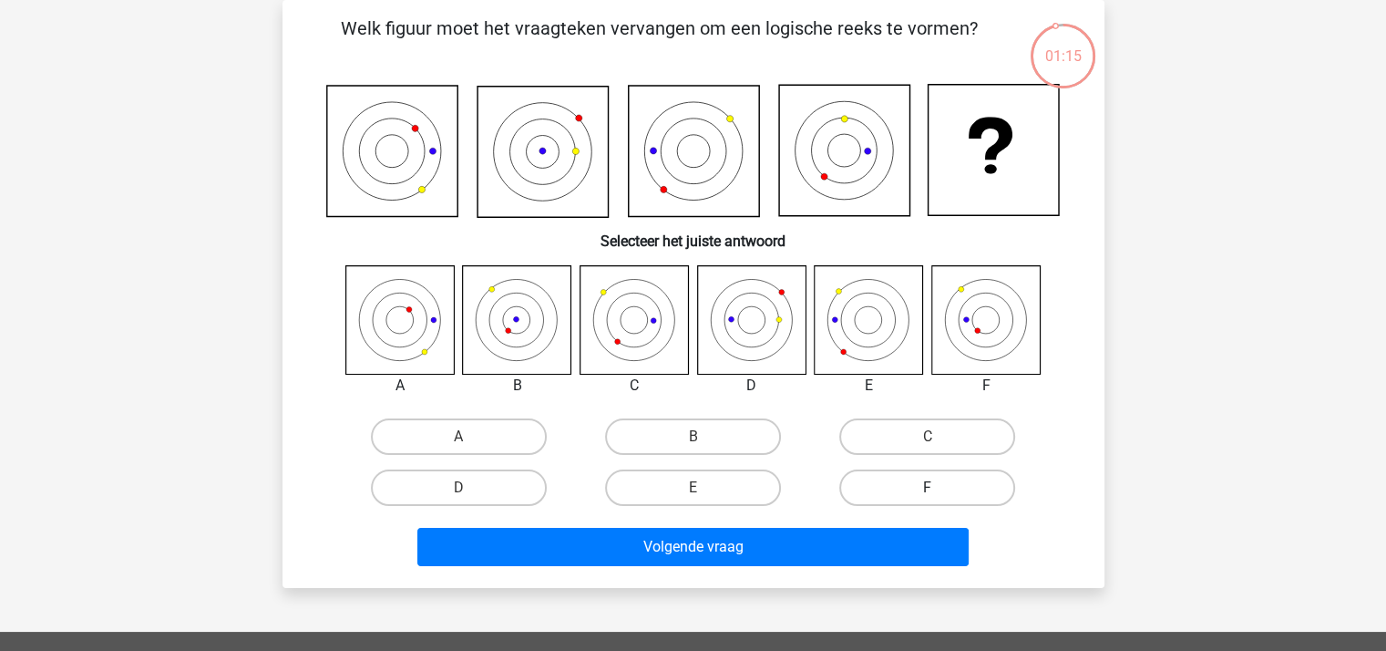
click at [924, 488] on label "F" at bounding box center [927, 487] width 176 height 36
click at [927, 488] on input "F" at bounding box center [933, 493] width 12 height 12
radio input "true"
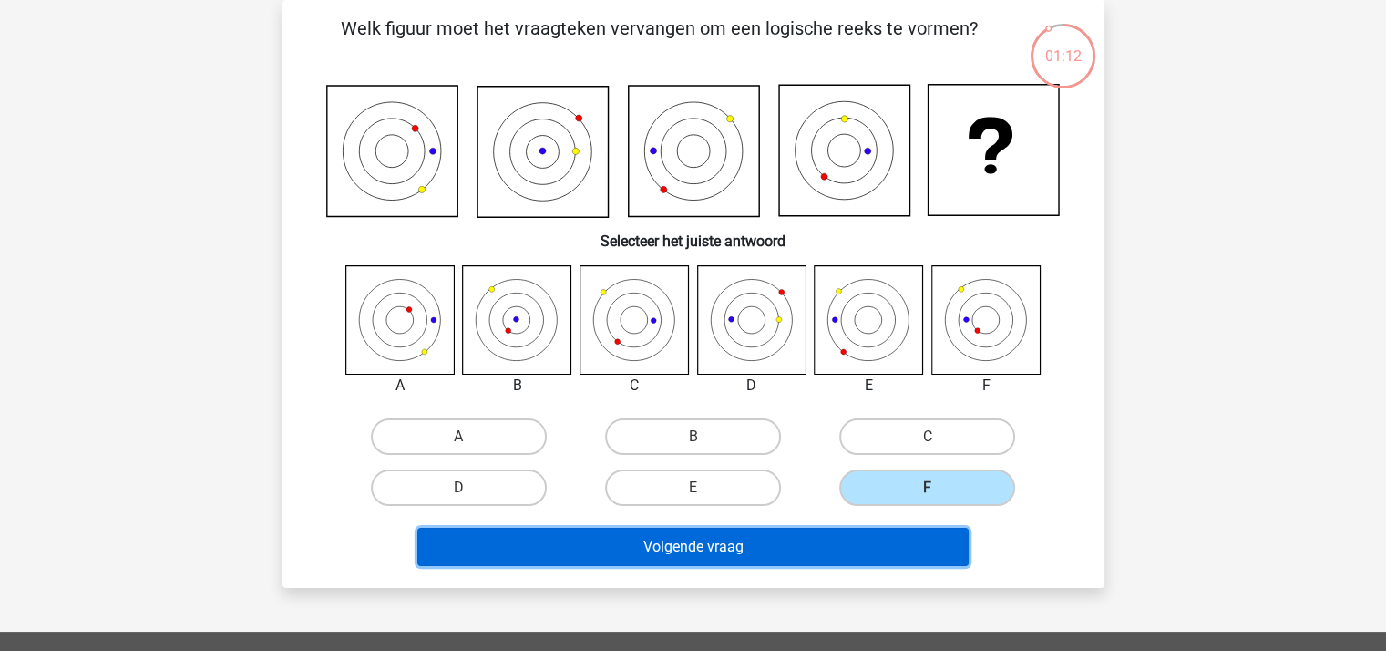
click at [813, 535] on button "Volgende vraag" at bounding box center [692, 547] width 551 height 38
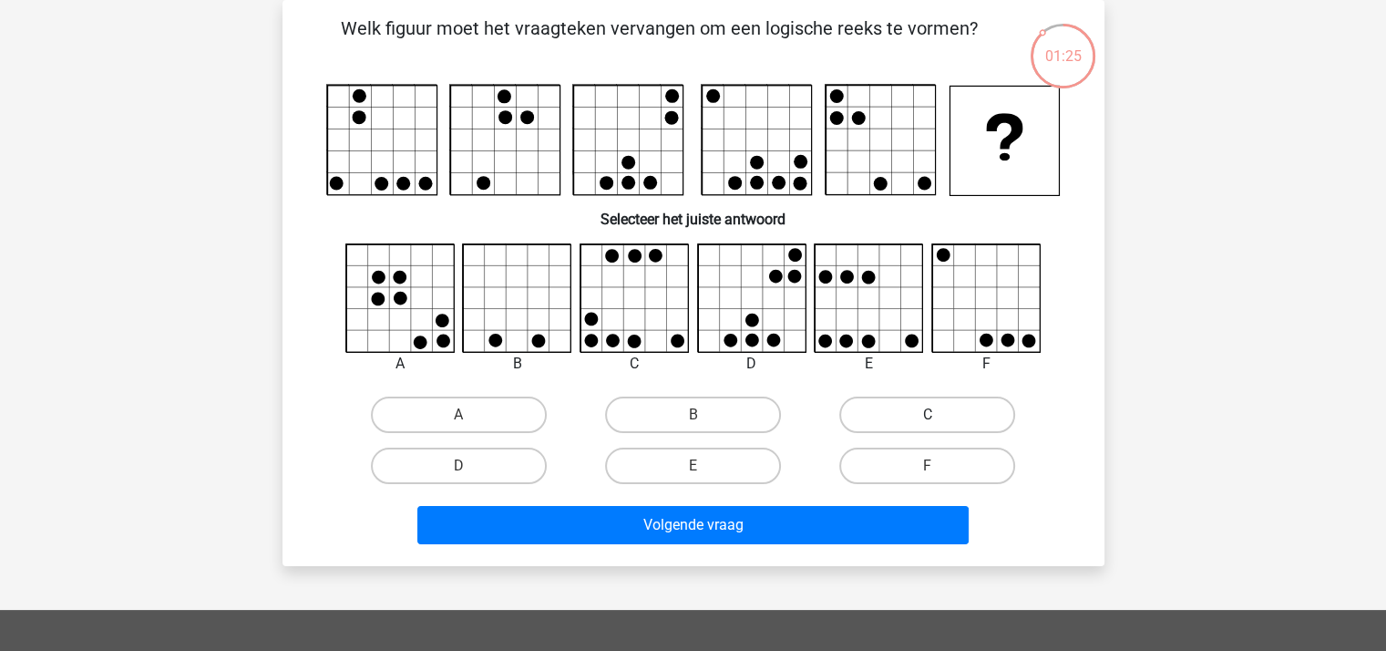
click at [883, 409] on label "C" at bounding box center [927, 414] width 176 height 36
click at [927, 415] on input "C" at bounding box center [933, 421] width 12 height 12
radio input "true"
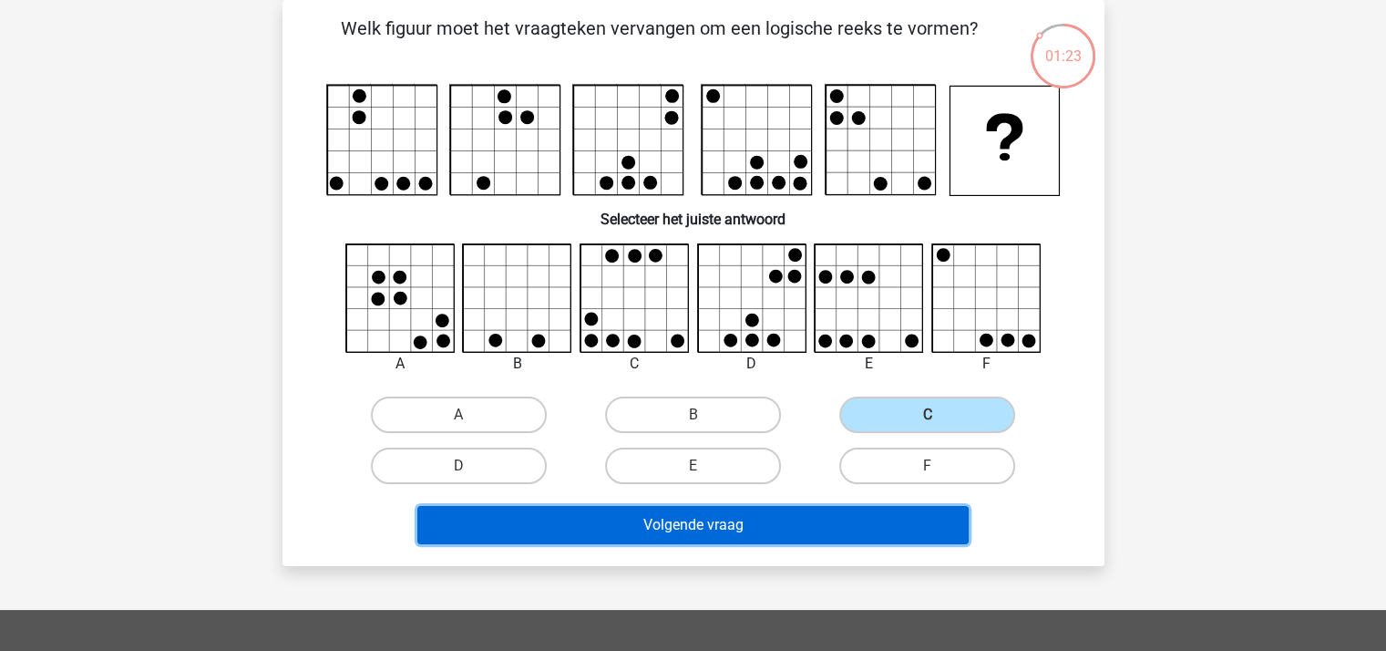
click at [734, 517] on button "Volgende vraag" at bounding box center [692, 525] width 551 height 38
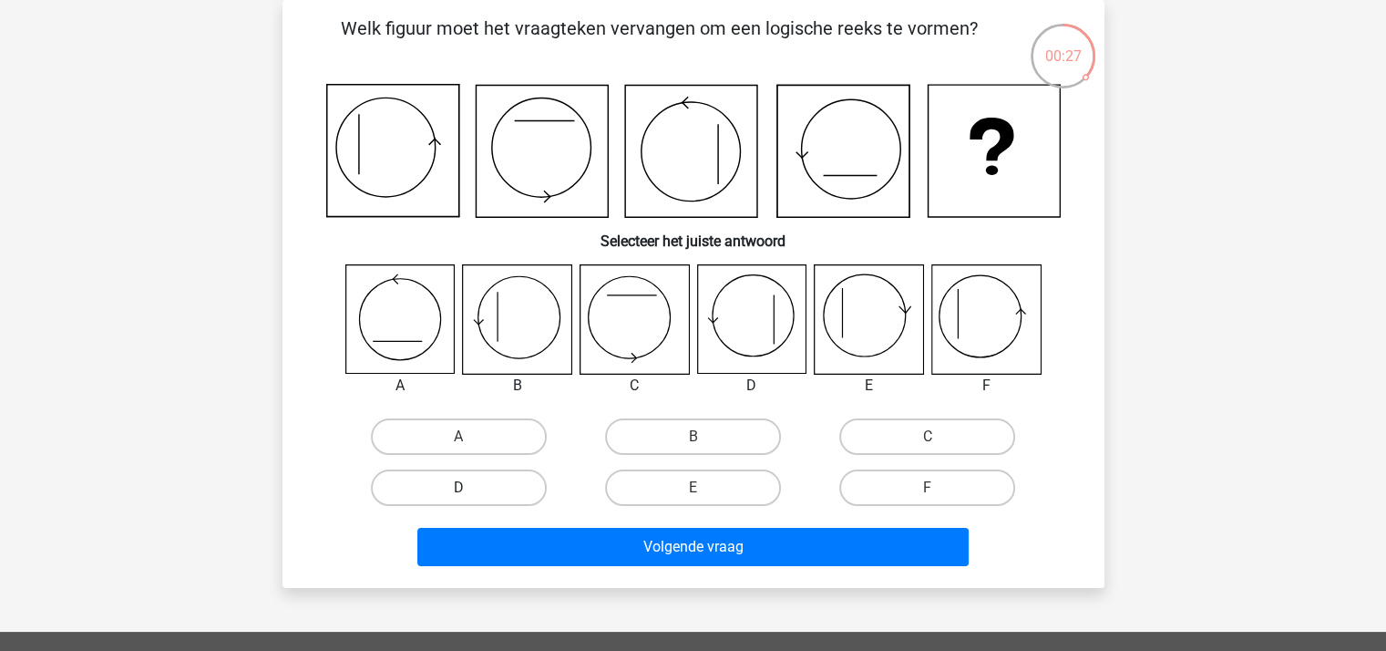
click at [483, 485] on label "D" at bounding box center [459, 487] width 176 height 36
click at [470, 487] on input "D" at bounding box center [464, 493] width 12 height 12
radio input "true"
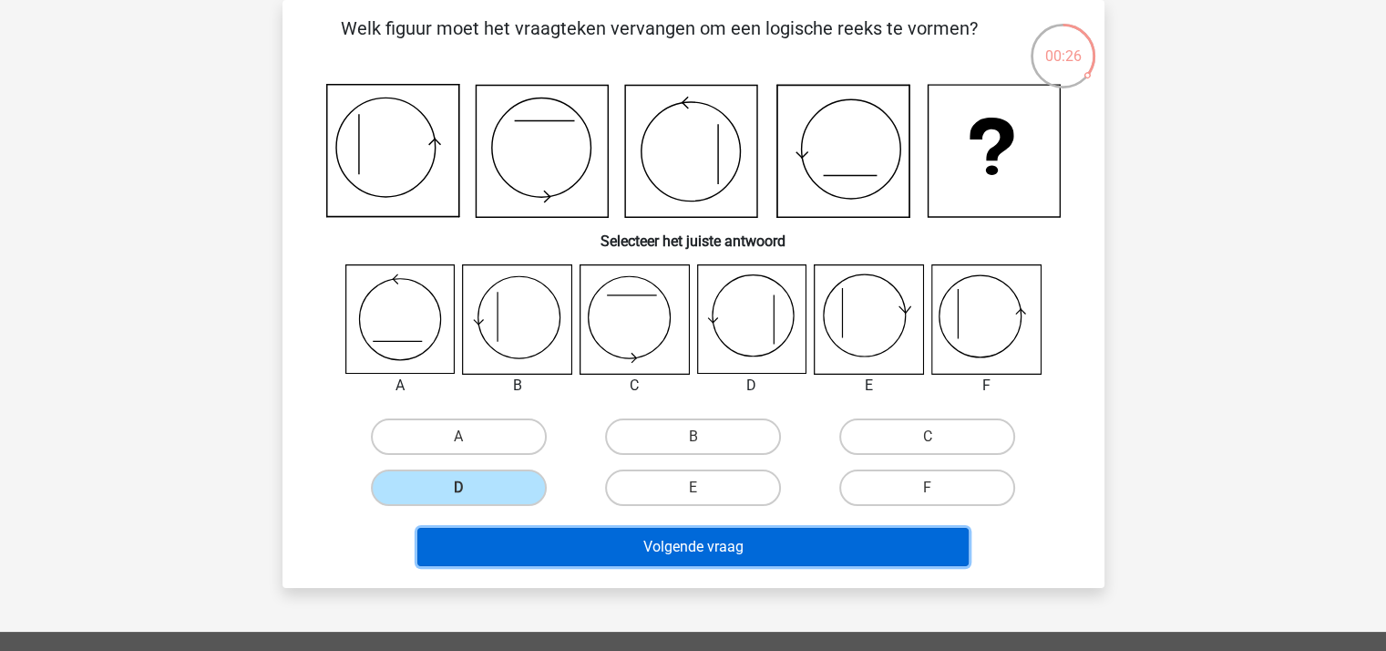
click at [577, 533] on button "Volgende vraag" at bounding box center [692, 547] width 551 height 38
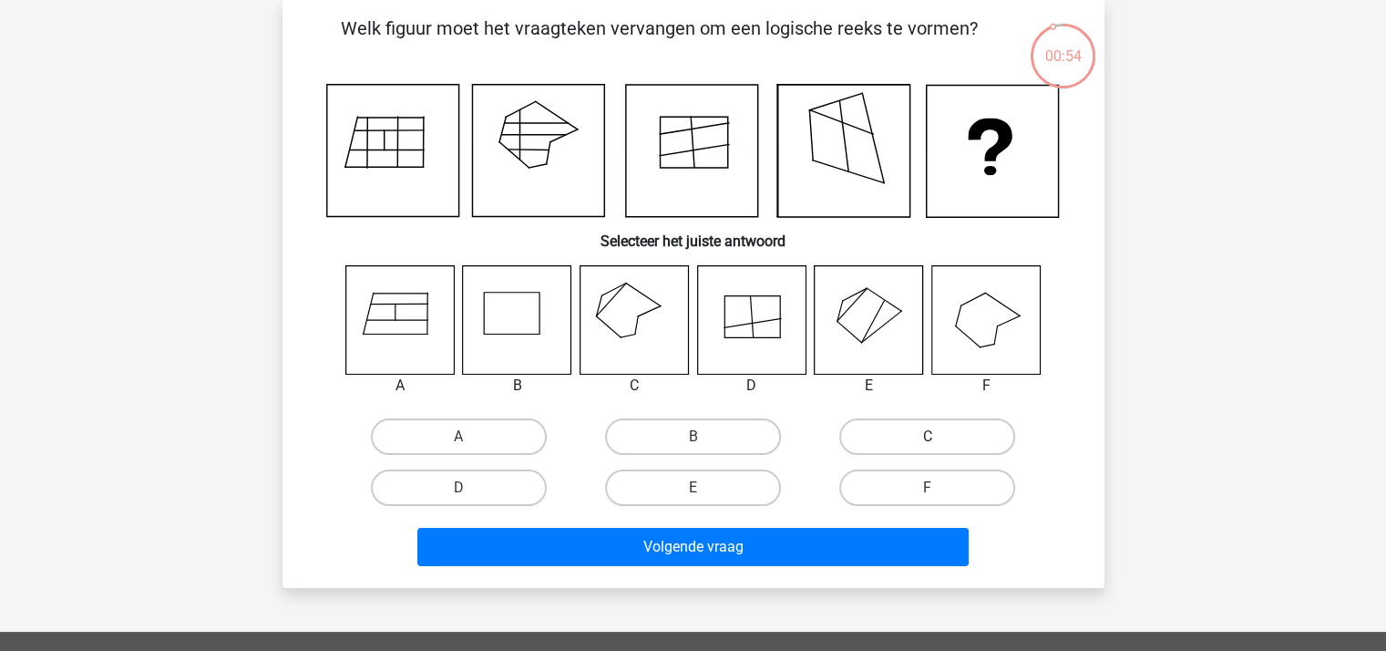
click at [885, 434] on label "C" at bounding box center [927, 436] width 176 height 36
click at [927, 436] on input "C" at bounding box center [933, 442] width 12 height 12
radio input "true"
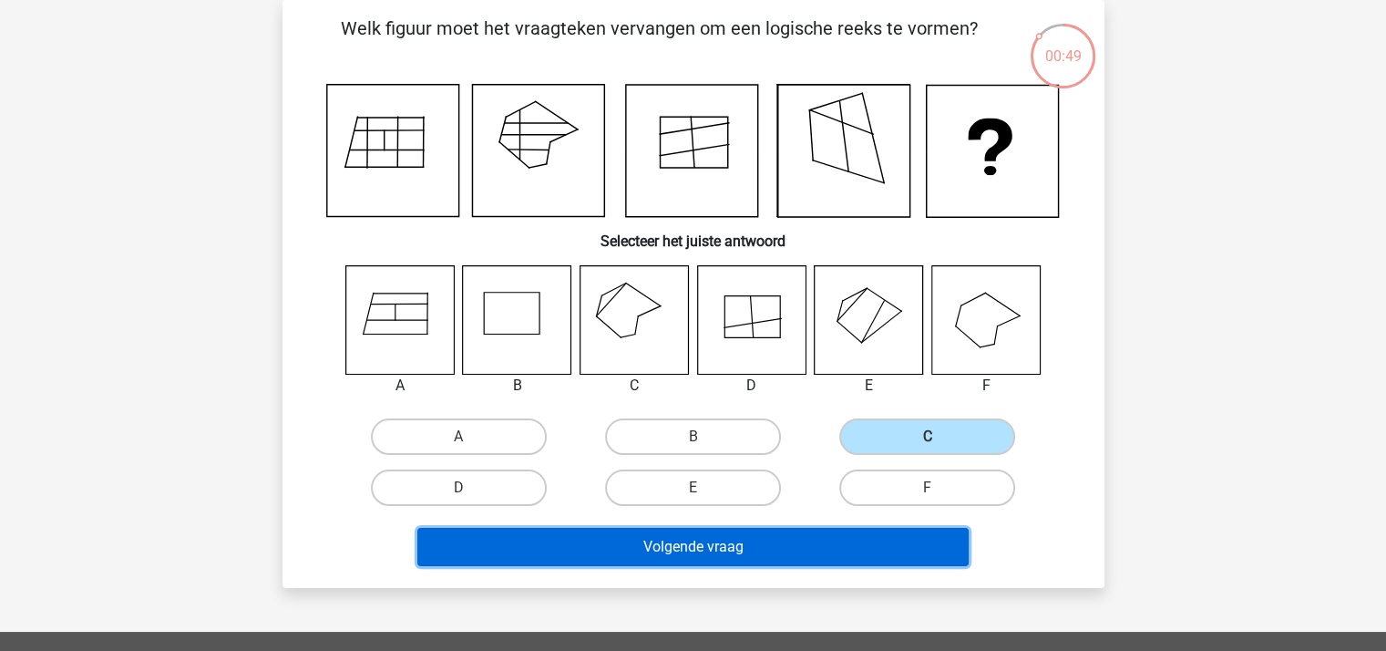
click at [704, 546] on button "Volgende vraag" at bounding box center [692, 547] width 551 height 38
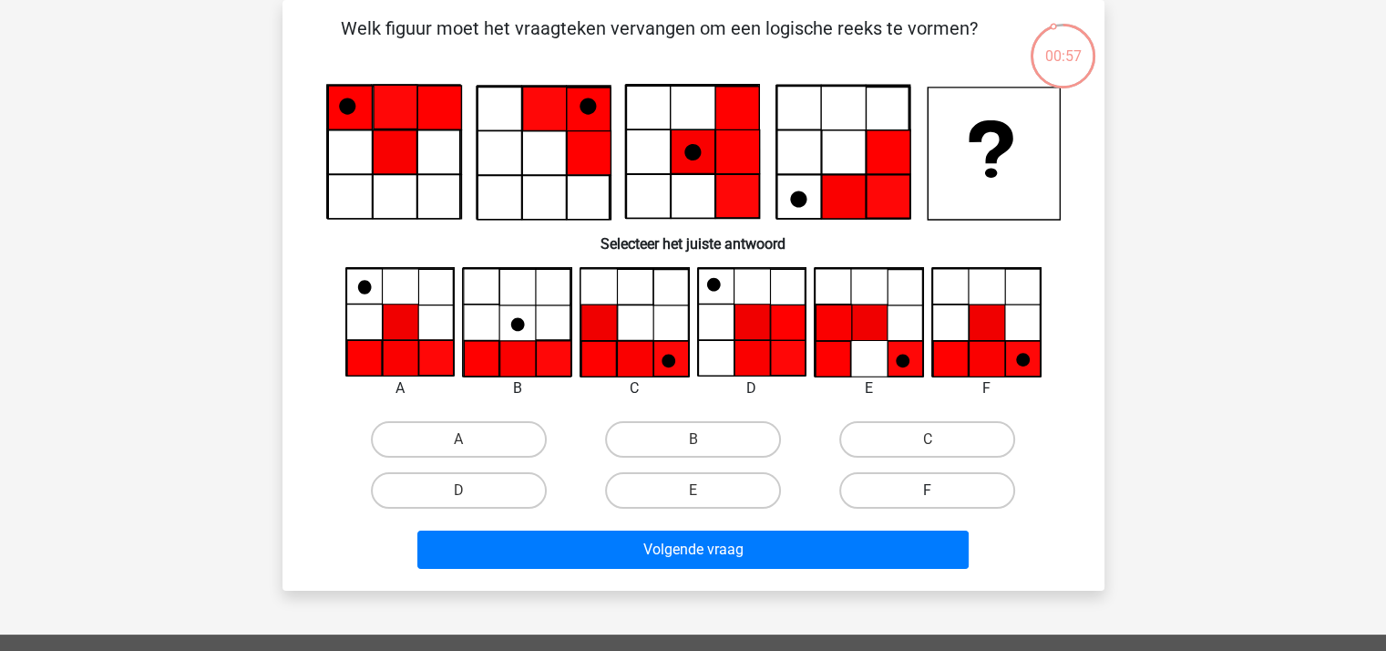
click at [916, 480] on label "F" at bounding box center [927, 490] width 176 height 36
click at [927, 490] on input "F" at bounding box center [933, 496] width 12 height 12
radio input "true"
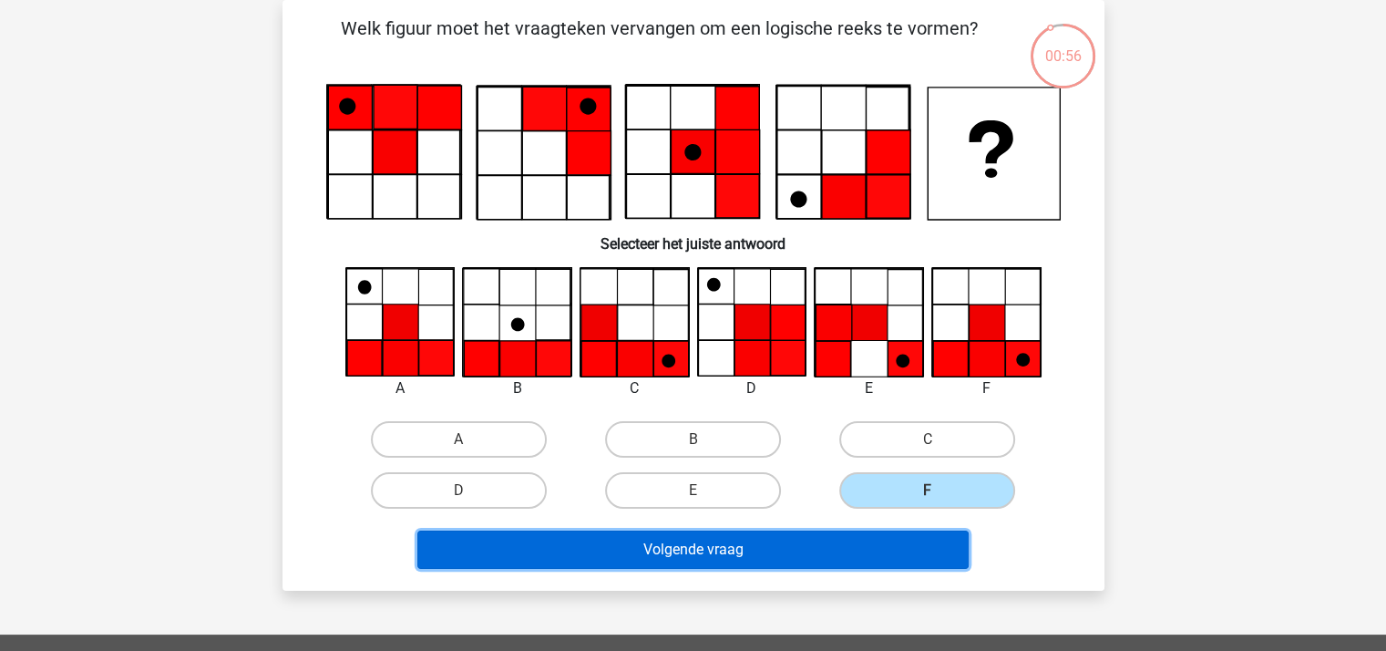
click at [751, 538] on button "Volgende vraag" at bounding box center [692, 549] width 551 height 38
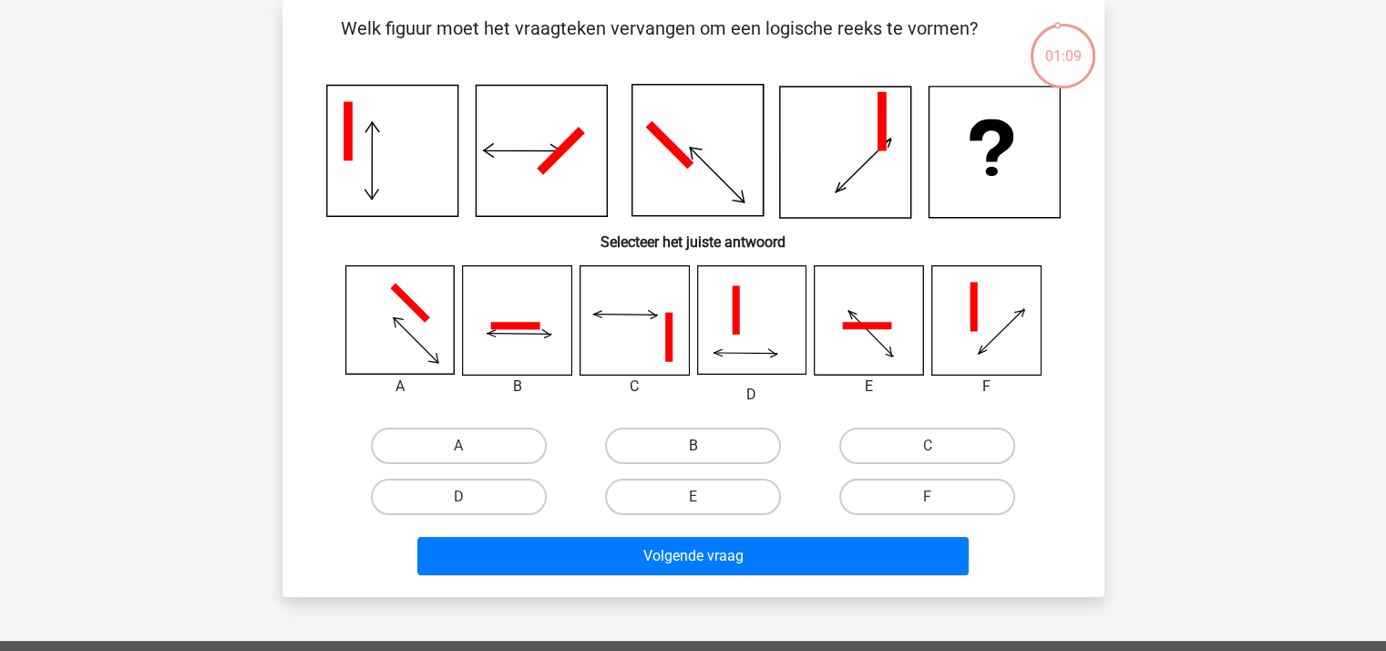
click at [681, 438] on label "B" at bounding box center [693, 445] width 176 height 36
click at [692, 446] on input "B" at bounding box center [698, 452] width 12 height 12
radio input "true"
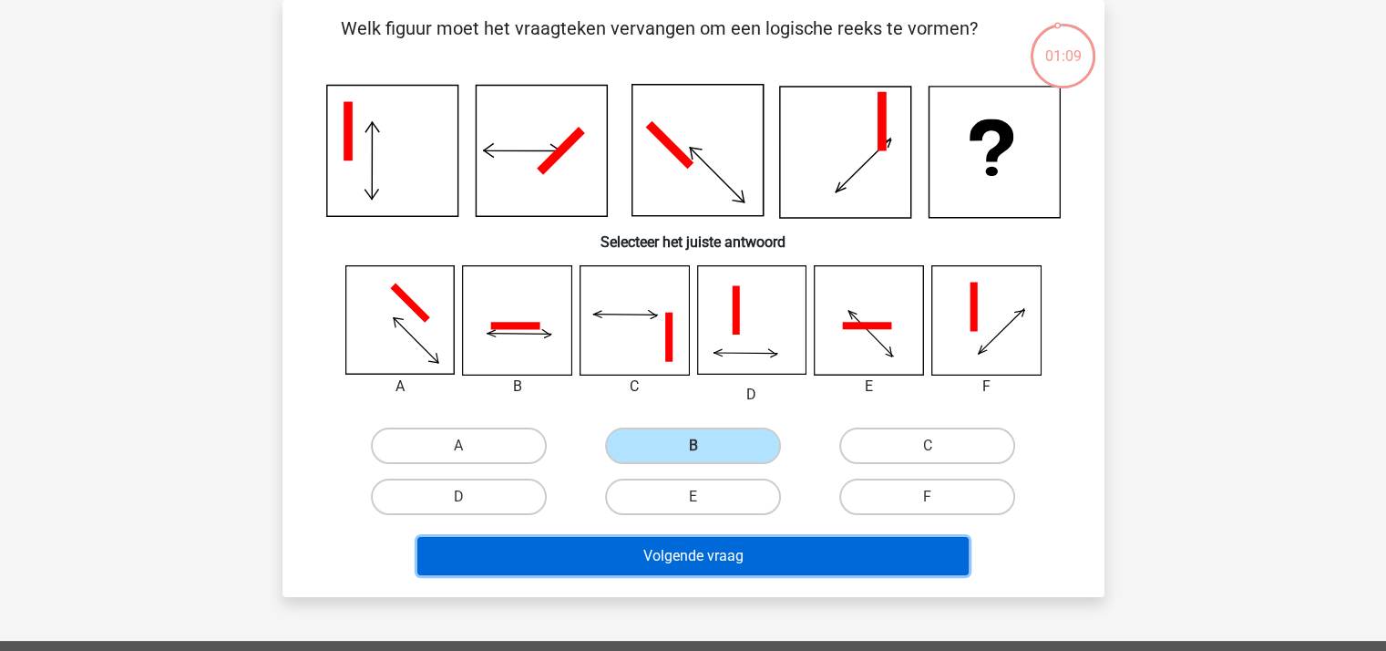
click at [696, 557] on button "Volgende vraag" at bounding box center [692, 556] width 551 height 38
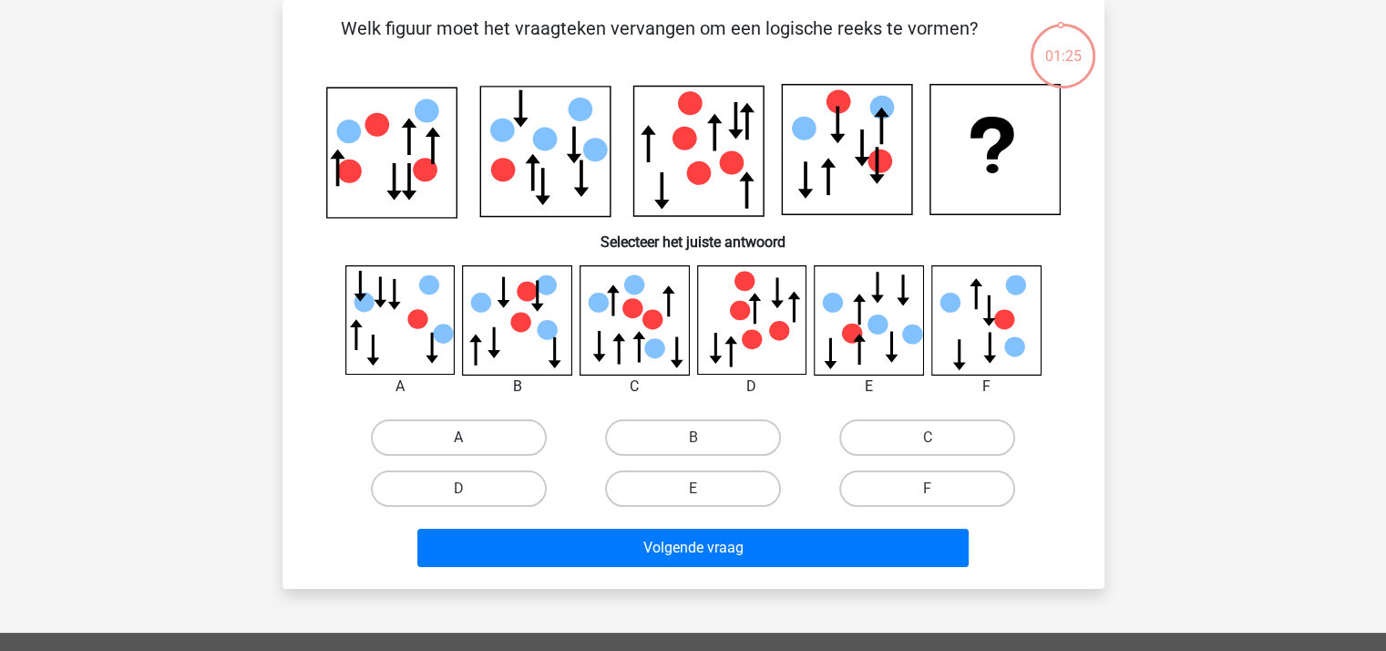
click at [462, 426] on label "A" at bounding box center [459, 437] width 176 height 36
click at [462, 437] on input "A" at bounding box center [464, 443] width 12 height 12
radio input "true"
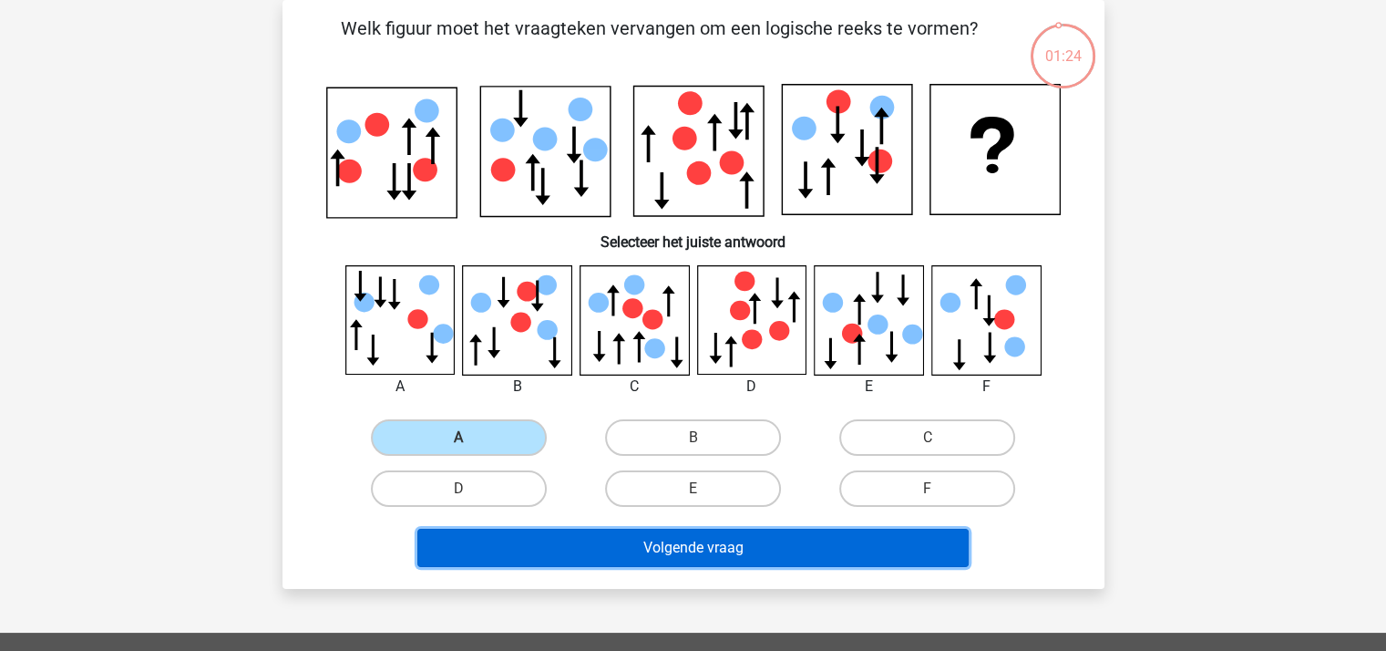
click at [629, 534] on button "Volgende vraag" at bounding box center [692, 547] width 551 height 38
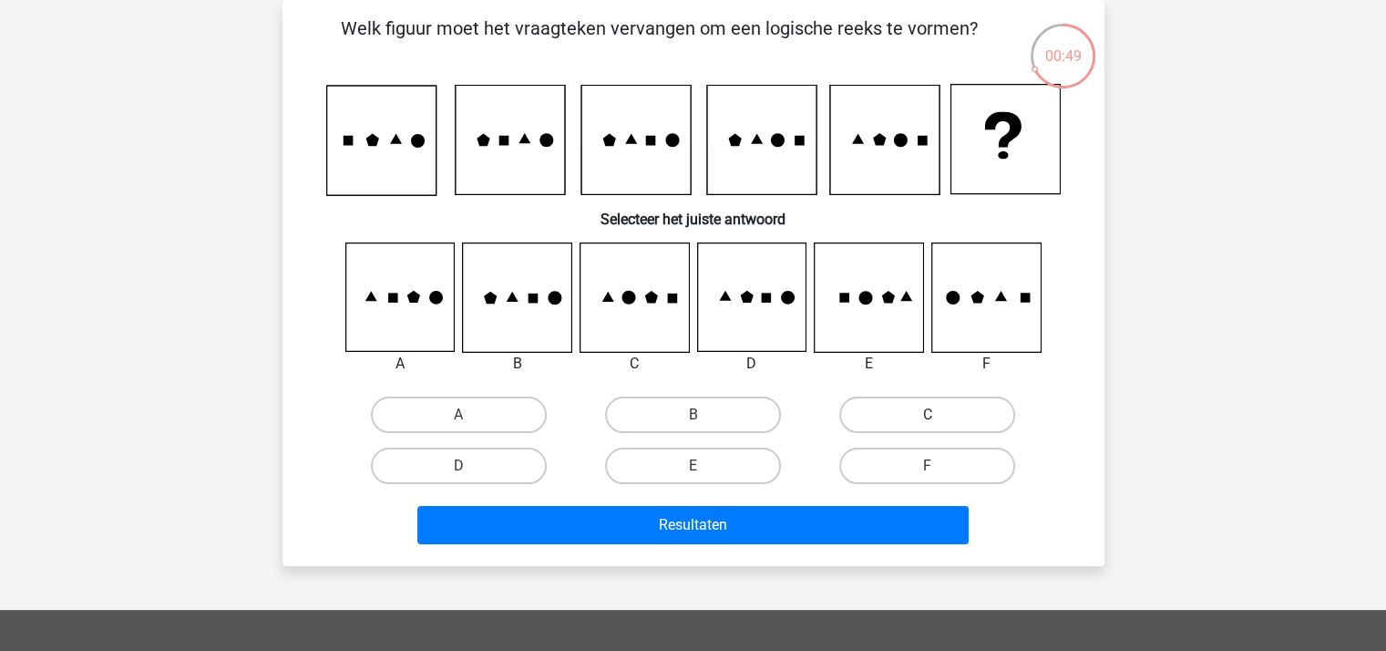
click at [867, 411] on label "C" at bounding box center [927, 414] width 176 height 36
click at [927, 415] on input "C" at bounding box center [933, 421] width 12 height 12
radio input "true"
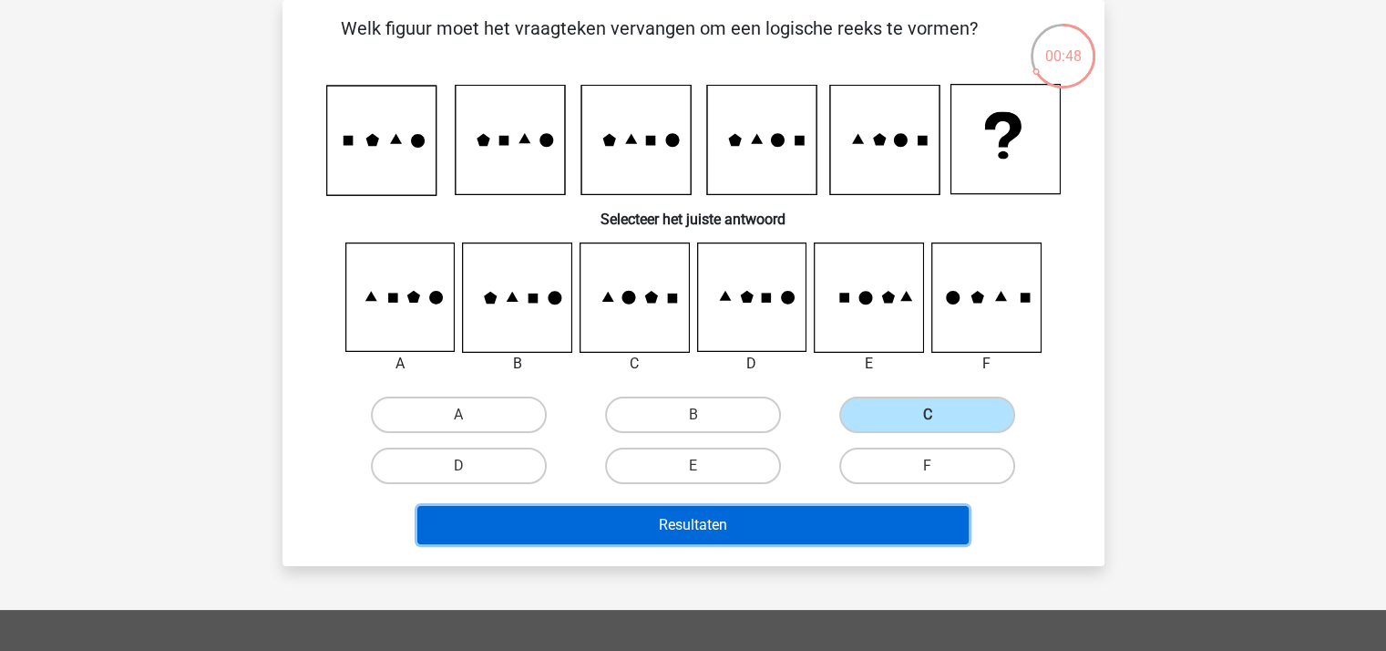
click at [735, 515] on button "Resultaten" at bounding box center [692, 525] width 551 height 38
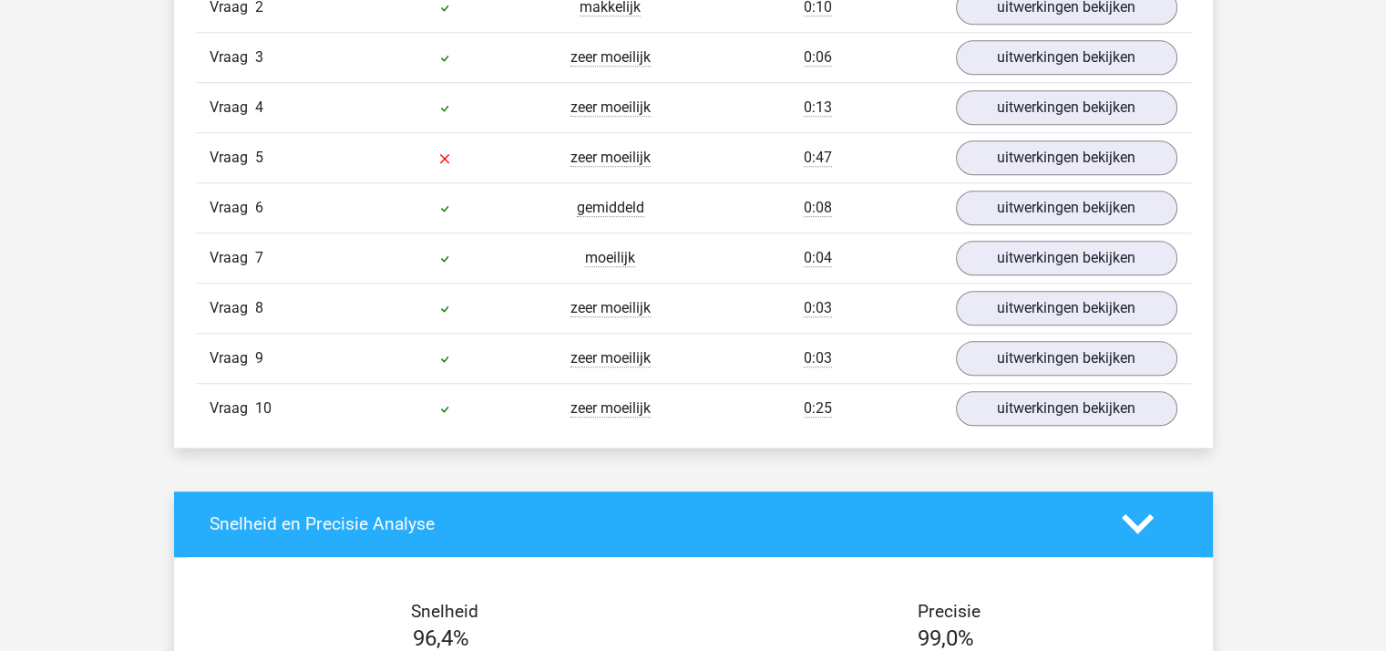
scroll to position [1640, 0]
click at [993, 154] on link "uitwerkingen bekijken" at bounding box center [1065, 158] width 254 height 40
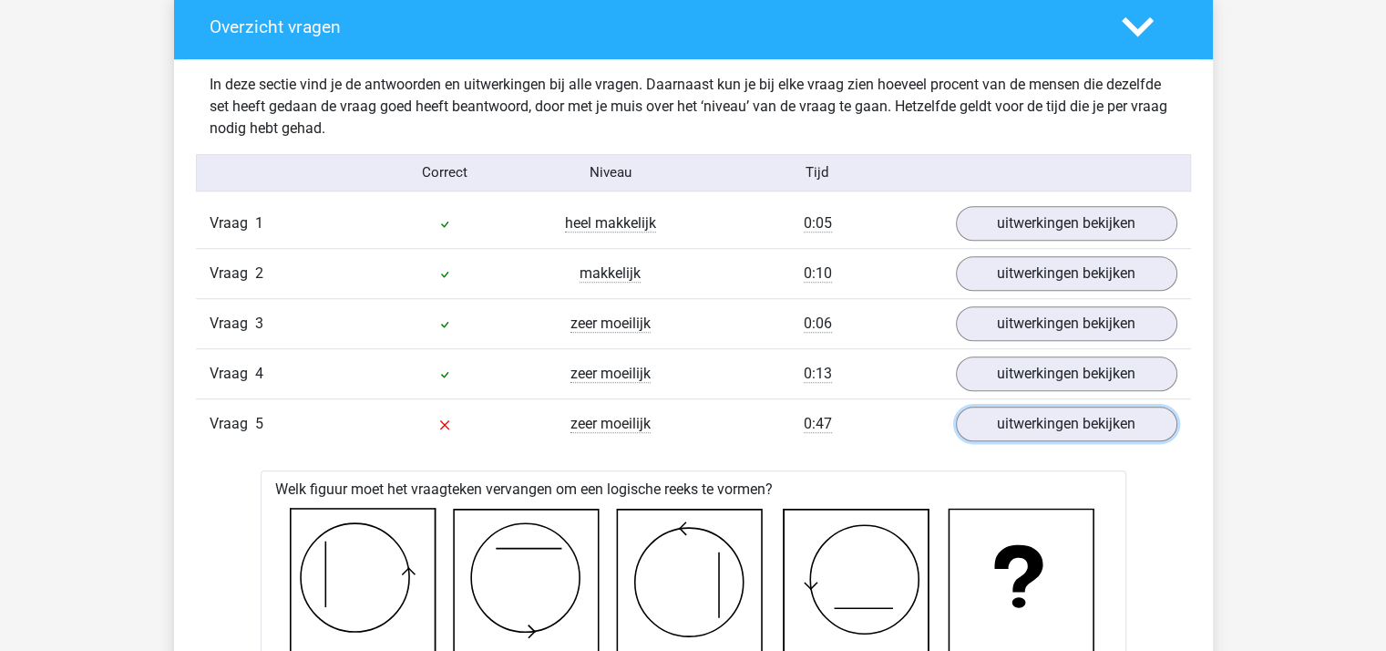
scroll to position [1367, 0]
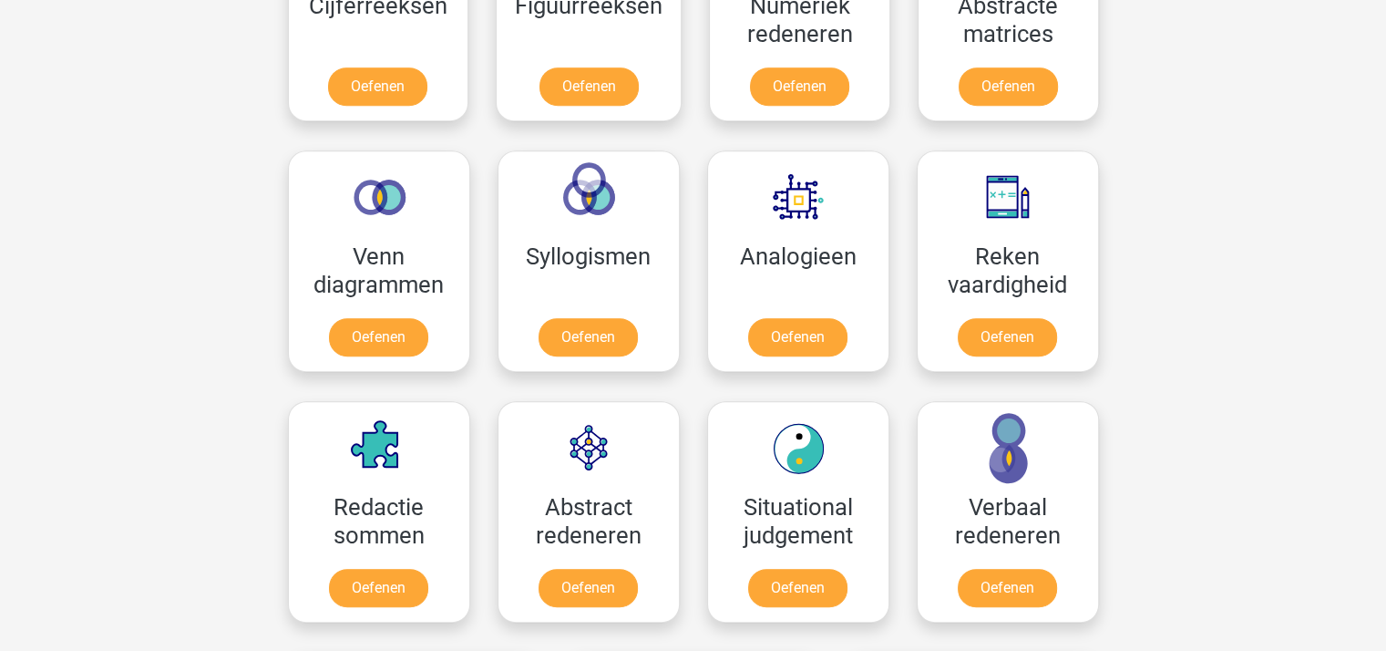
scroll to position [773, 0]
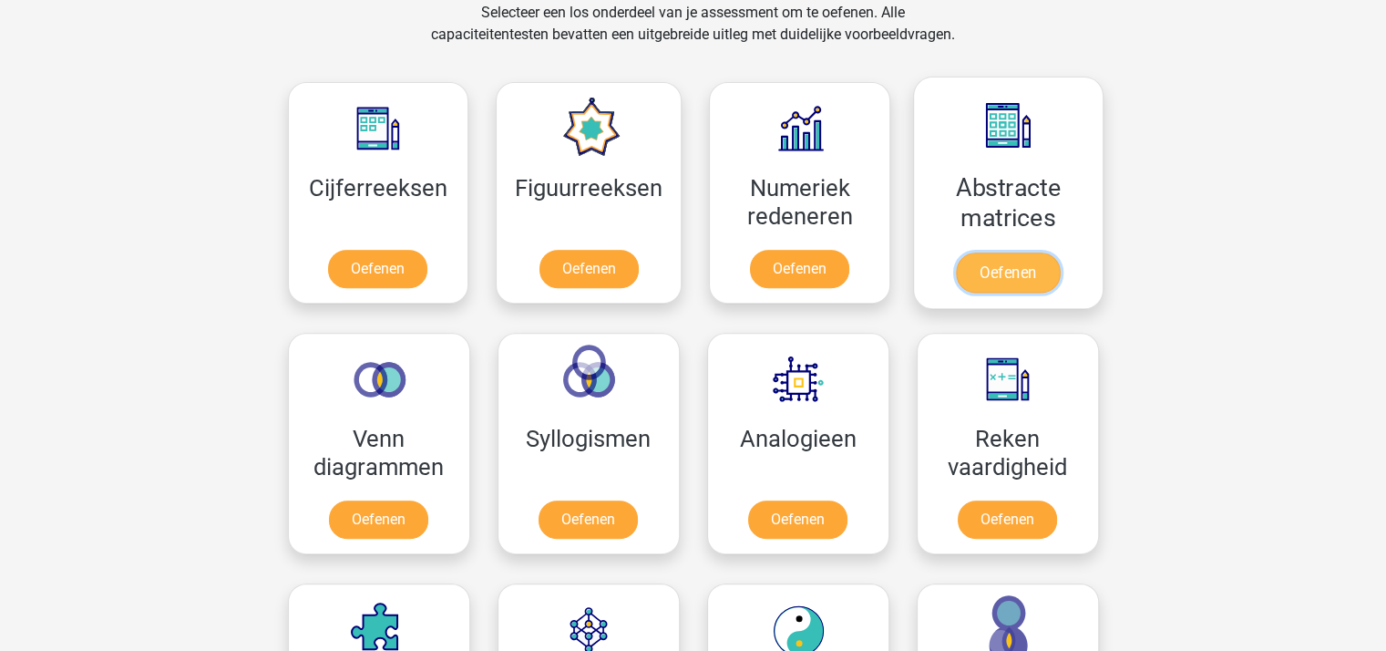
click at [1017, 277] on link "Oefenen" at bounding box center [1008, 272] width 104 height 40
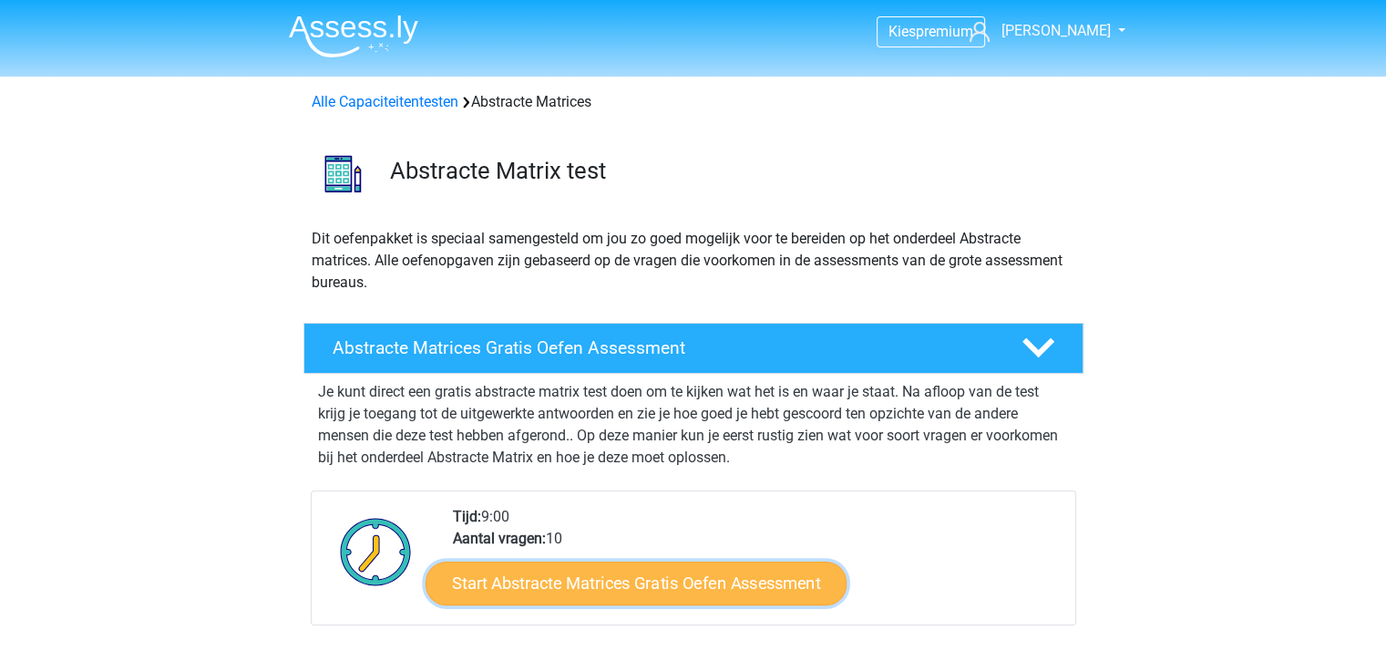
click at [646, 573] on link "Start Abstracte Matrices Gratis Oefen Assessment" at bounding box center [635, 582] width 421 height 44
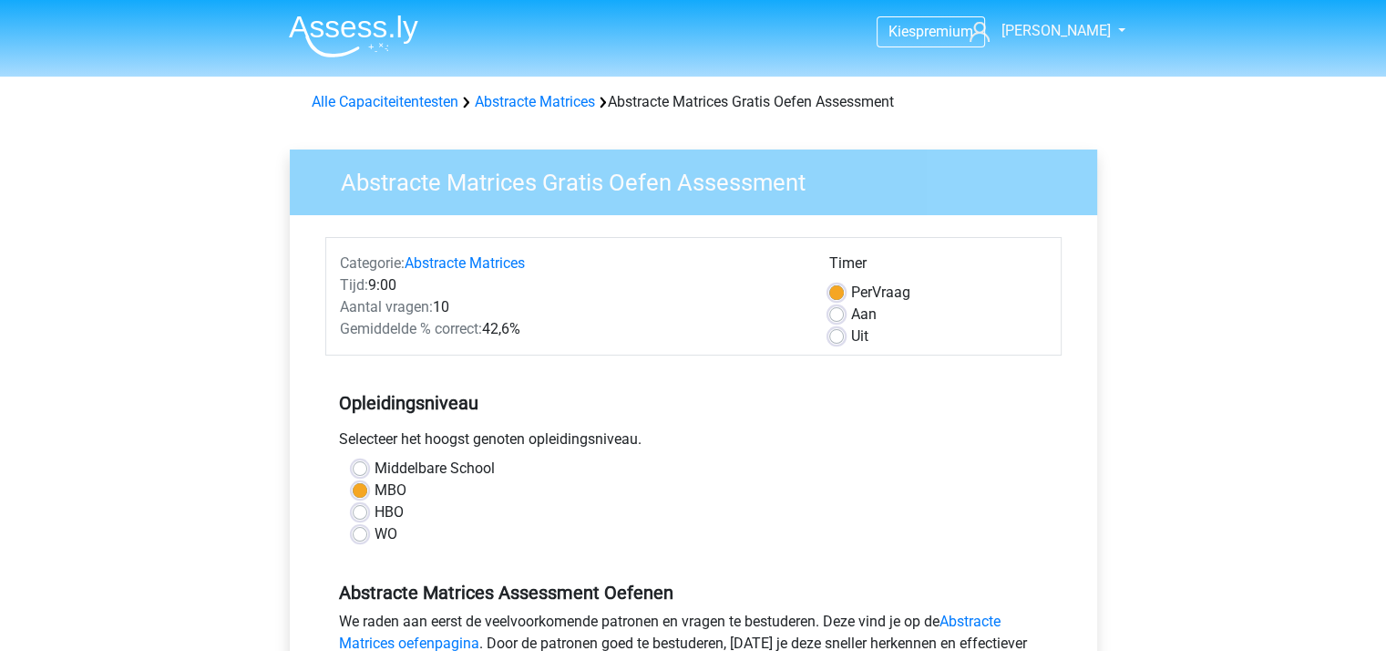
scroll to position [273, 0]
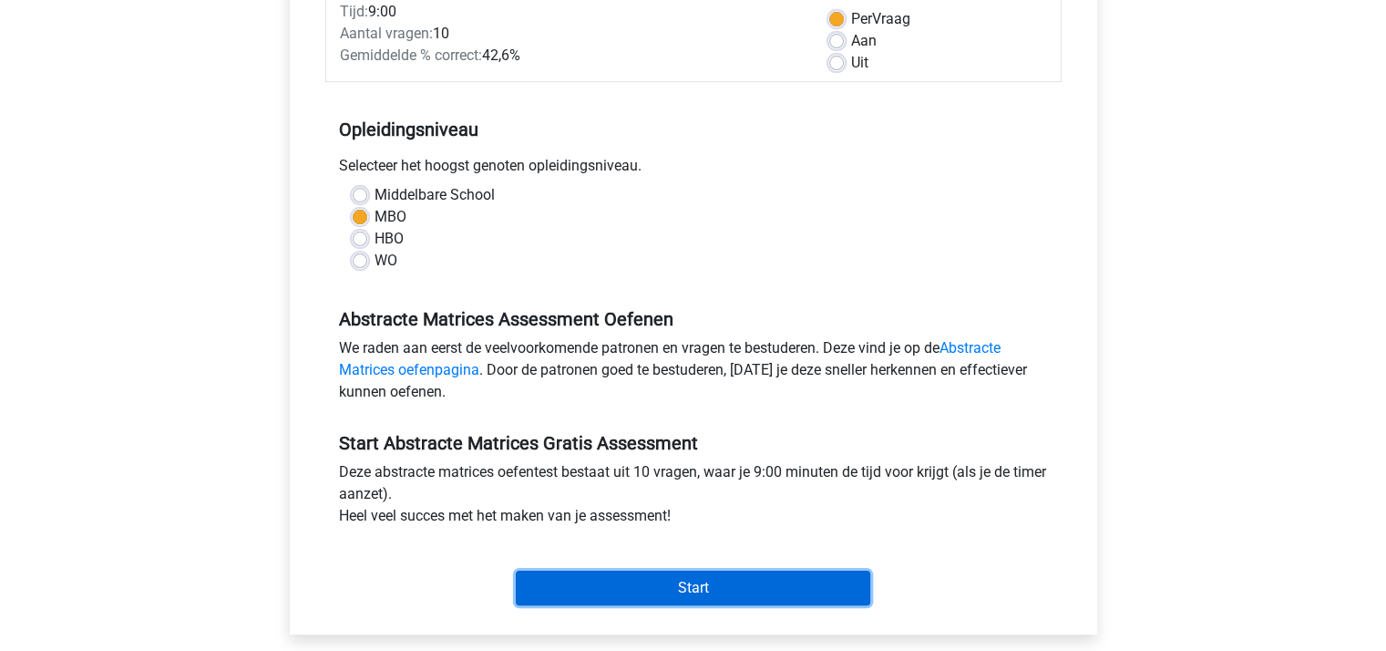
click at [669, 579] on input "Start" at bounding box center [693, 587] width 354 height 35
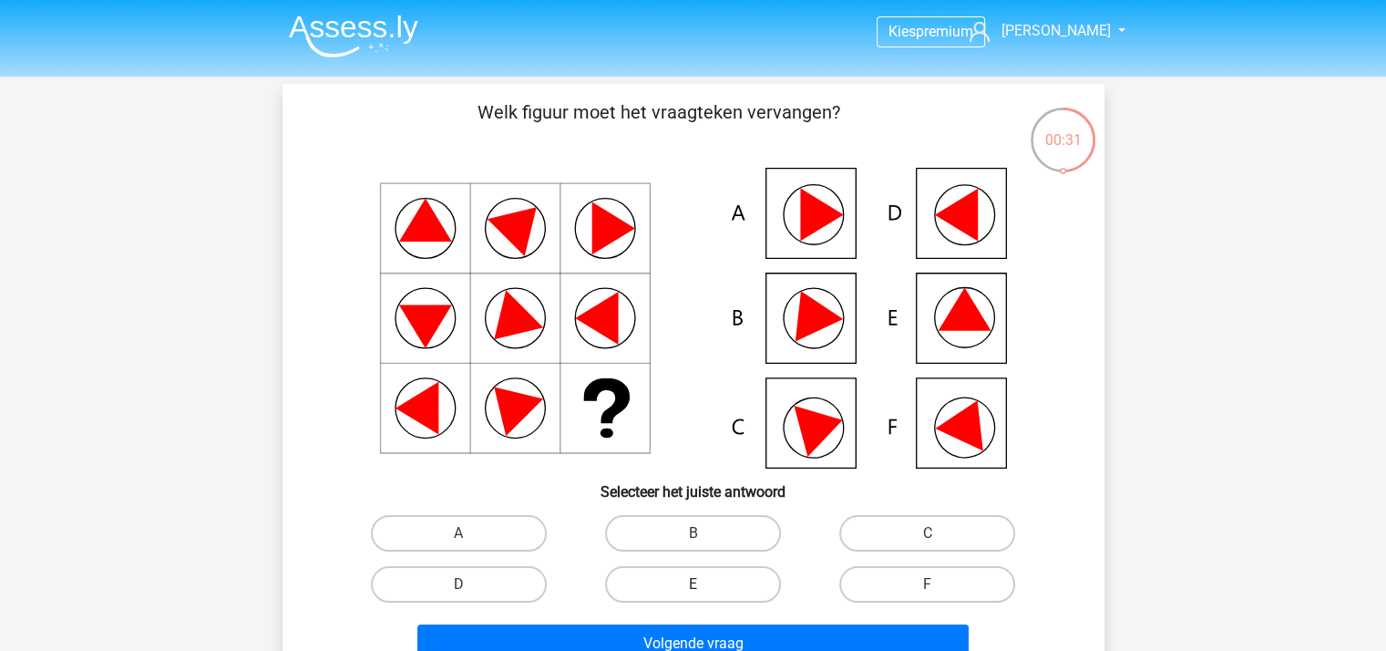
click at [742, 575] on label "E" at bounding box center [693, 584] width 176 height 36
click at [704, 584] on input "E" at bounding box center [698, 590] width 12 height 12
radio input "true"
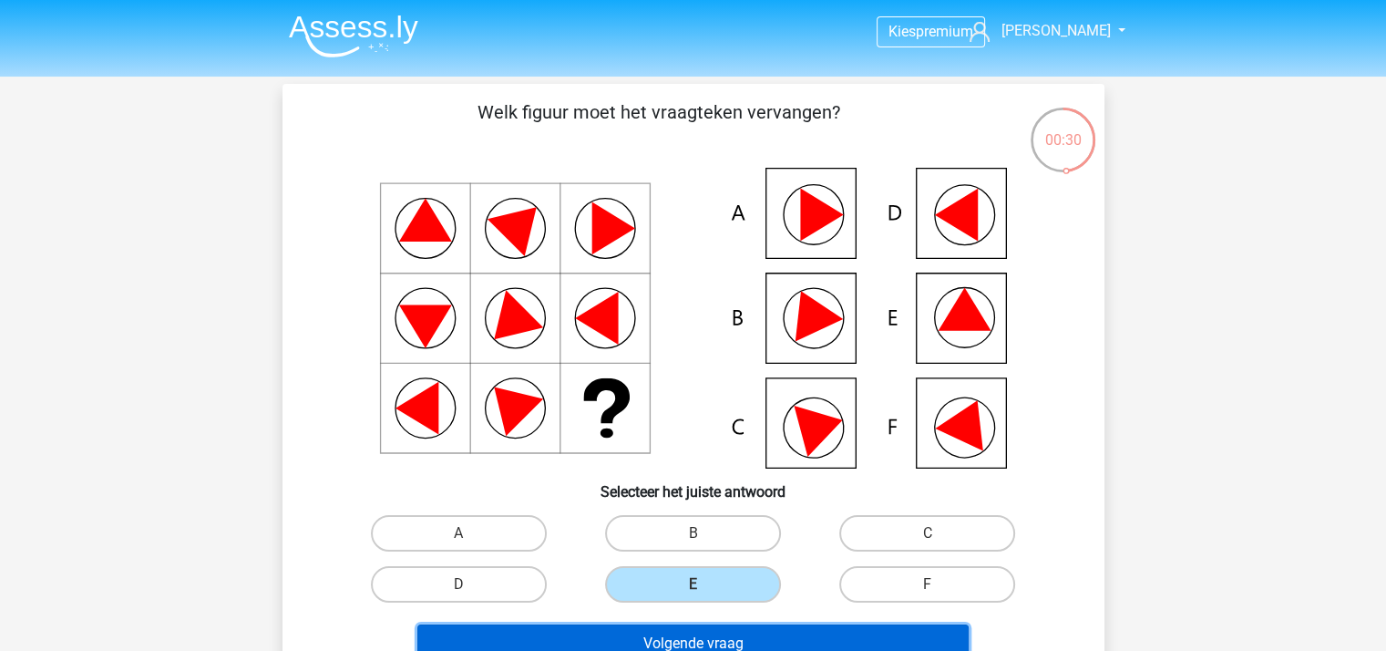
click at [725, 637] on button "Volgende vraag" at bounding box center [692, 643] width 551 height 38
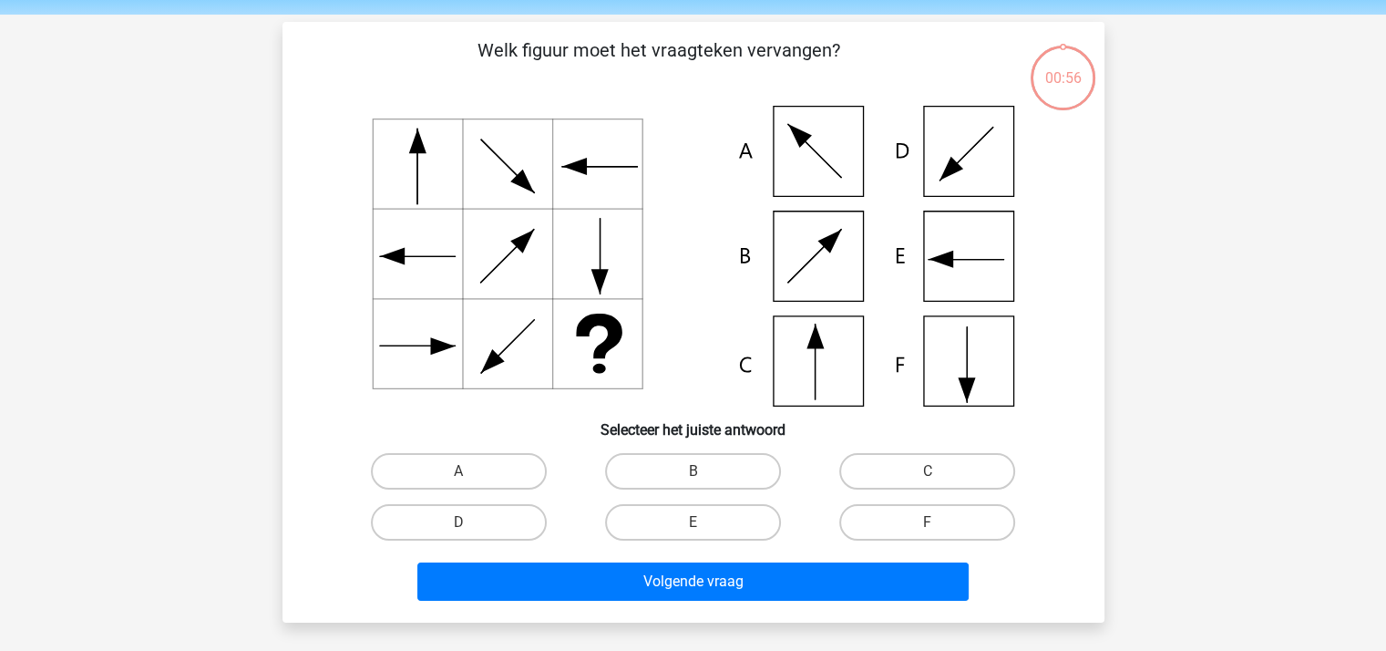
scroll to position [84, 0]
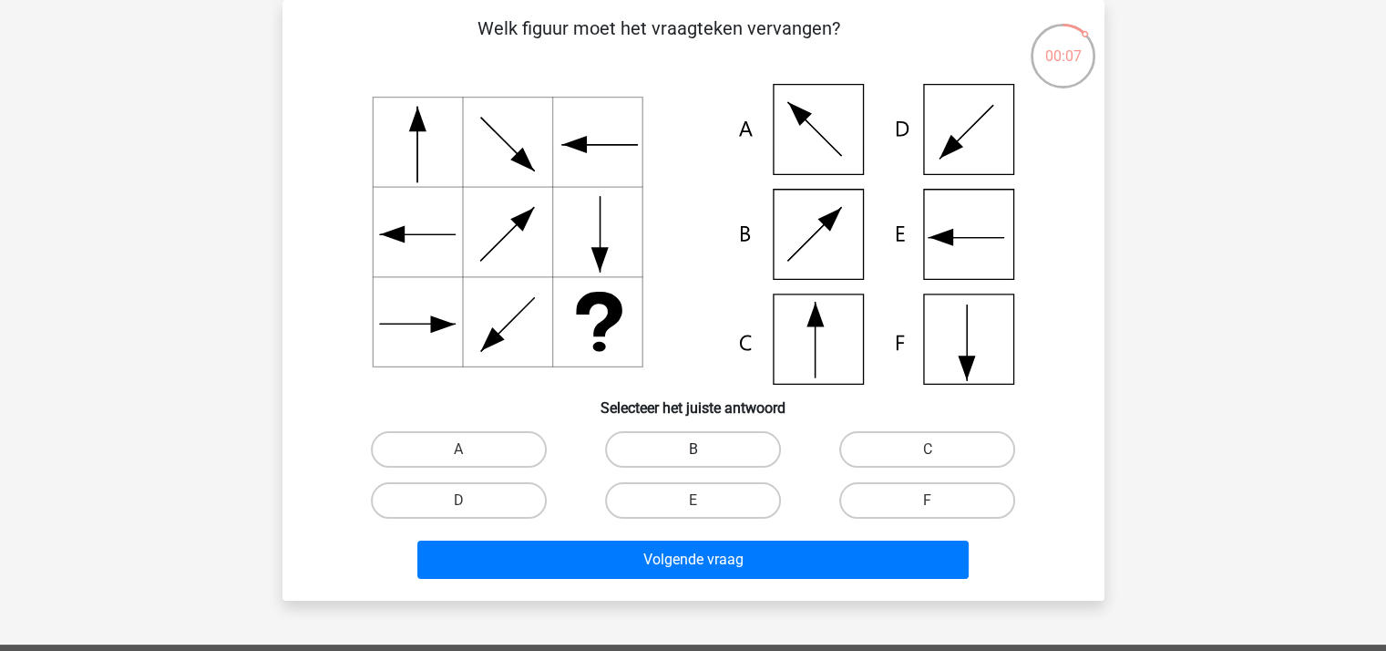
click at [705, 439] on label "B" at bounding box center [693, 449] width 176 height 36
click at [704, 449] on input "B" at bounding box center [698, 455] width 12 height 12
radio input "true"
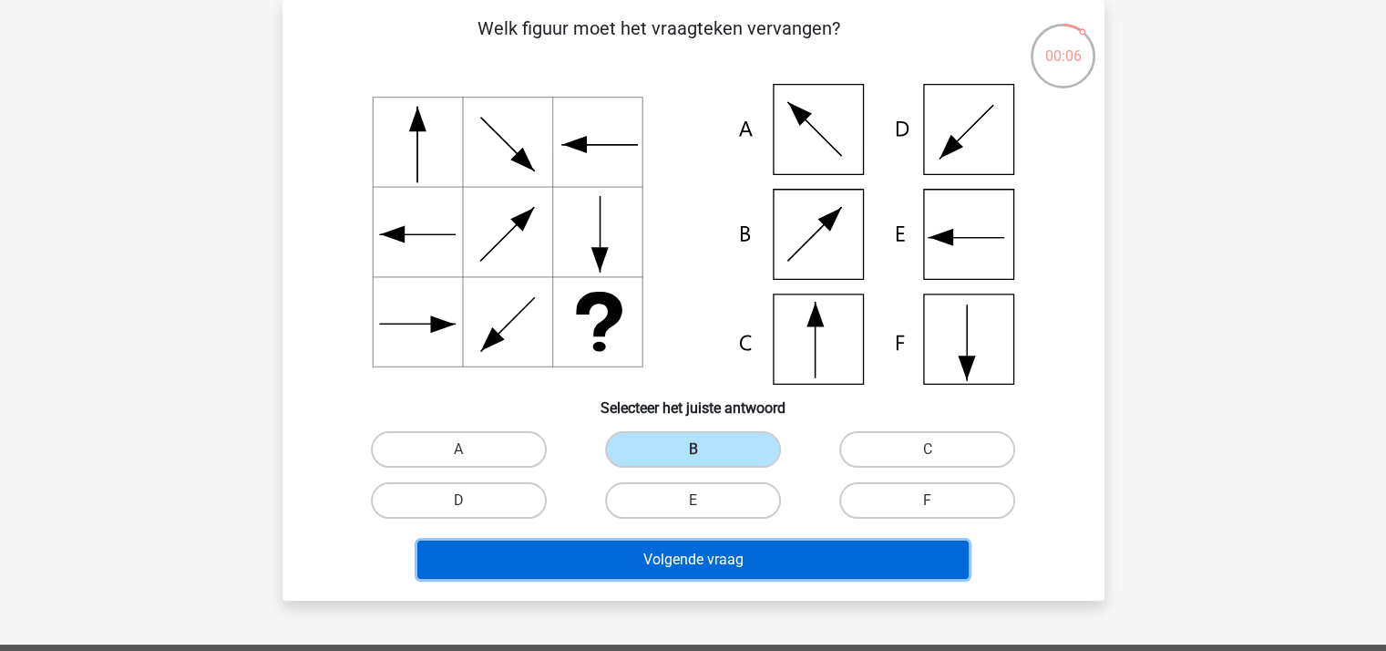
click at [694, 559] on button "Volgende vraag" at bounding box center [692, 559] width 551 height 38
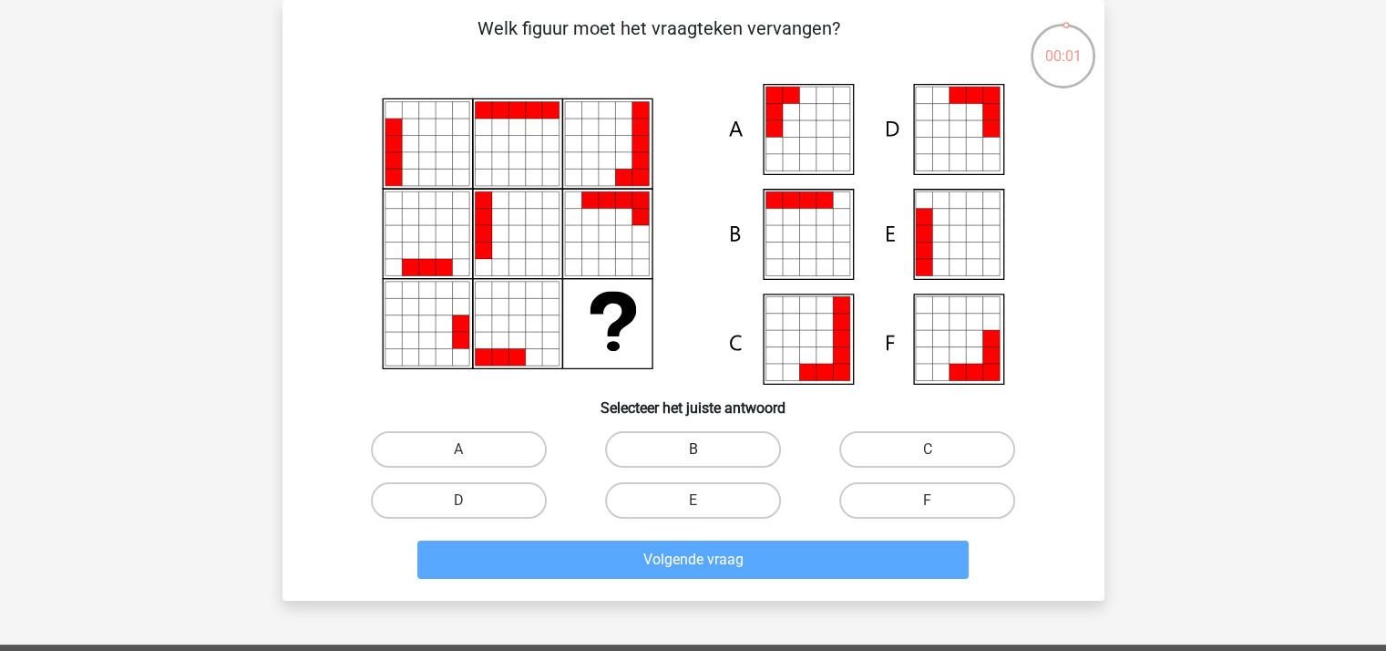
click at [672, 437] on label "B" at bounding box center [693, 449] width 176 height 36
click at [692, 449] on input "B" at bounding box center [698, 455] width 12 height 12
radio input "true"
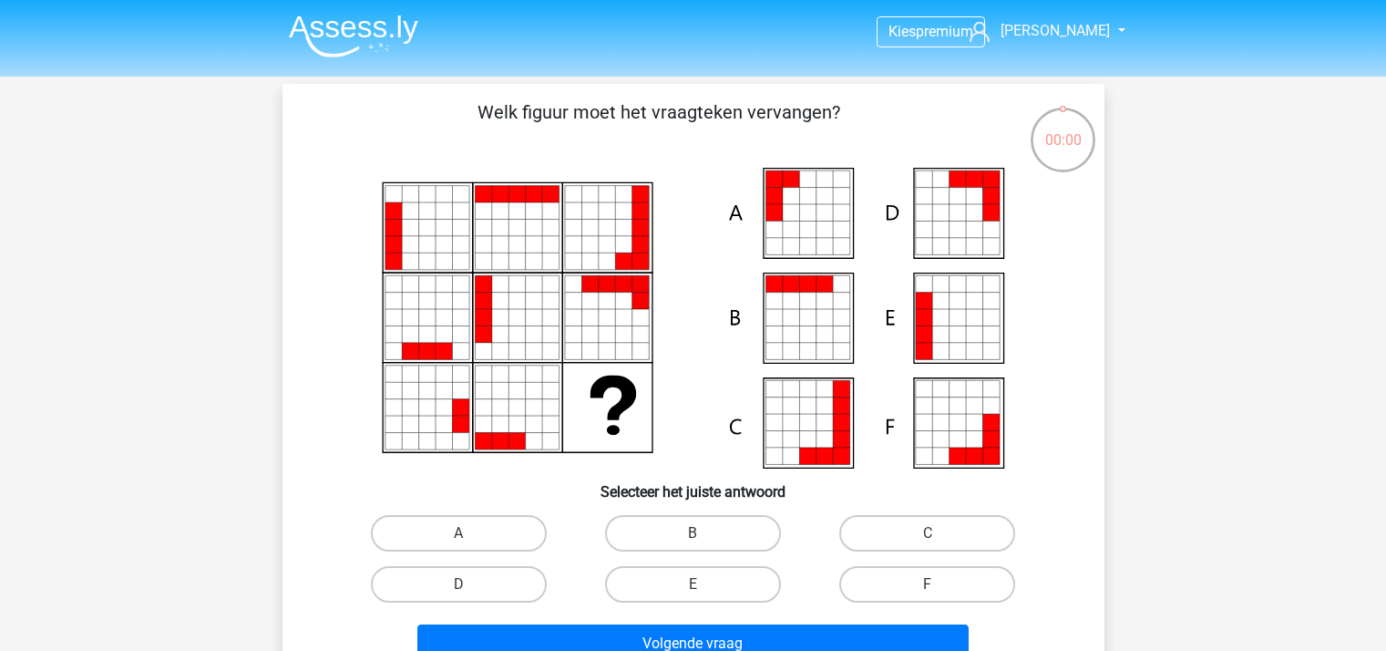
scroll to position [84, 0]
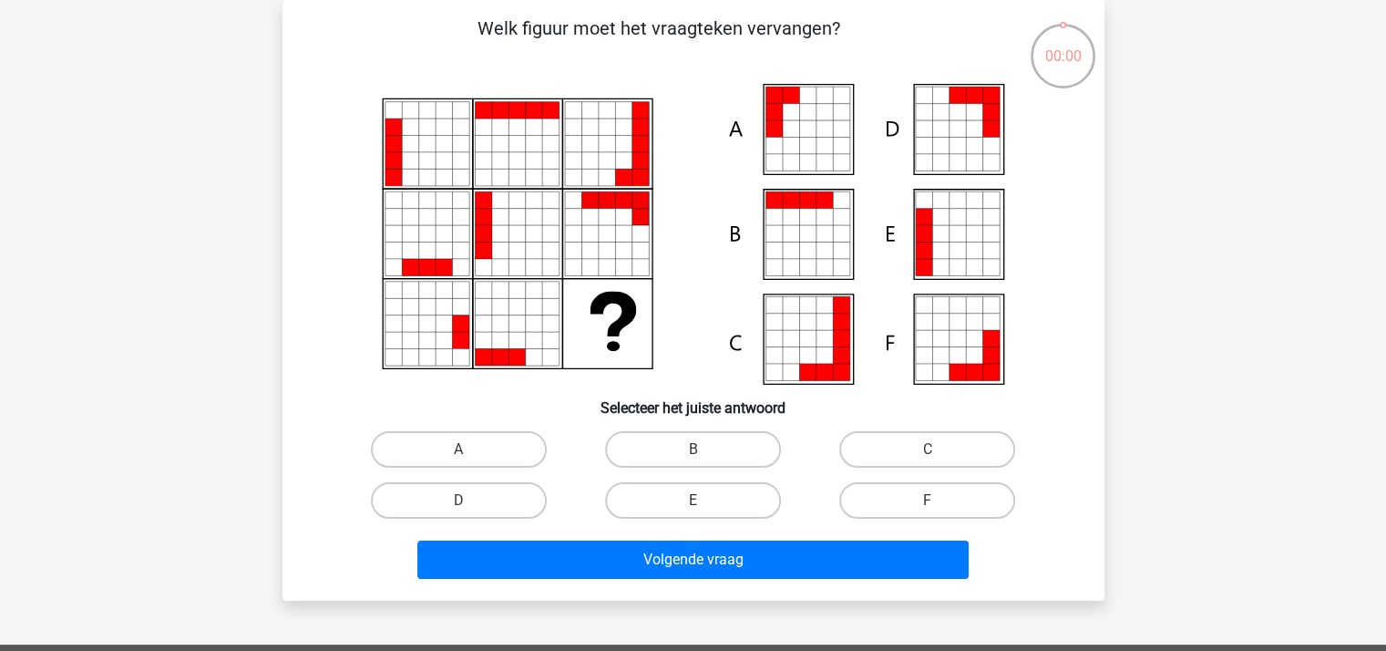
click at [704, 561] on button "Volgende vraag" at bounding box center [692, 559] width 551 height 38
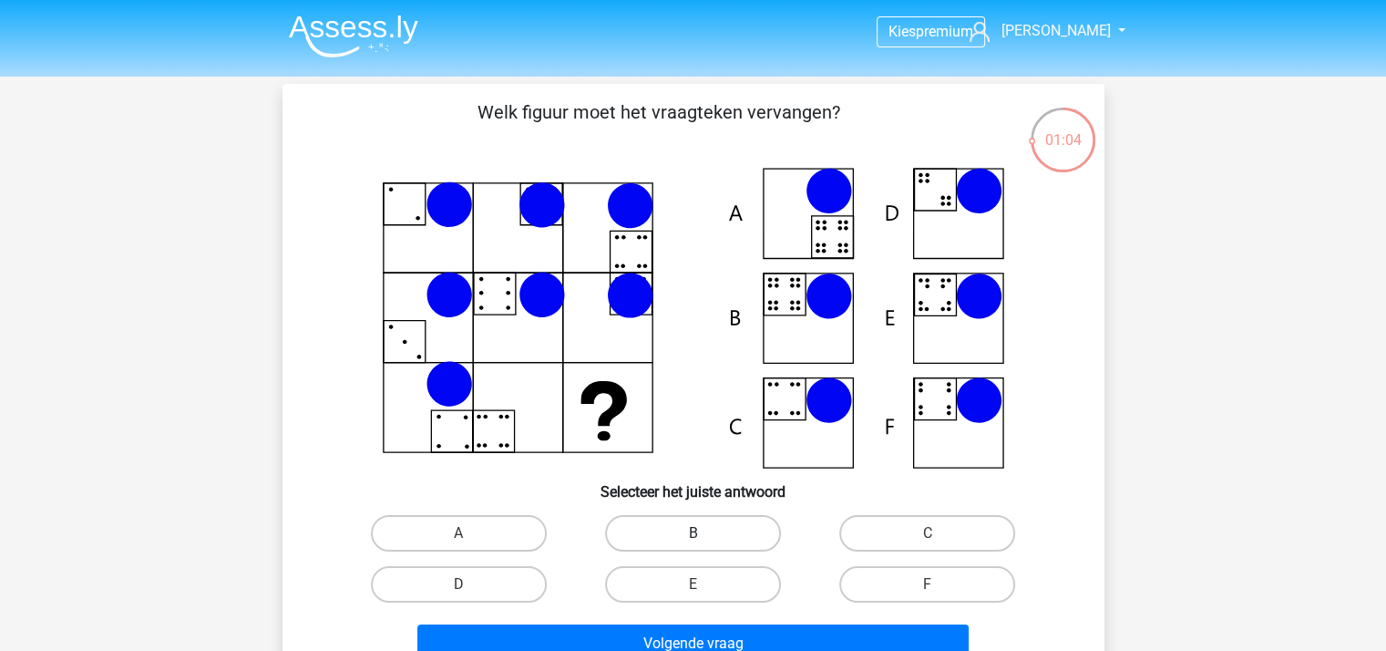
click at [718, 528] on label "B" at bounding box center [693, 533] width 176 height 36
click at [704, 533] on input "B" at bounding box center [698, 539] width 12 height 12
radio input "true"
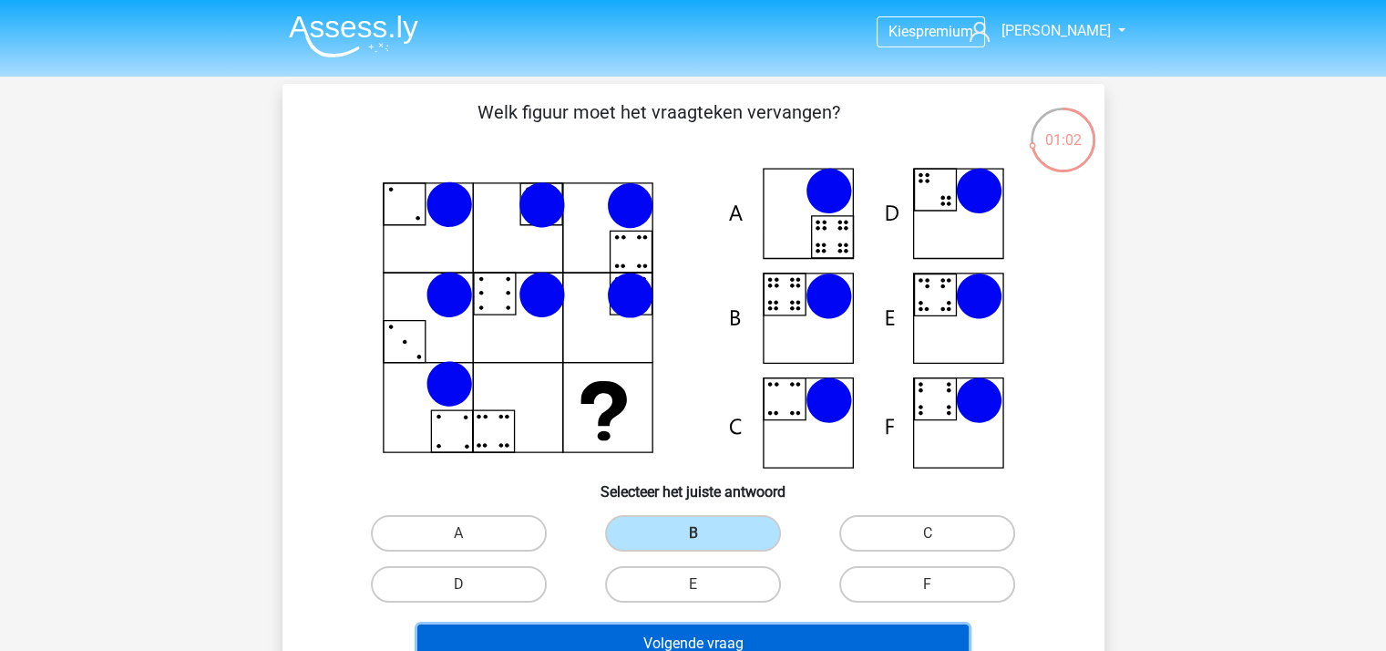
click at [717, 631] on button "Volgende vraag" at bounding box center [692, 643] width 551 height 38
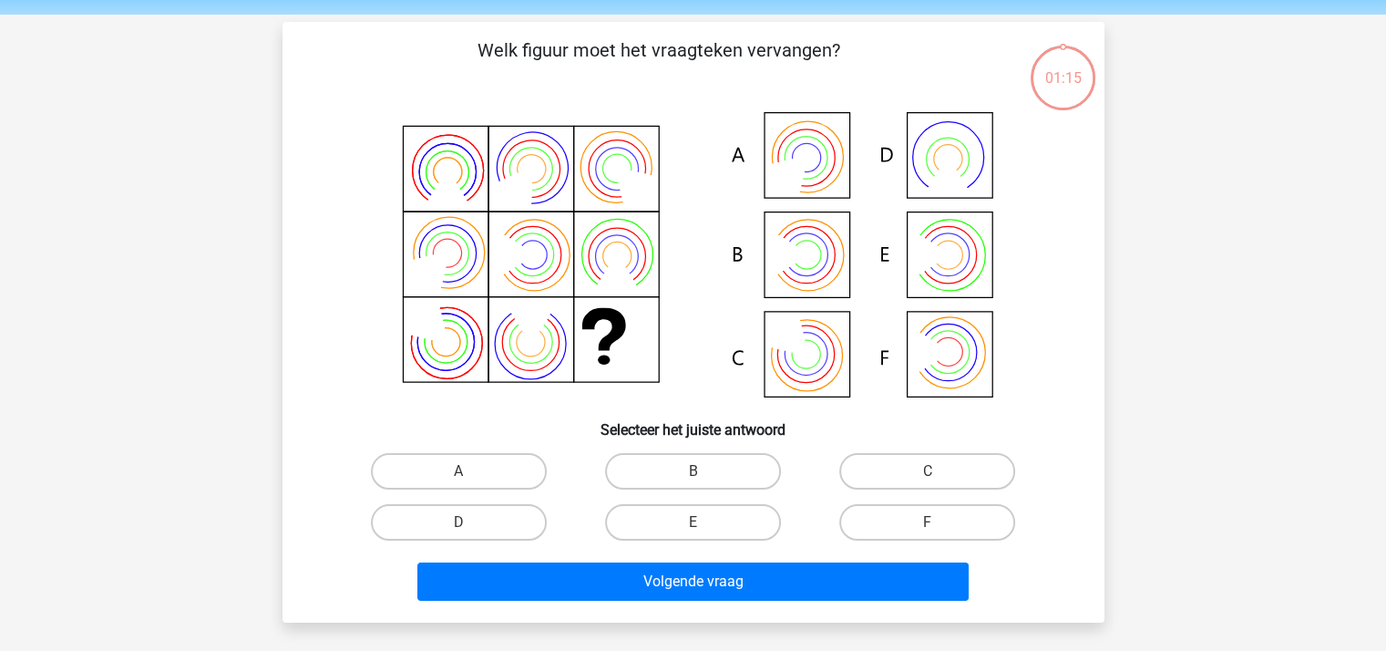
scroll to position [84, 0]
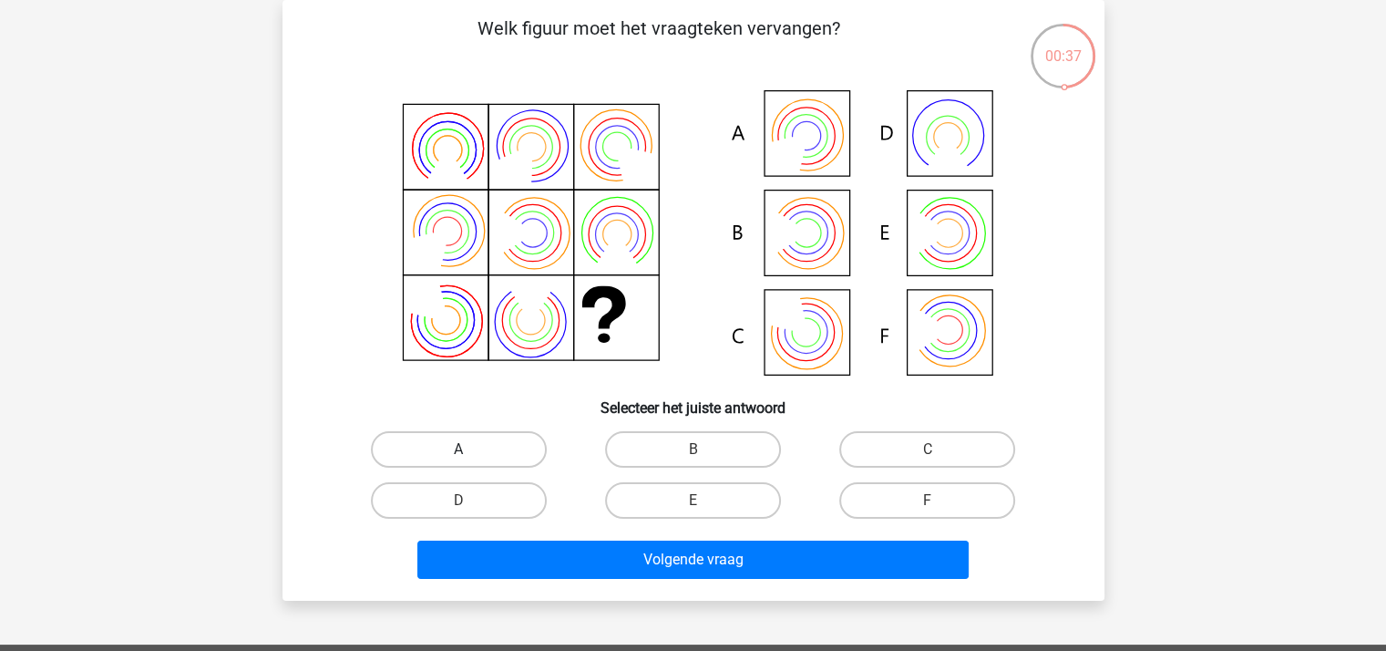
click at [480, 450] on label "A" at bounding box center [459, 449] width 176 height 36
click at [470, 450] on input "A" at bounding box center [464, 455] width 12 height 12
radio input "true"
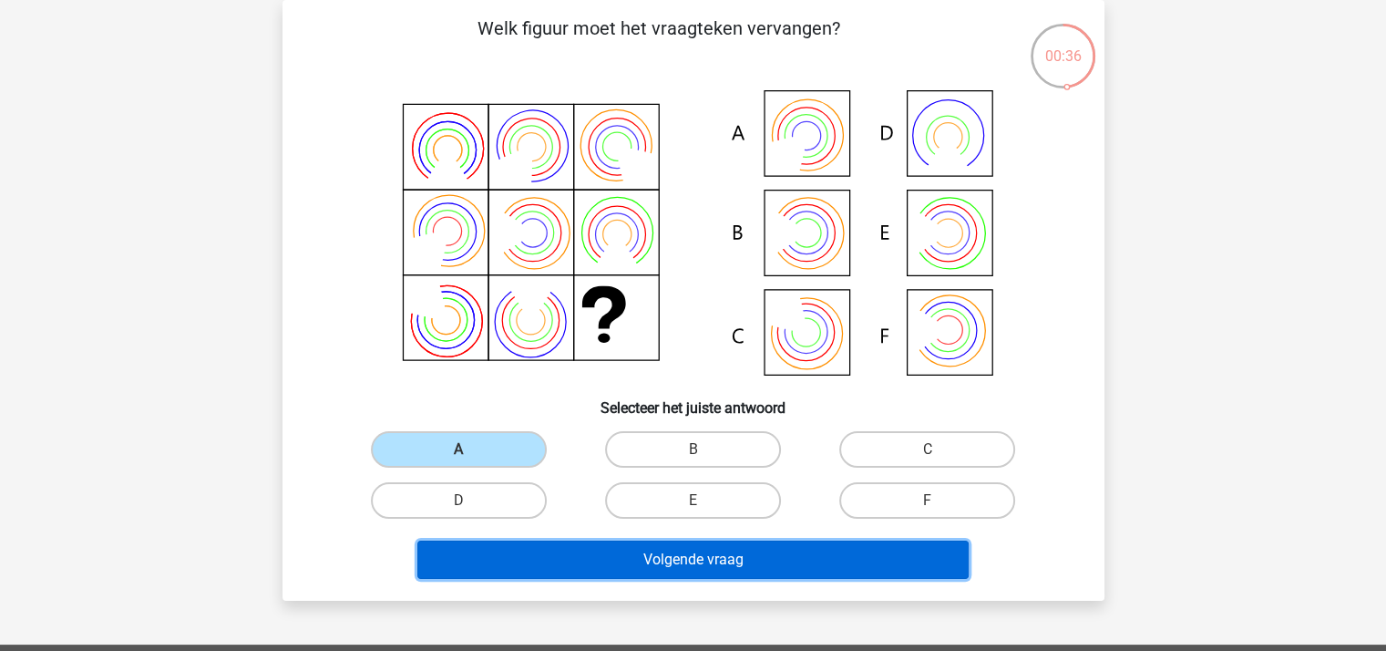
click at [573, 552] on button "Volgende vraag" at bounding box center [692, 559] width 551 height 38
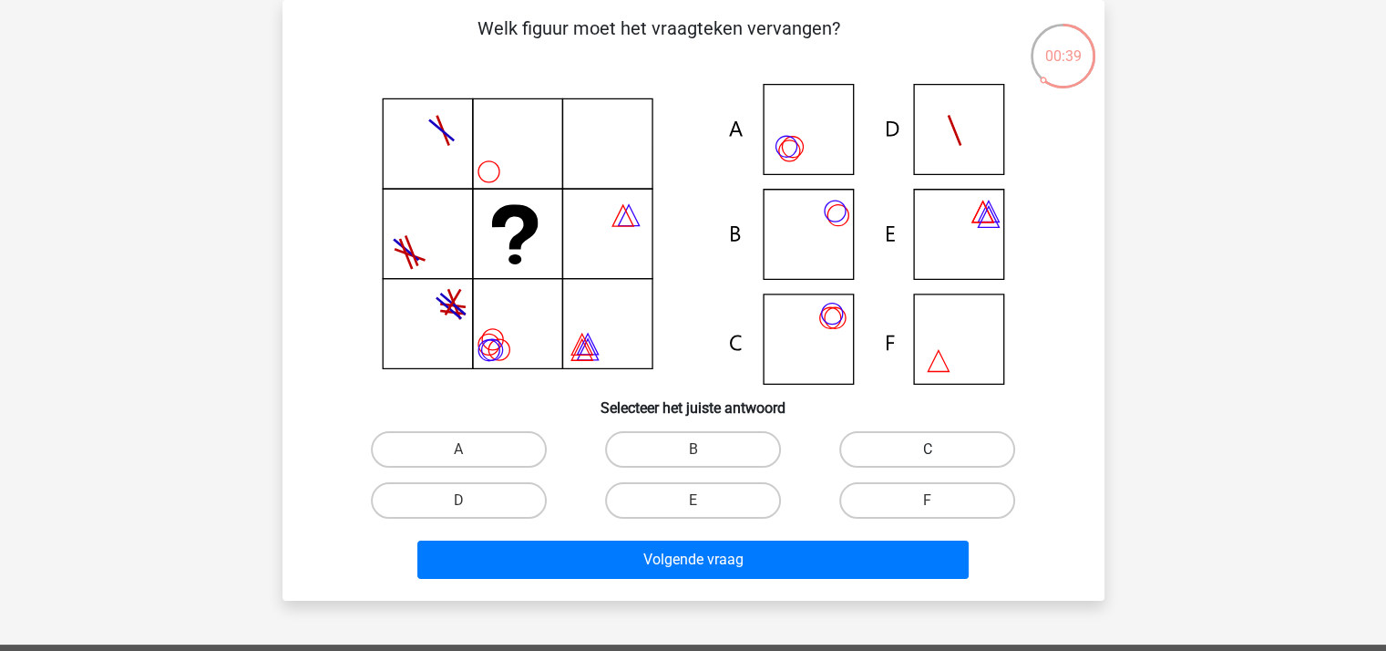
click at [878, 447] on label "C" at bounding box center [927, 449] width 176 height 36
click at [927, 449] on input "C" at bounding box center [933, 455] width 12 height 12
radio input "true"
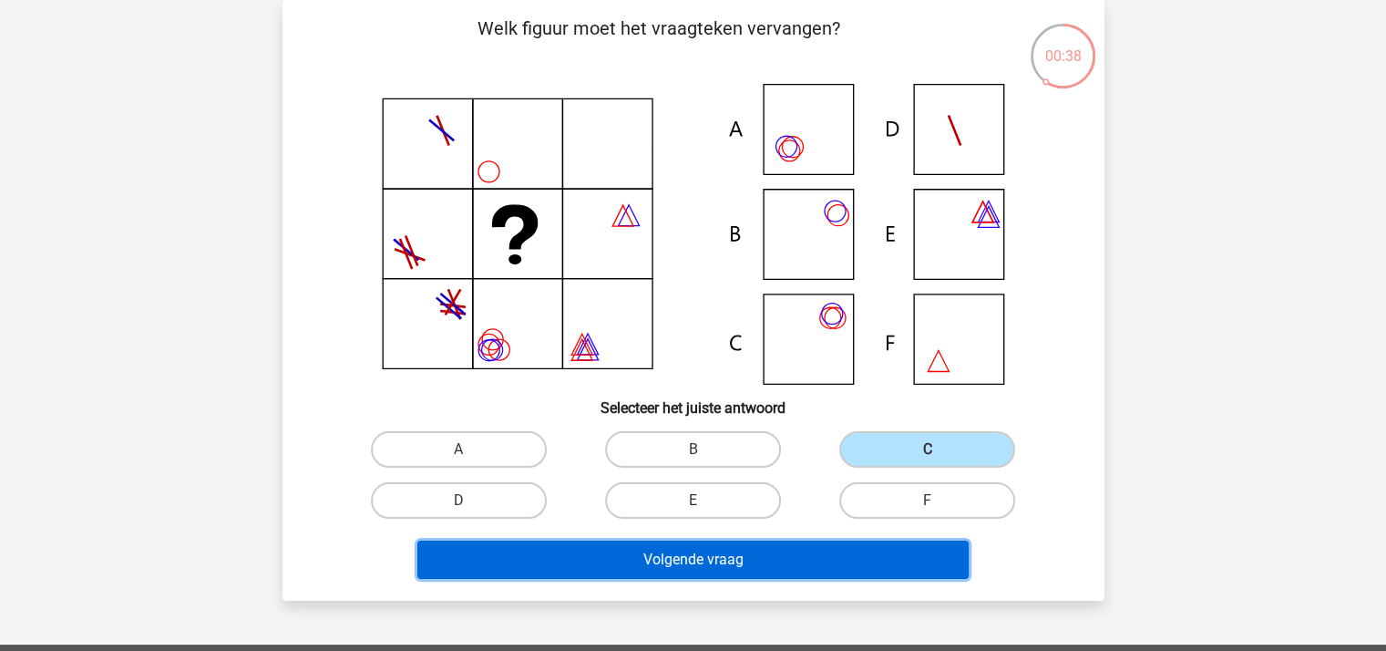
click at [691, 559] on button "Volgende vraag" at bounding box center [692, 559] width 551 height 38
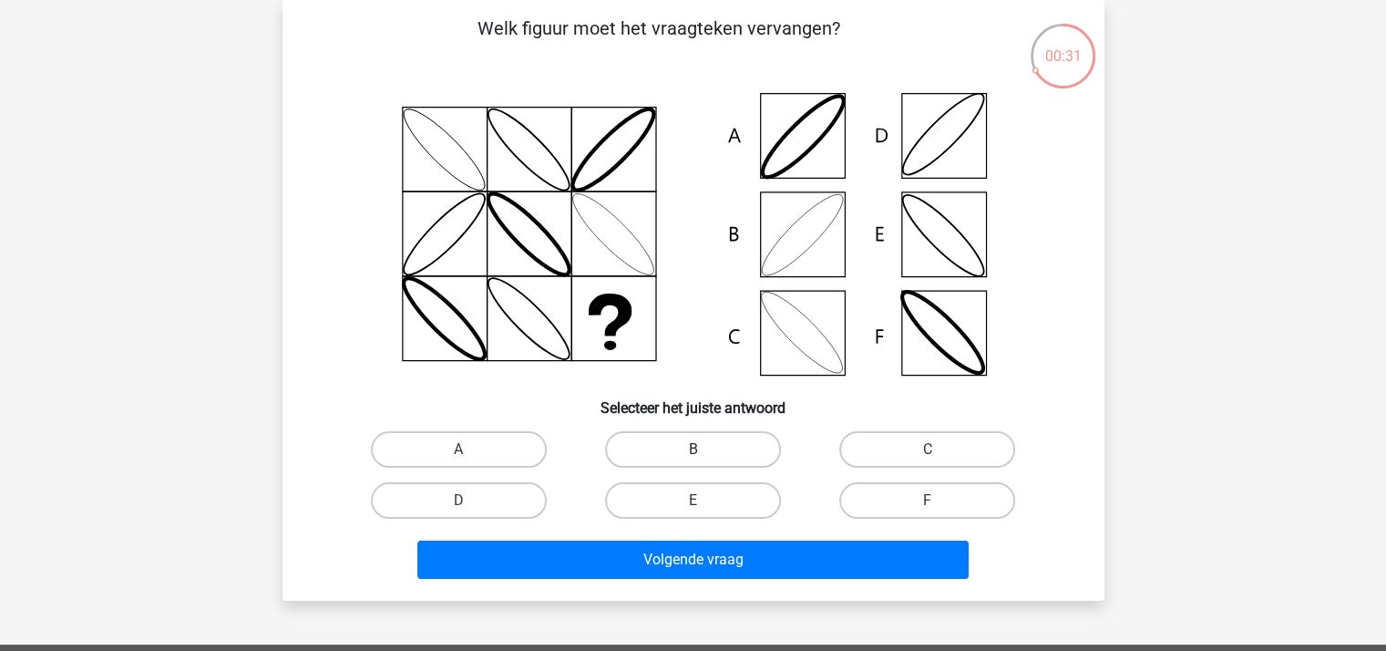
click at [712, 446] on label "B" at bounding box center [693, 449] width 176 height 36
click at [704, 449] on input "B" at bounding box center [698, 455] width 12 height 12
radio input "true"
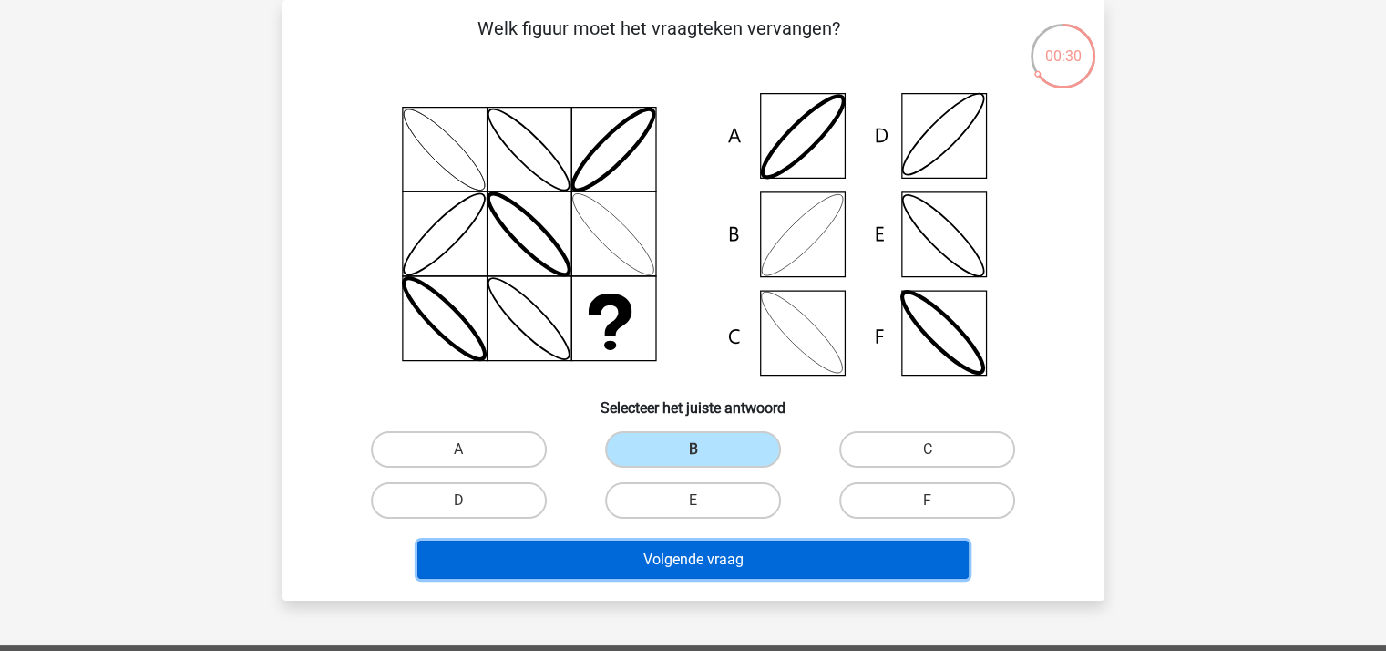
click at [729, 547] on button "Volgende vraag" at bounding box center [692, 559] width 551 height 38
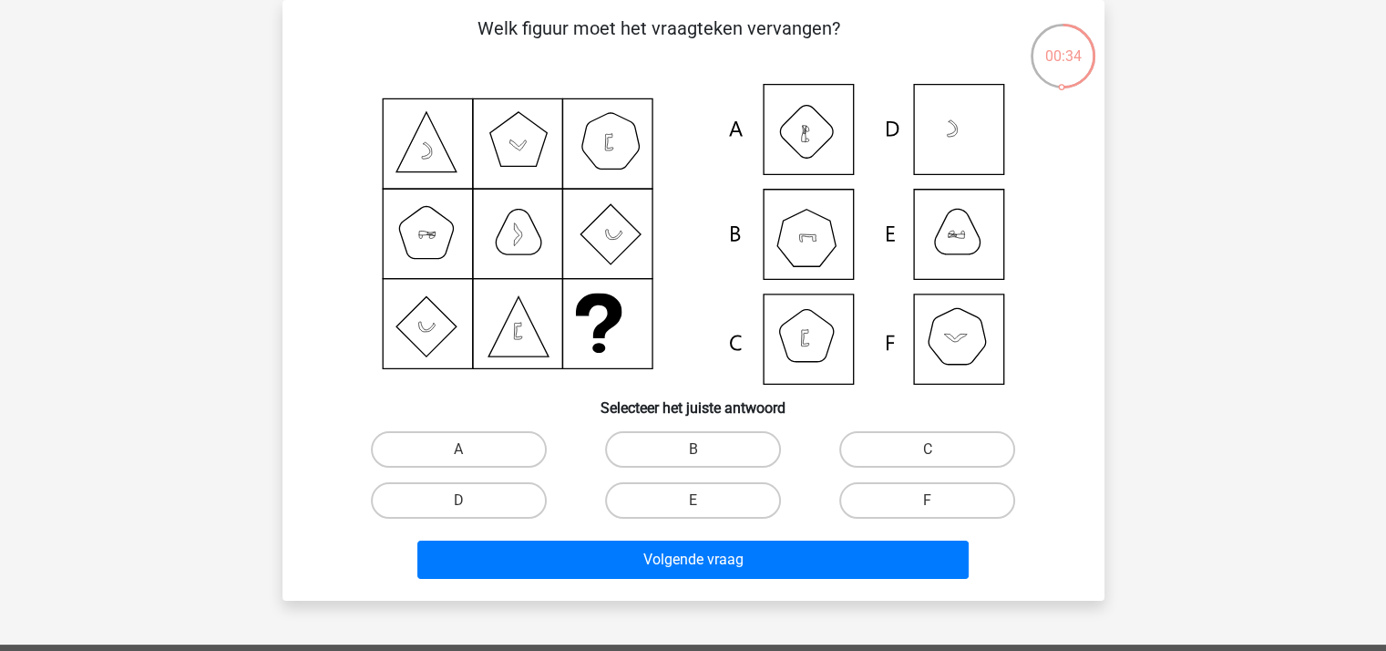
click at [803, 327] on icon at bounding box center [693, 234] width 734 height 301
click at [910, 495] on label "F" at bounding box center [927, 500] width 176 height 36
click at [927, 500] on input "F" at bounding box center [933, 506] width 12 height 12
radio input "true"
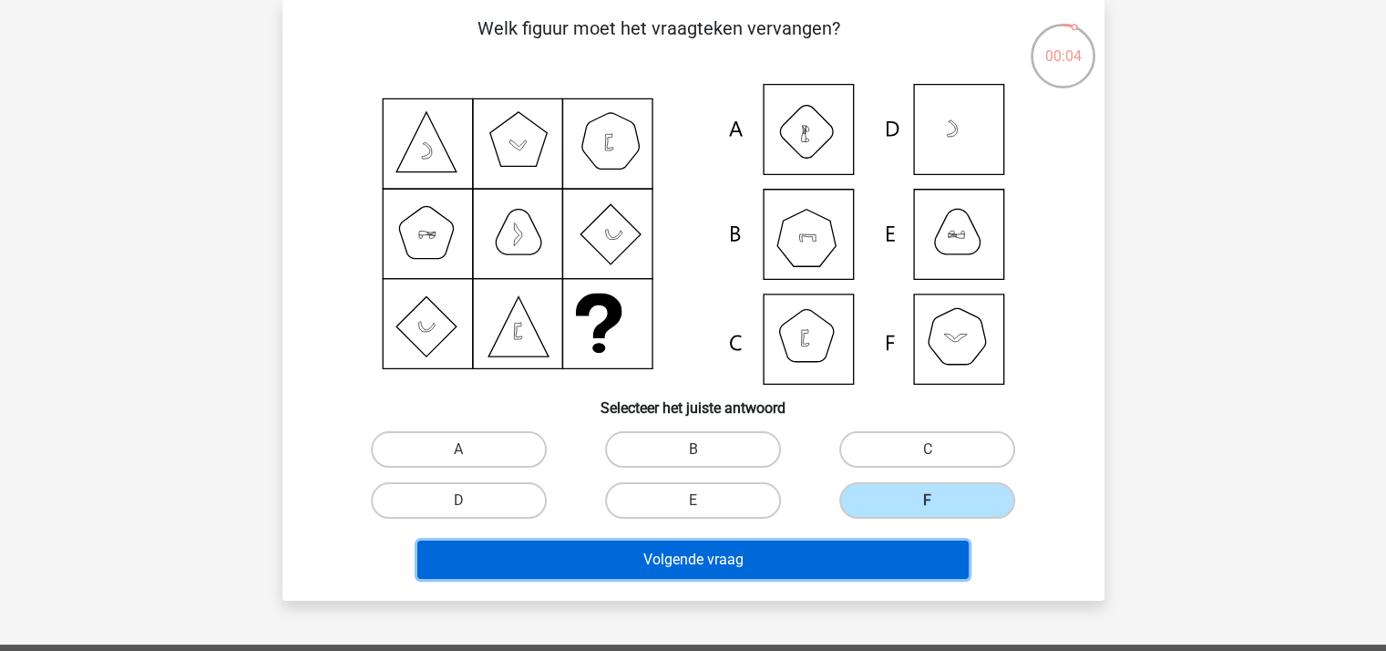
click at [647, 552] on button "Volgende vraag" at bounding box center [692, 559] width 551 height 38
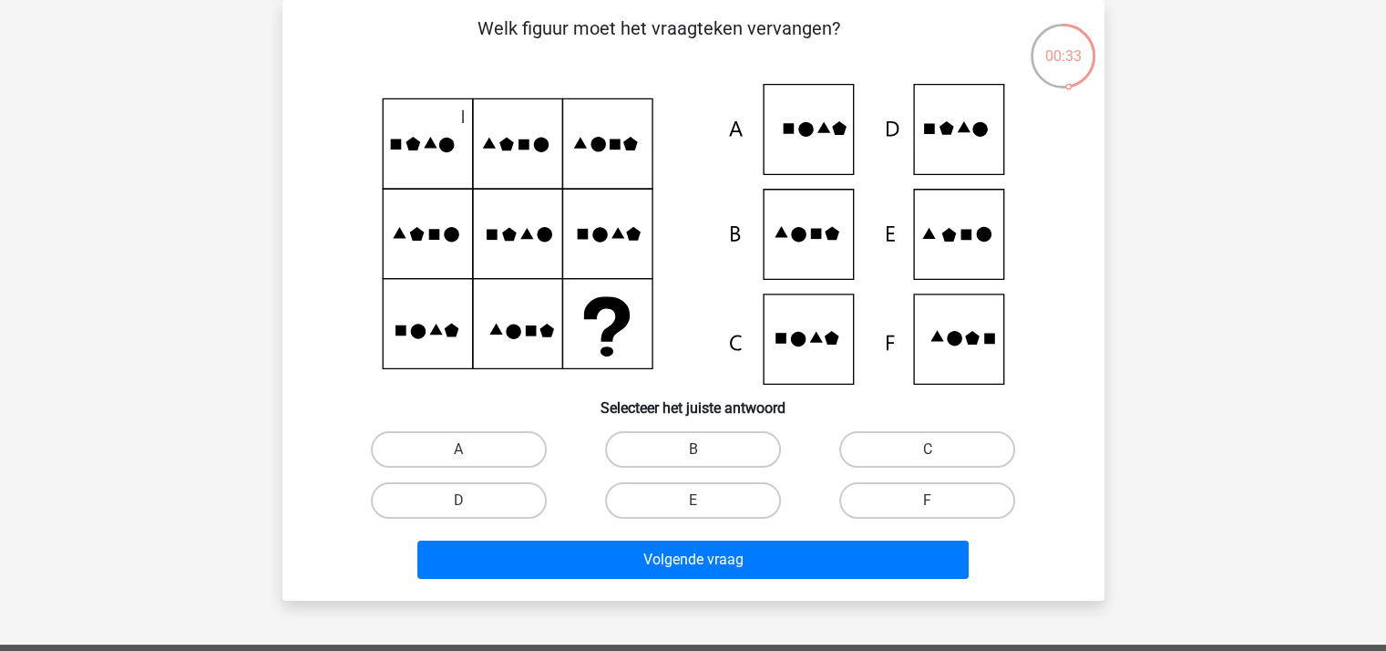
drag, startPoint x: 881, startPoint y: 444, endPoint x: 831, endPoint y: 494, distance: 70.9
click at [882, 444] on label "C" at bounding box center [927, 449] width 176 height 36
click at [927, 449] on input "C" at bounding box center [933, 455] width 12 height 12
radio input "true"
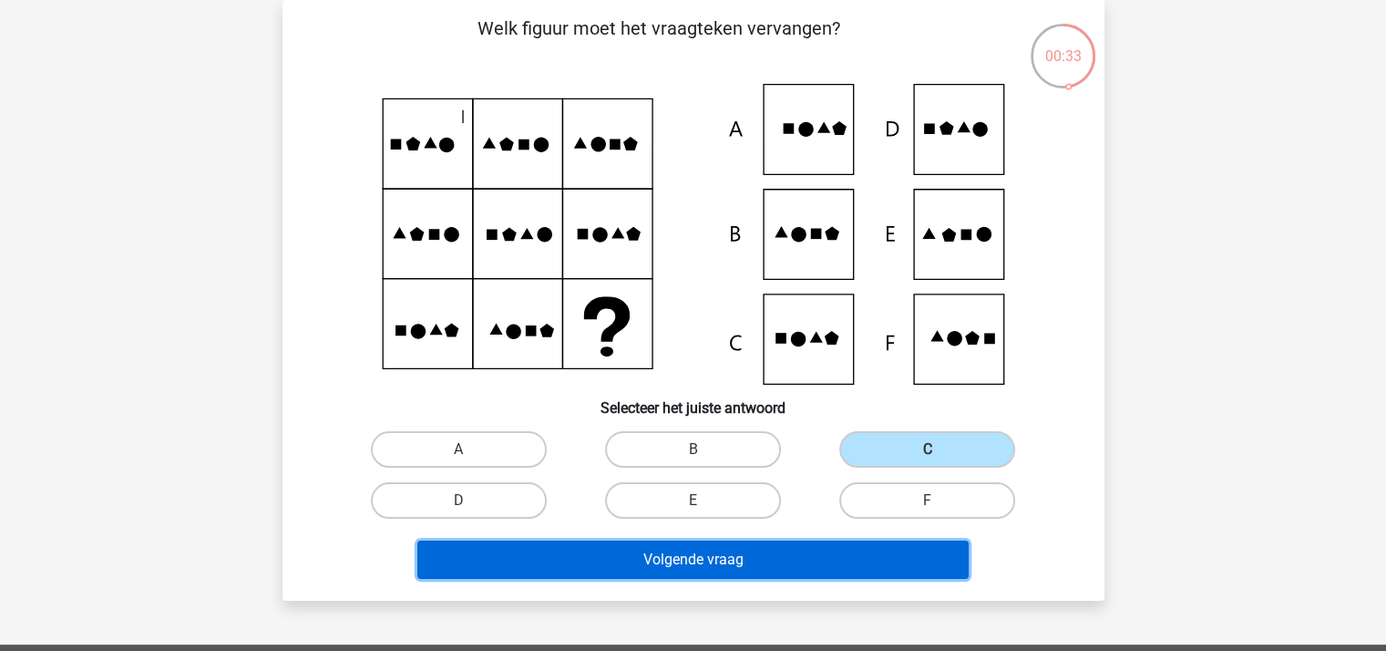
click at [743, 557] on button "Volgende vraag" at bounding box center [692, 559] width 551 height 38
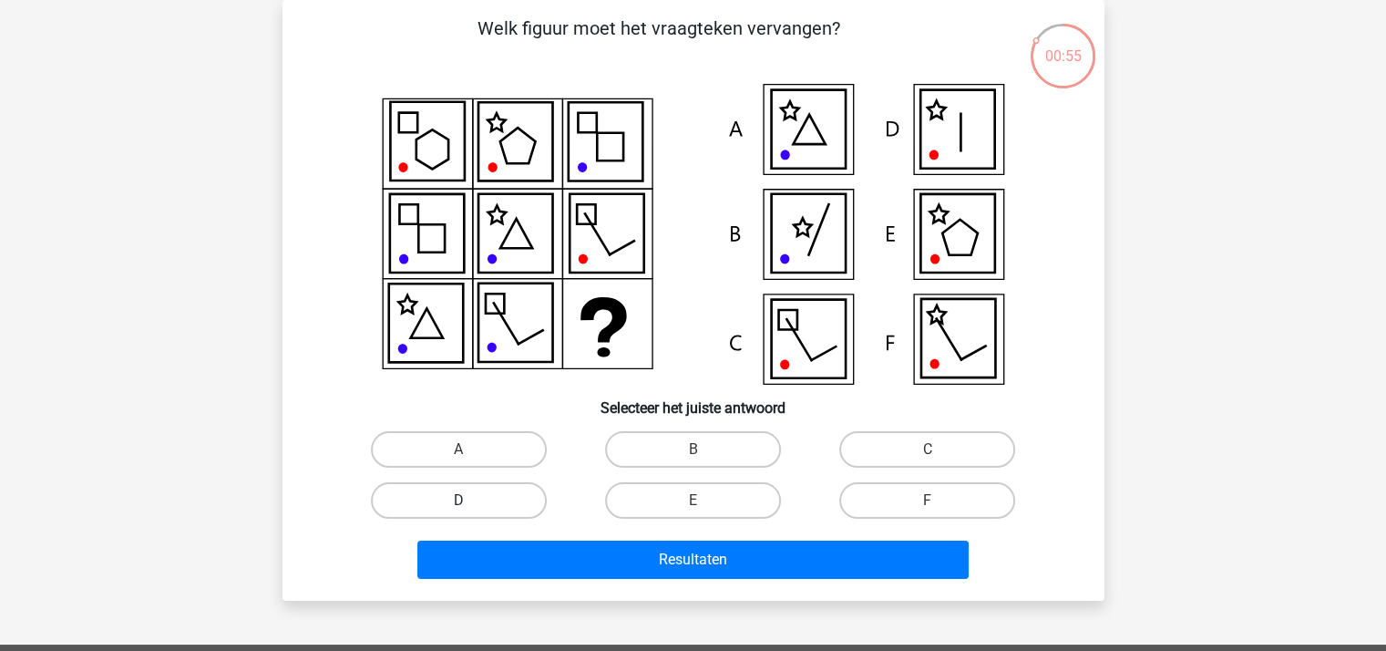
click at [508, 508] on label "D" at bounding box center [459, 500] width 176 height 36
click at [470, 508] on input "D" at bounding box center [464, 506] width 12 height 12
radio input "true"
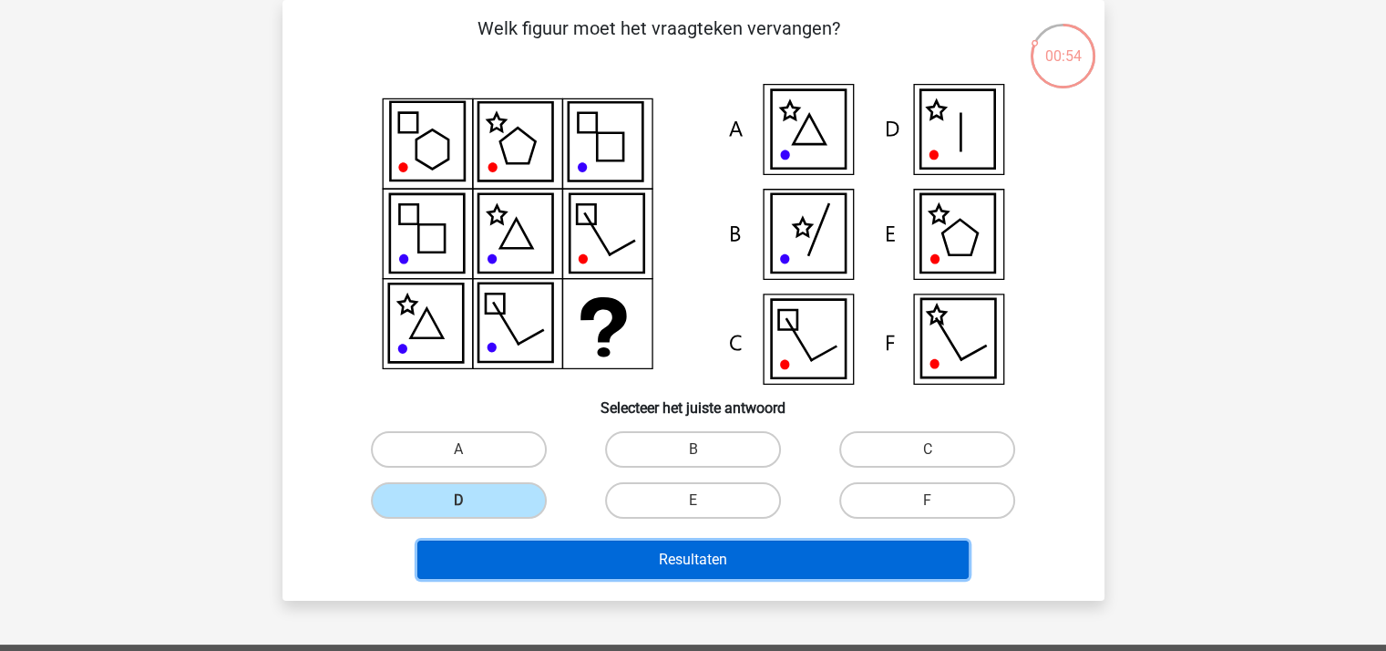
click at [587, 558] on button "Resultaten" at bounding box center [692, 559] width 551 height 38
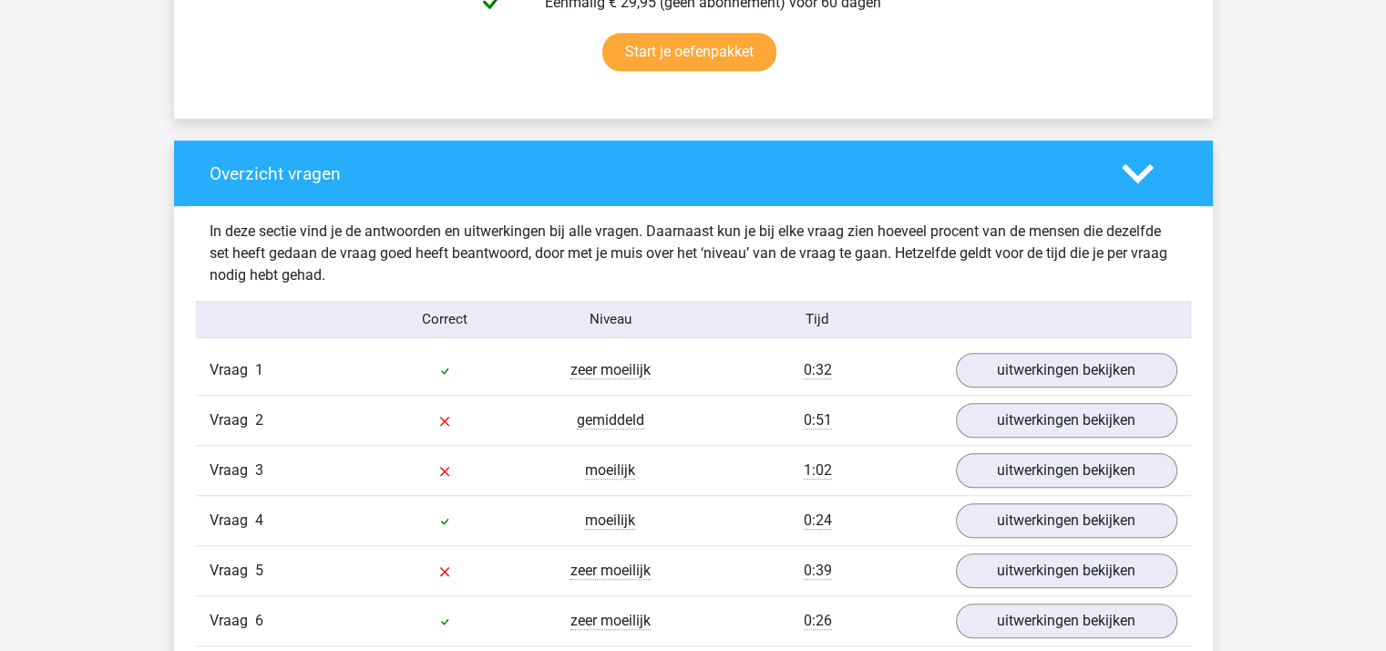
scroll to position [1458, 0]
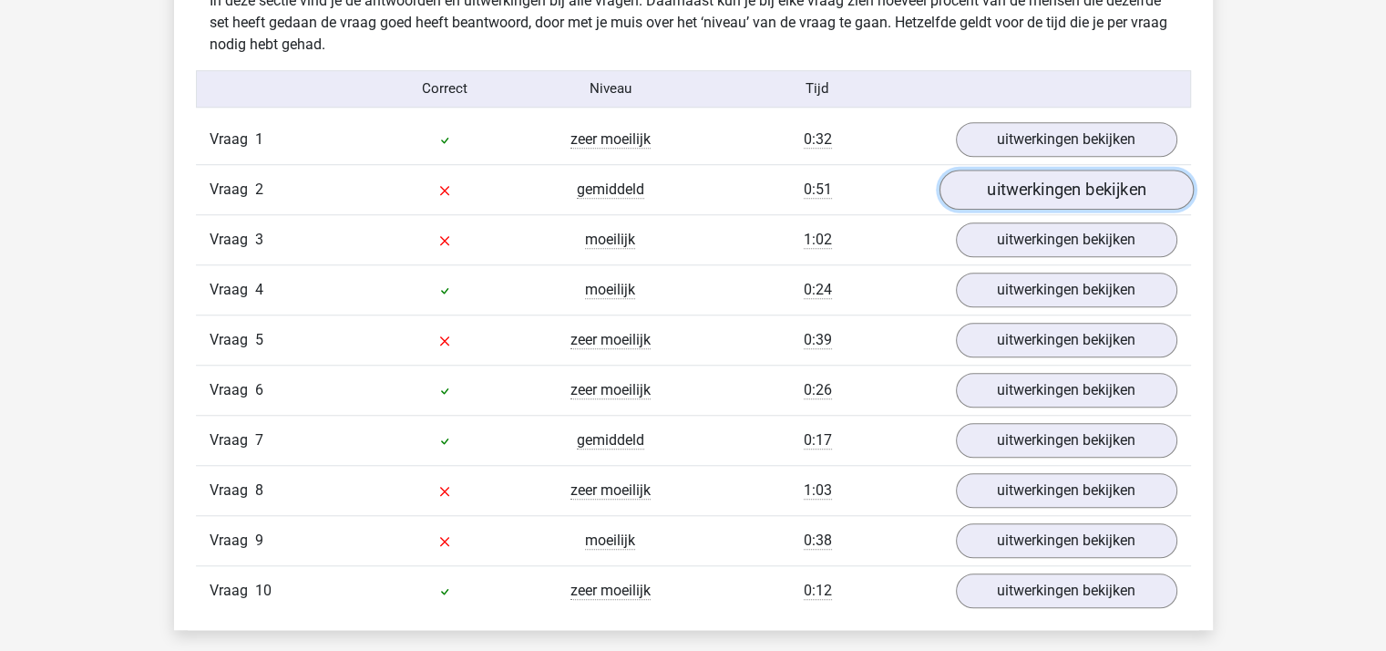
click at [1008, 188] on link "uitwerkingen bekijken" at bounding box center [1065, 189] width 254 height 40
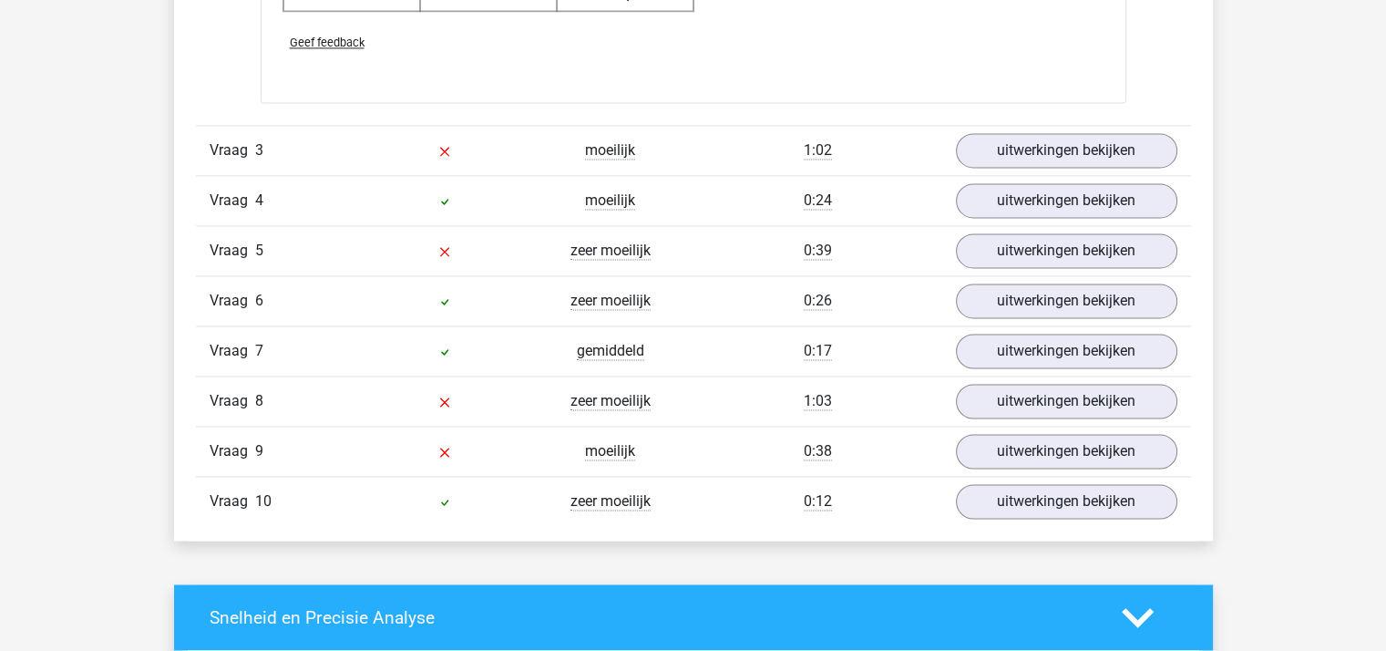
scroll to position [2824, 0]
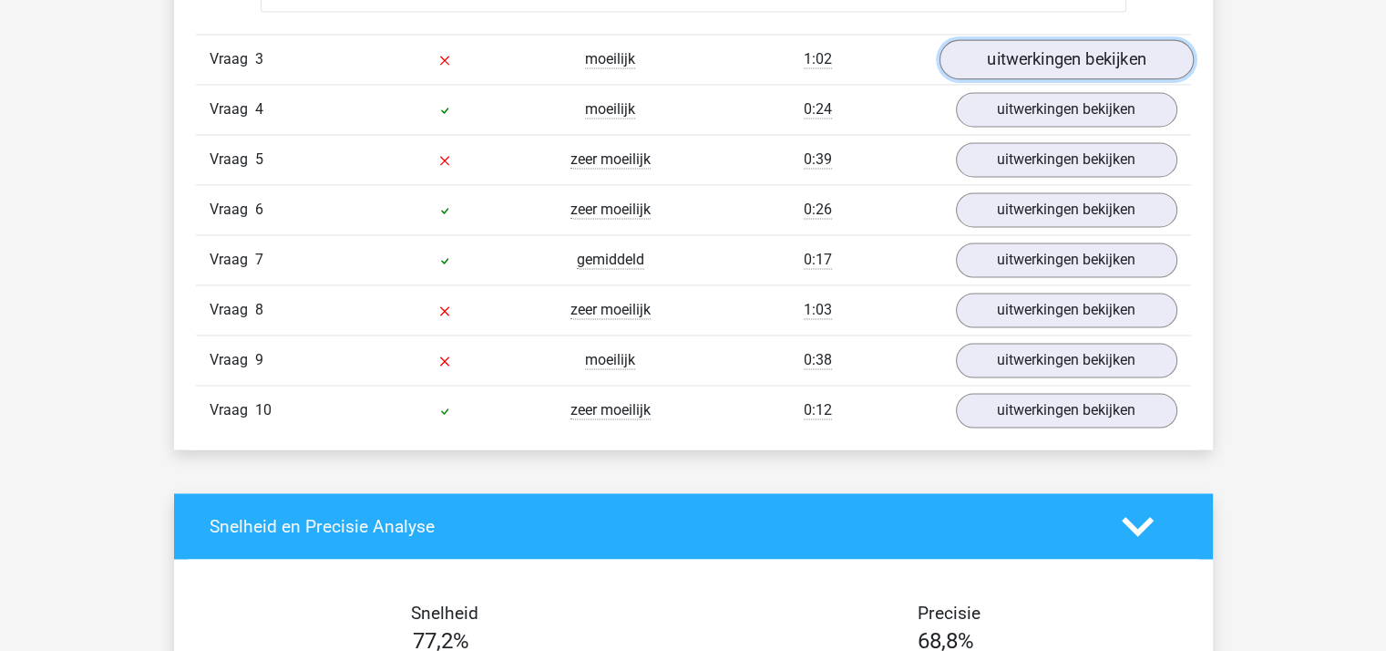
click at [1024, 54] on link "uitwerkingen bekijken" at bounding box center [1065, 59] width 254 height 40
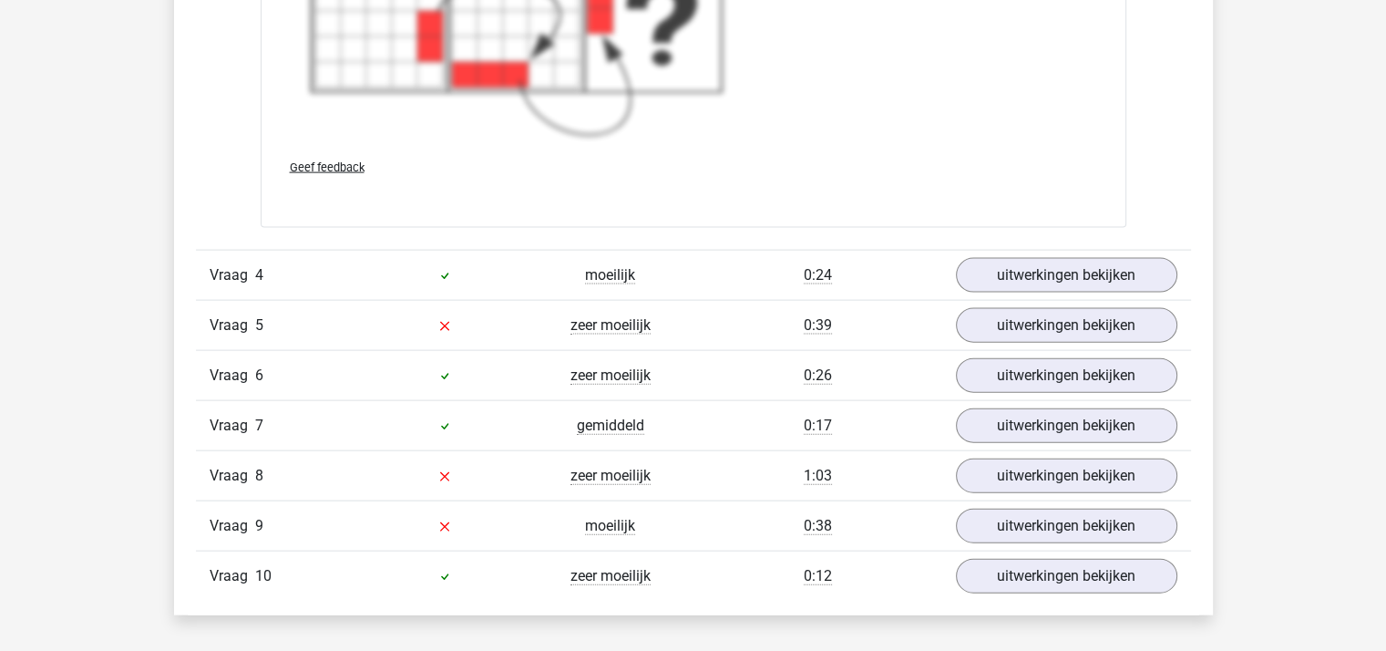
scroll to position [4009, 0]
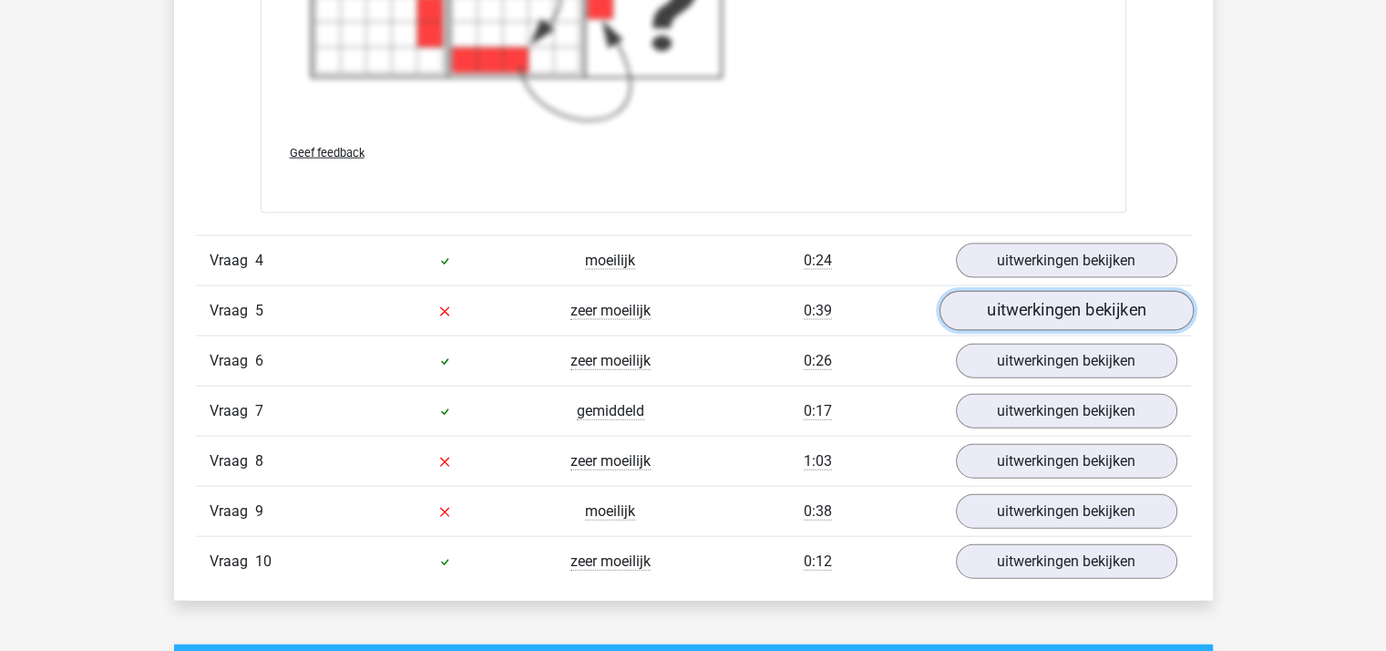
click at [1007, 309] on link "uitwerkingen bekijken" at bounding box center [1065, 311] width 254 height 40
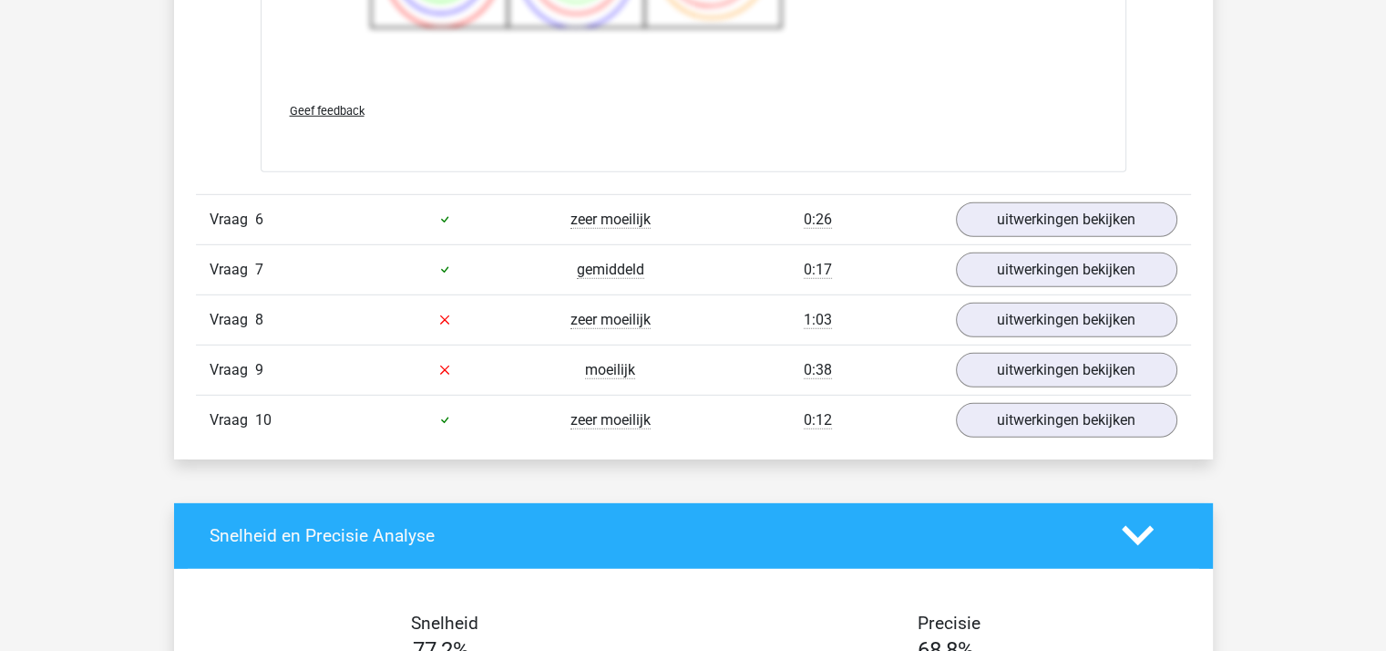
scroll to position [5375, 0]
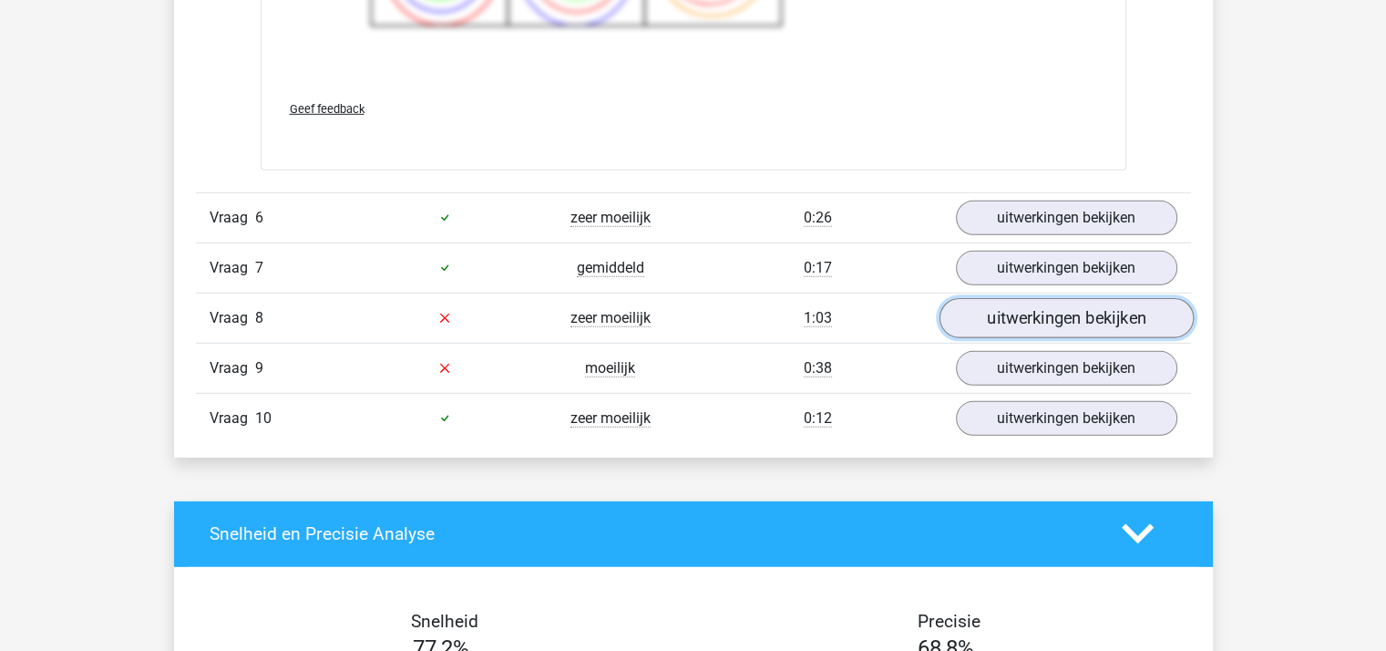
click at [1020, 310] on link "uitwerkingen bekijken" at bounding box center [1065, 318] width 254 height 40
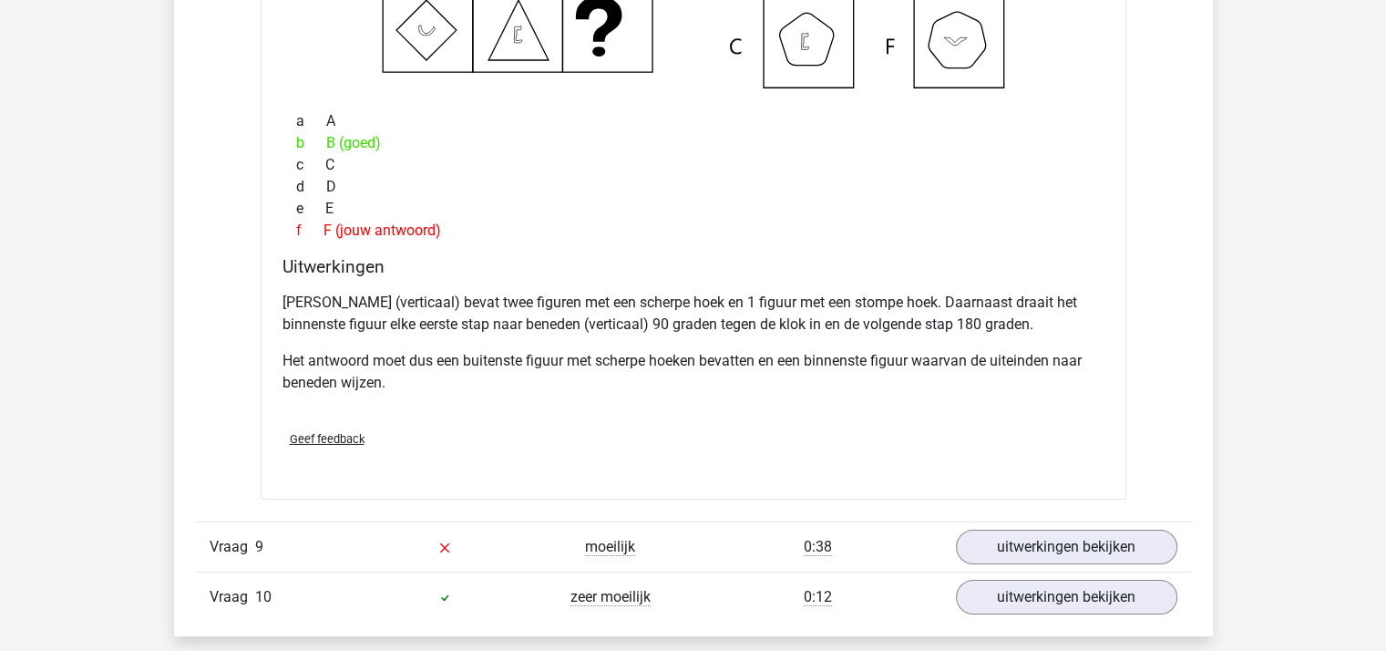
scroll to position [6013, 0]
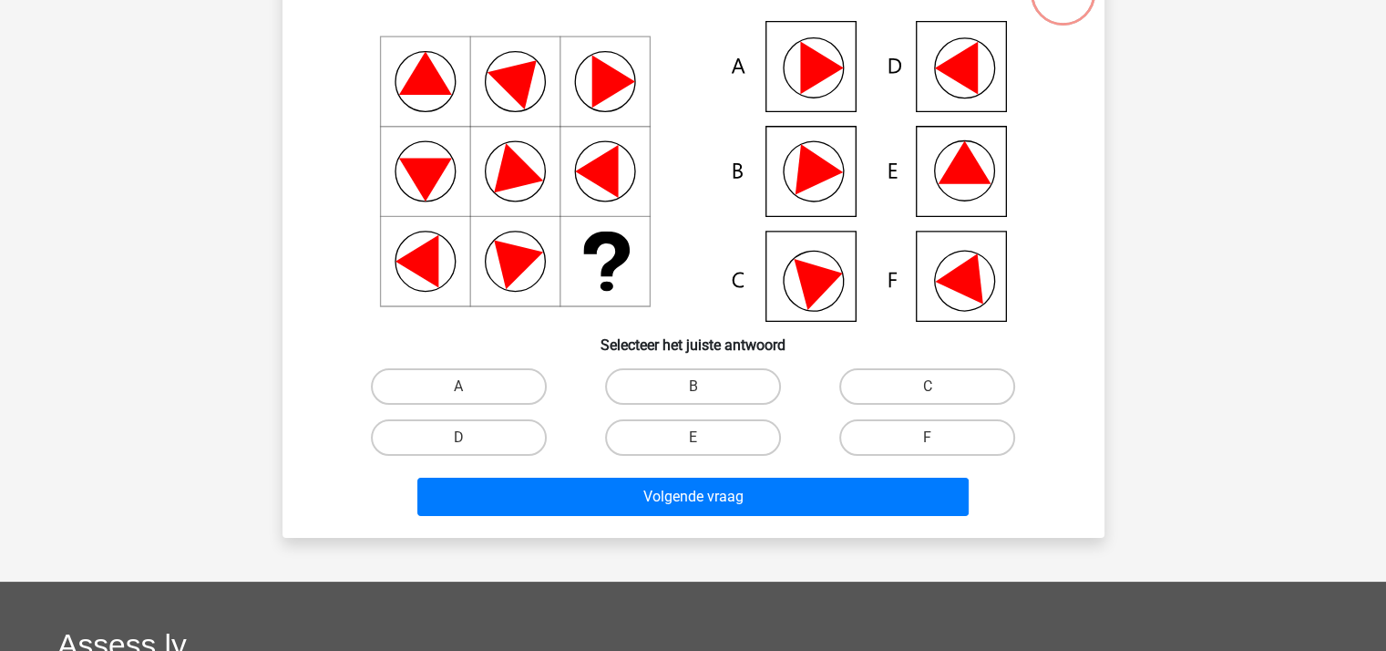
scroll to position [91, 0]
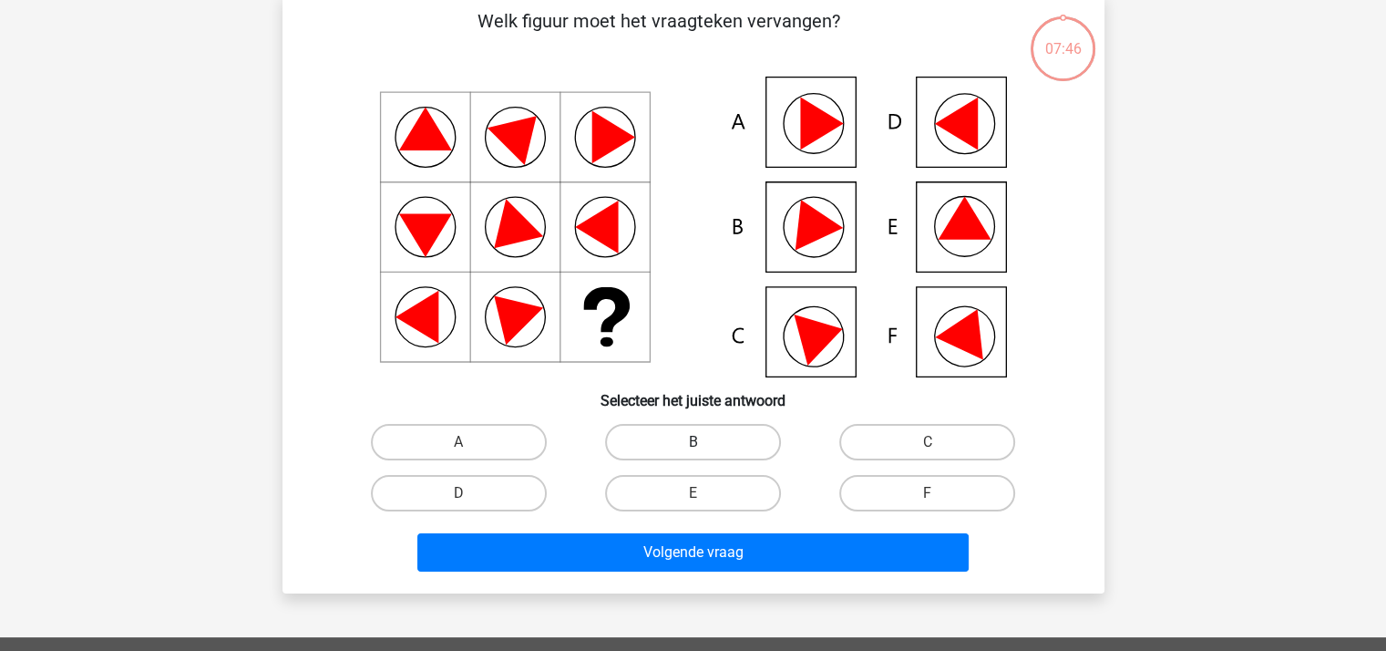
click at [663, 435] on label "B" at bounding box center [693, 442] width 176 height 36
click at [692, 442] on input "B" at bounding box center [698, 448] width 12 height 12
radio input "true"
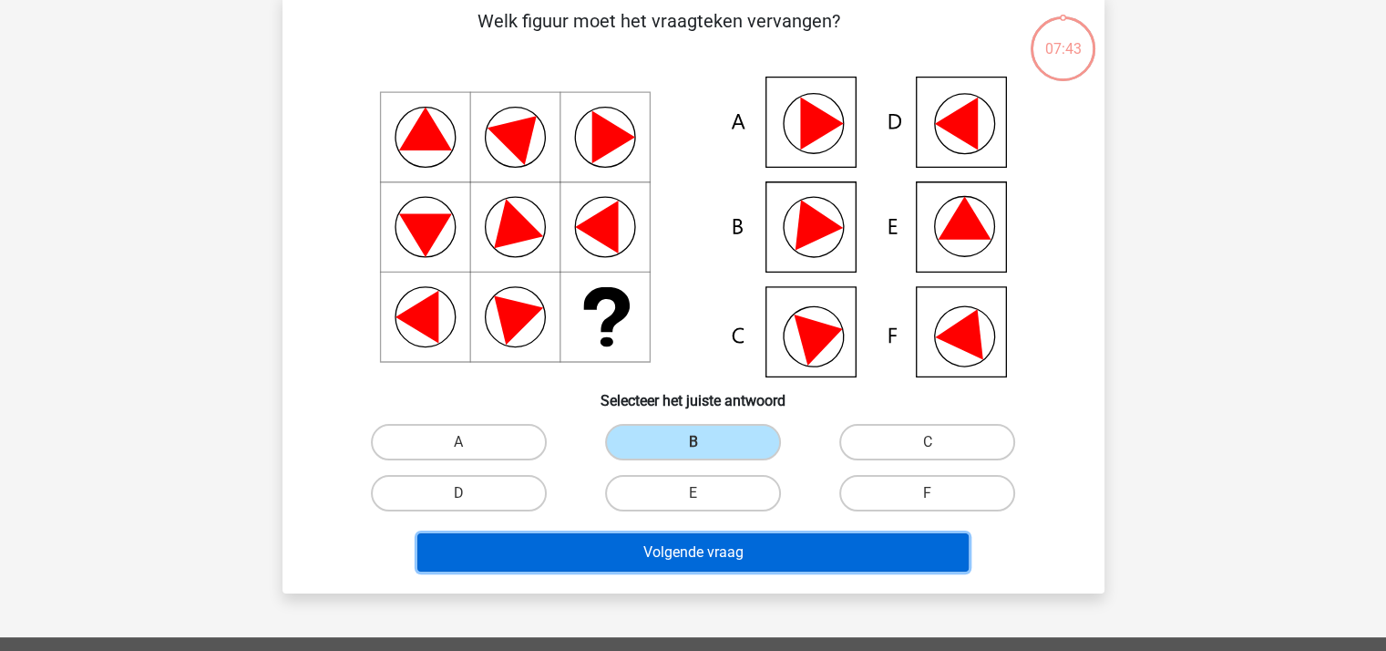
click at [706, 548] on button "Volgende vraag" at bounding box center [692, 552] width 551 height 38
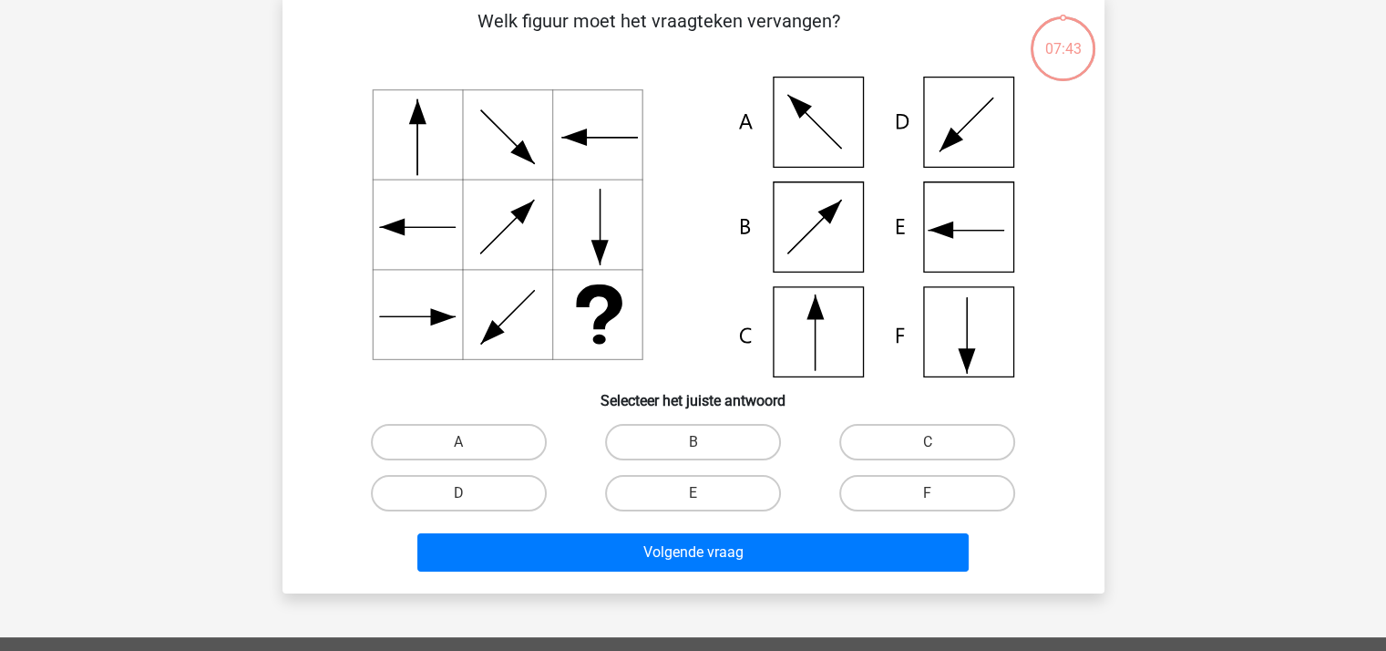
scroll to position [84, 0]
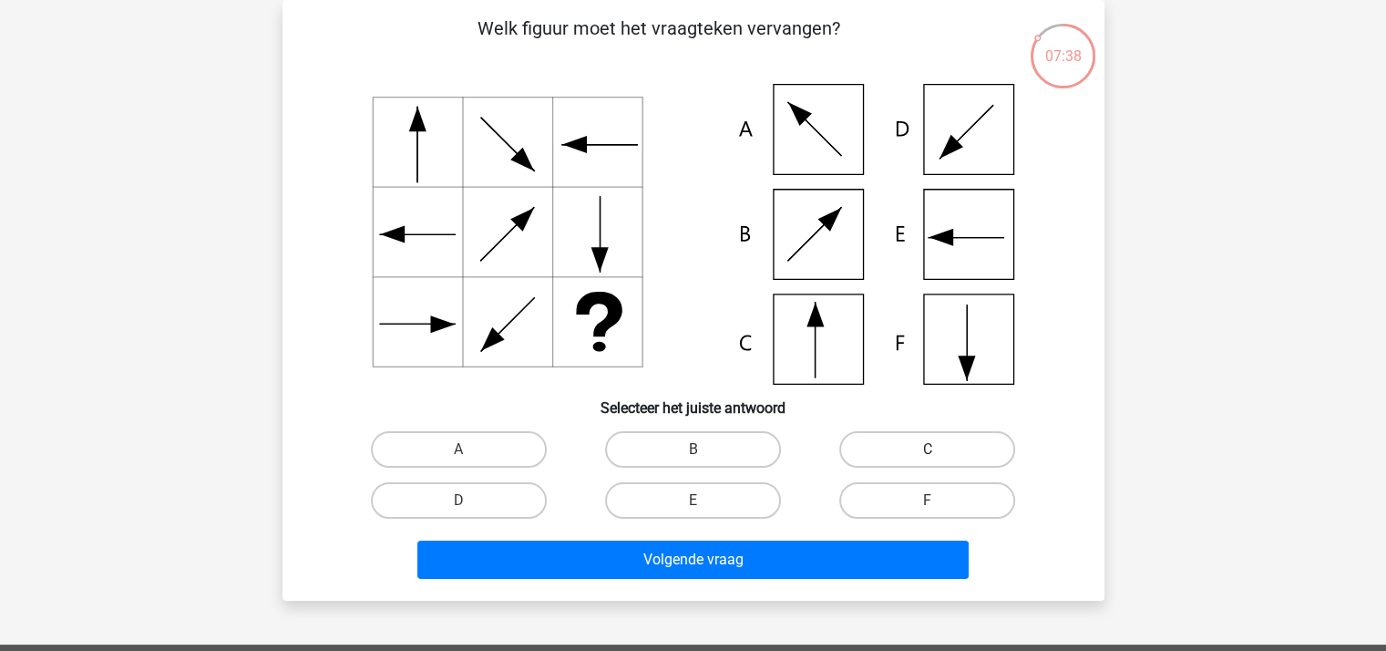
click at [882, 450] on label "C" at bounding box center [927, 449] width 176 height 36
click at [927, 450] on input "C" at bounding box center [933, 455] width 12 height 12
radio input "true"
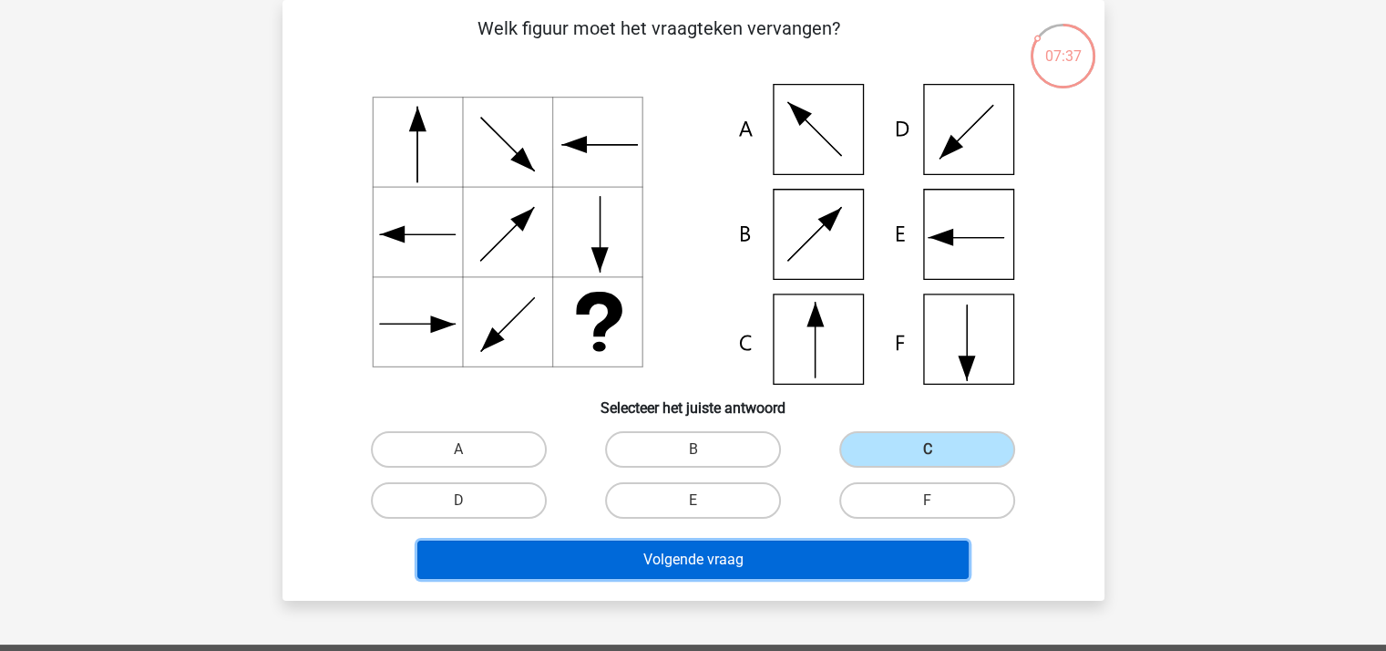
click at [722, 550] on button "Volgende vraag" at bounding box center [692, 559] width 551 height 38
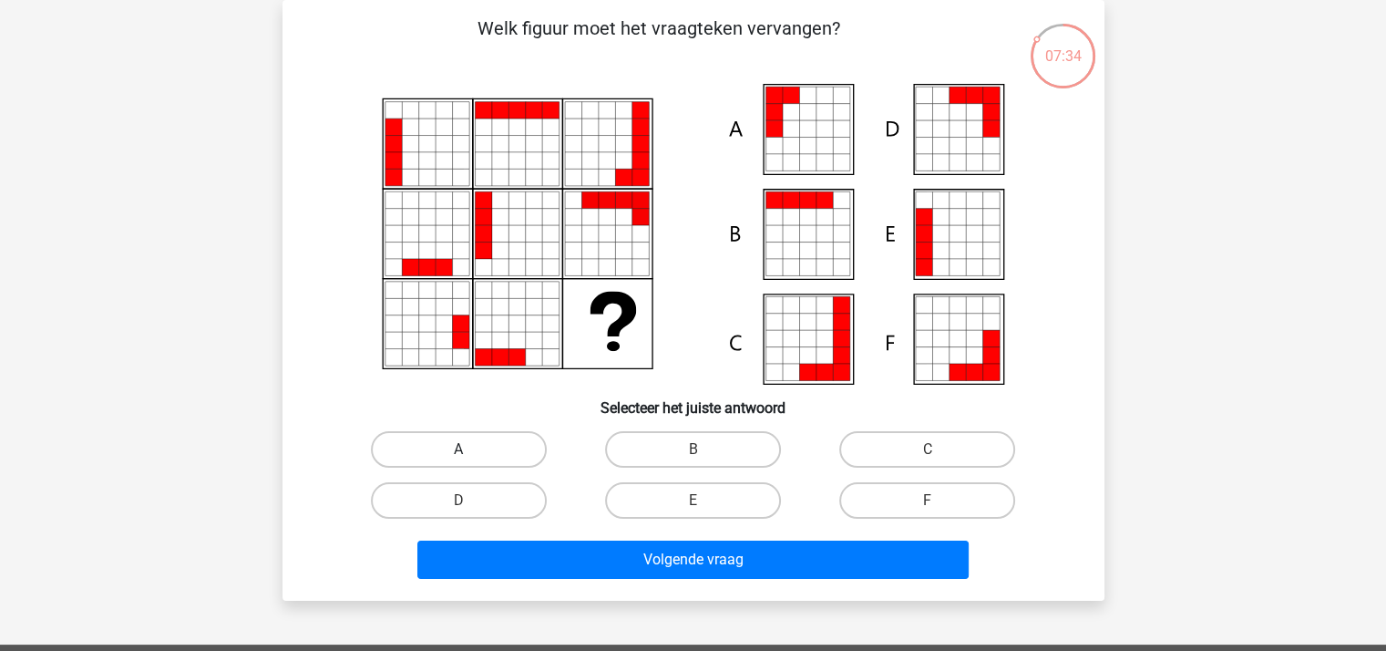
click at [433, 445] on label "A" at bounding box center [459, 449] width 176 height 36
click at [458, 449] on input "A" at bounding box center [464, 455] width 12 height 12
radio input "true"
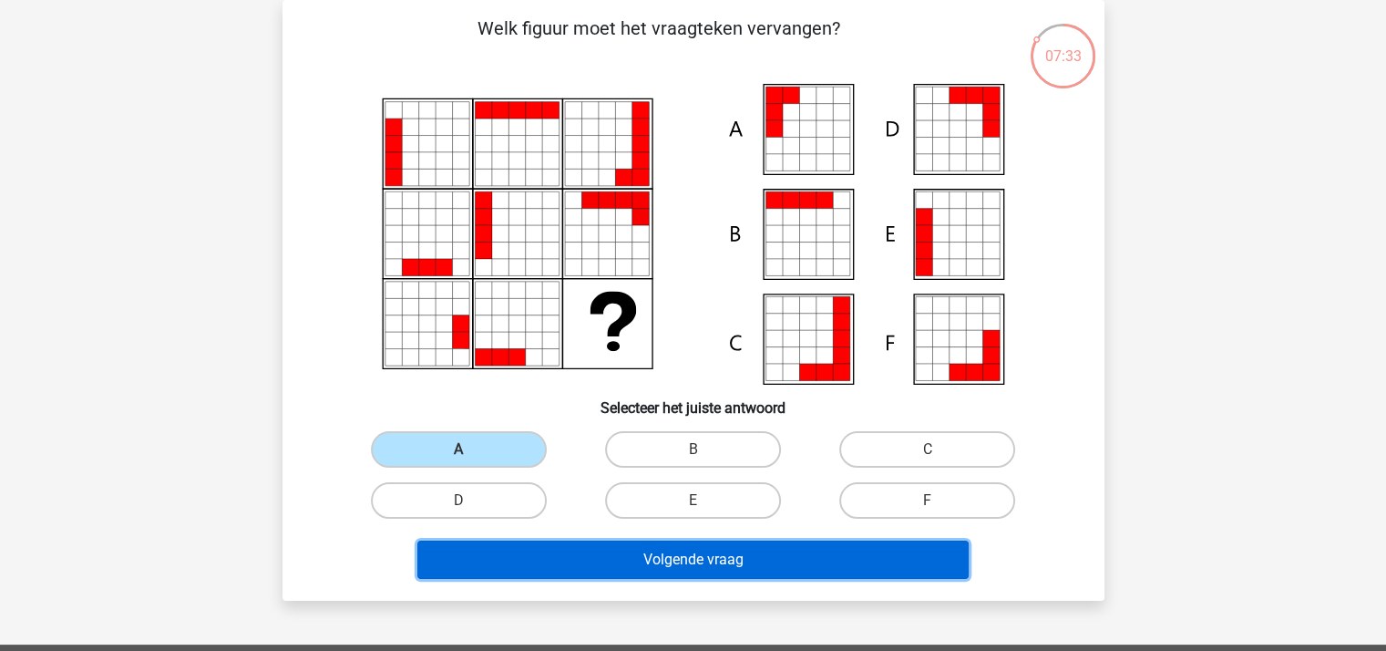
click at [654, 554] on button "Volgende vraag" at bounding box center [692, 559] width 551 height 38
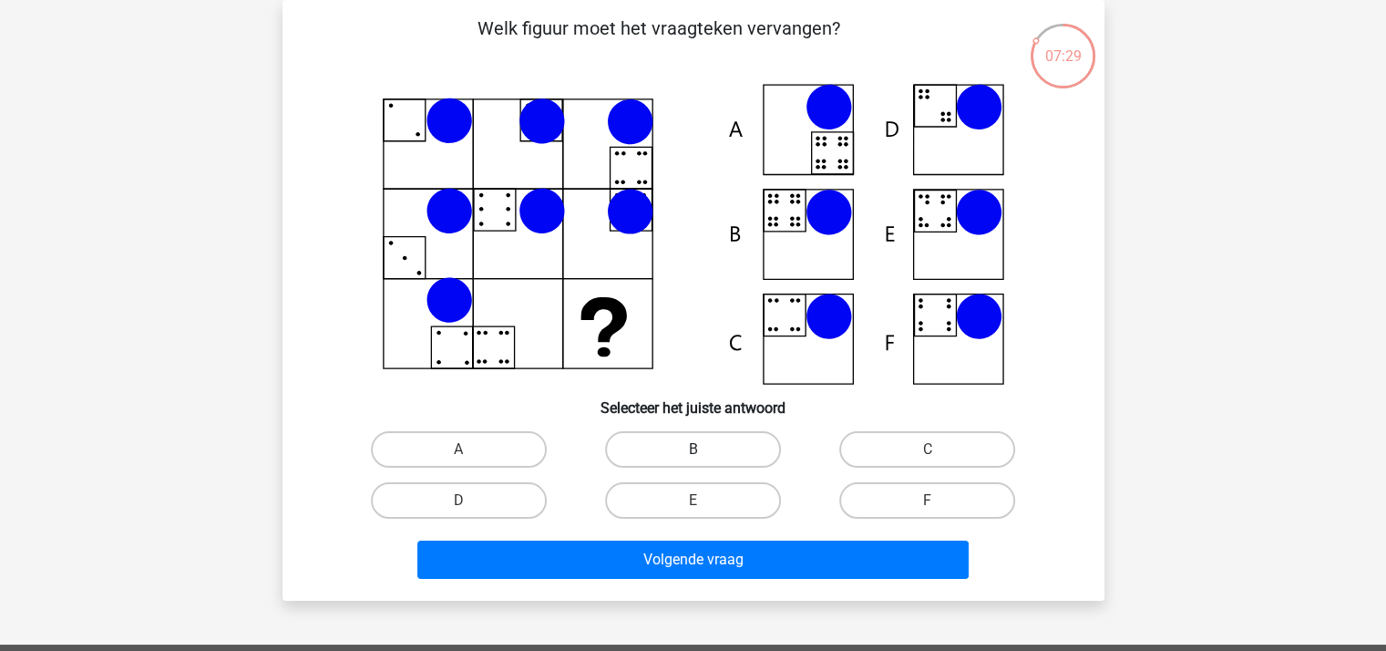
click at [703, 442] on label "B" at bounding box center [693, 449] width 176 height 36
click at [703, 449] on input "B" at bounding box center [698, 455] width 12 height 12
radio input "true"
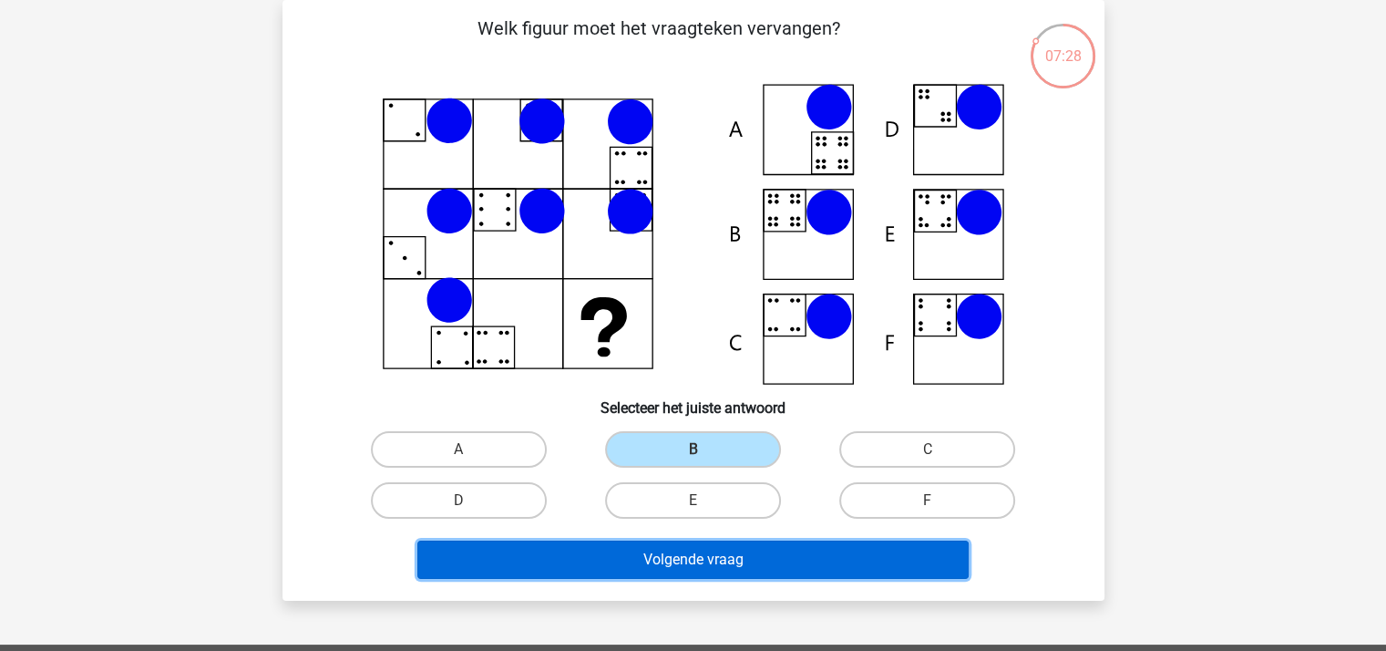
click at [692, 549] on button "Volgende vraag" at bounding box center [692, 559] width 551 height 38
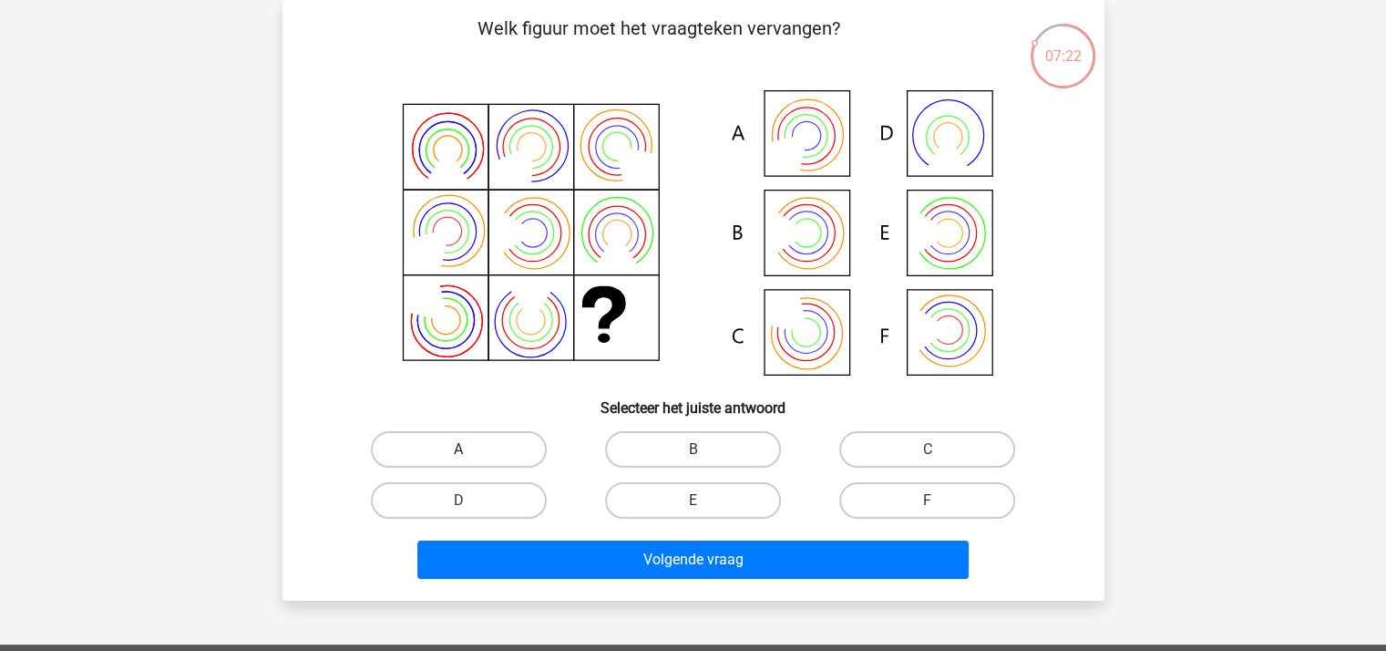
click at [474, 452] on label "A" at bounding box center [459, 449] width 176 height 36
click at [470, 452] on input "A" at bounding box center [464, 455] width 12 height 12
radio input "true"
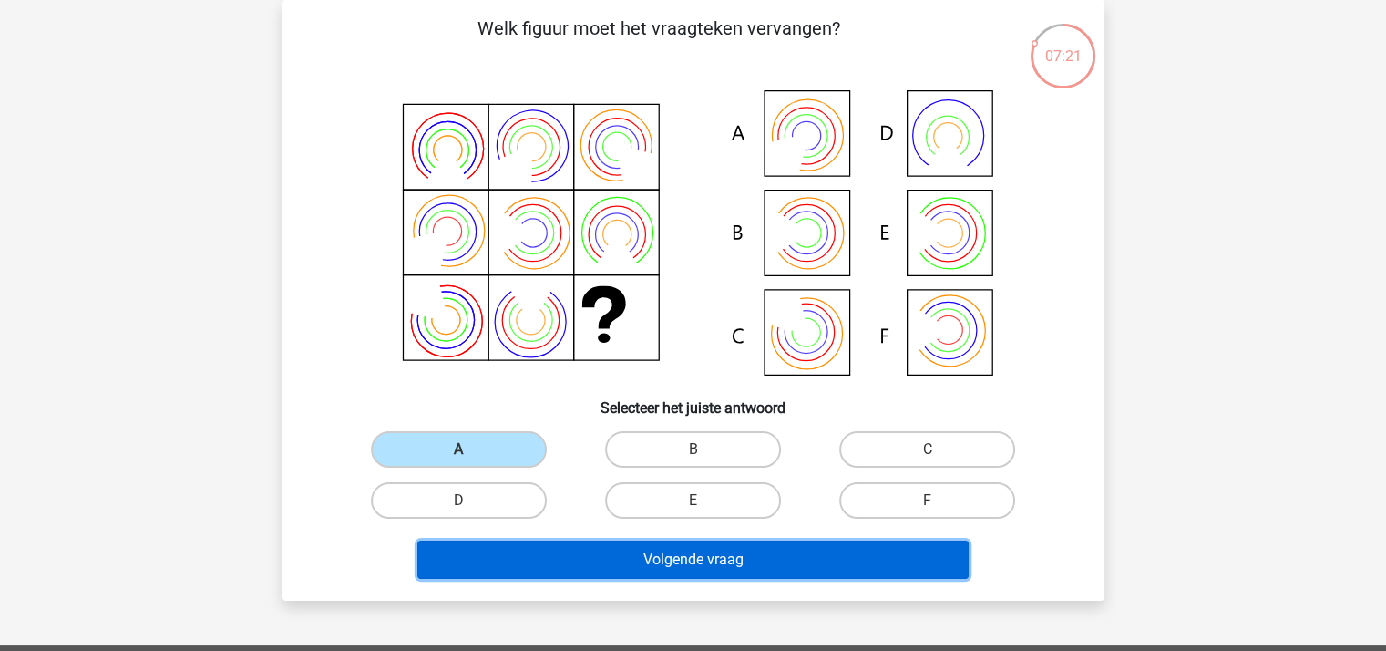
click at [621, 547] on button "Volgende vraag" at bounding box center [692, 559] width 551 height 38
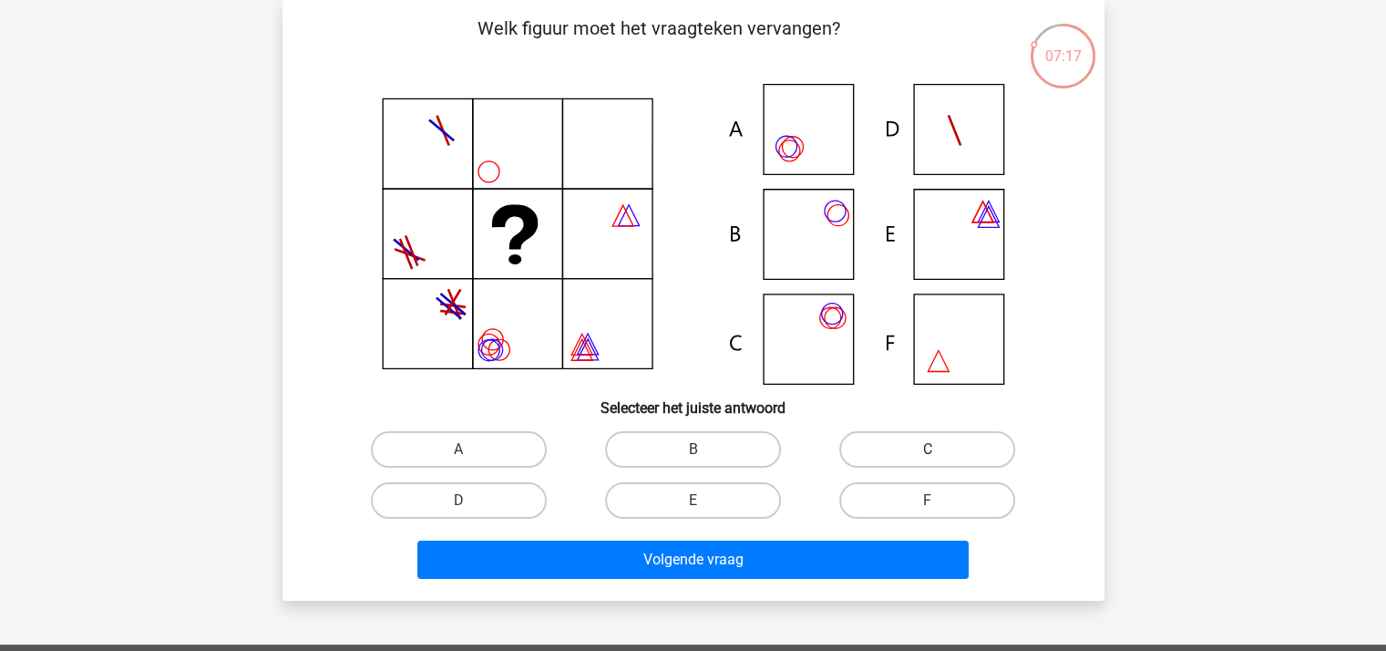
click at [876, 457] on label "C" at bounding box center [927, 449] width 176 height 36
click at [927, 457] on input "C" at bounding box center [933, 455] width 12 height 12
radio input "true"
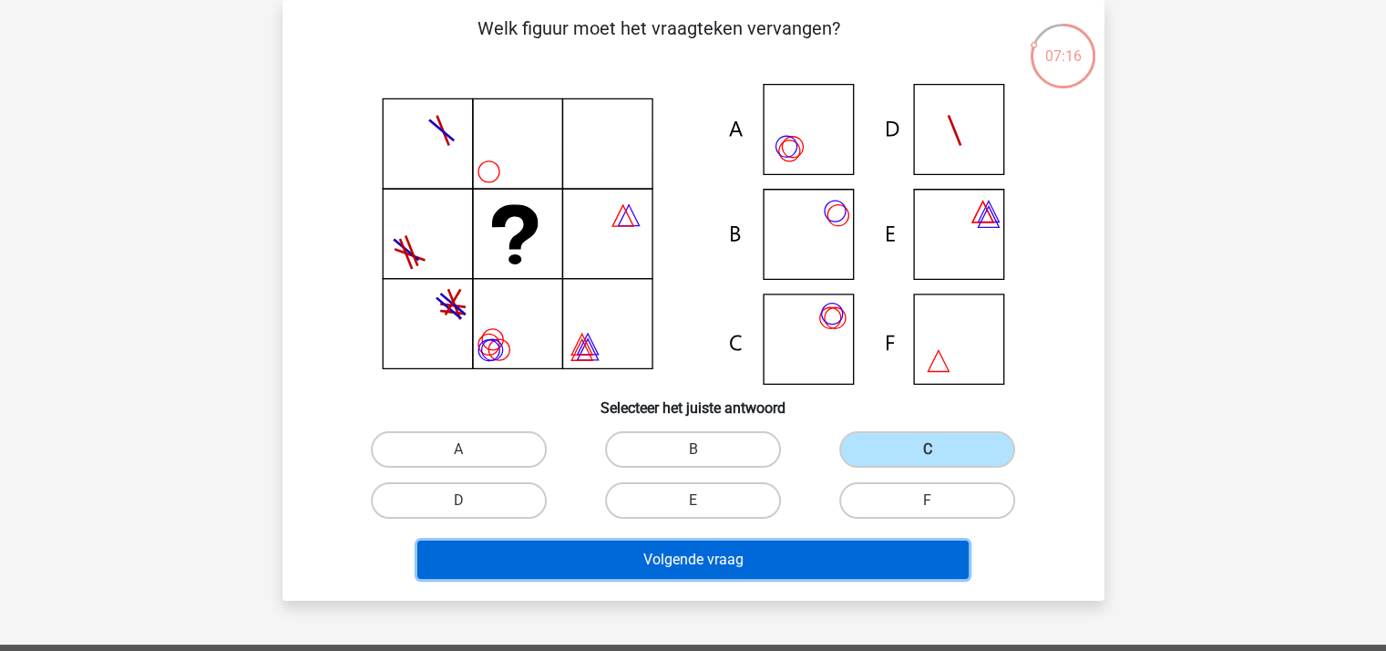
click at [733, 557] on button "Volgende vraag" at bounding box center [692, 559] width 551 height 38
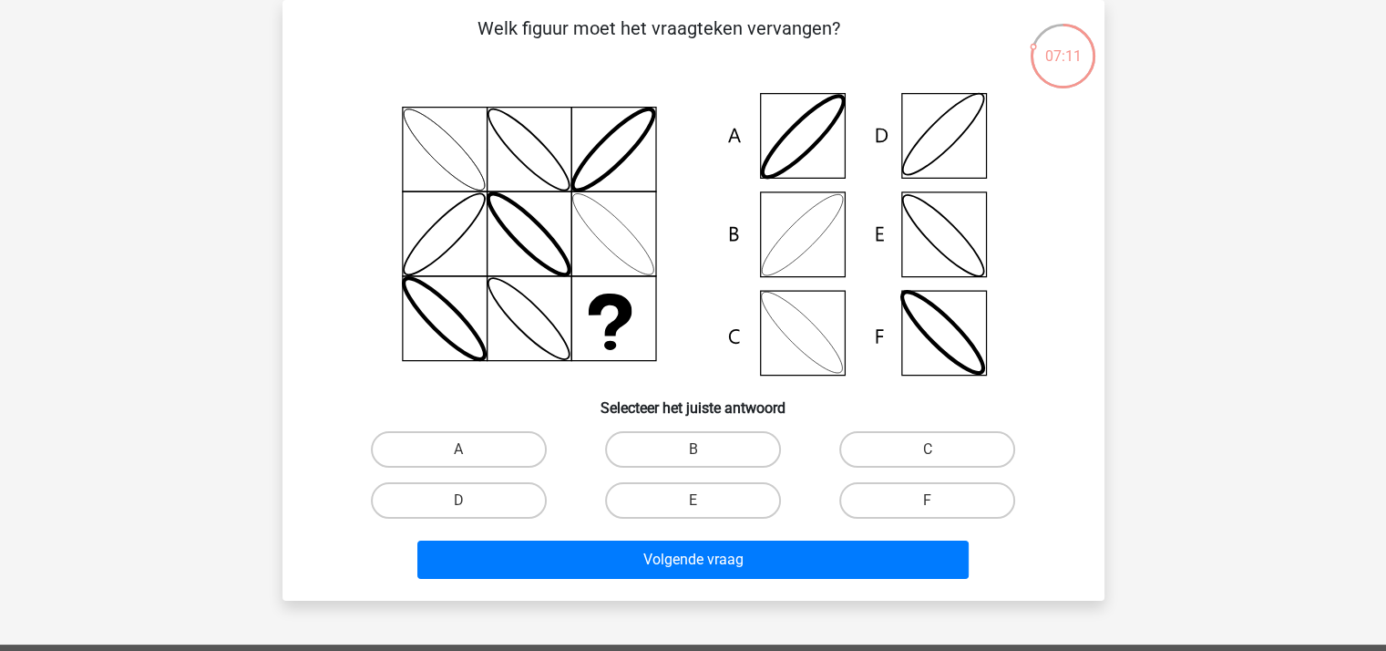
drag, startPoint x: 712, startPoint y: 448, endPoint x: 720, endPoint y: 477, distance: 30.3
click at [712, 447] on label "B" at bounding box center [693, 449] width 176 height 36
click at [704, 449] on input "B" at bounding box center [698, 455] width 12 height 12
radio input "true"
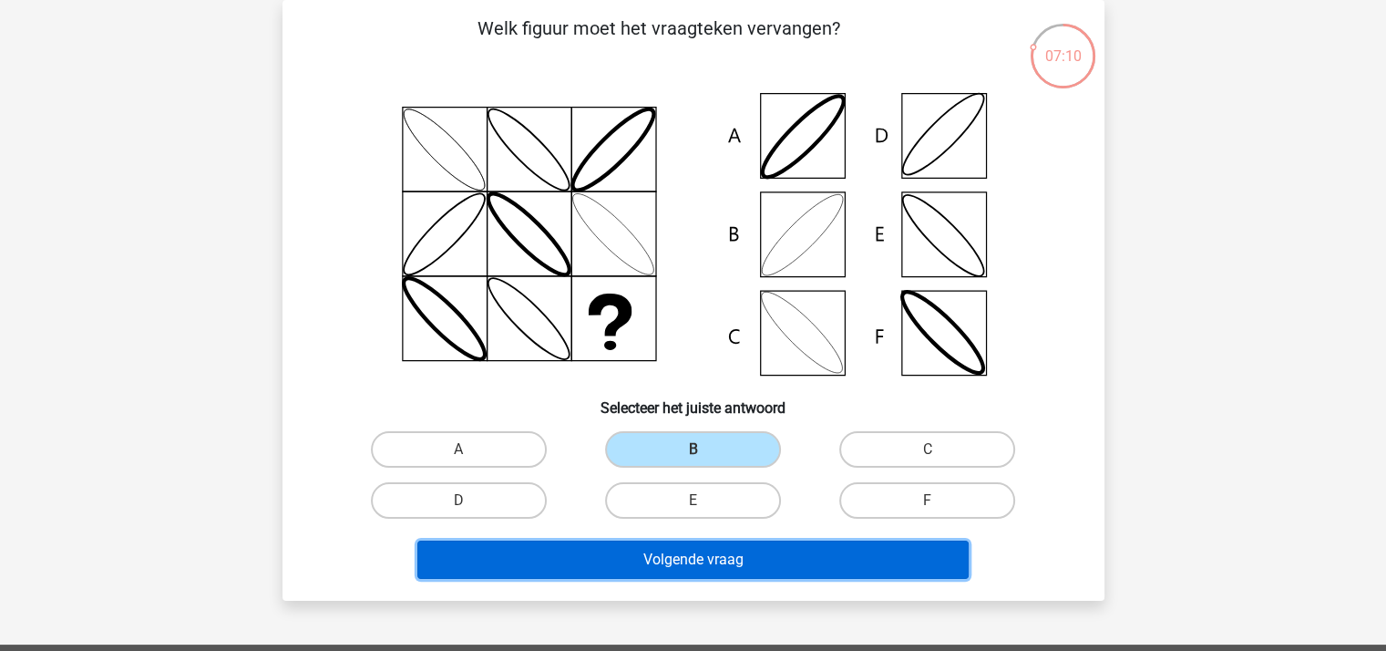
click at [733, 553] on button "Volgende vraag" at bounding box center [692, 559] width 551 height 38
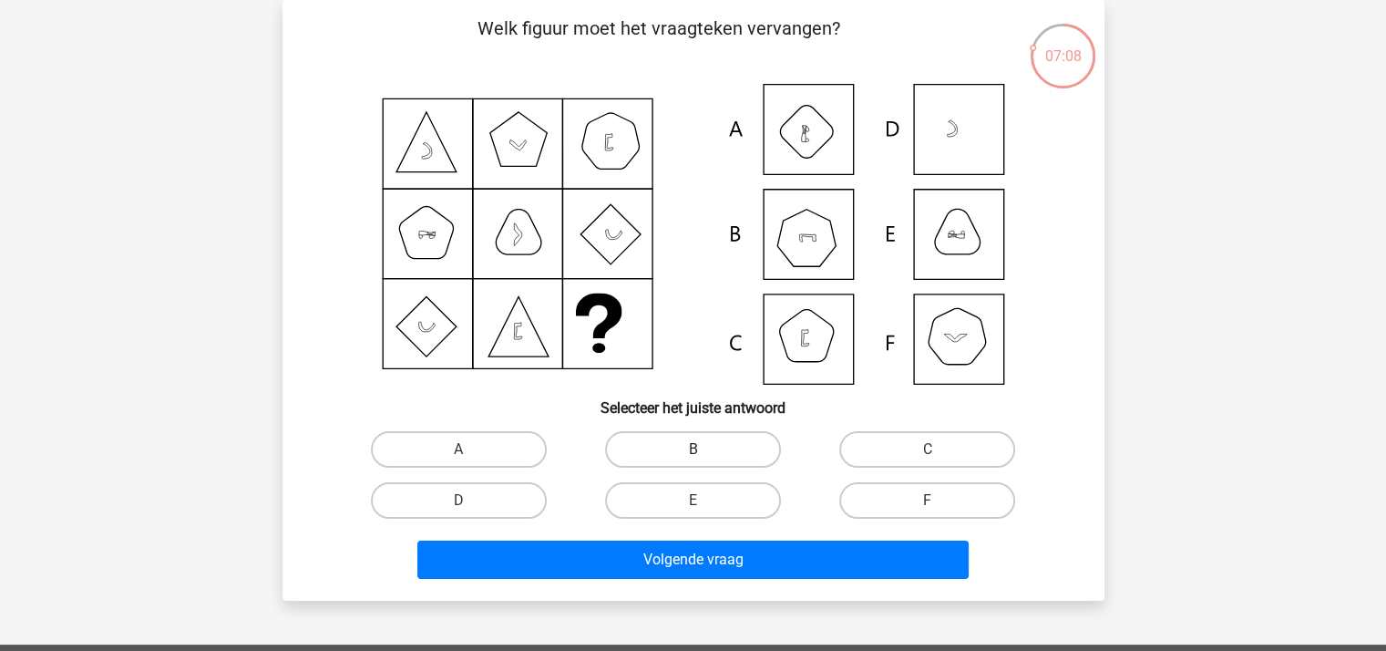
click at [717, 445] on label "B" at bounding box center [693, 449] width 176 height 36
click at [704, 449] on input "B" at bounding box center [698, 455] width 12 height 12
radio input "true"
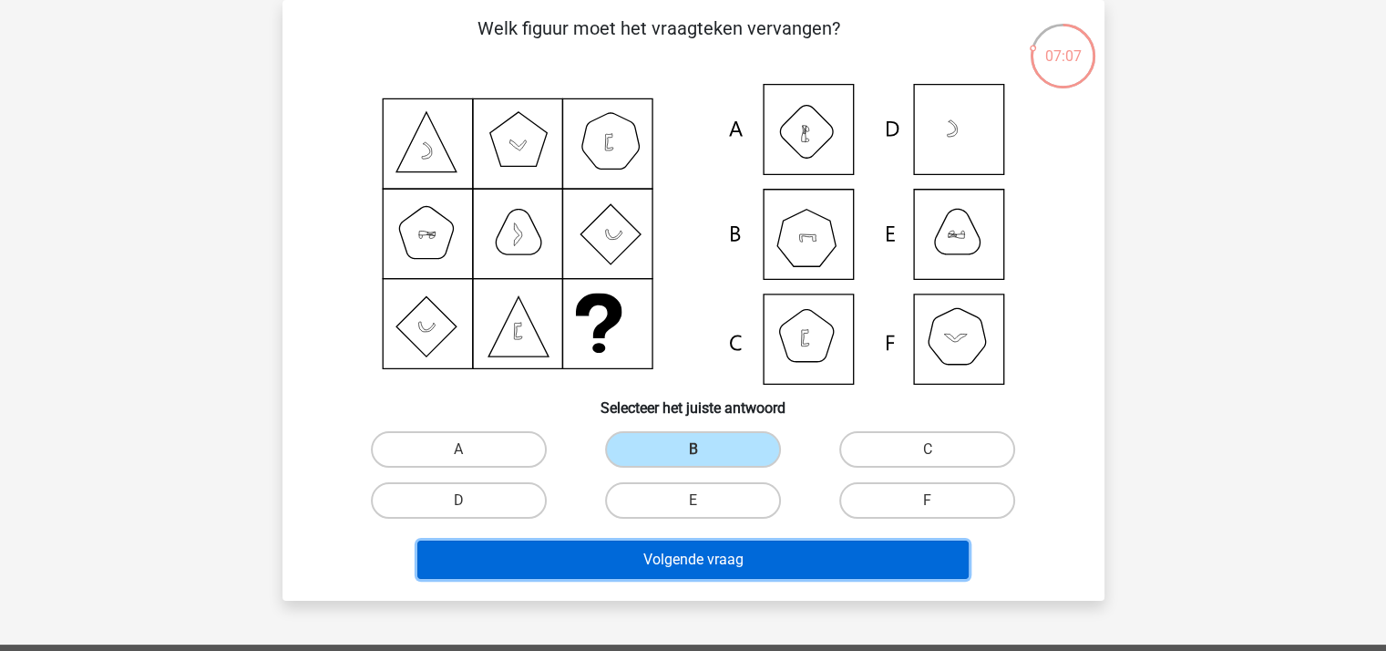
click at [722, 553] on button "Volgende vraag" at bounding box center [692, 559] width 551 height 38
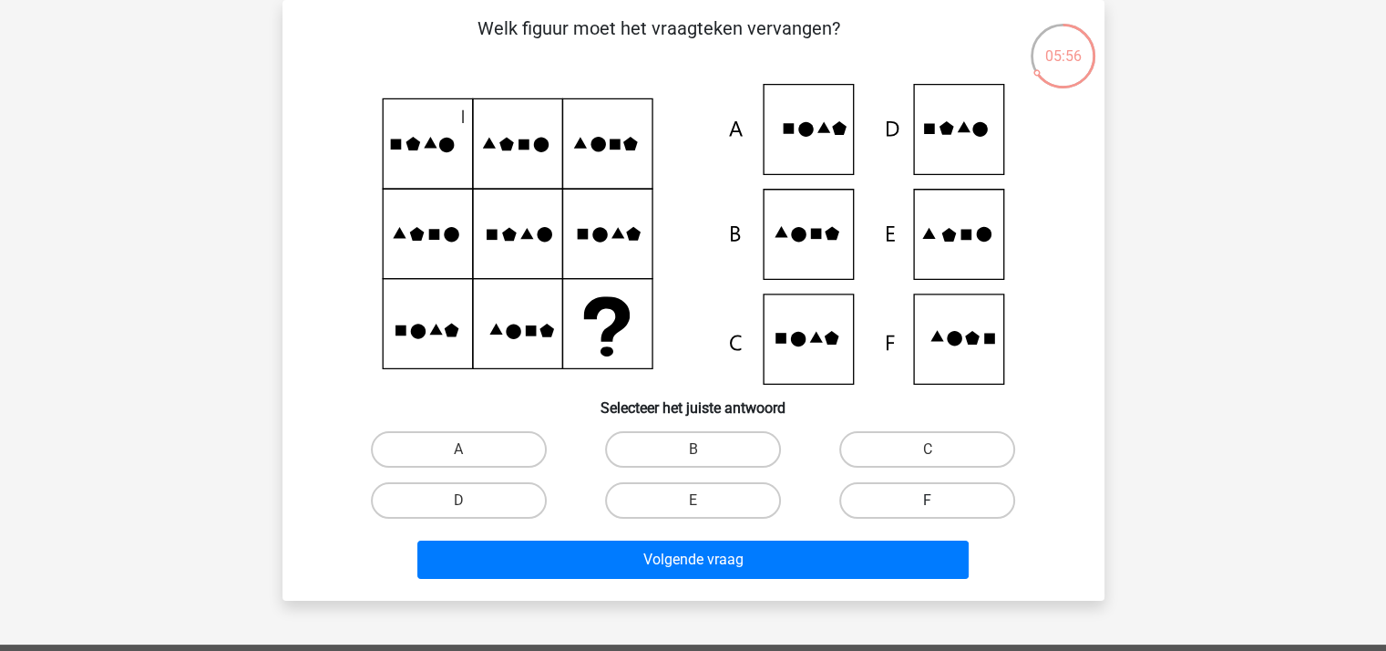
click at [937, 497] on label "F" at bounding box center [927, 500] width 176 height 36
click at [937, 500] on input "F" at bounding box center [933, 506] width 12 height 12
radio input "true"
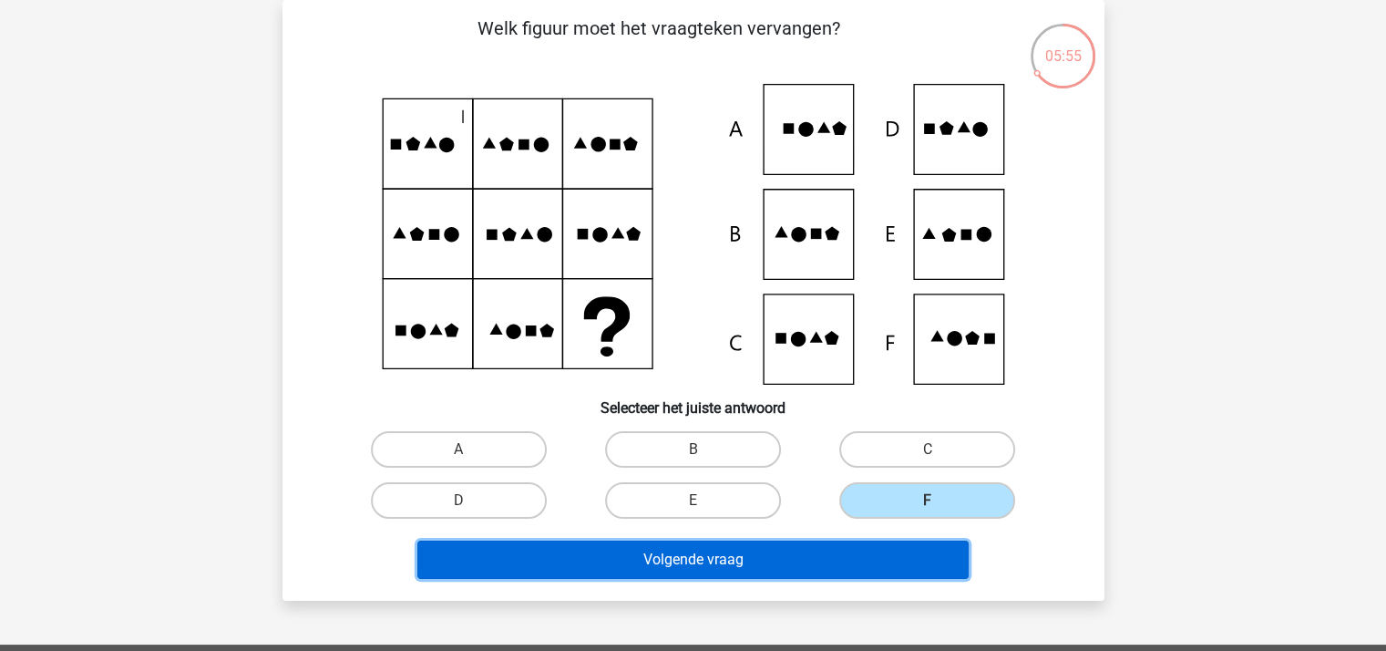
click at [812, 547] on button "Volgende vraag" at bounding box center [692, 559] width 551 height 38
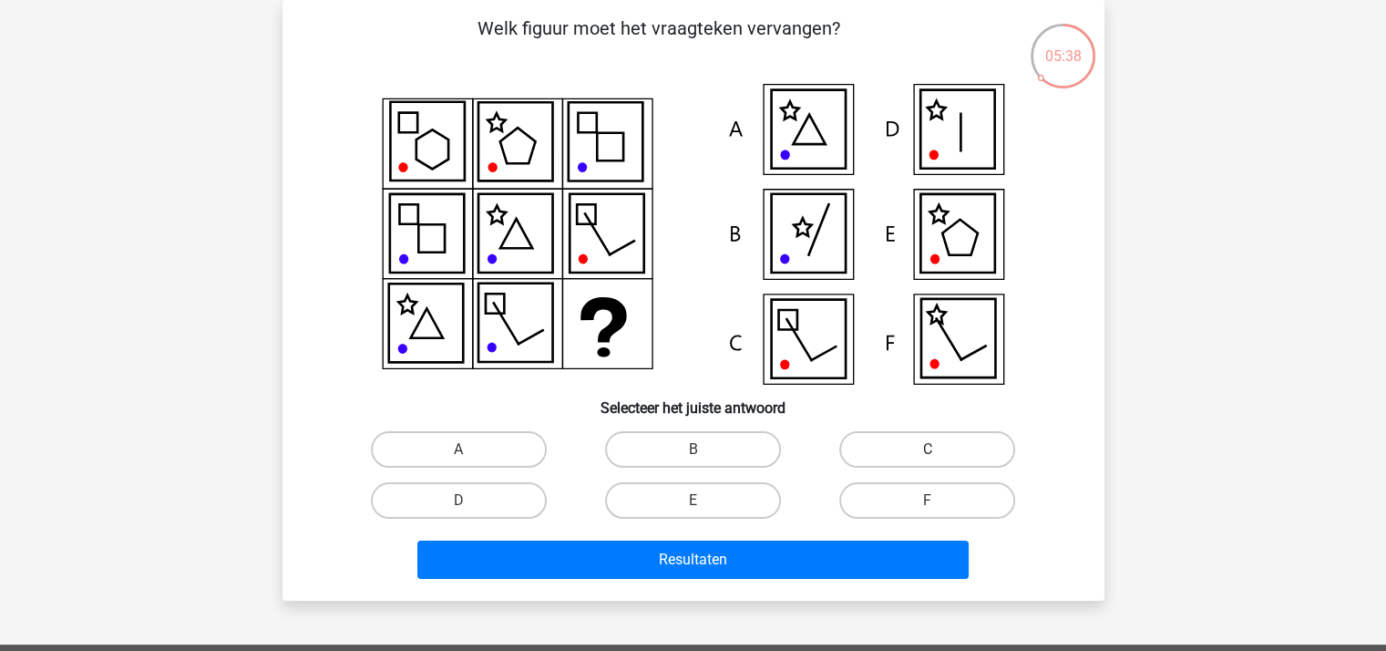
click at [867, 447] on label "C" at bounding box center [927, 449] width 176 height 36
click at [927, 449] on input "C" at bounding box center [933, 455] width 12 height 12
radio input "true"
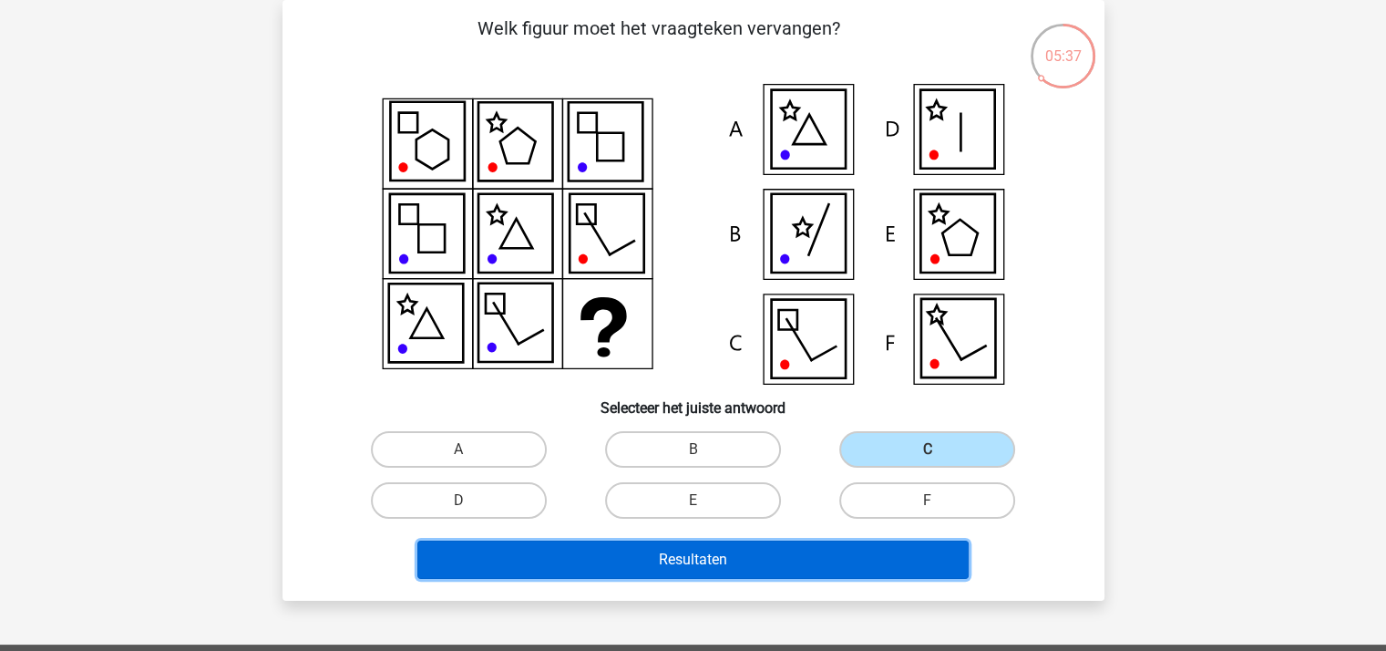
click at [740, 549] on button "Resultaten" at bounding box center [692, 559] width 551 height 38
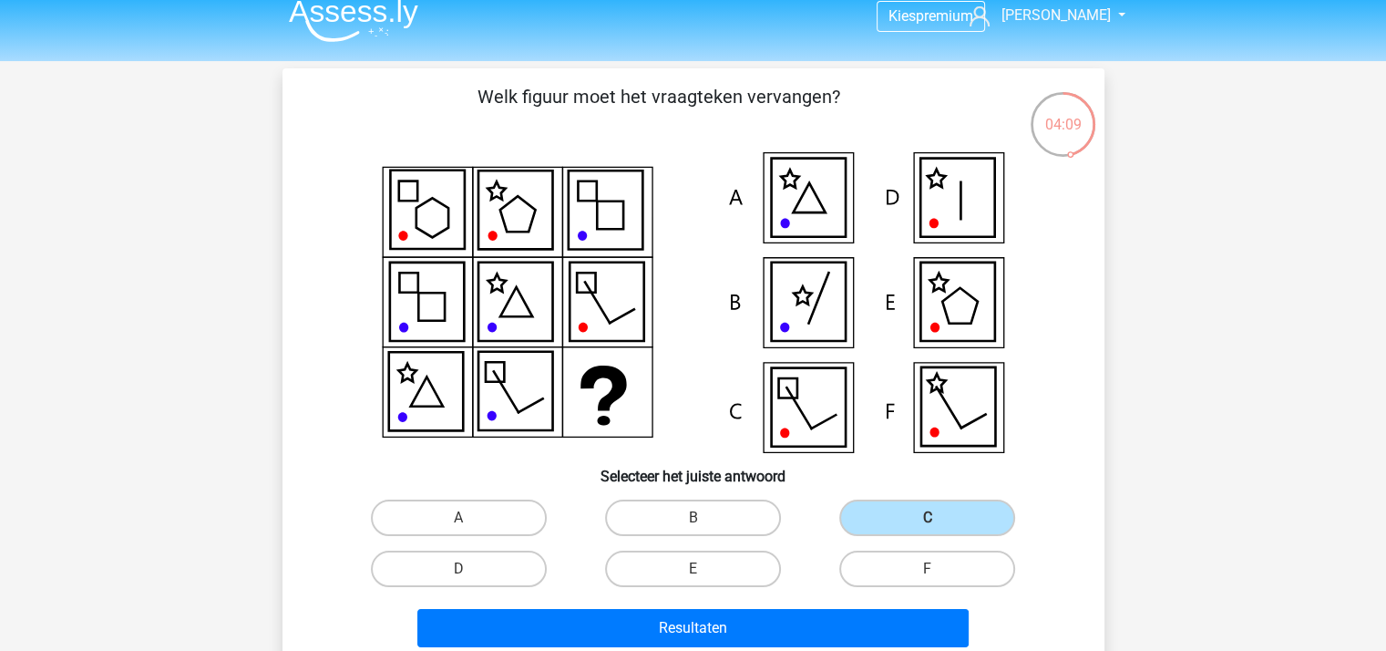
scroll to position [0, 0]
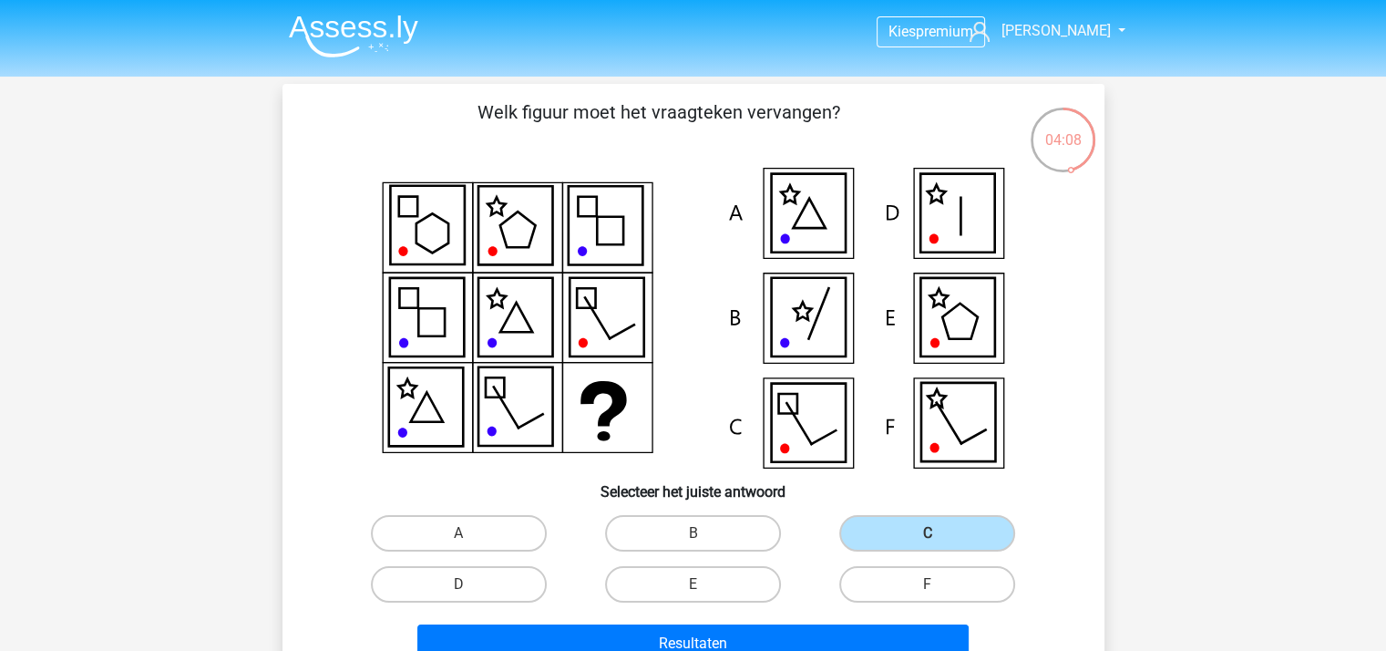
click at [357, 46] on img at bounding box center [353, 36] width 129 height 43
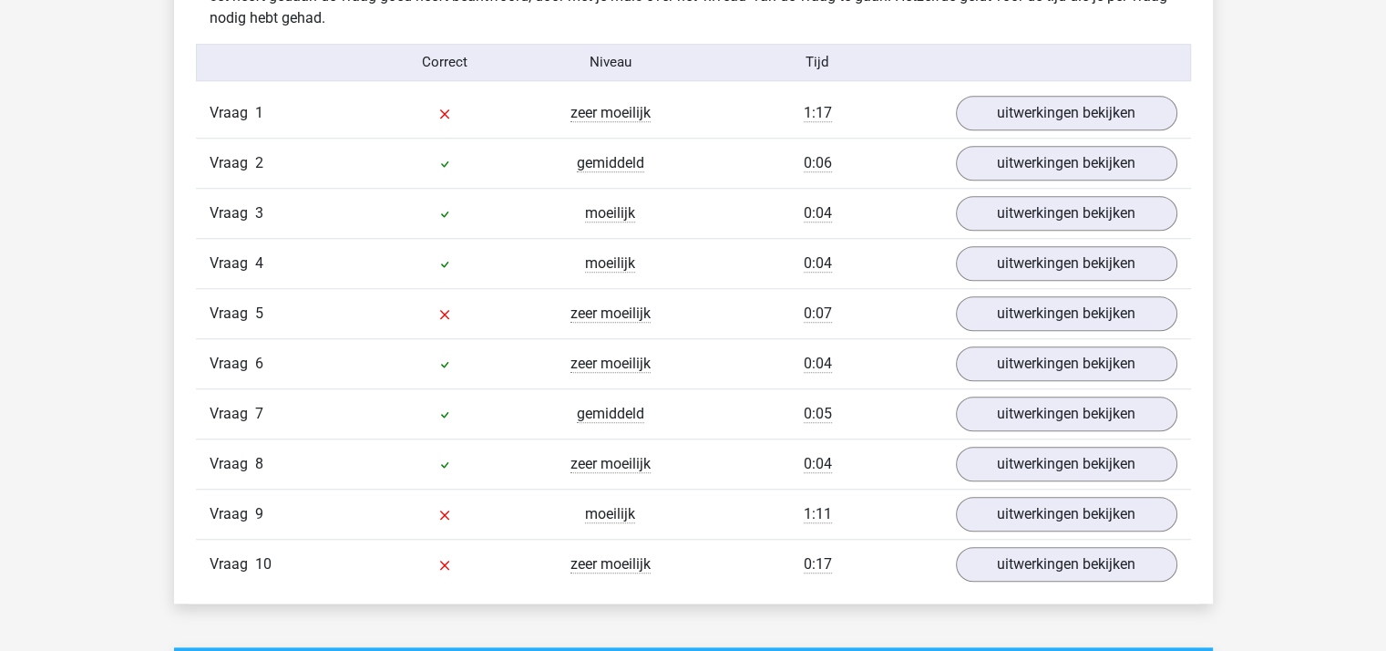
scroll to position [1458, 0]
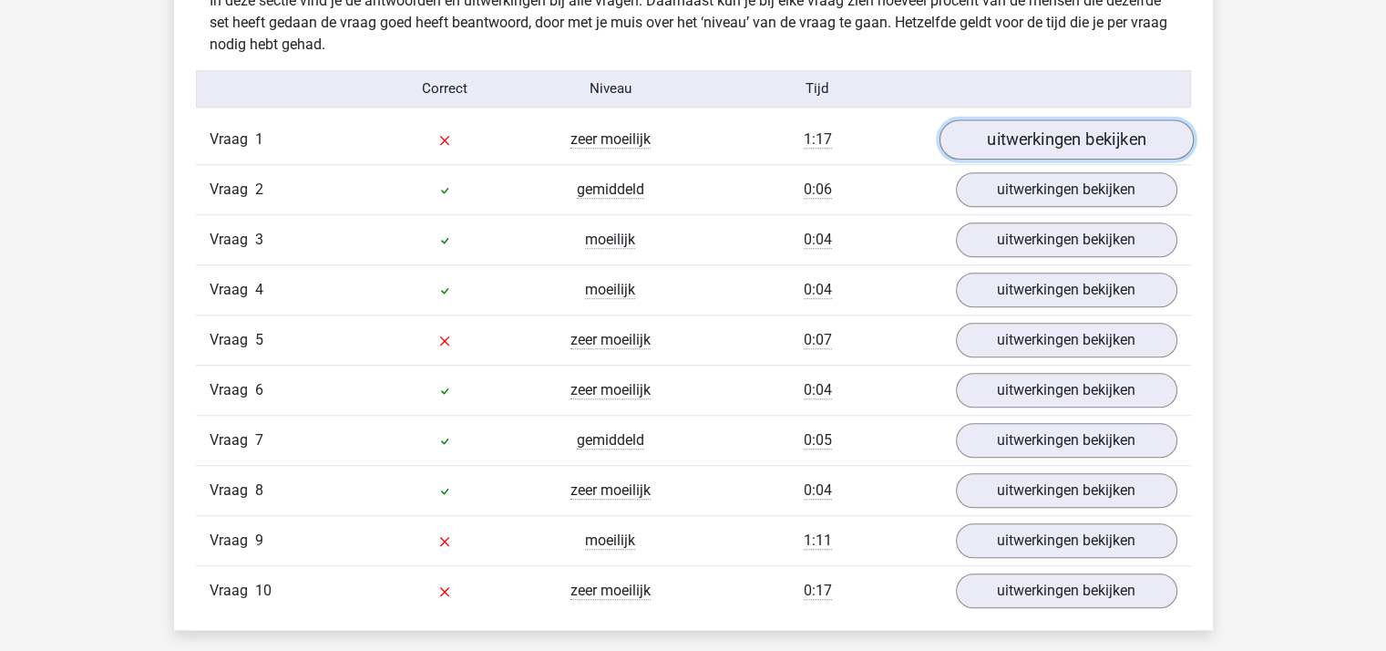
click at [1042, 138] on link "uitwerkingen bekijken" at bounding box center [1065, 139] width 254 height 40
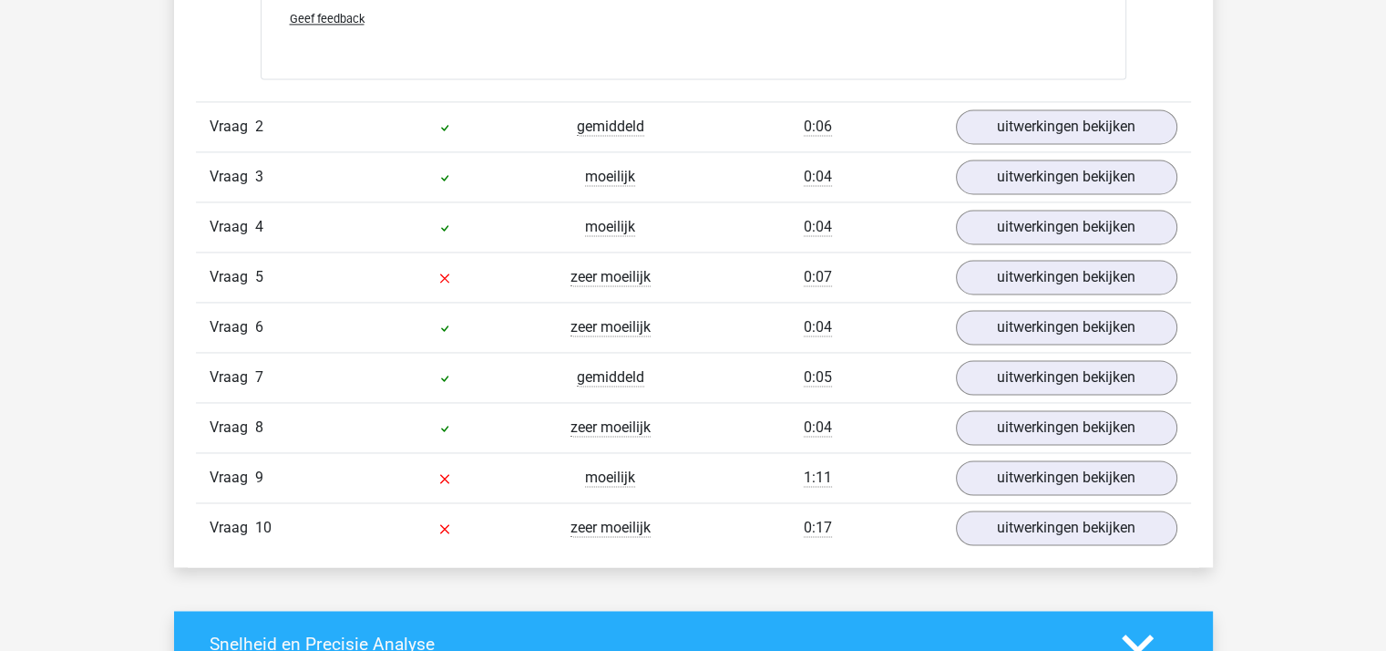
scroll to position [2733, 0]
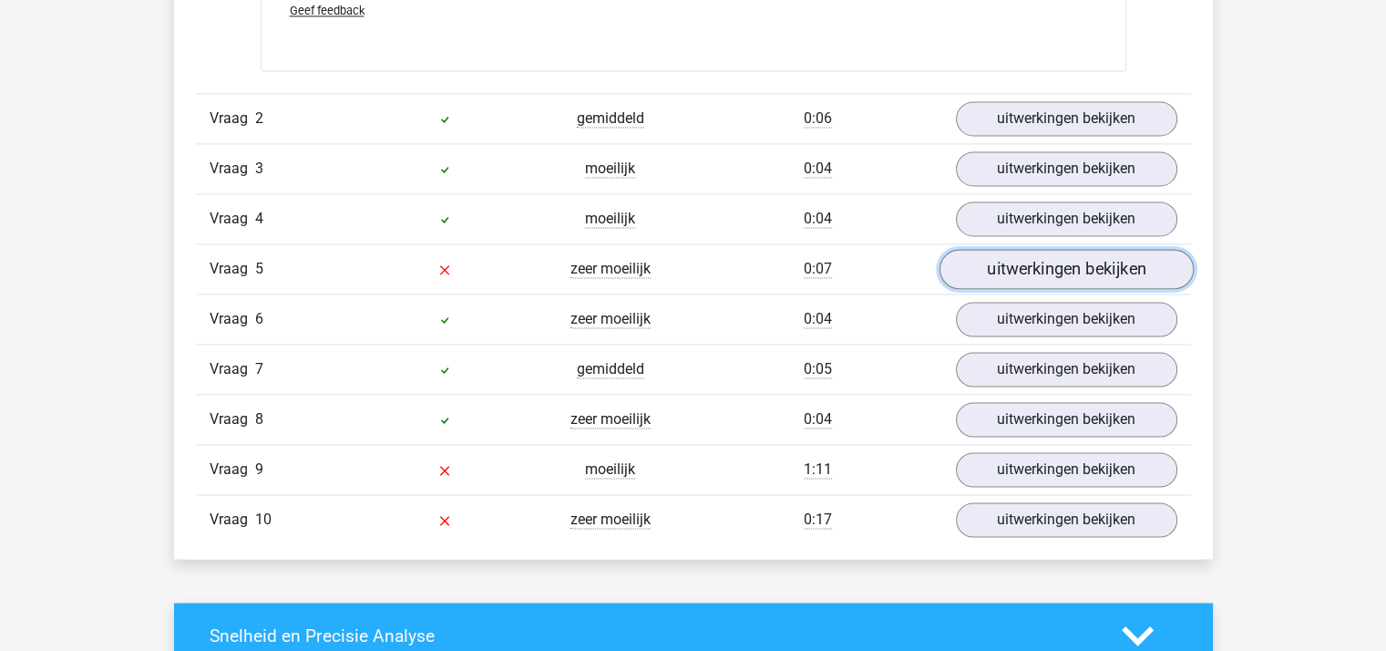
click at [1039, 267] on link "uitwerkingen bekijken" at bounding box center [1065, 269] width 254 height 40
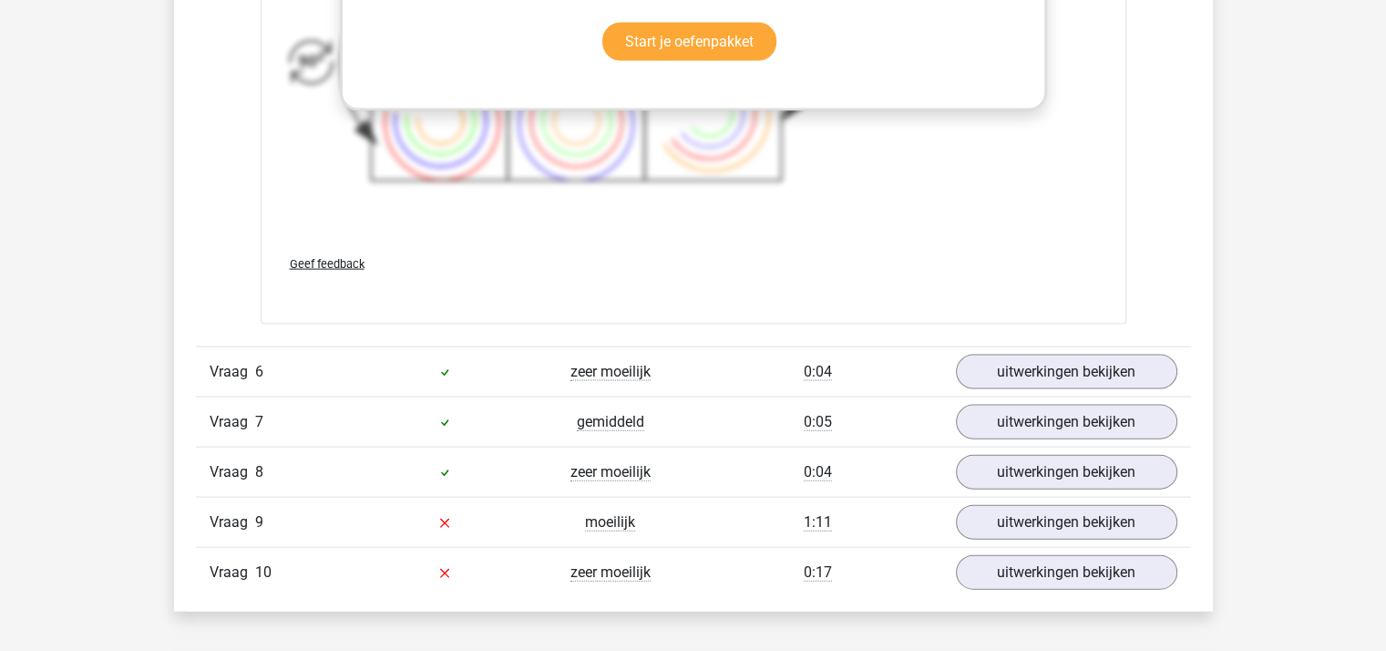
scroll to position [4100, 0]
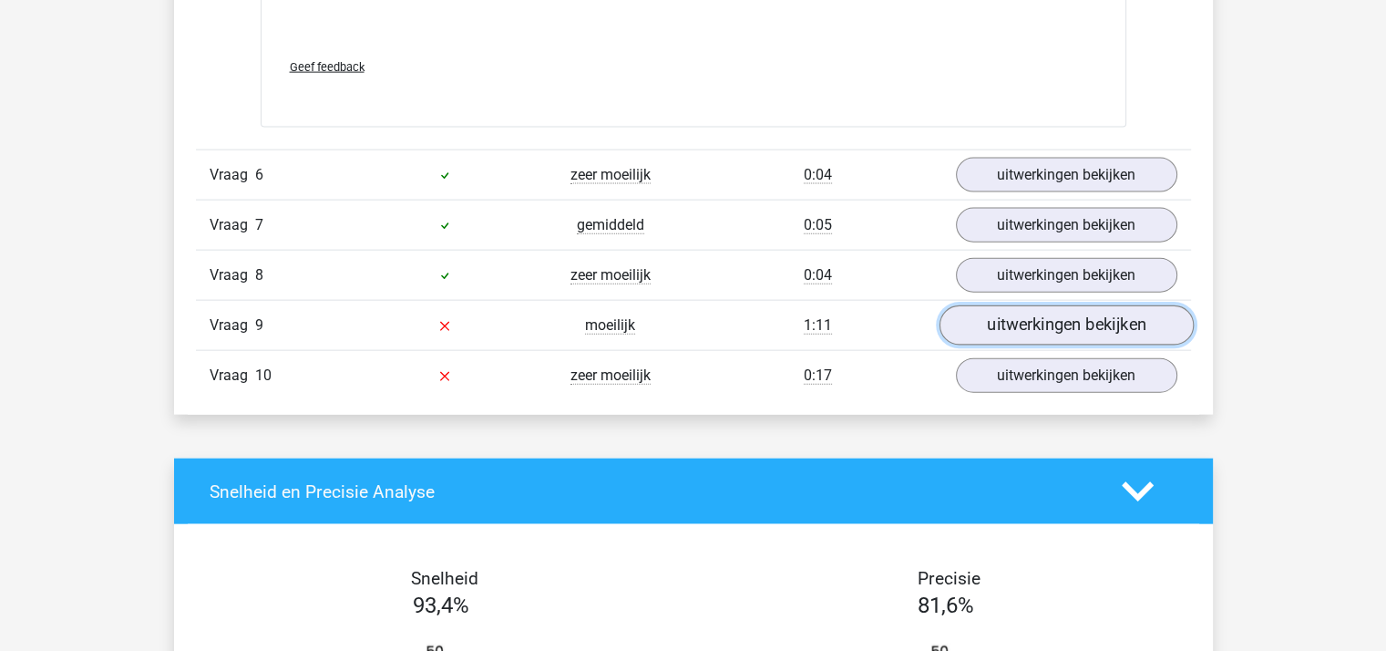
click at [1003, 316] on link "uitwerkingen bekijken" at bounding box center [1065, 325] width 254 height 40
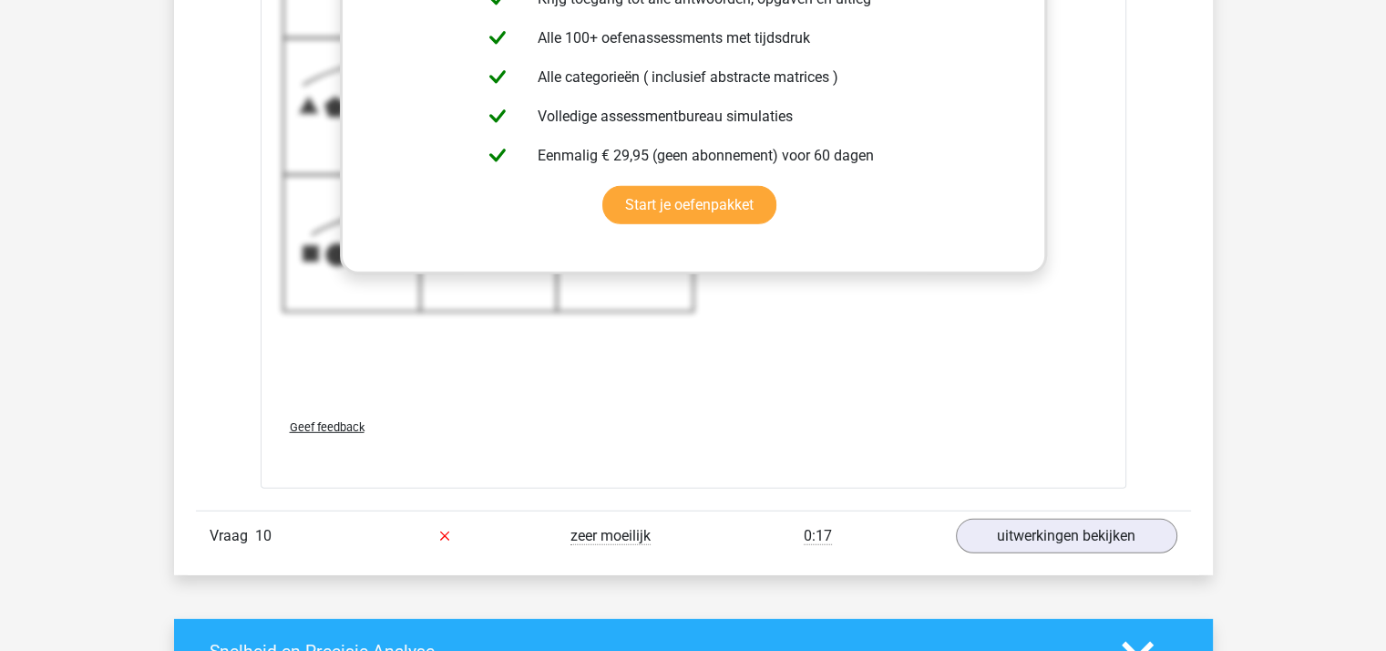
scroll to position [5193, 0]
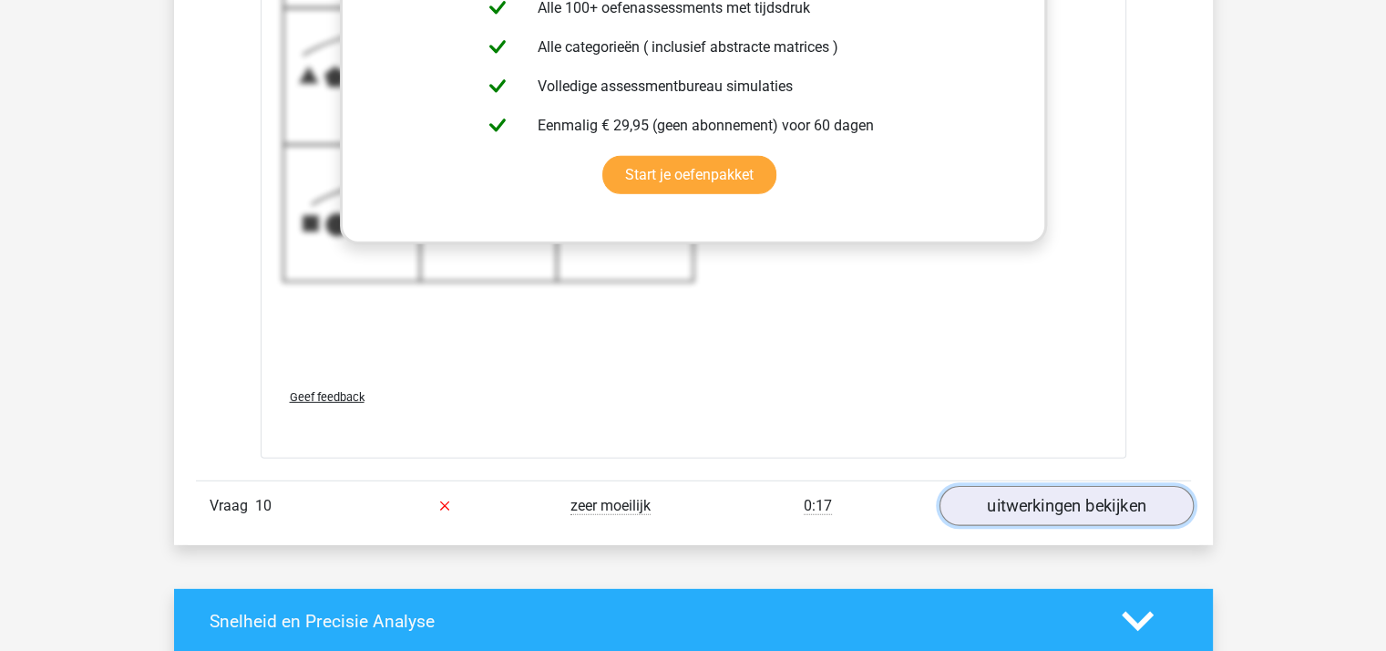
click at [1017, 497] on link "uitwerkingen bekijken" at bounding box center [1065, 506] width 254 height 40
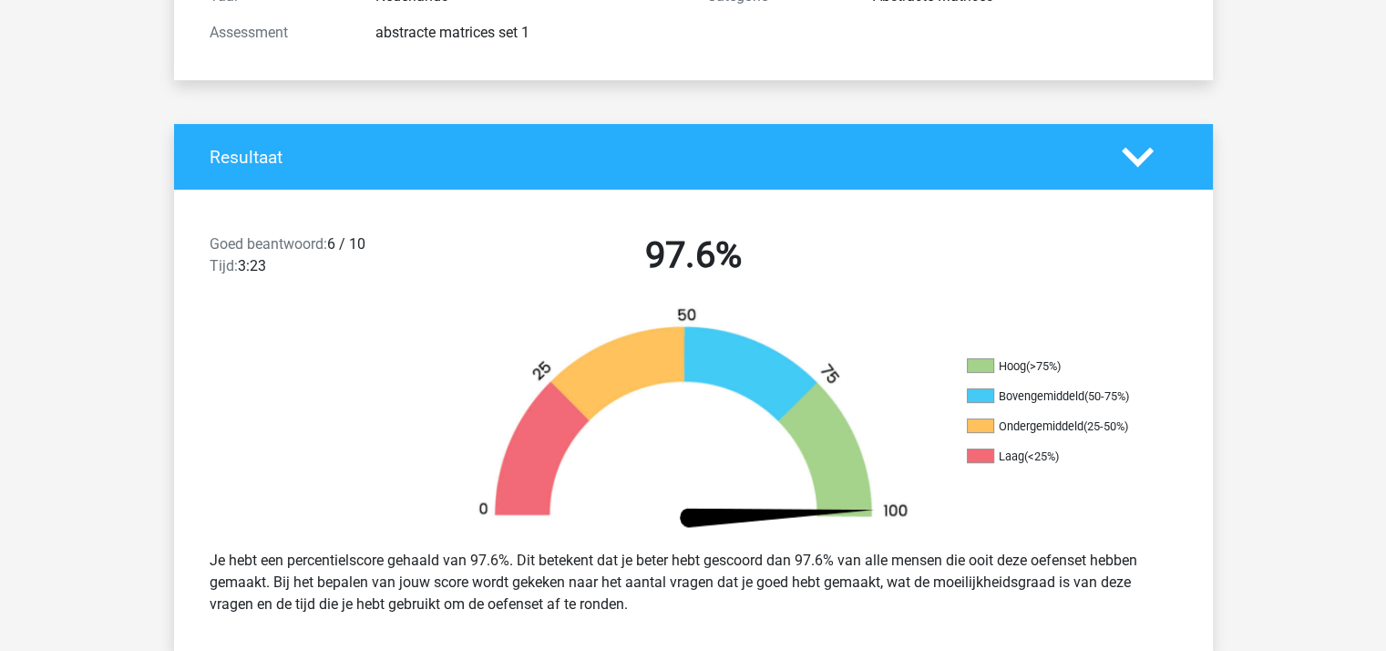
scroll to position [0, 0]
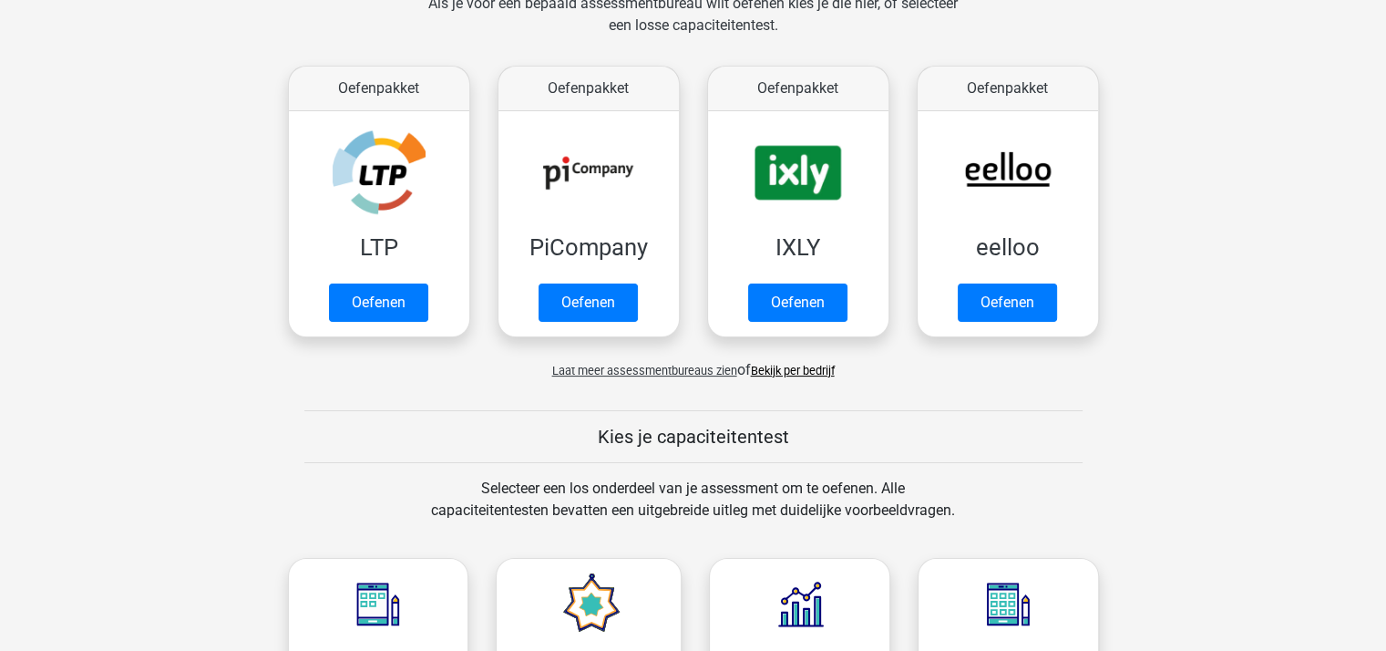
scroll to position [364, 0]
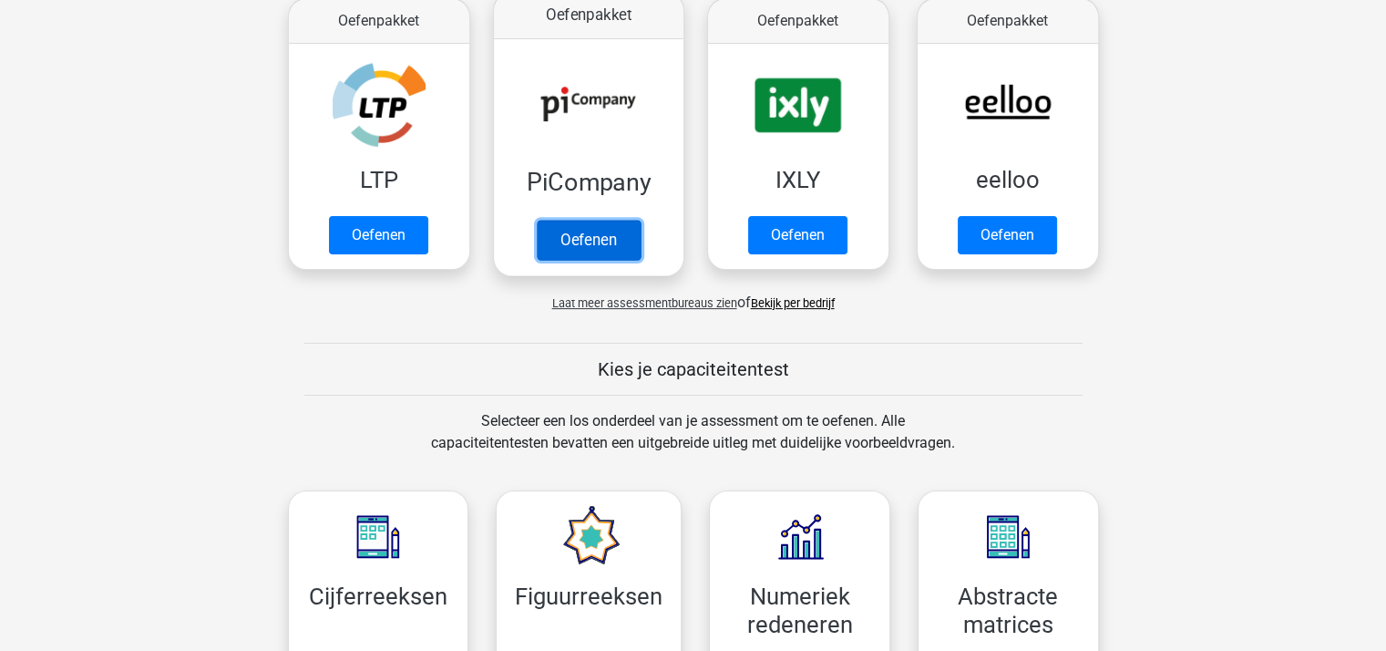
click at [565, 220] on link "Oefenen" at bounding box center [588, 240] width 104 height 40
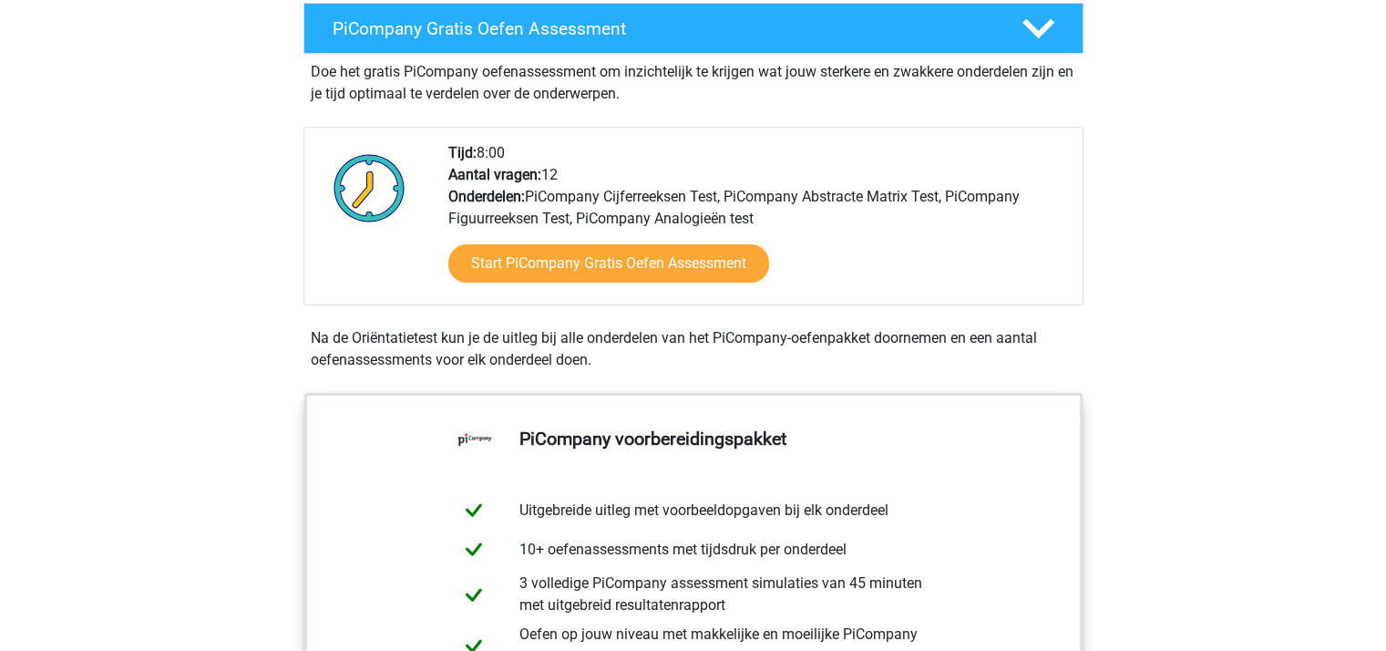
scroll to position [364, 0]
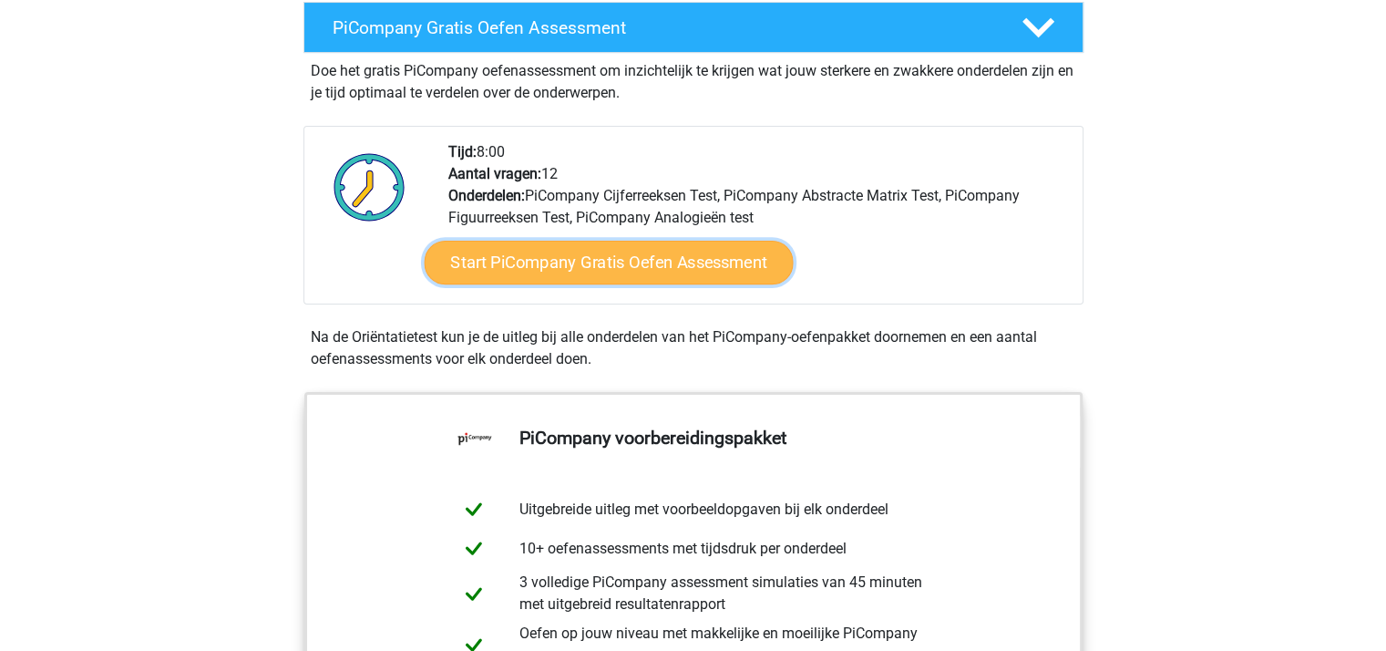
click at [598, 282] on link "Start PiCompany Gratis Oefen Assessment" at bounding box center [608, 263] width 369 height 44
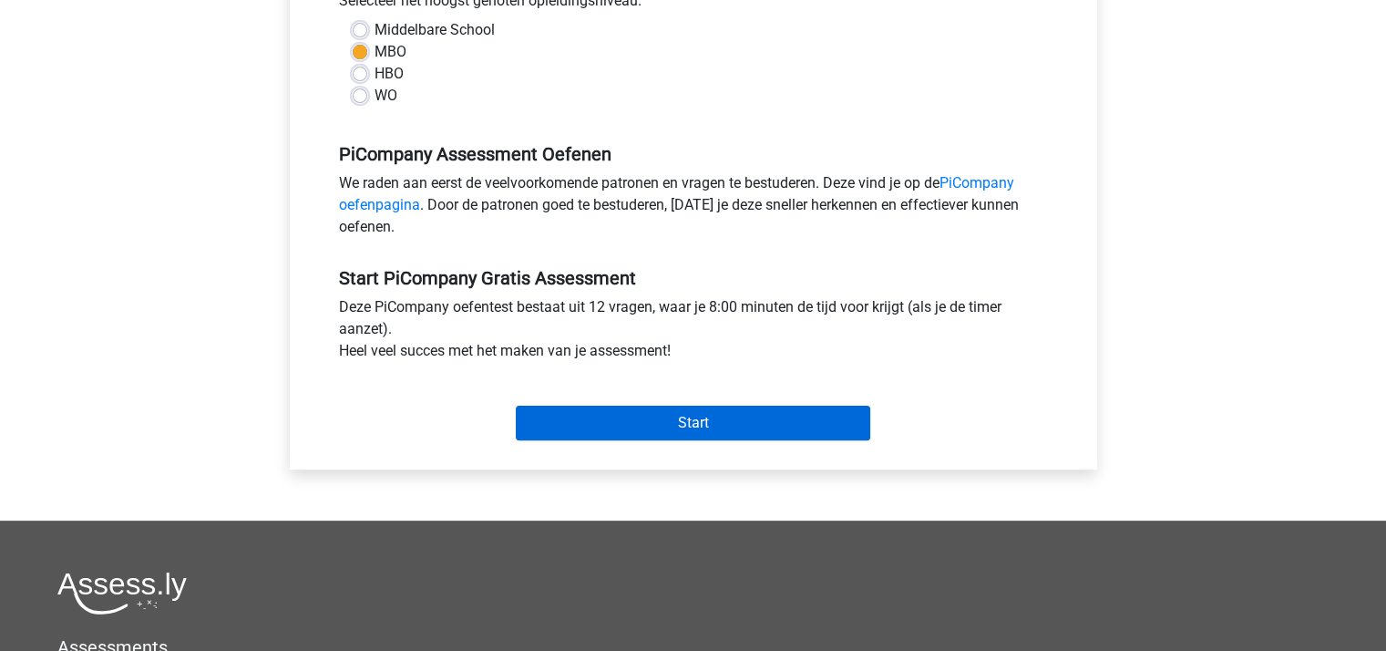
scroll to position [456, 0]
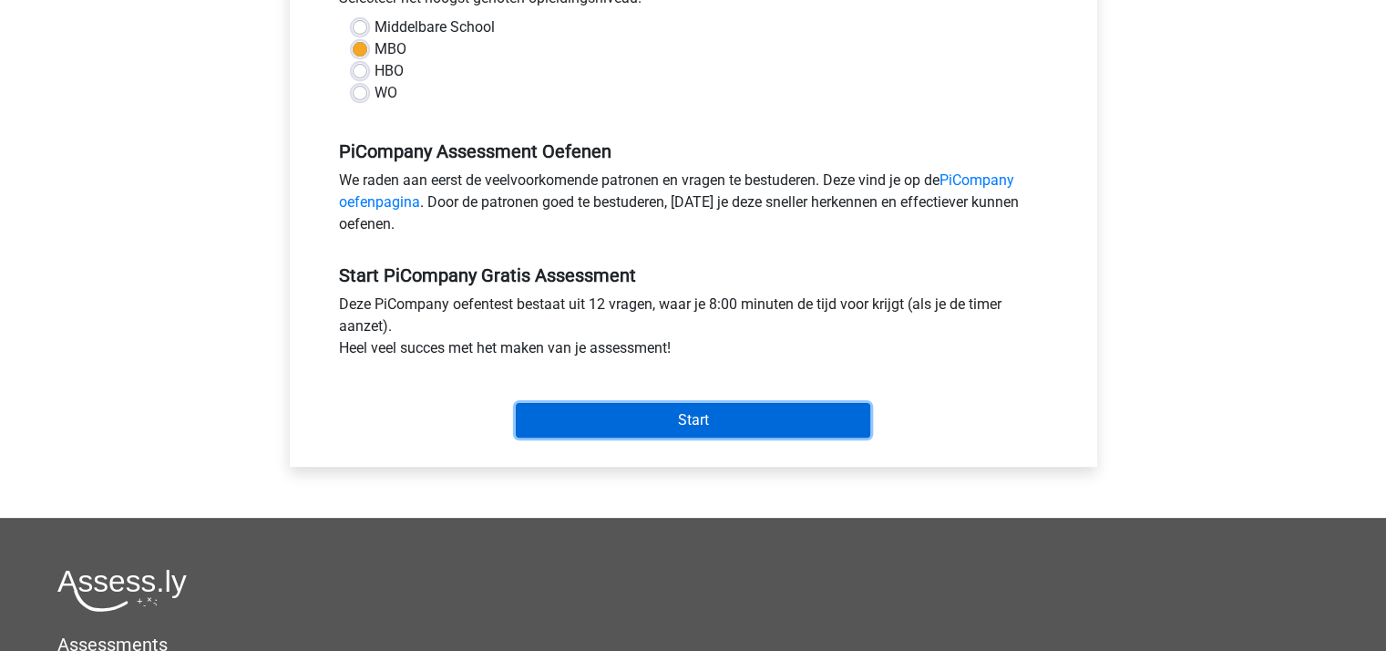
click at [684, 429] on input "Start" at bounding box center [693, 420] width 354 height 35
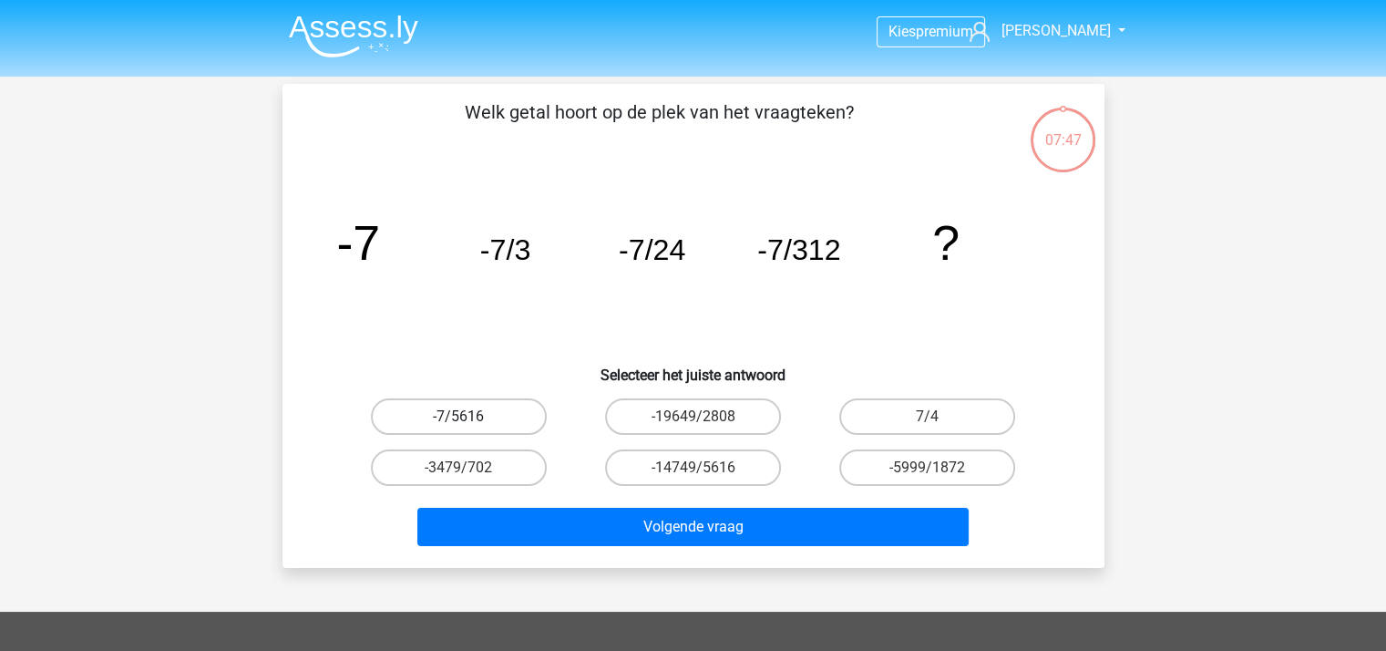
click at [428, 412] on label "-7/5616" at bounding box center [459, 416] width 176 height 36
click at [458, 416] on input "-7/5616" at bounding box center [464, 422] width 12 height 12
radio input "true"
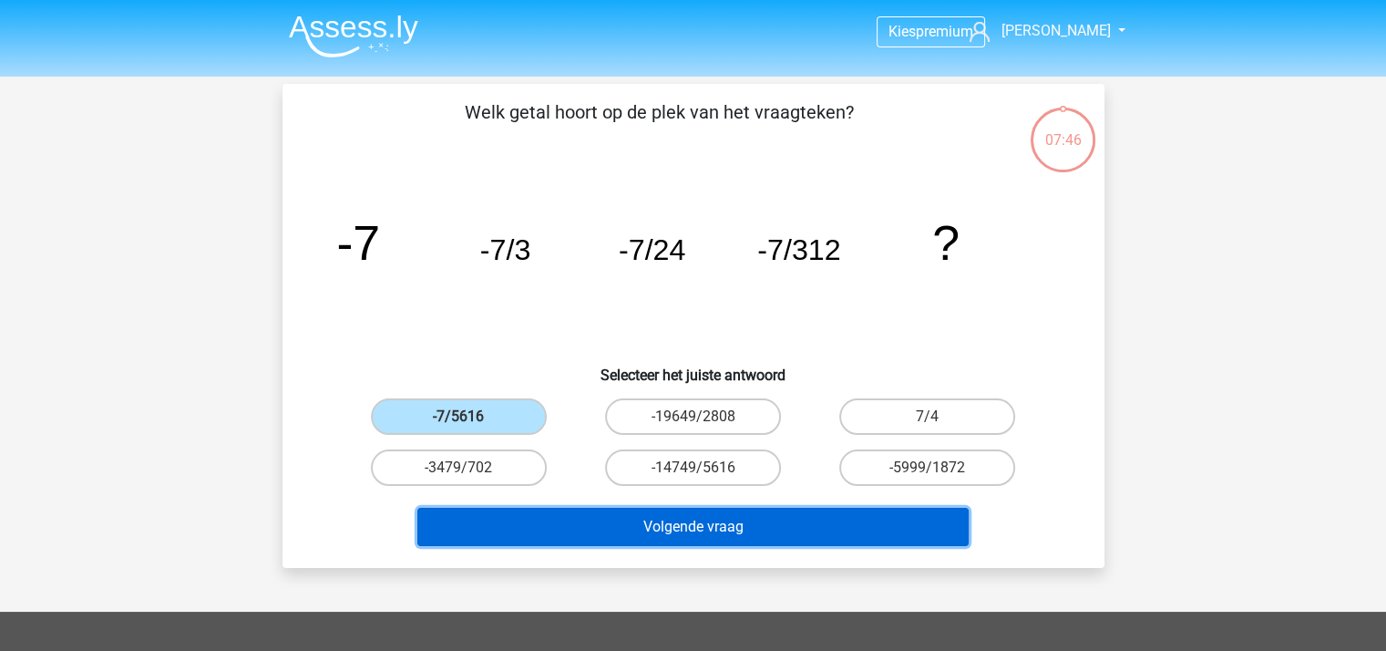
click at [609, 516] on button "Volgende vraag" at bounding box center [692, 526] width 551 height 38
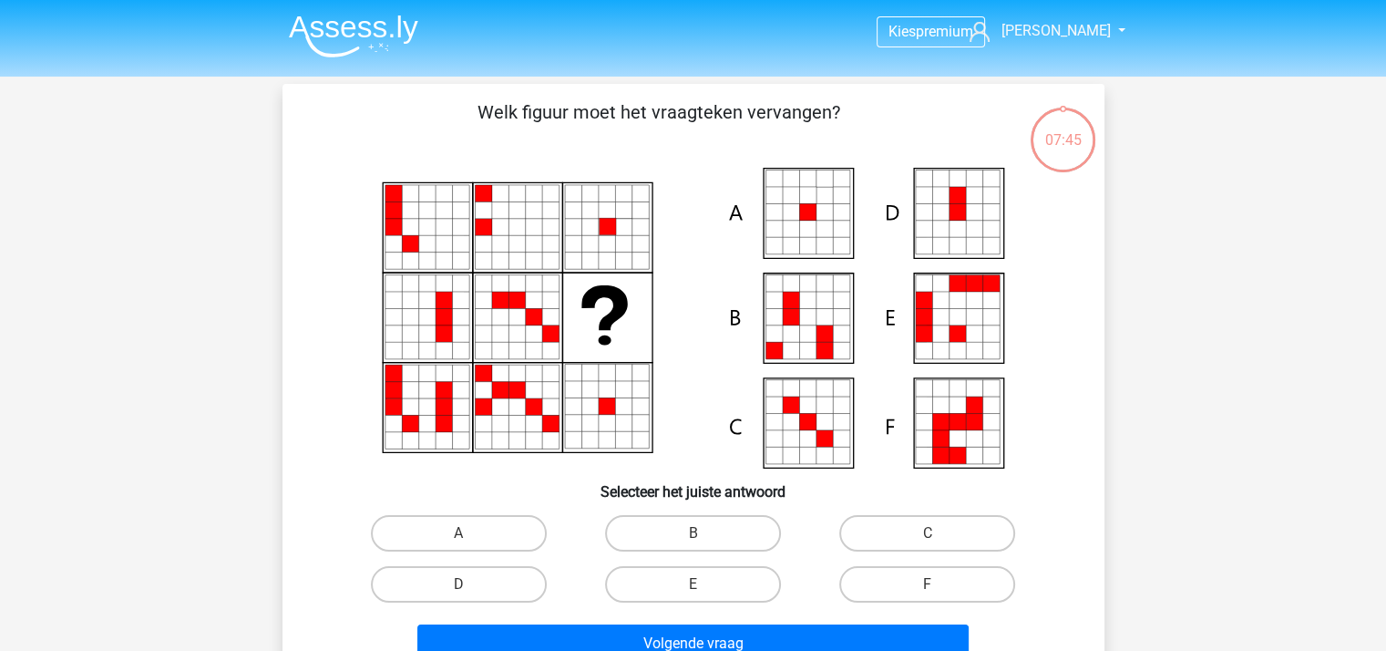
scroll to position [84, 0]
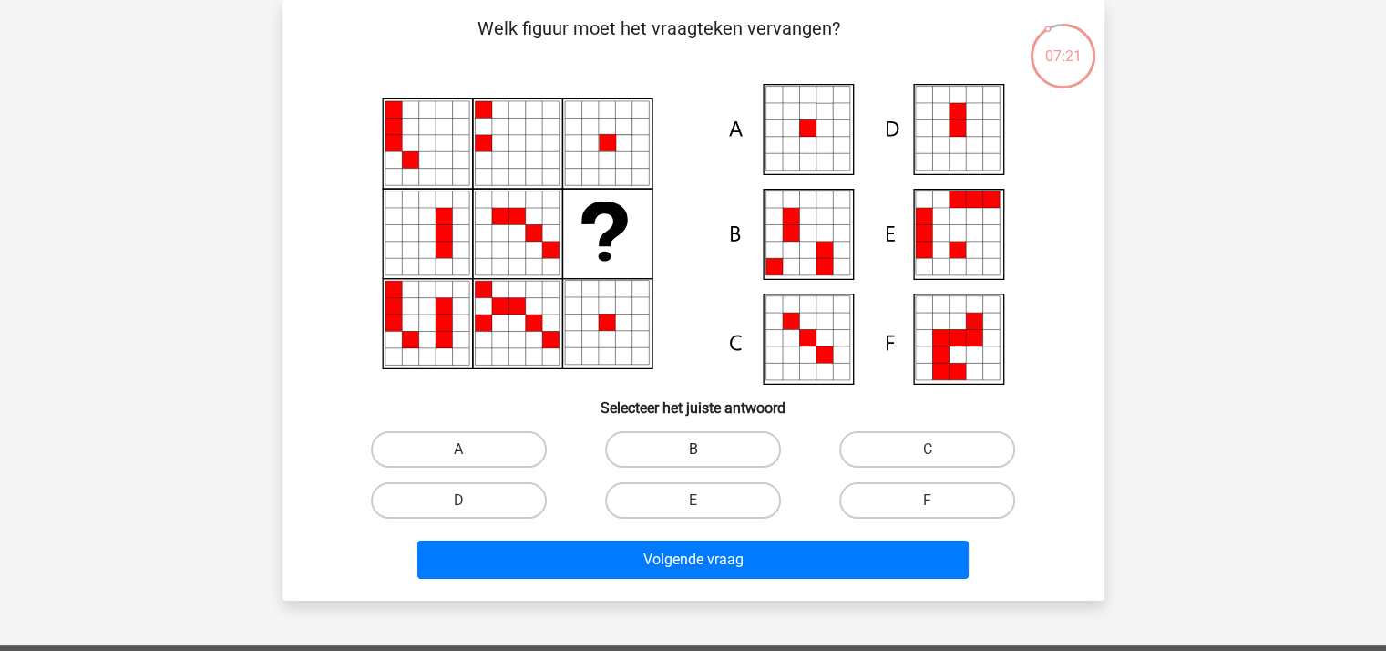
click at [722, 455] on label "B" at bounding box center [693, 449] width 176 height 36
click at [704, 455] on input "B" at bounding box center [698, 455] width 12 height 12
radio input "true"
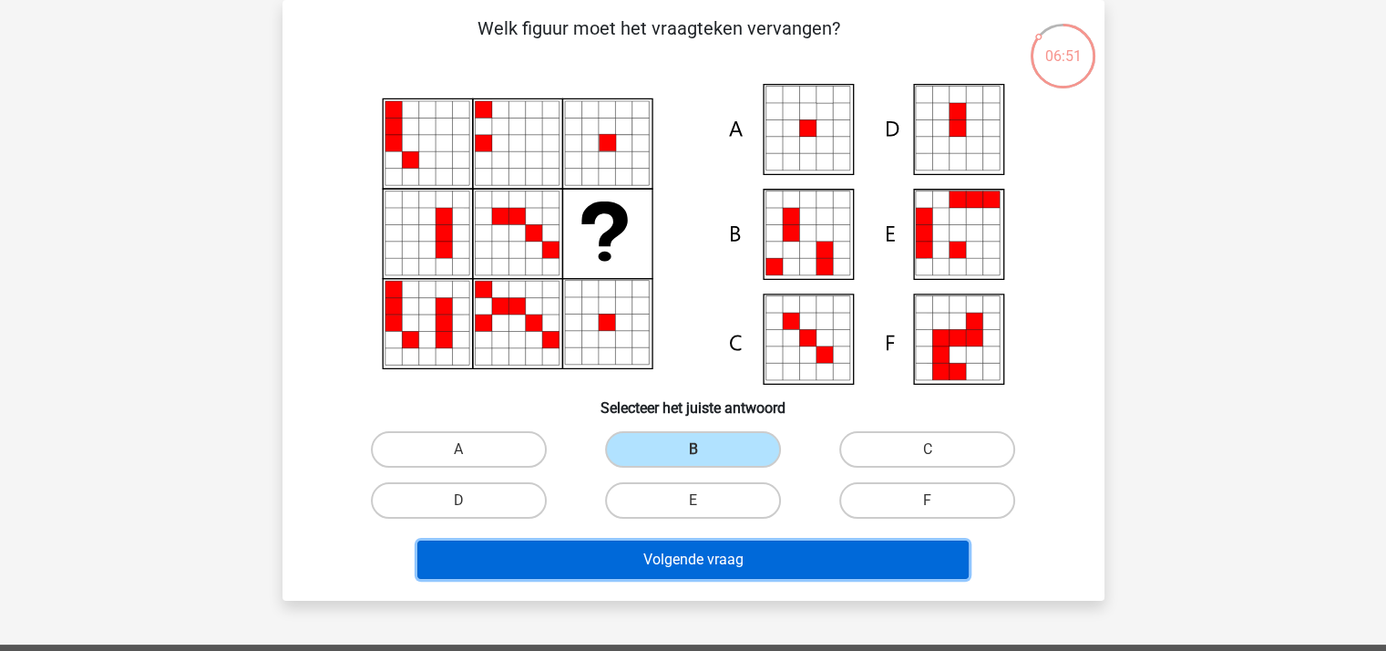
click at [772, 553] on button "Volgende vraag" at bounding box center [692, 559] width 551 height 38
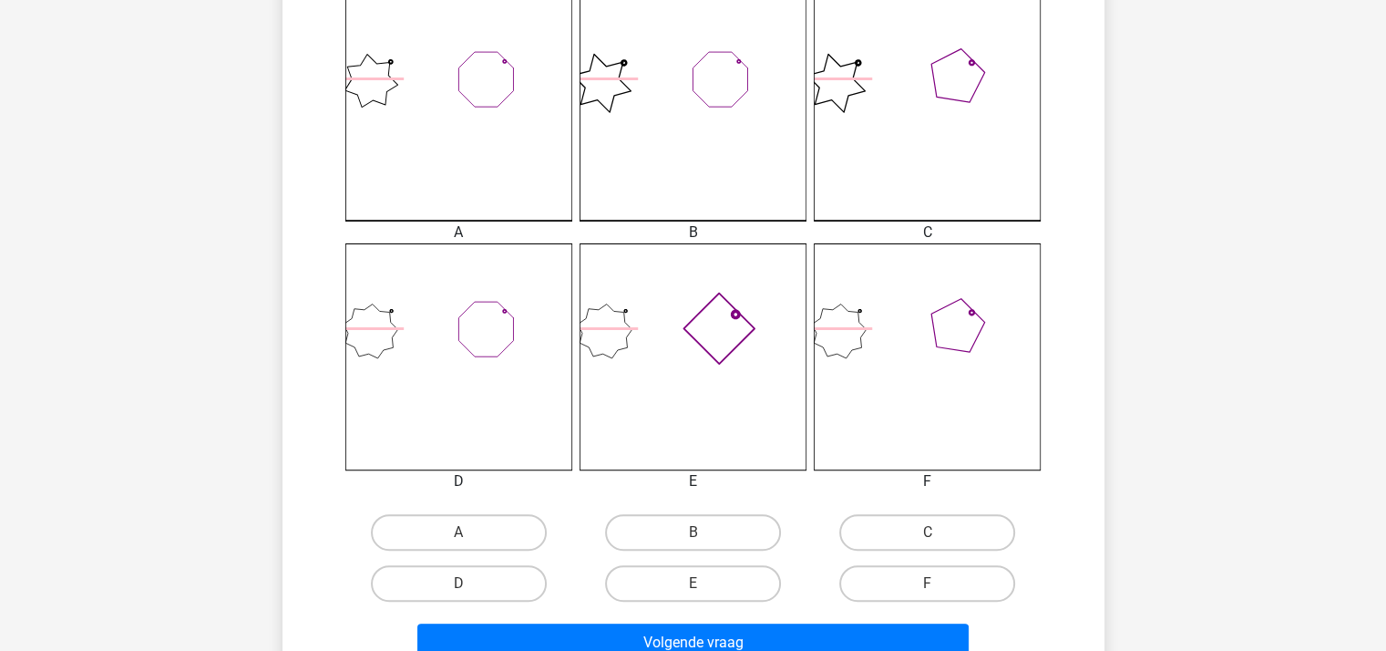
scroll to position [539, 0]
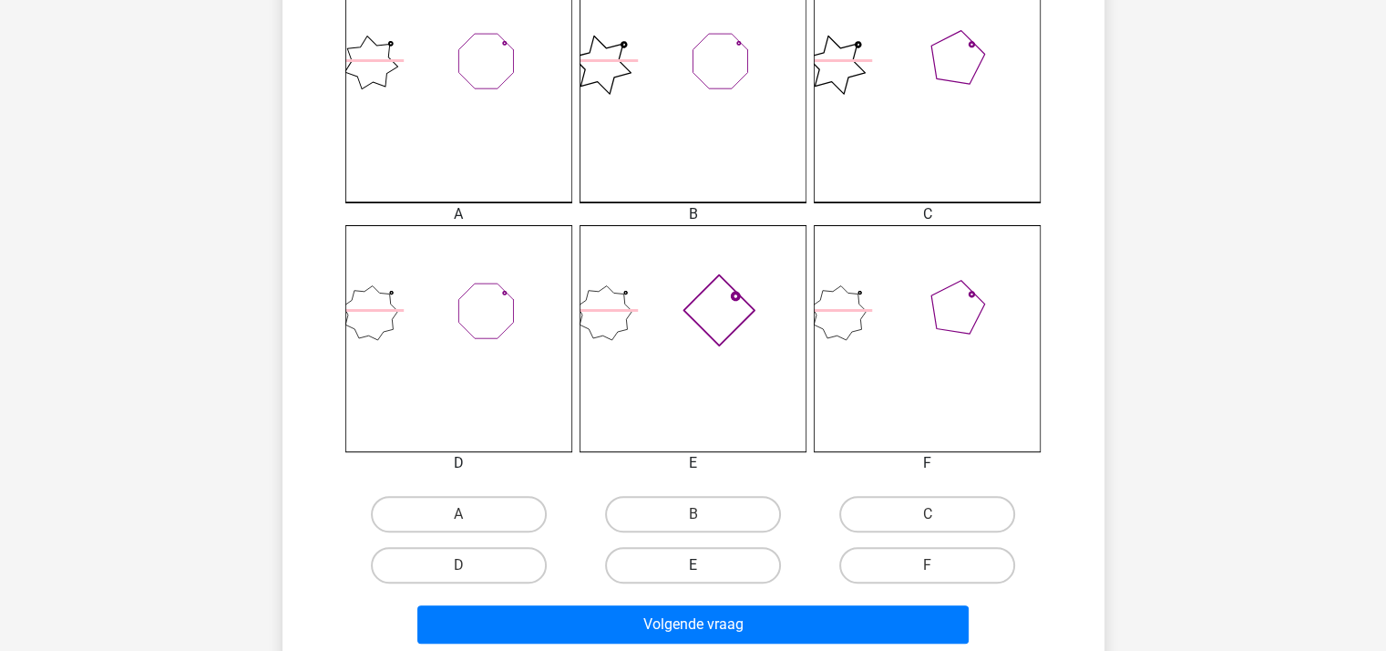
click at [706, 567] on label "E" at bounding box center [693, 565] width 176 height 36
click at [704, 567] on input "E" at bounding box center [698, 571] width 12 height 12
radio input "true"
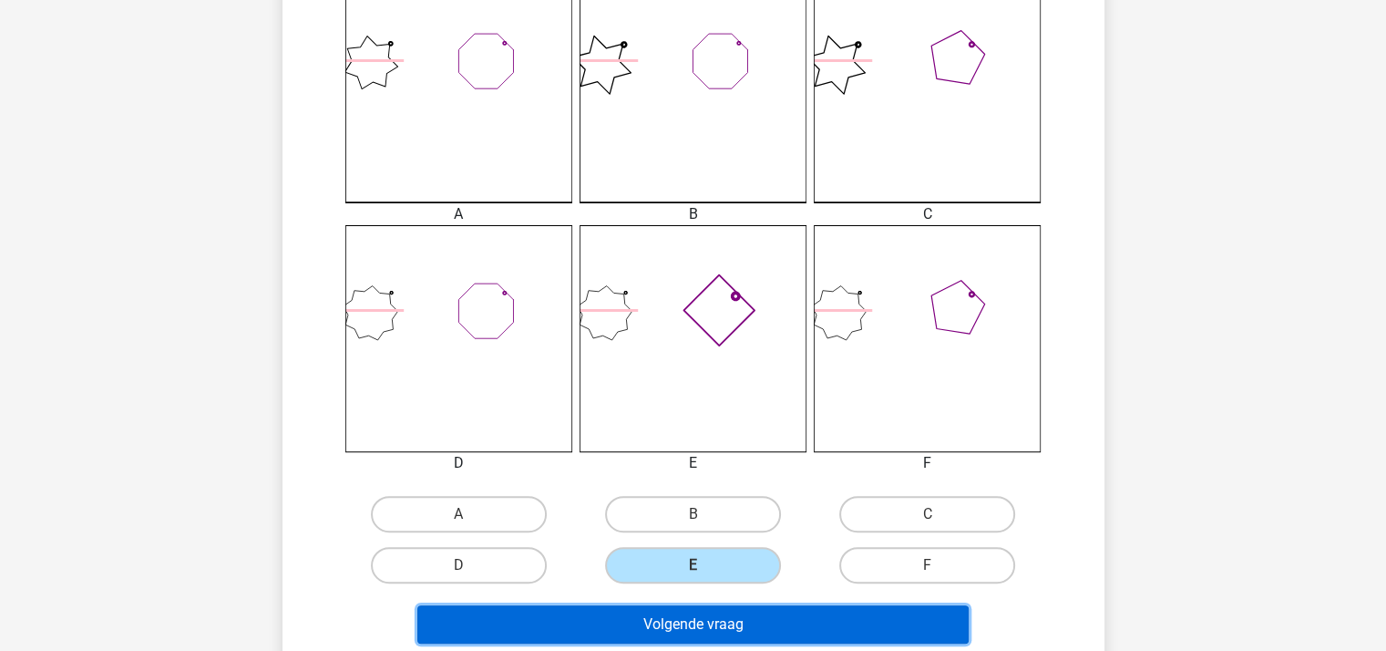
click at [714, 620] on button "Volgende vraag" at bounding box center [692, 624] width 551 height 38
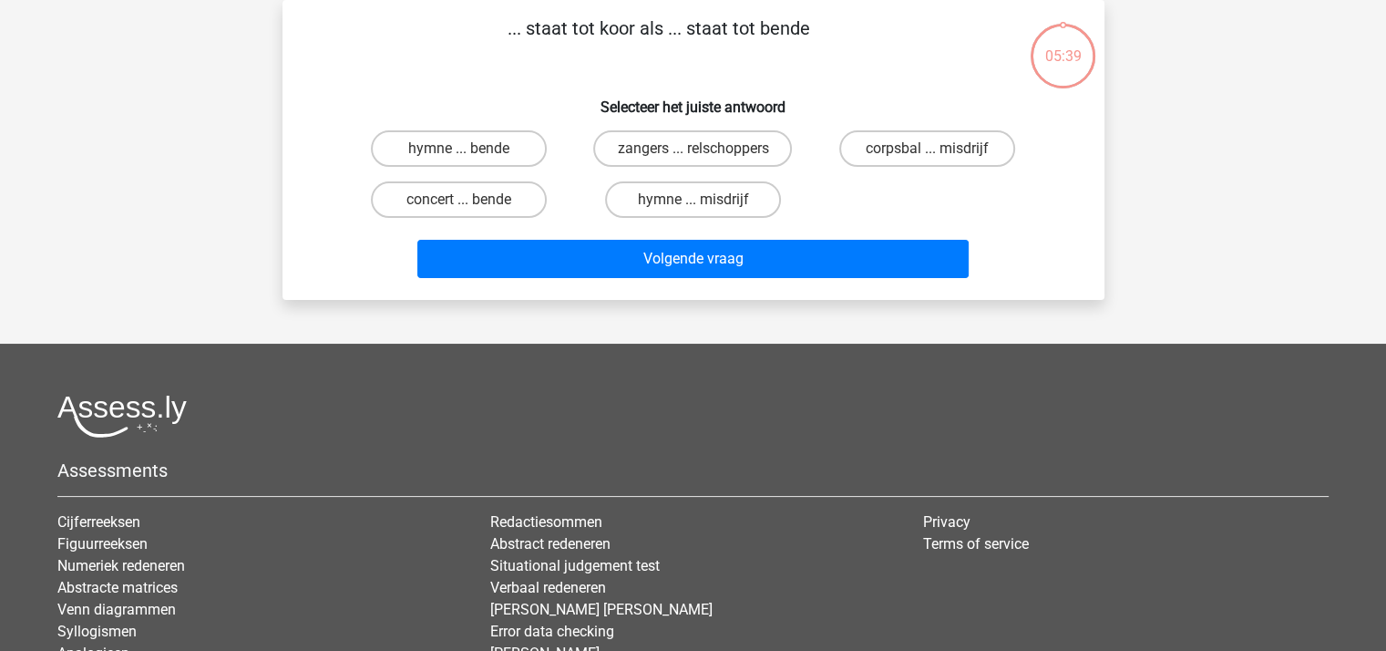
scroll to position [0, 0]
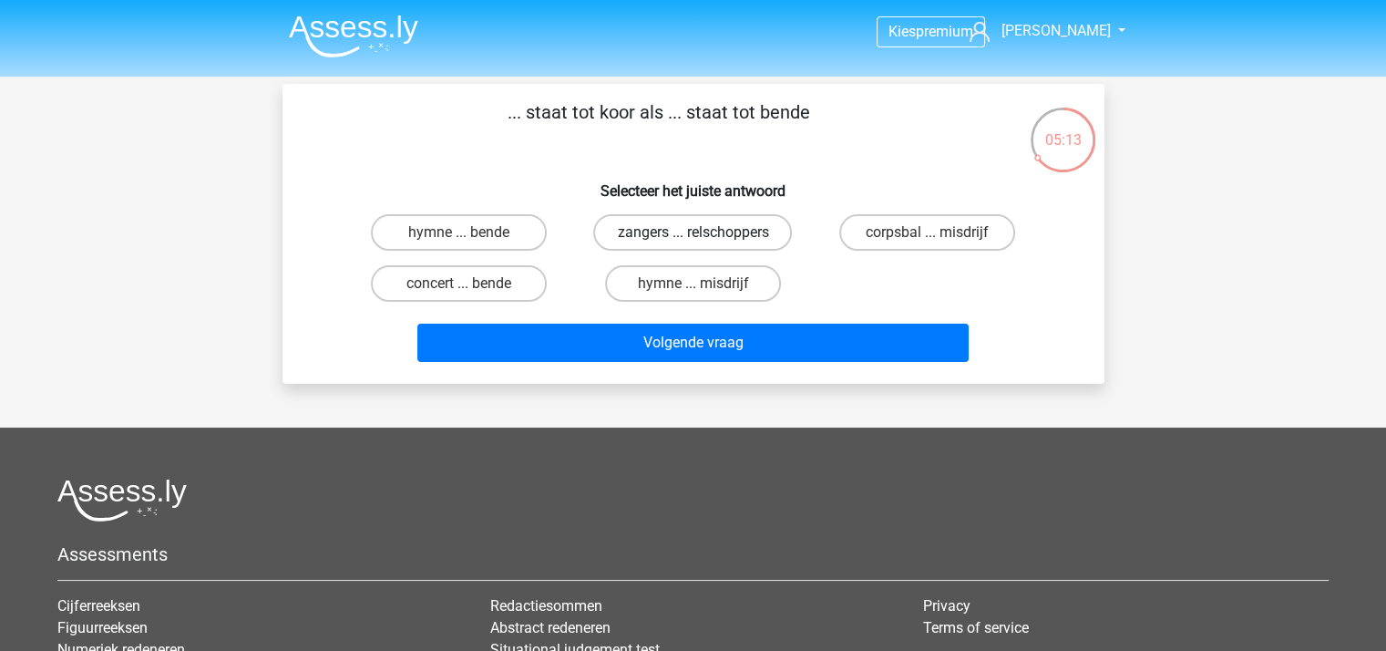
click at [665, 232] on label "zangers ... relschoppers" at bounding box center [692, 232] width 199 height 36
click at [692, 232] on input "zangers ... relschoppers" at bounding box center [698, 238] width 12 height 12
radio input "true"
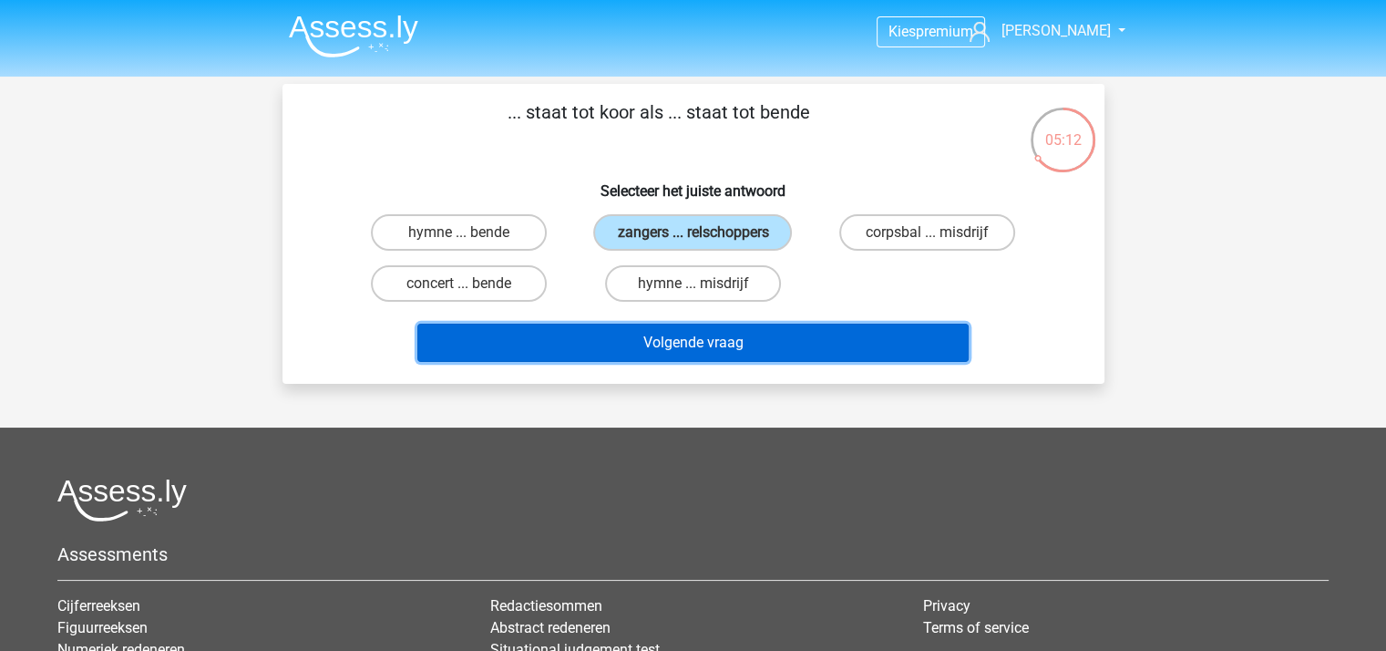
click at [678, 334] on button "Volgende vraag" at bounding box center [692, 342] width 551 height 38
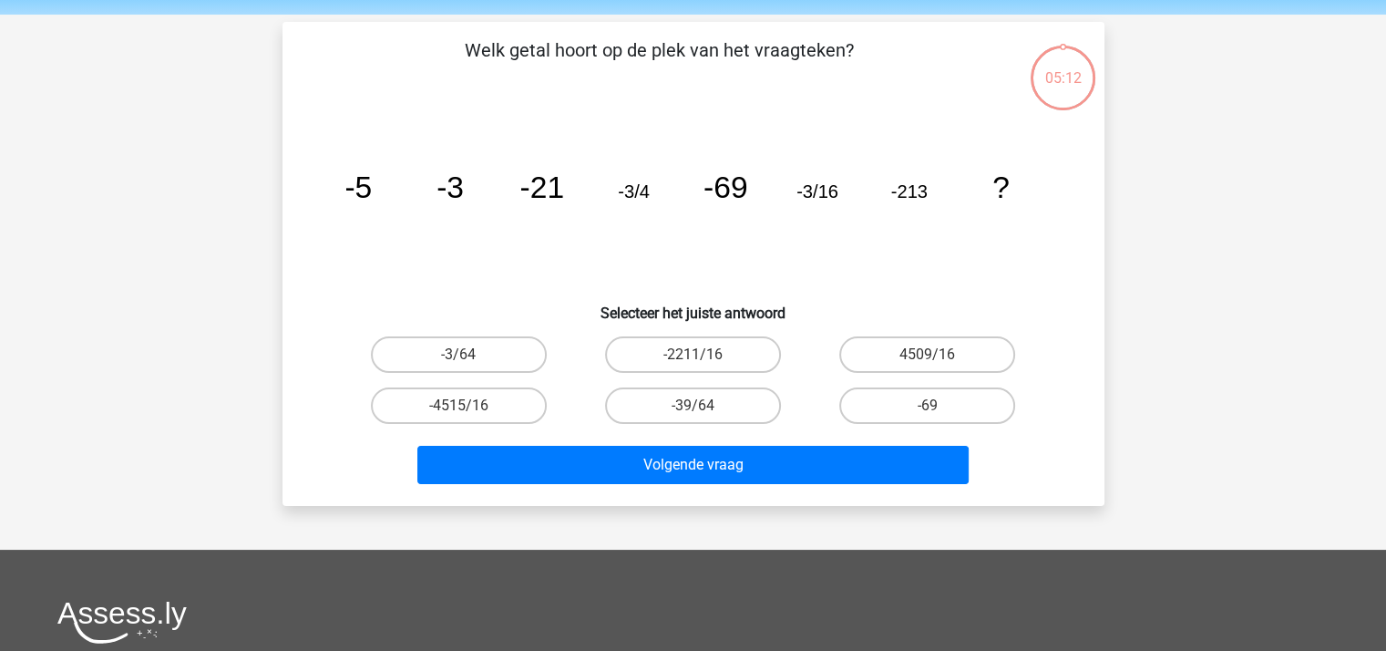
scroll to position [84, 0]
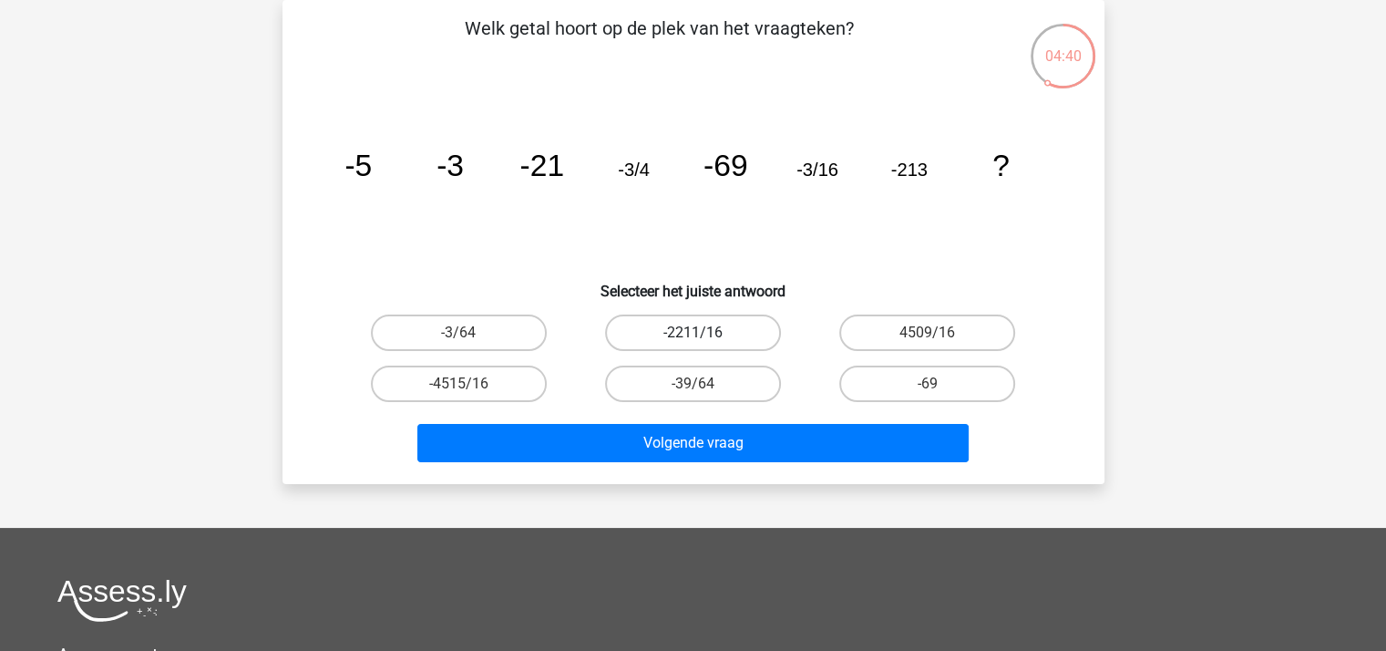
click at [689, 333] on label "-2211/16" at bounding box center [693, 332] width 176 height 36
click at [692, 333] on input "-2211/16" at bounding box center [698, 339] width 12 height 12
radio input "true"
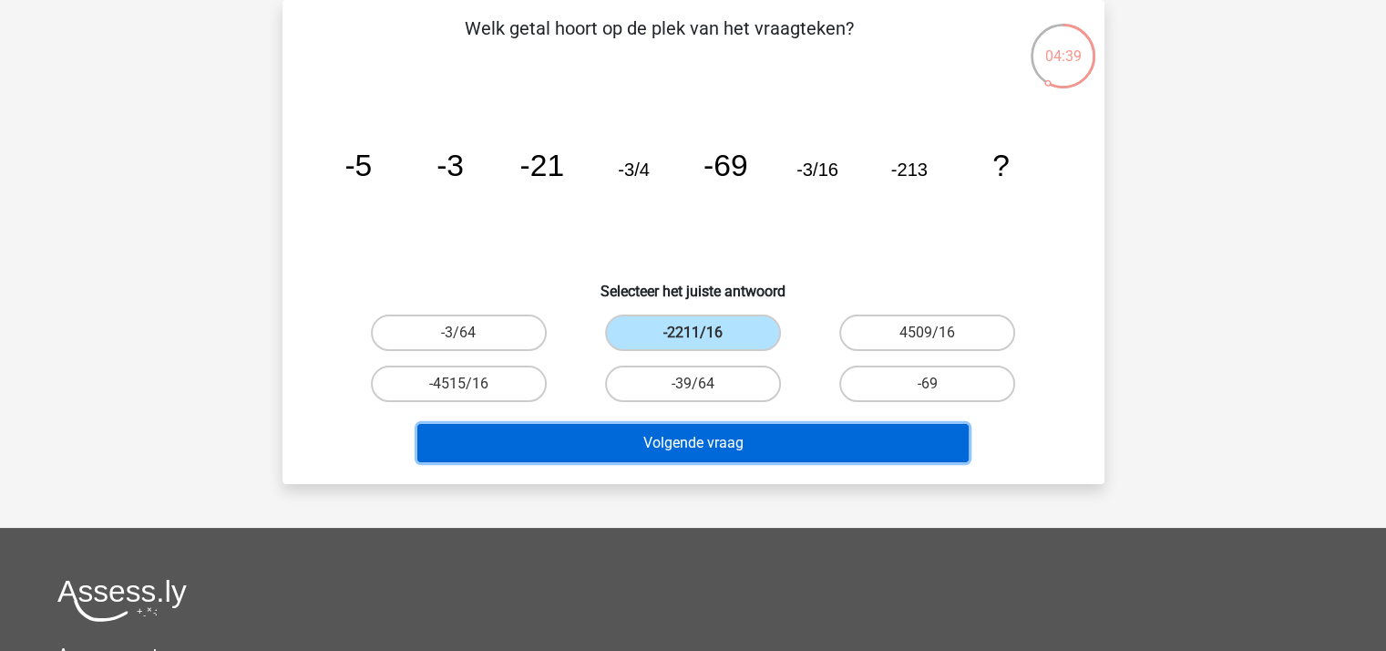
click at [693, 434] on button "Volgende vraag" at bounding box center [692, 443] width 551 height 38
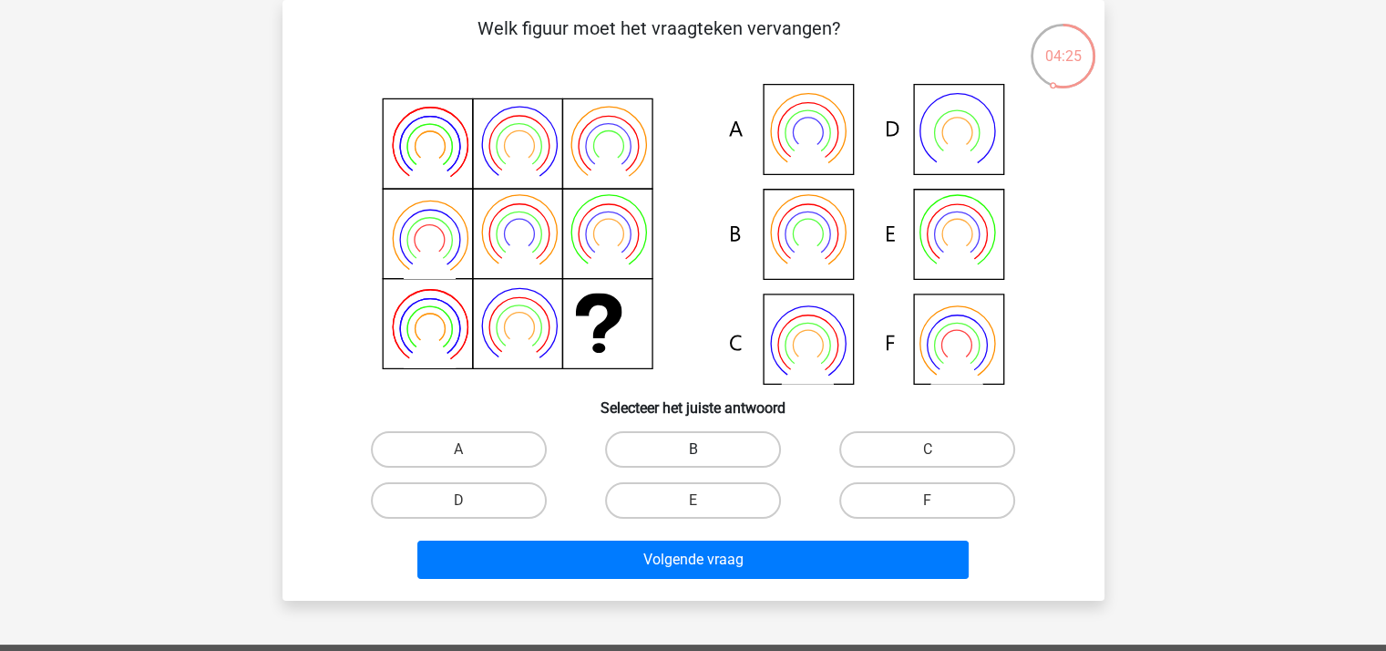
click at [657, 451] on label "B" at bounding box center [693, 449] width 176 height 36
click at [692, 451] on input "B" at bounding box center [698, 455] width 12 height 12
radio input "true"
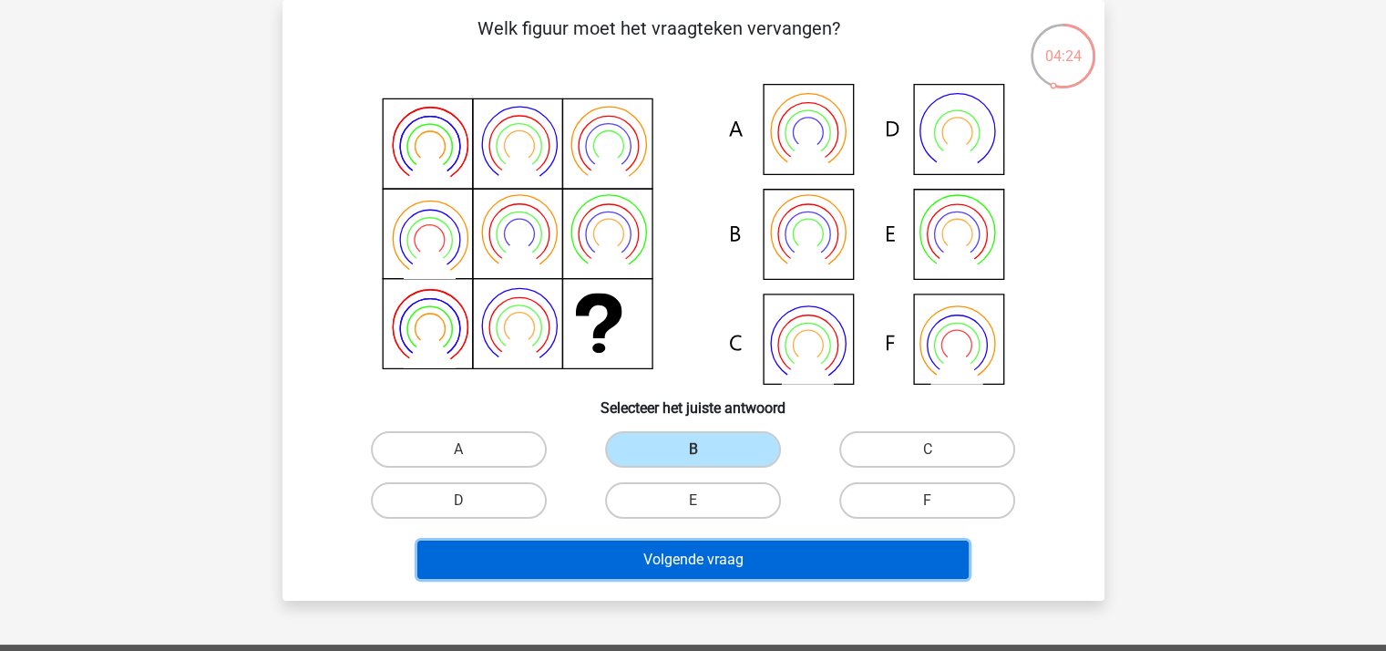
click at [688, 551] on button "Volgende vraag" at bounding box center [692, 559] width 551 height 38
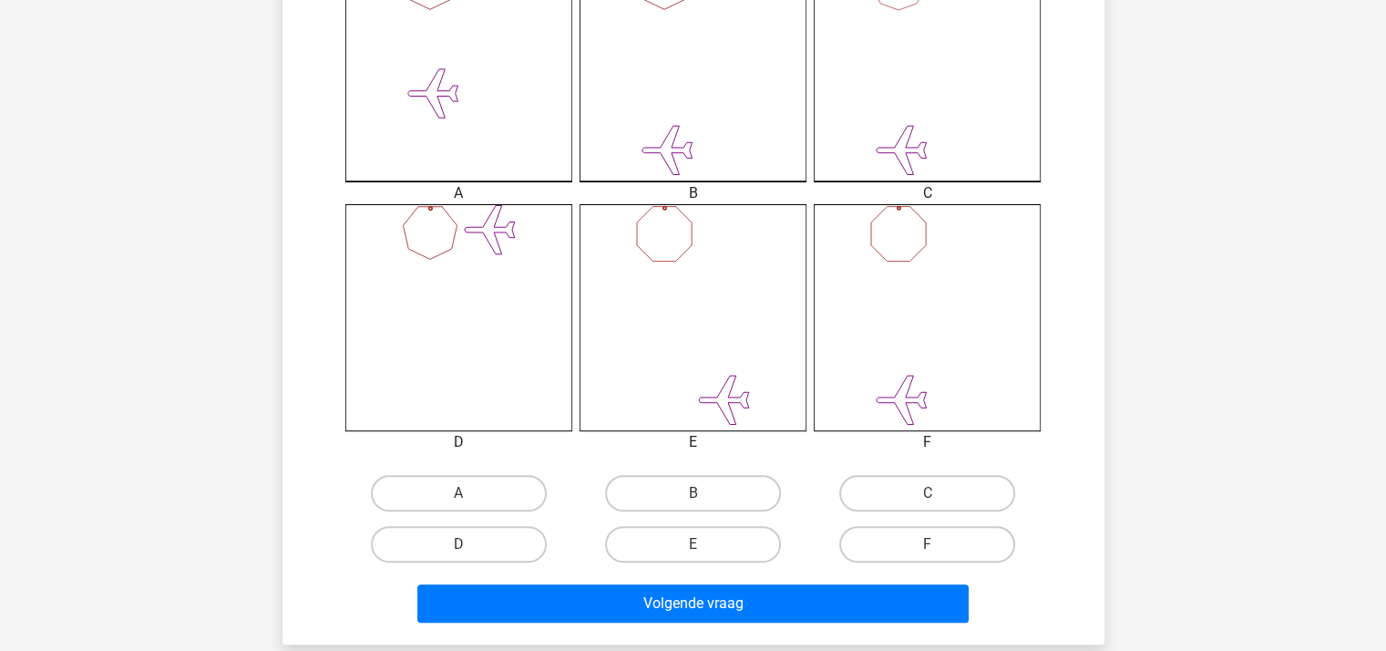
scroll to position [630, 0]
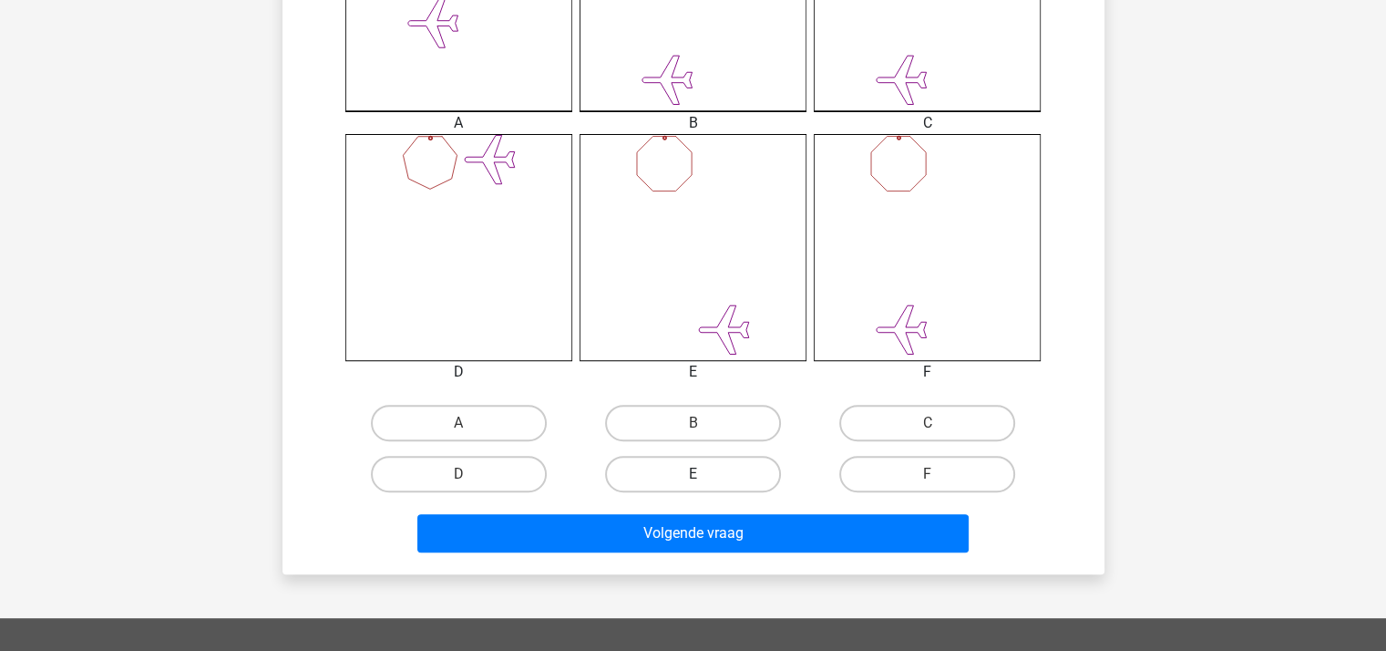
click at [691, 470] on label "E" at bounding box center [693, 474] width 176 height 36
click at [692, 474] on input "E" at bounding box center [698, 480] width 12 height 12
radio input "true"
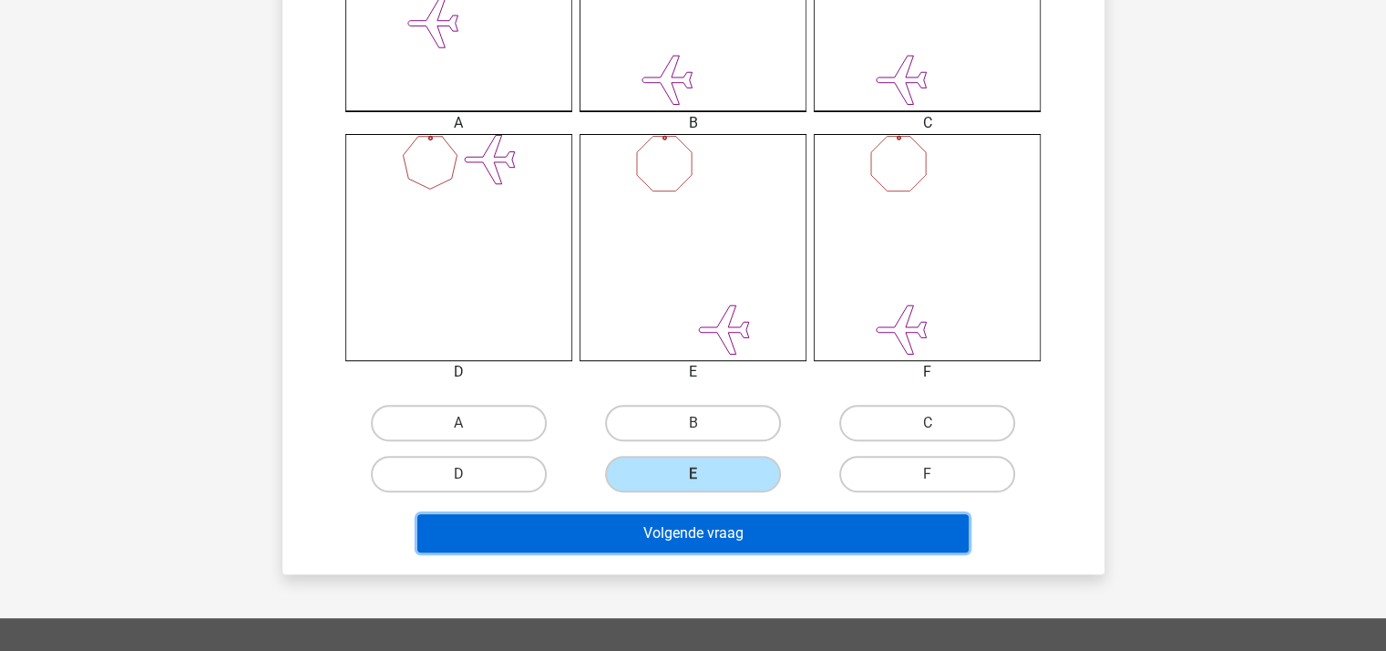
click at [703, 529] on button "Volgende vraag" at bounding box center [692, 533] width 551 height 38
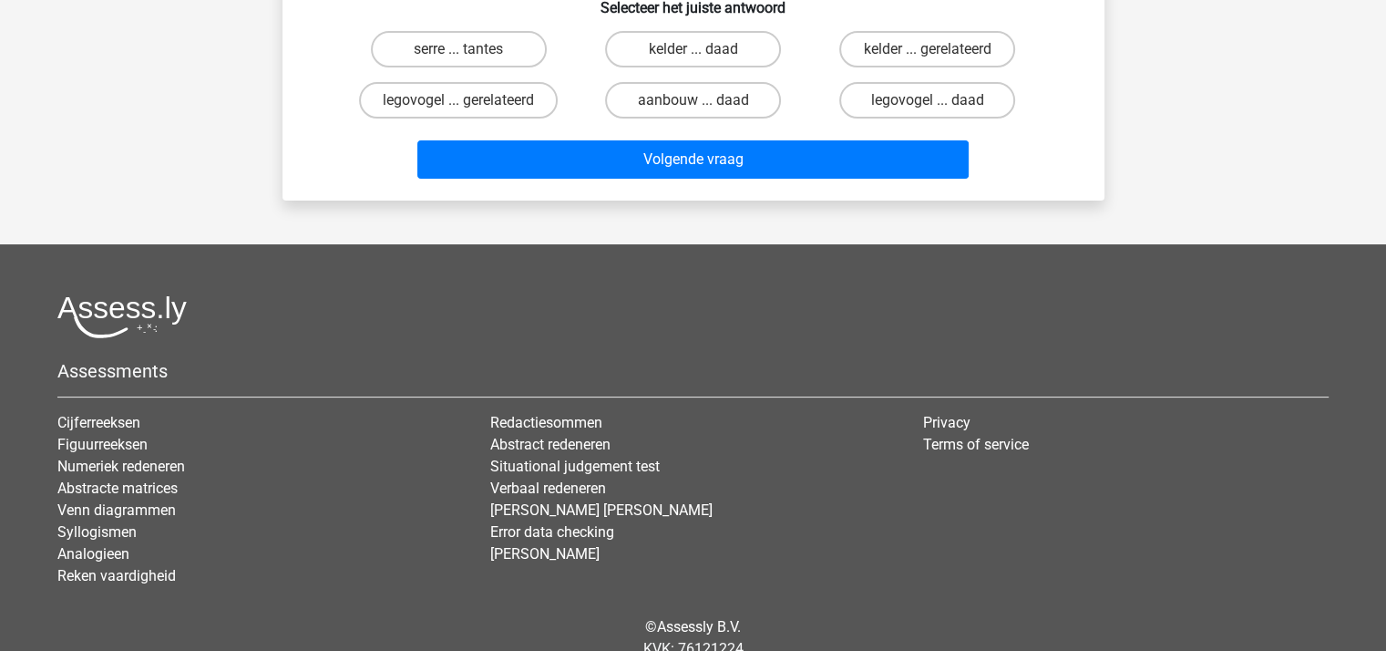
scroll to position [84, 0]
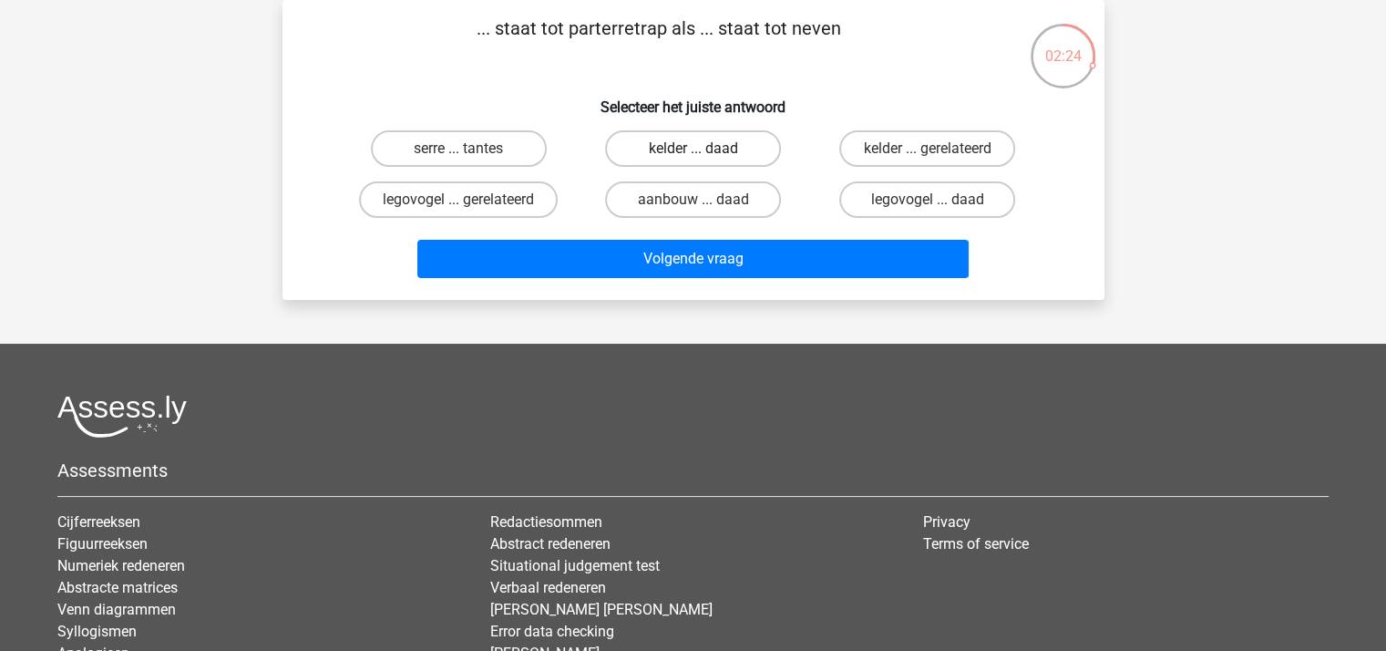
click at [696, 145] on label "kelder ... daad" at bounding box center [693, 148] width 176 height 36
click at [696, 149] on input "kelder ... daad" at bounding box center [698, 155] width 12 height 12
radio input "true"
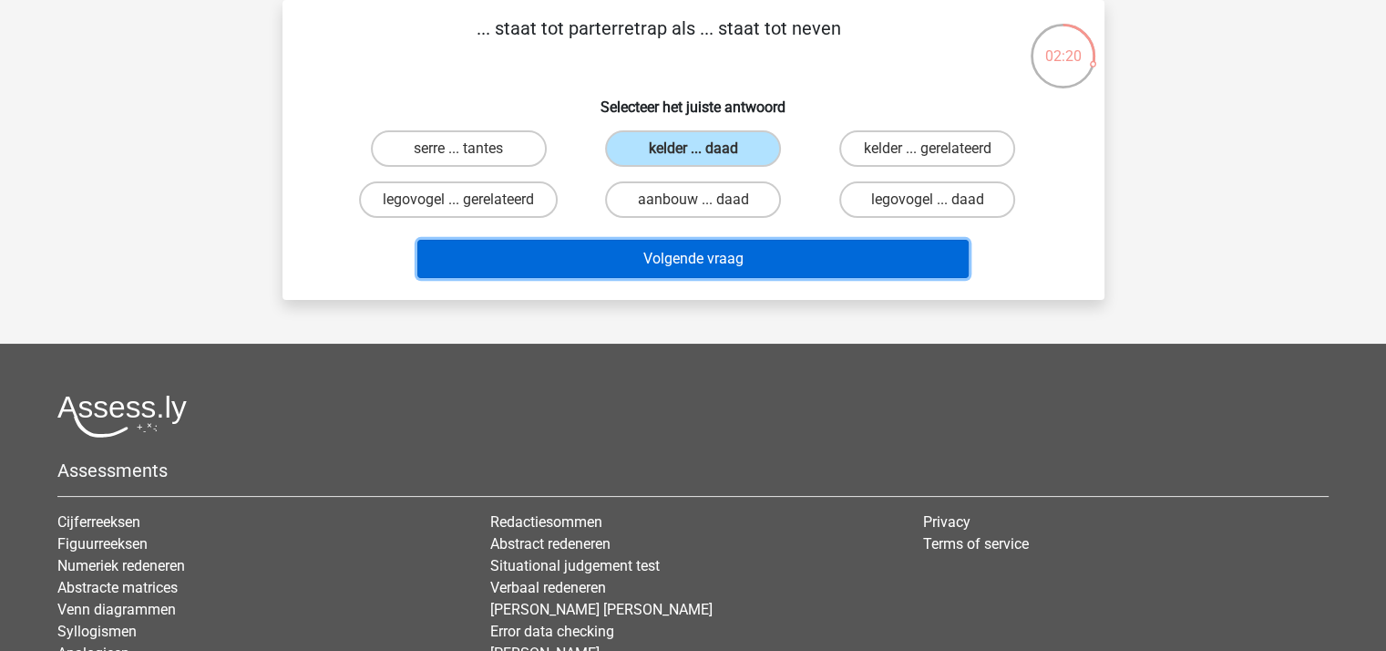
click at [689, 255] on button "Volgende vraag" at bounding box center [692, 259] width 551 height 38
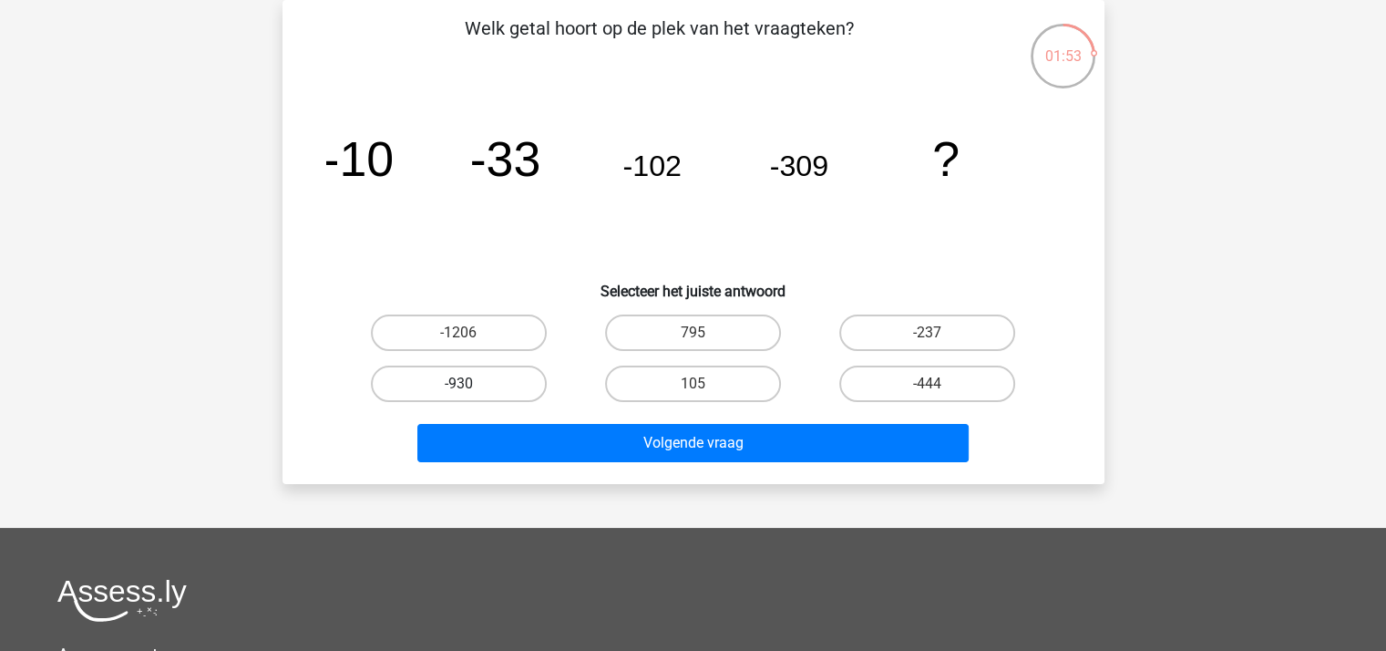
click at [481, 371] on label "-930" at bounding box center [459, 383] width 176 height 36
click at [470, 384] on input "-930" at bounding box center [464, 390] width 12 height 12
radio input "true"
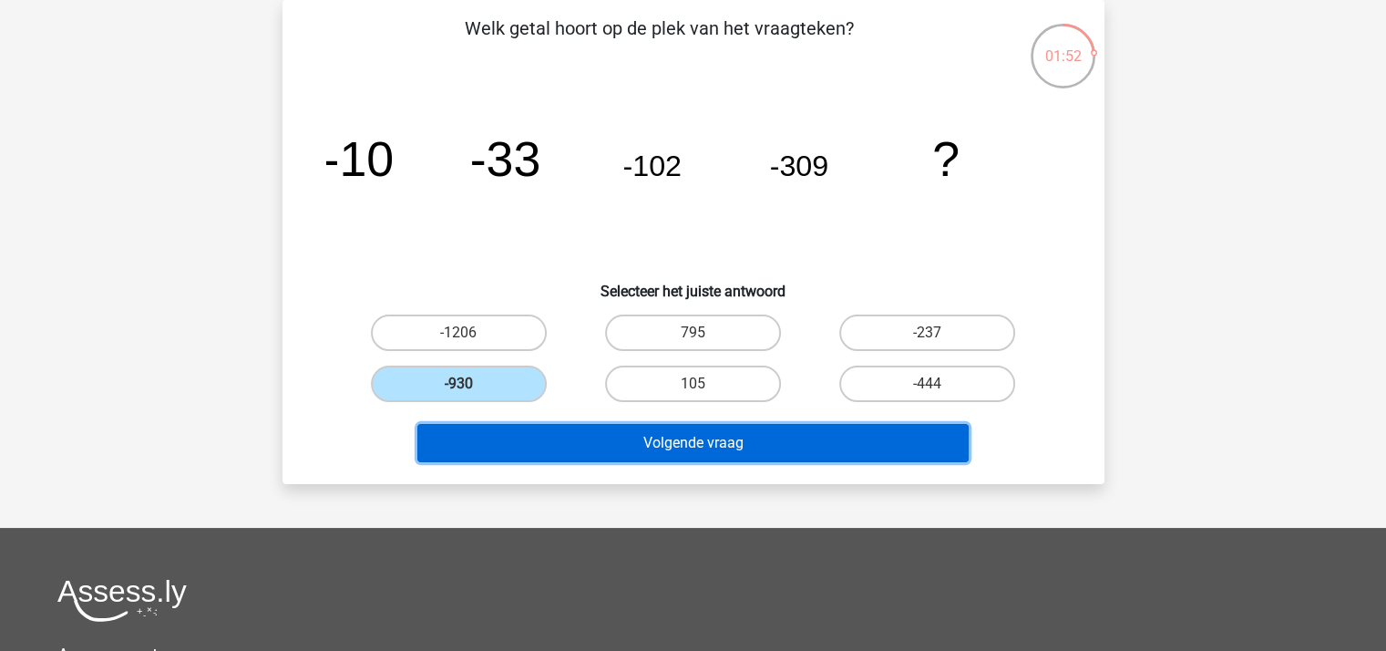
click at [629, 446] on button "Volgende vraag" at bounding box center [692, 443] width 551 height 38
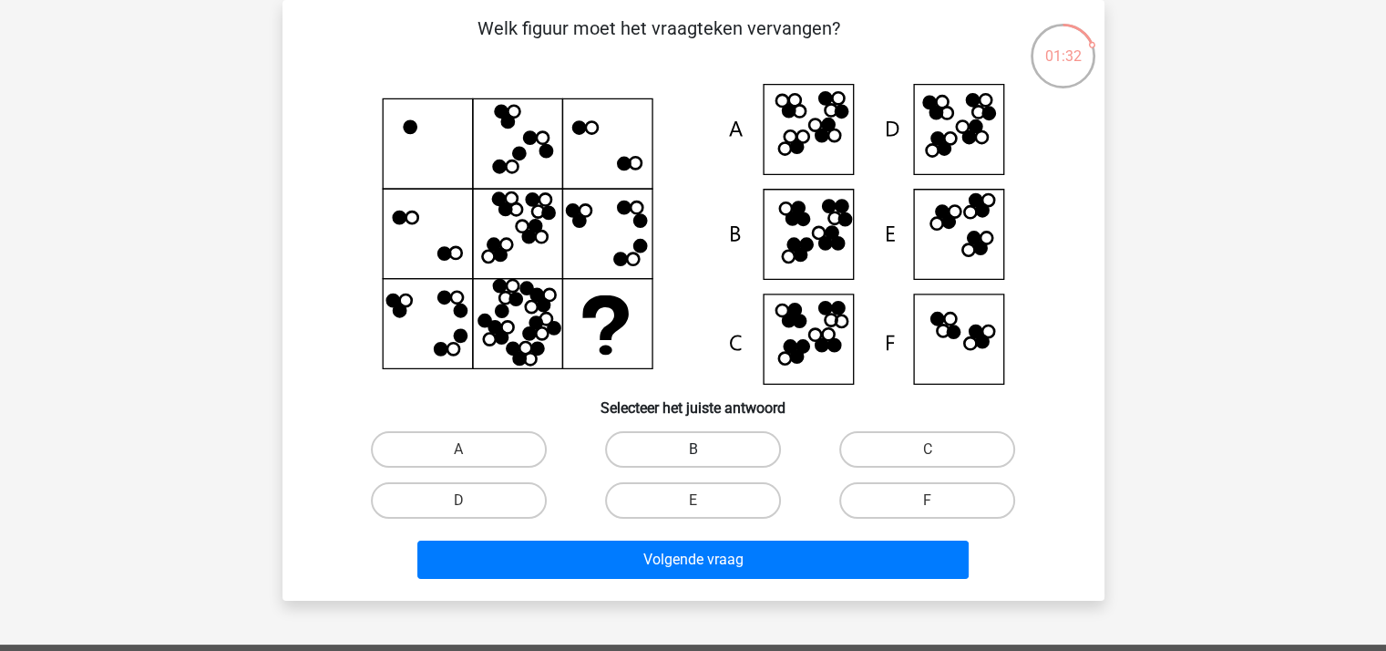
click at [722, 441] on label "B" at bounding box center [693, 449] width 176 height 36
click at [704, 449] on input "B" at bounding box center [698, 455] width 12 height 12
radio input "true"
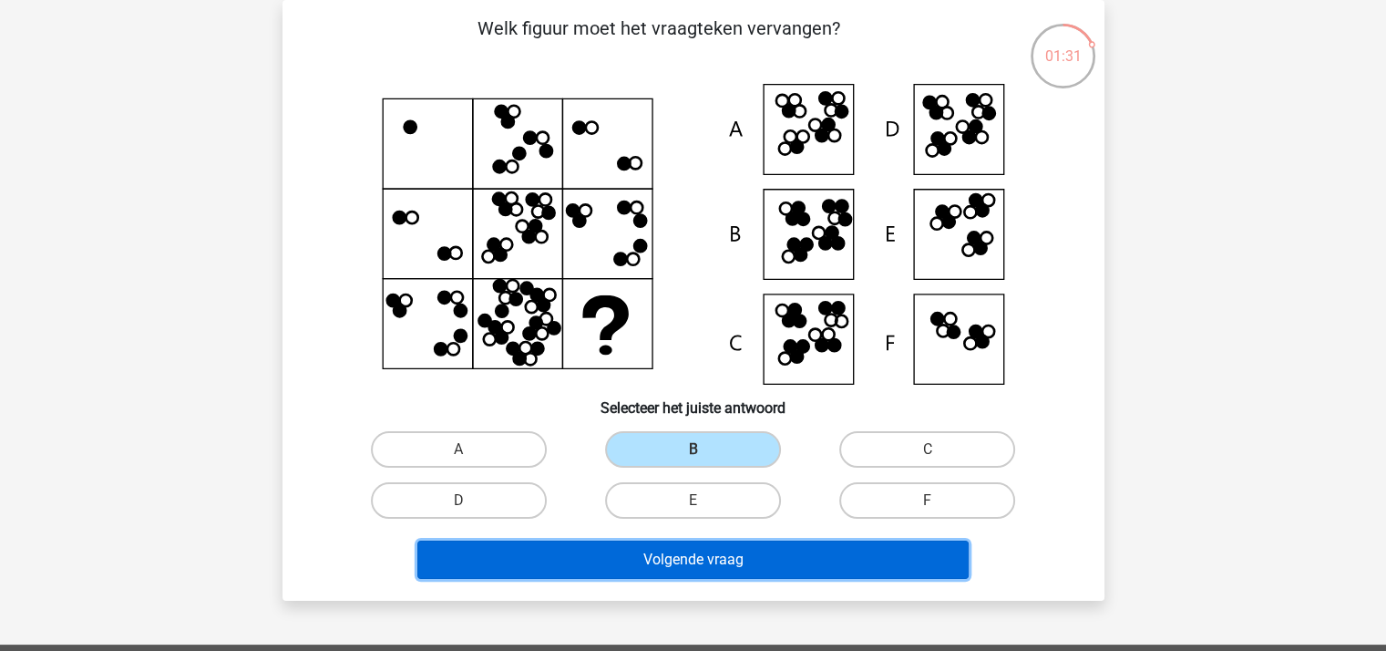
click at [745, 540] on button "Volgende vraag" at bounding box center [692, 559] width 551 height 38
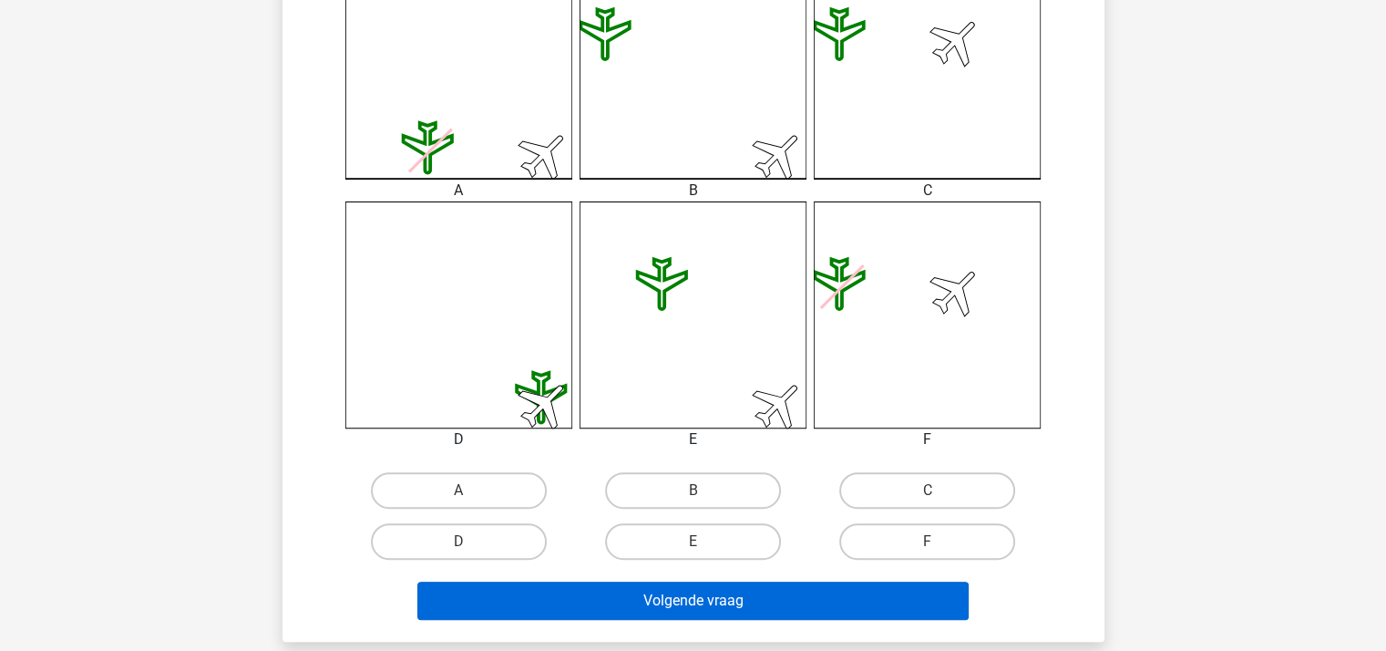
scroll to position [630, 0]
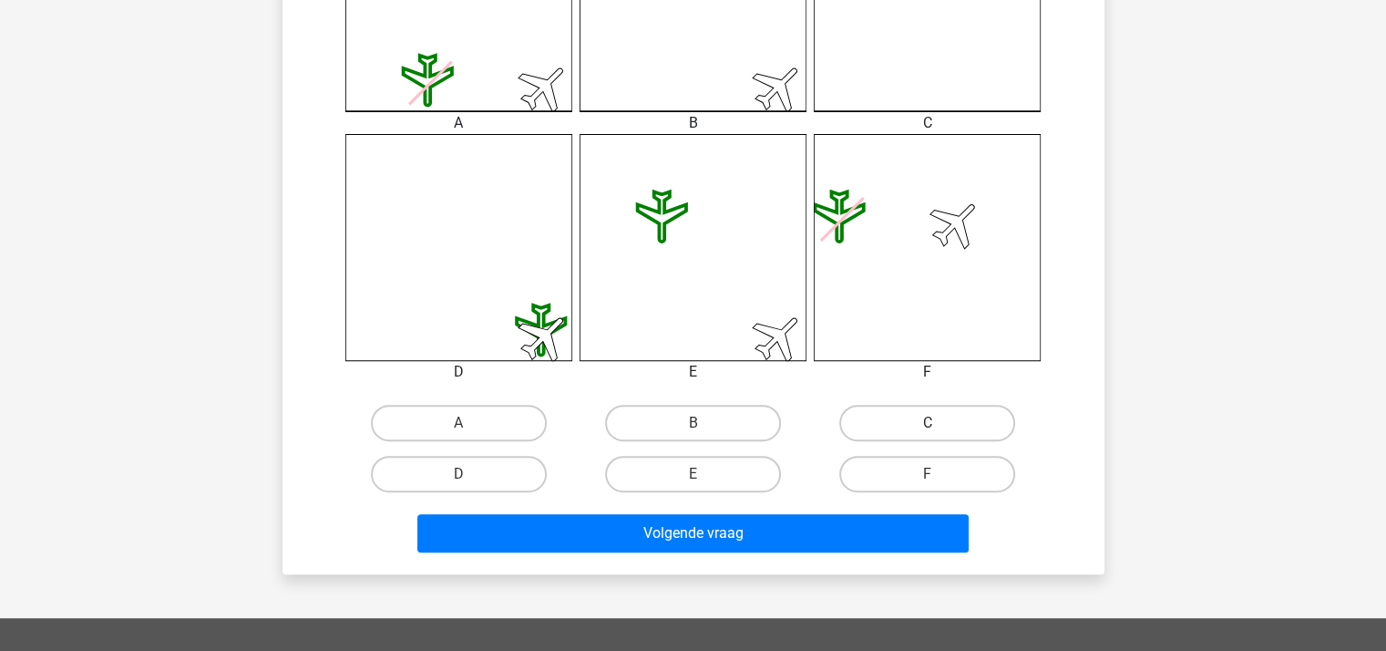
click at [908, 428] on label "C" at bounding box center [927, 423] width 176 height 36
click at [927, 428] on input "C" at bounding box center [933, 429] width 12 height 12
radio input "true"
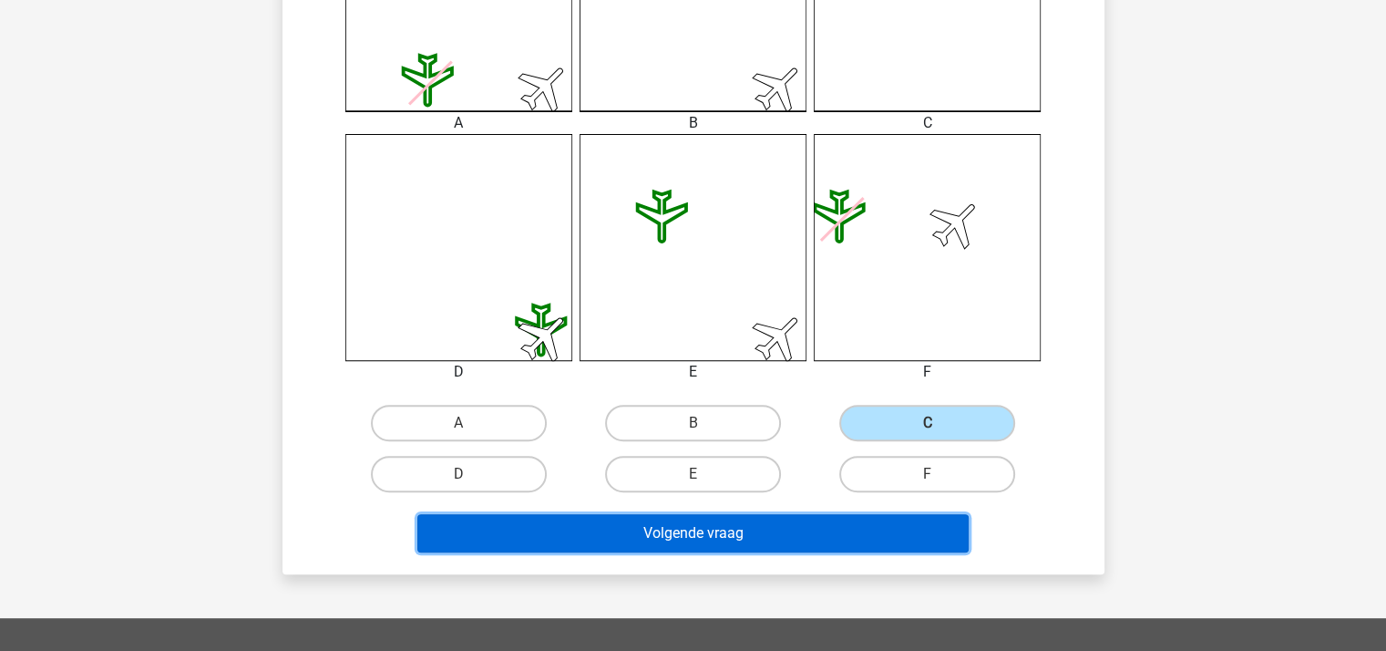
click at [729, 523] on button "Volgende vraag" at bounding box center [692, 533] width 551 height 38
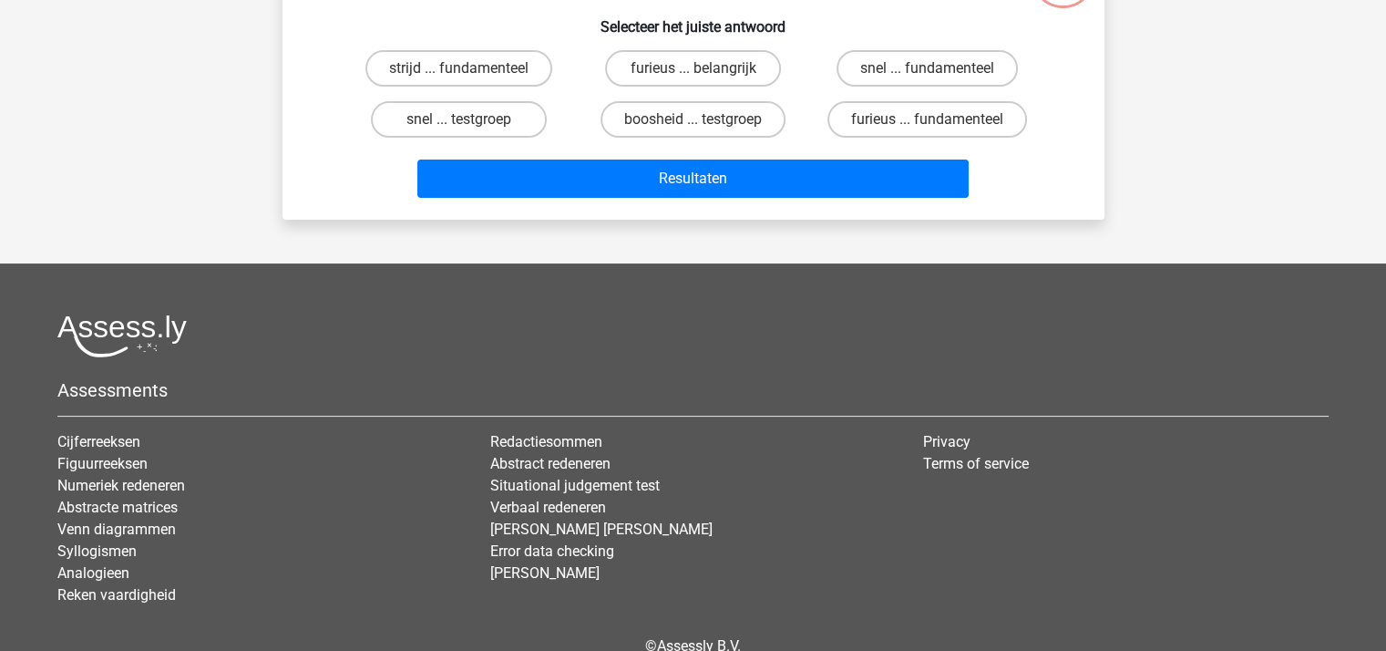
scroll to position [84, 0]
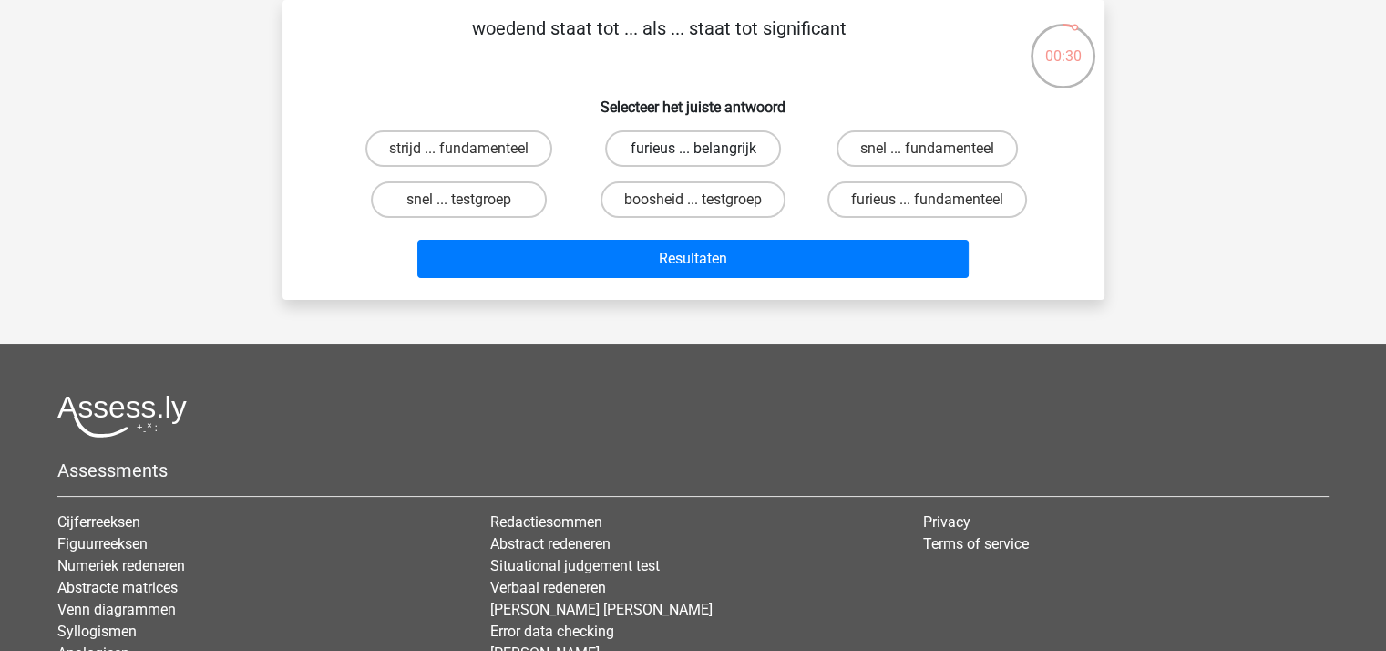
click at [692, 145] on label "furieus ... belangrijk" at bounding box center [693, 148] width 176 height 36
click at [692, 149] on input "furieus ... belangrijk" at bounding box center [698, 155] width 12 height 12
radio input "true"
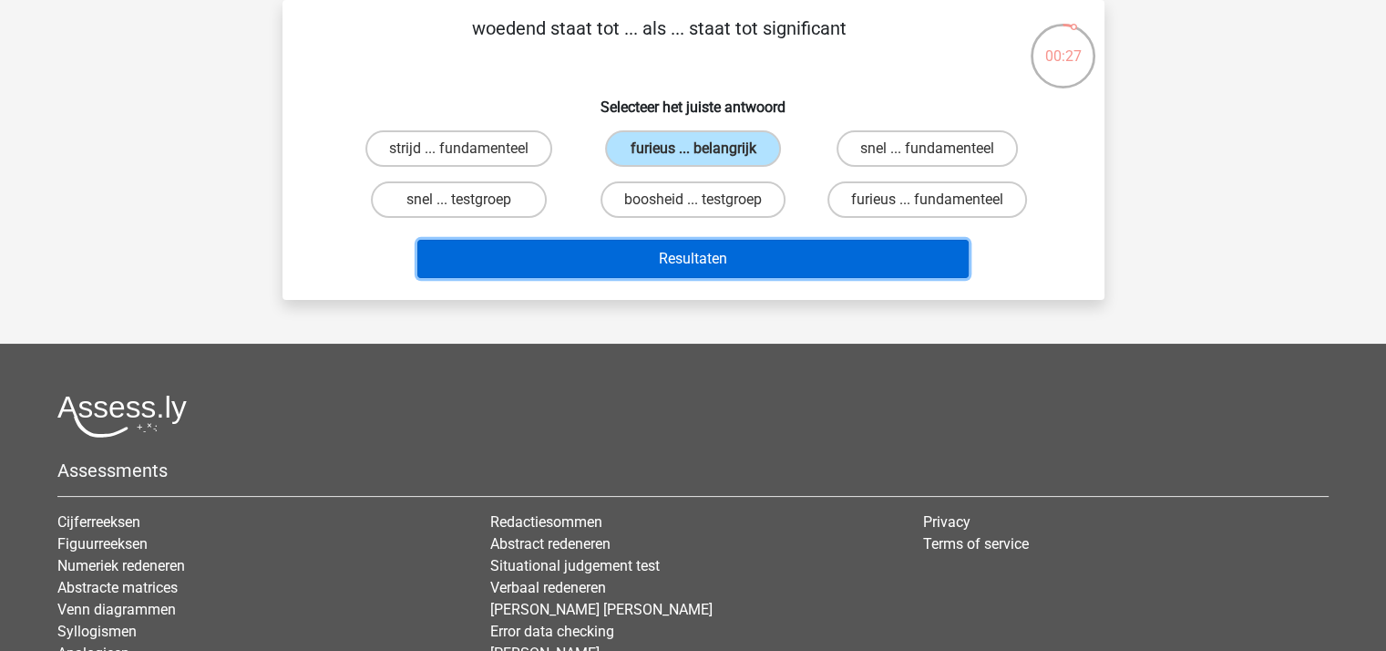
click at [700, 251] on button "Resultaten" at bounding box center [692, 259] width 551 height 38
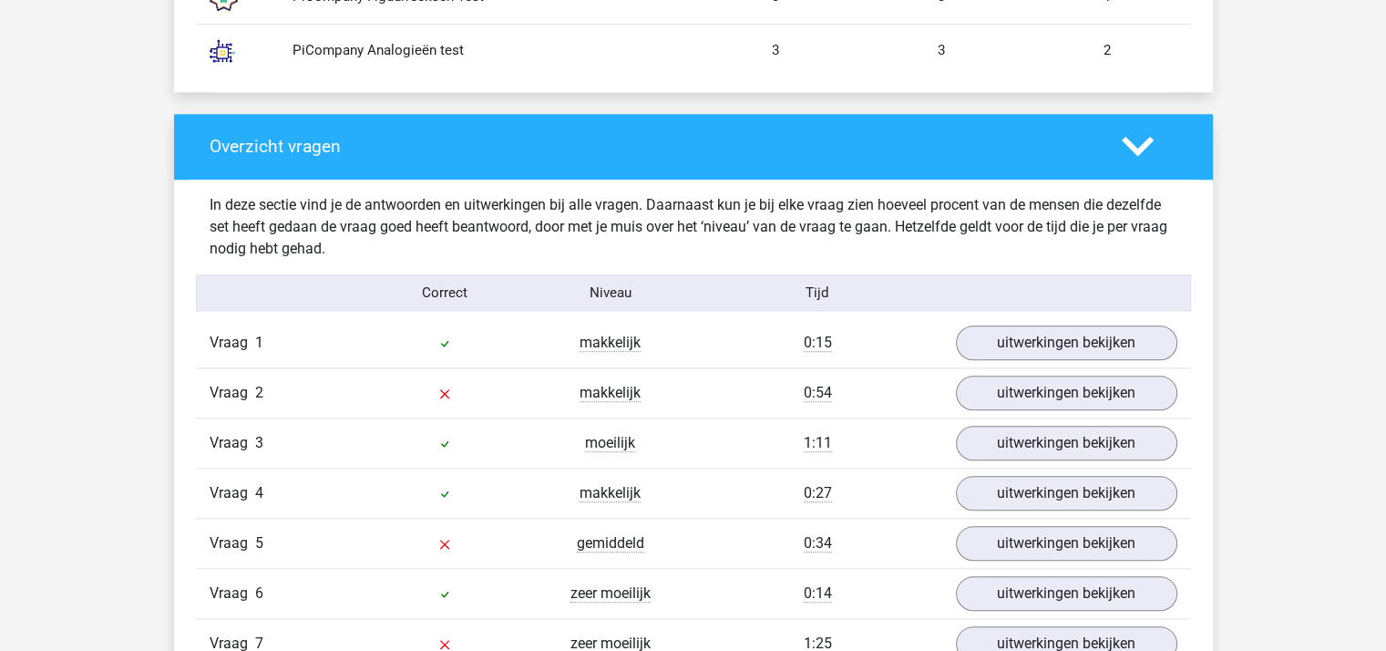
scroll to position [1822, 0]
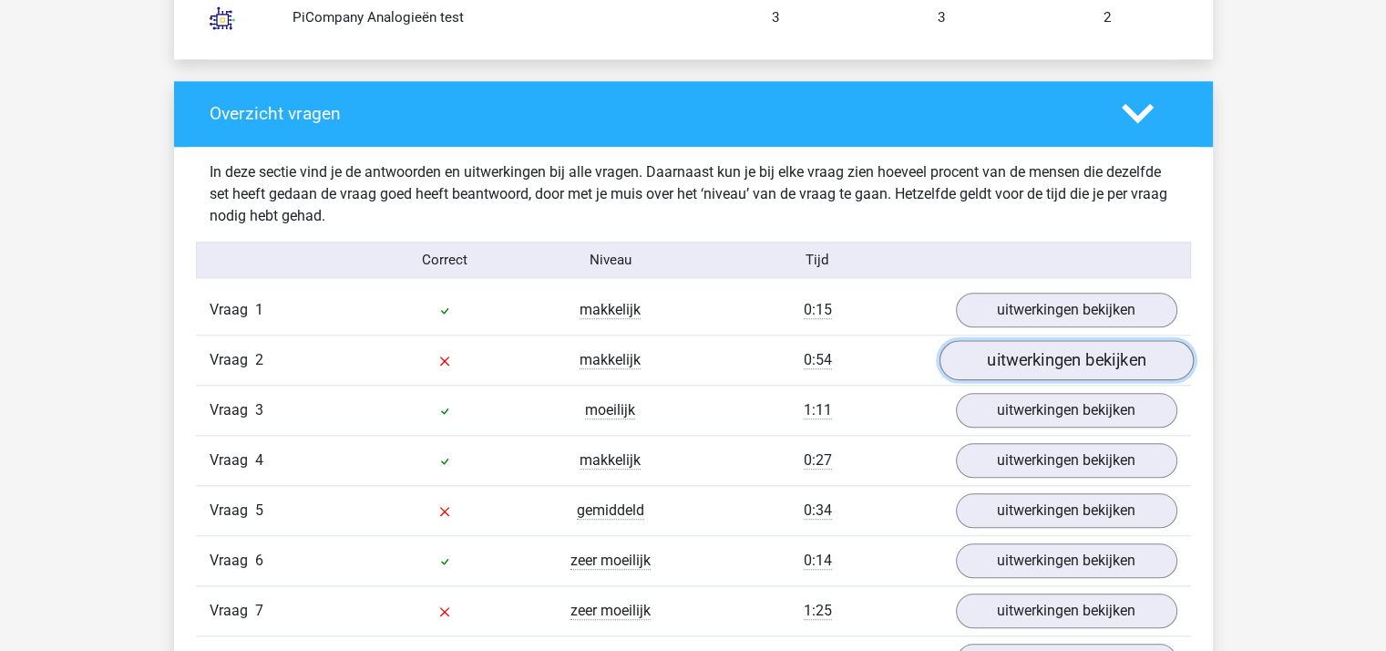
click at [1054, 353] on link "uitwerkingen bekijken" at bounding box center [1065, 360] width 254 height 40
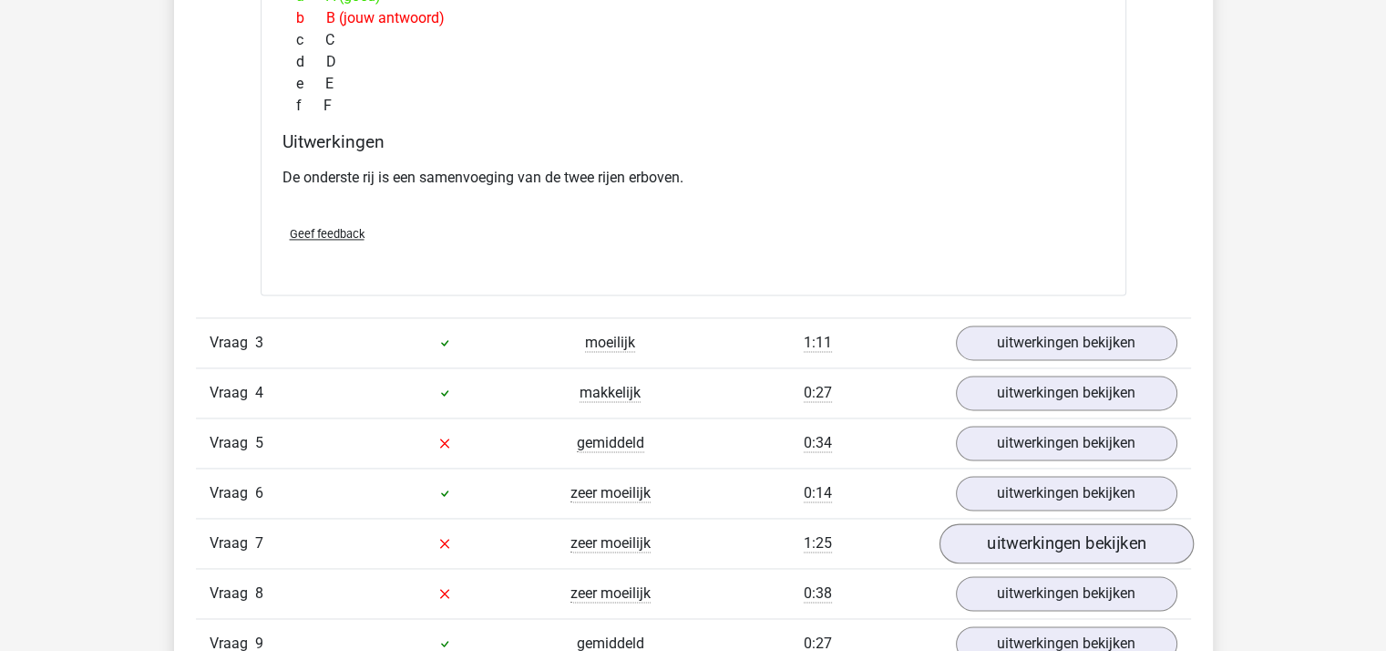
scroll to position [2642, 0]
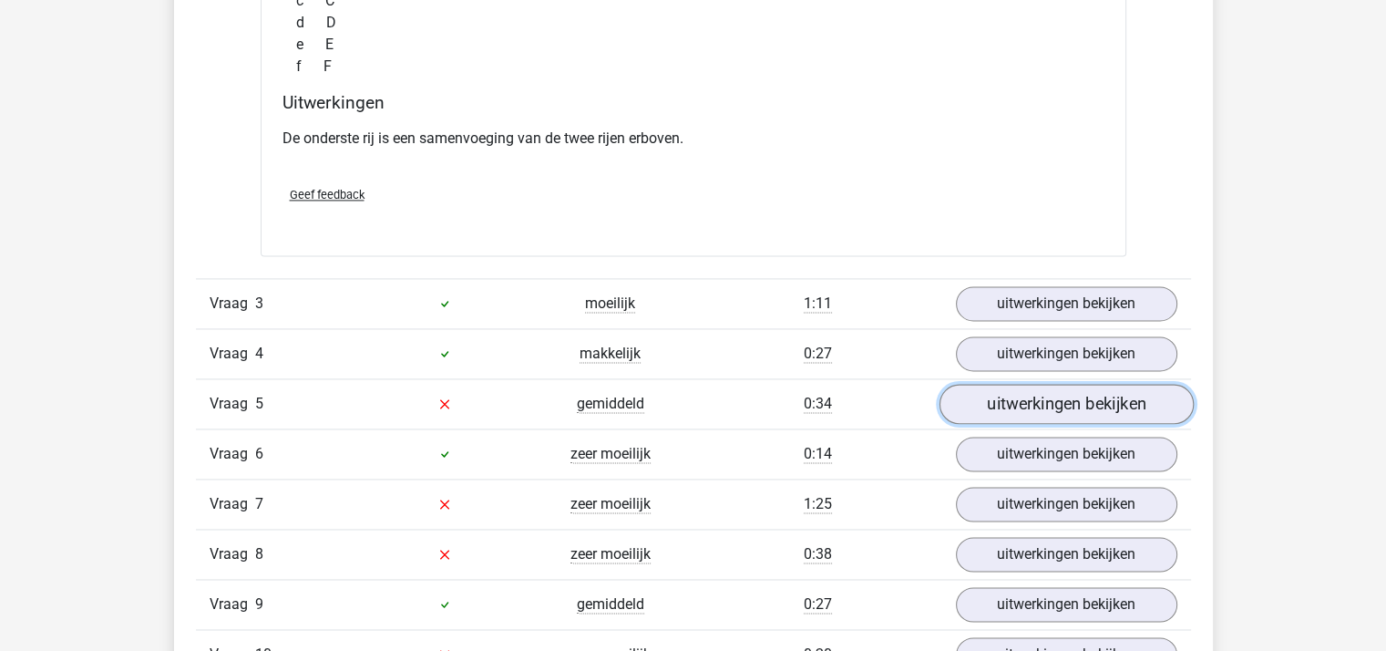
click at [1014, 393] on link "uitwerkingen bekijken" at bounding box center [1065, 404] width 254 height 40
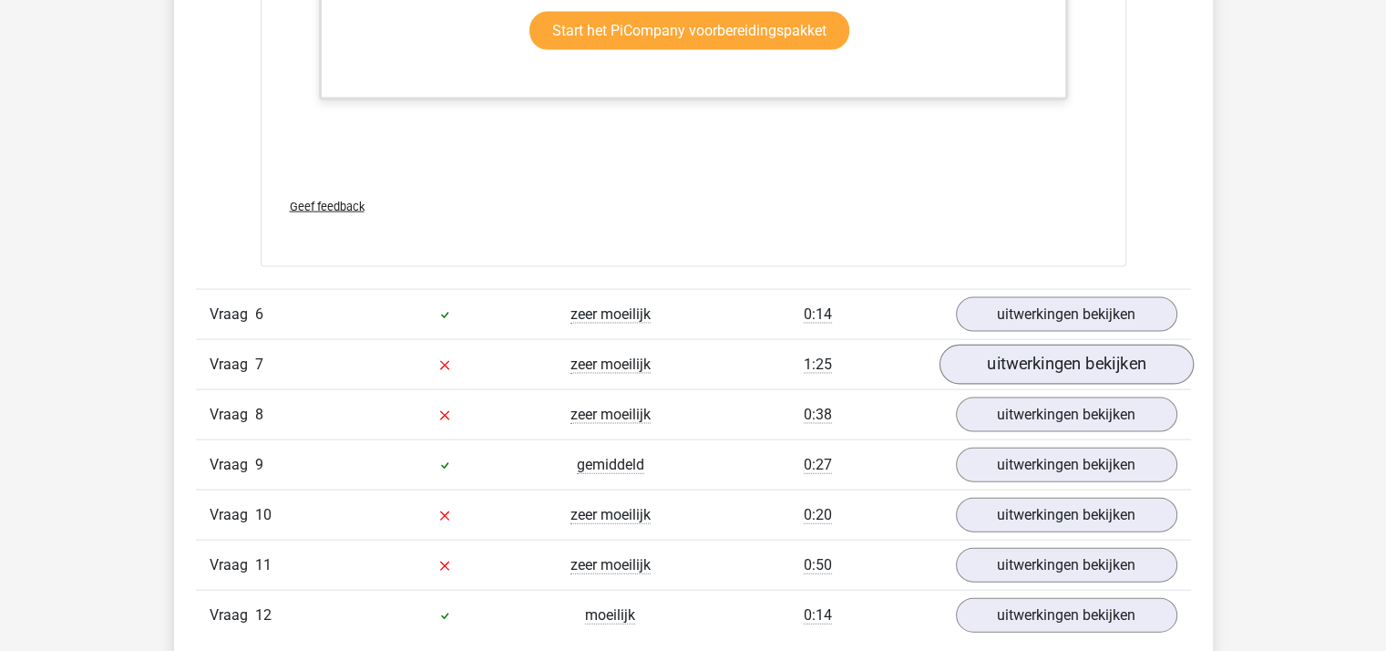
scroll to position [3918, 0]
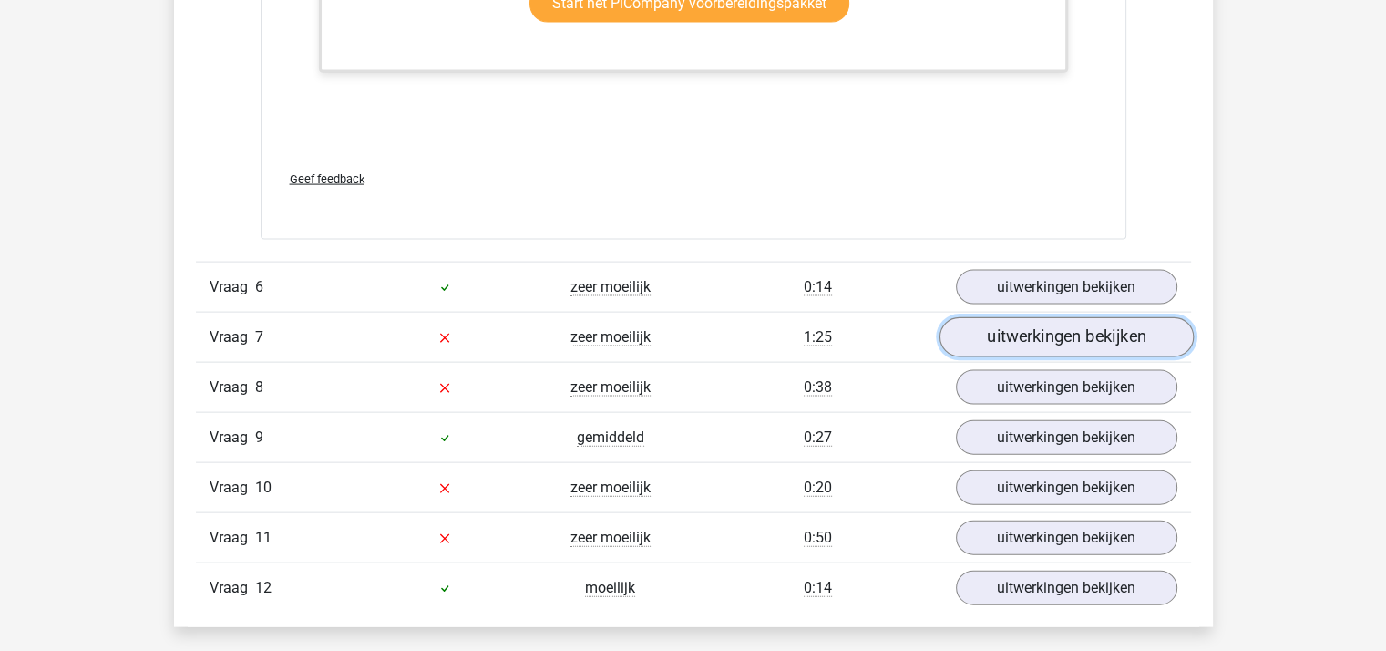
click at [1025, 331] on link "uitwerkingen bekijken" at bounding box center [1065, 337] width 254 height 40
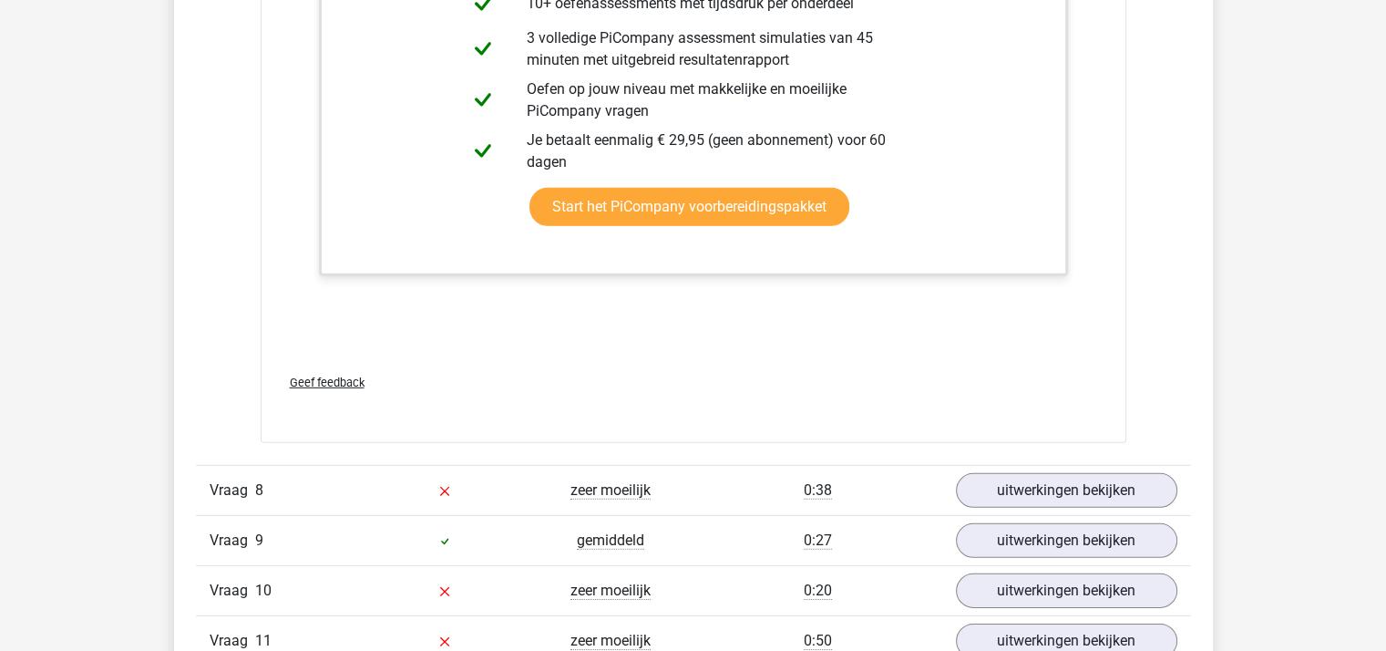
scroll to position [5466, 0]
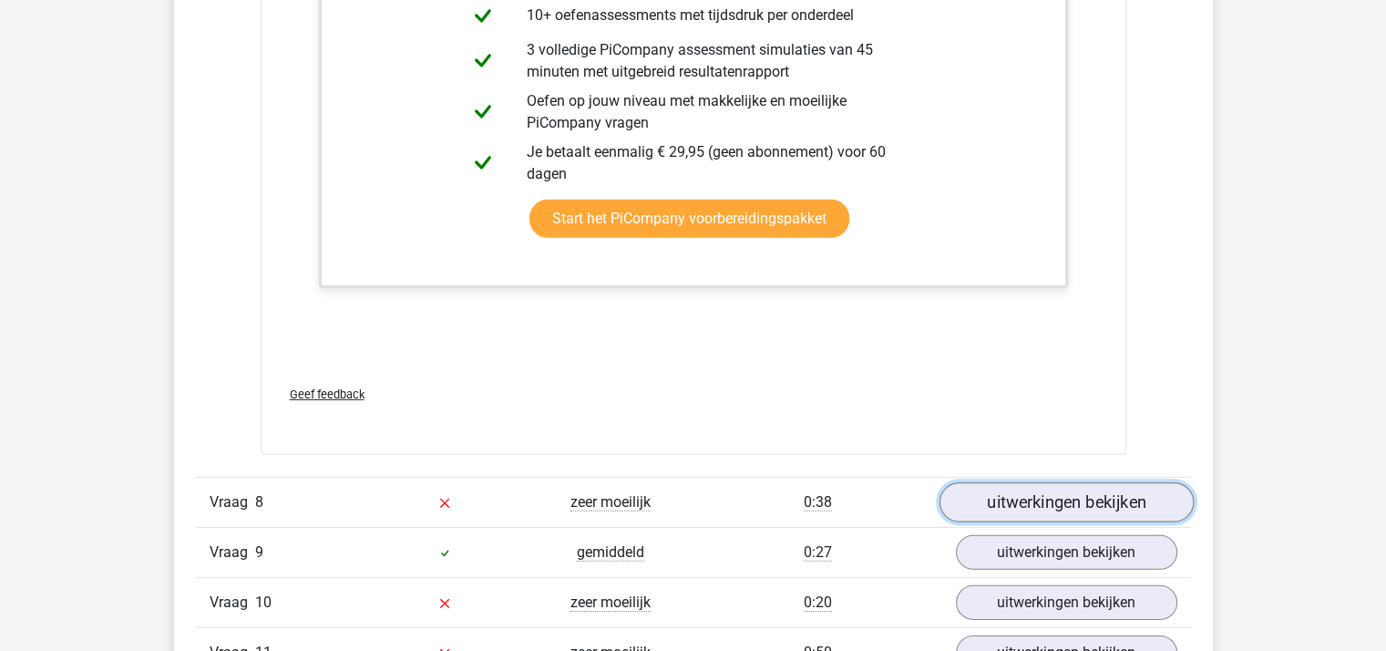
click at [989, 487] on link "uitwerkingen bekijken" at bounding box center [1065, 503] width 254 height 40
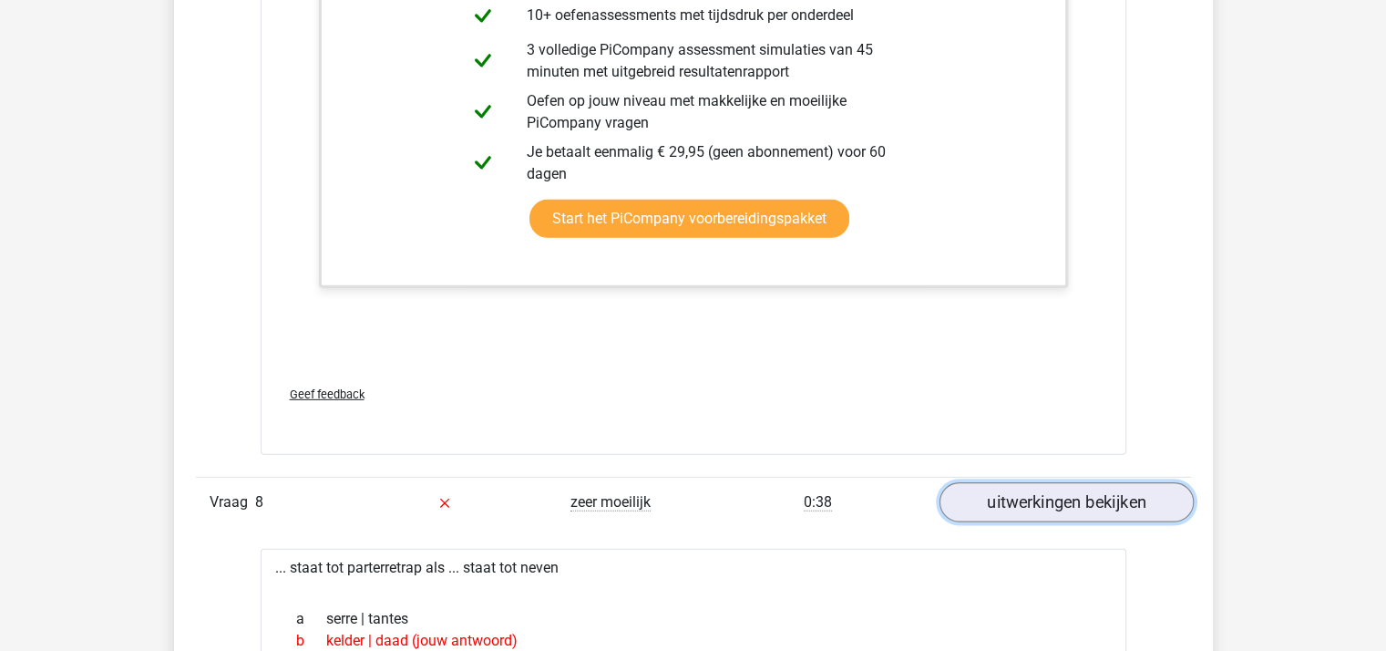
click at [1026, 498] on link "uitwerkingen bekijken" at bounding box center [1065, 503] width 254 height 40
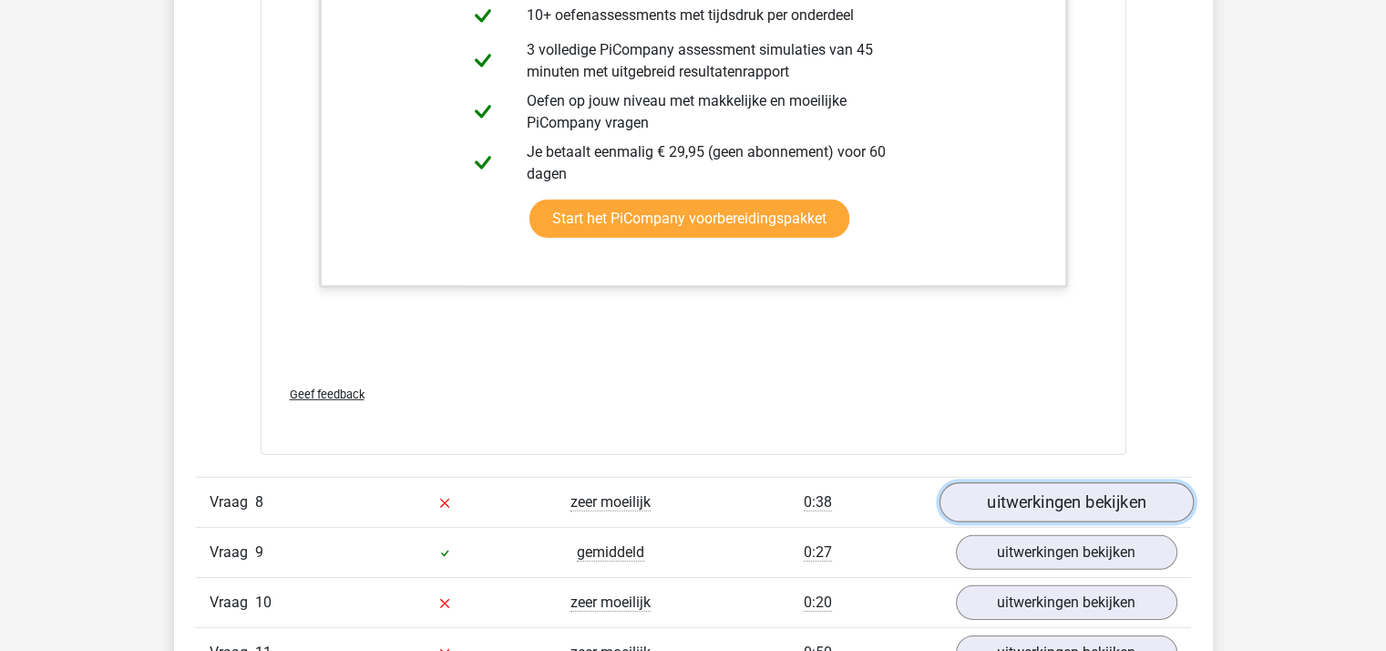
click at [1026, 498] on link "uitwerkingen bekijken" at bounding box center [1065, 503] width 254 height 40
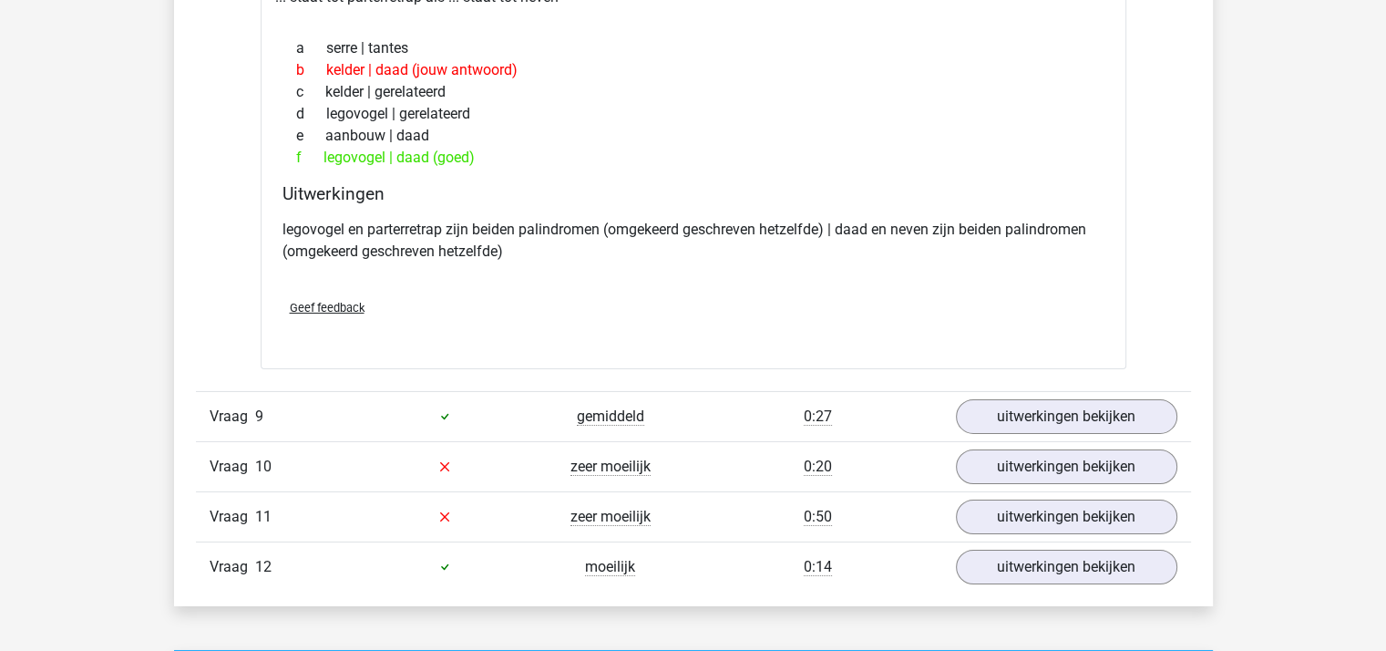
scroll to position [6104, 0]
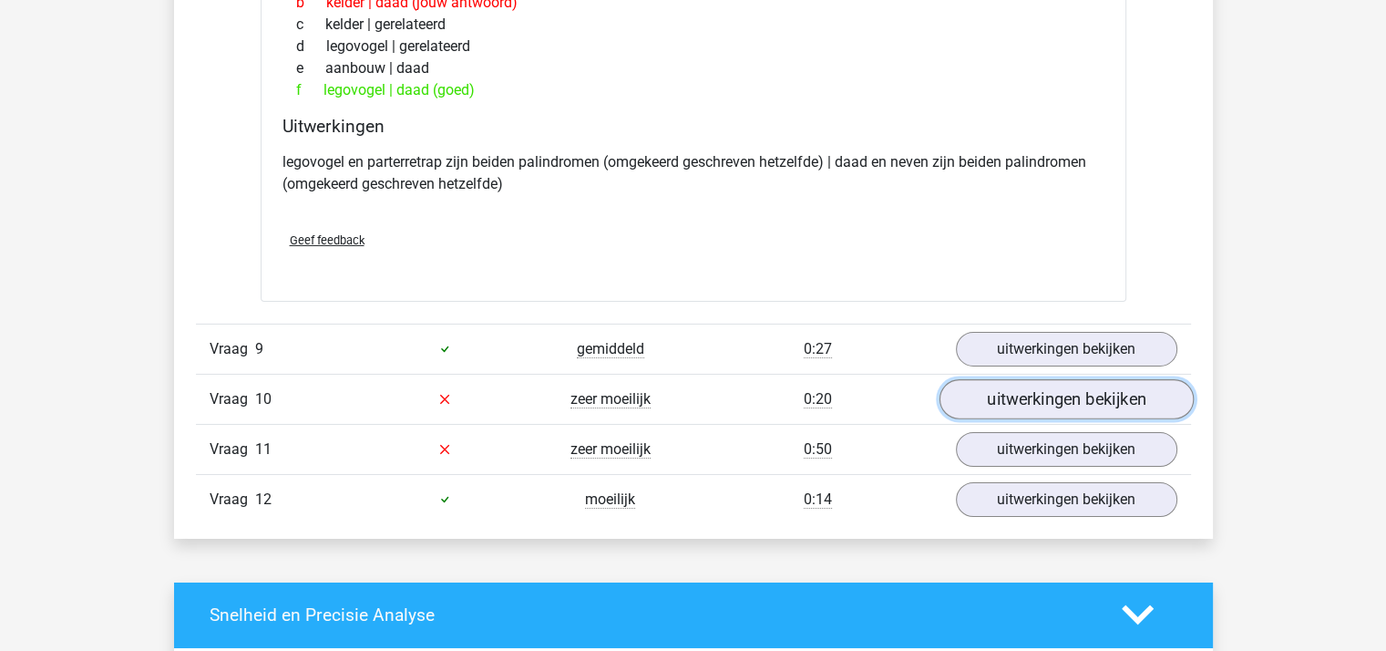
click at [1020, 389] on link "uitwerkingen bekijken" at bounding box center [1065, 399] width 254 height 40
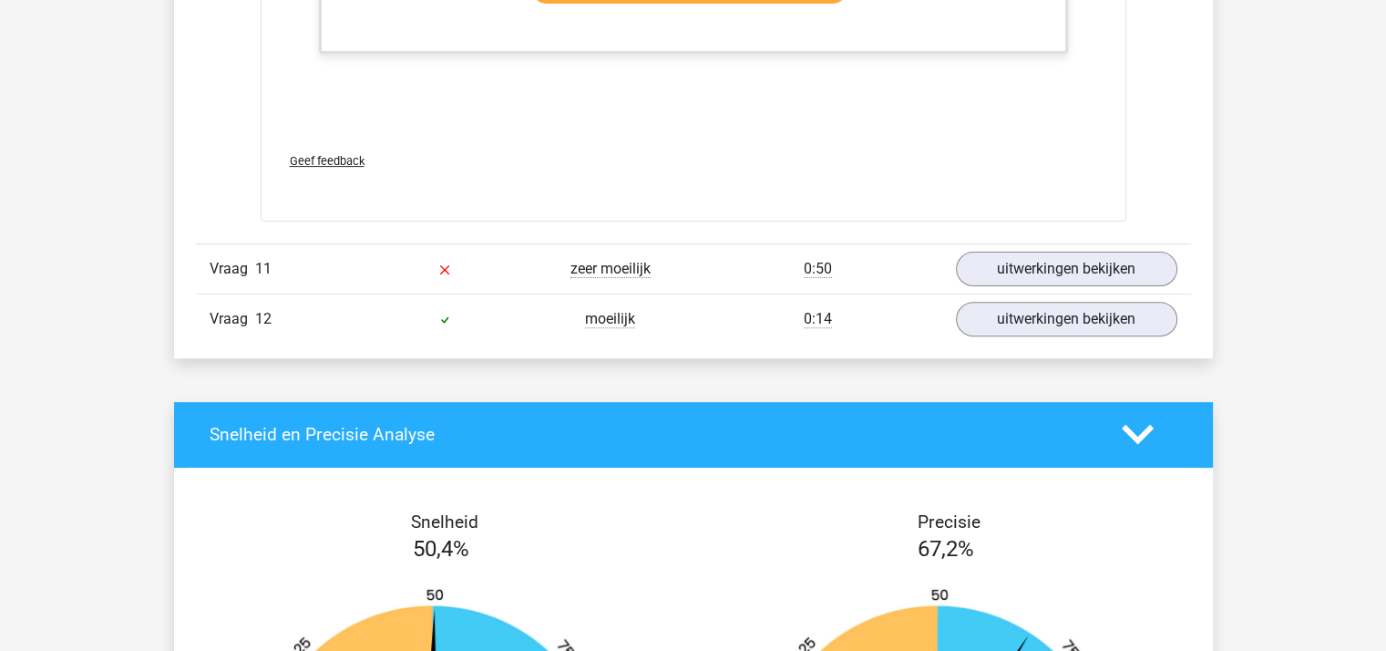
scroll to position [7562, 0]
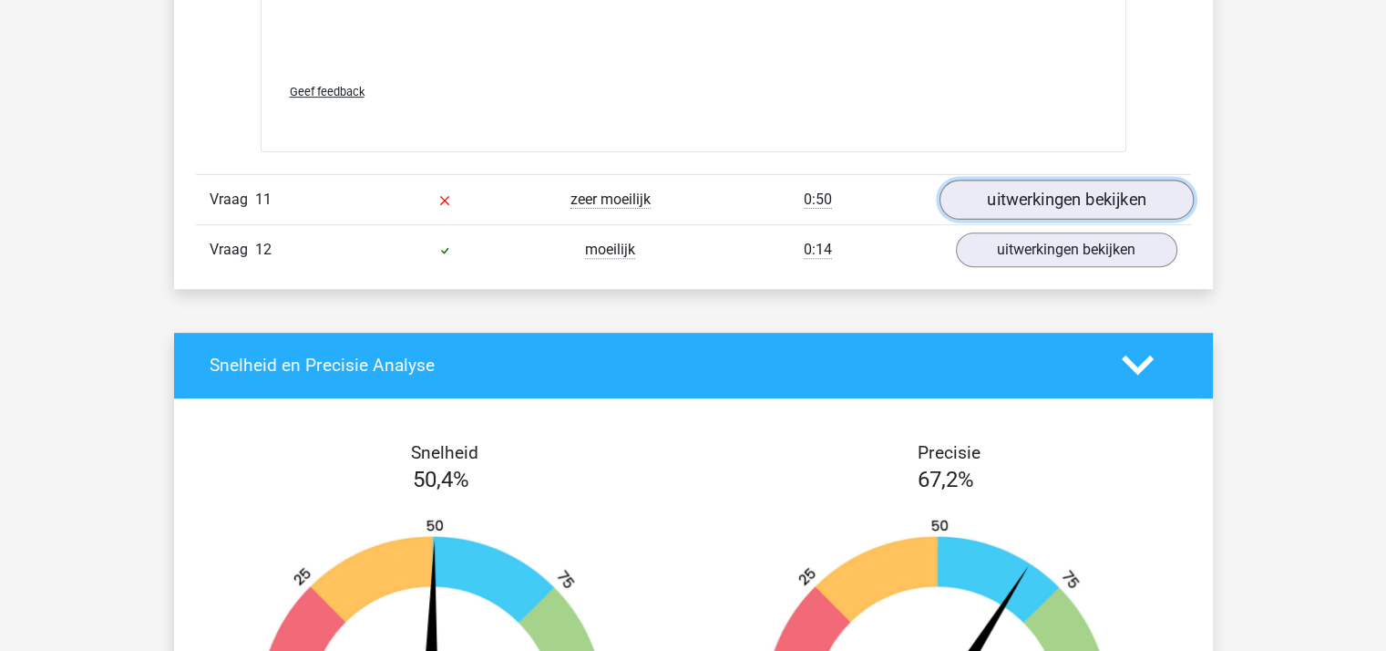
click at [1013, 190] on link "uitwerkingen bekijken" at bounding box center [1065, 199] width 254 height 40
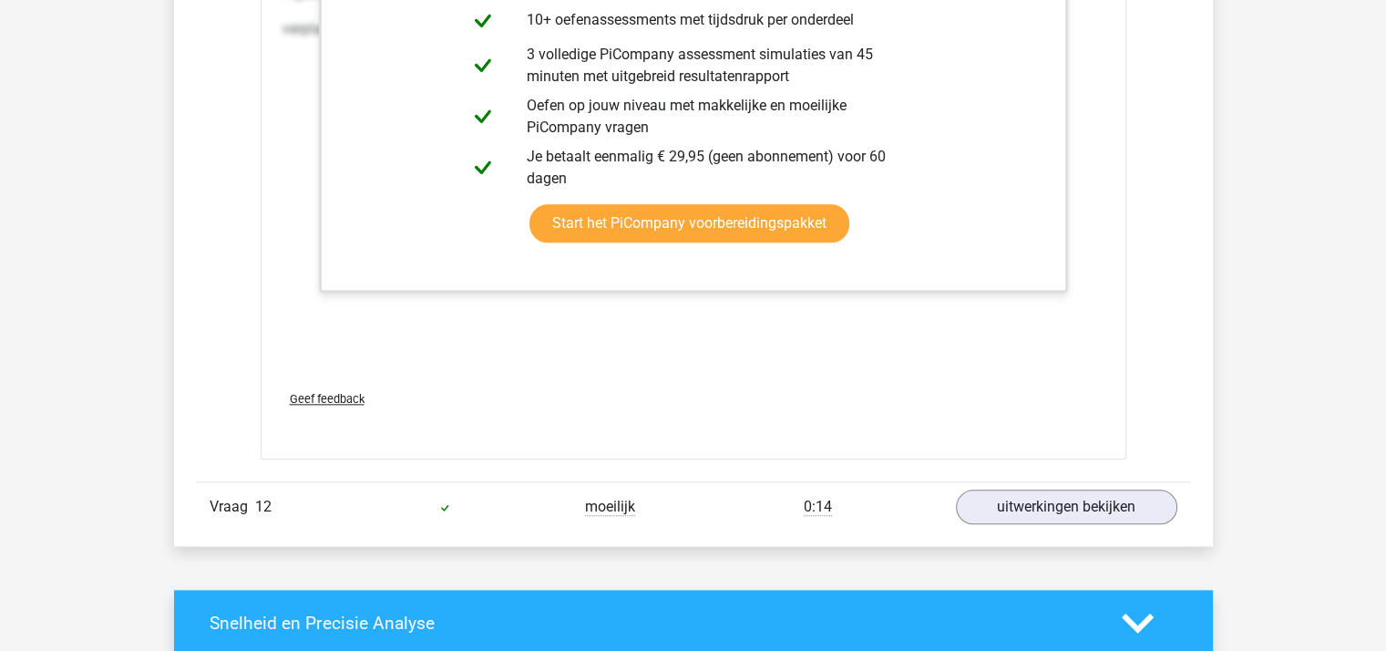
scroll to position [9202, 0]
